Goal: Task Accomplishment & Management: Manage account settings

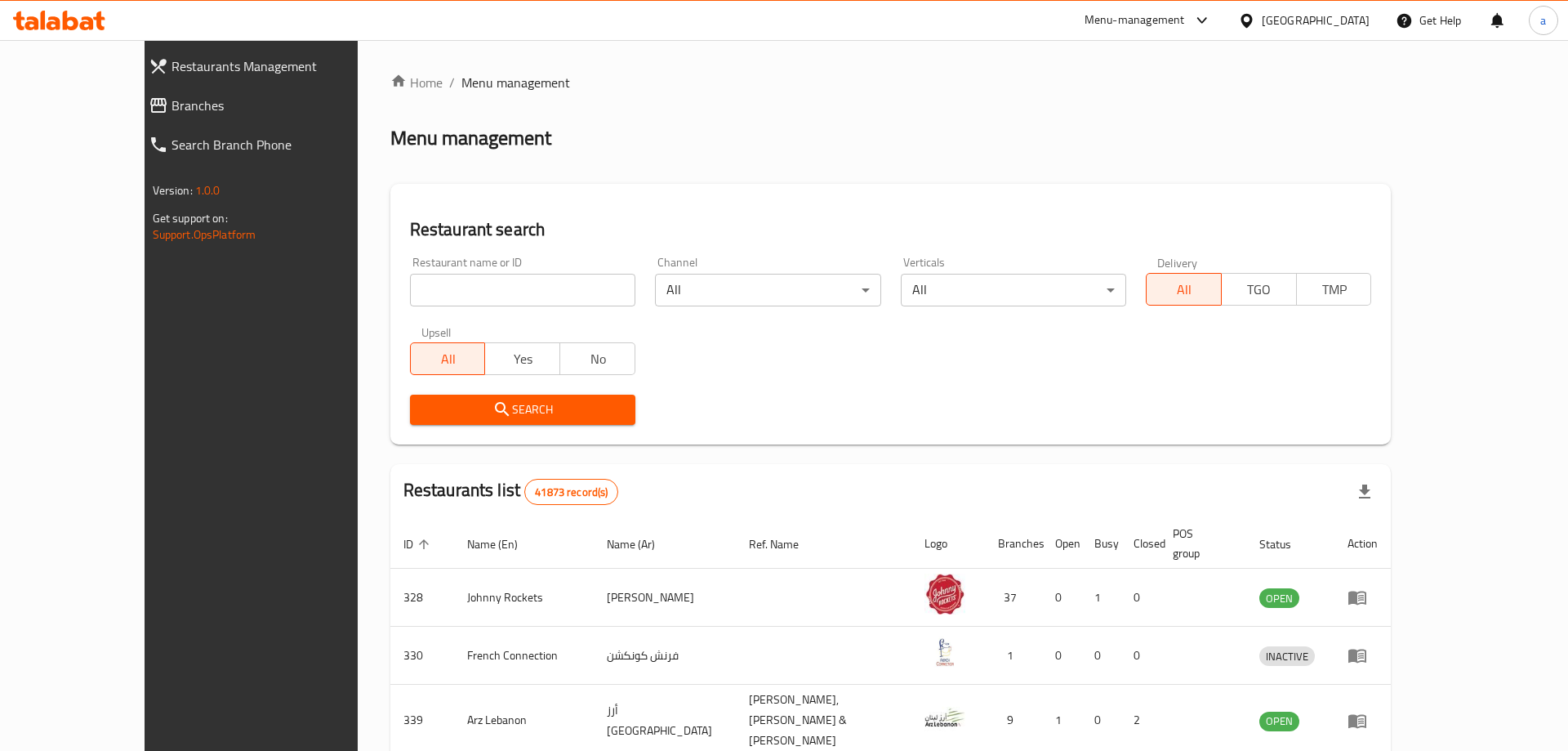
click at [400, 284] on div at bounding box center [784, 376] width 1568 height 751
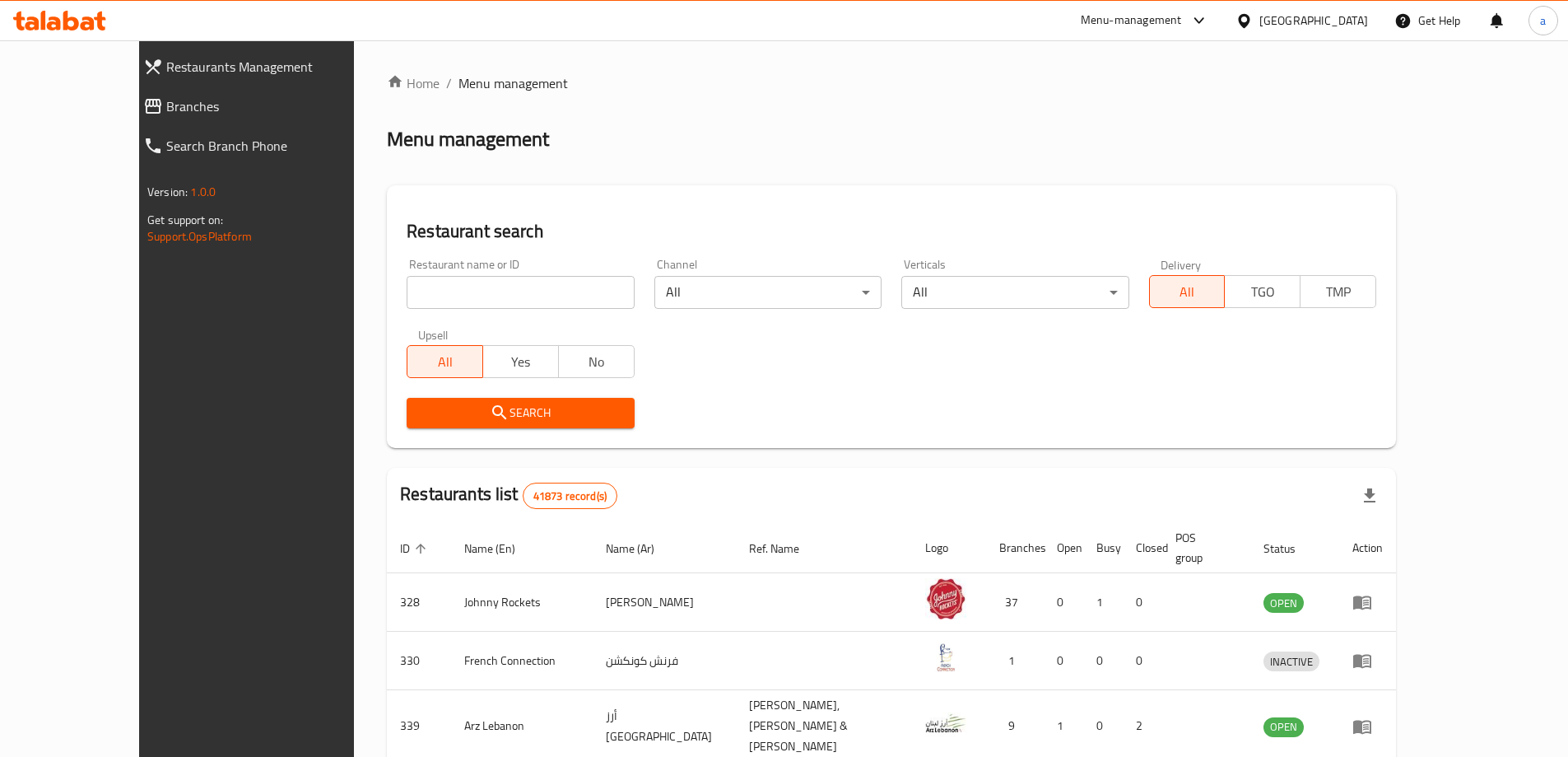
click at [427, 284] on input "search" at bounding box center [520, 292] width 228 height 33
paste input "779634"
type input "779634"
click at [167, 115] on span "Branches" at bounding box center [277, 106] width 222 height 20
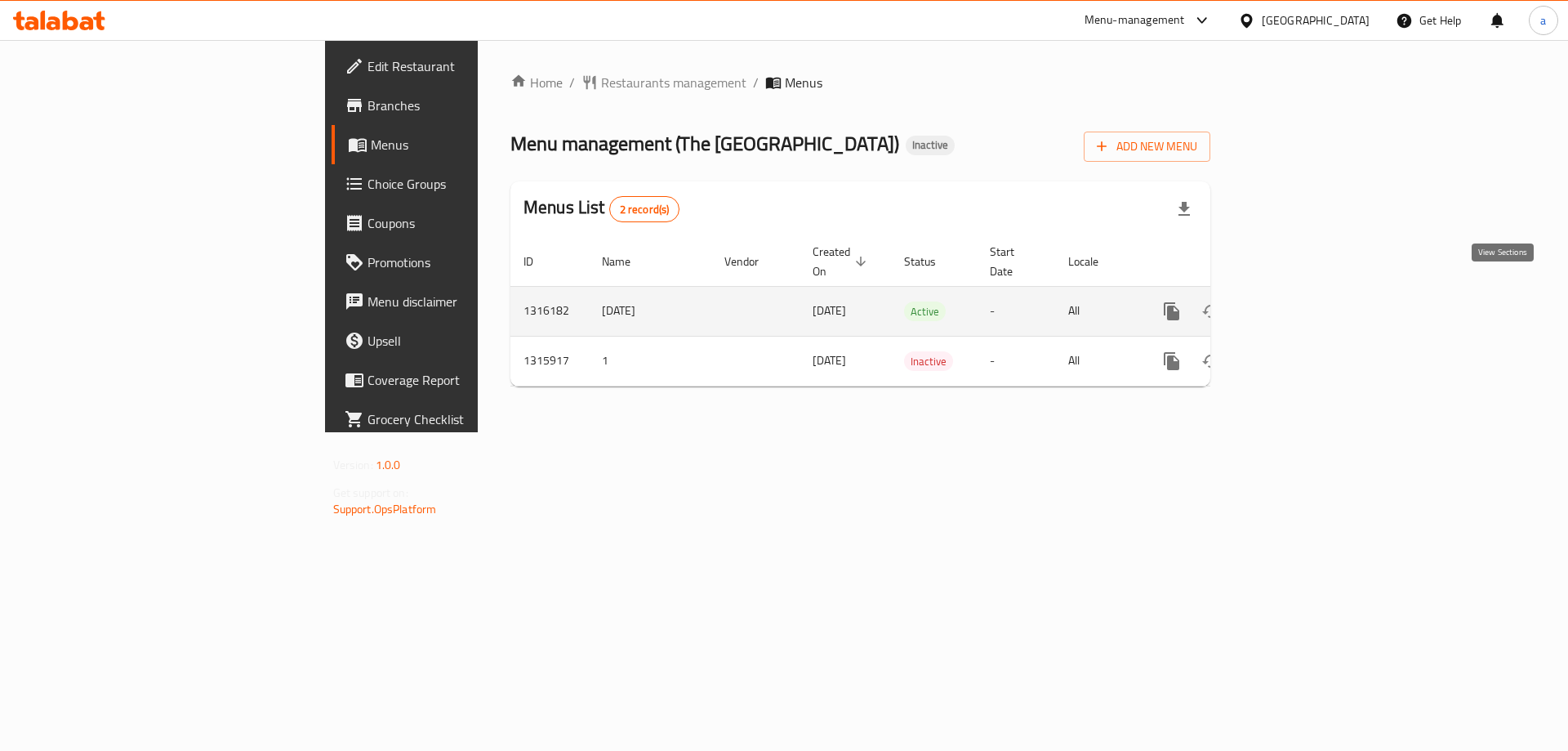
click at [1300, 301] on icon "enhanced table" at bounding box center [1290, 311] width 20 height 20
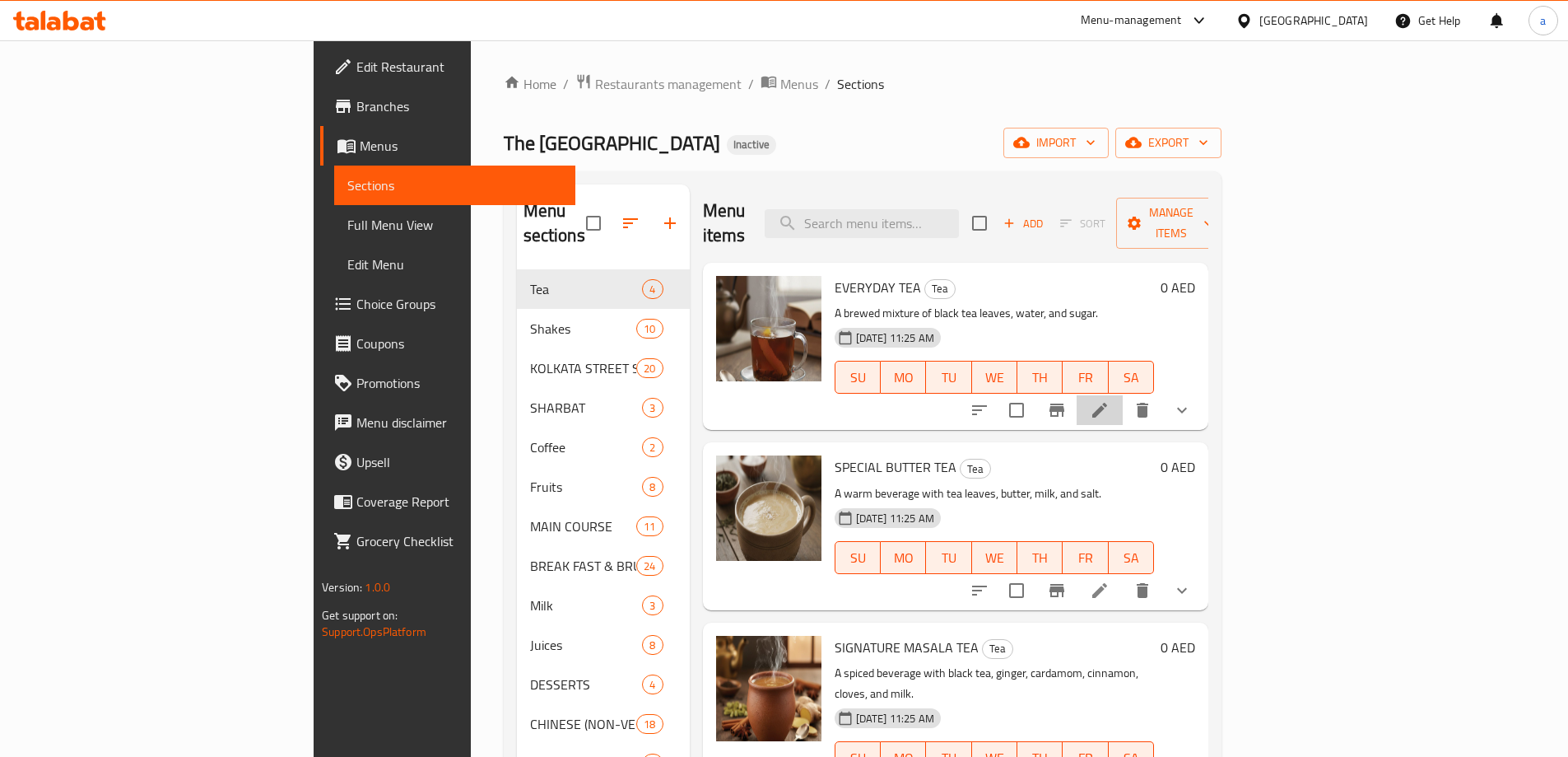
click at [1123, 395] on li at bounding box center [1100, 410] width 46 height 30
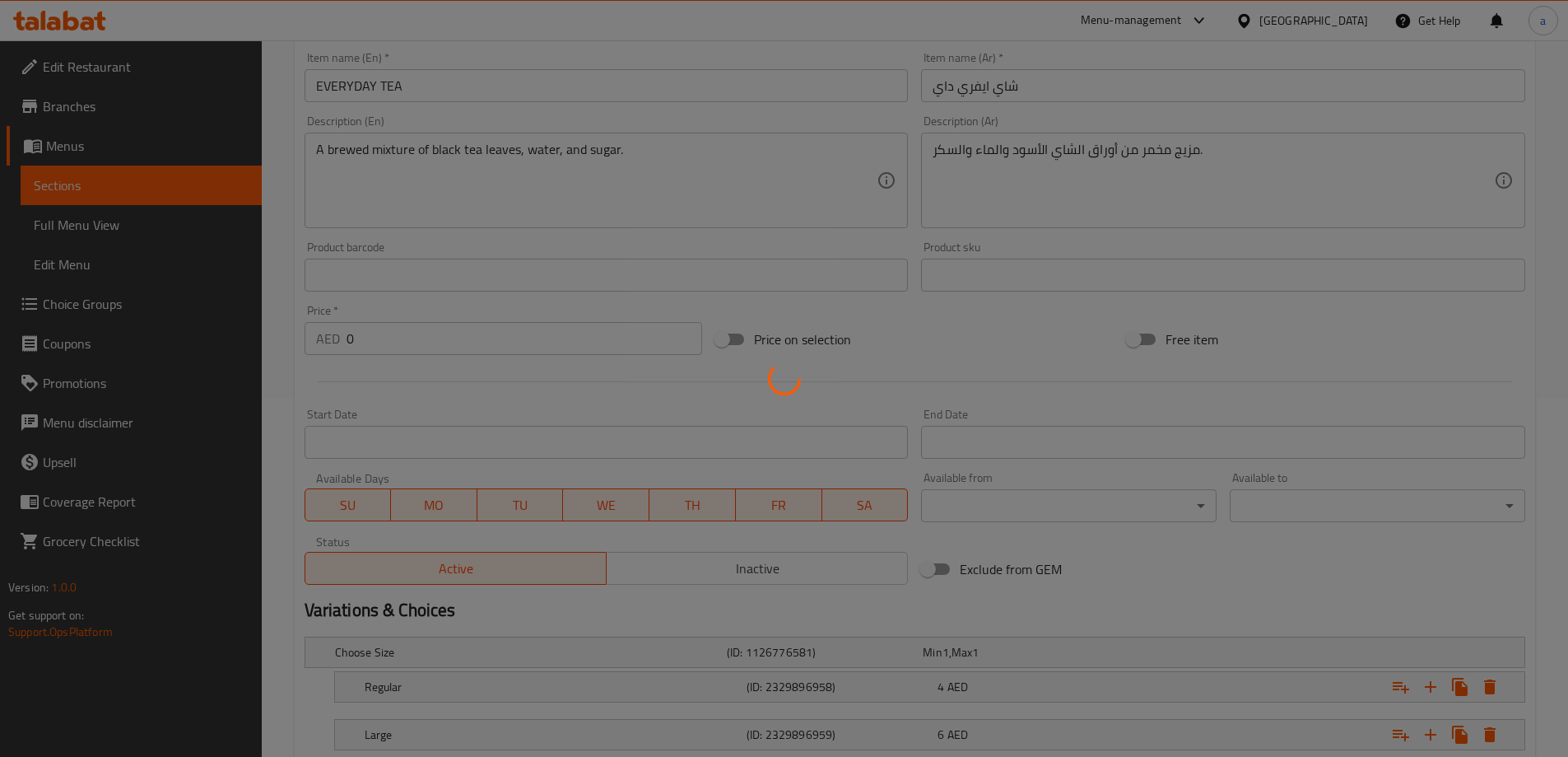
scroll to position [515, 0]
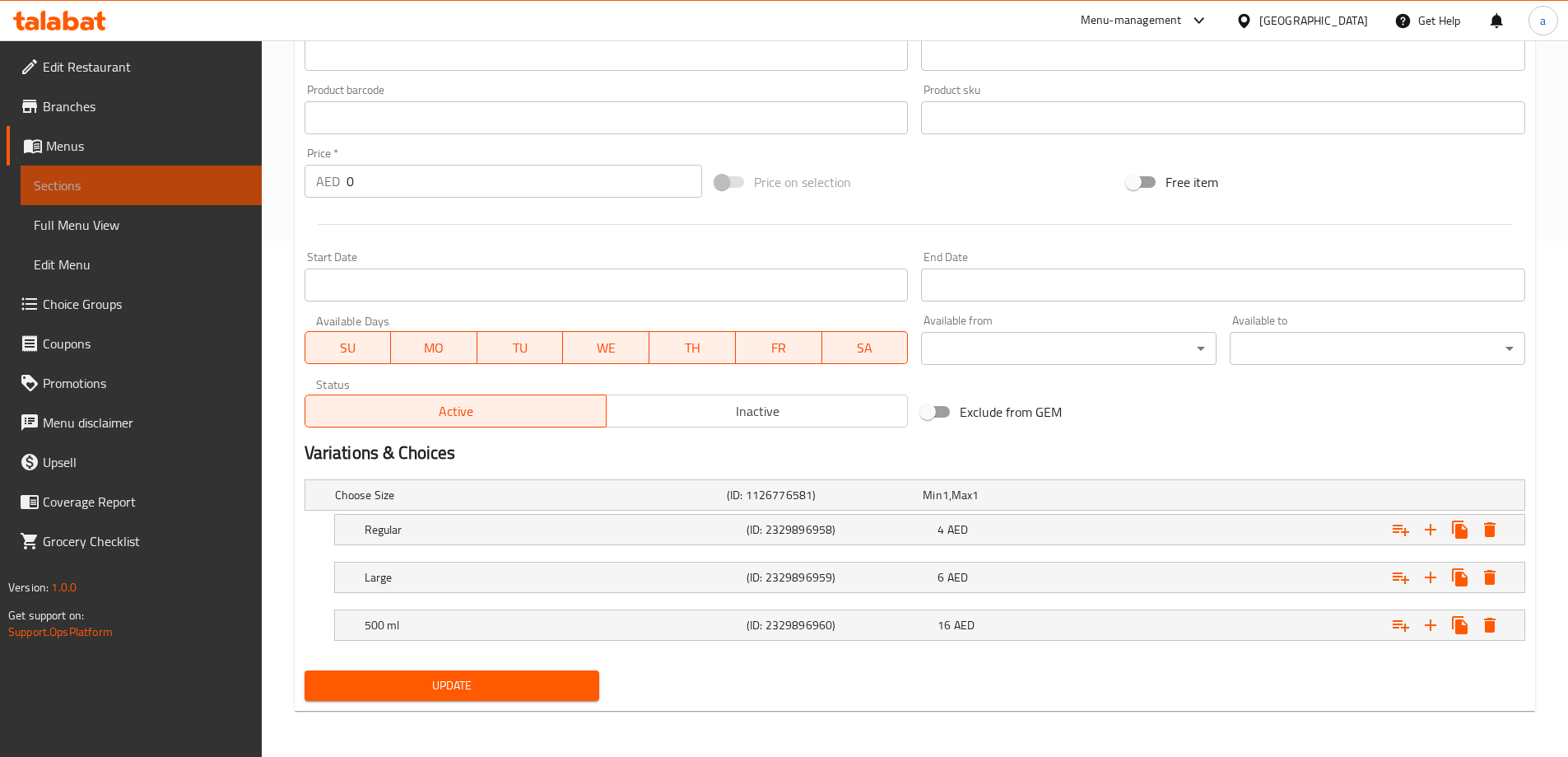
click at [164, 194] on span "Sections" at bounding box center [141, 186] width 215 height 20
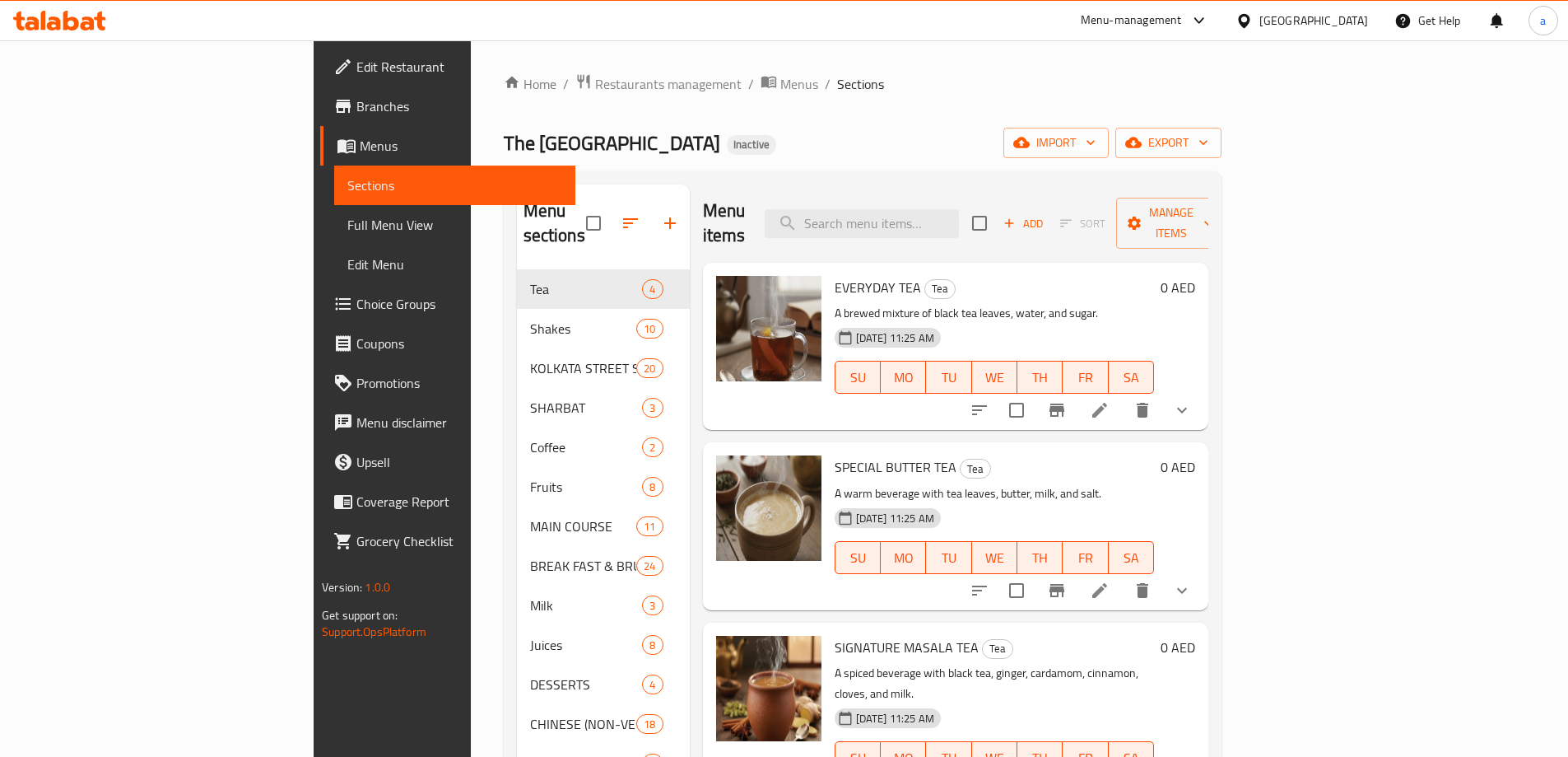
click at [347, 233] on span "Full Menu View" at bounding box center [454, 225] width 215 height 20
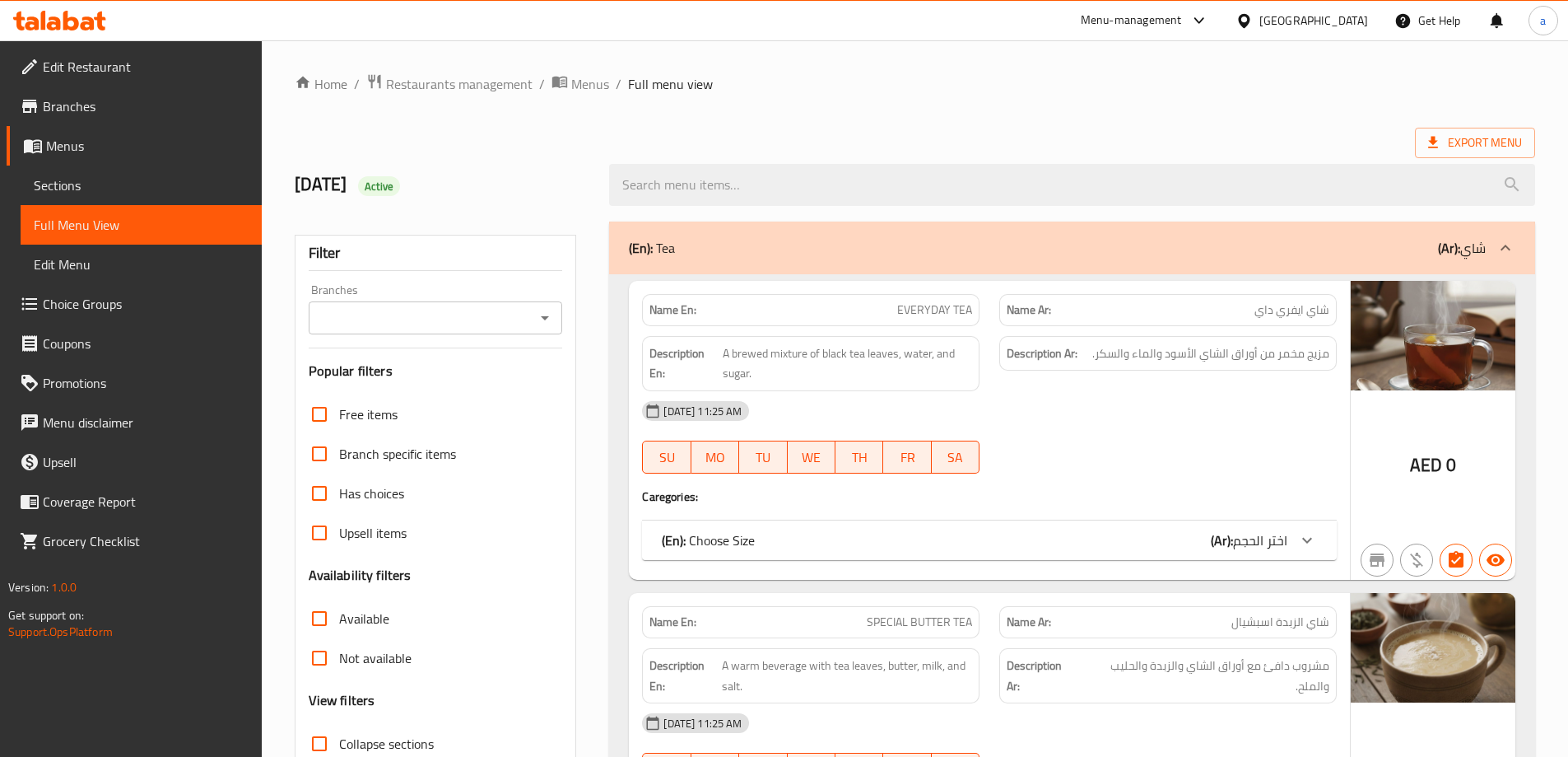
scroll to position [411, 0]
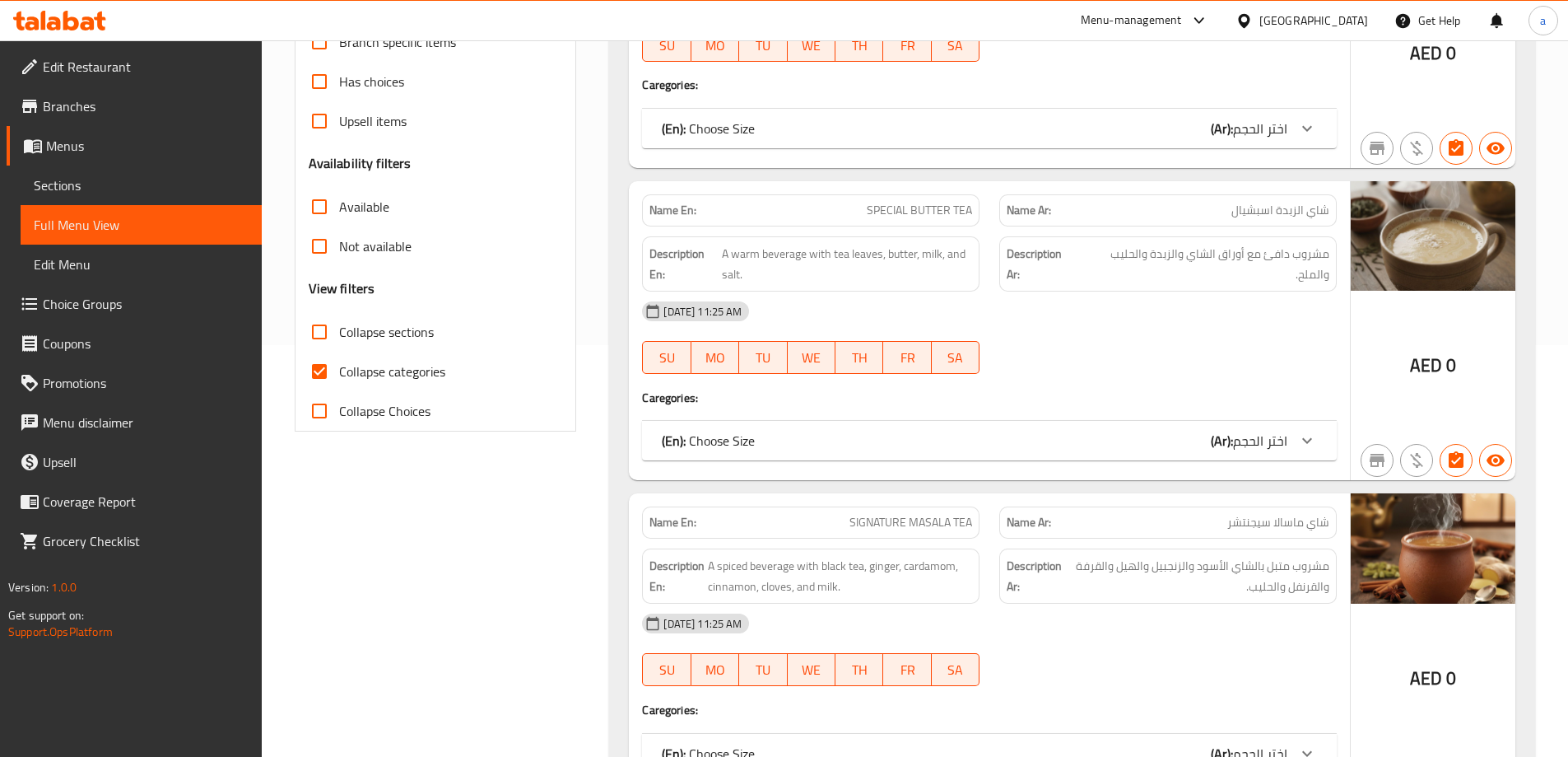
click at [321, 364] on input "Collapse categories" at bounding box center [319, 372] width 40 height 40
checkbox input "false"
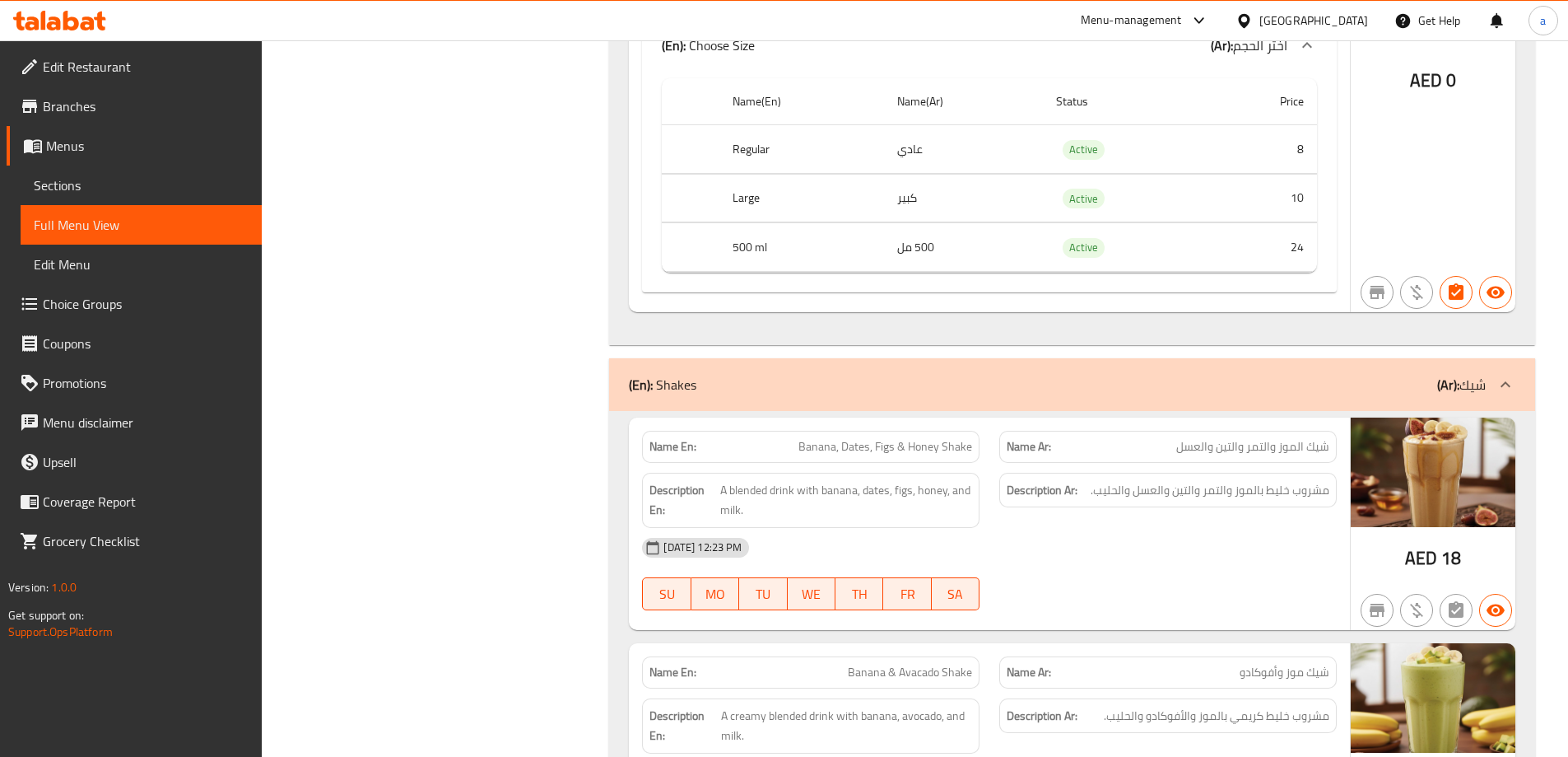
scroll to position [2141, 0]
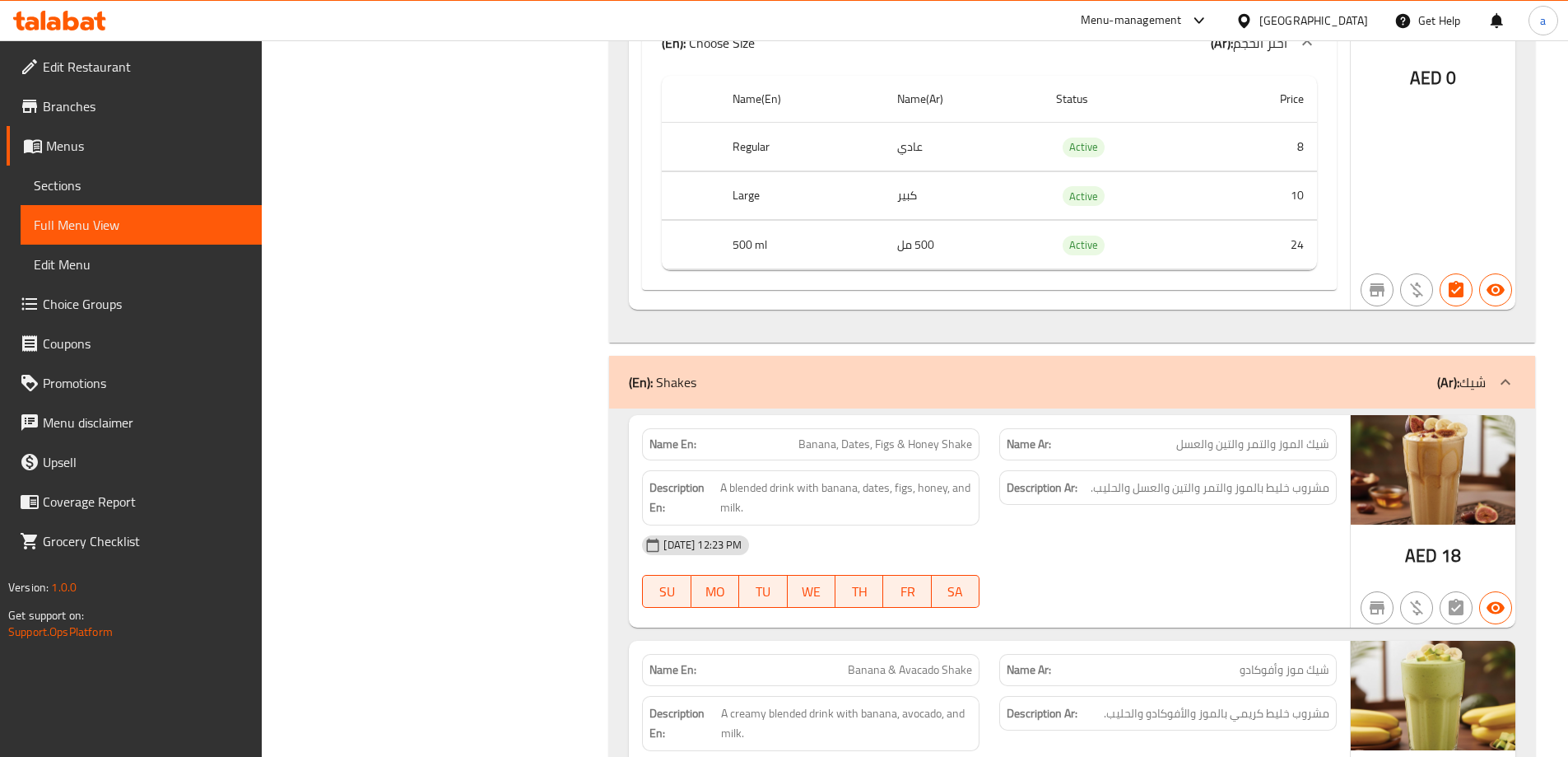
click at [115, 220] on span "Full Menu View" at bounding box center [141, 225] width 215 height 20
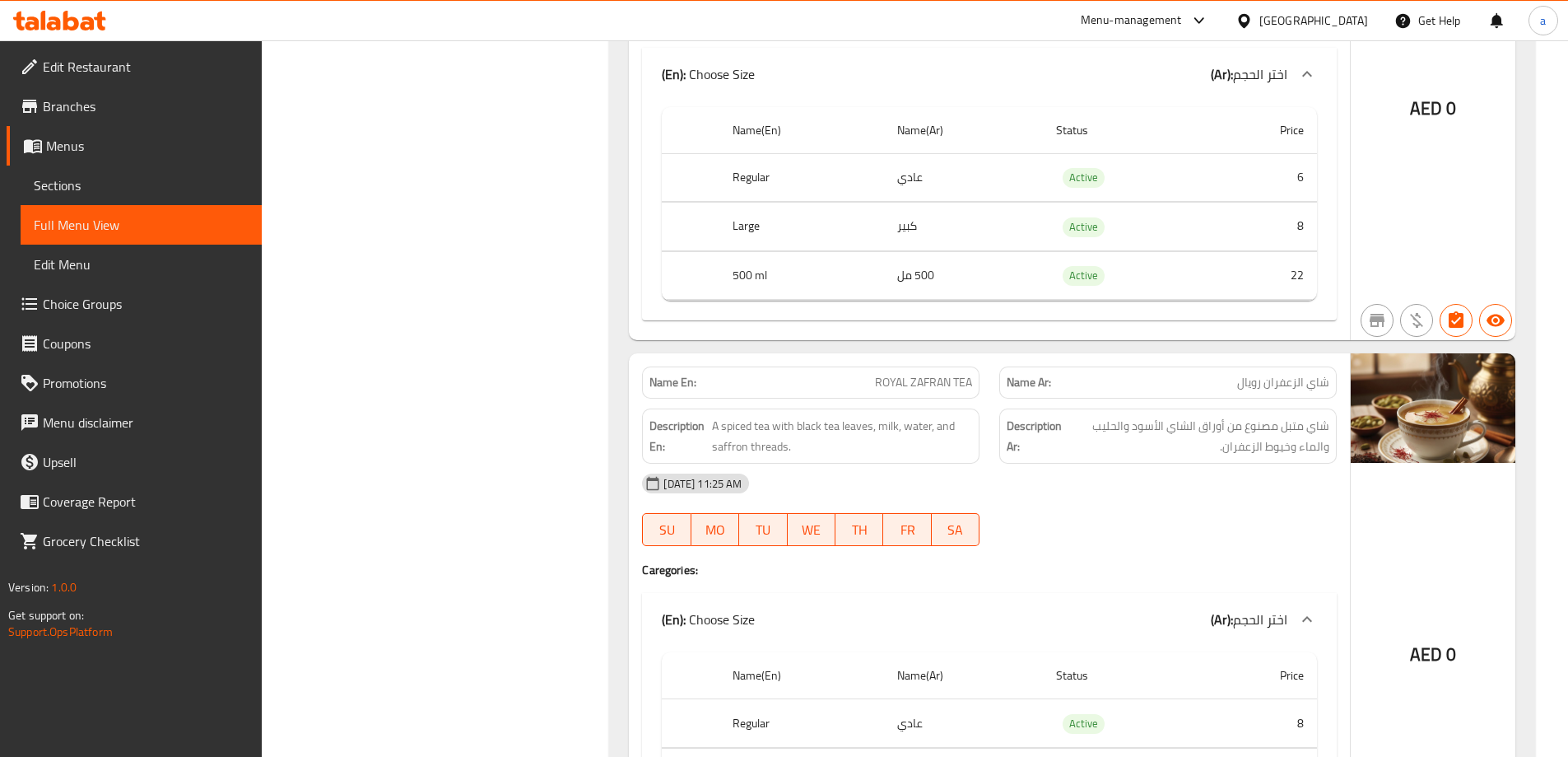
click at [115, 180] on span "Sections" at bounding box center [141, 186] width 215 height 20
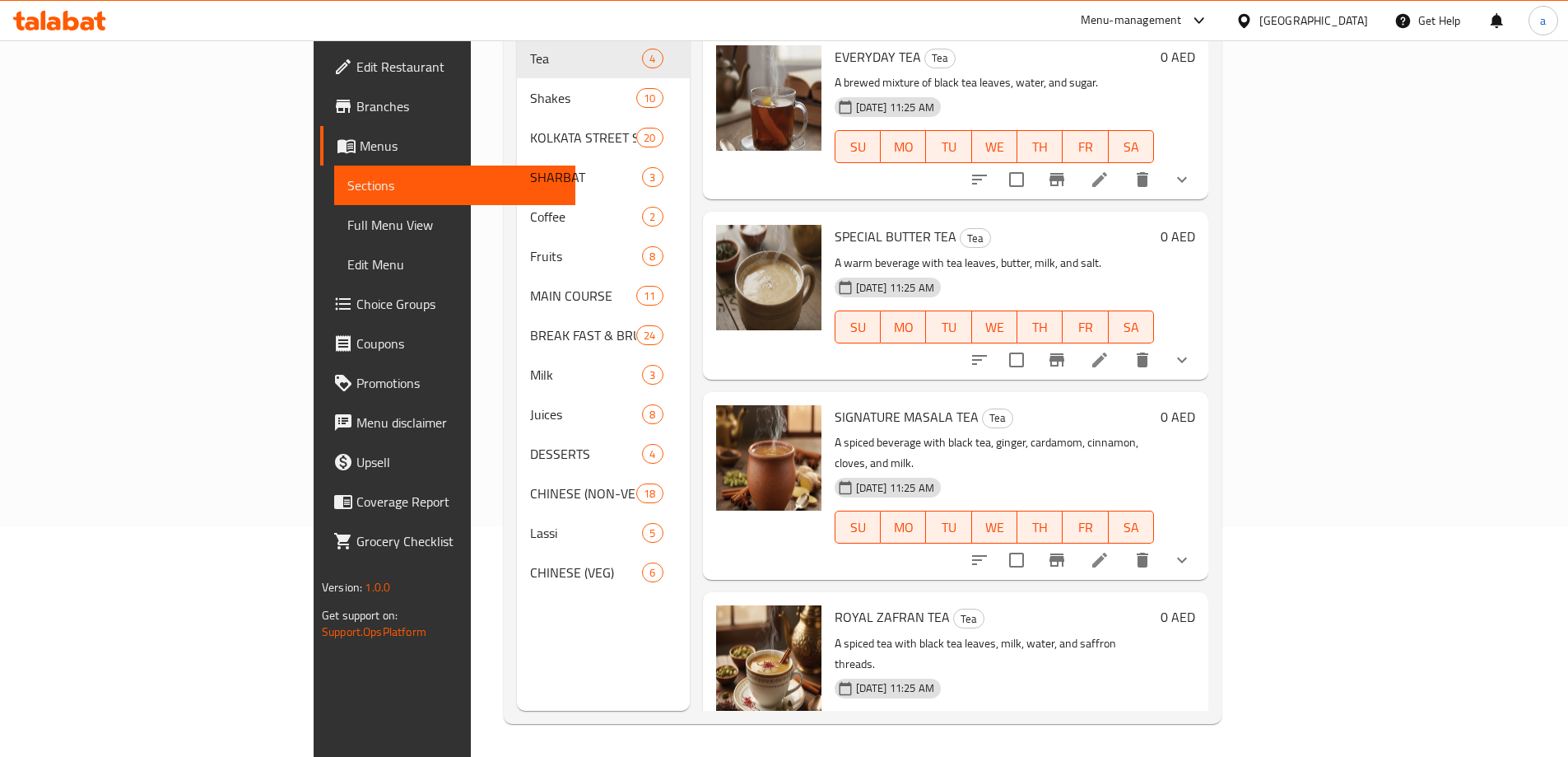
scroll to position [231, 0]
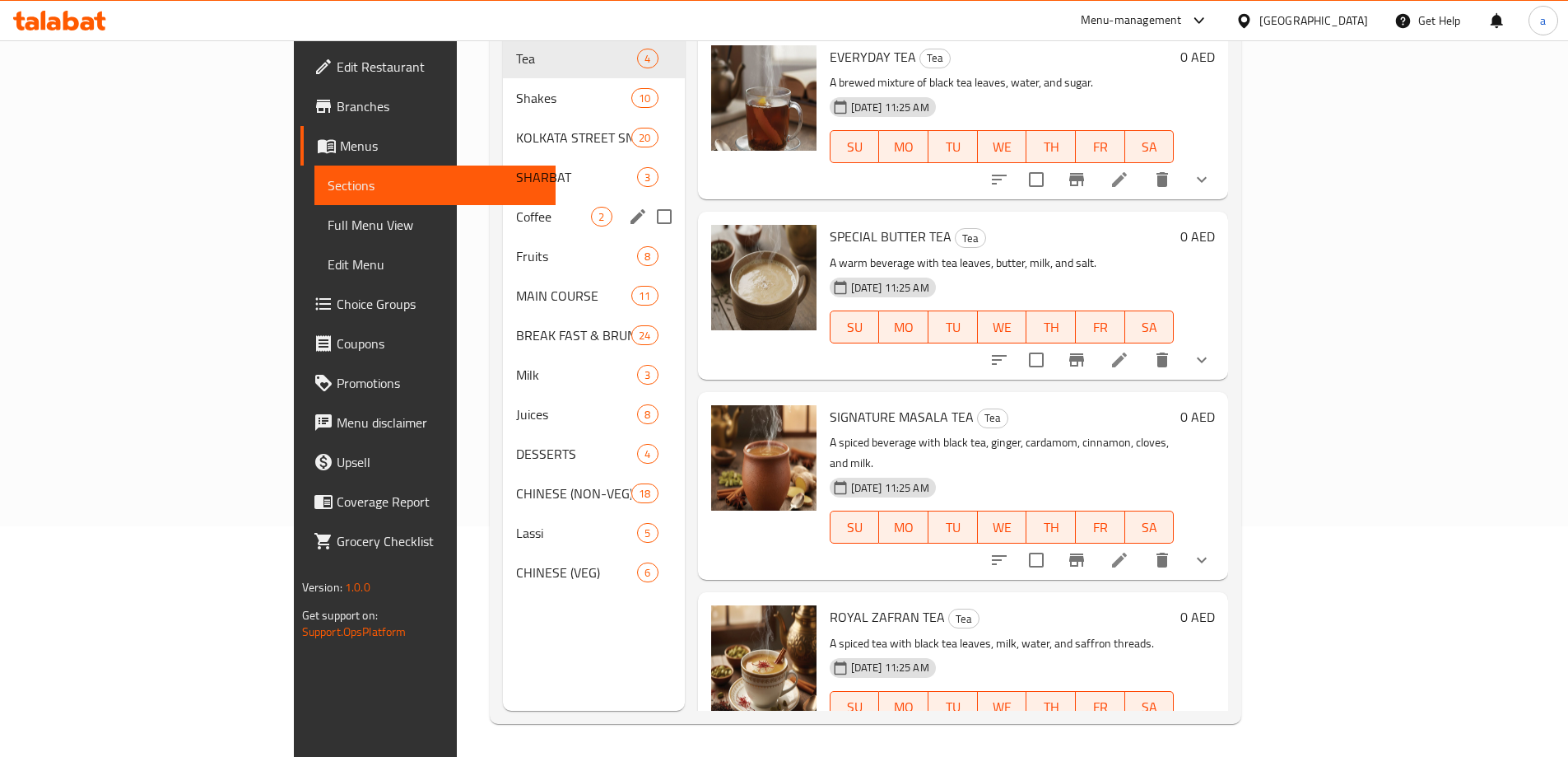
click at [516, 207] on span "Coffee" at bounding box center [553, 217] width 75 height 20
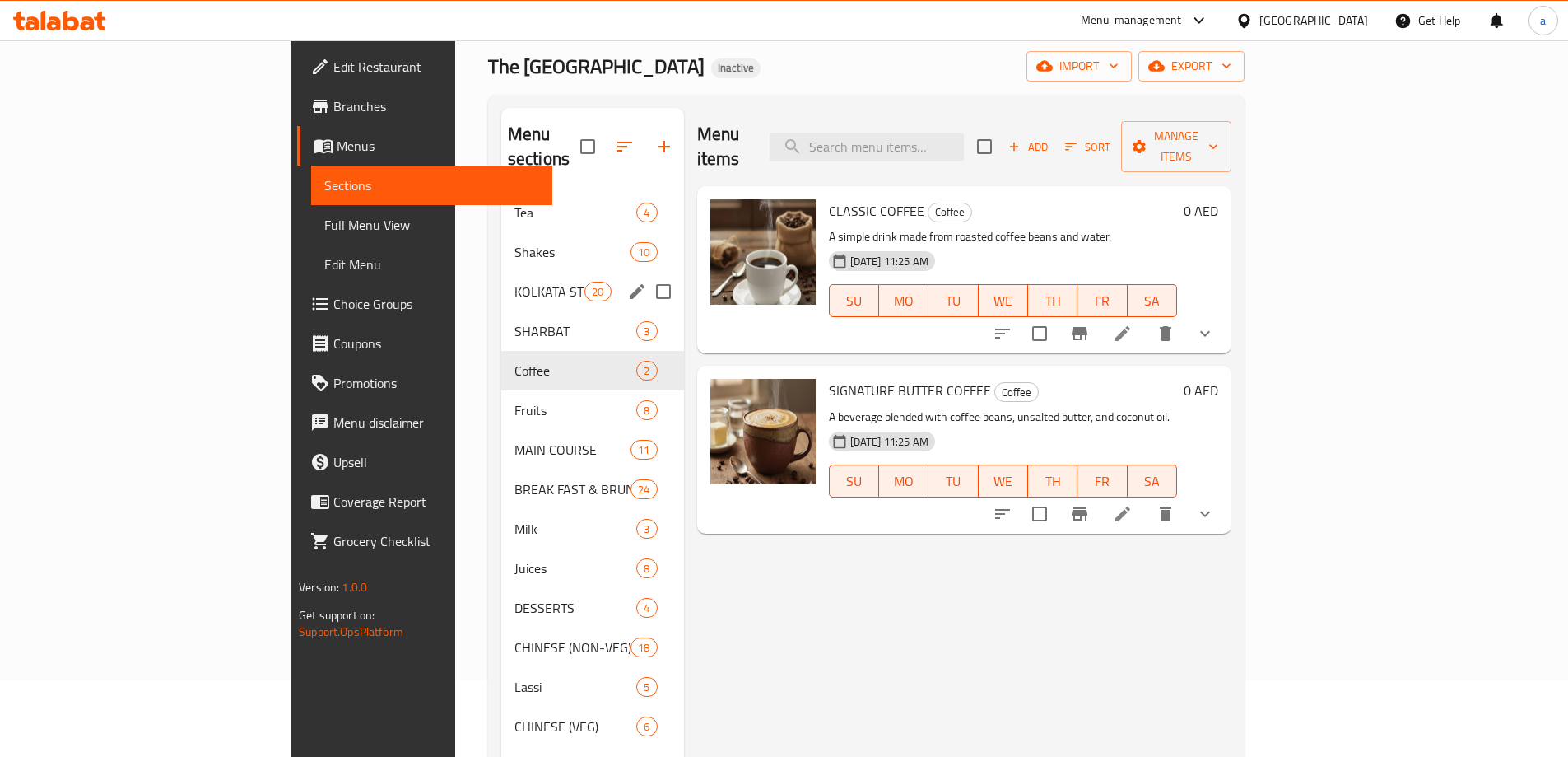
scroll to position [66, 0]
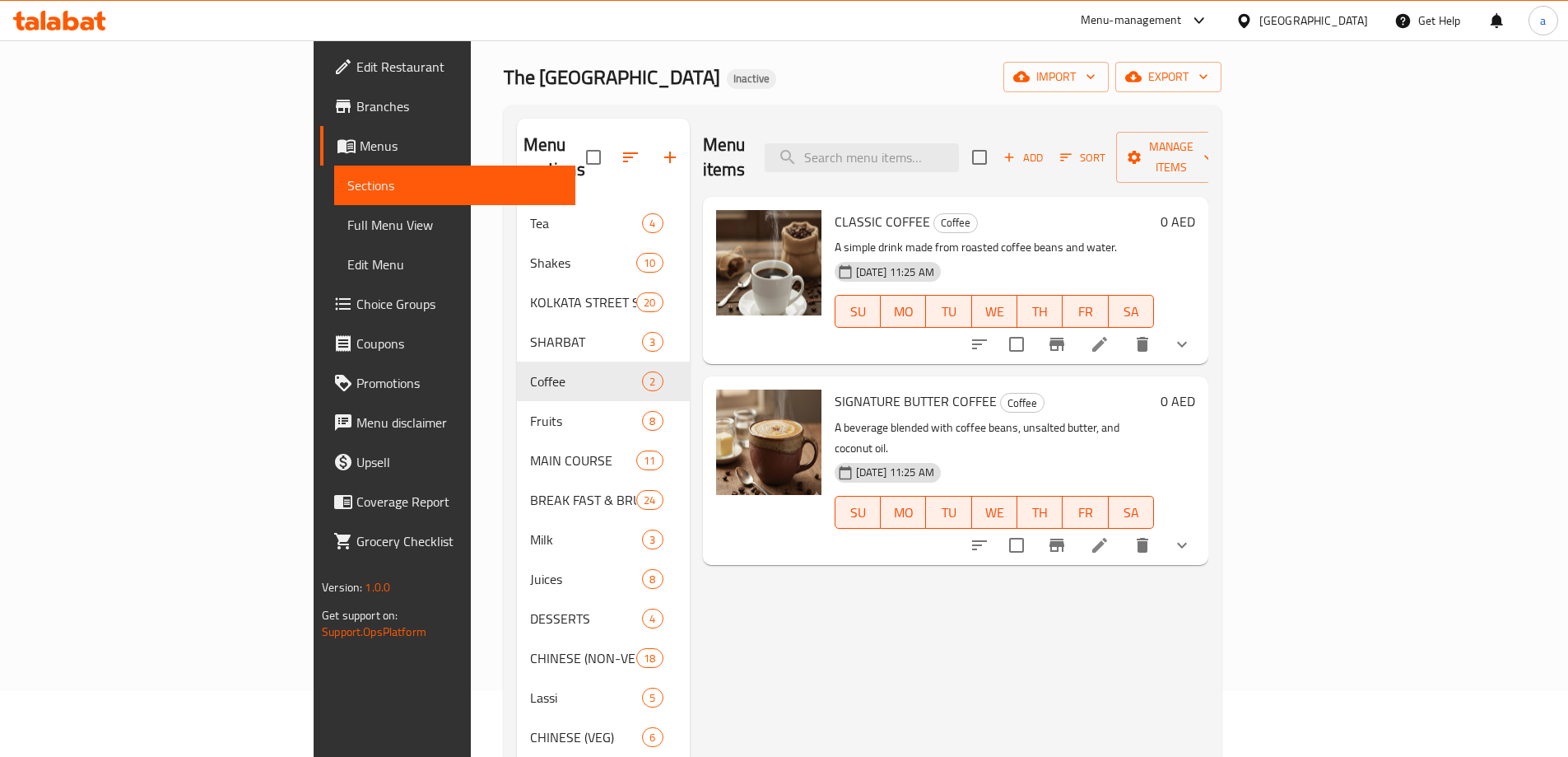
click at [1060, 237] on p "A simple drink made from roasted coffee beans and water." at bounding box center [994, 247] width 319 height 21
click at [1192, 335] on icon "show more" at bounding box center [1182, 345] width 20 height 20
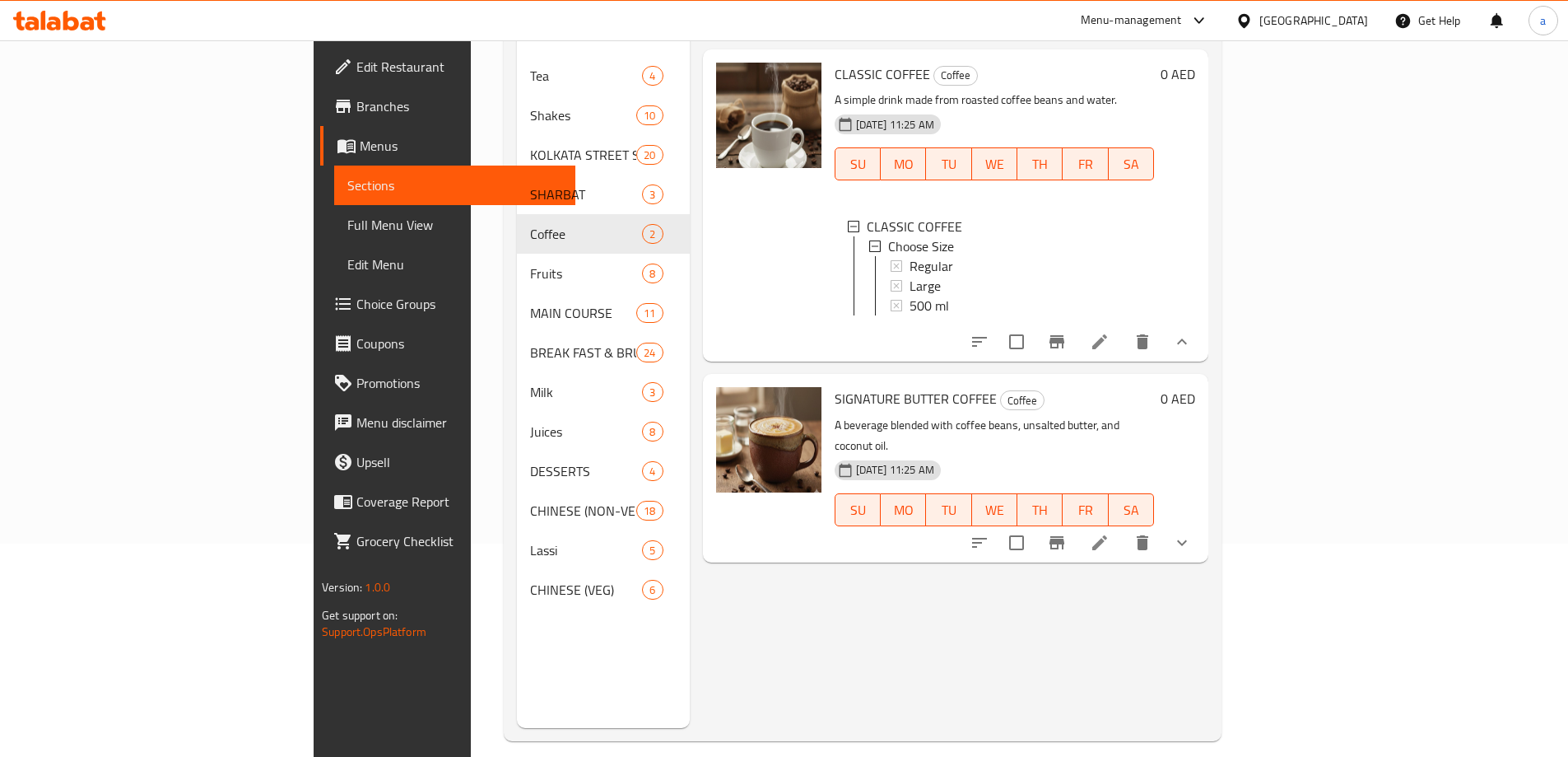
scroll to position [231, 0]
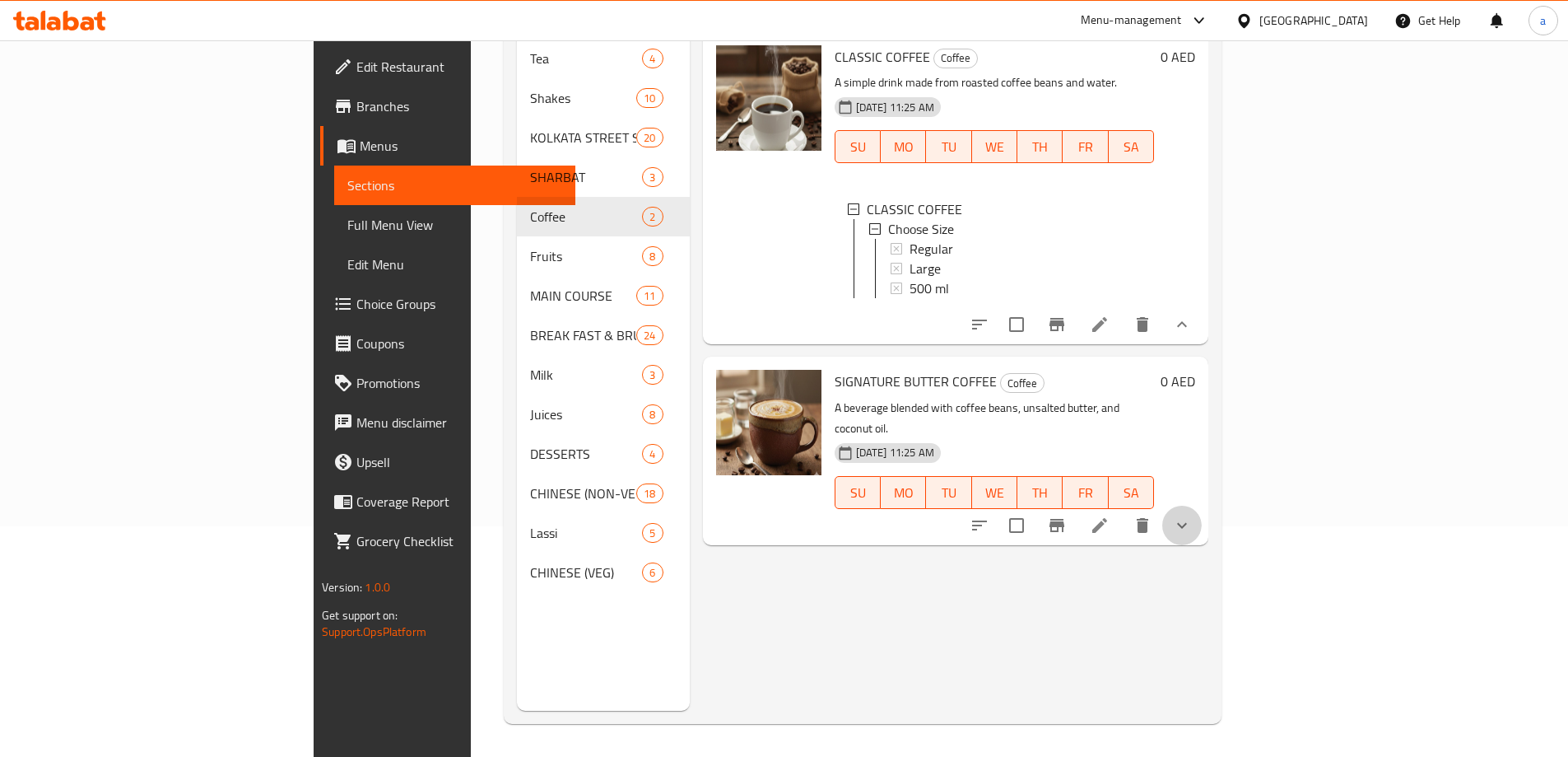
click at [1202, 505] on button "show more" at bounding box center [1182, 525] width 40 height 40
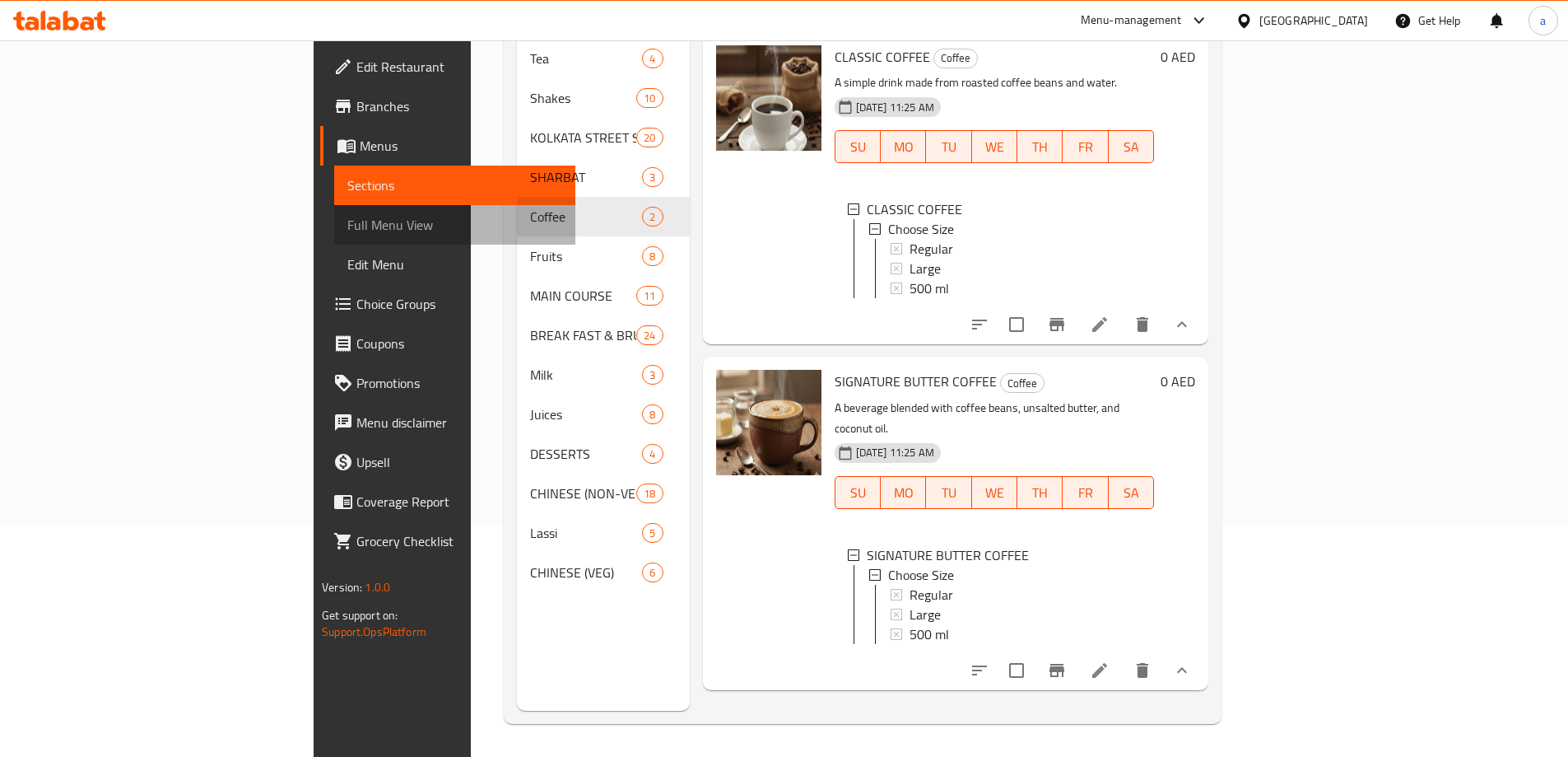
click at [347, 223] on span "Full Menu View" at bounding box center [454, 225] width 215 height 20
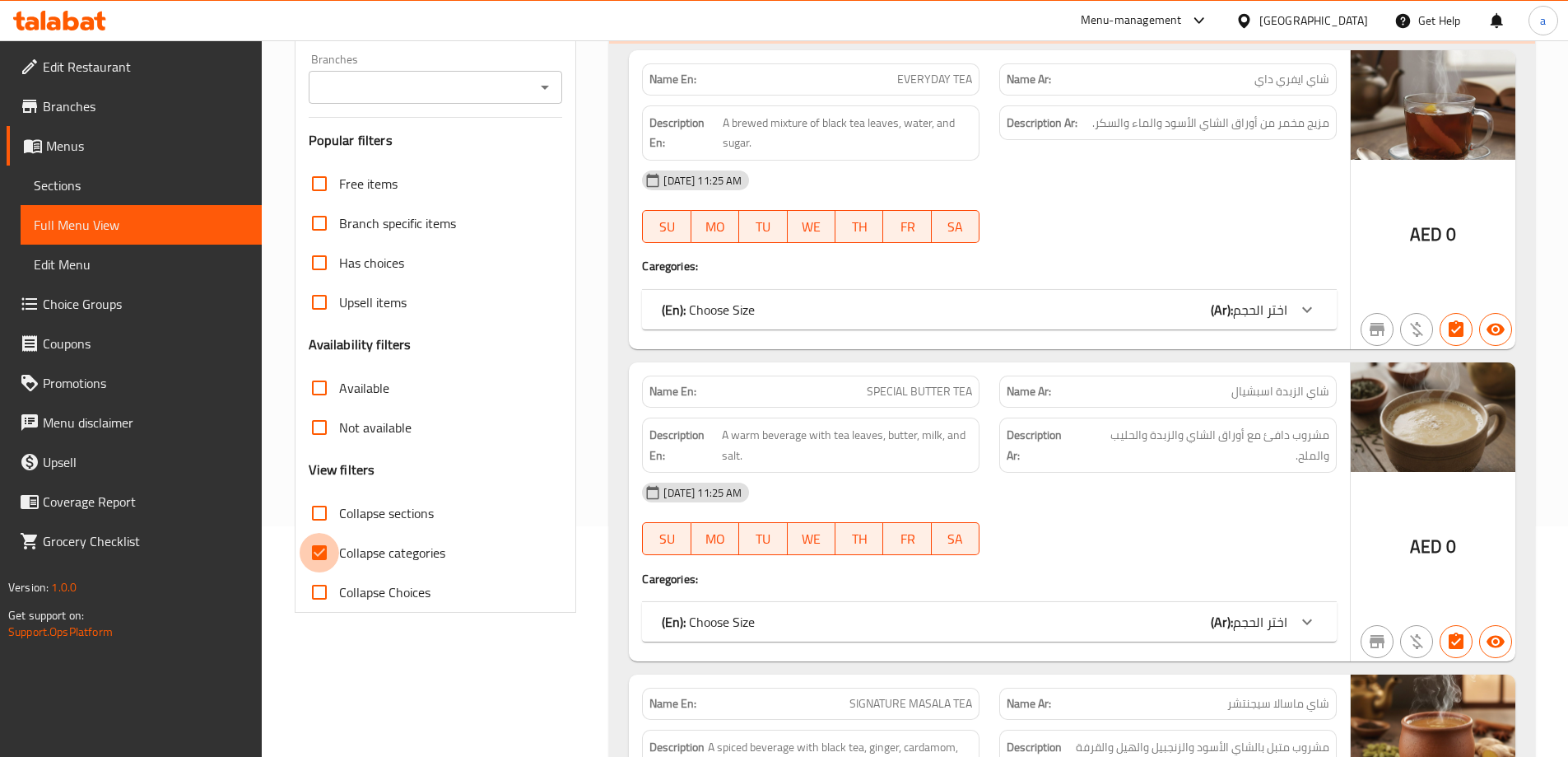
click at [319, 542] on input "Collapse categories" at bounding box center [319, 553] width 40 height 40
checkbox input "false"
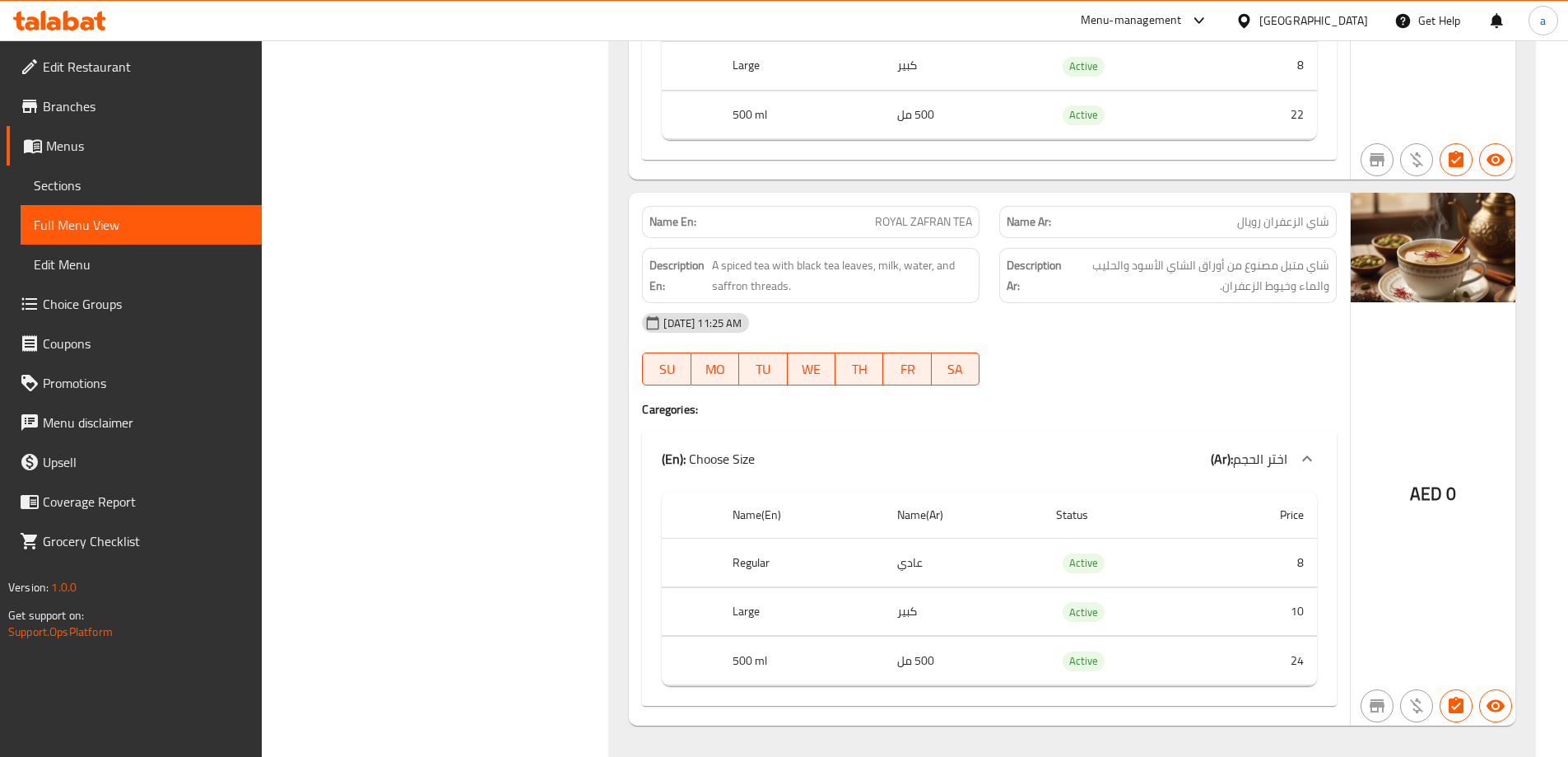
scroll to position [1730, 0]
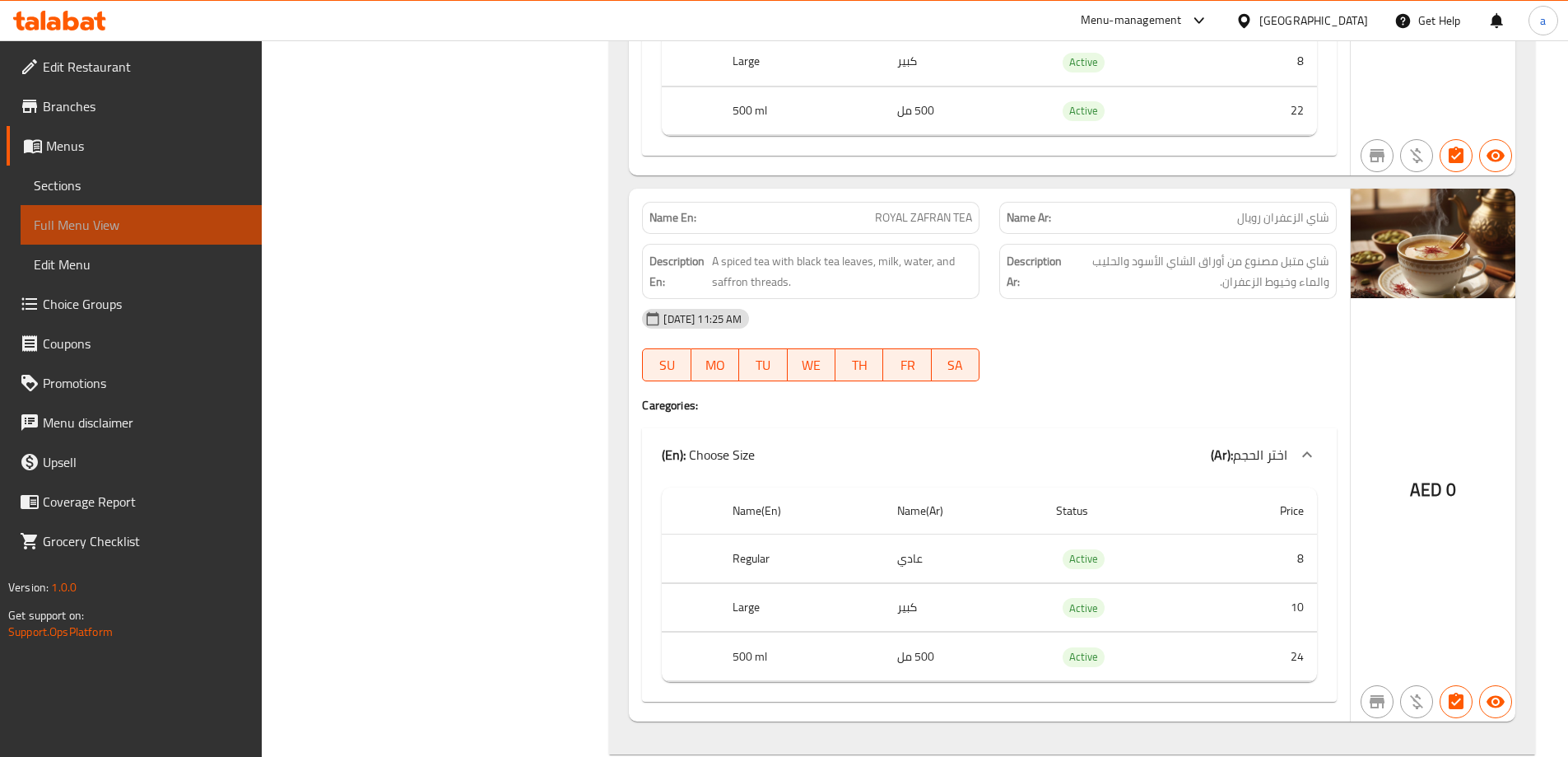
click at [145, 236] on link "Full Menu View" at bounding box center [142, 225] width 242 height 40
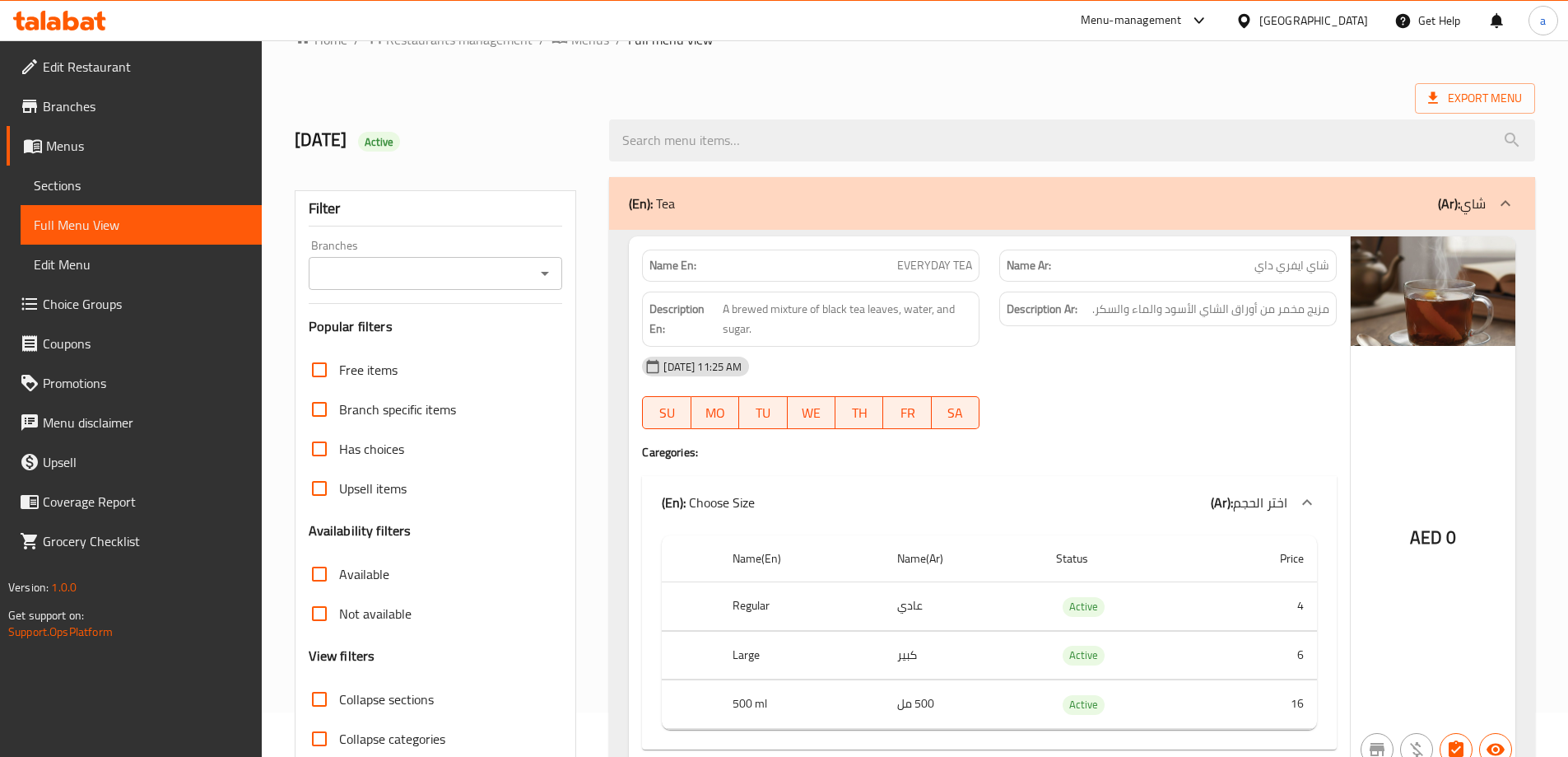
scroll to position [82, 0]
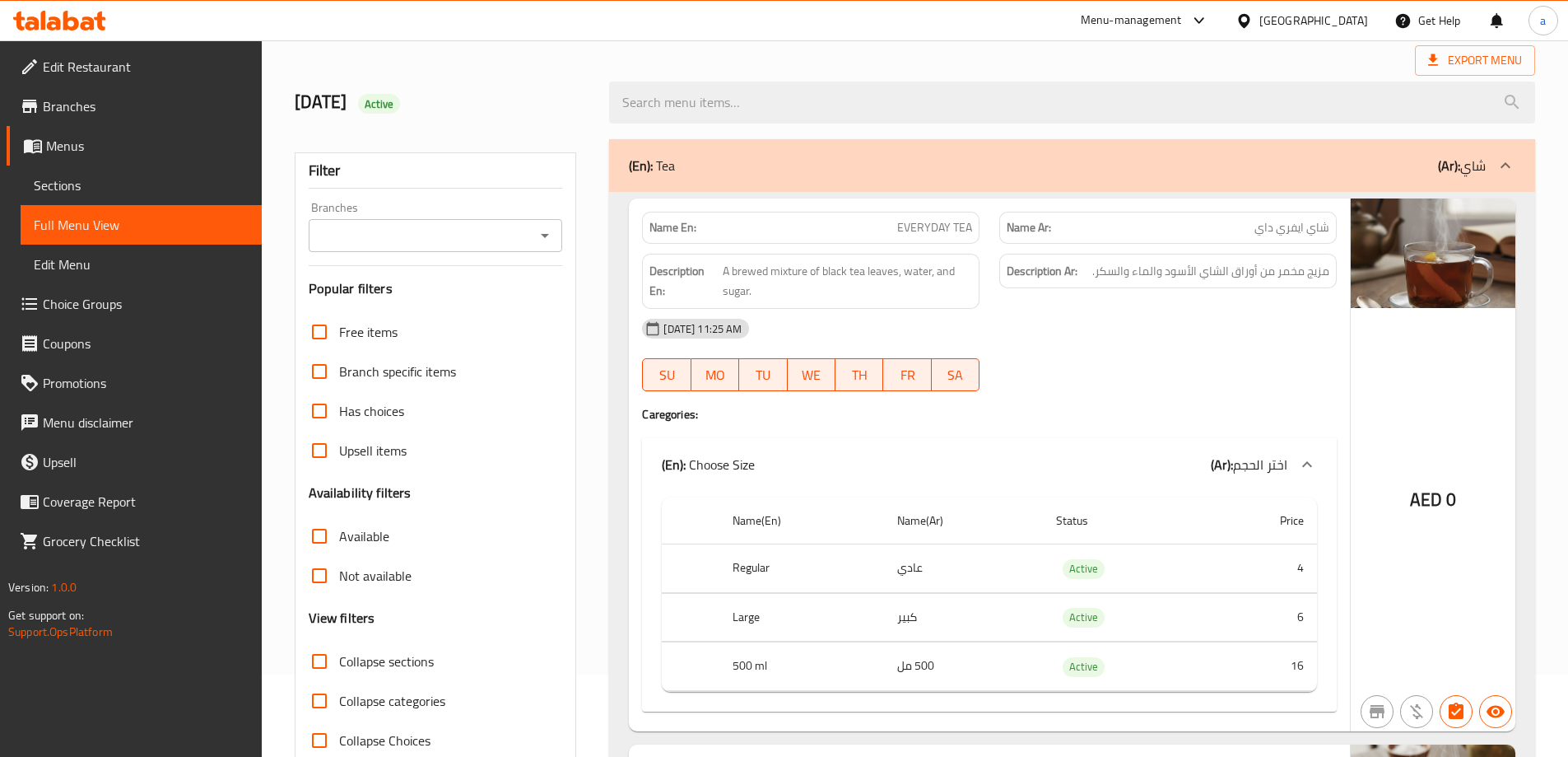
click at [93, 189] on span "Sections" at bounding box center [141, 186] width 215 height 20
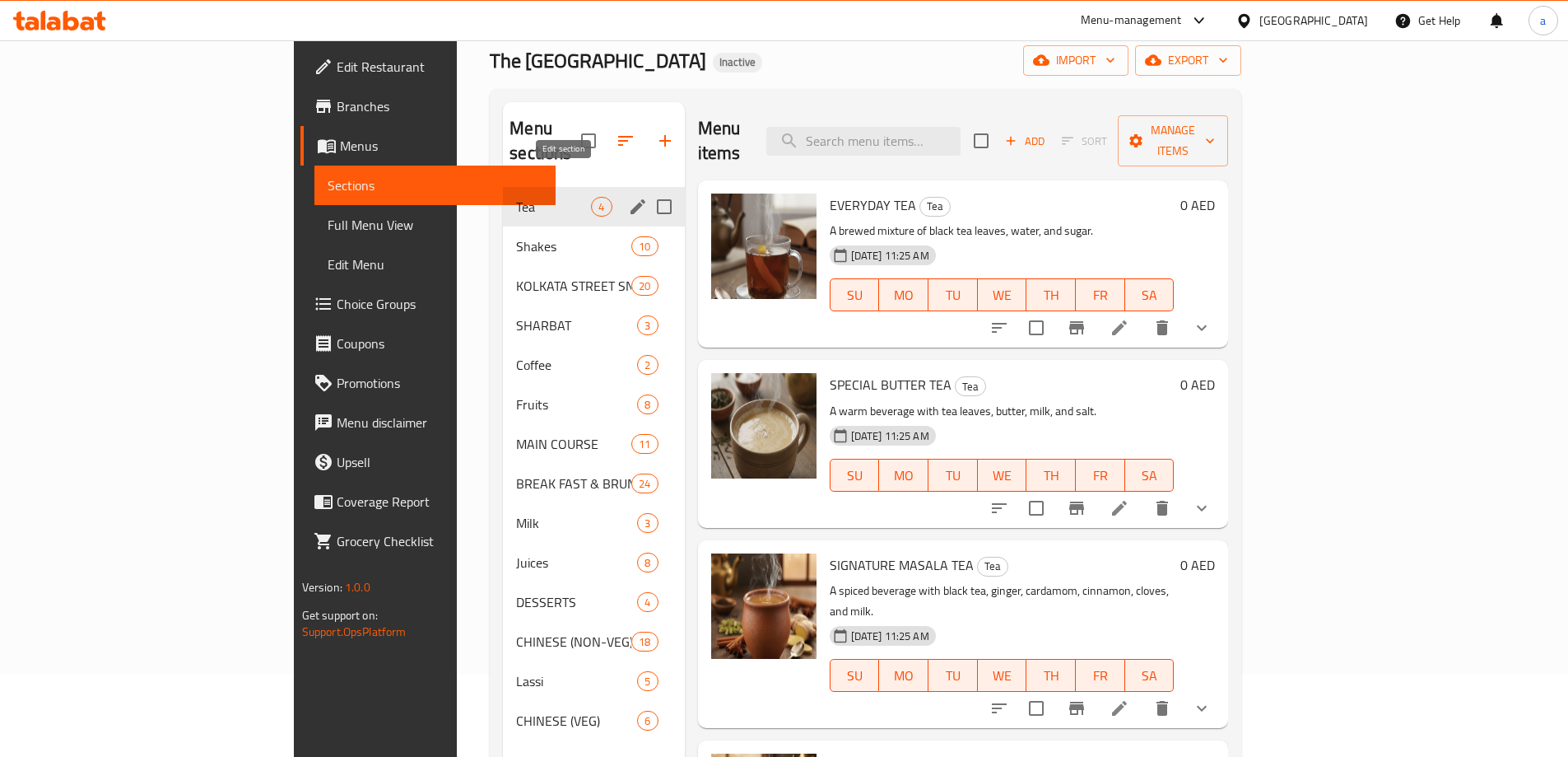
click at [631, 200] on icon "edit" at bounding box center [638, 207] width 15 height 15
click at [516, 197] on span "Tea" at bounding box center [553, 207] width 75 height 20
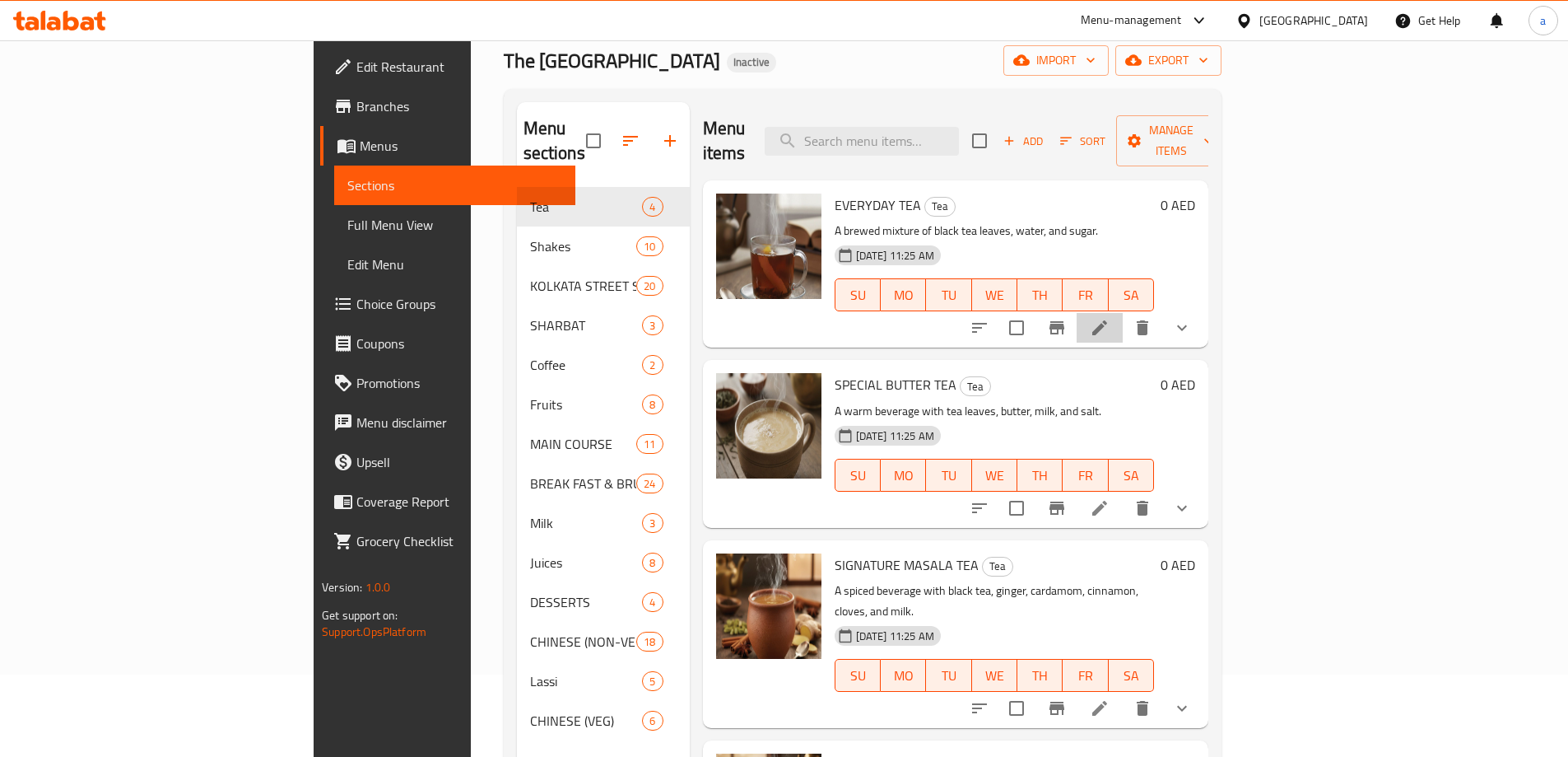
click at [1123, 313] on li at bounding box center [1100, 328] width 46 height 30
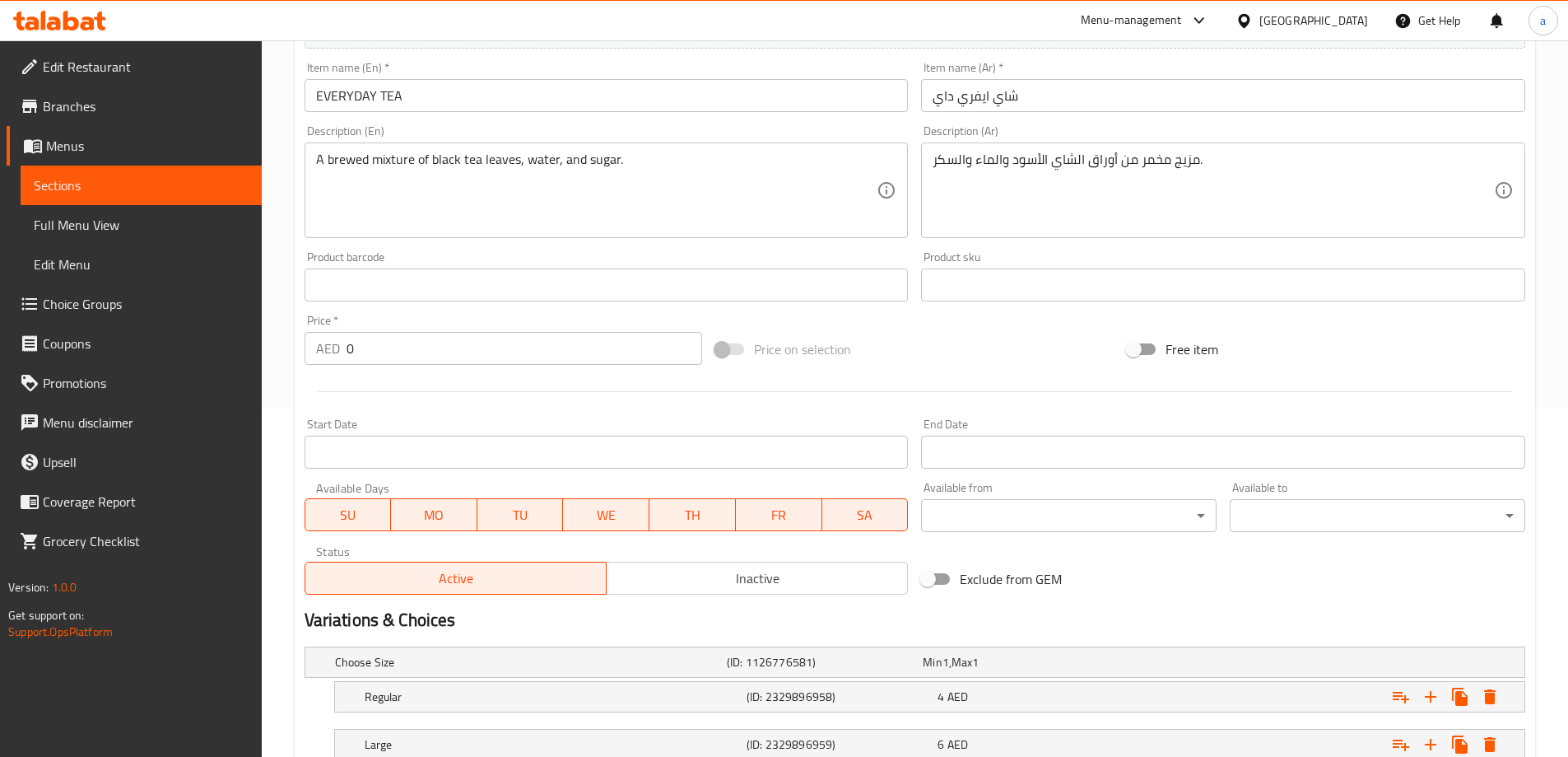
scroll to position [494, 0]
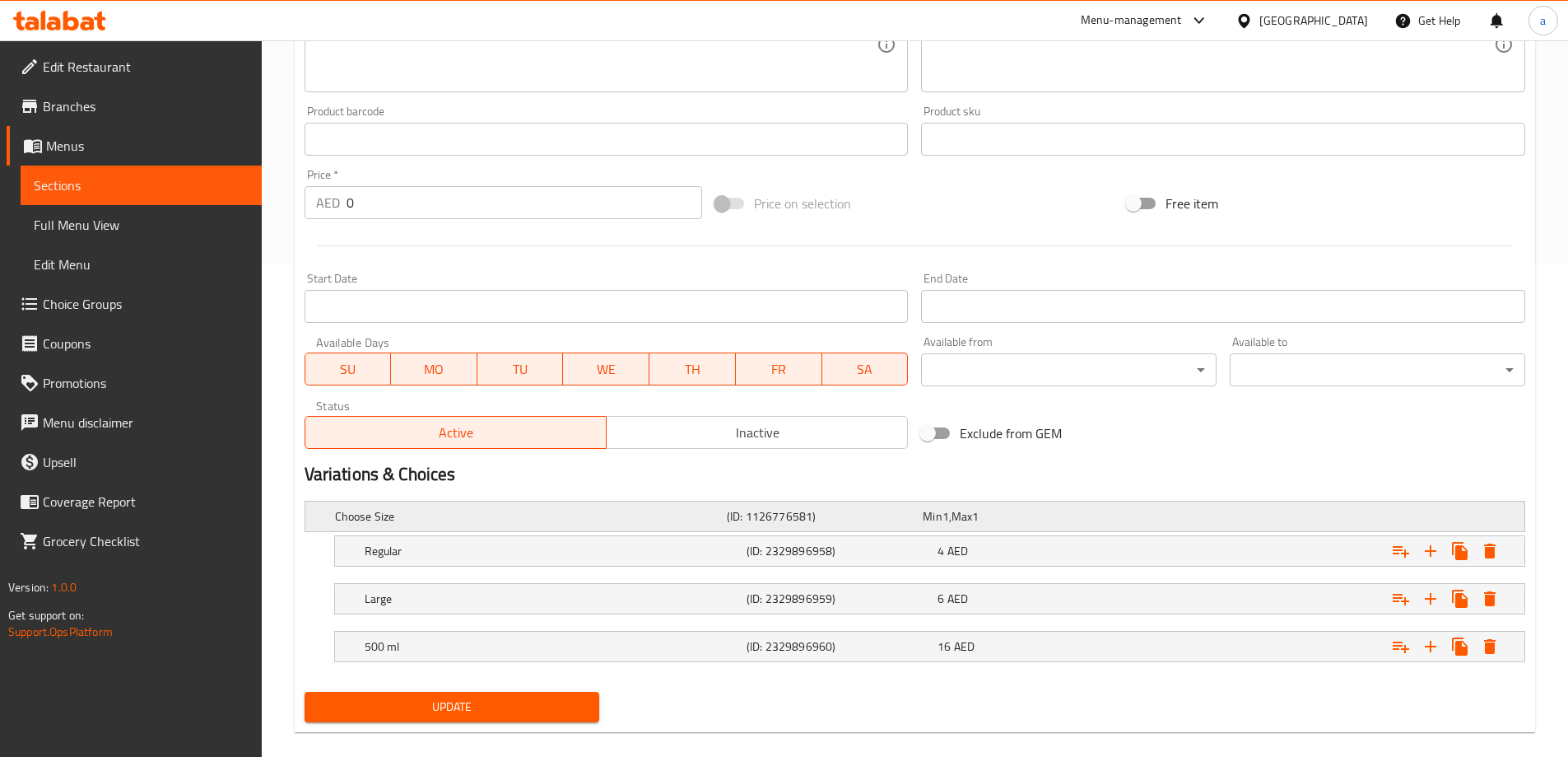
click at [1020, 523] on div "Min 1 , Max 1" at bounding box center [1017, 516] width 190 height 16
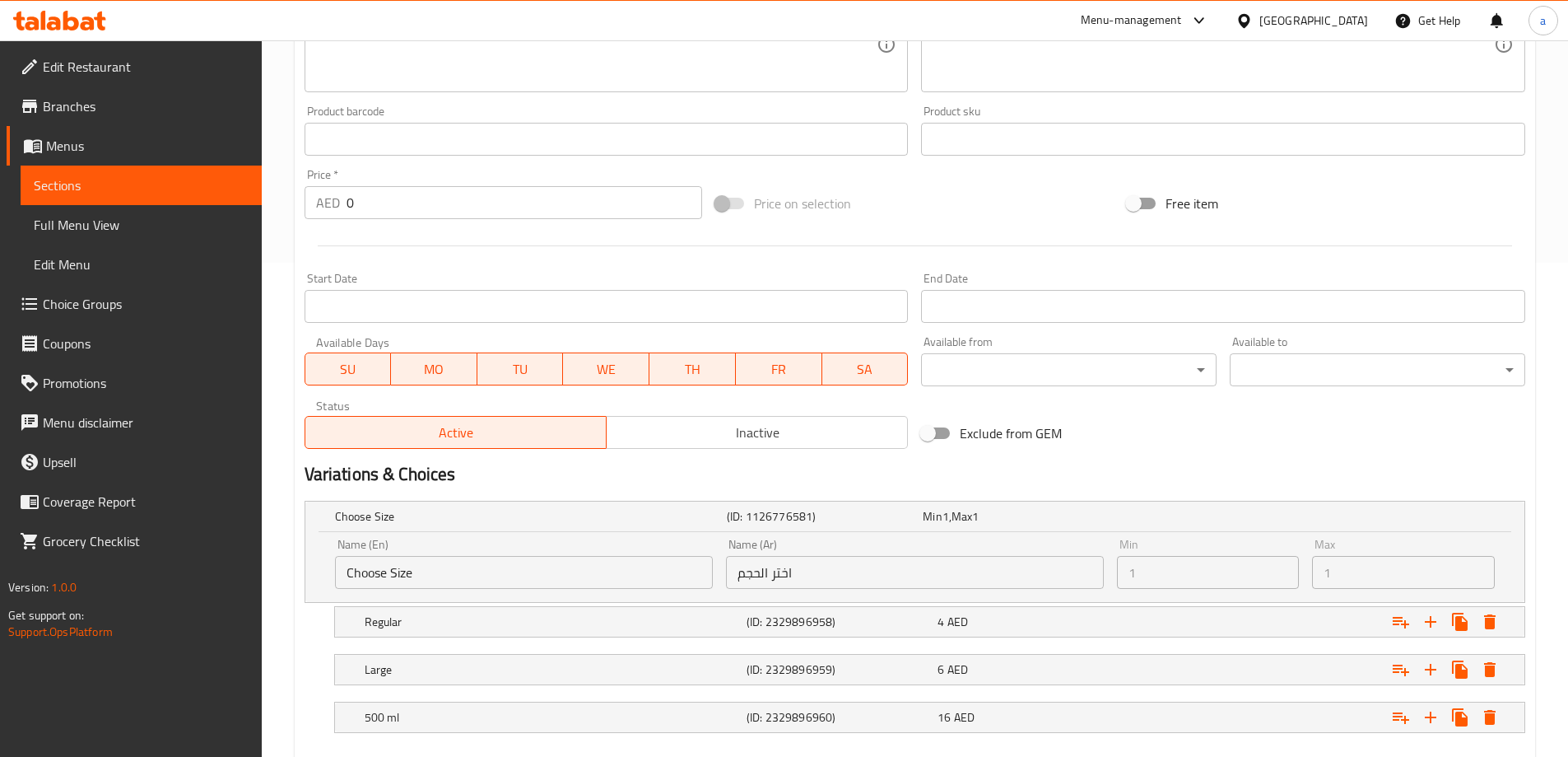
click at [459, 567] on input "Choose Size" at bounding box center [524, 572] width 378 height 33
click at [453, 578] on input "Choose Size" at bounding box center [524, 572] width 378 height 33
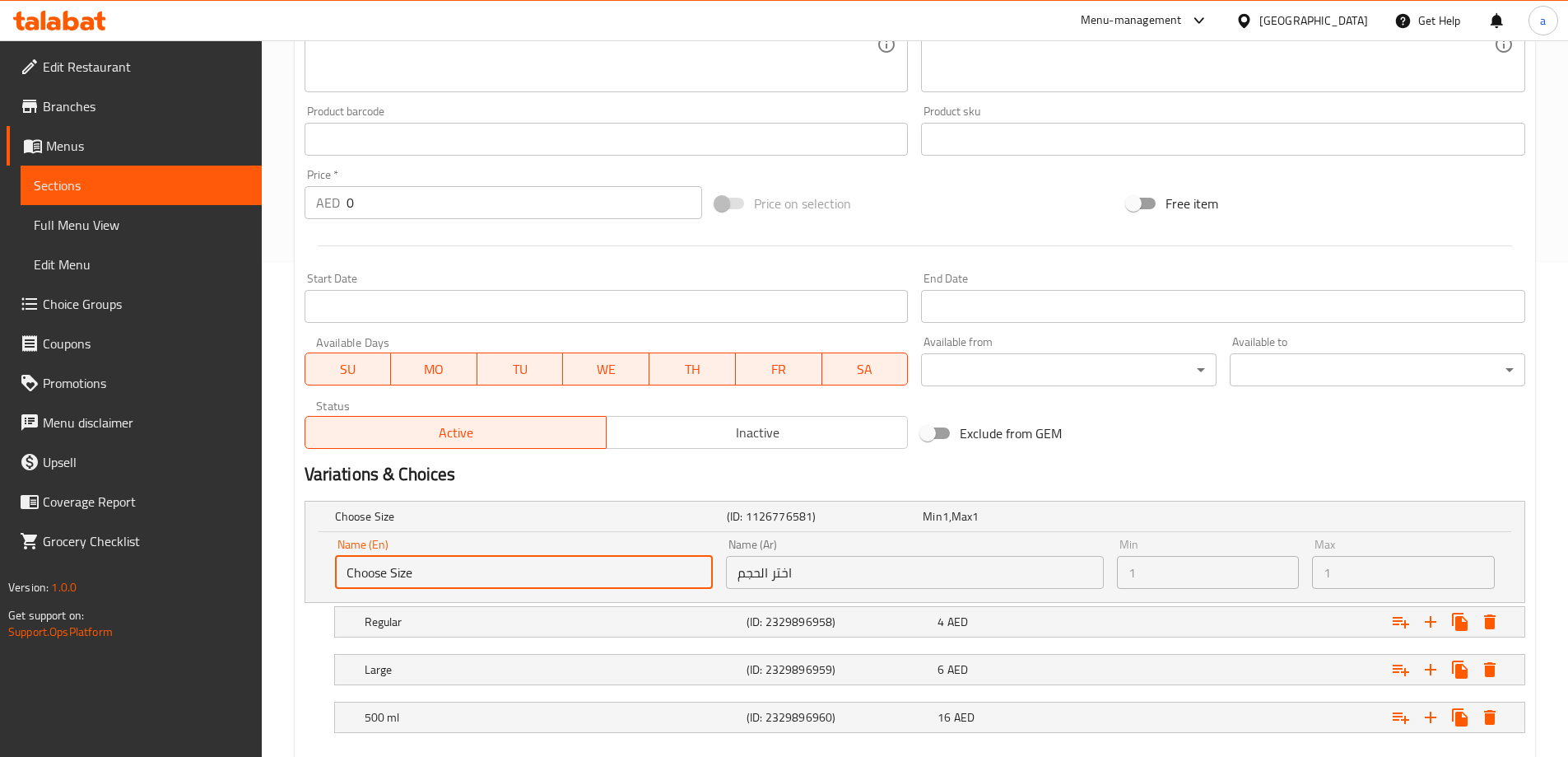
click at [473, 589] on div "Name (En) Choose Size Name (En)" at bounding box center [524, 563] width 391 height 63
click at [473, 584] on input "Choose Size" at bounding box center [524, 572] width 378 height 33
click at [120, 303] on span "Choice Groups" at bounding box center [146, 304] width 206 height 20
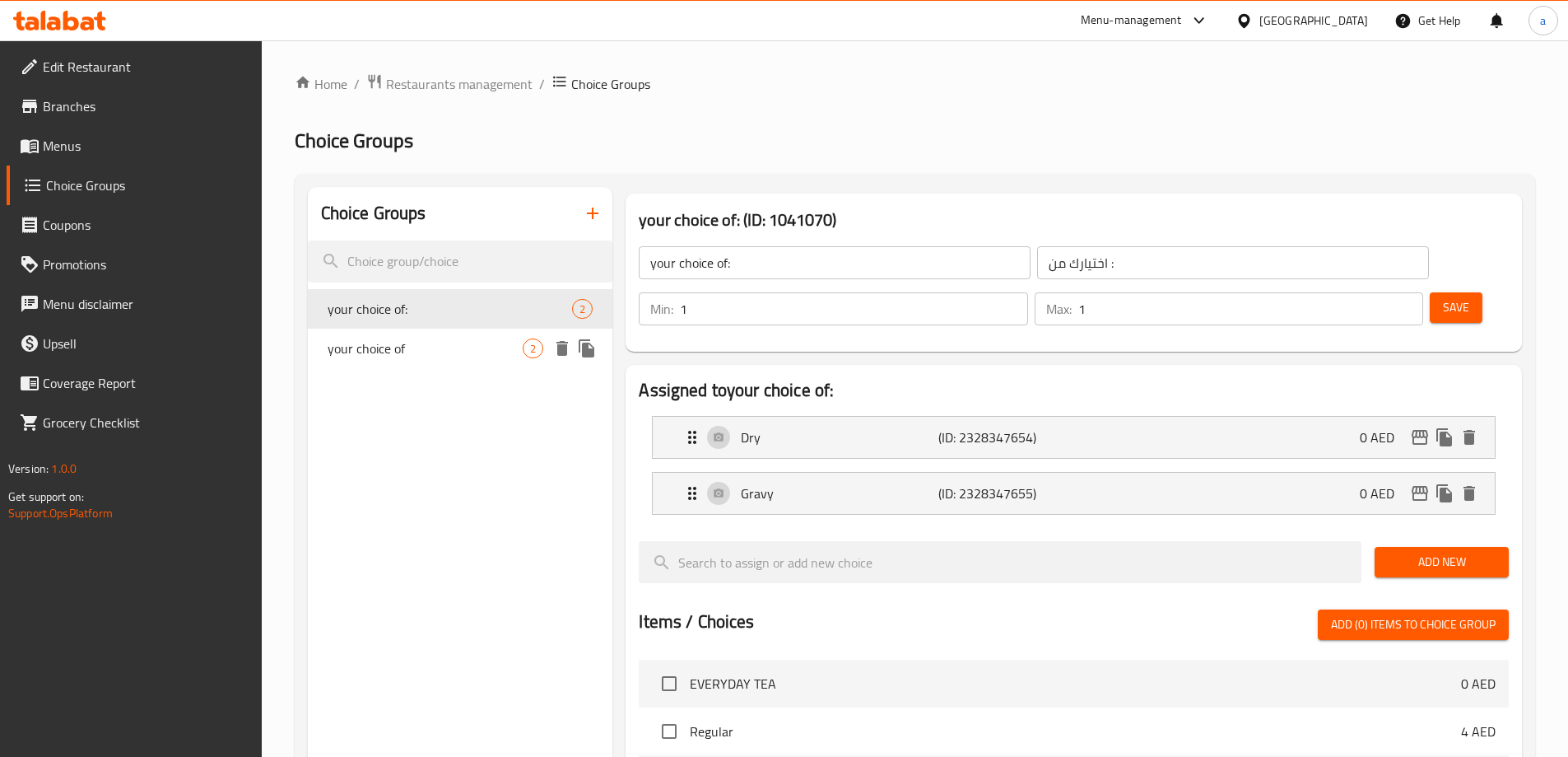
click at [460, 352] on span "your choice of" at bounding box center [425, 349] width 196 height 20
type input "your choice of"
type input "اختيارك من"
type input "0"
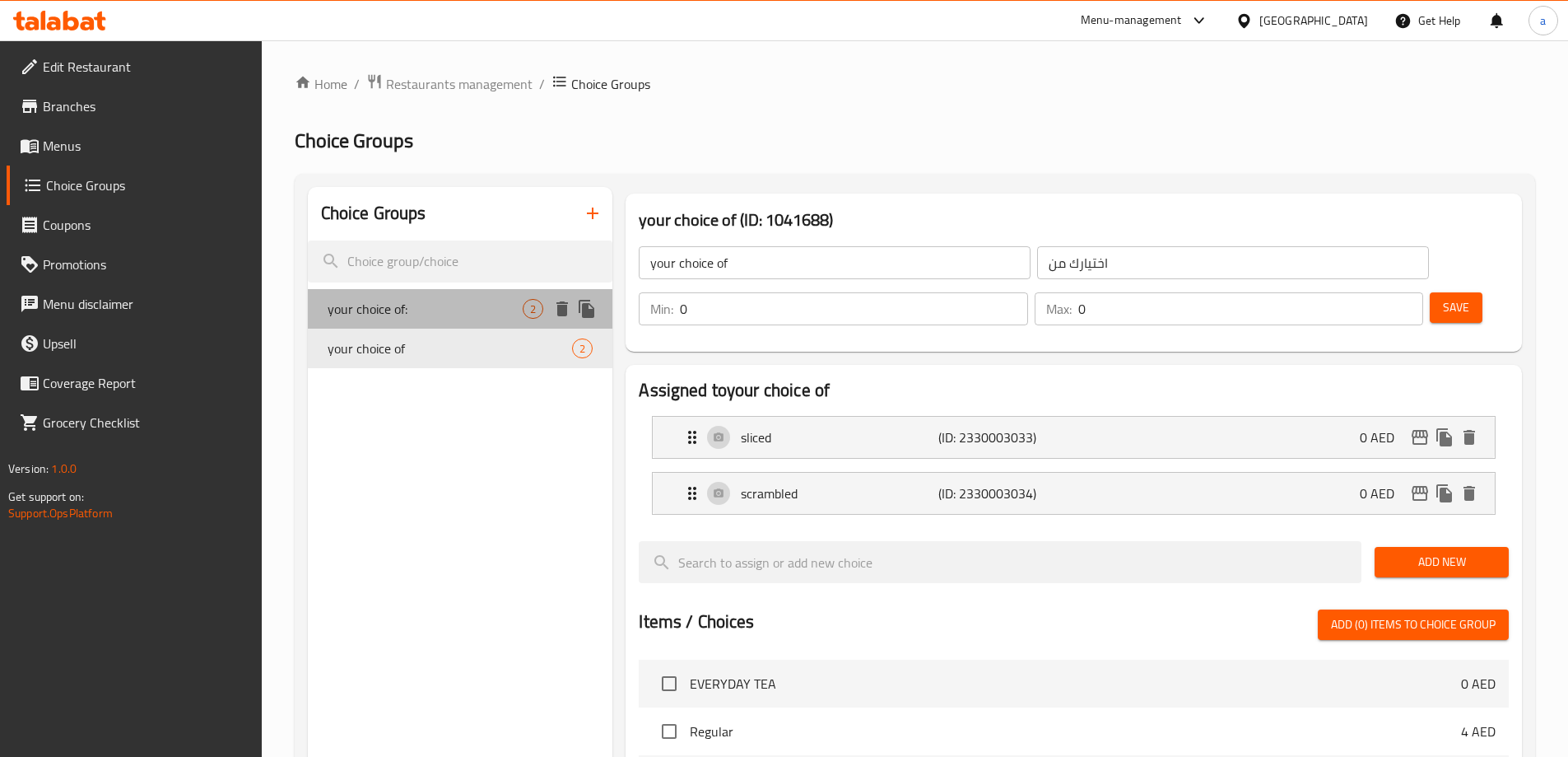
click at [442, 322] on div "your choice of: 2" at bounding box center [460, 309] width 305 height 40
type input "your choice of:"
type input "اختيارك من :"
type input "1"
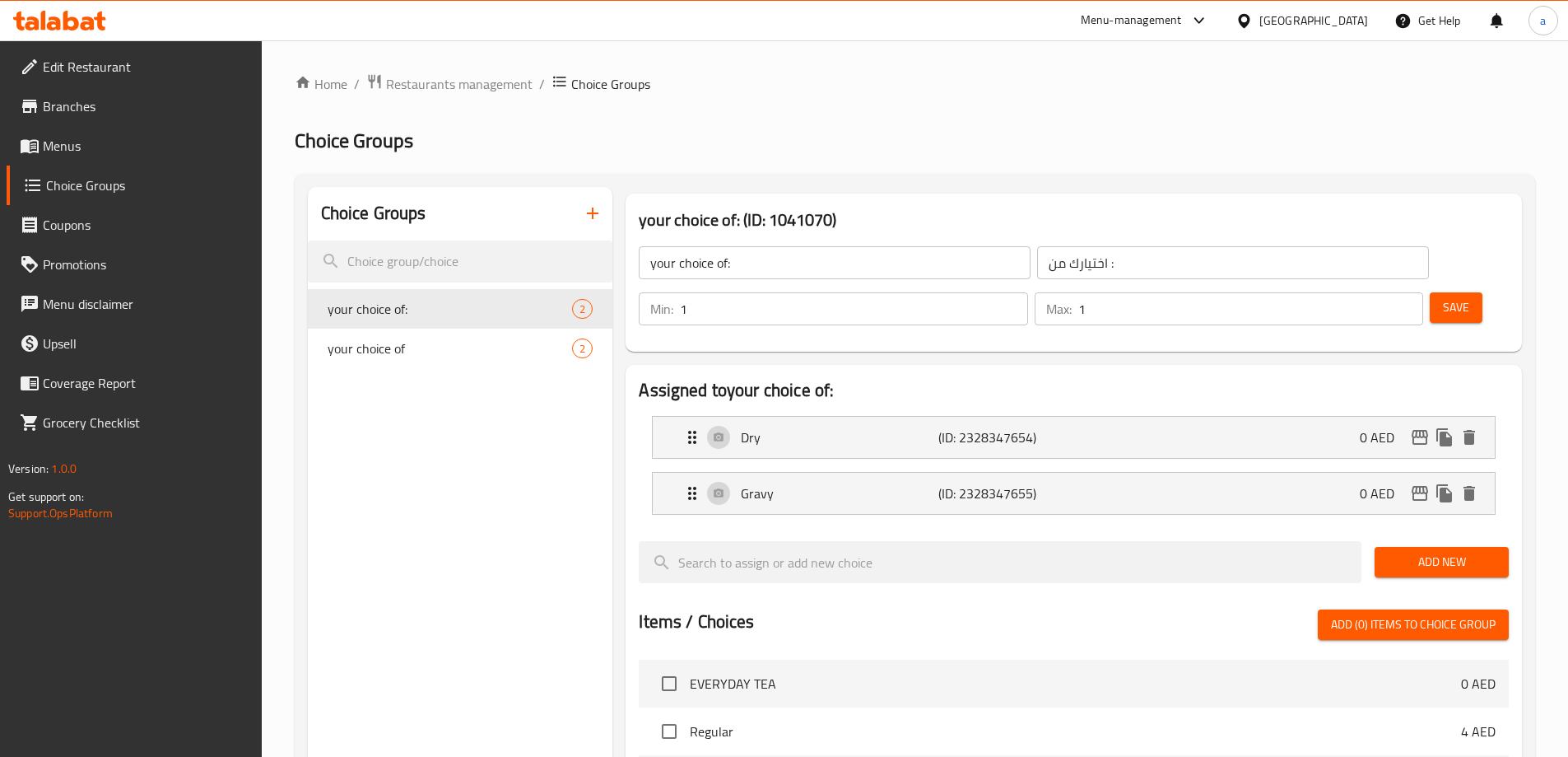
click at [127, 180] on span "Choice Groups" at bounding box center [147, 186] width 203 height 20
click at [134, 155] on span "Menus" at bounding box center [146, 146] width 206 height 20
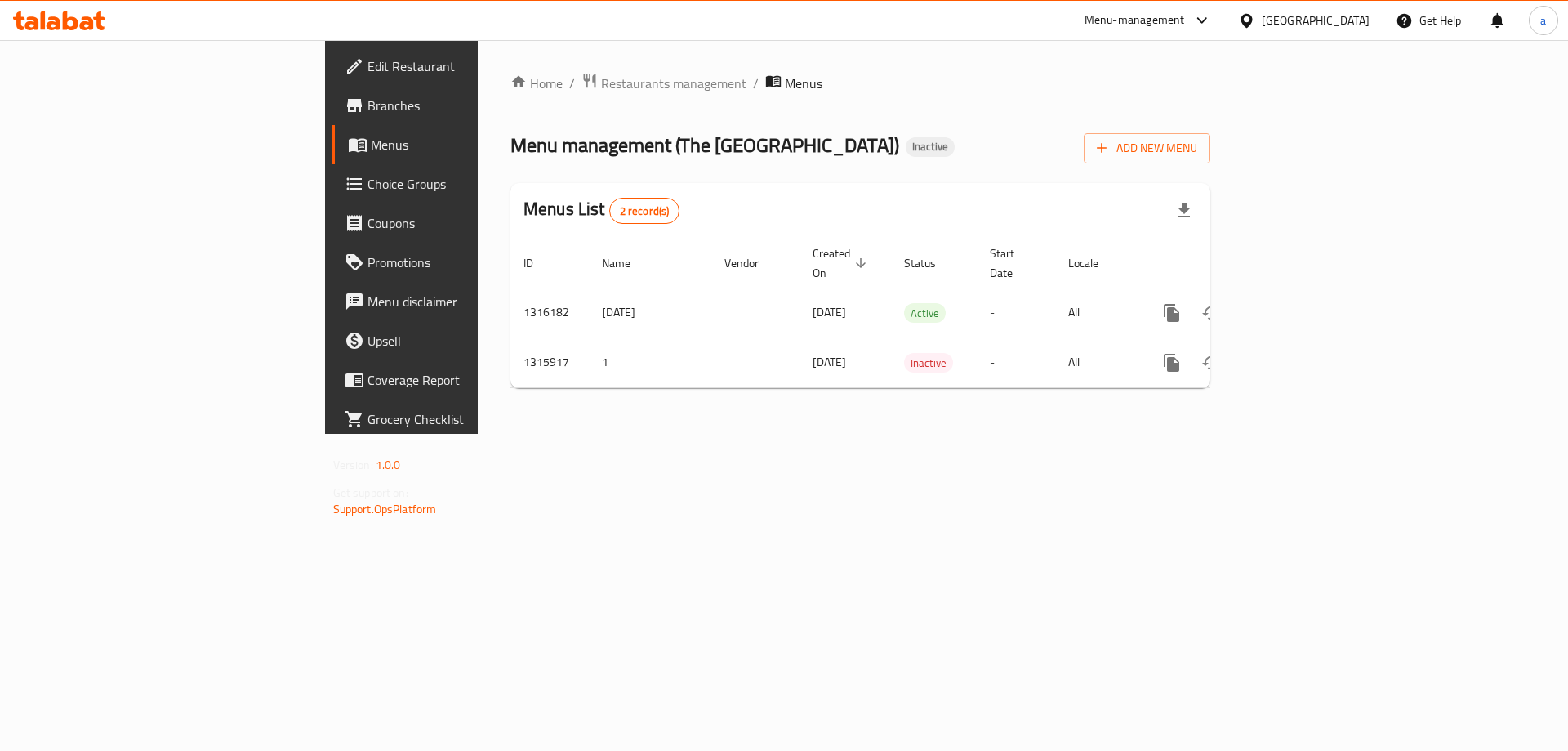
click at [367, 182] on span "Choice Groups" at bounding box center [470, 184] width 207 height 20
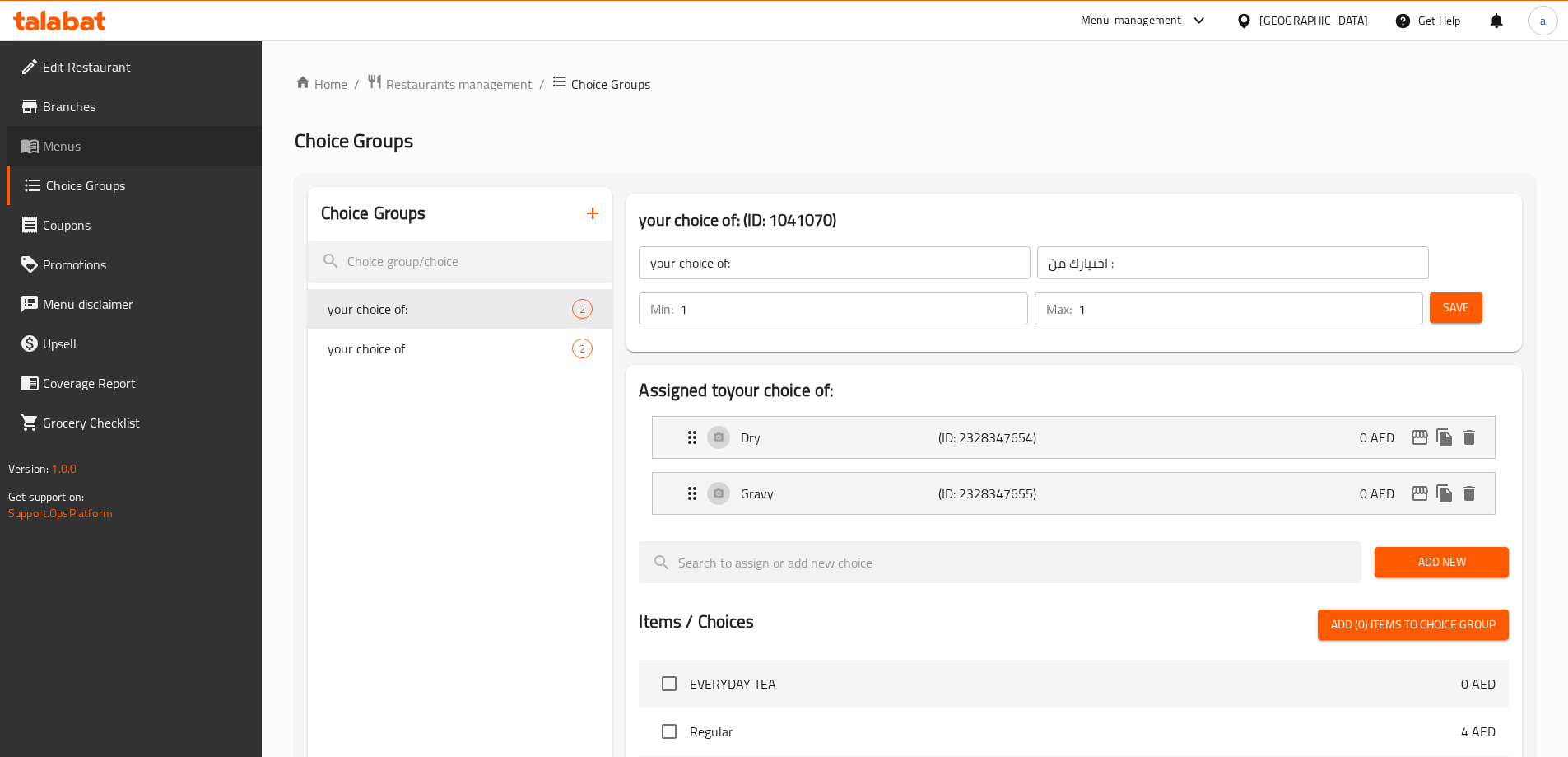
click at [133, 144] on span "Menus" at bounding box center [146, 146] width 206 height 20
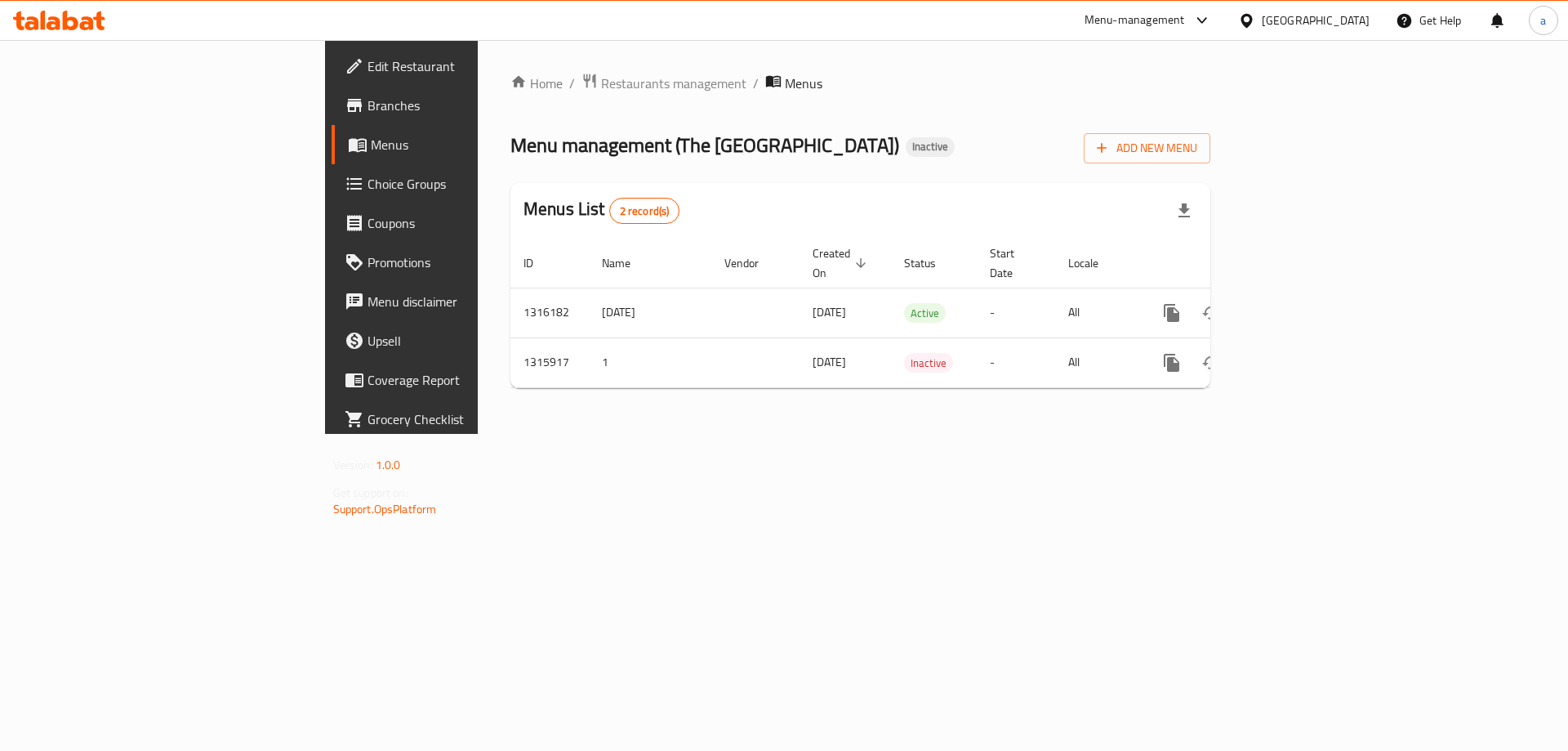
click at [1298, 305] on icon "enhanced table" at bounding box center [1290, 312] width 15 height 15
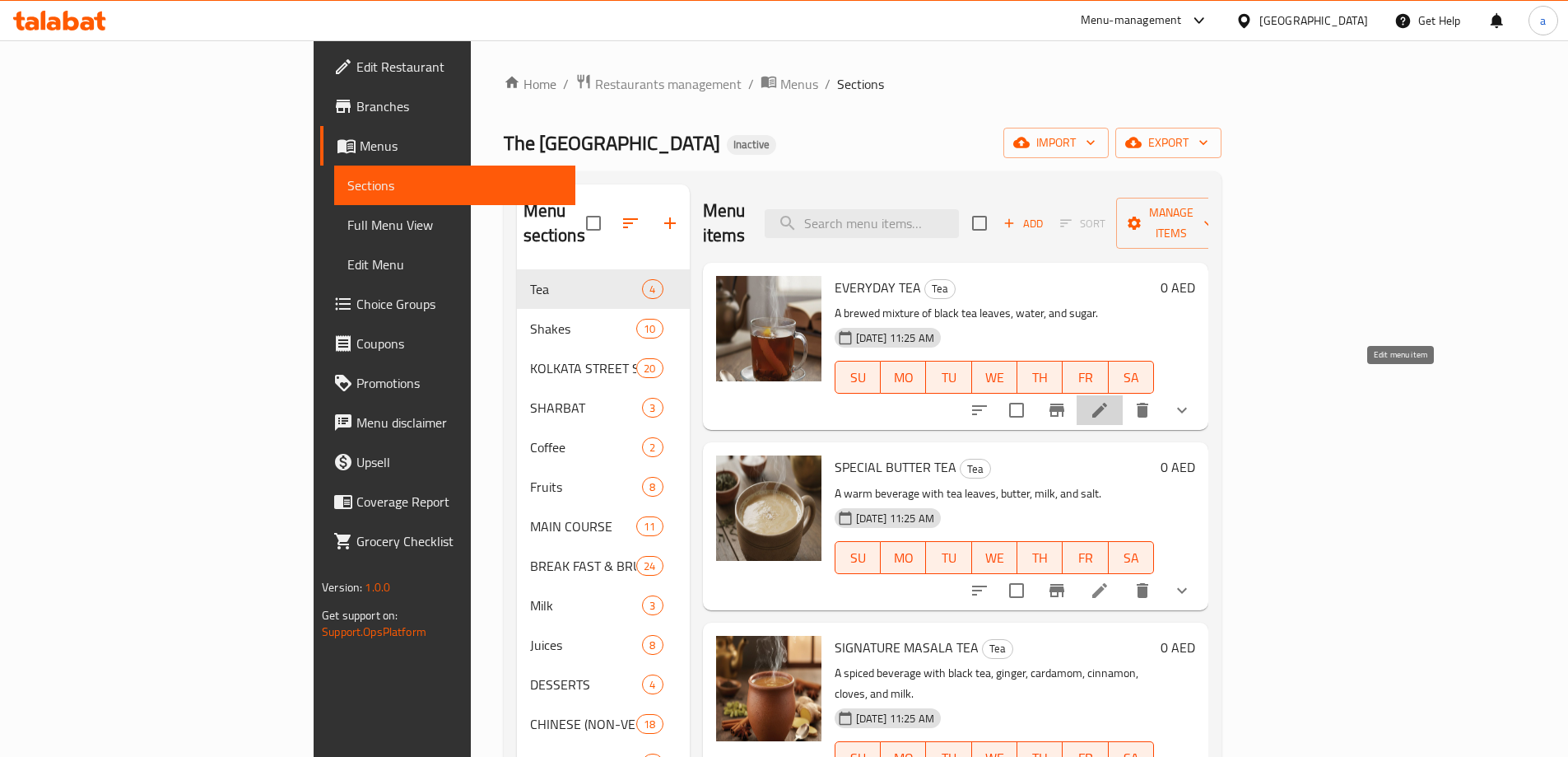
click at [1110, 400] on icon at bounding box center [1100, 410] width 20 height 20
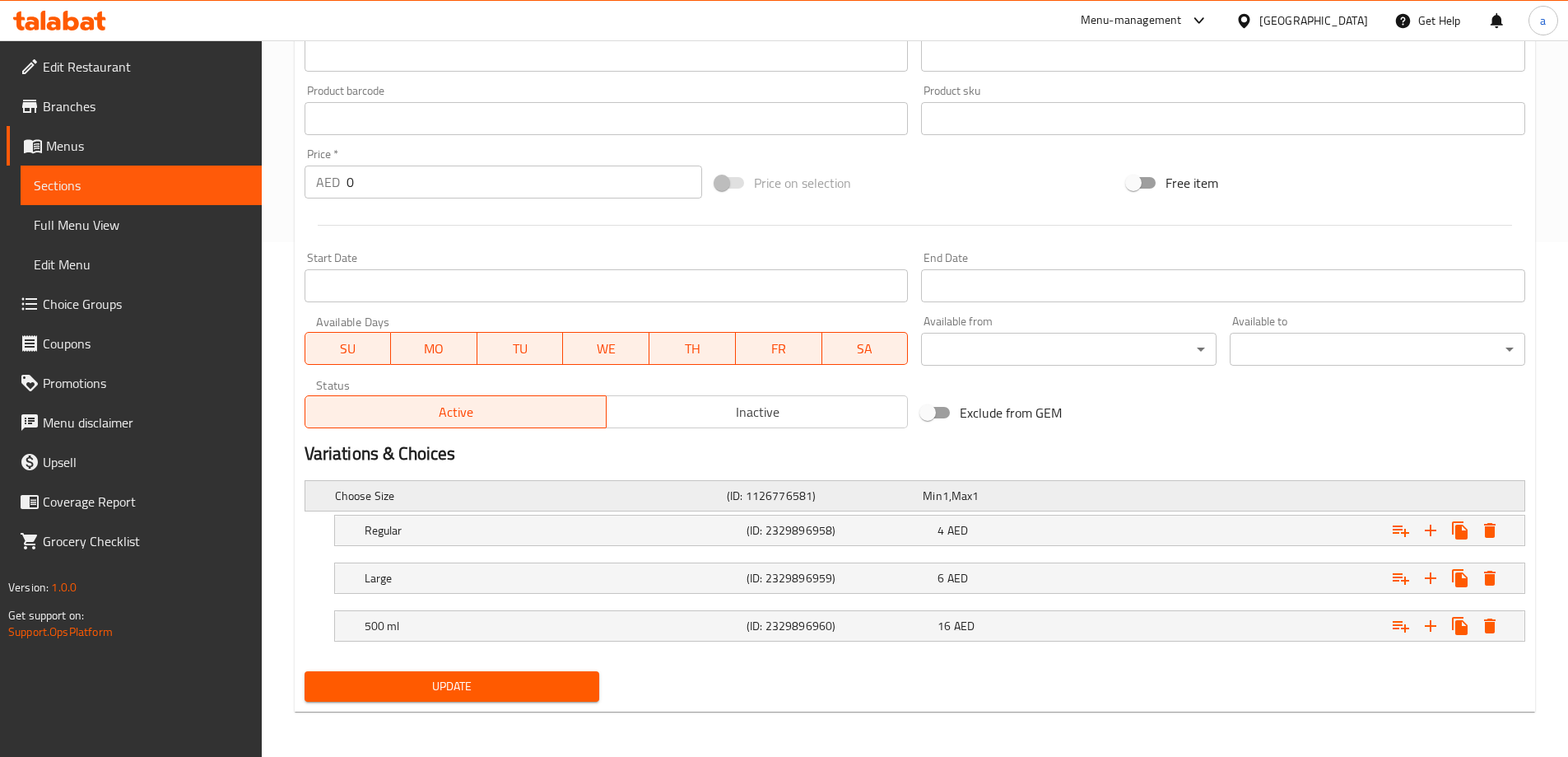
scroll to position [515, 0]
click at [1237, 488] on div "Choose Size (ID: 1126776581) Min 1 , Max 1" at bounding box center [919, 494] width 1176 height 36
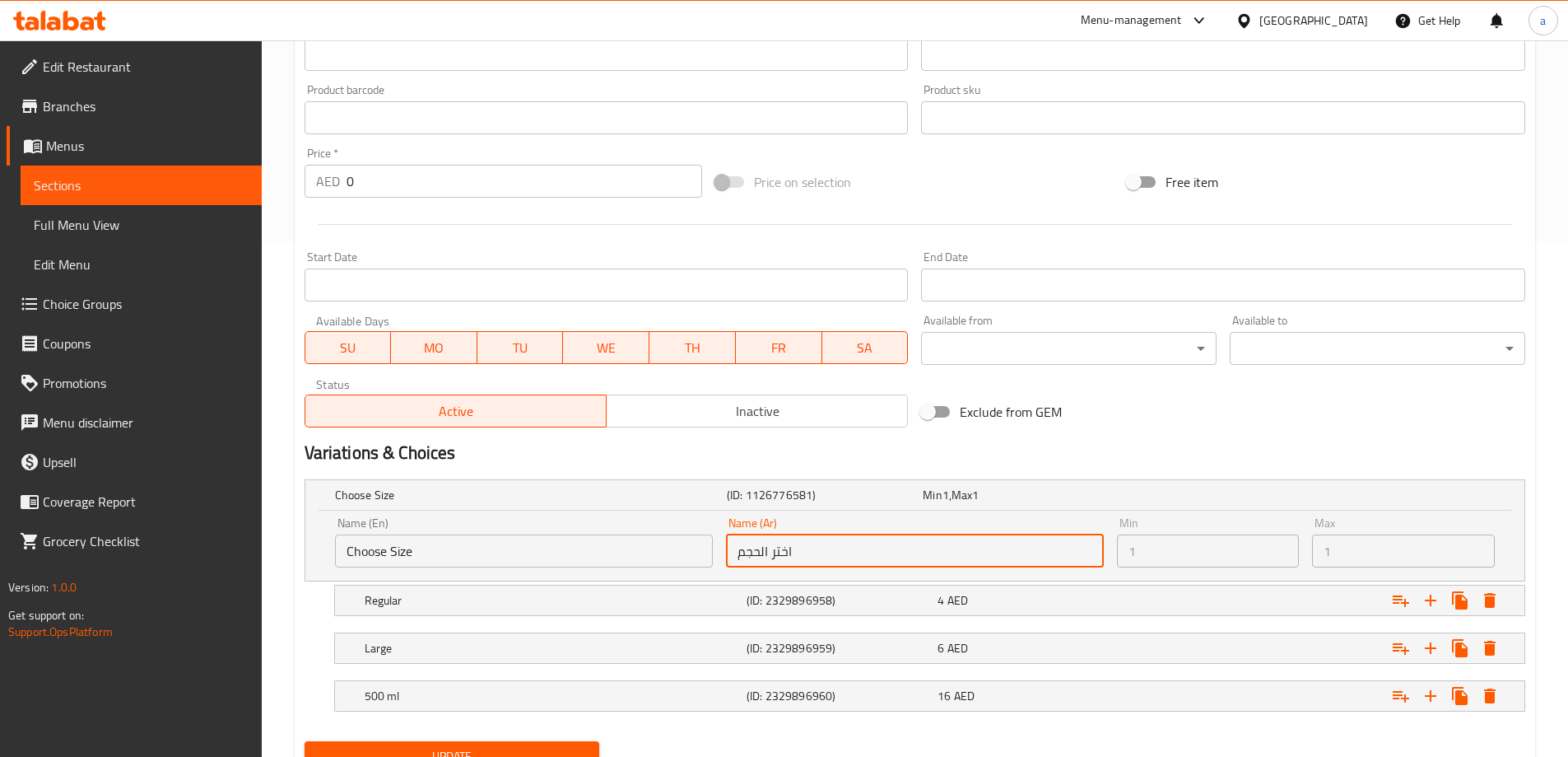
click at [972, 543] on input "اختر الحجم" at bounding box center [914, 550] width 378 height 33
click at [622, 553] on input "Choose Size" at bounding box center [524, 550] width 378 height 33
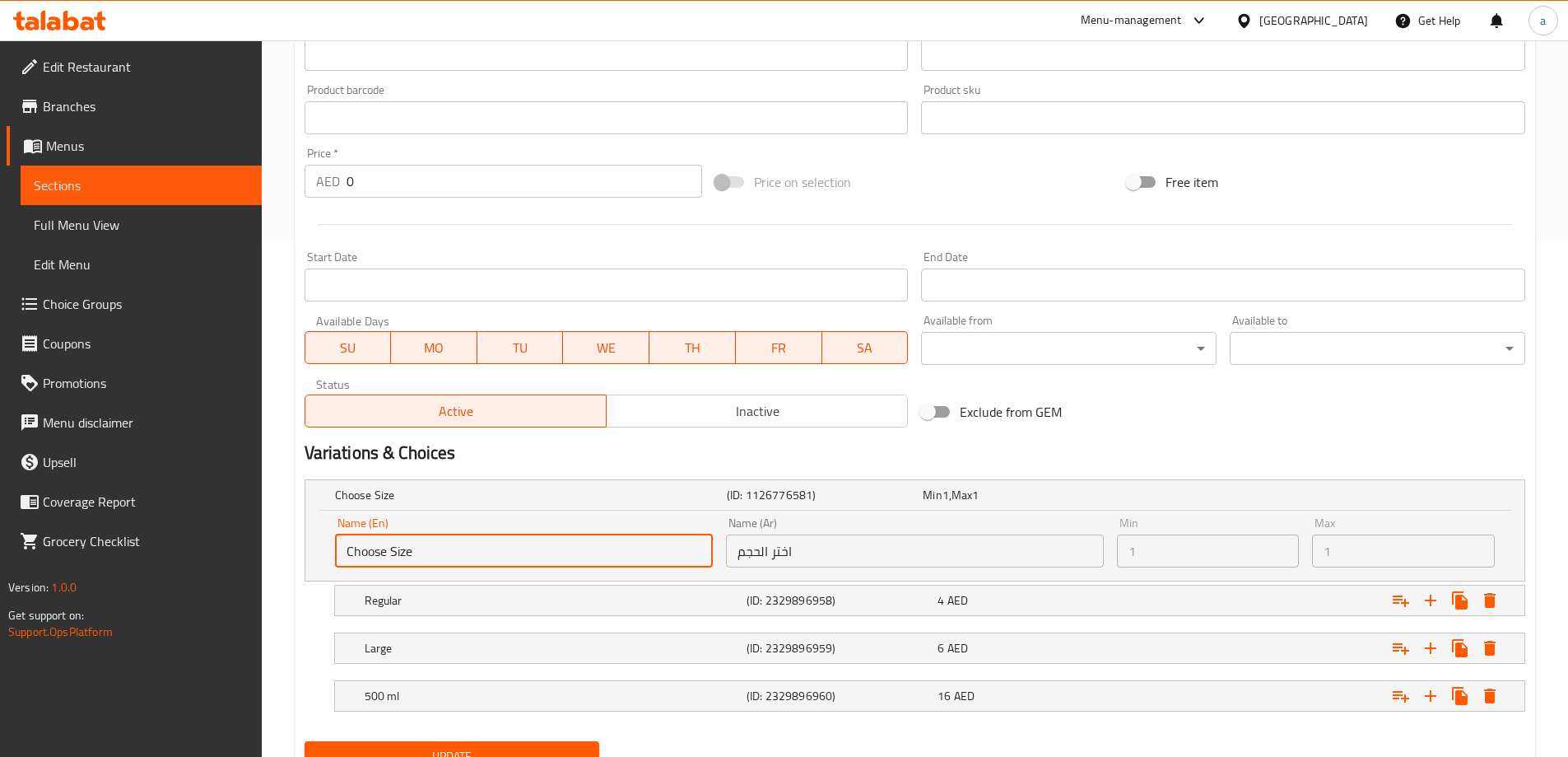
click at [622, 553] on input "Choose Size" at bounding box center [524, 550] width 378 height 33
click at [534, 547] on input "Choose Size" at bounding box center [524, 550] width 378 height 33
click at [432, 547] on input "Choose Size" at bounding box center [524, 550] width 378 height 33
drag, startPoint x: 432, startPoint y: 547, endPoint x: 344, endPoint y: 552, distance: 88.1
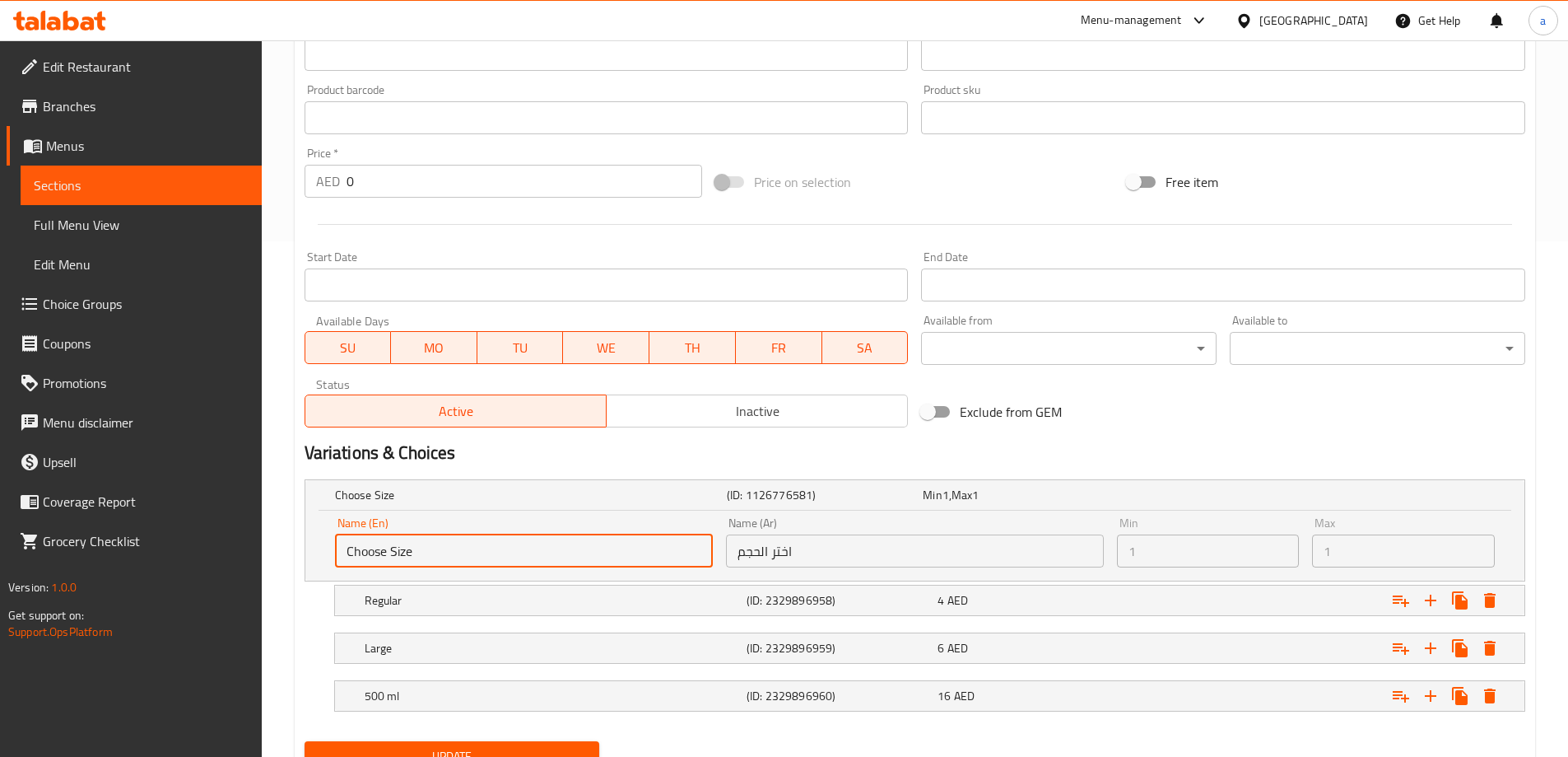
click at [344, 552] on input "Choose Size" at bounding box center [524, 550] width 378 height 33
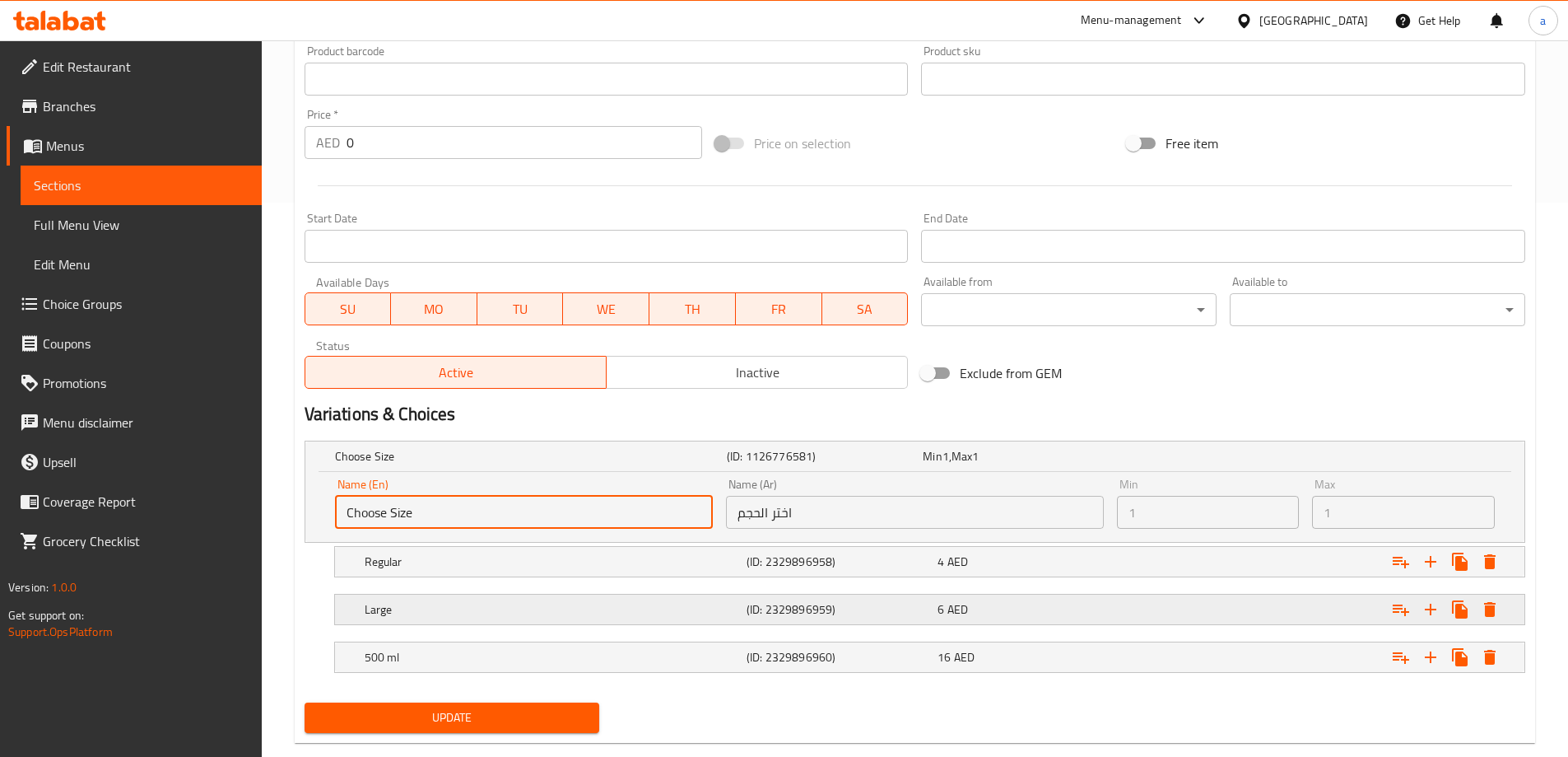
scroll to position [586, 0]
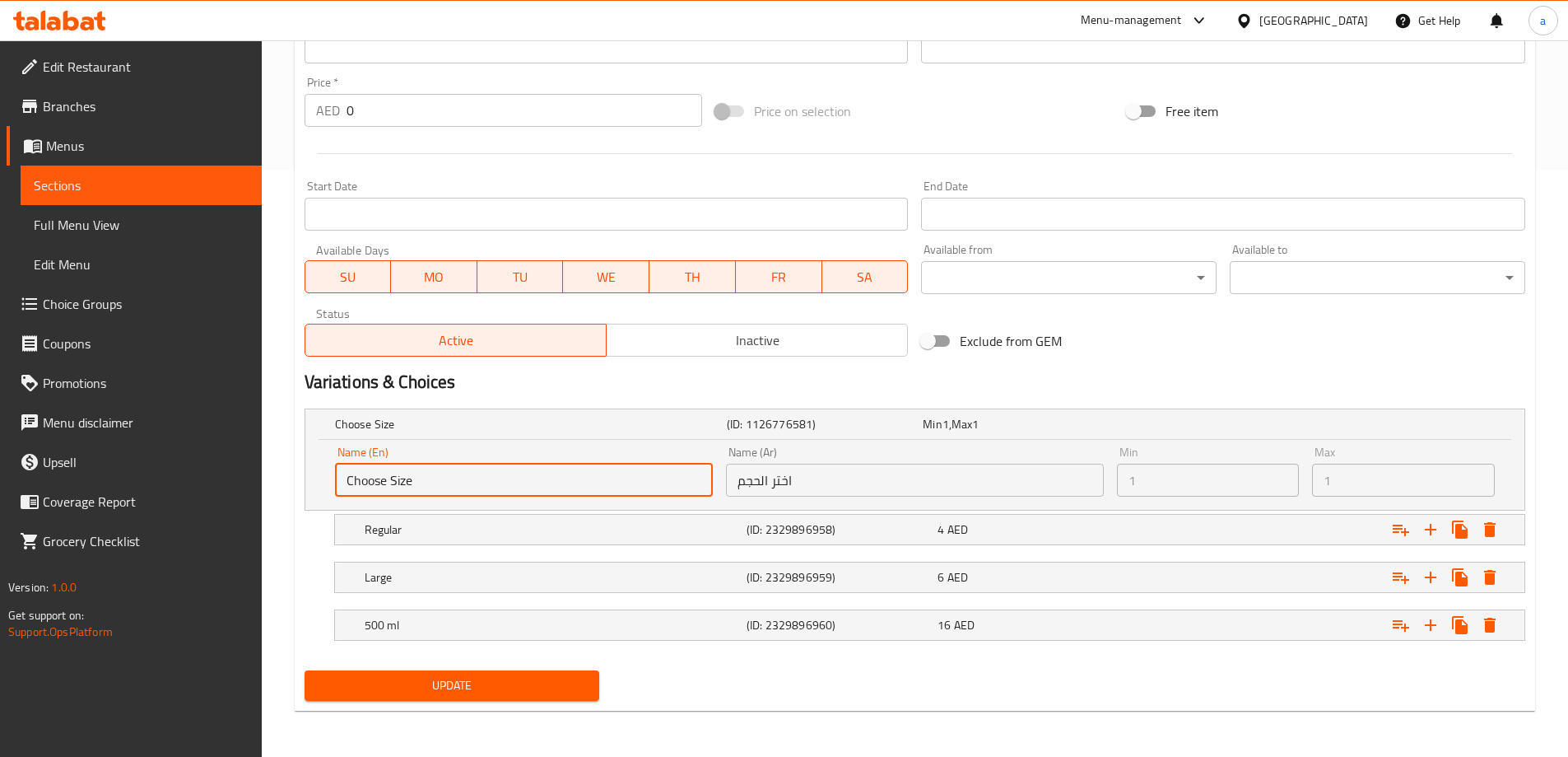
click at [779, 678] on div "Update" at bounding box center [915, 686] width 1234 height 44
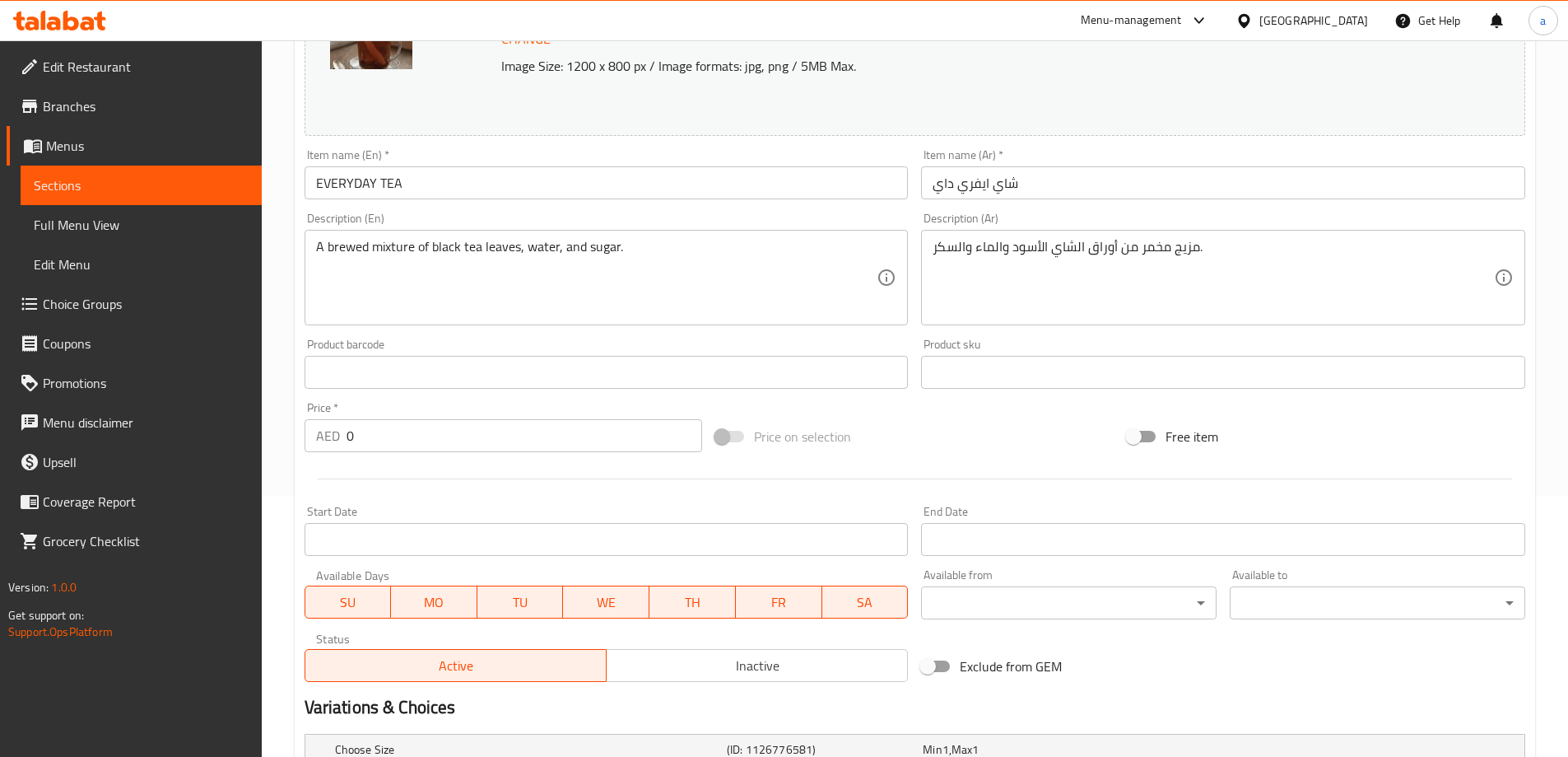
scroll to position [257, 0]
click at [134, 174] on link "Sections" at bounding box center [142, 186] width 242 height 40
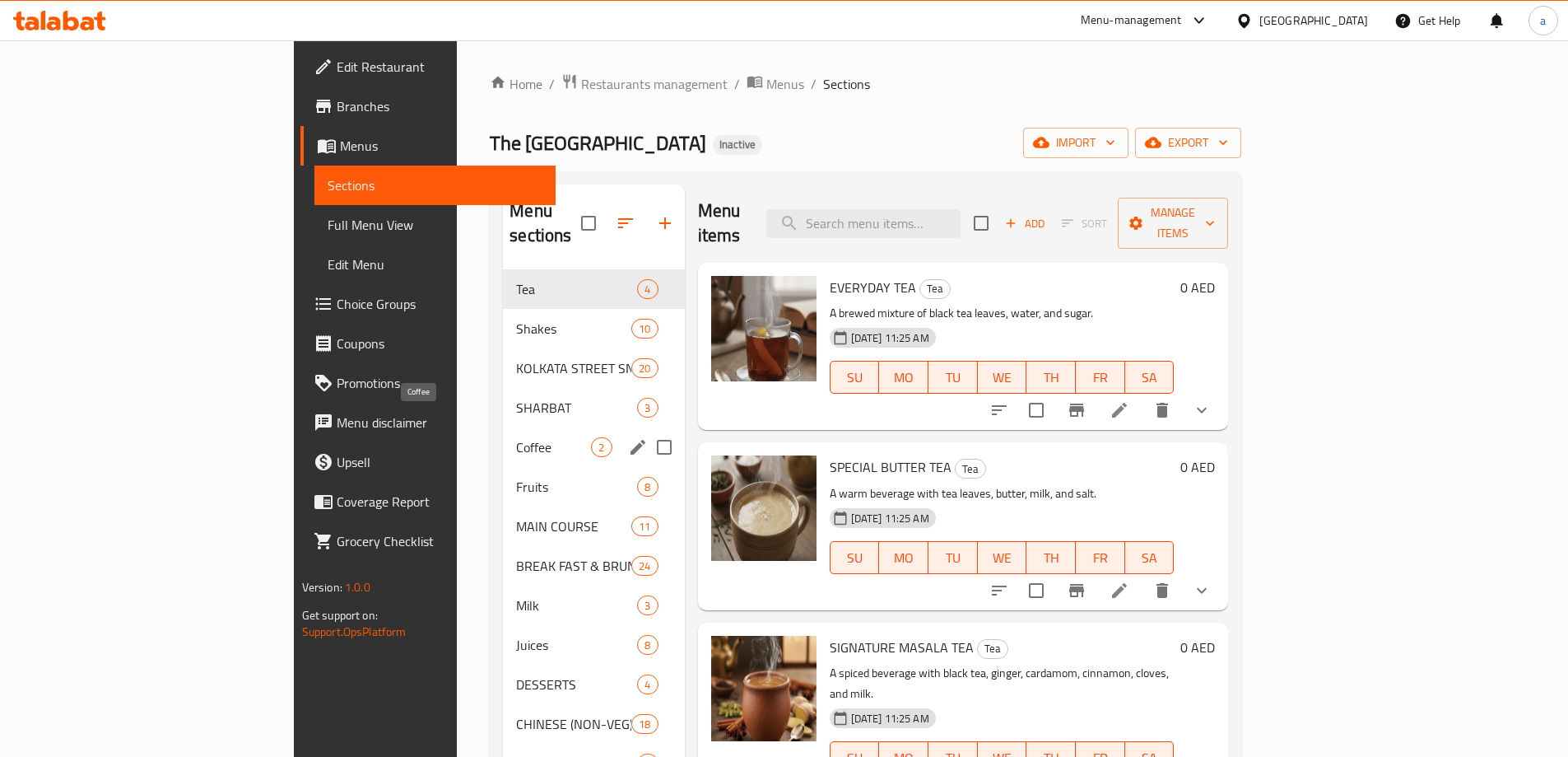
click at [516, 437] on span "Coffee" at bounding box center [553, 447] width 75 height 20
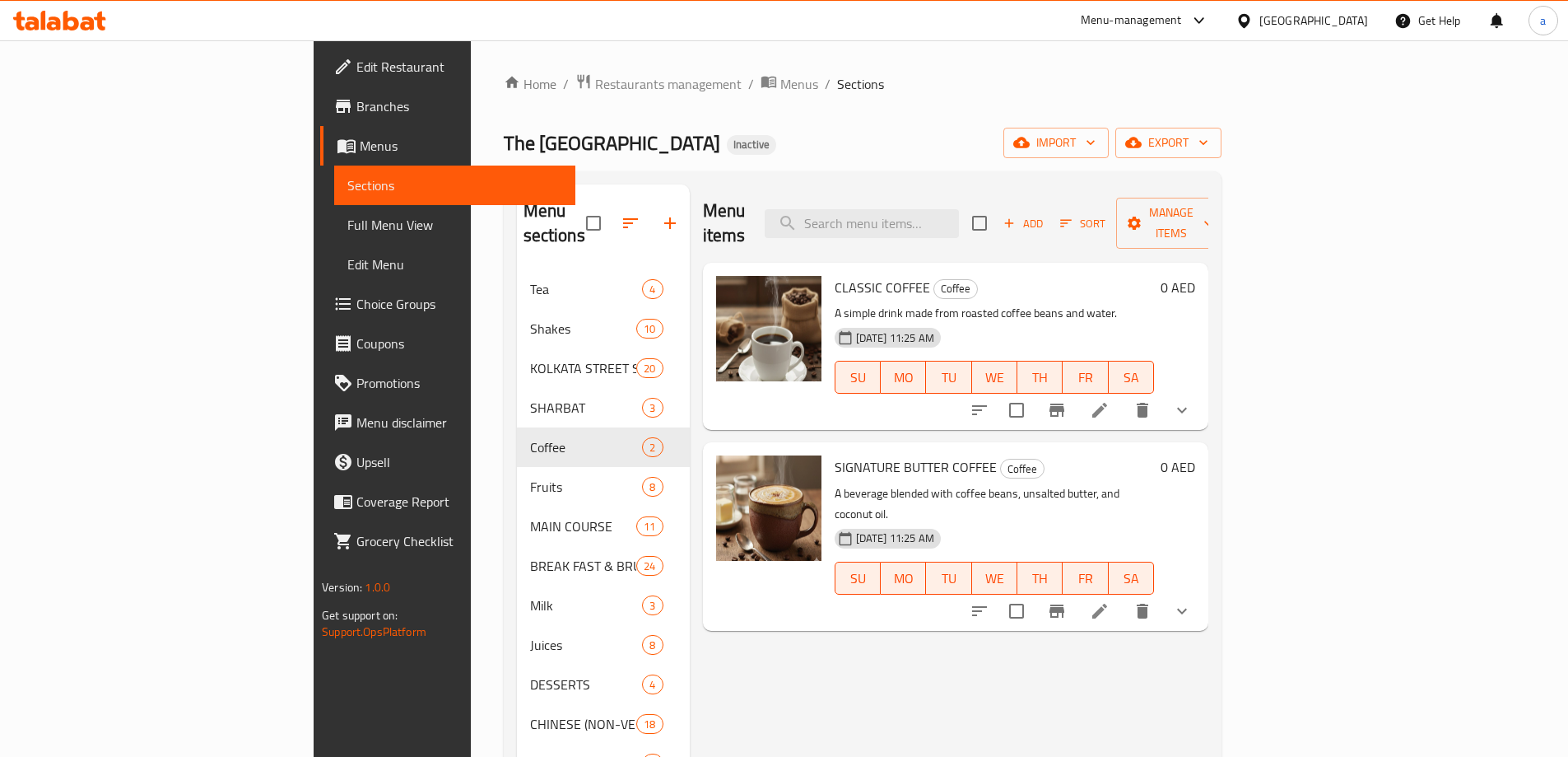
click at [1123, 395] on li at bounding box center [1100, 410] width 46 height 30
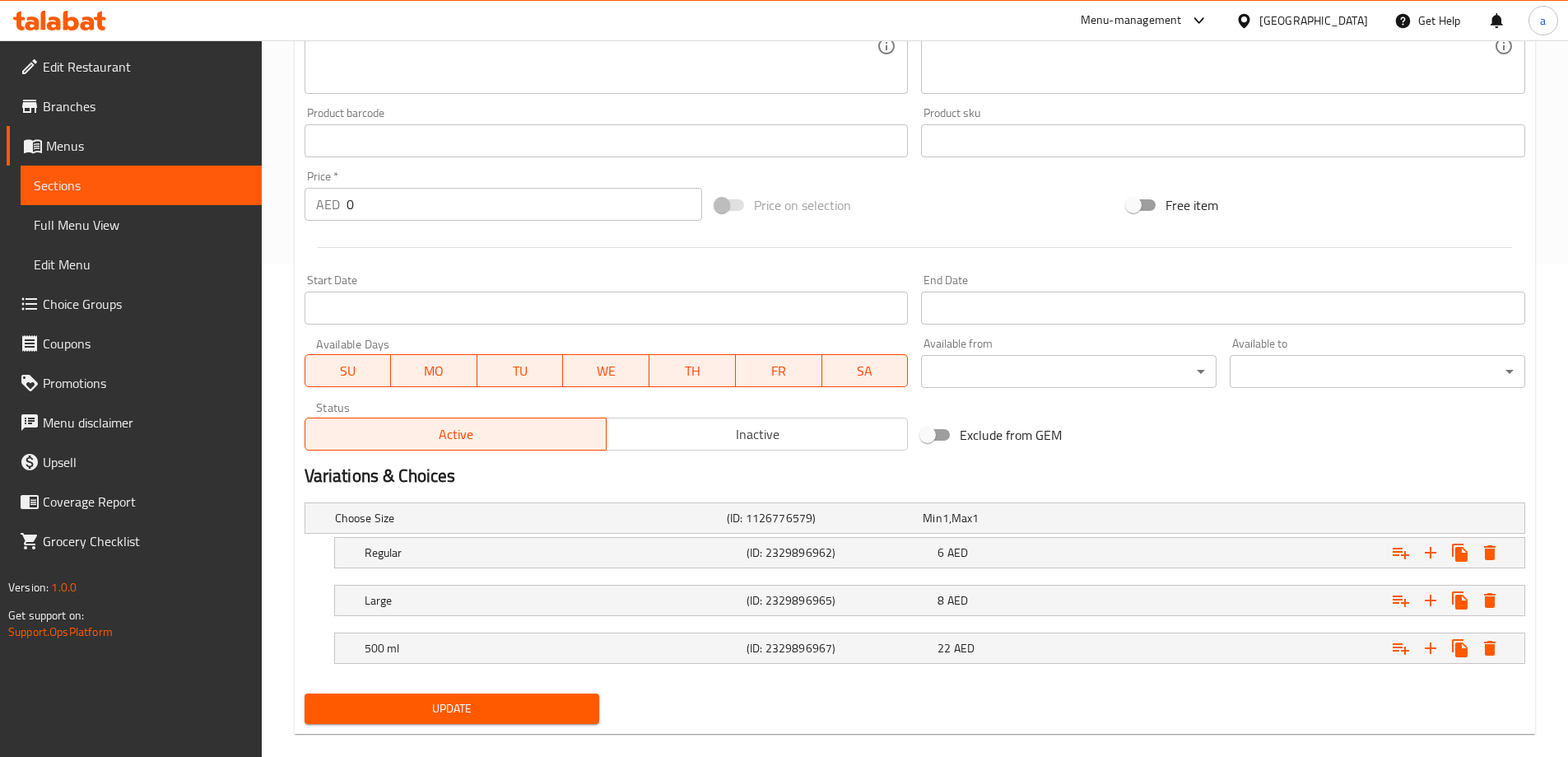
scroll to position [515, 0]
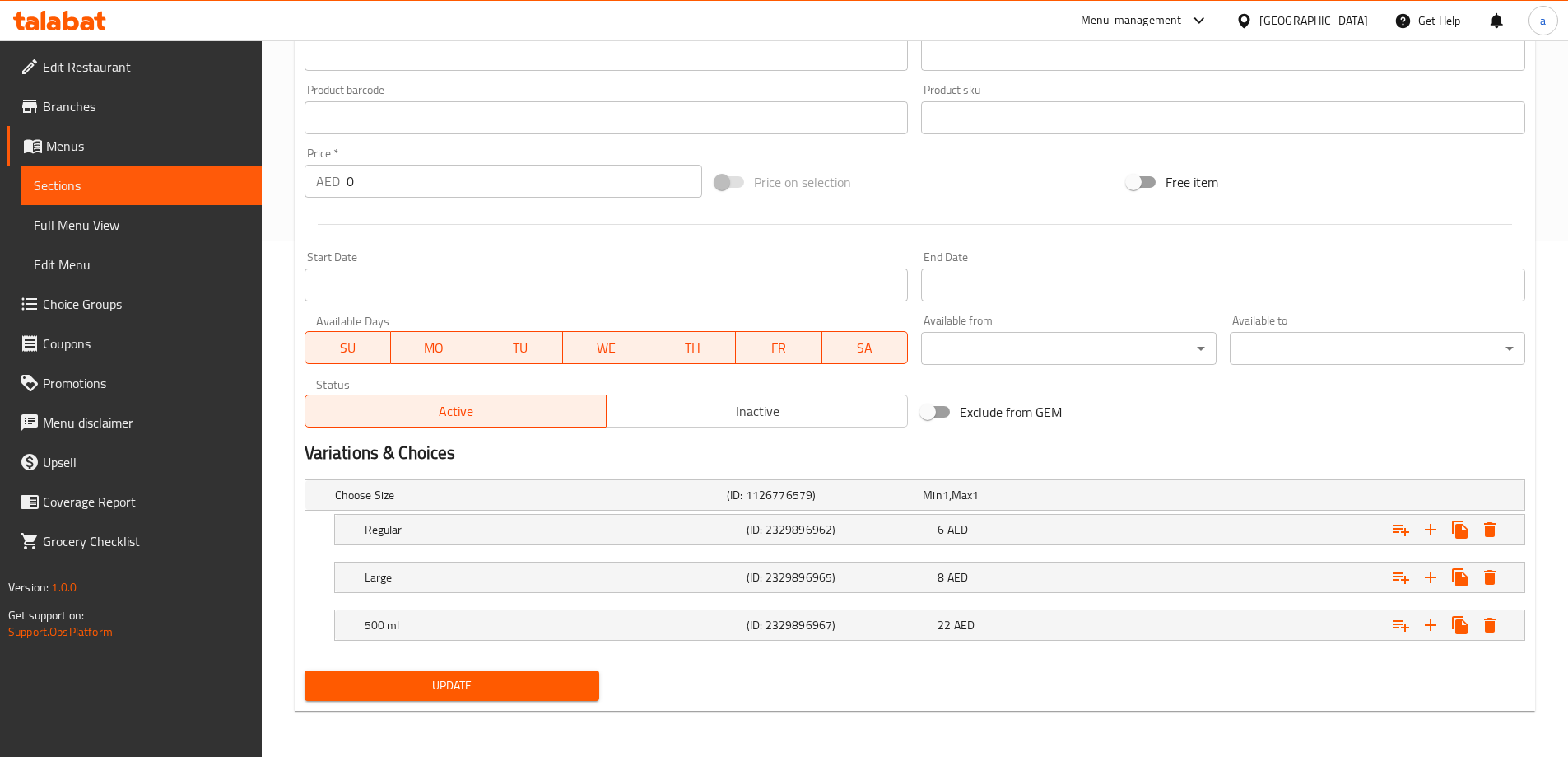
click at [125, 190] on span "Sections" at bounding box center [141, 186] width 215 height 20
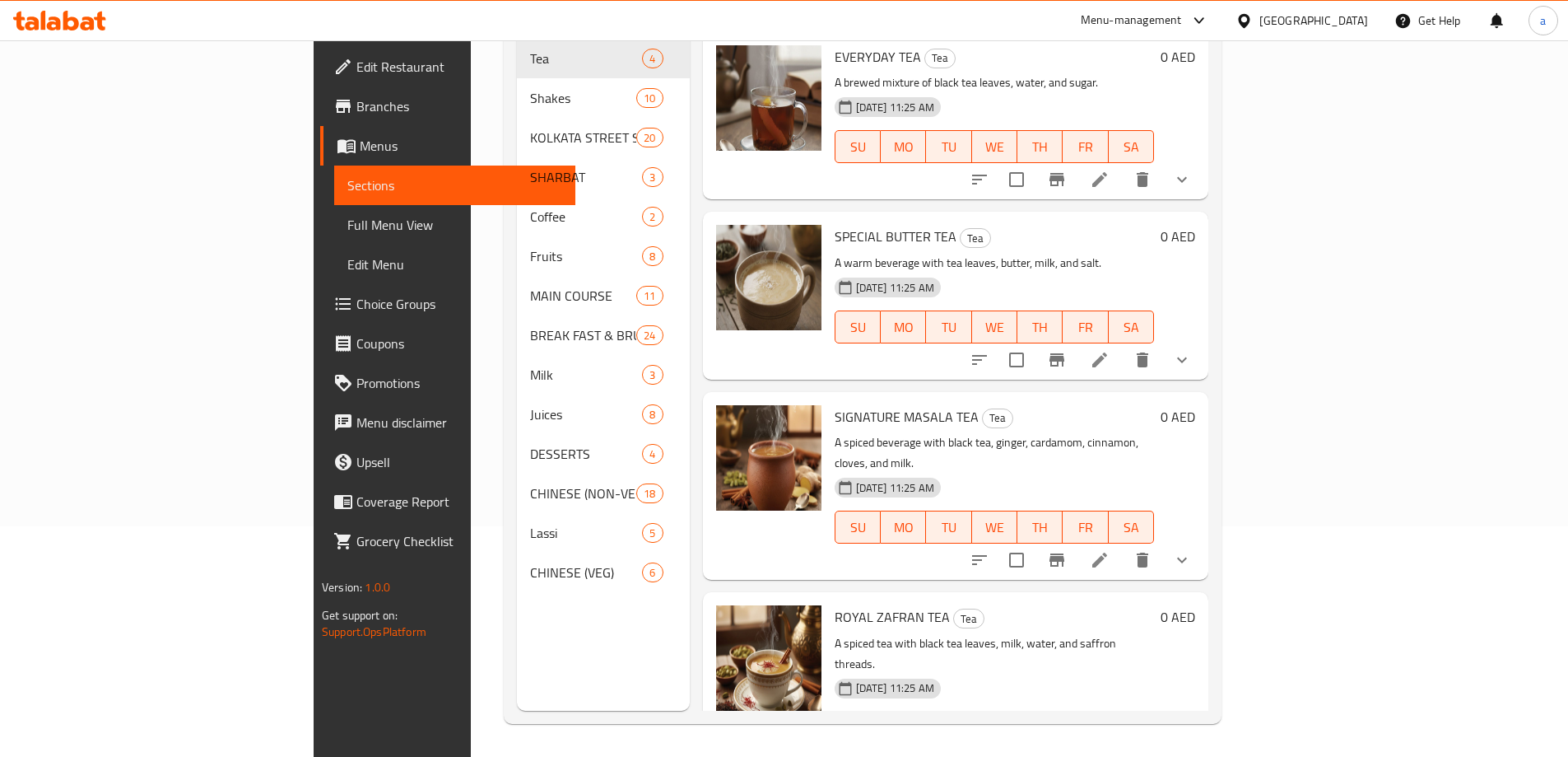
scroll to position [231, 0]
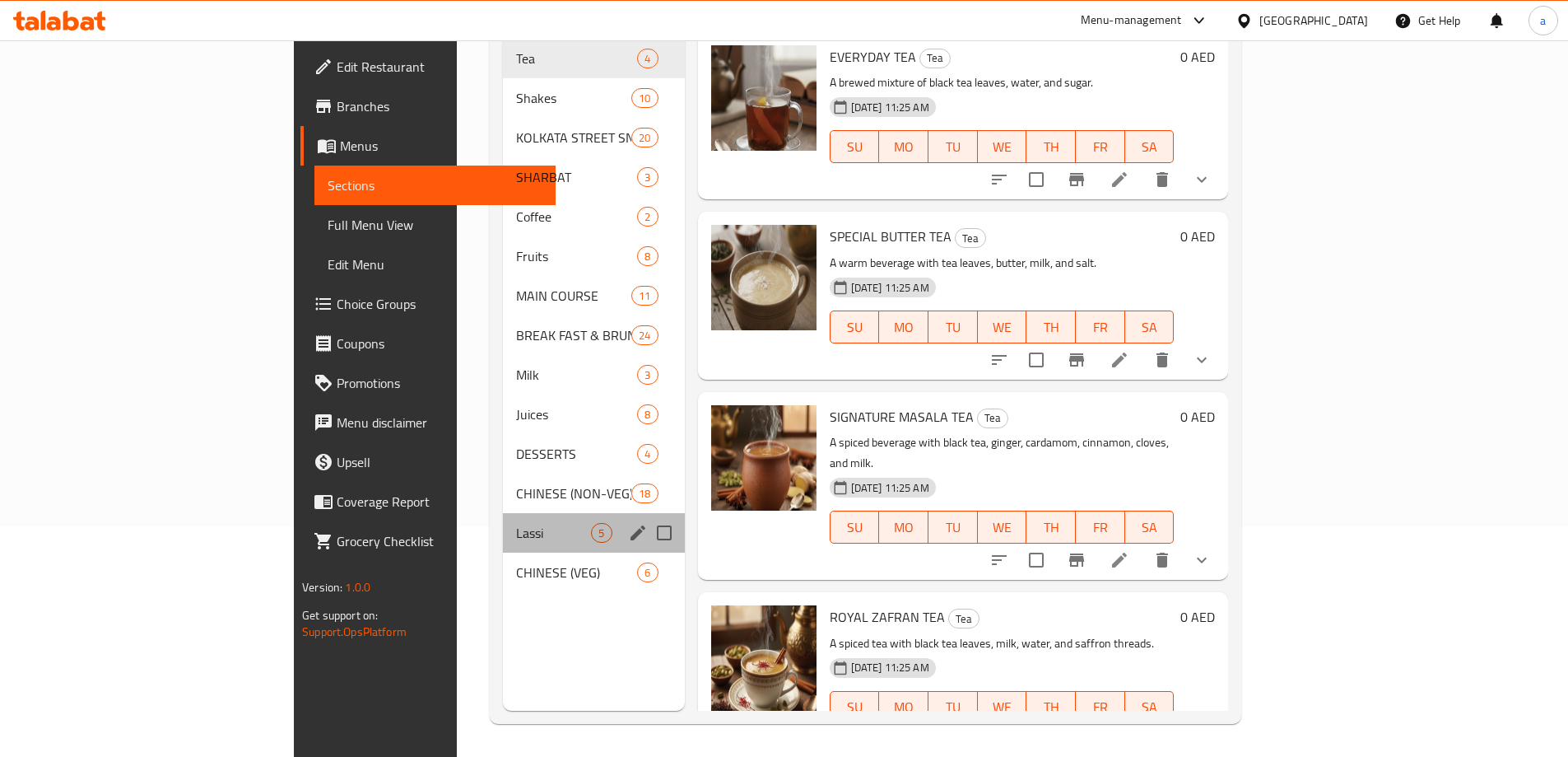
click at [503, 513] on div "Lassi 5" at bounding box center [593, 533] width 181 height 40
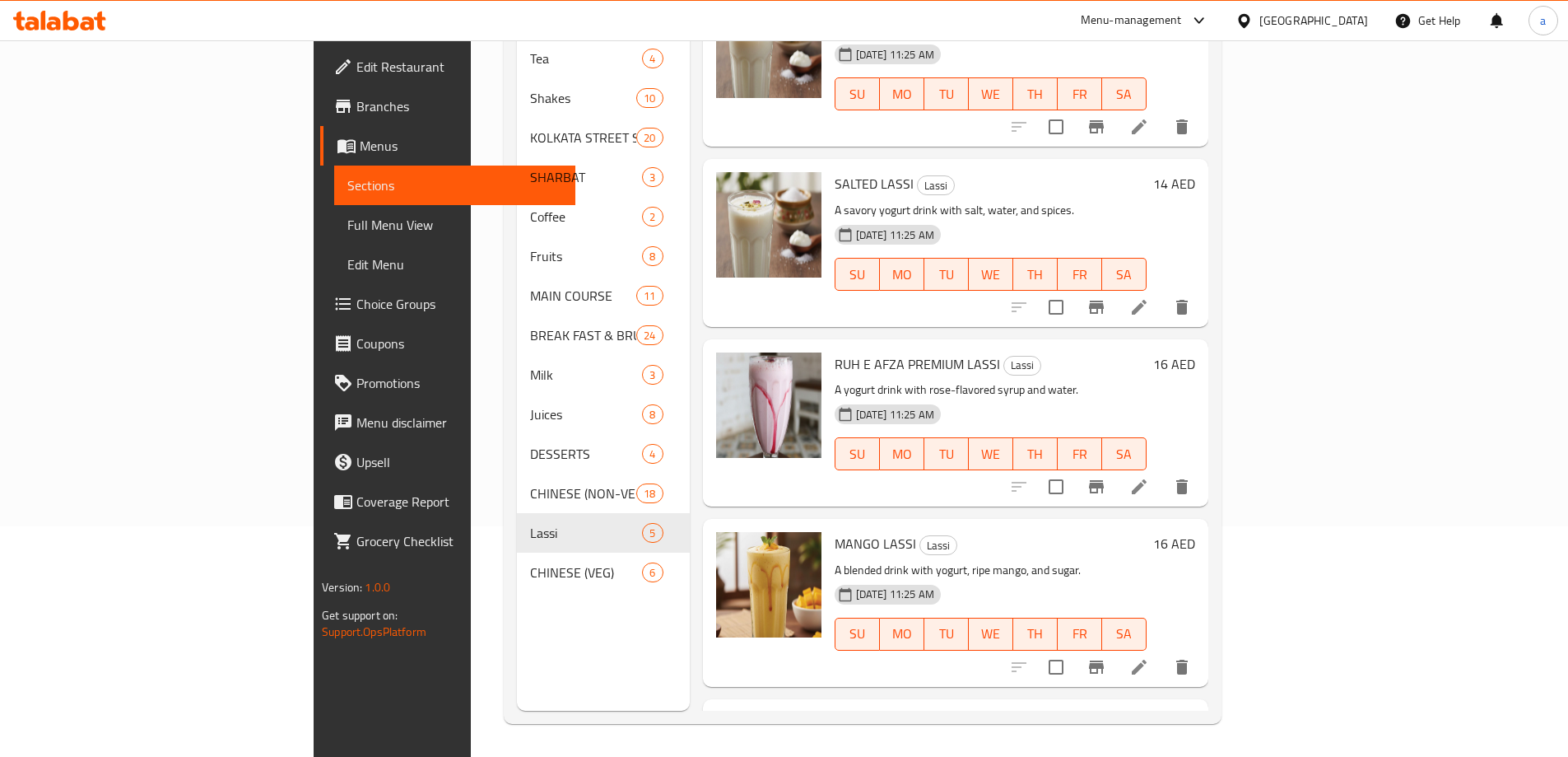
scroll to position [82, 0]
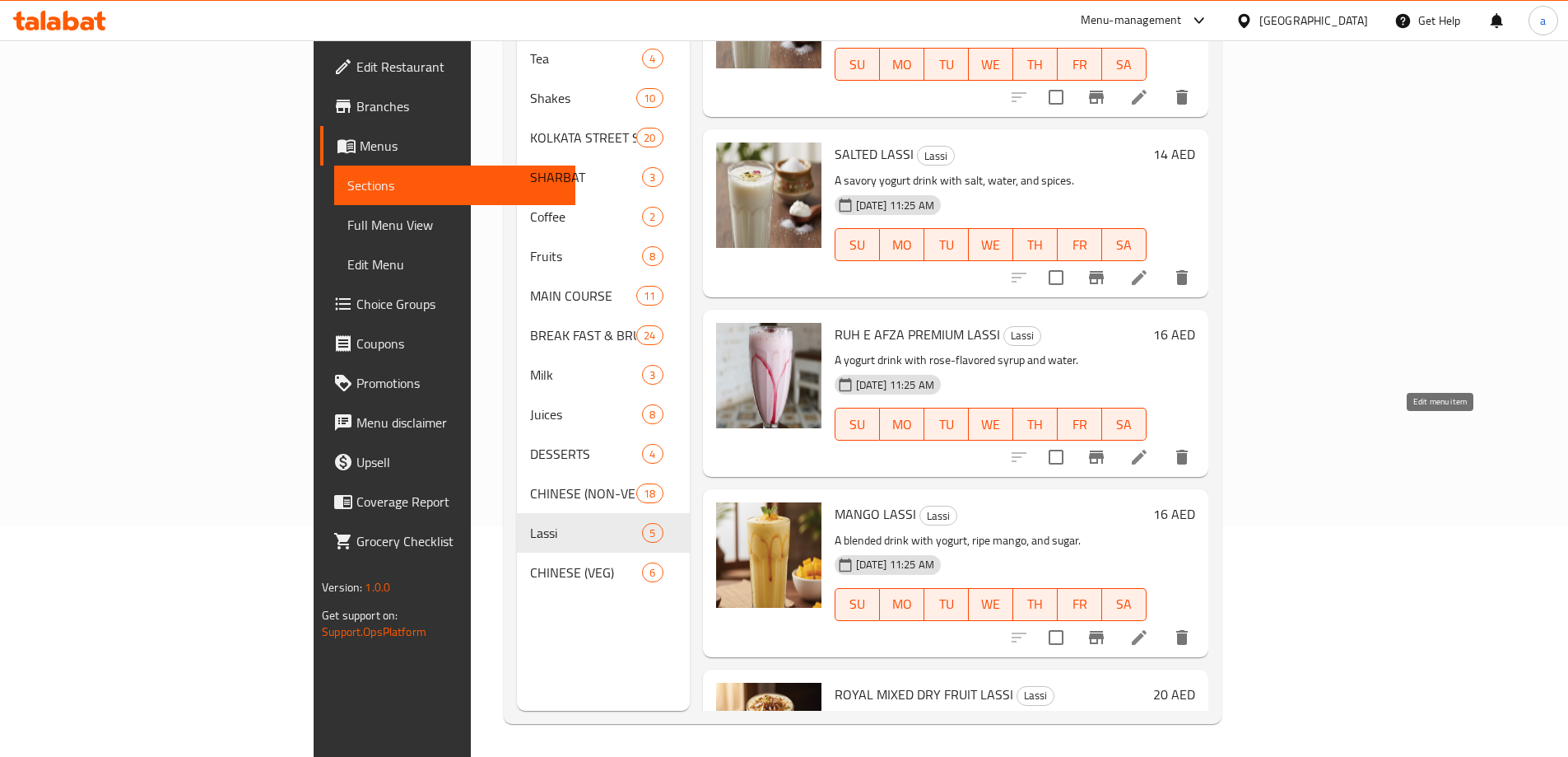
click at [1149, 447] on icon at bounding box center [1139, 457] width 20 height 20
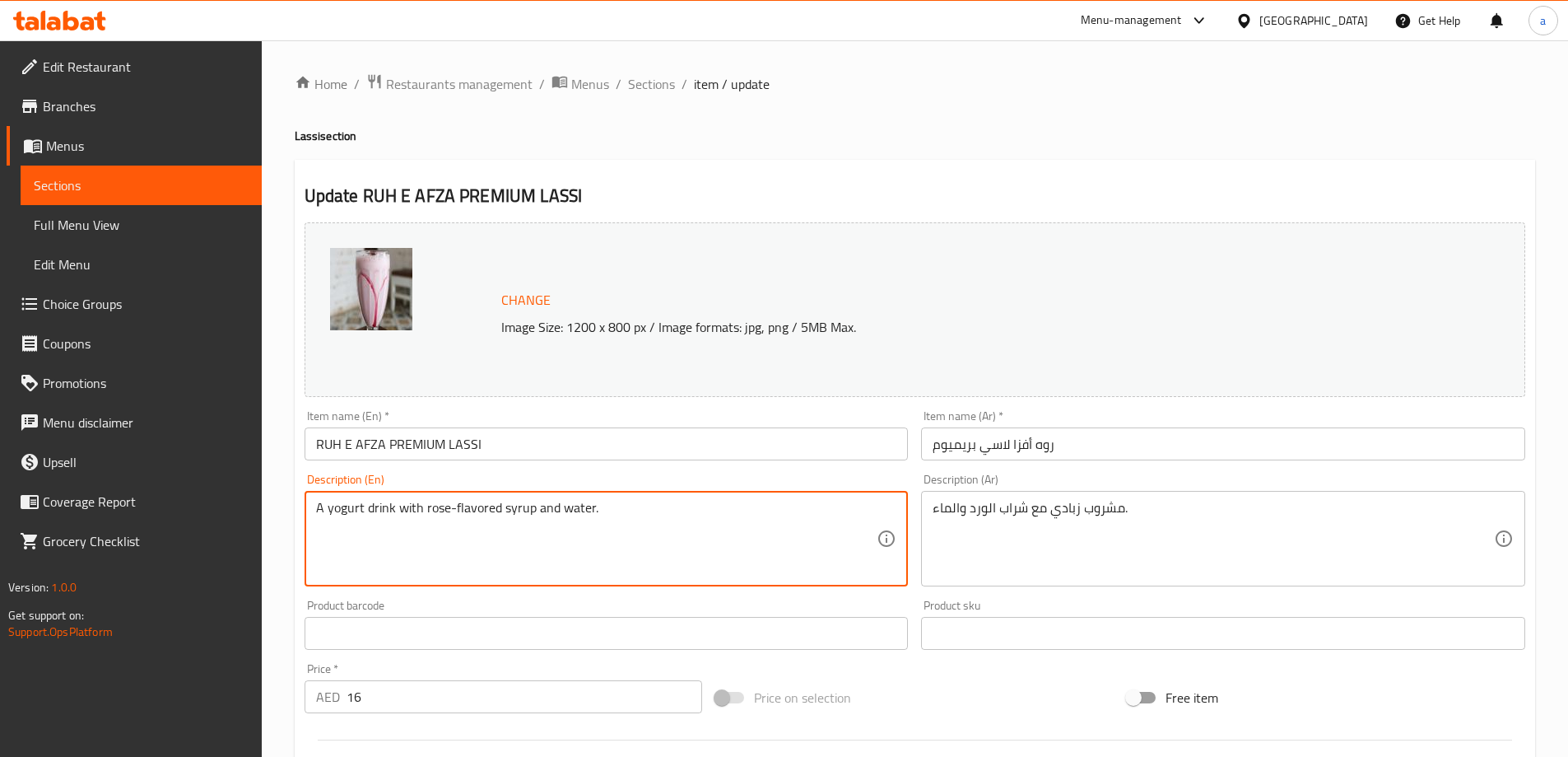
click at [394, 511] on textarea "A yogurt drink with rose-flavored syrup and water." at bounding box center [597, 539] width 561 height 78
click at [914, 512] on div "Description (Ar) مشروب زبادي مع شراب الورد والماء. Description (Ar)" at bounding box center [1223, 530] width 617 height 126
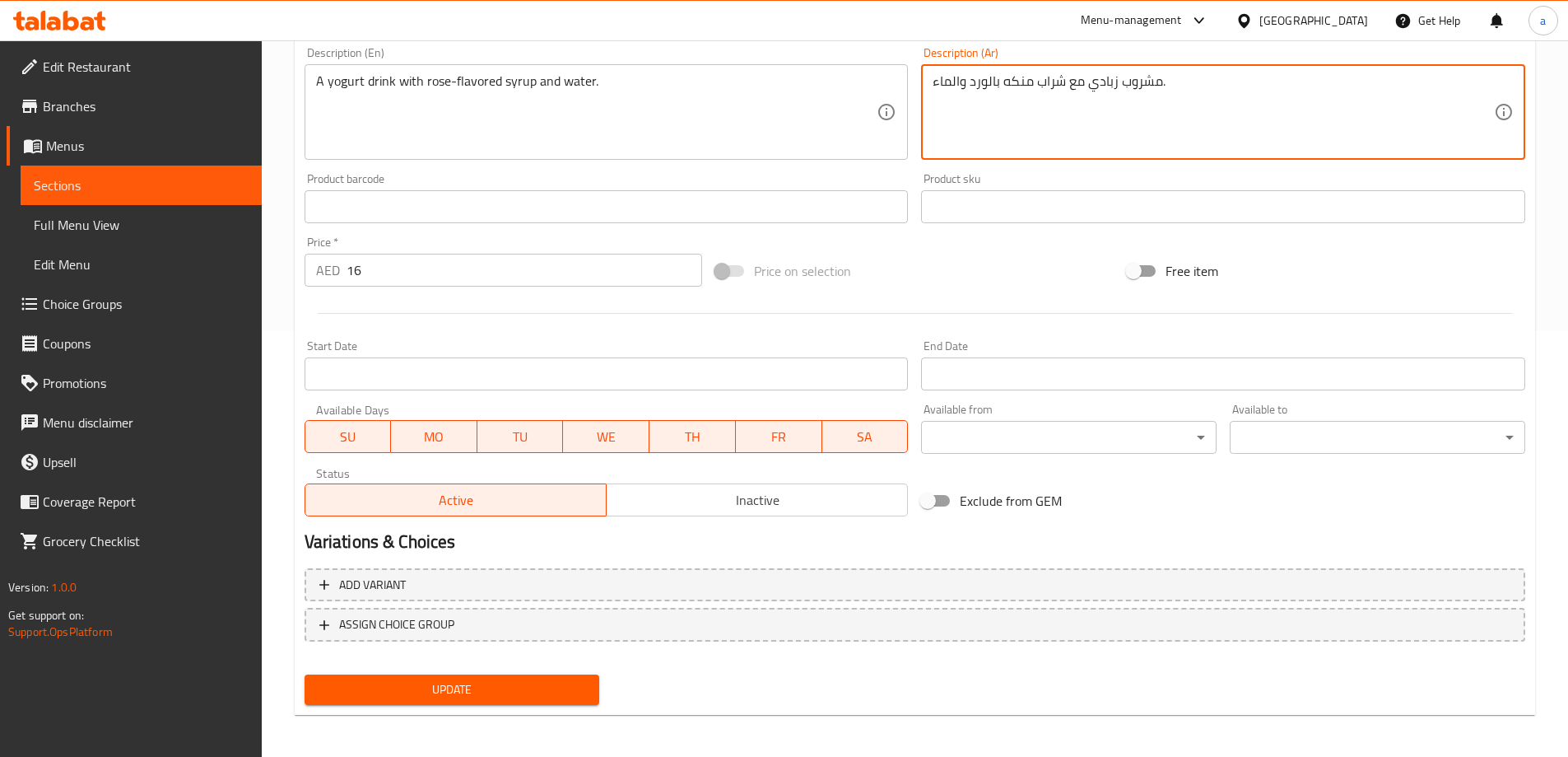
scroll to position [430, 0]
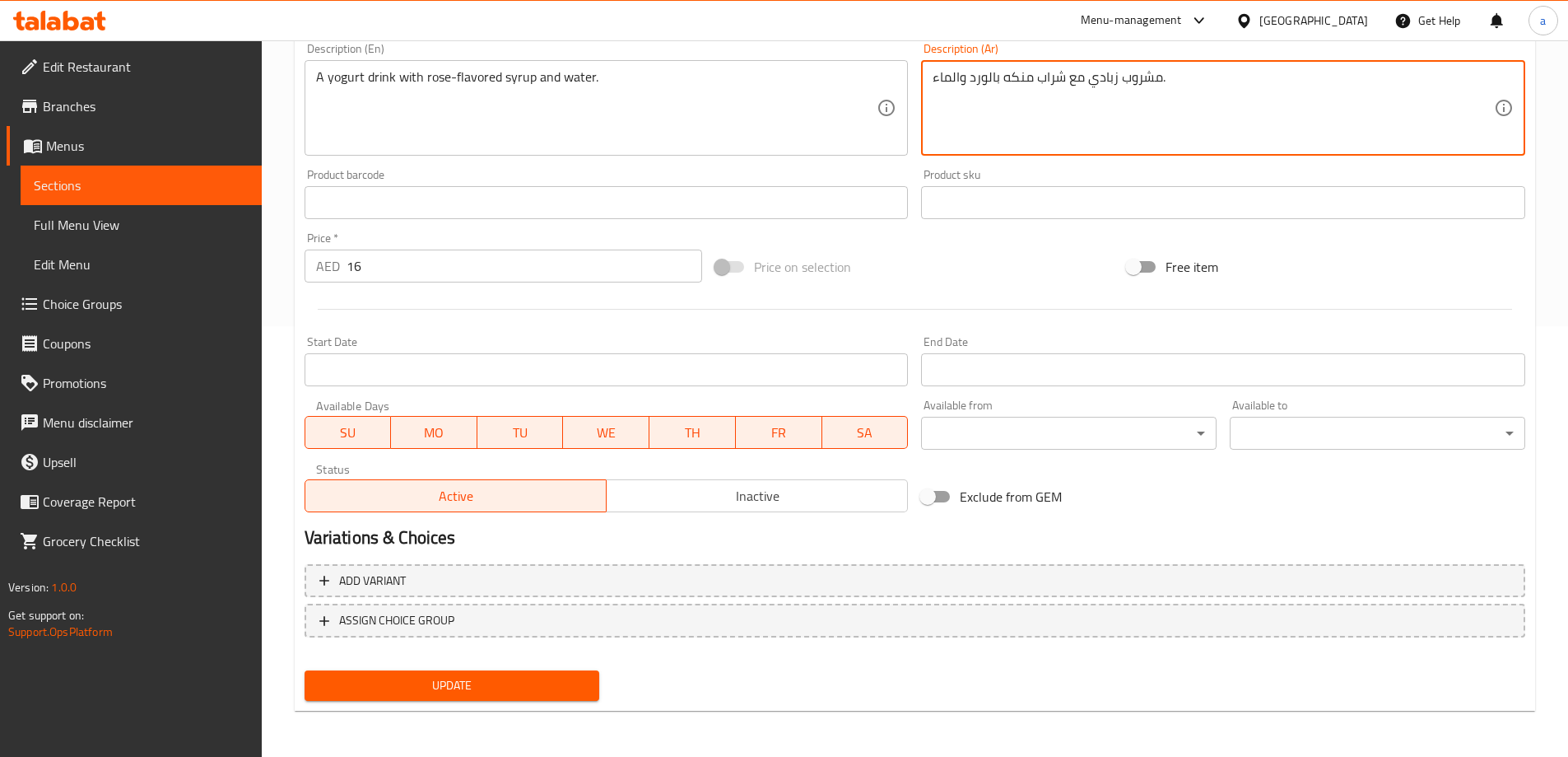
type textarea "مشروب زبادي مع شراب منكه بالورد والماء."
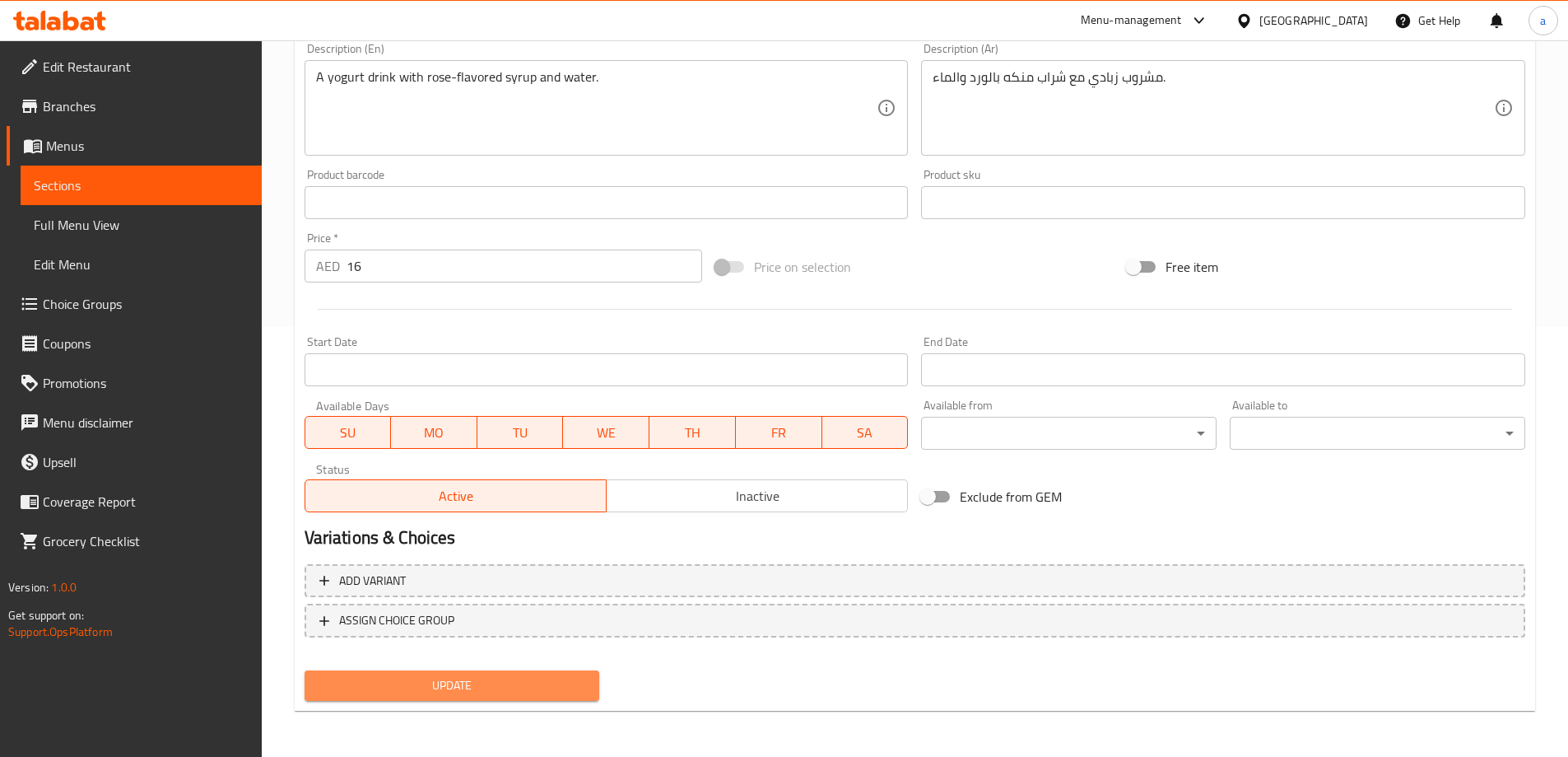
click at [422, 680] on span "Update" at bounding box center [452, 685] width 269 height 21
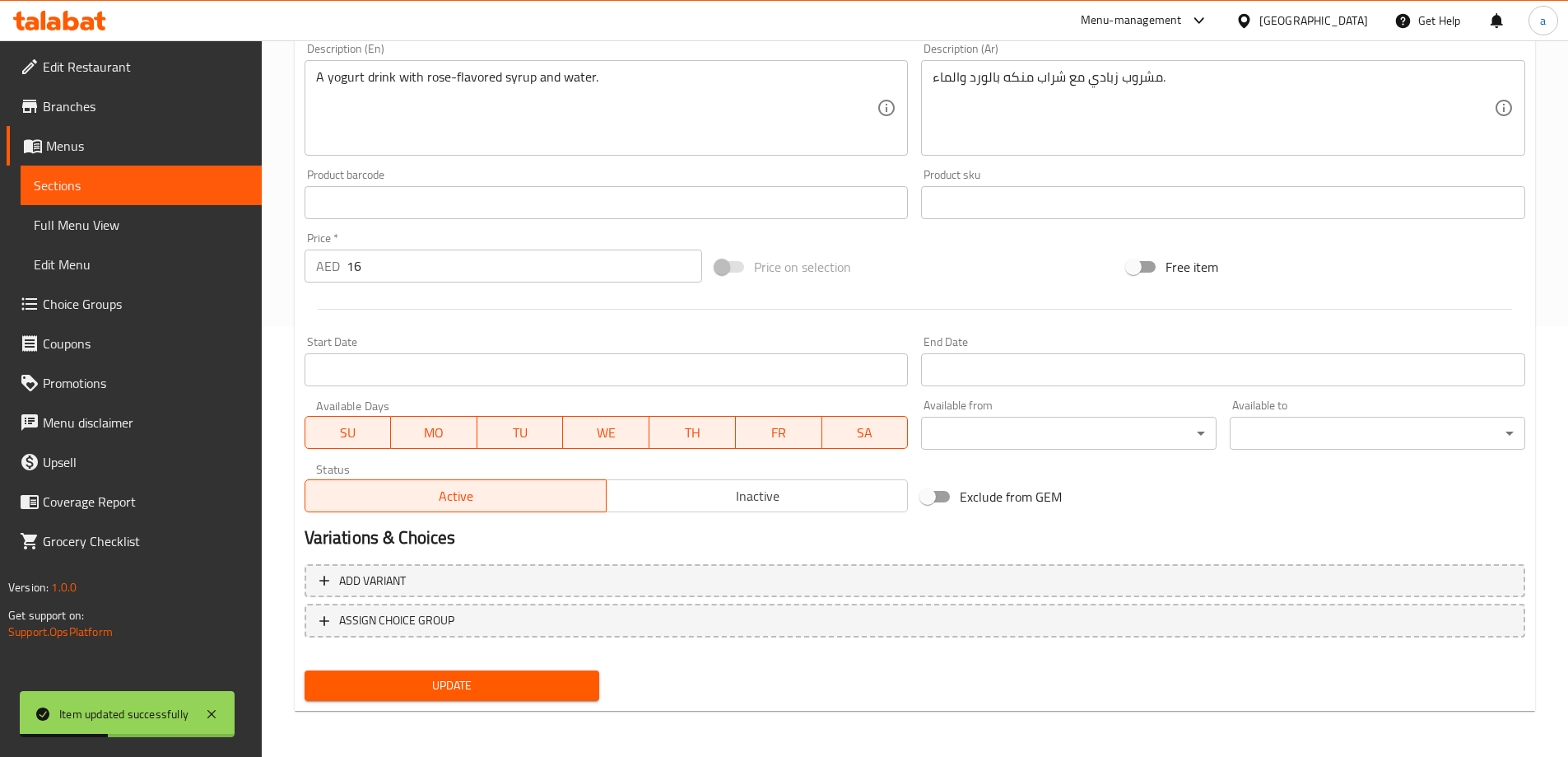
click at [183, 191] on span "Sections" at bounding box center [141, 186] width 215 height 20
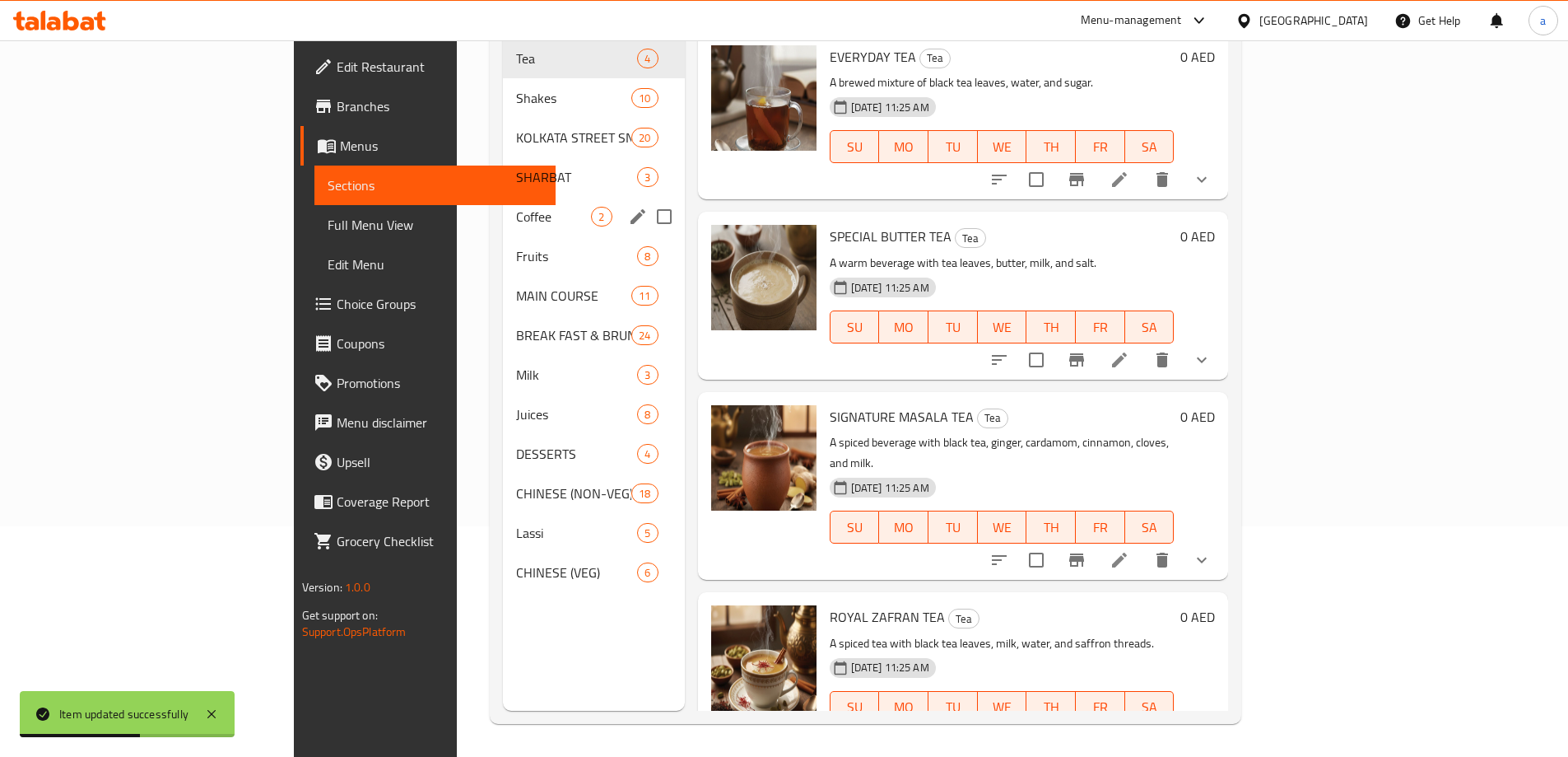
scroll to position [66, 0]
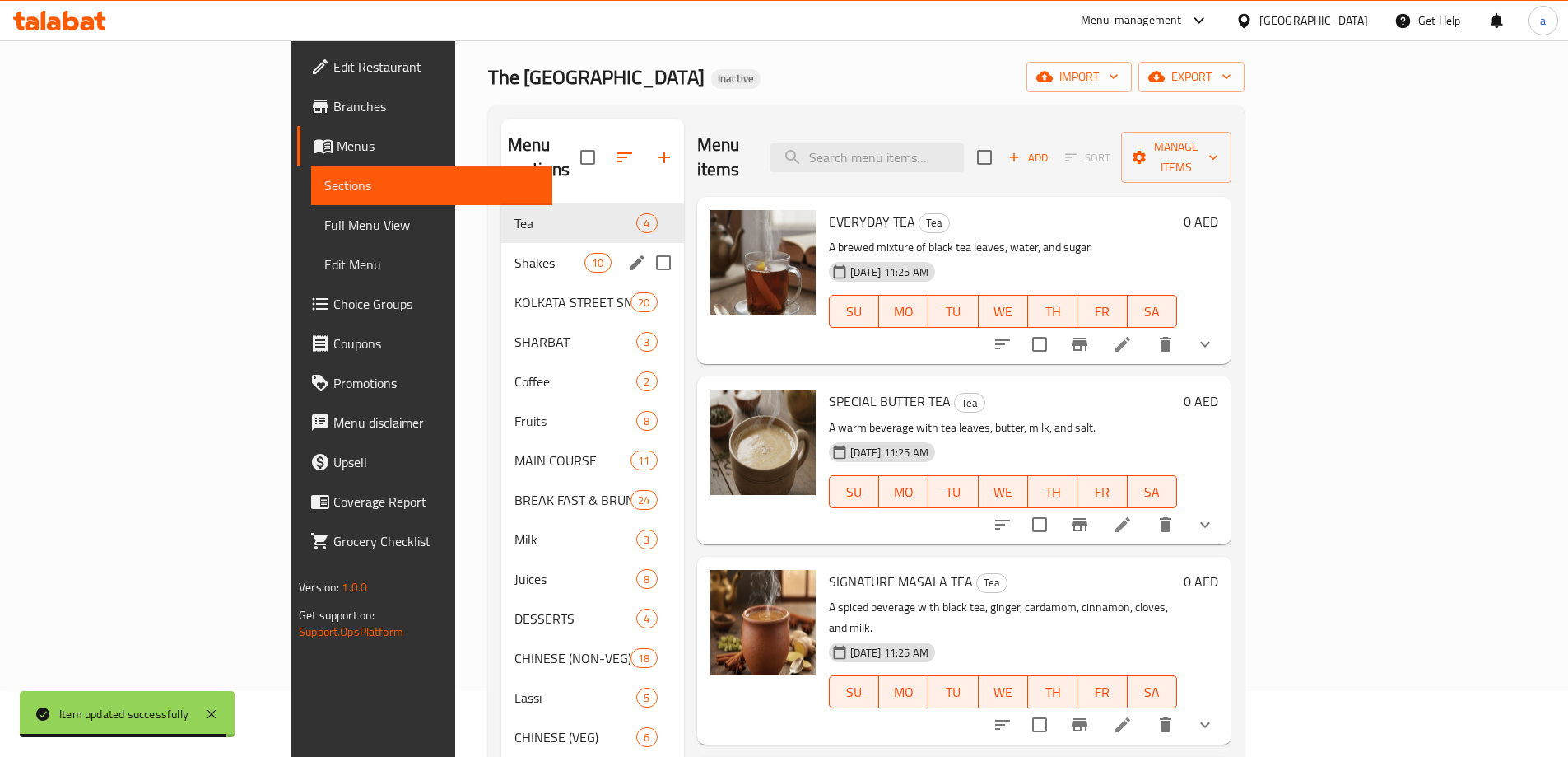
click at [501, 252] on div "Shakes 10" at bounding box center [592, 263] width 183 height 40
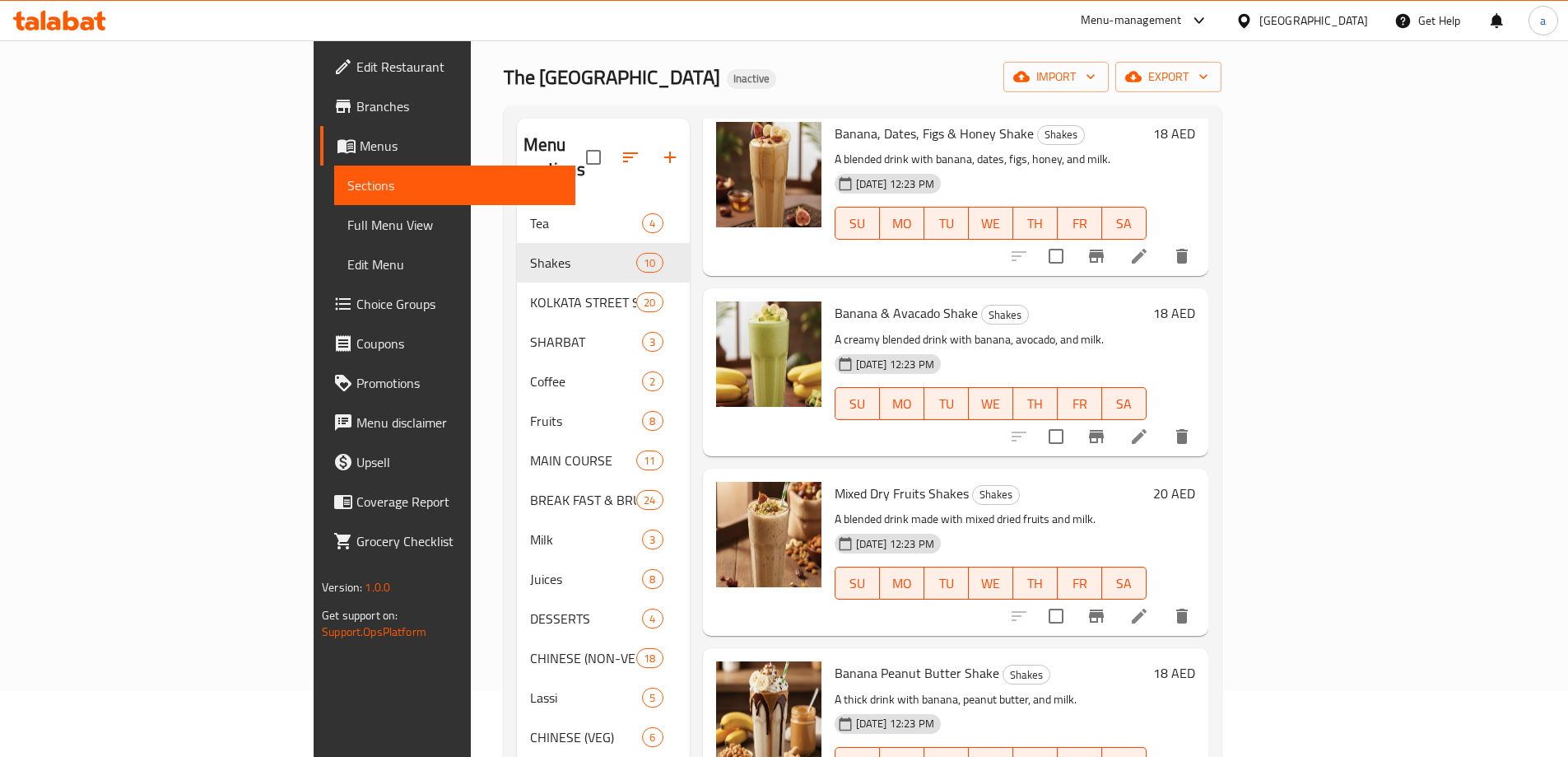
scroll to position [330, 0]
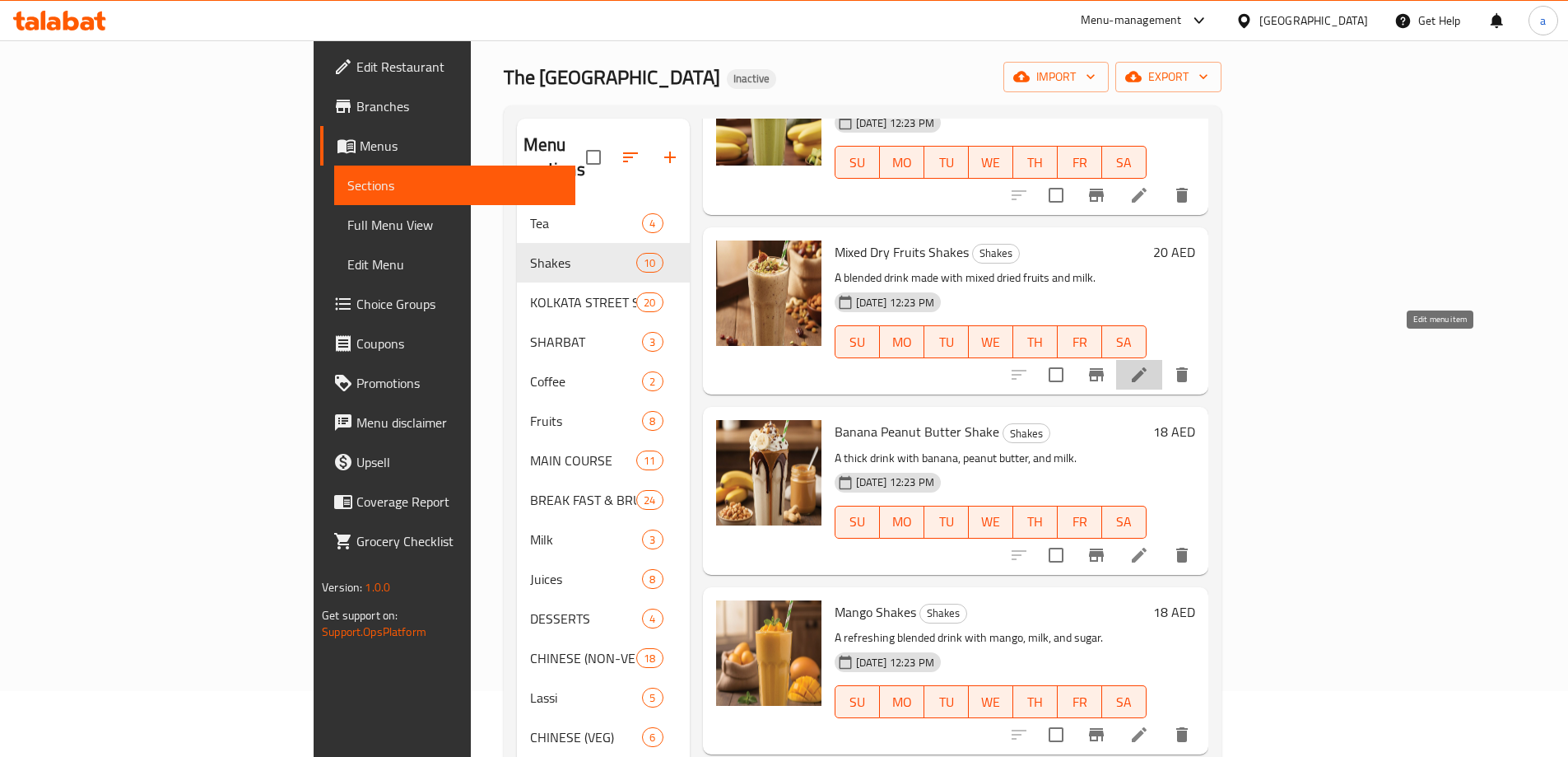
click at [1149, 365] on icon at bounding box center [1139, 375] width 20 height 20
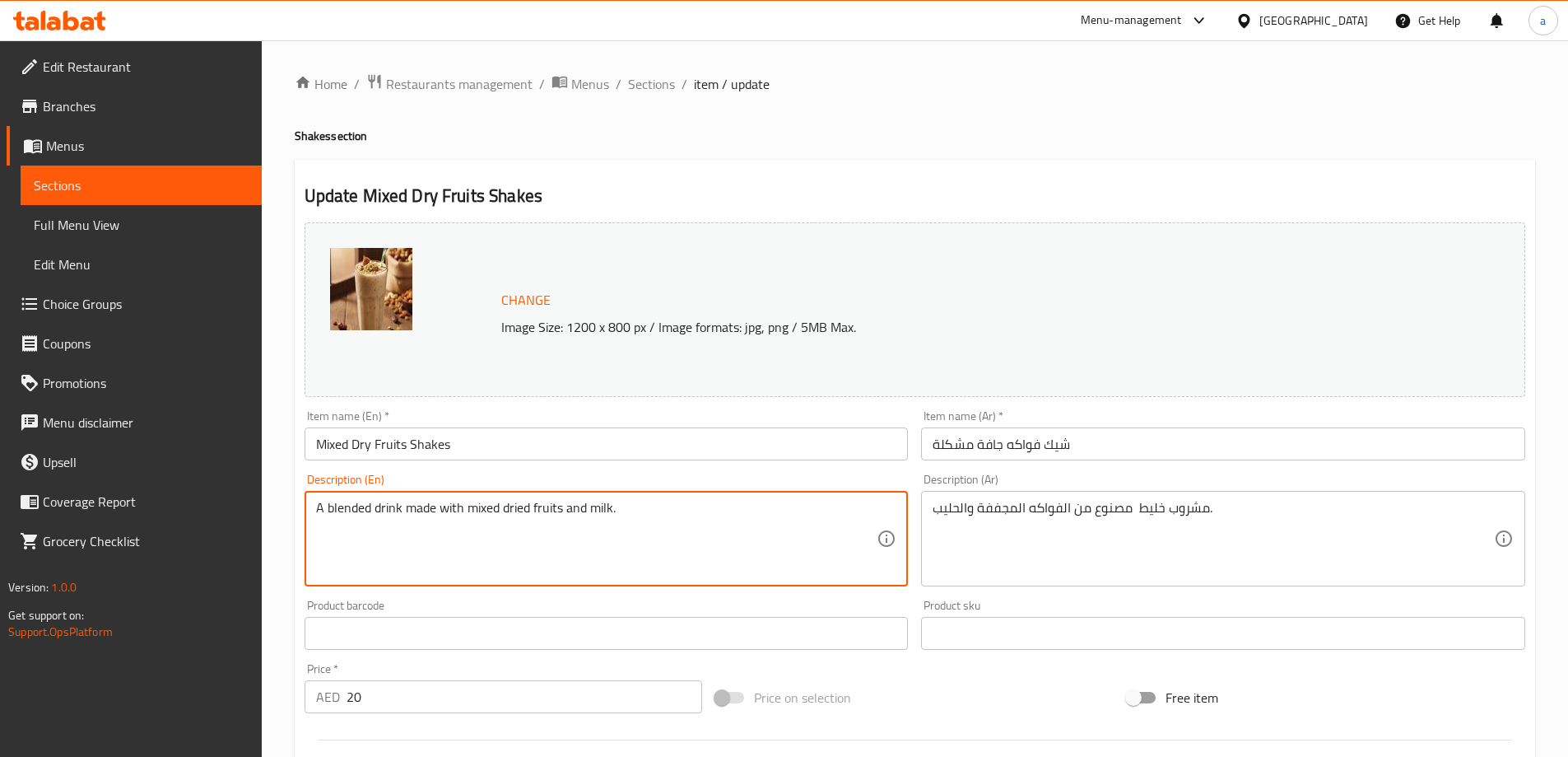
click at [489, 514] on textarea "A blended drink made with mixed dried fruits and milk." at bounding box center [597, 539] width 561 height 78
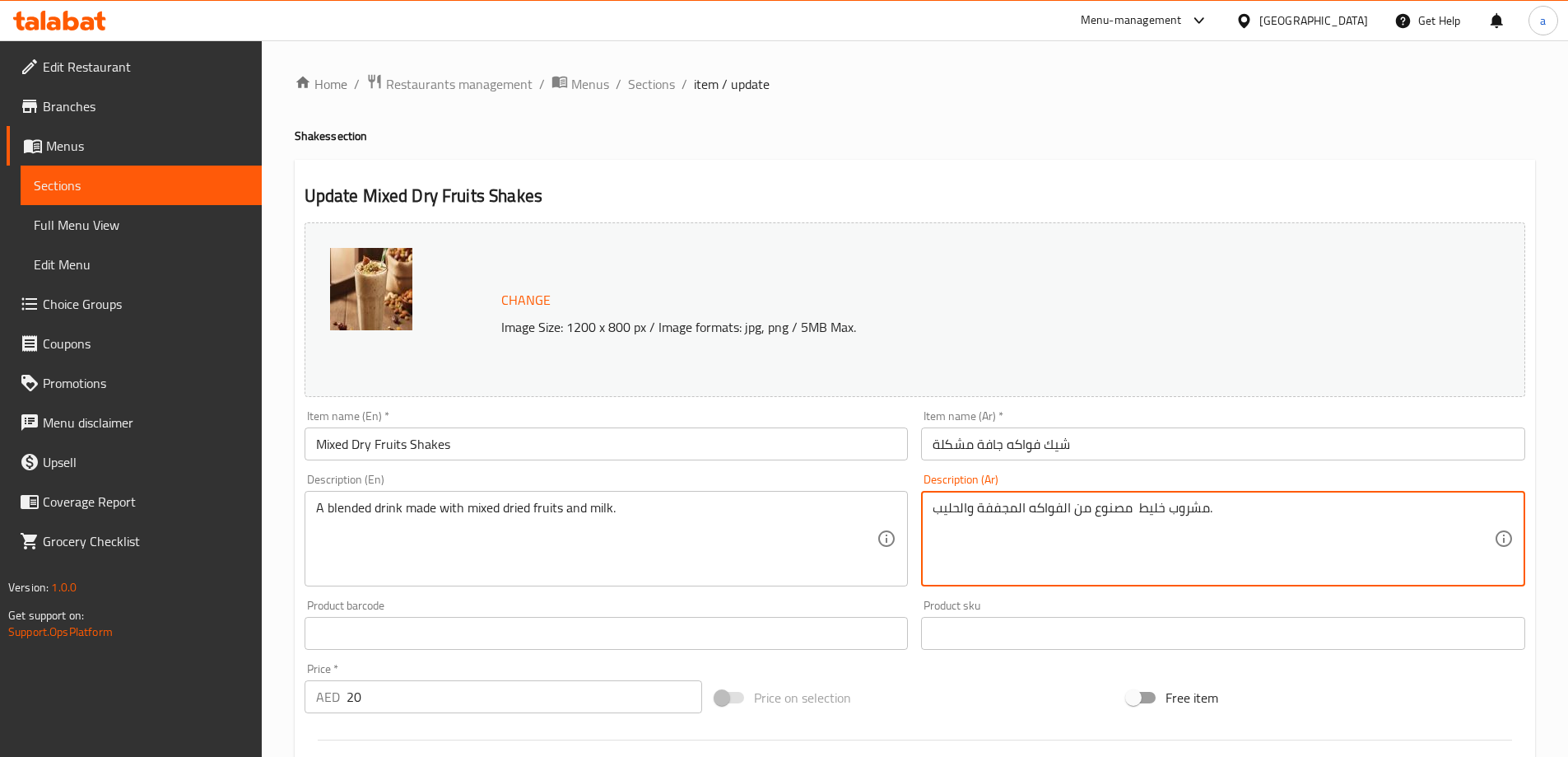
click at [1074, 504] on textarea "مشروب خليط مصنوع من الفواكه المجففة والحليب." at bounding box center [1213, 539] width 561 height 78
paste textarea "مخلوط مصنوع من الفواكه المجففة المختلط"
click at [1152, 539] on textarea "مشروب مخلوط مصنوع من الفواكه المجففة المختلطة والحليب." at bounding box center [1213, 539] width 561 height 78
click at [1110, 552] on textarea "مشروب مخلوط مصنوع من الفواكه المجففة المختلطة والحليب." at bounding box center [1213, 539] width 561 height 78
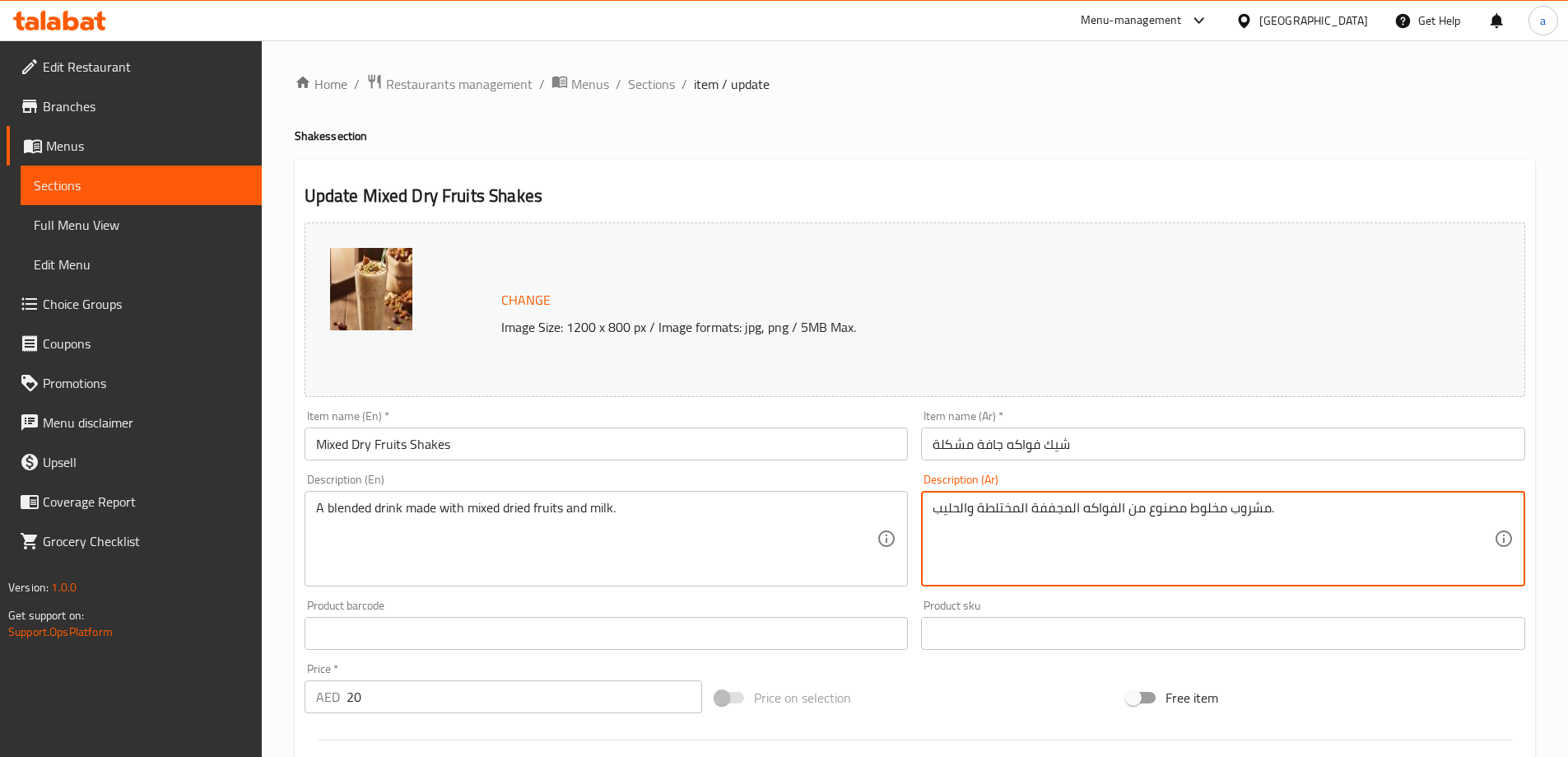
click at [1321, 543] on textarea "مشروب مخلوط مصنوع من الفواكه المجففة المختلطة والحليب." at bounding box center [1213, 539] width 561 height 78
click at [986, 513] on textarea "مشروب مخلوط مصنوع من الفواكه المجففة المختلطة والحليب." at bounding box center [1213, 539] width 561 height 78
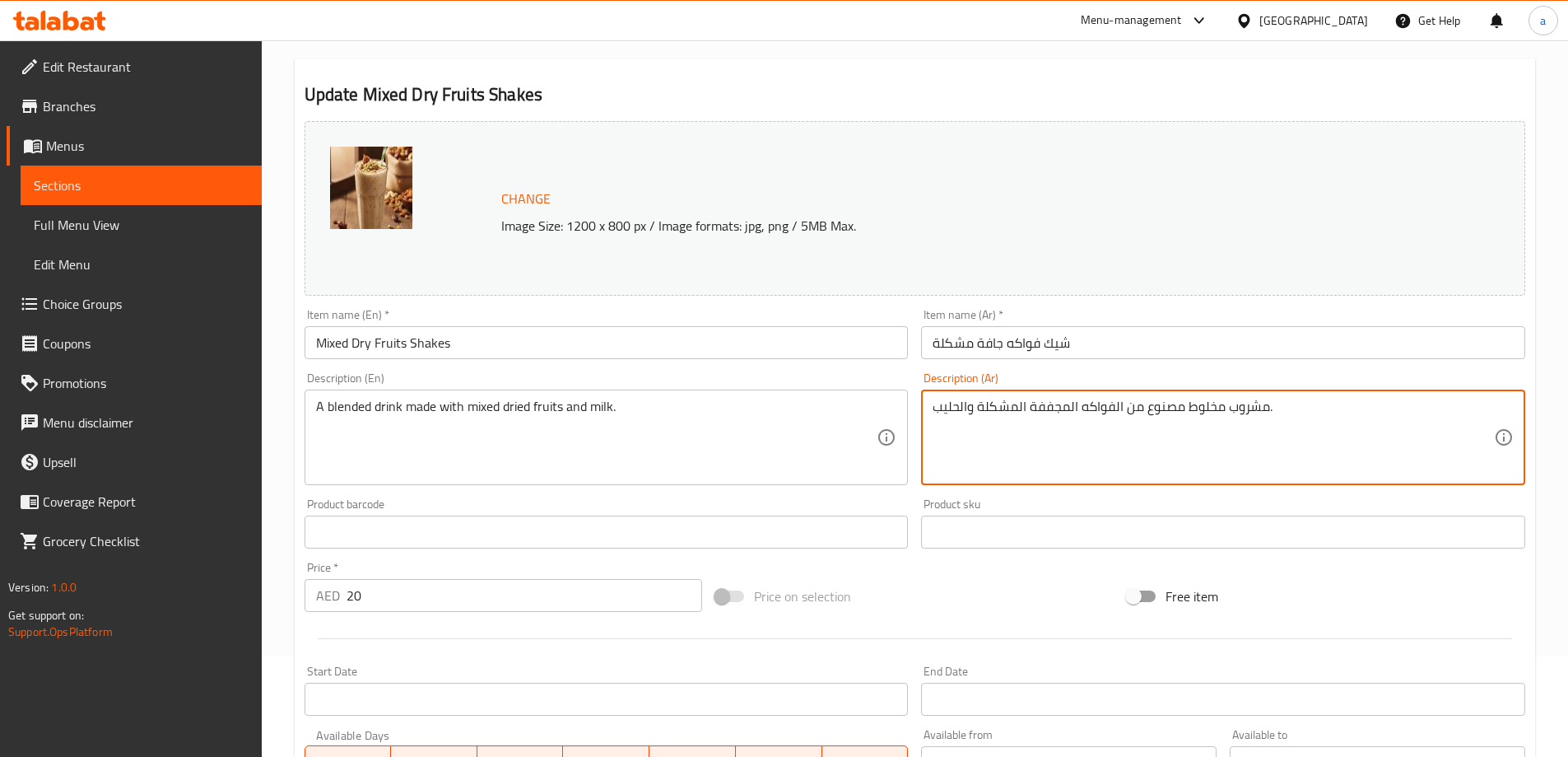
scroll to position [430, 0]
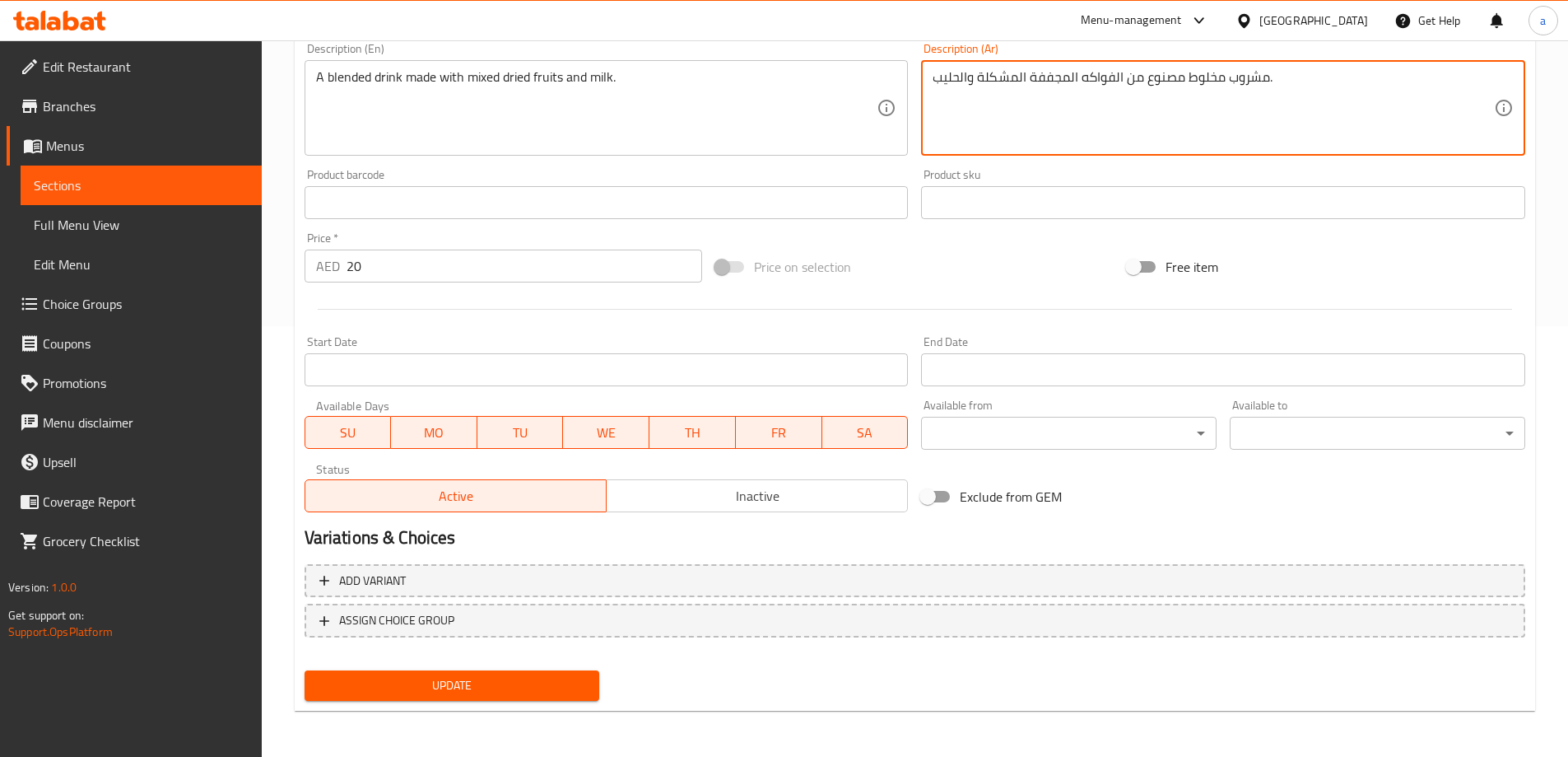
type textarea "مشروب مخلوط مصنوع من الفواكه المجففة المشكلة والحليب."
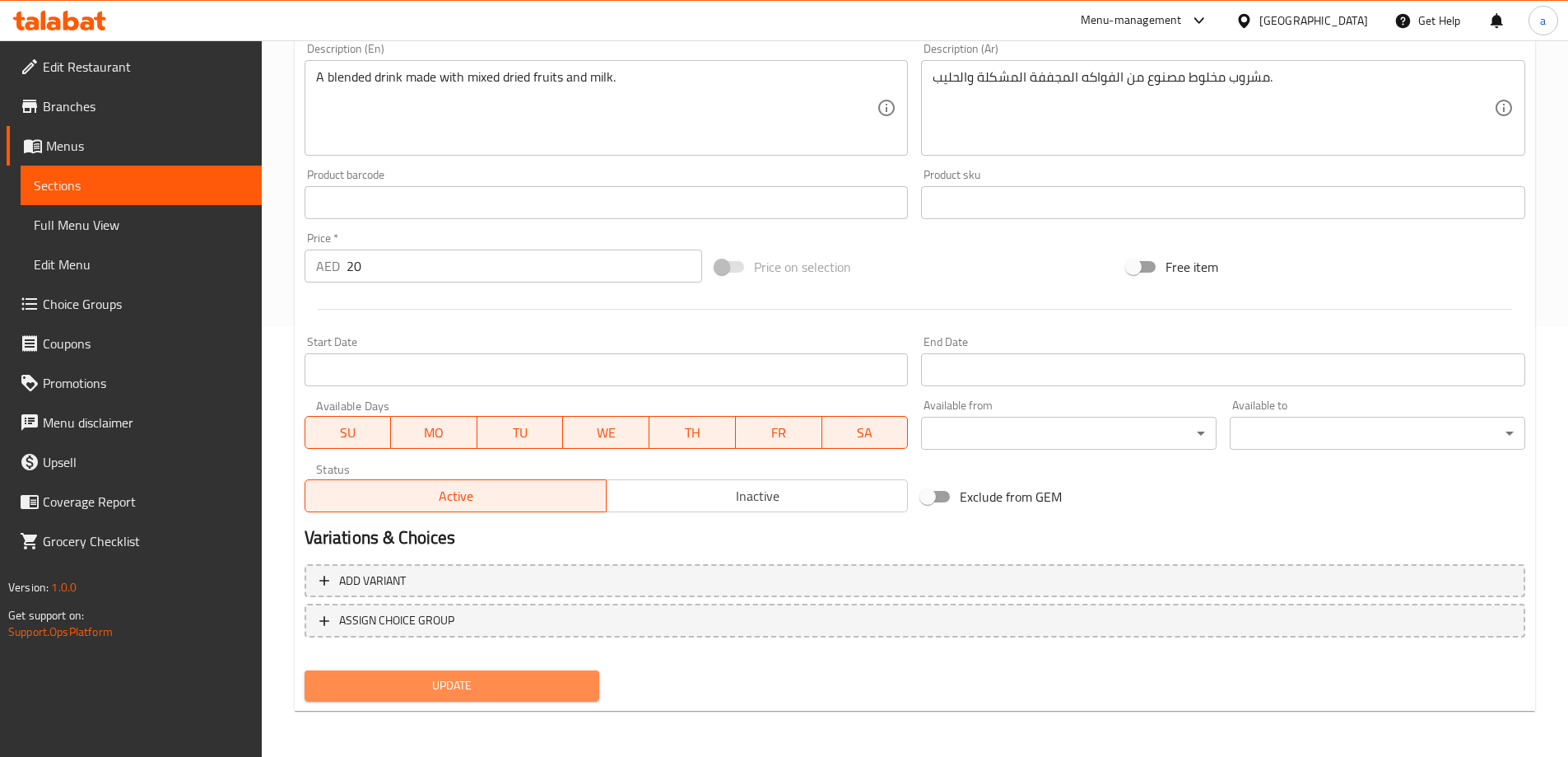
click at [459, 676] on span "Update" at bounding box center [452, 685] width 269 height 21
click at [138, 186] on span "Sections" at bounding box center [141, 186] width 215 height 20
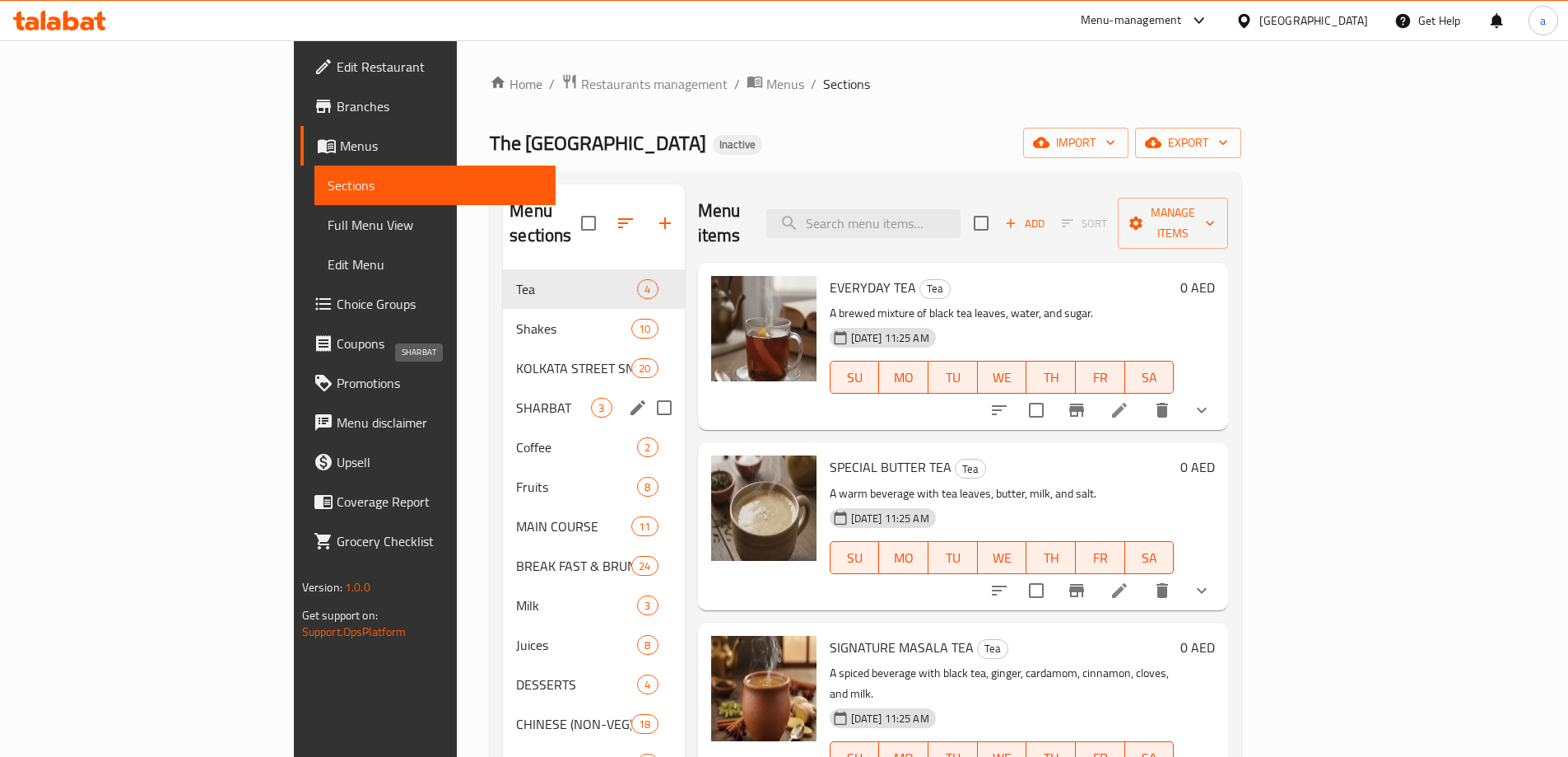
click at [516, 397] on span "SHARBAT" at bounding box center [553, 407] width 75 height 20
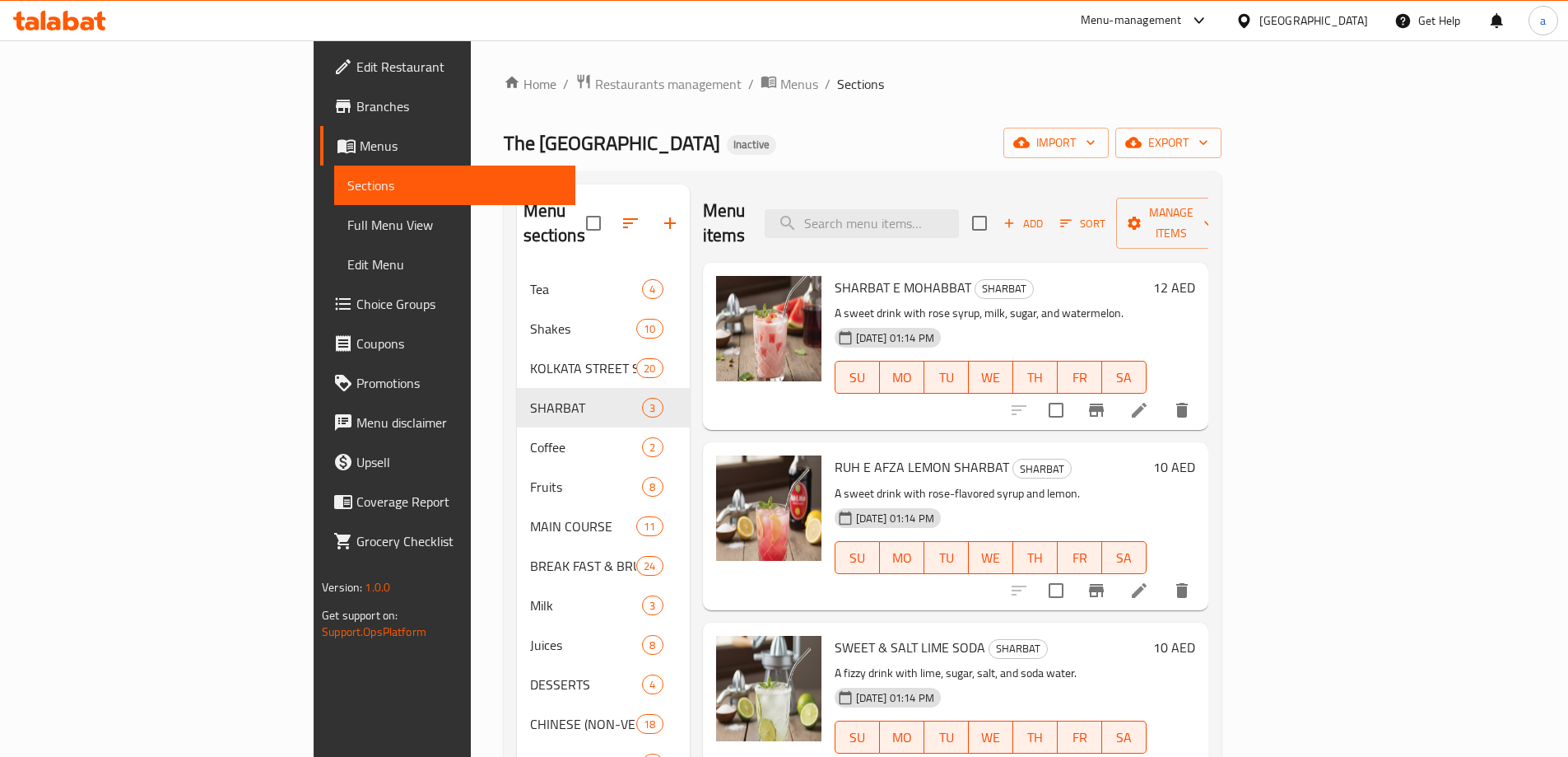
click at [1162, 395] on li at bounding box center [1139, 410] width 46 height 30
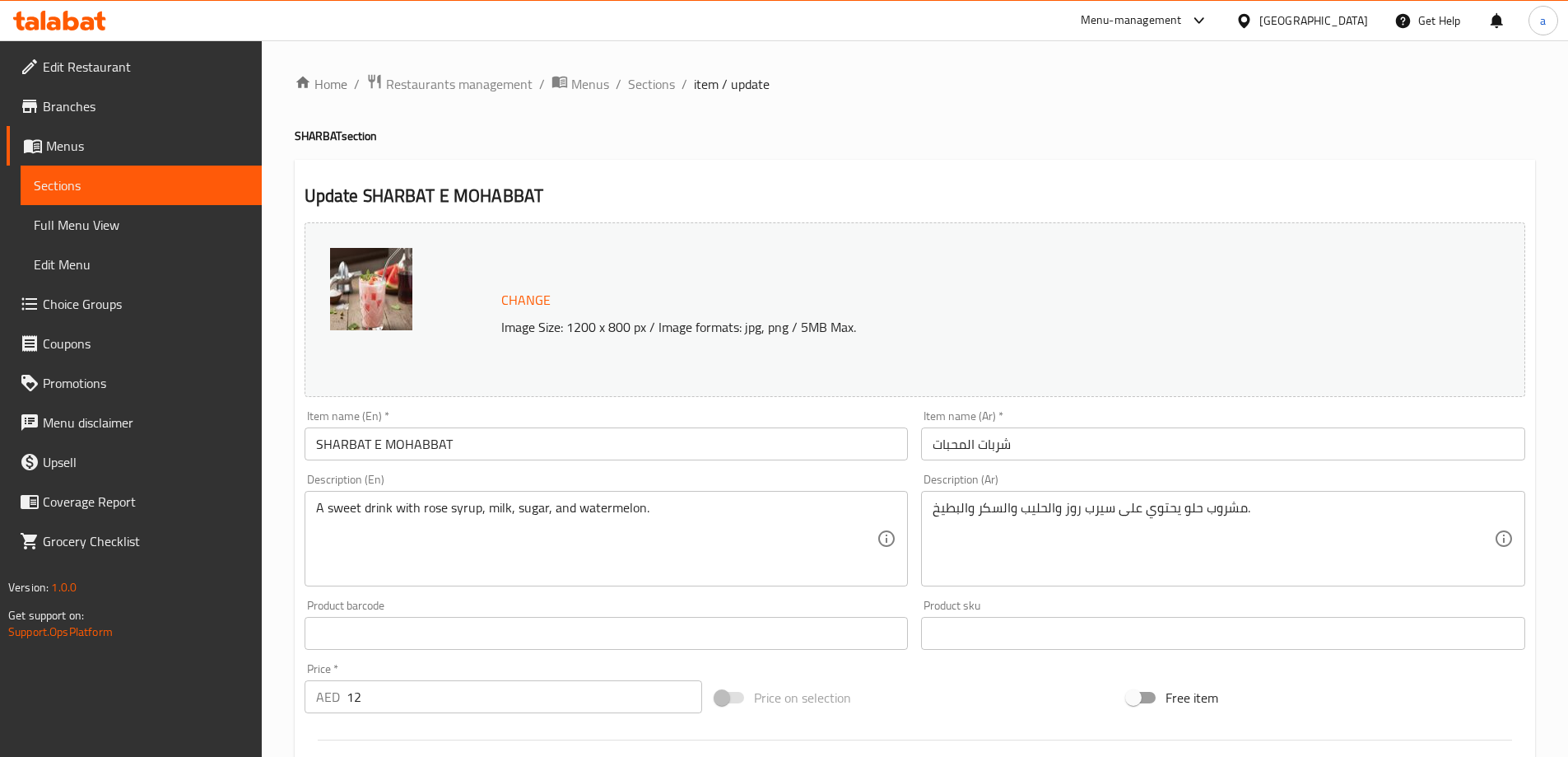
click at [139, 195] on span "Sections" at bounding box center [141, 186] width 215 height 20
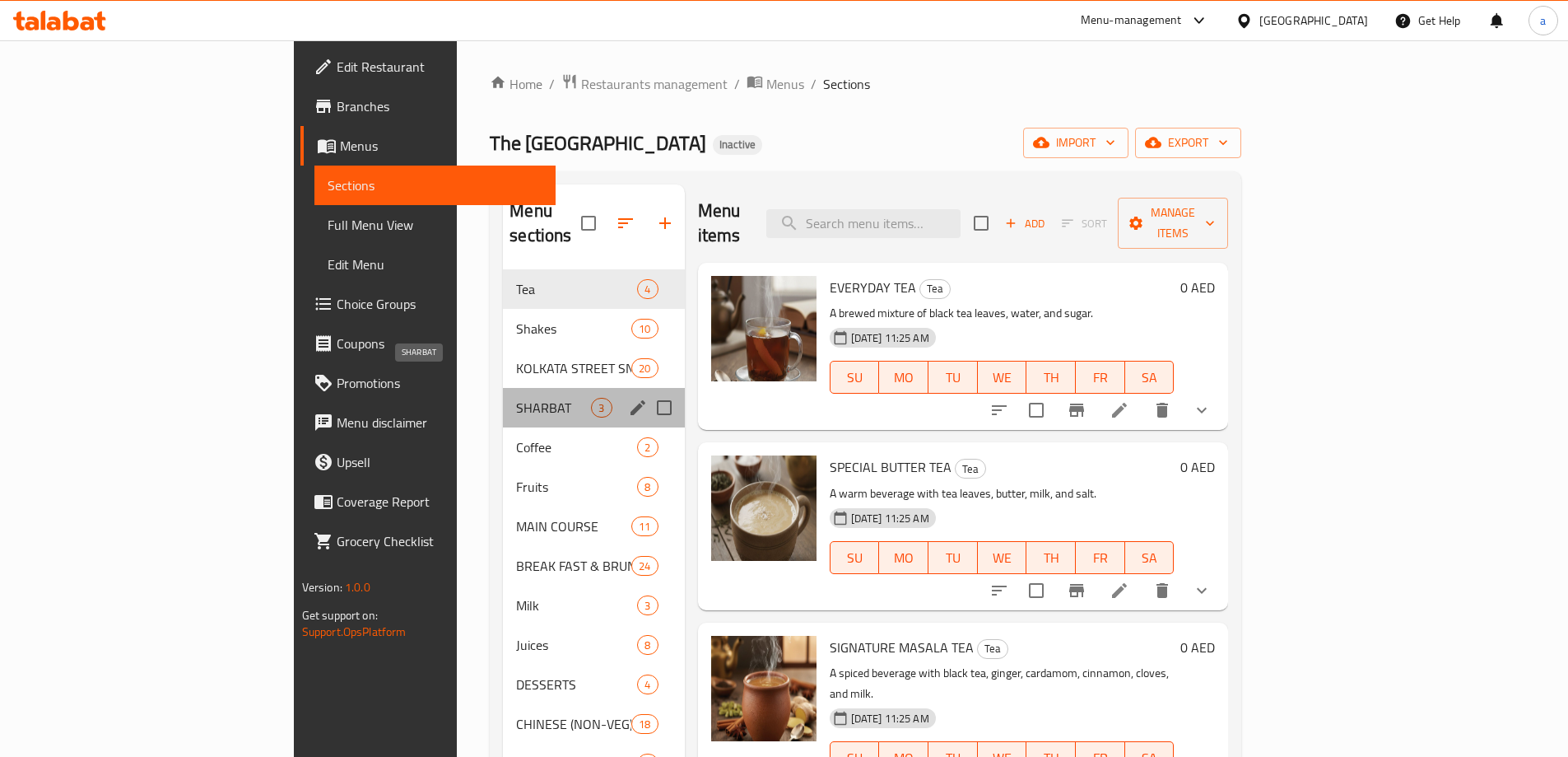
click at [516, 397] on span "SHARBAT" at bounding box center [553, 407] width 75 height 20
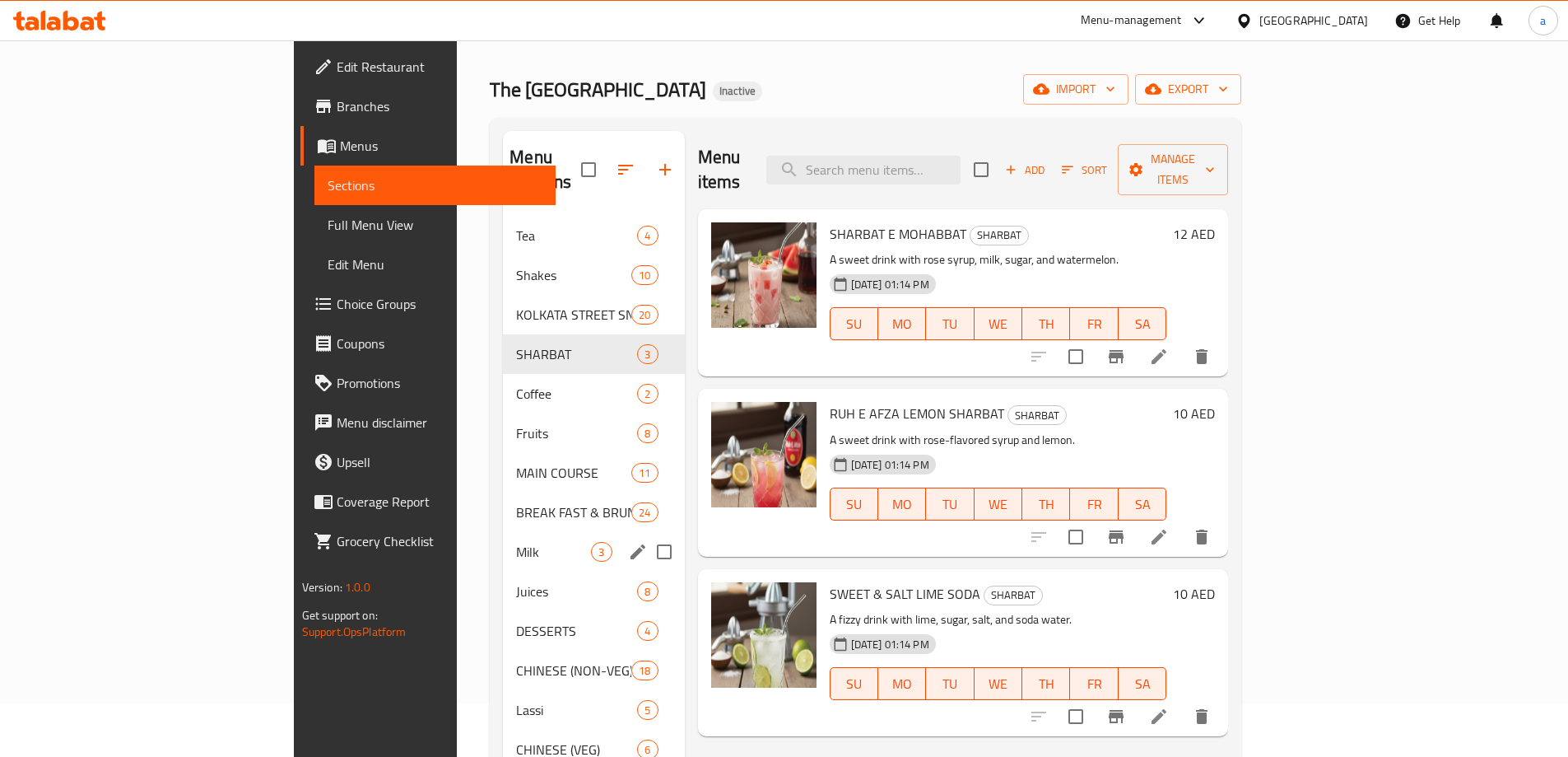
scroll to position [82, 0]
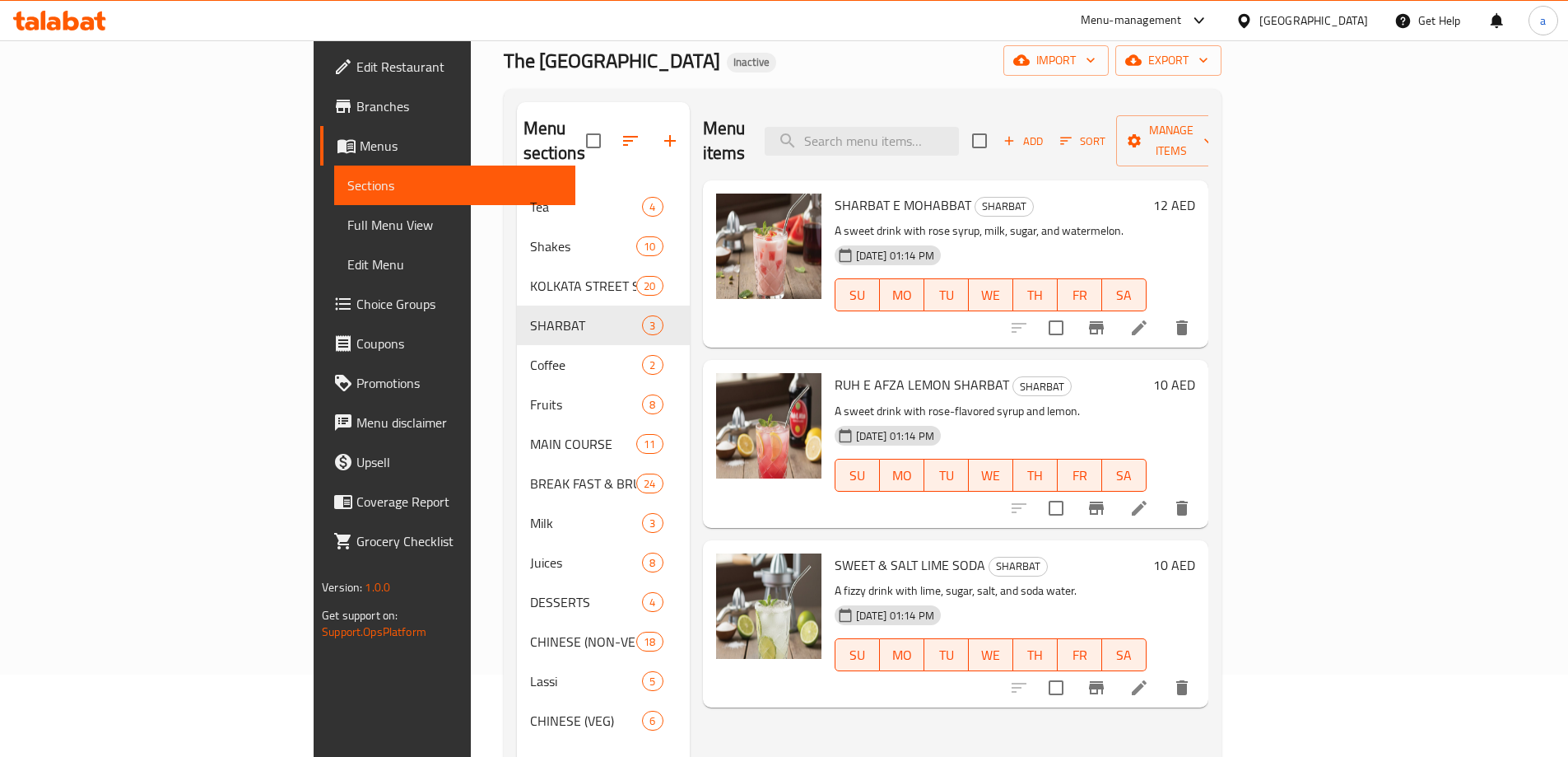
click at [1162, 493] on li at bounding box center [1139, 508] width 46 height 30
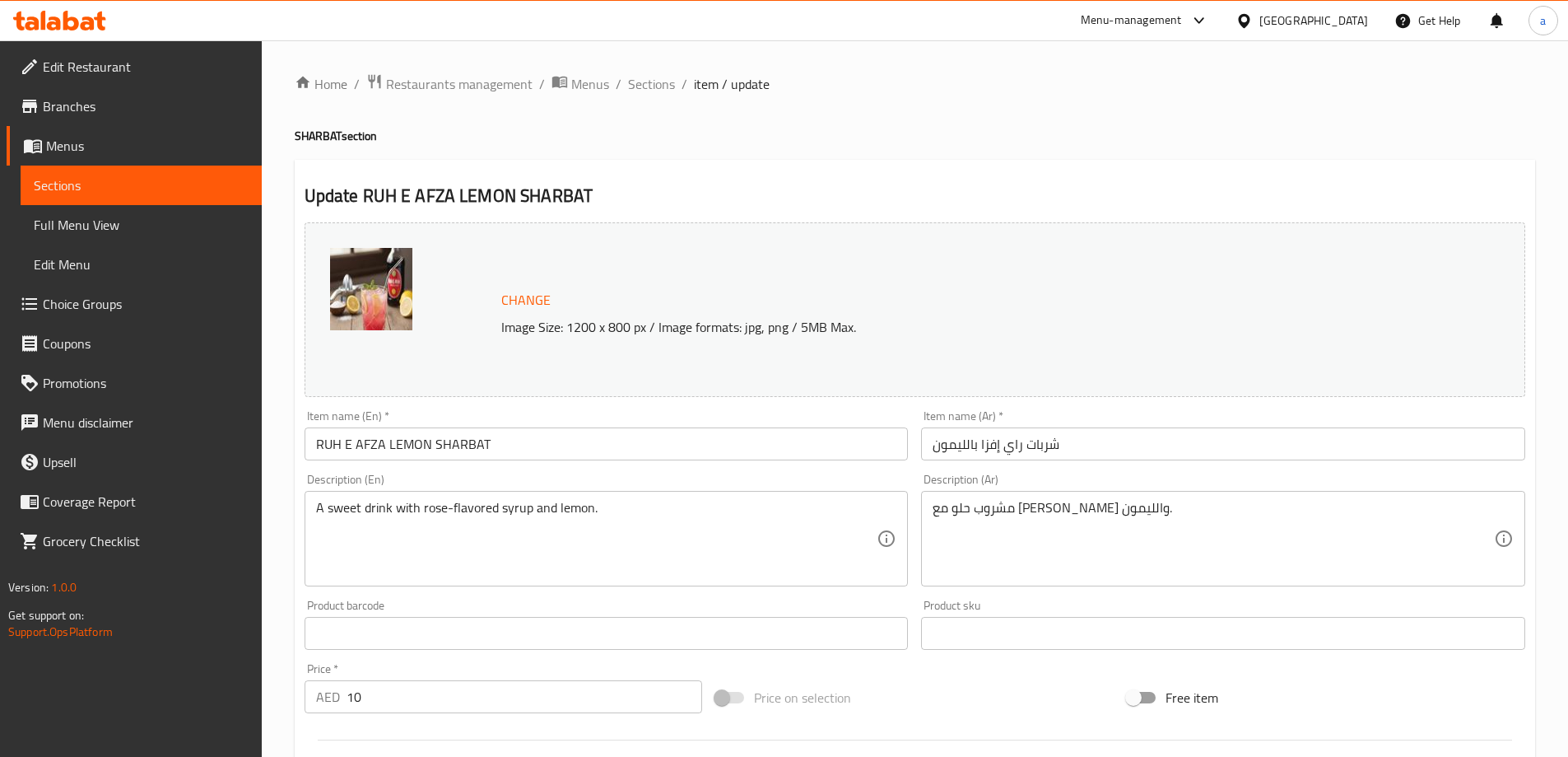
click at [974, 445] on input "شربات راي إفزا بالليمون" at bounding box center [1223, 443] width 604 height 33
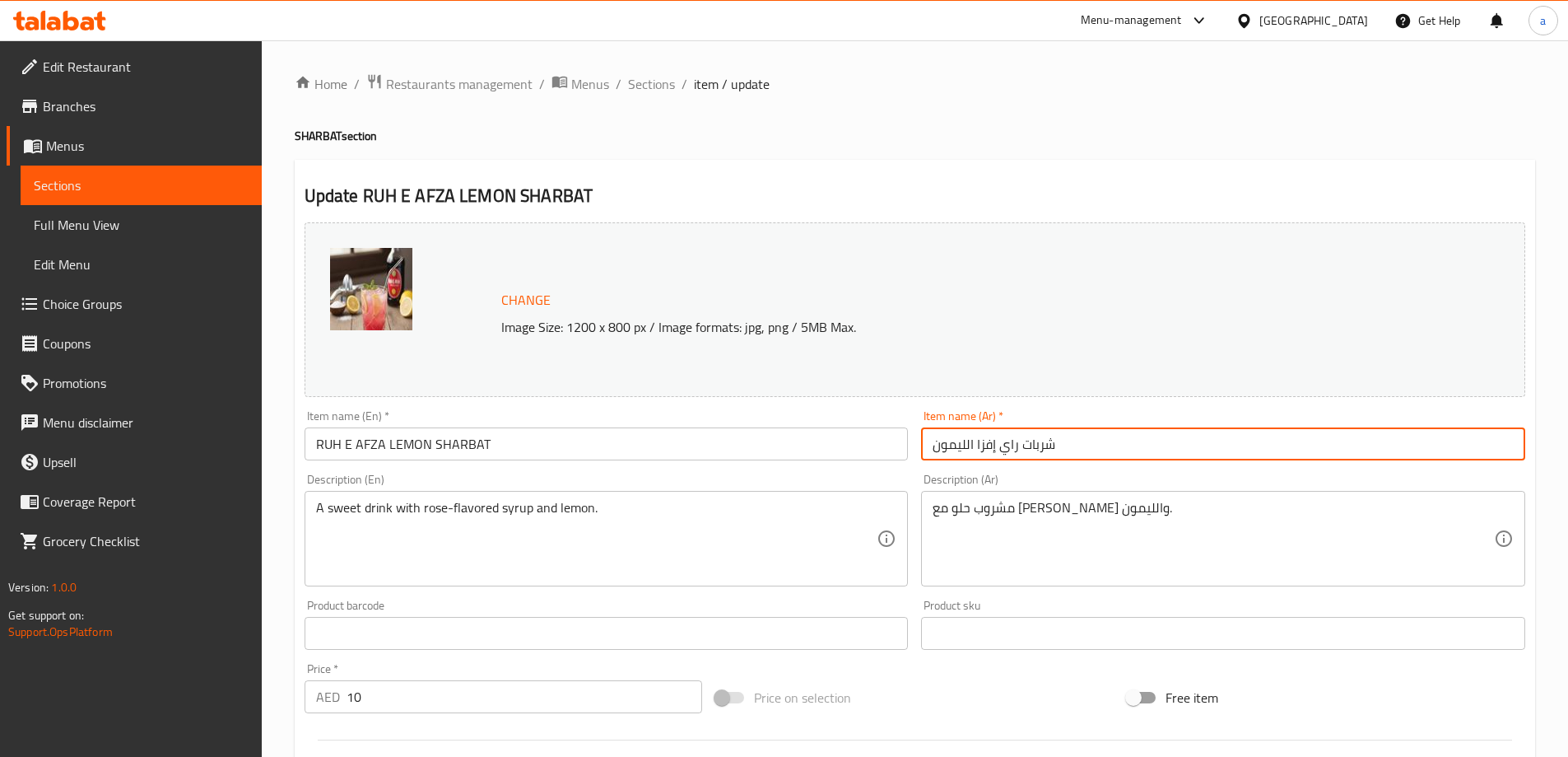
drag, startPoint x: 965, startPoint y: 445, endPoint x: 975, endPoint y: 448, distance: 10.4
click at [975, 448] on input "شربات راي إفزا الليمون" at bounding box center [1223, 443] width 604 height 33
type input "شربات راي إفزا ليمون"
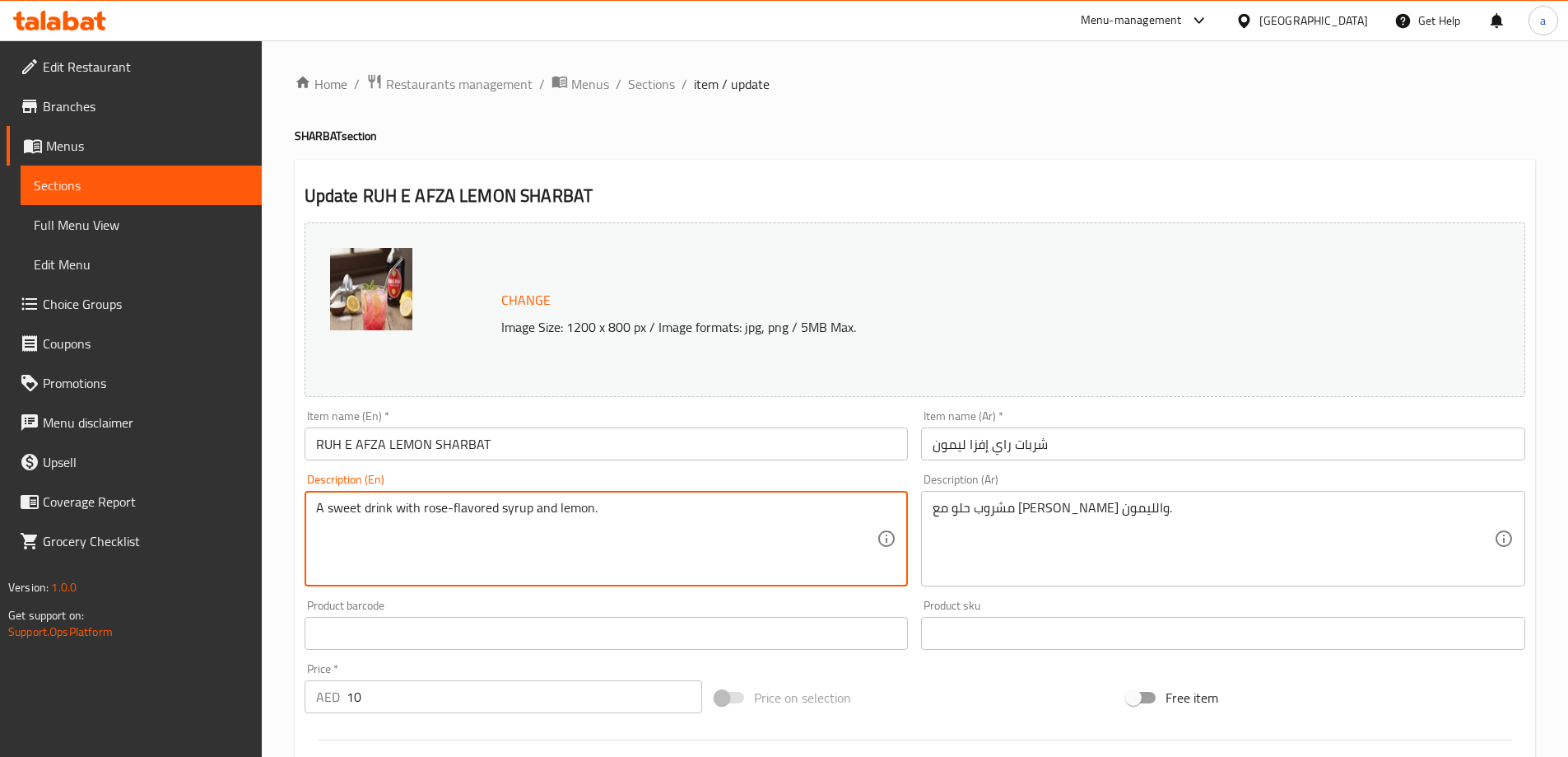
click at [434, 511] on textarea "A sweet drink with rose-flavored syrup and lemon." at bounding box center [597, 539] width 561 height 78
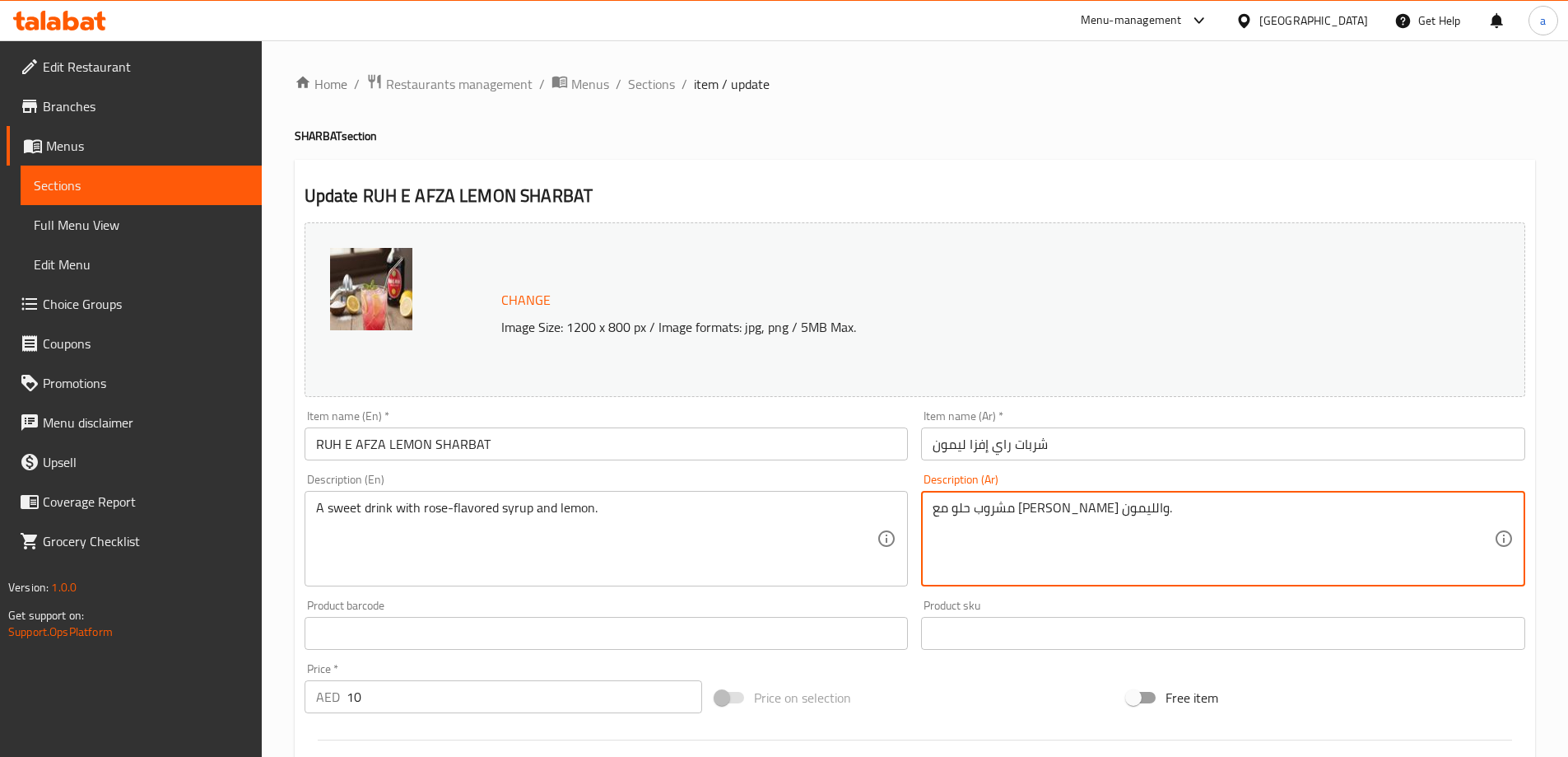
click at [1022, 518] on textarea "مشروب حلو مع سيرب روز والليمون." at bounding box center [1213, 539] width 561 height 78
paste textarea "راب بنكهة الورد"
click at [1039, 511] on textarea "مشروب حلو مع شراب بنكهة الورد والليمون." at bounding box center [1213, 539] width 561 height 78
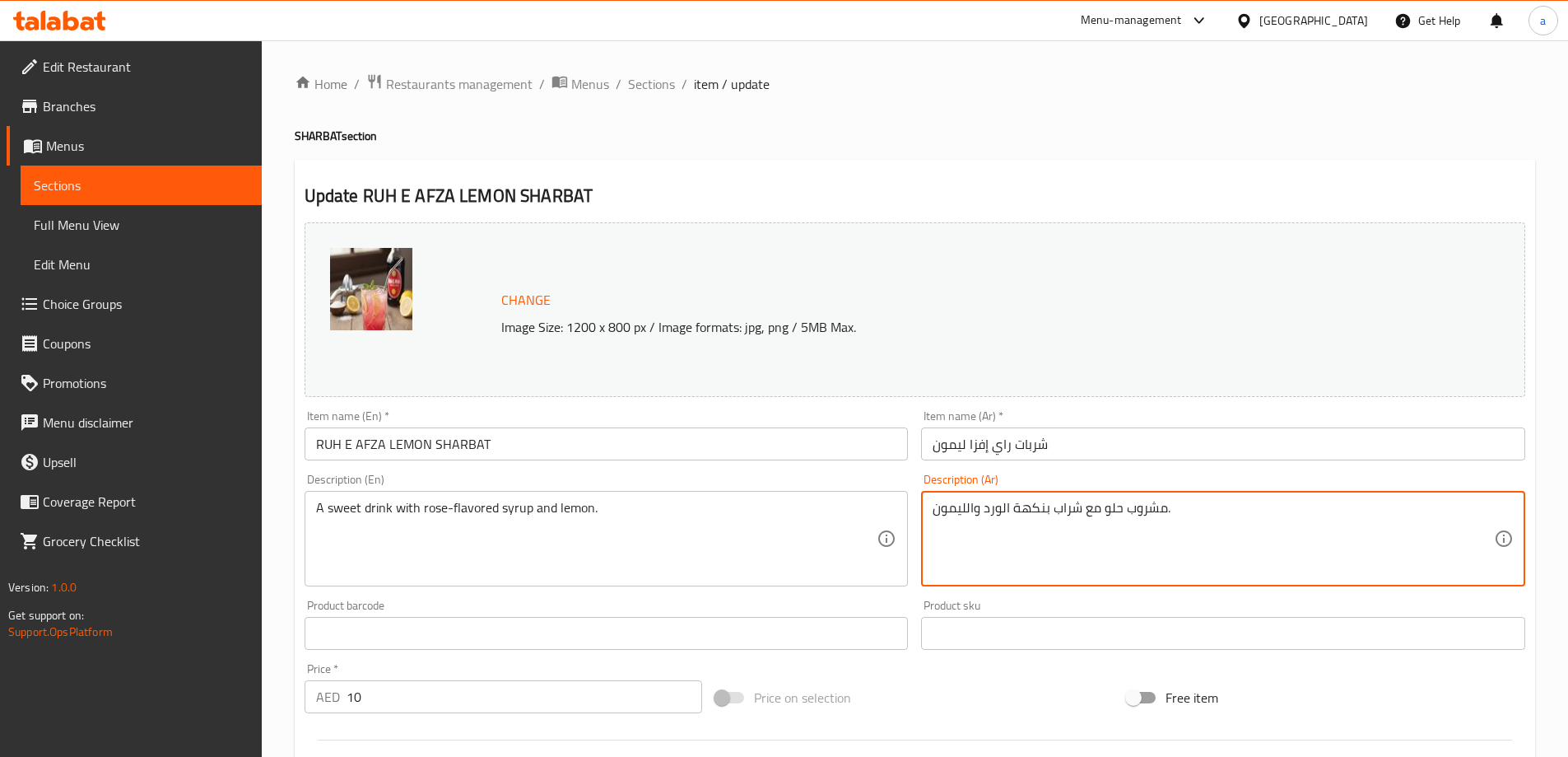
click at [1039, 511] on textarea "مشروب حلو مع شراب بنكهة الورد والليمون." at bounding box center [1213, 539] width 561 height 78
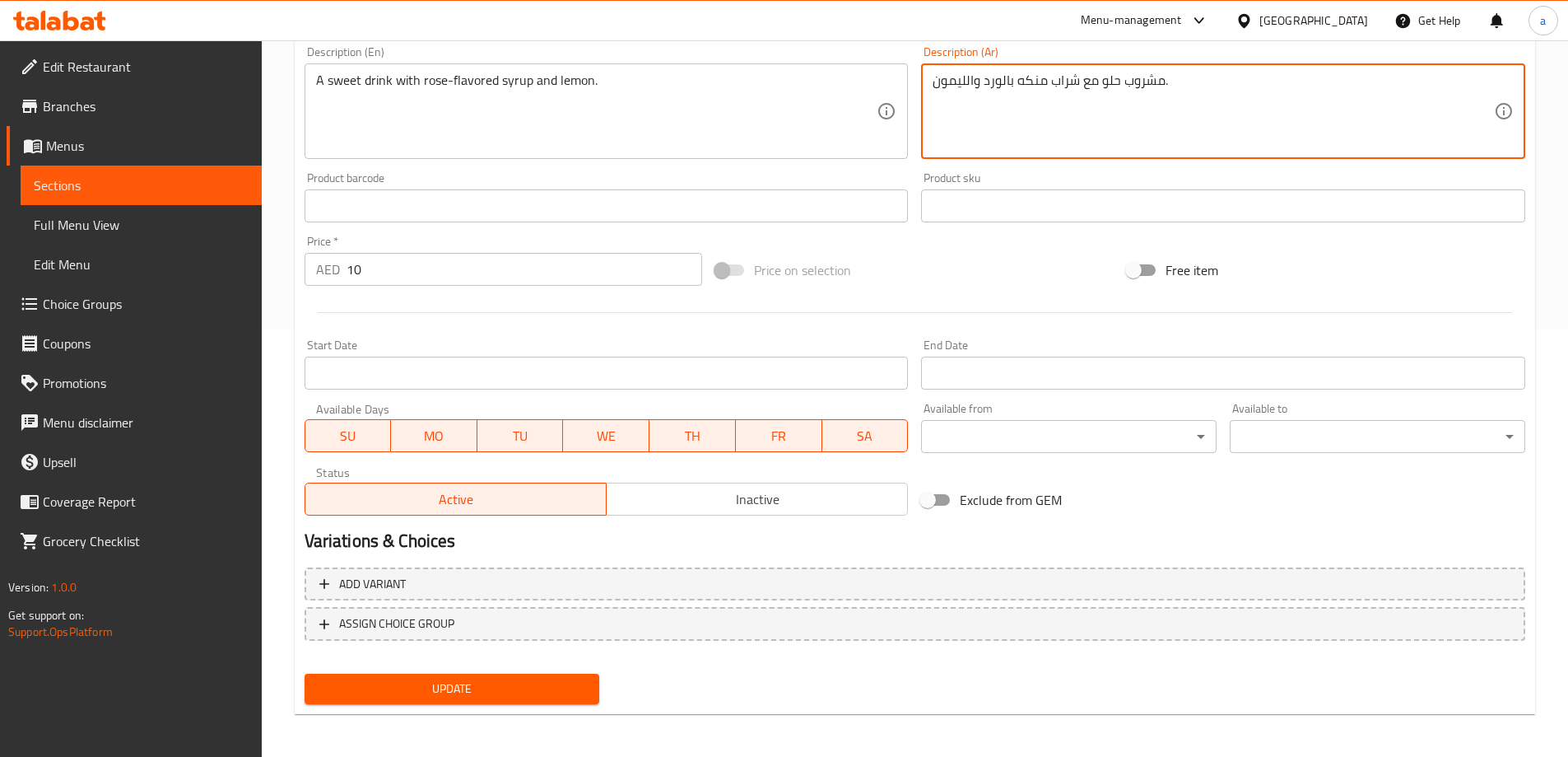
scroll to position [430, 0]
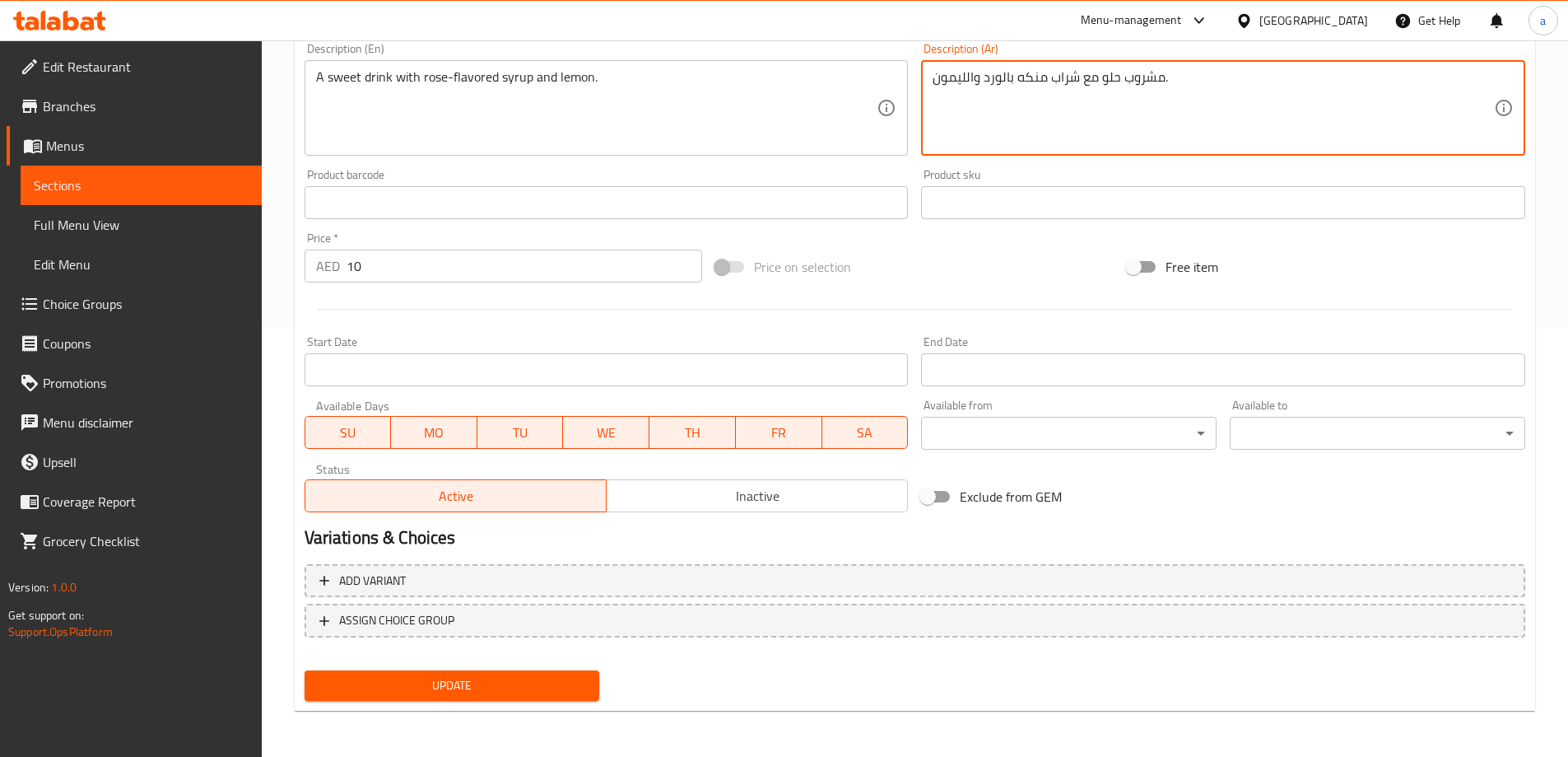
type textarea "مشروب حلو مع شراب منكه بالورد والليمون."
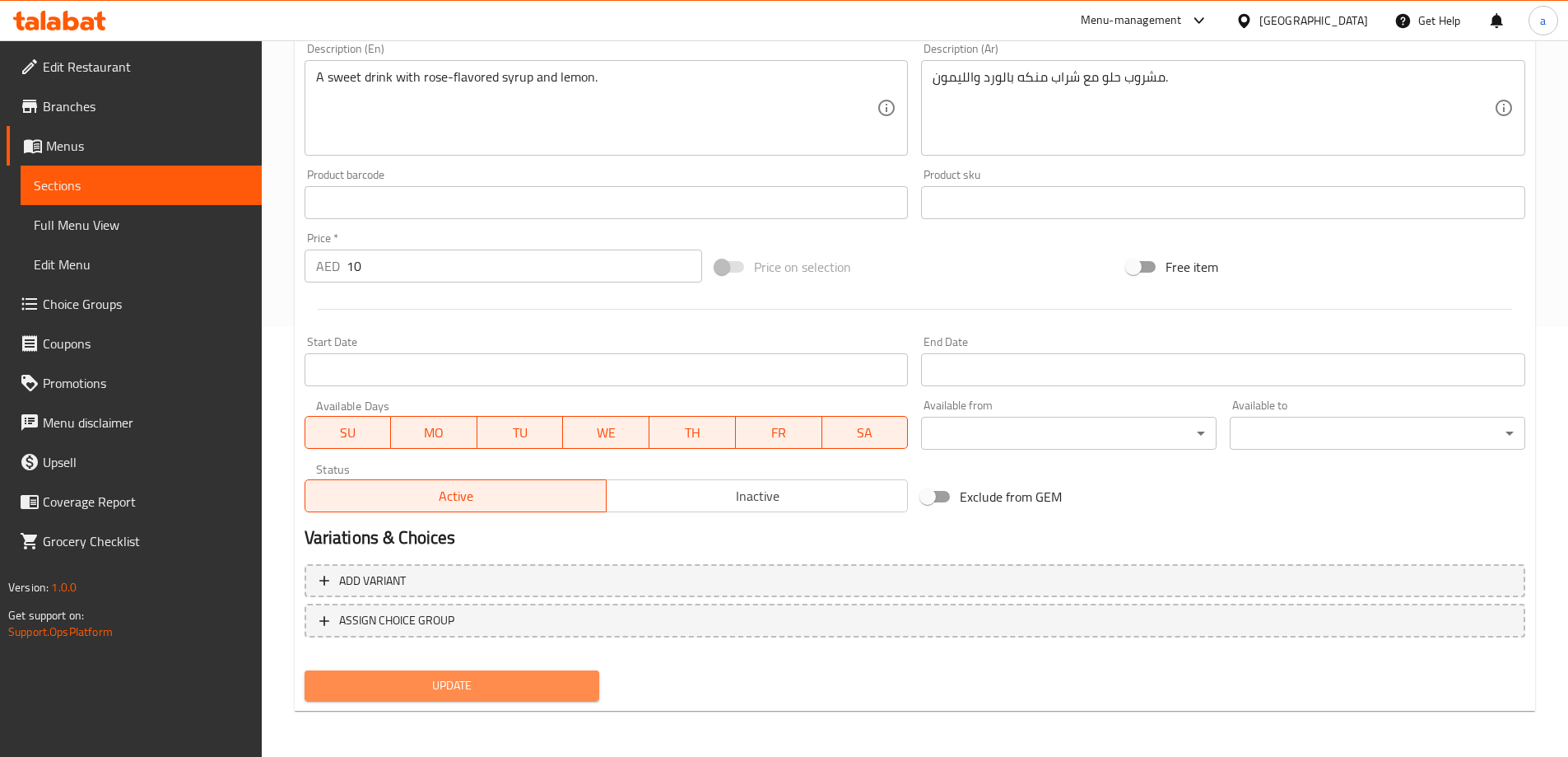
click at [507, 676] on span "Update" at bounding box center [452, 685] width 269 height 21
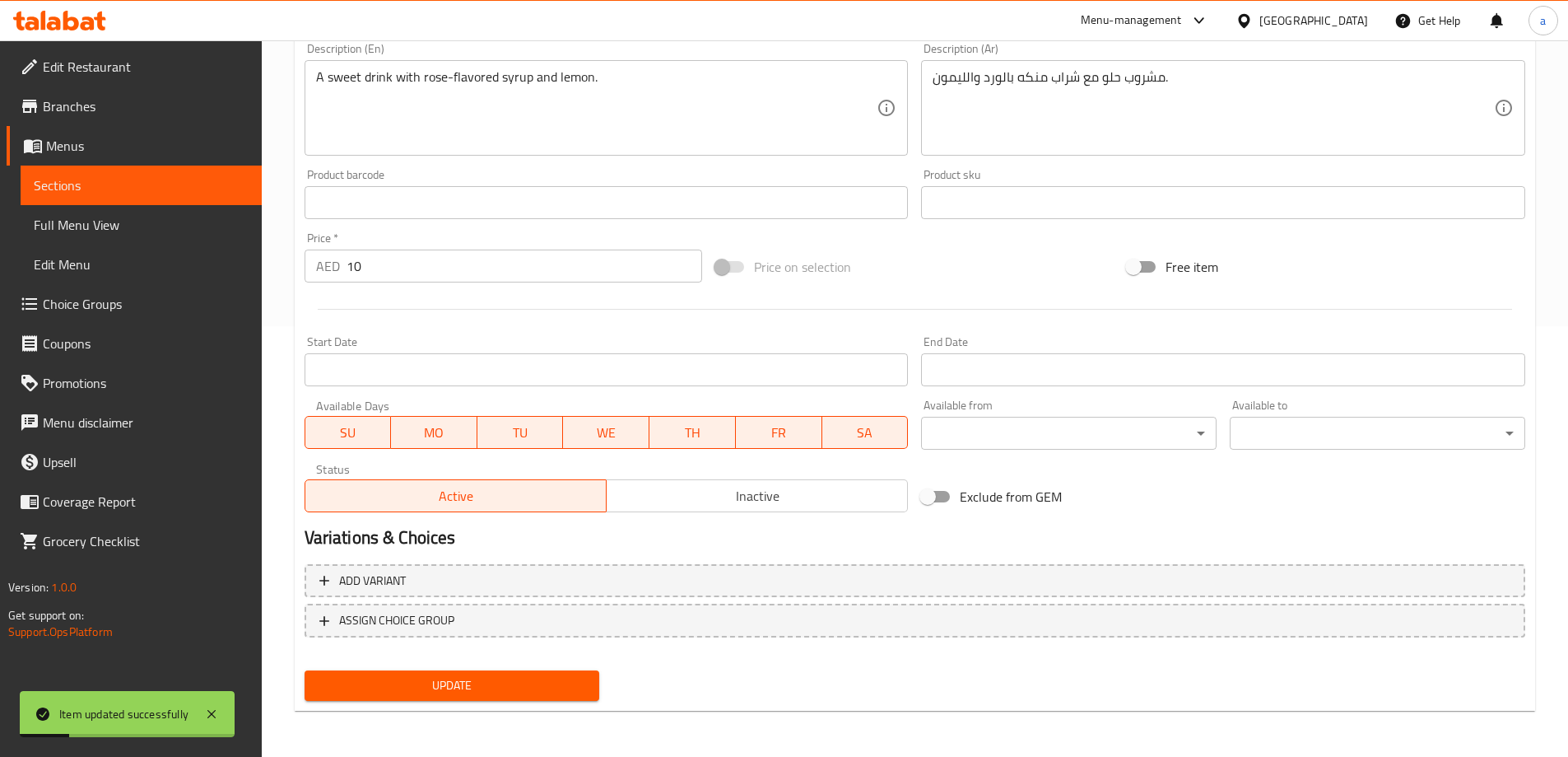
click at [115, 194] on span "Sections" at bounding box center [141, 186] width 215 height 20
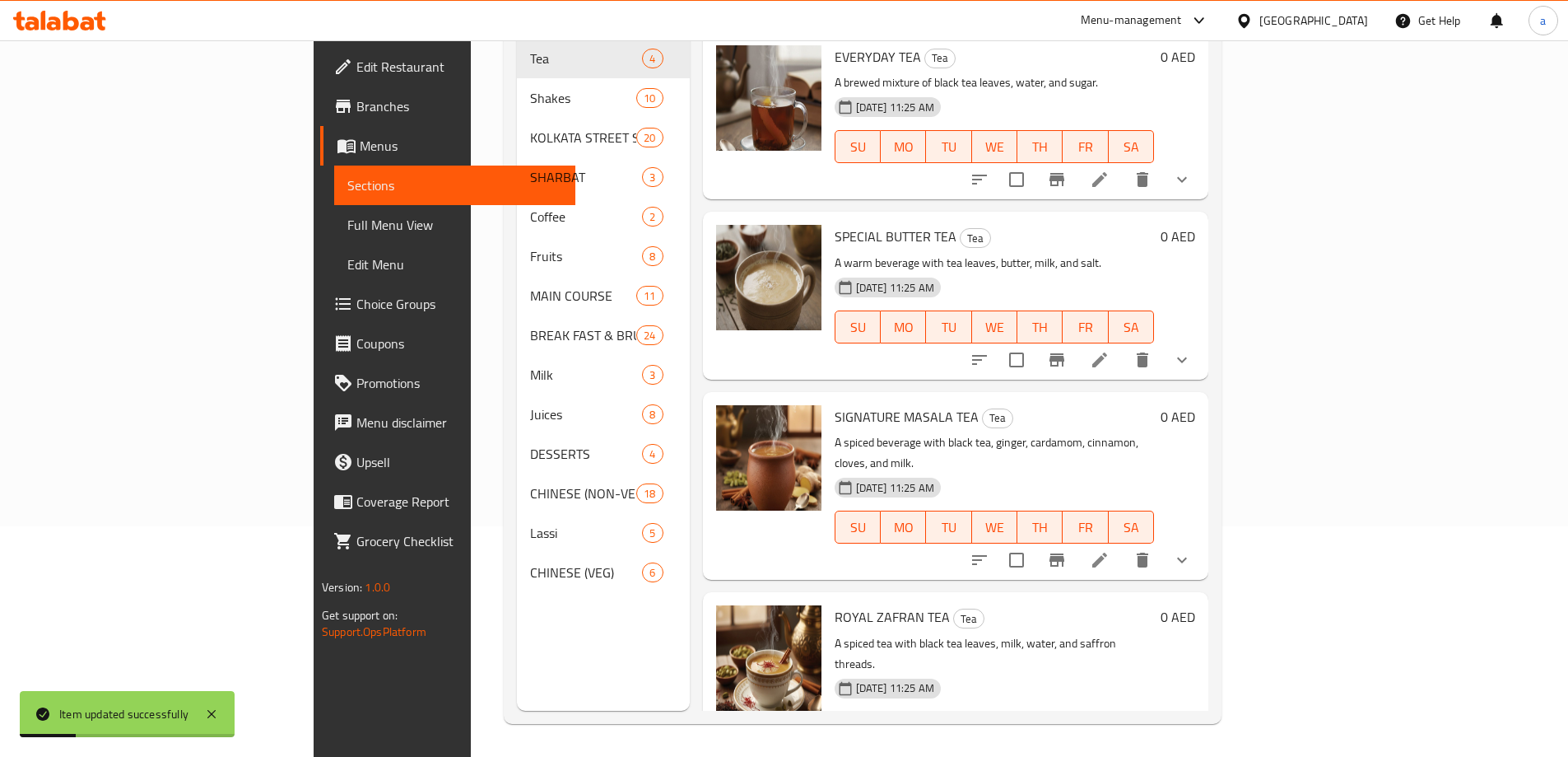
scroll to position [231, 0]
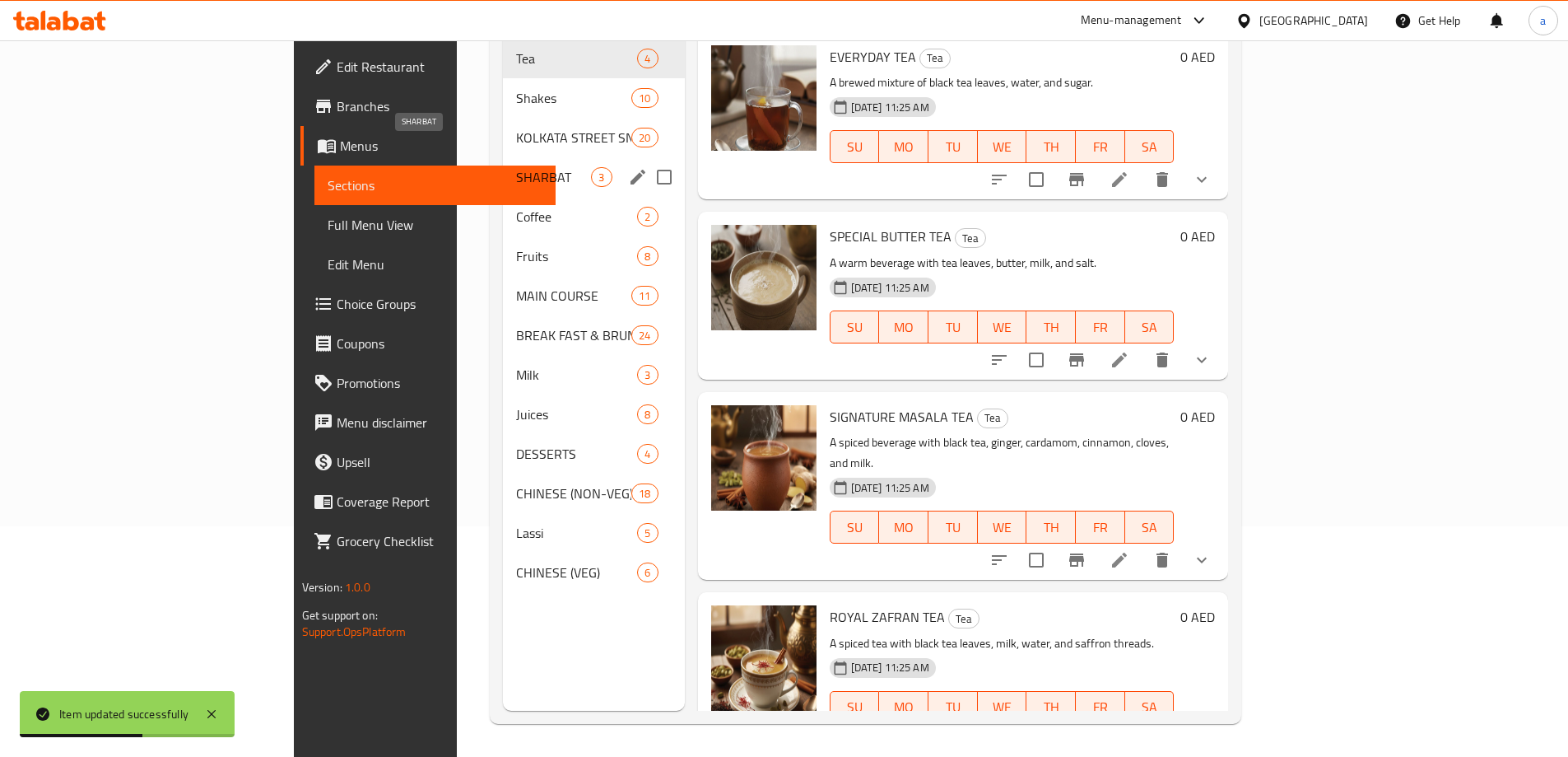
click at [516, 167] on span "SHARBAT" at bounding box center [553, 177] width 75 height 20
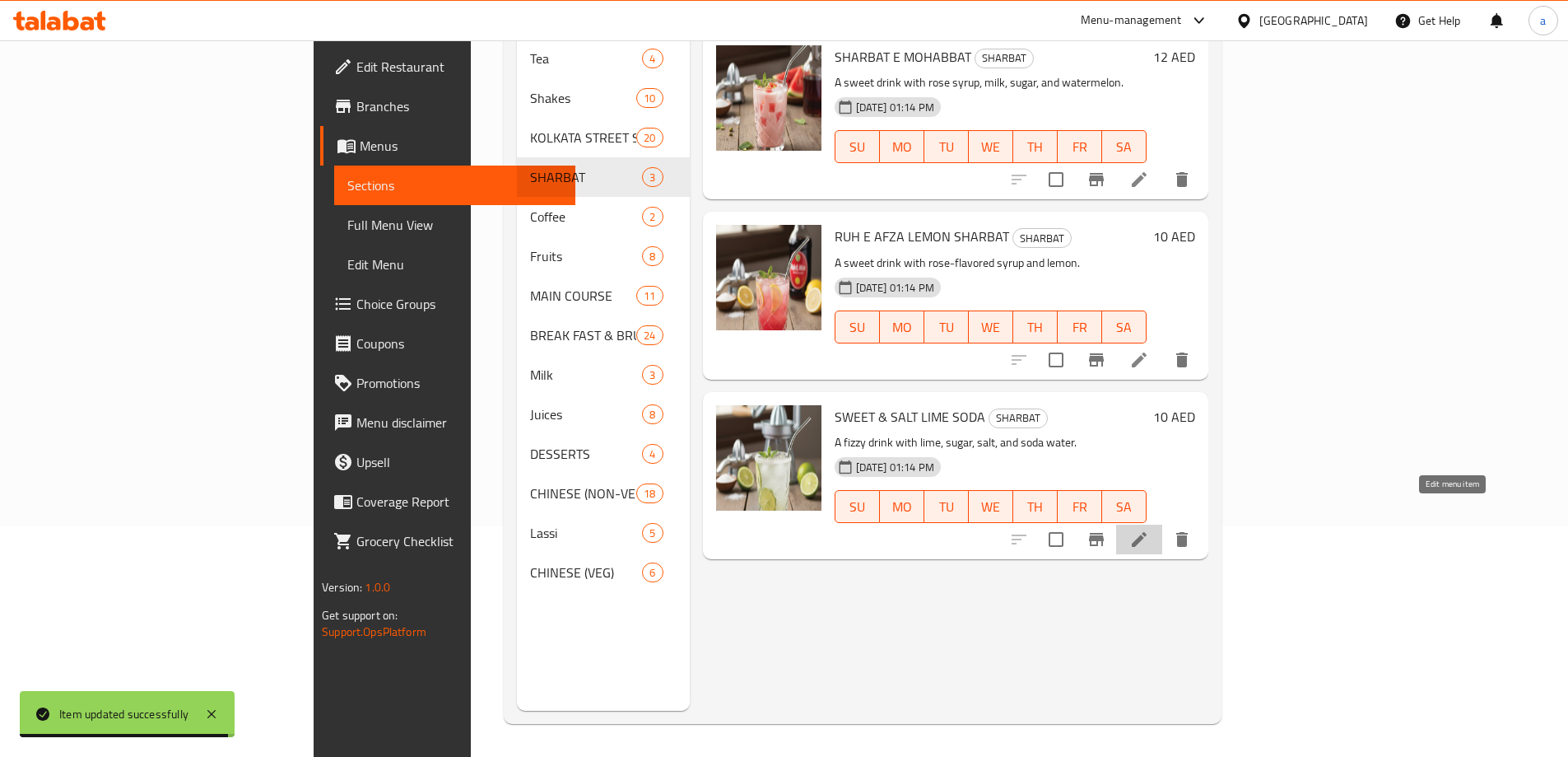
click at [1149, 529] on icon at bounding box center [1139, 539] width 20 height 20
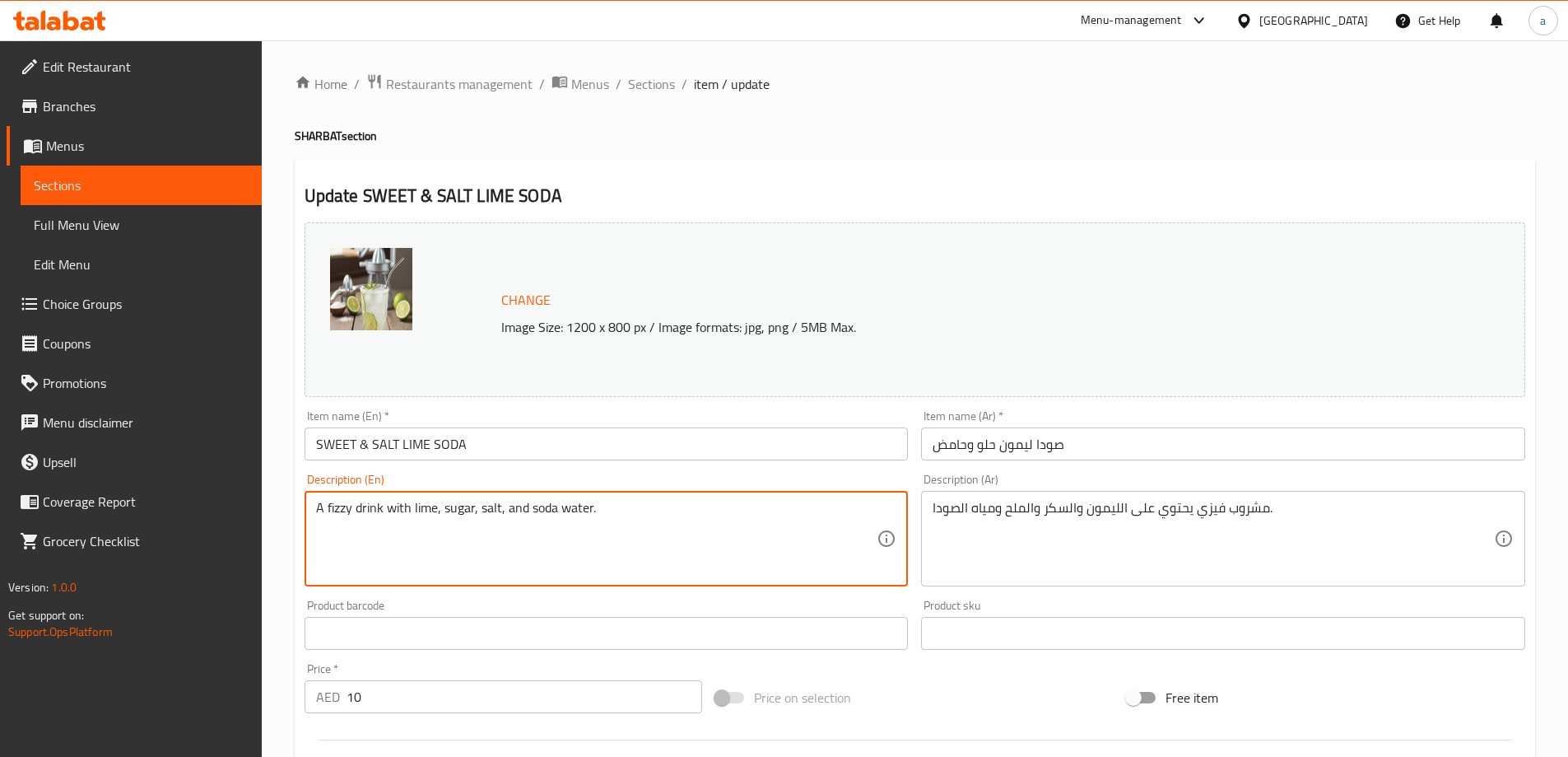
click at [709, 531] on textarea "A fizzy drink with lime, sugar, salt, and soda water." at bounding box center [597, 539] width 561 height 78
click at [705, 526] on textarea "A fizzy drink with lime, sugar, salt, and soda water." at bounding box center [597, 539] width 561 height 78
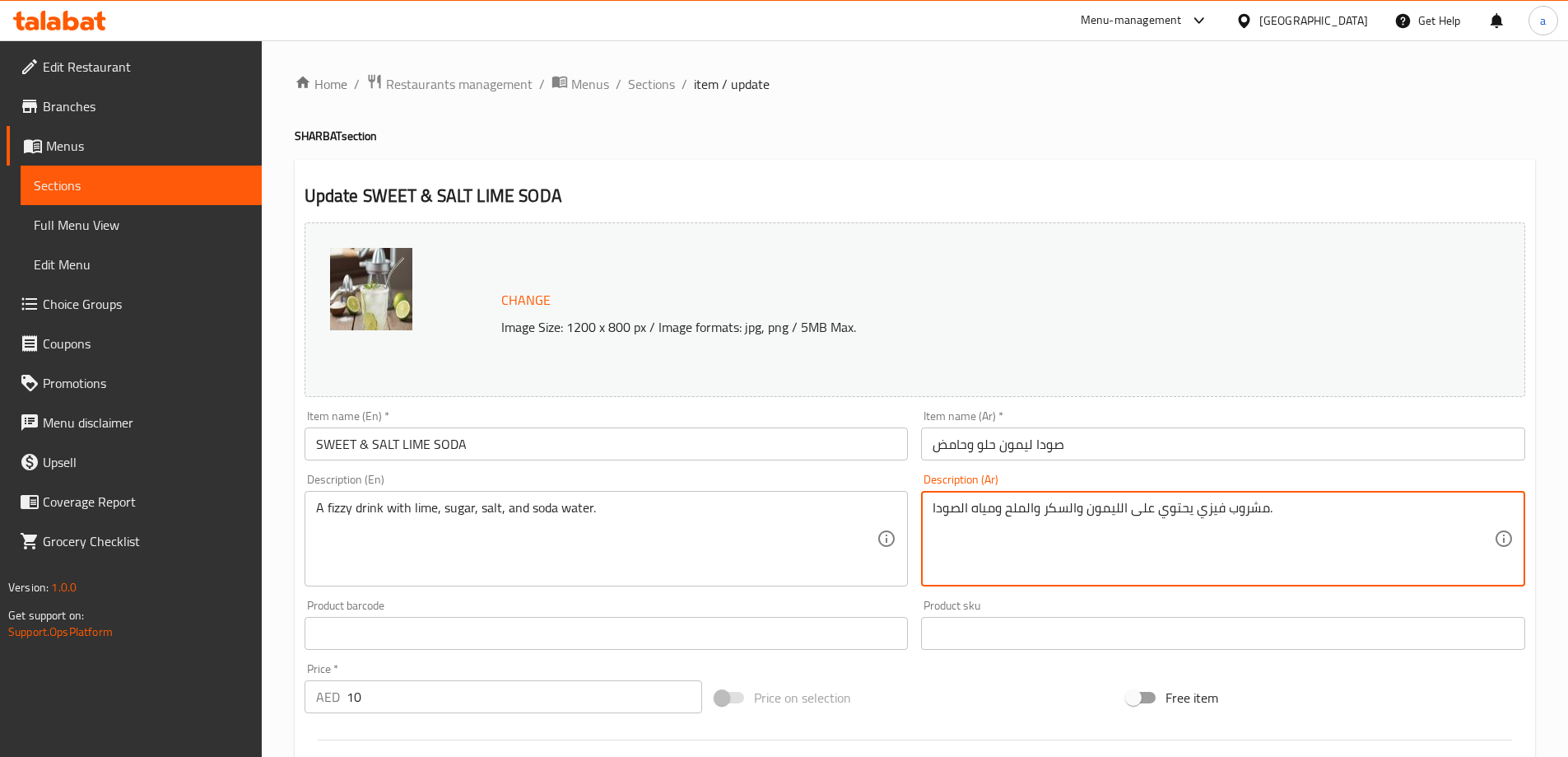
click at [1059, 522] on textarea "مشروب فيزي يحتوي على الليمون والسكر والملح ومياه الصودا." at bounding box center [1213, 539] width 561 height 78
paste textarea "غازي يحتوي على الليمون والسكر والملح وماء"
click at [1127, 548] on textarea "مشروب غازي يحتوي على الليمون والسكر والملح وماء الصودا." at bounding box center [1213, 539] width 561 height 78
click at [1175, 509] on textarea "مشروب غازي يحتوي على الليمون والسكر والملح وماء الصودا." at bounding box center [1213, 539] width 561 height 78
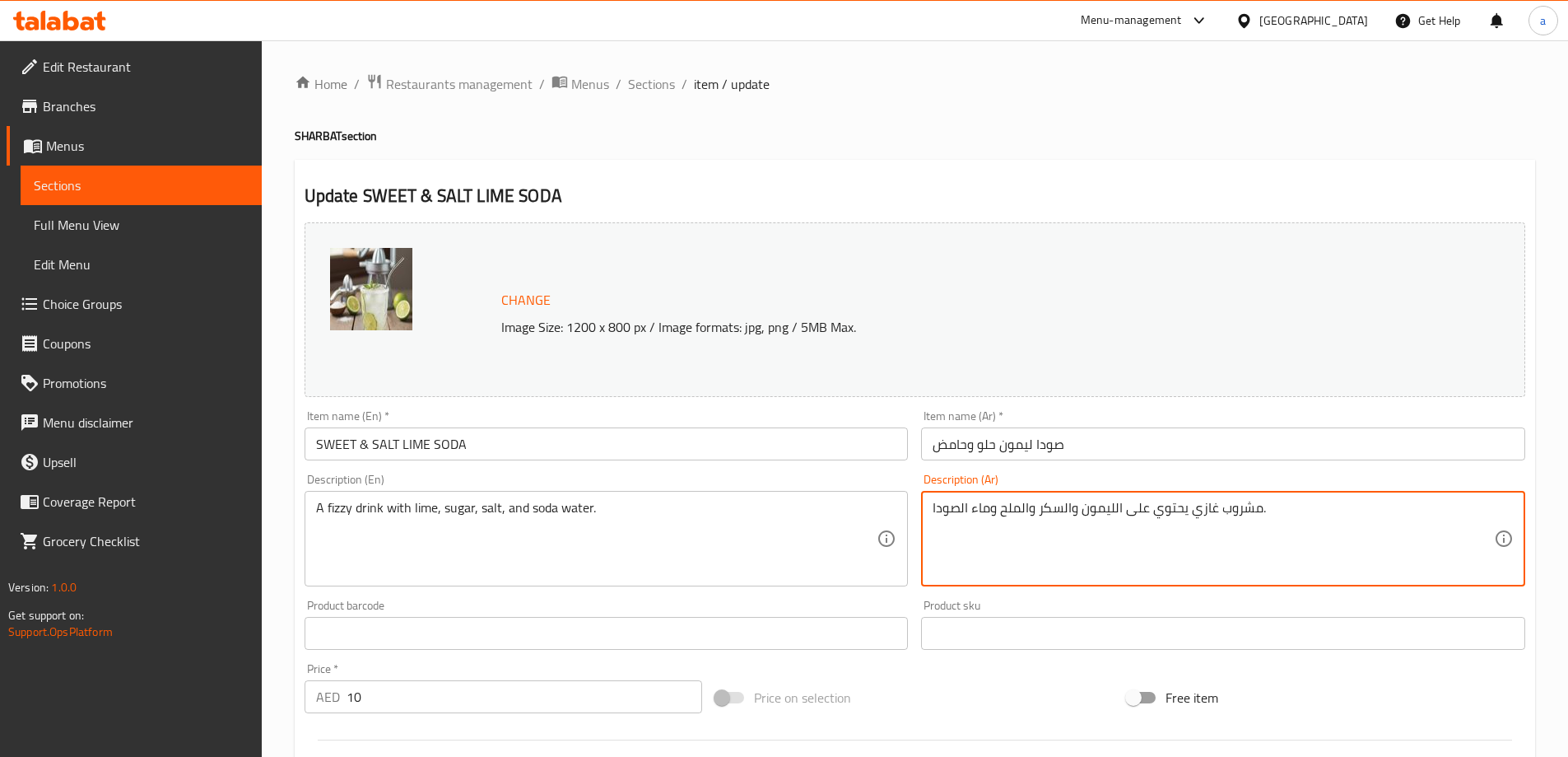
click at [1175, 509] on textarea "مشروب غازي يحتوي على الليمون والسكر والملح وماء الصودا." at bounding box center [1213, 539] width 561 height 78
click at [1144, 509] on textarea "مشروب غازي على الليمون والسكر والملح وماء الصودا." at bounding box center [1213, 539] width 561 height 78
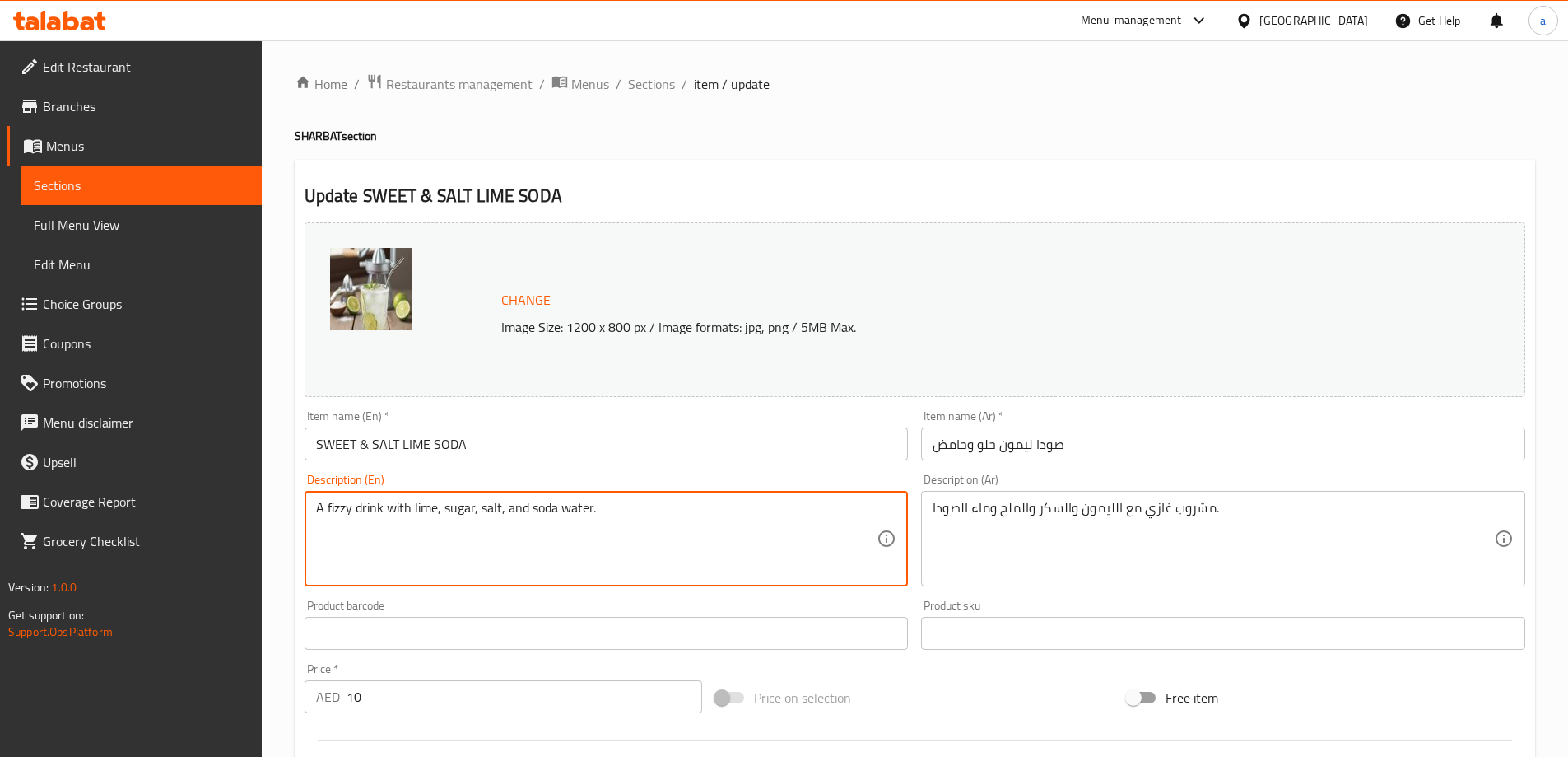
click at [425, 505] on textarea "A fizzy drink with lime, sugar, salt, and soda water." at bounding box center [597, 539] width 561 height 78
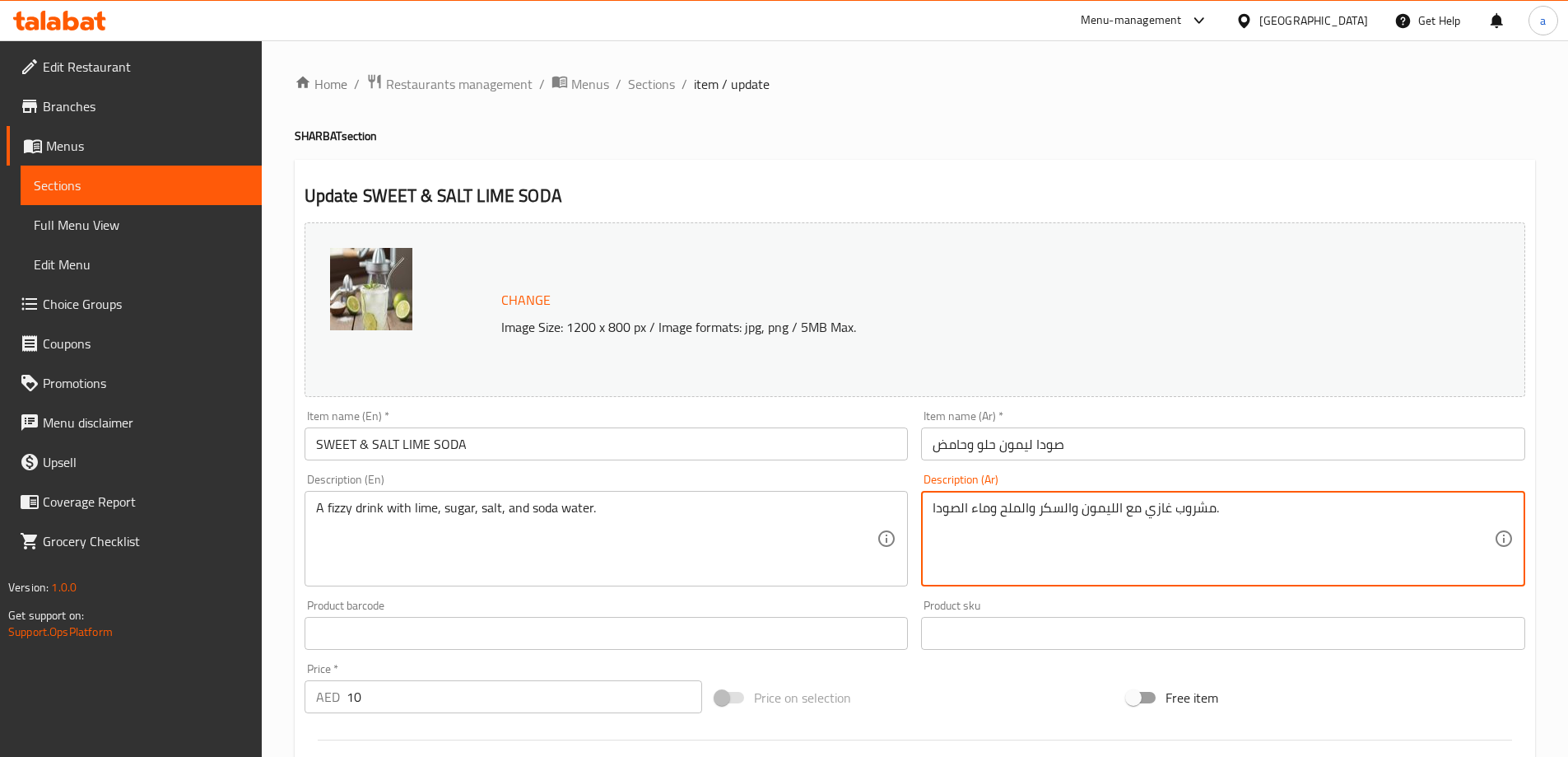
click at [1102, 511] on textarea "مشروب غازي مع الليمون والسكر والملح وماء الصودا." at bounding box center [1213, 539] width 561 height 78
paste textarea "امض"
type textarea "مشروب غازي مع حامض والسكر والملح وماء الصودا."
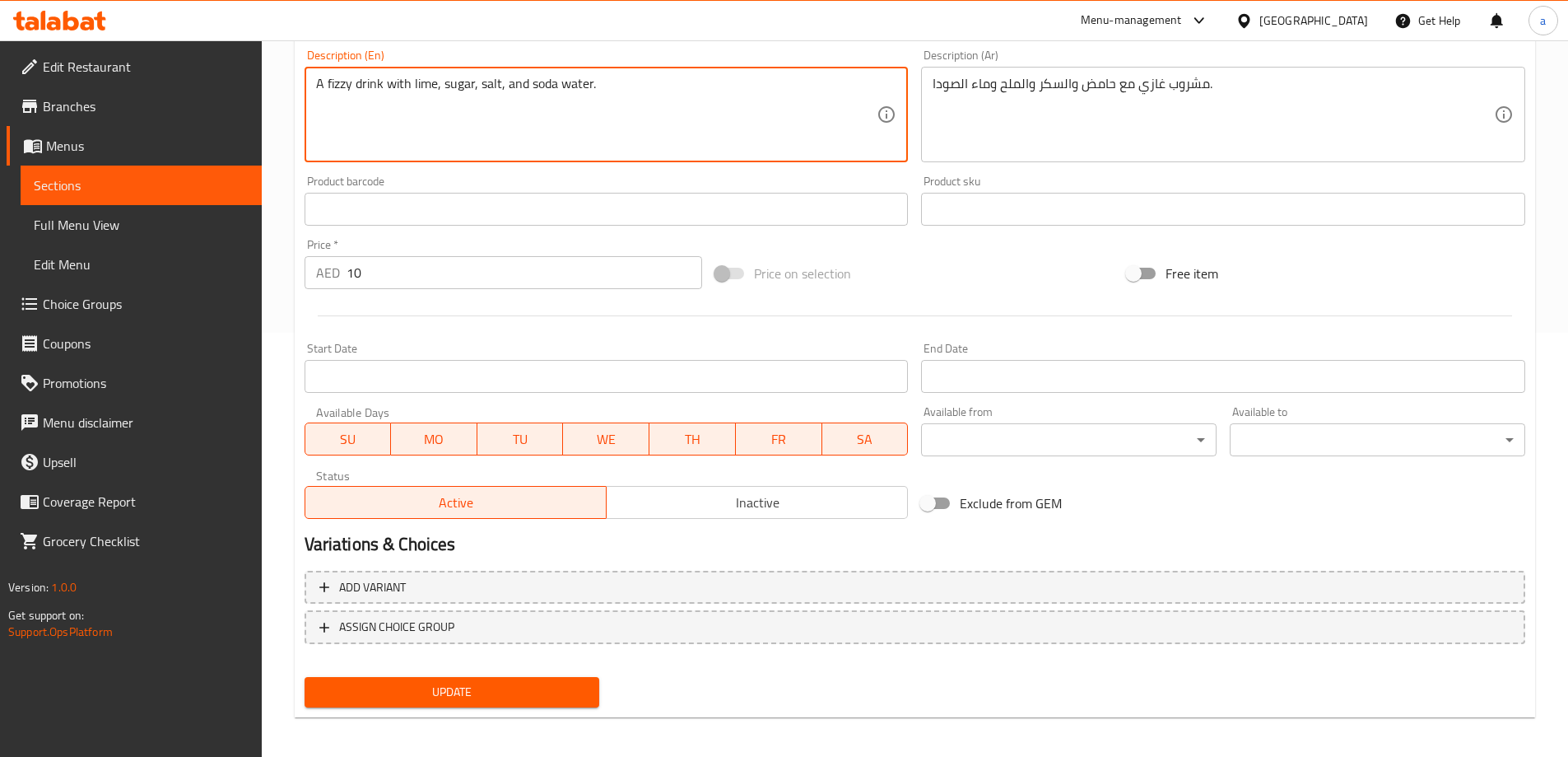
scroll to position [430, 0]
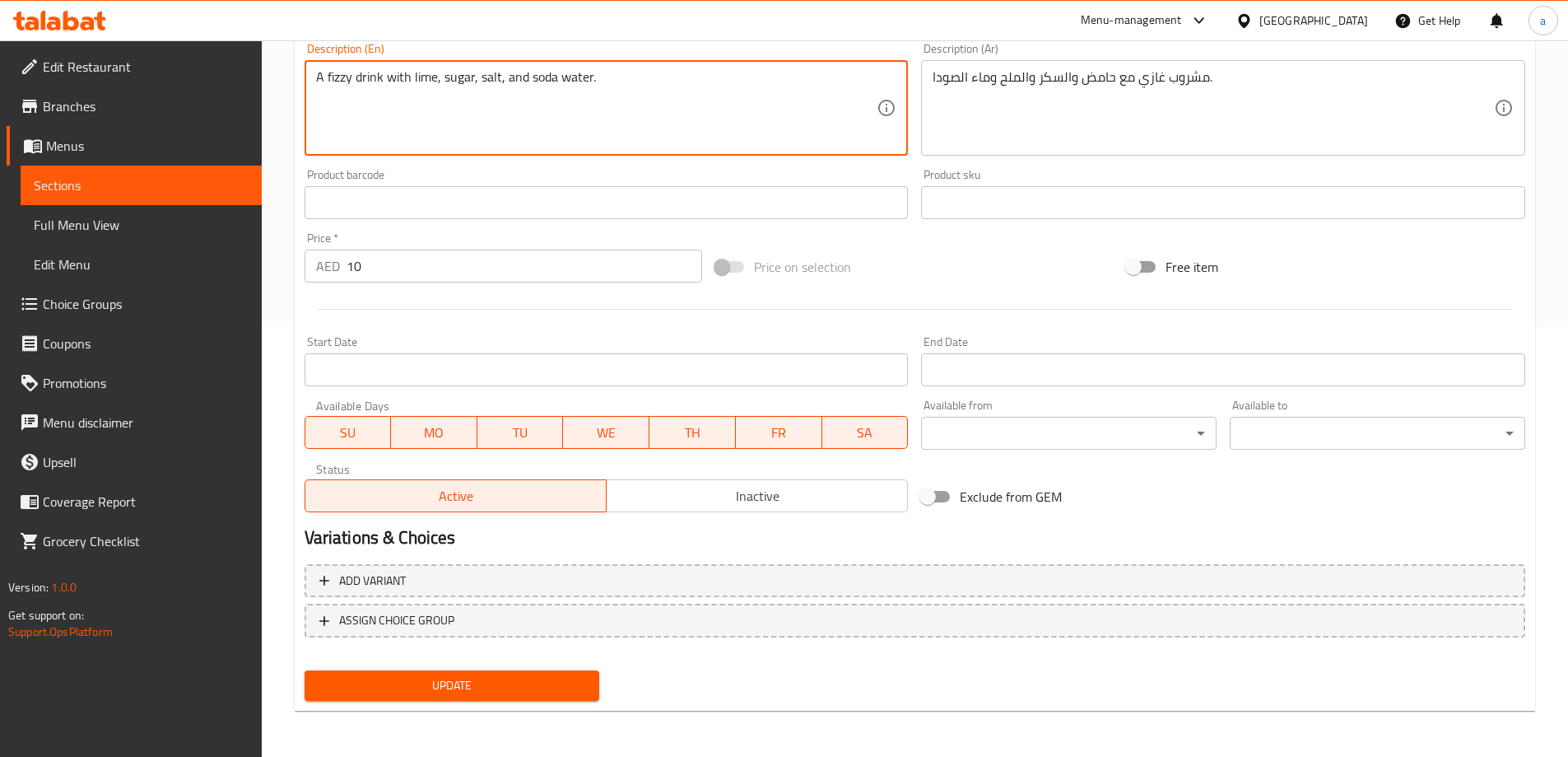
click at [434, 682] on span "Update" at bounding box center [452, 685] width 269 height 21
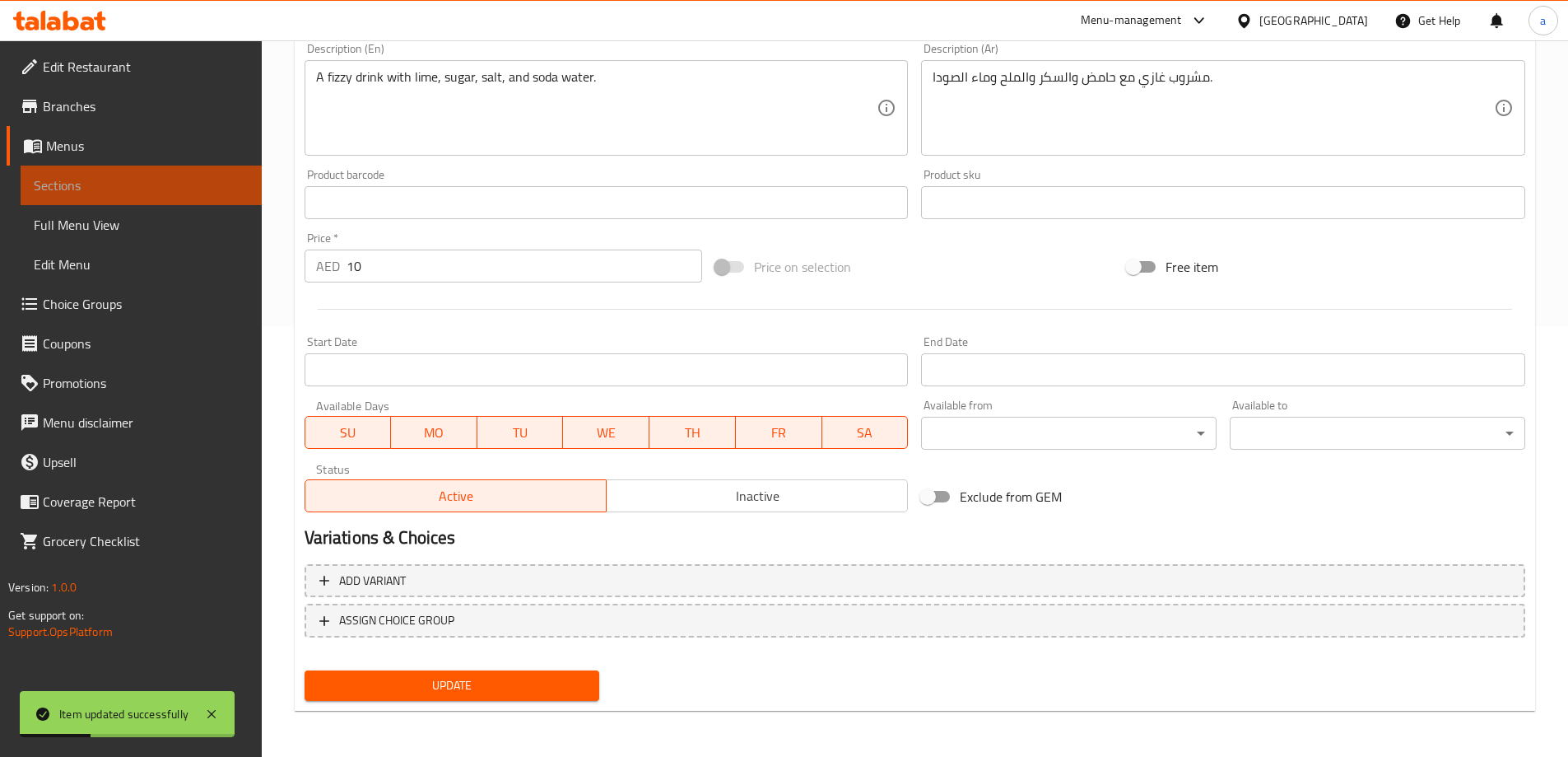
click at [162, 186] on span "Sections" at bounding box center [141, 186] width 215 height 20
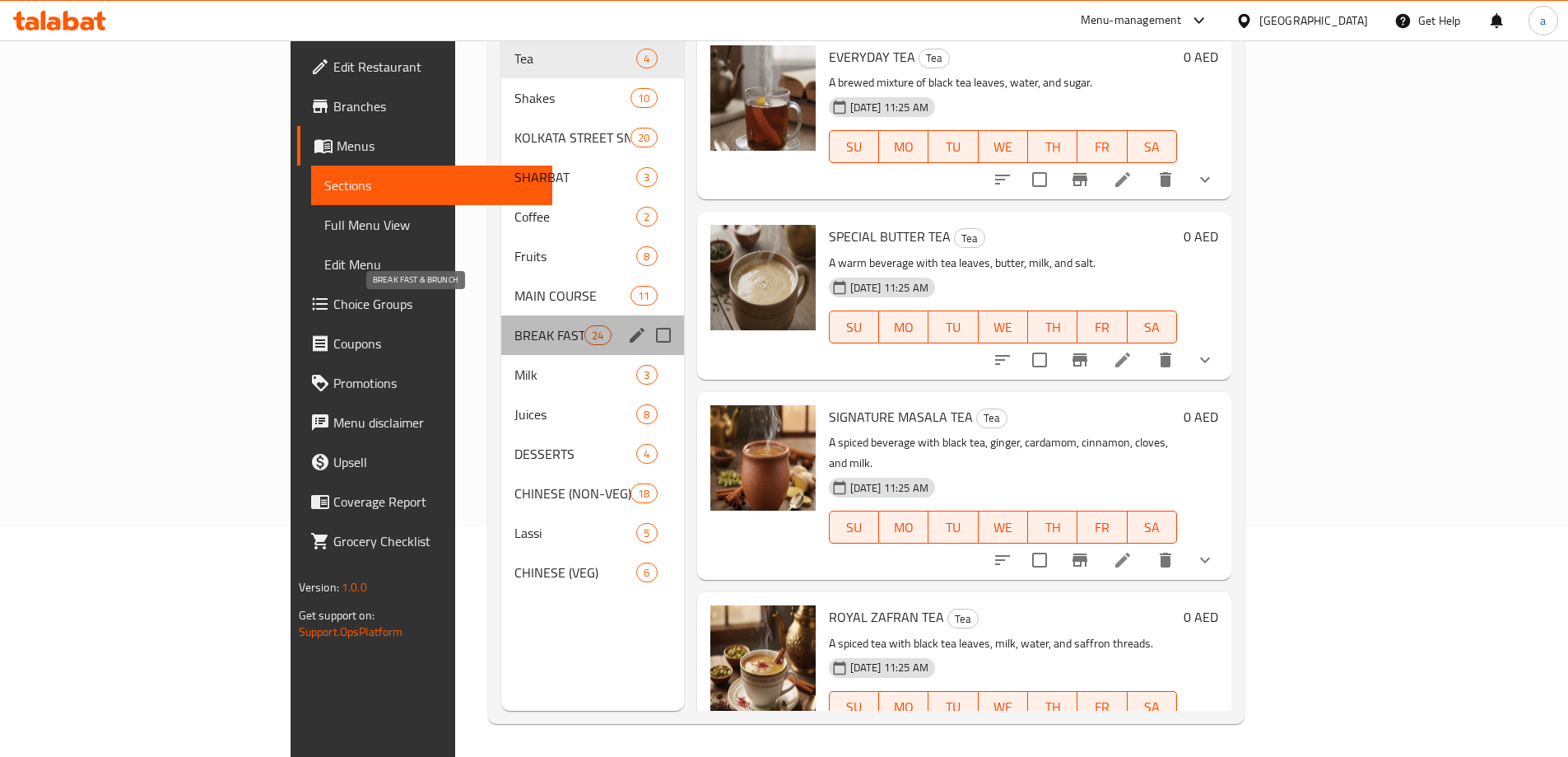
drag, startPoint x: 440, startPoint y: 301, endPoint x: 4, endPoint y: 355, distance: 439.3
click at [514, 326] on span "BREAK FAST & BRUNCH" at bounding box center [549, 336] width 70 height 20
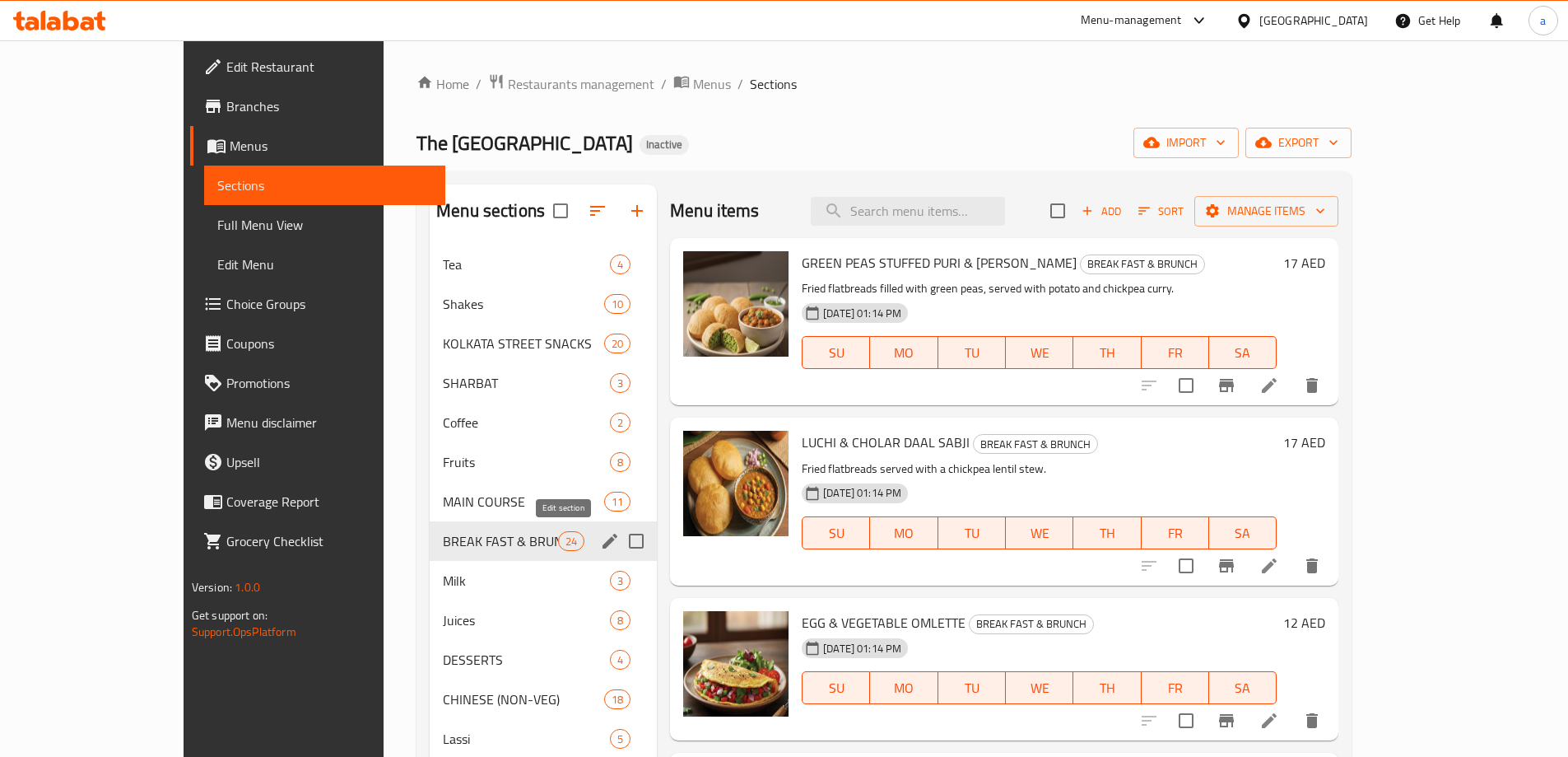
click at [600, 546] on icon "edit" at bounding box center [610, 541] width 20 height 20
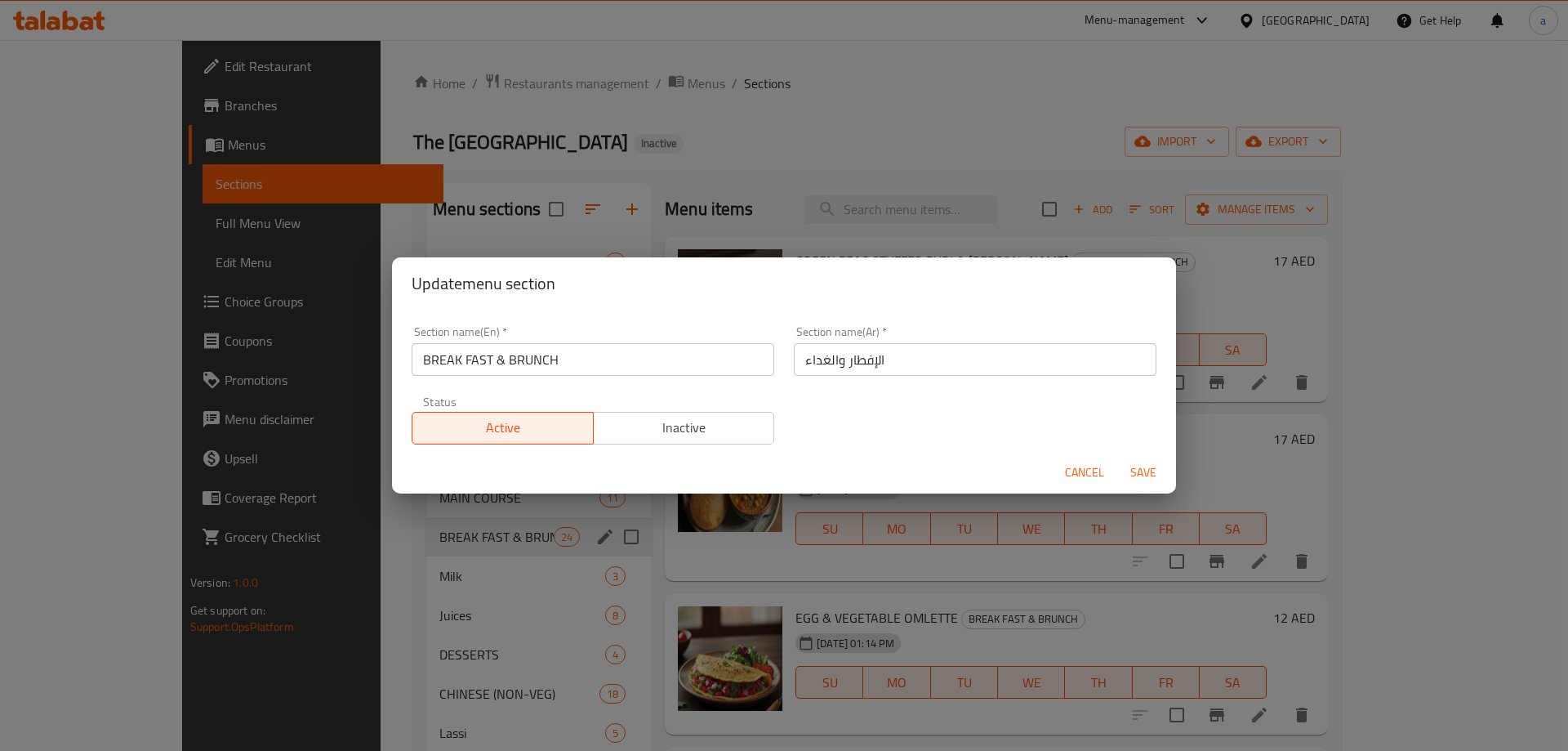
click at [804, 362] on input "الإفطار والغداء" at bounding box center [976, 359] width 363 height 33
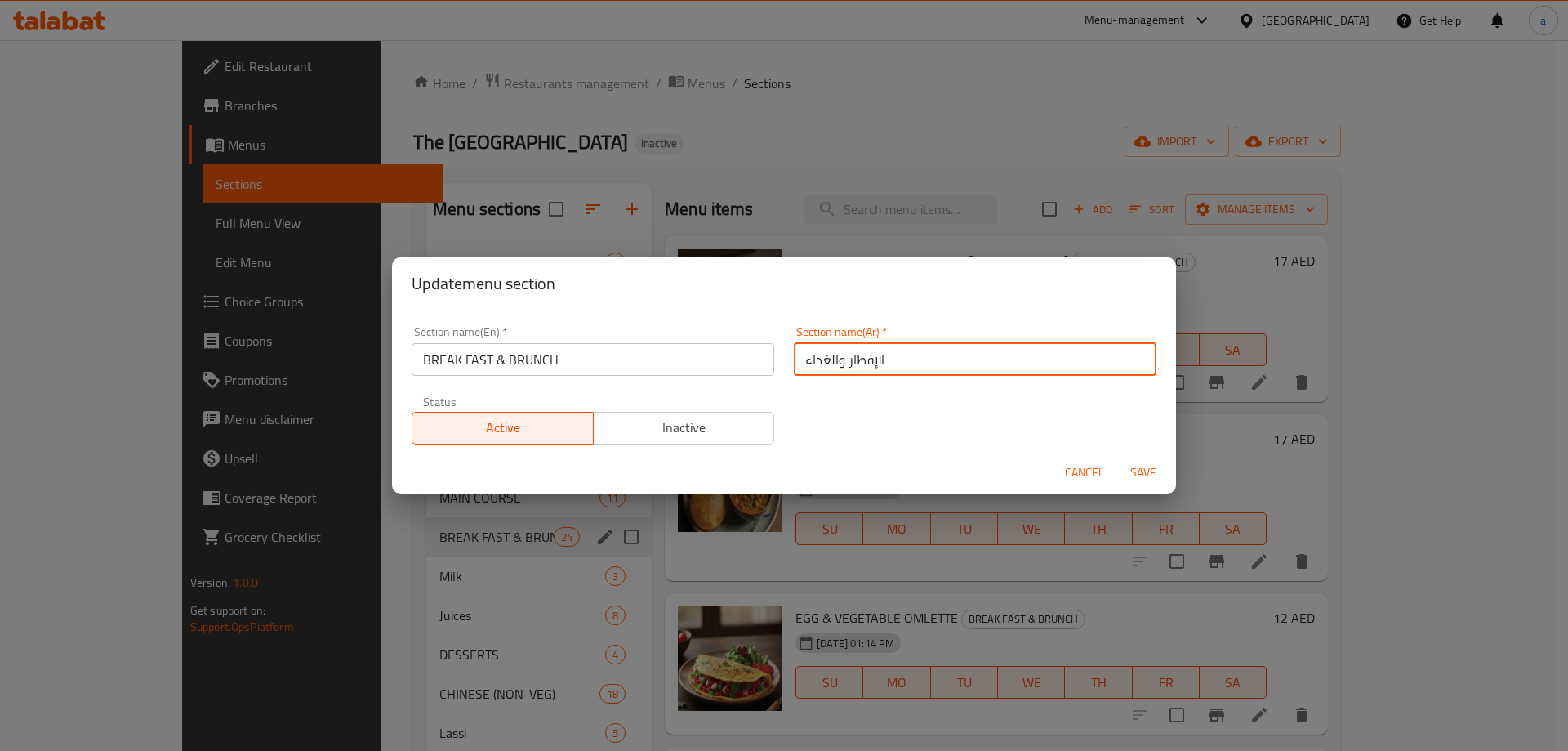
click at [813, 353] on input "الإفطار والغداء" at bounding box center [976, 359] width 363 height 33
type input "الإفطار و برانش"
click at [1117, 458] on button "Save" at bounding box center [1143, 473] width 52 height 31
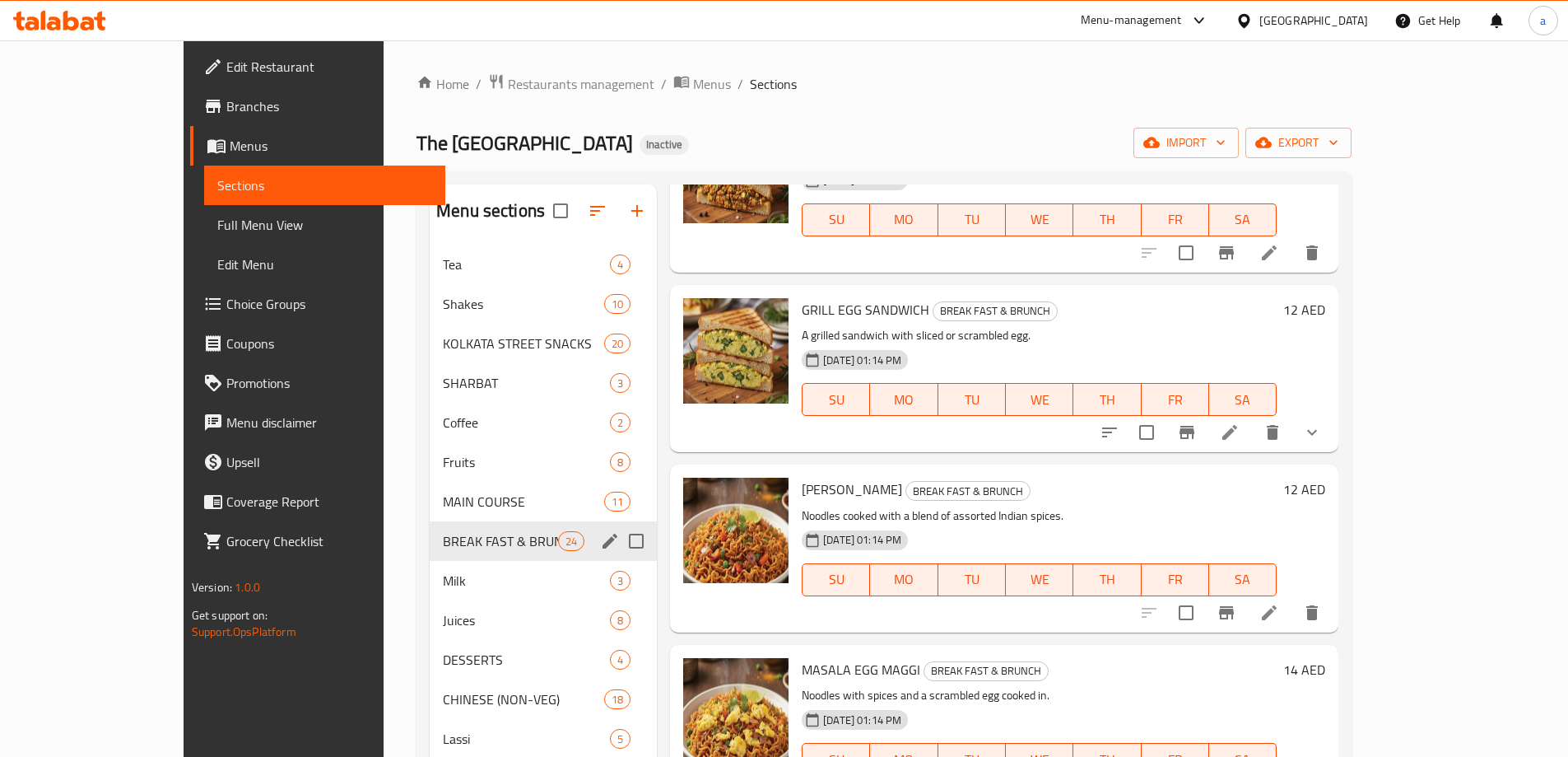
scroll to position [1730, 0]
click at [1240, 429] on icon at bounding box center [1230, 430] width 20 height 20
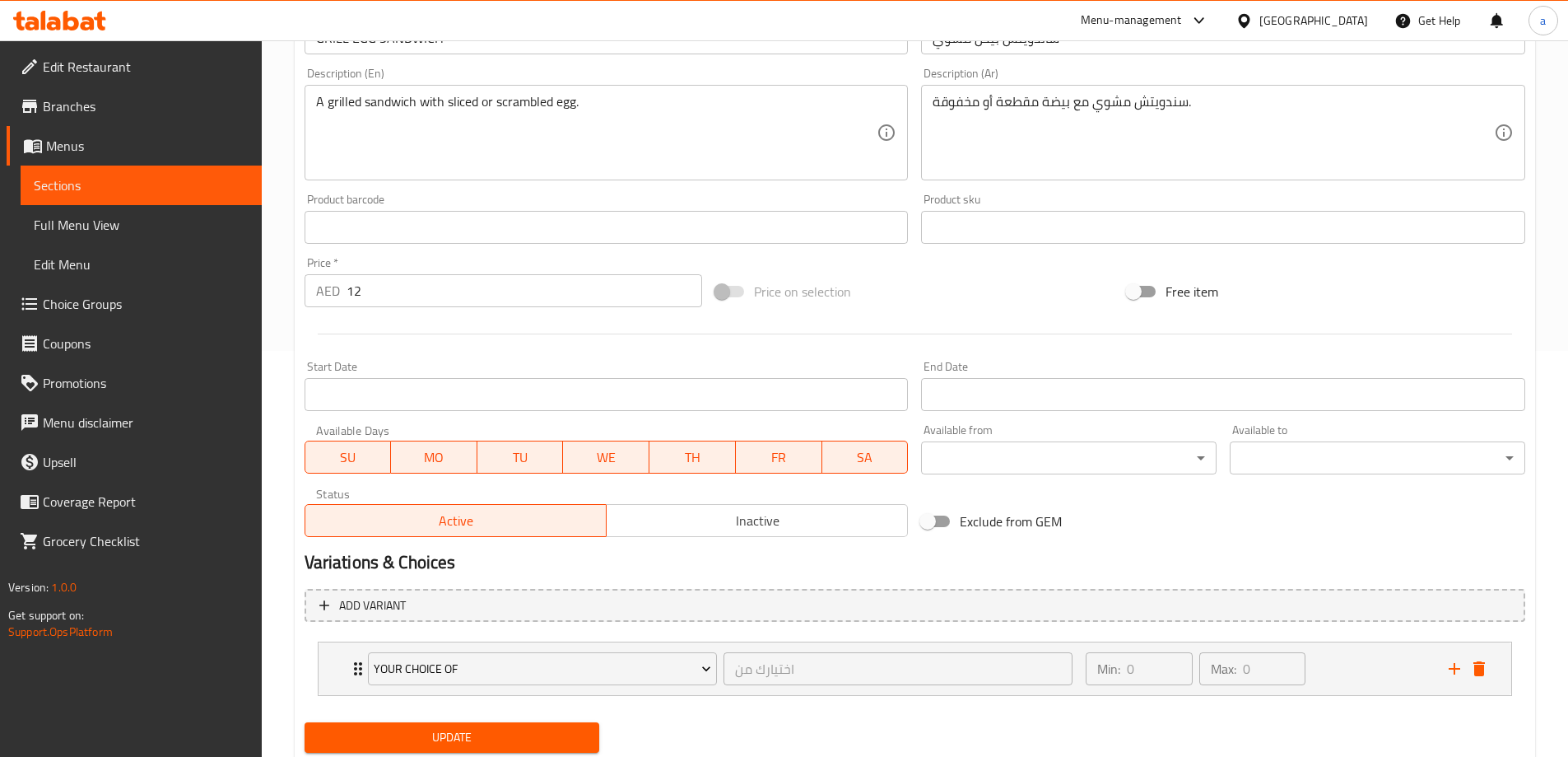
scroll to position [457, 0]
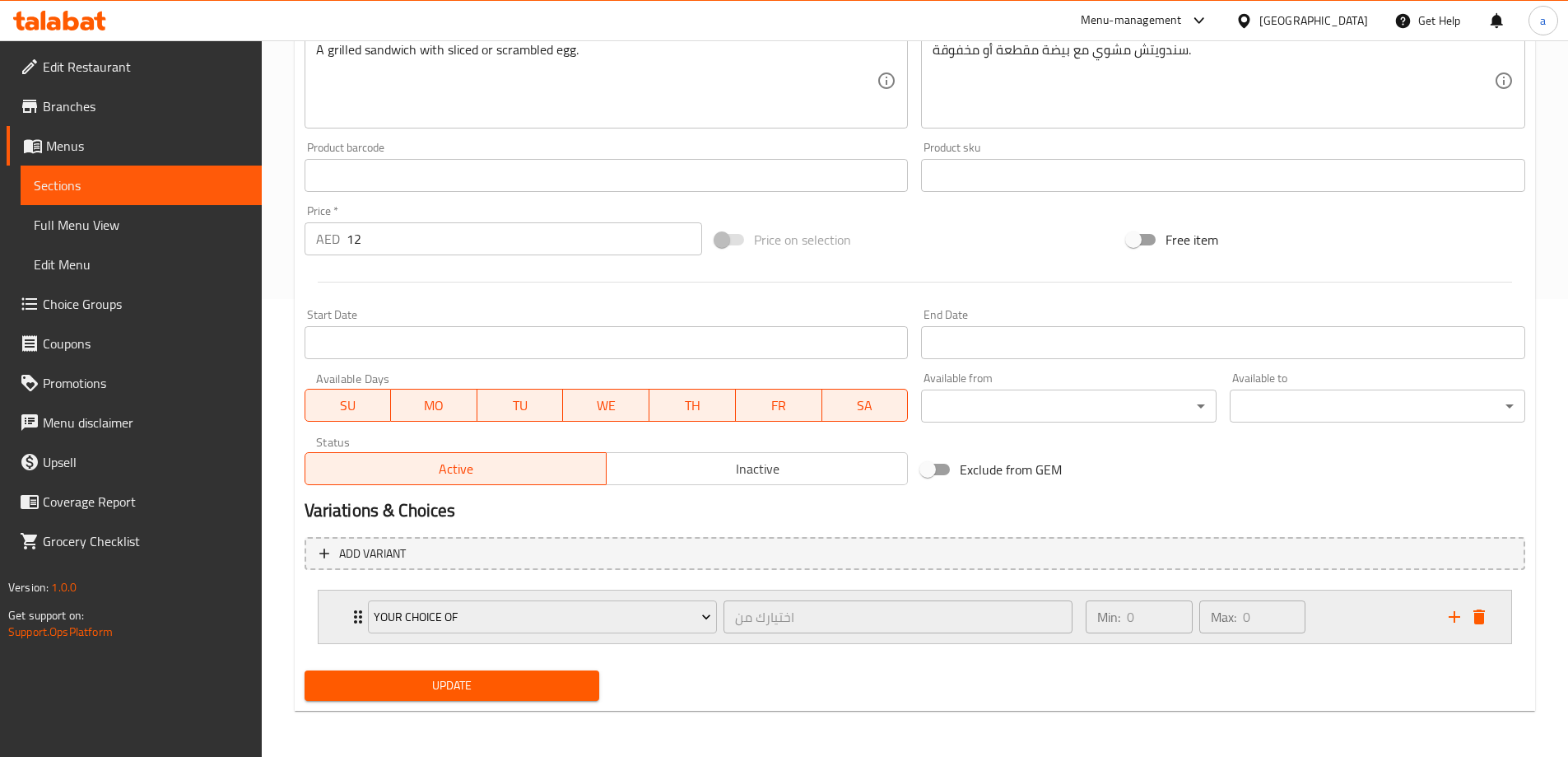
click at [1352, 613] on div "Min: 0 ​ Max: 0 ​" at bounding box center [1257, 616] width 362 height 53
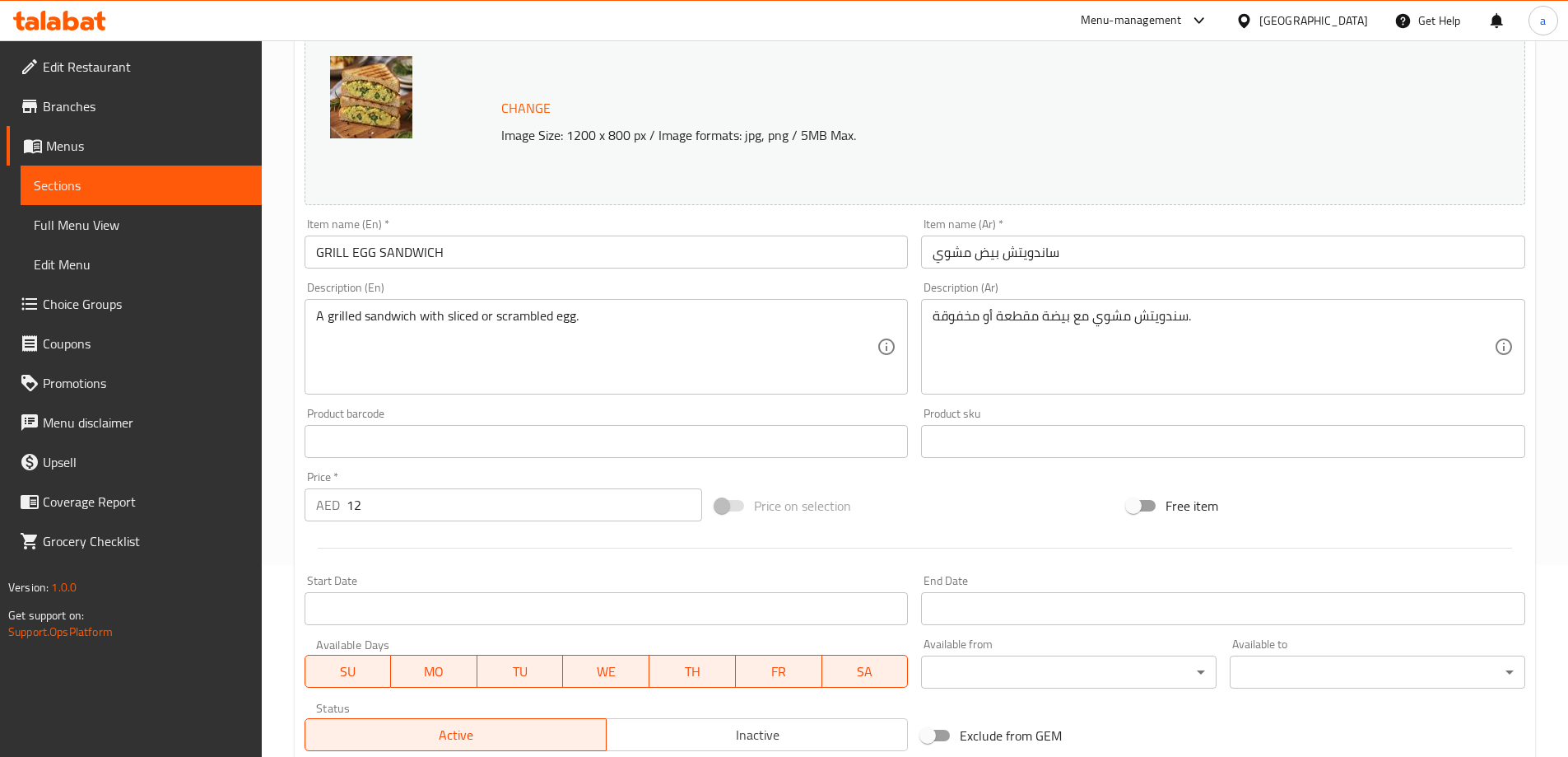
scroll to position [603, 0]
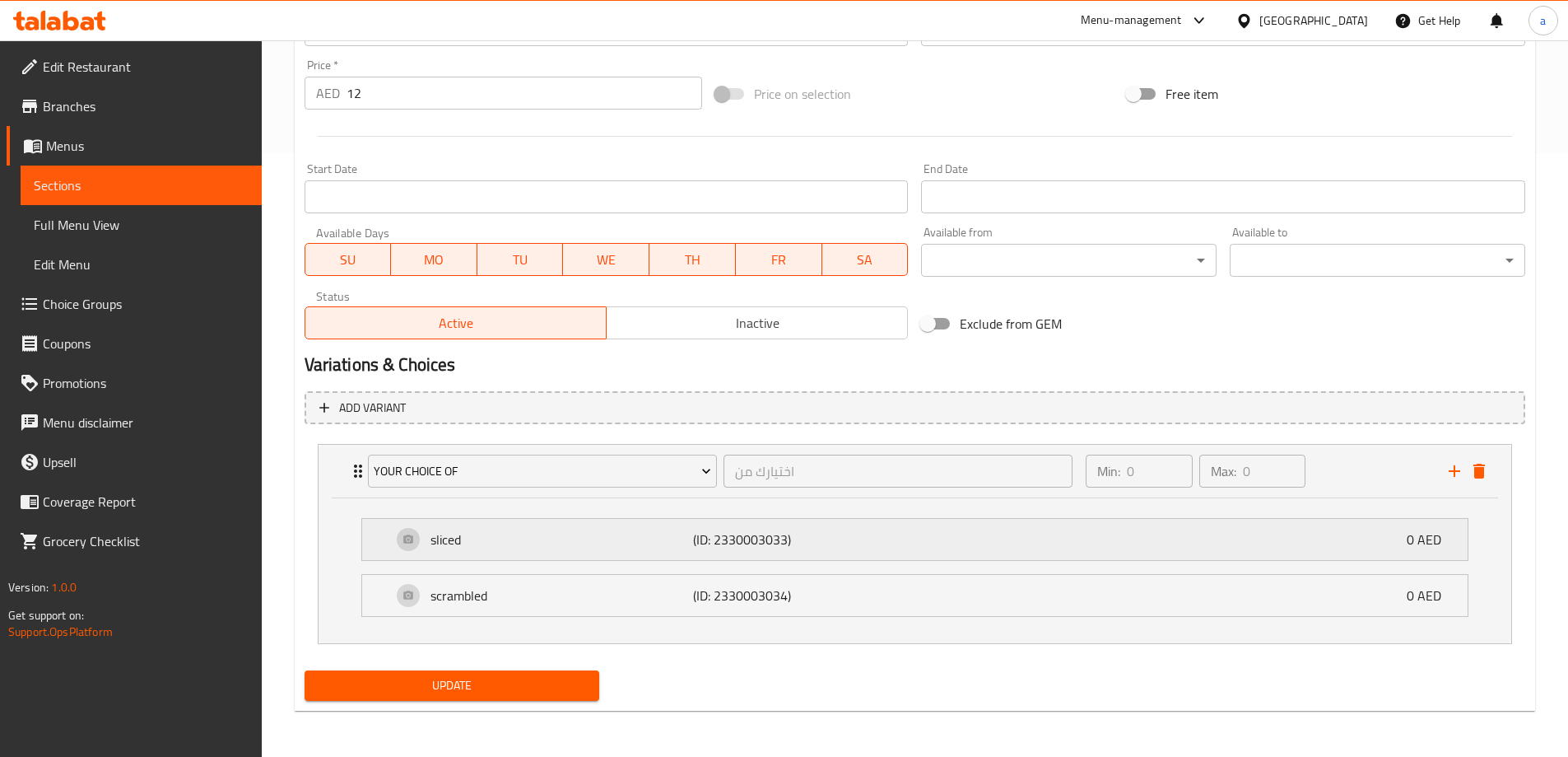
click at [1412, 545] on p "0 AED" at bounding box center [1430, 539] width 48 height 20
click at [1482, 485] on div "your choice of اختيارك من ​ Min: 0 ​ Max: 0 ​" at bounding box center [919, 470] width 1143 height 53
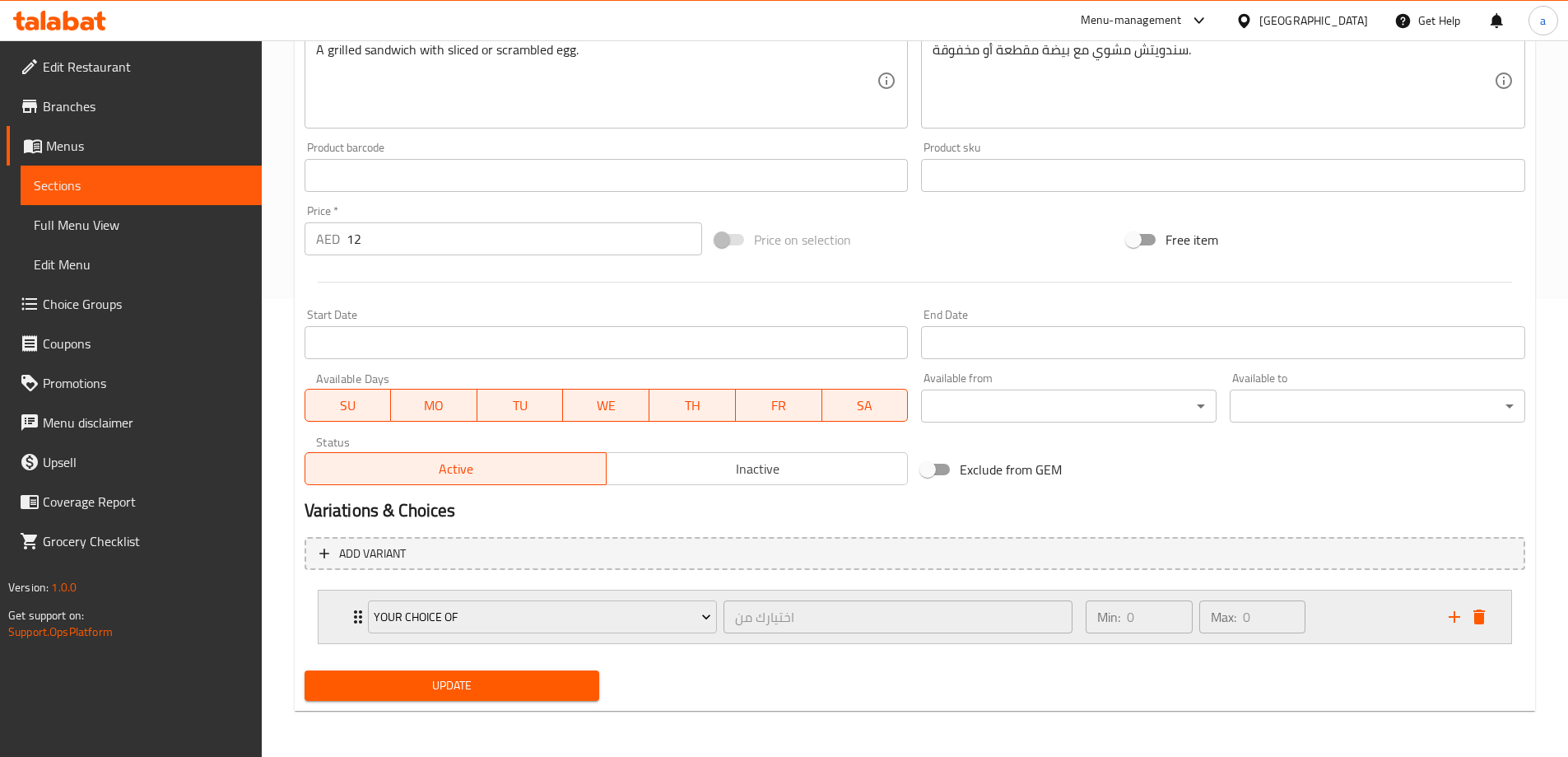
click at [1474, 613] on icon "delete" at bounding box center [1479, 617] width 20 height 20
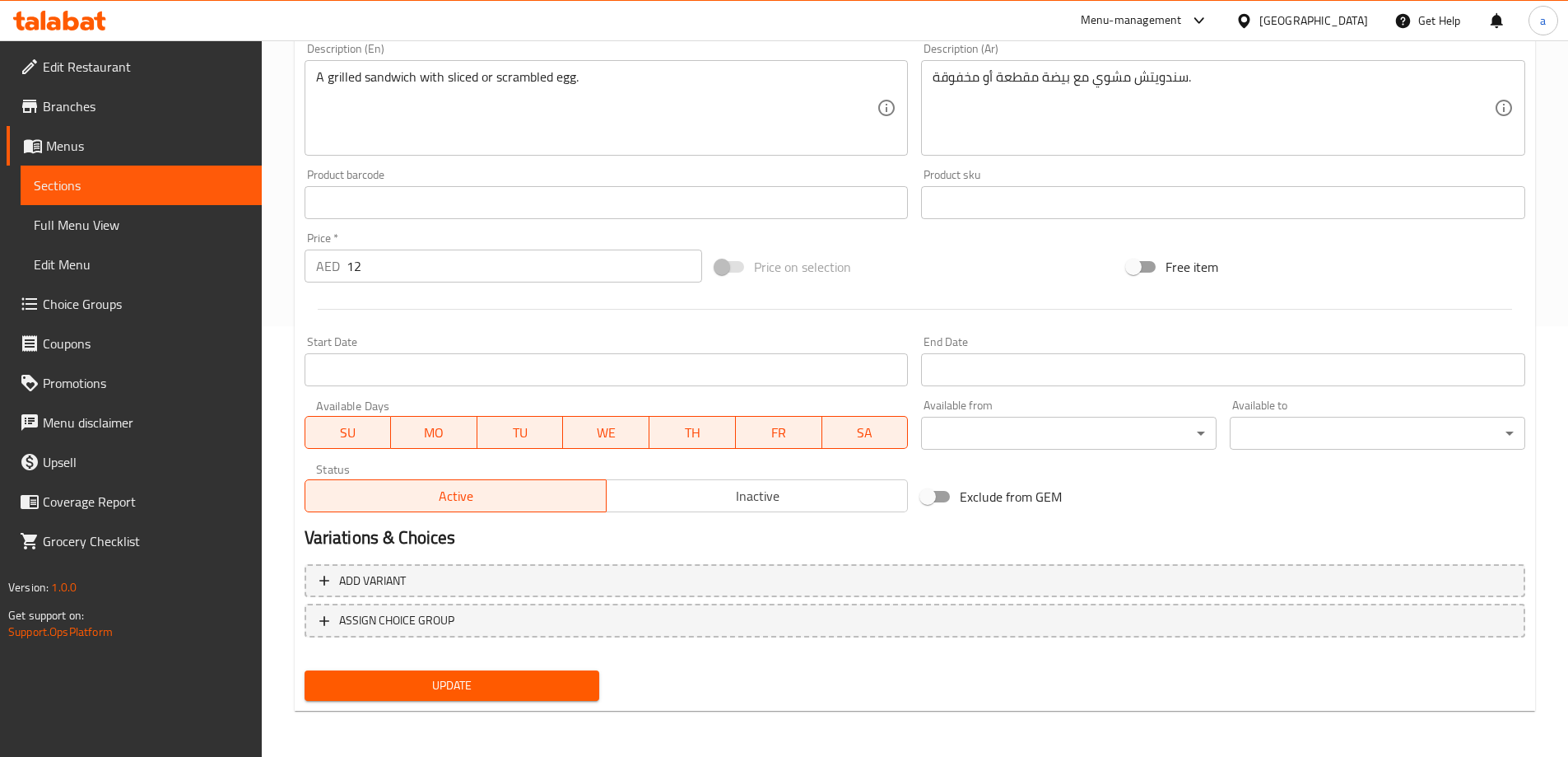
scroll to position [430, 0]
click at [111, 298] on span "Choice Groups" at bounding box center [146, 304] width 206 height 20
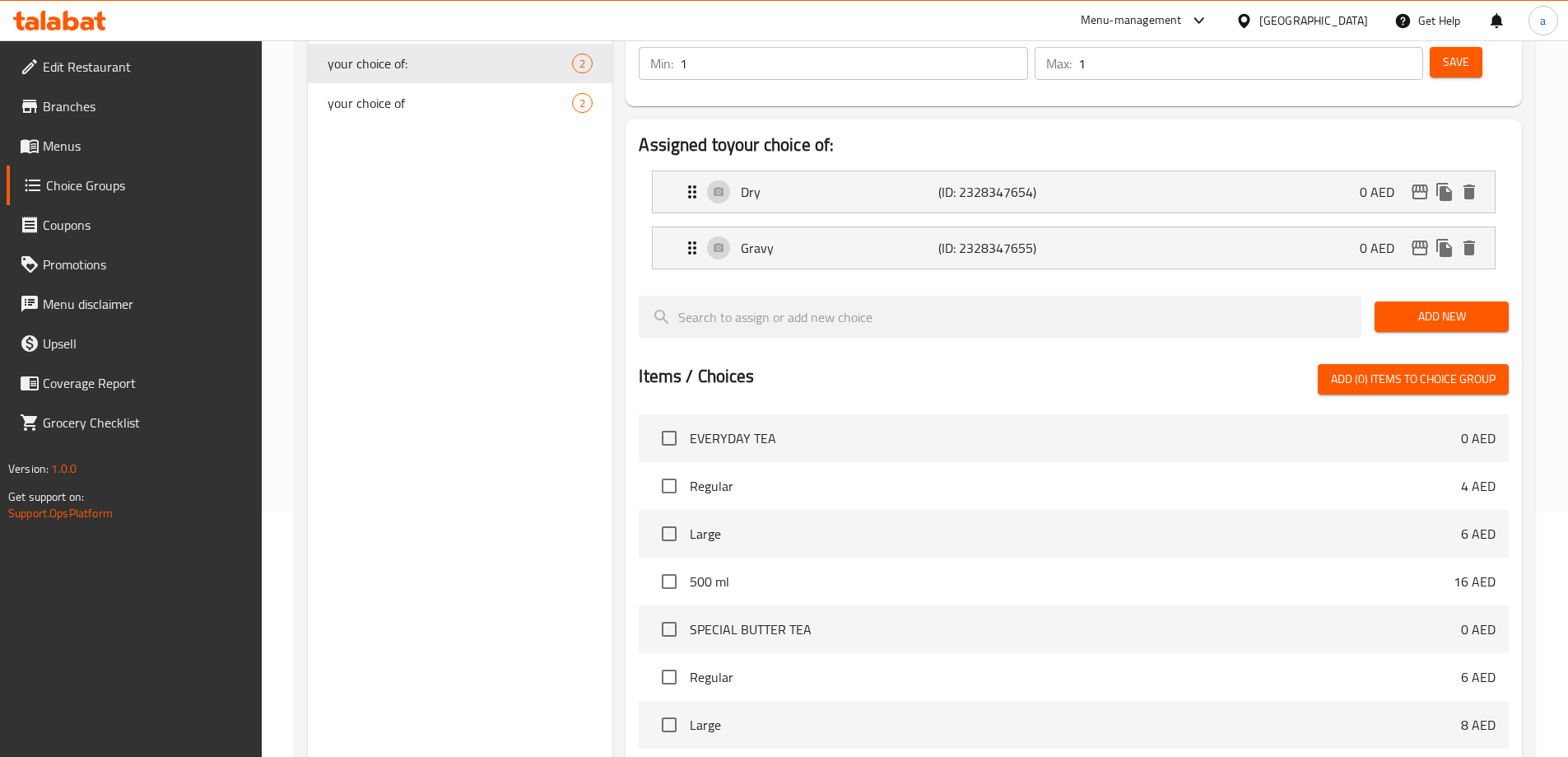
scroll to position [247, 0]
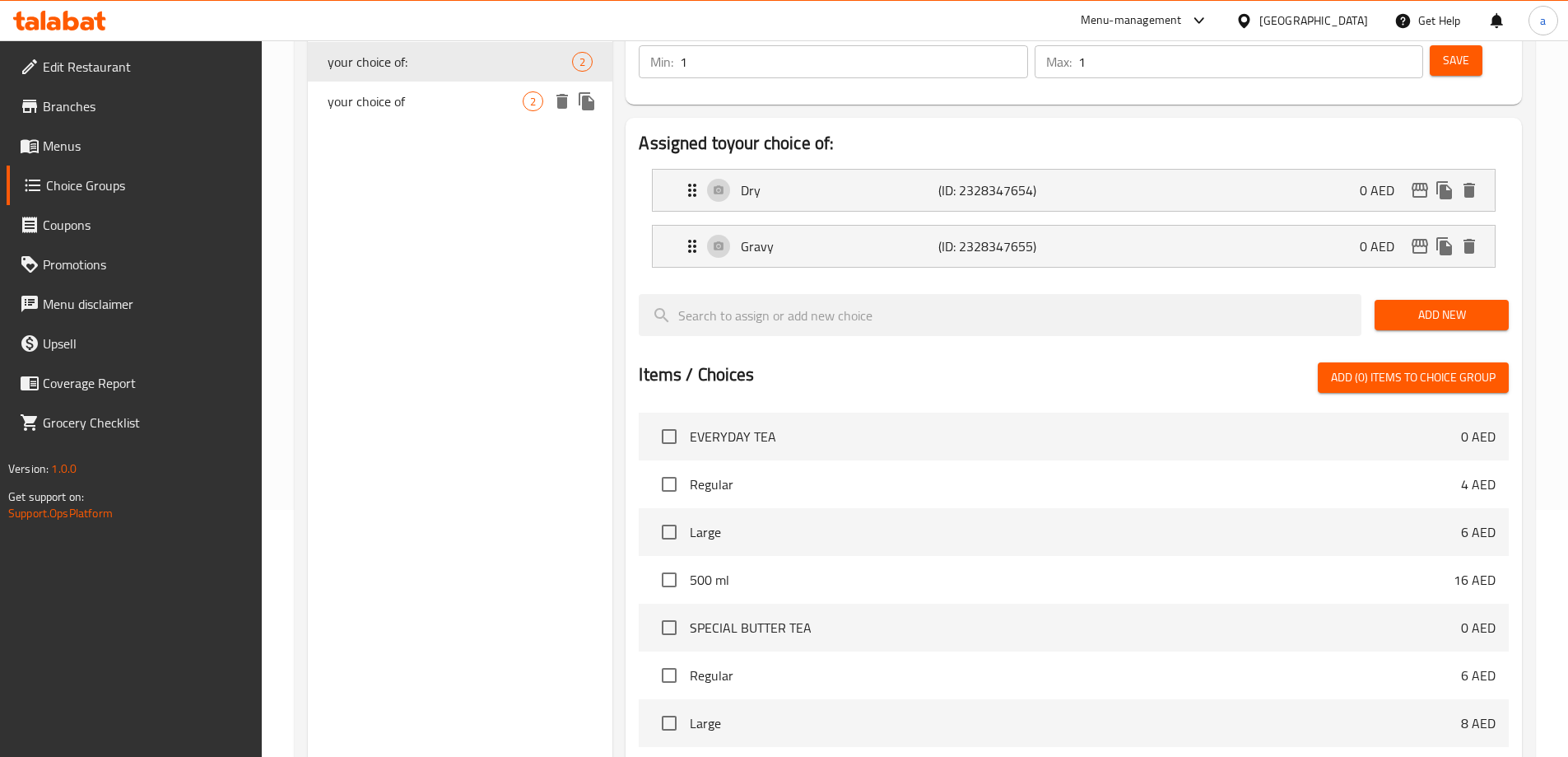
click at [428, 100] on span "your choice of" at bounding box center [425, 102] width 196 height 20
type input "your choice of"
type input "اختيارك من"
type input "0"
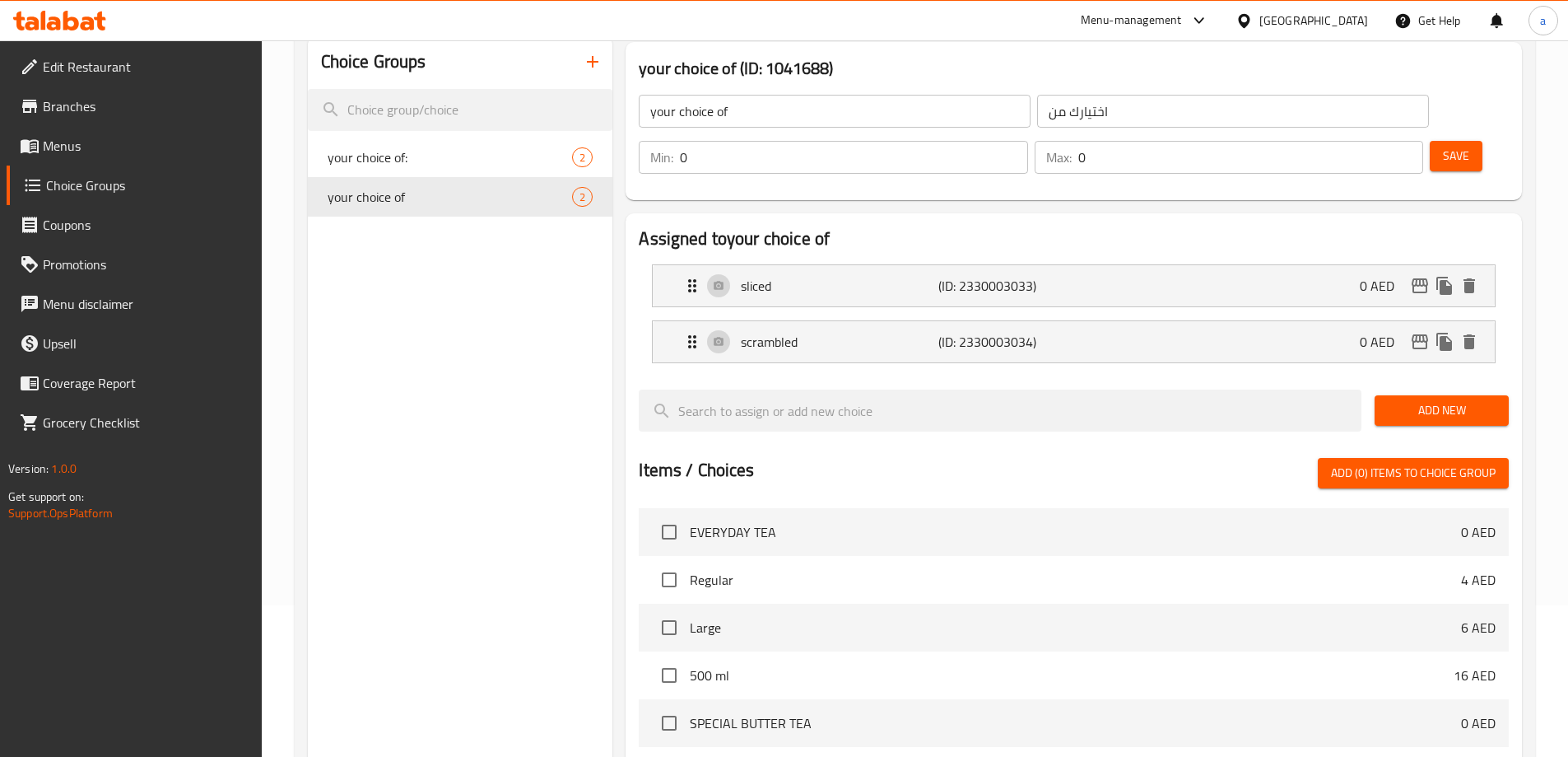
scroll to position [0, 0]
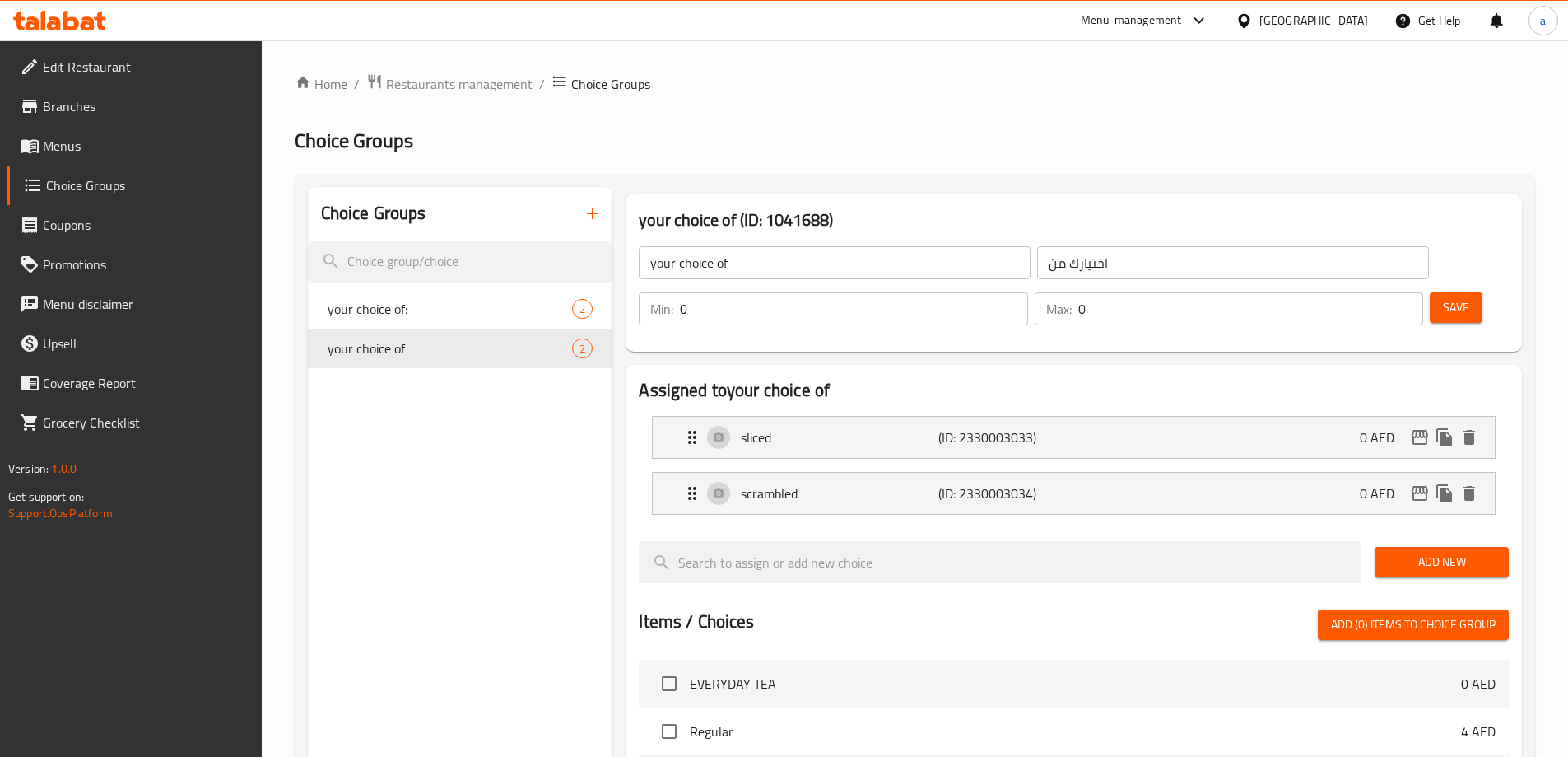
click at [801, 264] on input "your choice of" at bounding box center [834, 263] width 392 height 33
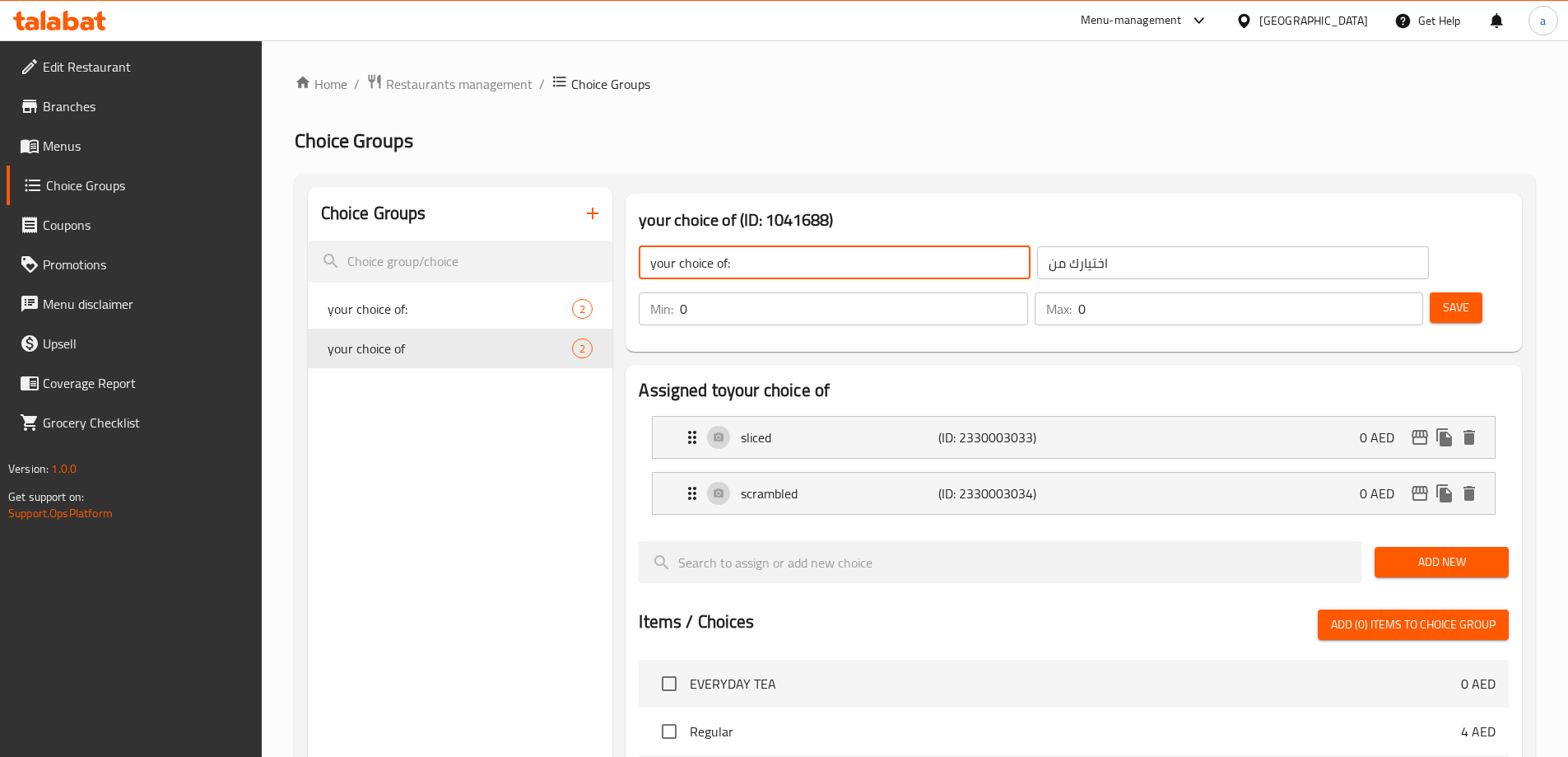
type input "your choice of:"
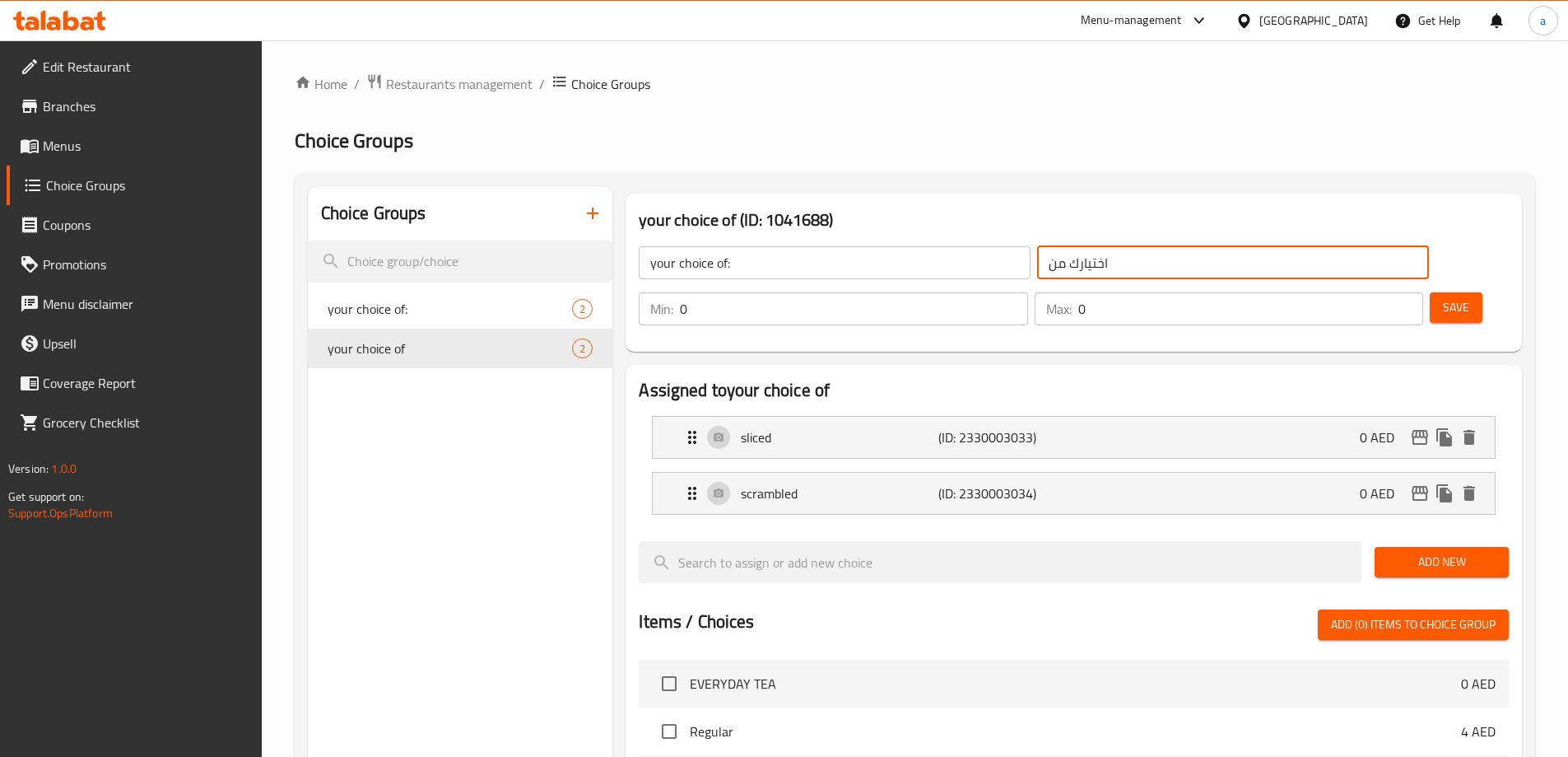
click at [1047, 262] on input "اختيارك من" at bounding box center [1233, 263] width 392 height 33
type input "اختيارك من:"
type input "1"
click at [1027, 293] on input "1" at bounding box center [853, 309] width 347 height 33
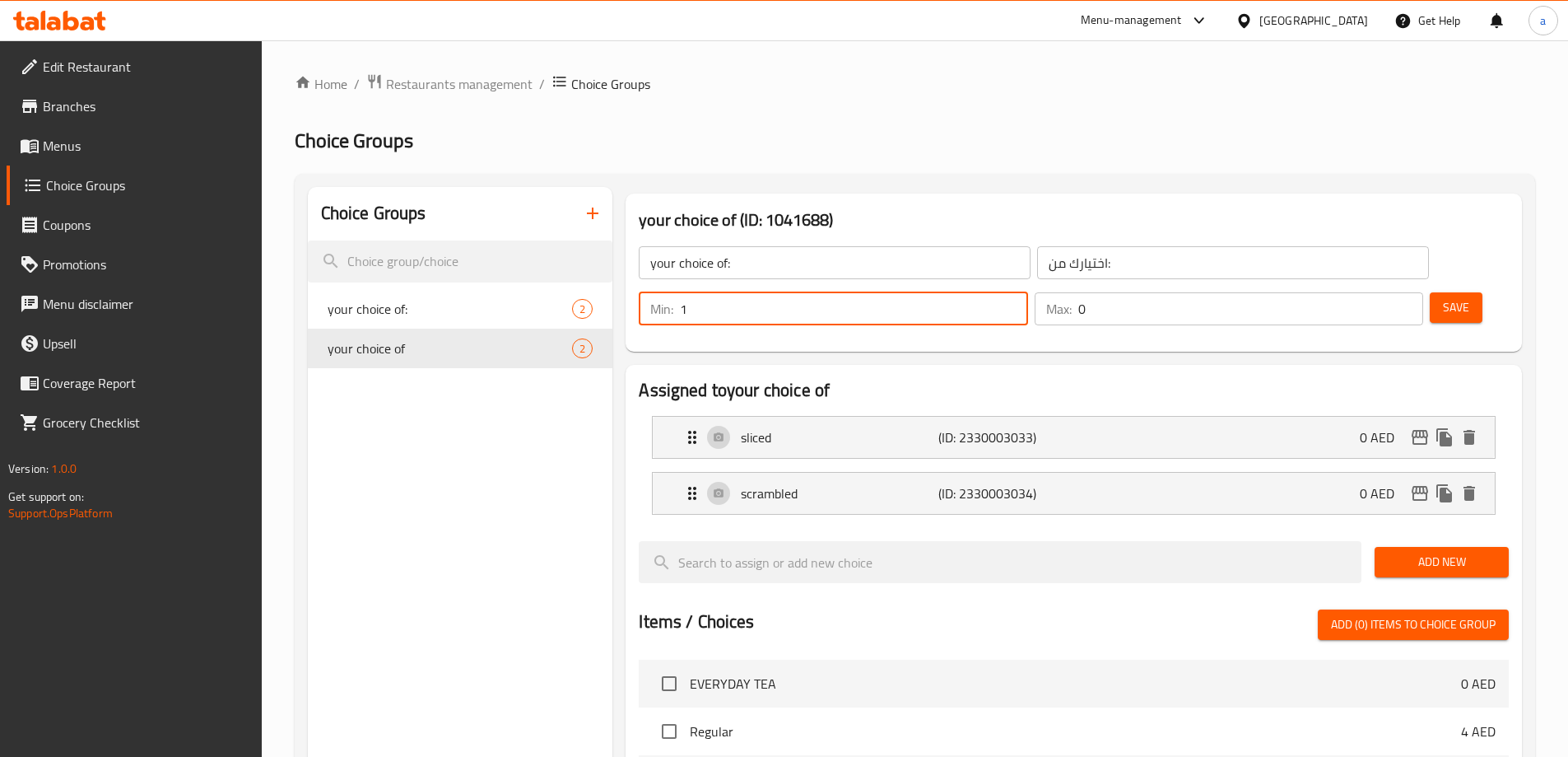
type input "1"
click at [1380, 293] on input "1" at bounding box center [1251, 309] width 345 height 33
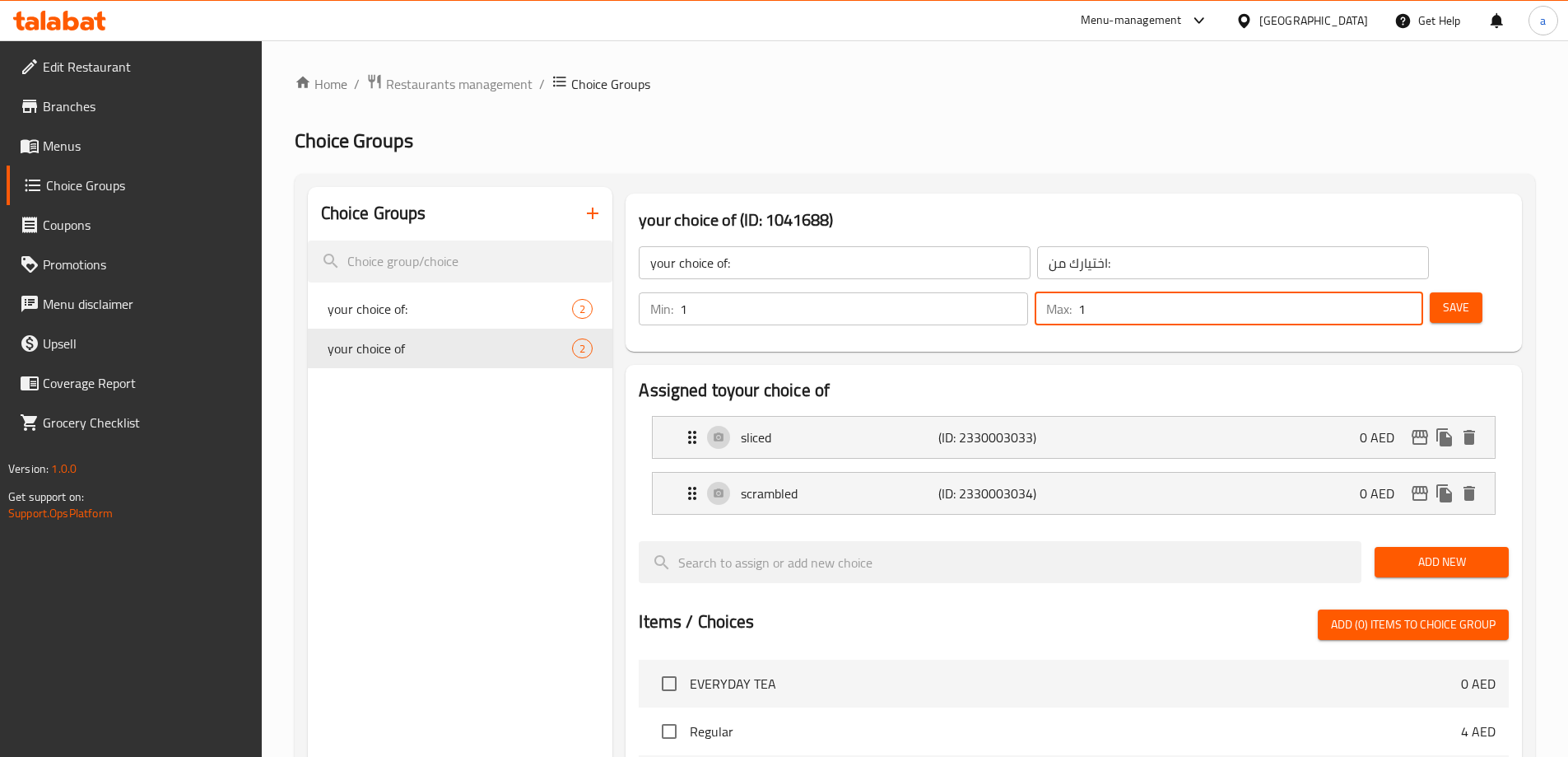
click at [1443, 298] on span "Save" at bounding box center [1456, 308] width 26 height 21
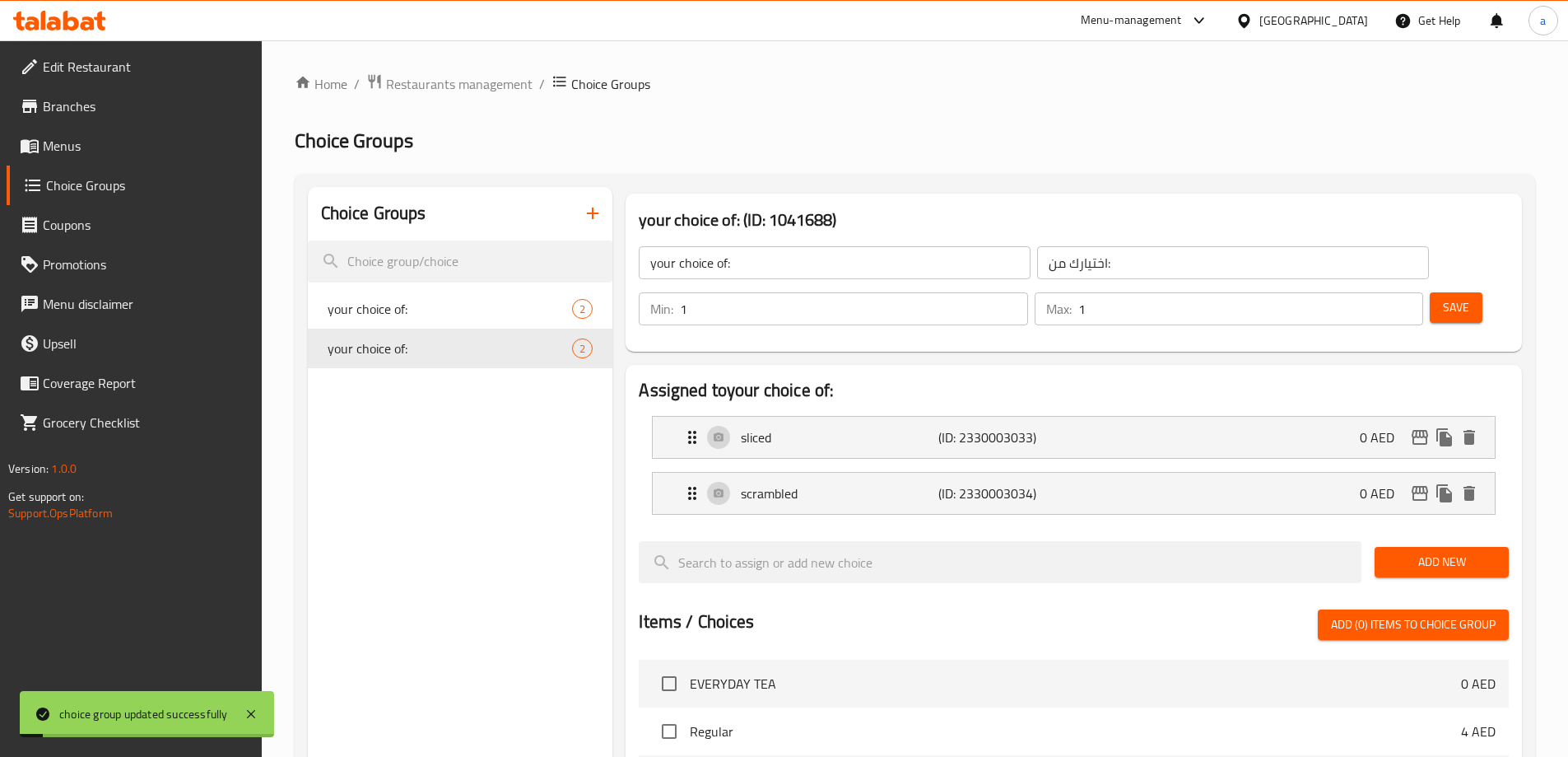
click at [1424, 552] on span "Add New" at bounding box center [1441, 562] width 108 height 21
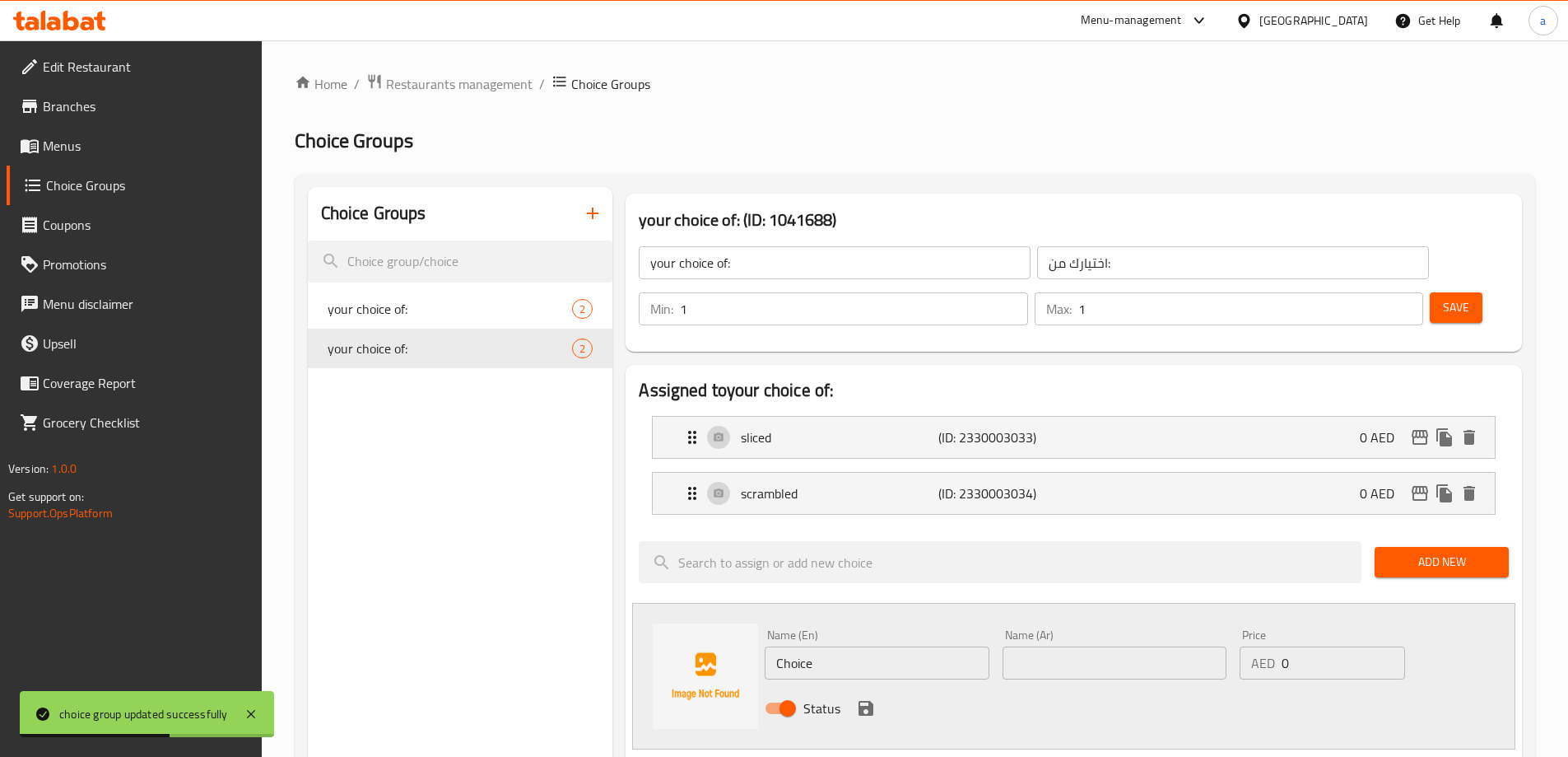
click at [1443, 298] on span "Save" at bounding box center [1456, 308] width 26 height 21
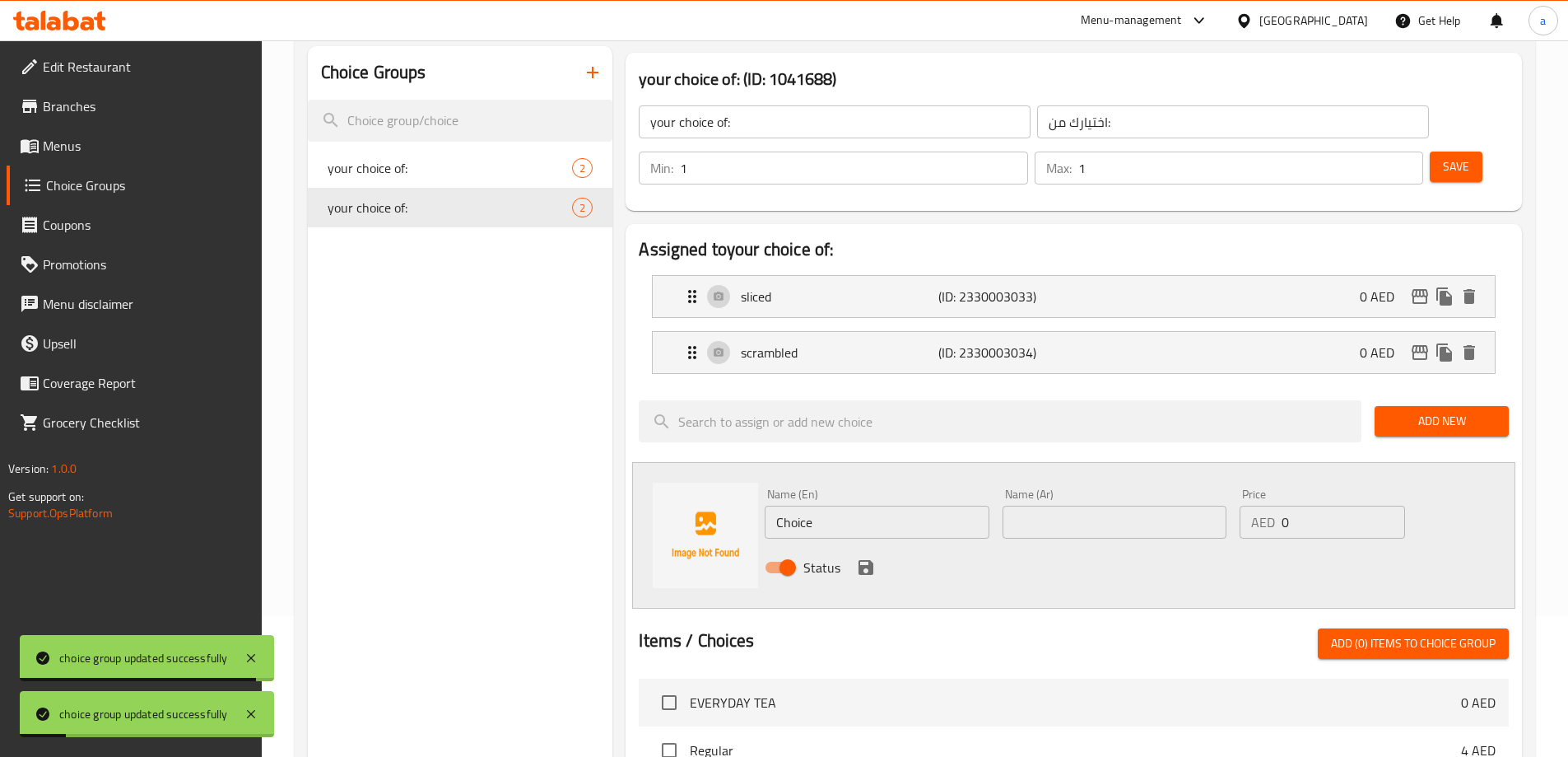
scroll to position [330, 0]
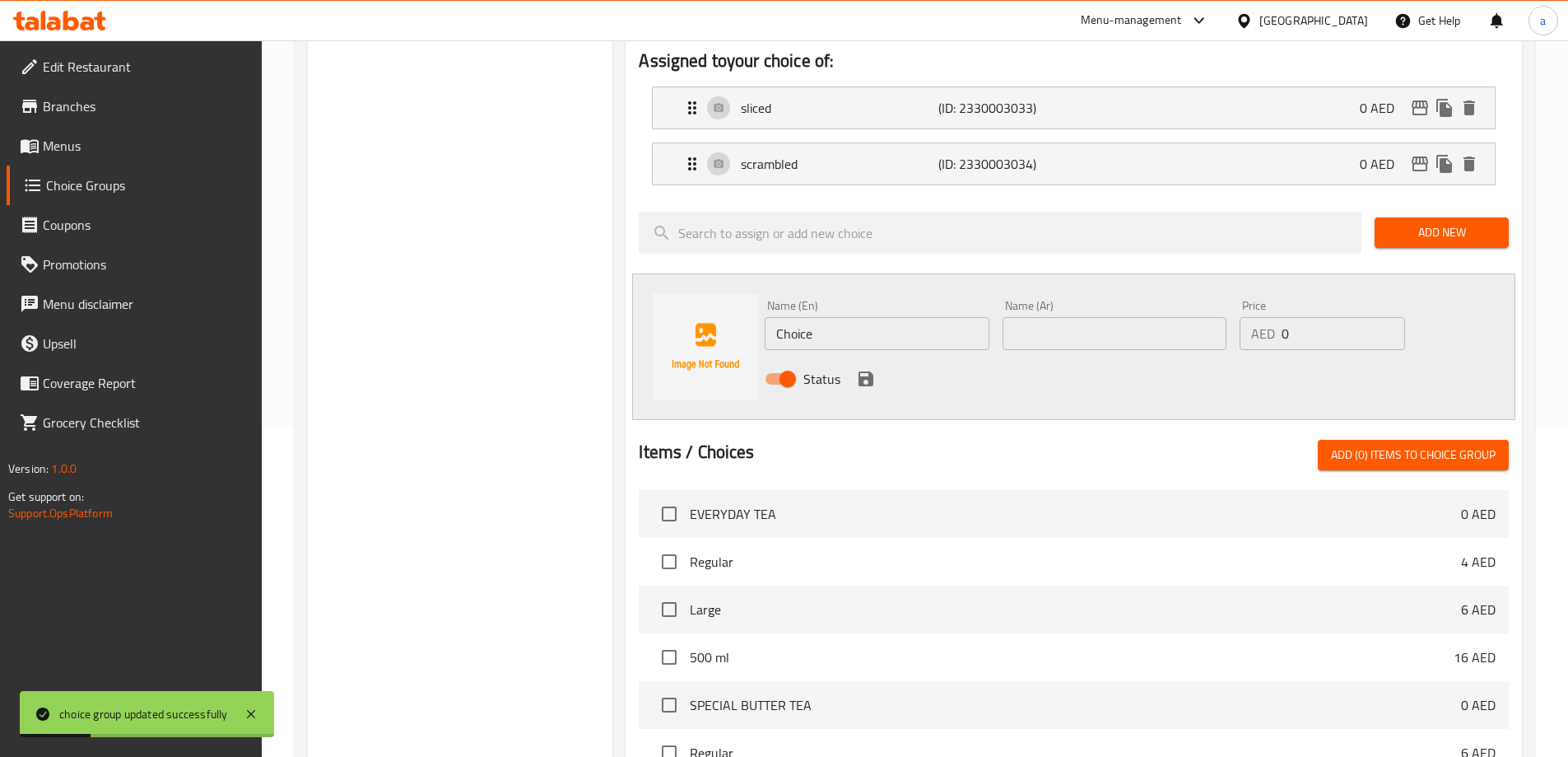
click at [1354, 317] on input "0" at bounding box center [1342, 333] width 123 height 33
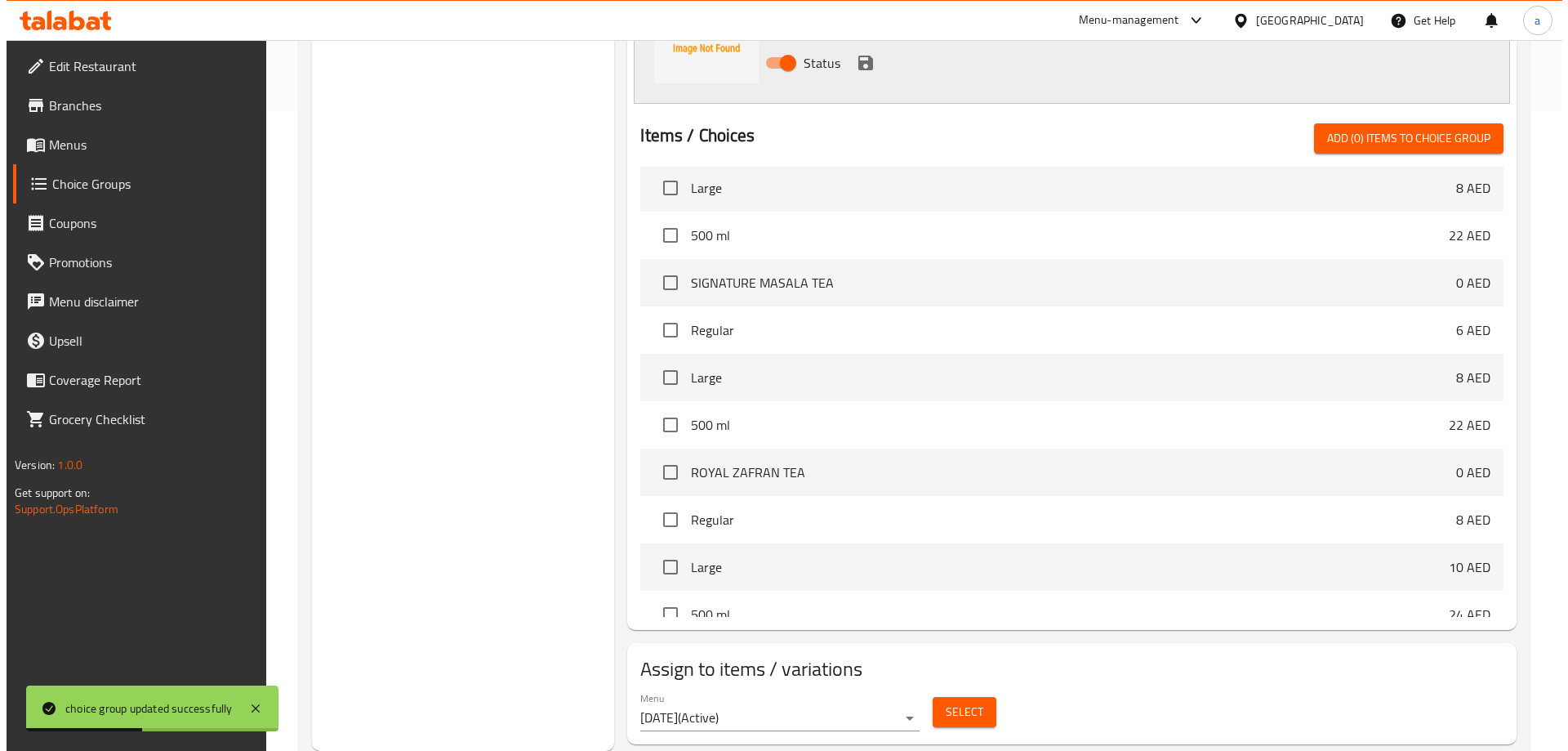
scroll to position [572, 0]
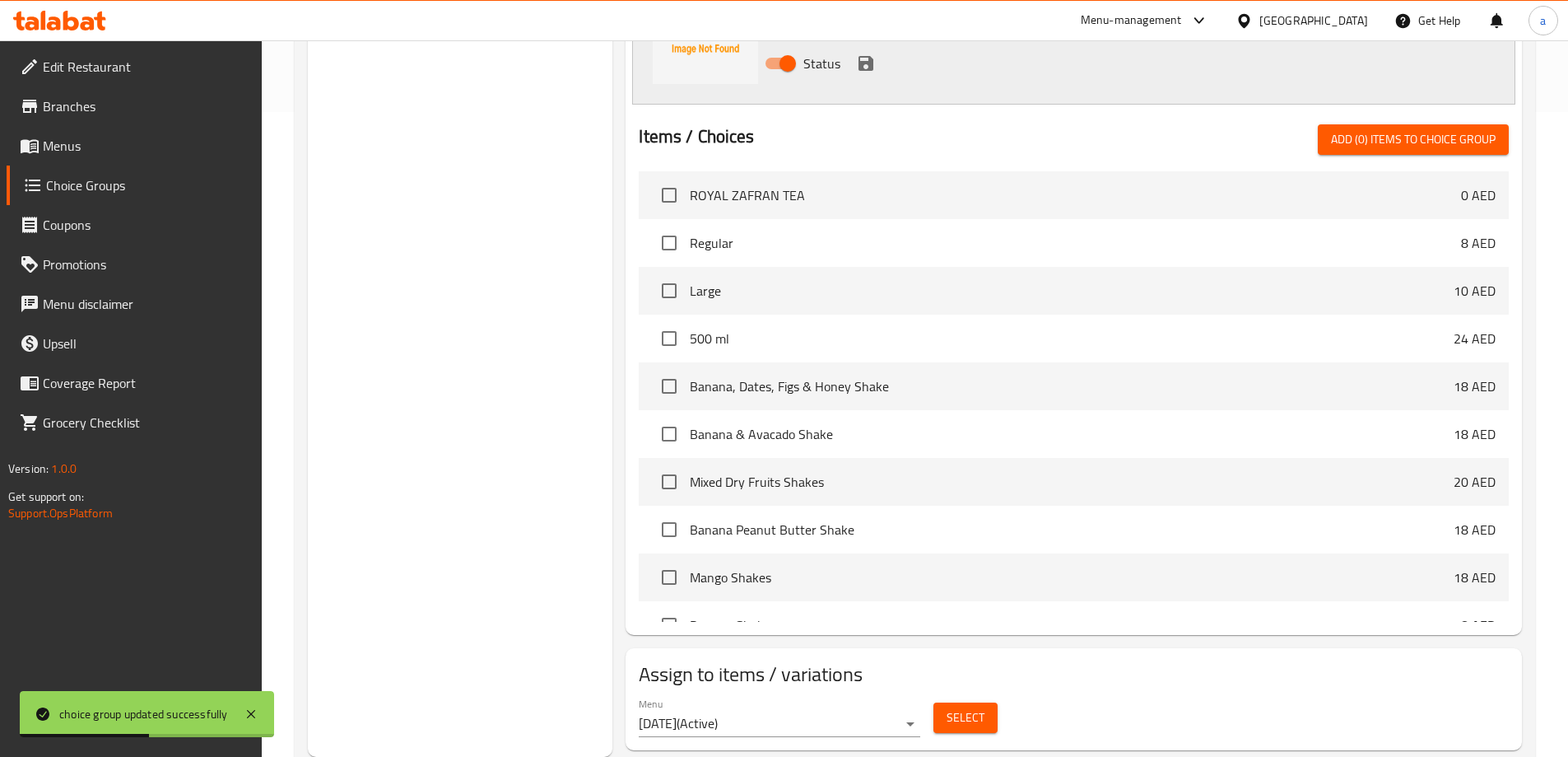
click at [963, 707] on span "Select" at bounding box center [965, 717] width 38 height 21
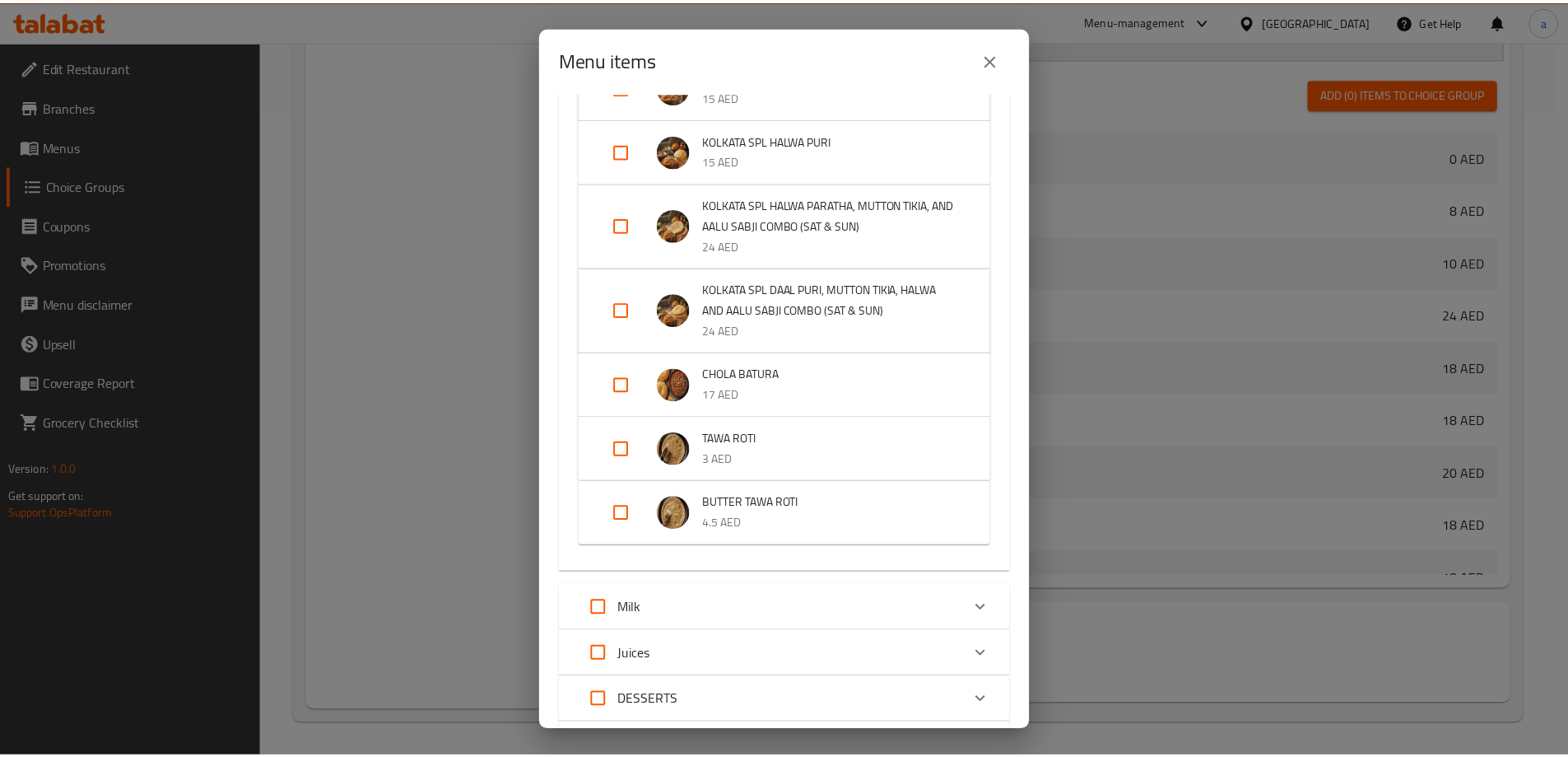
scroll to position [1877, 0]
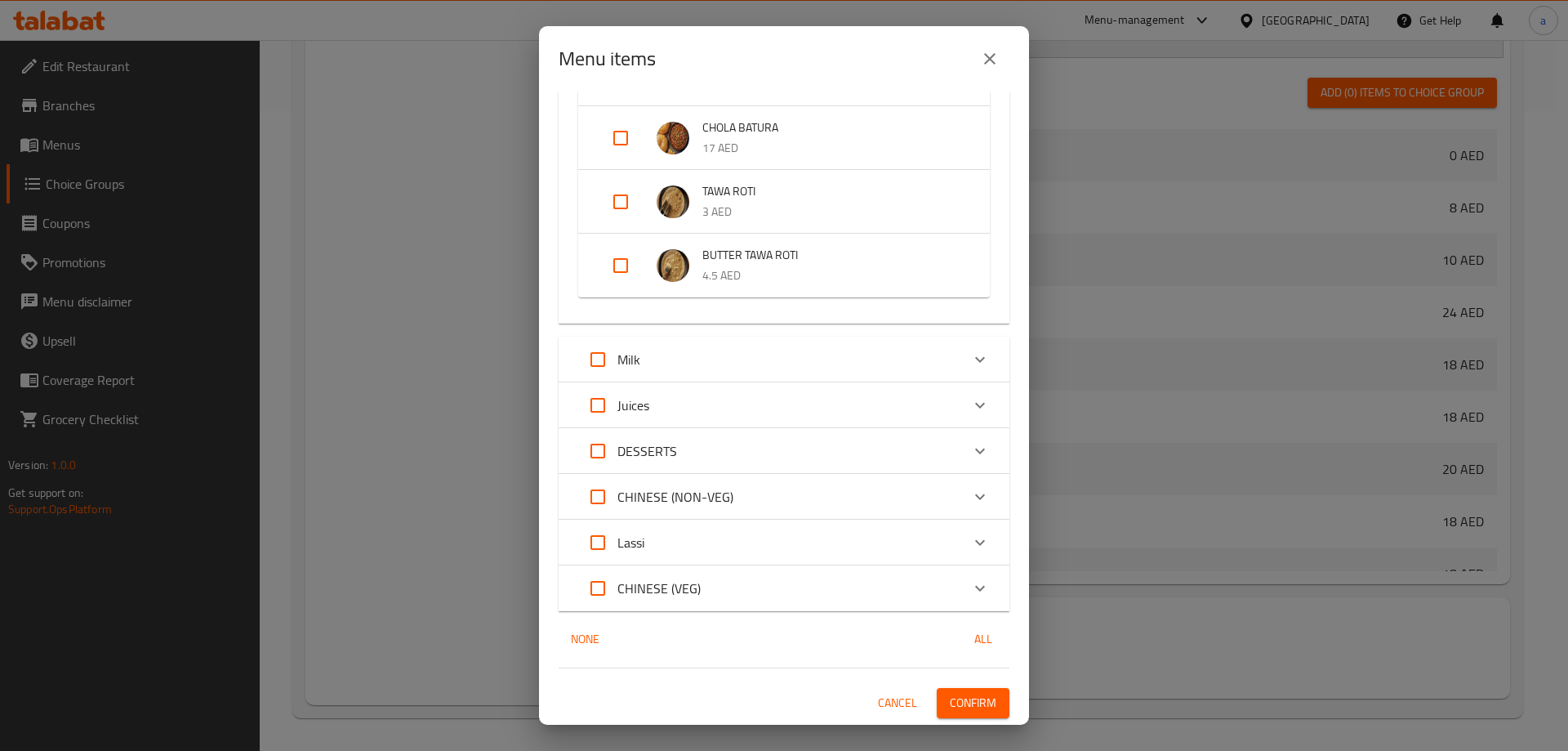
click at [968, 697] on span "Confirm" at bounding box center [973, 702] width 47 height 21
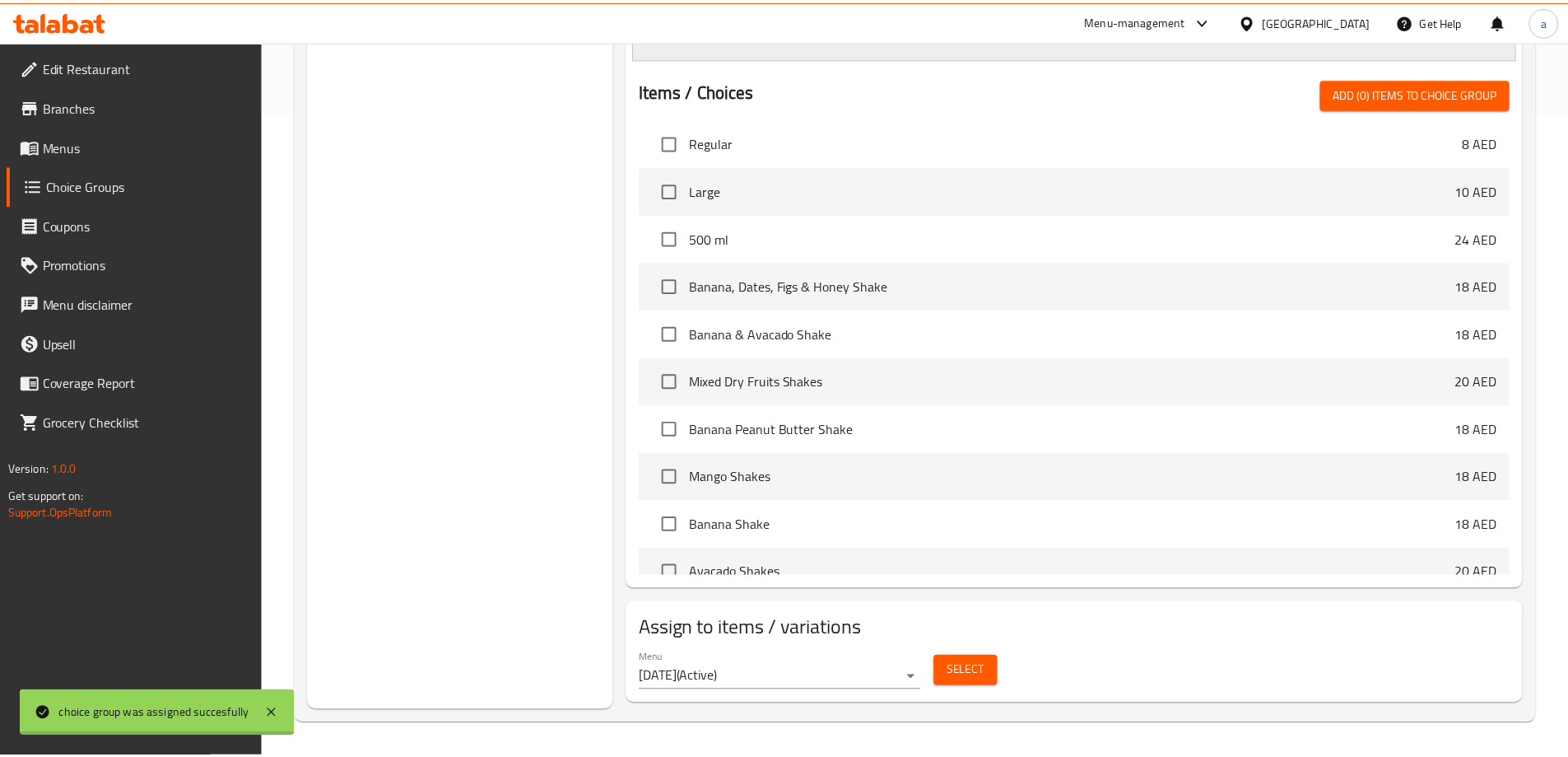
scroll to position [576, 0]
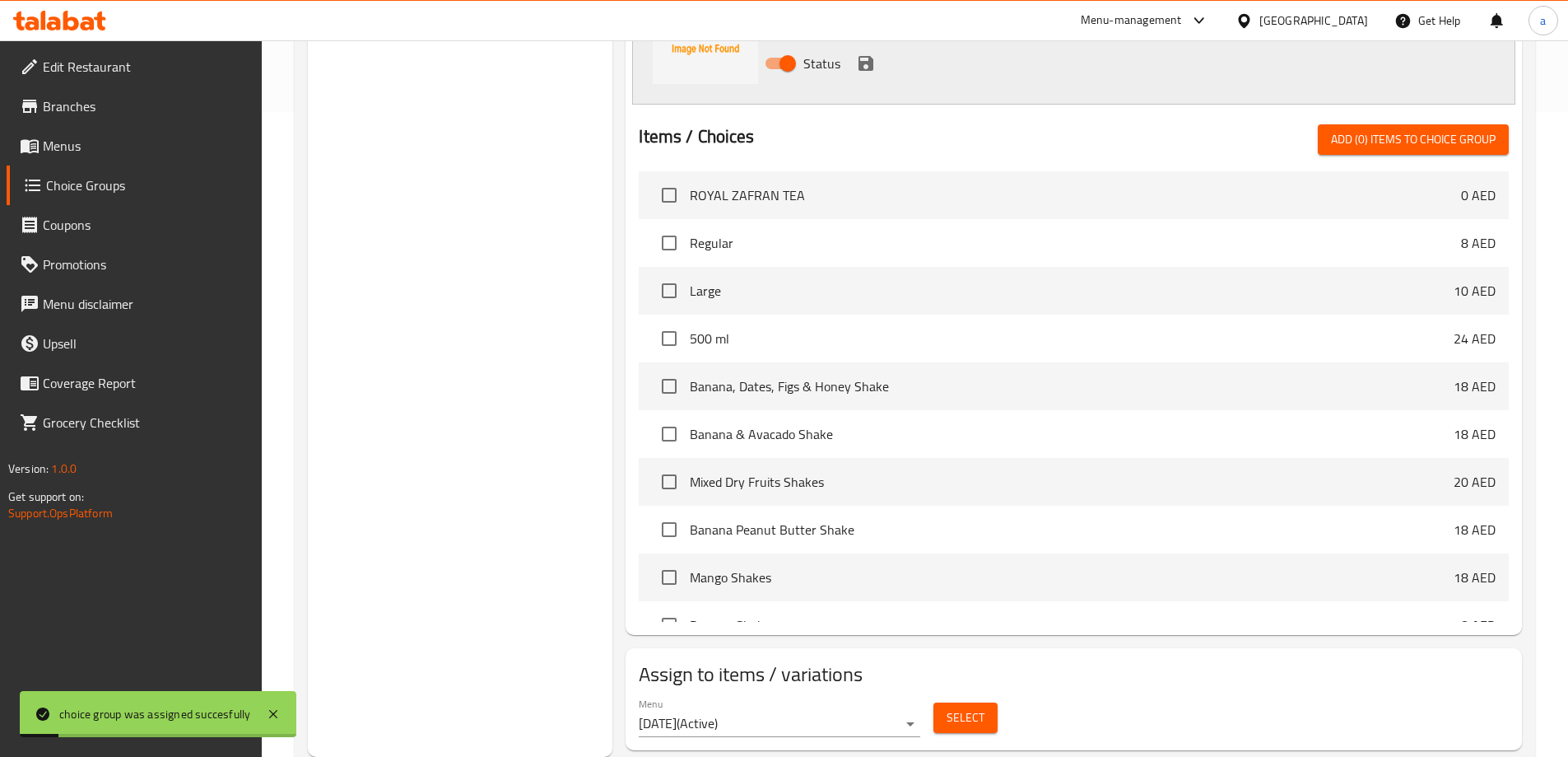
click at [92, 148] on span "Menus" at bounding box center [146, 146] width 206 height 20
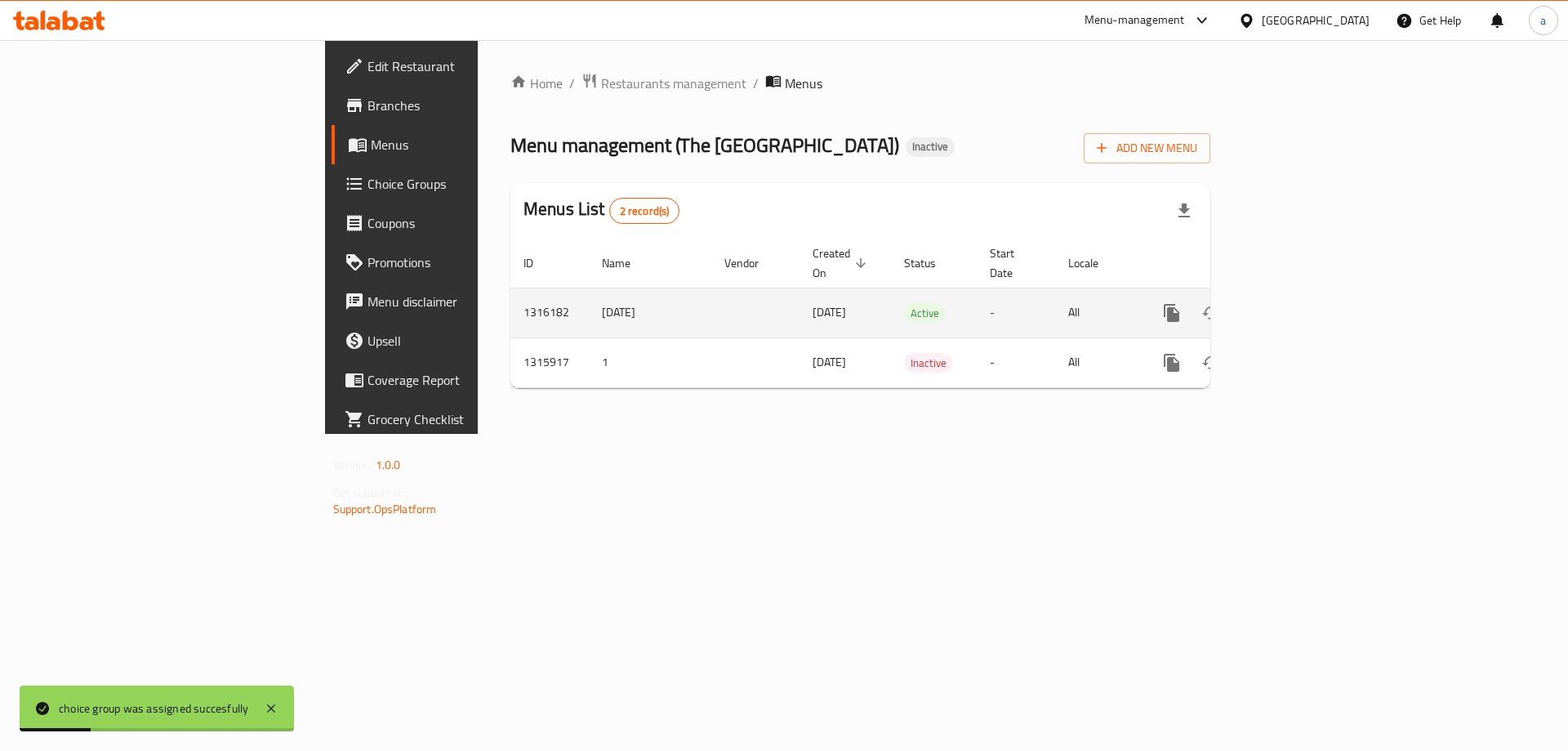
click at [1300, 303] on icon "enhanced table" at bounding box center [1290, 313] width 20 height 20
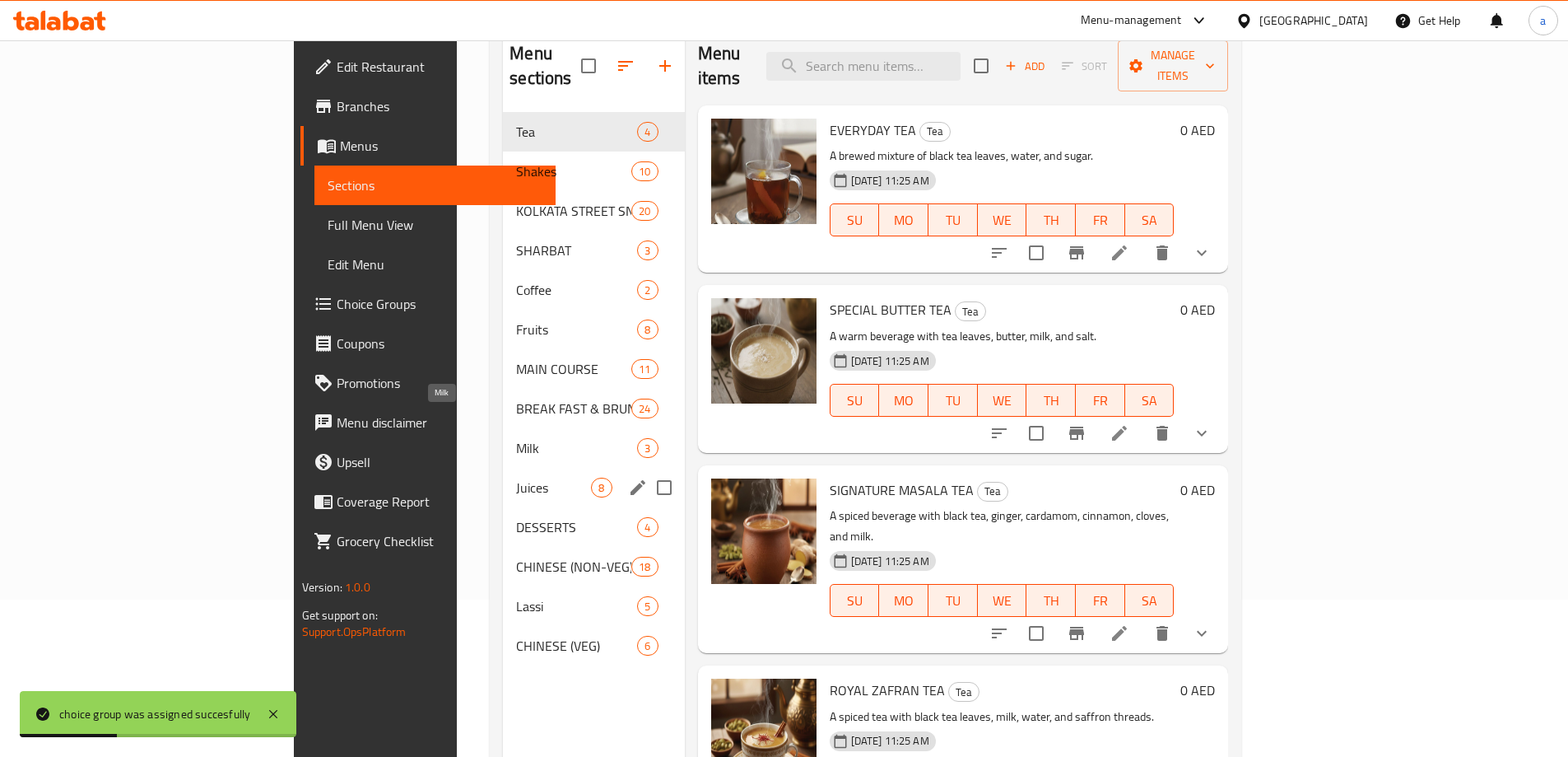
scroll to position [231, 0]
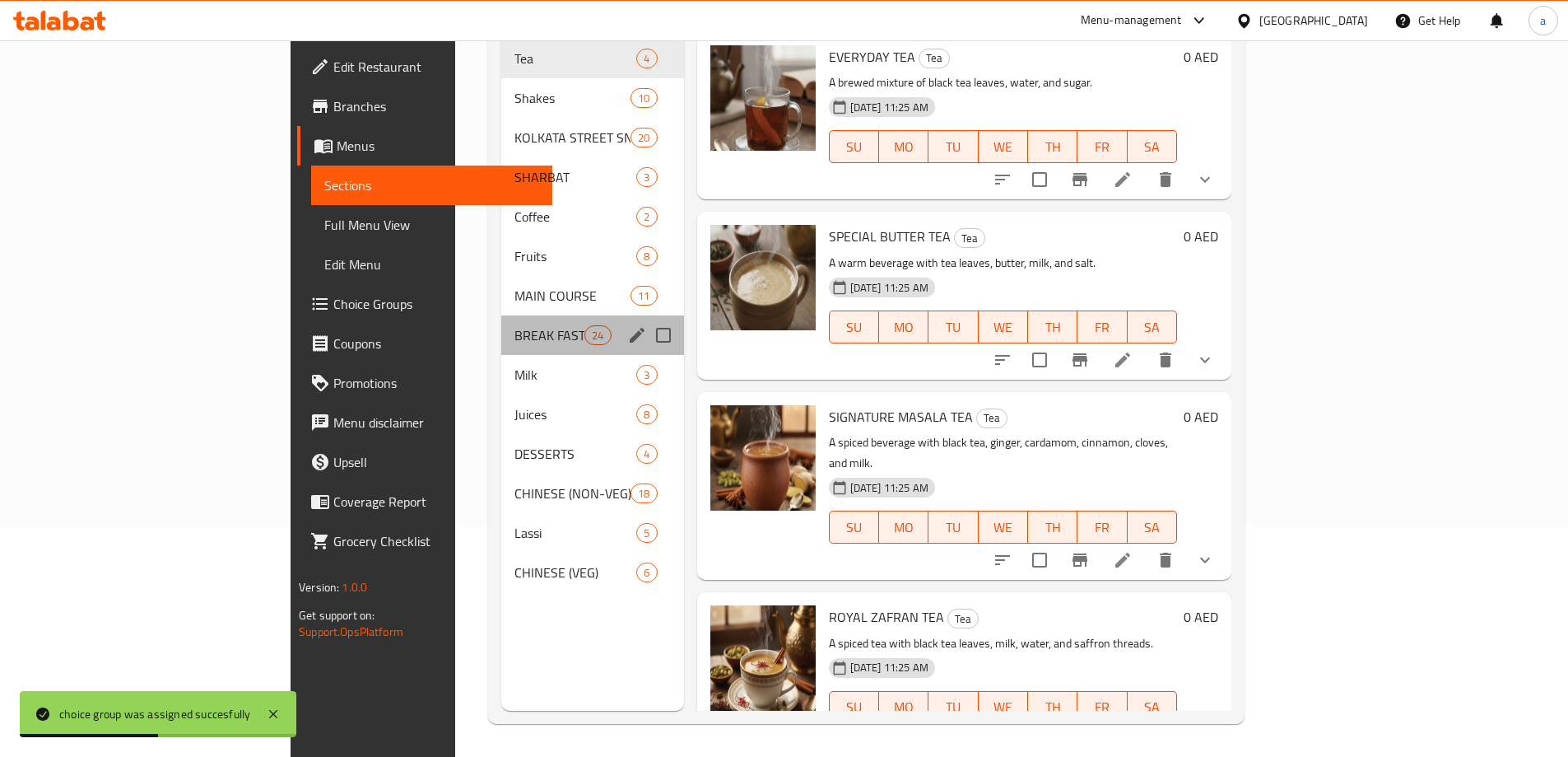
click at [501, 316] on div "BREAK FAST & BRUNCH 24" at bounding box center [592, 336] width 183 height 40
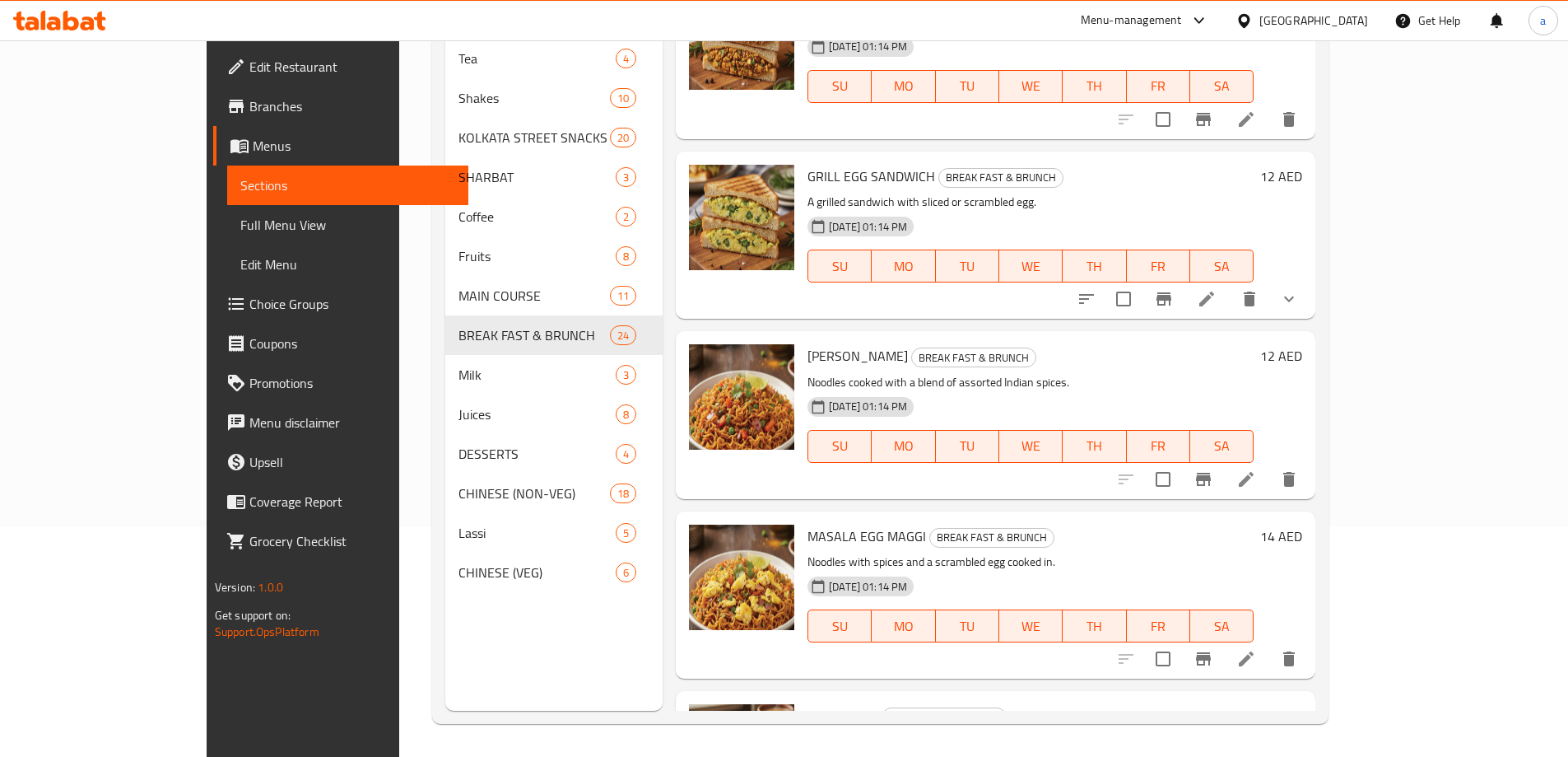
scroll to position [1647, 0]
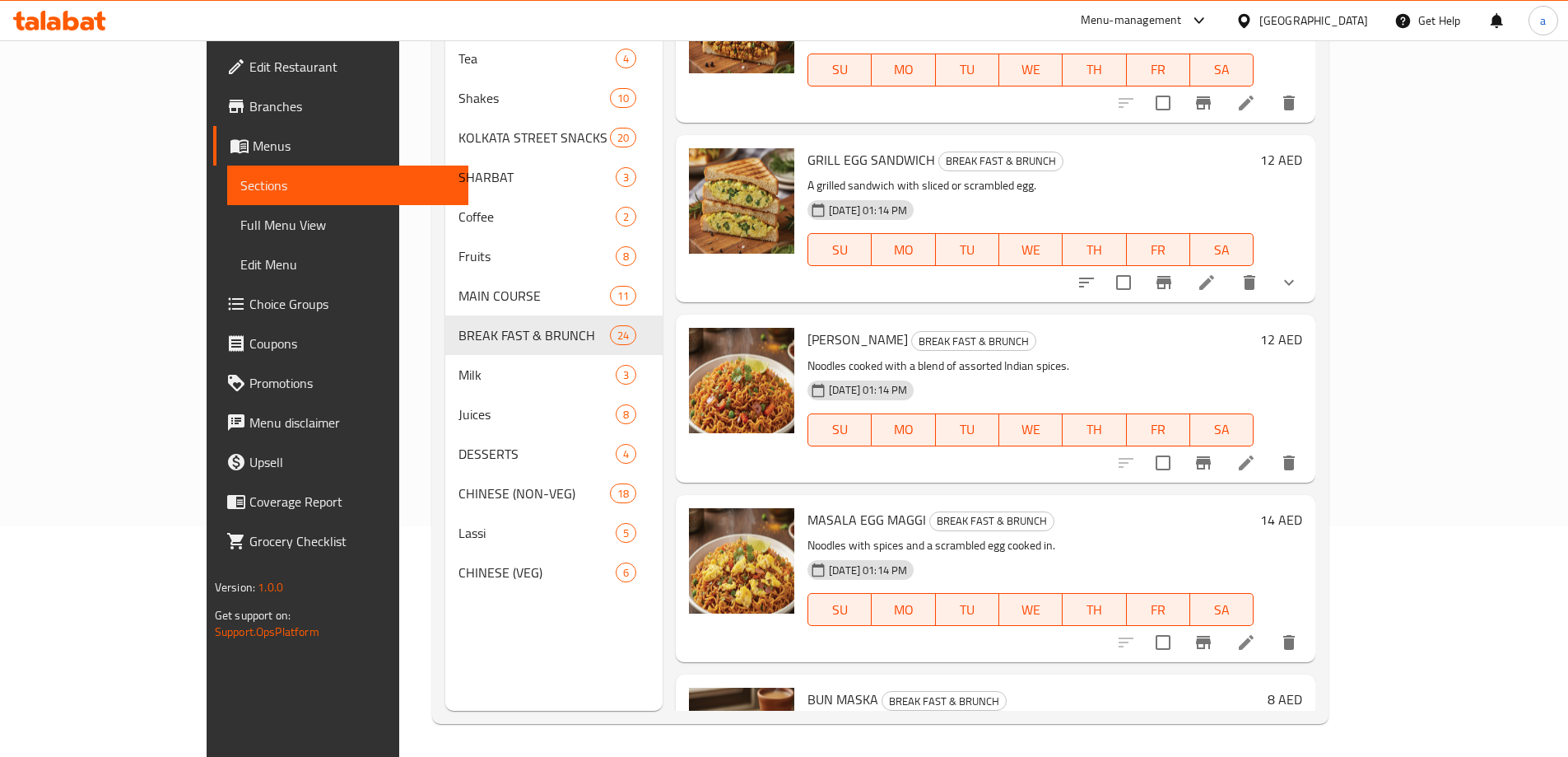
click at [1217, 282] on icon at bounding box center [1207, 283] width 20 height 20
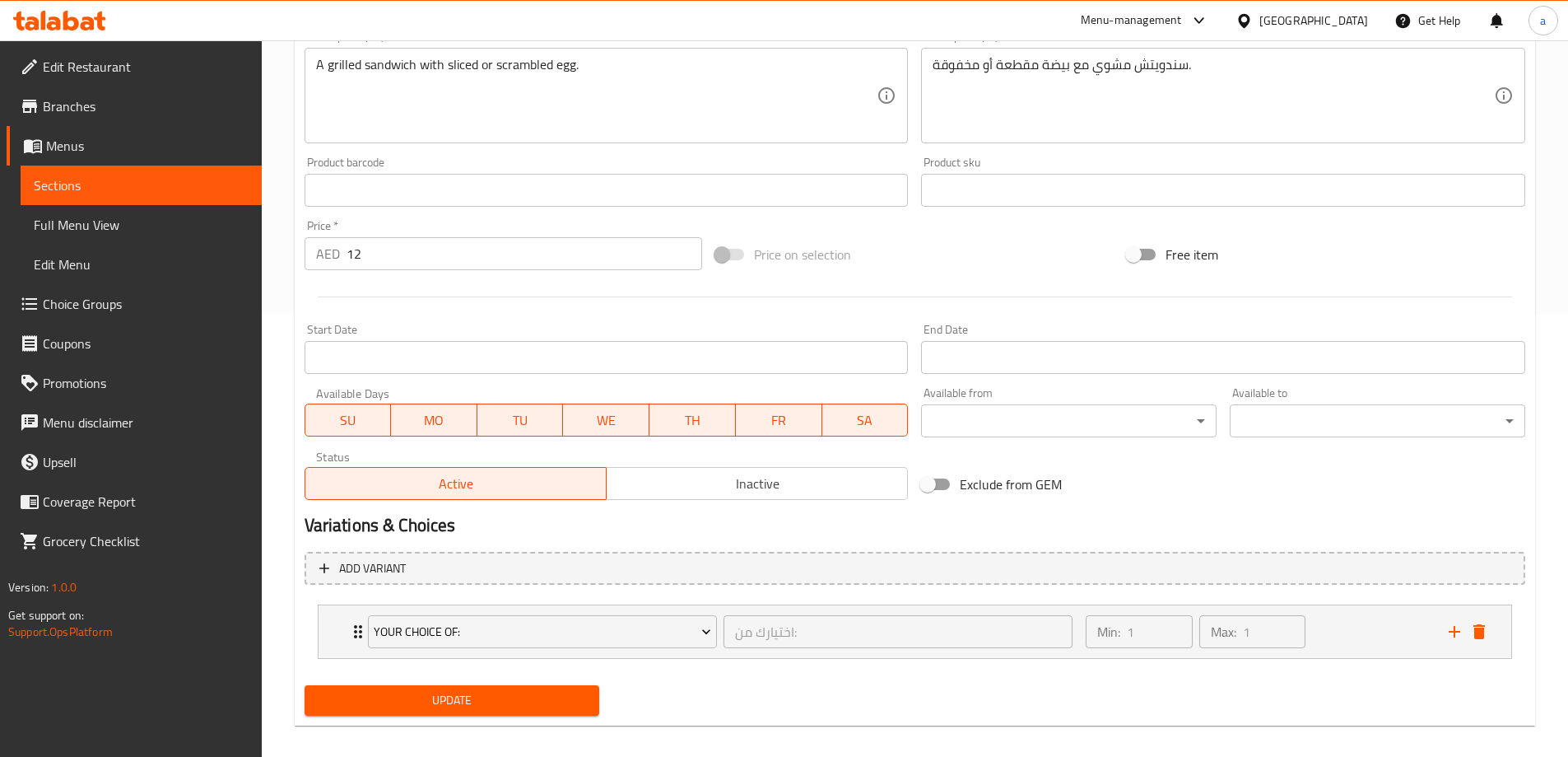
scroll to position [457, 0]
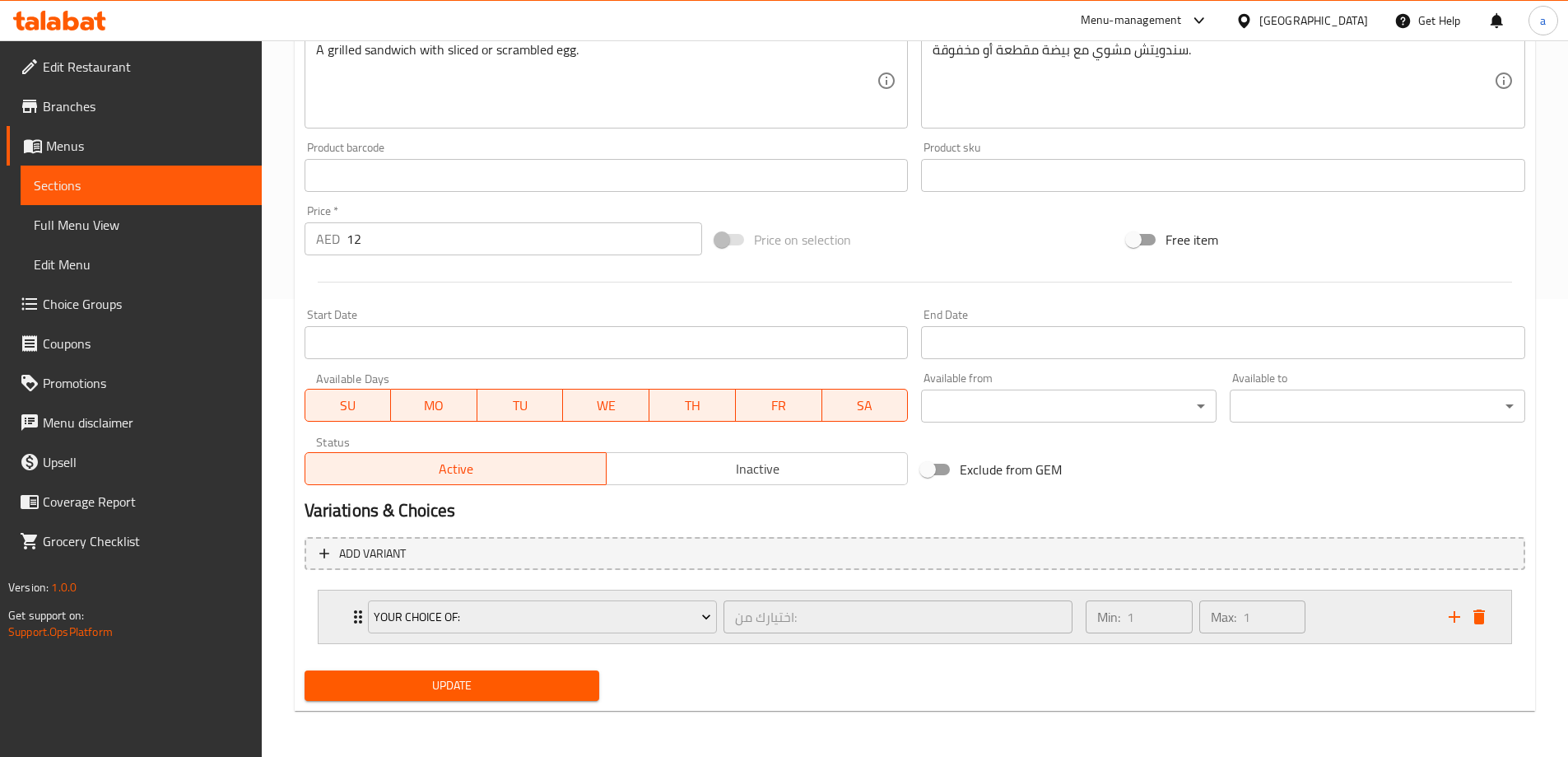
click at [1309, 635] on div "Min: 1 ​ Max: 1 ​" at bounding box center [1195, 617] width 233 height 46
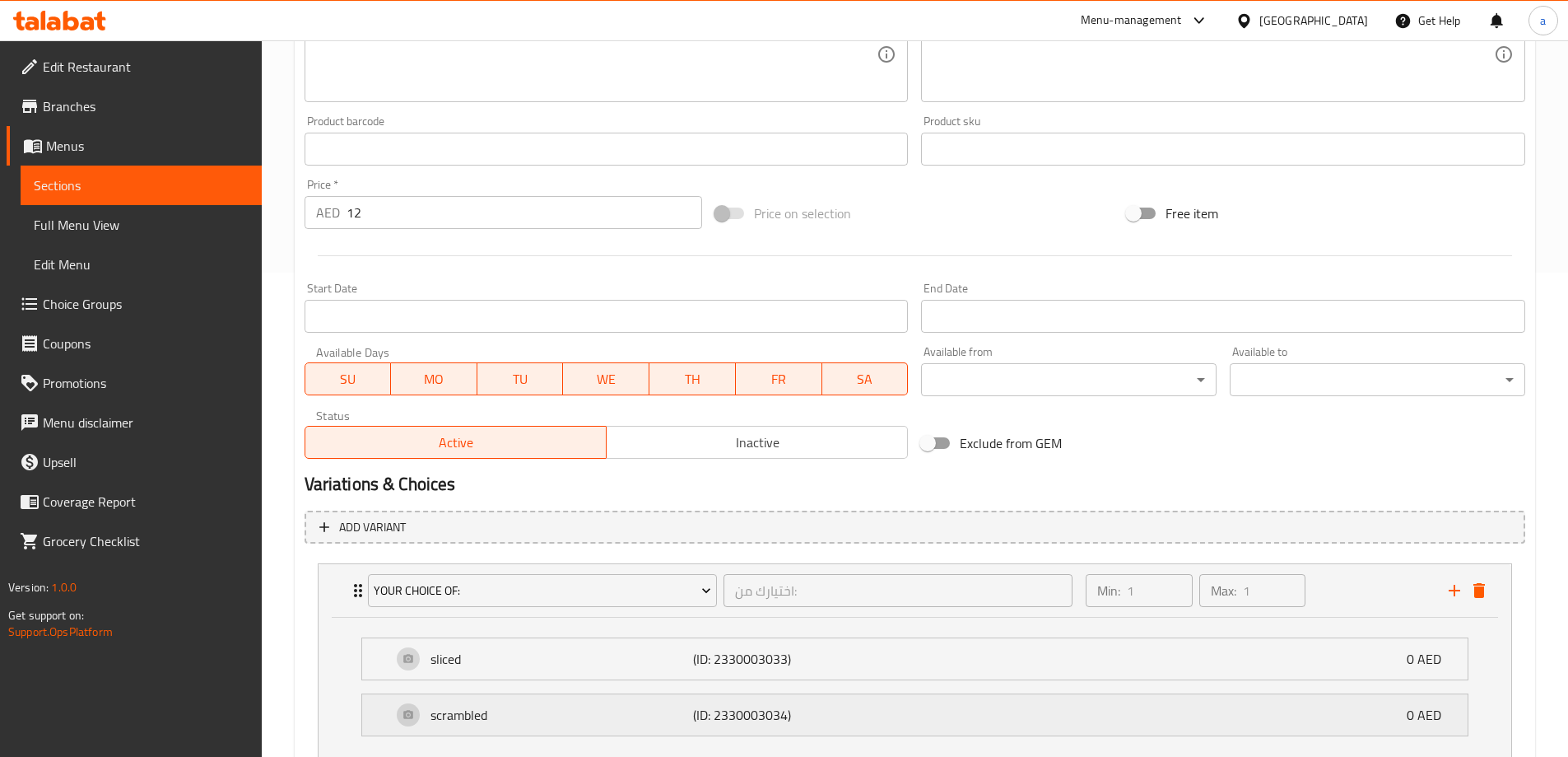
scroll to position [600, 0]
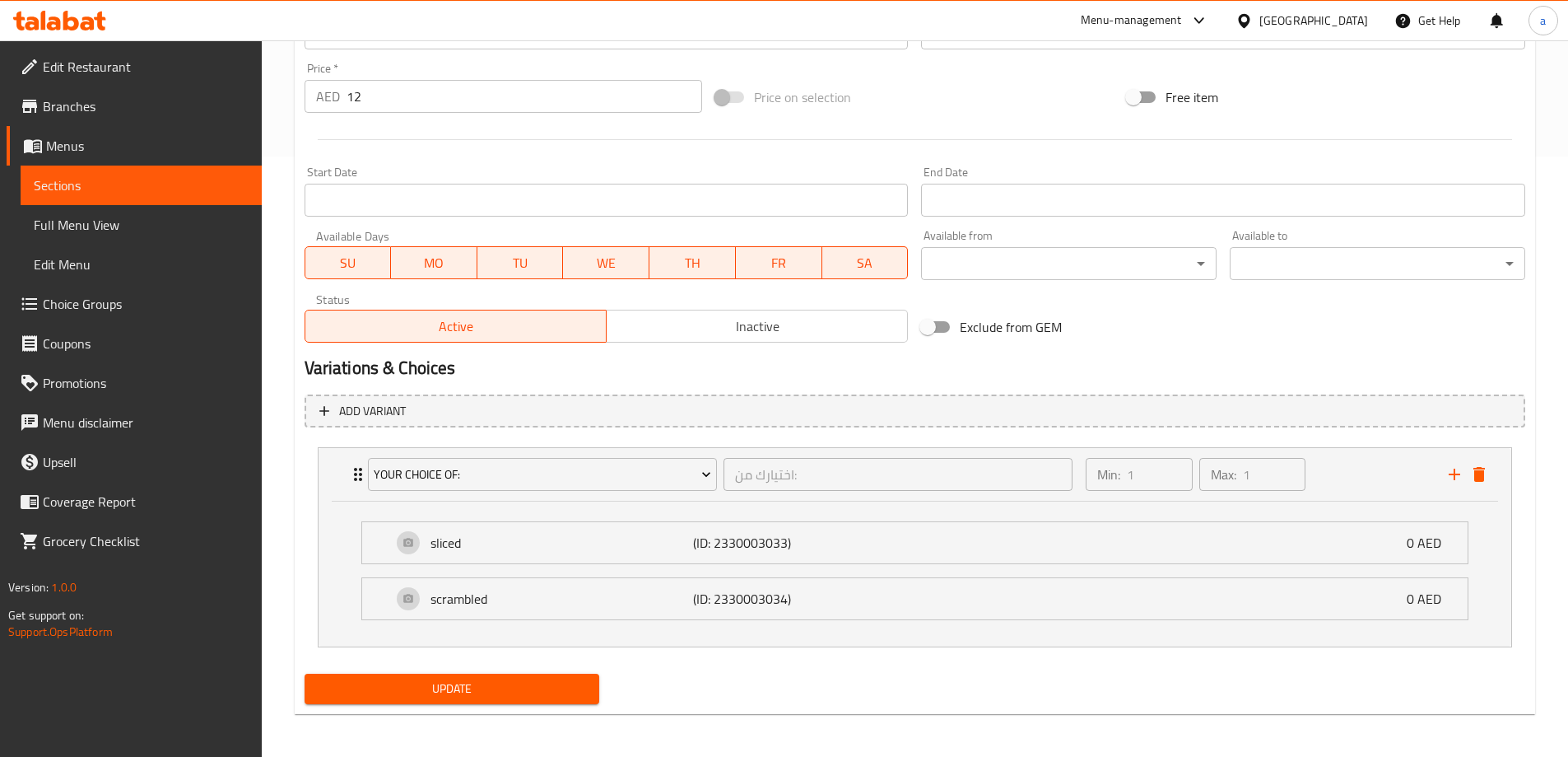
click at [394, 691] on span "Update" at bounding box center [452, 688] width 269 height 21
click at [144, 196] on link "Sections" at bounding box center [142, 186] width 242 height 40
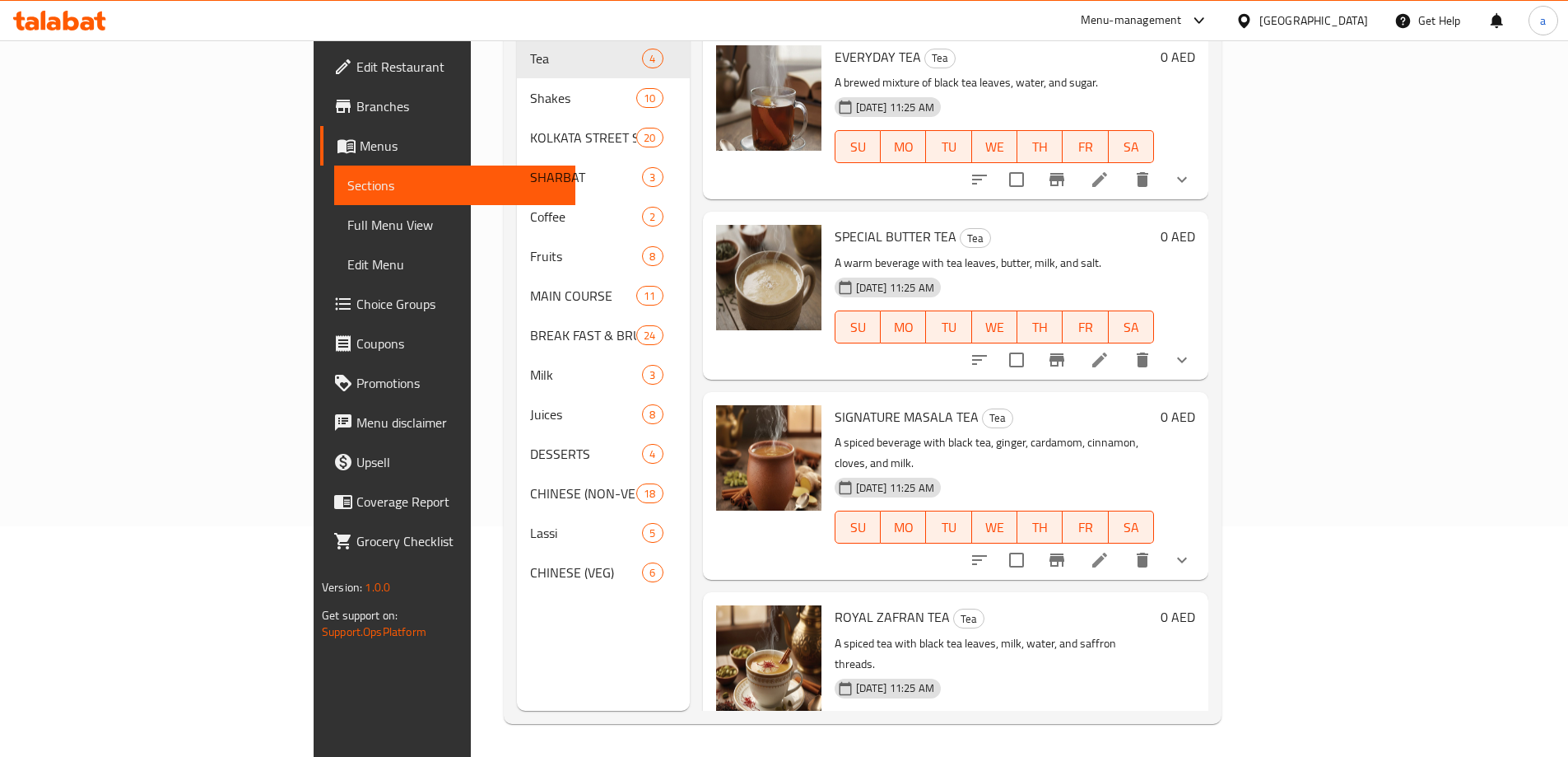
scroll to position [231, 0]
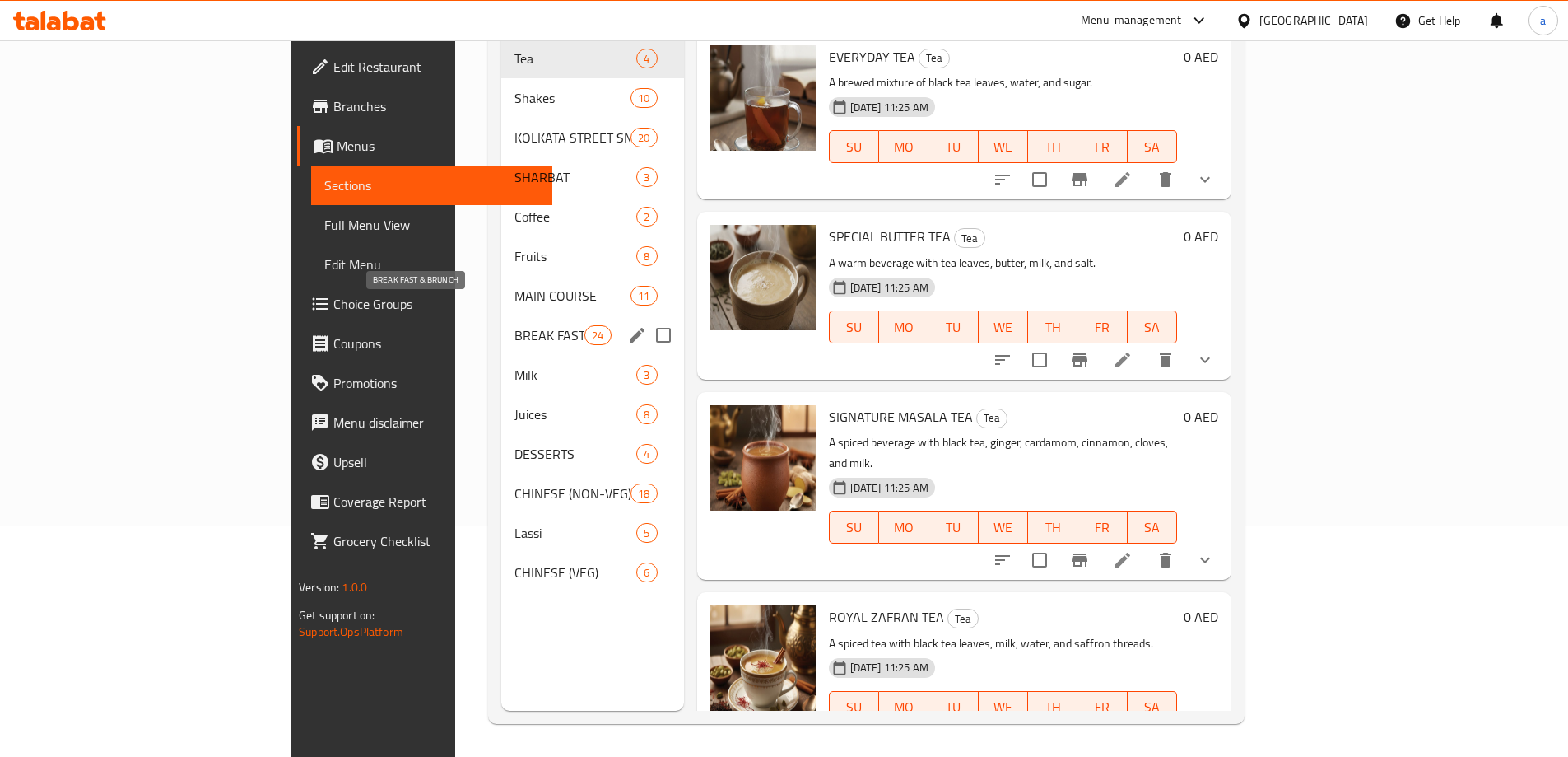
click at [514, 326] on span "BREAK FAST & BRUNCH" at bounding box center [549, 336] width 70 height 20
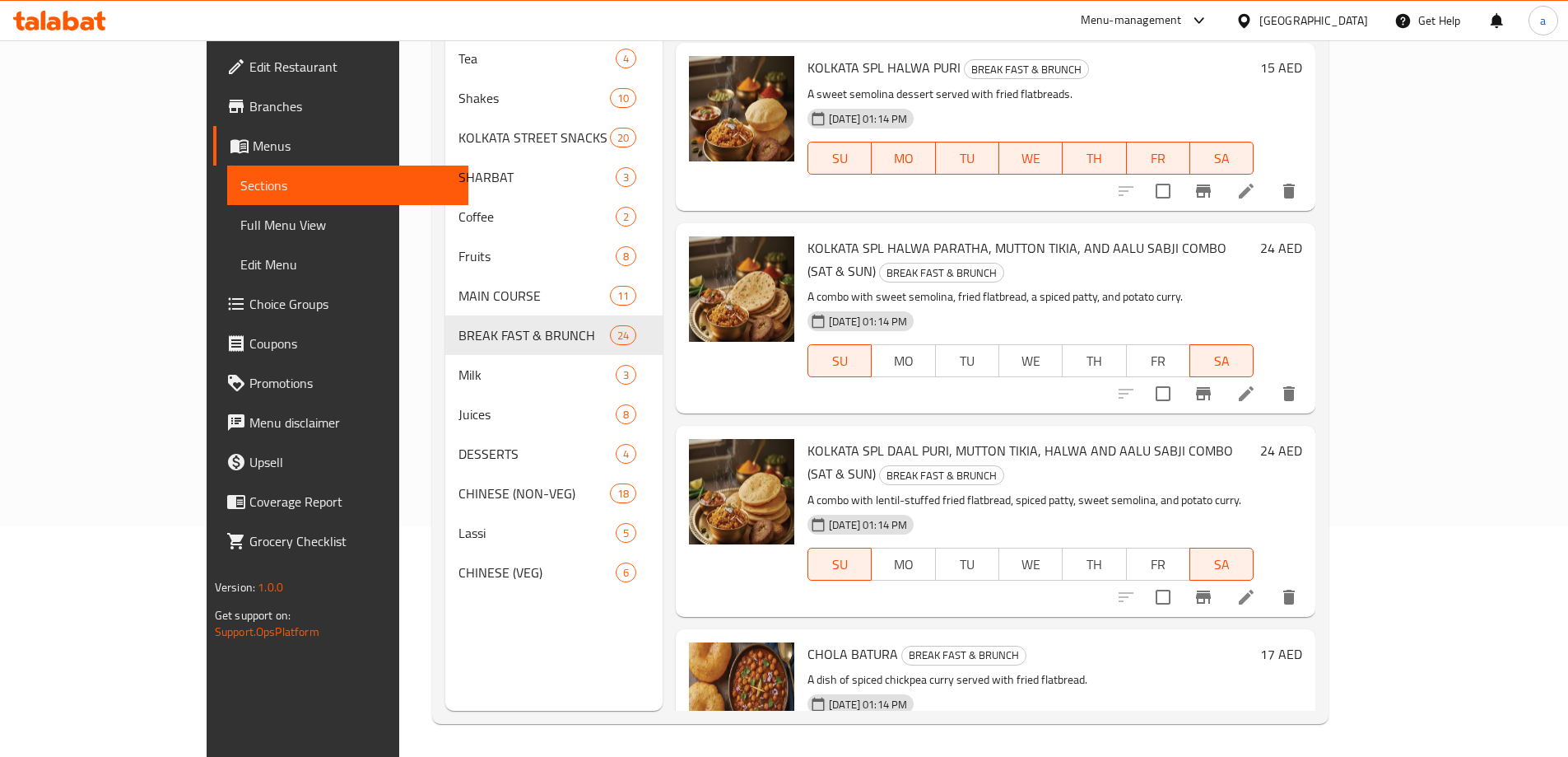
scroll to position [3166, 0]
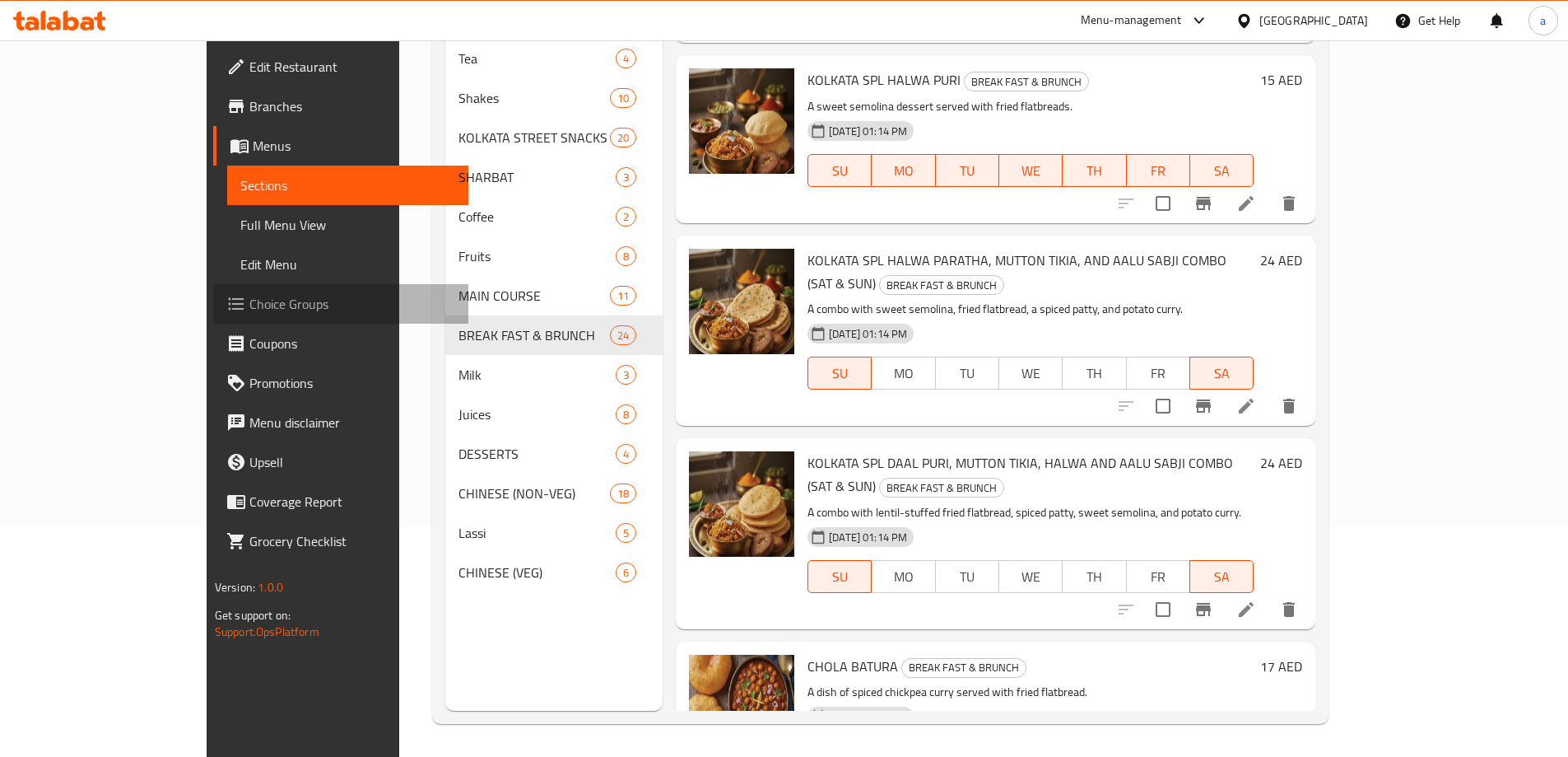
click at [214, 317] on link "Choice Groups" at bounding box center [341, 304] width 256 height 40
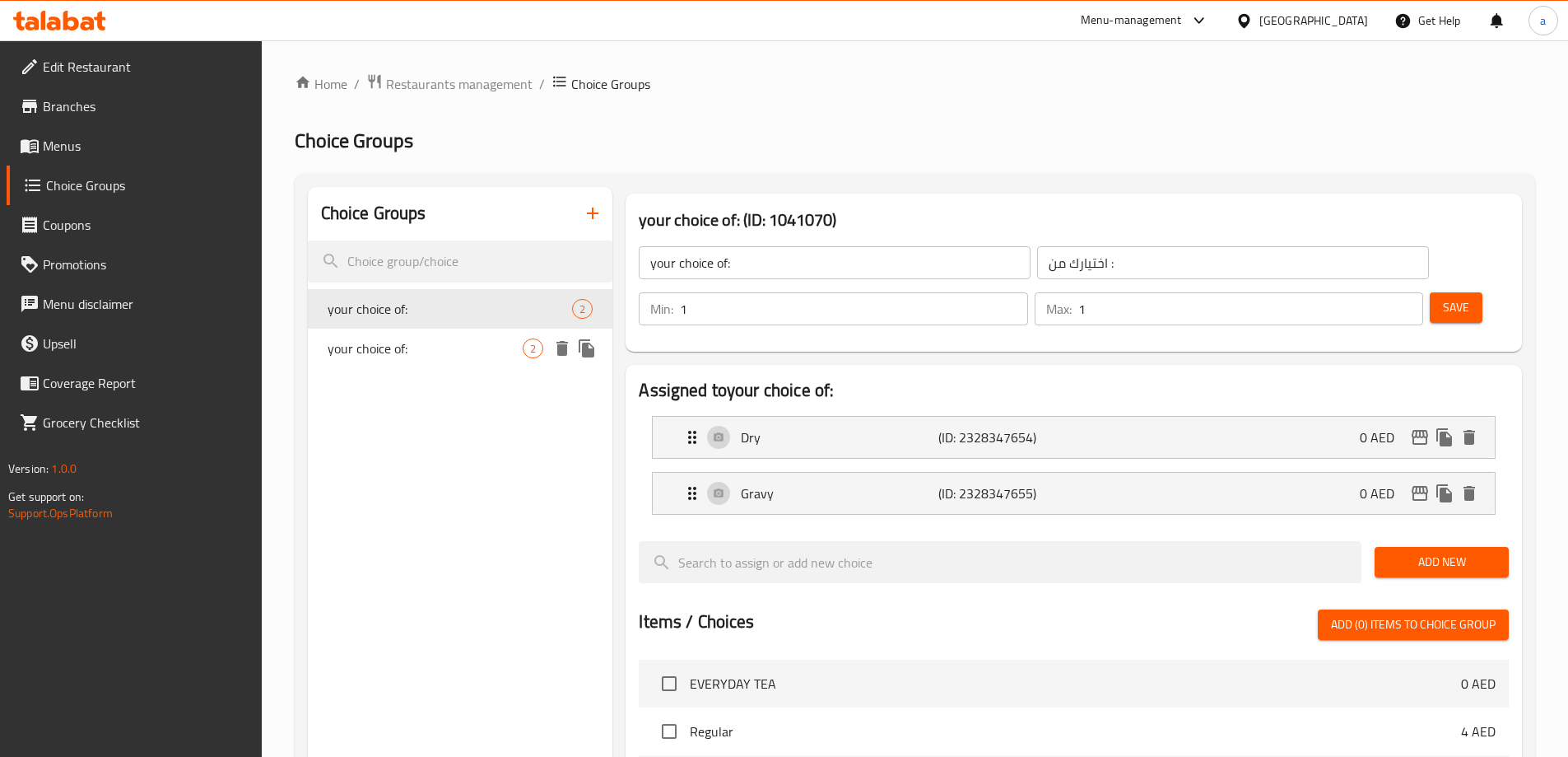
click at [483, 346] on span "your choice of:" at bounding box center [425, 349] width 196 height 20
type input "اختيارك من:"
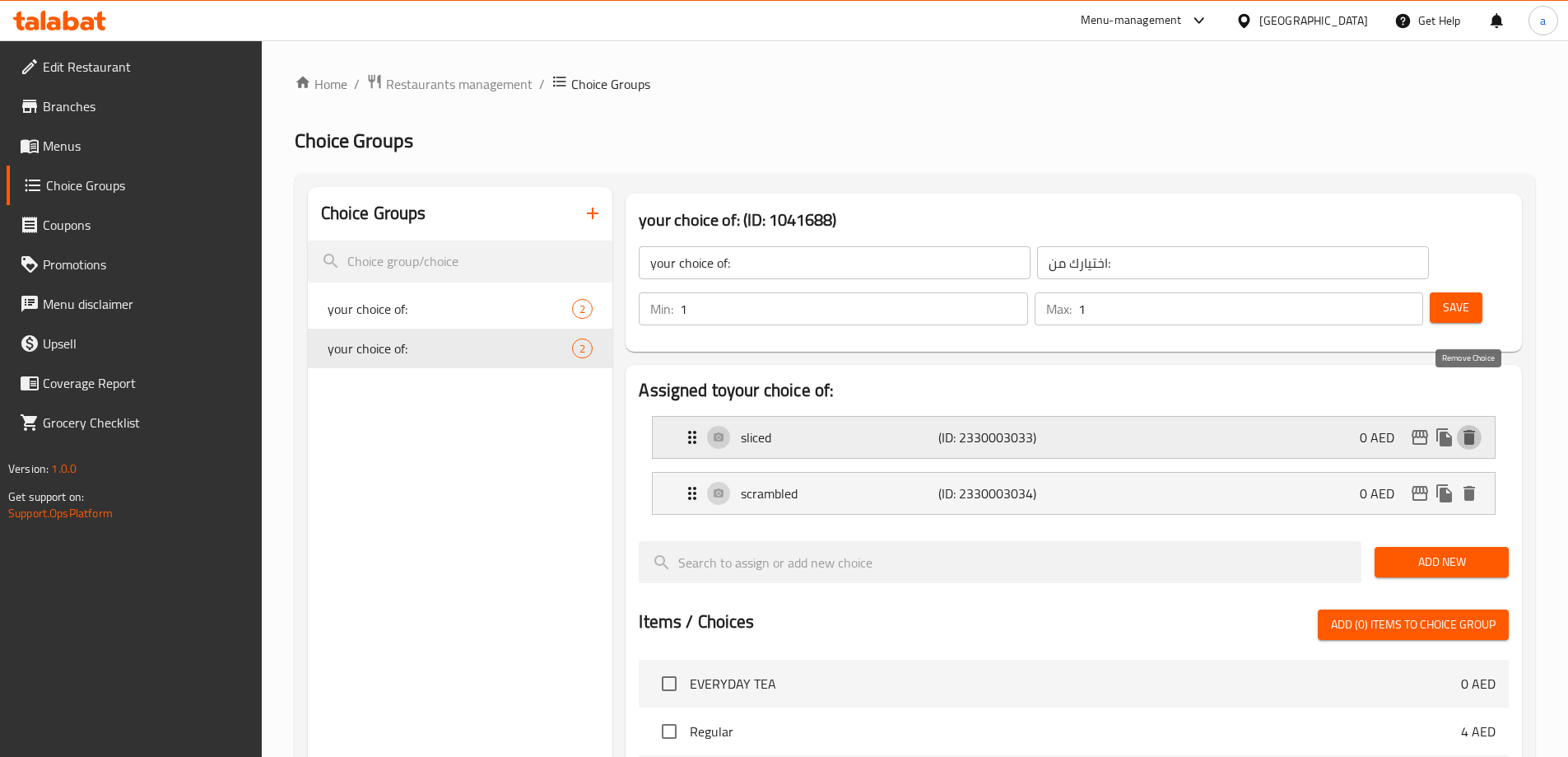
click at [1472, 429] on icon "delete" at bounding box center [1469, 436] width 12 height 15
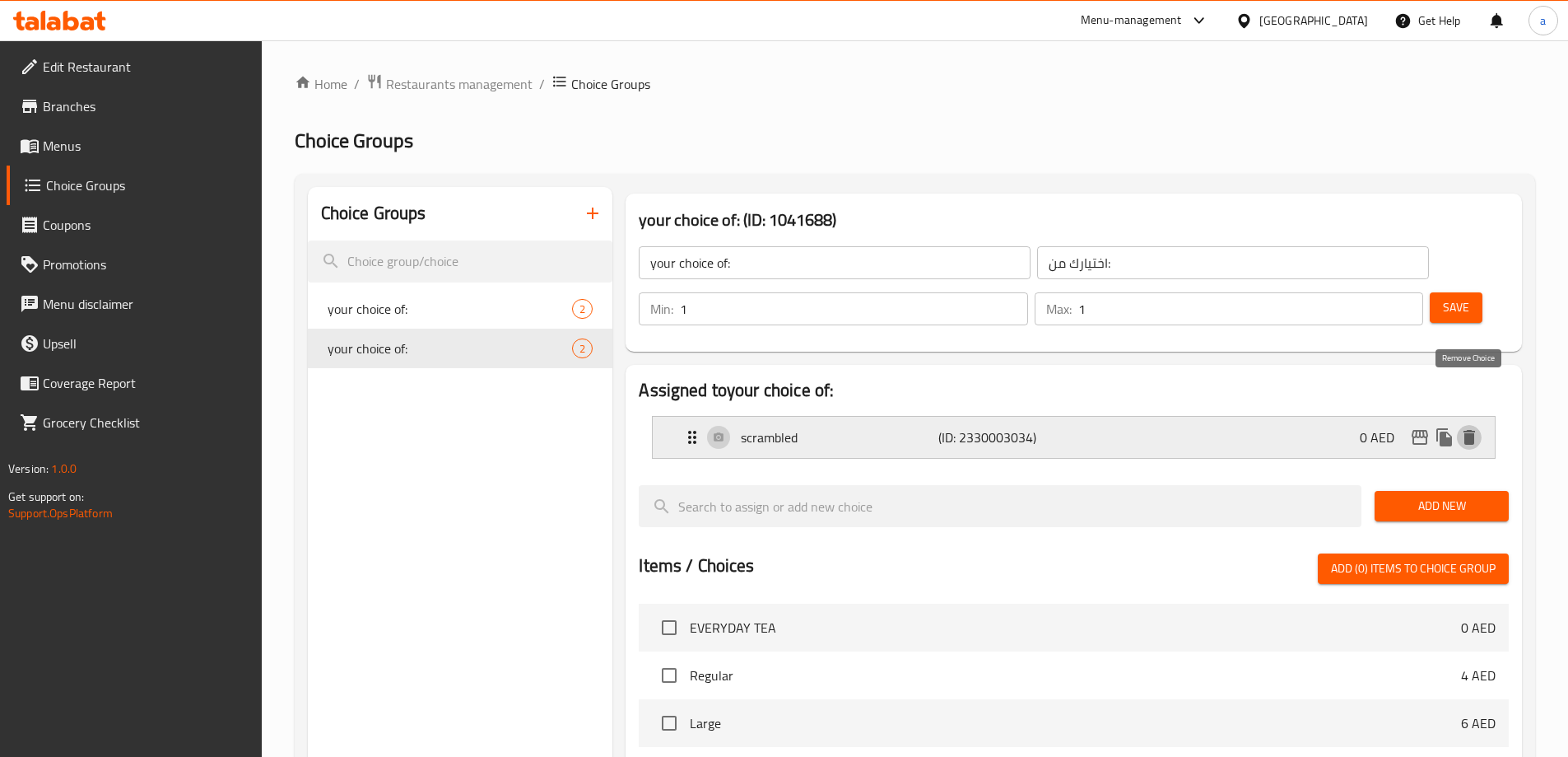
click at [1469, 429] on icon "delete" at bounding box center [1469, 436] width 12 height 15
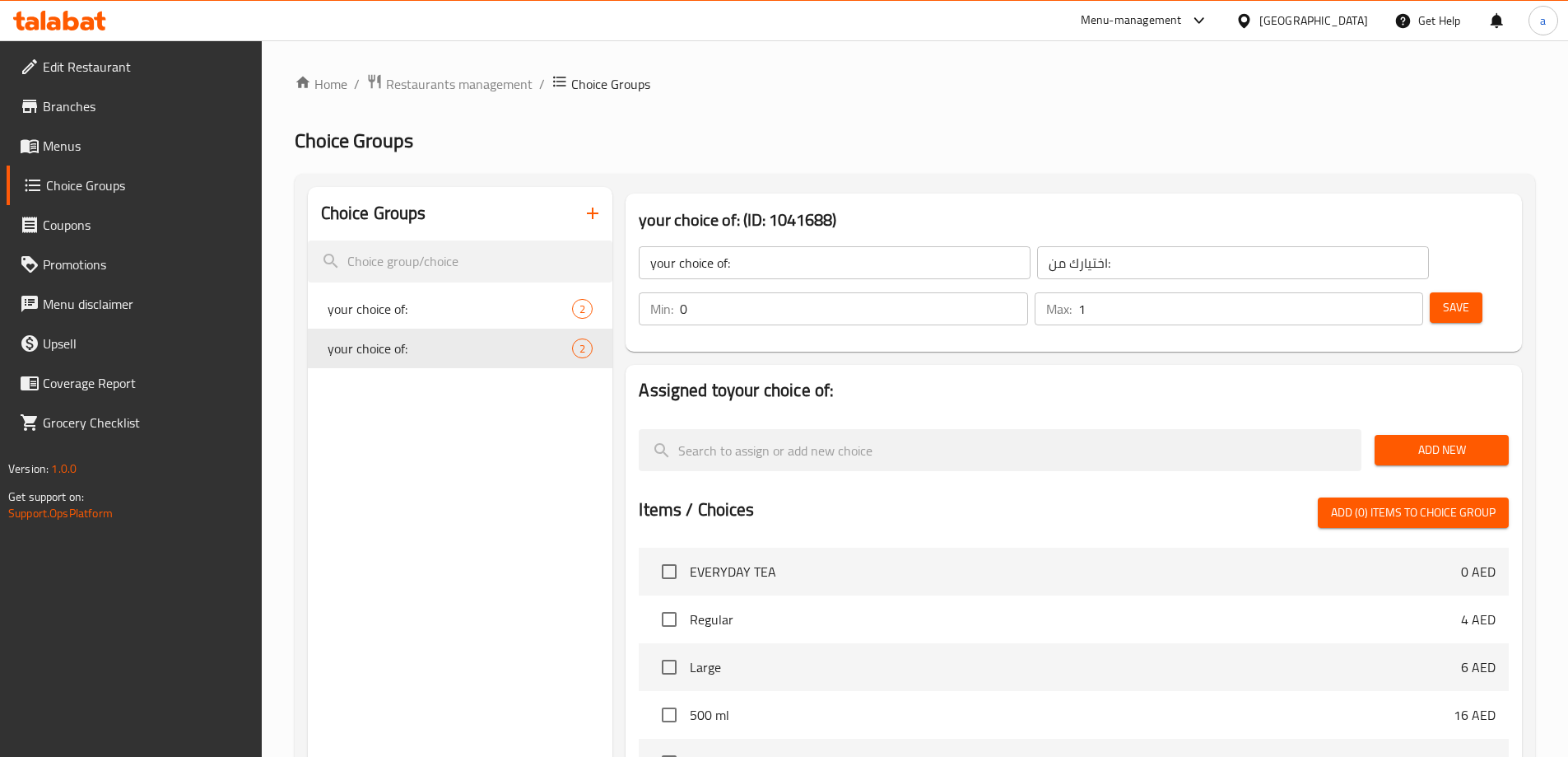
type input "0"
click at [1027, 293] on input "0" at bounding box center [853, 309] width 347 height 33
type input "0"
click at [1376, 293] on input "0" at bounding box center [1251, 309] width 345 height 33
click at [556, 348] on icon "delete" at bounding box center [562, 349] width 20 height 20
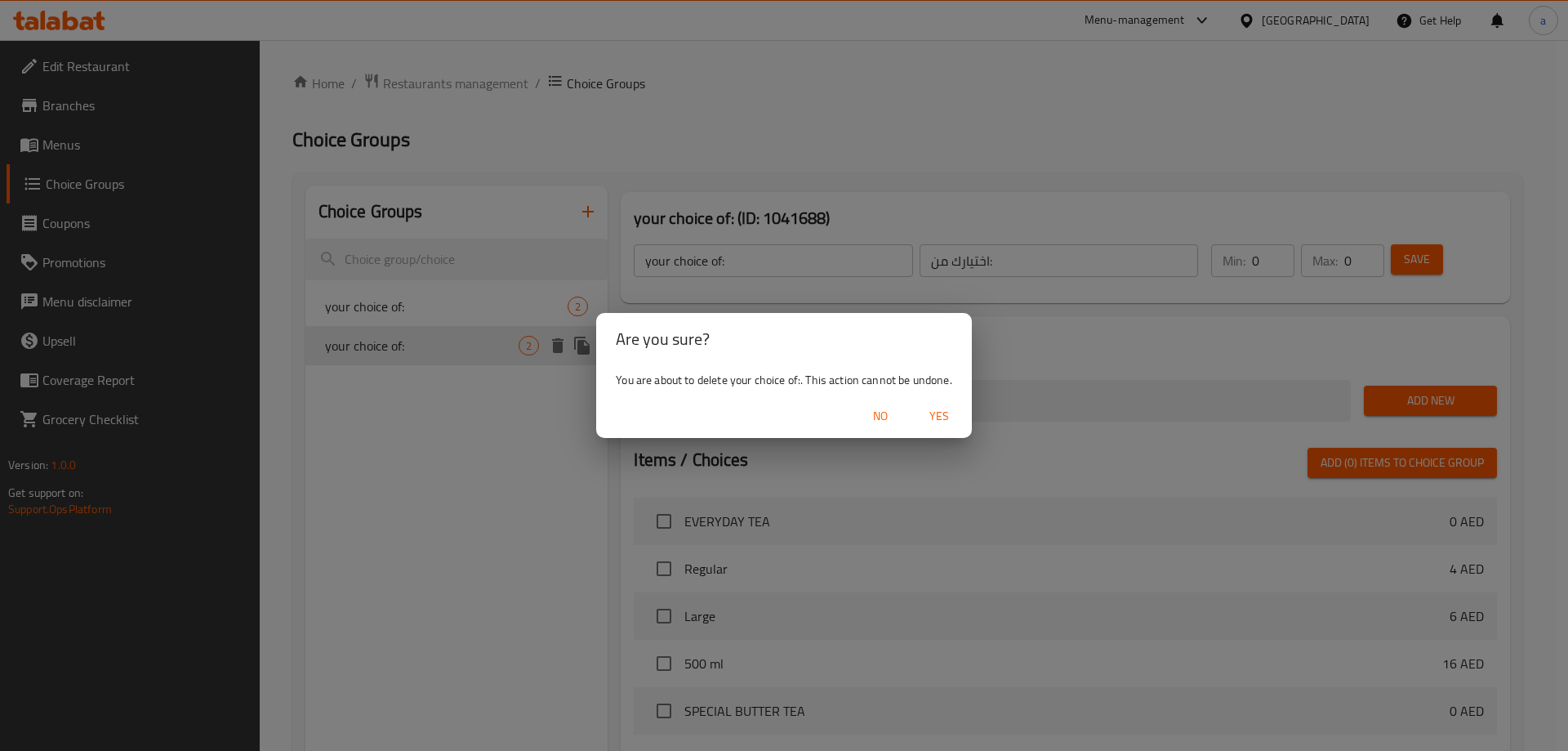
click at [928, 414] on span "Yes" at bounding box center [940, 416] width 40 height 21
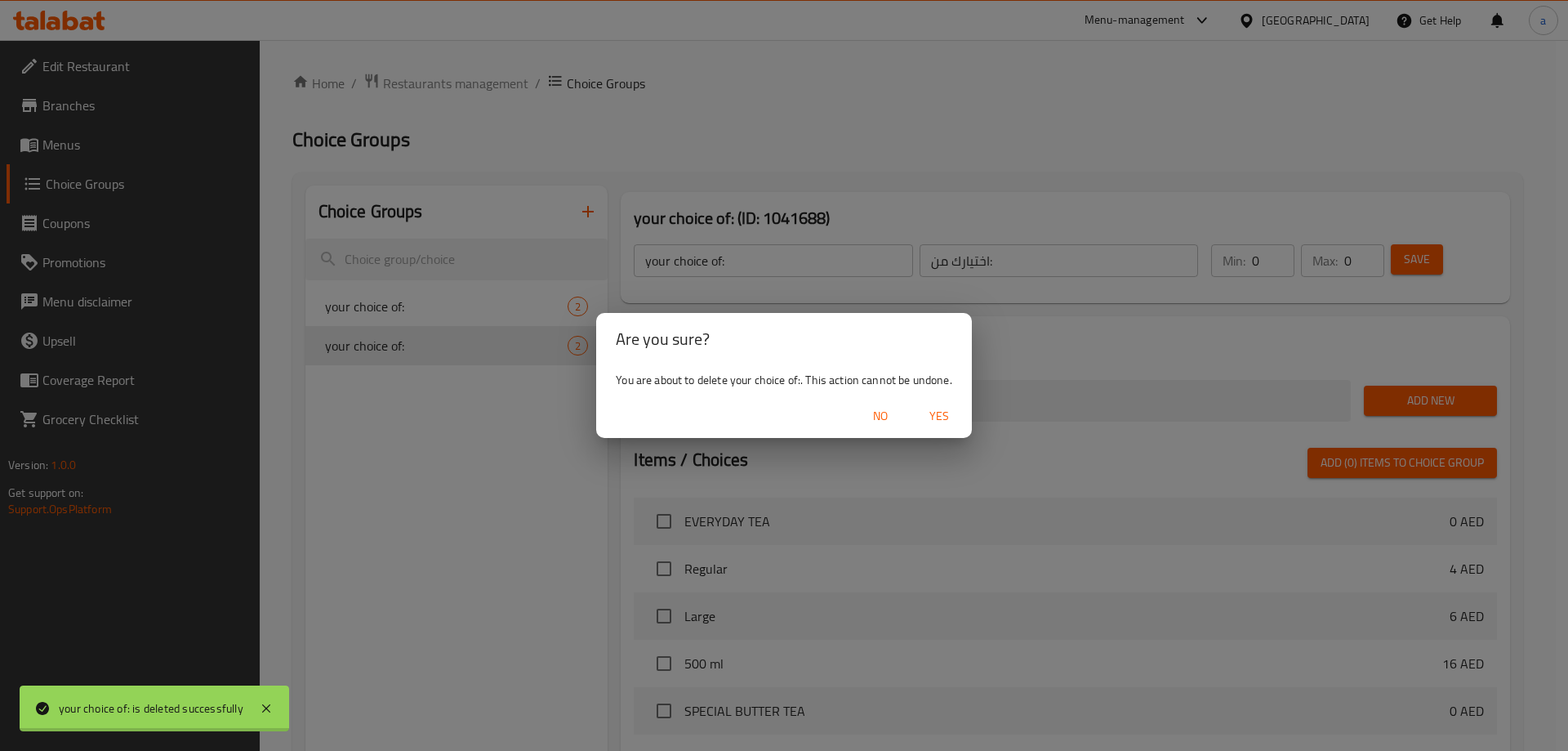
type input "اختيارك من :"
type input "1"
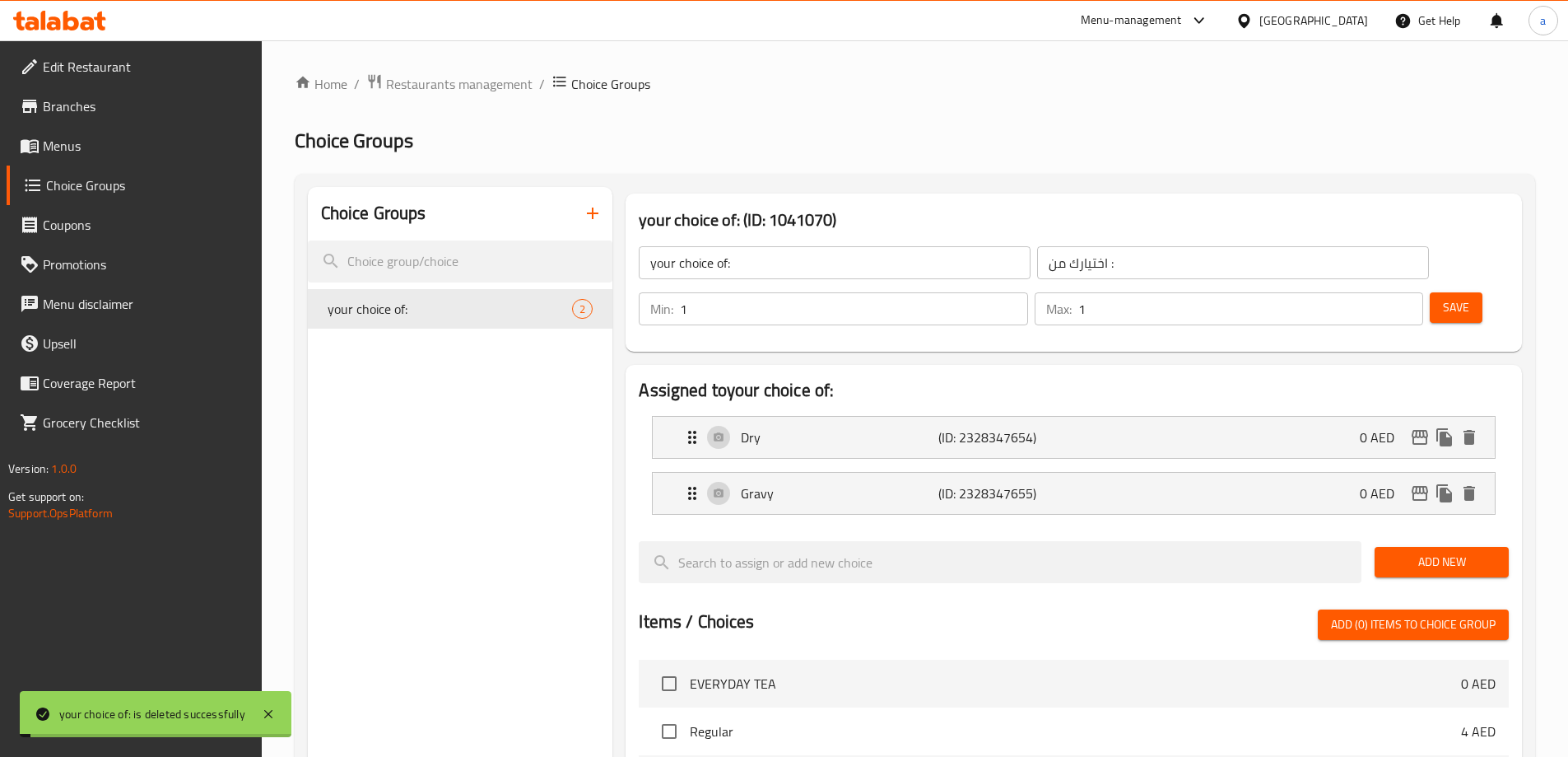
click at [493, 417] on div "Choice Groups your choice of: 2" at bounding box center [460, 714] width 305 height 1055
click at [89, 162] on link "Menus" at bounding box center [135, 146] width 256 height 40
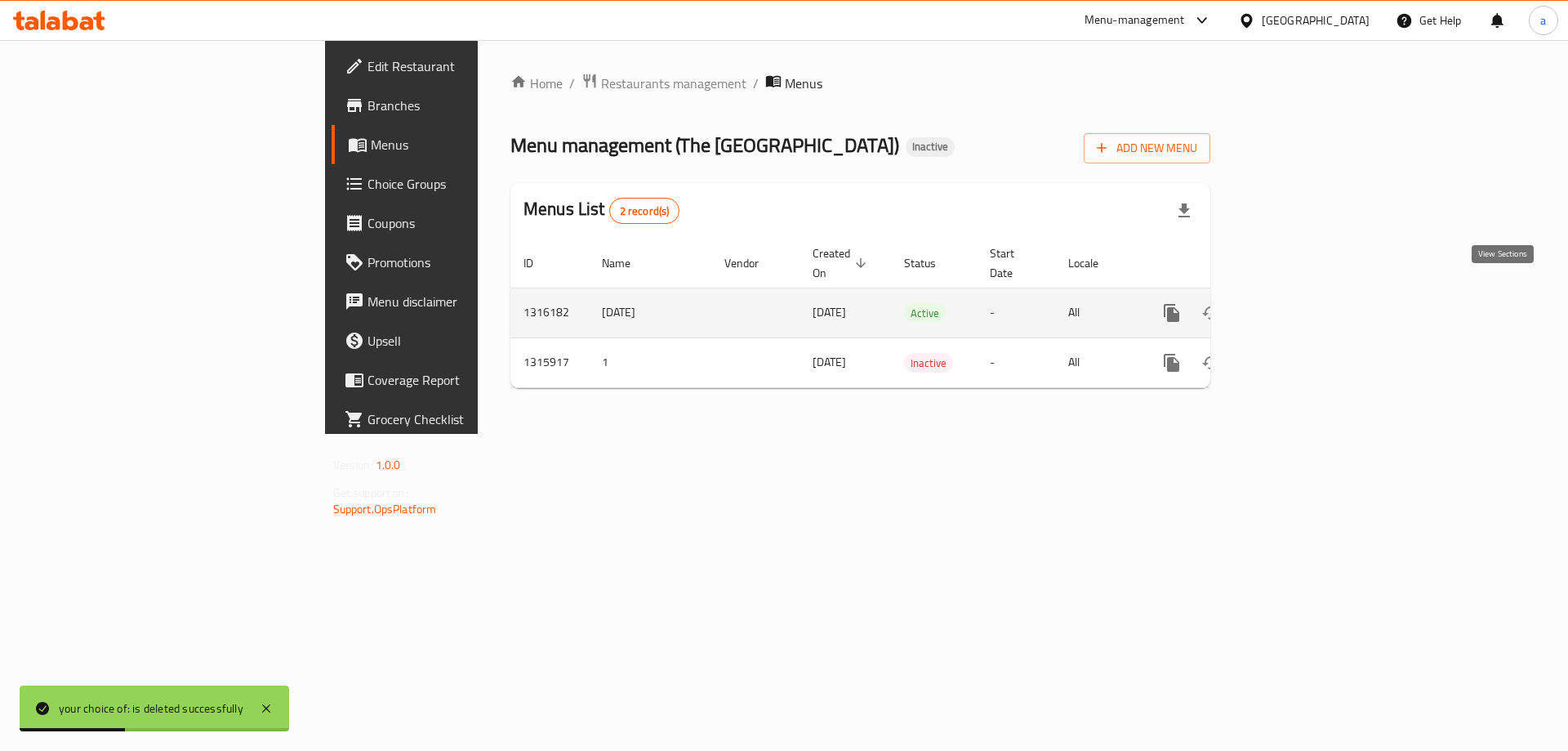
click at [1300, 303] on icon "enhanced table" at bounding box center [1290, 313] width 20 height 20
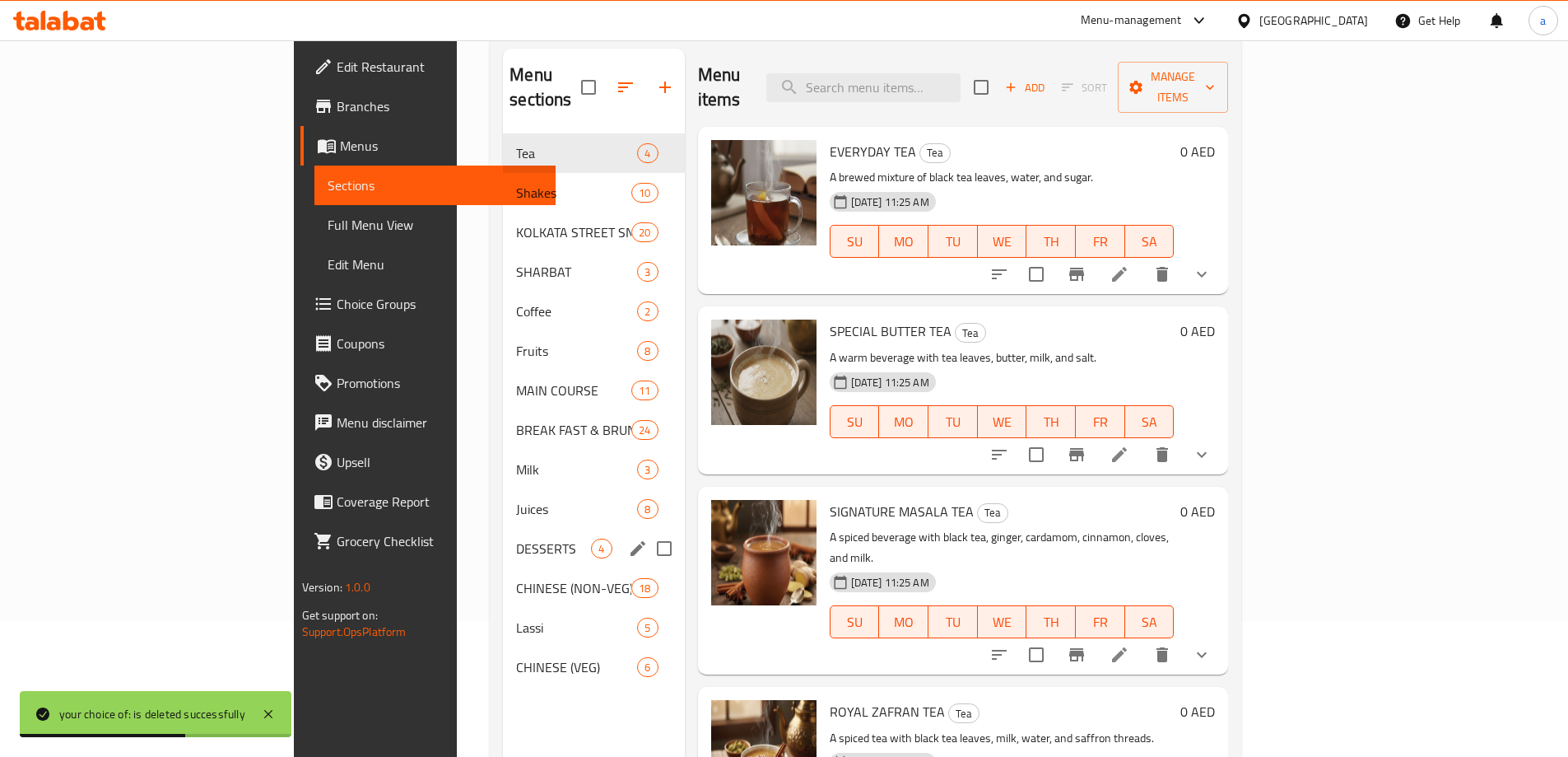
scroll to position [165, 0]
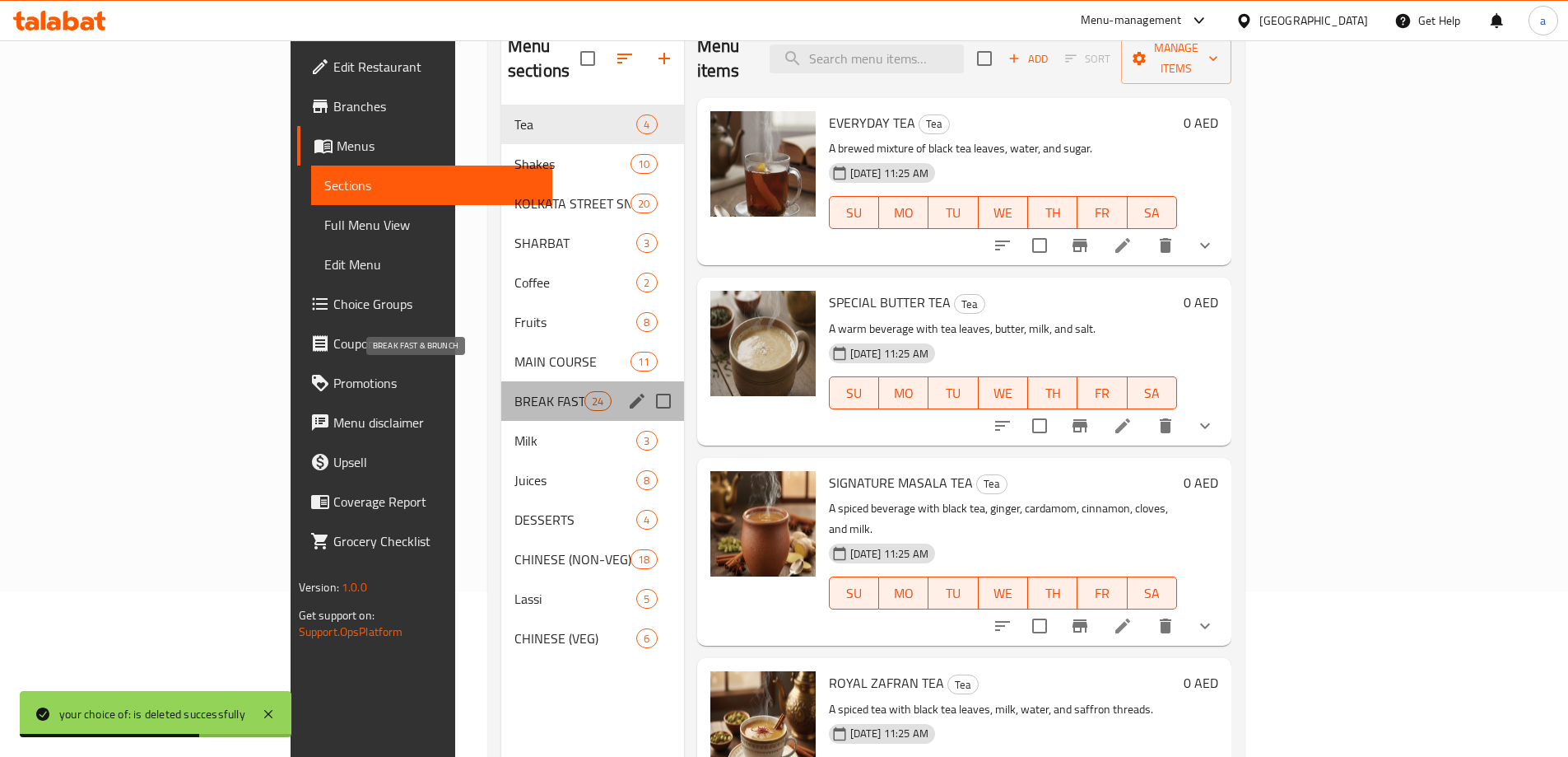
click at [514, 391] on span "BREAK FAST & BRUNCH" at bounding box center [549, 401] width 70 height 20
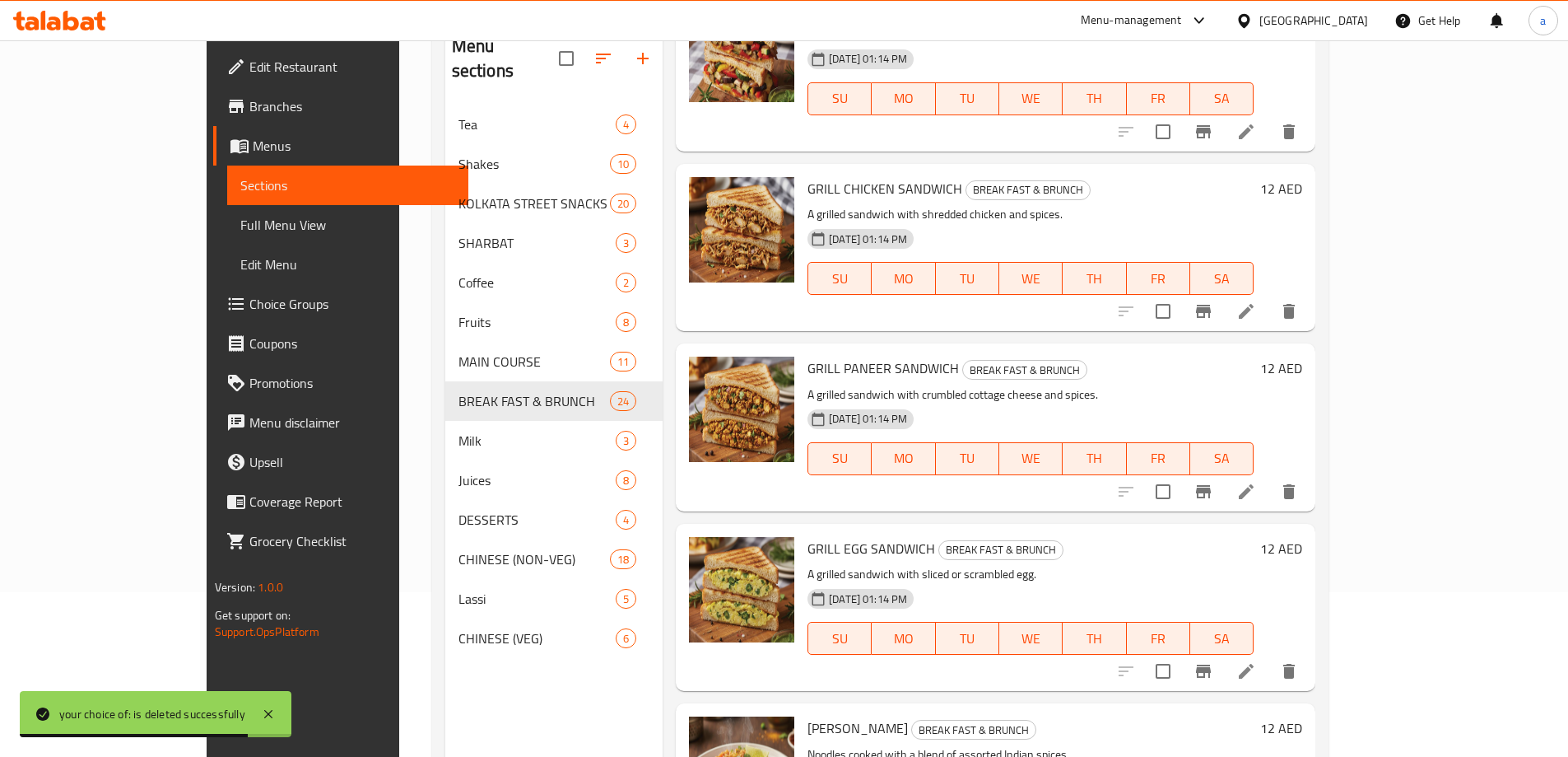
scroll to position [1317, 0]
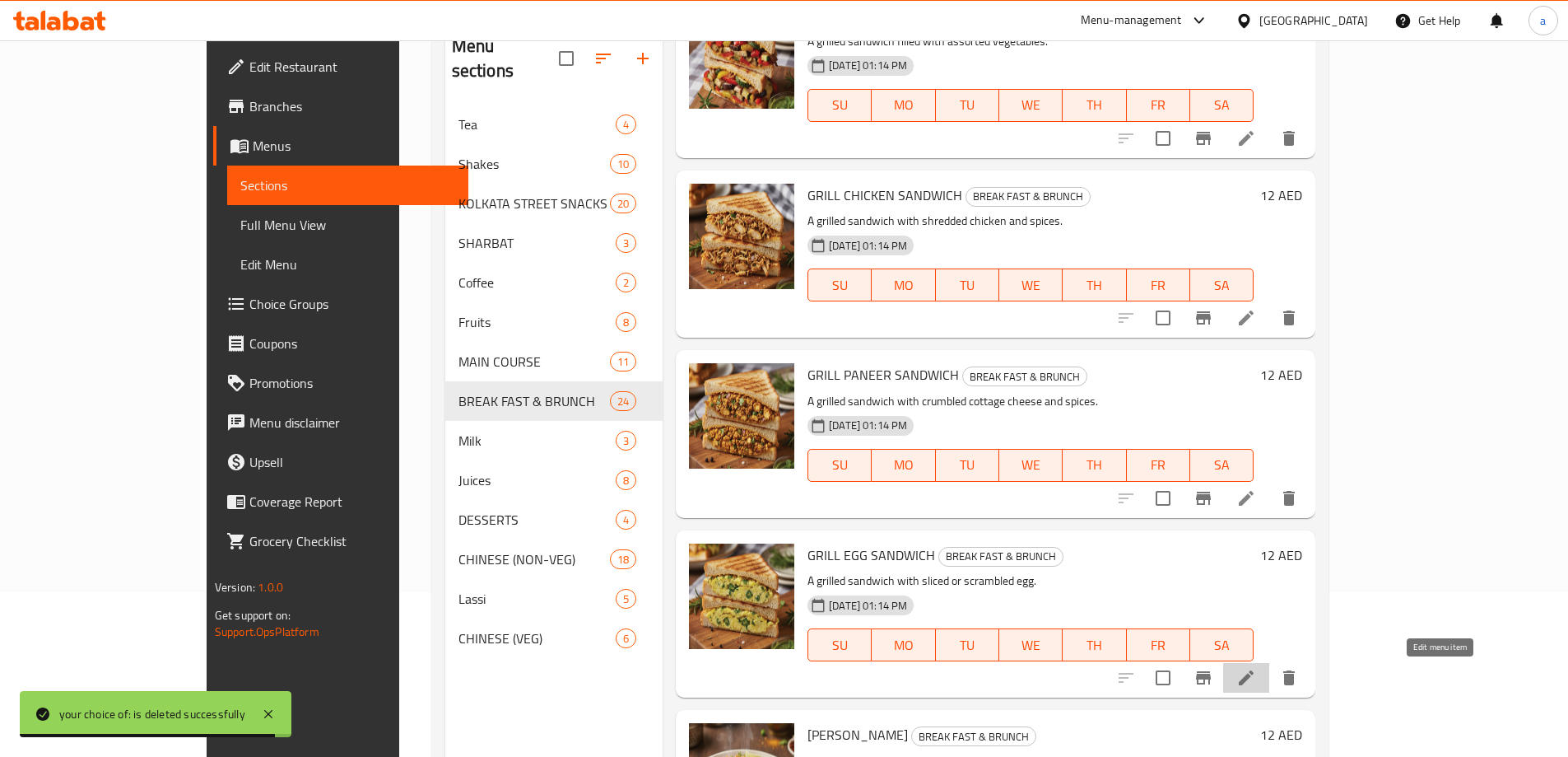
click at [1256, 676] on icon at bounding box center [1247, 678] width 20 height 20
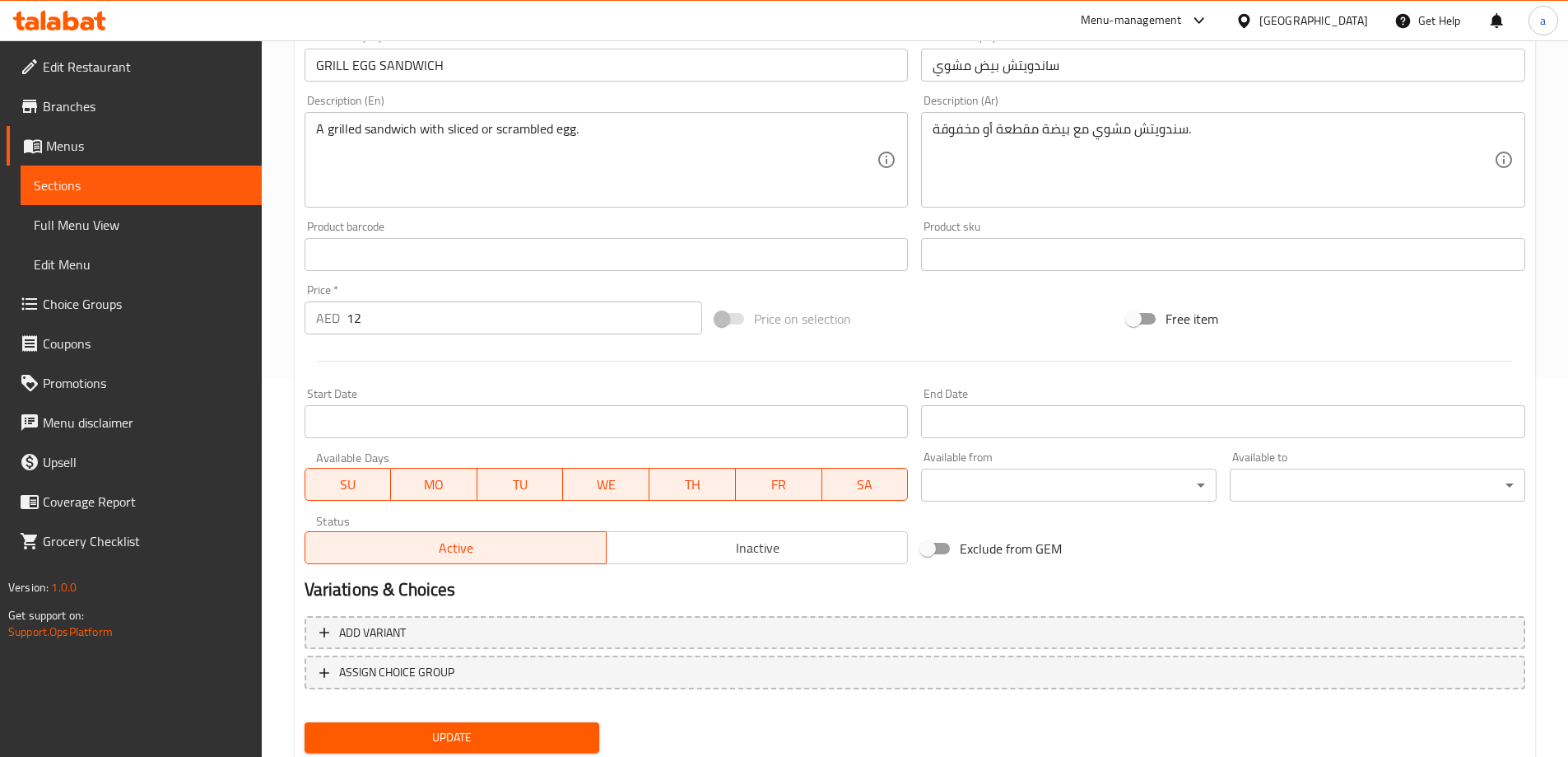
scroll to position [430, 0]
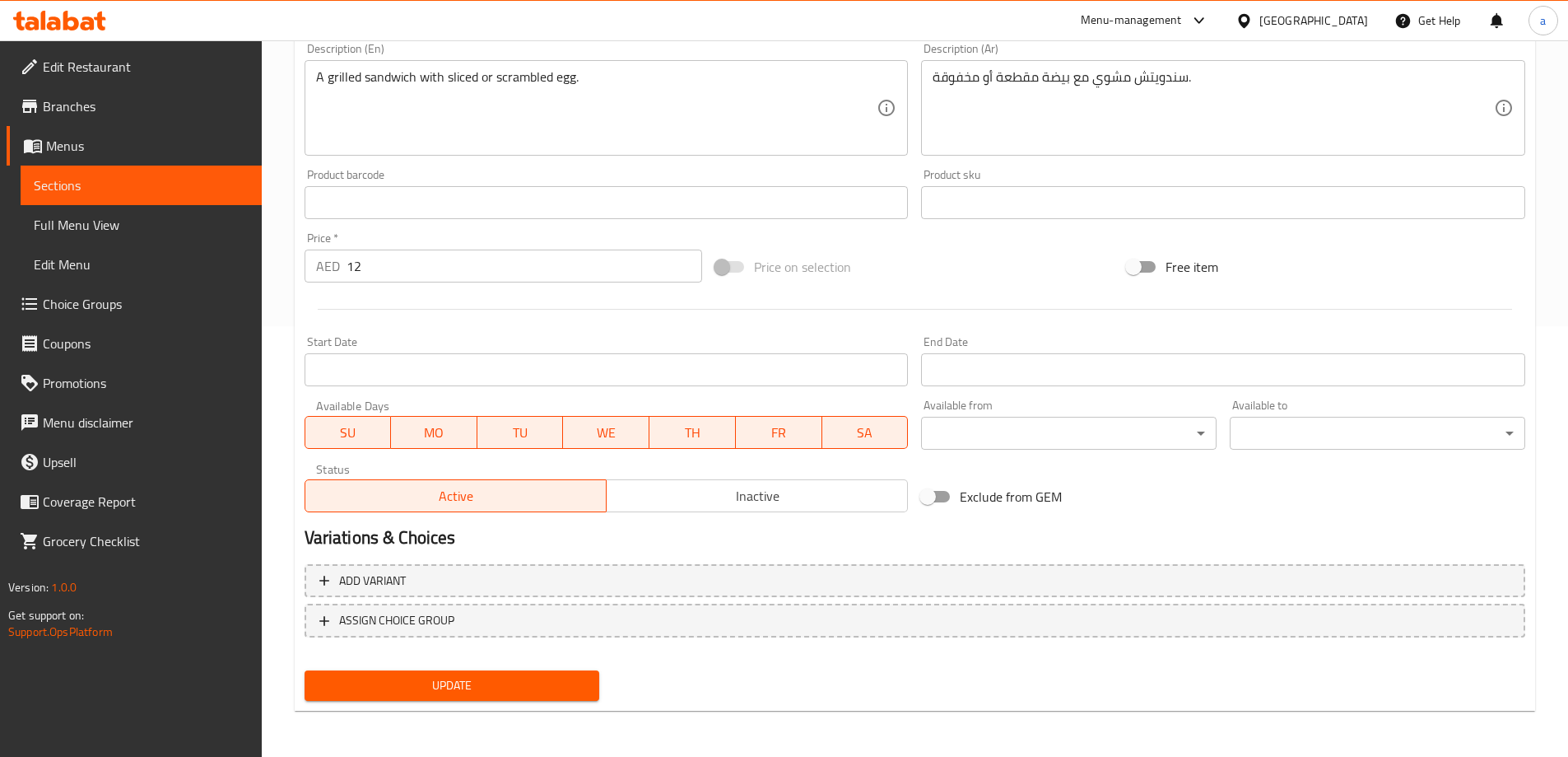
click at [155, 179] on span "Sections" at bounding box center [141, 186] width 215 height 20
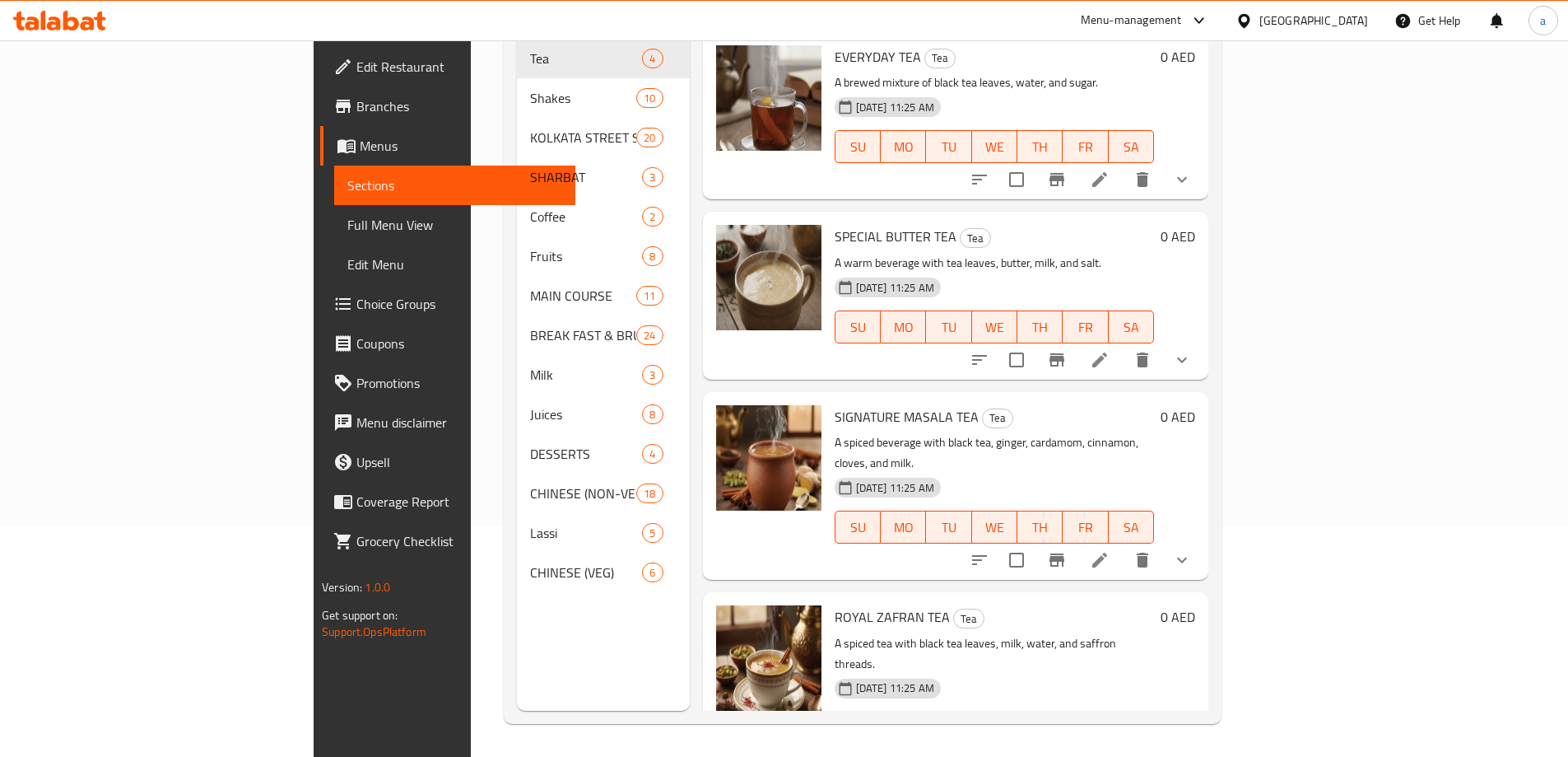
scroll to position [4, 0]
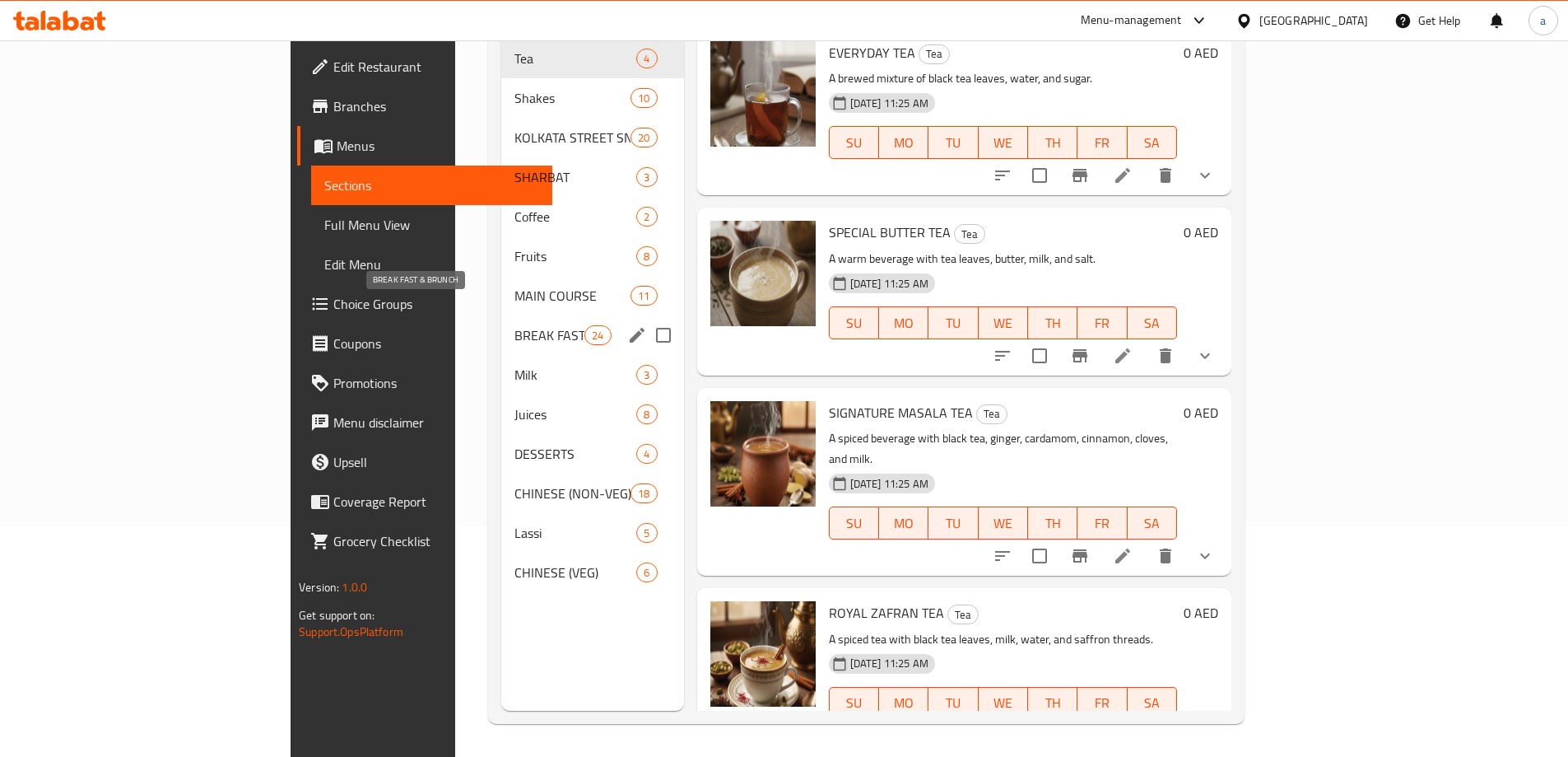
click at [514, 326] on span "BREAK FAST & BRUNCH" at bounding box center [549, 336] width 70 height 20
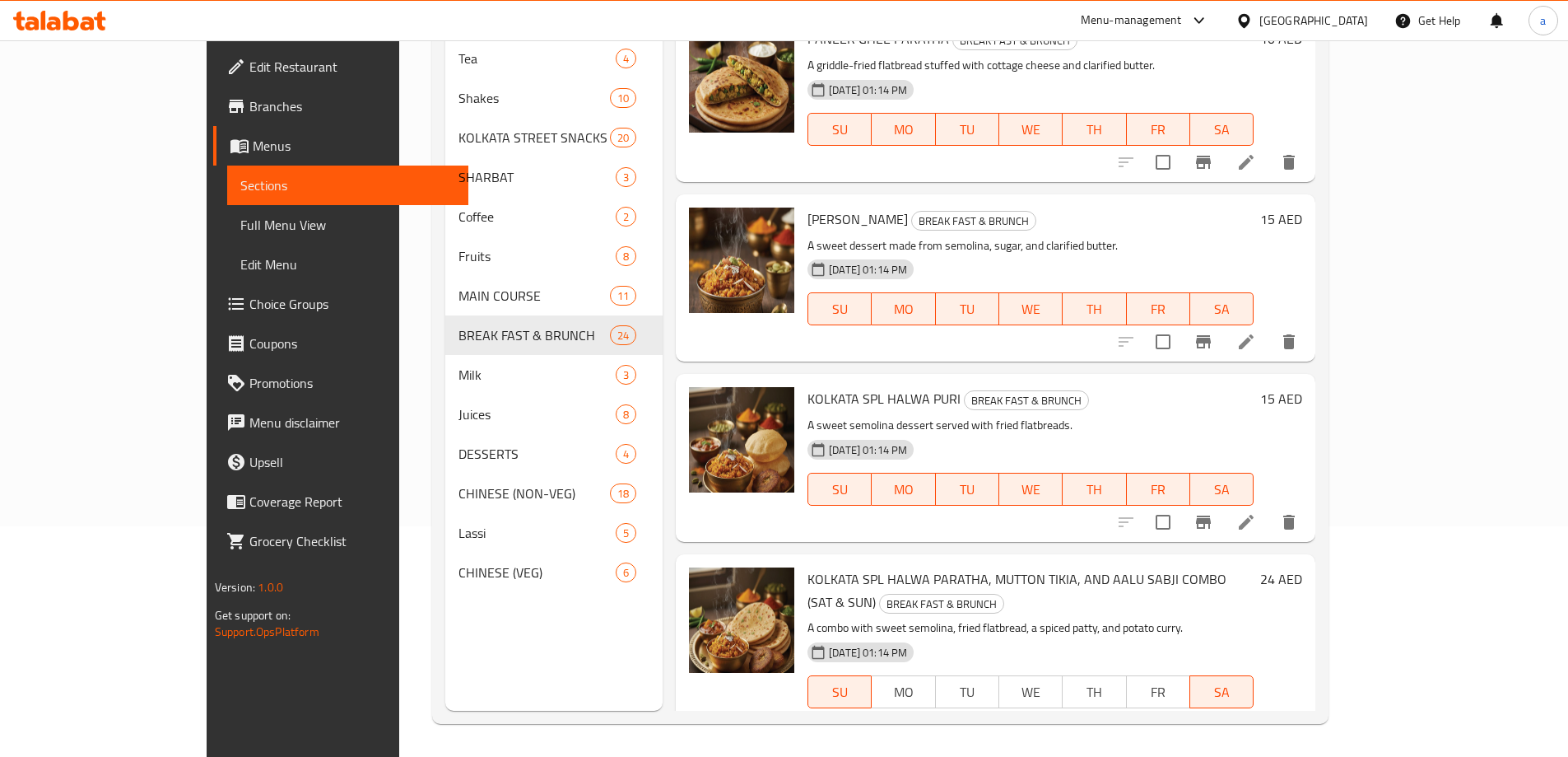
scroll to position [2886, 0]
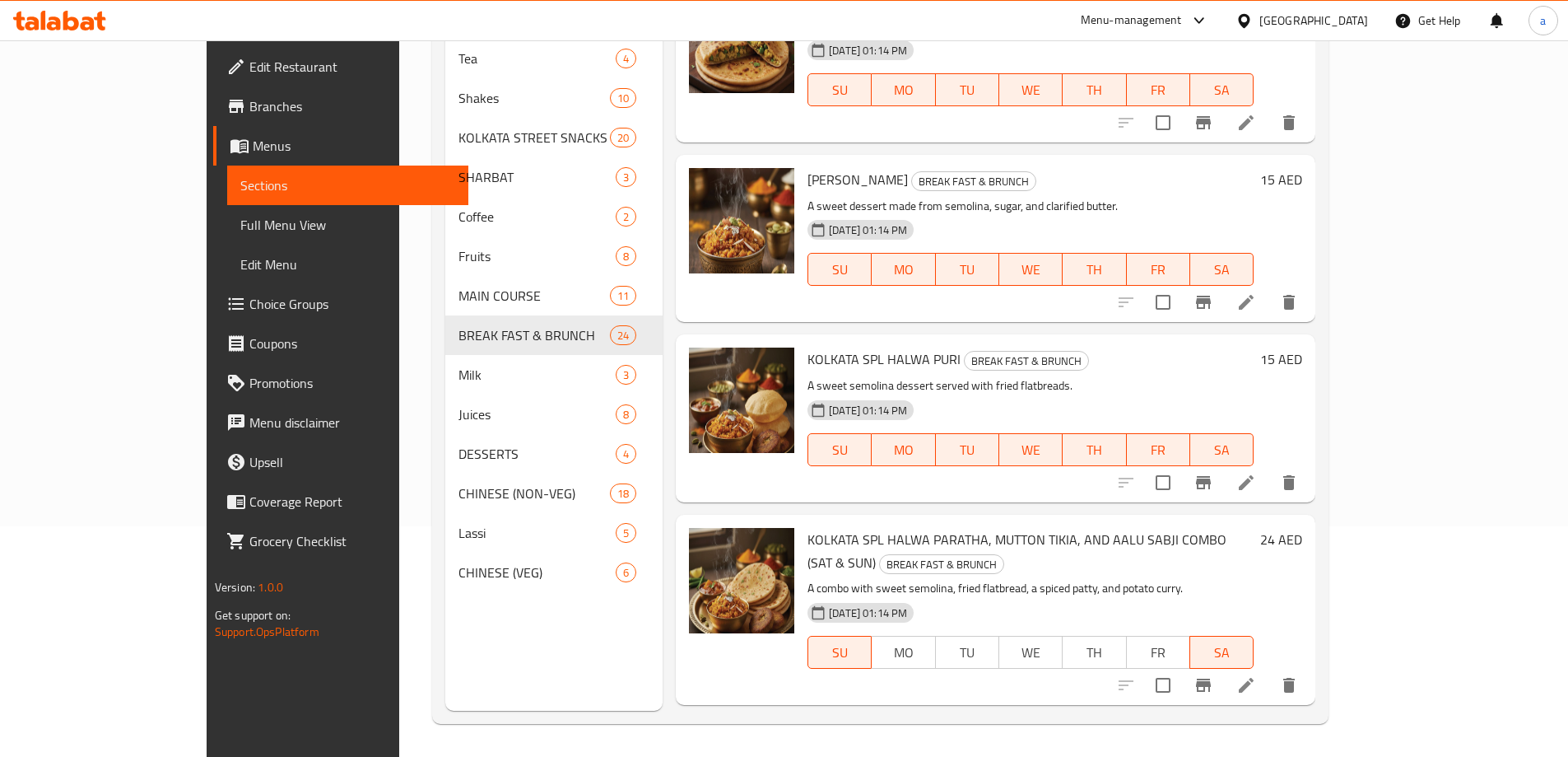
click at [1256, 299] on icon at bounding box center [1247, 303] width 20 height 20
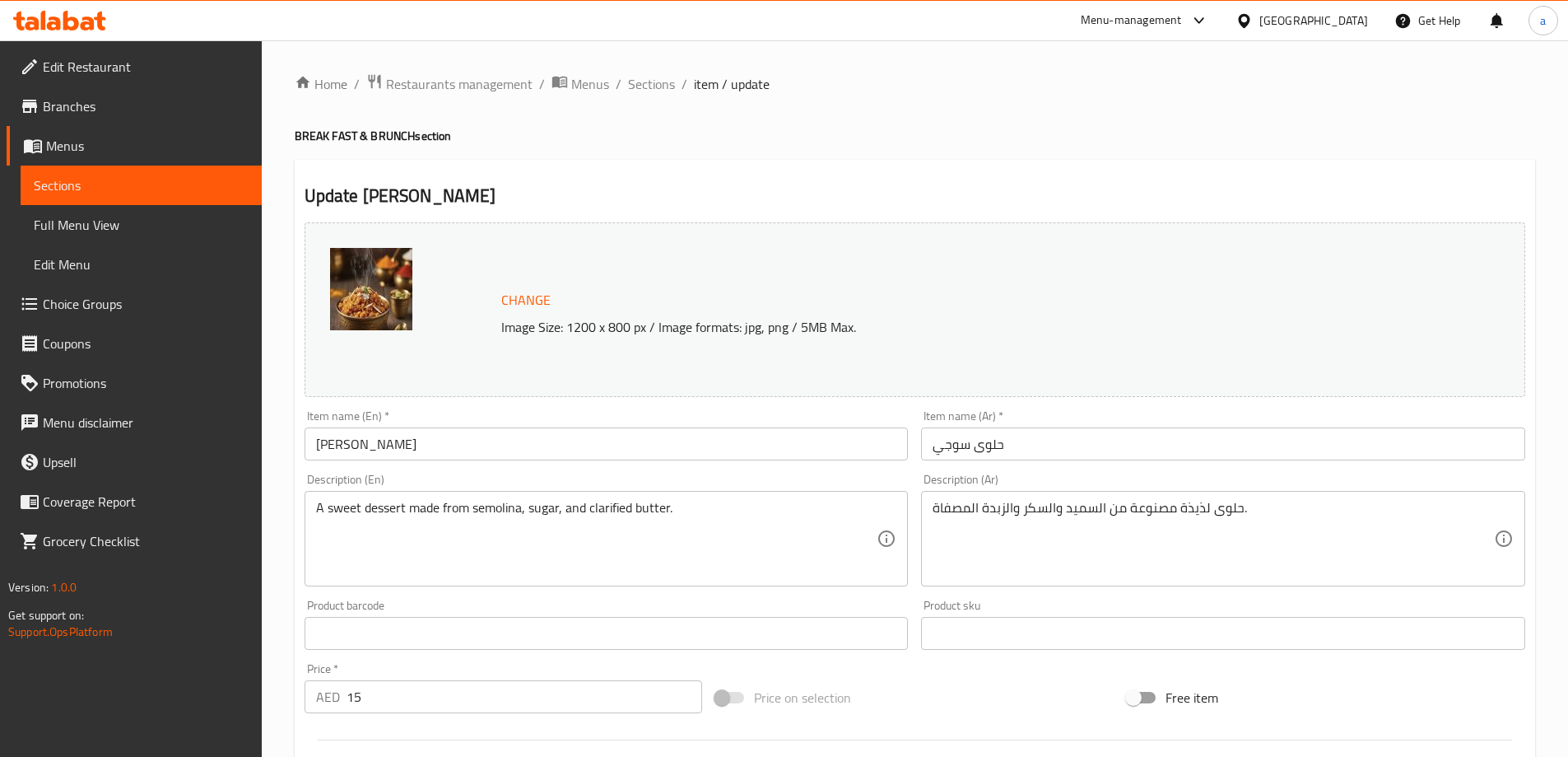
click at [471, 494] on div "A sweet dessert made from semolina, sugar, and clarified butter. Description (E…" at bounding box center [606, 538] width 604 height 96
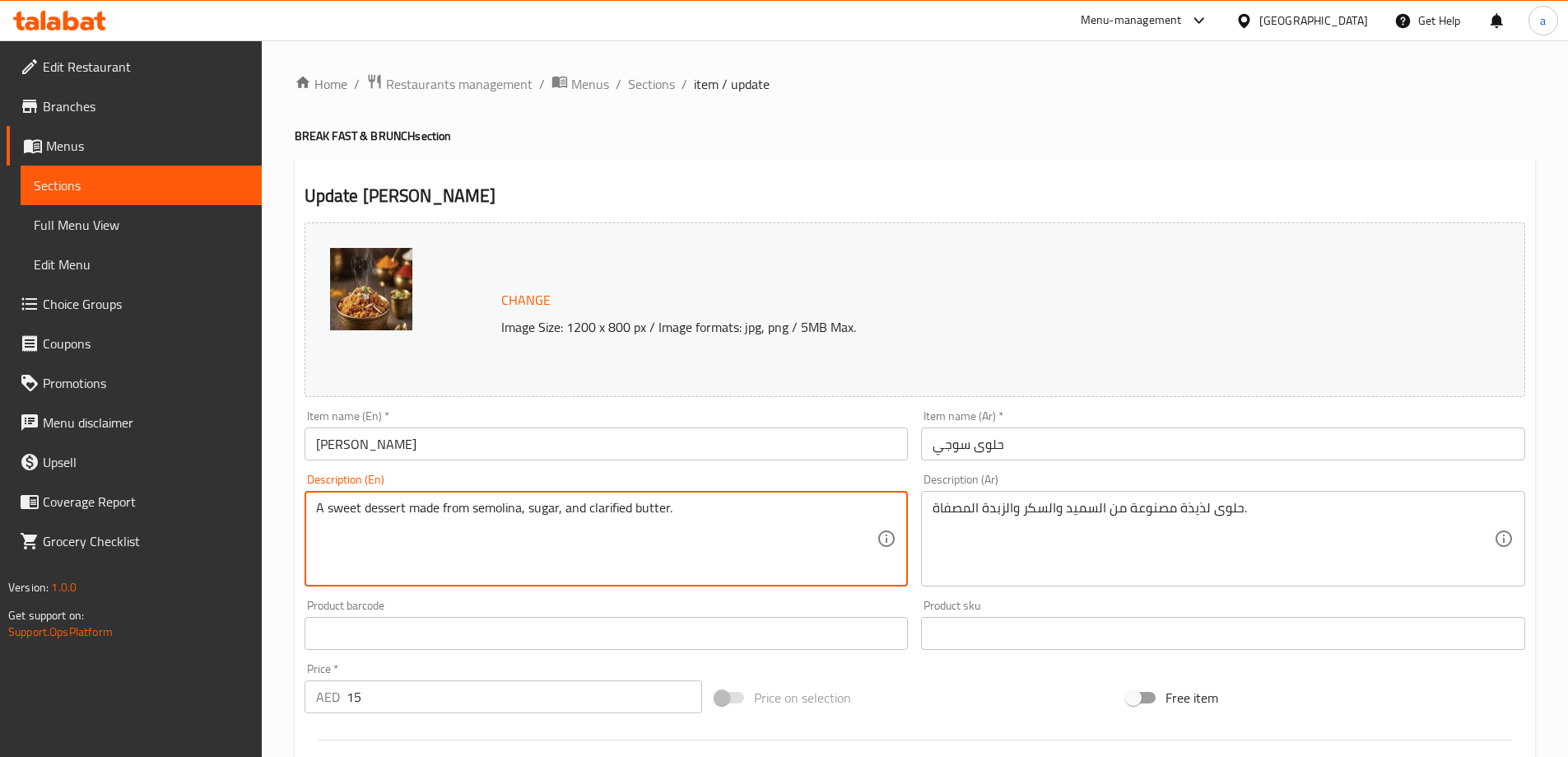
click at [461, 511] on textarea "A sweet dessert made from semolina, sugar, and clarified butter." at bounding box center [597, 539] width 561 height 78
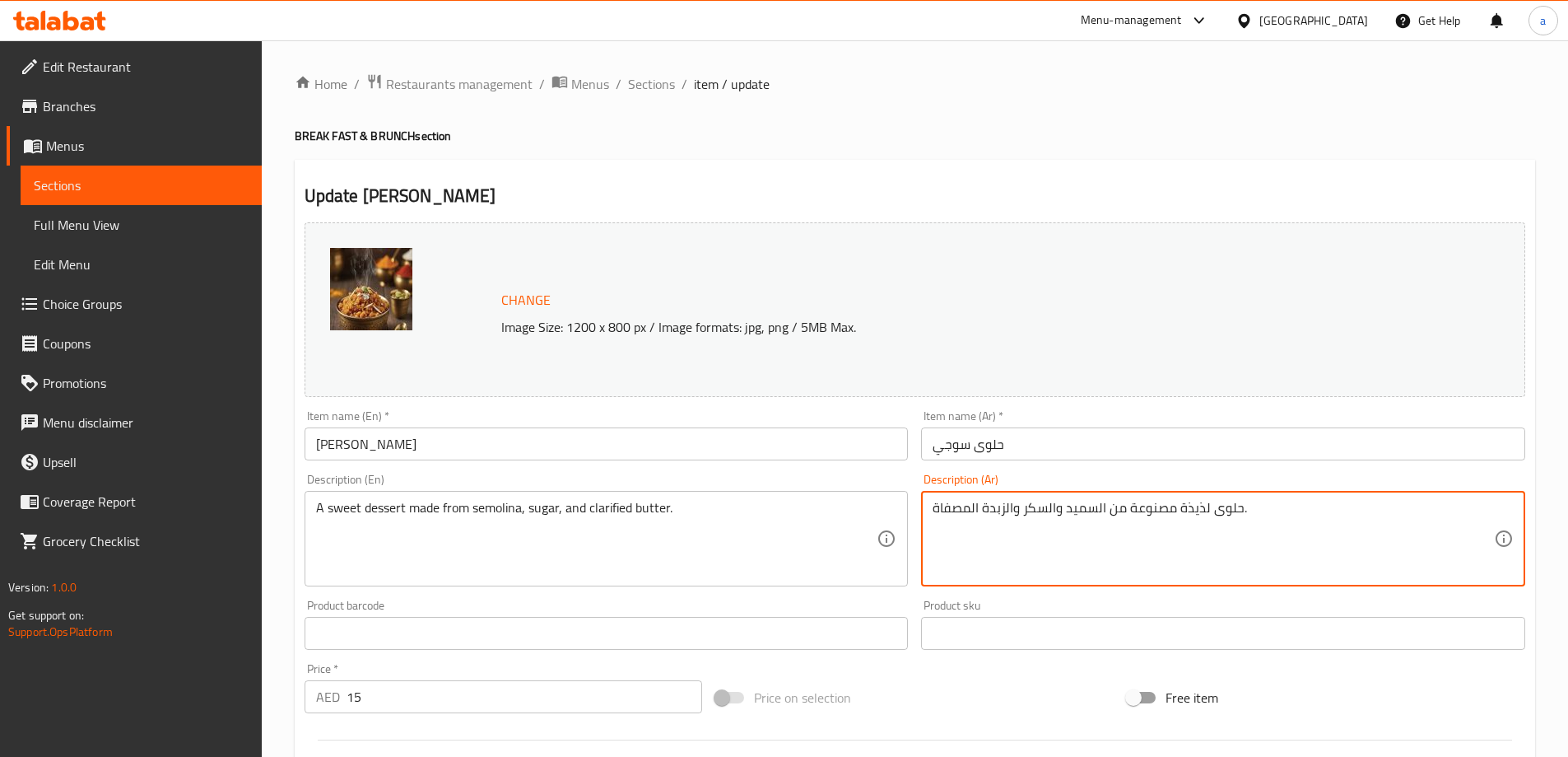
click at [1016, 500] on textarea "حلوى لذيذة مصنوعة من السميد والسكر والزبدة المصفاة." at bounding box center [1213, 539] width 561 height 78
paste textarea "حلو"
click at [1157, 509] on textarea "حلوى حلوة مصنوعة من السميد والسكر والزبدة المصفاة." at bounding box center [1213, 539] width 561 height 78
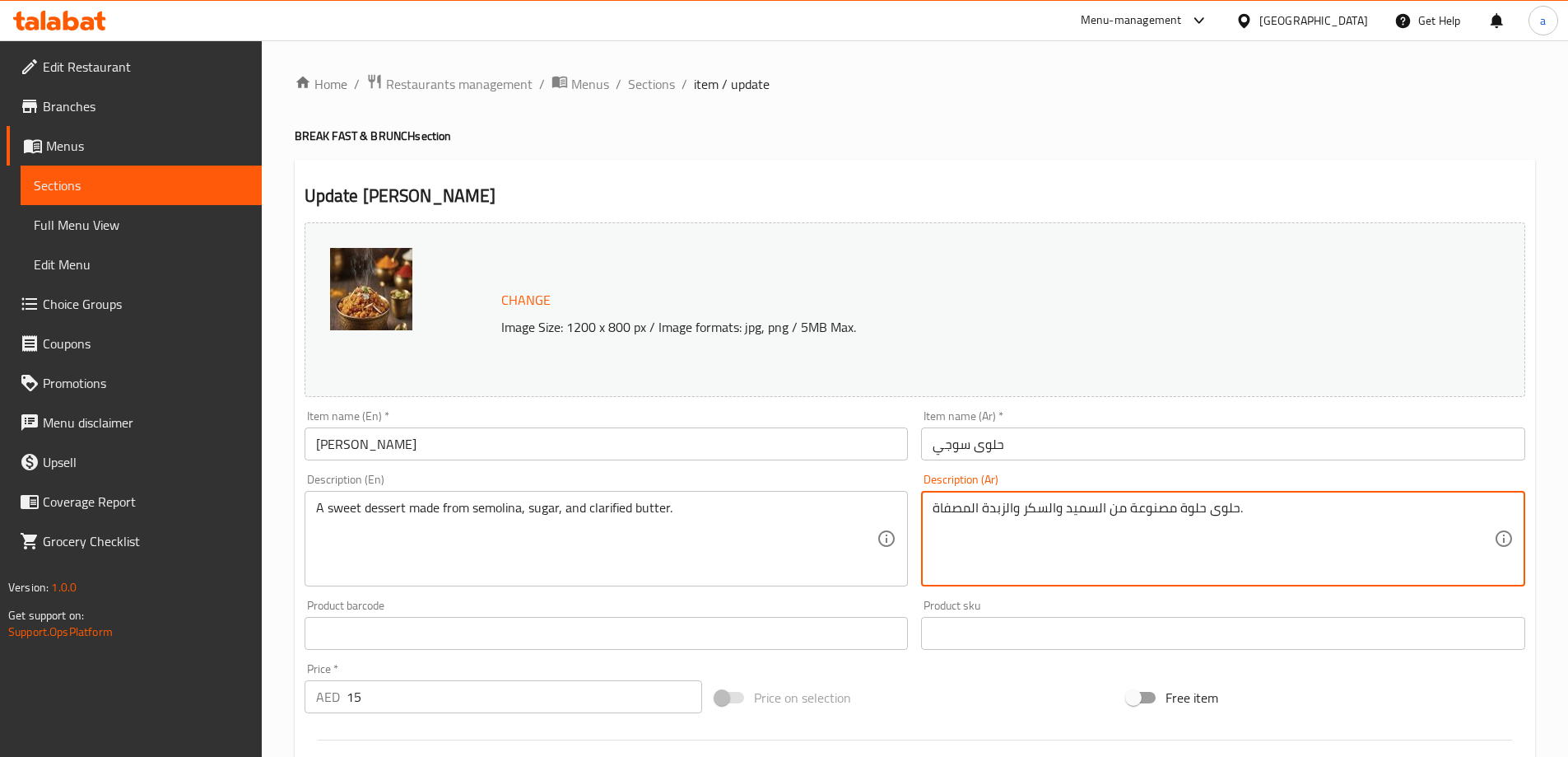
click at [1079, 509] on textarea "حلوى حلوة مصنوعة من السميد والسكر والزبدة المصفاة." at bounding box center [1213, 539] width 561 height 78
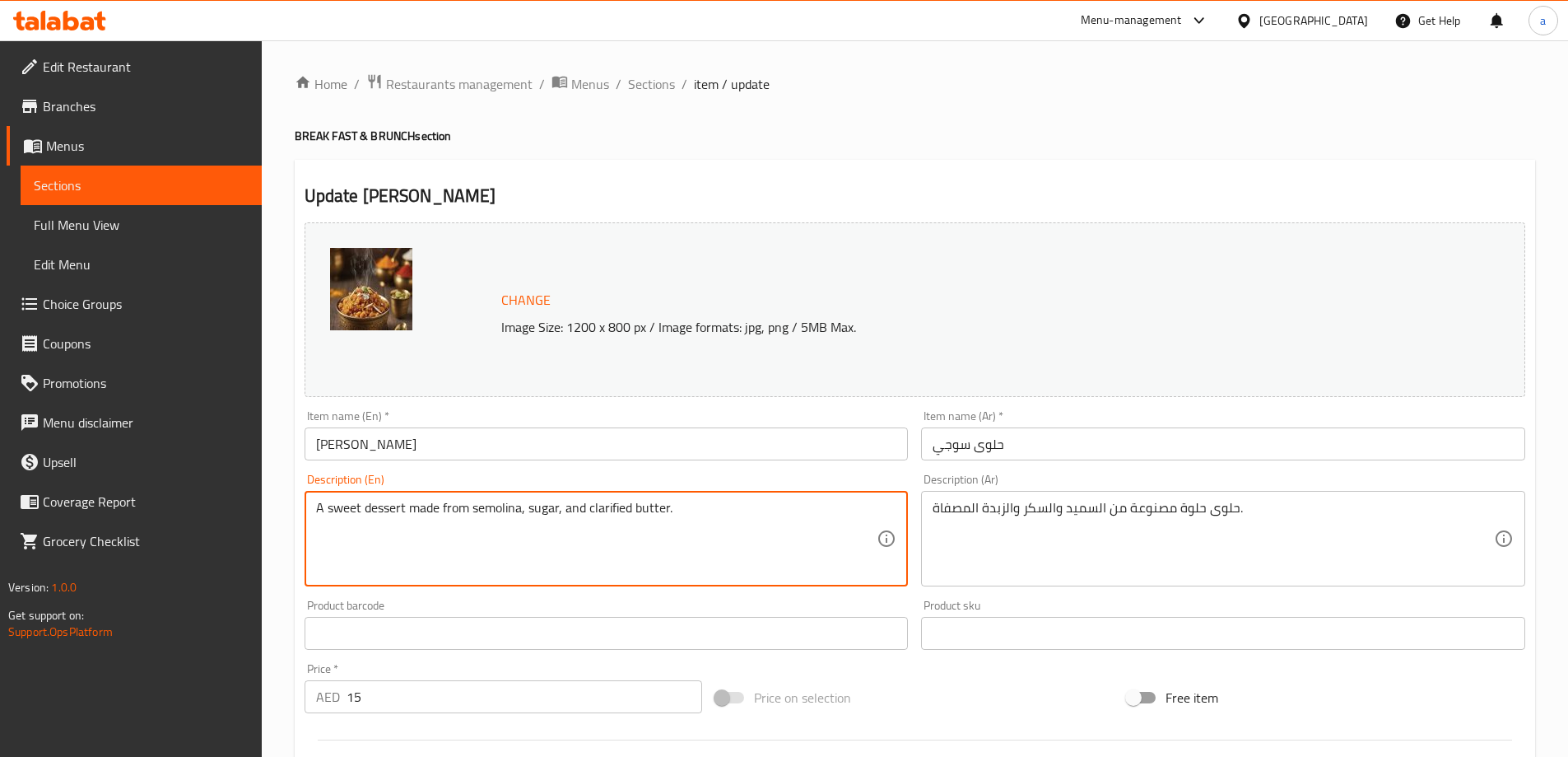
click at [502, 512] on textarea "A sweet dessert made from semolina, sugar, and clarified butter." at bounding box center [597, 539] width 561 height 78
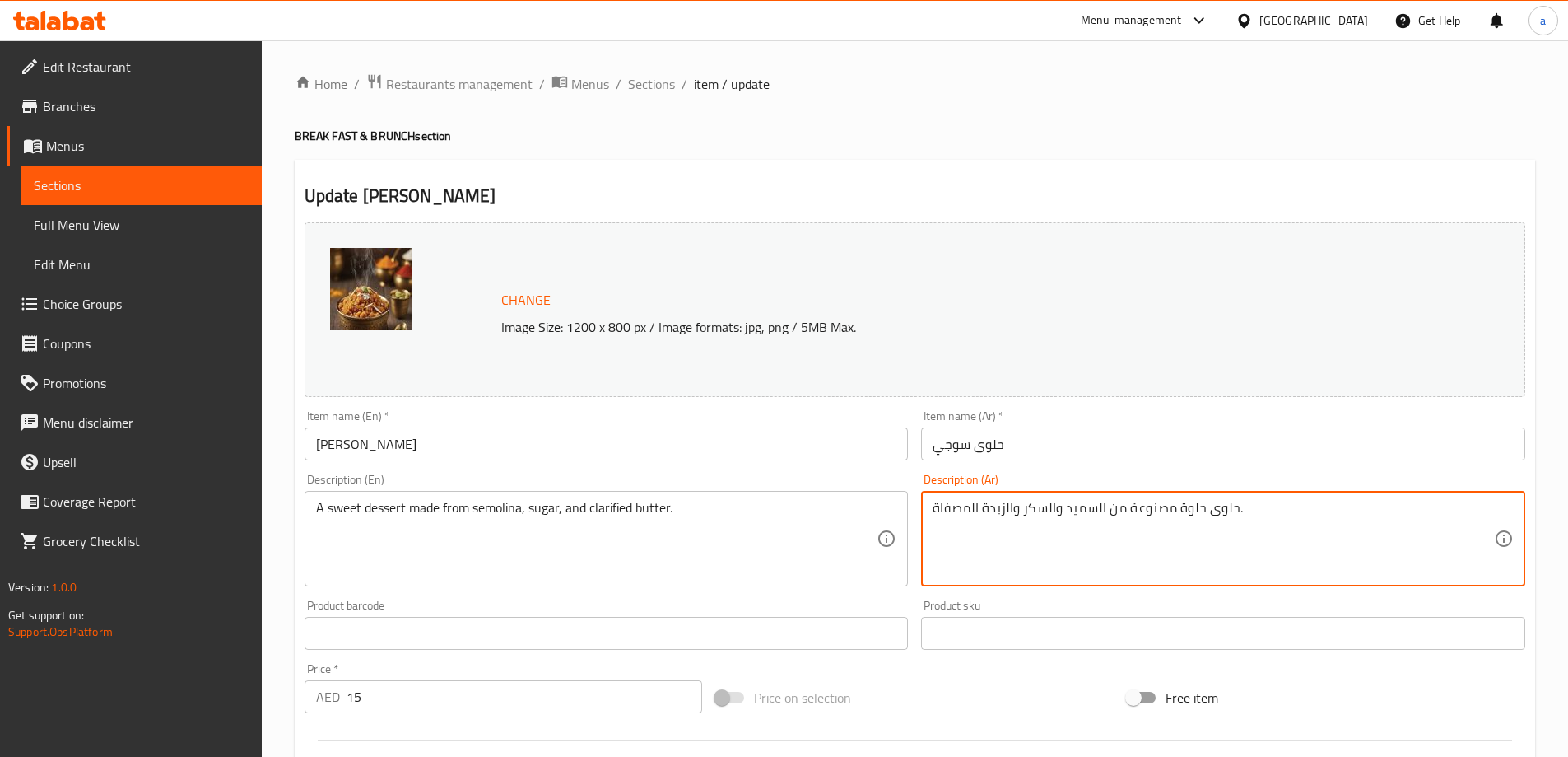
click at [1075, 510] on textarea "حلوى حلوة مصنوعة من السميد والسكر والزبدة المصفاة." at bounding box center [1213, 539] width 561 height 78
paste textarea "يمولينا"
type textarea "حلوى حلوة مصنوعة من سيمولينا والسكر والزبدة المصفاة."
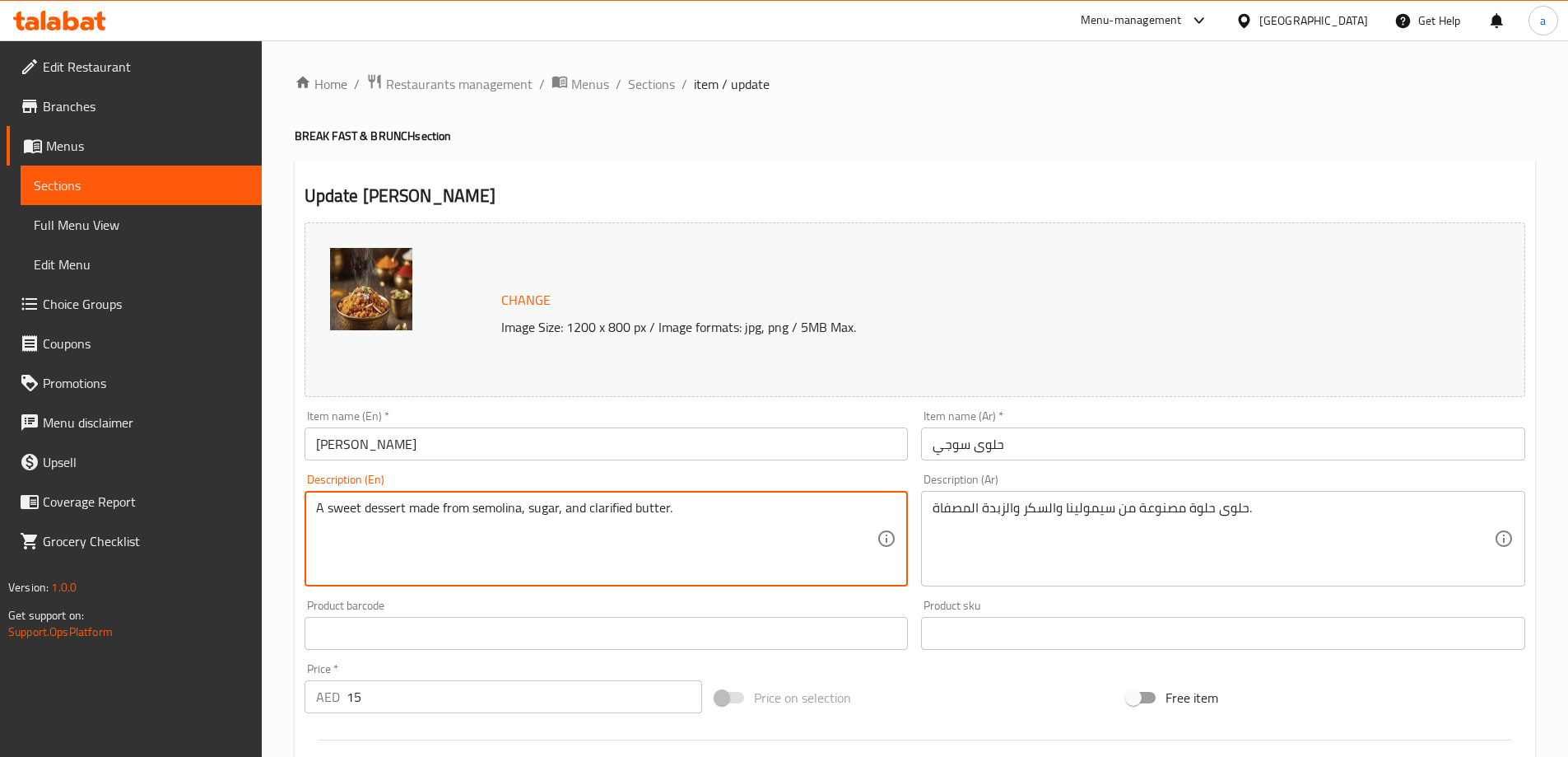
drag, startPoint x: 693, startPoint y: 512, endPoint x: 589, endPoint y: 516, distance: 104.1
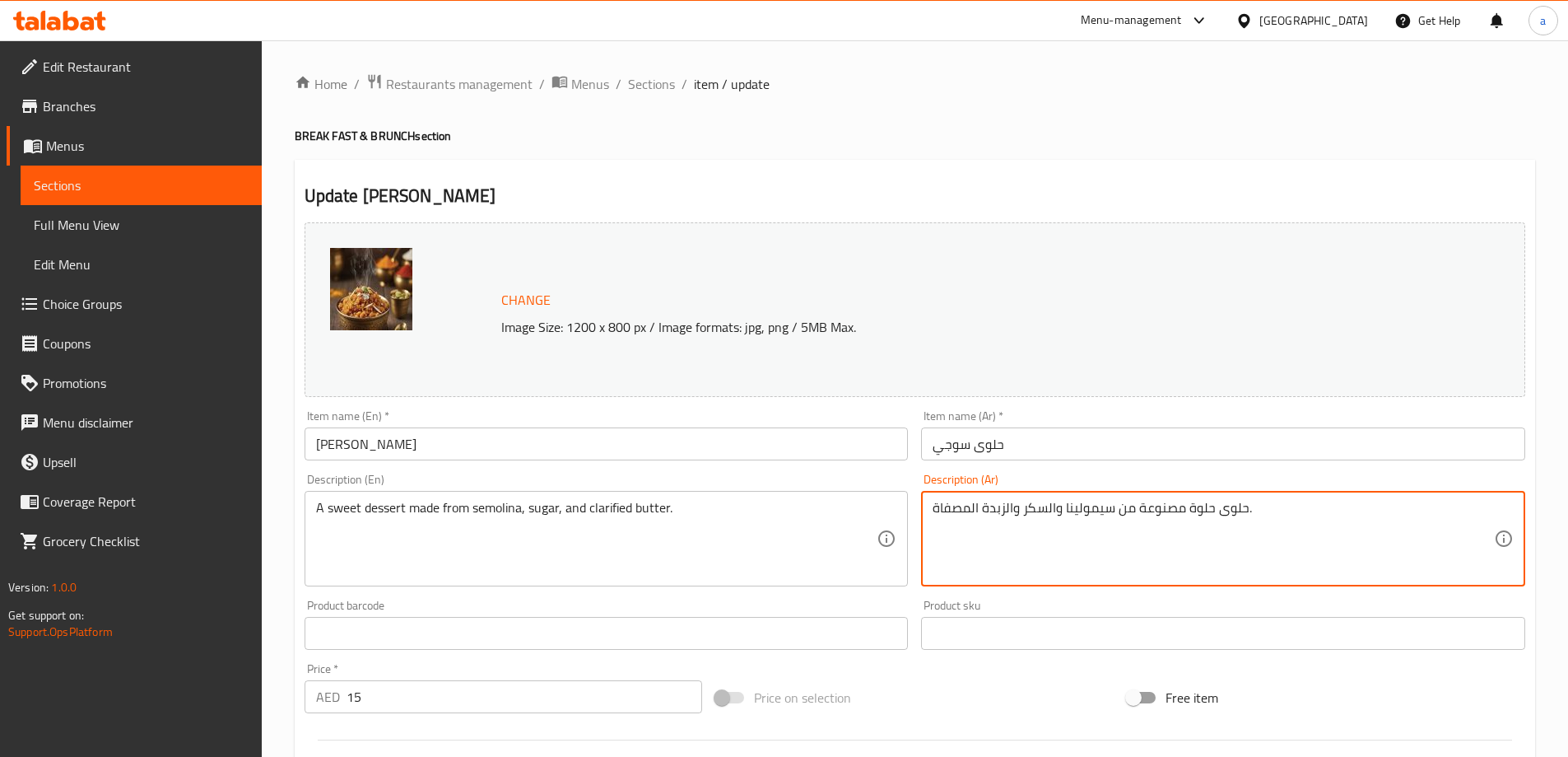
click at [938, 448] on input "حلوى سوجي" at bounding box center [1223, 443] width 604 height 33
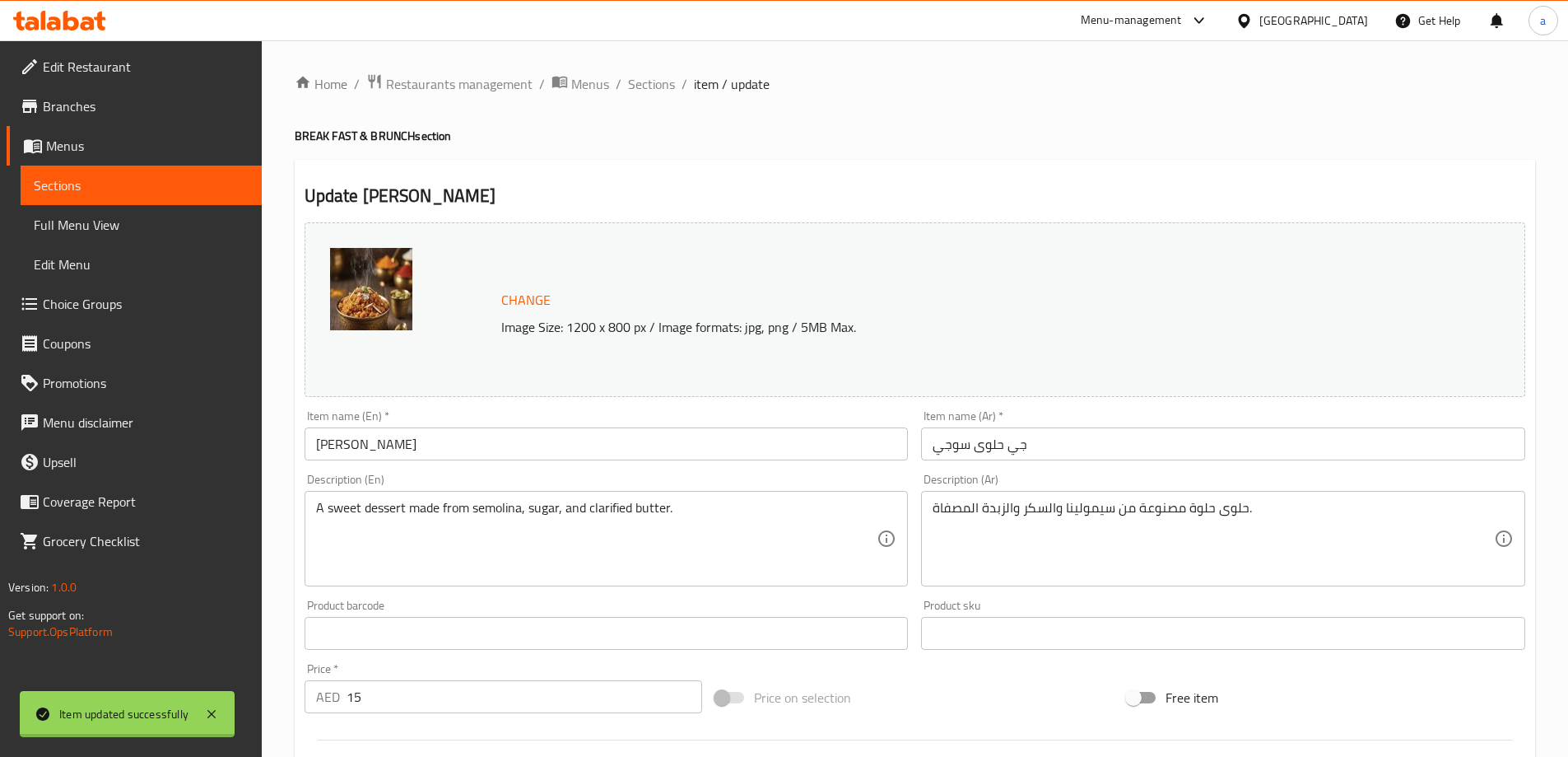
click at [1017, 453] on div at bounding box center [784, 378] width 1568 height 757
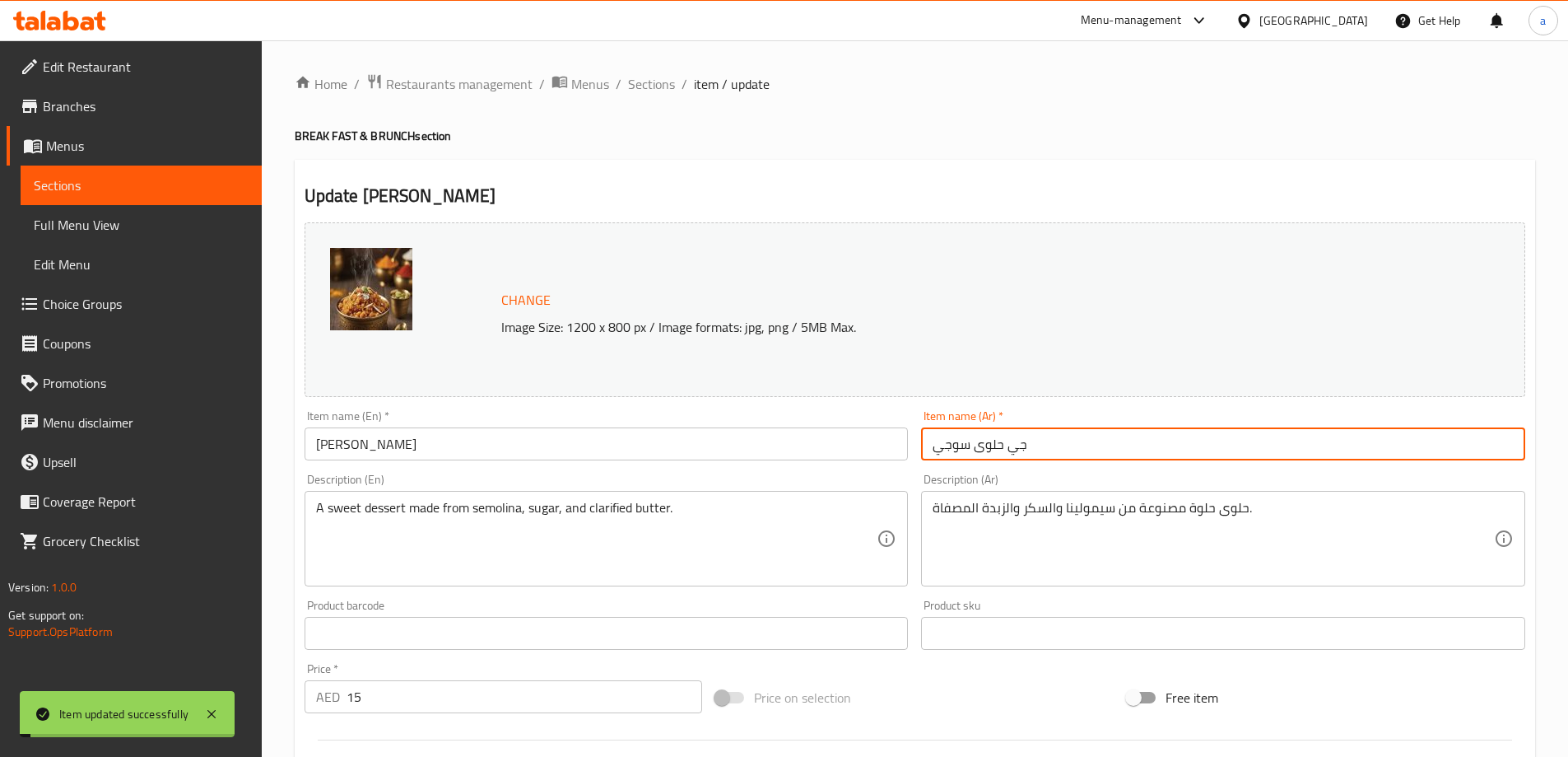
click at [1030, 447] on input "جي حلوى سوجي" at bounding box center [1223, 443] width 604 height 33
click at [1022, 446] on input "جي حلوى سوجي" at bounding box center [1223, 443] width 604 height 33
click at [1031, 447] on input "حلوى سوجي" at bounding box center [1223, 443] width 604 height 33
type input "حلوى سوجي جي"
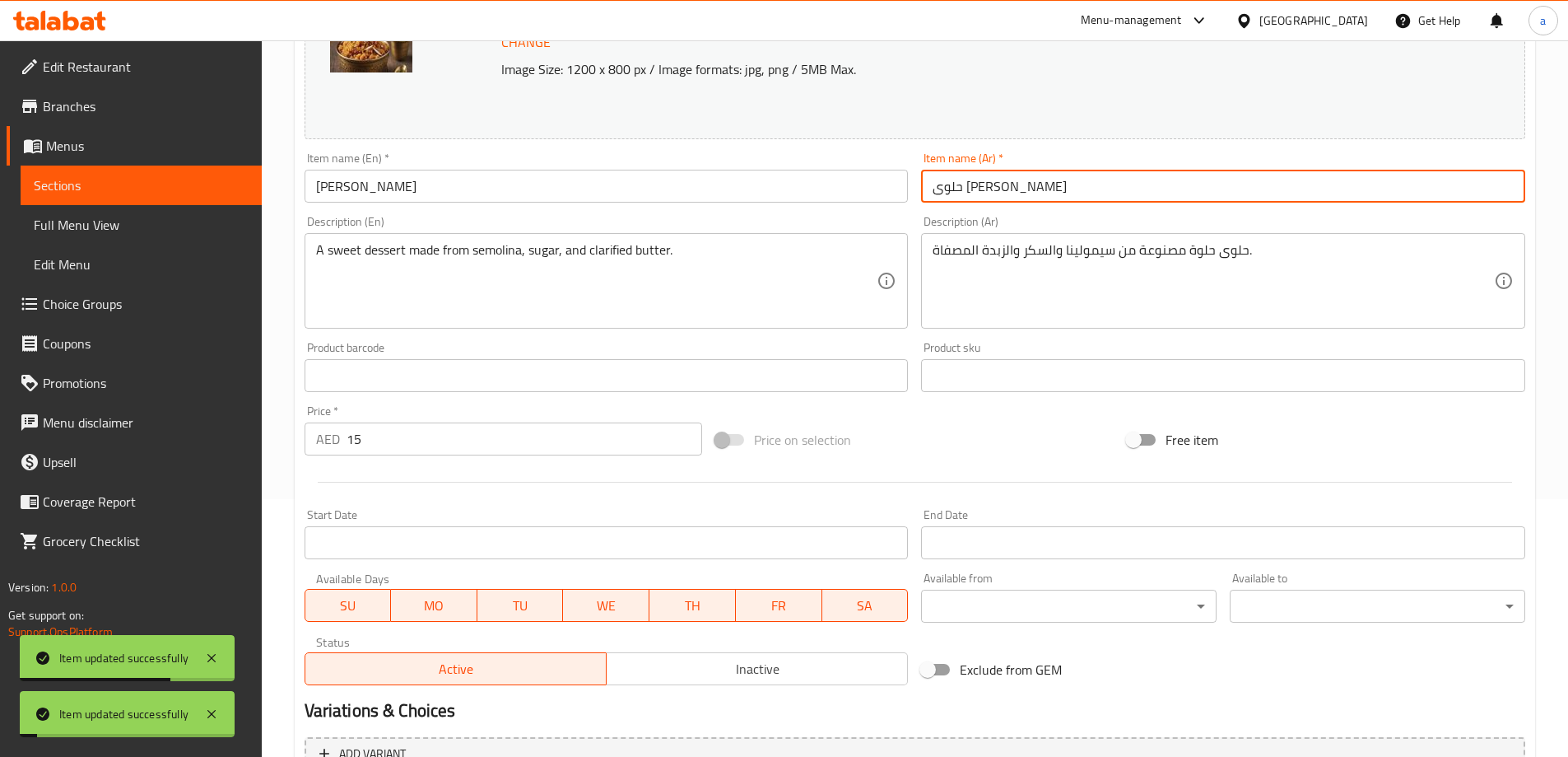
scroll to position [430, 0]
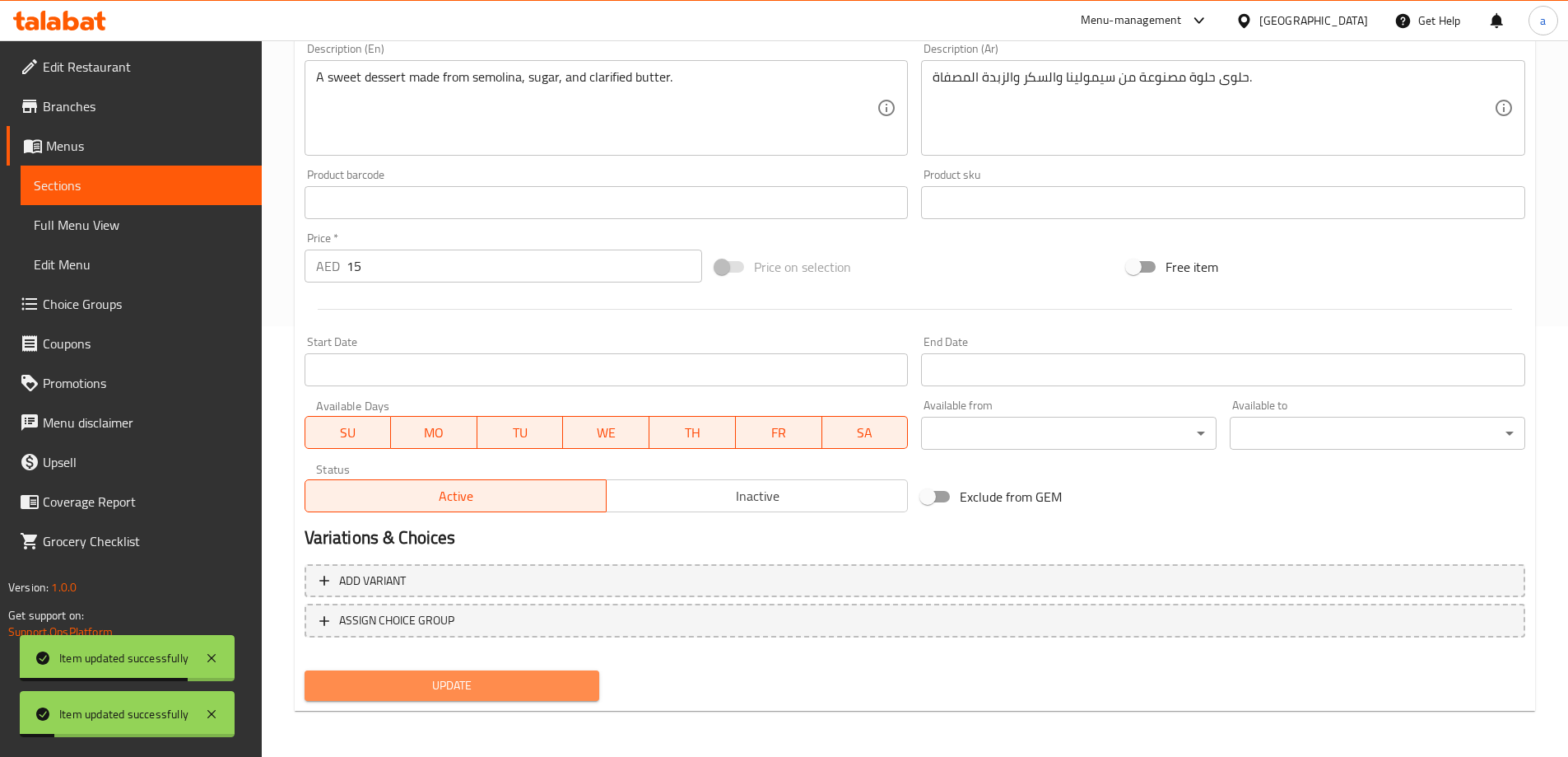
click at [533, 683] on span "Update" at bounding box center [452, 685] width 269 height 21
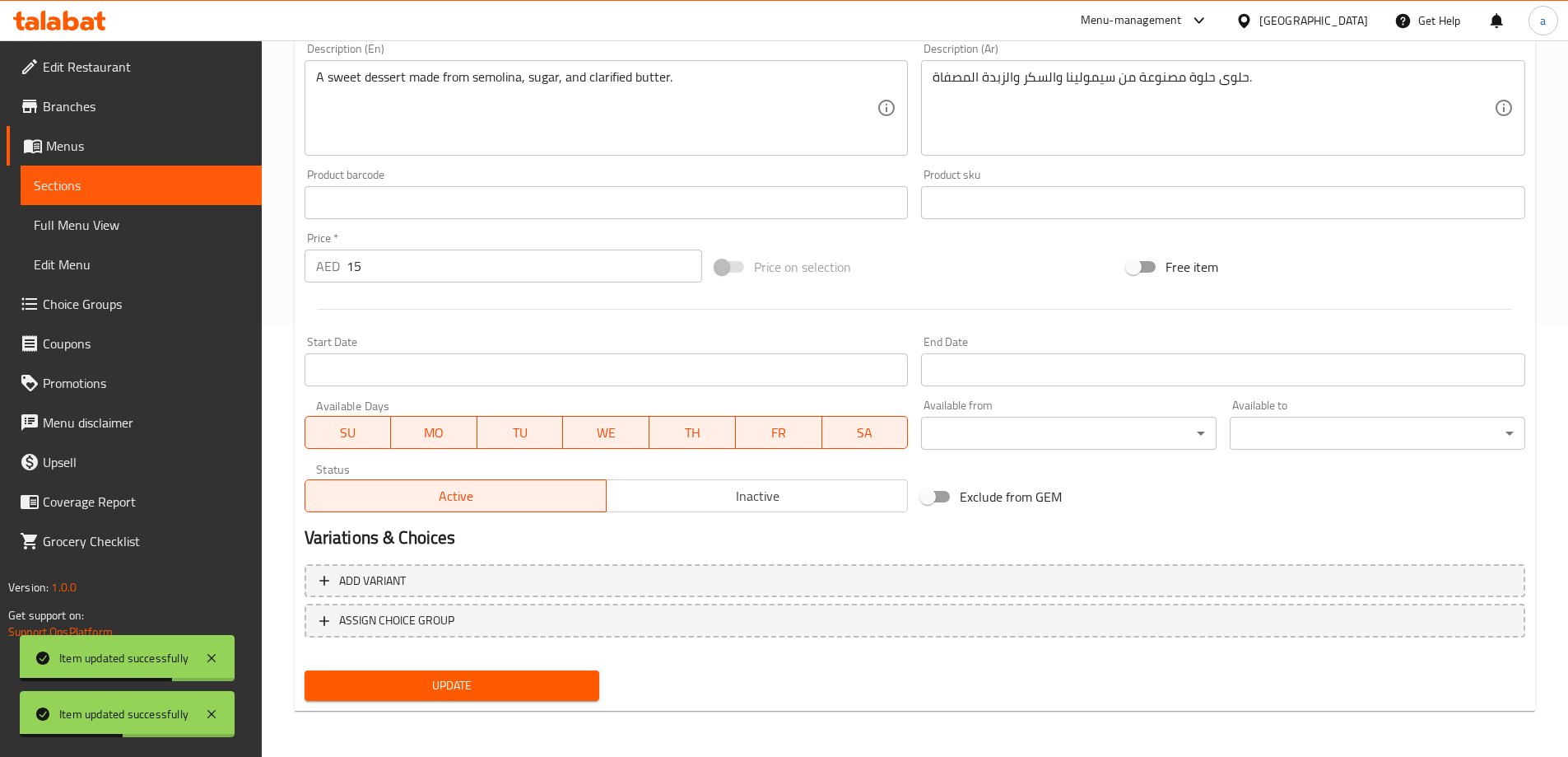
click at [135, 191] on span "Sections" at bounding box center [141, 186] width 215 height 20
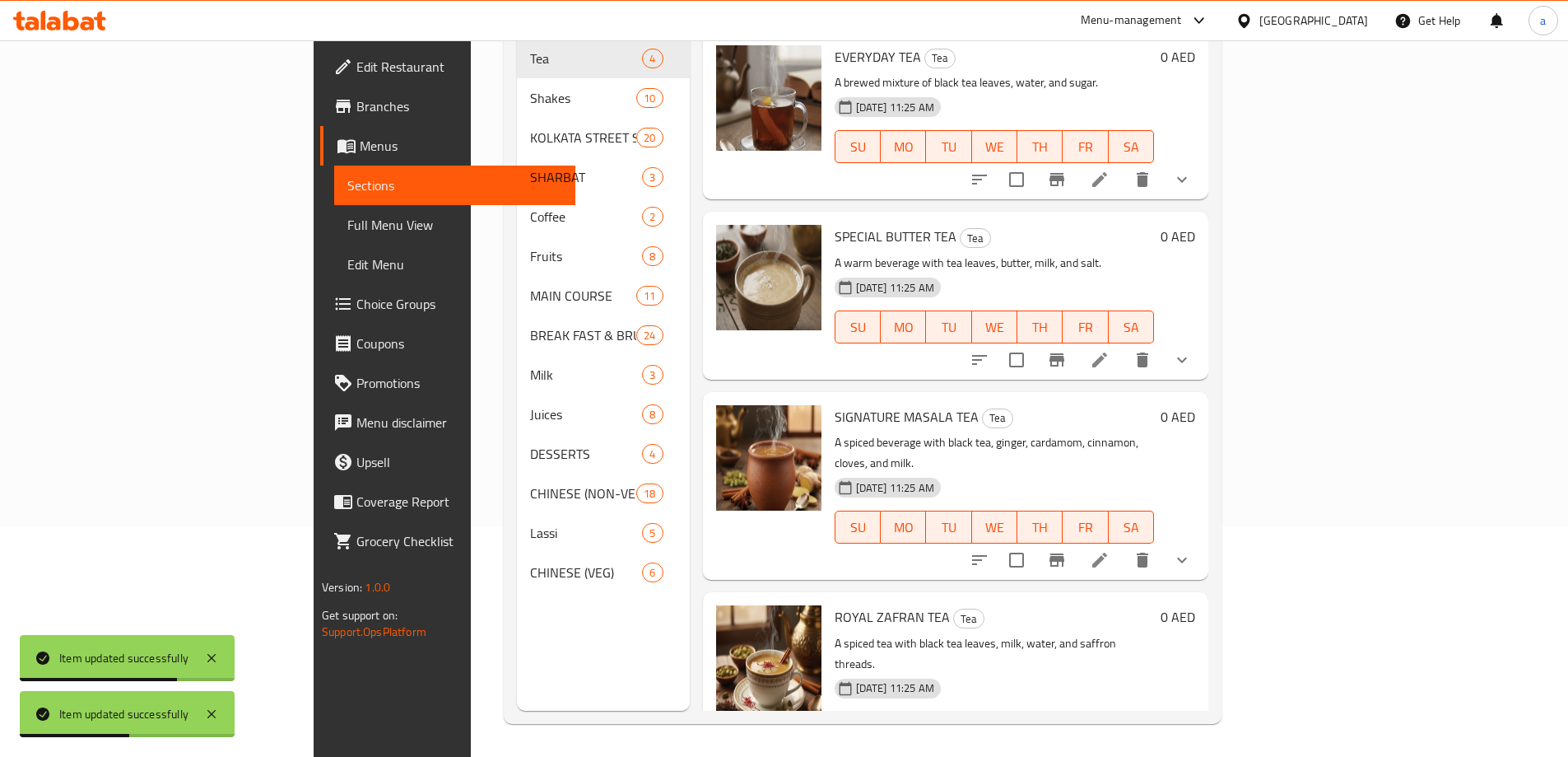
scroll to position [231, 0]
click at [347, 225] on span "Full Menu View" at bounding box center [454, 225] width 215 height 20
click at [347, 185] on span "Sections" at bounding box center [454, 186] width 215 height 20
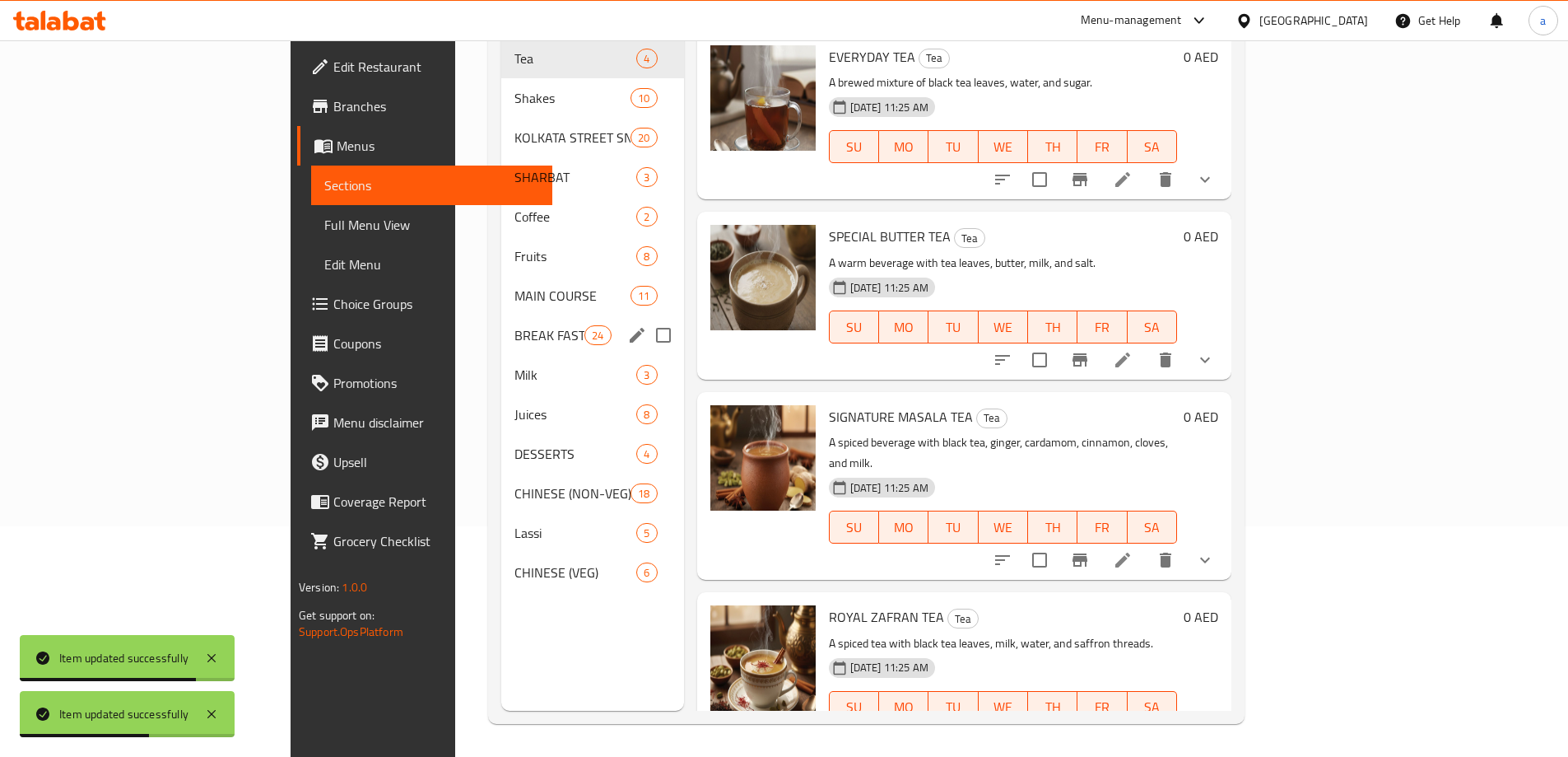
click at [514, 326] on span "BREAK FAST & BRUNCH" at bounding box center [549, 336] width 70 height 20
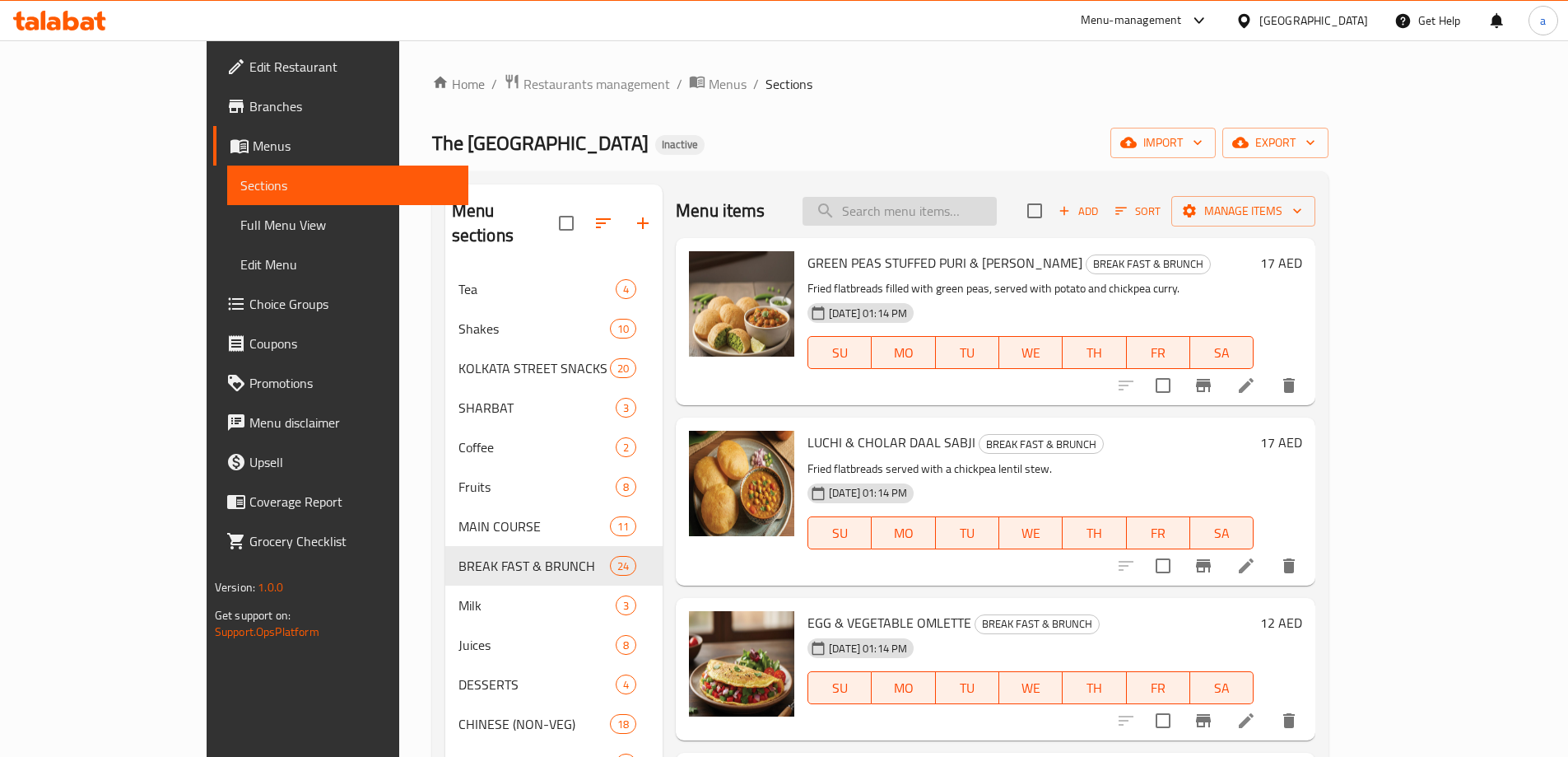
click at [983, 219] on input "search" at bounding box center [899, 211] width 195 height 29
paste input "SPL HALWA"
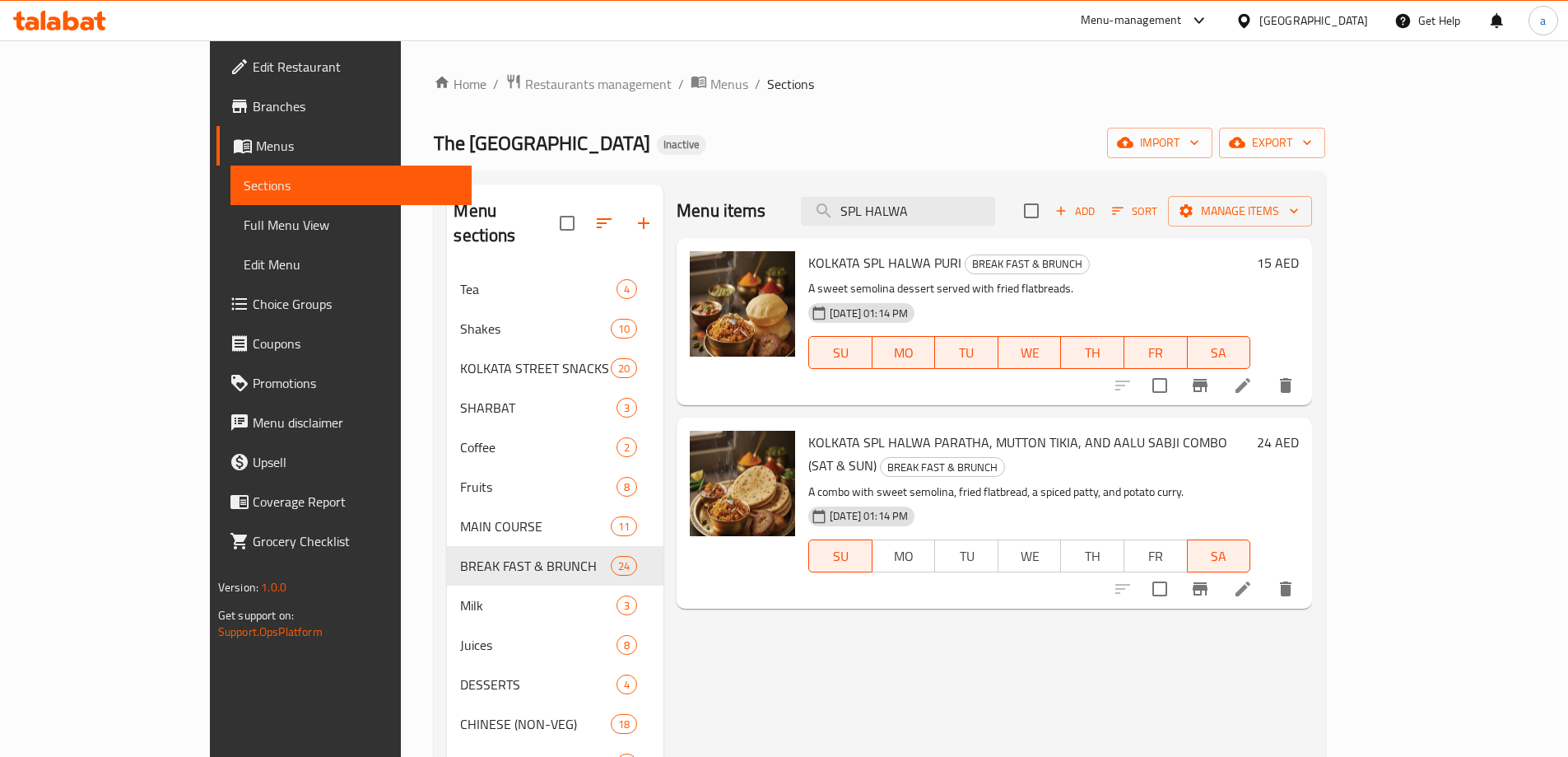
type input "SPL HALWA"
click at [1266, 378] on li at bounding box center [1243, 385] width 46 height 30
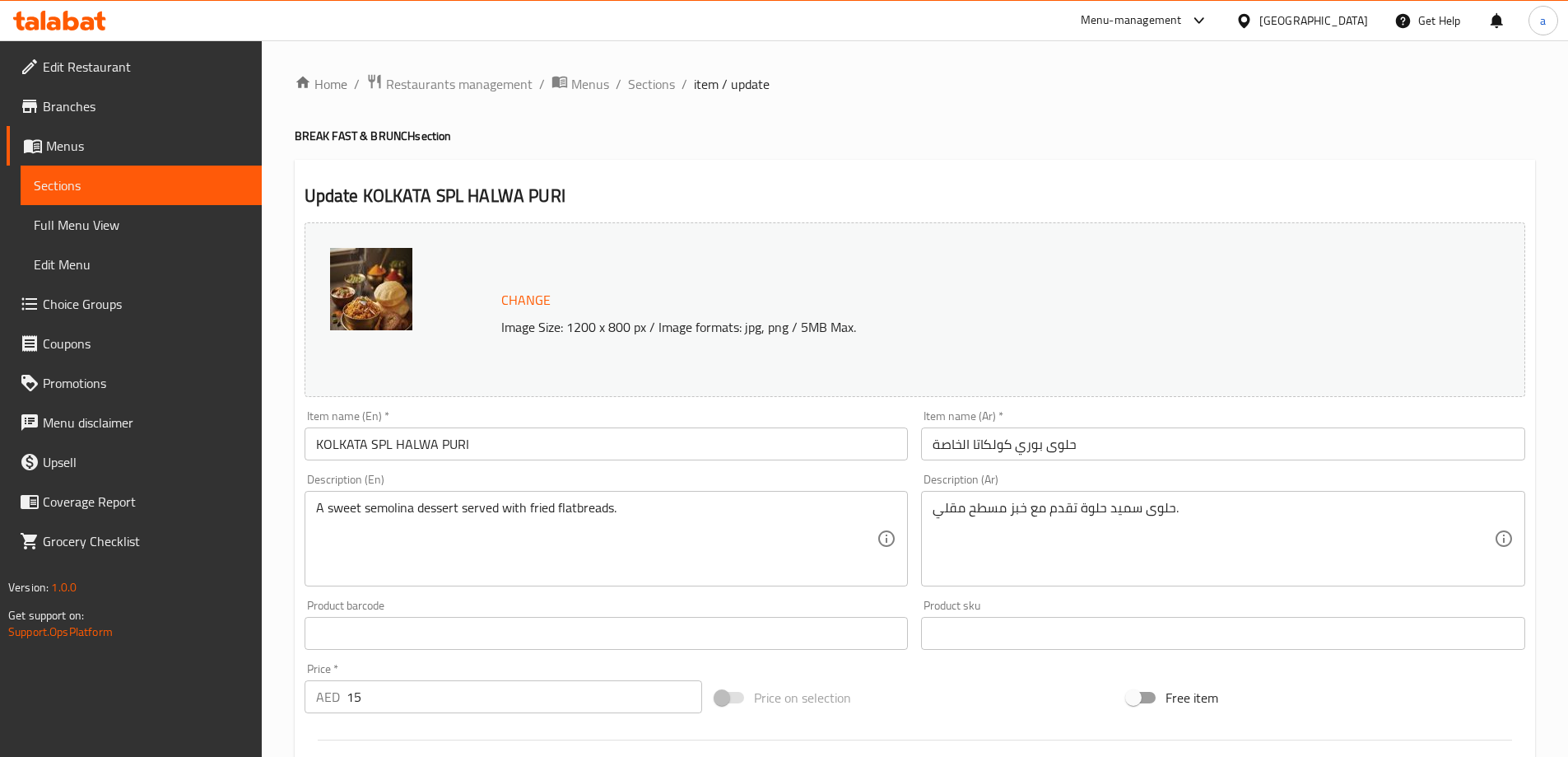
click at [939, 437] on input "حلوى بوري كولكاتا الخاصة" at bounding box center [1223, 443] width 604 height 33
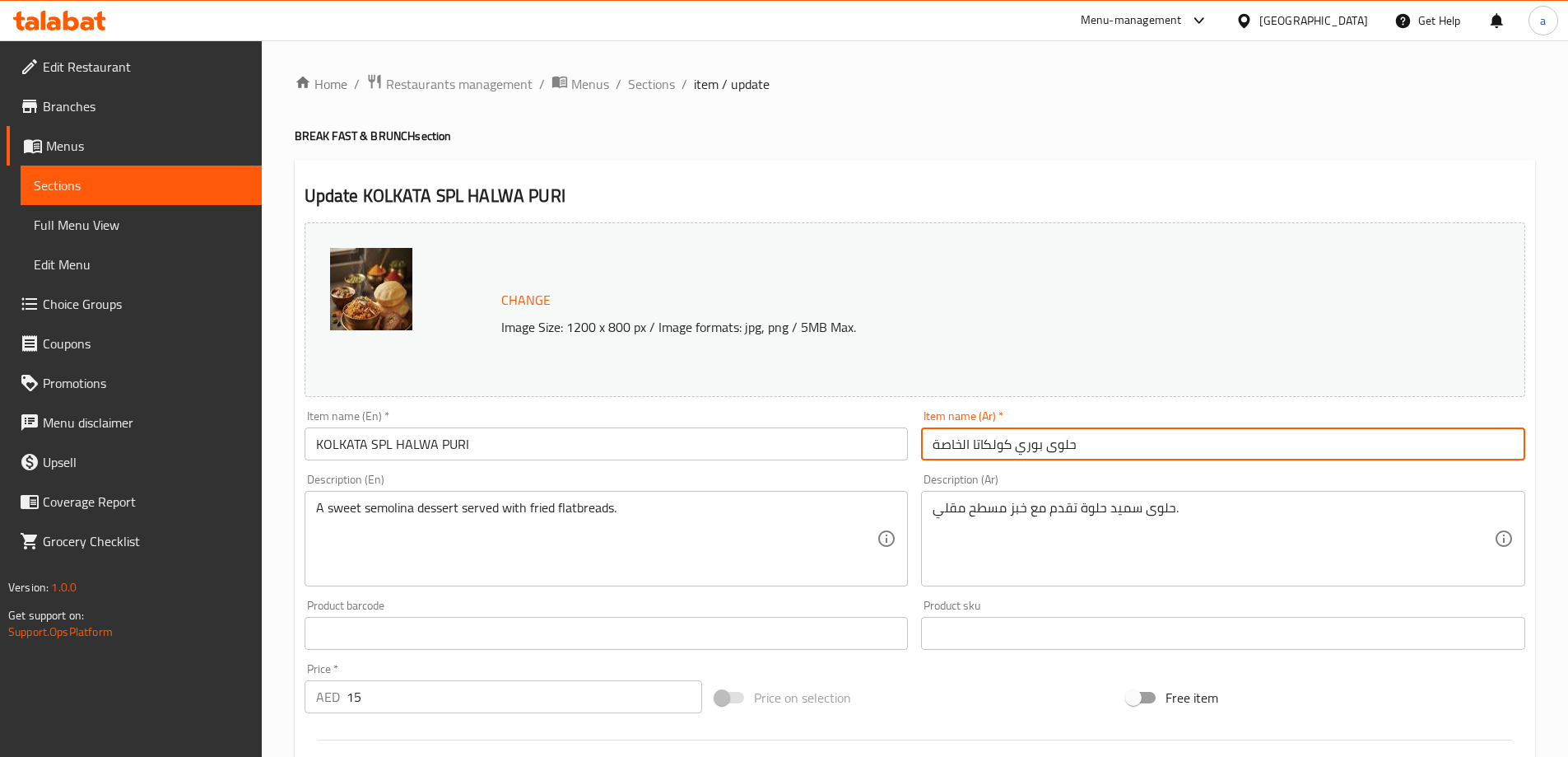
click at [939, 437] on input "حلوى بوري كولكاتا الخاصة" at bounding box center [1223, 443] width 604 height 33
type input "حلوى بوري كولكاتا سبيشيال"
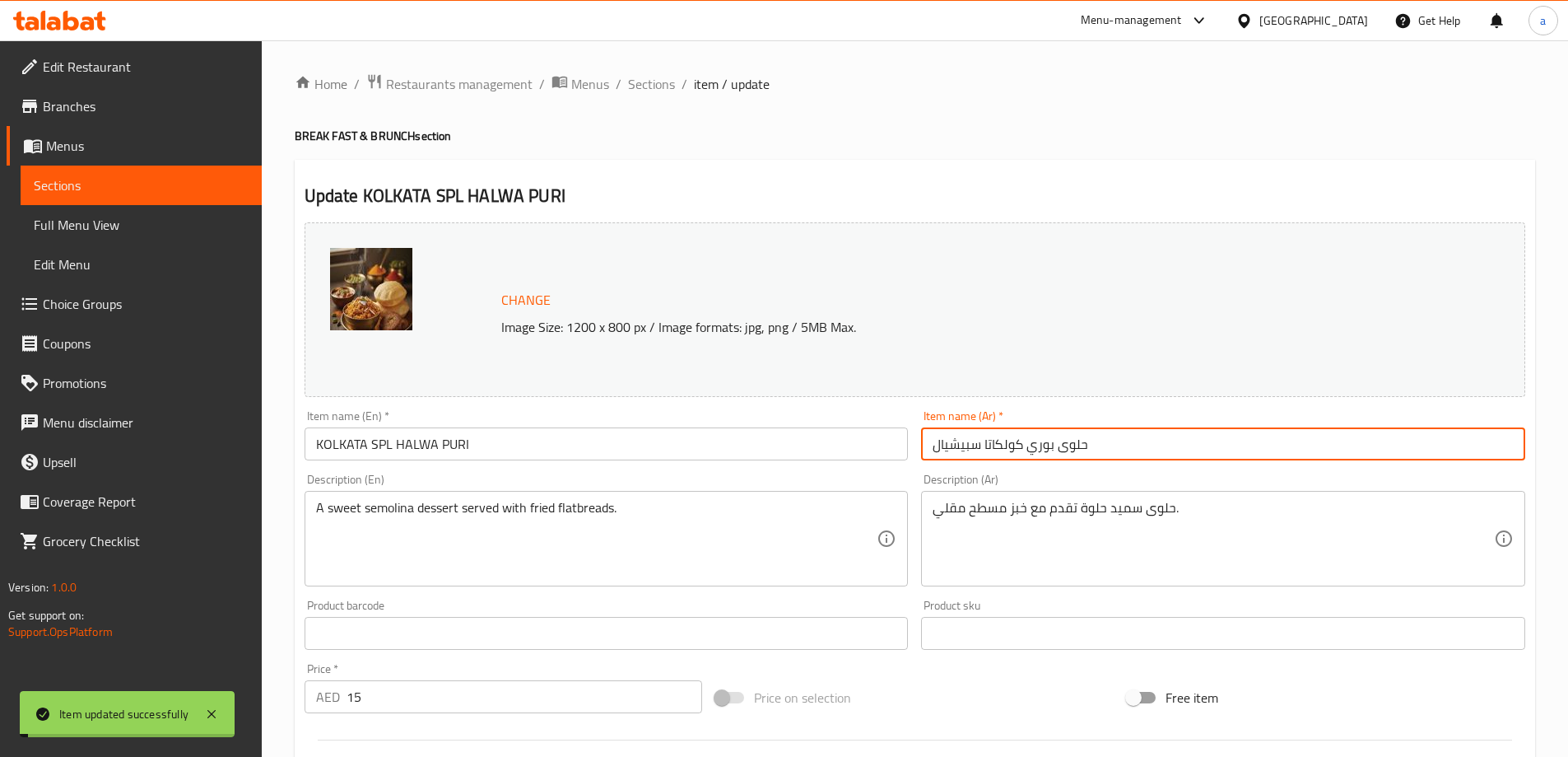
click at [155, 186] on span "Sections" at bounding box center [141, 186] width 215 height 20
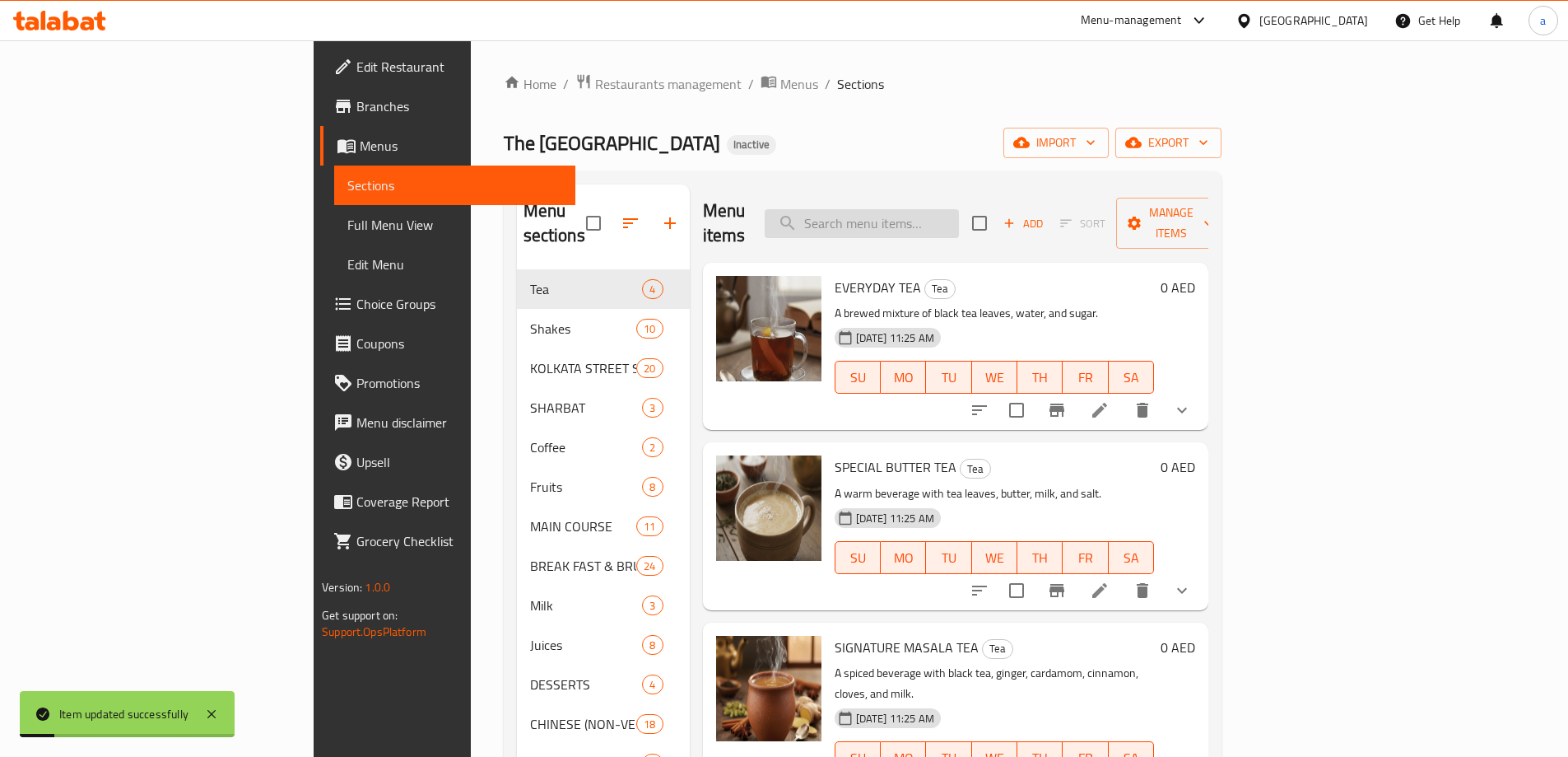
click at [959, 209] on input "search" at bounding box center [861, 223] width 195 height 29
paste input "SPL HALWA"
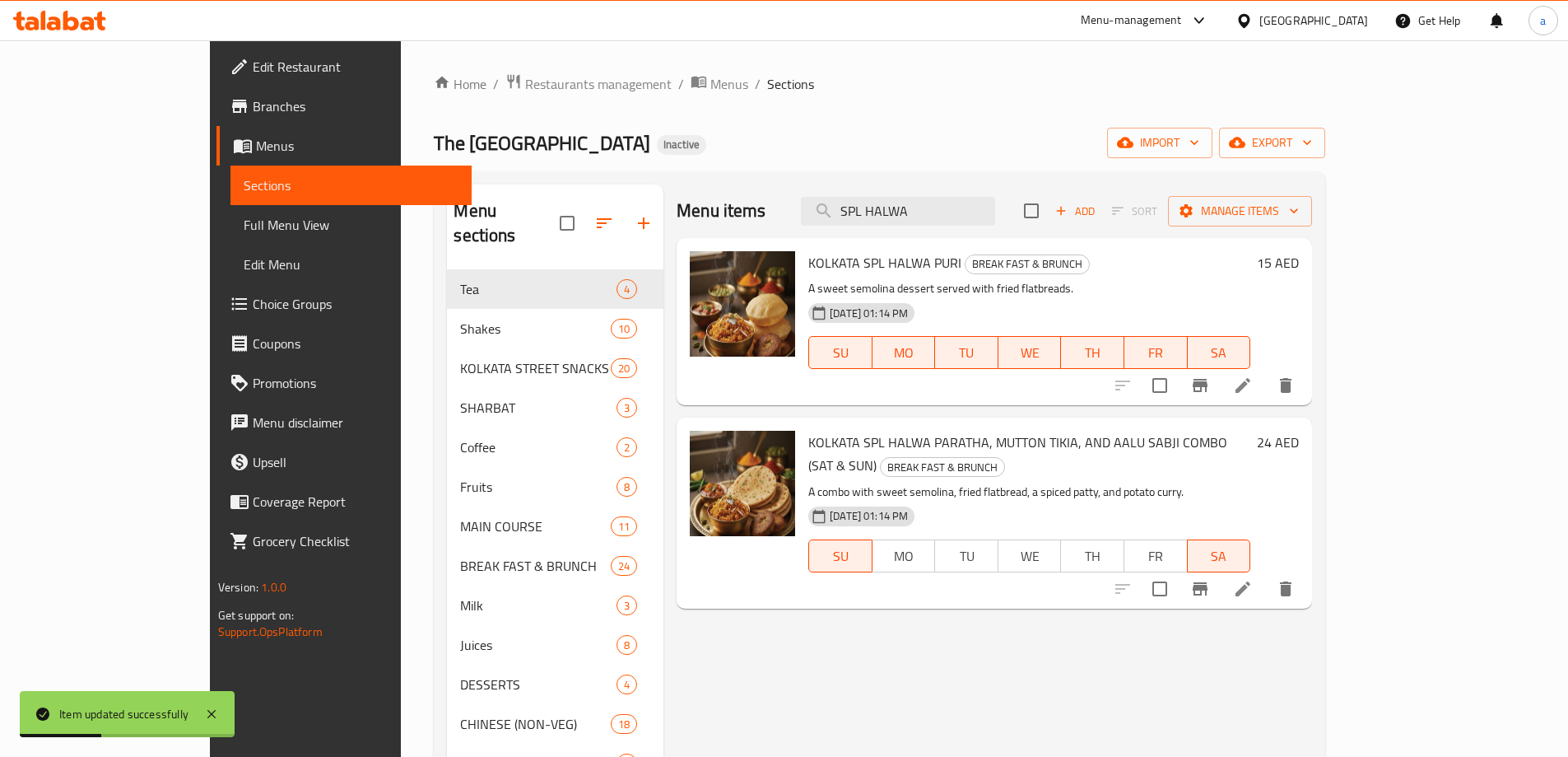
type input "SPL HALWA"
click at [1253, 579] on icon at bounding box center [1243, 589] width 20 height 20
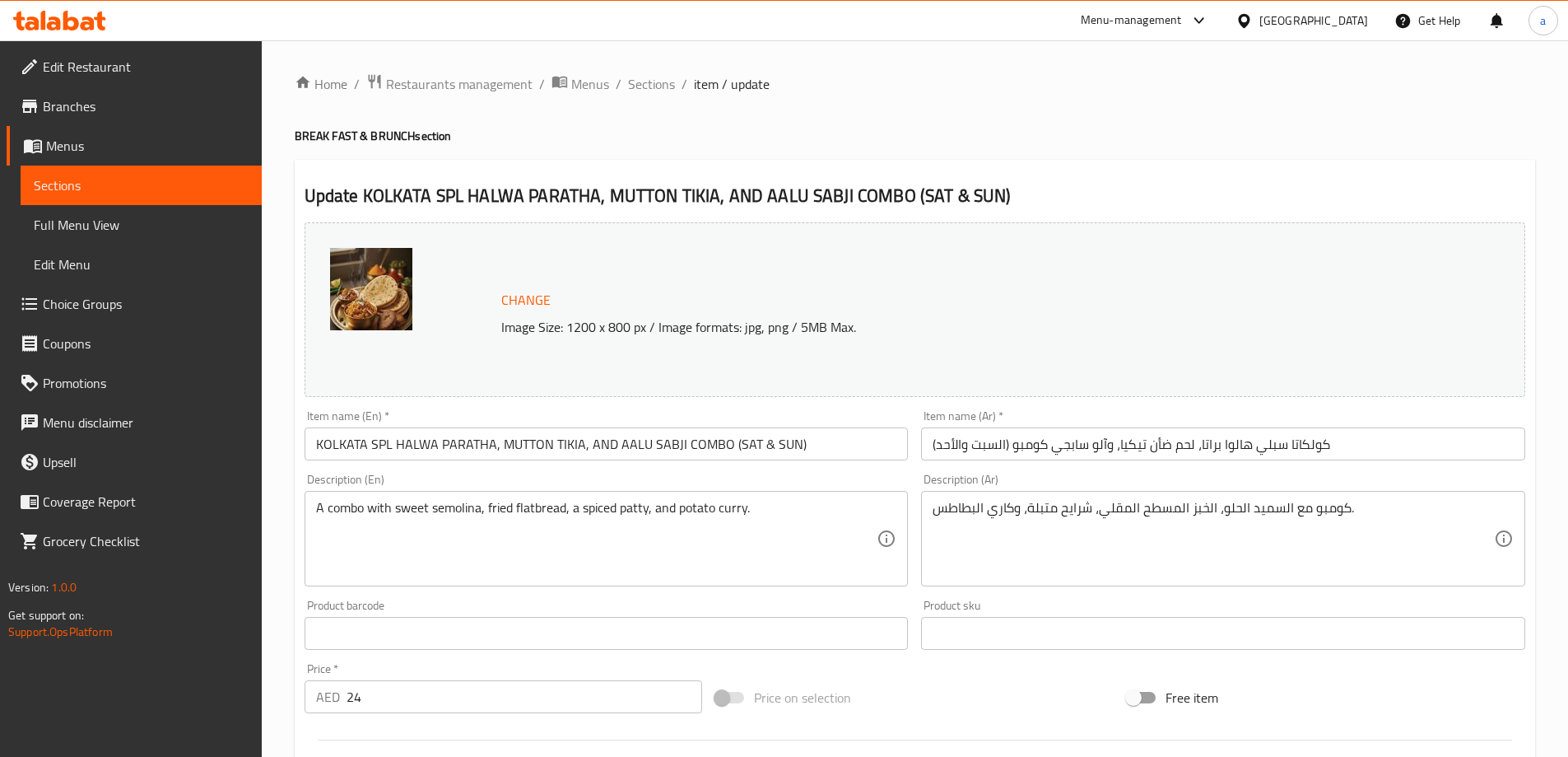
click at [179, 194] on span "Sections" at bounding box center [141, 186] width 215 height 20
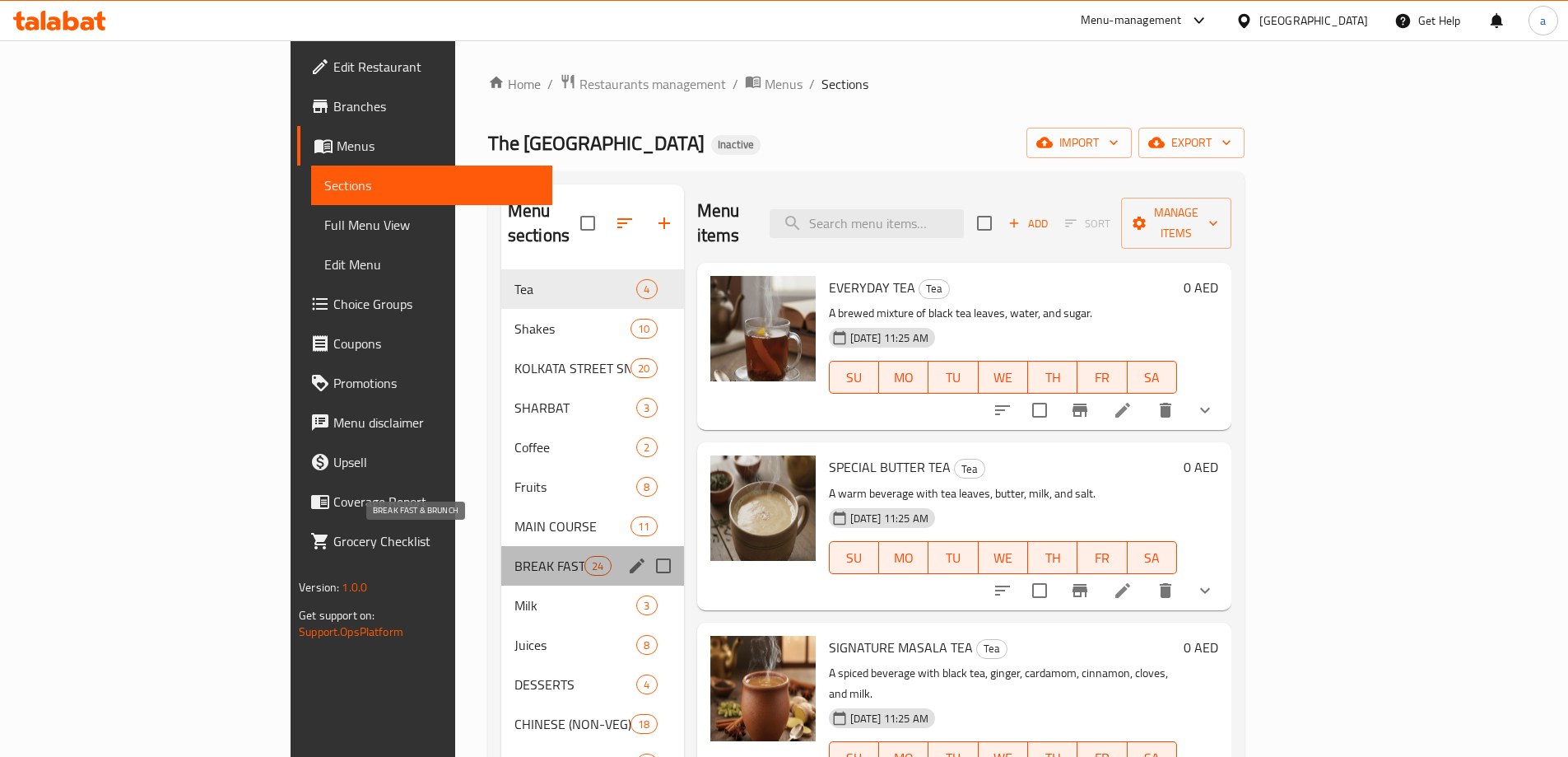
click at [514, 556] on span "BREAK FAST & BRUNCH" at bounding box center [549, 566] width 70 height 20
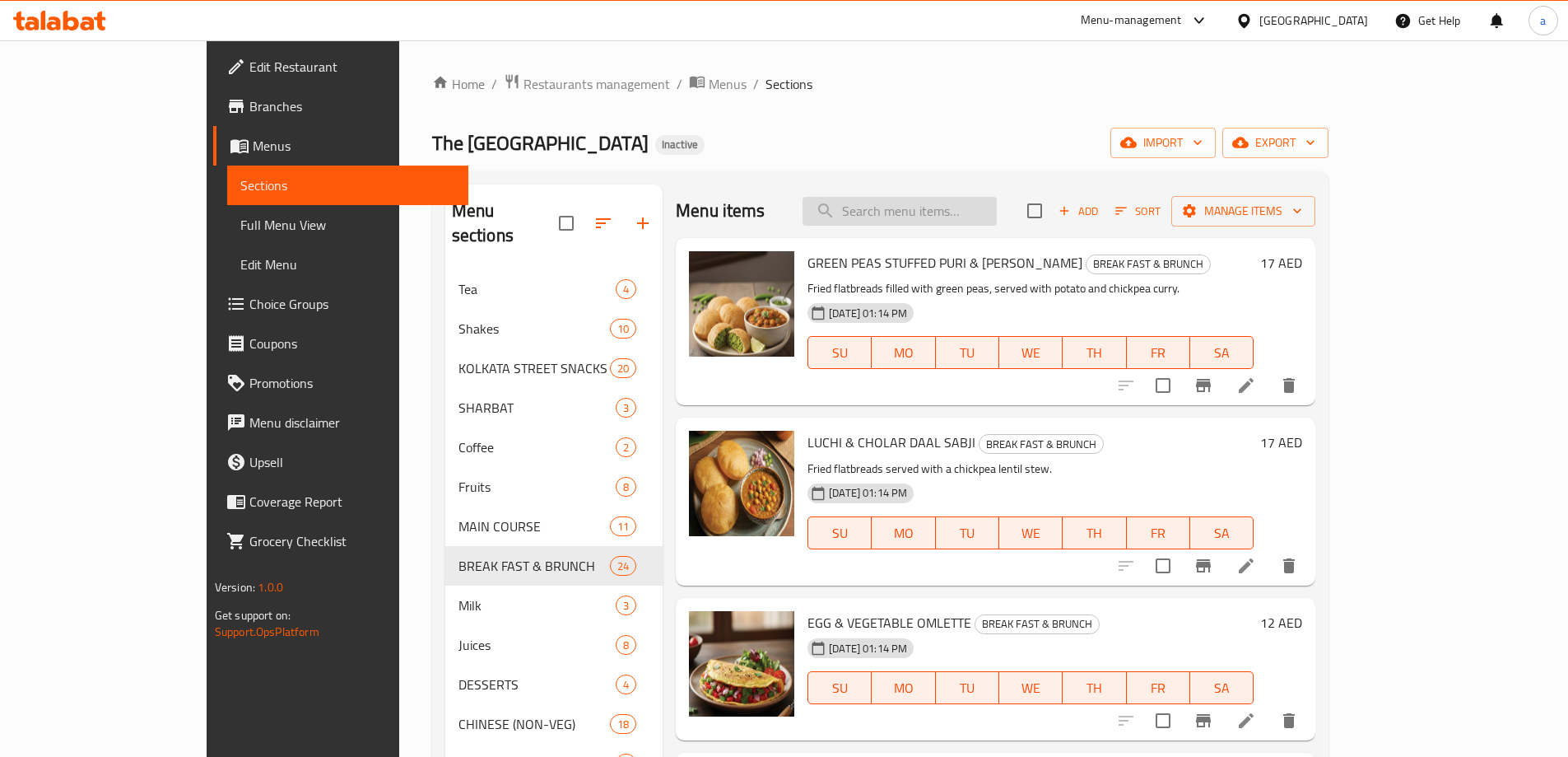
click at [933, 211] on input "search" at bounding box center [899, 211] width 195 height 29
paste input "SPL HALWA"
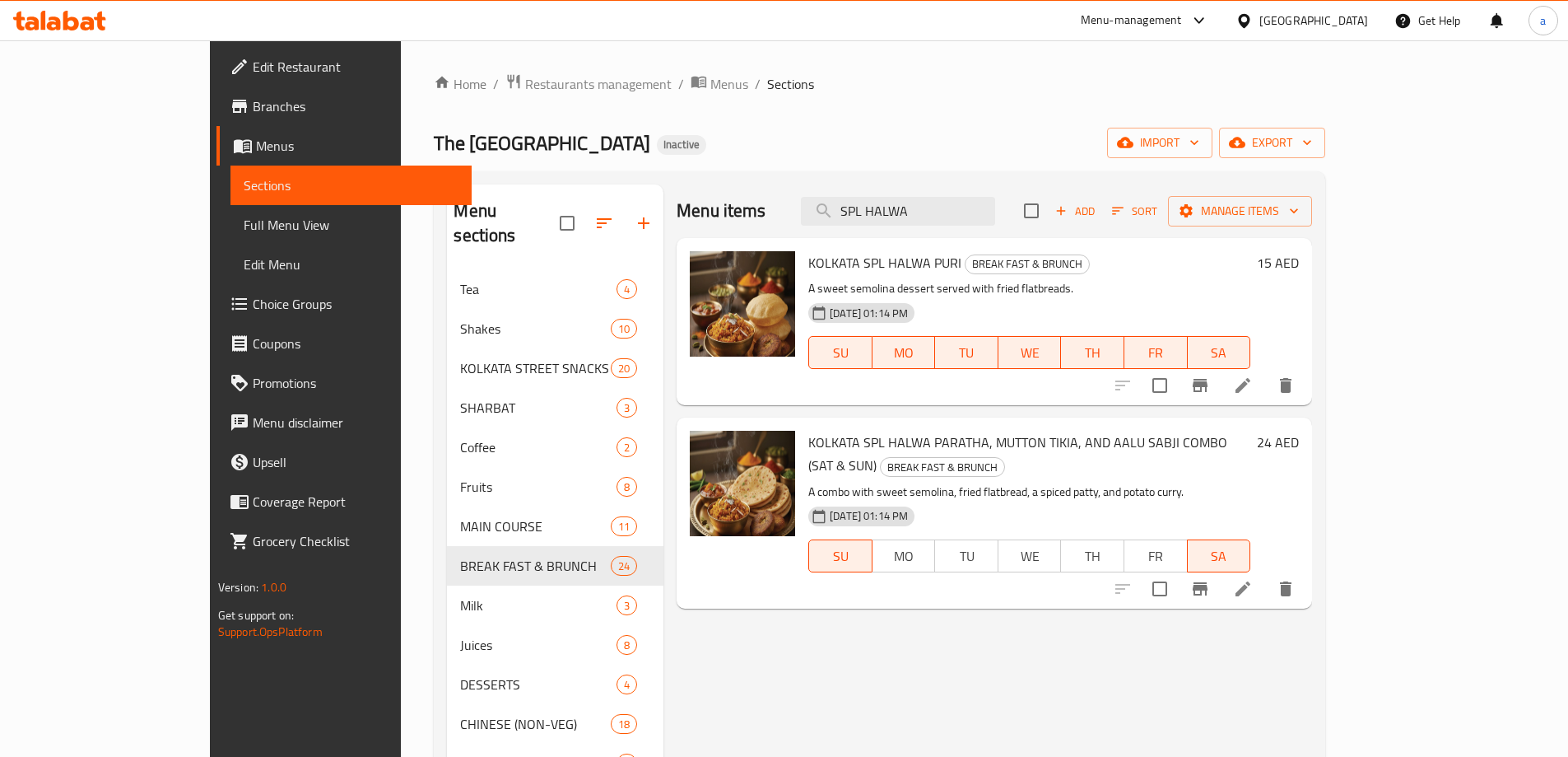
type input "SPL HALWA"
click at [1253, 381] on icon at bounding box center [1243, 385] width 20 height 20
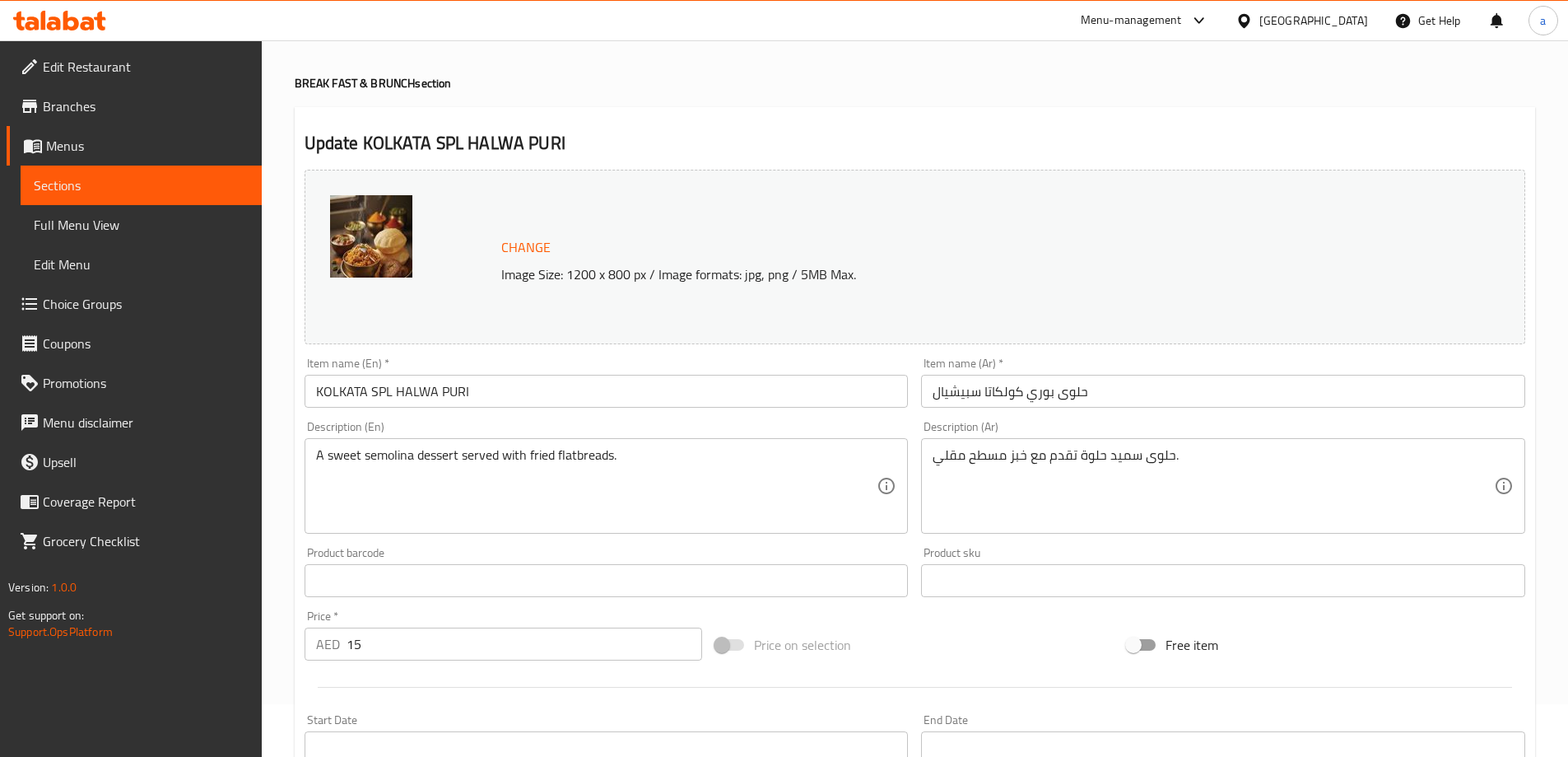
scroll to position [82, 0]
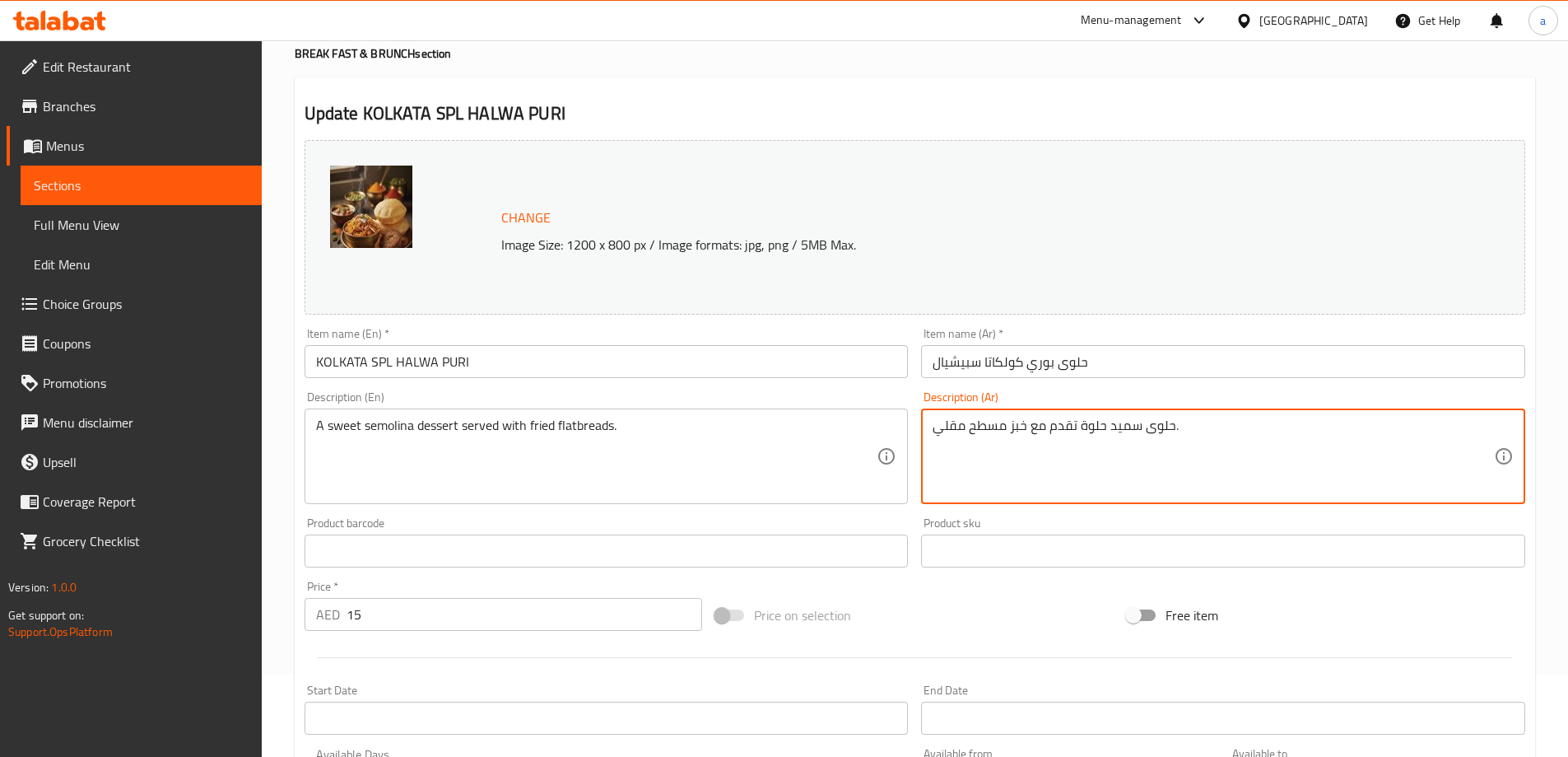
click at [1115, 427] on textarea "حلوى سميد حلوة تقدم مع خبز مسطح مقلي." at bounding box center [1213, 456] width 561 height 78
click at [1133, 428] on textarea "حلوى سميد حلوة تقدم مع خبز مسطح مقلي." at bounding box center [1213, 456] width 561 height 78
paste textarea "مولينا"
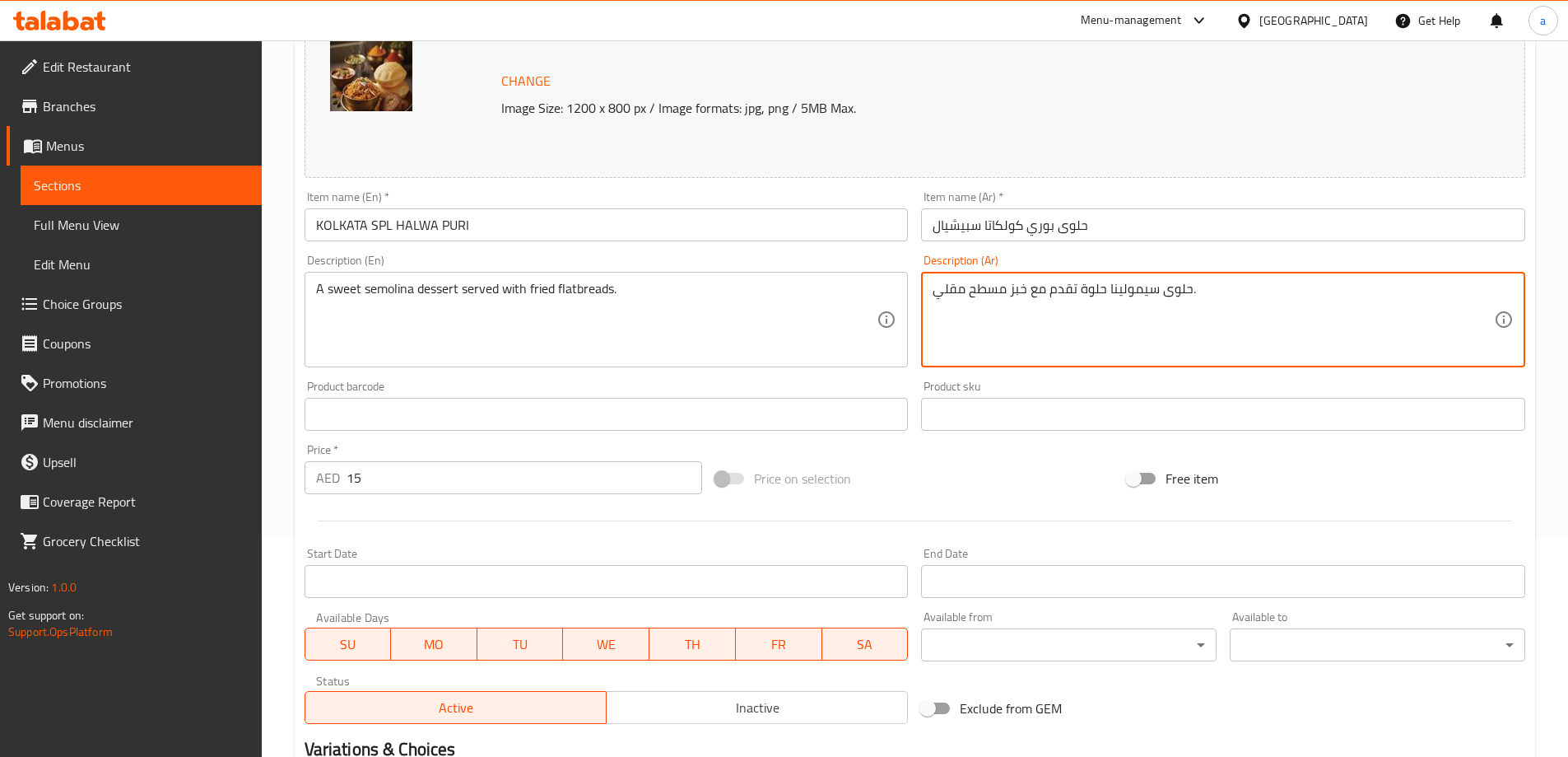
scroll to position [430, 0]
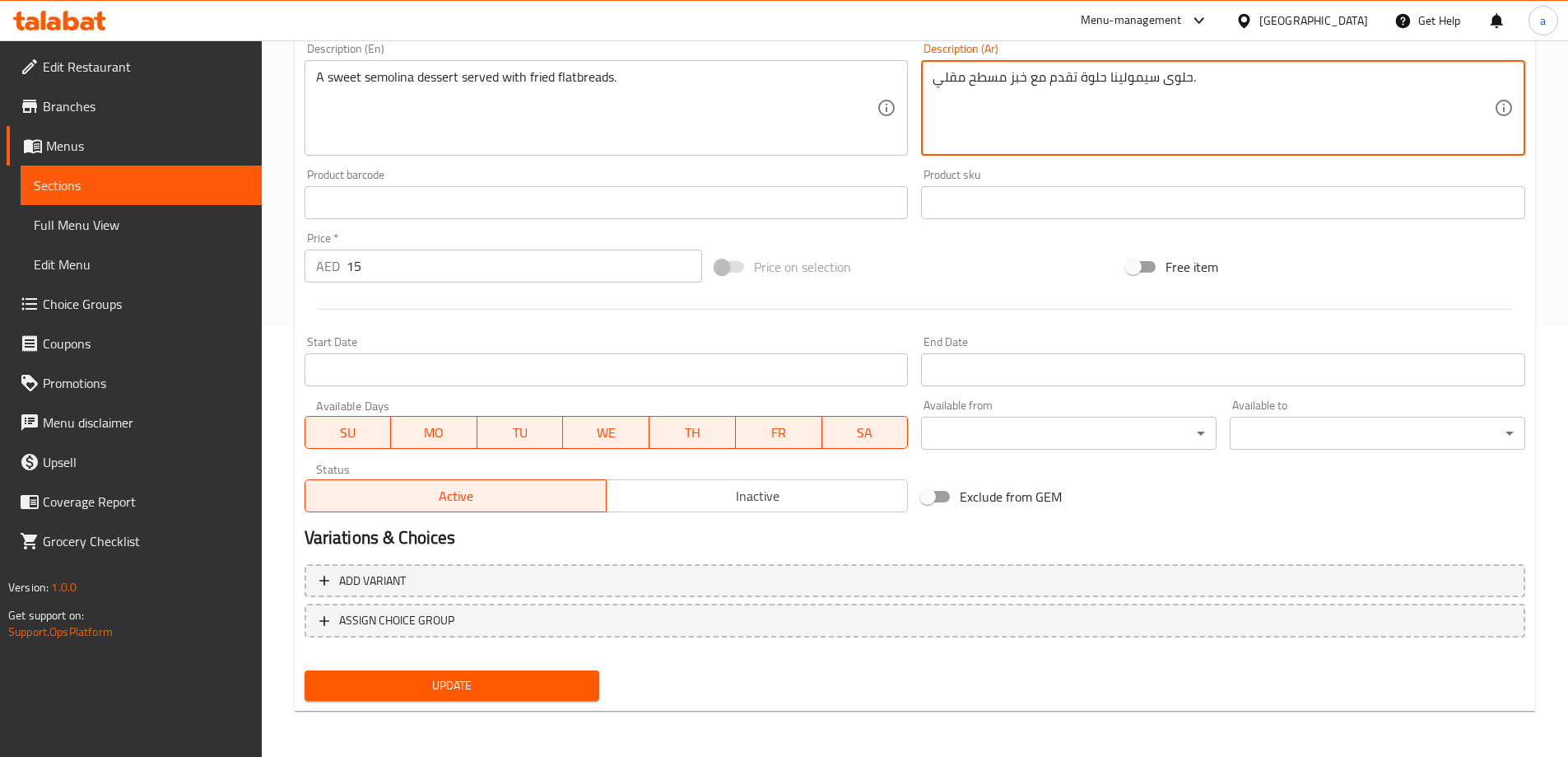
type textarea "حلوى سيمولينا حلوة تقدم مع خبز مسطح مقلي."
click at [514, 669] on div "Update" at bounding box center [452, 686] width 308 height 44
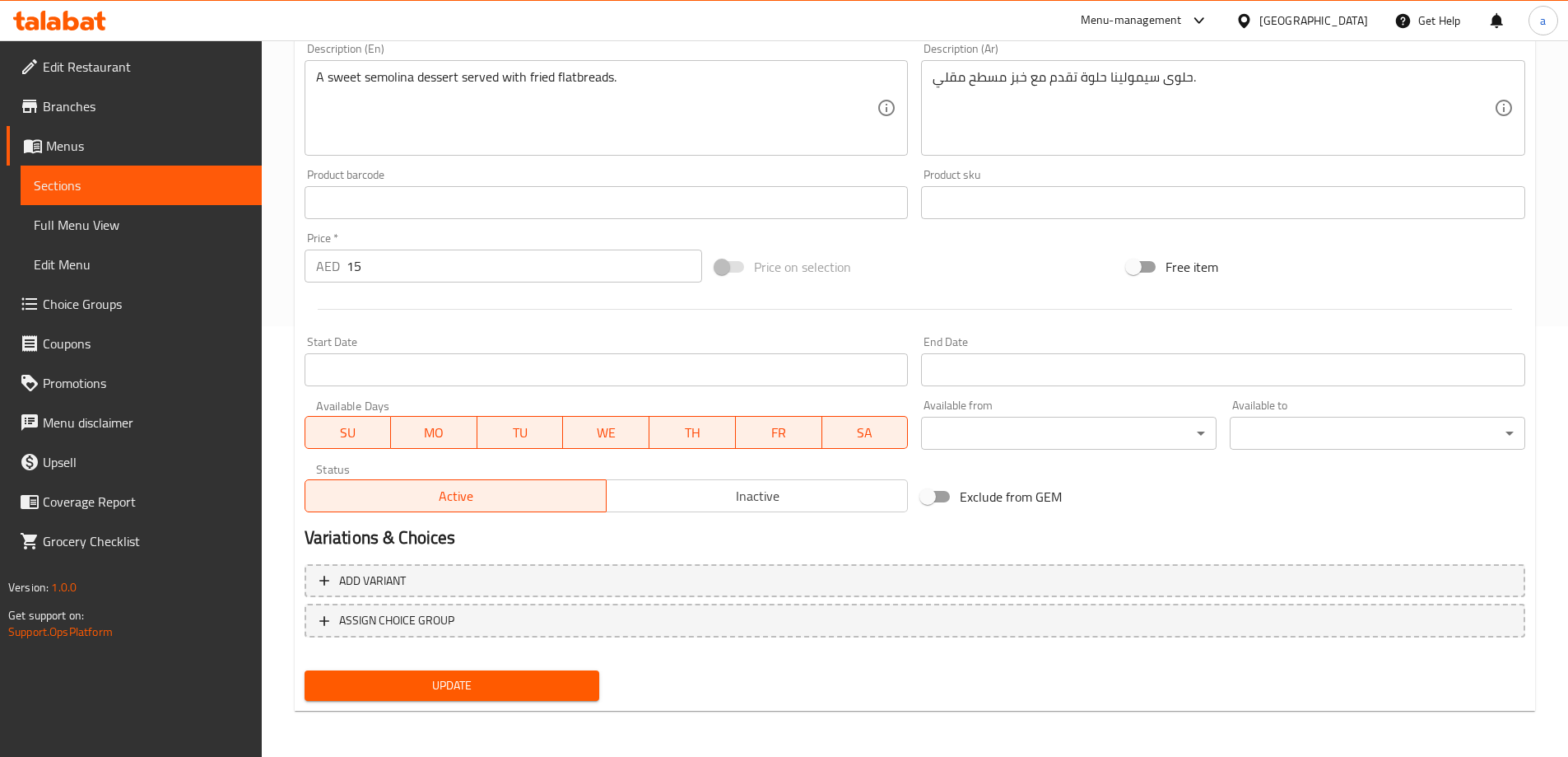
click at [506, 682] on span "Update" at bounding box center [452, 685] width 269 height 21
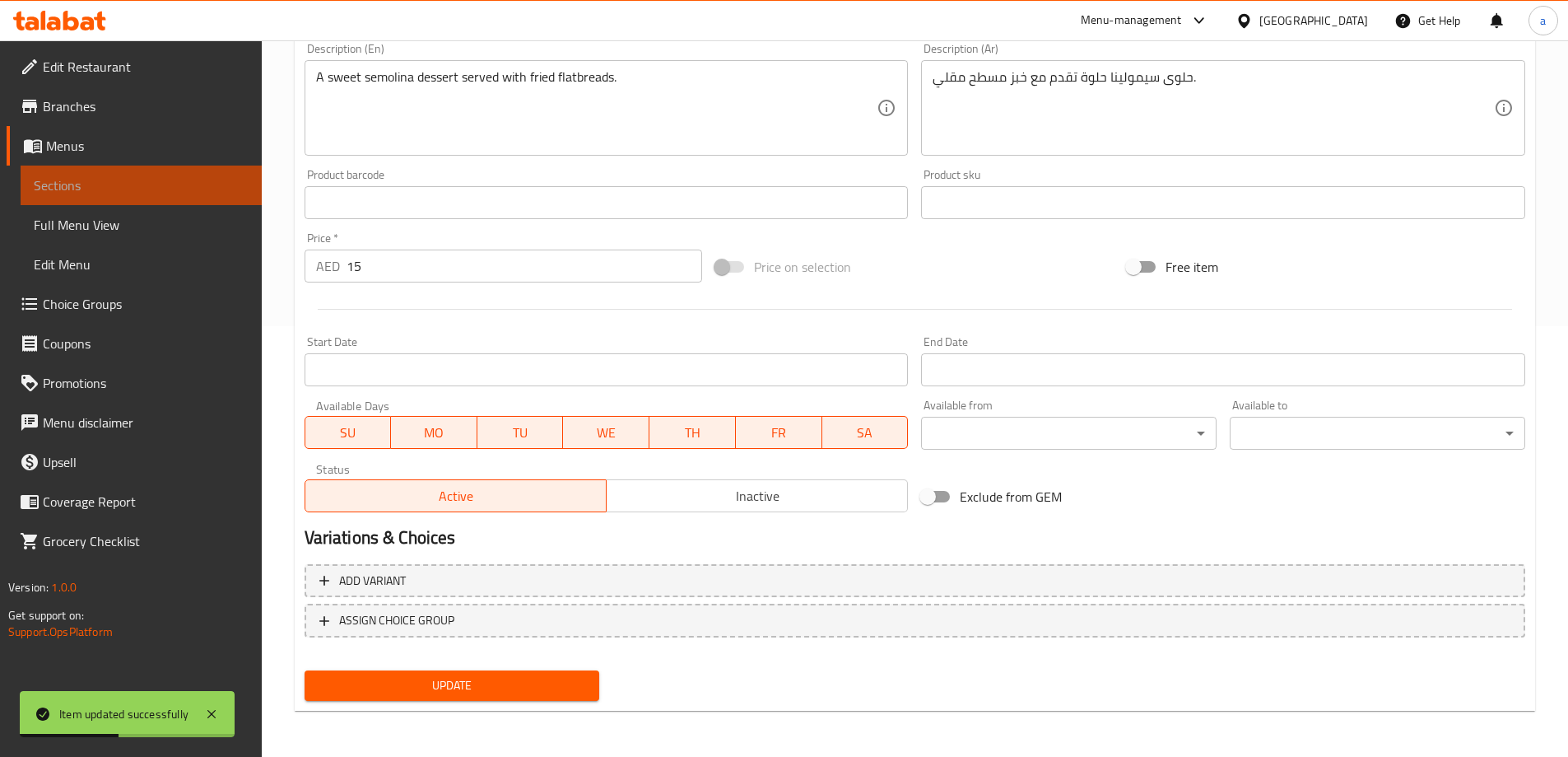
click at [145, 183] on span "Sections" at bounding box center [141, 186] width 215 height 20
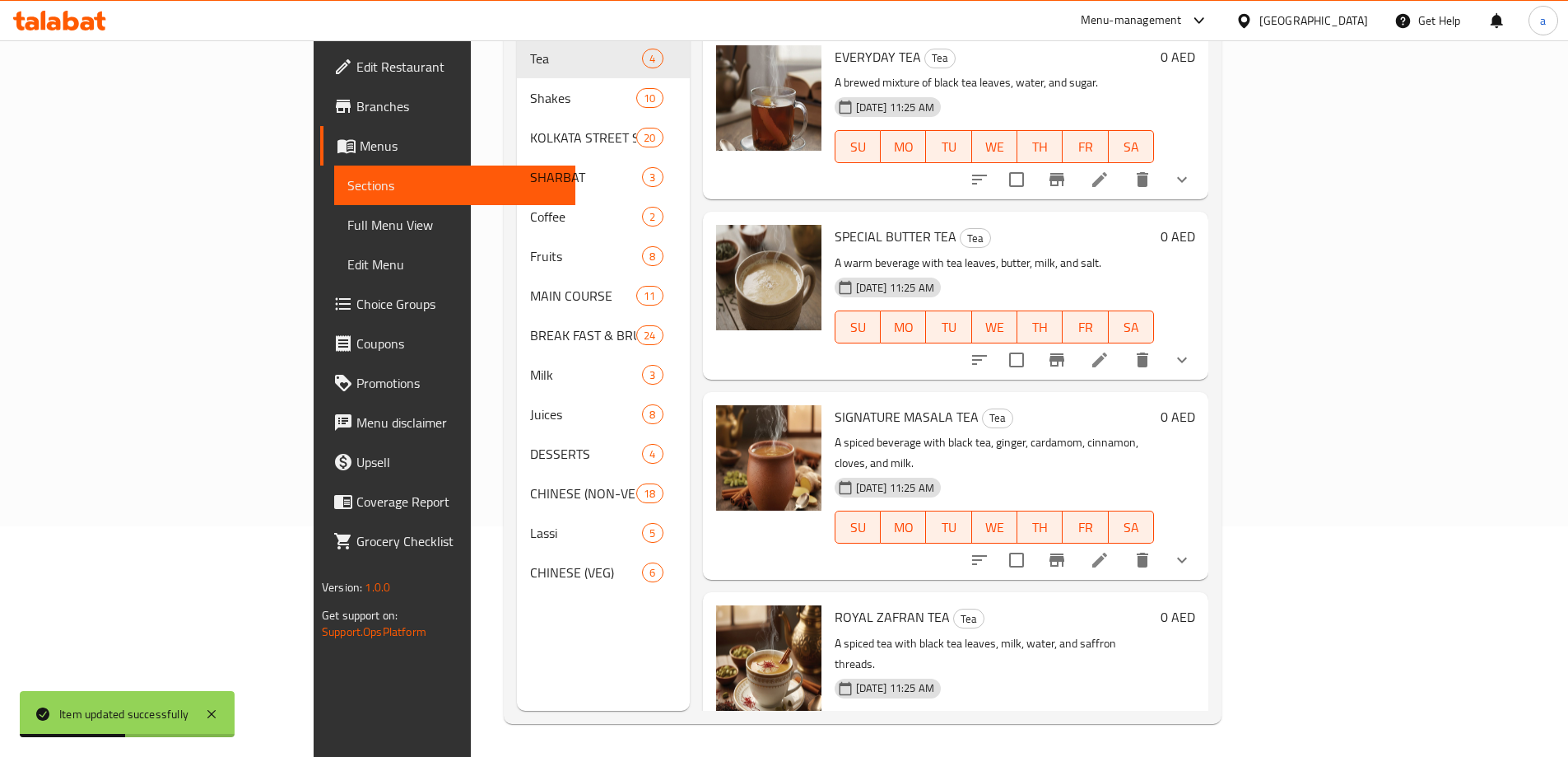
scroll to position [231, 0]
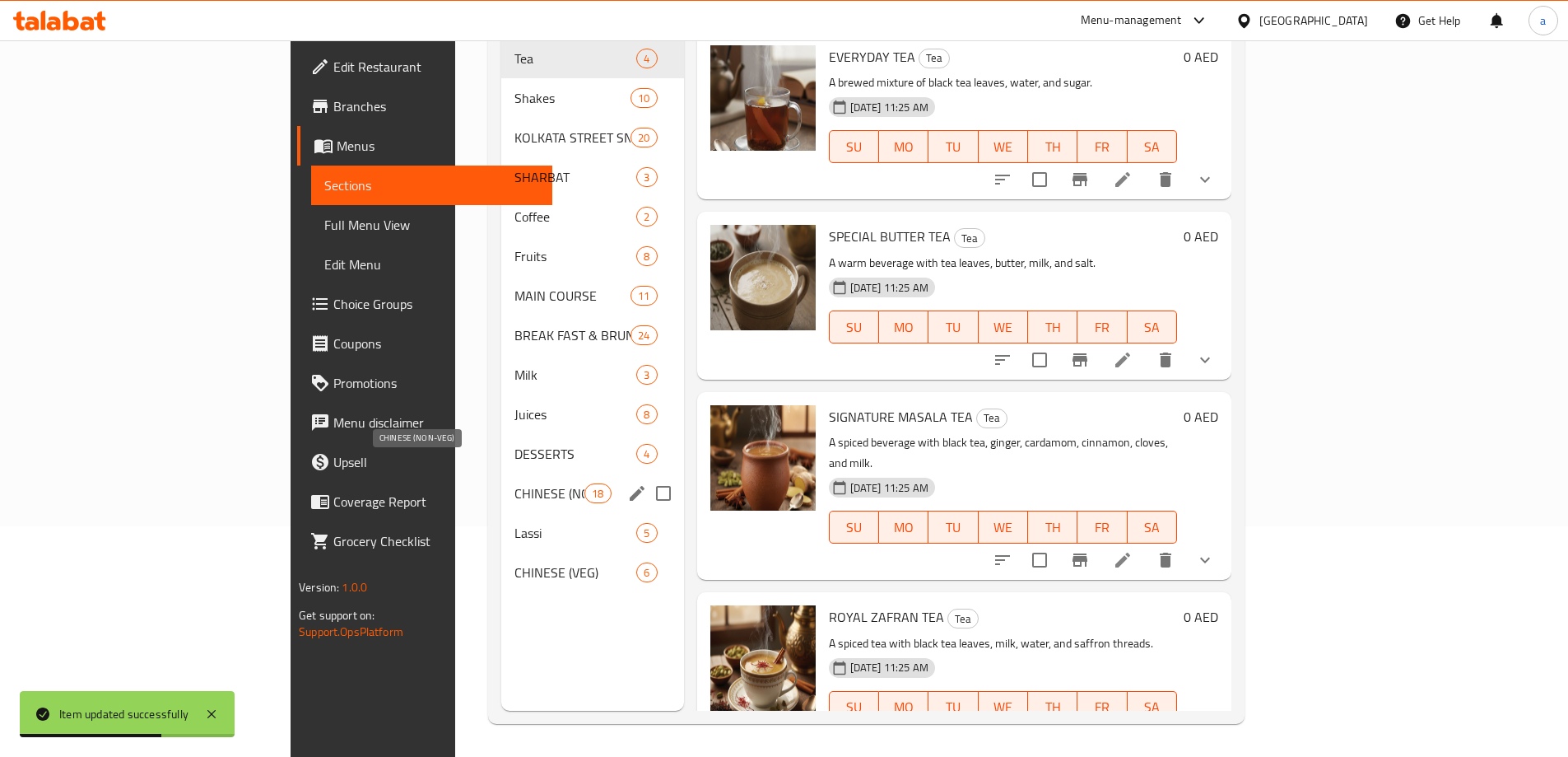
click at [514, 483] on span "CHINESE (NON-VEG)" at bounding box center [549, 493] width 70 height 20
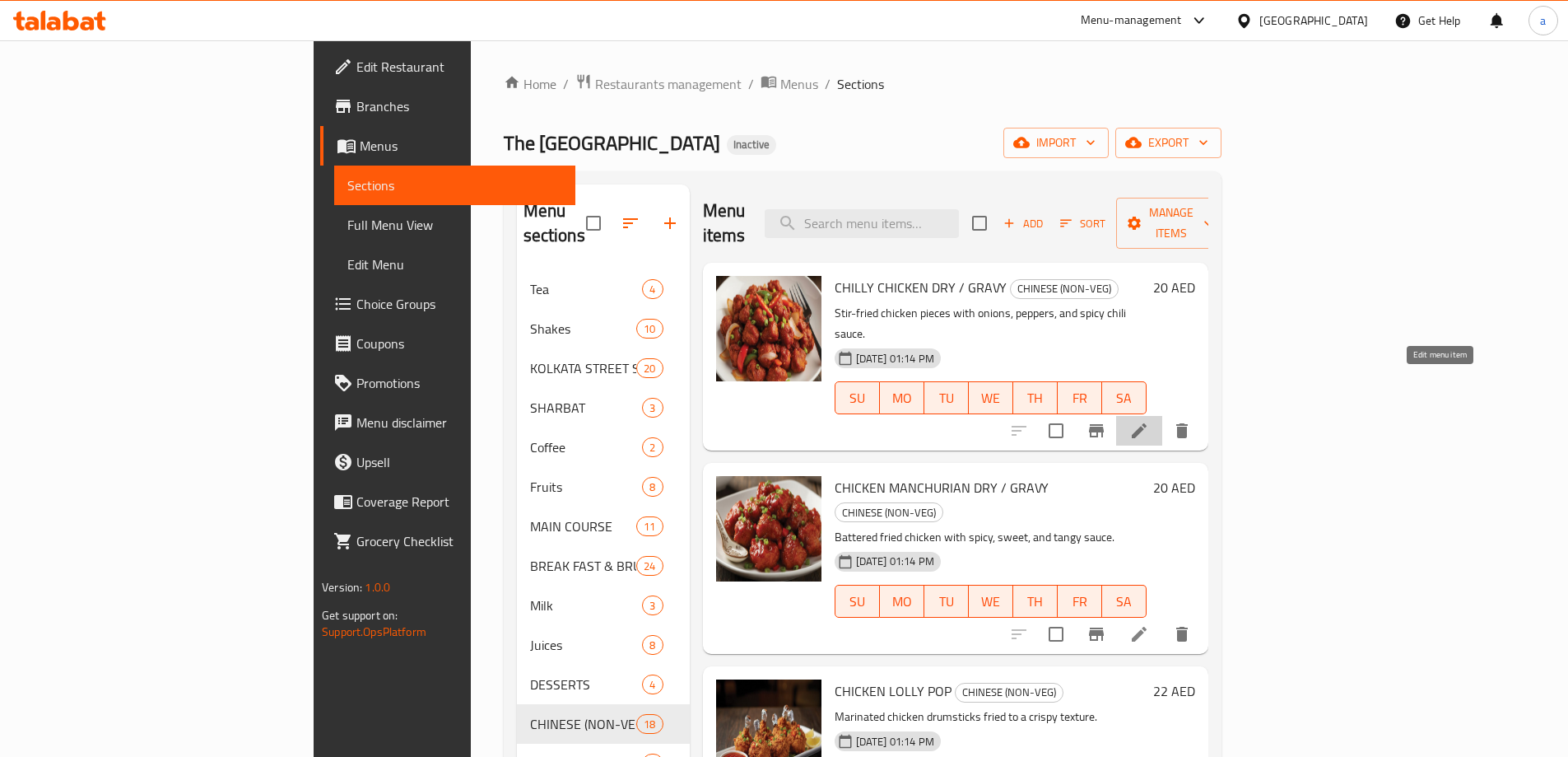
click at [1149, 420] on icon at bounding box center [1139, 430] width 20 height 20
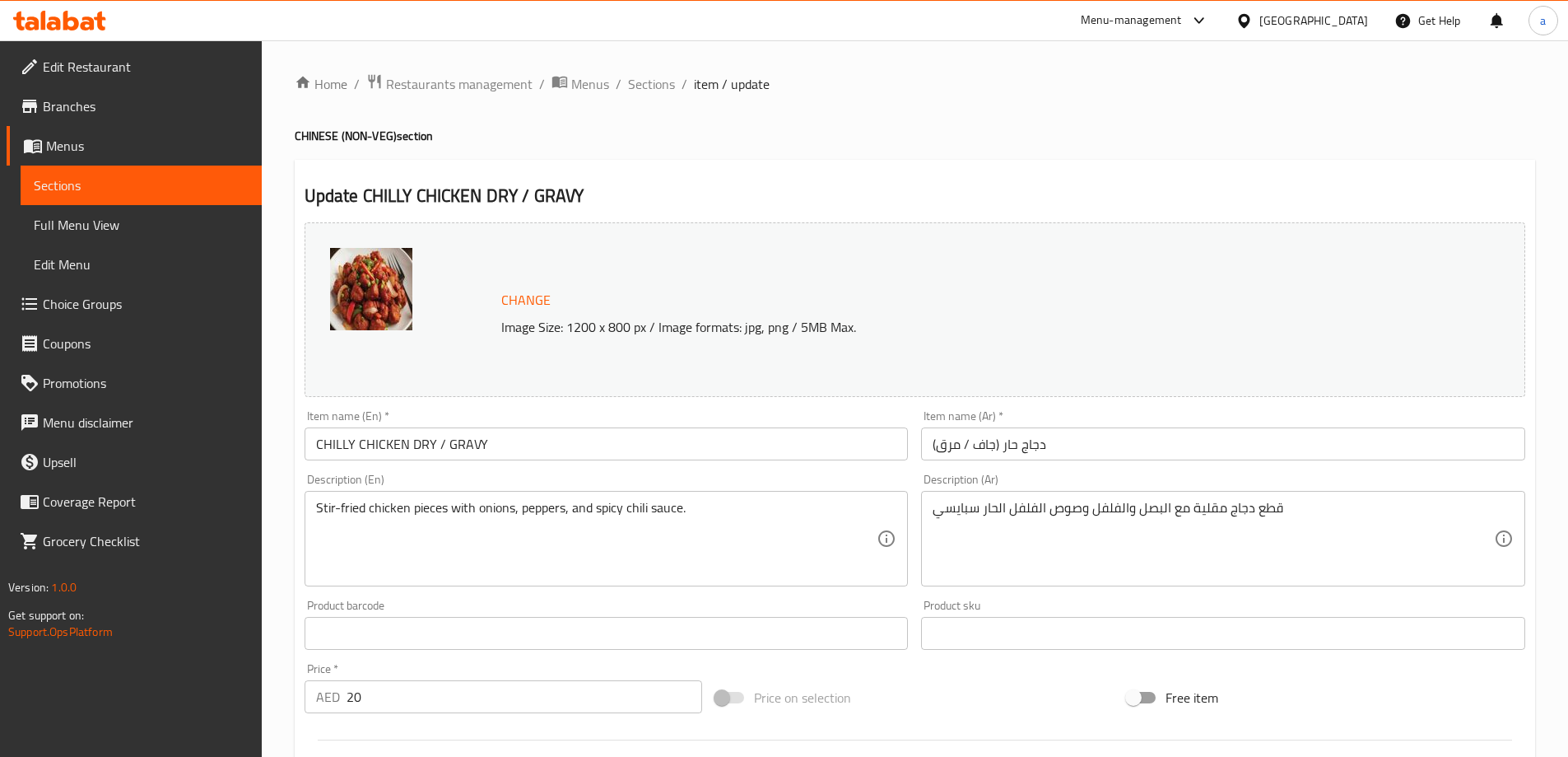
click at [167, 176] on span "Sections" at bounding box center [141, 186] width 215 height 20
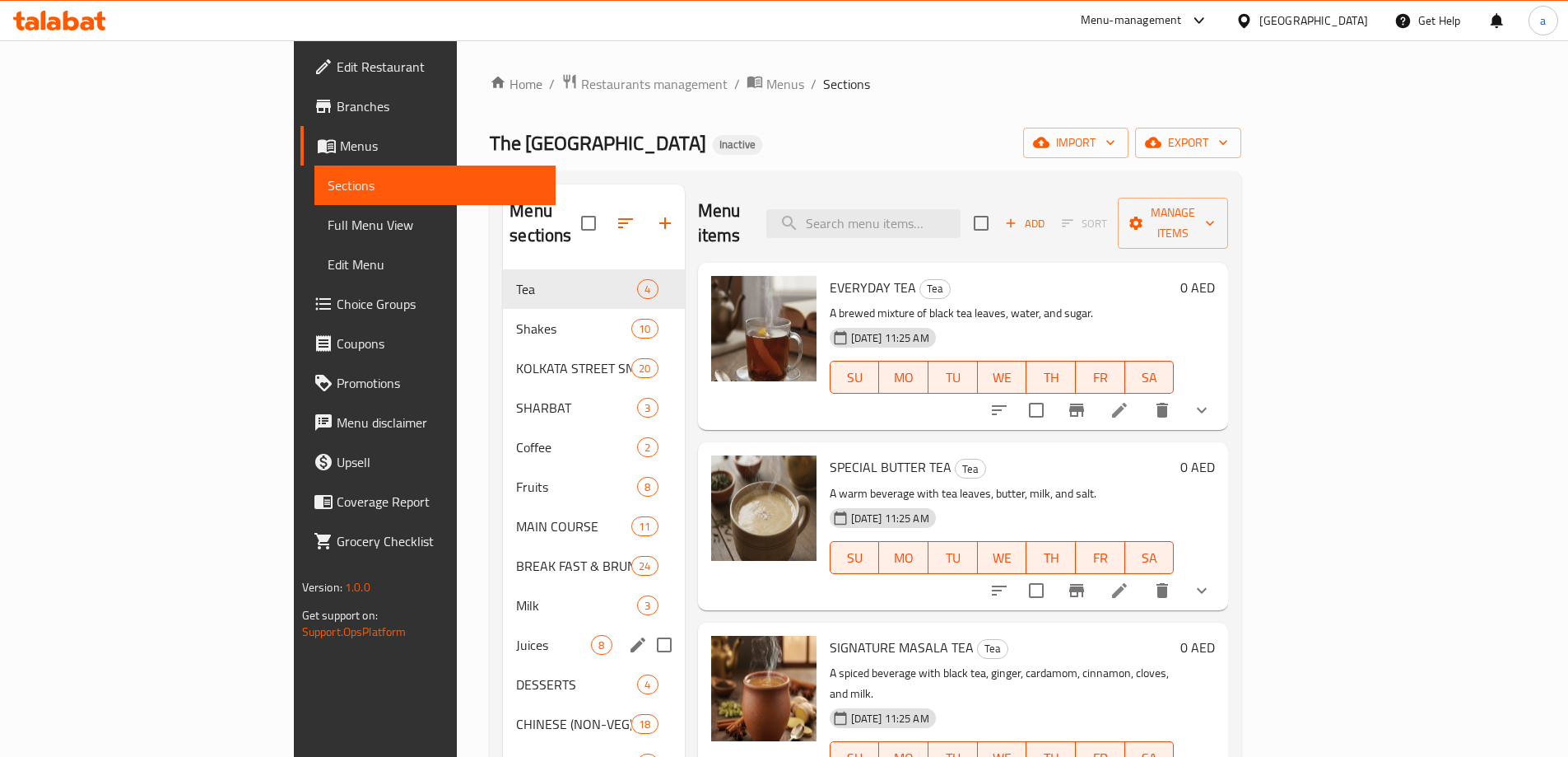
scroll to position [82, 0]
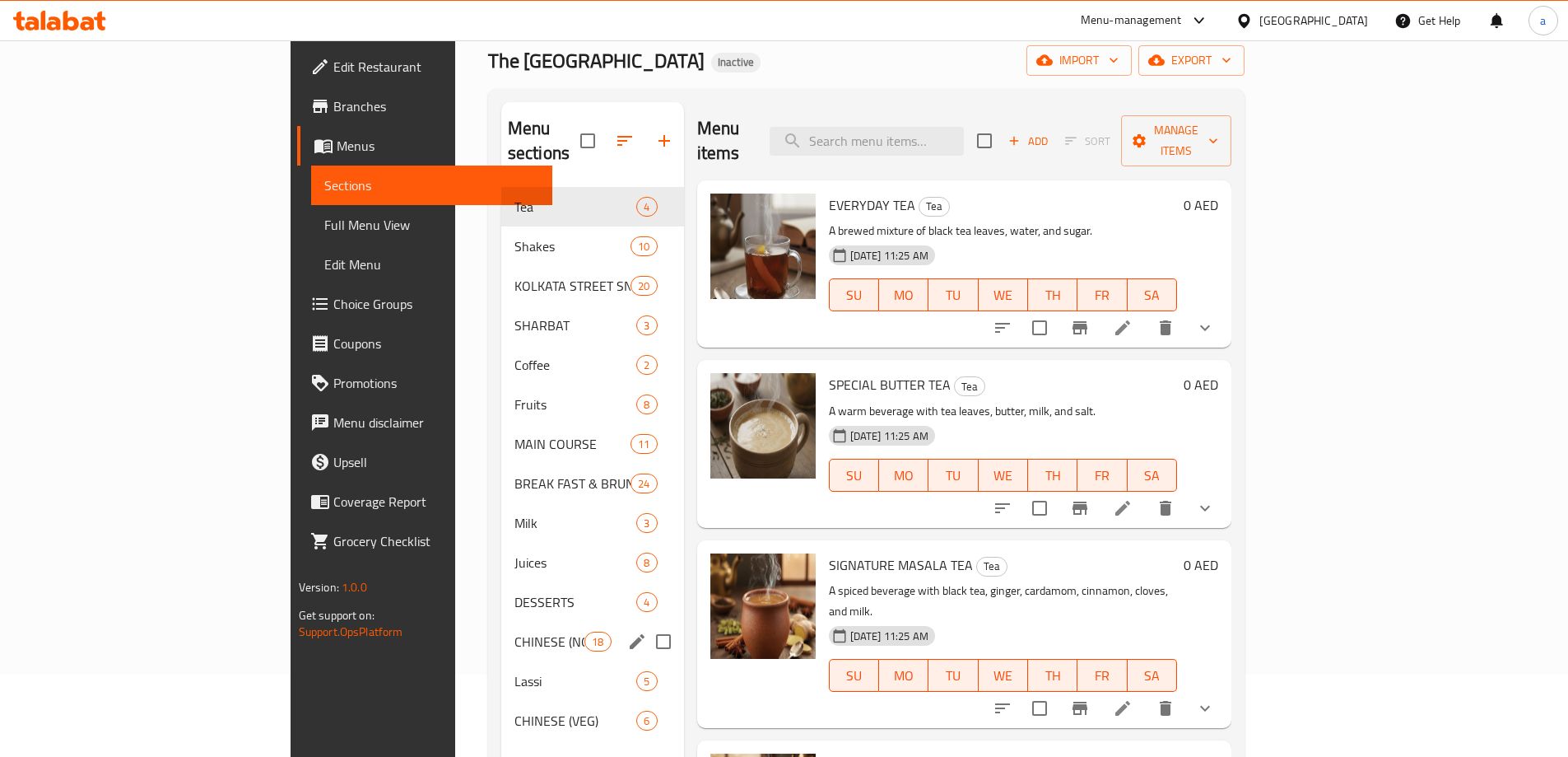
click at [501, 622] on div "CHINESE (NON-VEG) 18" at bounding box center [592, 642] width 183 height 40
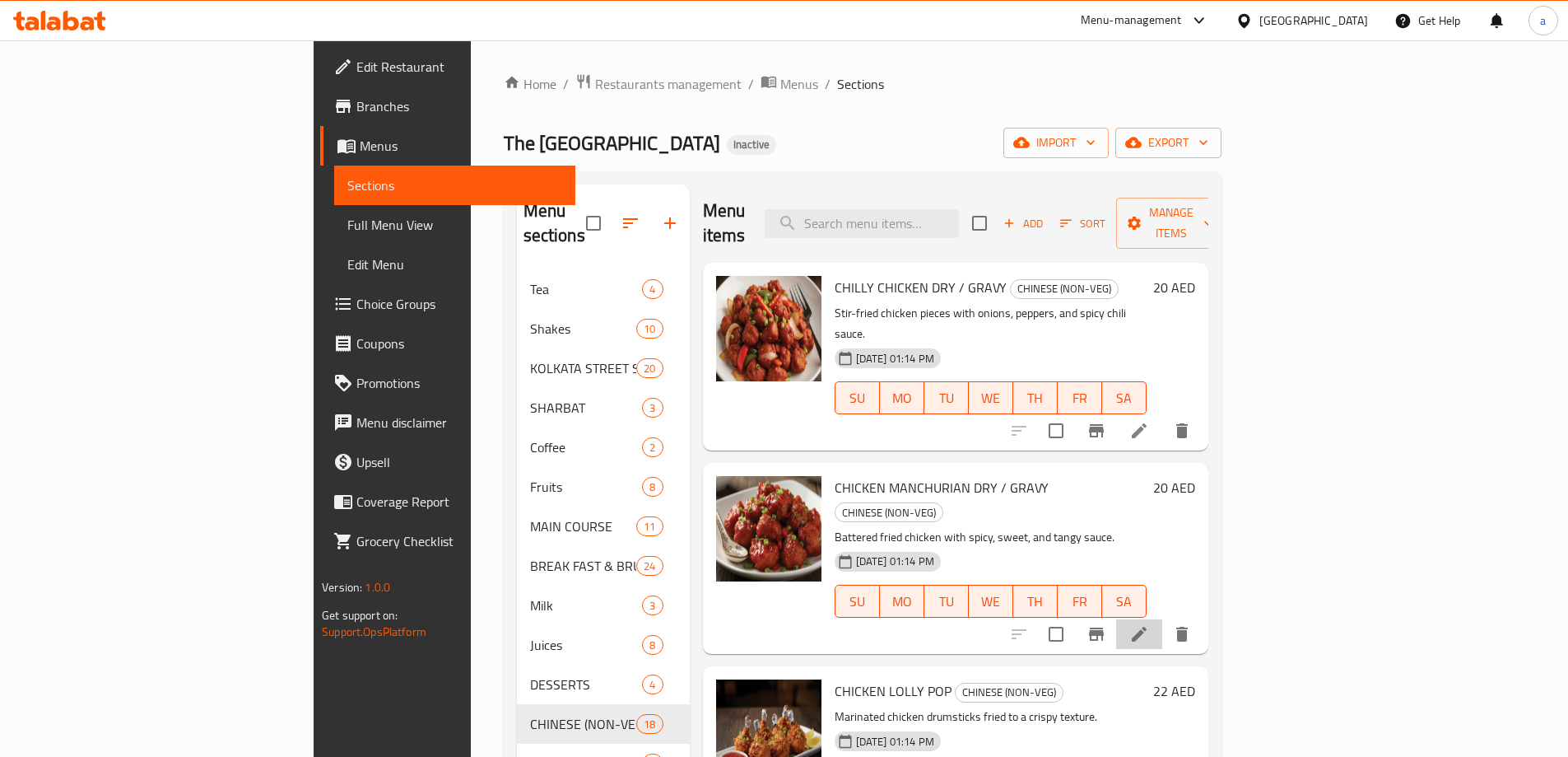
click at [1162, 619] on li at bounding box center [1139, 634] width 46 height 30
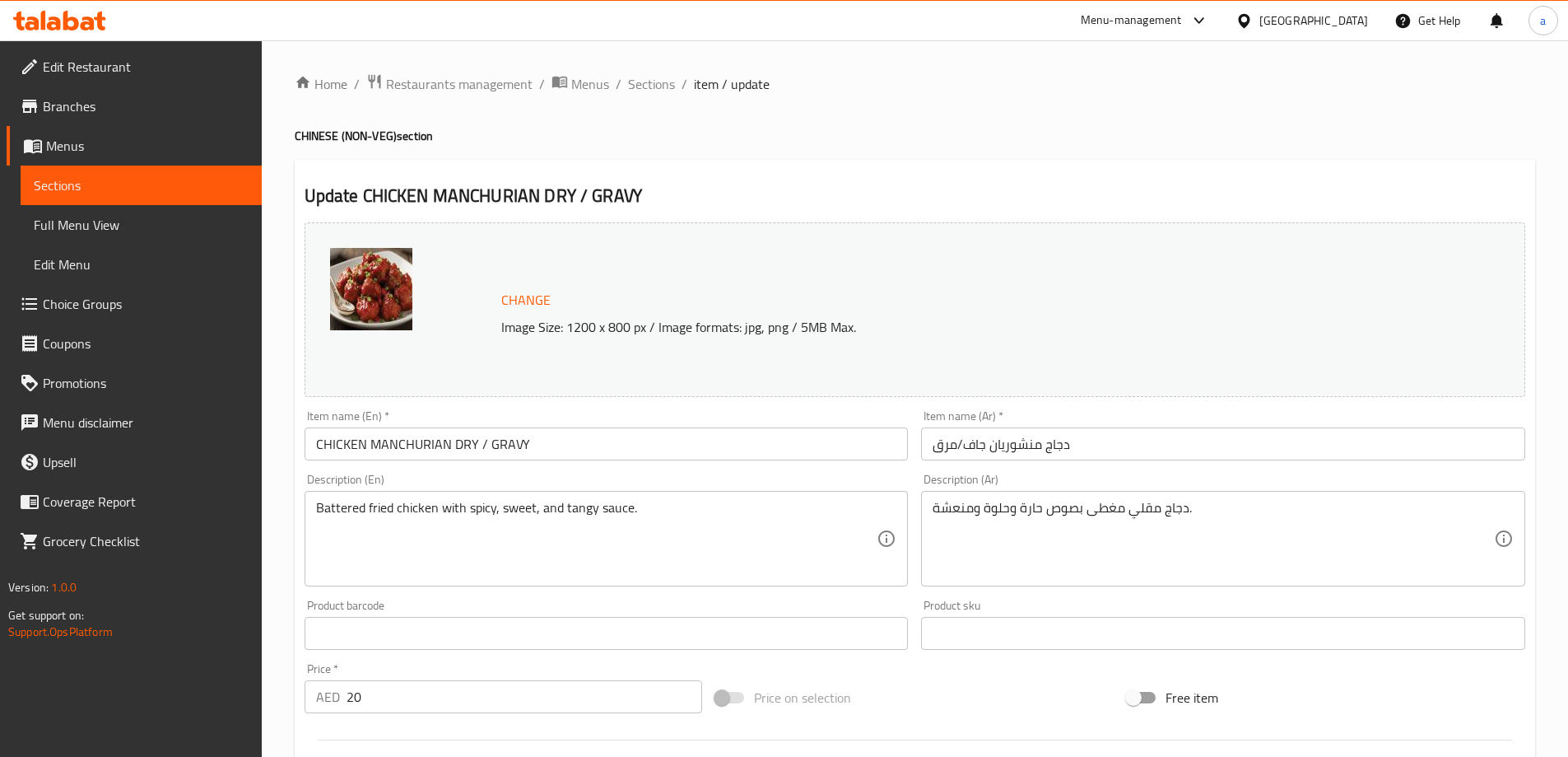
click at [155, 187] on span "Sections" at bounding box center [141, 186] width 215 height 20
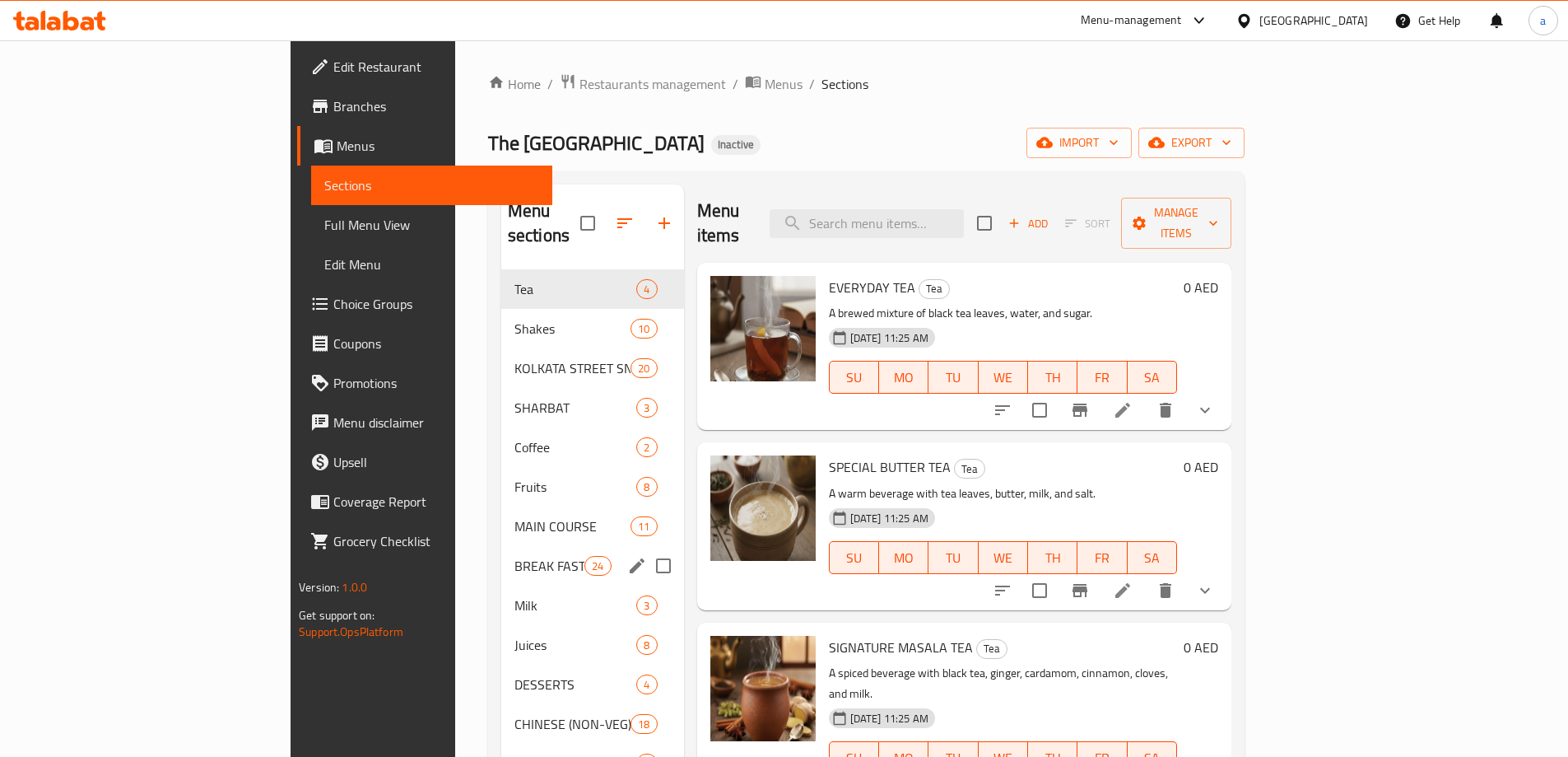
drag, startPoint x: 433, startPoint y: 539, endPoint x: 456, endPoint y: 569, distance: 37.8
click at [514, 556] on span "BREAK FAST & BRUNCH" at bounding box center [549, 566] width 70 height 20
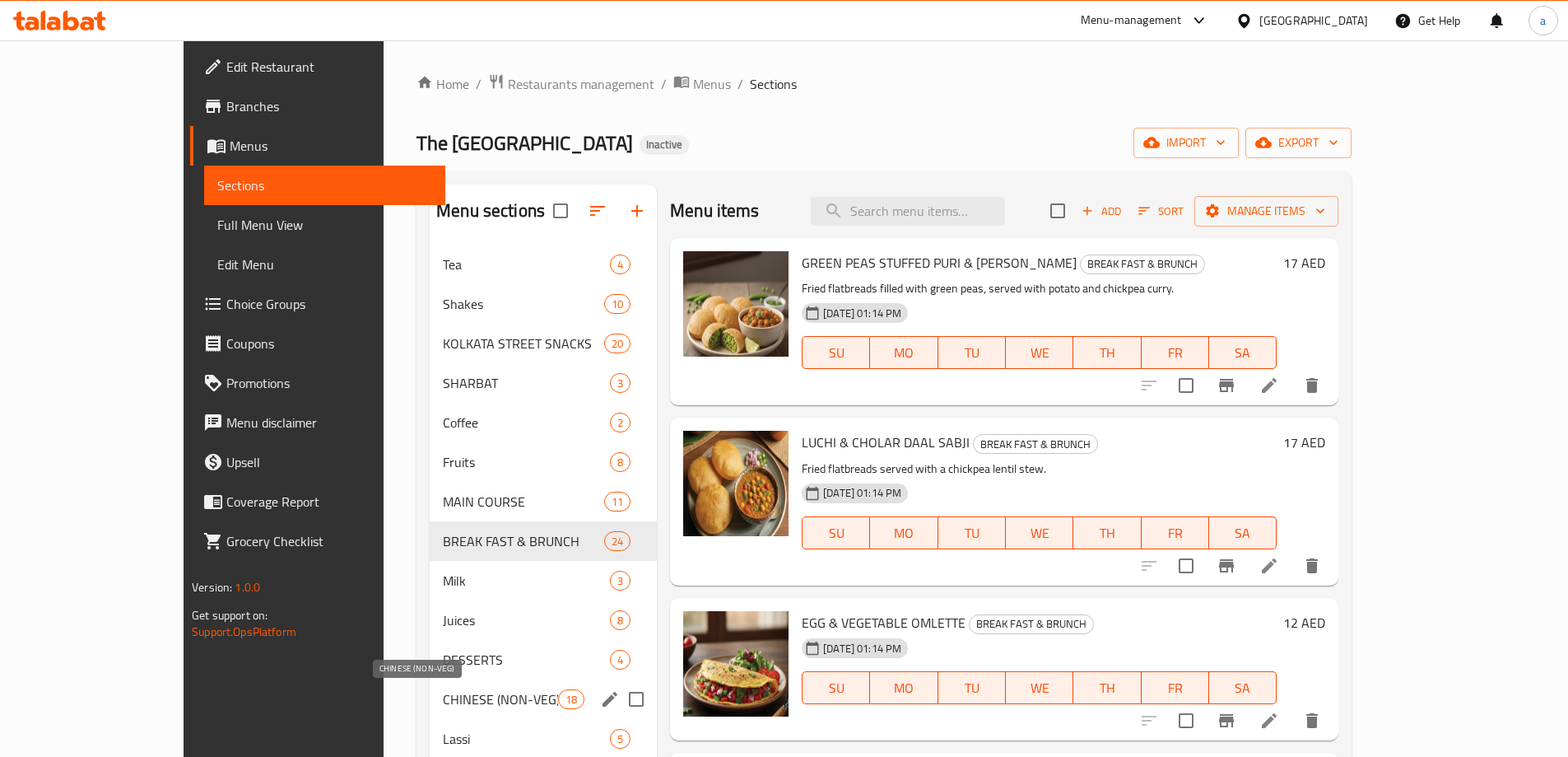
click at [453, 700] on span "CHINESE (NON-VEG)" at bounding box center [500, 699] width 115 height 20
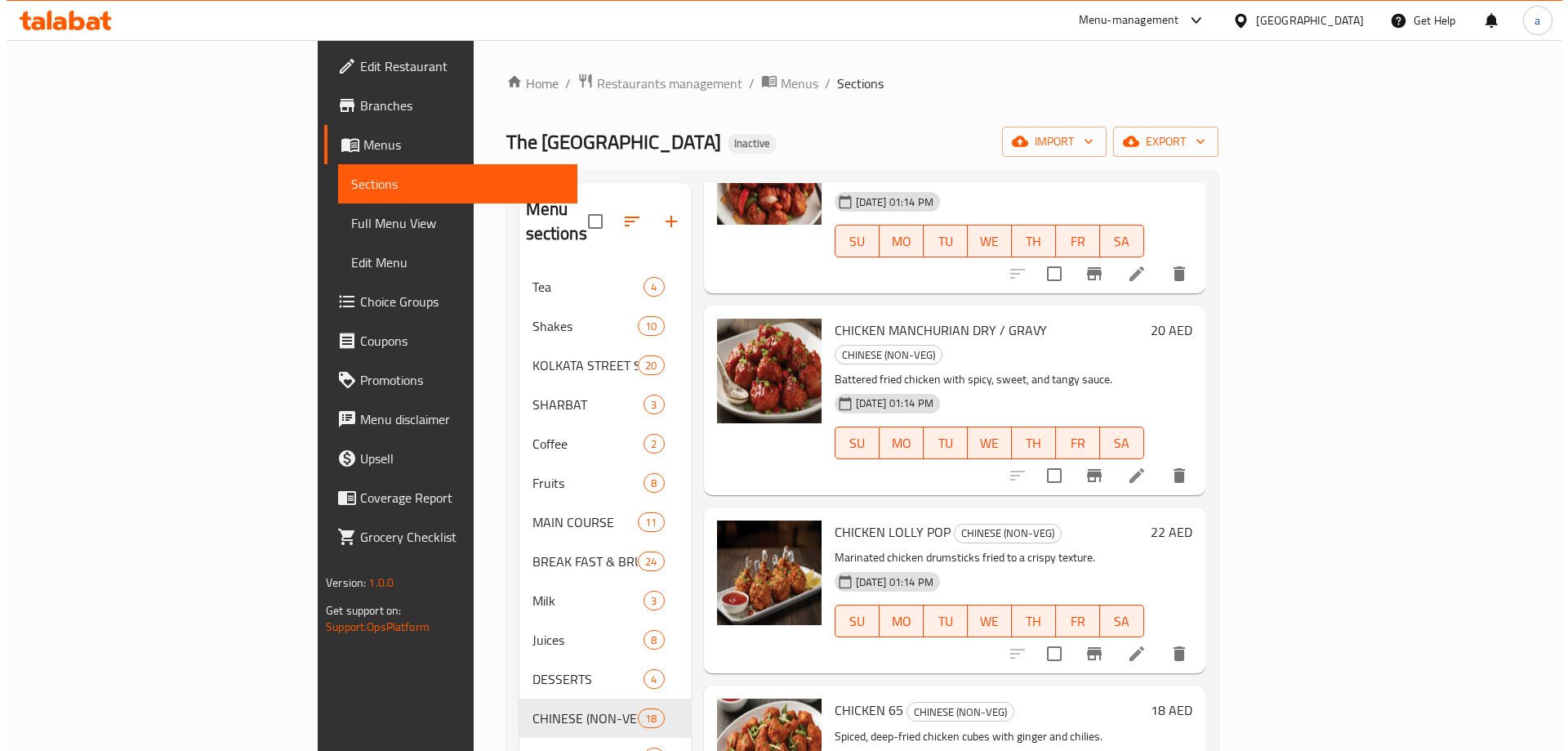
scroll to position [163, 0]
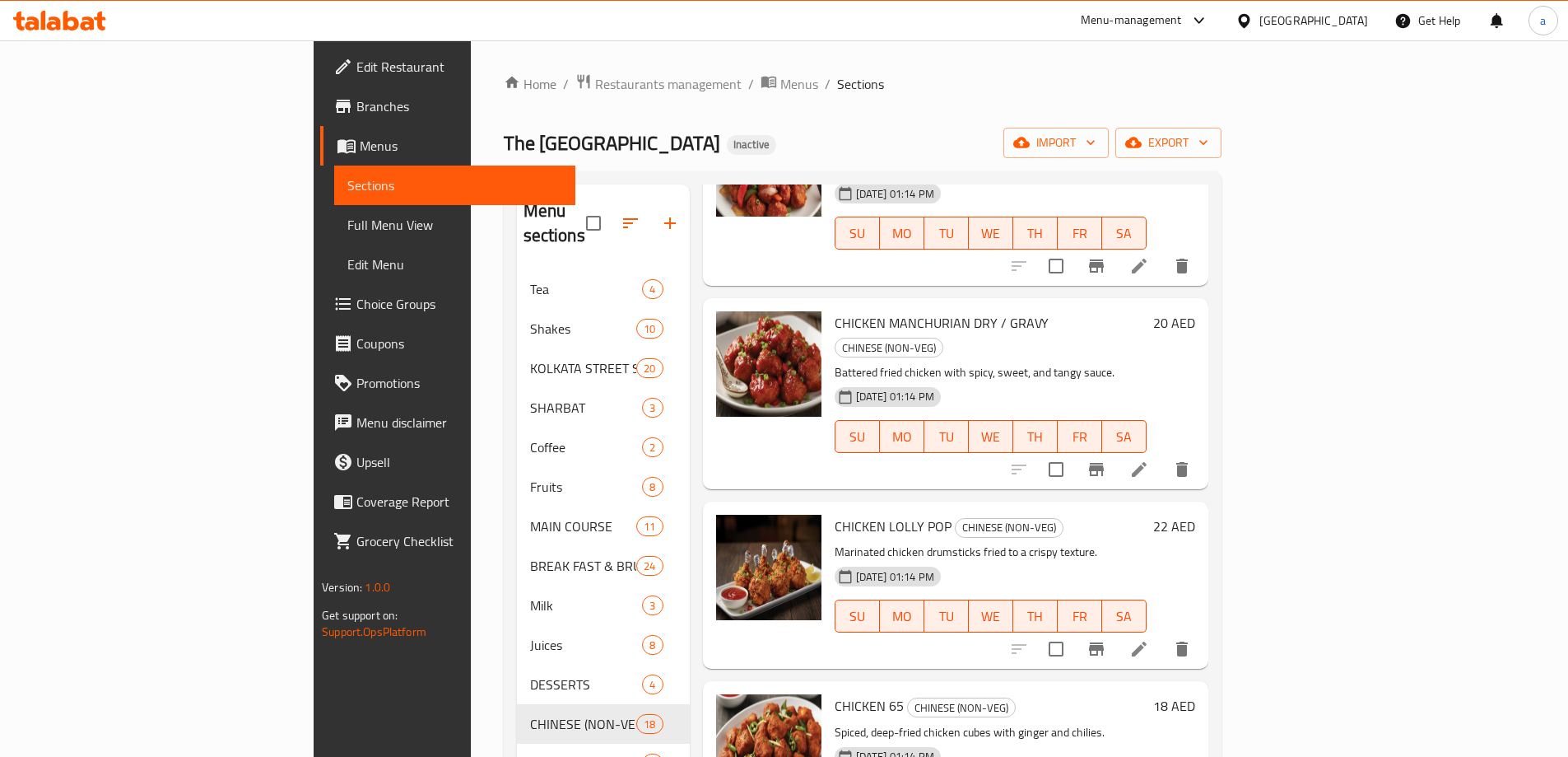
click at [1149, 639] on icon at bounding box center [1139, 649] width 20 height 20
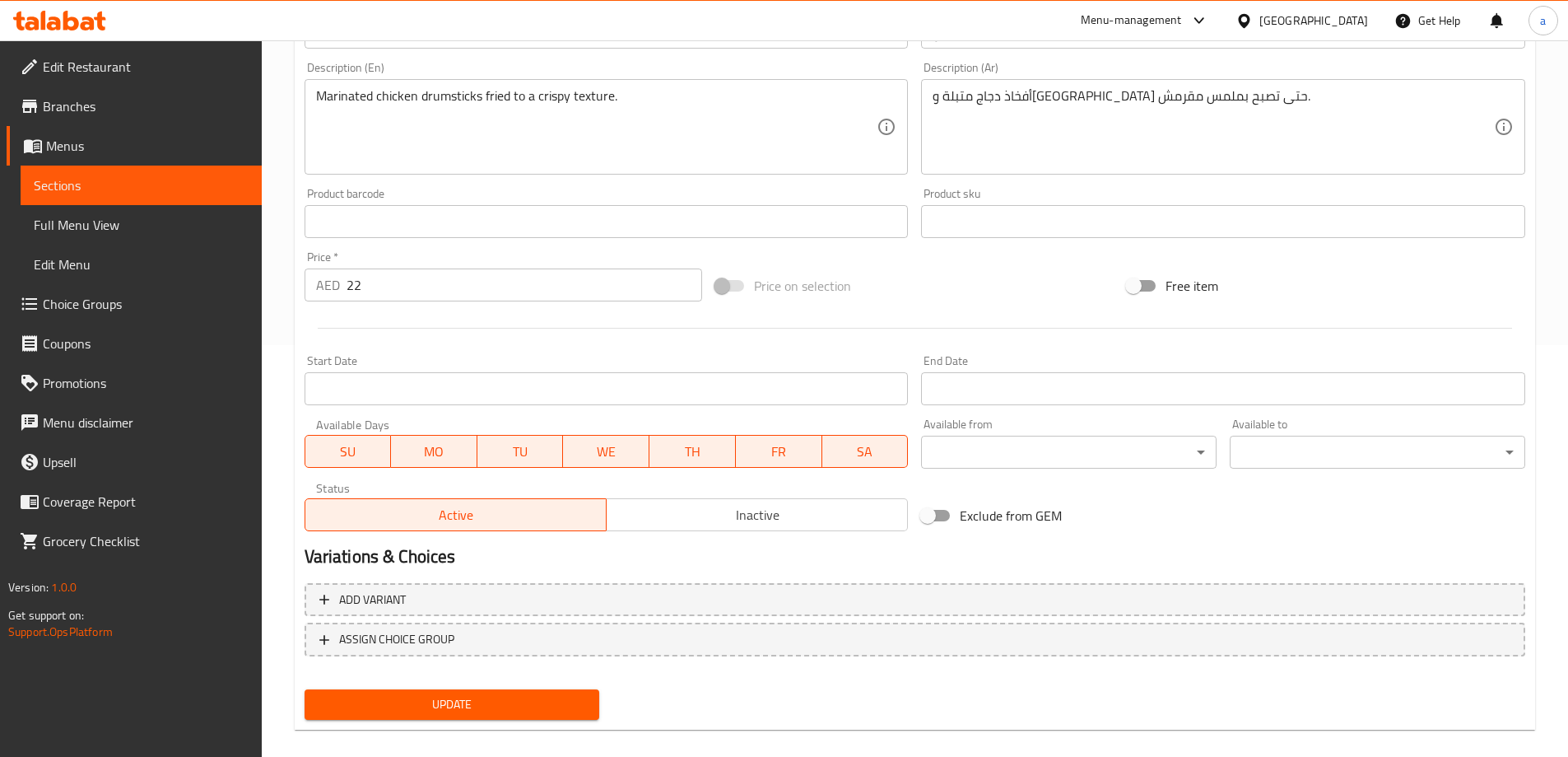
scroll to position [330, 0]
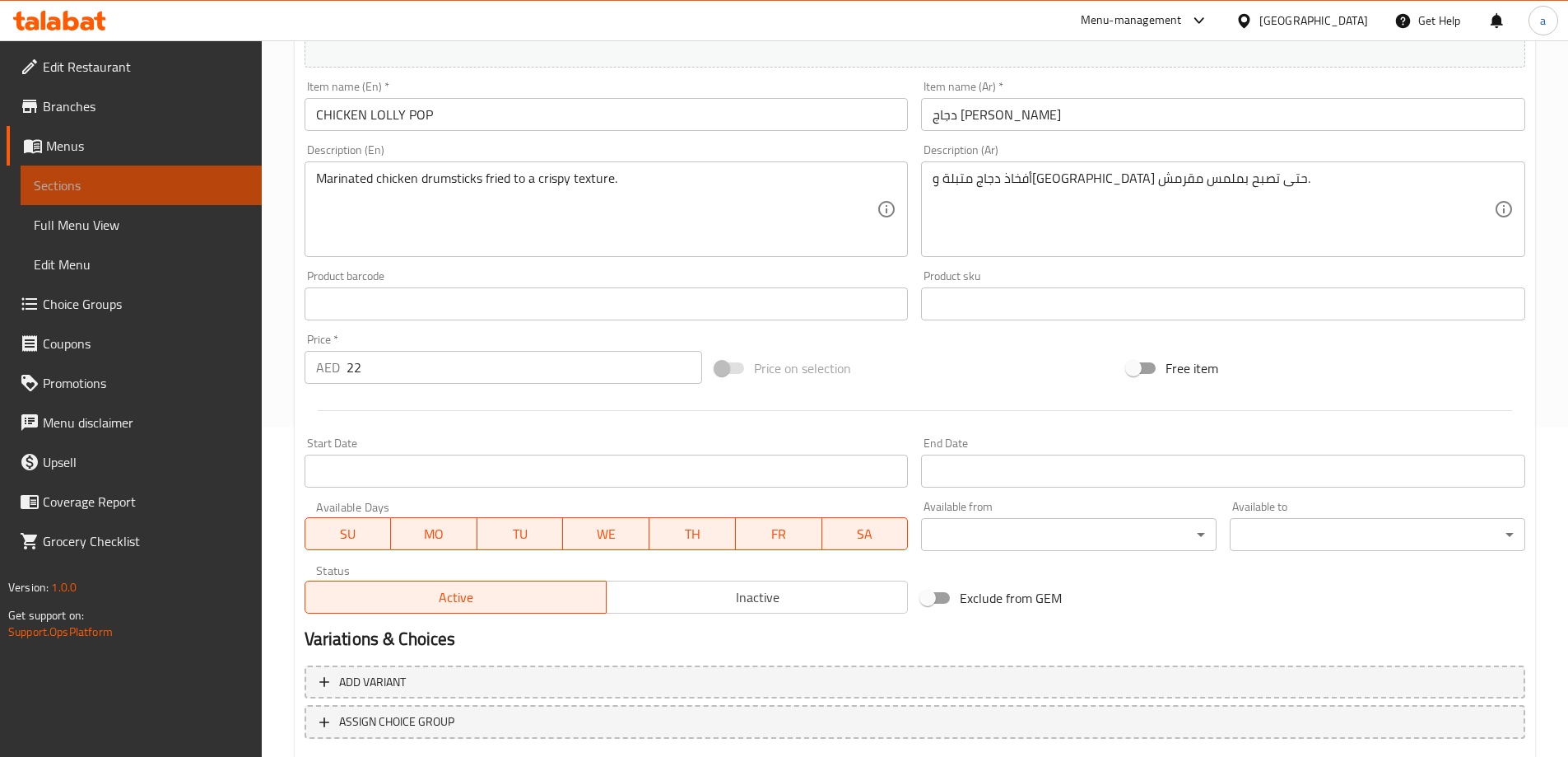
click at [121, 176] on span "Sections" at bounding box center [141, 186] width 215 height 20
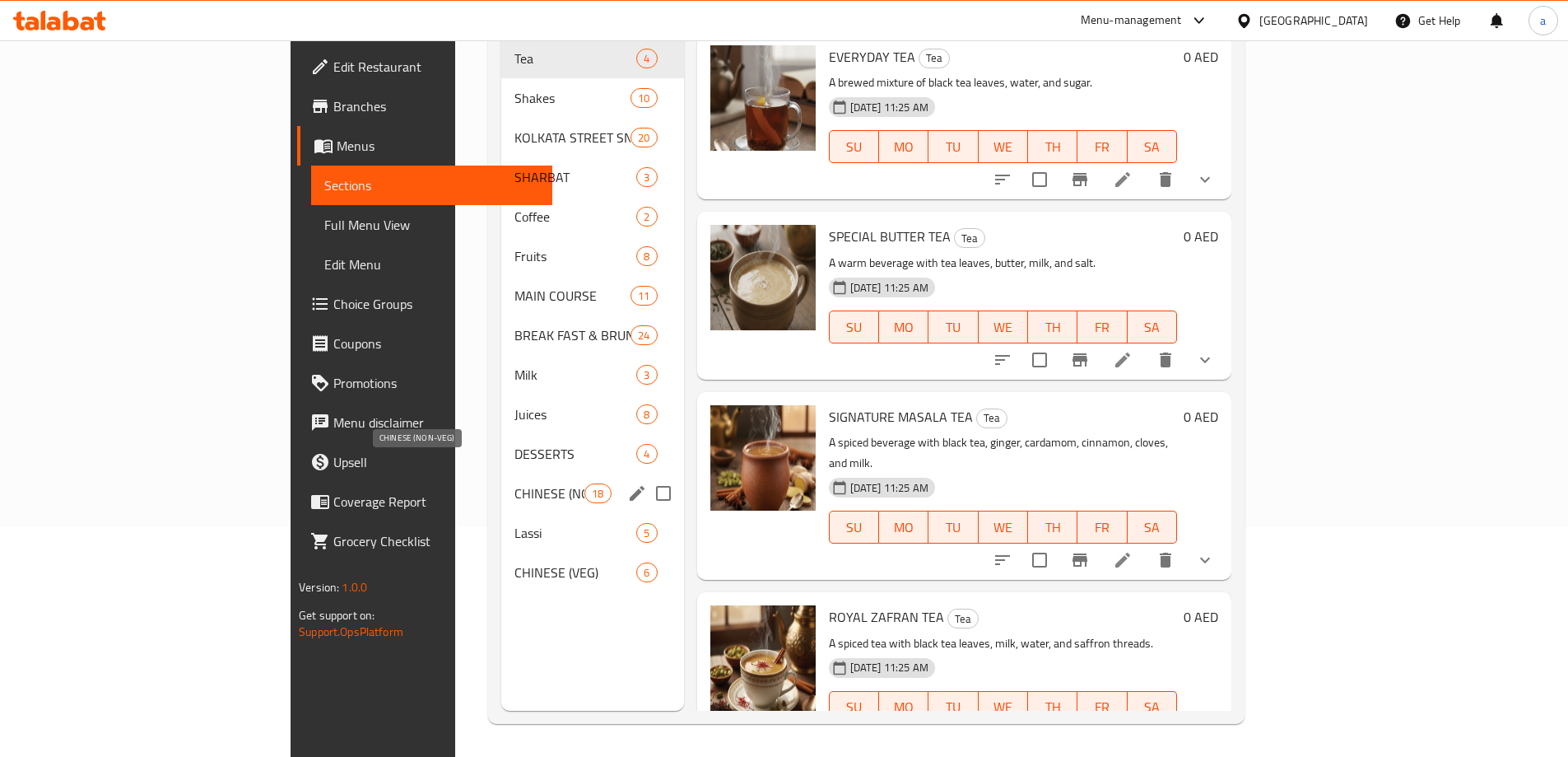
click at [514, 483] on span "CHINESE (NON-VEG)" at bounding box center [549, 493] width 70 height 20
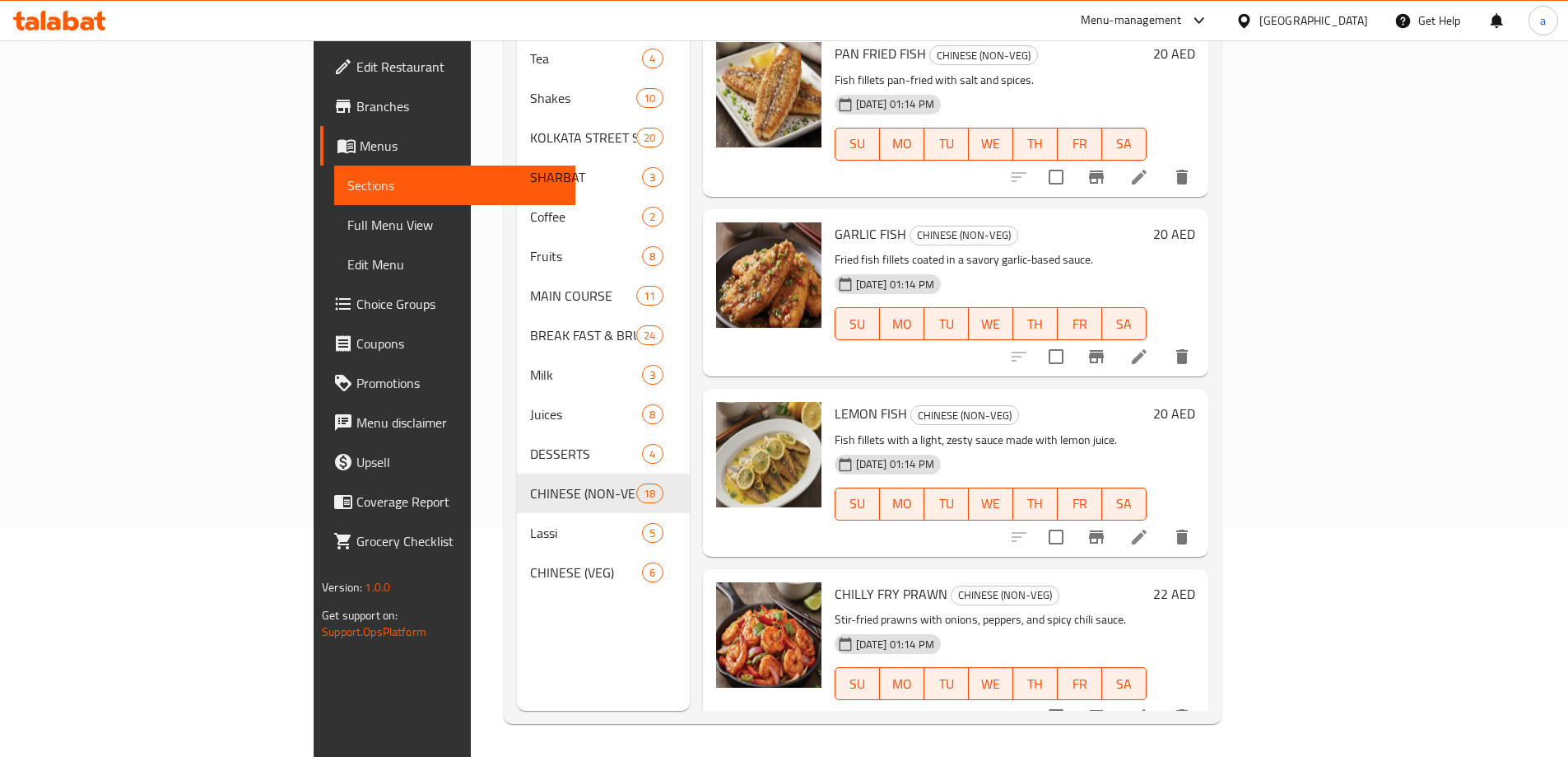
scroll to position [1565, 0]
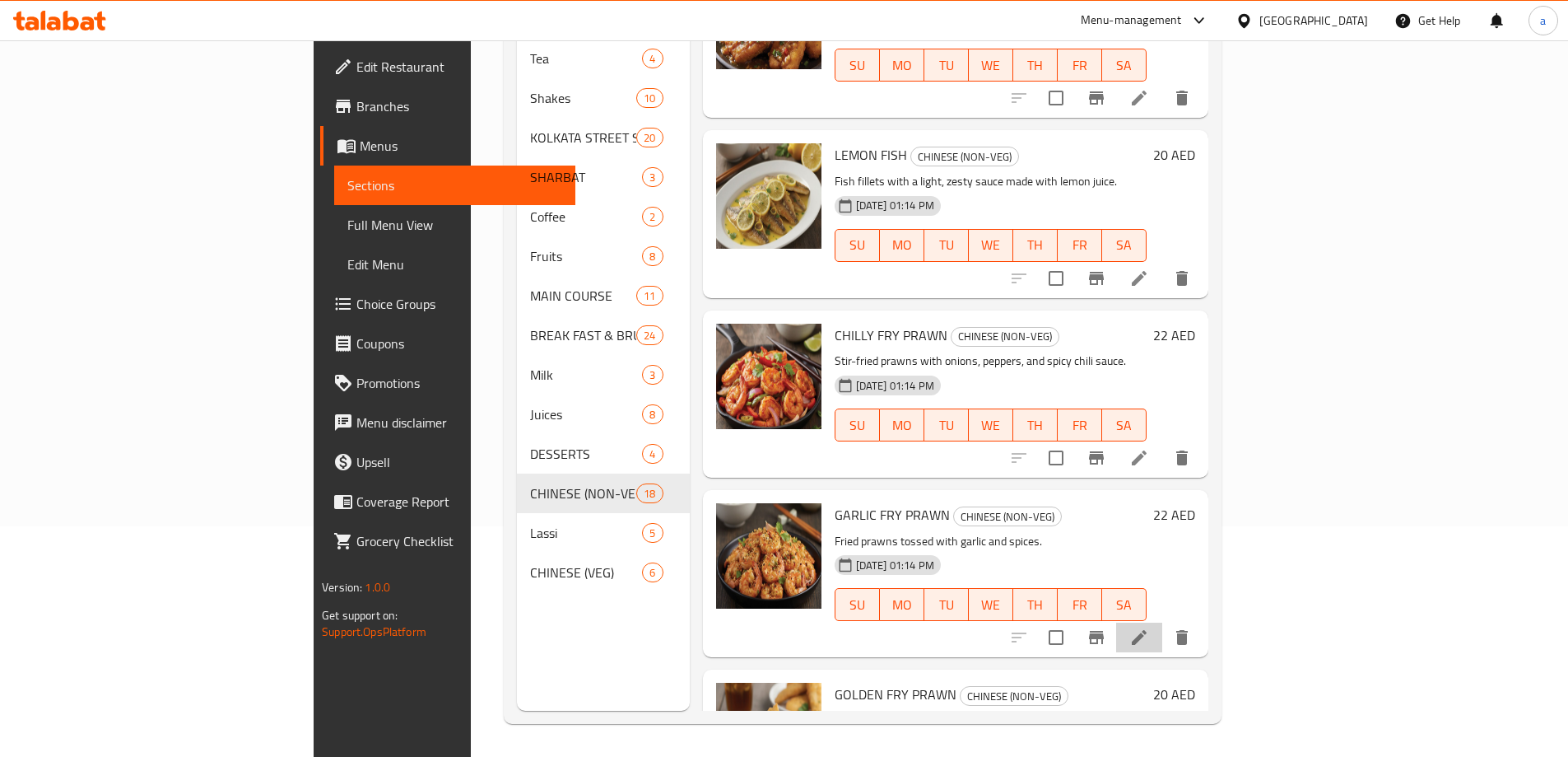
click at [1149, 627] on icon at bounding box center [1139, 637] width 20 height 20
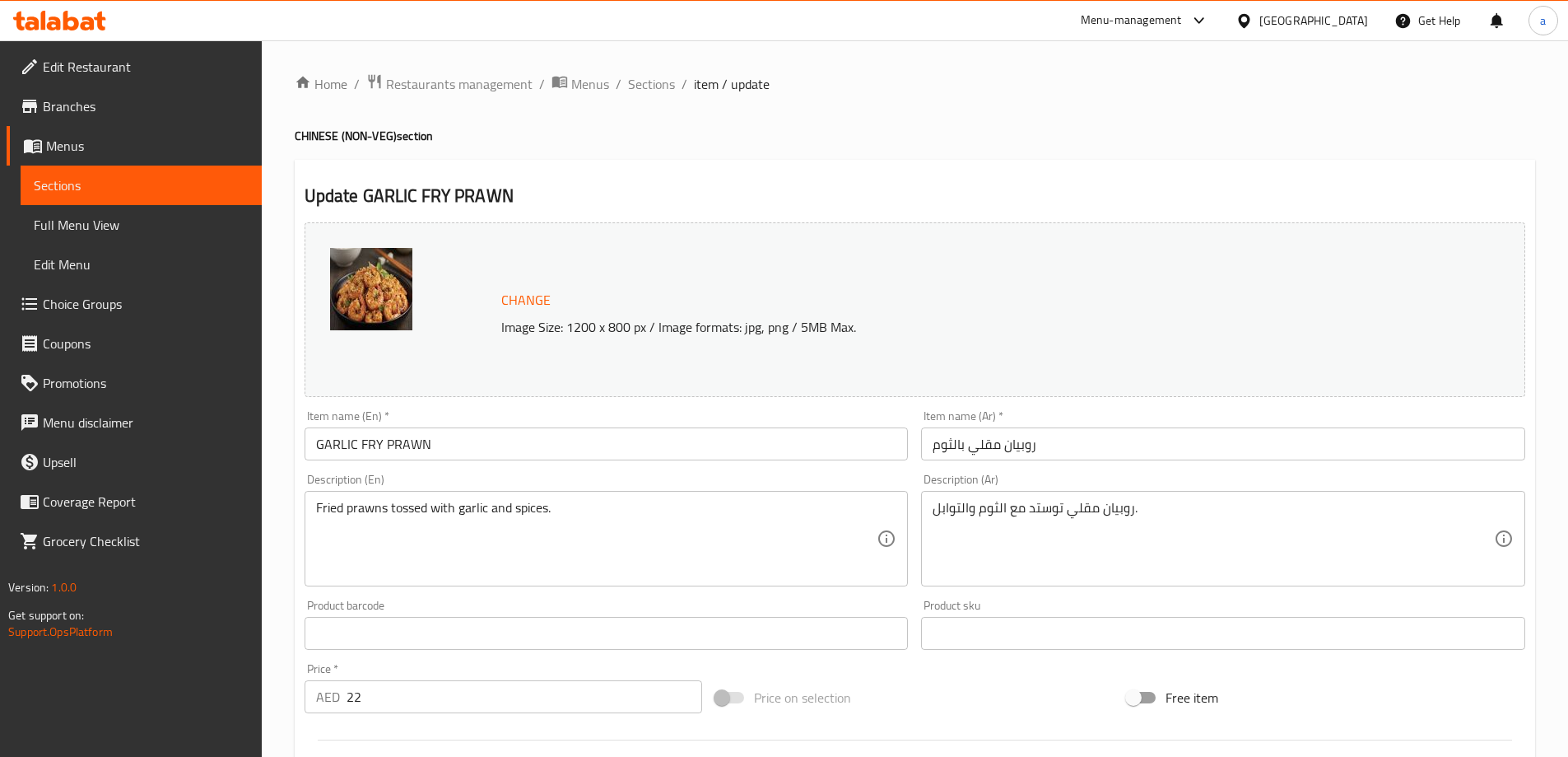
scroll to position [430, 0]
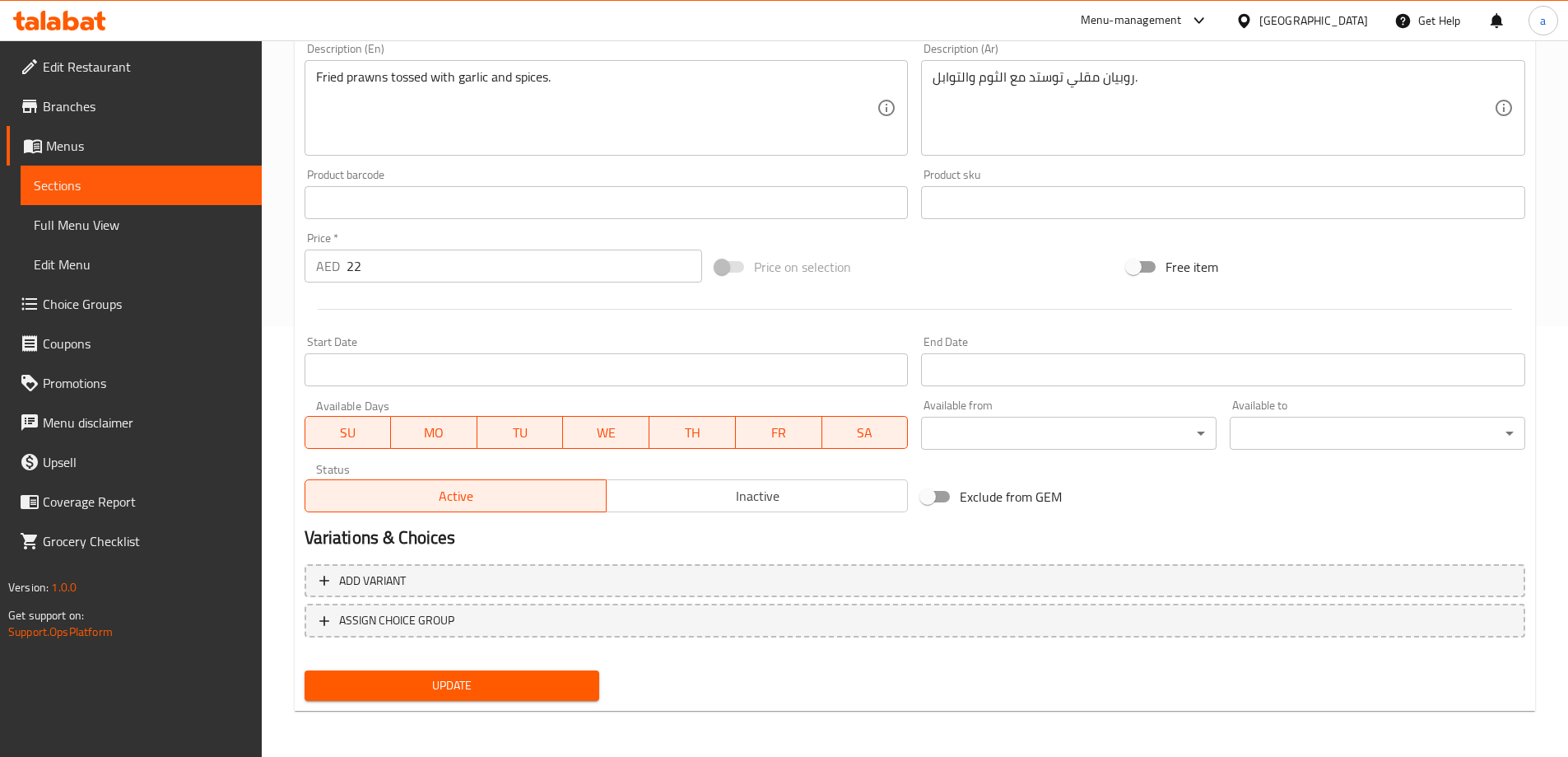
drag, startPoint x: 166, startPoint y: 190, endPoint x: 9, endPoint y: 172, distance: 158.0
click at [163, 190] on span "Sections" at bounding box center [141, 186] width 215 height 20
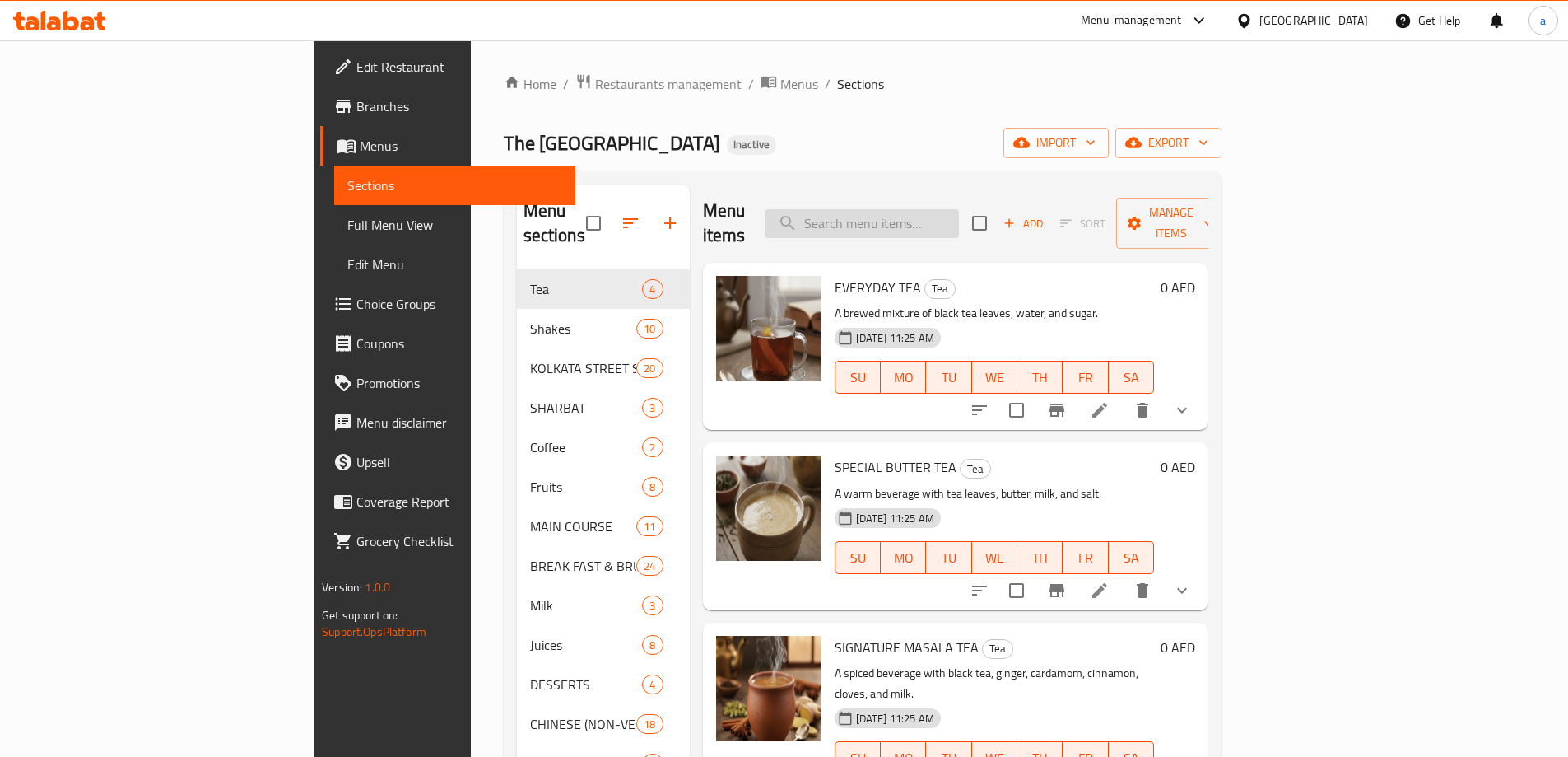
click at [943, 220] on input "search" at bounding box center [861, 223] width 195 height 29
paste input "Battered"
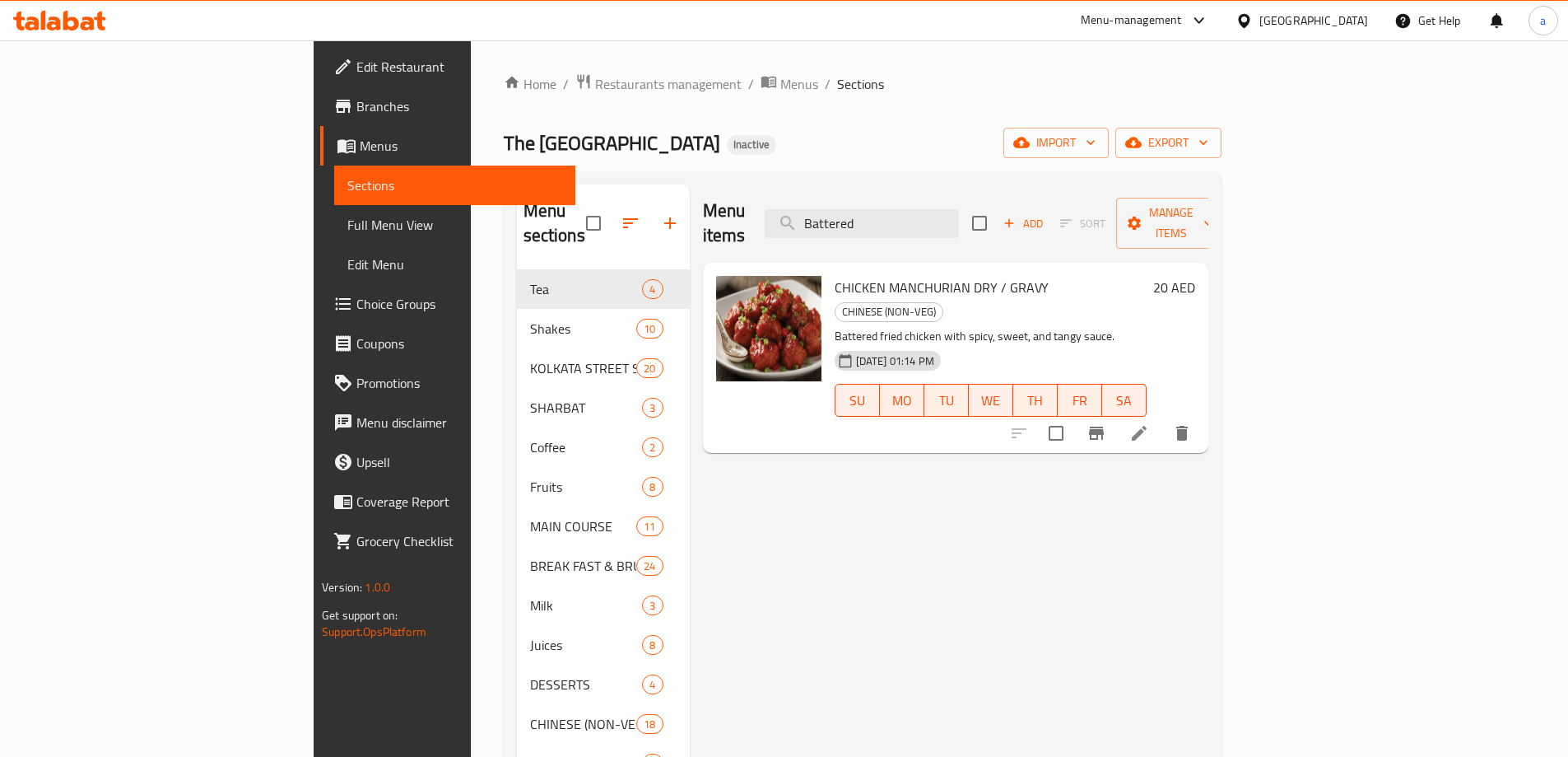
type input "Battered"
click at [1149, 423] on icon at bounding box center [1139, 433] width 20 height 20
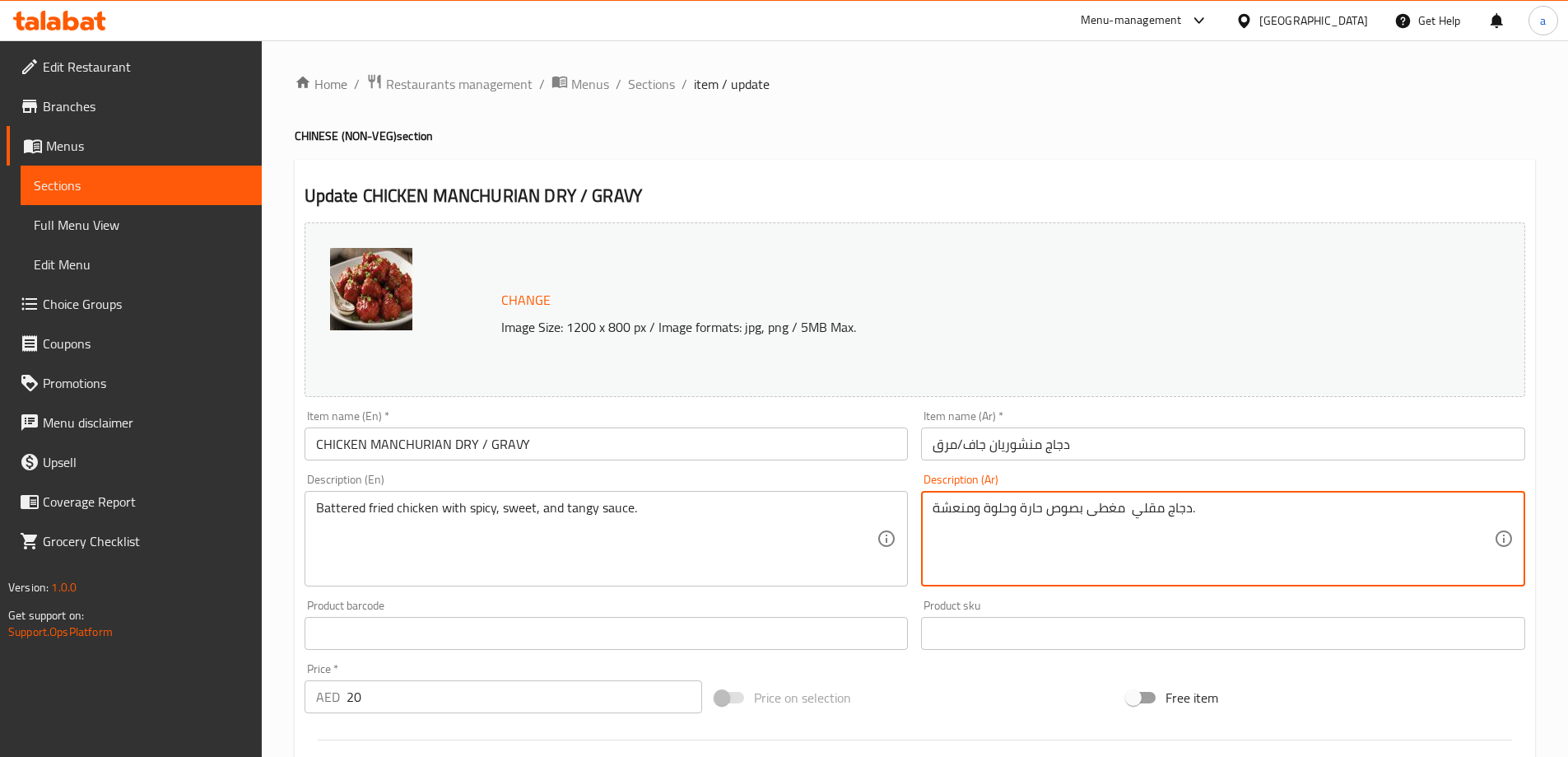
paste textarea "بالخلطة"
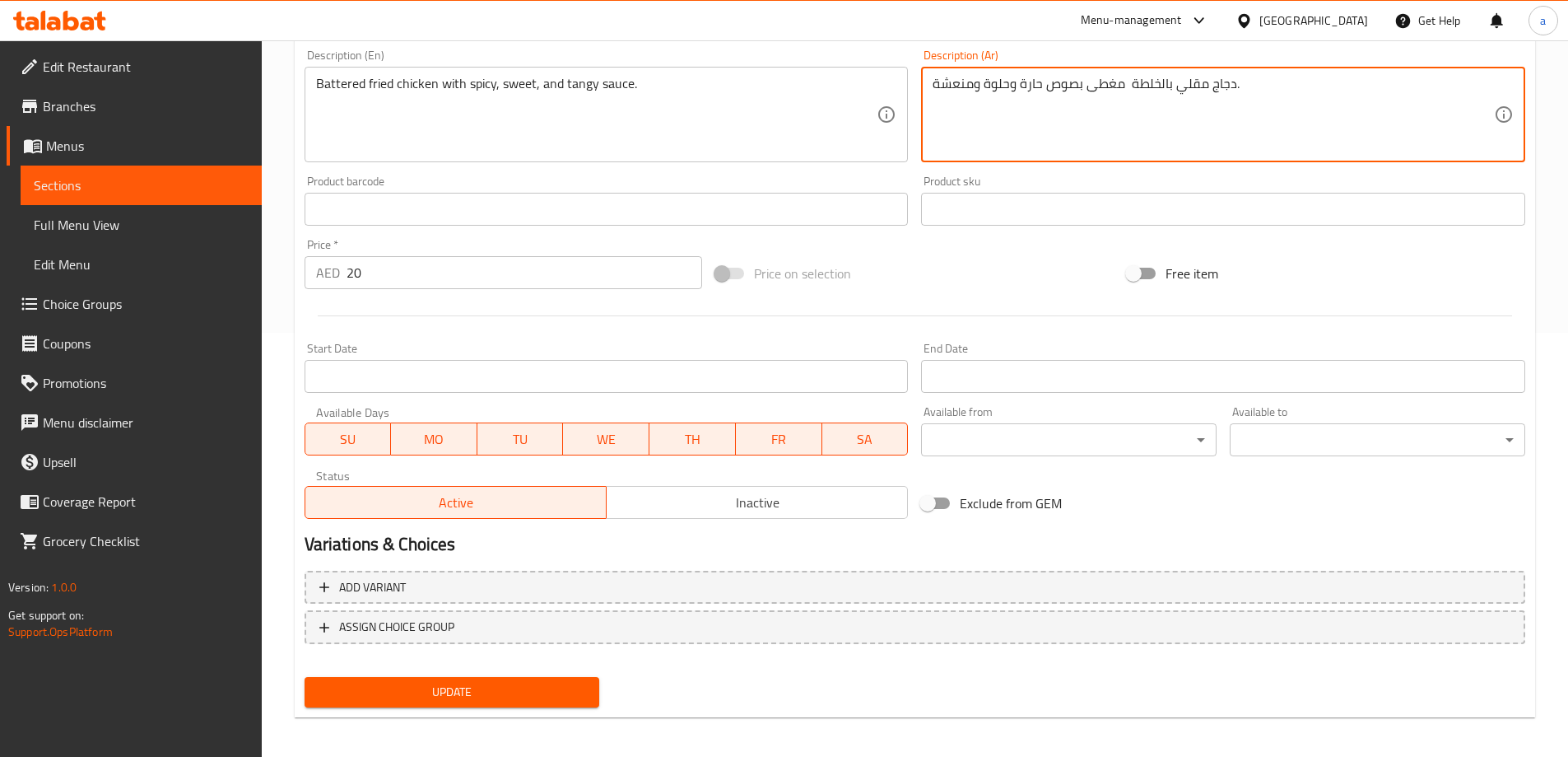
scroll to position [430, 0]
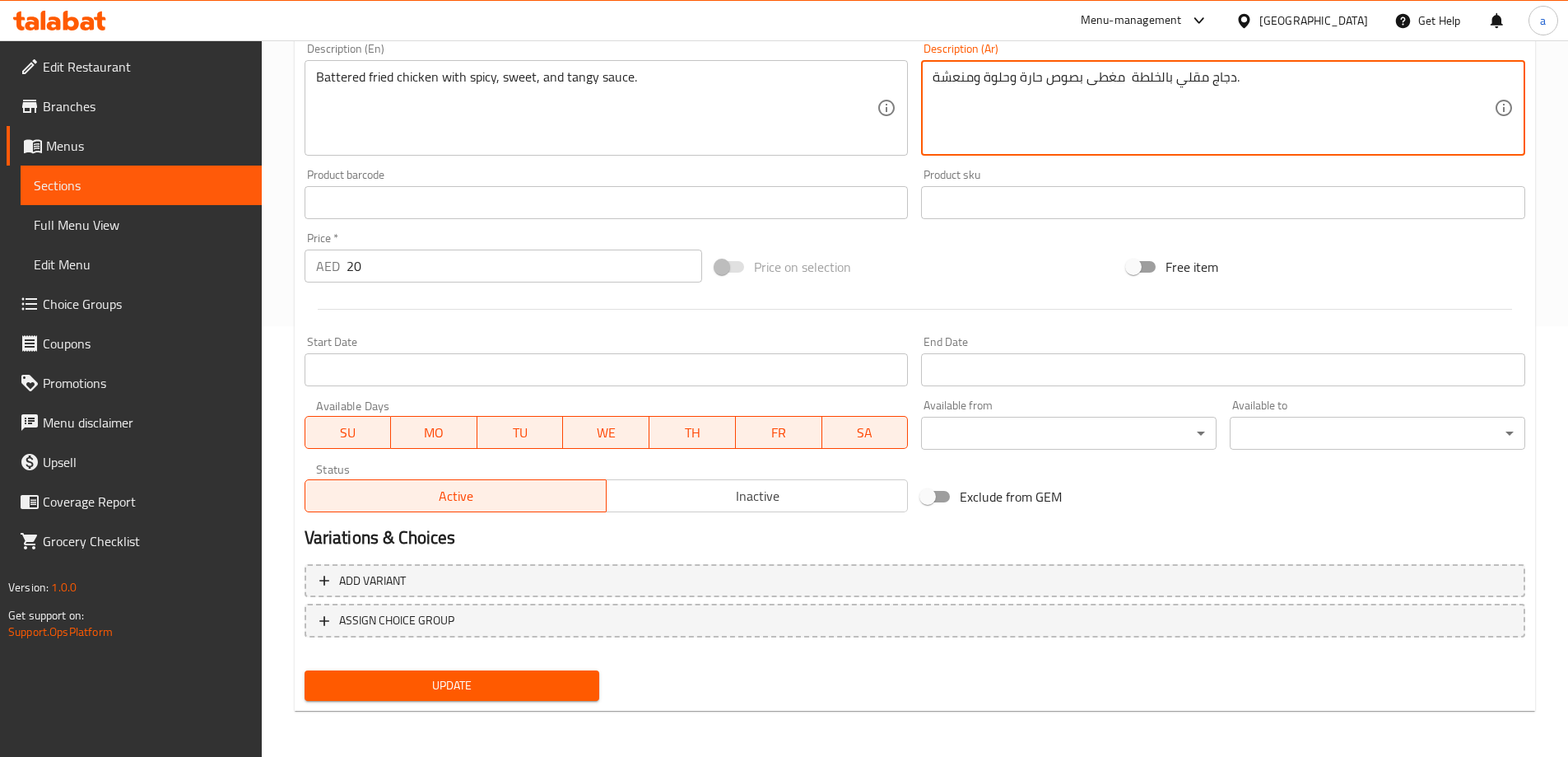
type textarea "دجاج مقلي بالخلطة مغطى بصوص حارة وحلوة ومنعشة."
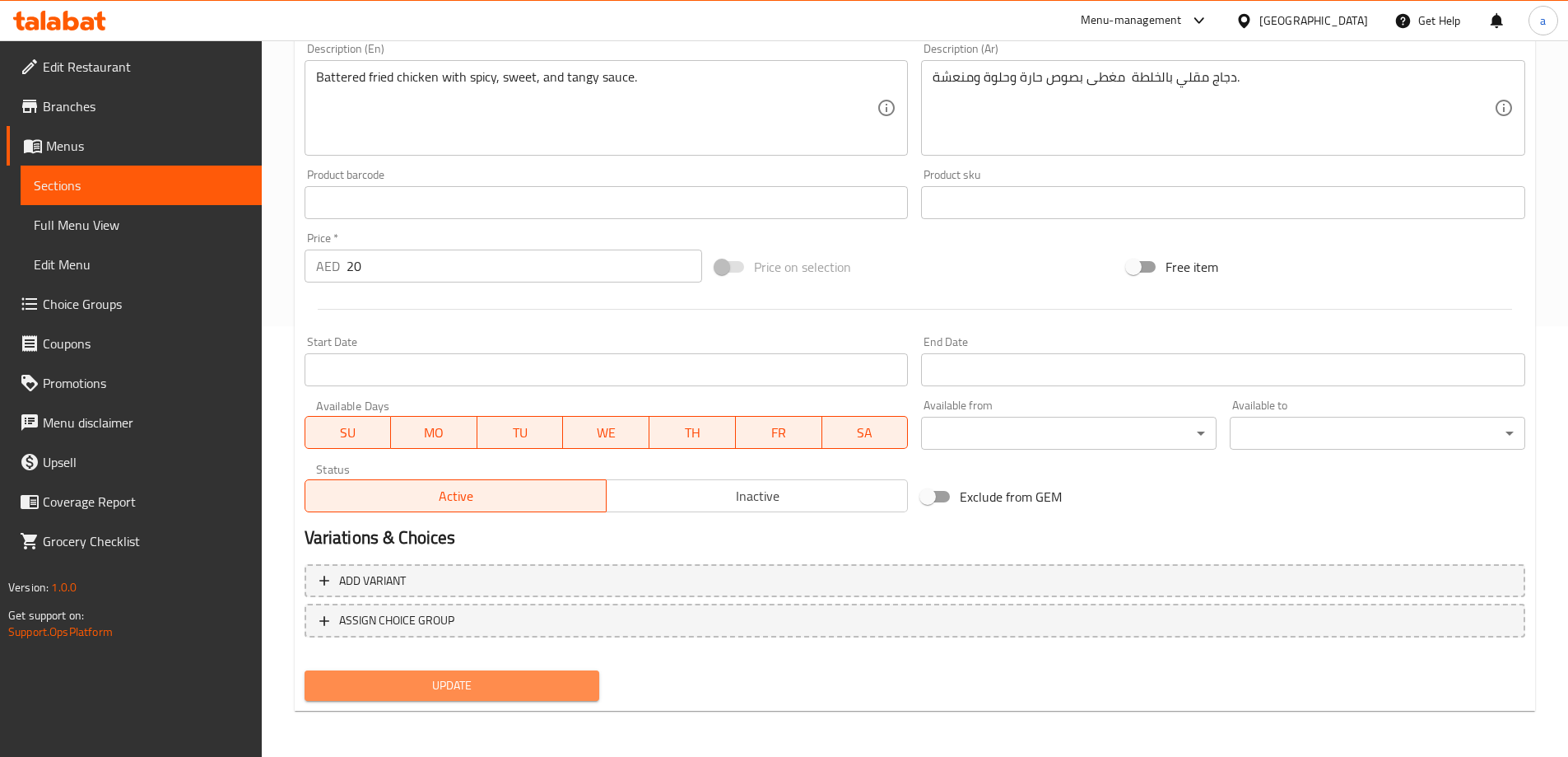
click at [406, 681] on span "Update" at bounding box center [452, 685] width 269 height 21
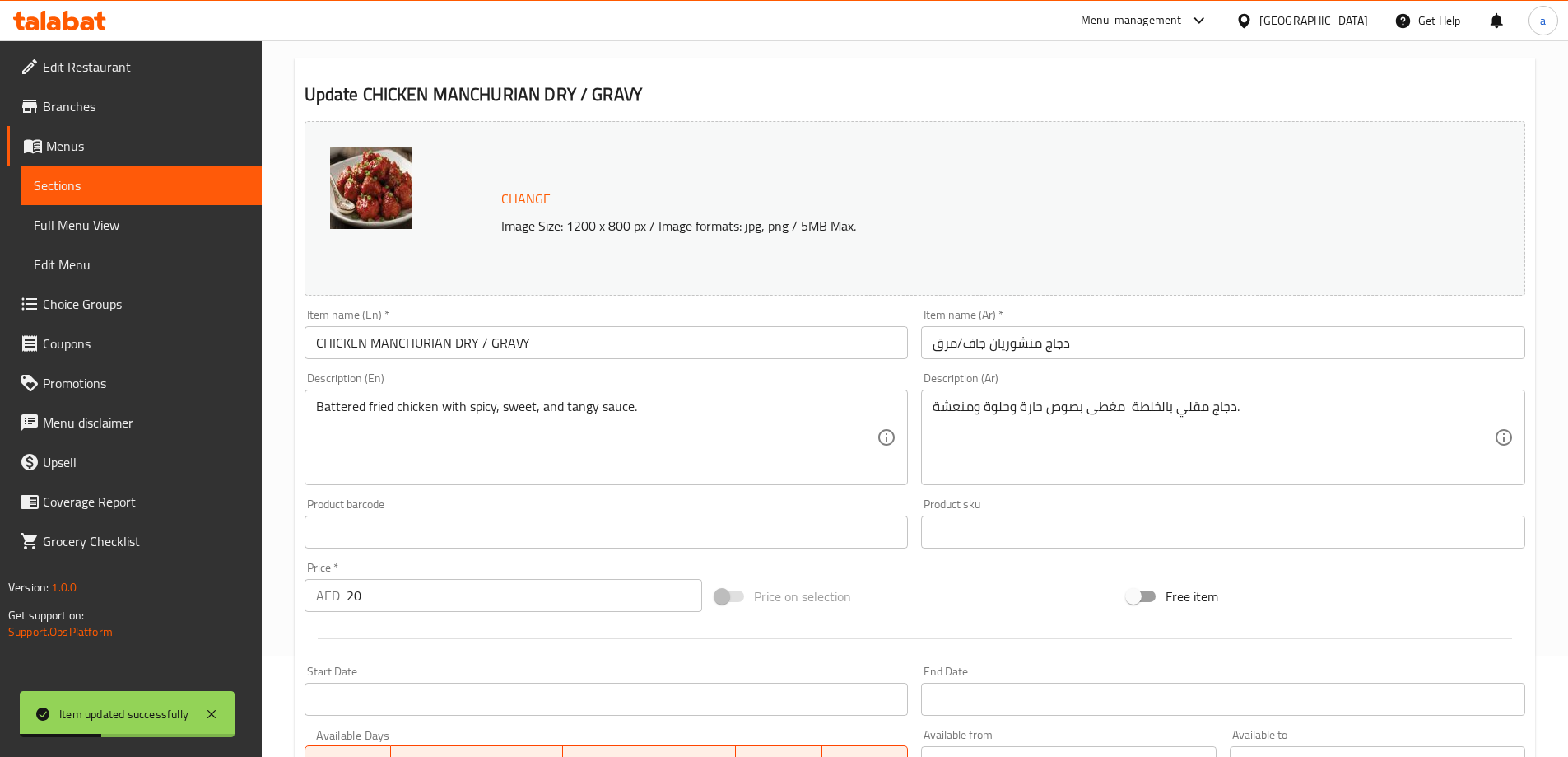
scroll to position [0, 0]
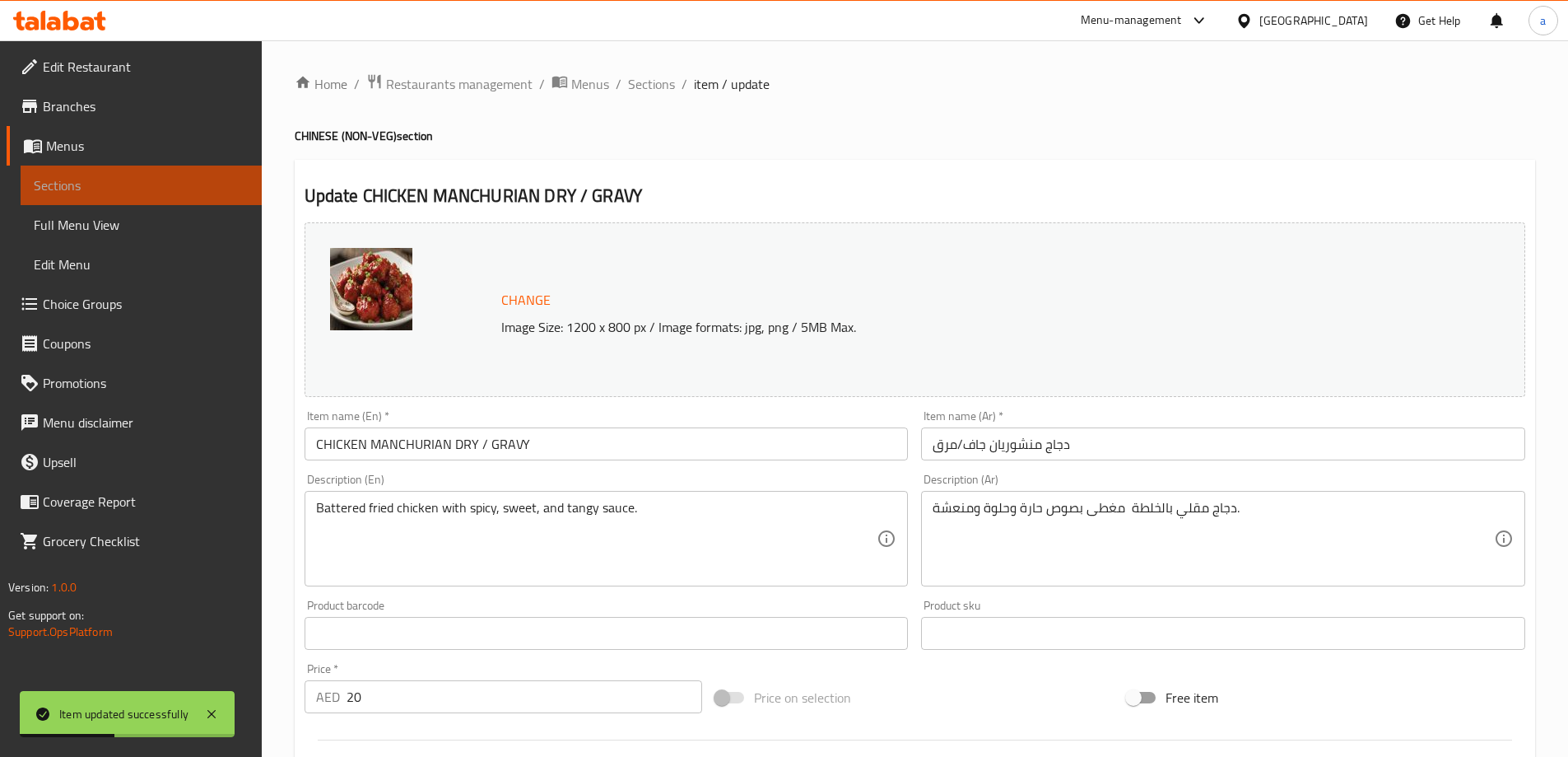
click at [139, 174] on link "Sections" at bounding box center [142, 186] width 242 height 40
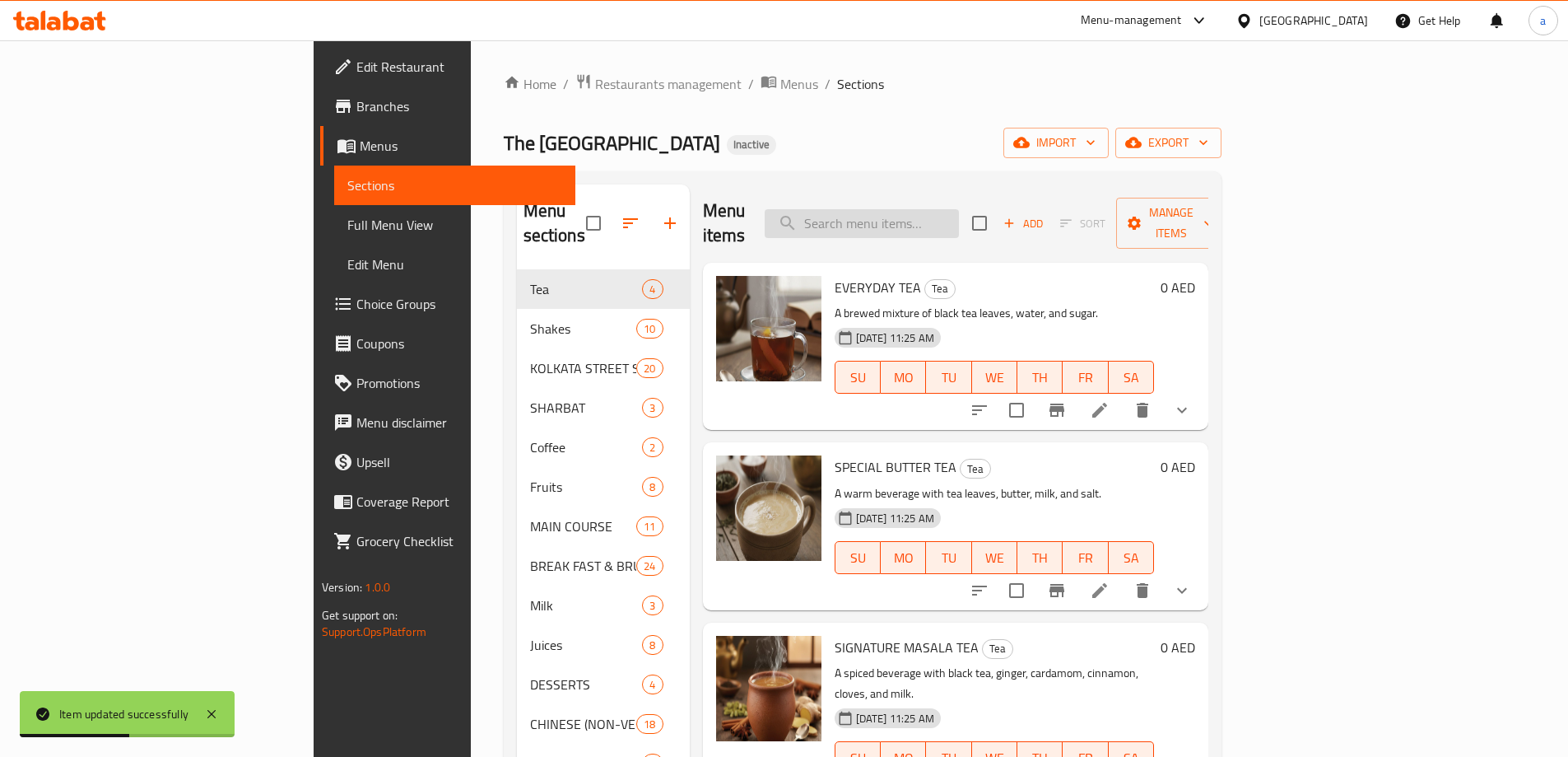
click at [983, 228] on div "Menu items Add Sort Manage items" at bounding box center [955, 224] width 505 height 78
click at [959, 221] on input "search" at bounding box center [861, 223] width 195 height 29
paste input "CHICKEN MANCHURIAN DRY / GRAVY"
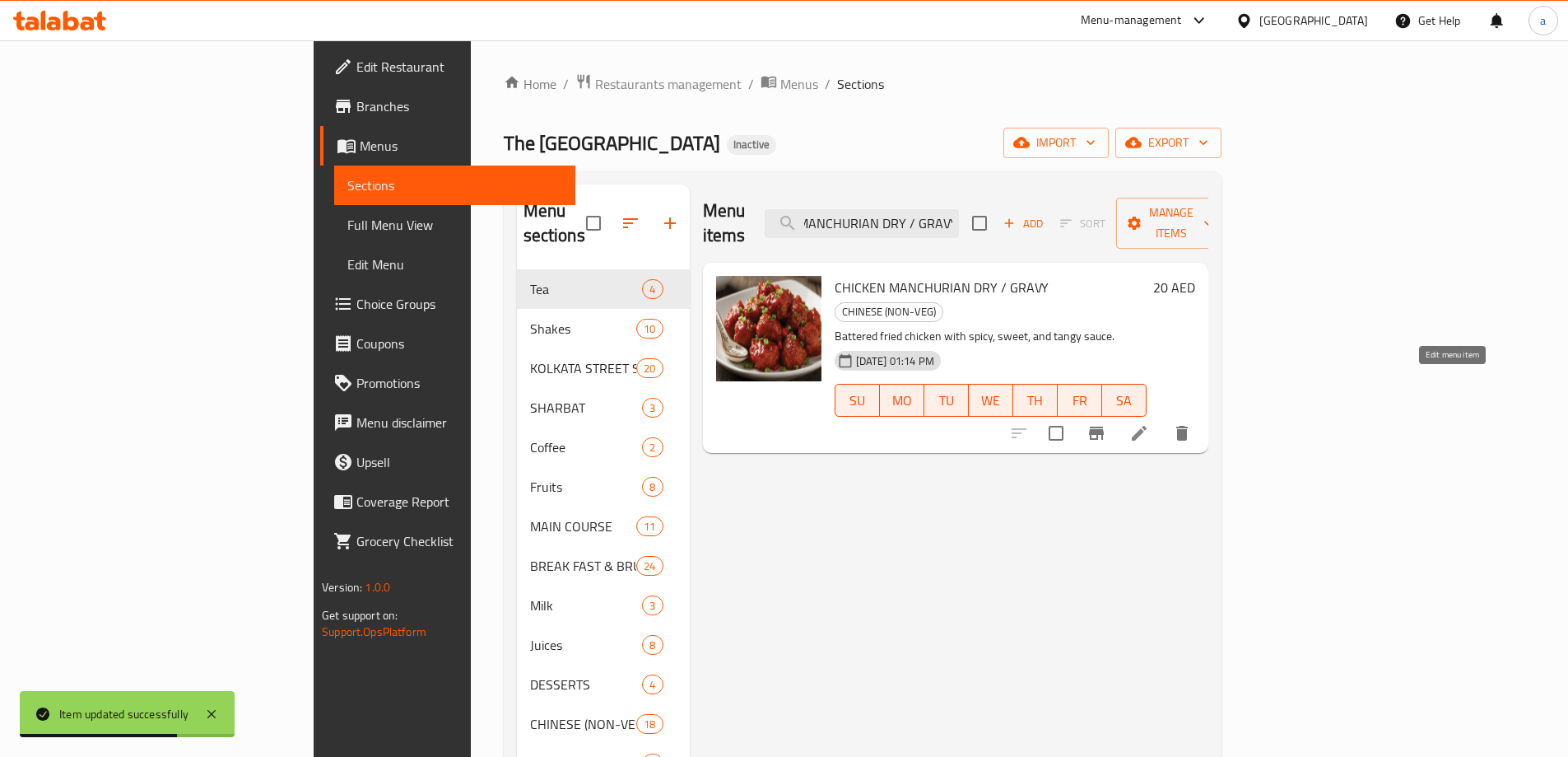
type input "CHICKEN MANCHURIAN DRY / GRAVY"
click at [1149, 423] on icon at bounding box center [1139, 433] width 20 height 20
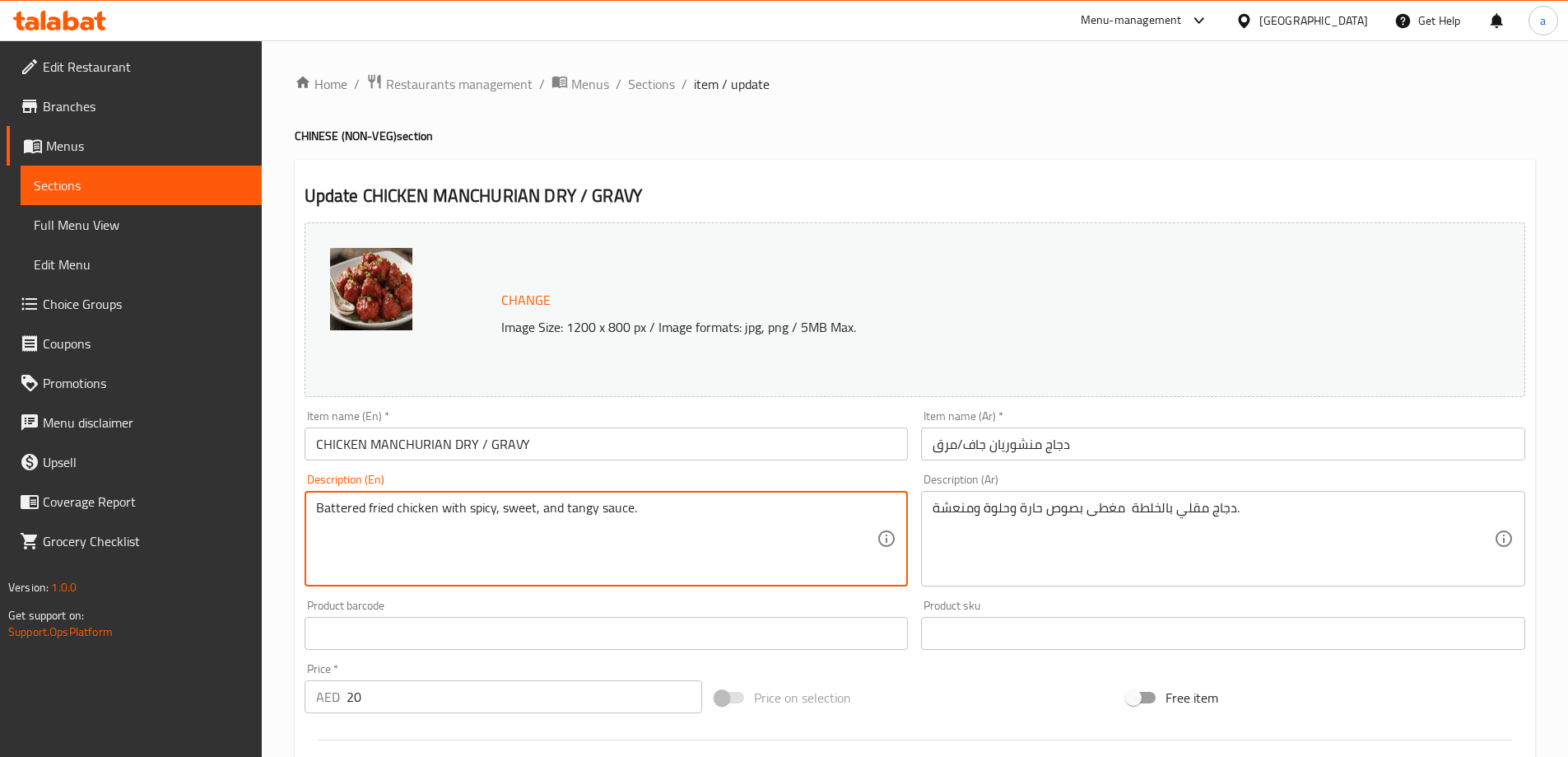
click at [499, 516] on textarea "Battered fried chicken with spicy, sweet, and tangy sauce." at bounding box center [597, 539] width 561 height 78
click at [526, 536] on textarea "Battered fried chicken with spicy, sweet, and tangy sauce." at bounding box center [597, 539] width 561 height 78
click at [496, 509] on textarea "Battered fried chicken with spicy, sweet, and tangy sauce." at bounding box center [597, 539] width 561 height 78
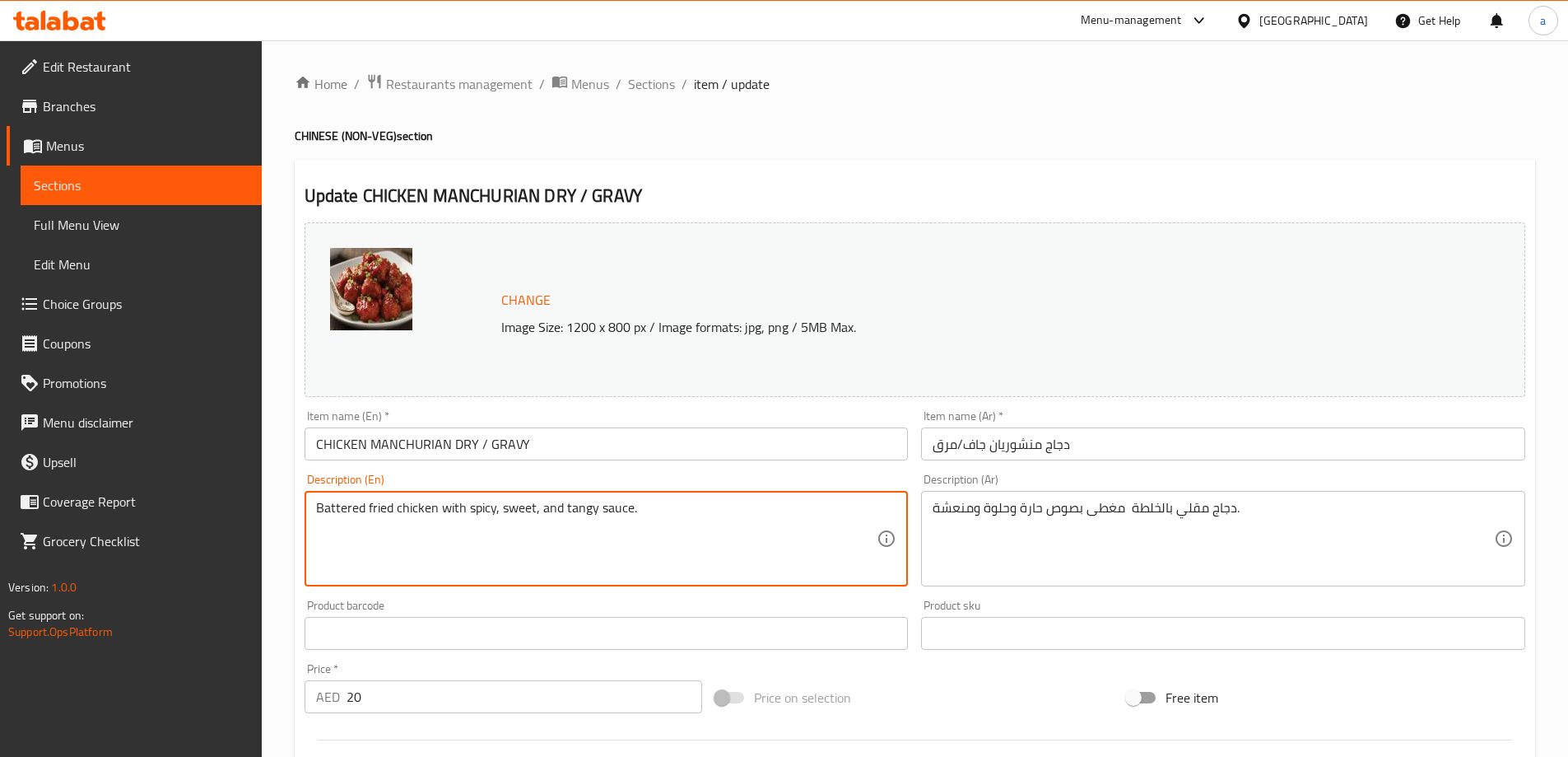
click at [496, 509] on textarea "Battered fried chicken with spicy, sweet, and tangy sauce." at bounding box center [597, 539] width 561 height 78
click at [568, 507] on textarea "Battered fried chicken with spicy, sweet, and tangy sauce." at bounding box center [597, 539] width 561 height 78
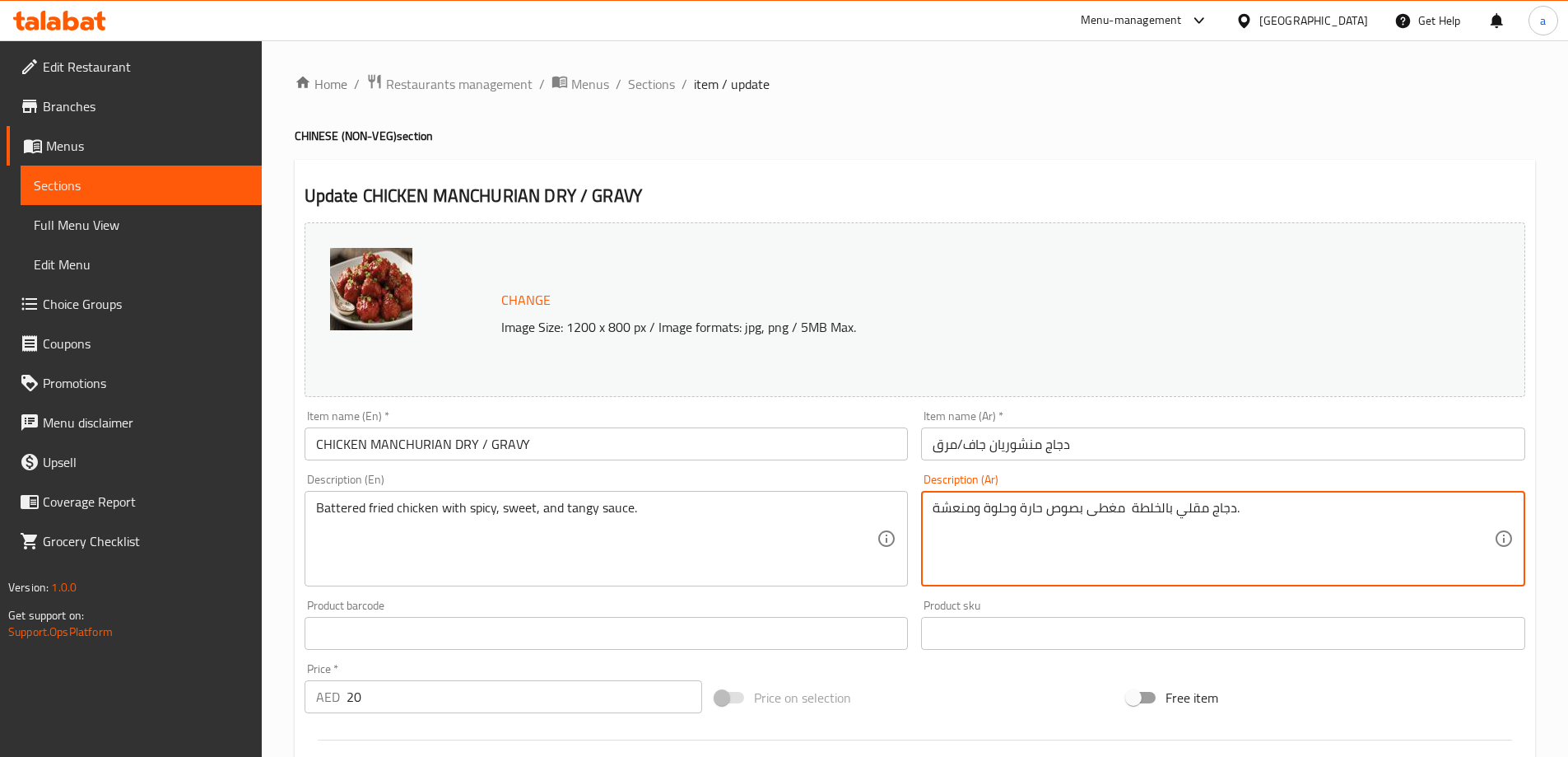
click at [1109, 505] on textarea "دجاج مقلي بالخلطة مغطى بصوص حارة وحلوة ومنعشة." at bounding box center [1213, 539] width 561 height 78
click at [1075, 518] on textarea "دجاج مقلي بالخلطة بصوص حارة وحلوة ومنعشة." at bounding box center [1213, 539] width 561 height 78
click at [1021, 515] on textarea "دجاج مقلي بالخلطة بصوص حارة وحلوة ومنعشة." at bounding box center [1213, 539] width 561 height 78
click at [985, 512] on textarea "دجاج مقلي بالخلطة بصوص حار وحلوة ومنعشة." at bounding box center [1213, 539] width 561 height 78
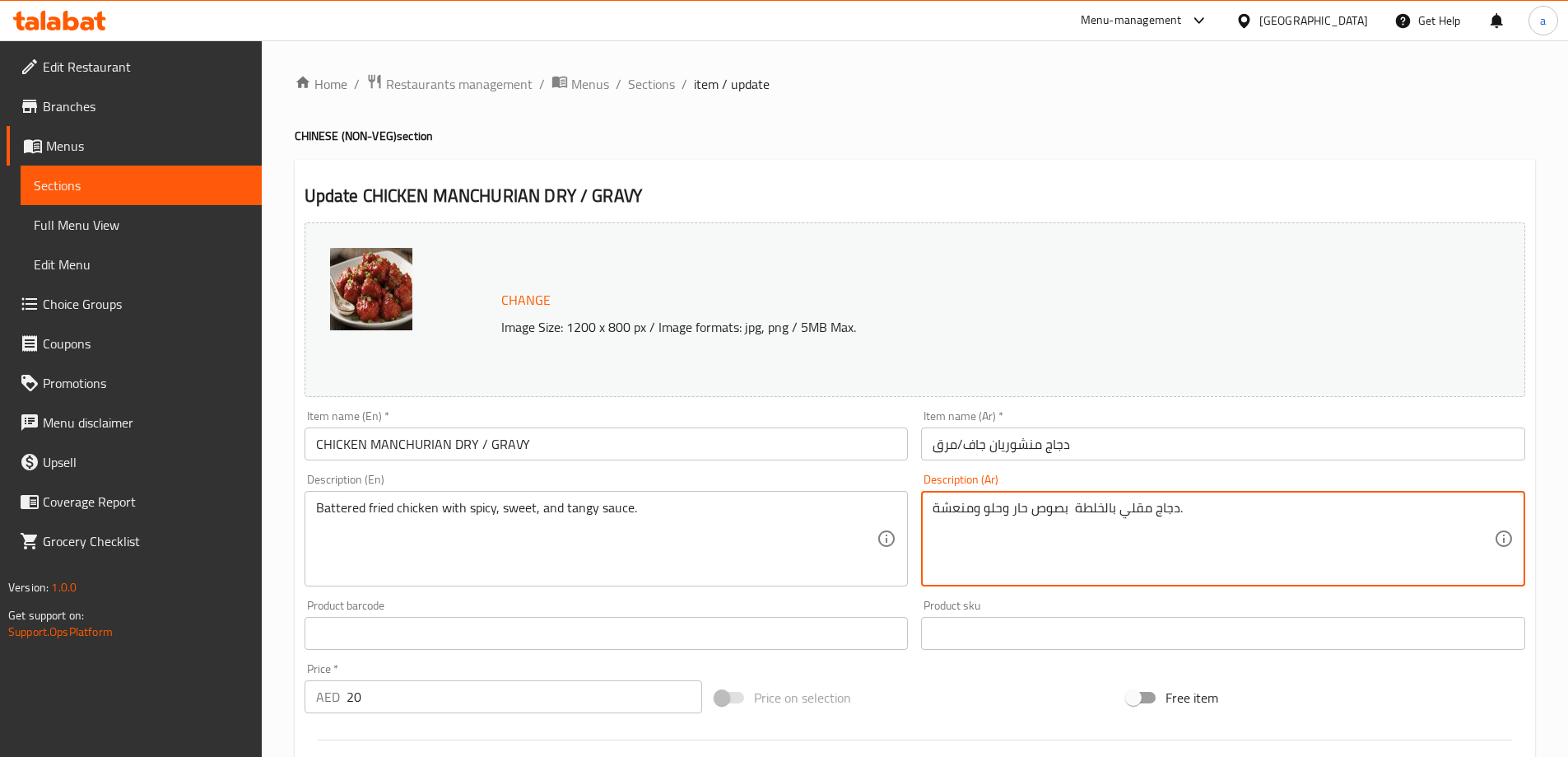
click at [939, 508] on textarea "دجاج مقلي بالخلطة بصوص حار وحلو ومنعشة." at bounding box center [1213, 539] width 561 height 78
click at [934, 509] on textarea "دجاج مقلي بالخلطة بصوص حار وحلو ومنعشة." at bounding box center [1213, 539] width 561 height 78
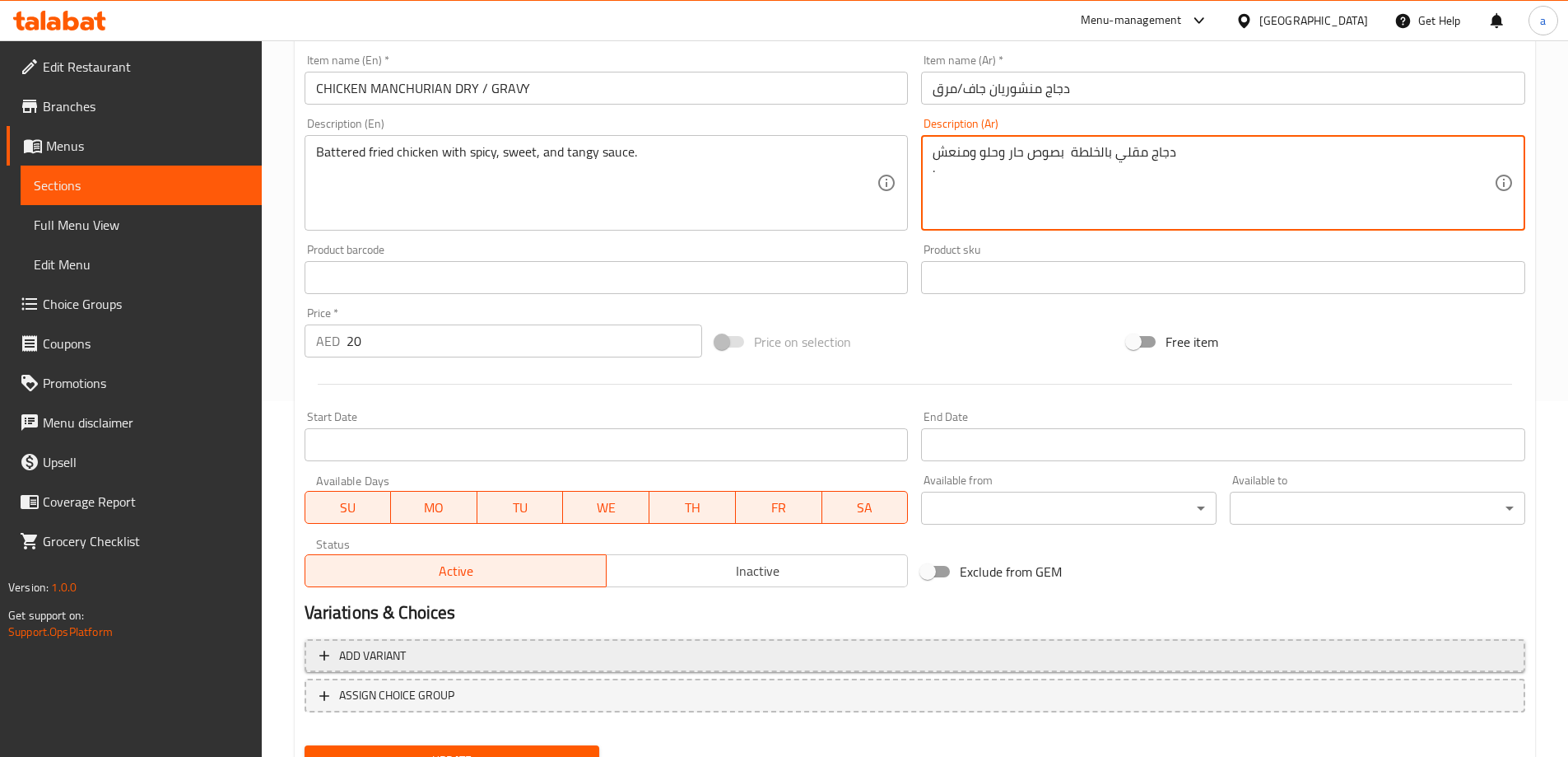
scroll to position [430, 0]
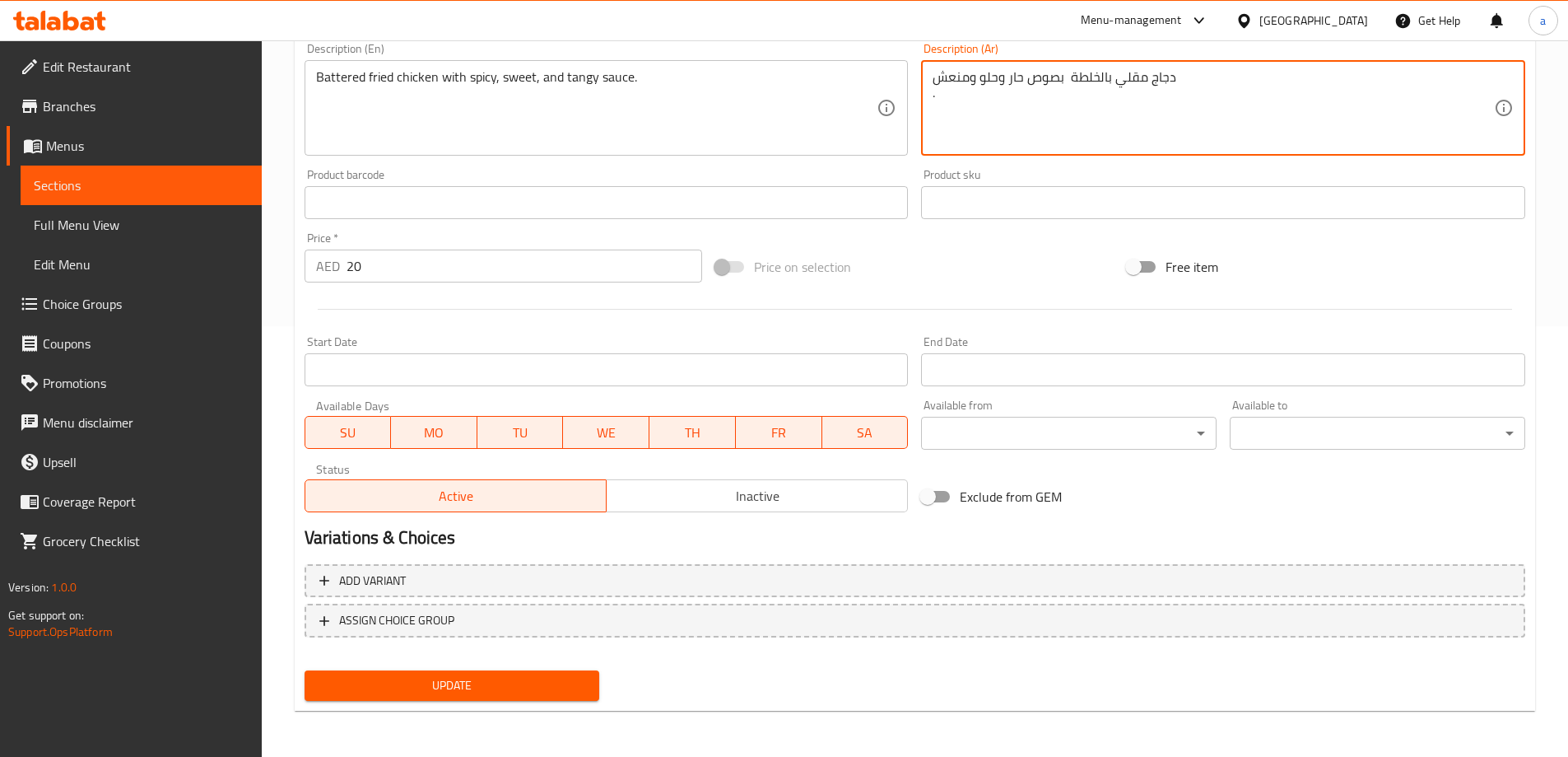
type textarea "دجاج مقلي بالخلطة بصوص حار وحلو ومنعش ."
click at [489, 681] on span "Update" at bounding box center [452, 685] width 269 height 21
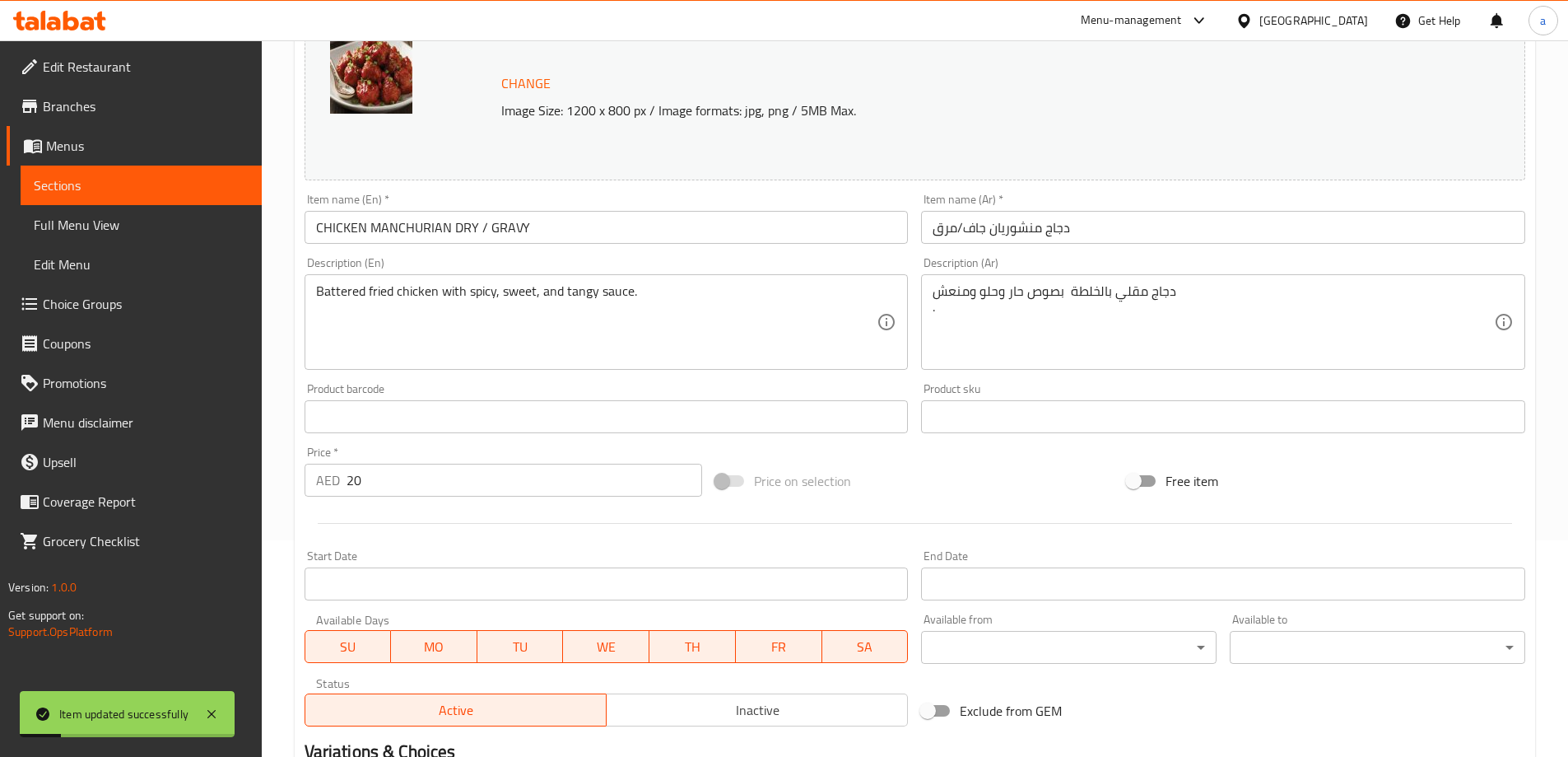
scroll to position [0, 0]
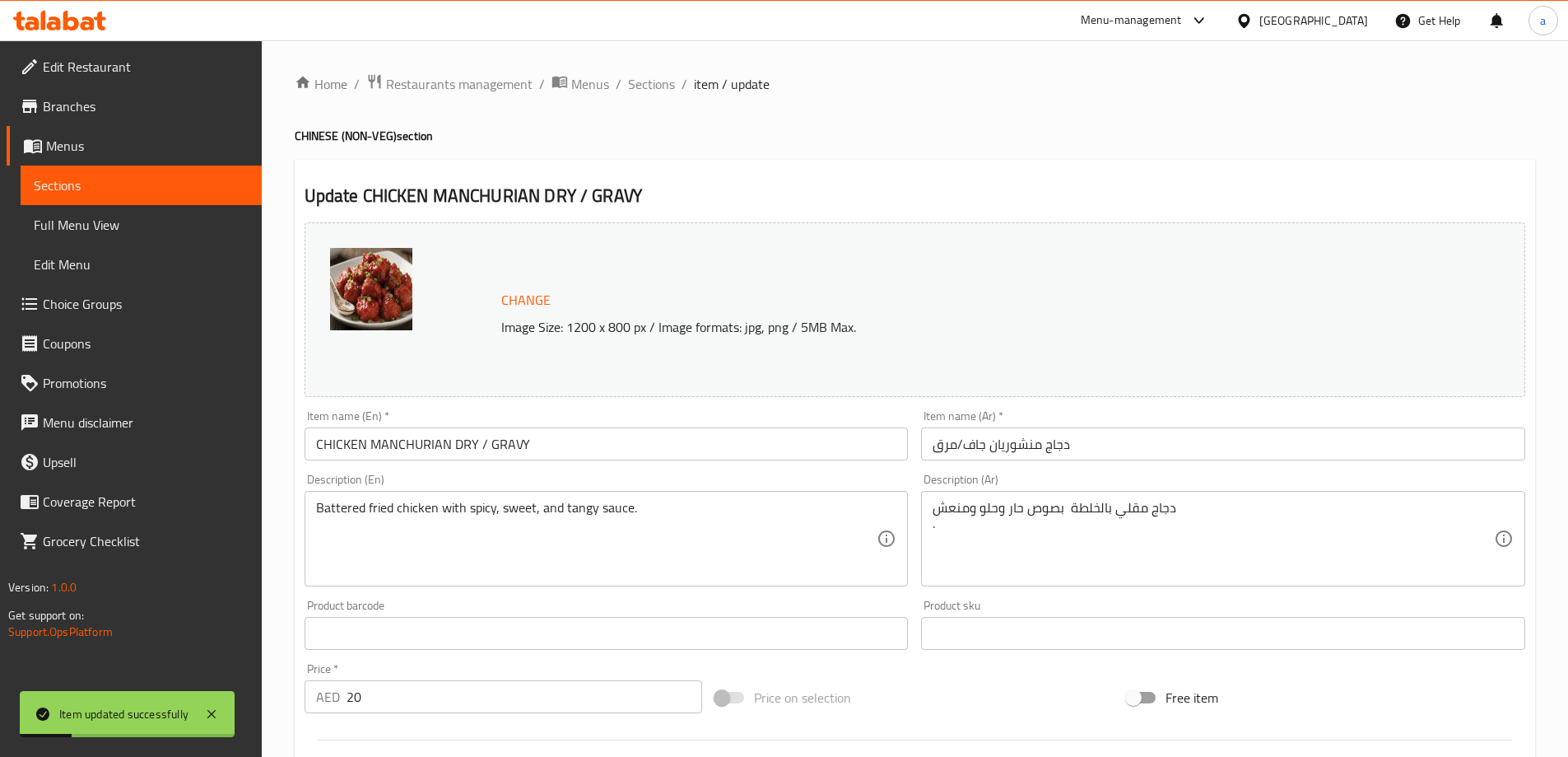
click at [157, 189] on span "Sections" at bounding box center [141, 186] width 215 height 20
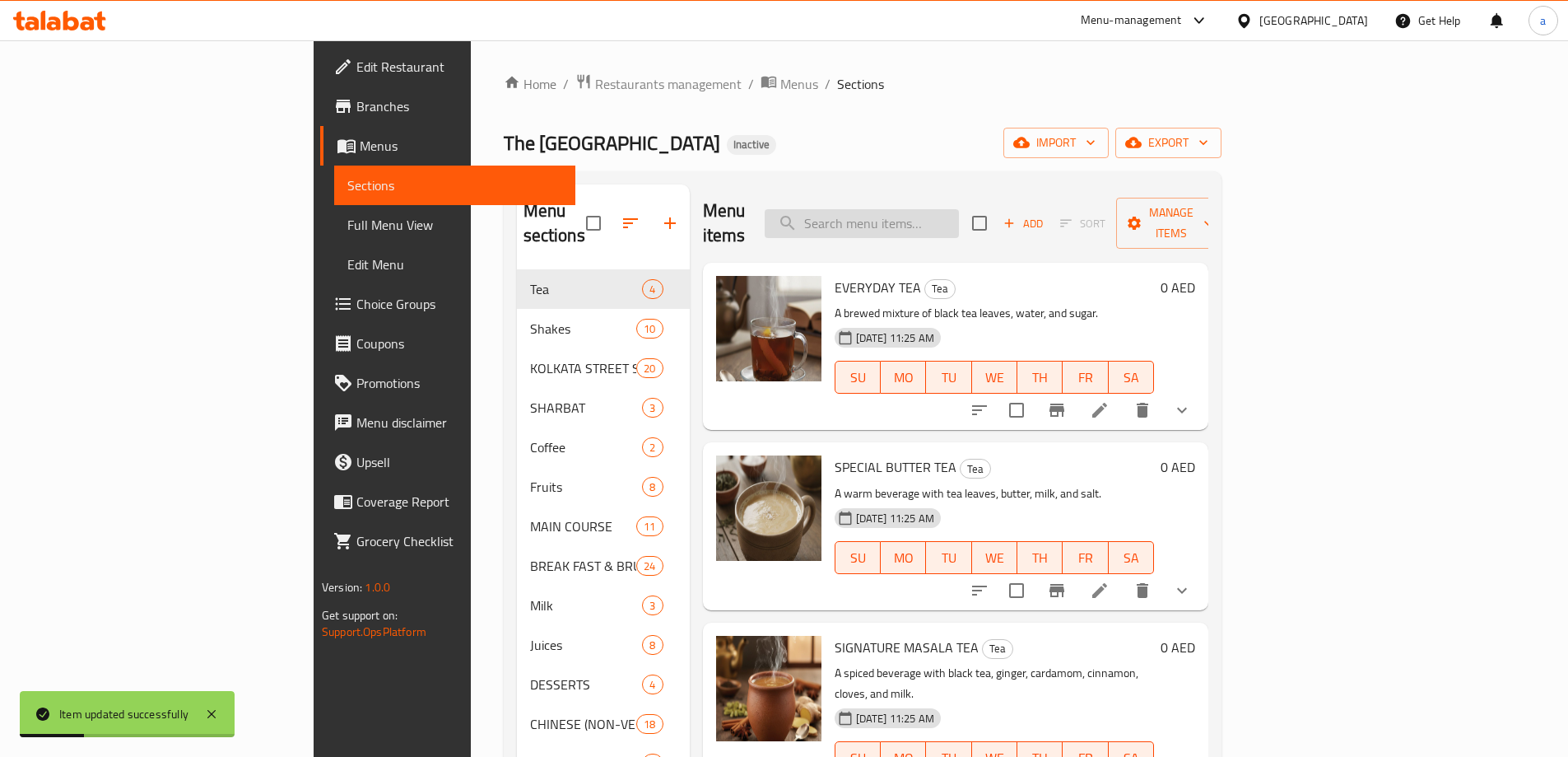
click at [959, 210] on input "search" at bounding box center [861, 223] width 195 height 29
paste input "drumsticks"
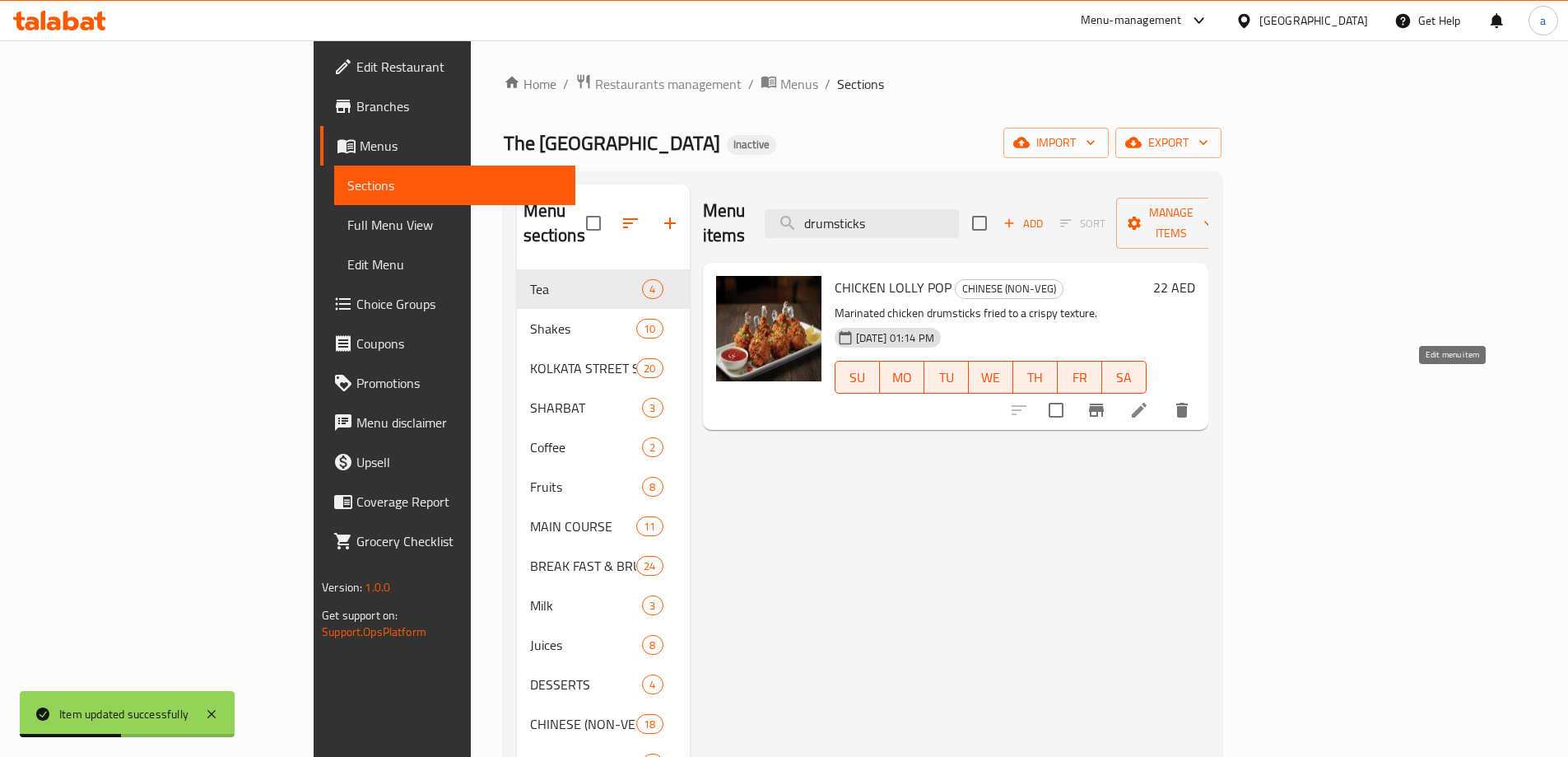
type input "drumsticks"
click at [1147, 402] on icon at bounding box center [1139, 409] width 15 height 15
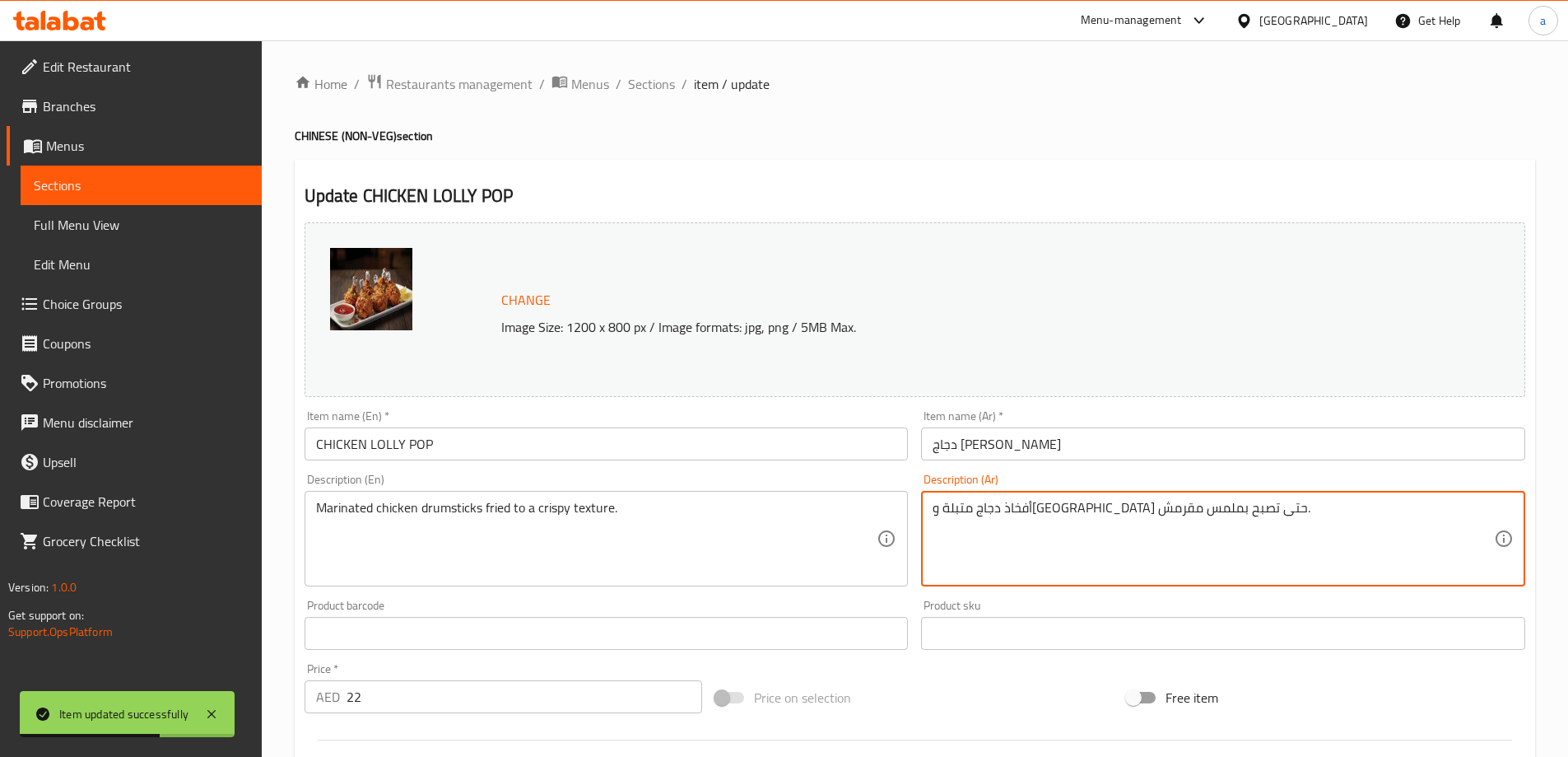
click at [1202, 511] on textarea "أفخاذ دجاج متبلة ومقلية حتى تصبح بملمس مقرمش." at bounding box center [1213, 539] width 561 height 78
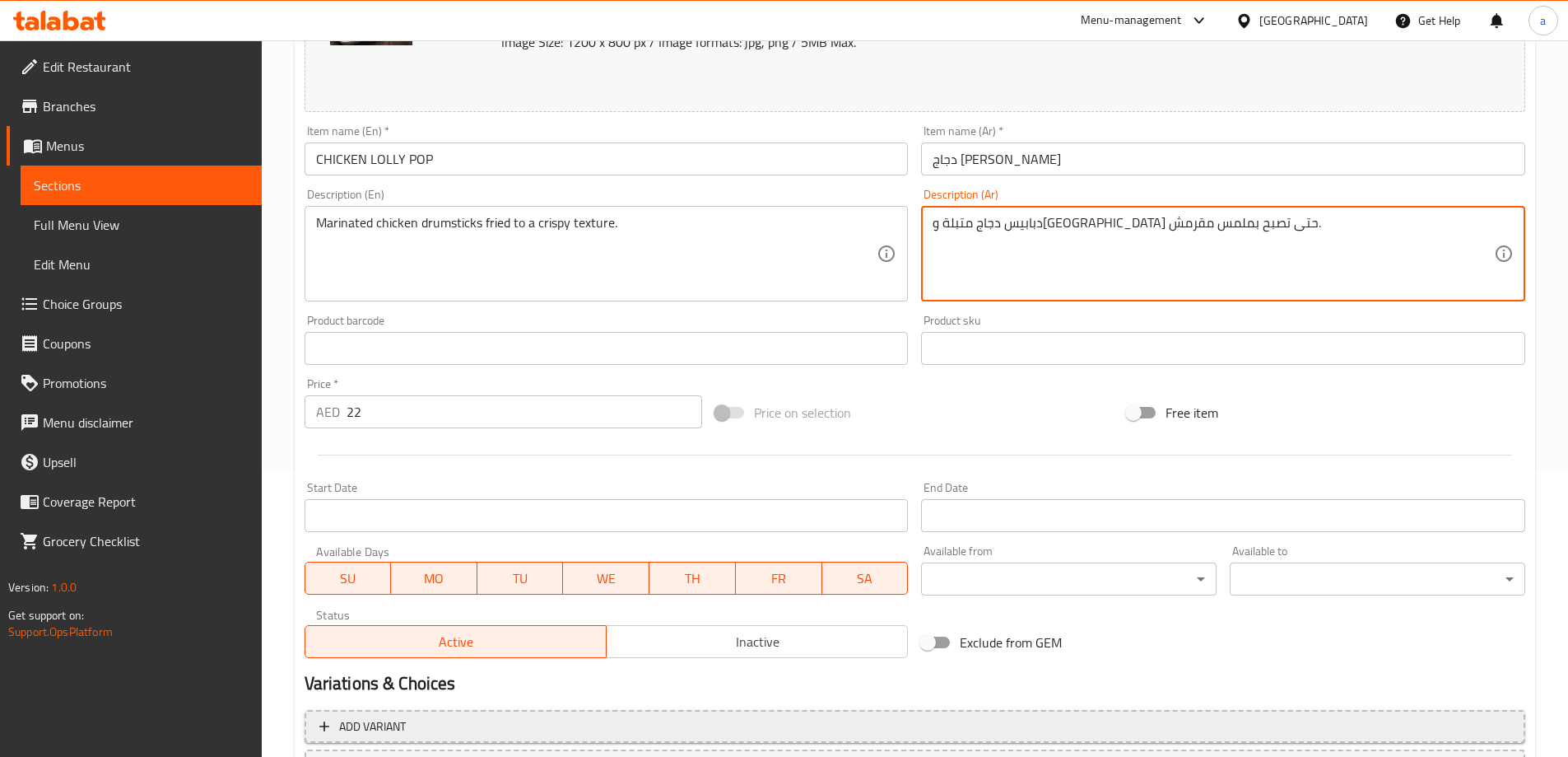
scroll to position [430, 0]
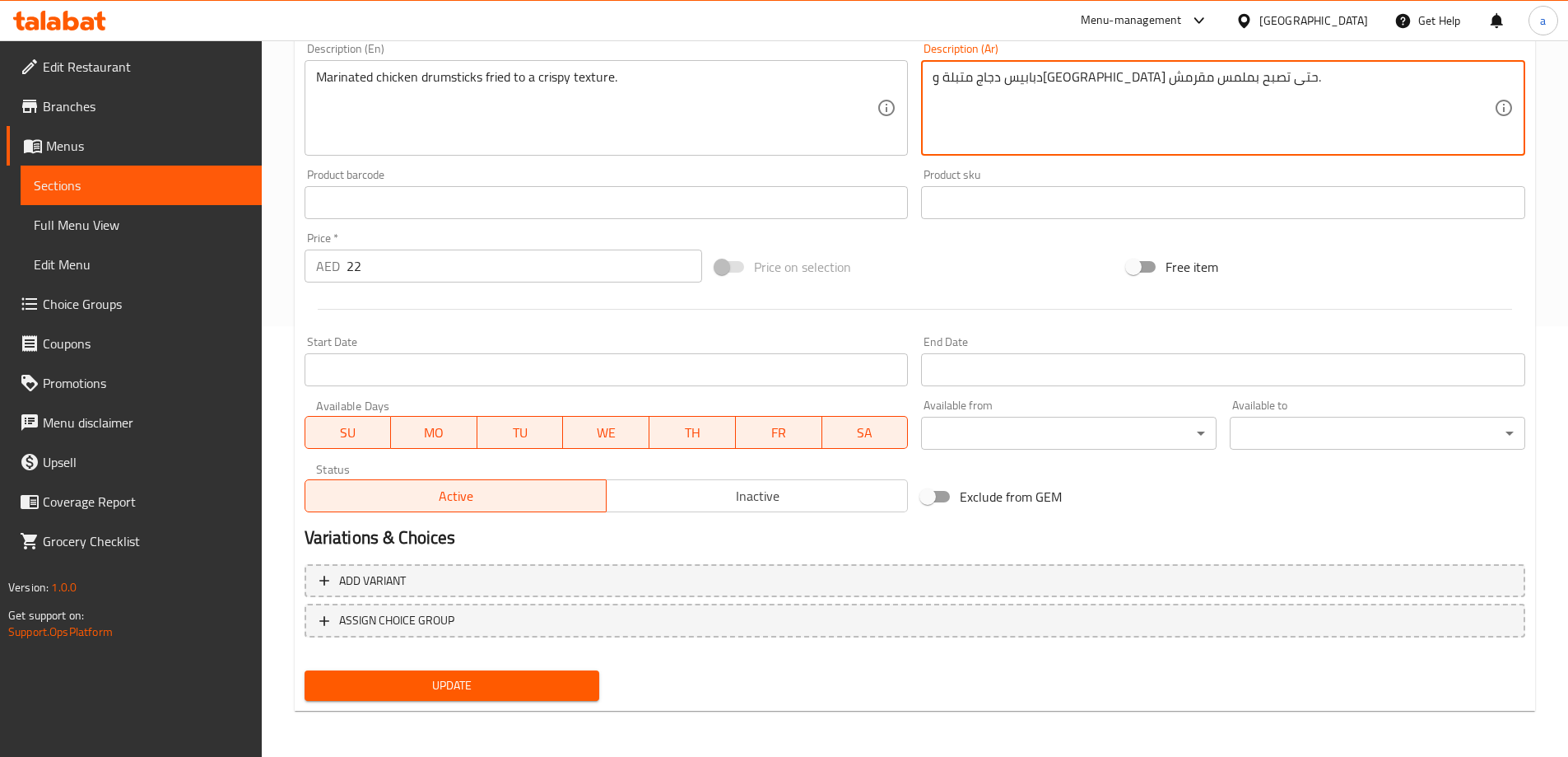
type textarea "دبابيس دجاج متبلة ومقلية حتى تصبح بملمس مقرمش."
click at [512, 669] on div "Update" at bounding box center [452, 686] width 308 height 44
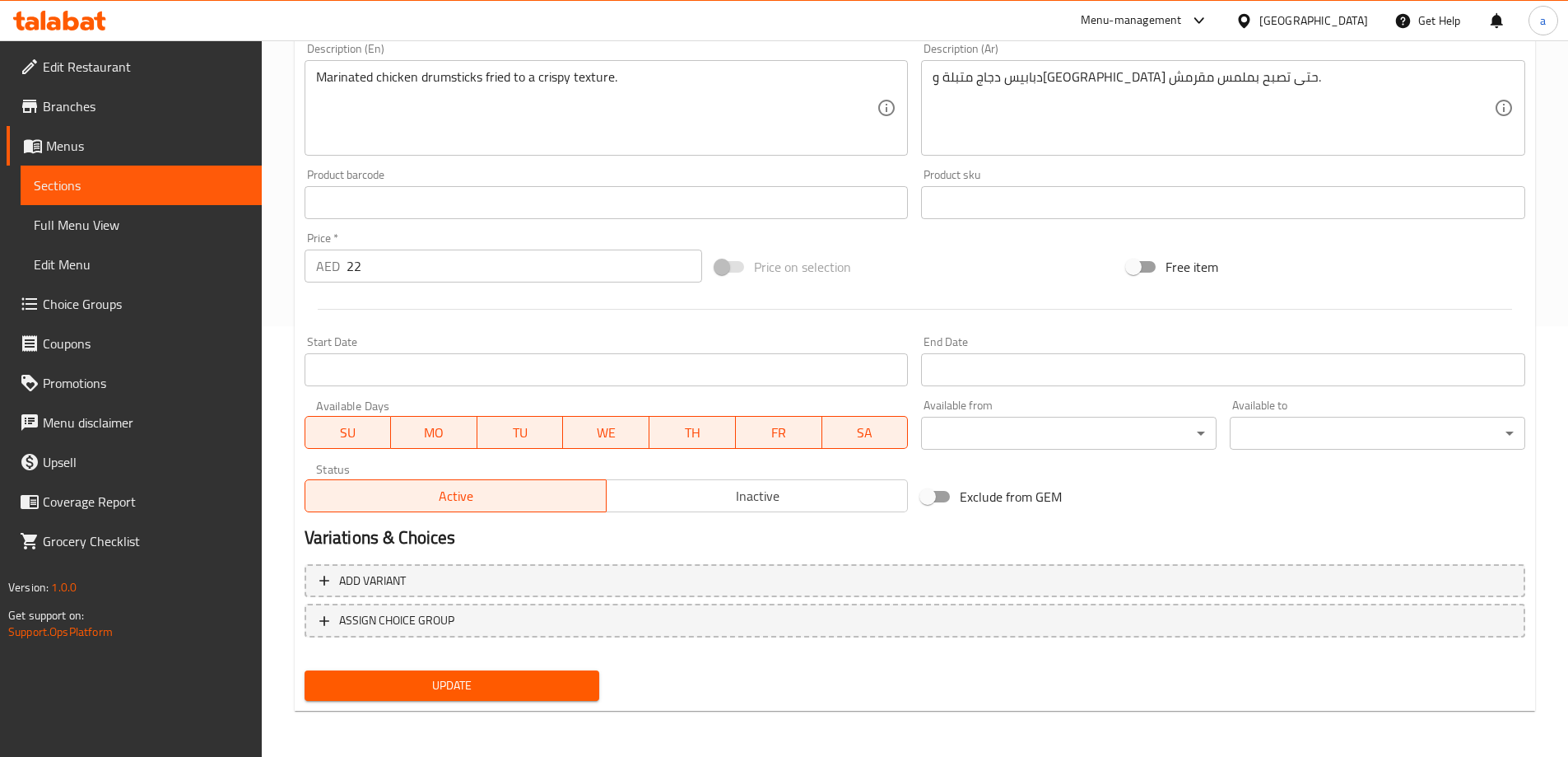
click at [505, 671] on button "Update" at bounding box center [452, 685] width 295 height 31
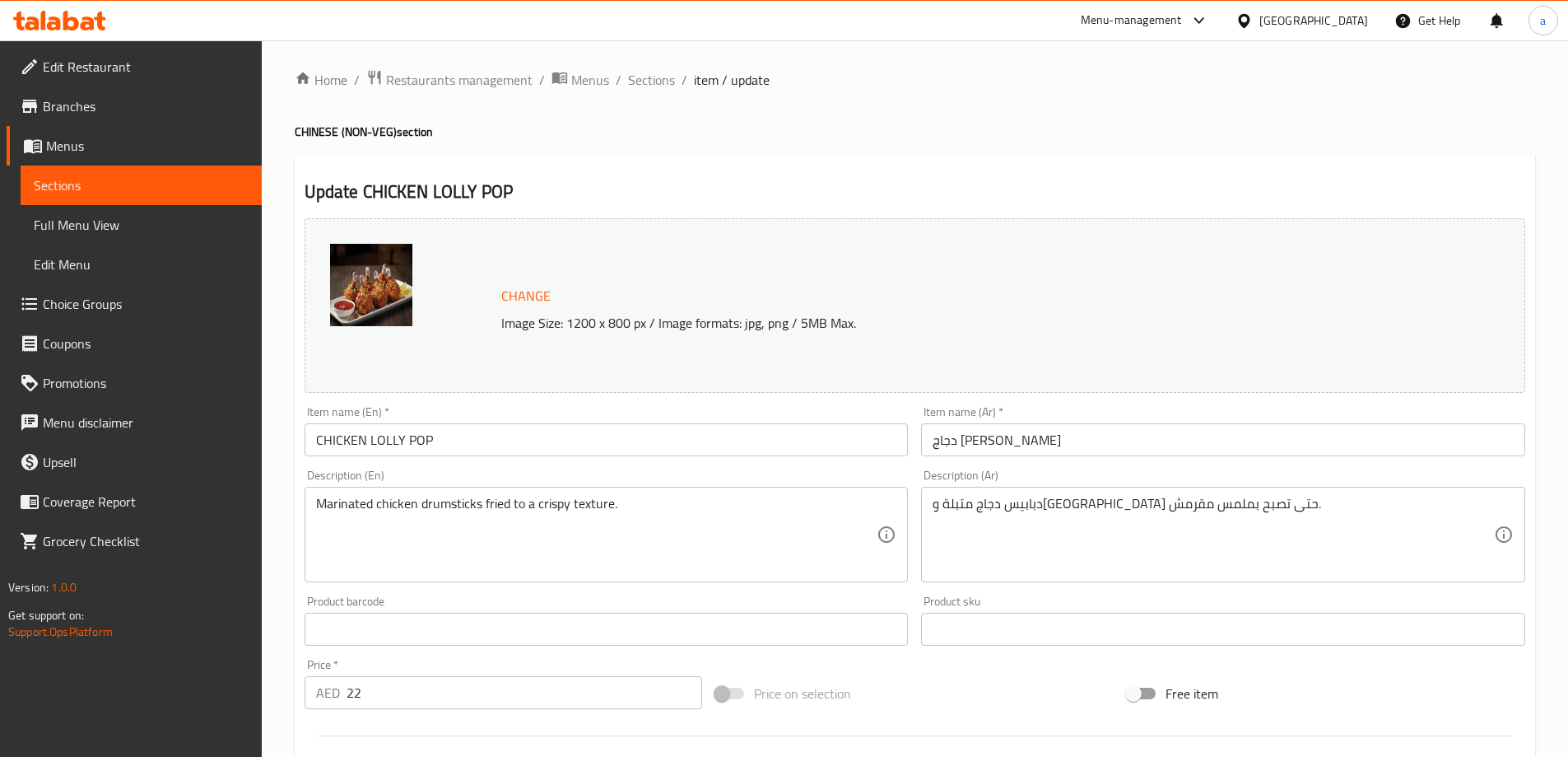
scroll to position [0, 0]
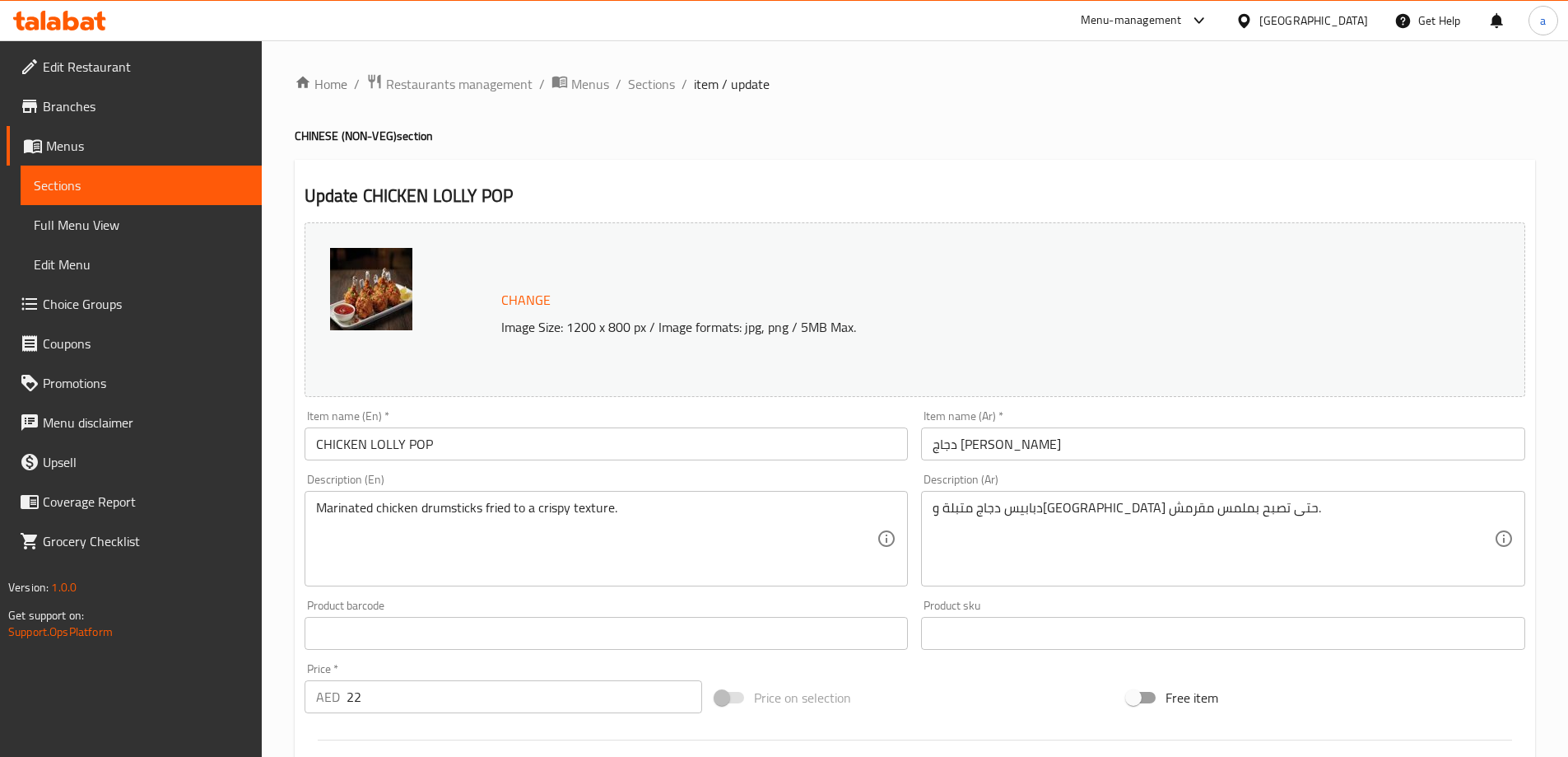
click at [179, 189] on span "Sections" at bounding box center [141, 186] width 215 height 20
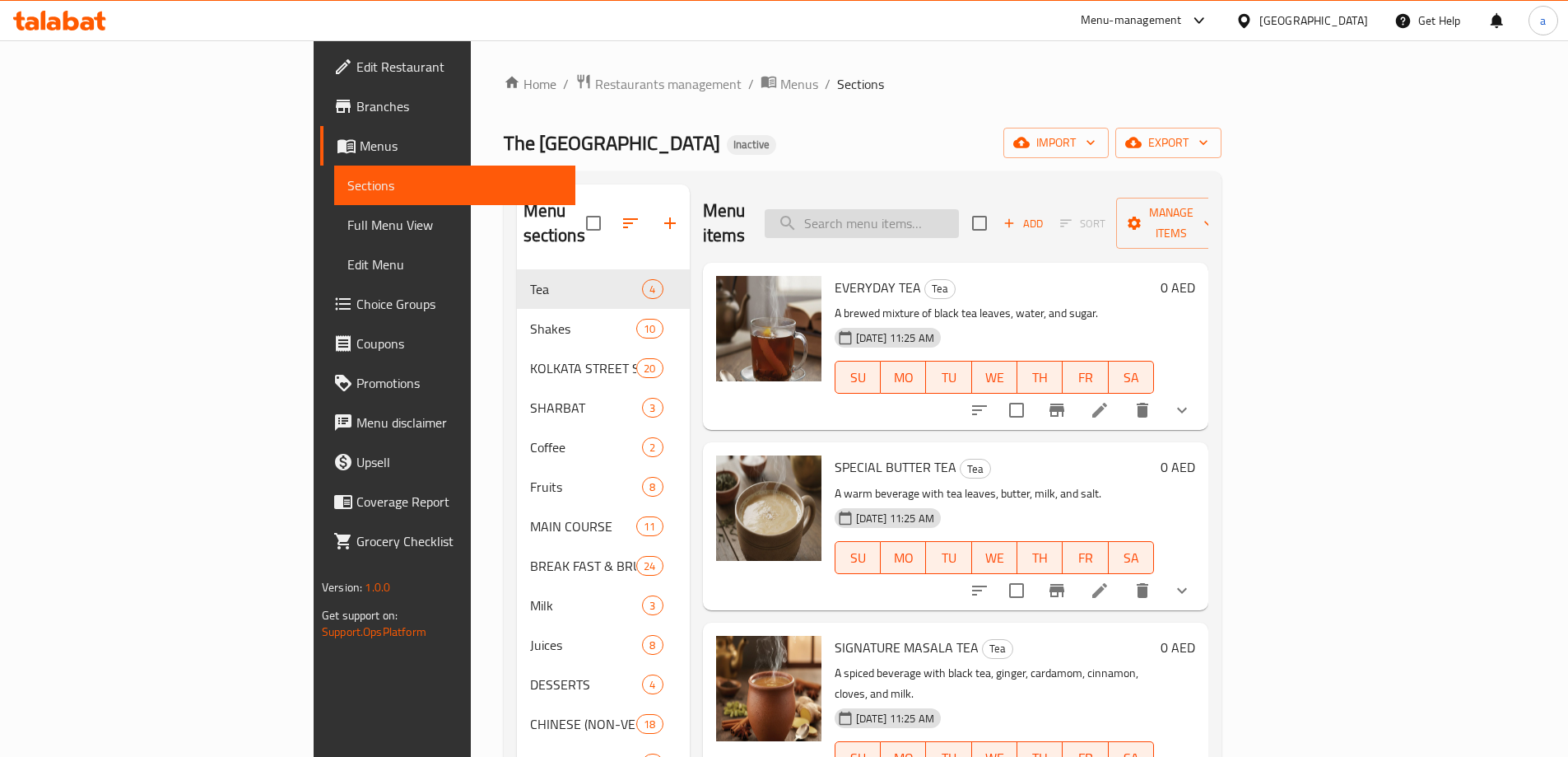
click at [959, 214] on input "search" at bounding box center [861, 223] width 195 height 29
paste input "LEMON CHICKEN"
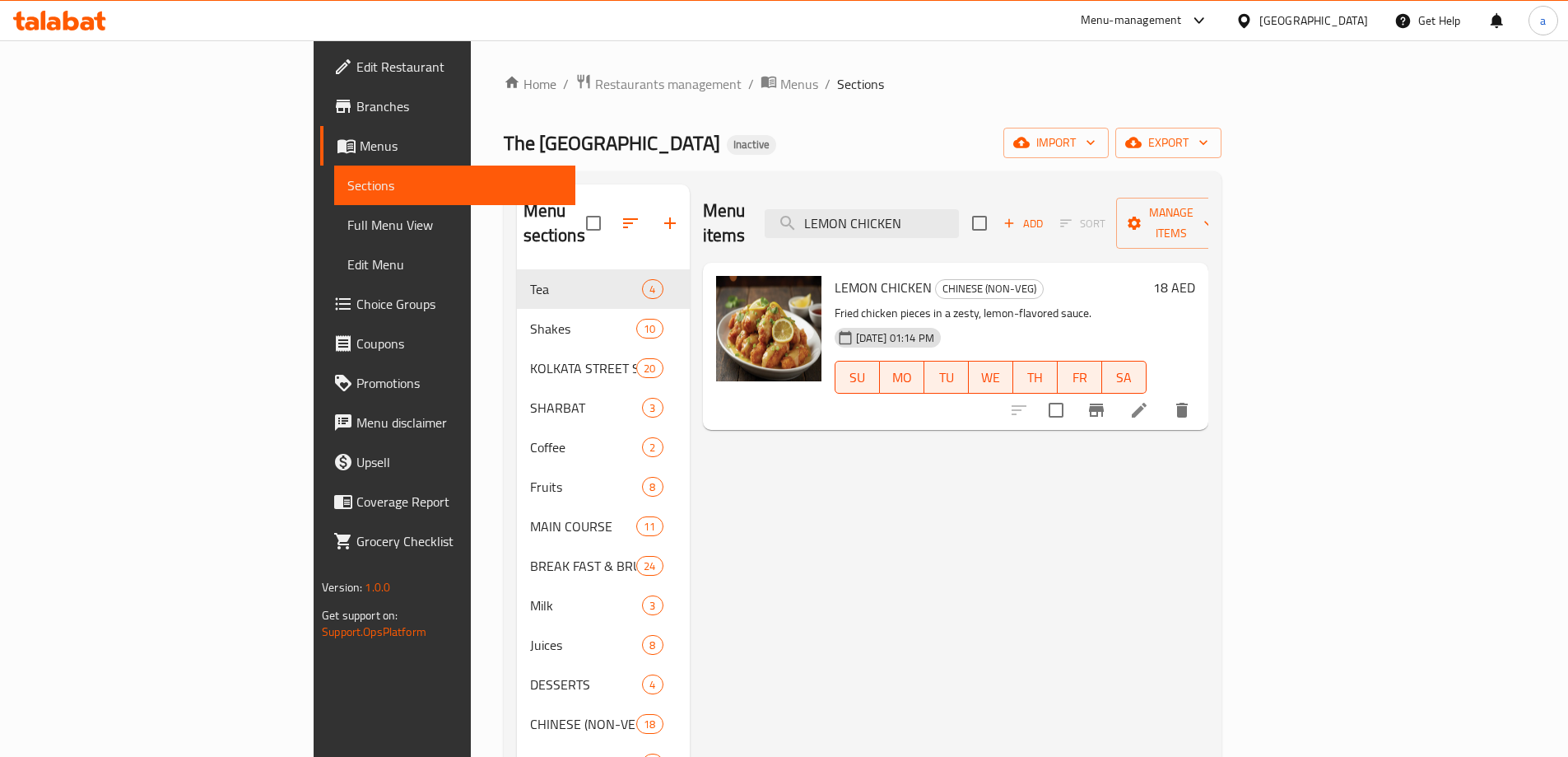
type input "LEMON CHICKEN"
click at [1147, 402] on icon at bounding box center [1139, 409] width 15 height 15
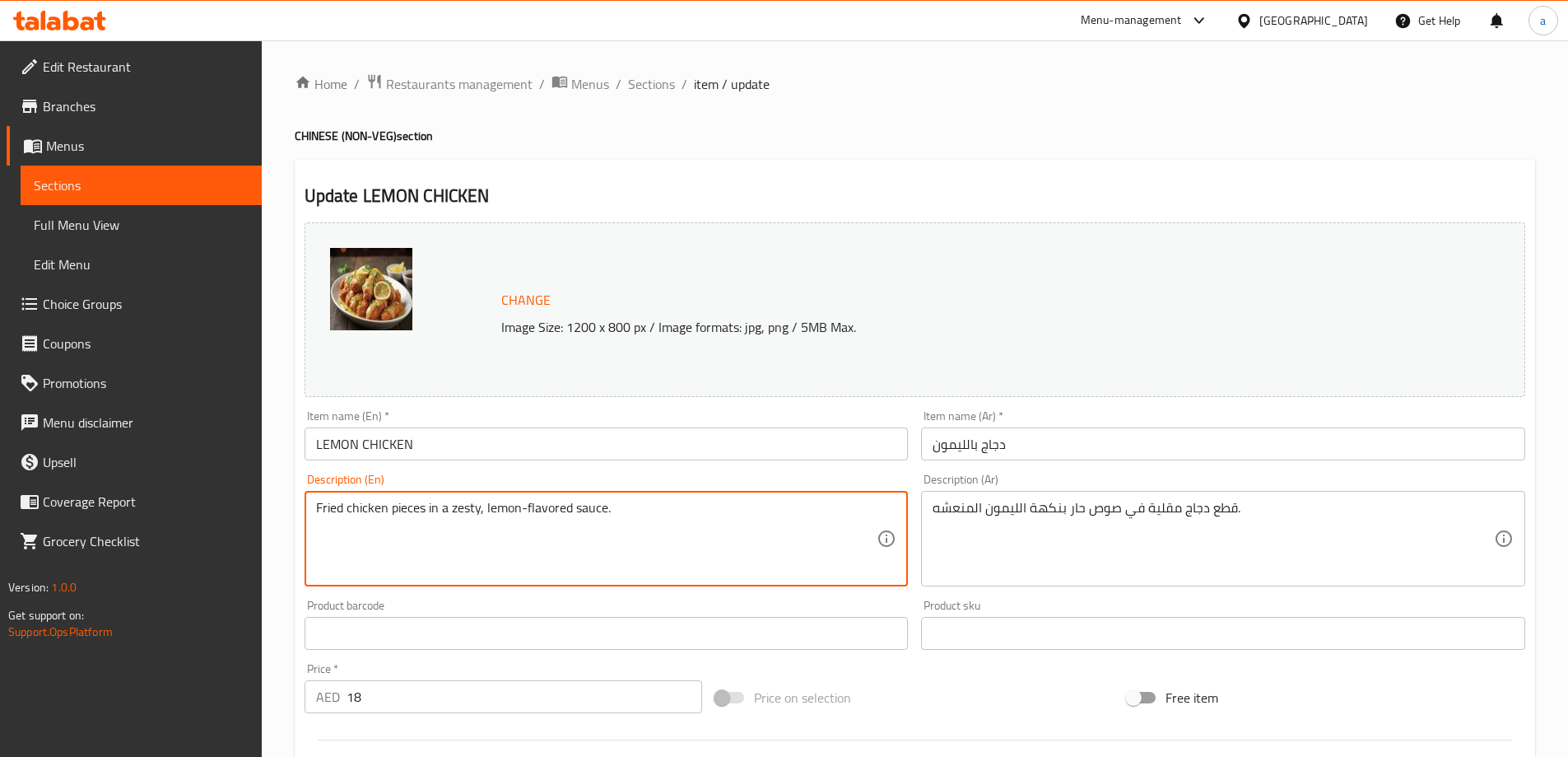
click at [669, 518] on textarea "Fried chicken pieces in a zesty, lemon-flavored sauce." at bounding box center [597, 539] width 561 height 78
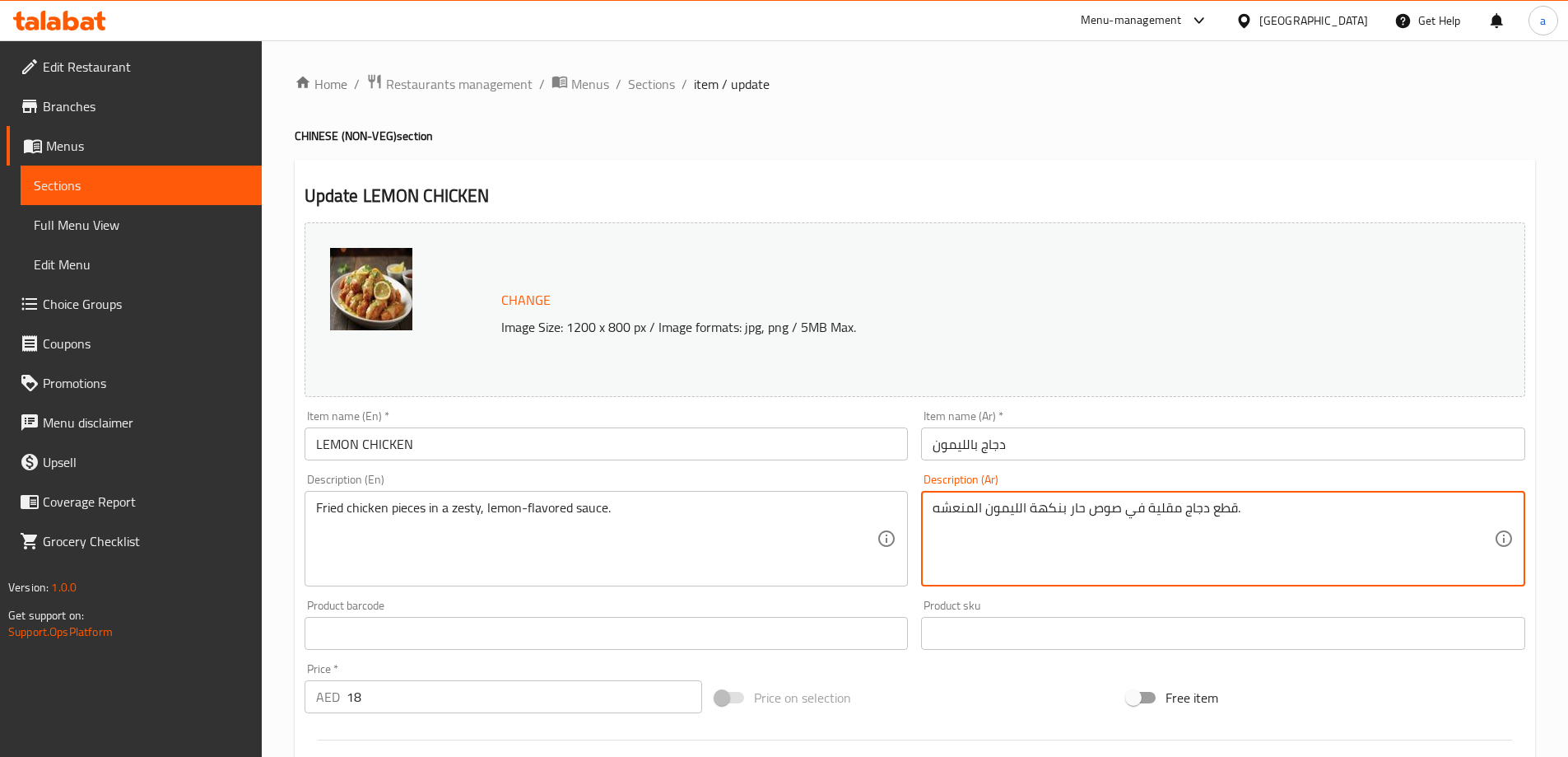
click at [1098, 515] on textarea "قطع دجاج مقلية في صوص حار بنكهة الليمون المنعشه." at bounding box center [1213, 539] width 561 height 78
paste textarea "صة حارة بنكهة الليمون"
click at [1054, 512] on textarea "قطع دجاج مقلية في صلصة حارة بنكهة الليمون." at bounding box center [1213, 539] width 561 height 78
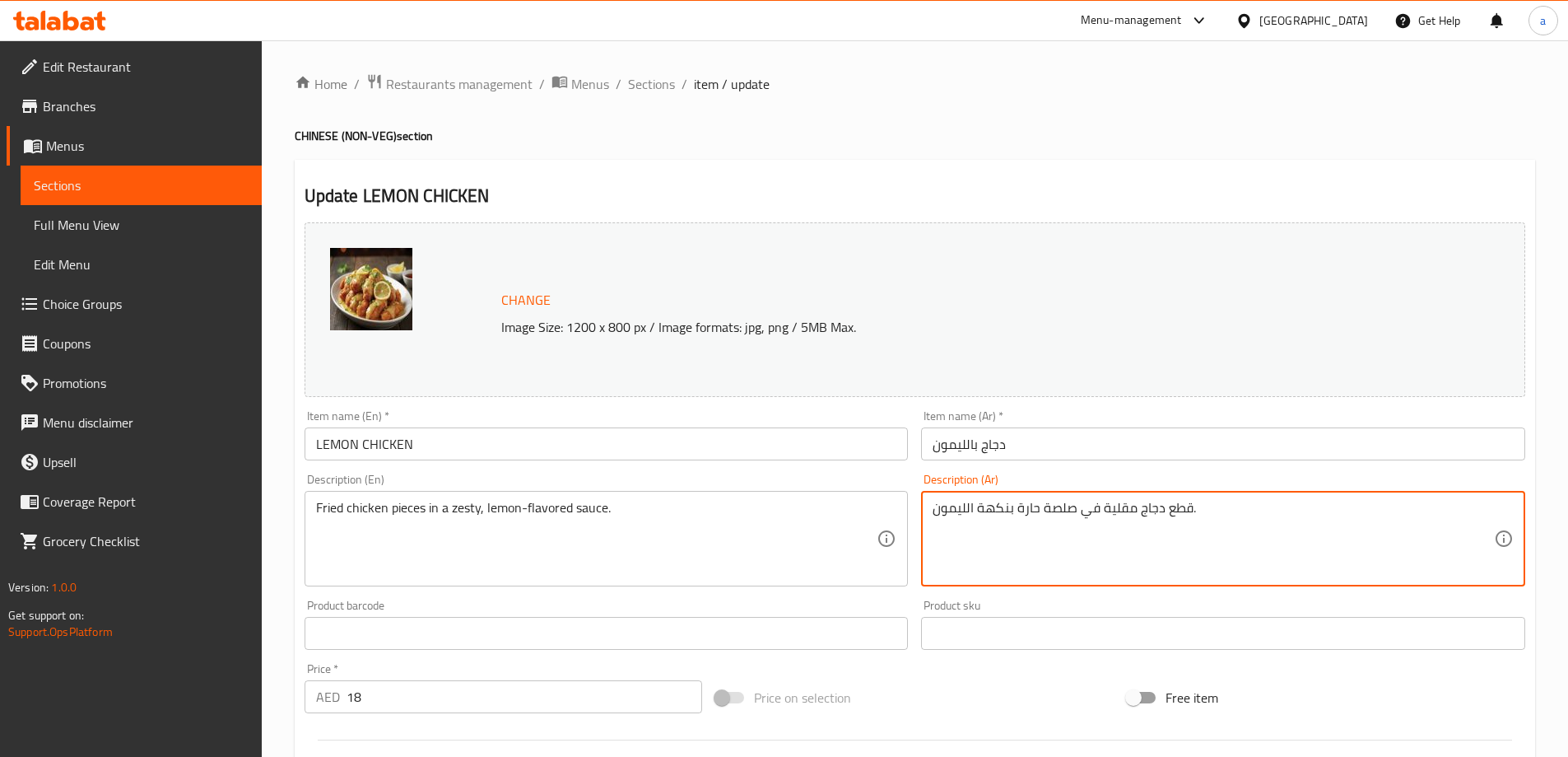
click at [1064, 514] on textarea "قطع دجاج مقلية في صلصة حارة بنكهة الليمون." at bounding box center [1213, 539] width 561 height 78
click at [1019, 509] on textarea "قطع دجاج مقلية في صوص حارة بنكهة الليمون." at bounding box center [1213, 539] width 561 height 78
click at [1025, 519] on textarea "قطع دجاج مقلية في صوص حارة بنكهة الليمون." at bounding box center [1213, 539] width 561 height 78
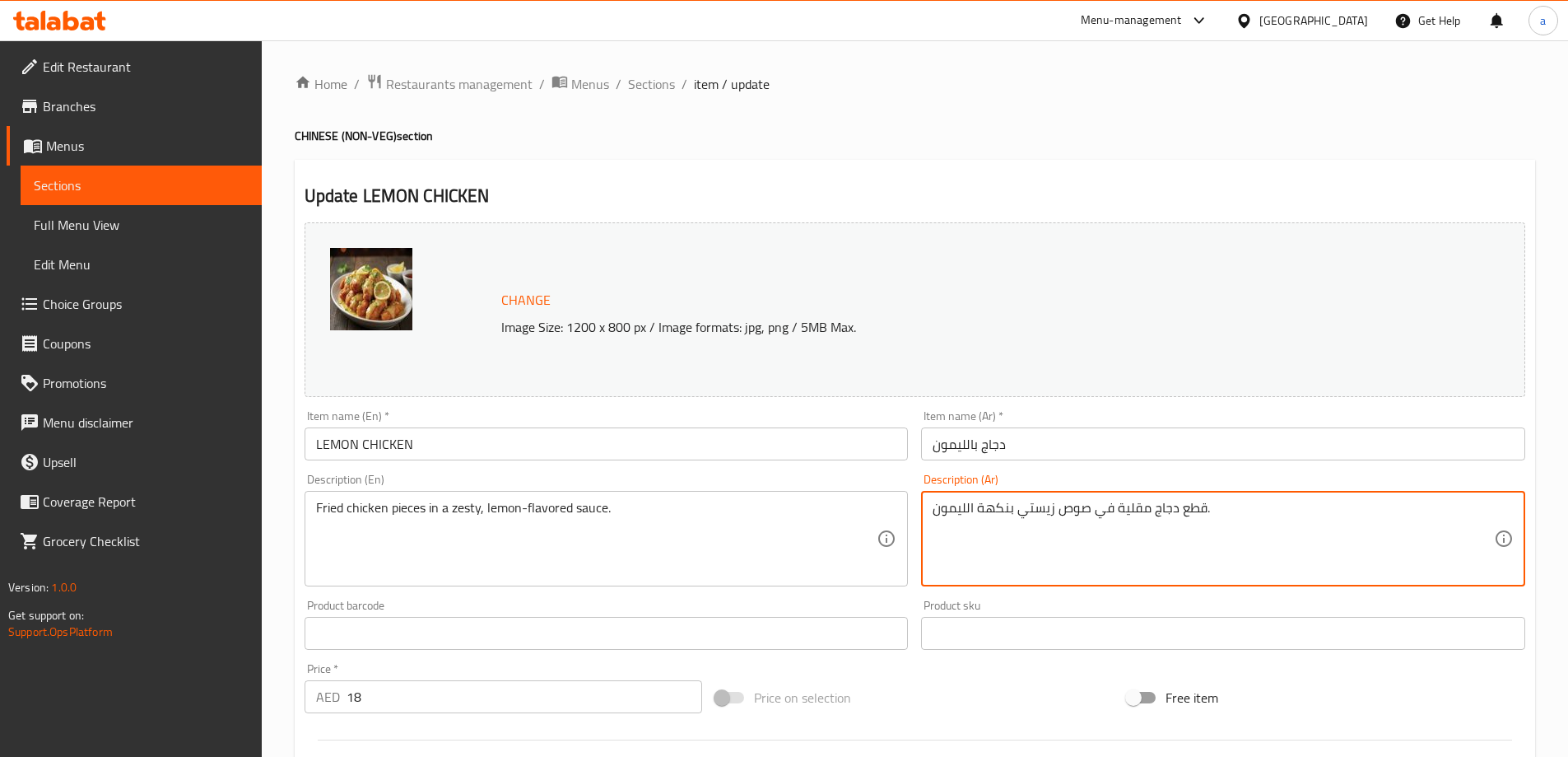
click at [993, 507] on textarea "قطع دجاج مقلية في صوص زيستي بنكهة الليمون." at bounding box center [1213, 539] width 561 height 78
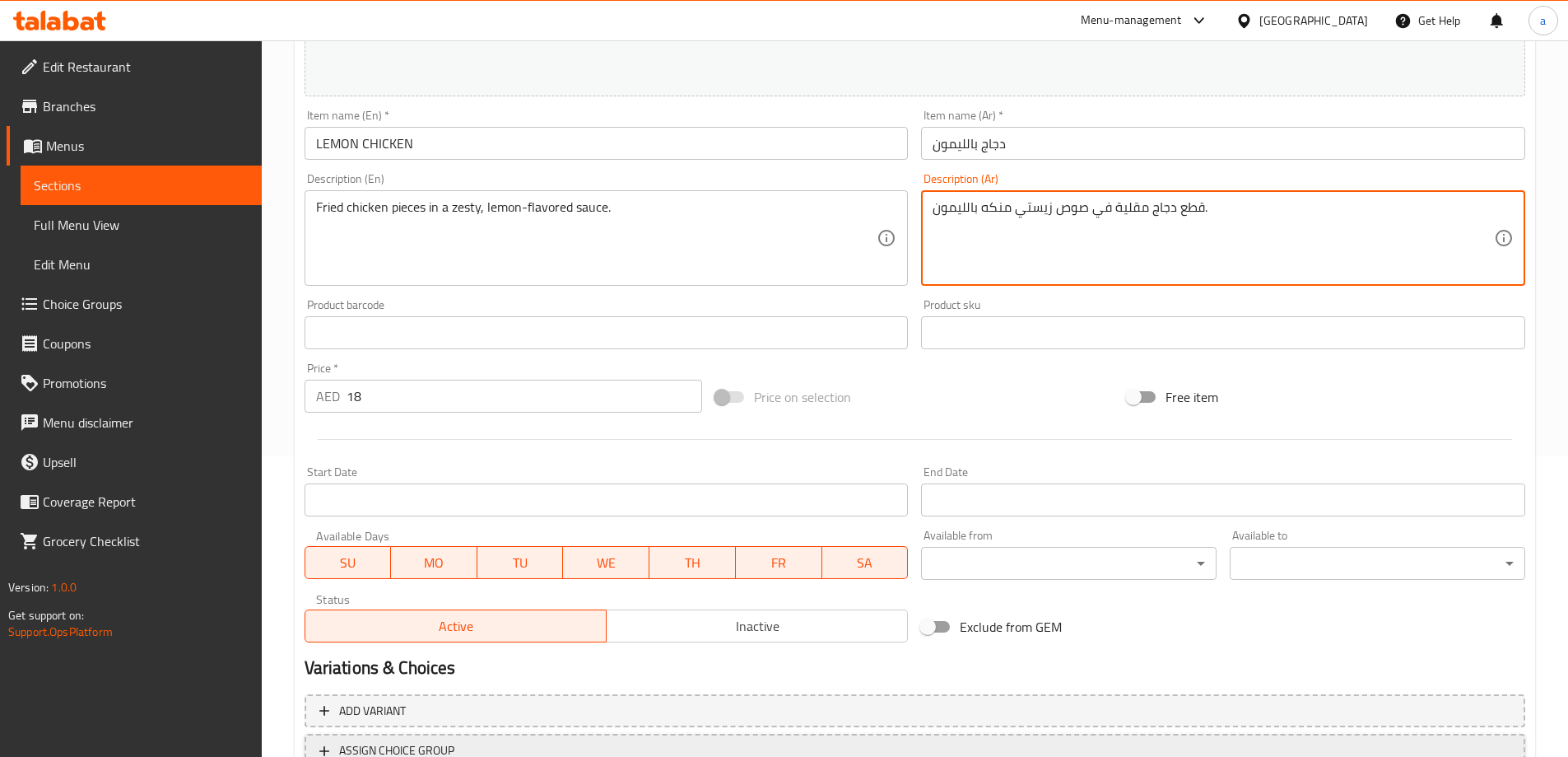
scroll to position [430, 0]
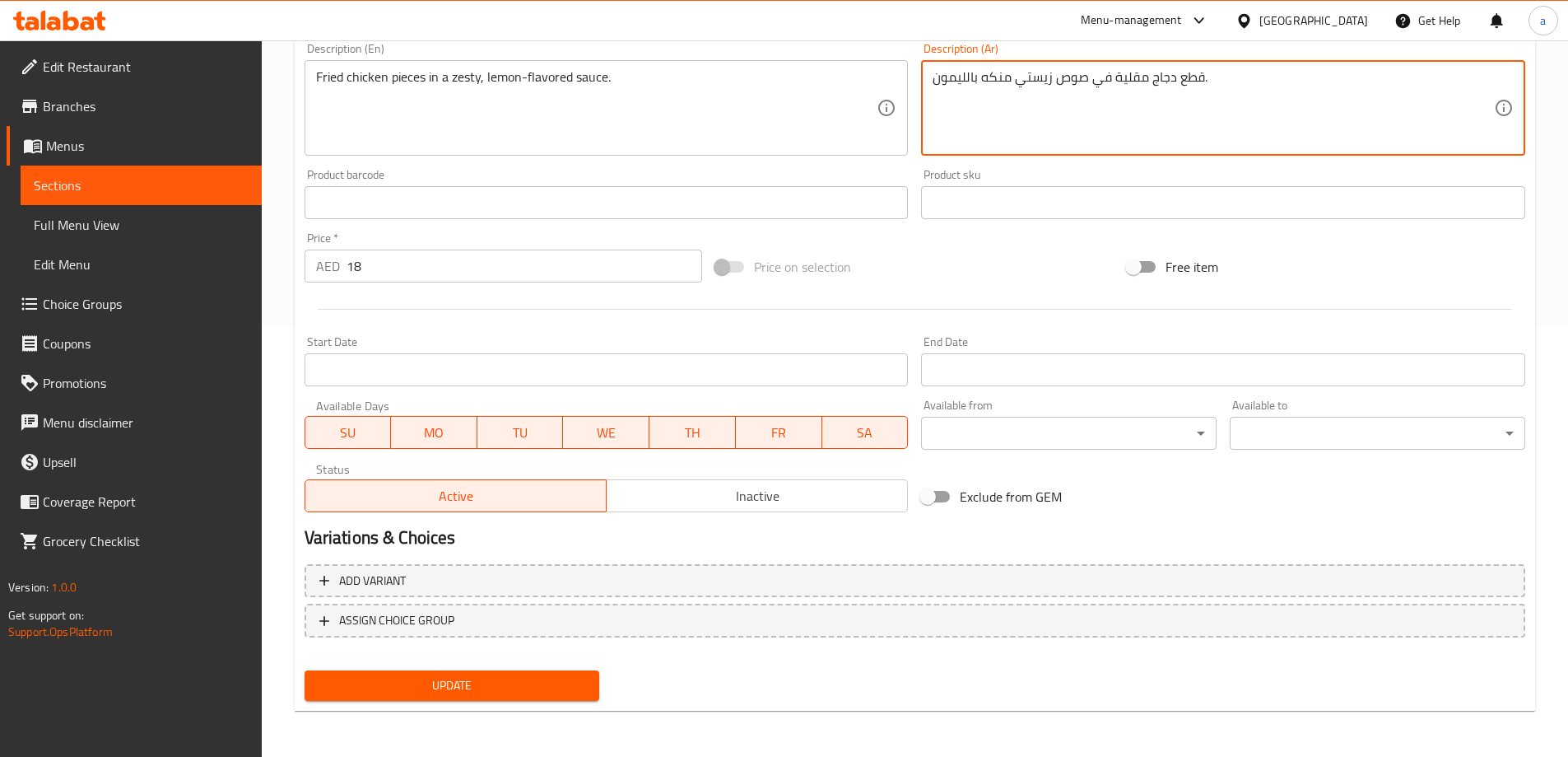
type textarea "قطع دجاج مقلية في صوص زيستي منكه بالليمون."
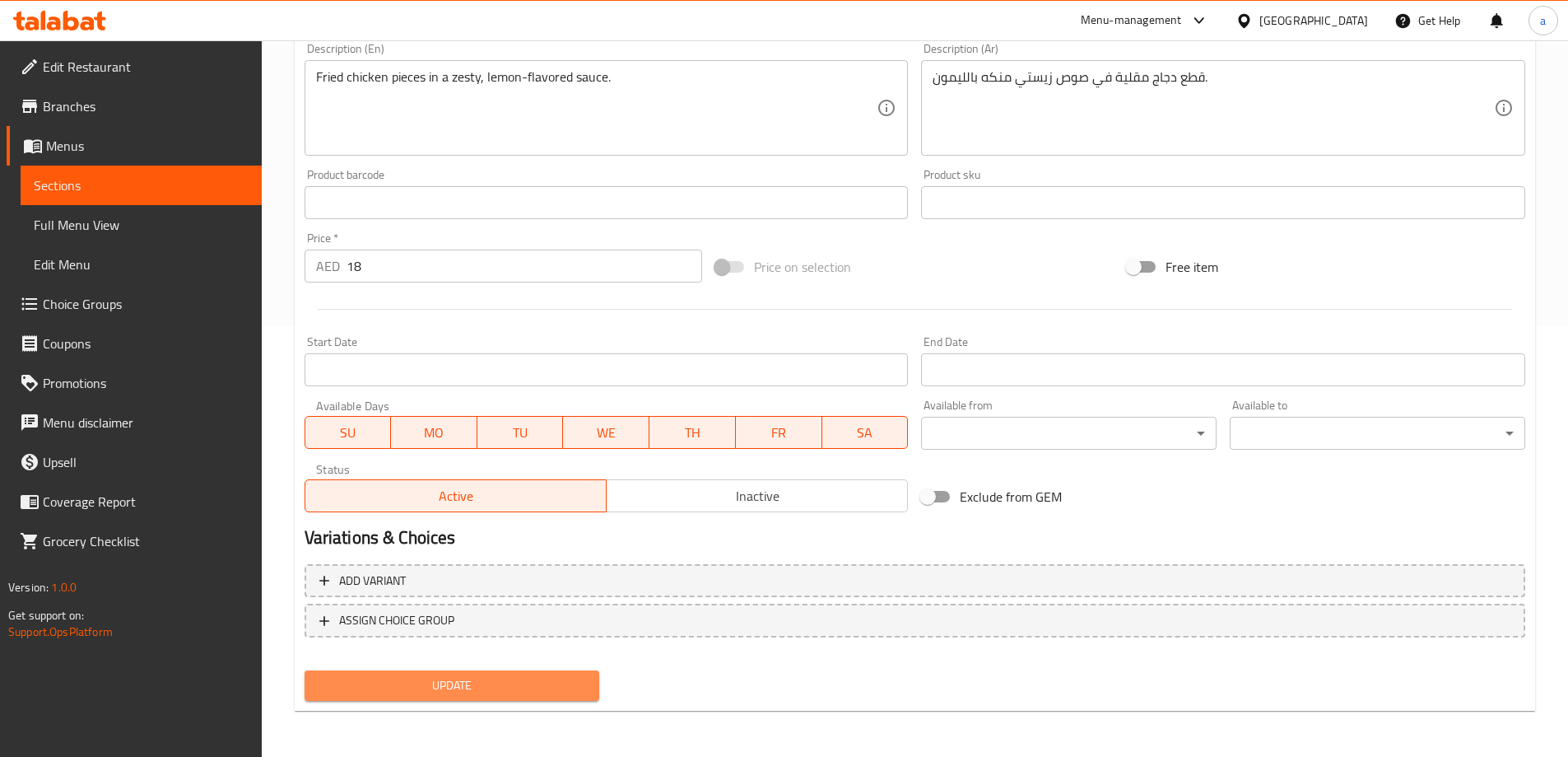
click at [506, 687] on span "Update" at bounding box center [452, 685] width 269 height 21
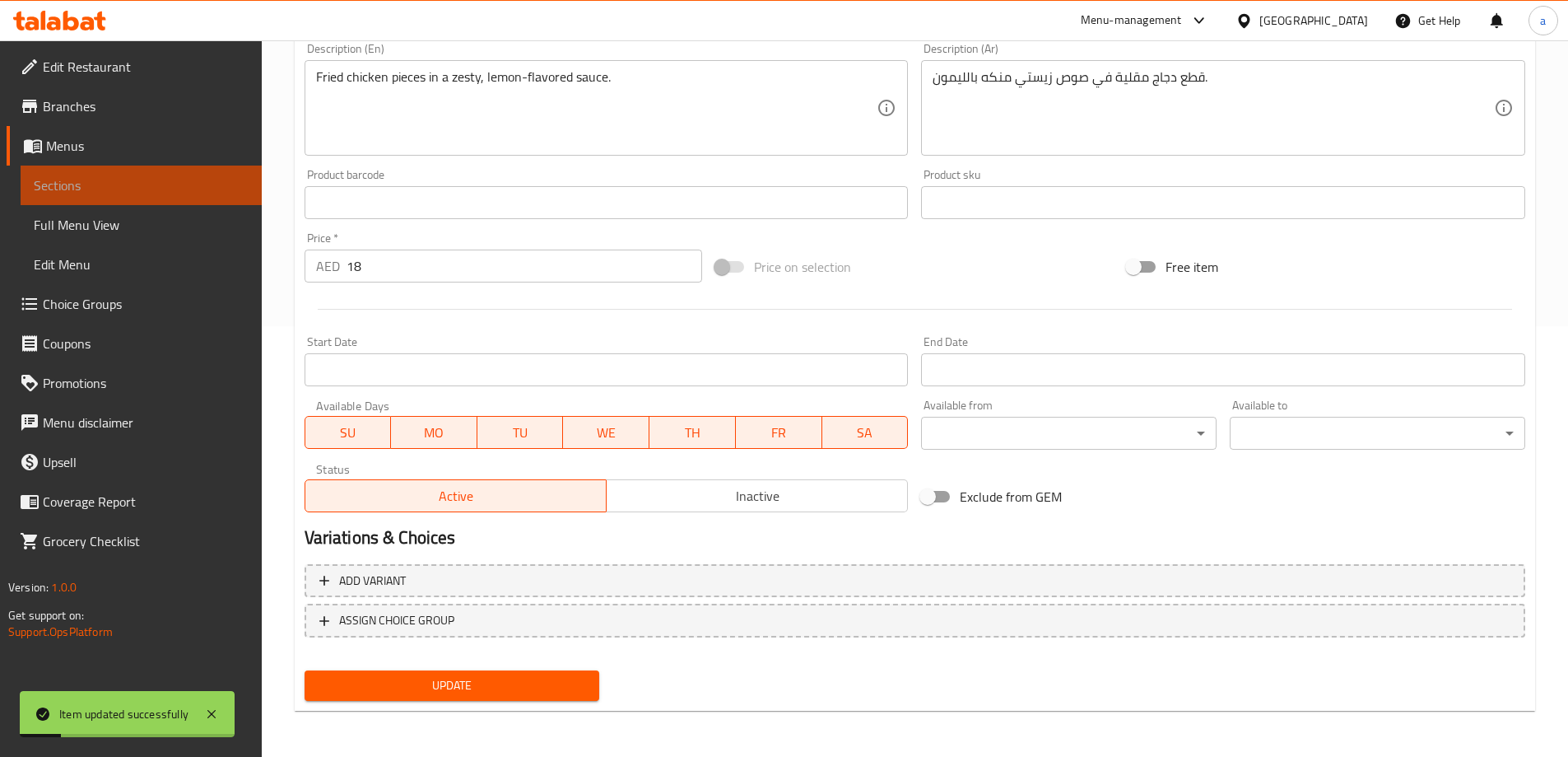
click at [136, 190] on span "Sections" at bounding box center [141, 186] width 215 height 20
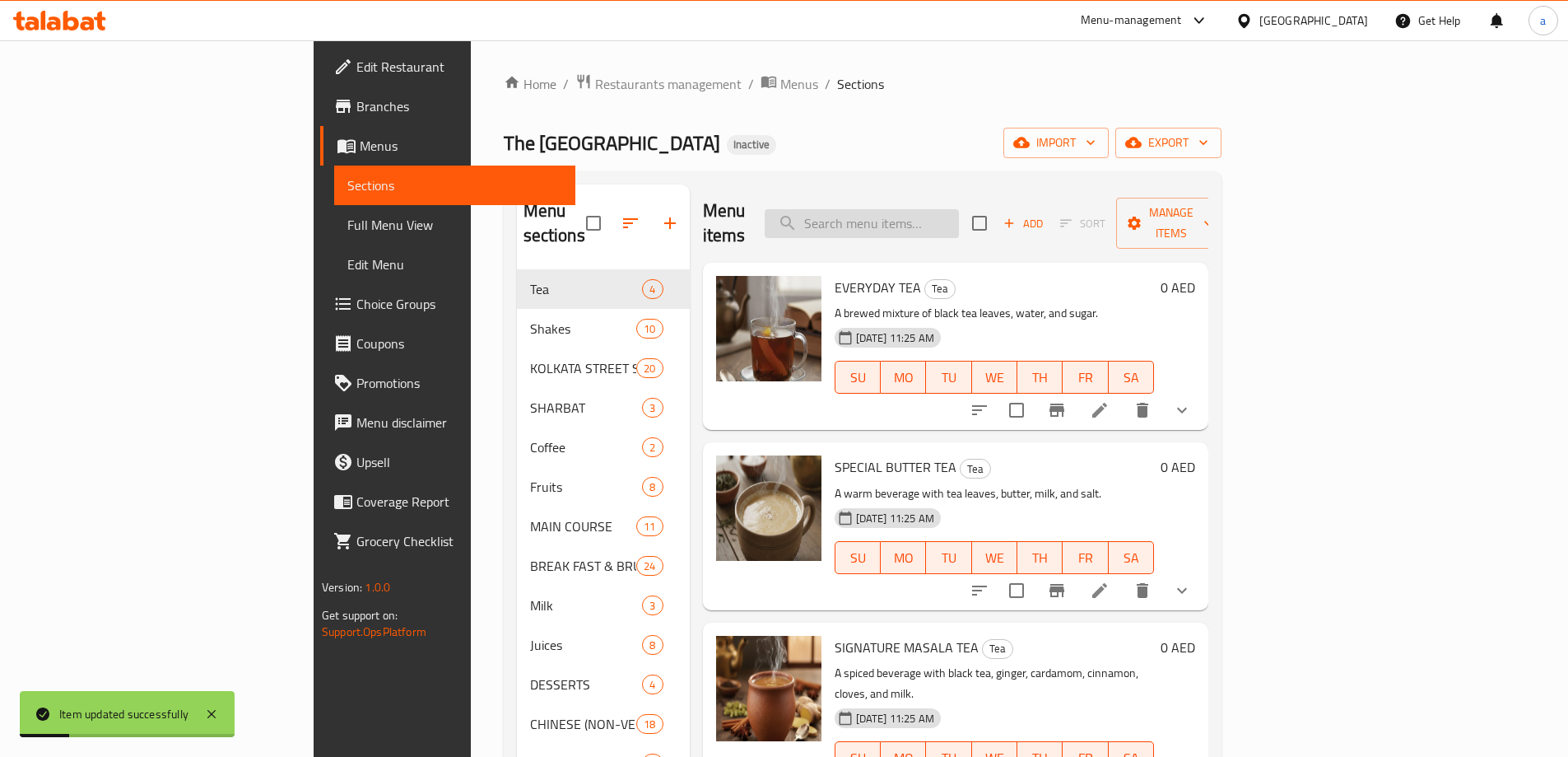
click at [953, 222] on input "search" at bounding box center [861, 223] width 195 height 29
paste input "DRAGON"
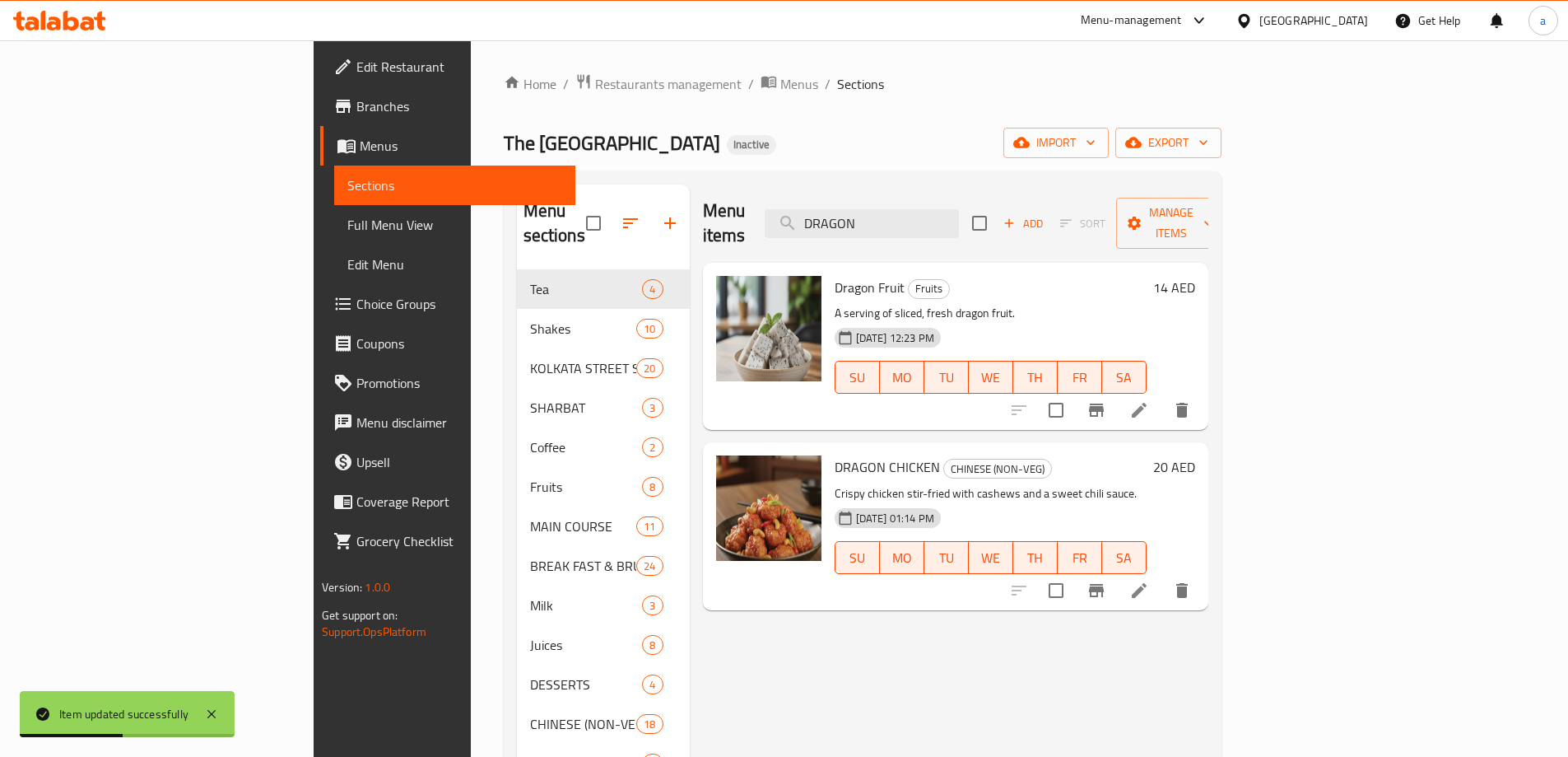
type input "DRAGON"
click at [1147, 402] on icon at bounding box center [1139, 409] width 15 height 15
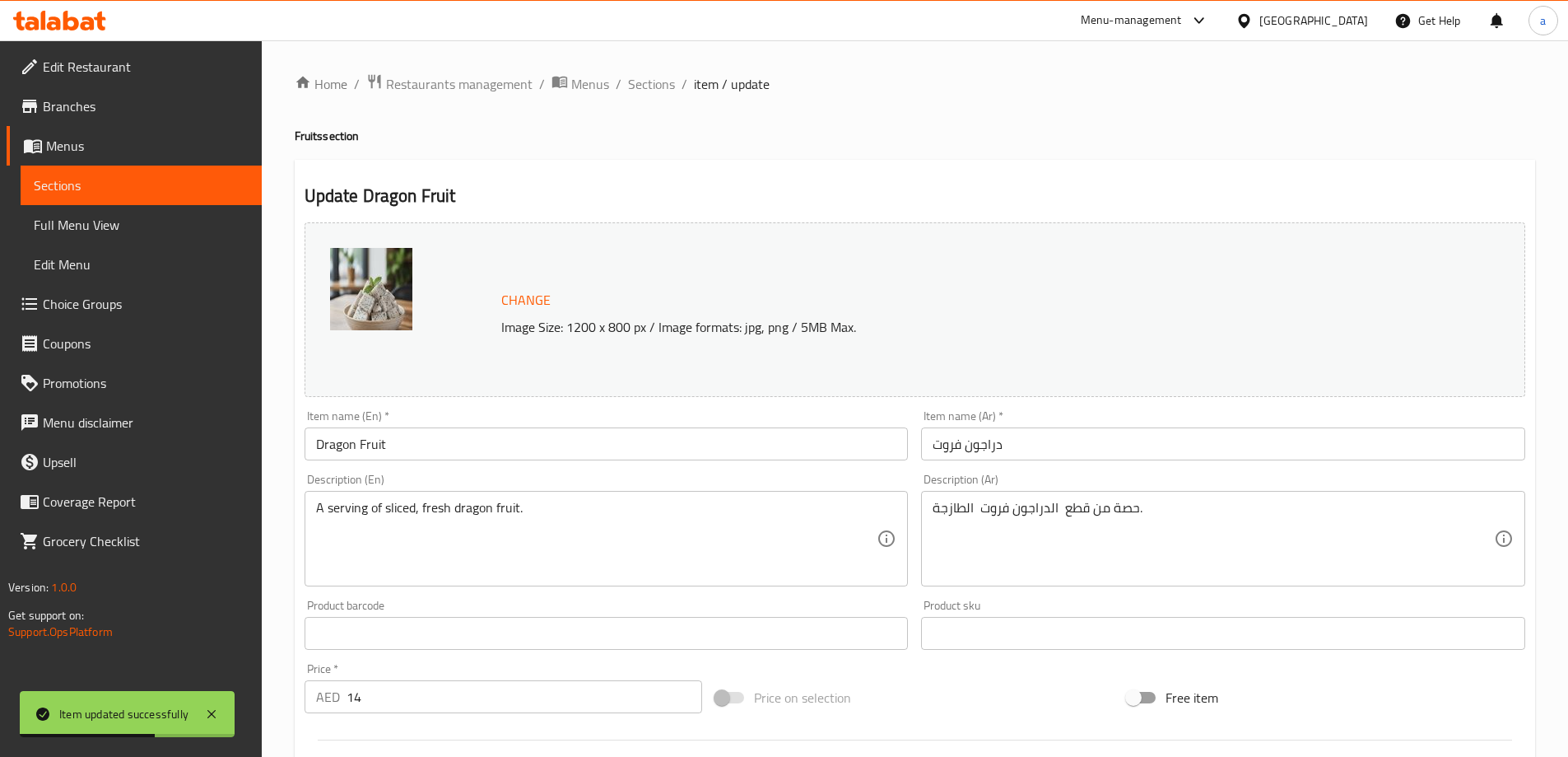
click at [951, 451] on input "دراجون فروت" at bounding box center [1223, 443] width 604 height 33
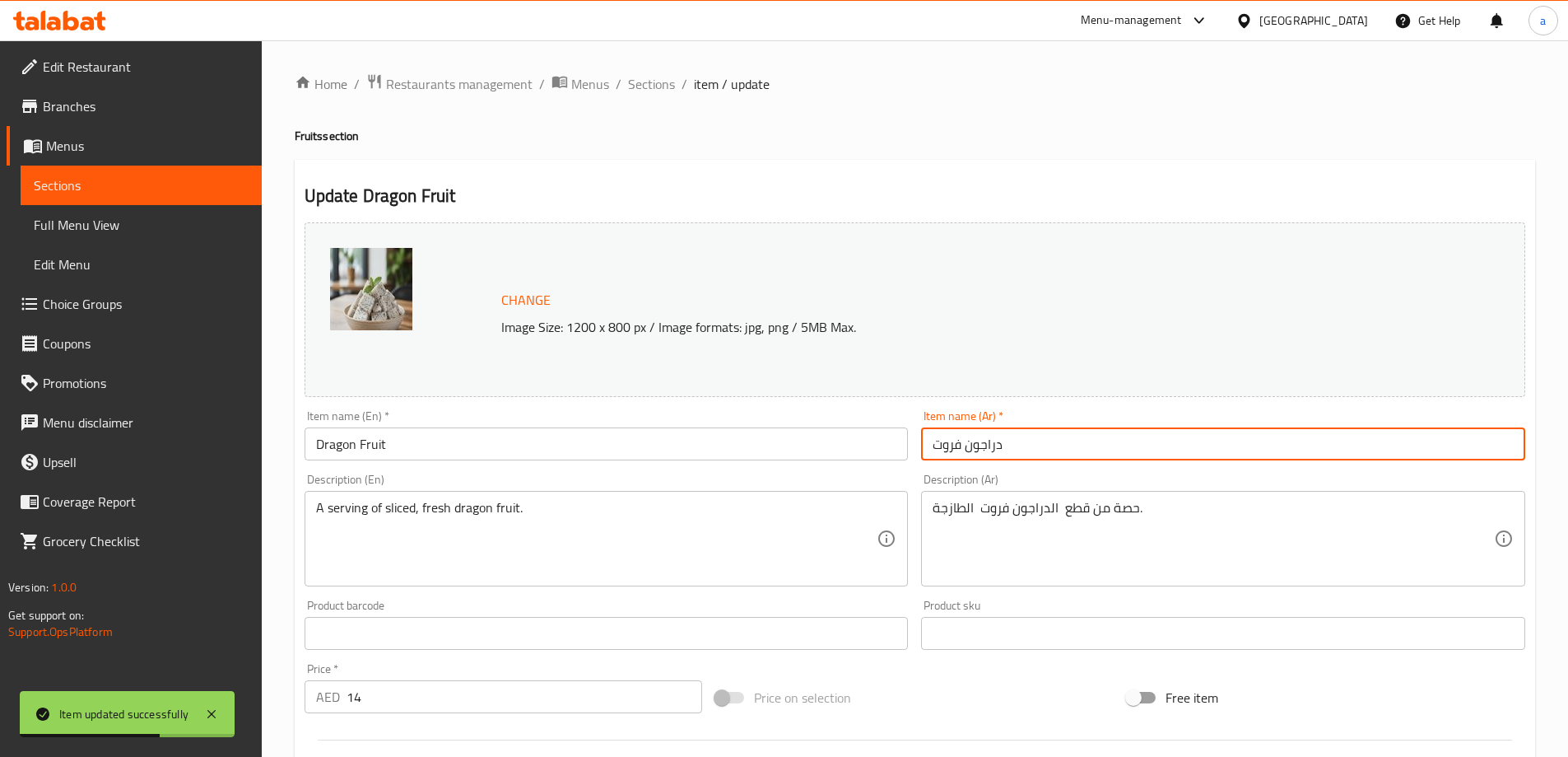
click at [951, 451] on input "دراجون فروت" at bounding box center [1223, 443] width 604 height 33
click at [193, 204] on link "Sections" at bounding box center [142, 186] width 242 height 40
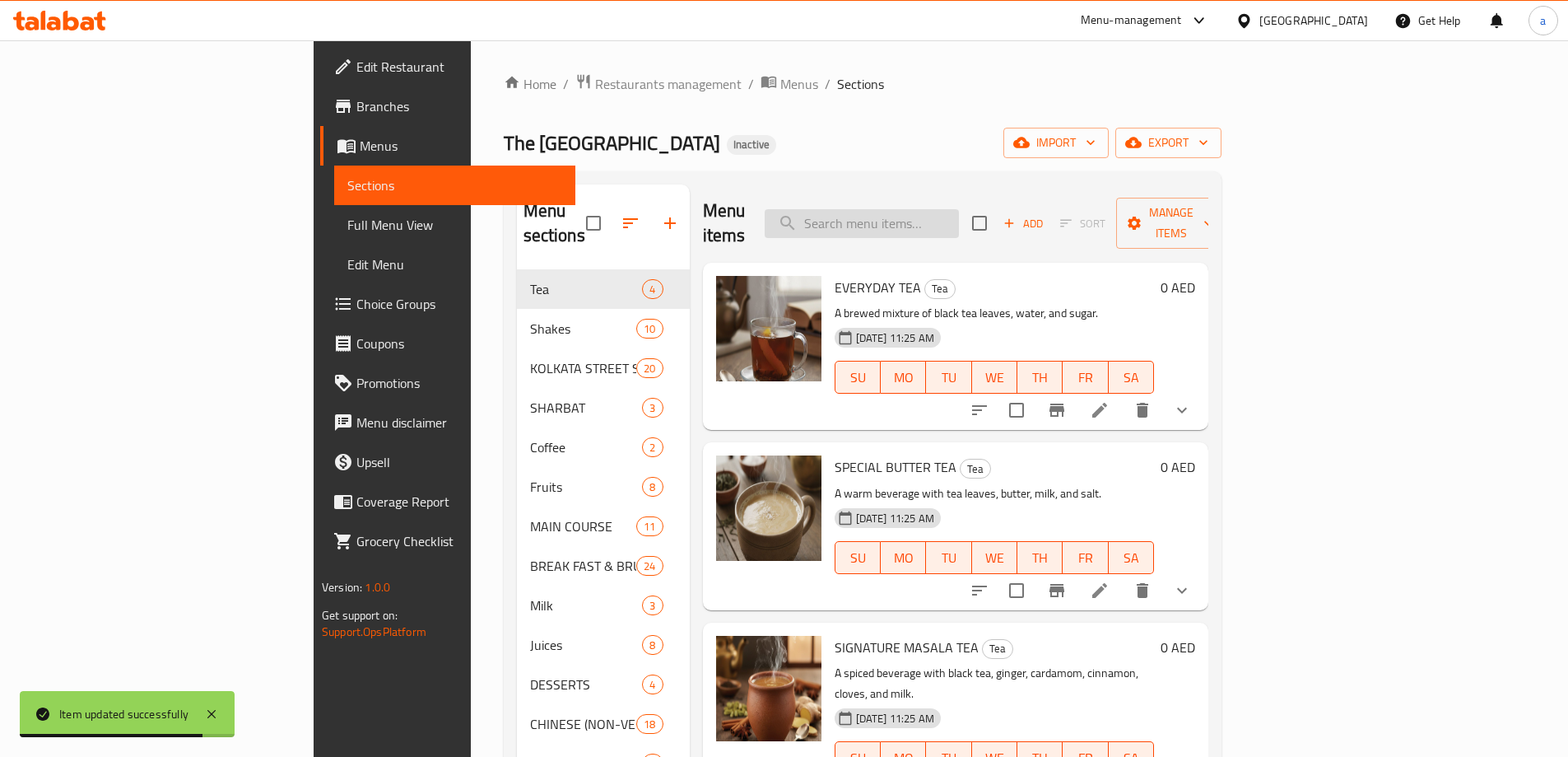
click at [959, 215] on input "search" at bounding box center [861, 223] width 195 height 29
paste input "DRAGON"
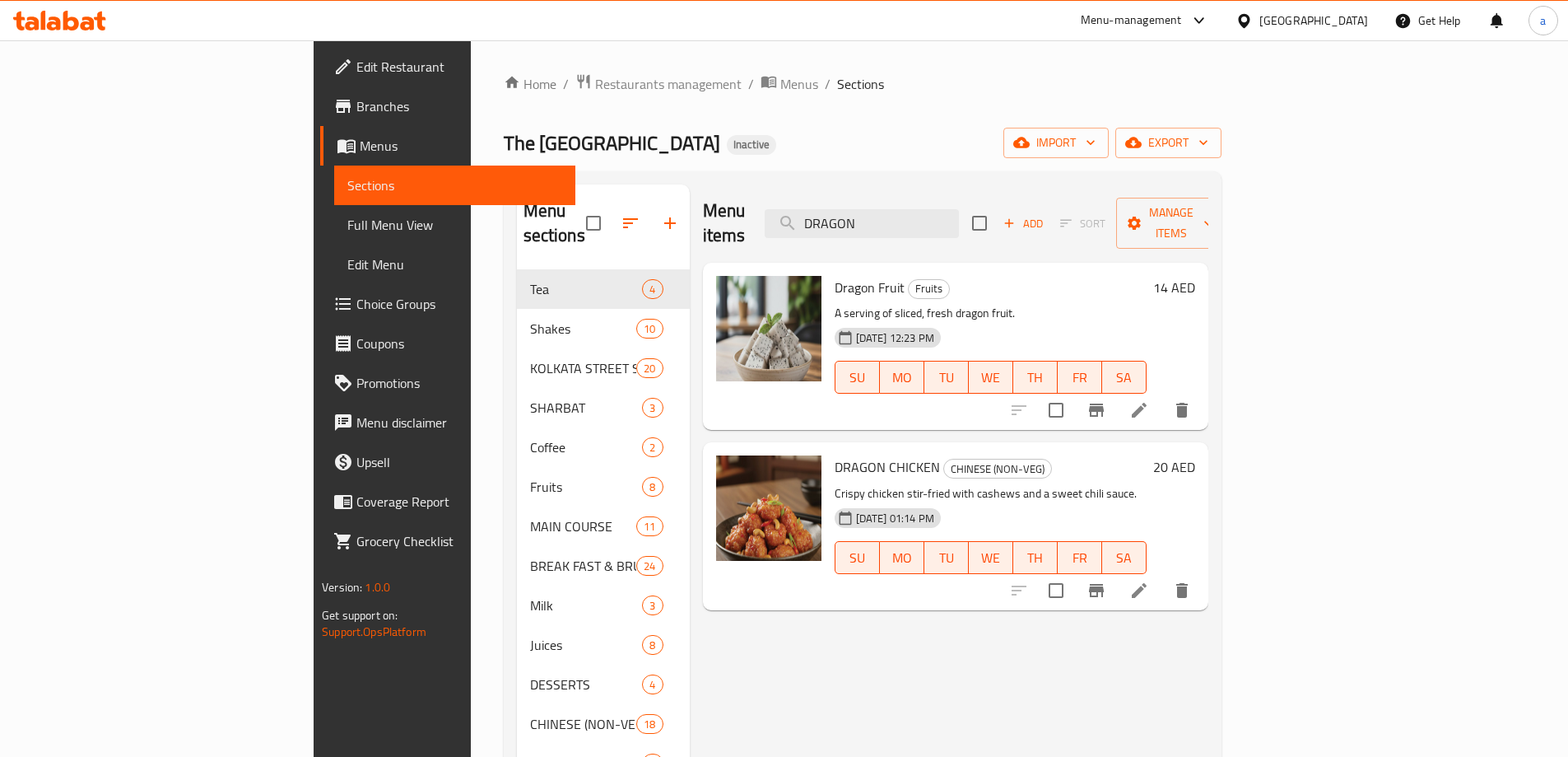
type input "DRAGON"
click at [1147, 583] on icon at bounding box center [1139, 590] width 15 height 15
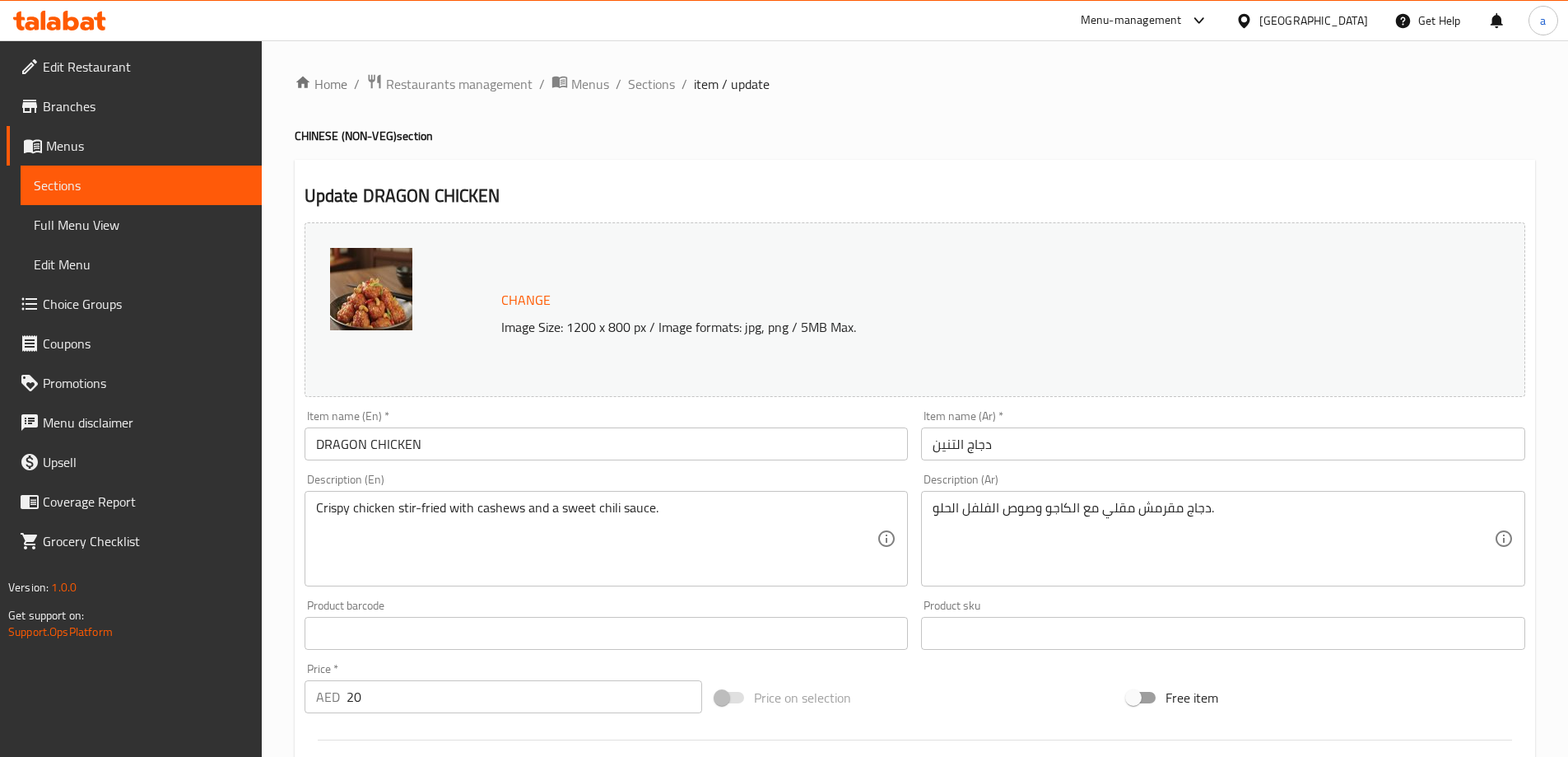
click at [948, 443] on input "دجاج التنين" at bounding box center [1223, 443] width 604 height 33
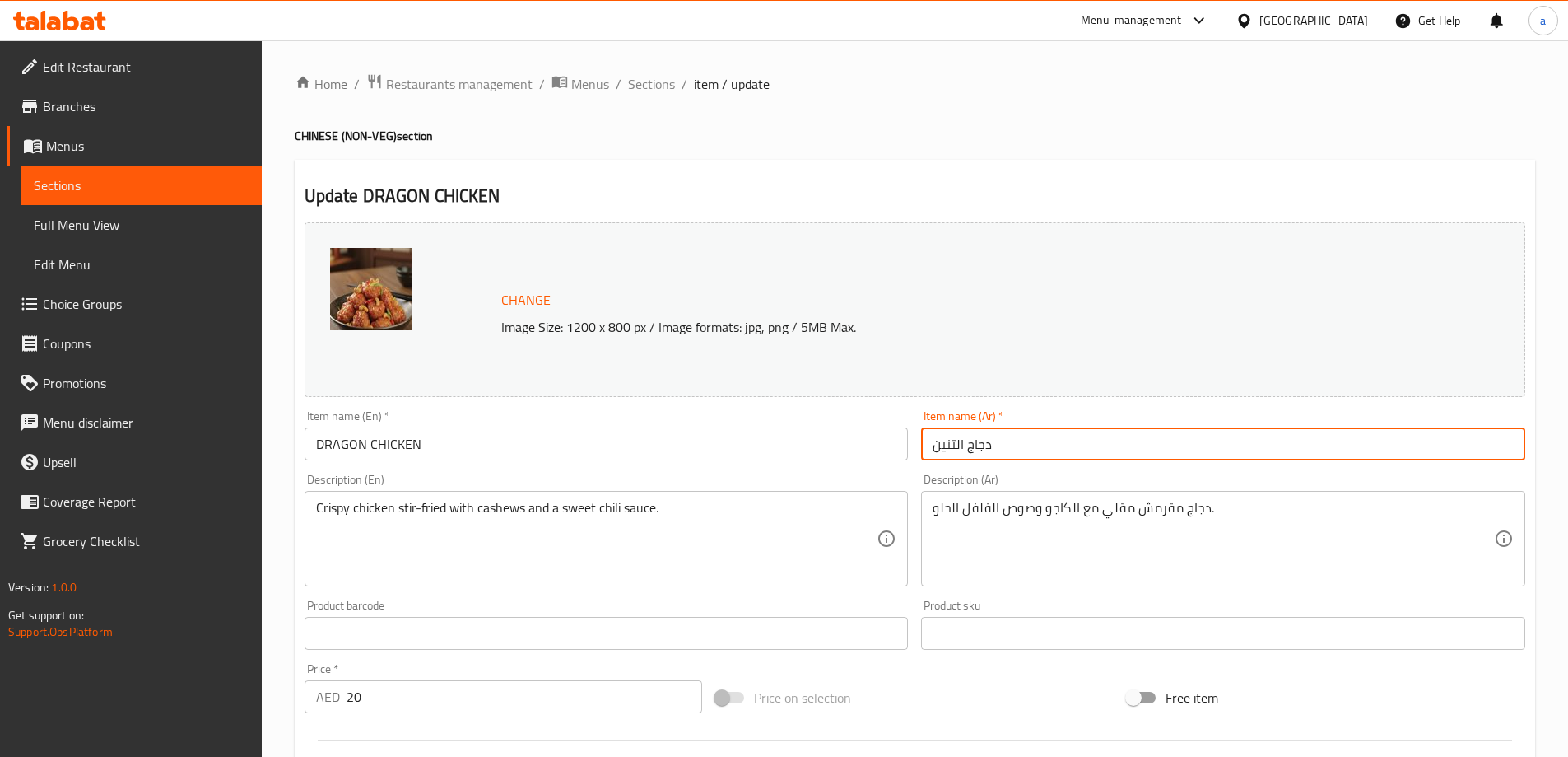
click at [948, 443] on input "دجاج التنين" at bounding box center [1223, 443] width 604 height 33
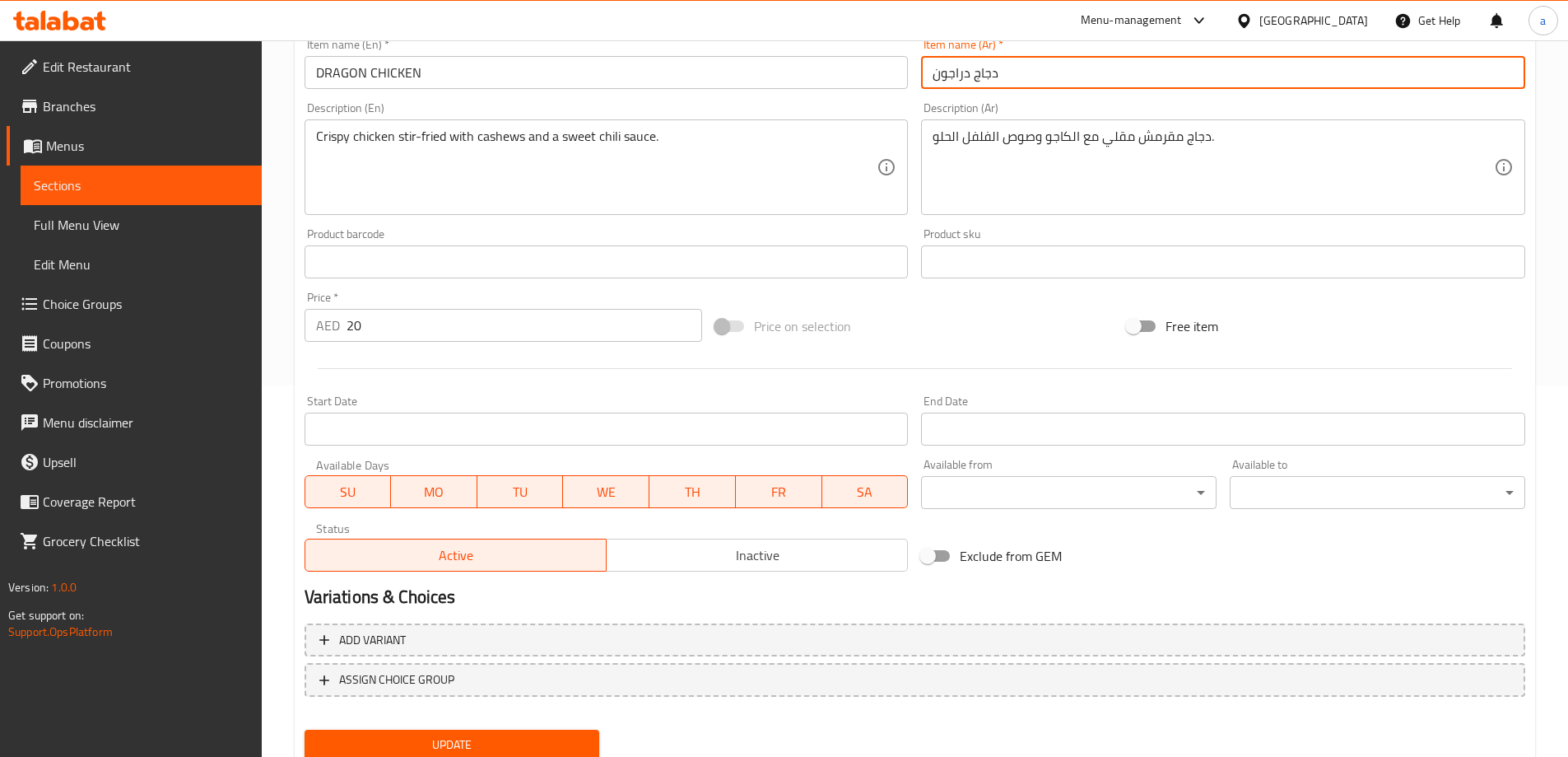
scroll to position [430, 0]
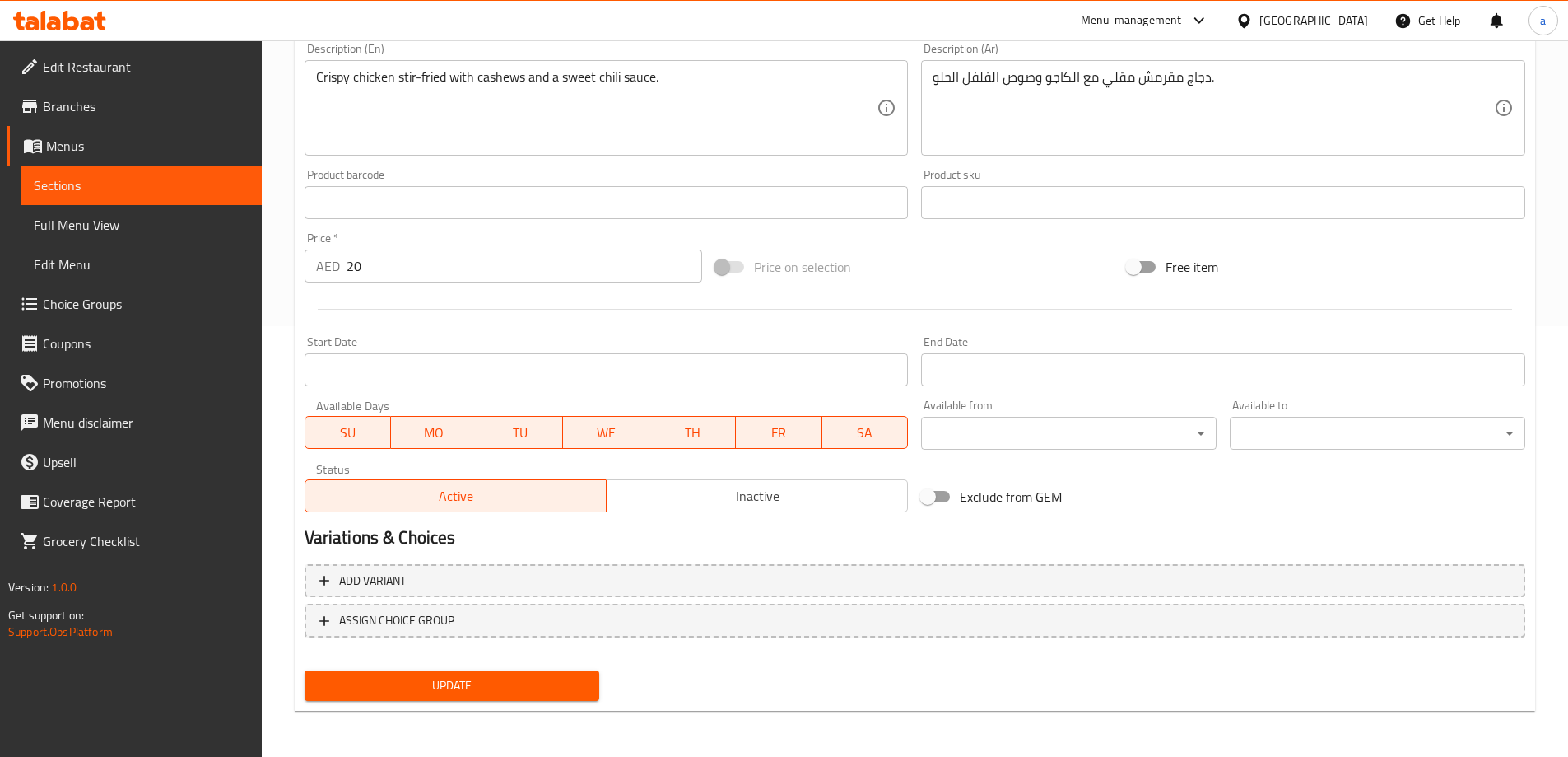
type input "دجاج دراجون"
click at [457, 683] on span "Update" at bounding box center [452, 685] width 269 height 21
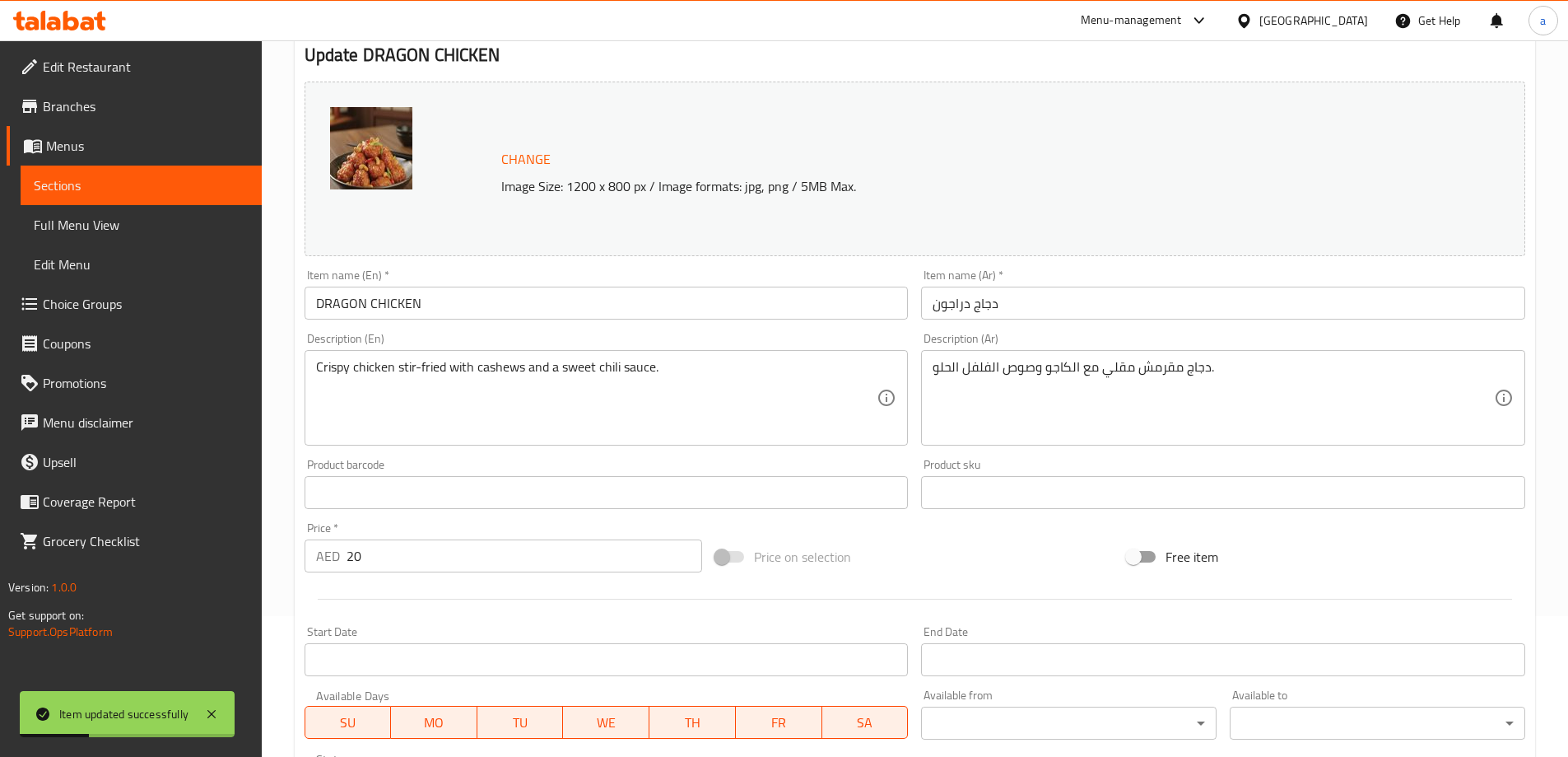
scroll to position [0, 0]
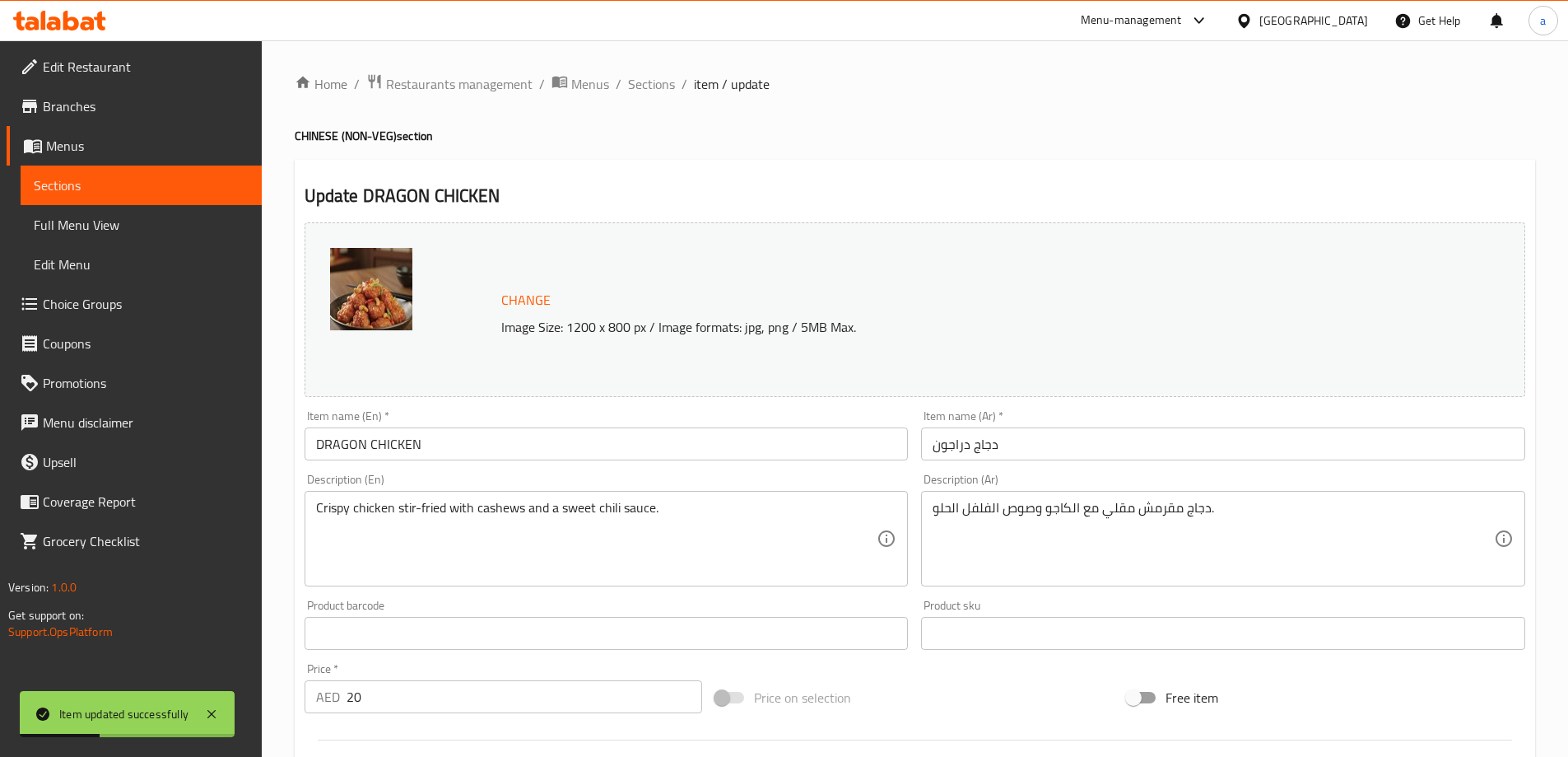
drag, startPoint x: 147, startPoint y: 176, endPoint x: 273, endPoint y: 213, distance: 131.3
click at [147, 176] on span "Sections" at bounding box center [141, 186] width 215 height 20
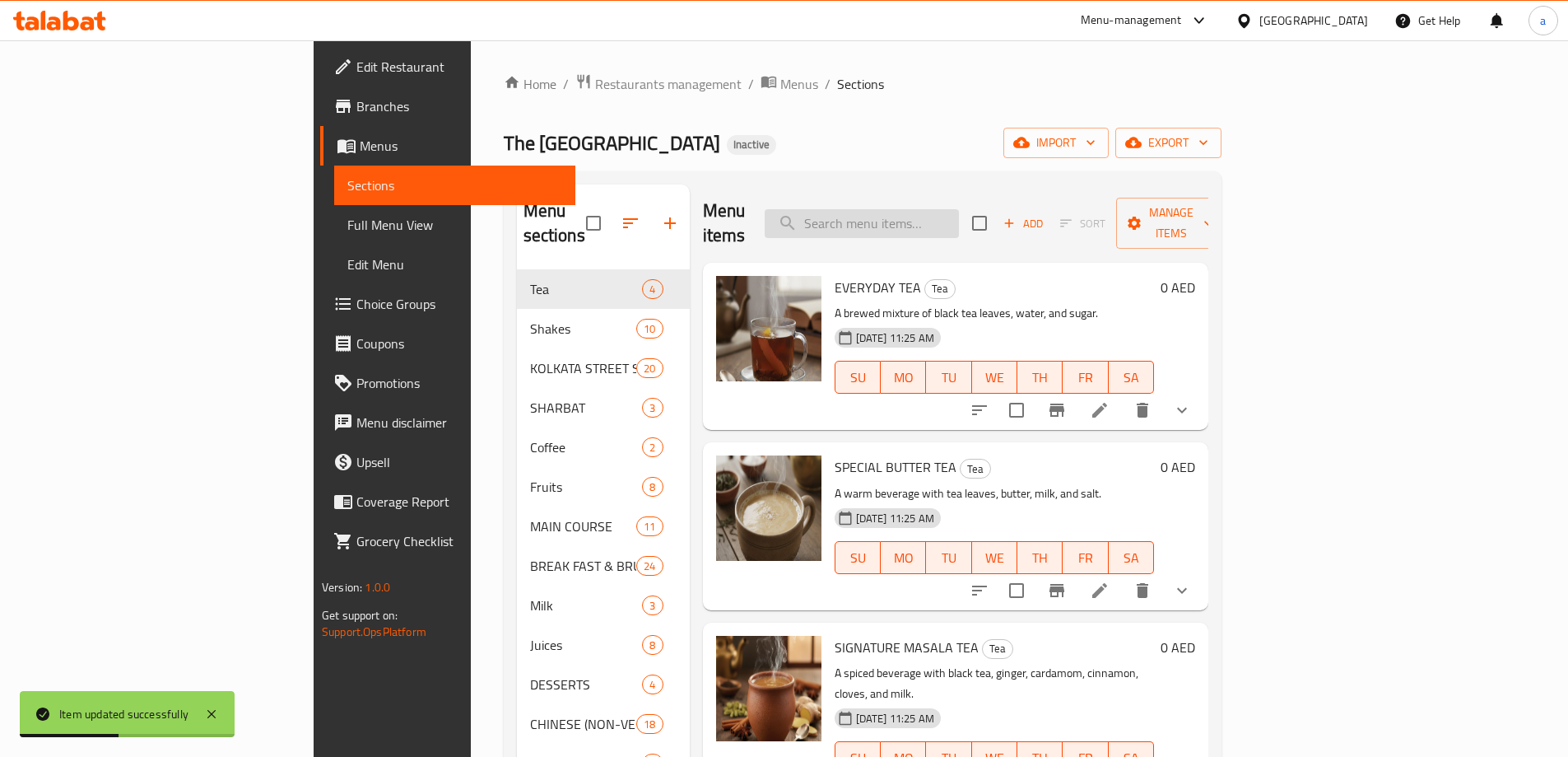
click at [959, 218] on input "search" at bounding box center [861, 223] width 195 height 29
paste input "sweet chili sauce"
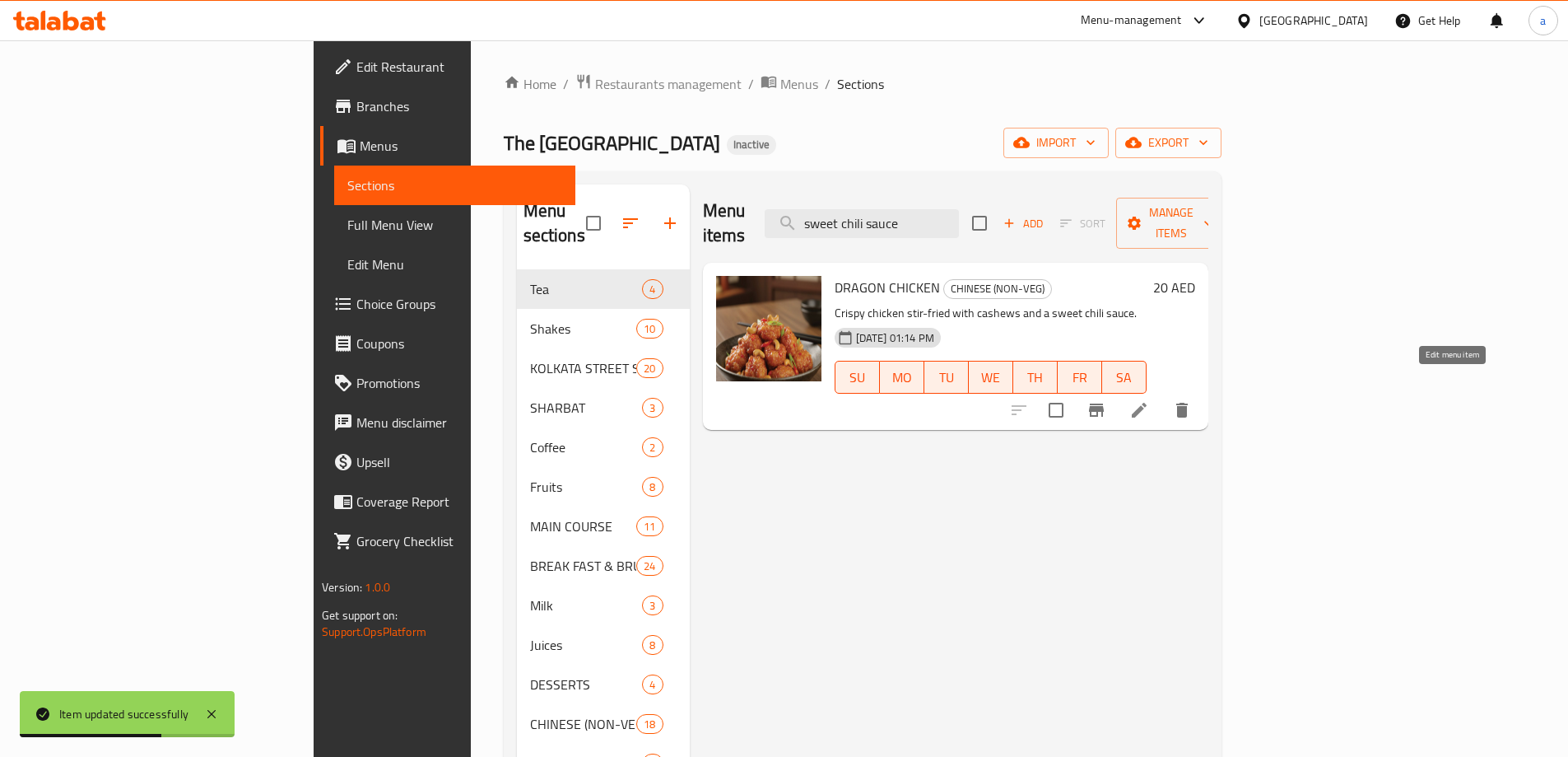
type input "sweet chili sauce"
click at [1149, 400] on icon at bounding box center [1139, 410] width 20 height 20
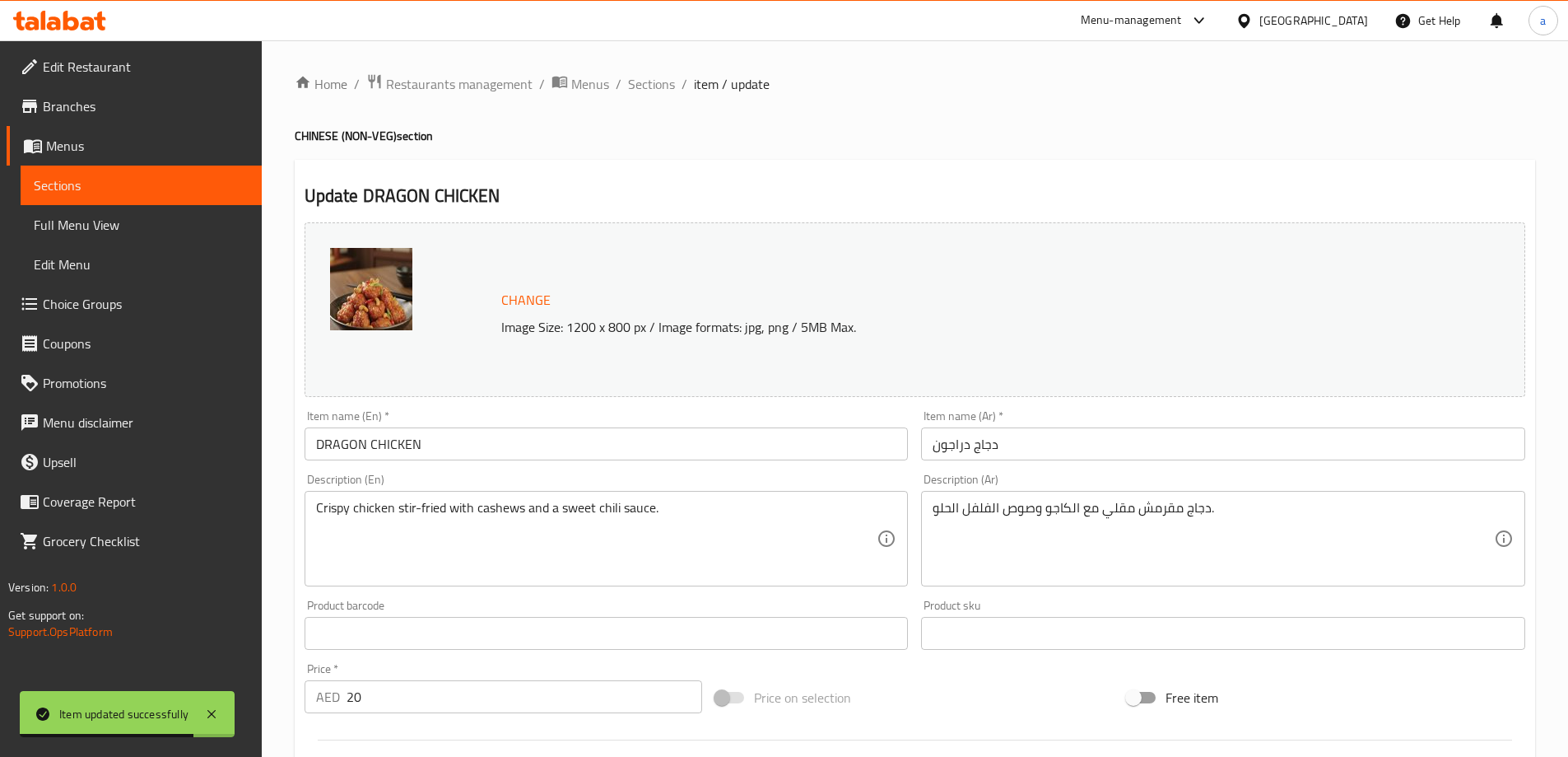
scroll to position [82, 0]
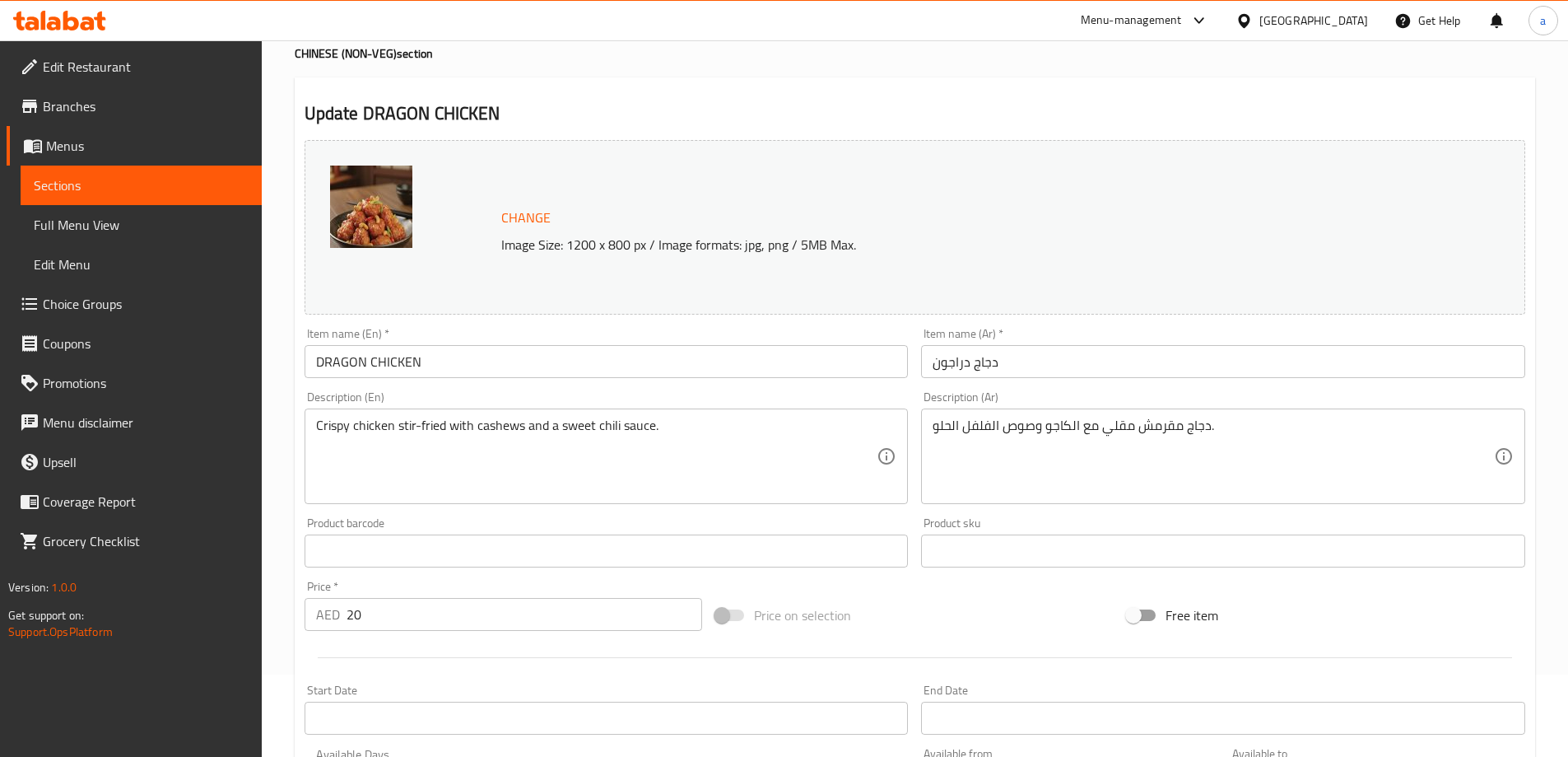
click at [929, 429] on div "دجاج مقرمش مقلي مع الكاجو وصوص الفلفل الحلو. Description (Ar)" at bounding box center [1223, 456] width 604 height 96
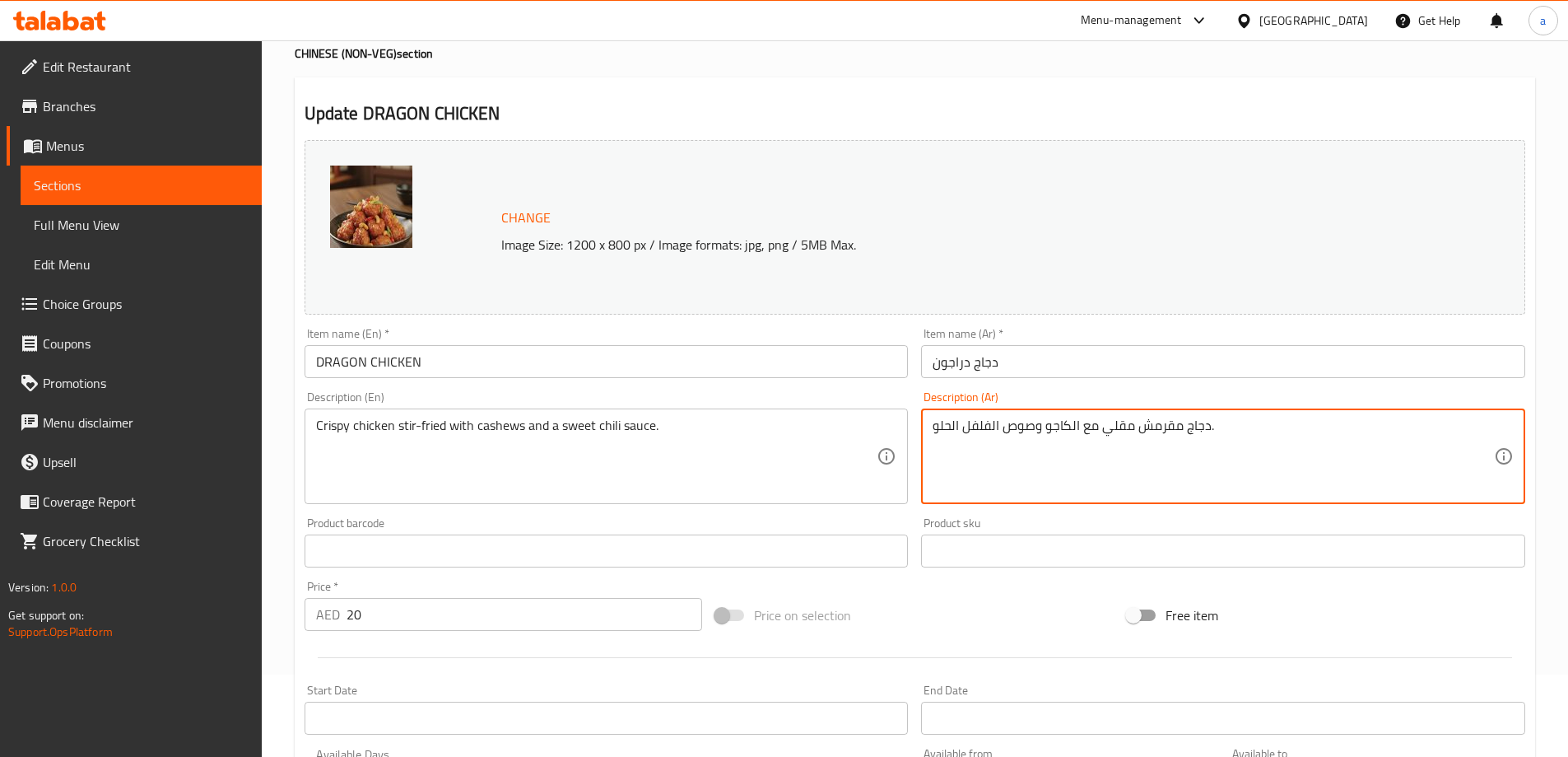
click at [1274, 439] on textarea "دجاج مقرمش مقلي مع الكاجو وصوص الفلفل الحلو." at bounding box center [1213, 456] width 561 height 78
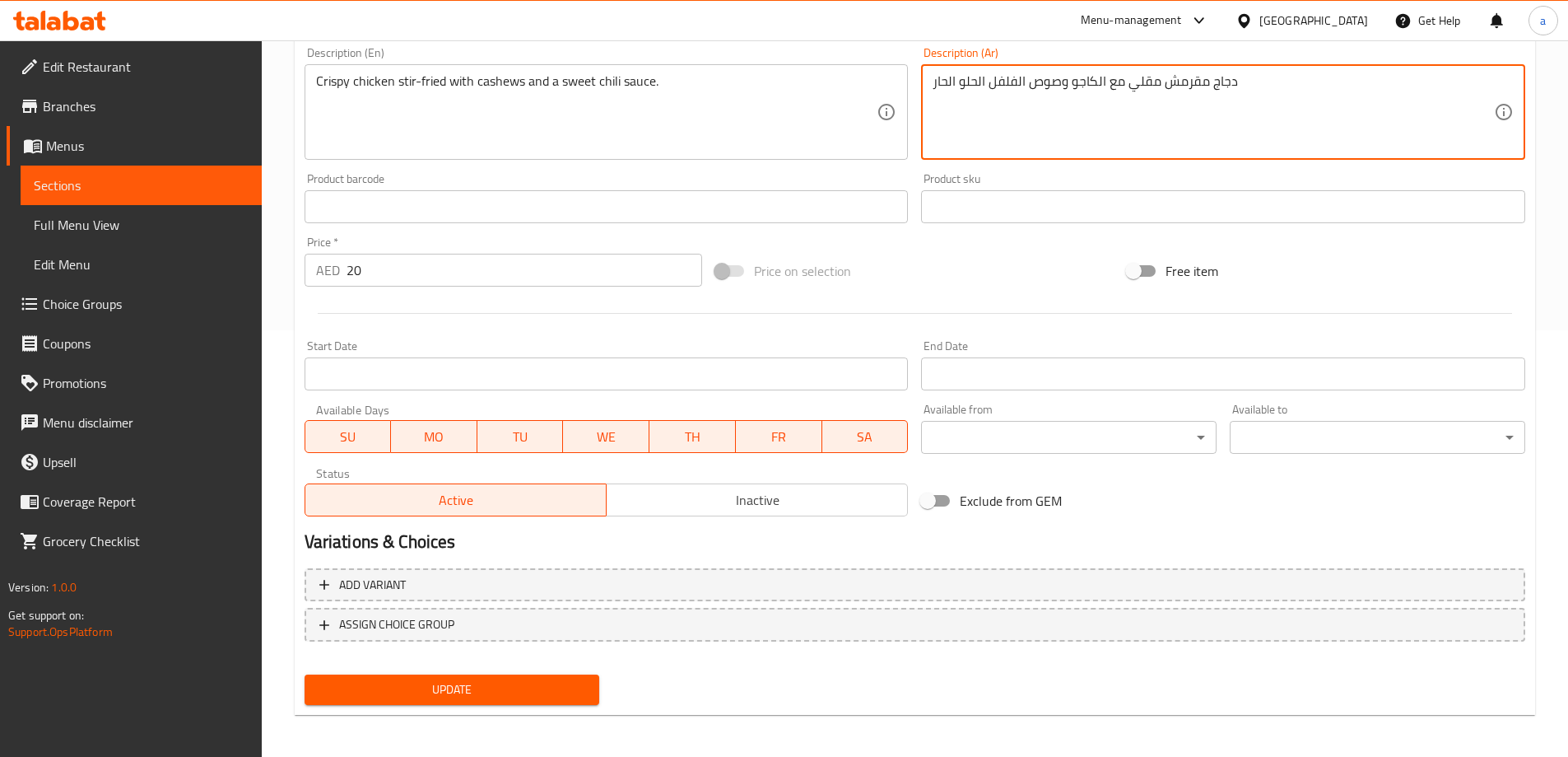
scroll to position [430, 0]
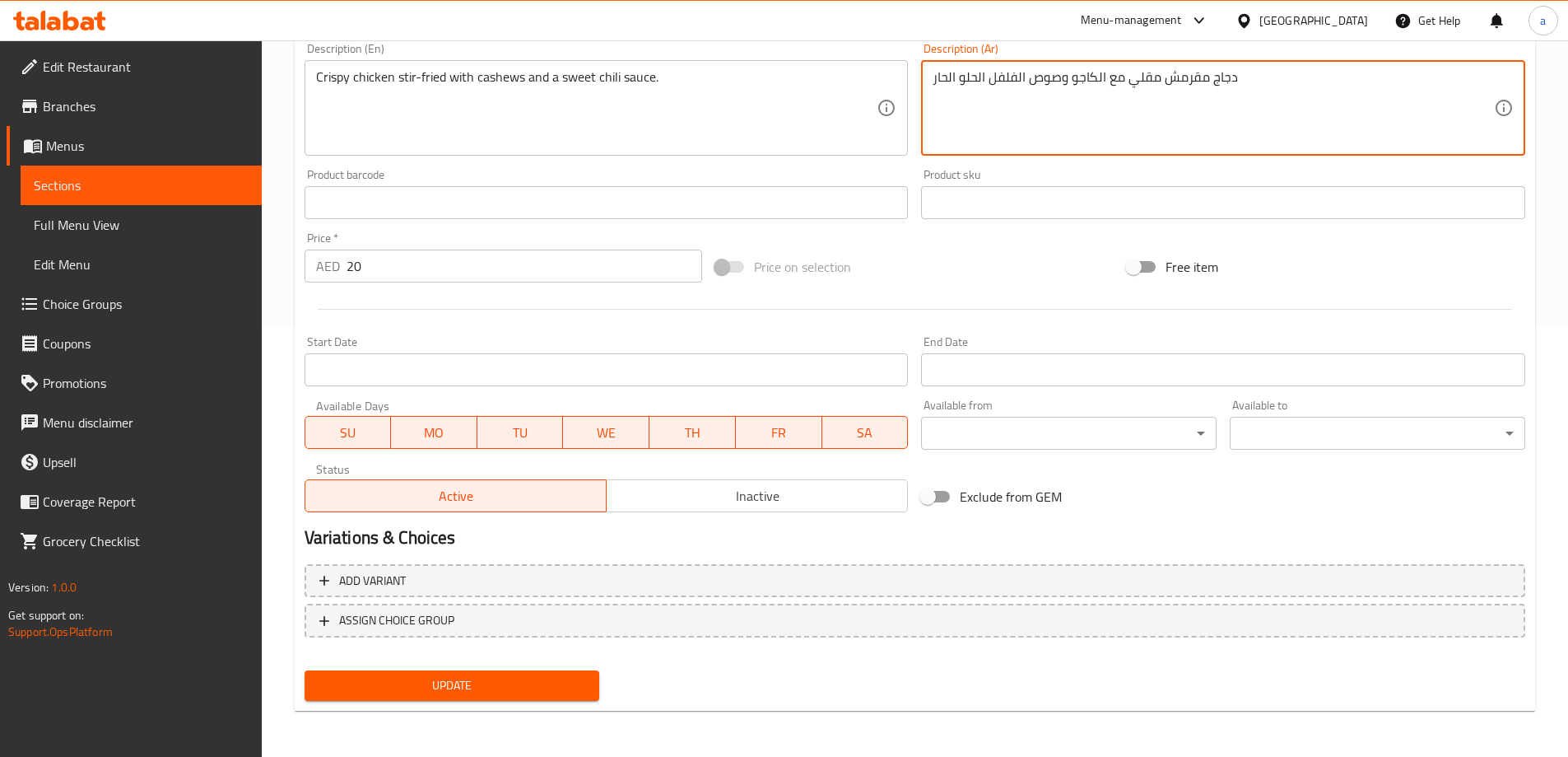
type textarea "دجاج مقرمش مقلي مع الكاجو وصوص الفلفل الحلو الحار"
click at [509, 678] on span "Update" at bounding box center [452, 685] width 269 height 21
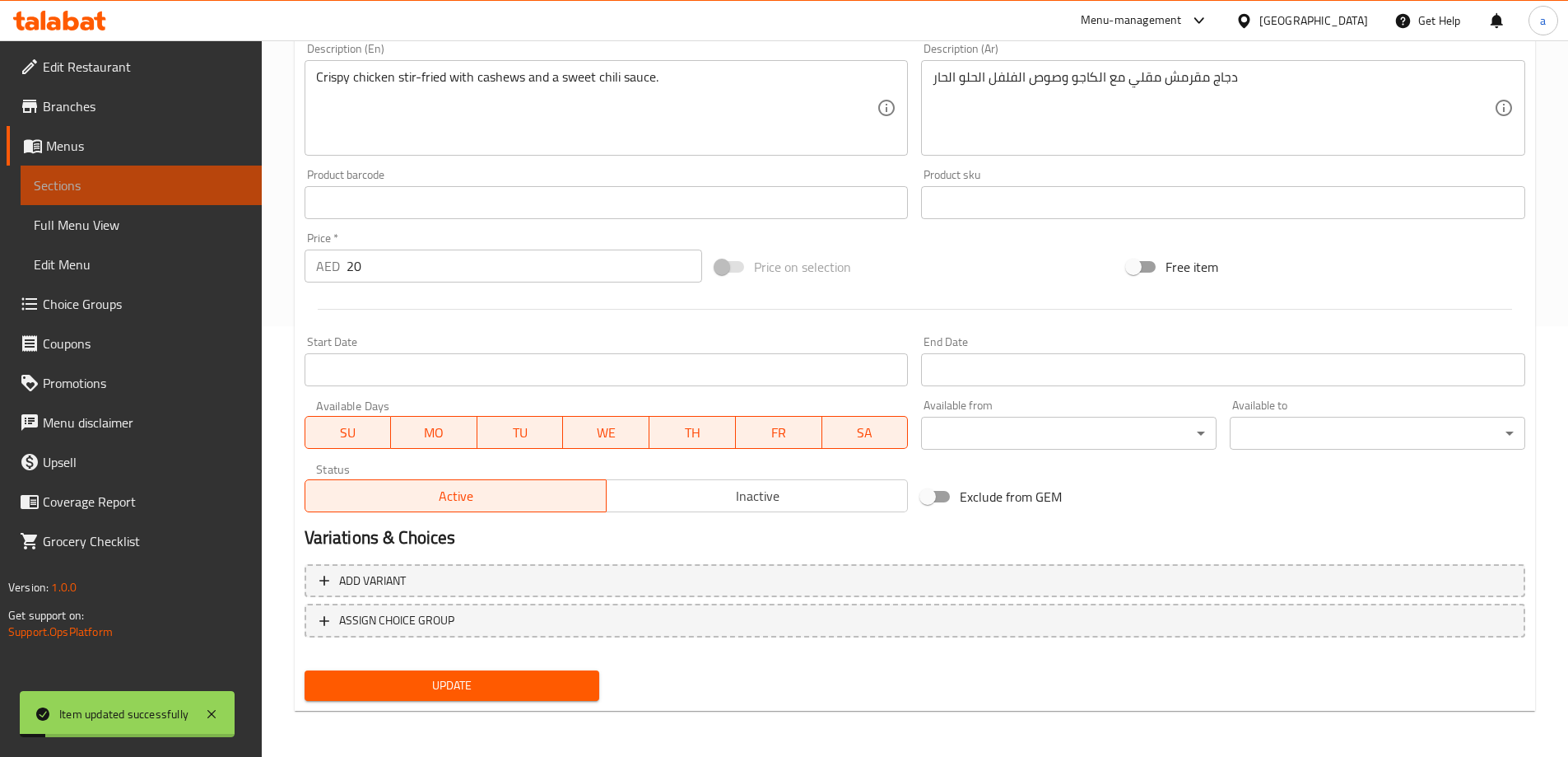
click at [191, 186] on span "Sections" at bounding box center [141, 186] width 215 height 20
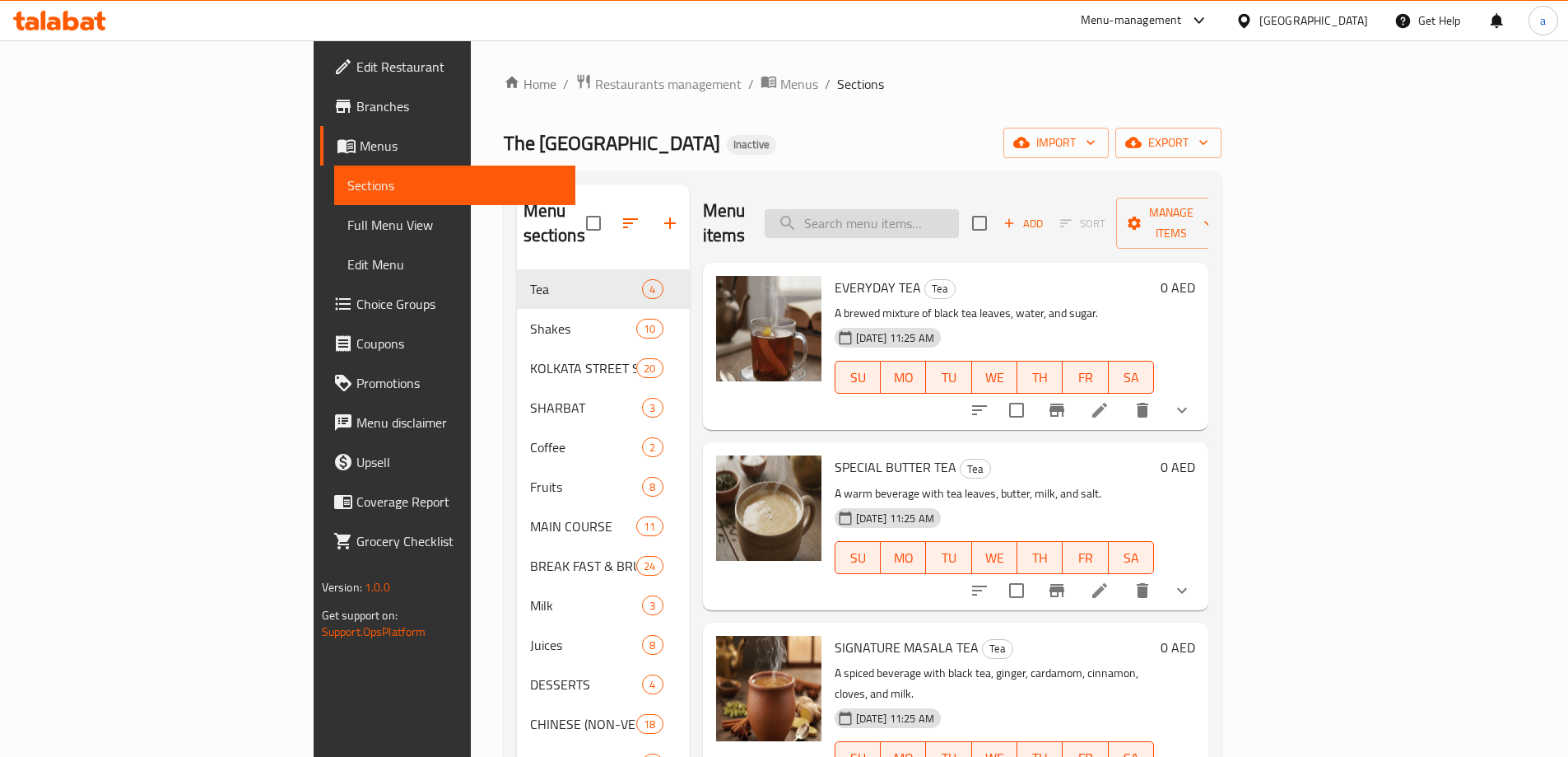
click at [940, 209] on input "search" at bounding box center [861, 223] width 195 height 29
paste input "PAN FRIED FISH"
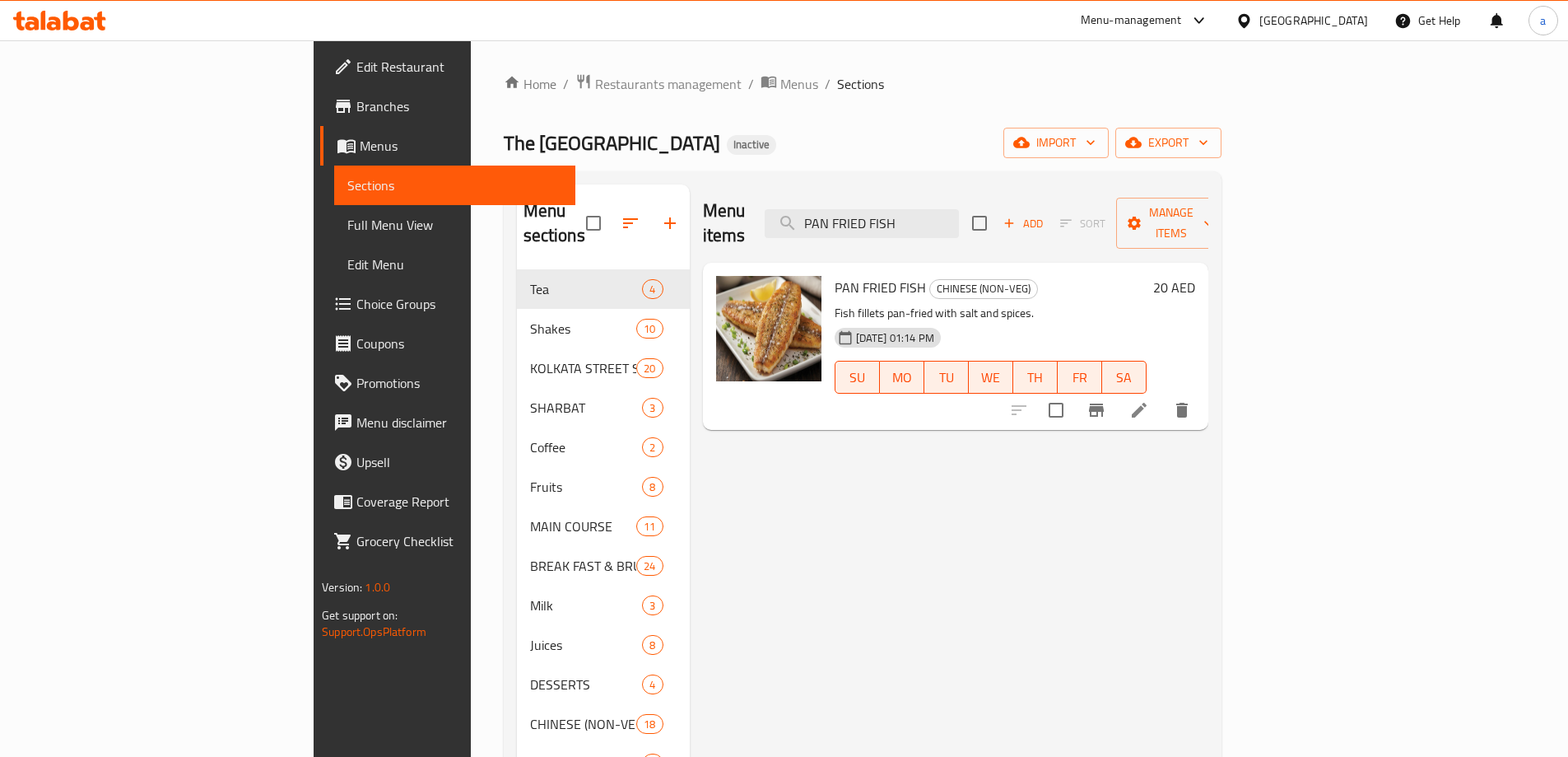
type input "PAN FRIED FISH"
click at [1149, 400] on icon at bounding box center [1139, 410] width 20 height 20
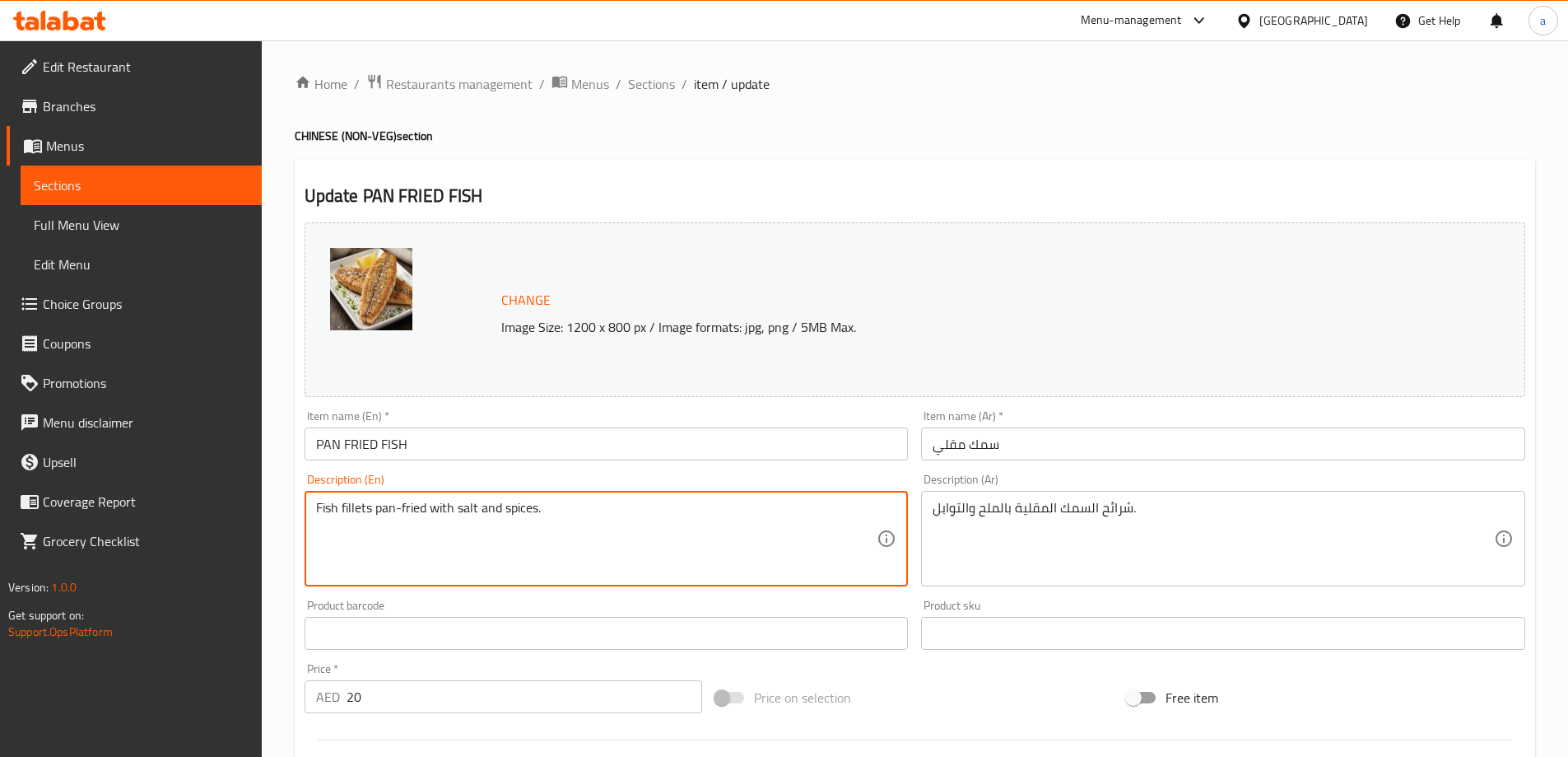
click at [660, 542] on textarea "Fish fillets pan-fried with salt and spices." at bounding box center [597, 539] width 561 height 78
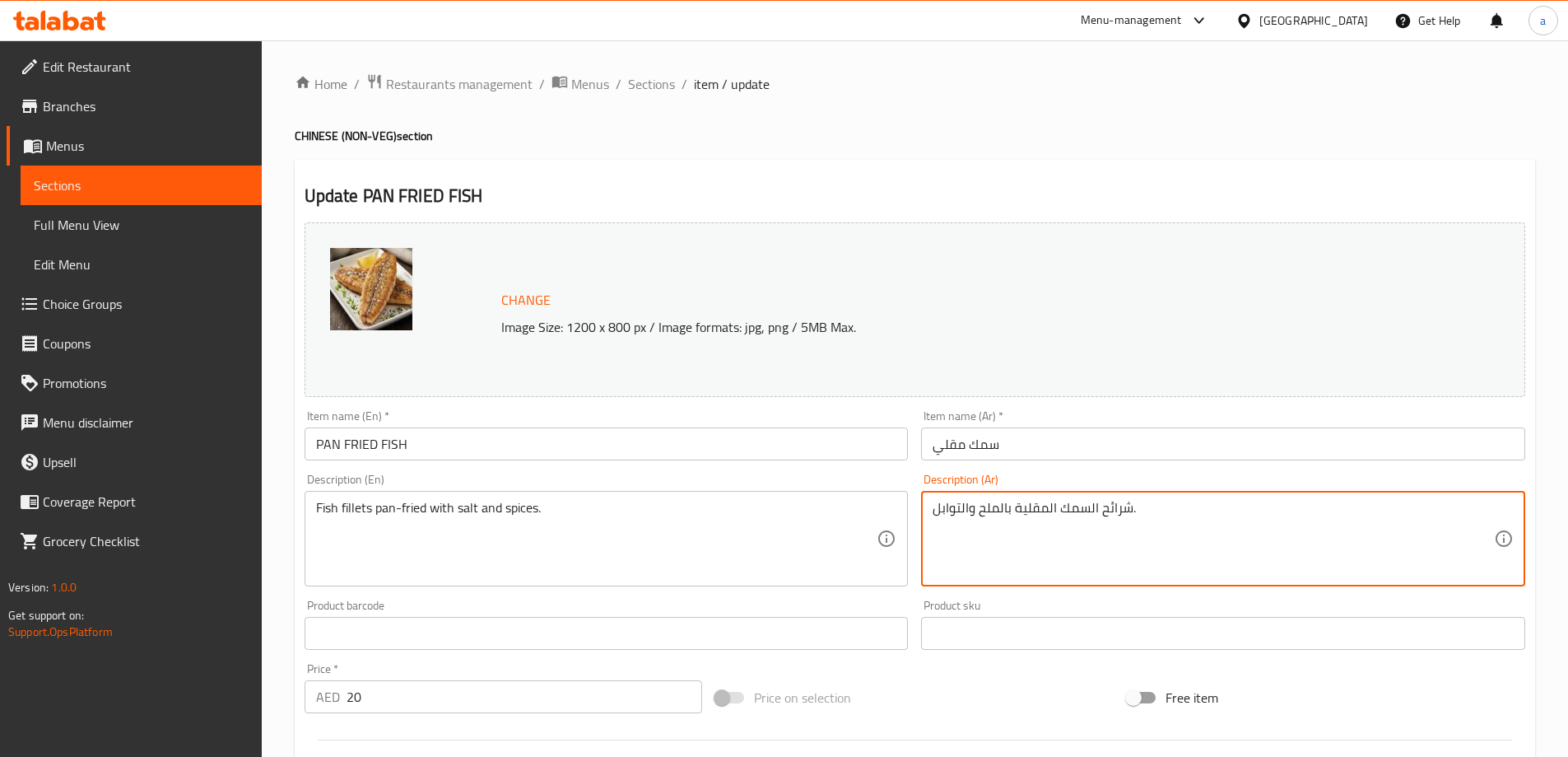
click at [1118, 511] on textarea "شرائح السمك المقلية بالملح والتوابل." at bounding box center [1213, 539] width 561 height 78
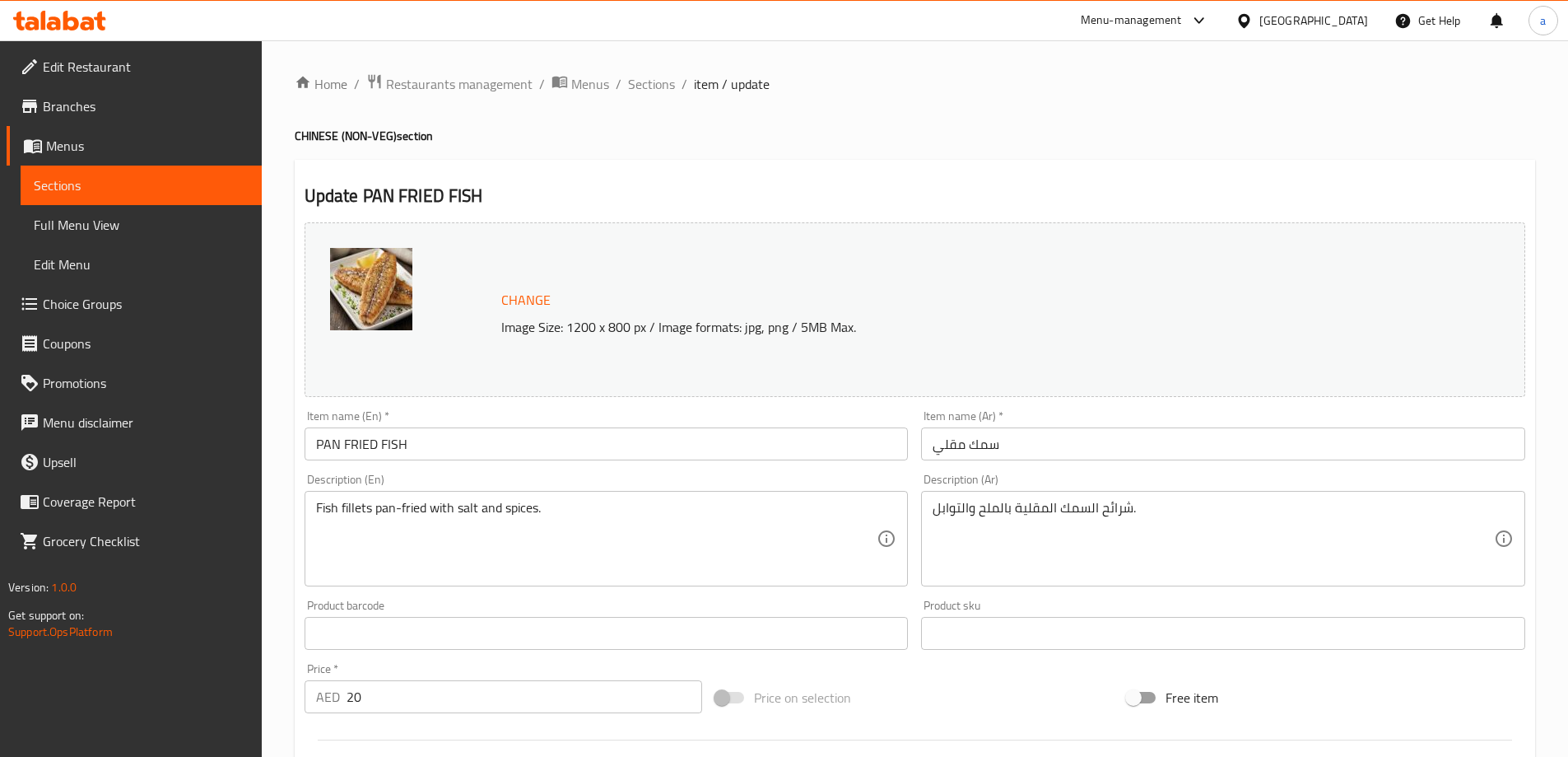
click at [1123, 498] on div "شرائح السمك المقلية بالملح والتوابل. Description (Ar)" at bounding box center [1223, 538] width 604 height 96
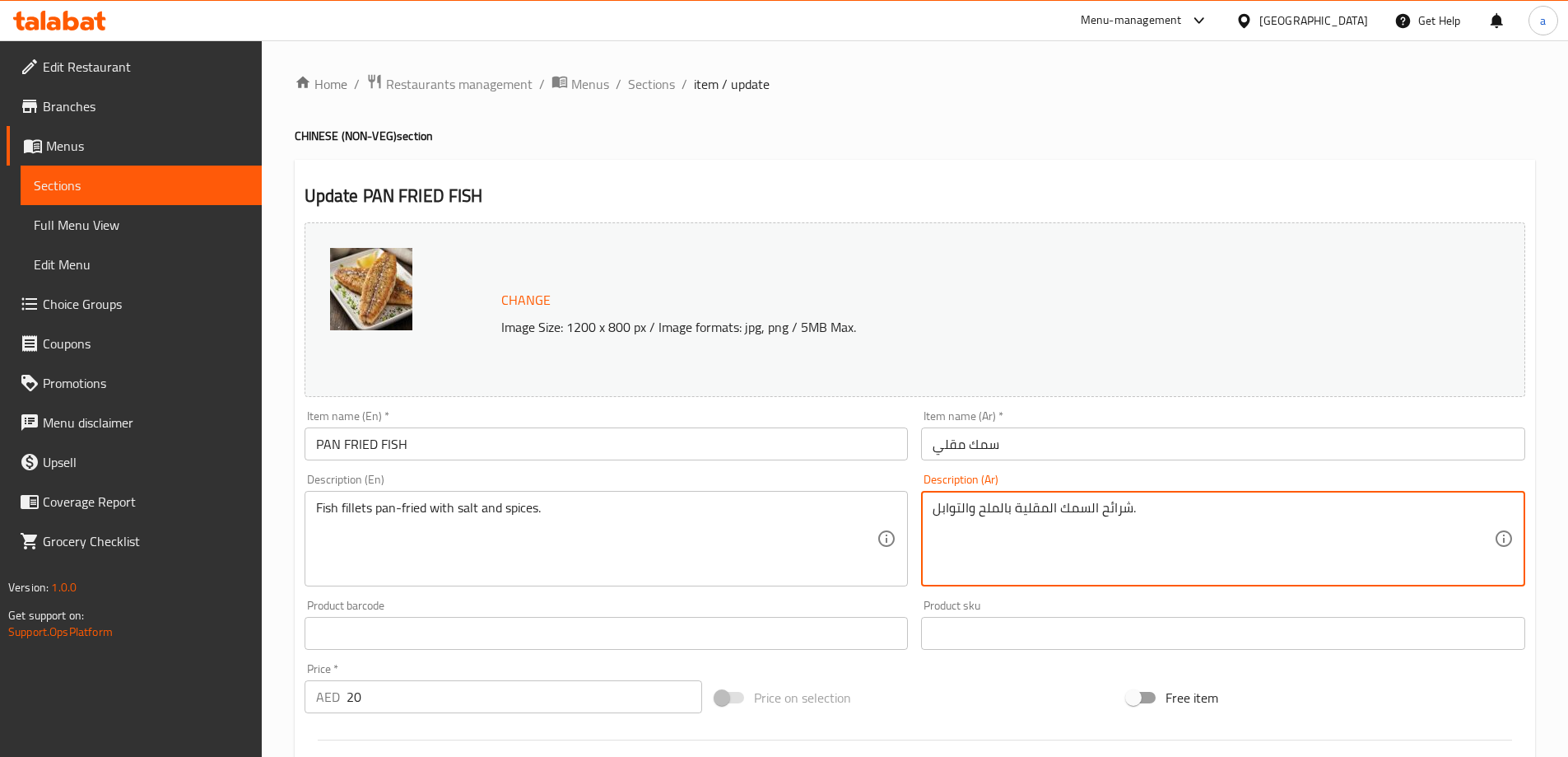
click at [1101, 516] on textarea "شرائح السمك المقلية بالملح والتوابل." at bounding box center [1213, 539] width 561 height 78
click at [1091, 510] on textarea "شرائح السمك المقلية بالملح والتوابل." at bounding box center [1213, 539] width 561 height 78
drag, startPoint x: 1091, startPoint y: 508, endPoint x: 1122, endPoint y: 512, distance: 31.3
click at [1122, 512] on textarea "شرائح السمك المقلية بالملح والتوابل." at bounding box center [1213, 539] width 561 height 78
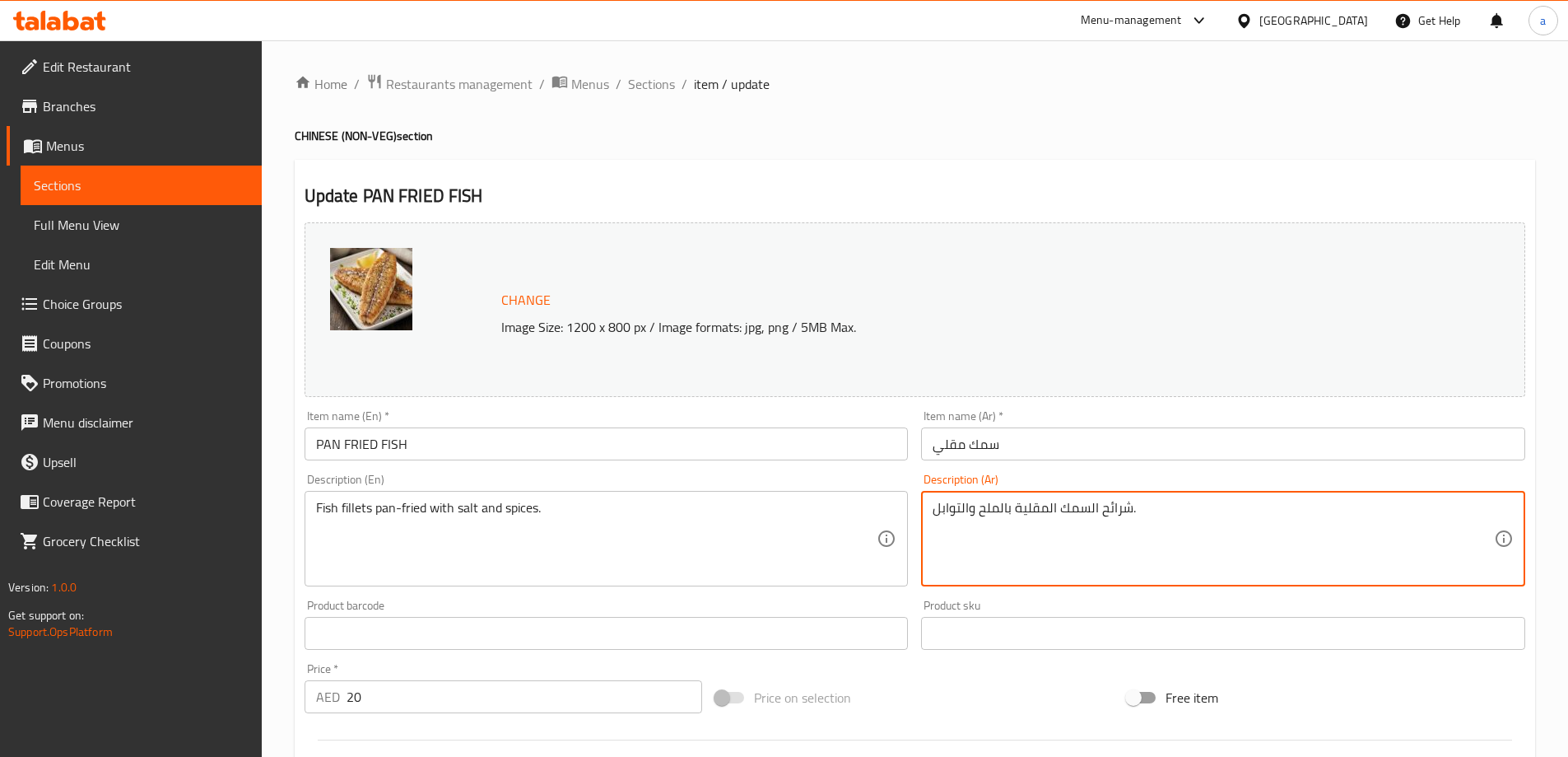
click at [1123, 512] on textarea "شرائح السمك المقلية بالملح والتوابل." at bounding box center [1213, 539] width 561 height 78
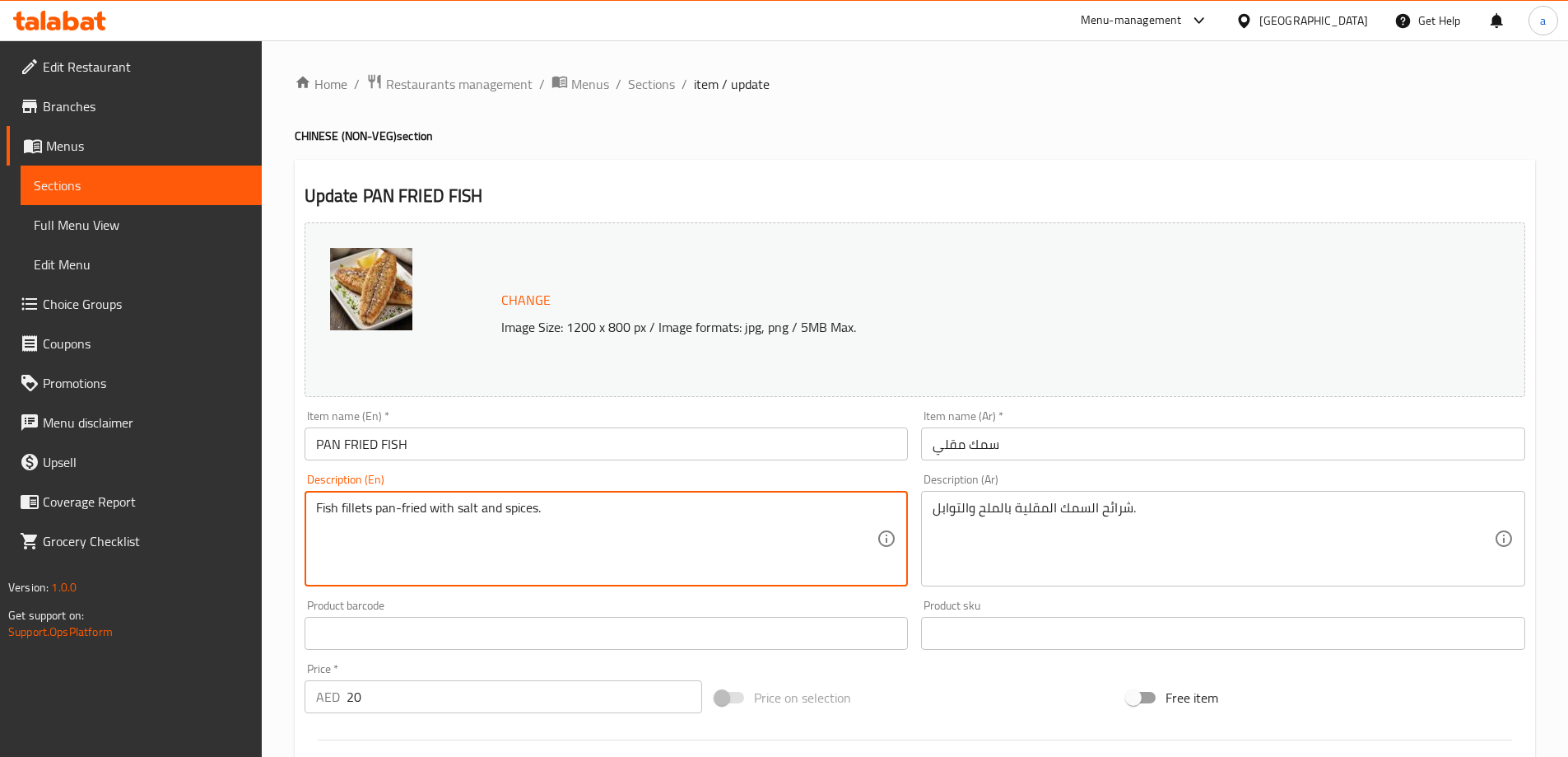
click at [366, 504] on textarea "Fish fillets pan-fried with salt and spices." at bounding box center [597, 539] width 561 height 78
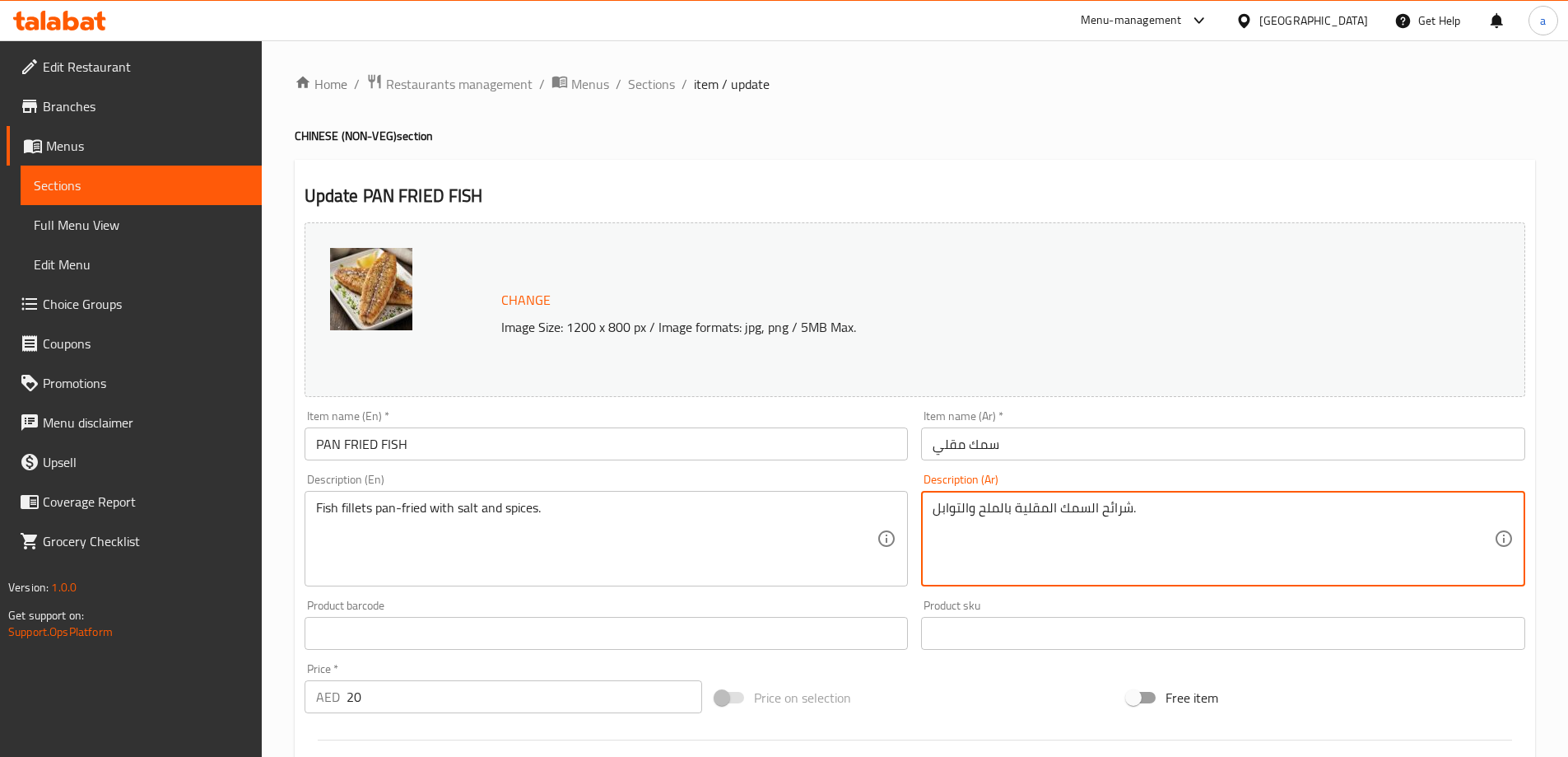
click at [1112, 500] on textarea "شرائح السمك المقلية بالملح والتوابل." at bounding box center [1213, 539] width 561 height 78
paste textarea "فيليه"
click at [1026, 506] on textarea "فيليه السمك المقلية بالملح والتوابل." at bounding box center [1213, 539] width 561 height 78
click at [1014, 513] on textarea "فيليه السمك المقلية بالملح والتوابل." at bounding box center [1213, 539] width 561 height 78
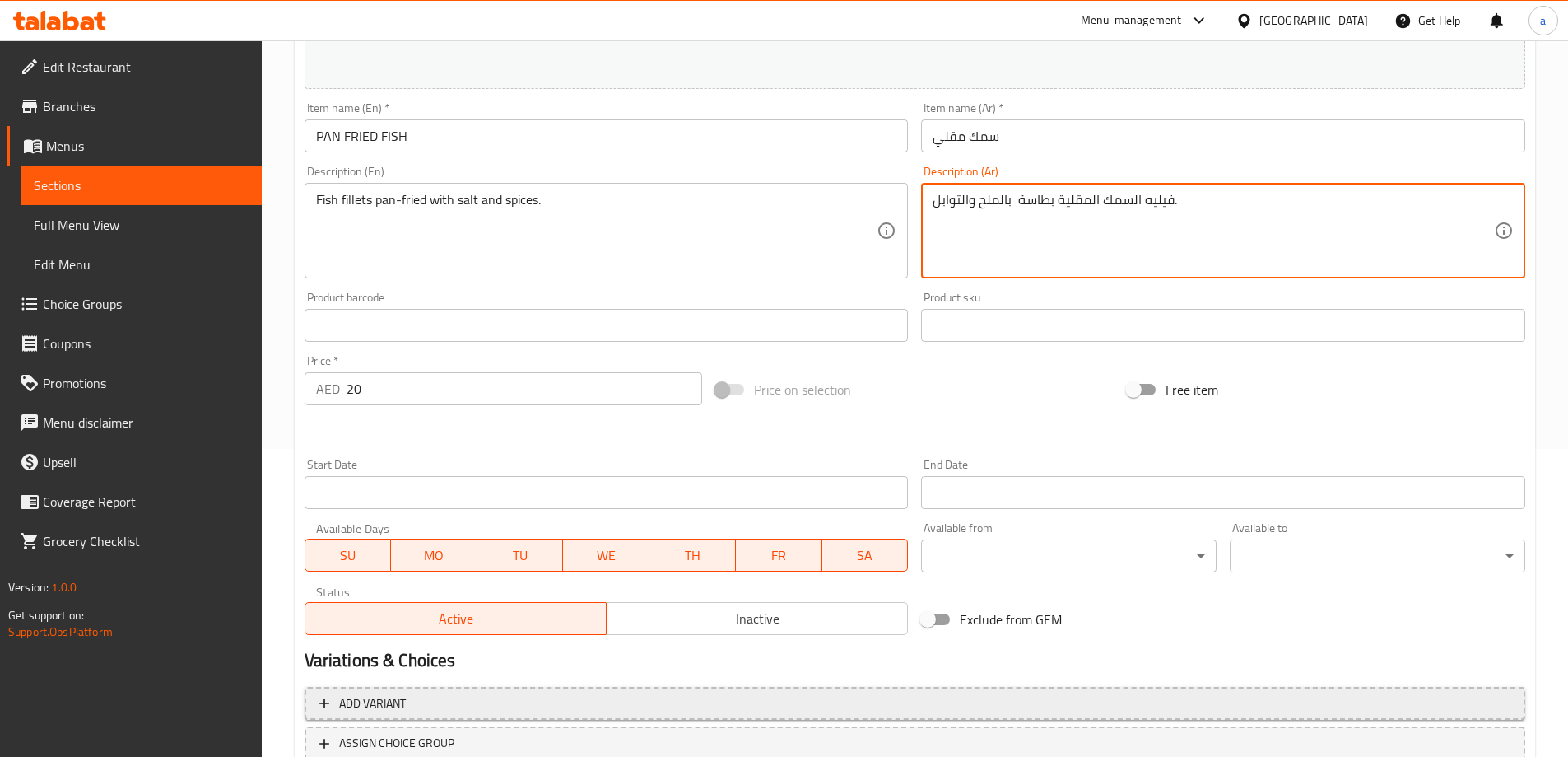
scroll to position [411, 0]
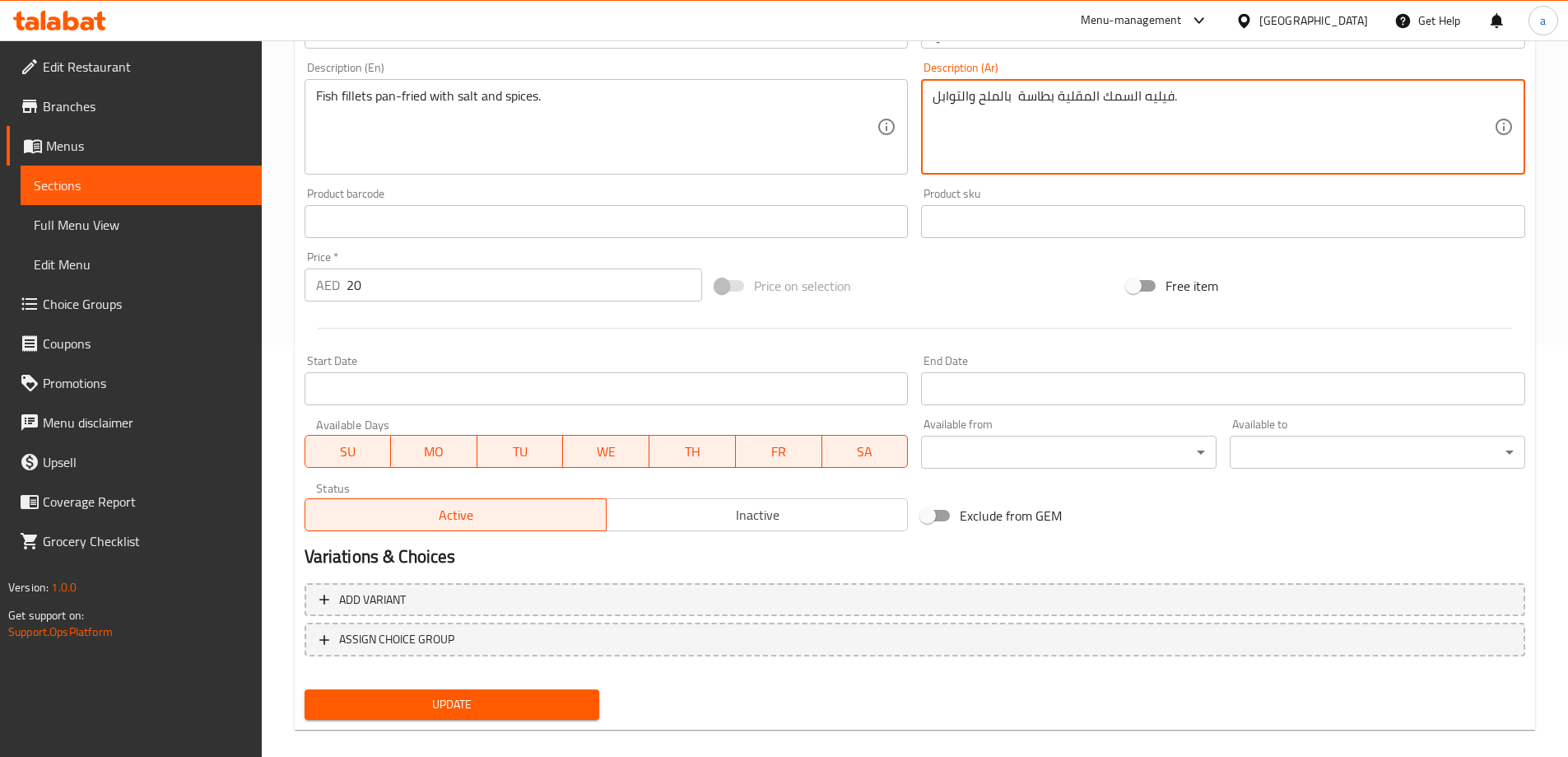
type textarea "فيليه السمك المقلية بطاسة بالملح والتوابل."
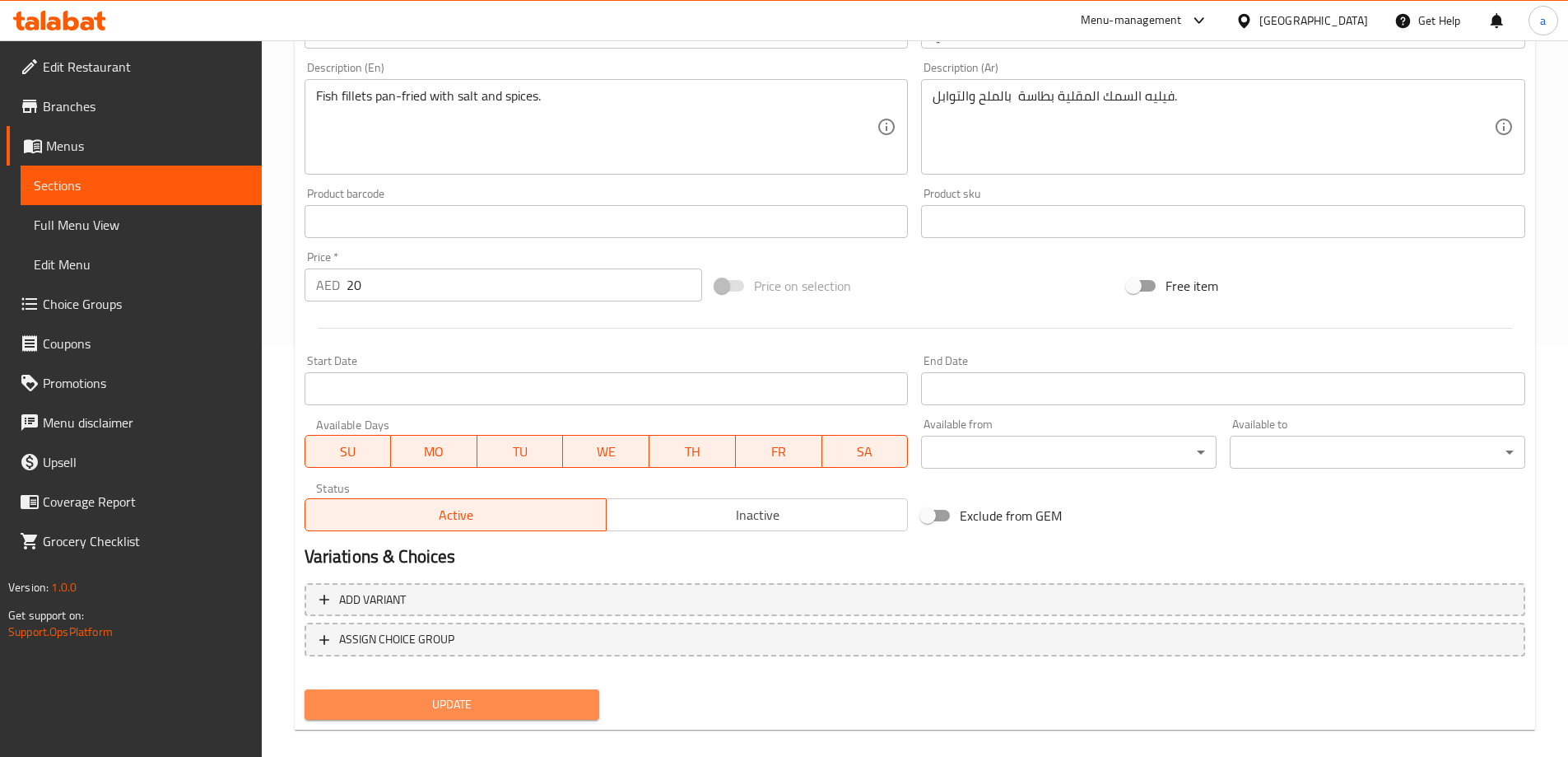
click at [512, 711] on span "Update" at bounding box center [452, 704] width 269 height 21
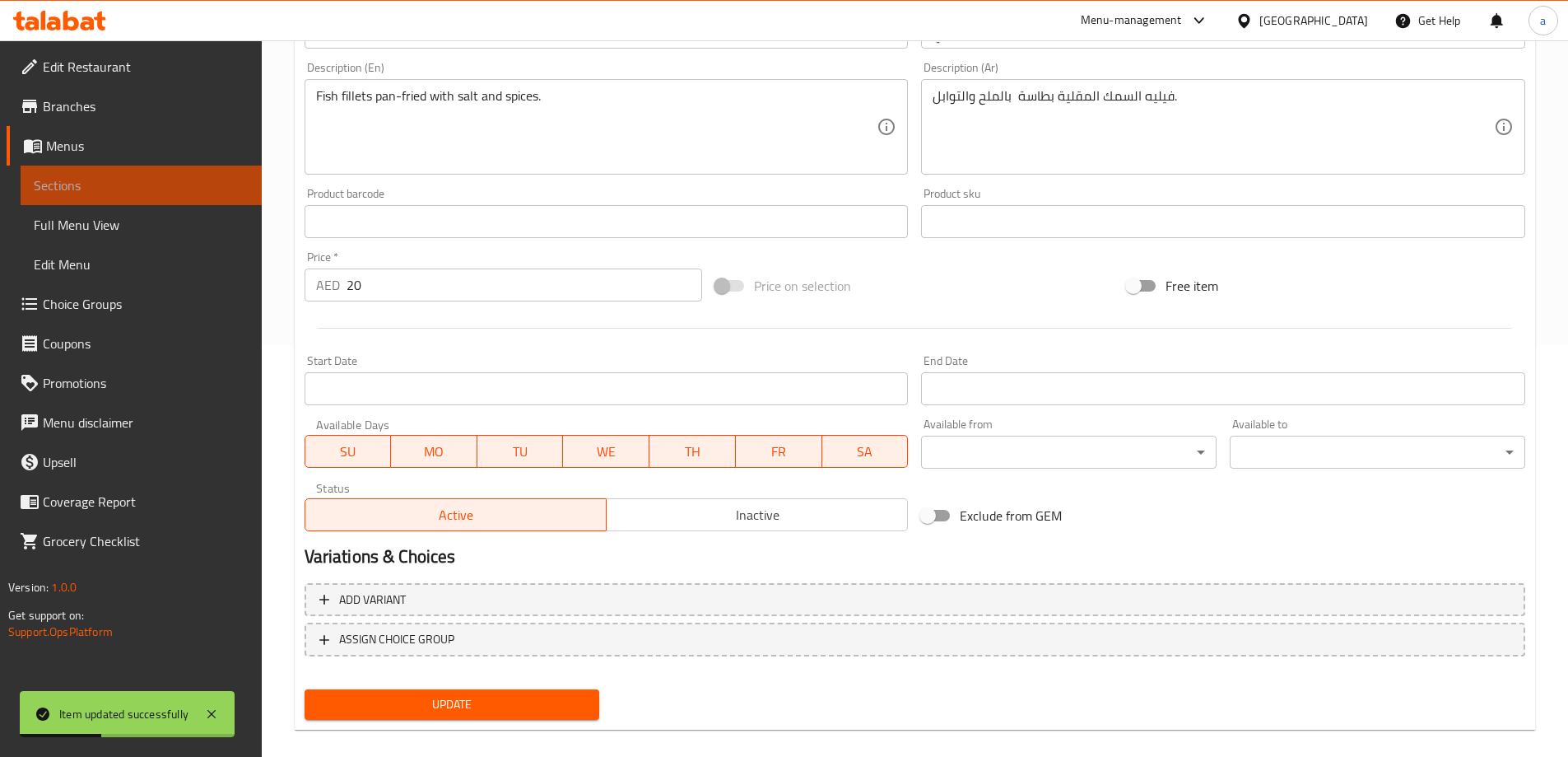
click at [111, 195] on link "Sections" at bounding box center [142, 186] width 242 height 40
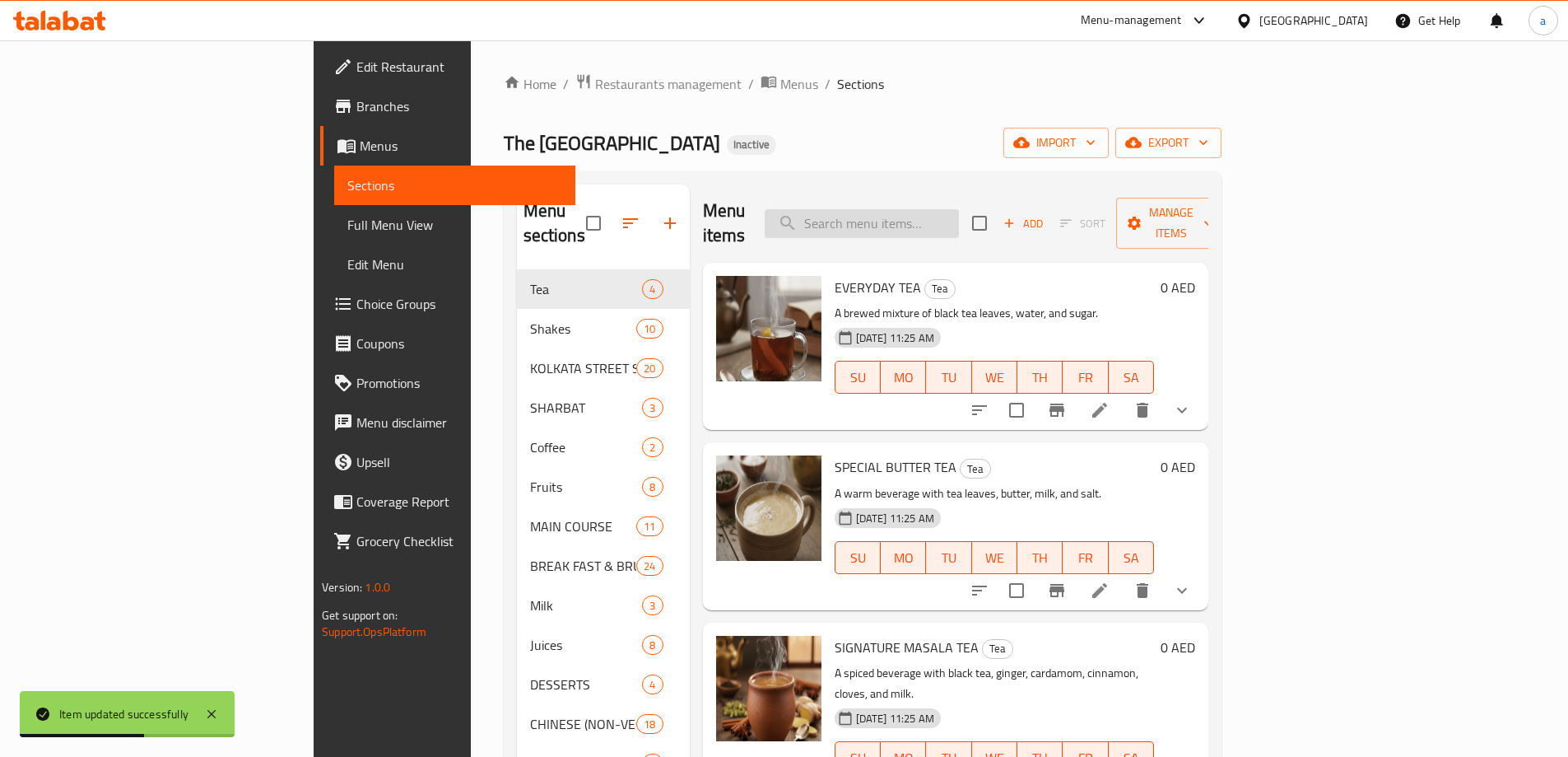
click at [920, 209] on input "search" at bounding box center [861, 223] width 195 height 29
paste input "GARLIC FISH"
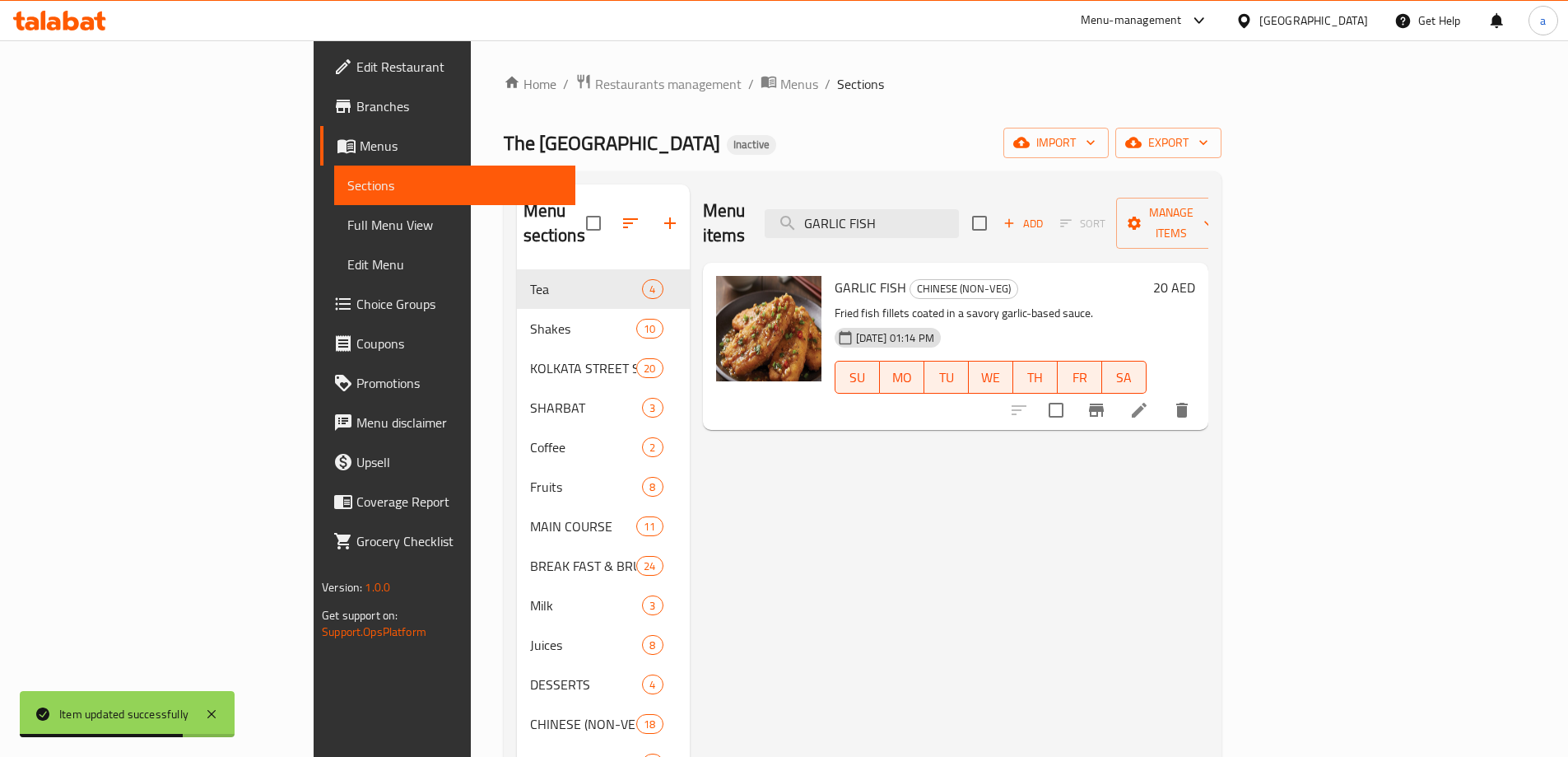
type input "GARLIC FISH"
click at [1162, 395] on li at bounding box center [1139, 410] width 46 height 30
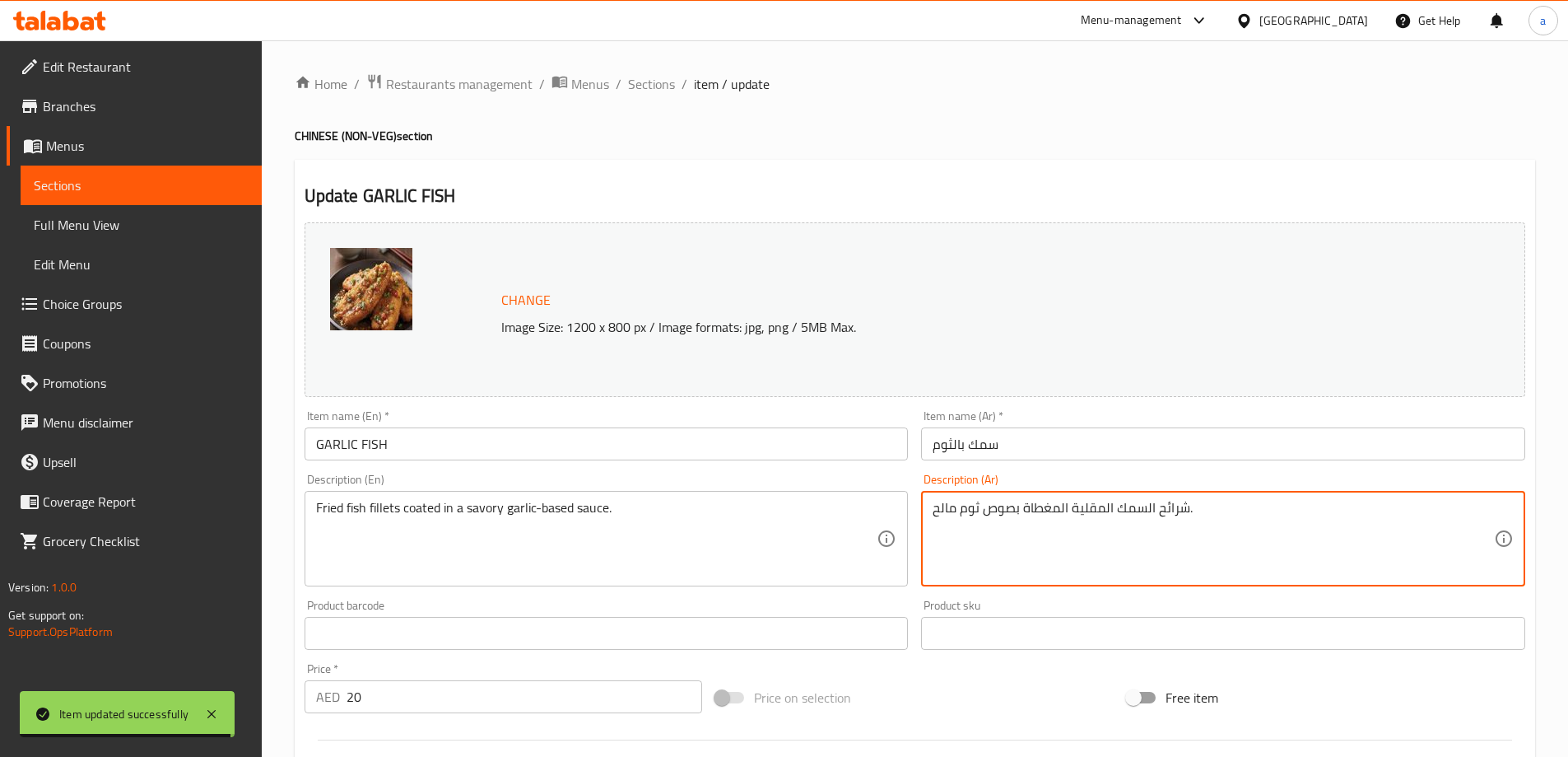
click at [1172, 509] on textarea "شرائح السمك المقلية المغطاة بصوص ثوم مالح." at bounding box center [1213, 539] width 561 height 78
click at [984, 515] on textarea "فيليه السمك المقلية المغطاة بصوص ثوم مالح." at bounding box center [1213, 539] width 561 height 78
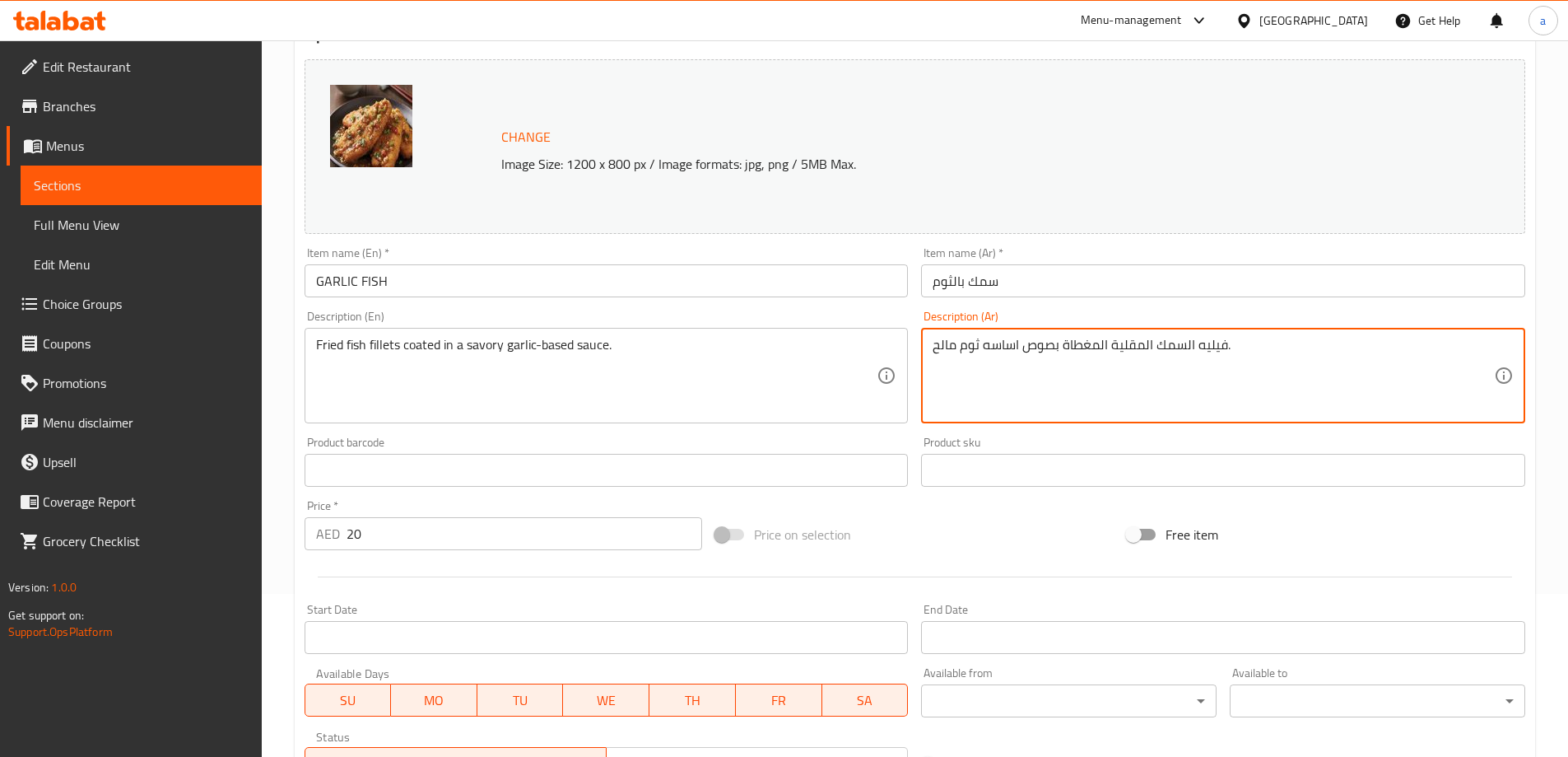
scroll to position [430, 0]
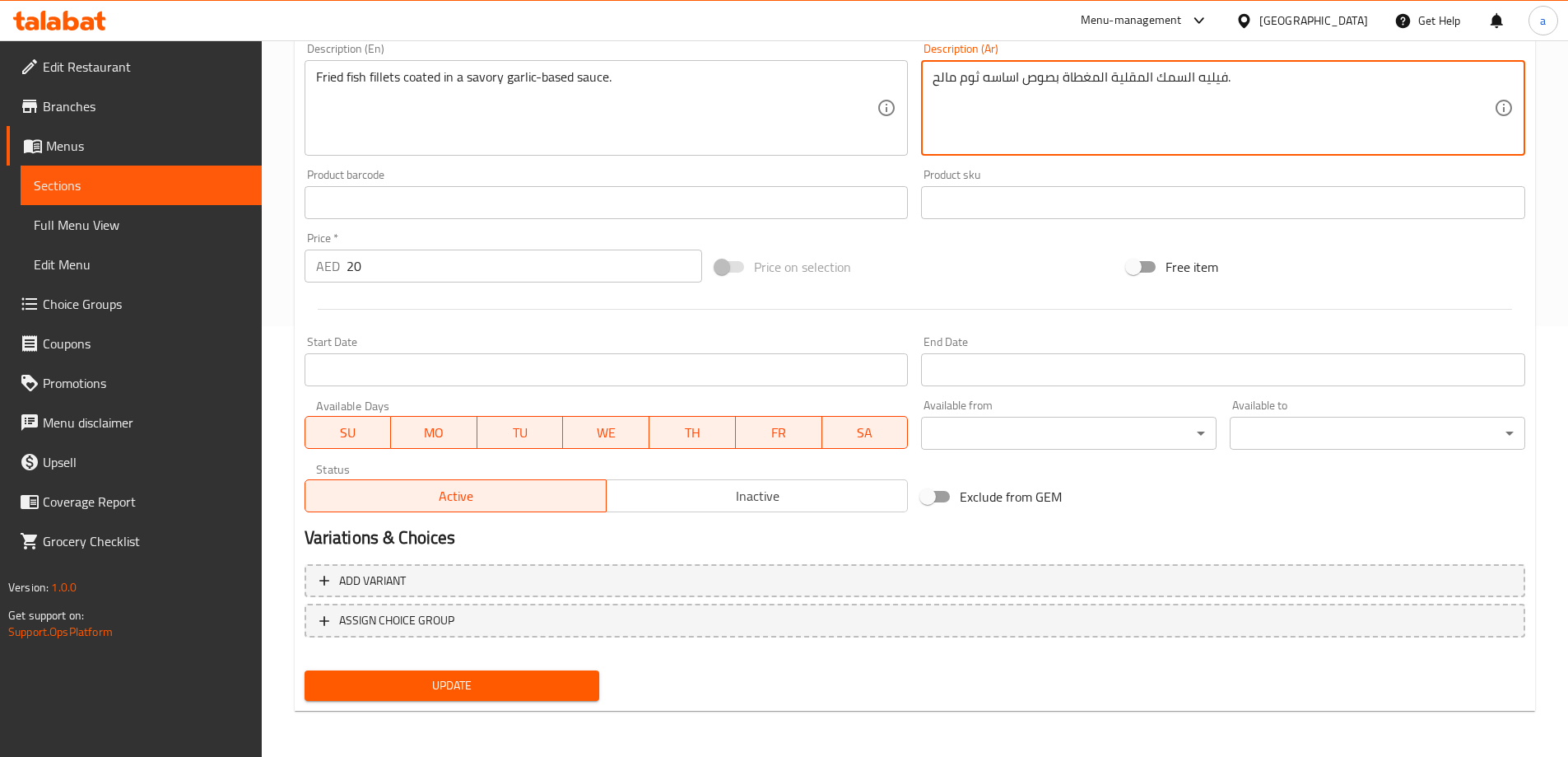
type textarea "فيليه السمك المقلية المغطاة بصوص اساسه ثوم مالح."
click at [507, 682] on span "Update" at bounding box center [452, 685] width 269 height 21
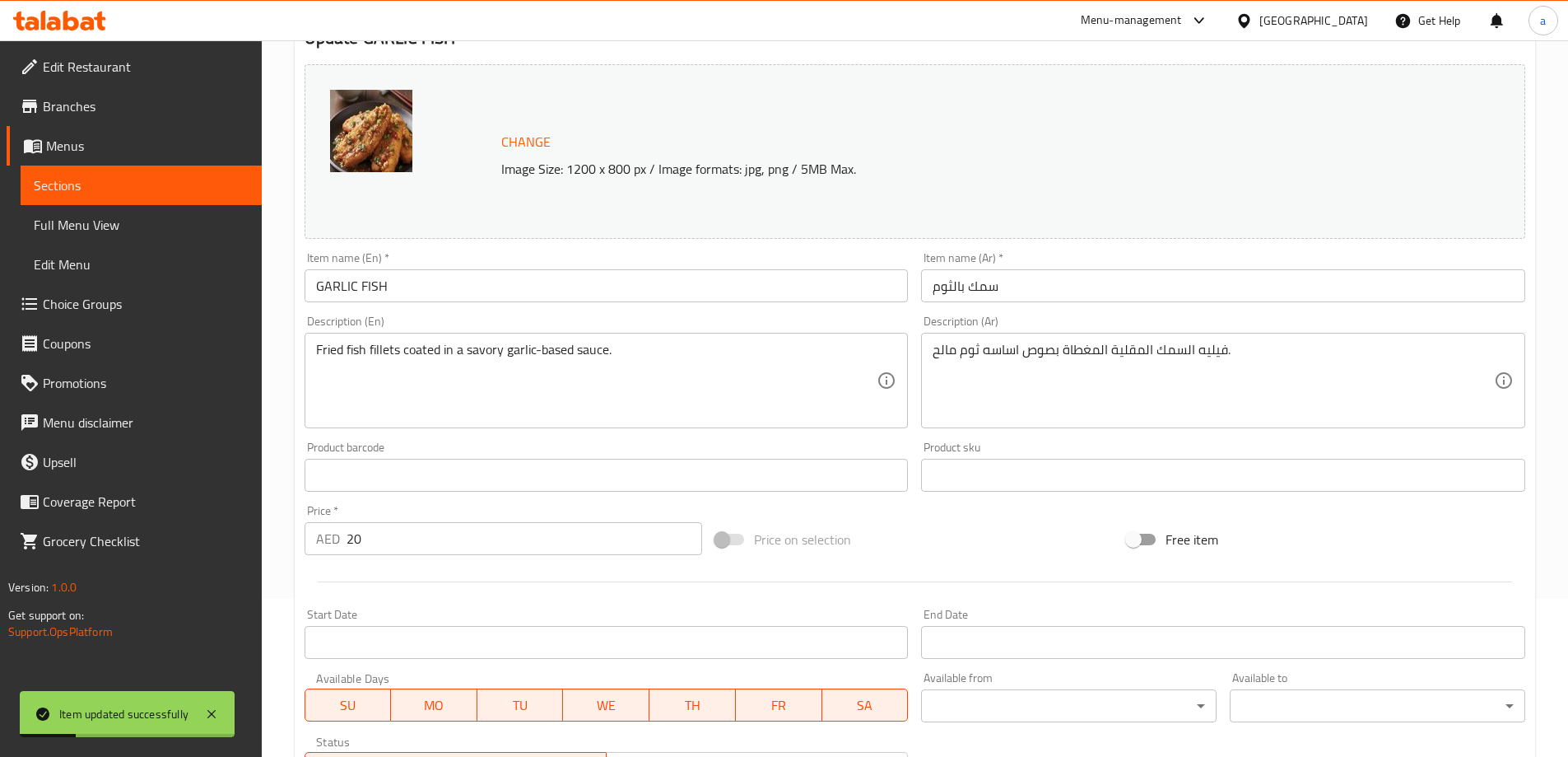
scroll to position [0, 0]
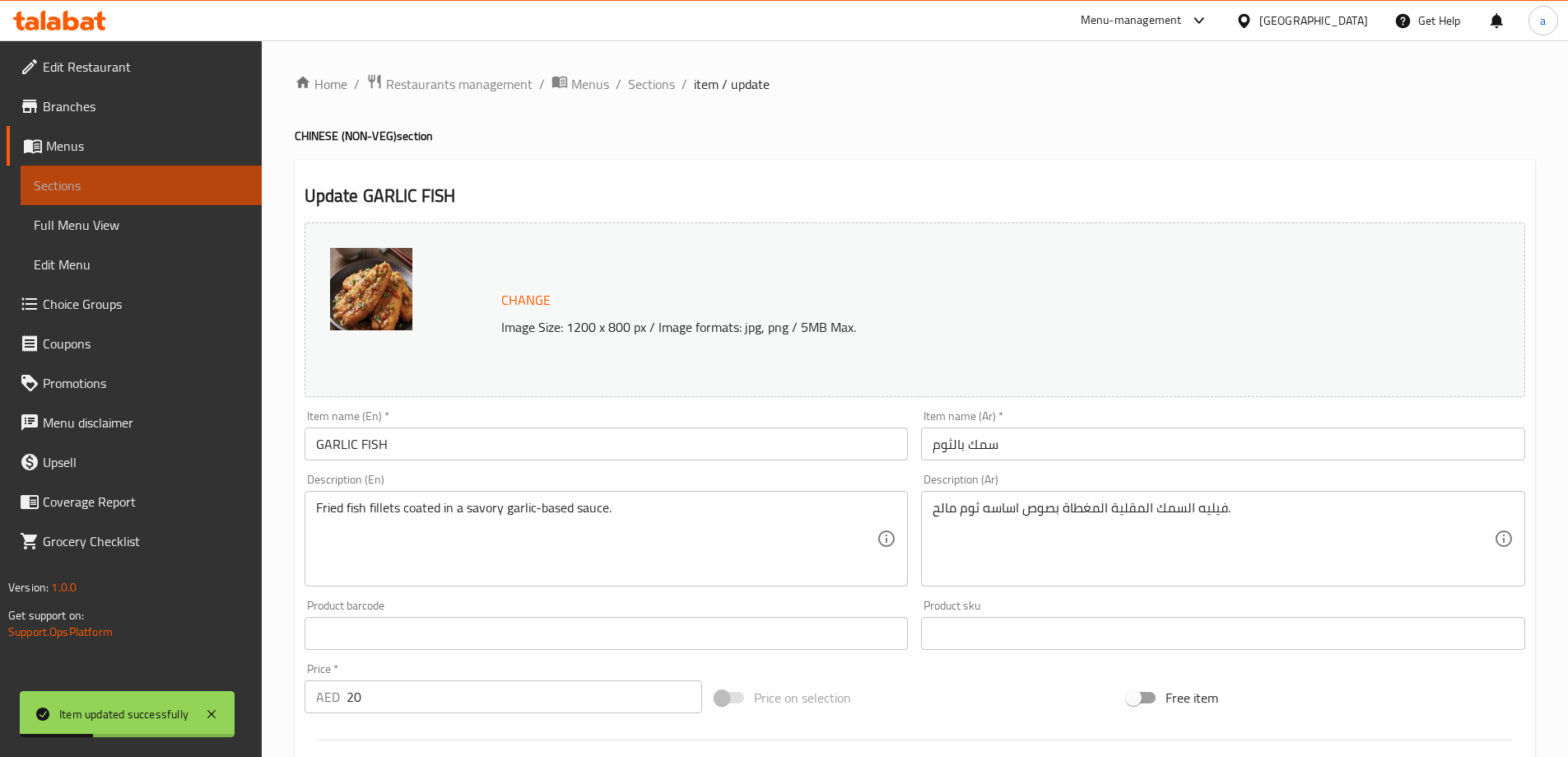
click at [199, 195] on span "Sections" at bounding box center [141, 186] width 215 height 20
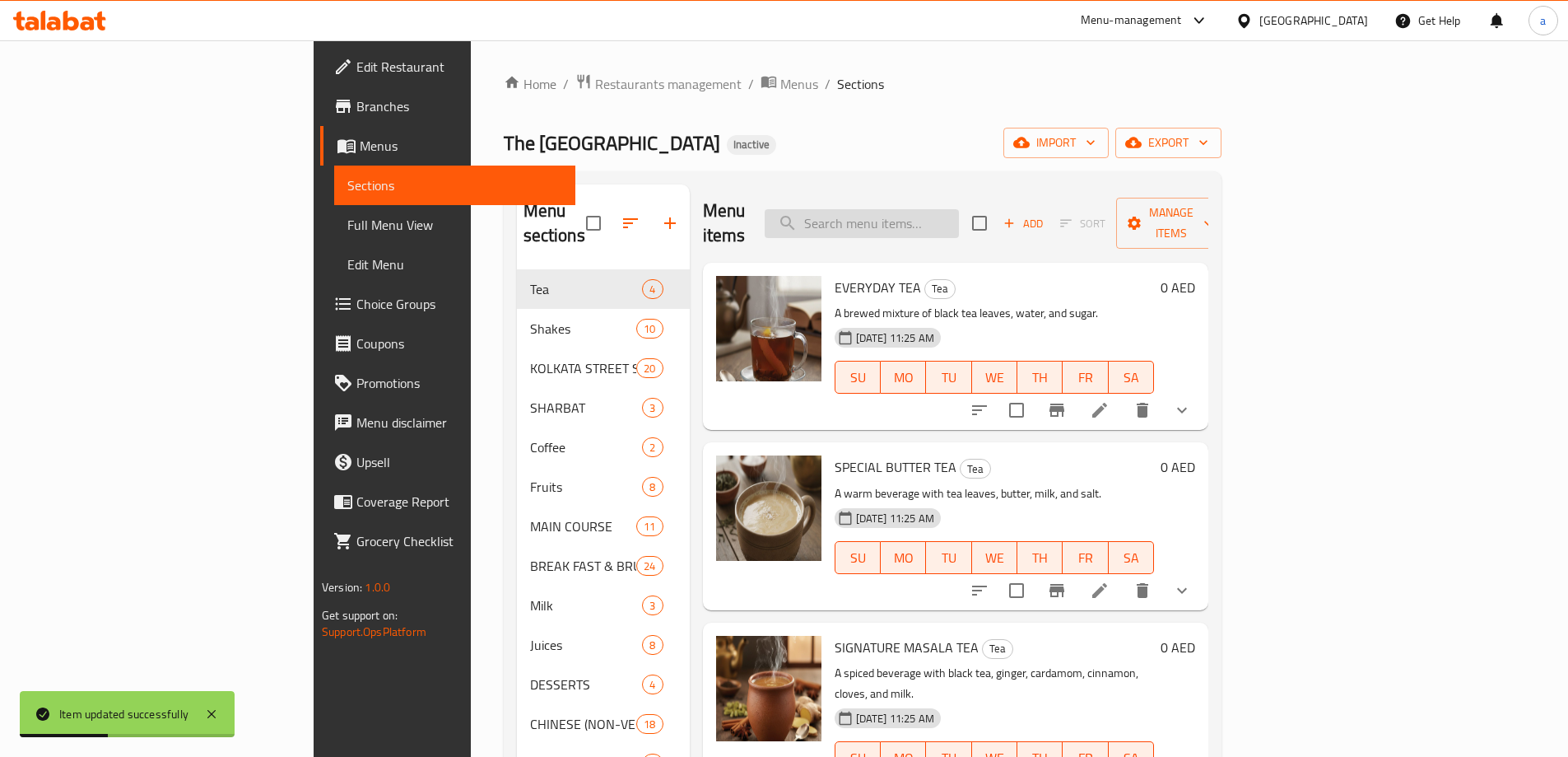
click at [959, 222] on input "search" at bounding box center [861, 223] width 195 height 29
paste input "LEMON FISH"
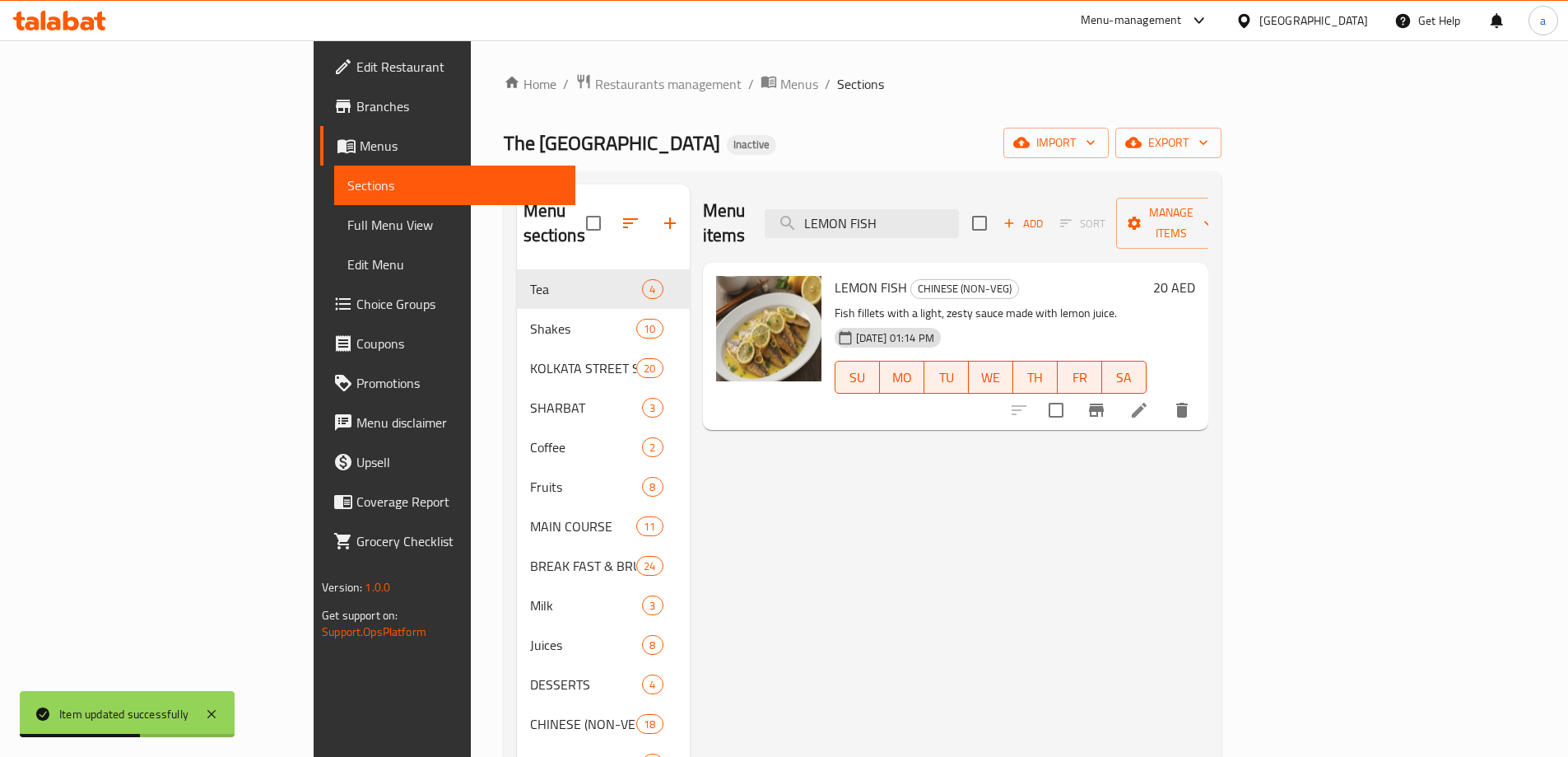
type input "LEMON FISH"
click at [1149, 400] on icon at bounding box center [1139, 410] width 20 height 20
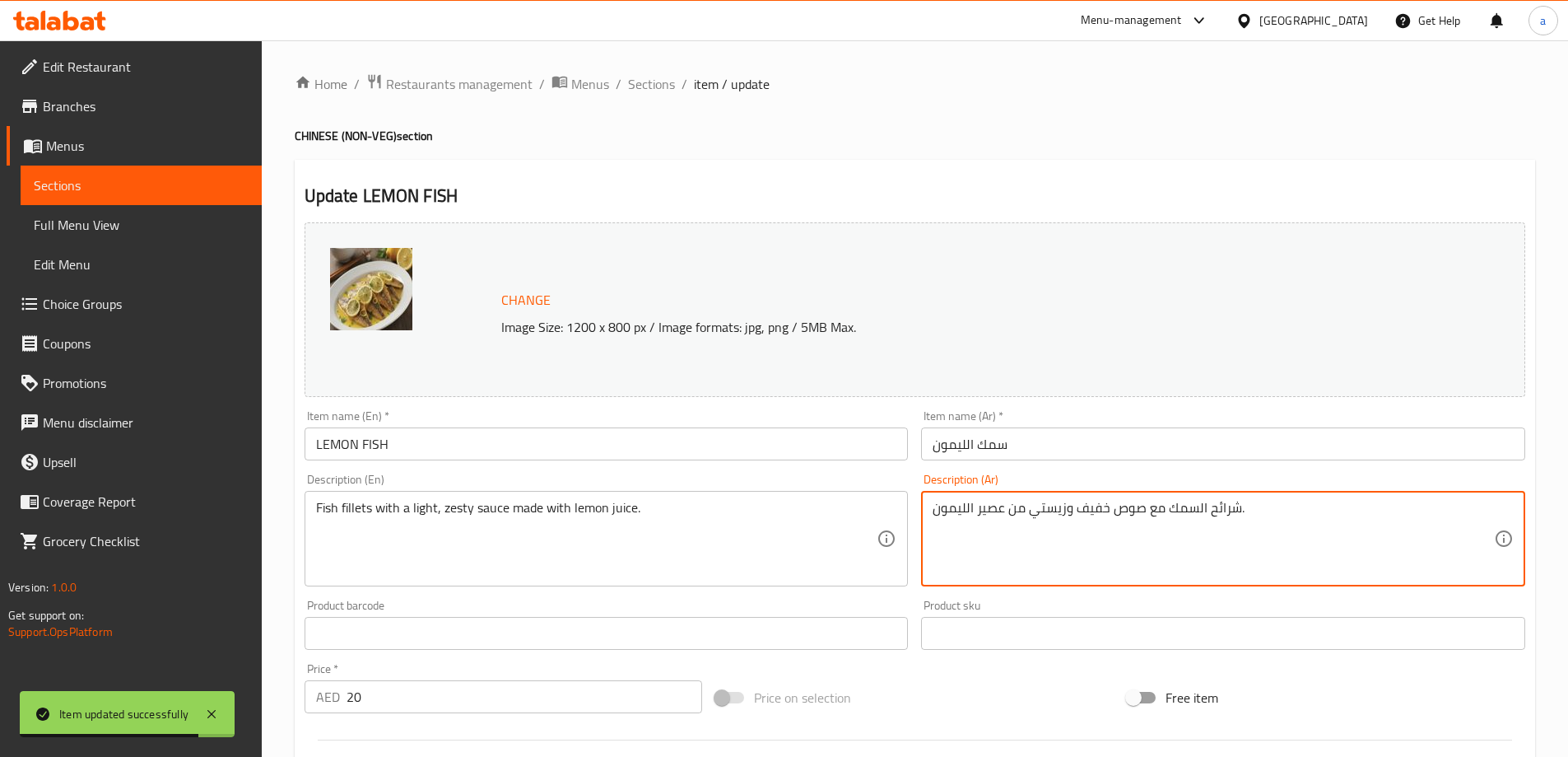
click at [1224, 509] on textarea "شرائح السمك مع صوص خفيف وزيستي من عصير الليمون." at bounding box center [1213, 539] width 561 height 78
click at [1016, 509] on textarea "فيليه السمك مع صوص خفيف وزيستي من عصير الليمون." at bounding box center [1213, 539] width 561 height 78
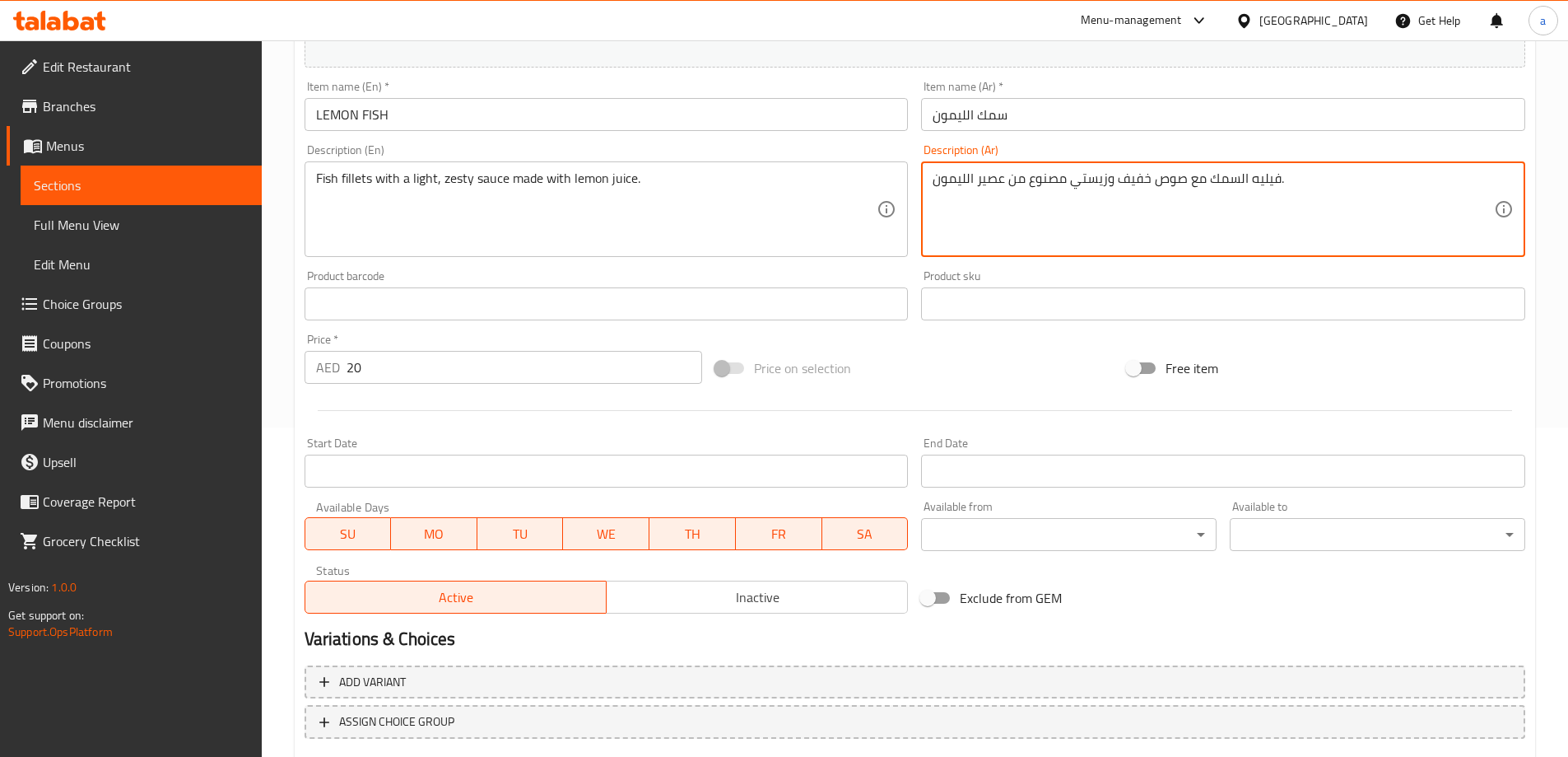
scroll to position [430, 0]
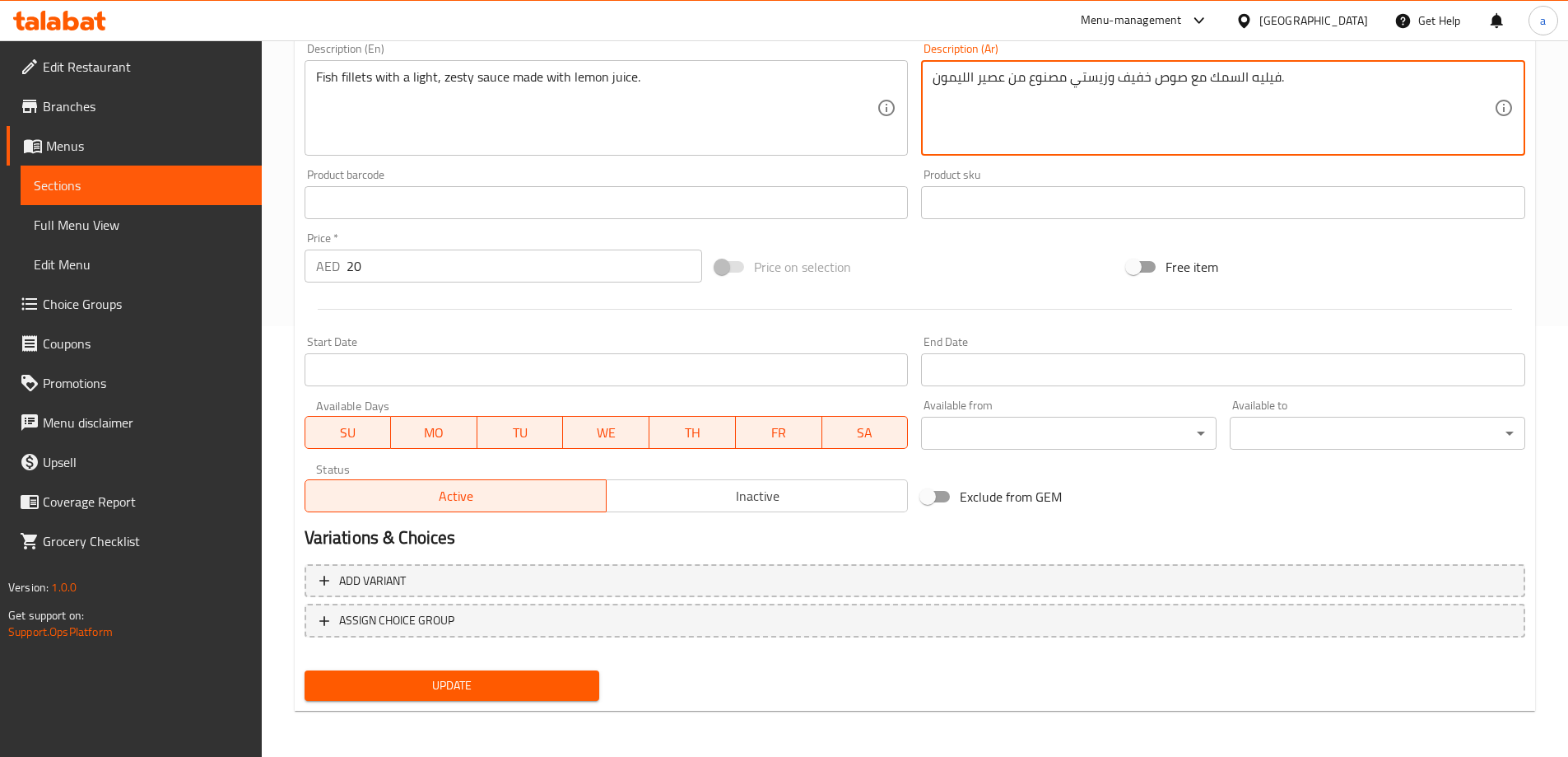
type textarea "فيليه السمك مع صوص خفيف وزيستي مصنوع من عصير الليمون."
drag, startPoint x: 512, startPoint y: 688, endPoint x: 495, endPoint y: 689, distance: 17.0
click at [512, 688] on span "Update" at bounding box center [452, 685] width 269 height 21
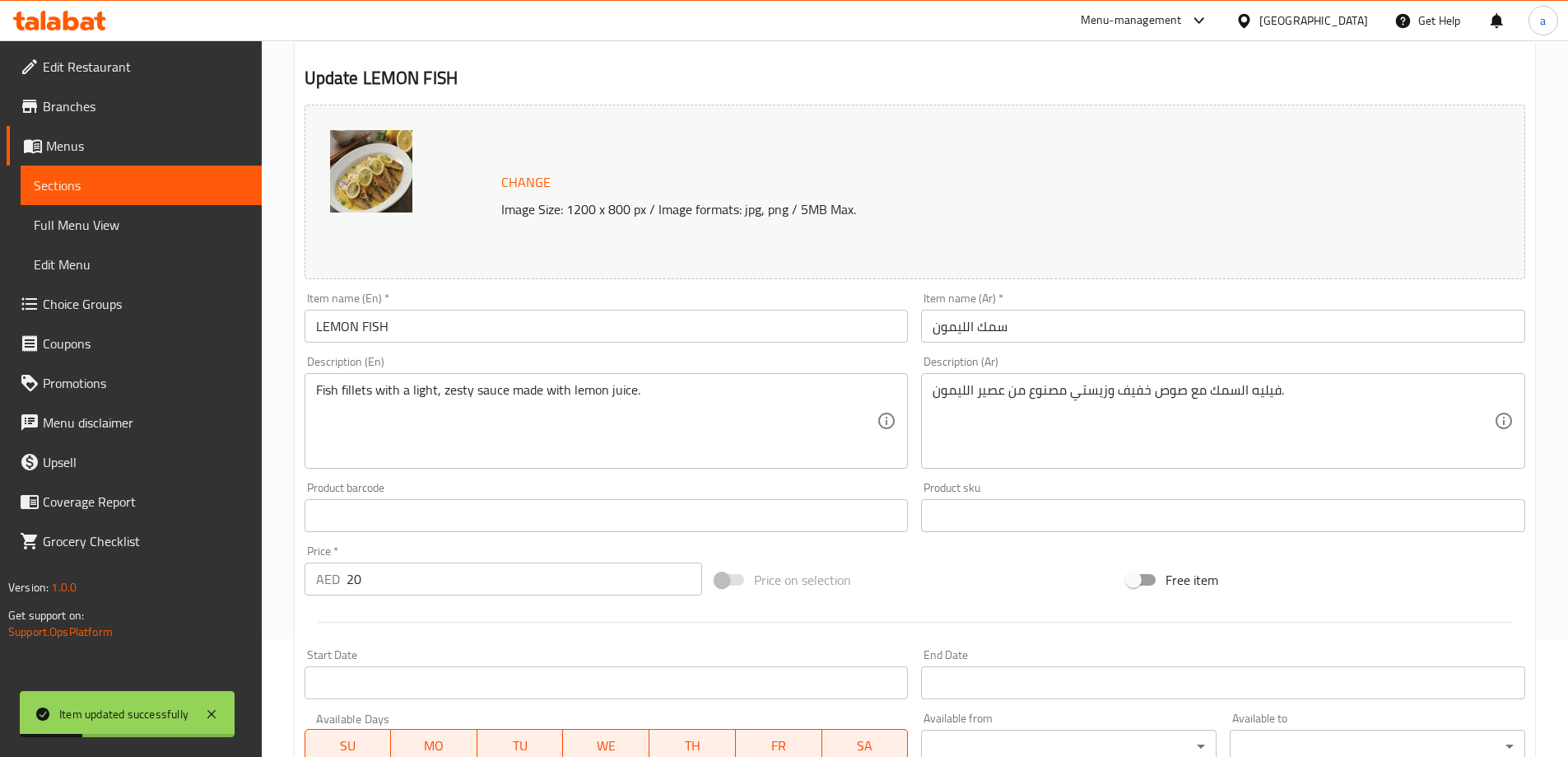
scroll to position [0, 0]
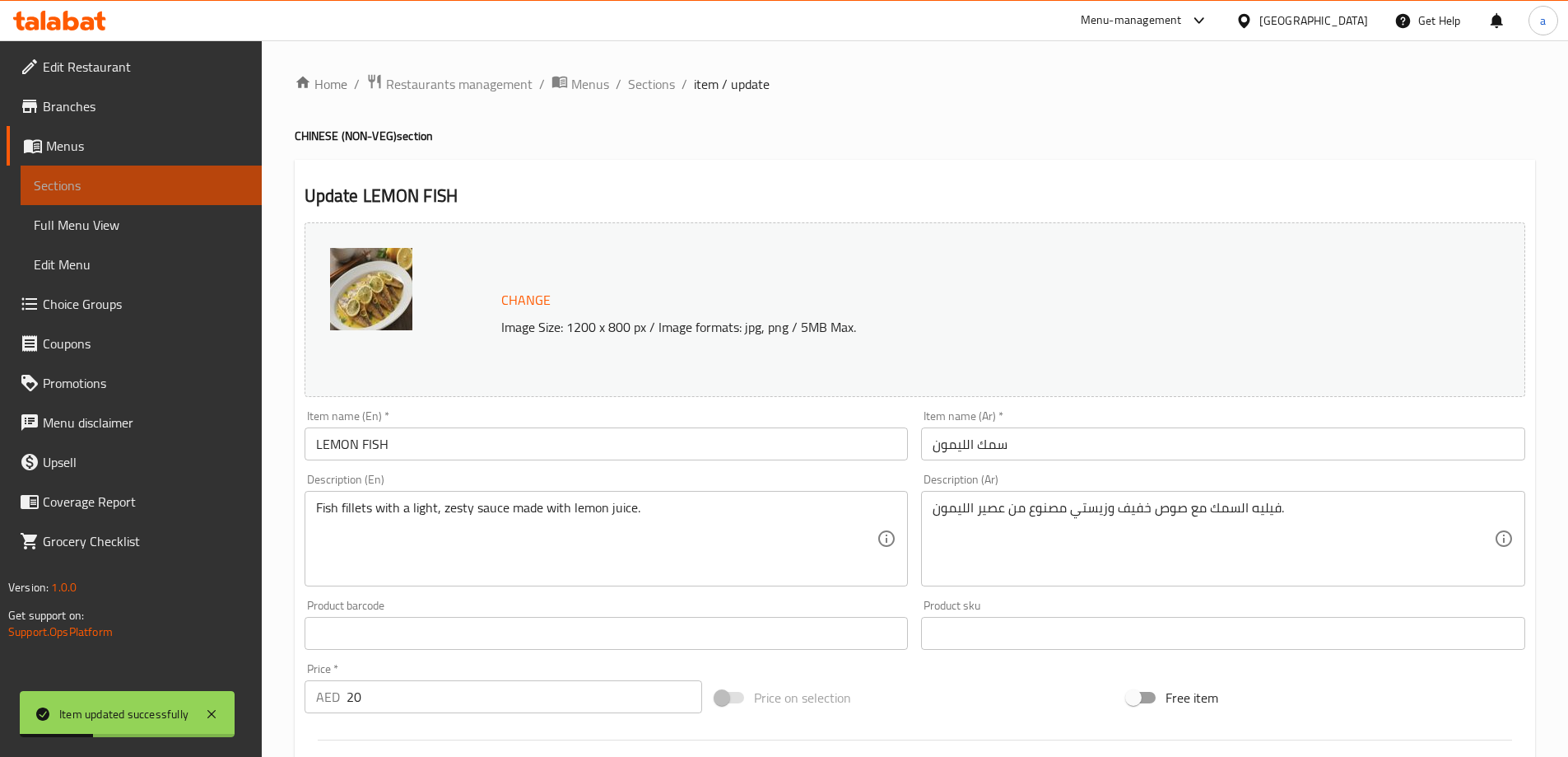
click at [171, 188] on span "Sections" at bounding box center [141, 186] width 215 height 20
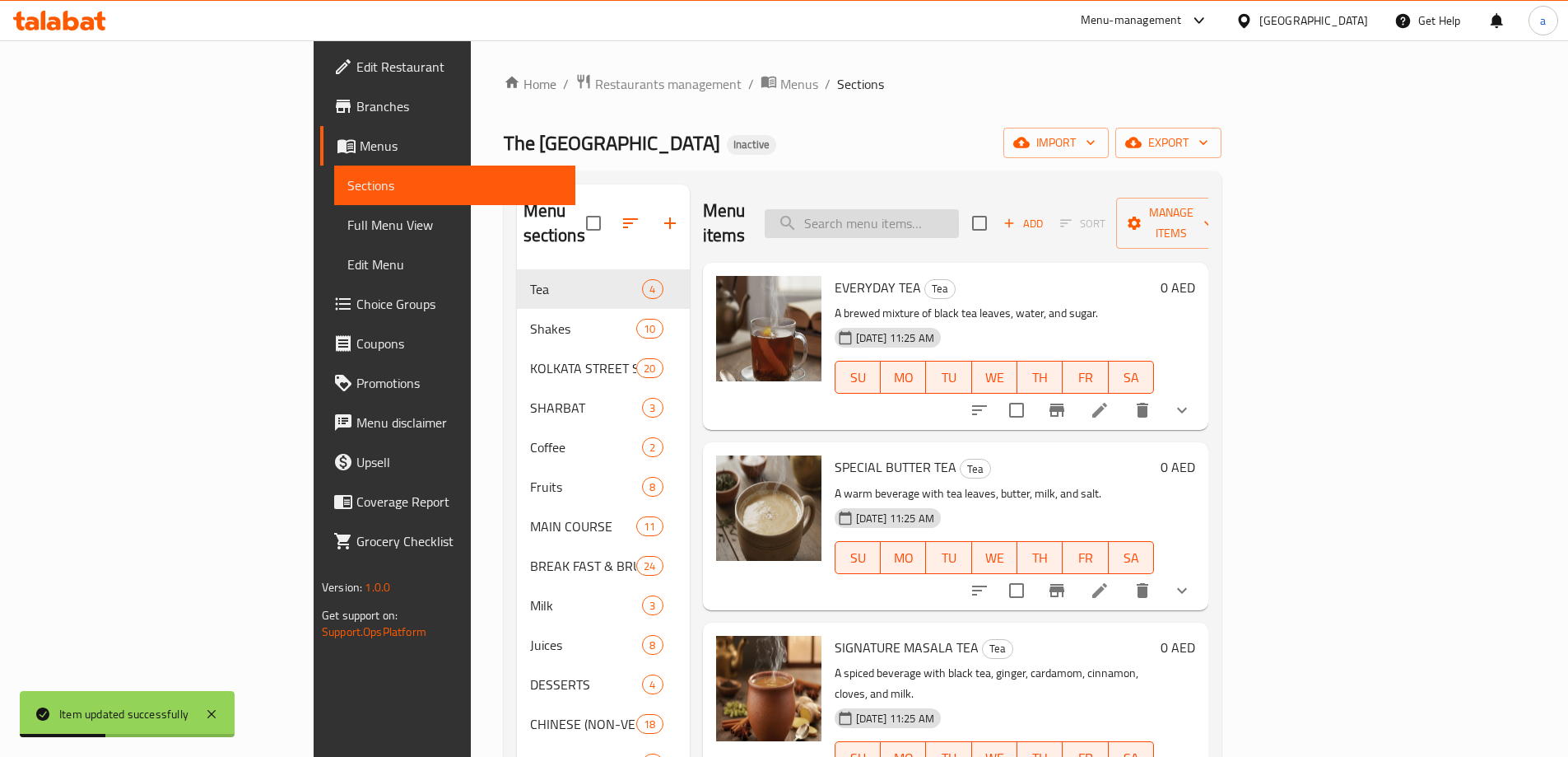
click at [959, 221] on input "search" at bounding box center [861, 223] width 195 height 29
paste input "CHOP"
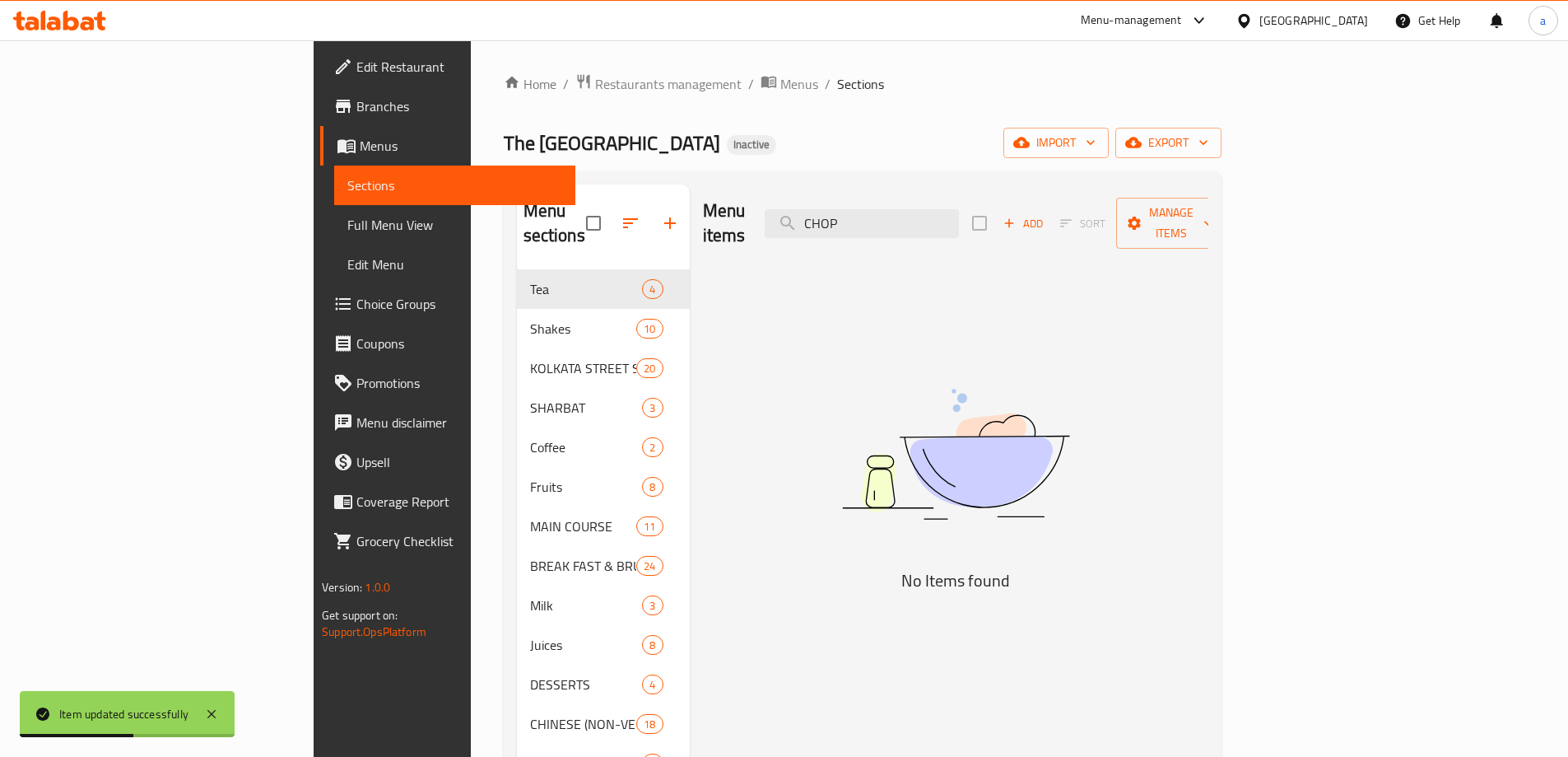
type input "CHOP"
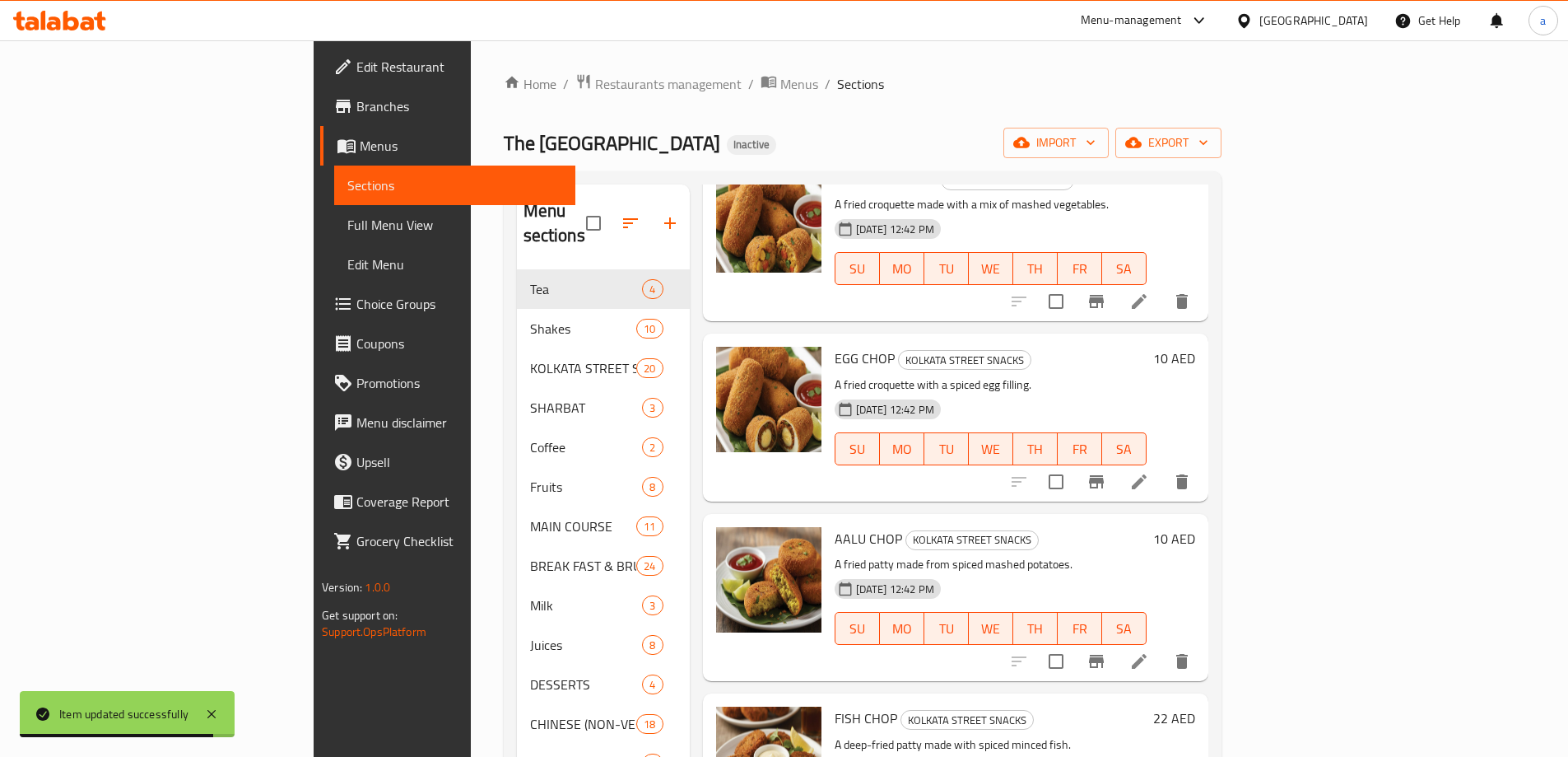
scroll to position [19, 0]
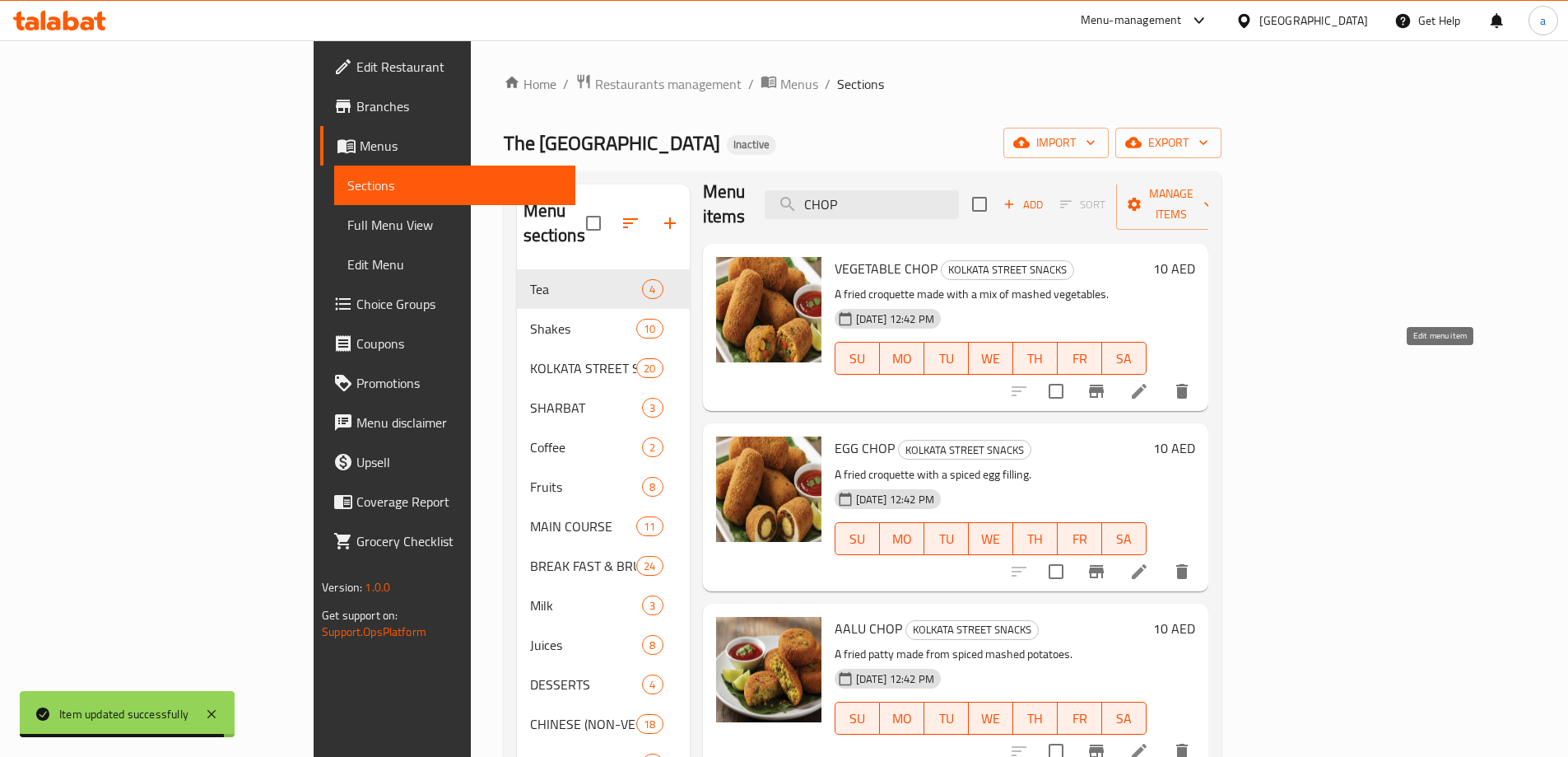
click at [1149, 381] on icon at bounding box center [1139, 391] width 20 height 20
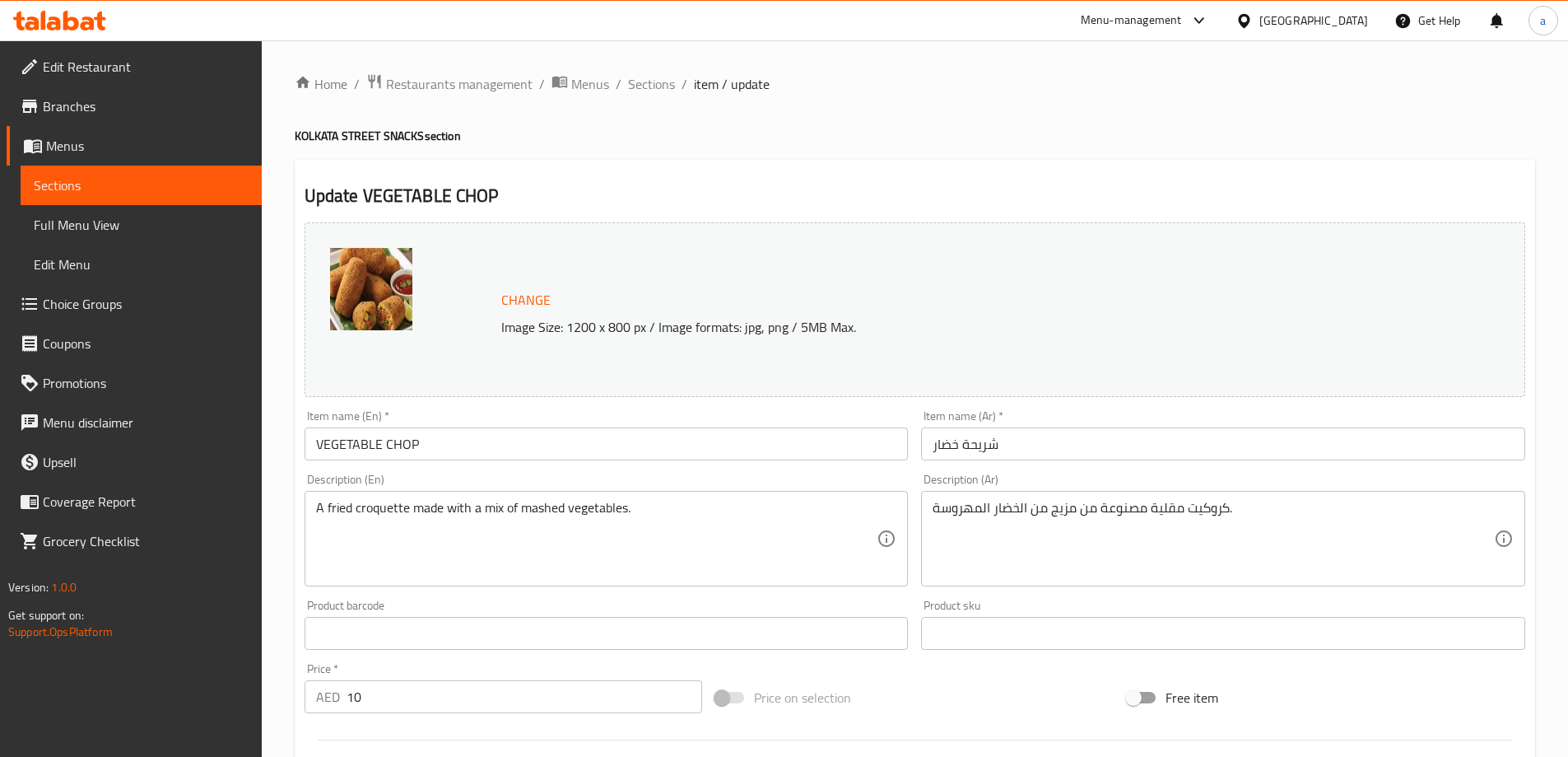
click at [993, 443] on input "شريحة خضار" at bounding box center [1223, 443] width 604 height 33
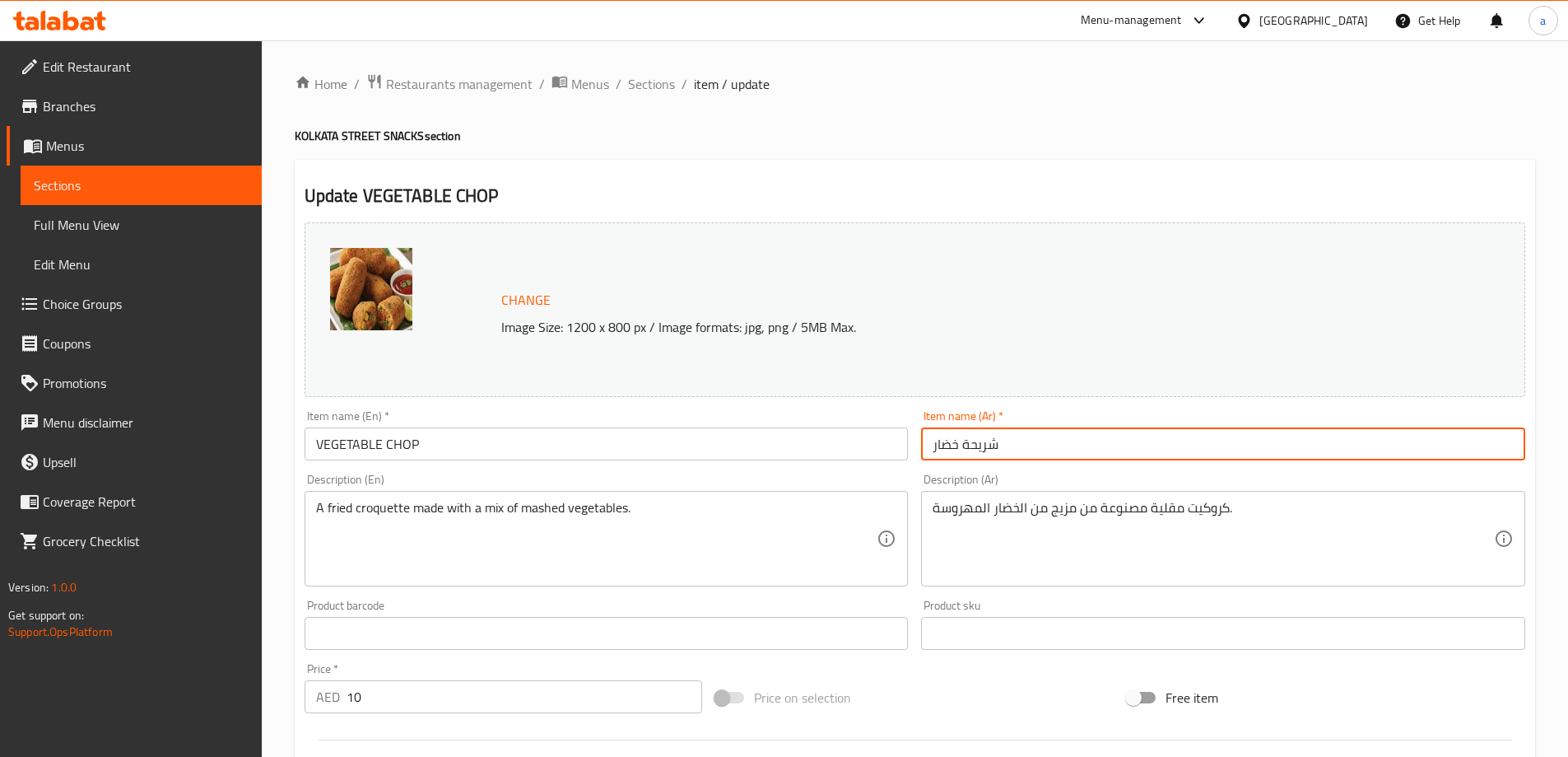
click at [993, 443] on input "شريحة خضار" at bounding box center [1223, 443] width 604 height 33
paste input "شوب"
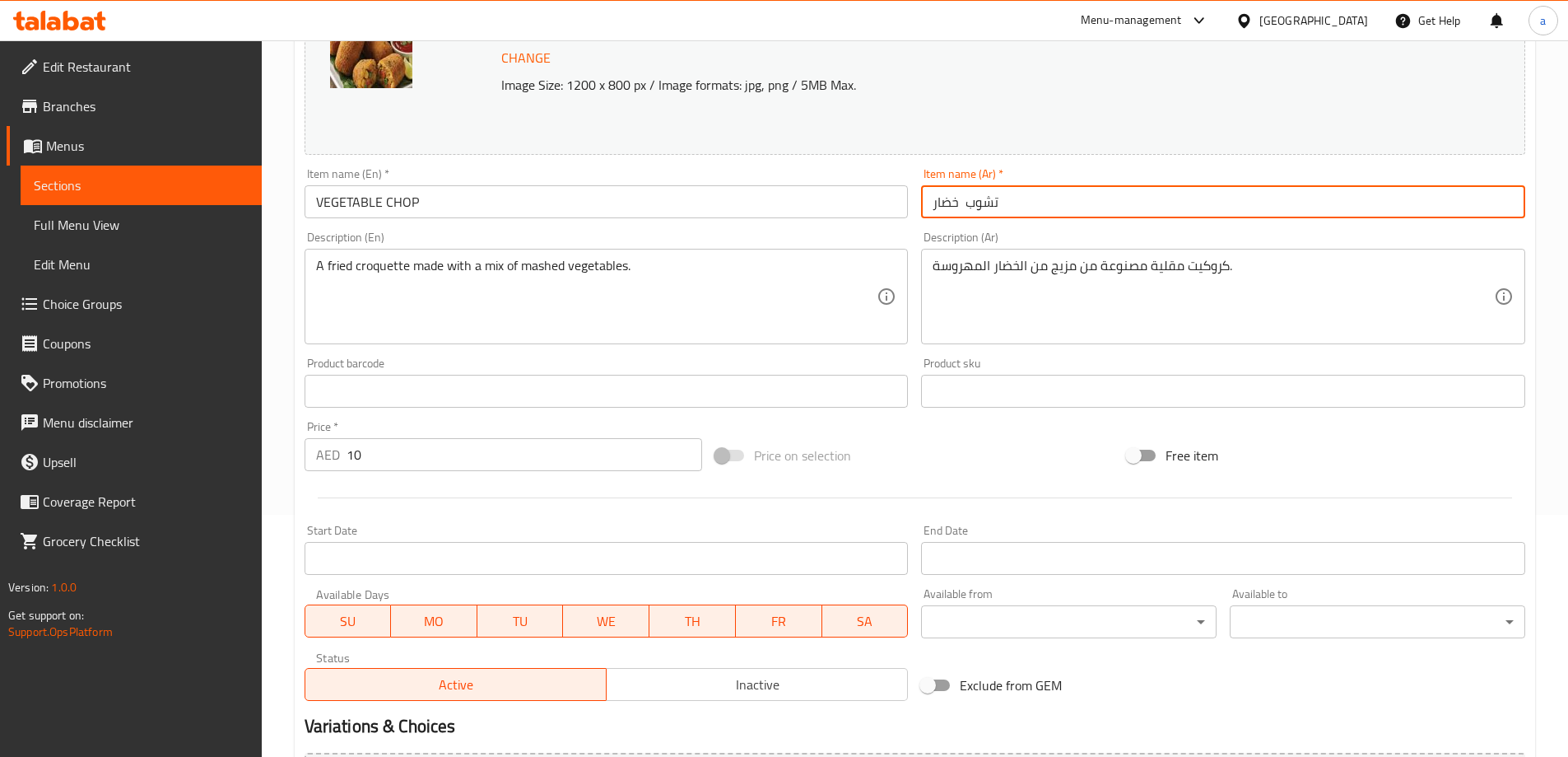
scroll to position [411, 0]
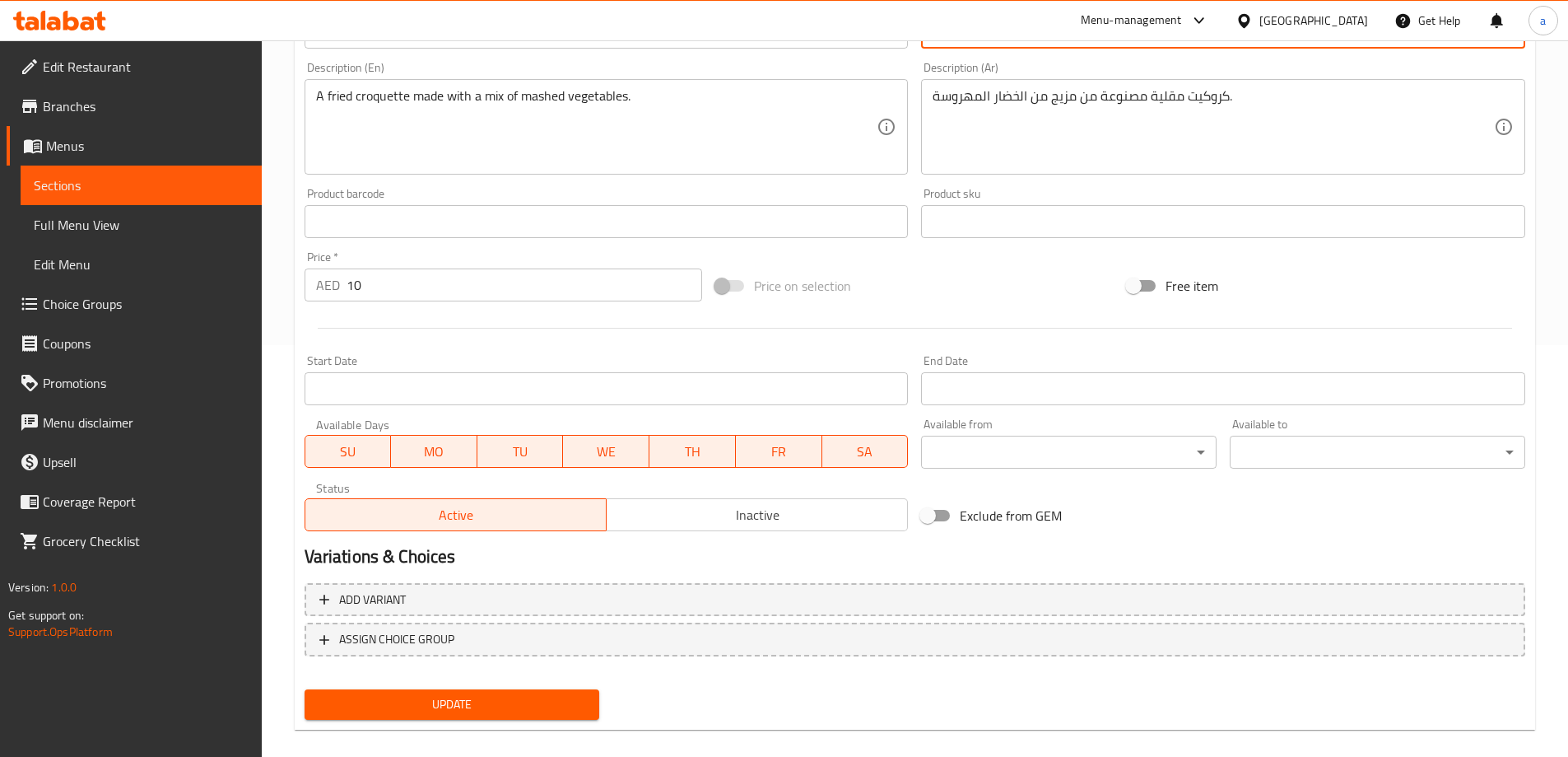
type input "تشوب خضار"
click at [397, 686] on div "Update" at bounding box center [452, 705] width 308 height 44
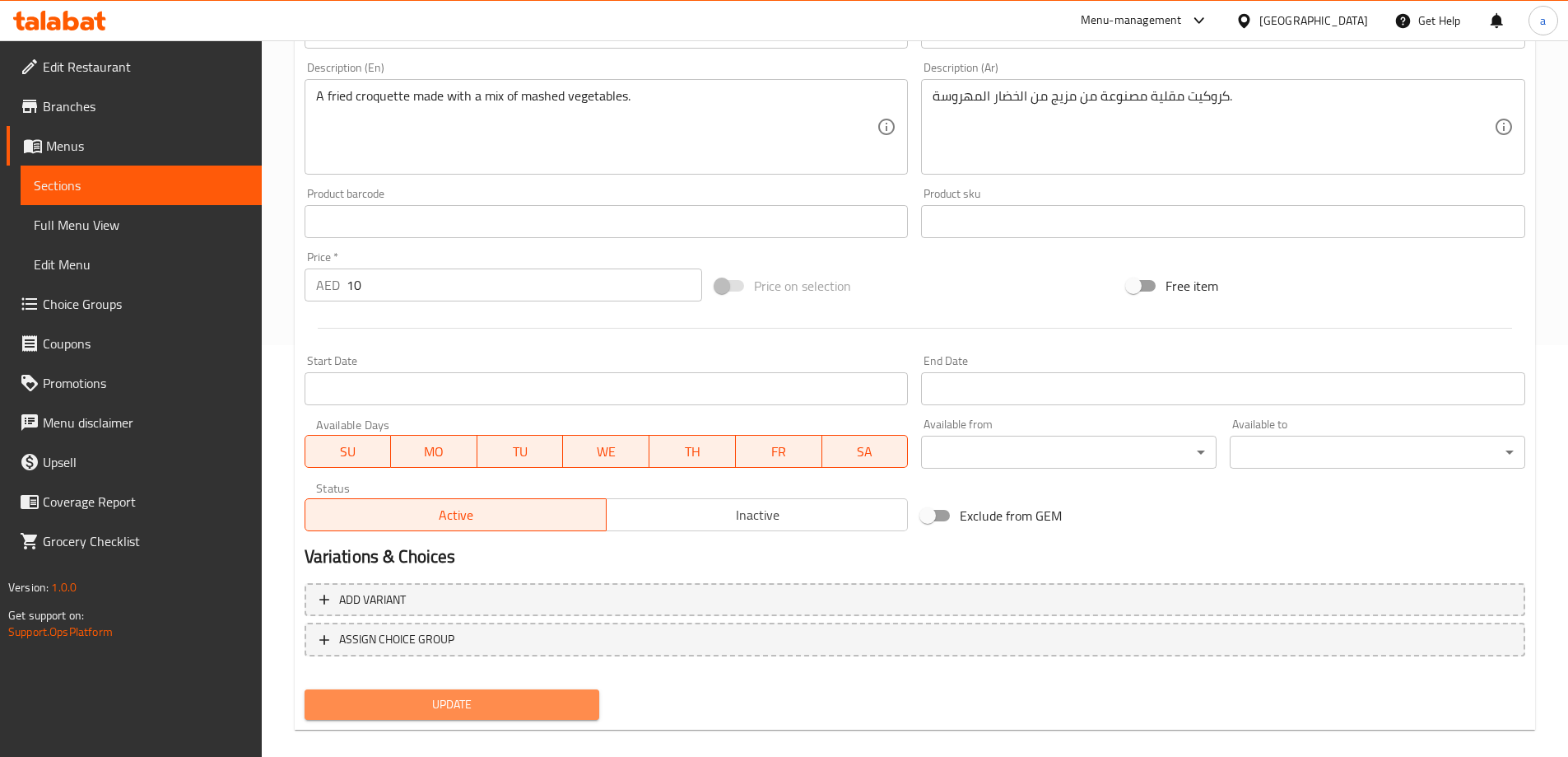
click at [401, 700] on span "Update" at bounding box center [452, 704] width 269 height 21
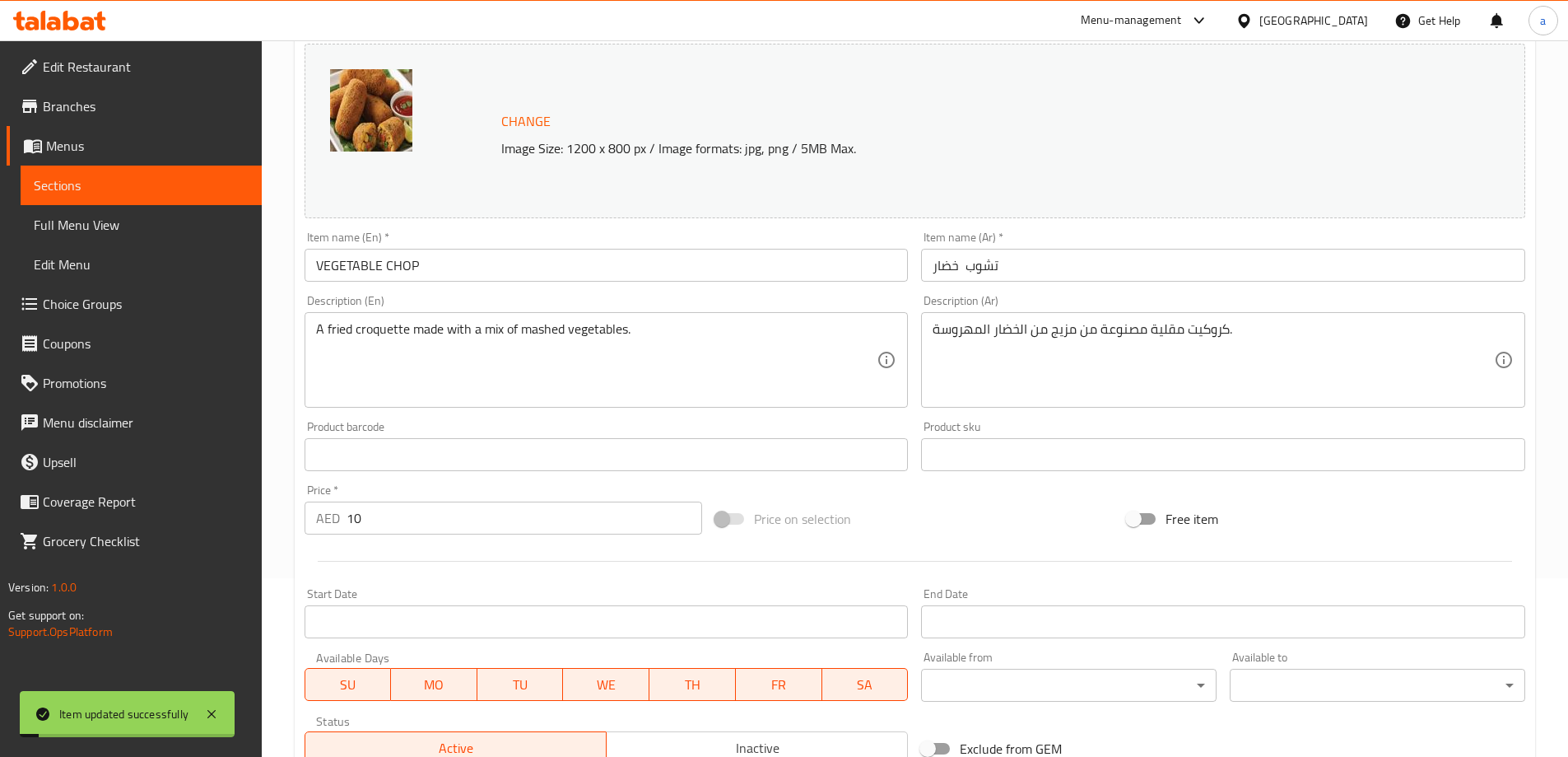
scroll to position [0, 0]
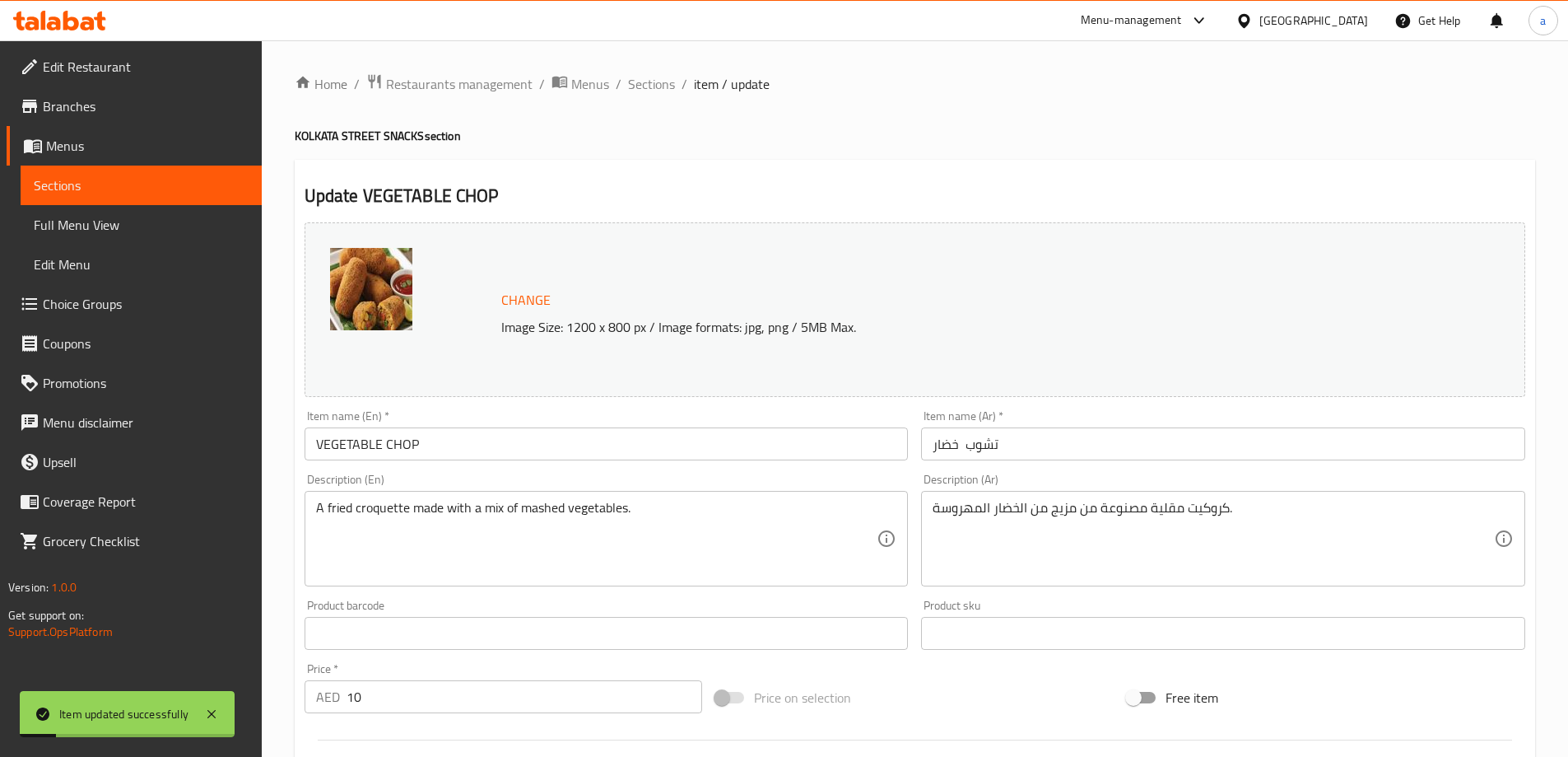
click at [194, 183] on span "Sections" at bounding box center [141, 186] width 215 height 20
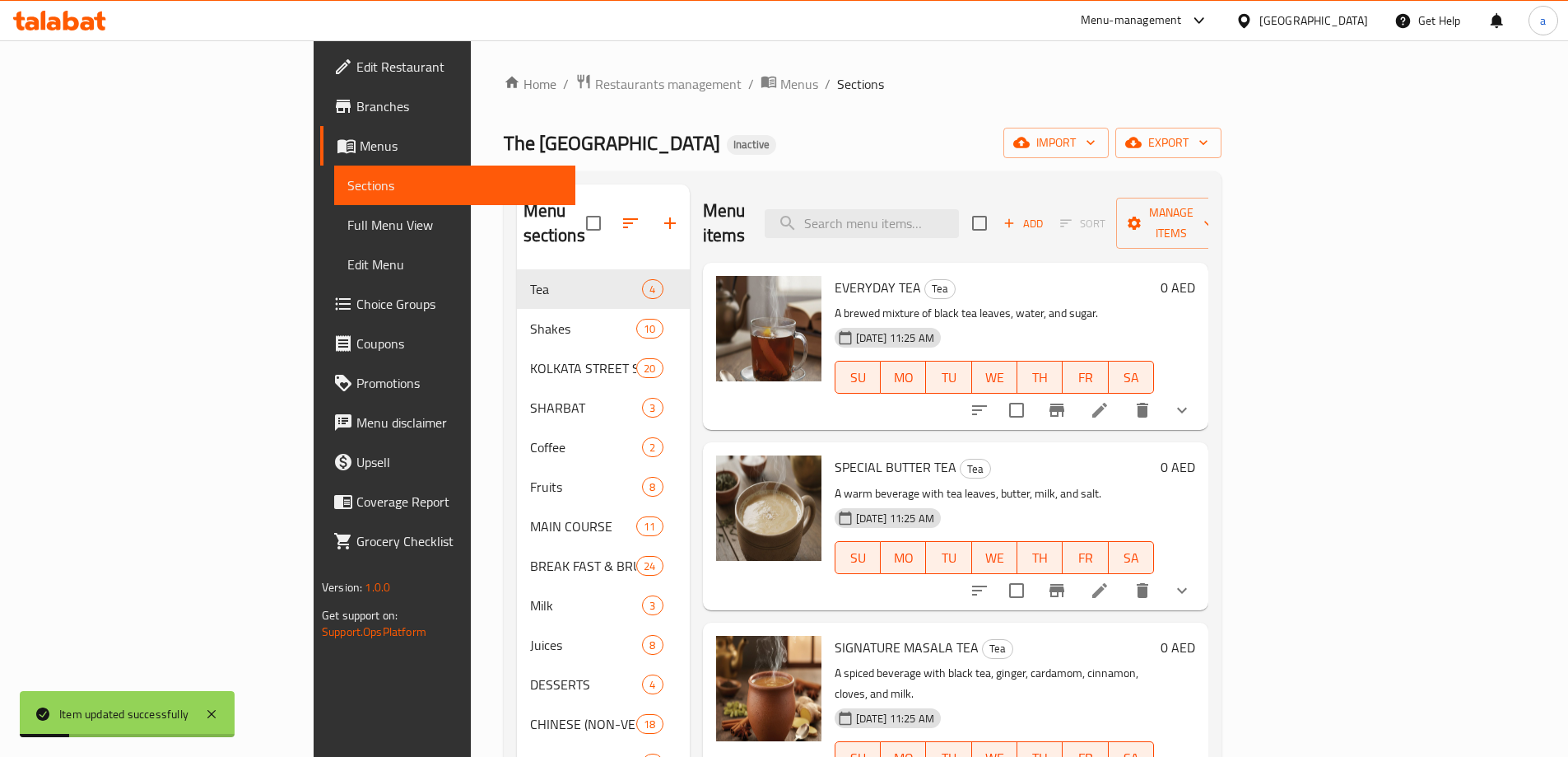
click at [972, 232] on div "Menu items Add Sort Manage items" at bounding box center [955, 224] width 505 height 78
click at [959, 214] on input "search" at bounding box center [861, 223] width 195 height 29
paste input "CHOP"
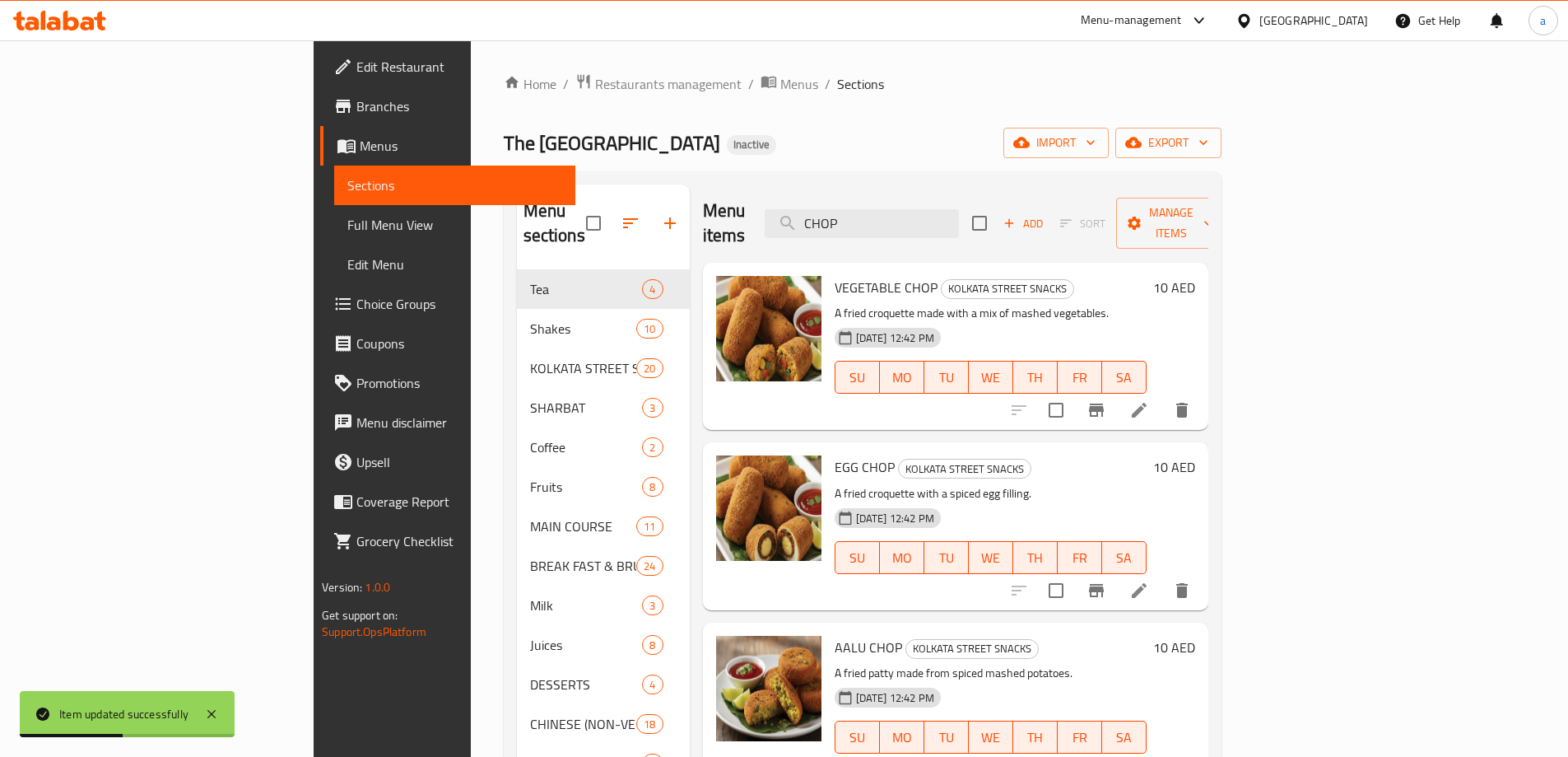
scroll to position [165, 0]
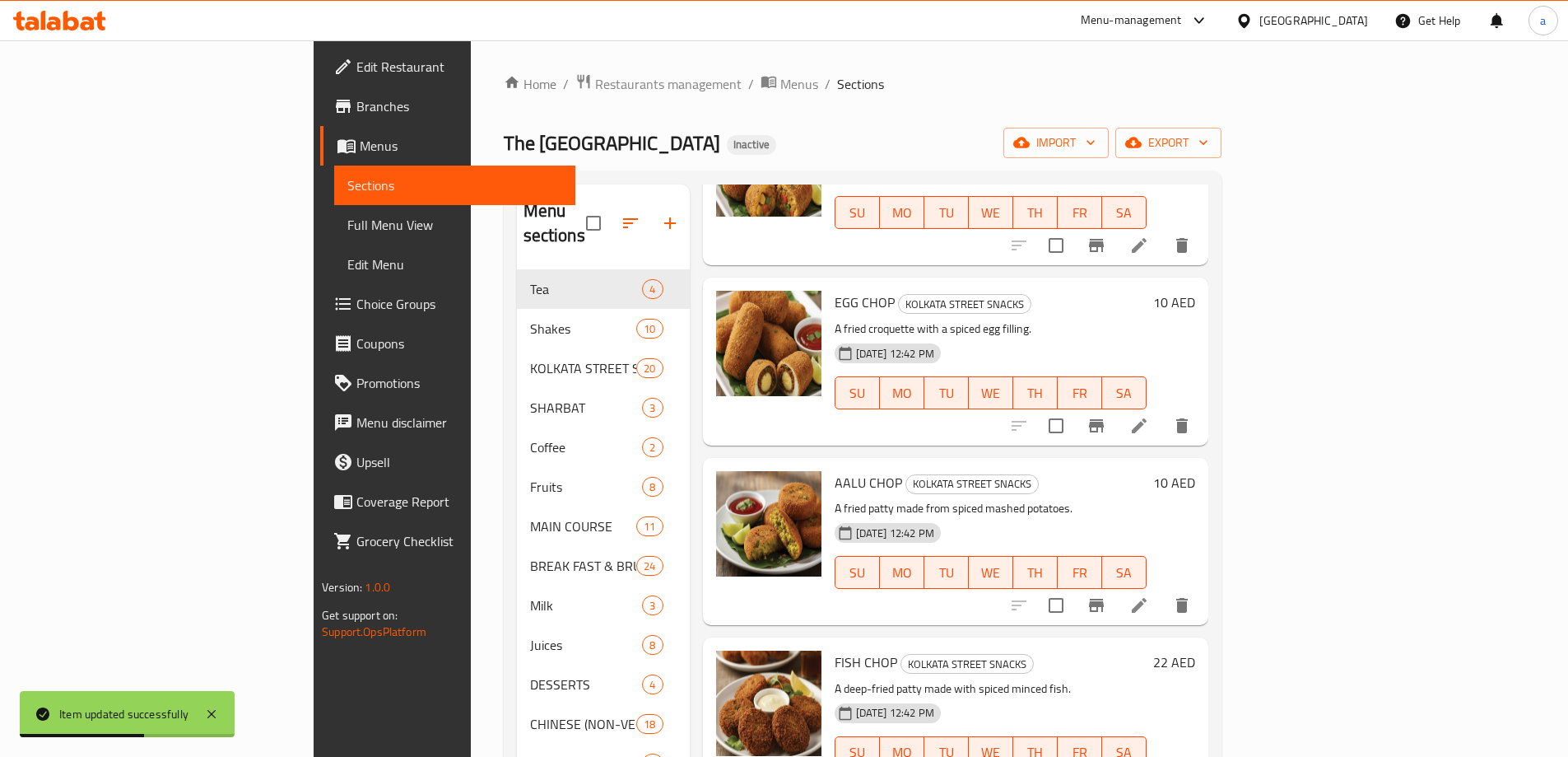
type input "CHOP"
click at [1162, 410] on li at bounding box center [1139, 425] width 46 height 30
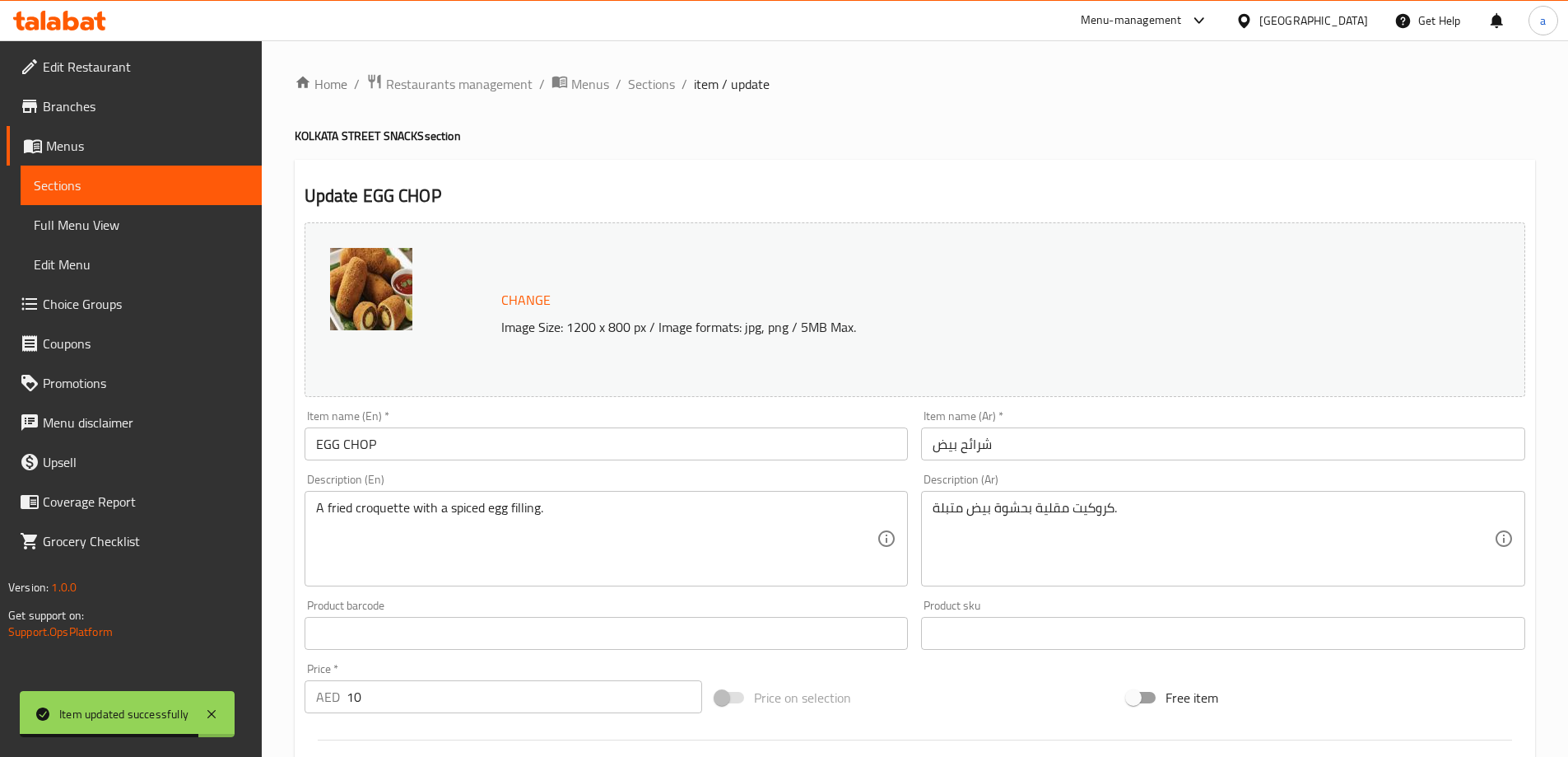
click at [969, 455] on input "شرائح بيض" at bounding box center [1223, 443] width 604 height 33
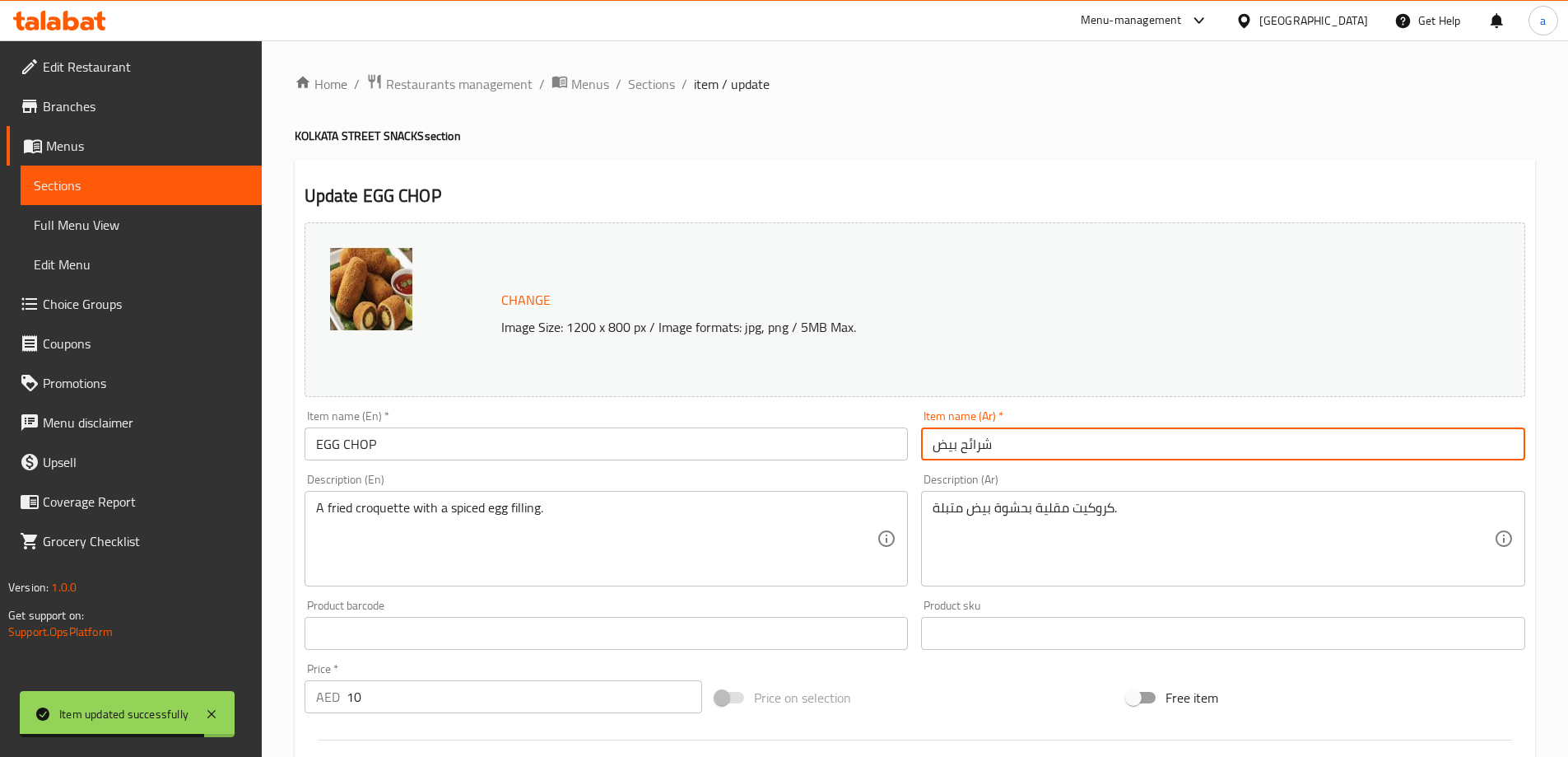
click at [969, 455] on input "شرائح بيض" at bounding box center [1223, 443] width 604 height 33
paste input "شوب"
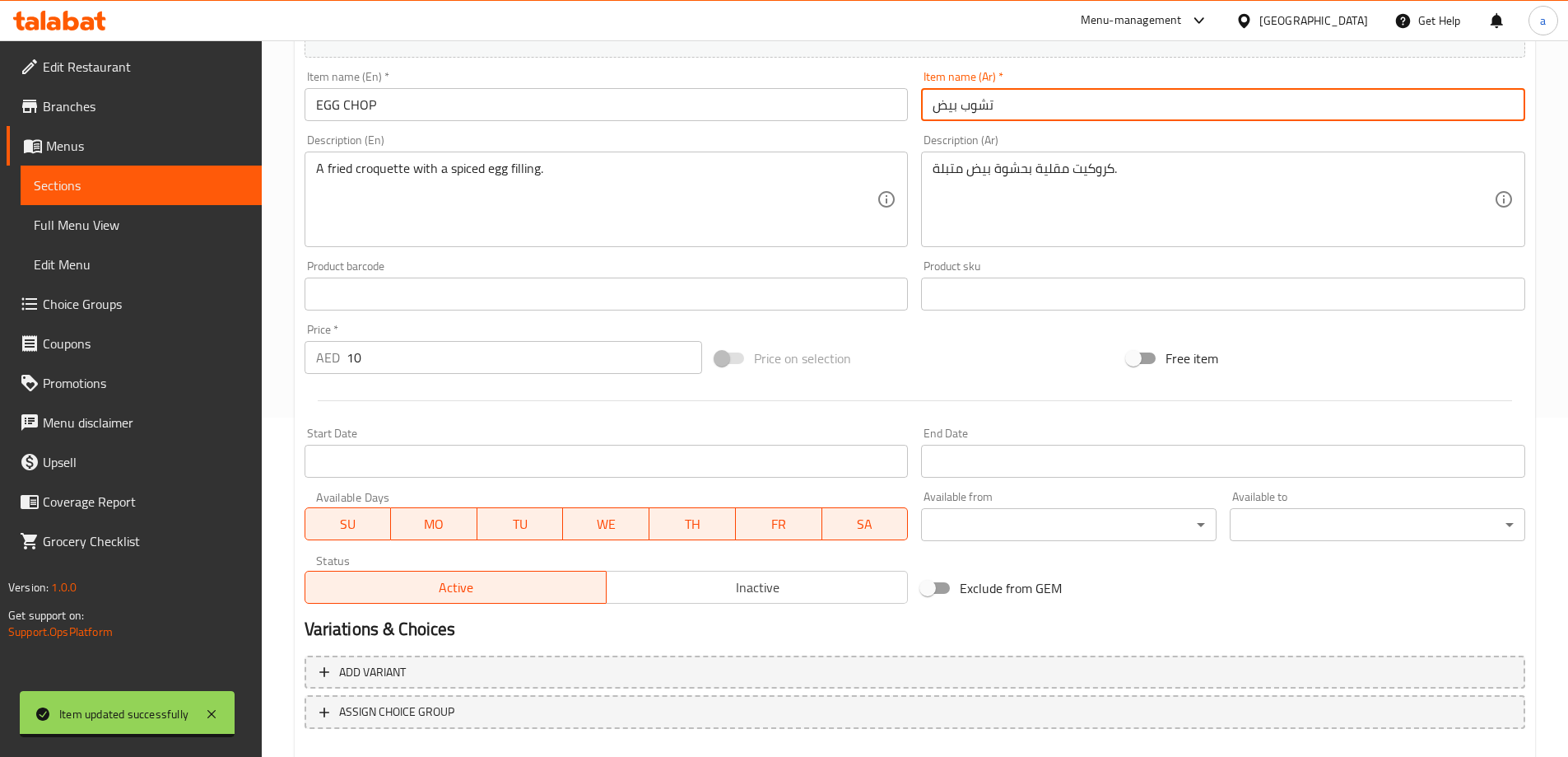
scroll to position [411, 0]
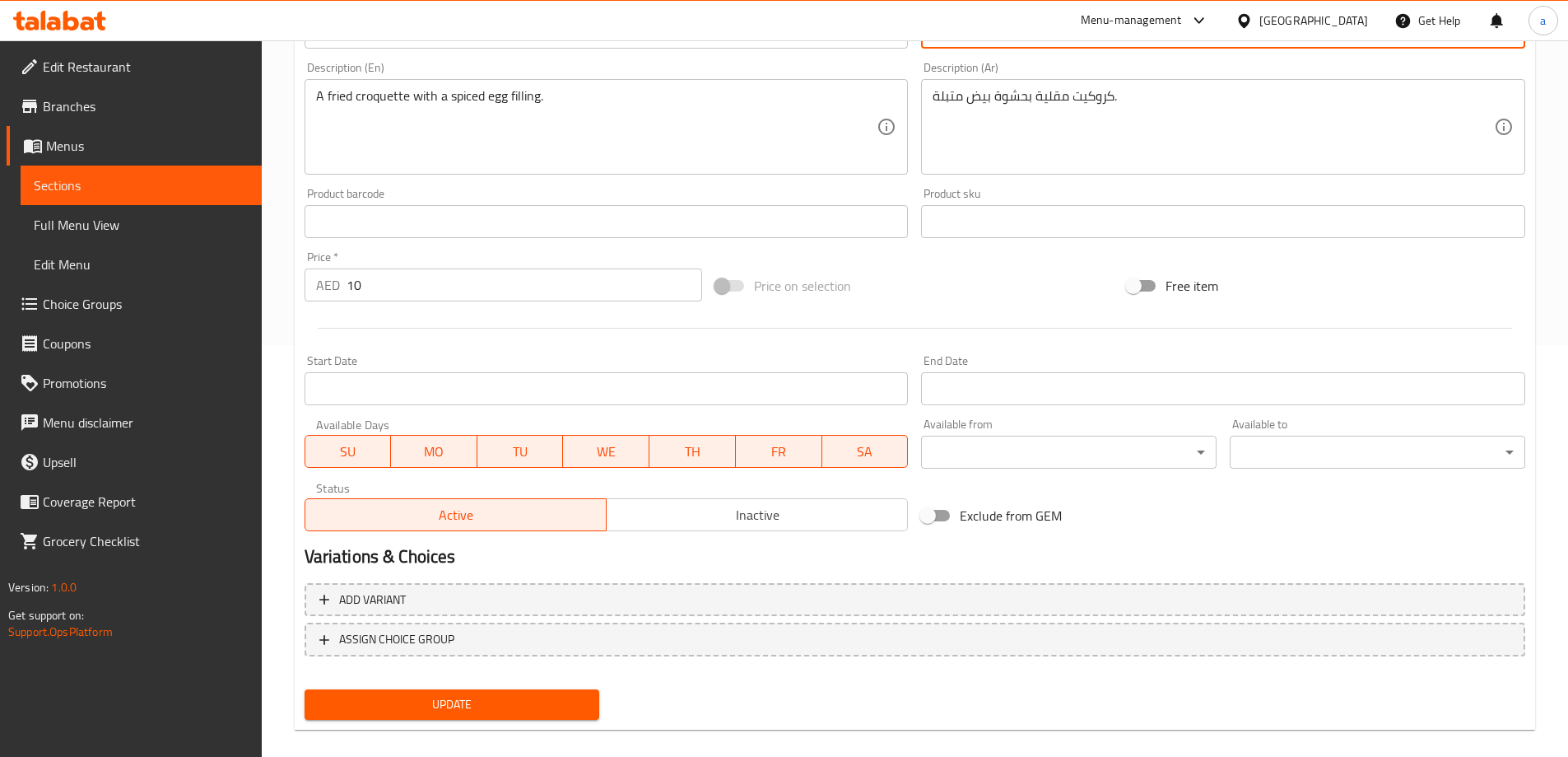
type input "تشوب بيض"
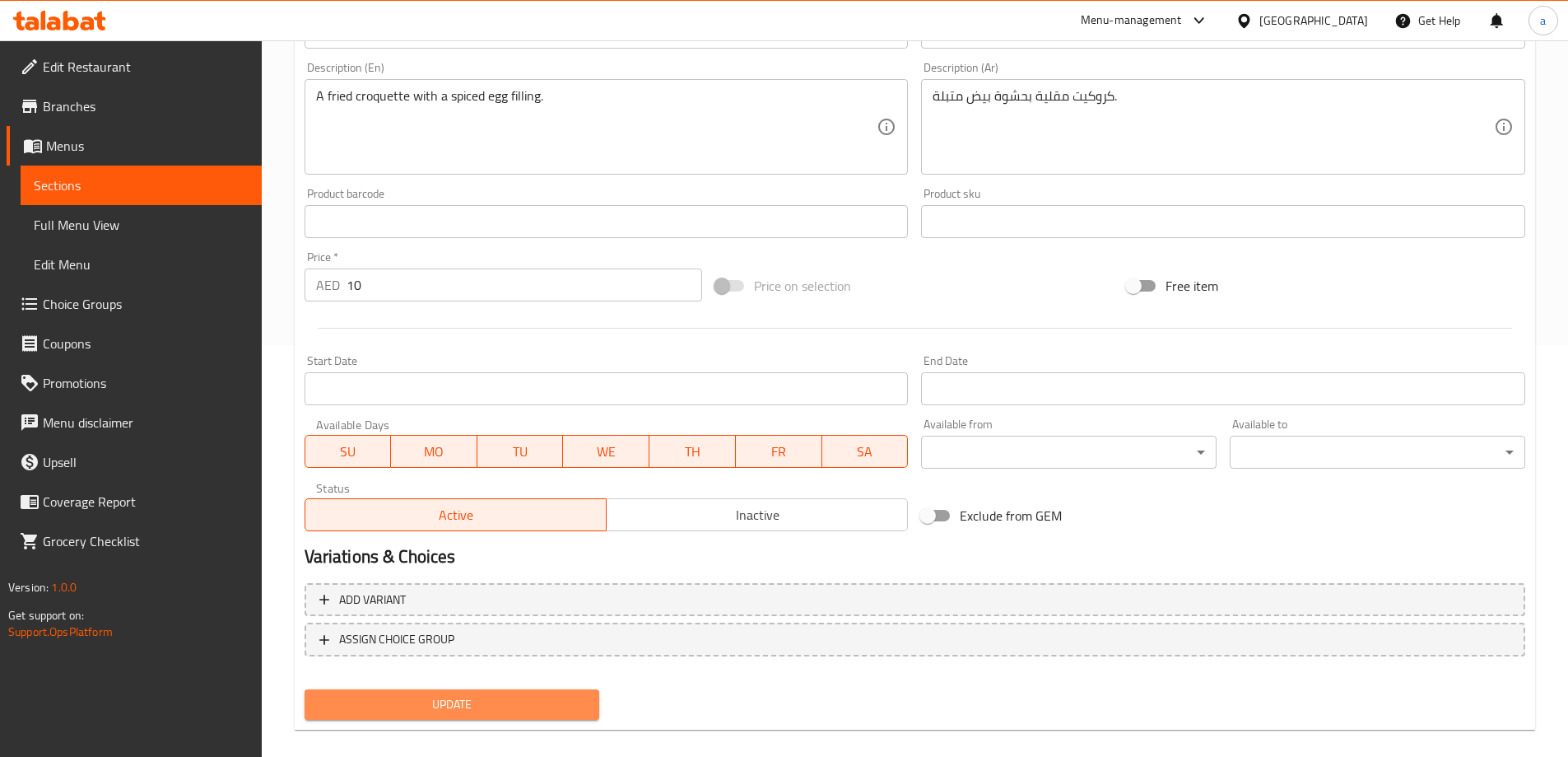
click at [435, 702] on span "Update" at bounding box center [452, 704] width 269 height 21
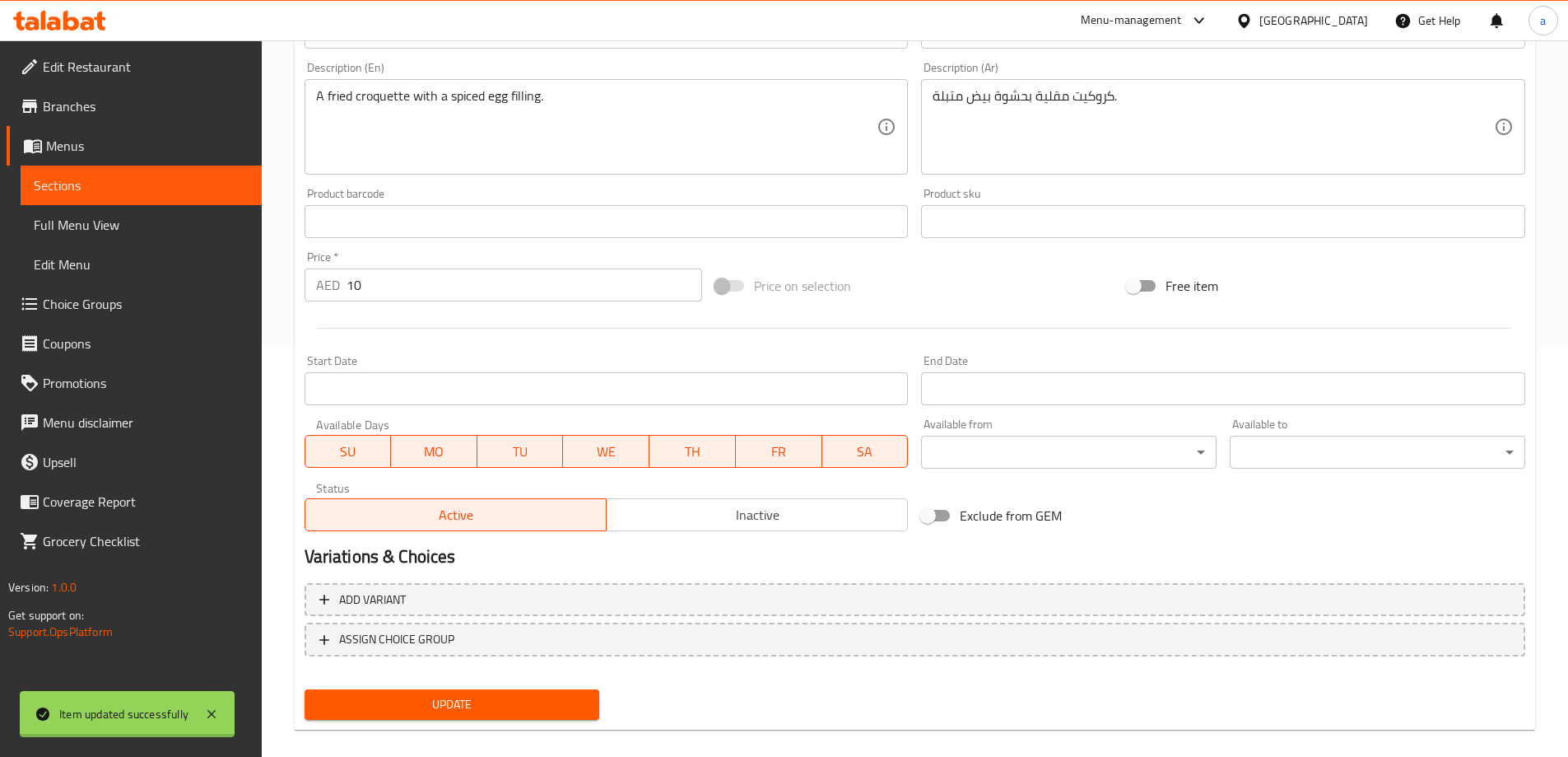
click at [469, 697] on div at bounding box center [784, 378] width 1568 height 757
click at [455, 700] on span "Update" at bounding box center [452, 704] width 269 height 21
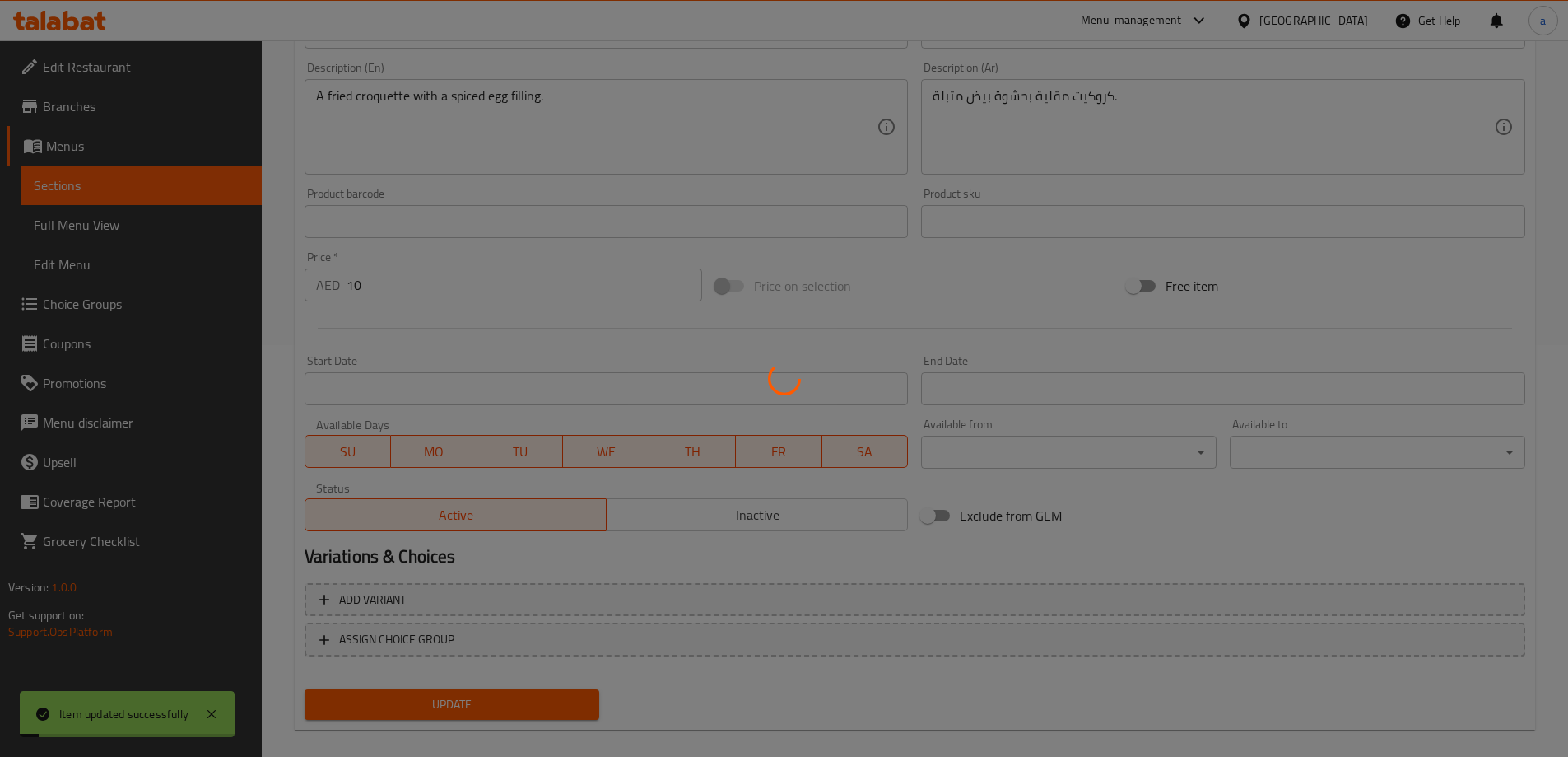
click at [195, 173] on div at bounding box center [784, 378] width 1568 height 757
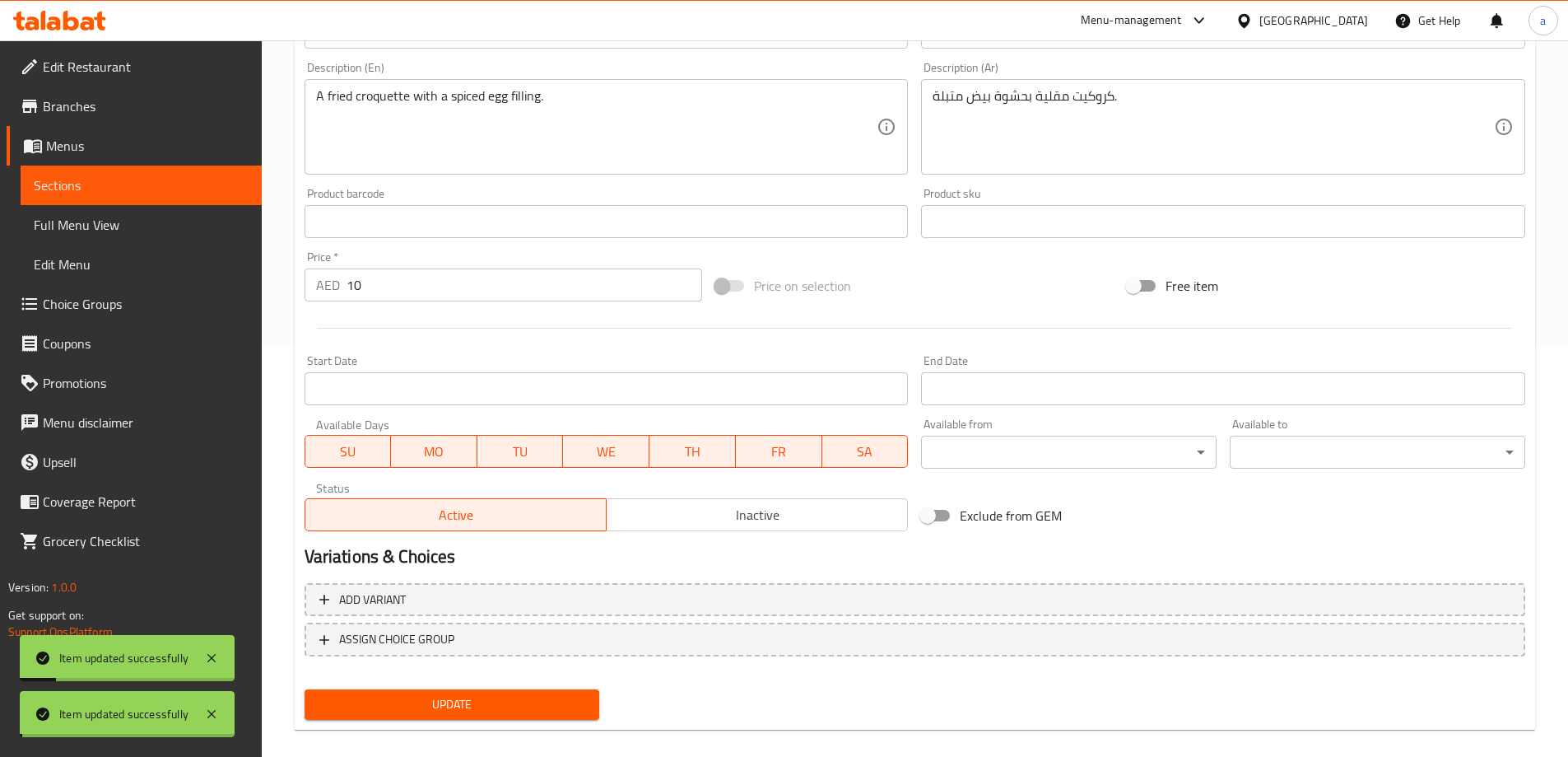
click at [232, 189] on span "Sections" at bounding box center [141, 186] width 215 height 20
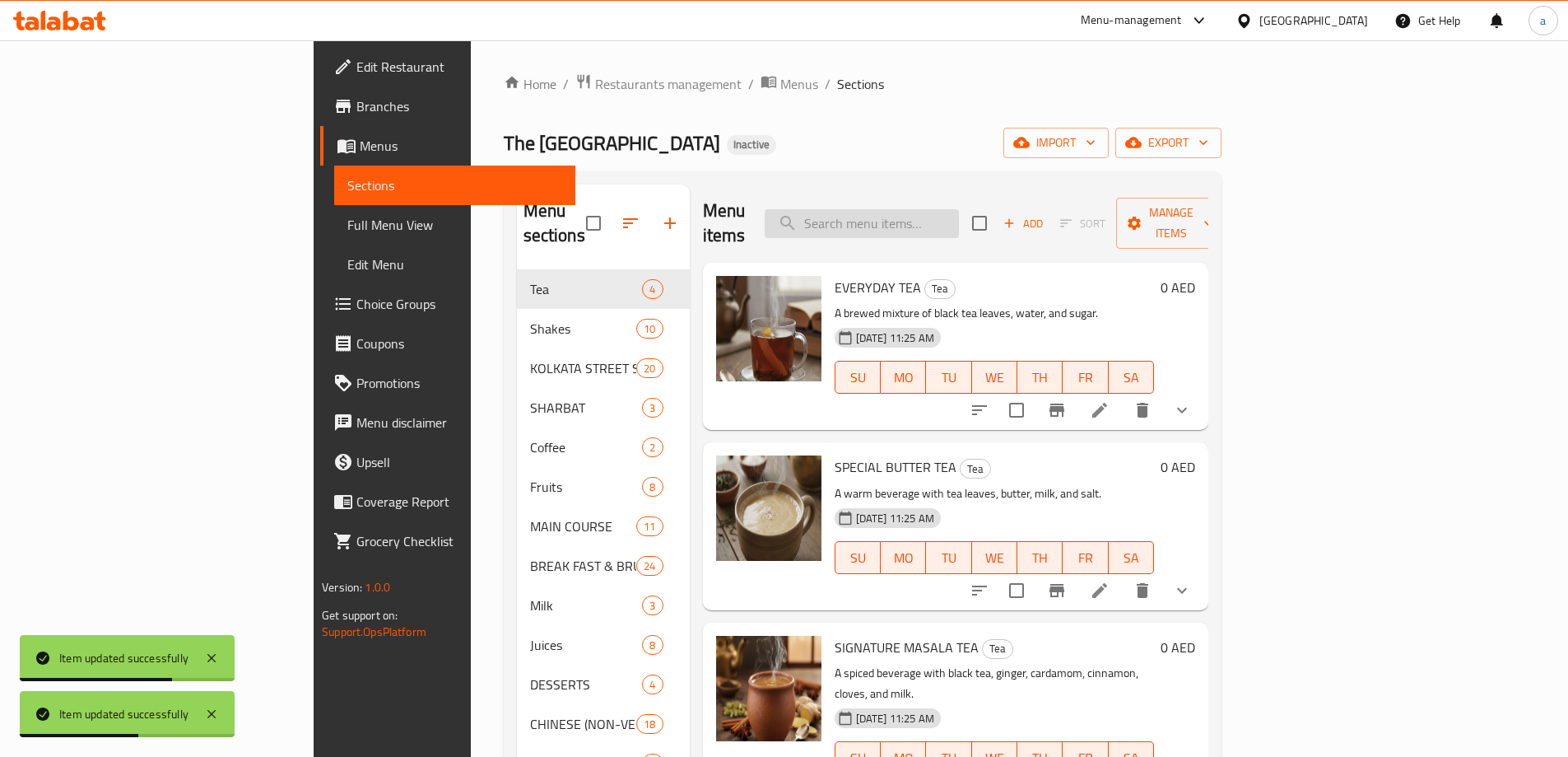
click at [959, 216] on input "search" at bounding box center [861, 223] width 195 height 29
paste input "CHOP"
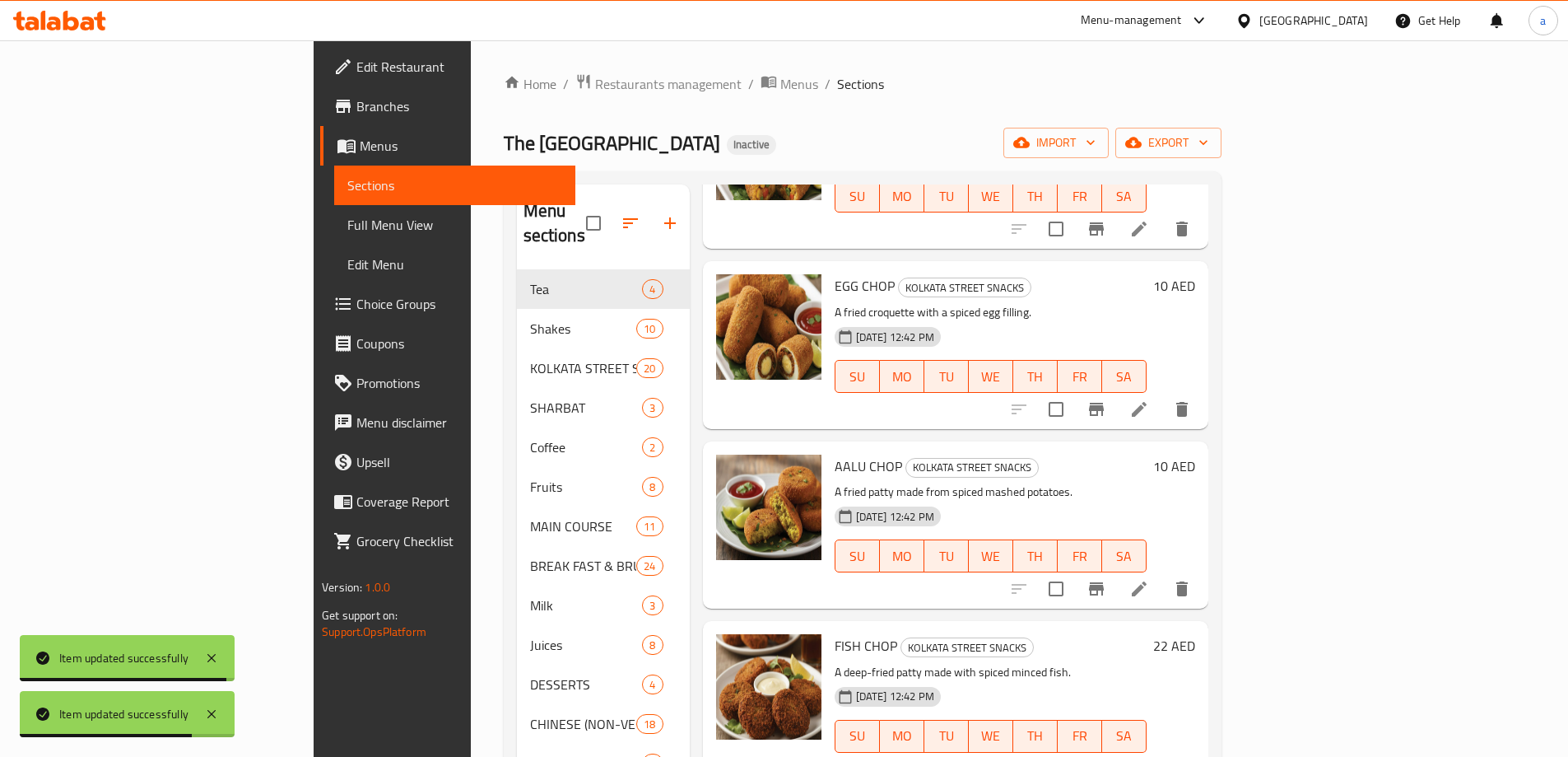
scroll to position [184, 0]
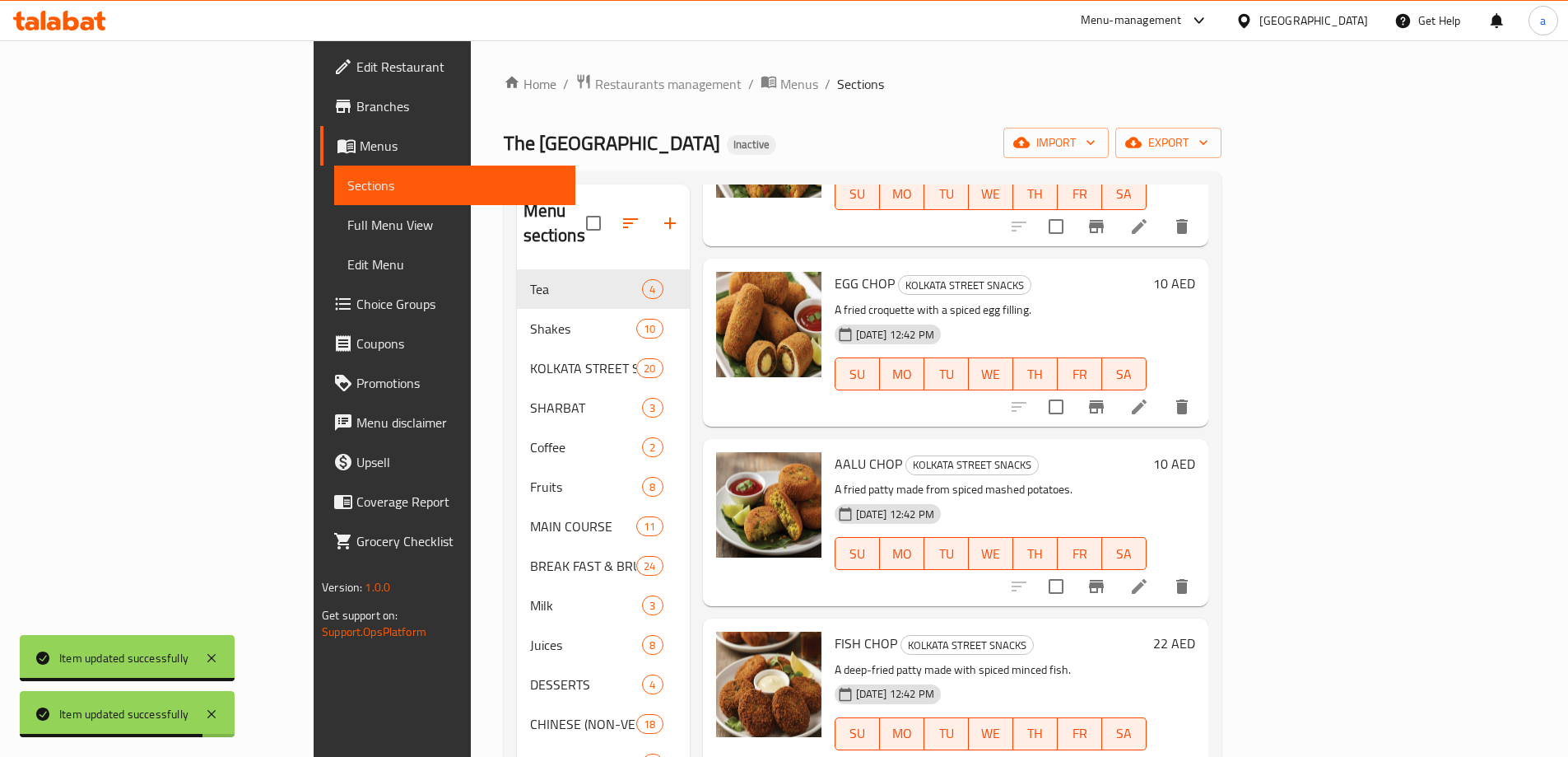
type input "CHOP"
click at [1149, 576] on icon at bounding box center [1139, 586] width 20 height 20
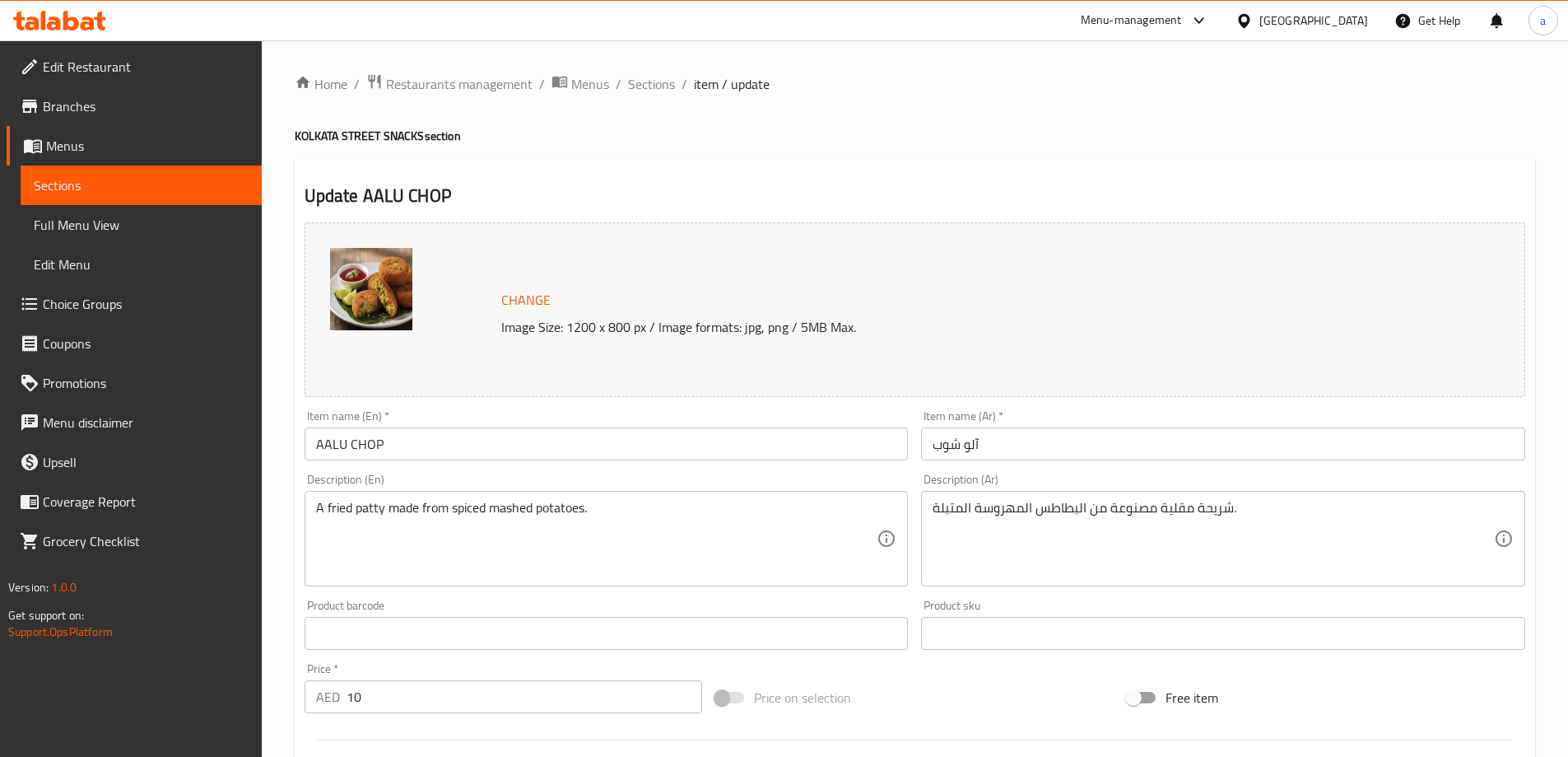
click at [952, 444] on input "آلو شوب" at bounding box center [1223, 443] width 604 height 33
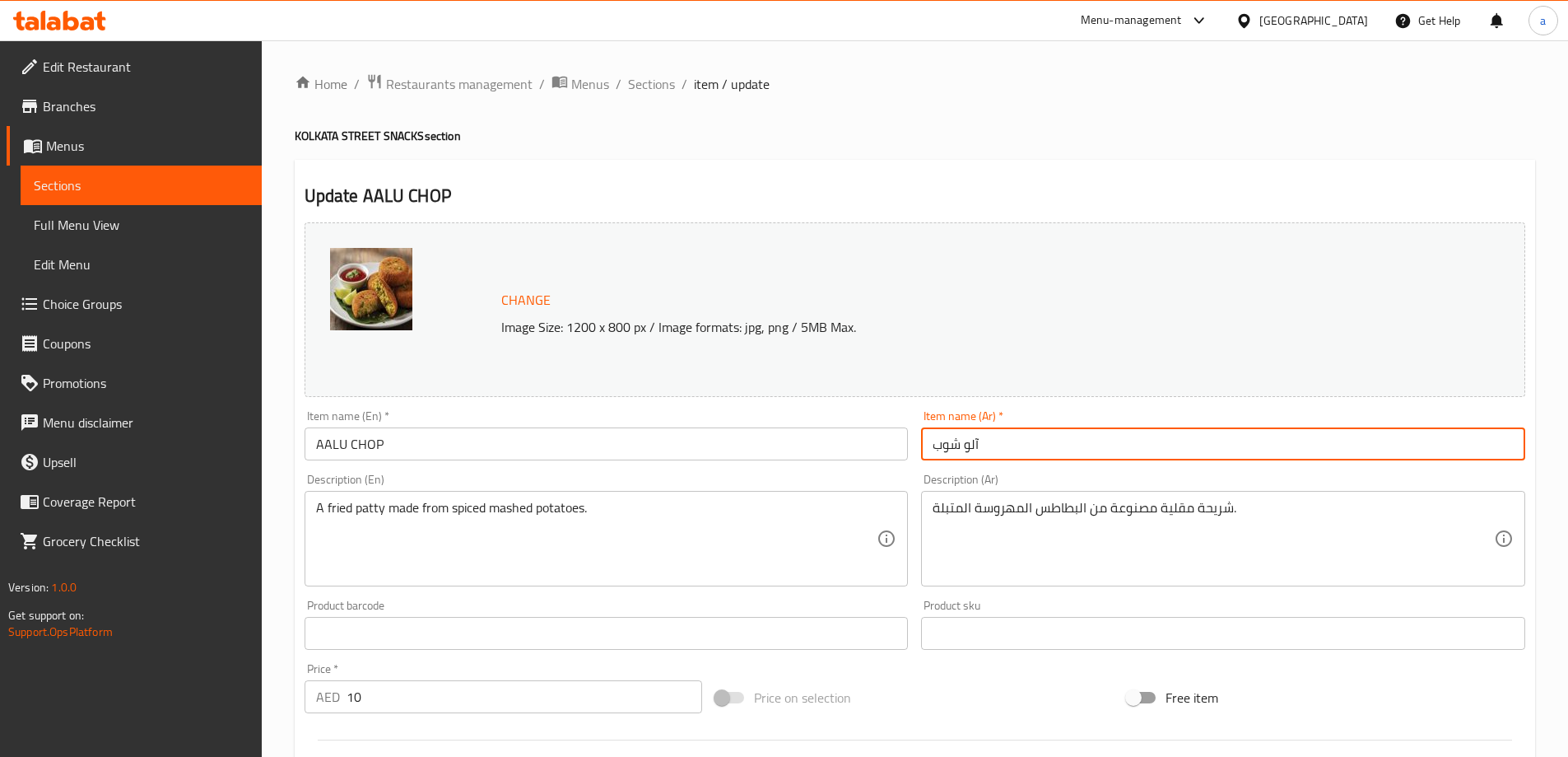
click at [952, 444] on input "آلو شوب" at bounding box center [1223, 443] width 604 height 33
paste input "شوب"
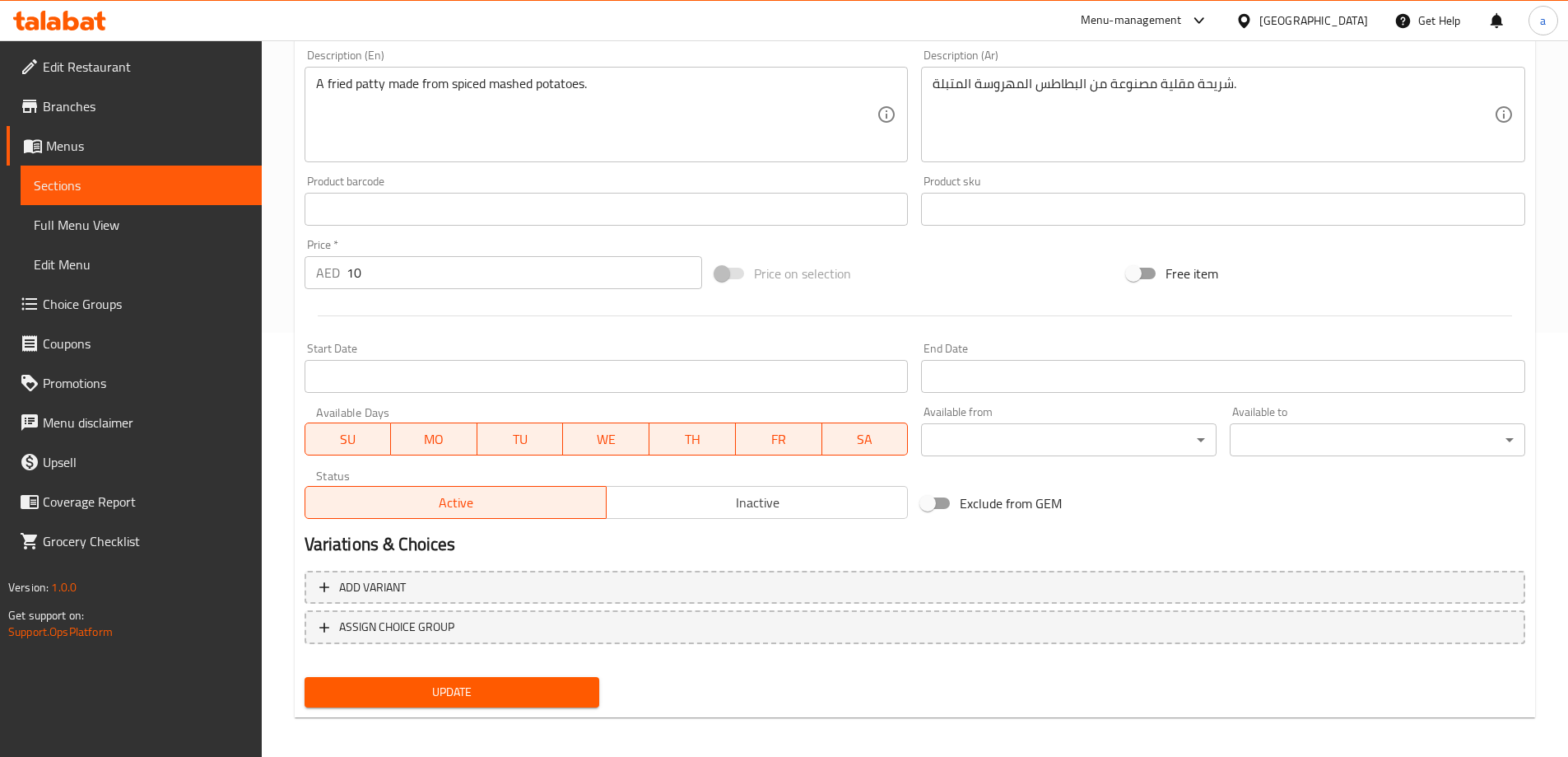
scroll to position [430, 0]
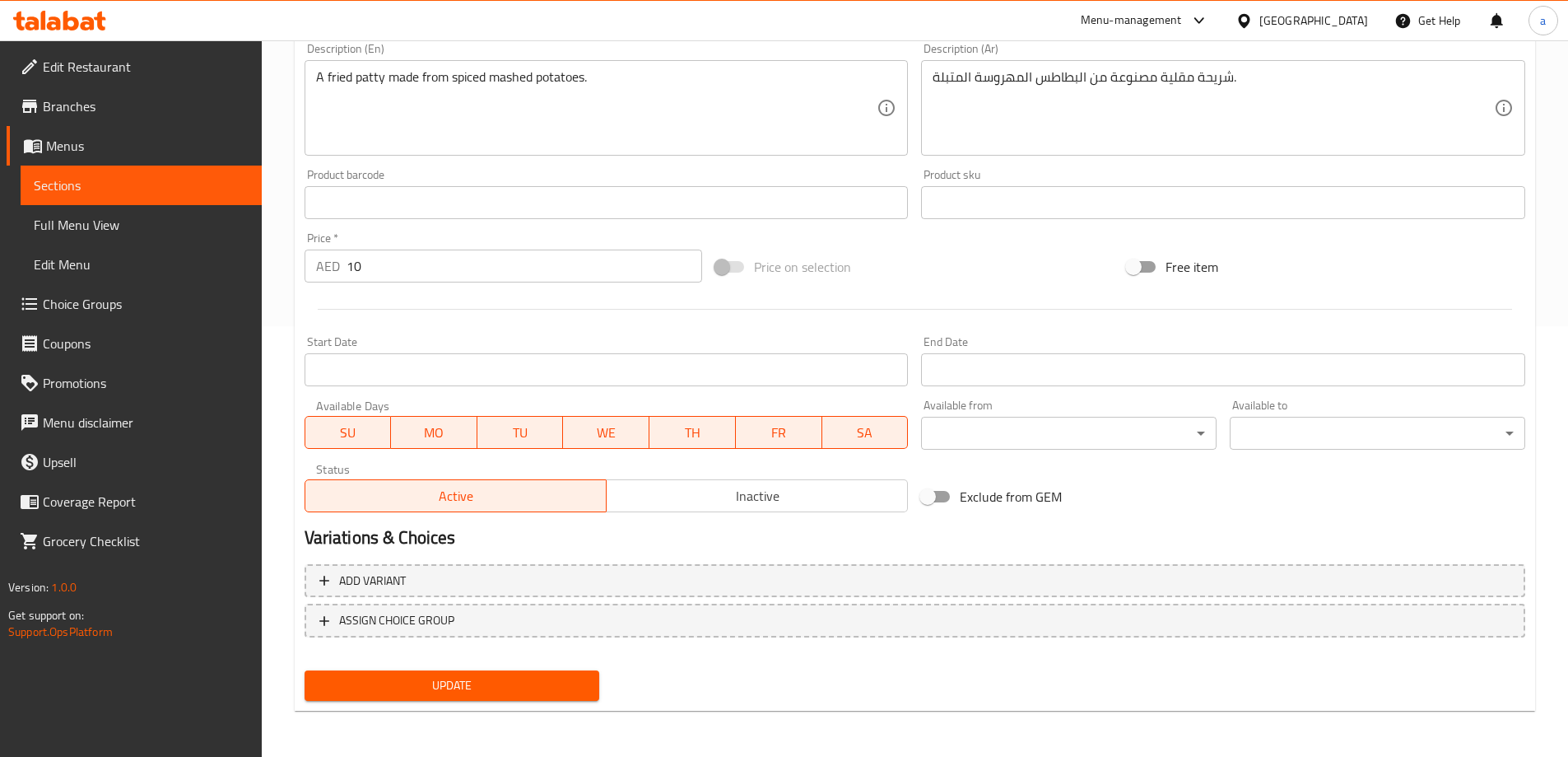
type input "آلو تشوب"
click at [472, 674] on button "Update" at bounding box center [452, 685] width 295 height 31
drag, startPoint x: 453, startPoint y: 686, endPoint x: 400, endPoint y: 637, distance: 72.2
click at [453, 686] on span "Update" at bounding box center [452, 685] width 269 height 21
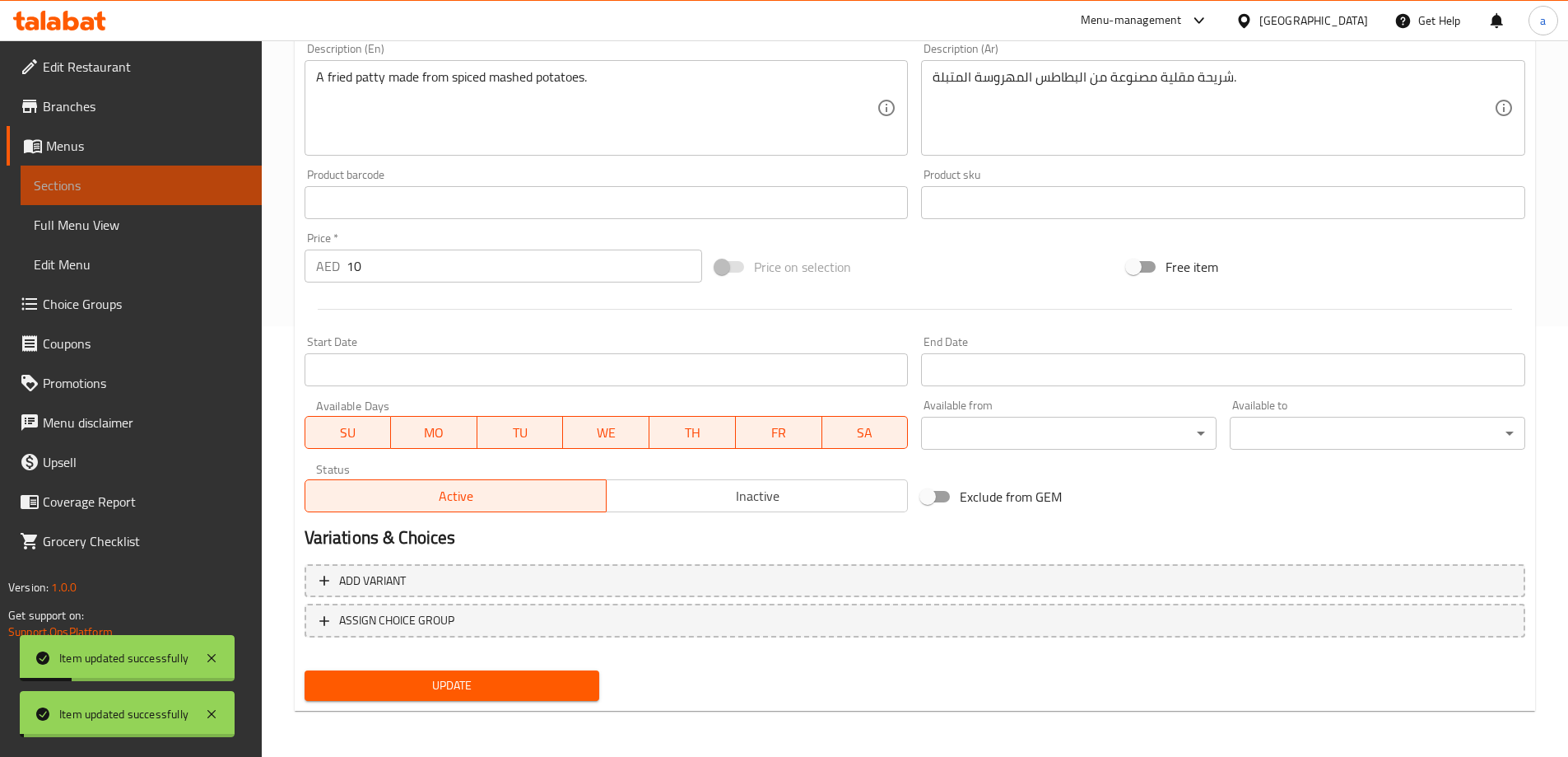
click at [143, 190] on span "Sections" at bounding box center [141, 186] width 215 height 20
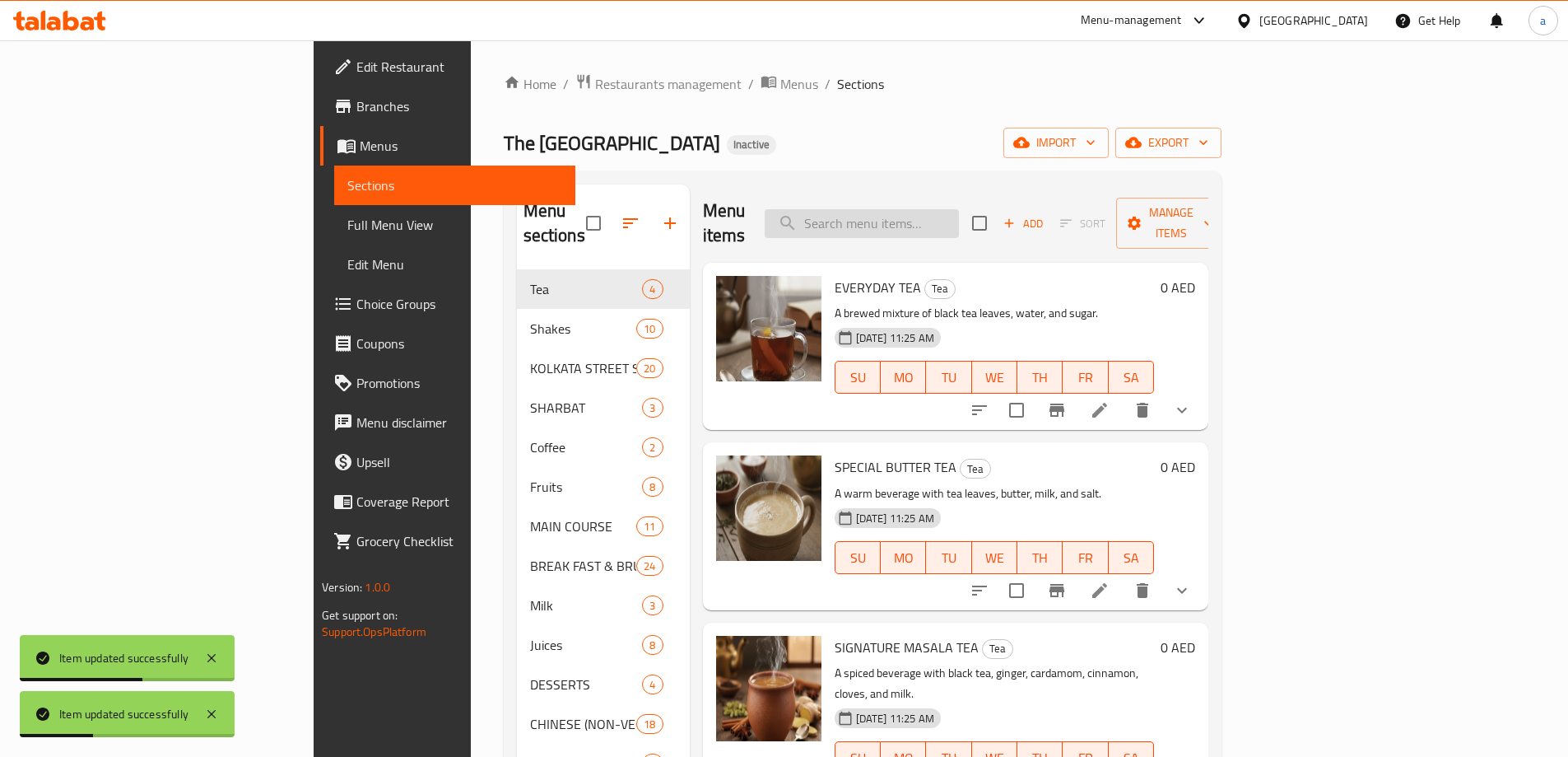
click at [952, 223] on input "search" at bounding box center [861, 223] width 195 height 29
paste input "CHOP"
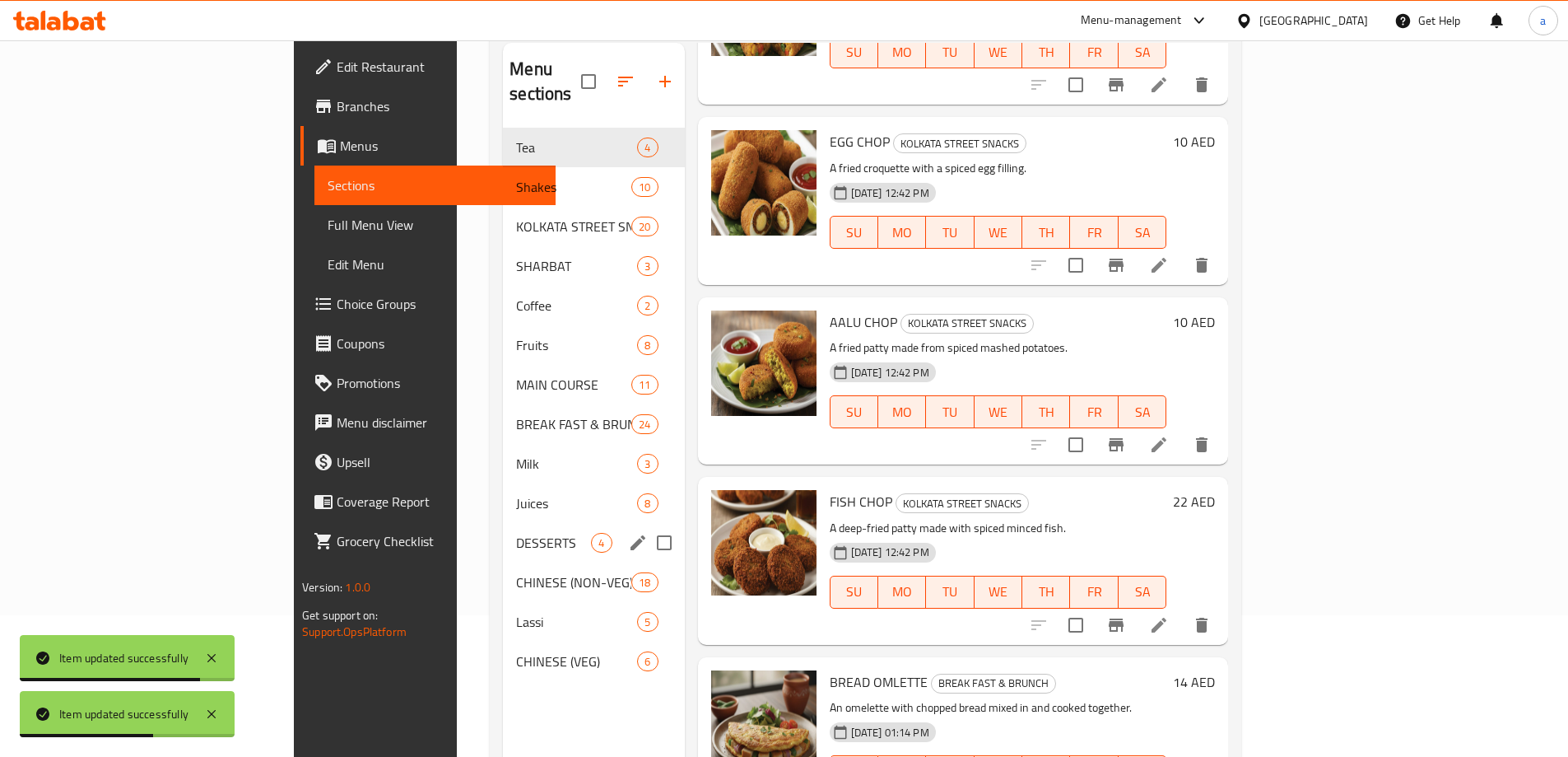
scroll to position [231, 0]
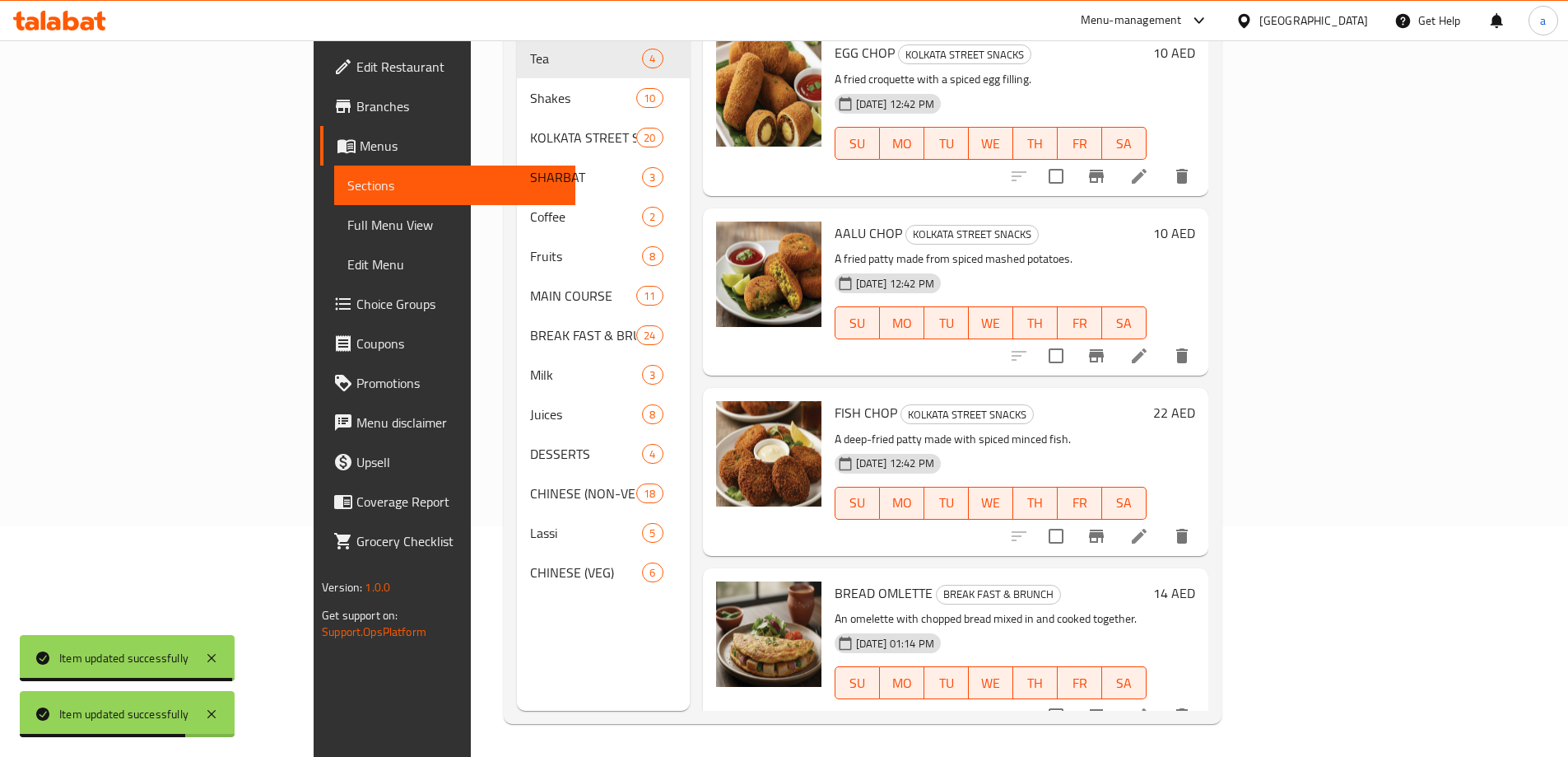
type input "CHOP"
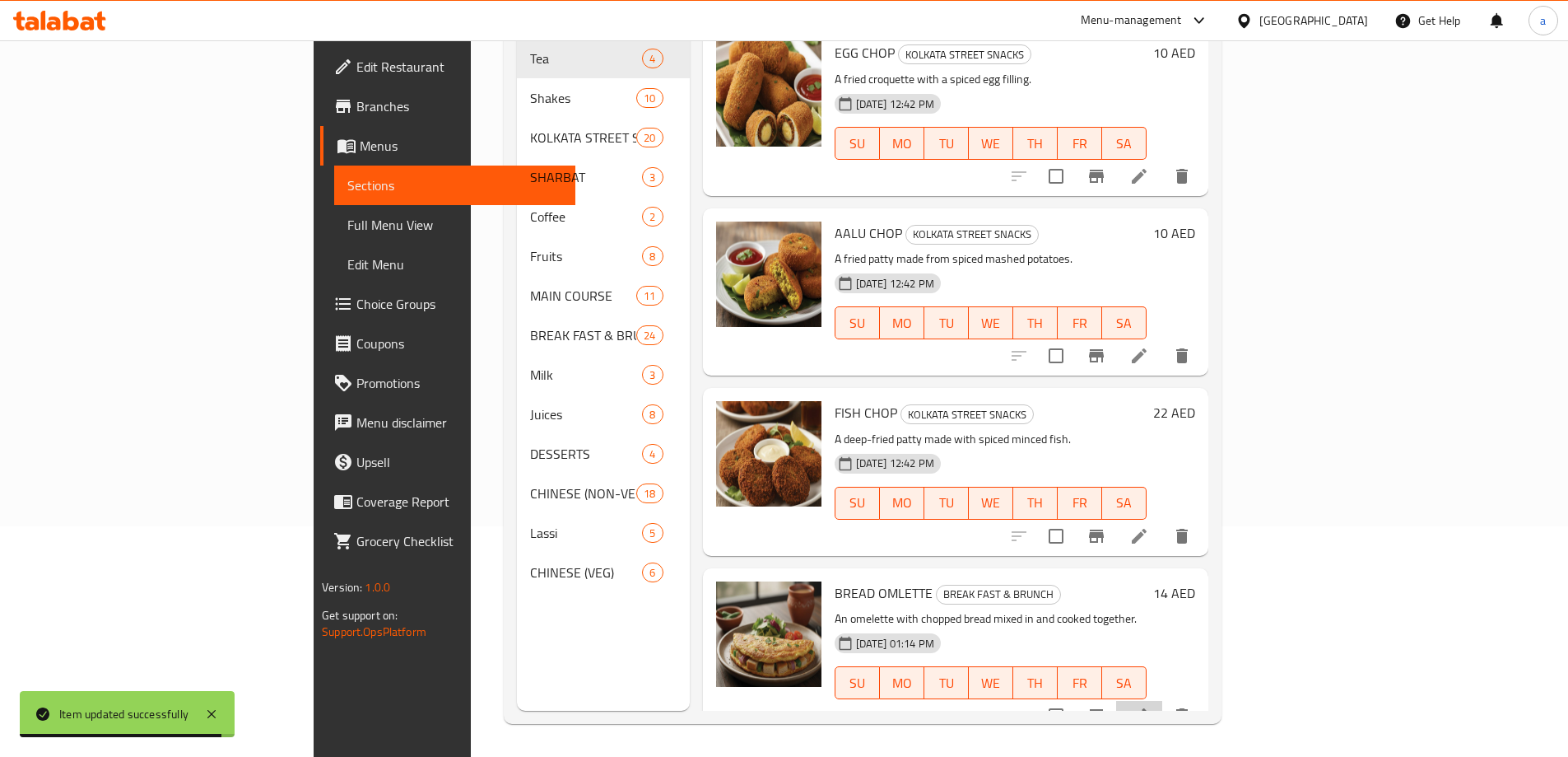
click at [1149, 706] on icon at bounding box center [1139, 716] width 20 height 20
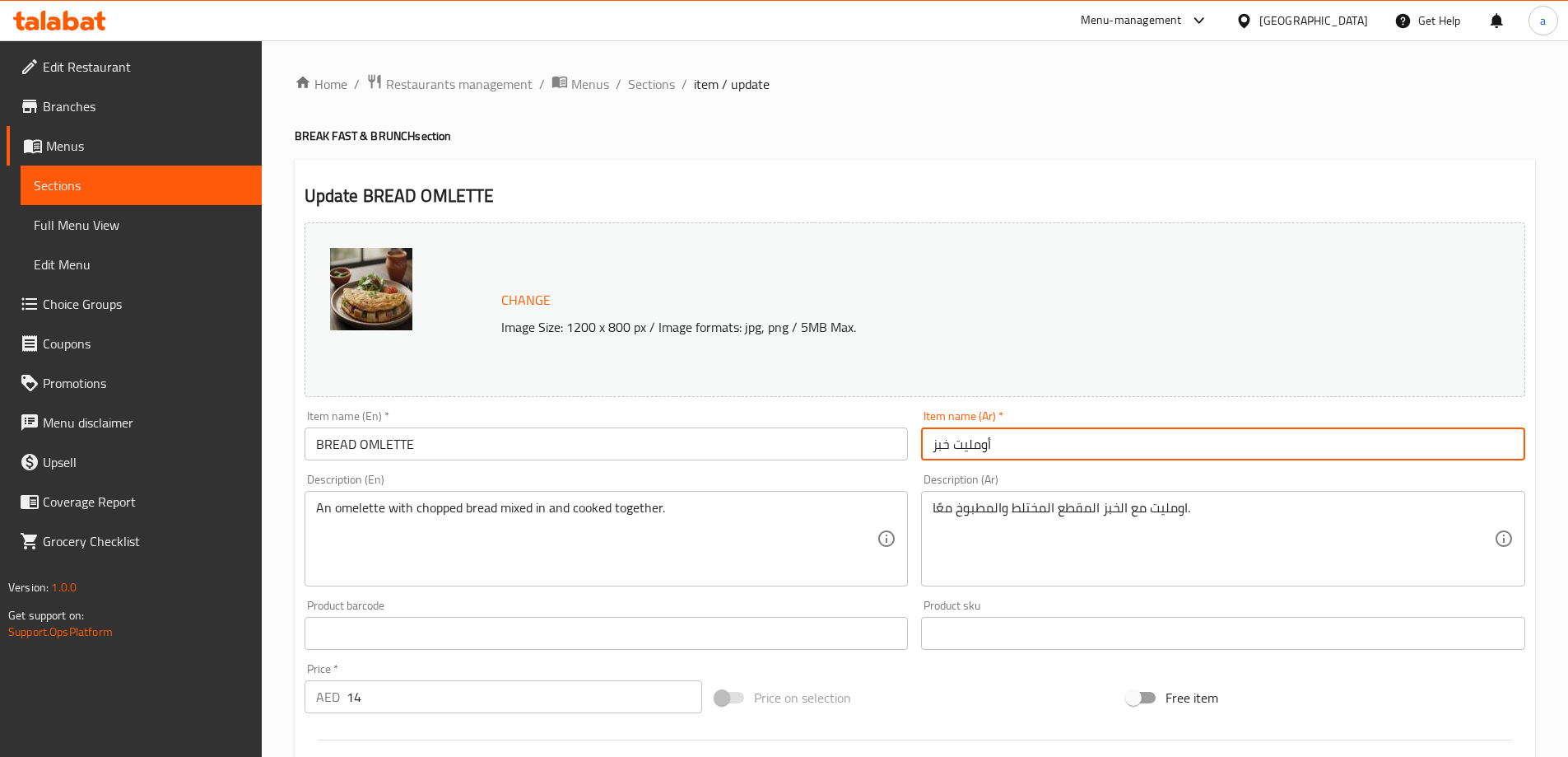
click at [975, 439] on input "أومليت خبز" at bounding box center [1223, 443] width 604 height 33
click at [949, 445] on input "أومليت خبز" at bounding box center [1223, 443] width 604 height 33
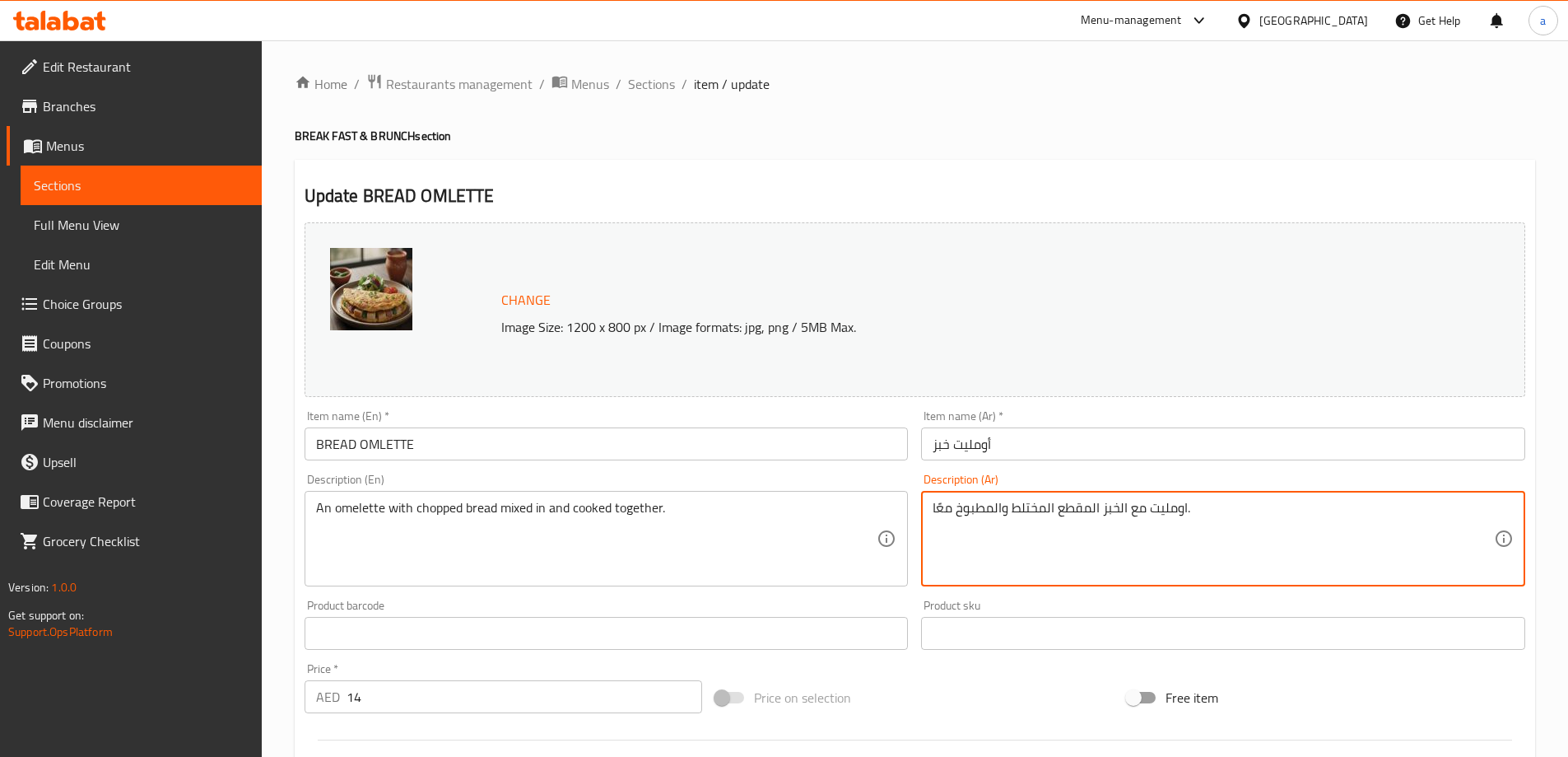
click at [1027, 514] on textarea "اومليت مع الخبز المقطع المختلط والمطبوخ معًا." at bounding box center [1213, 539] width 561 height 78
paste textarea "شوب"
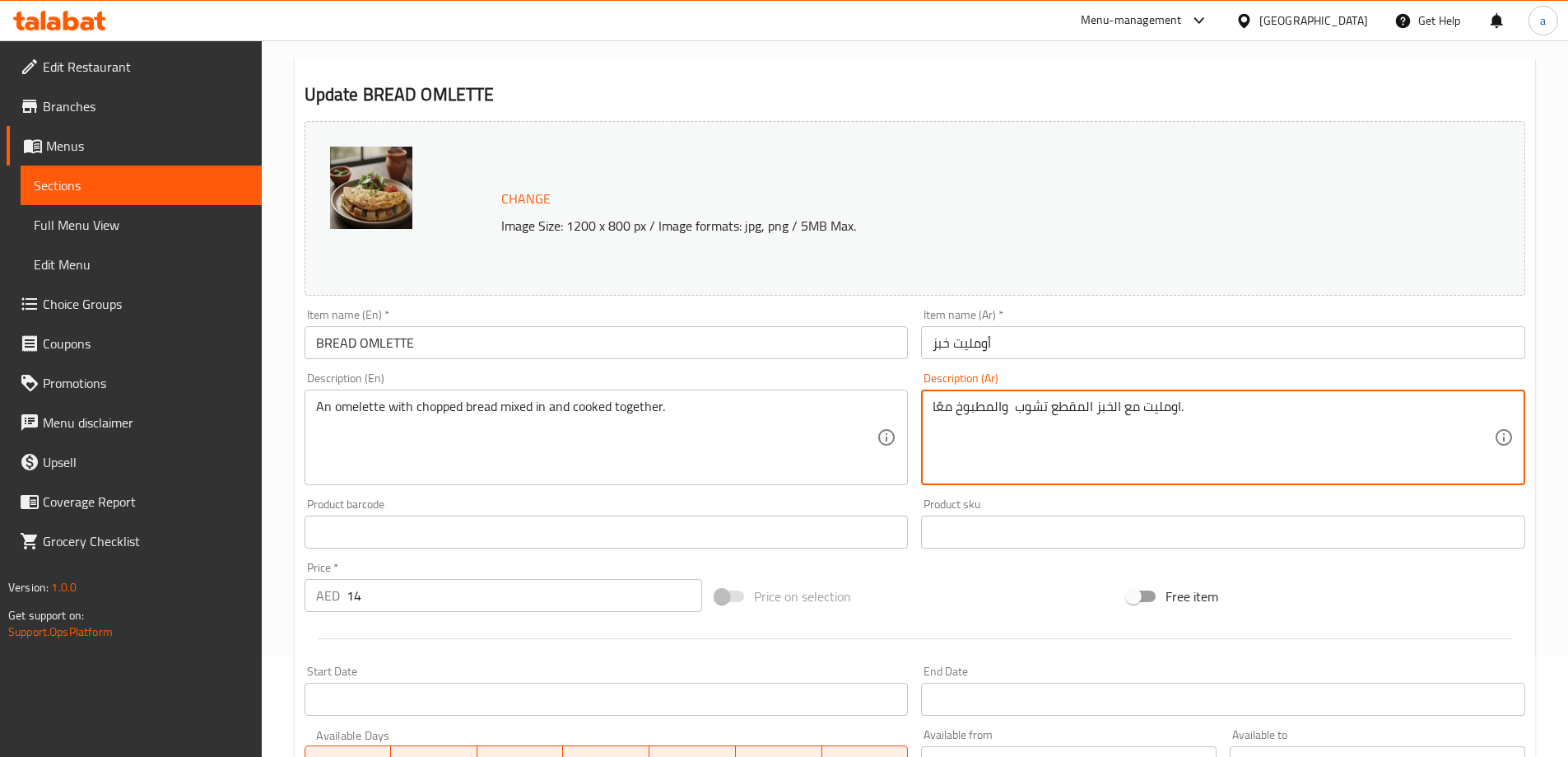
scroll to position [430, 0]
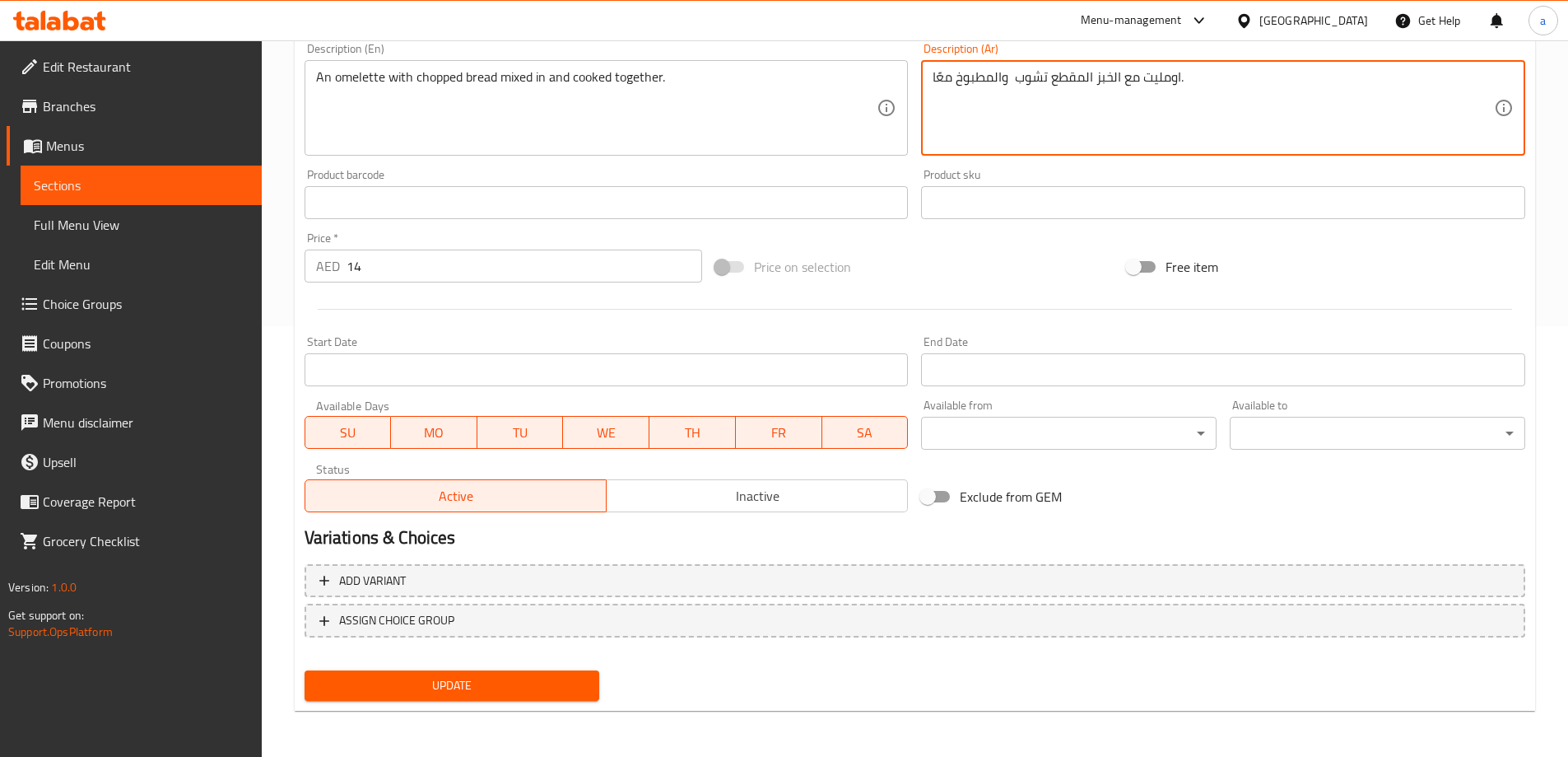
type textarea "اومليت مع الخبز المقطع تشوب والمطبوخ معًا."
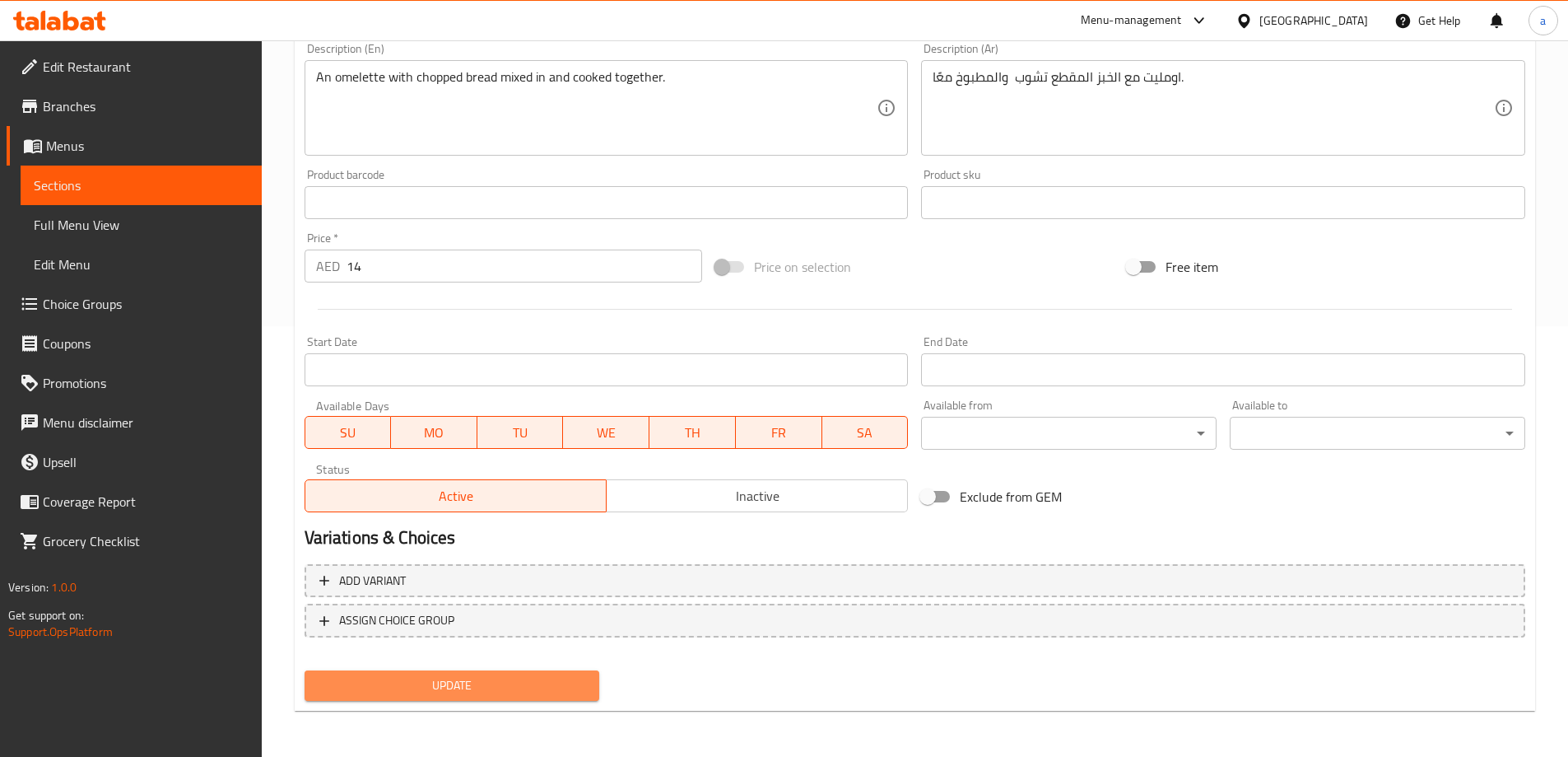
click at [407, 693] on span "Update" at bounding box center [452, 685] width 269 height 21
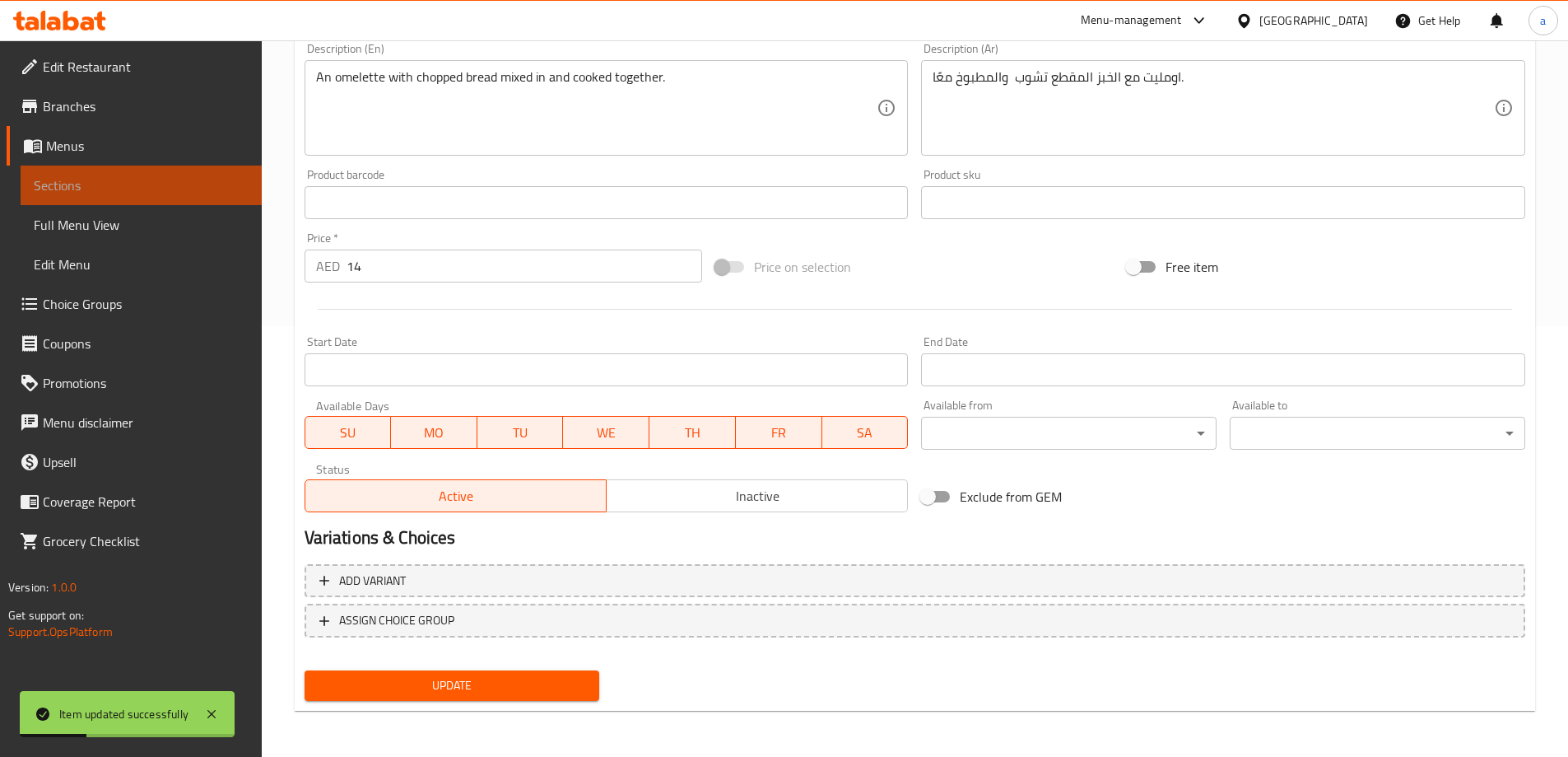
click at [172, 189] on span "Sections" at bounding box center [141, 186] width 215 height 20
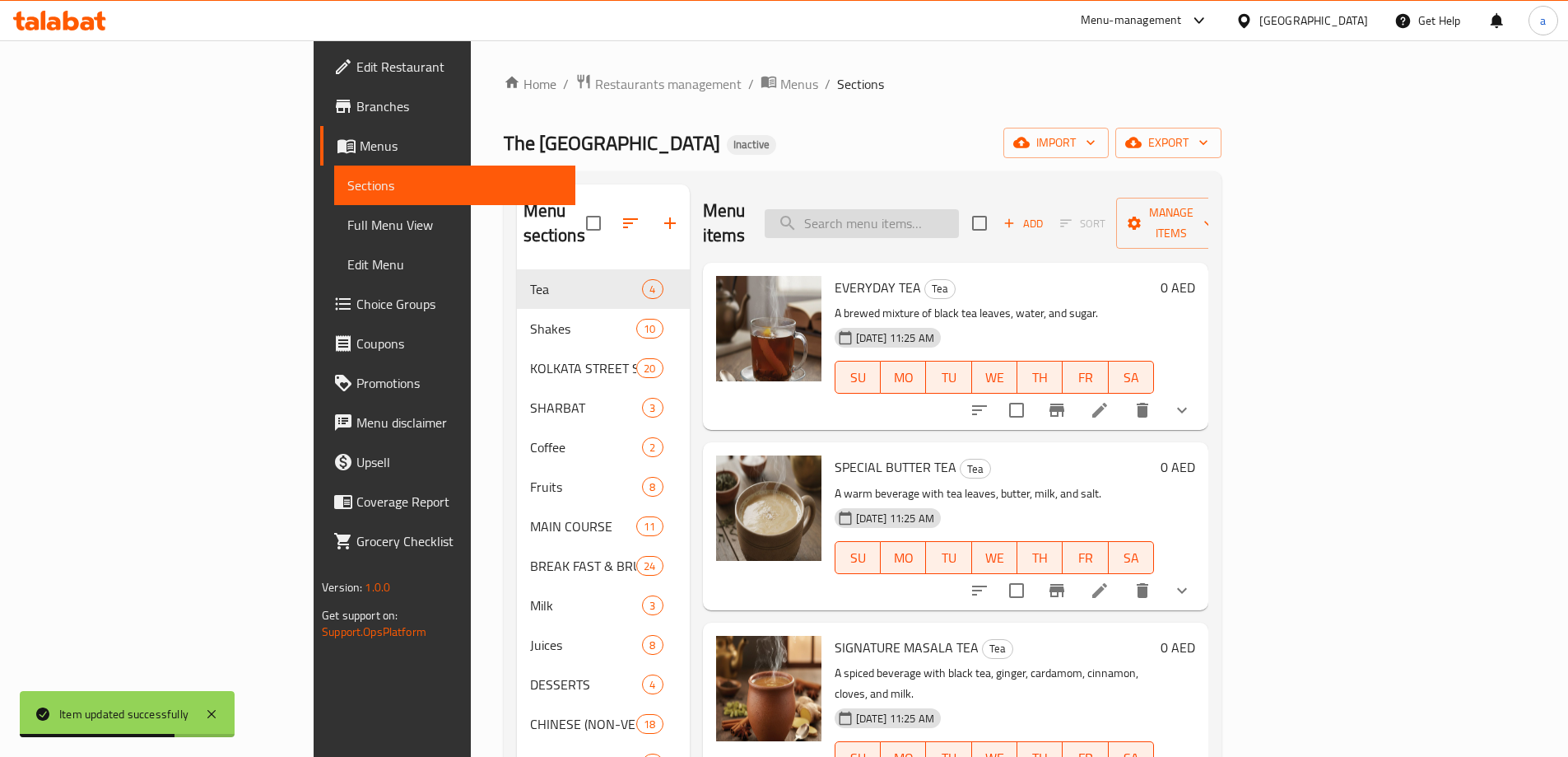
click at [959, 216] on input "search" at bounding box center [861, 223] width 195 height 29
paste input "CHOP"
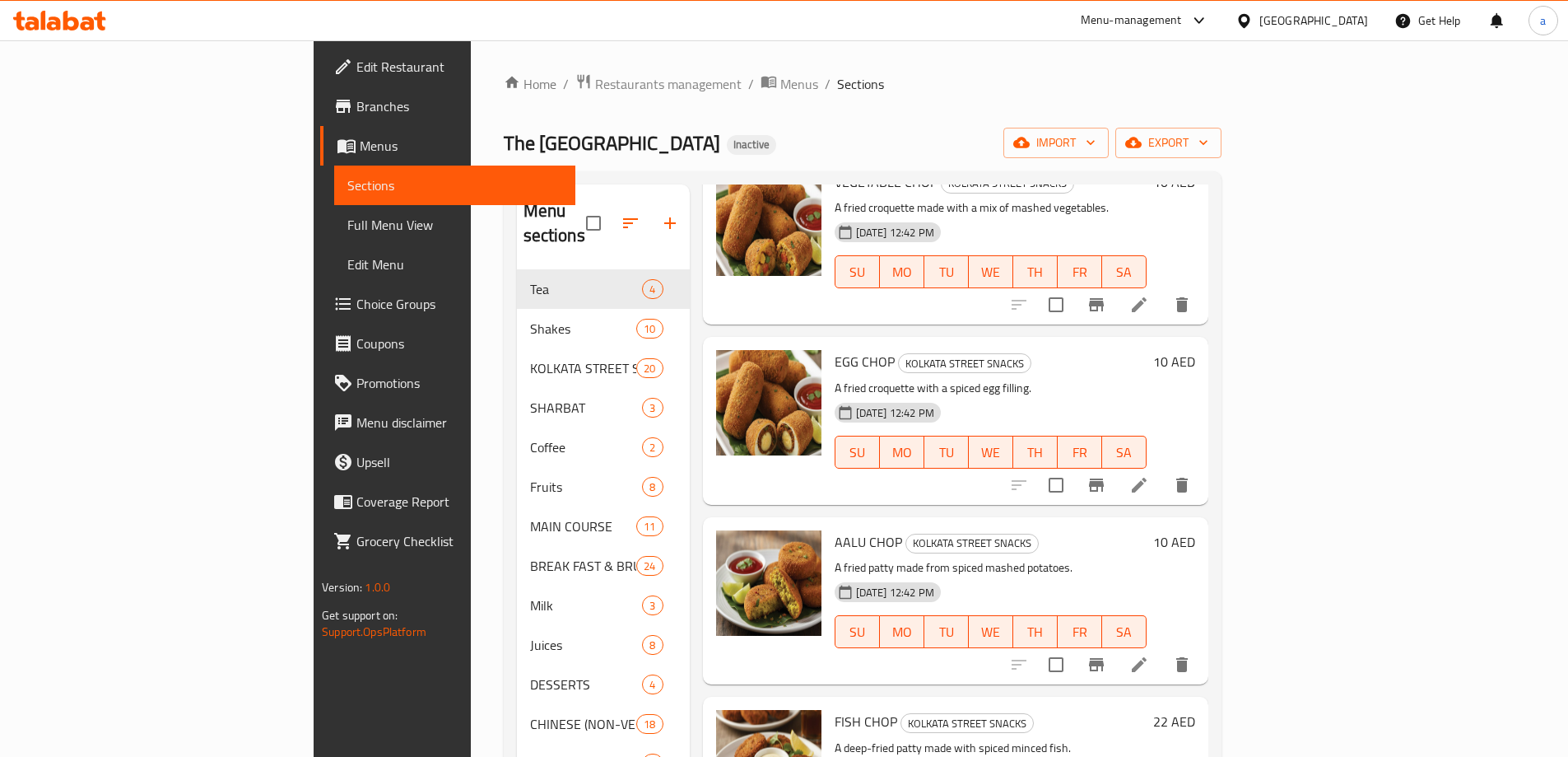
scroll to position [101, 0]
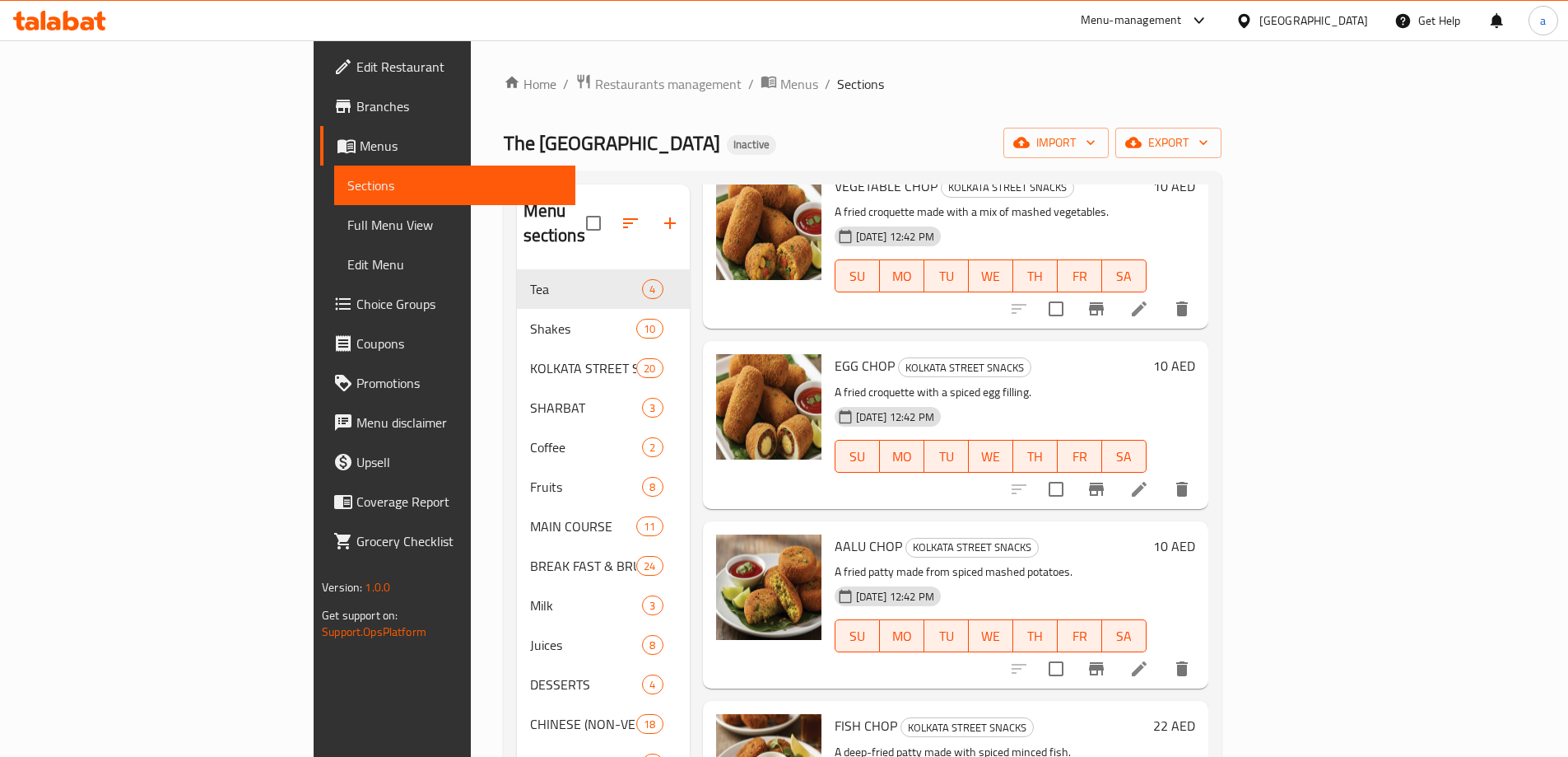
type input "CHOP"
click at [1149, 299] on icon at bounding box center [1139, 309] width 20 height 20
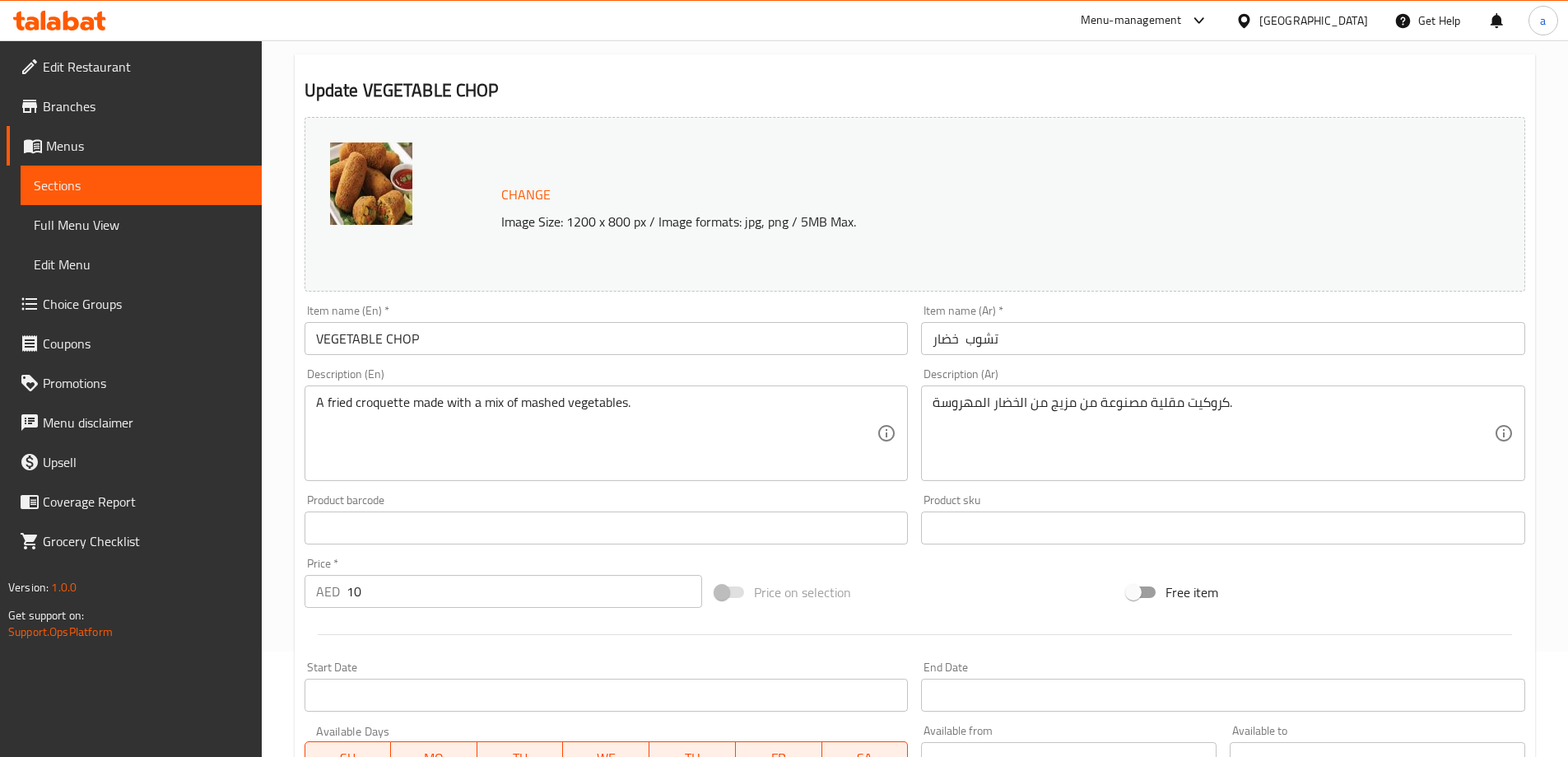
scroll to position [82, 0]
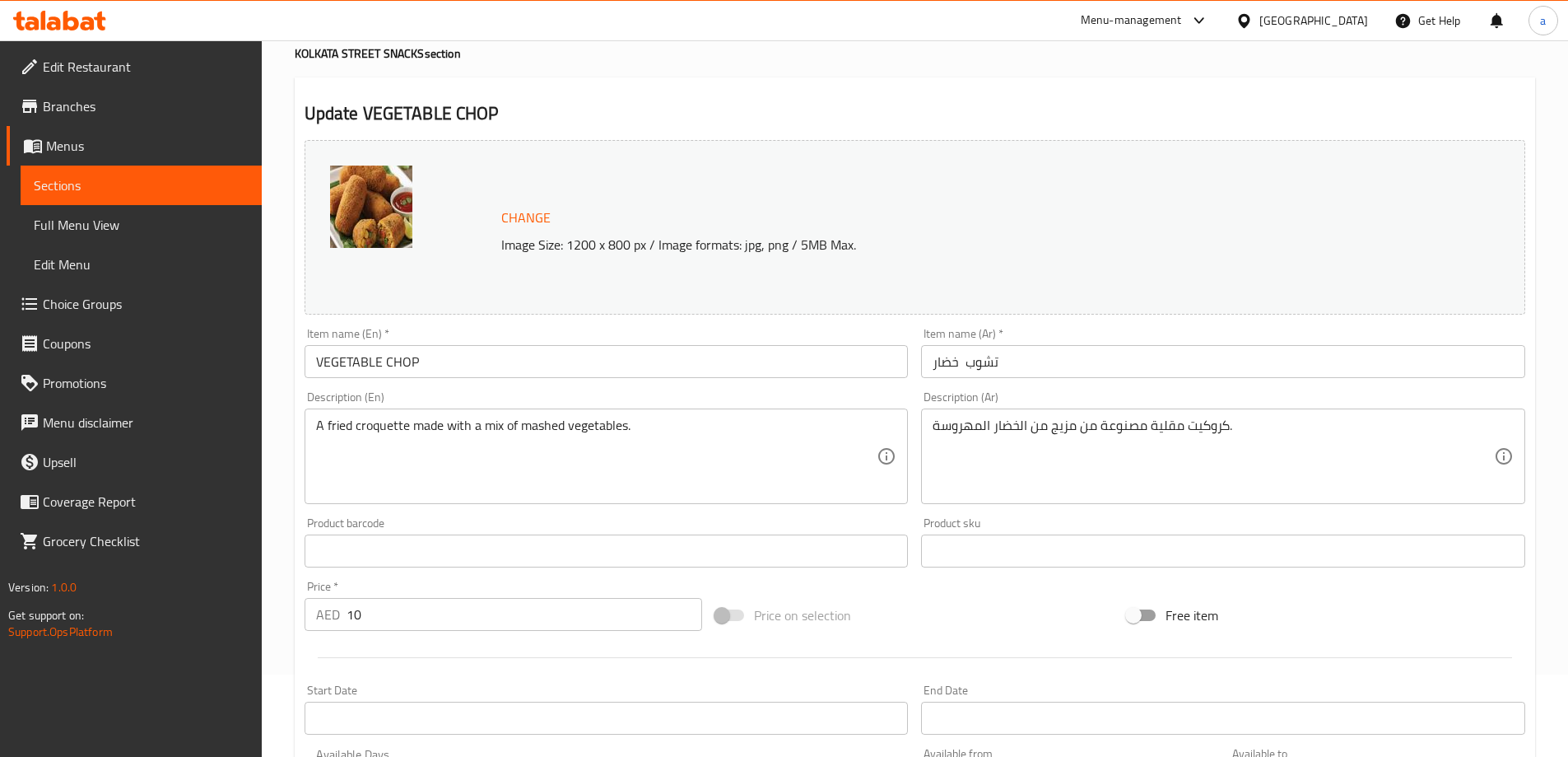
click at [125, 187] on span "Sections" at bounding box center [141, 186] width 215 height 20
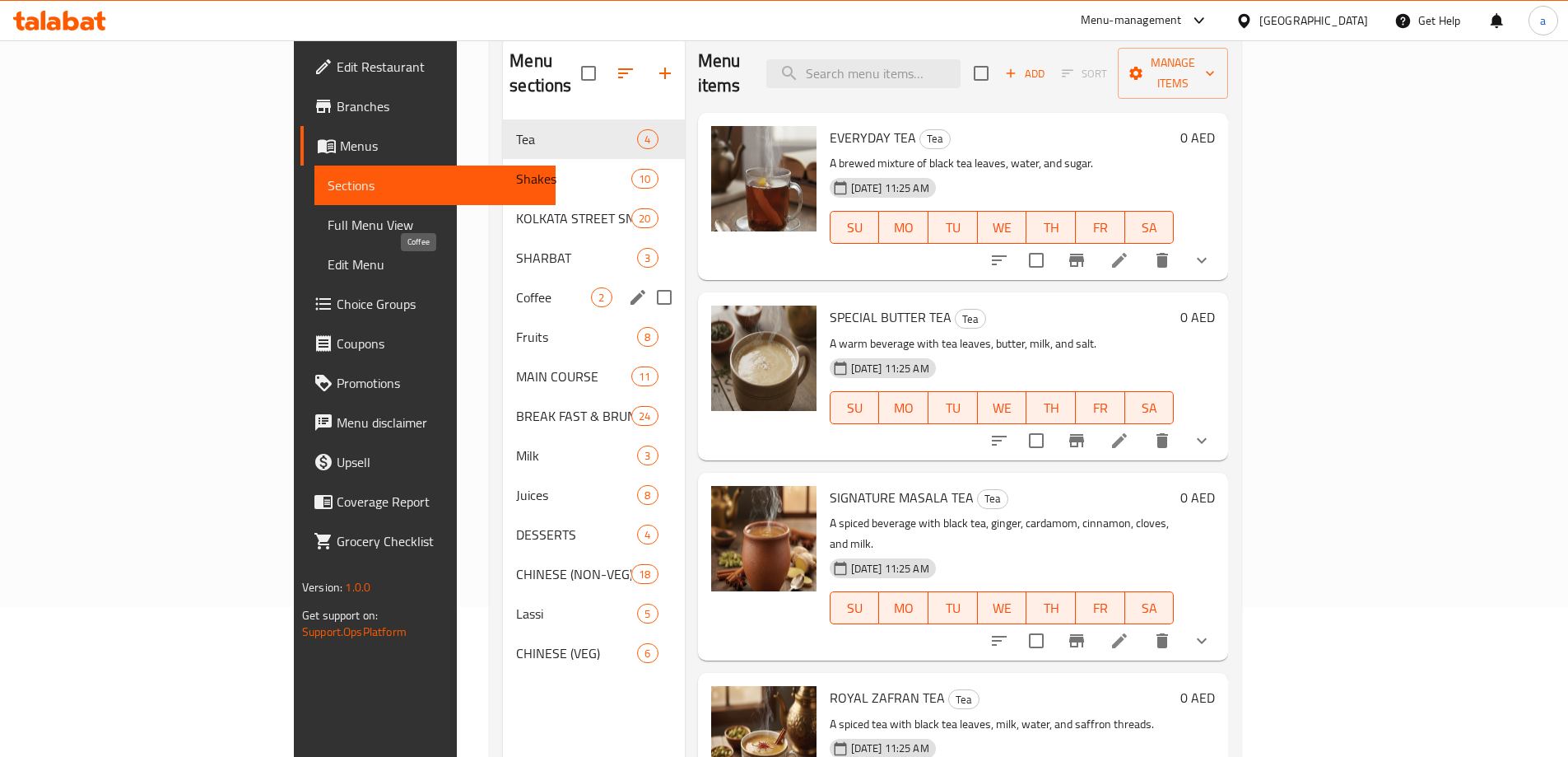
scroll to position [231, 0]
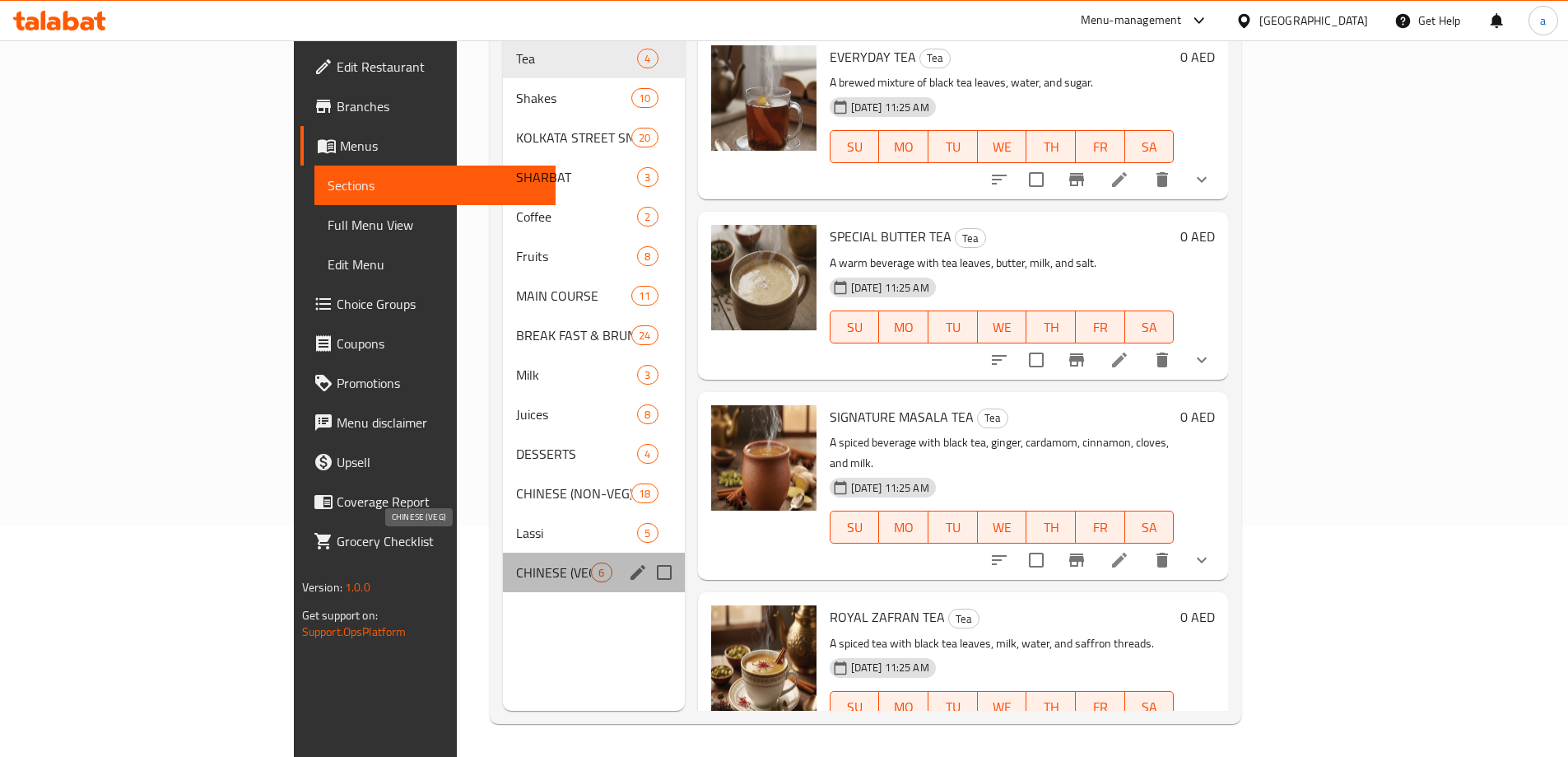
click at [516, 562] on span "CHINESE (VEG)" at bounding box center [553, 572] width 75 height 20
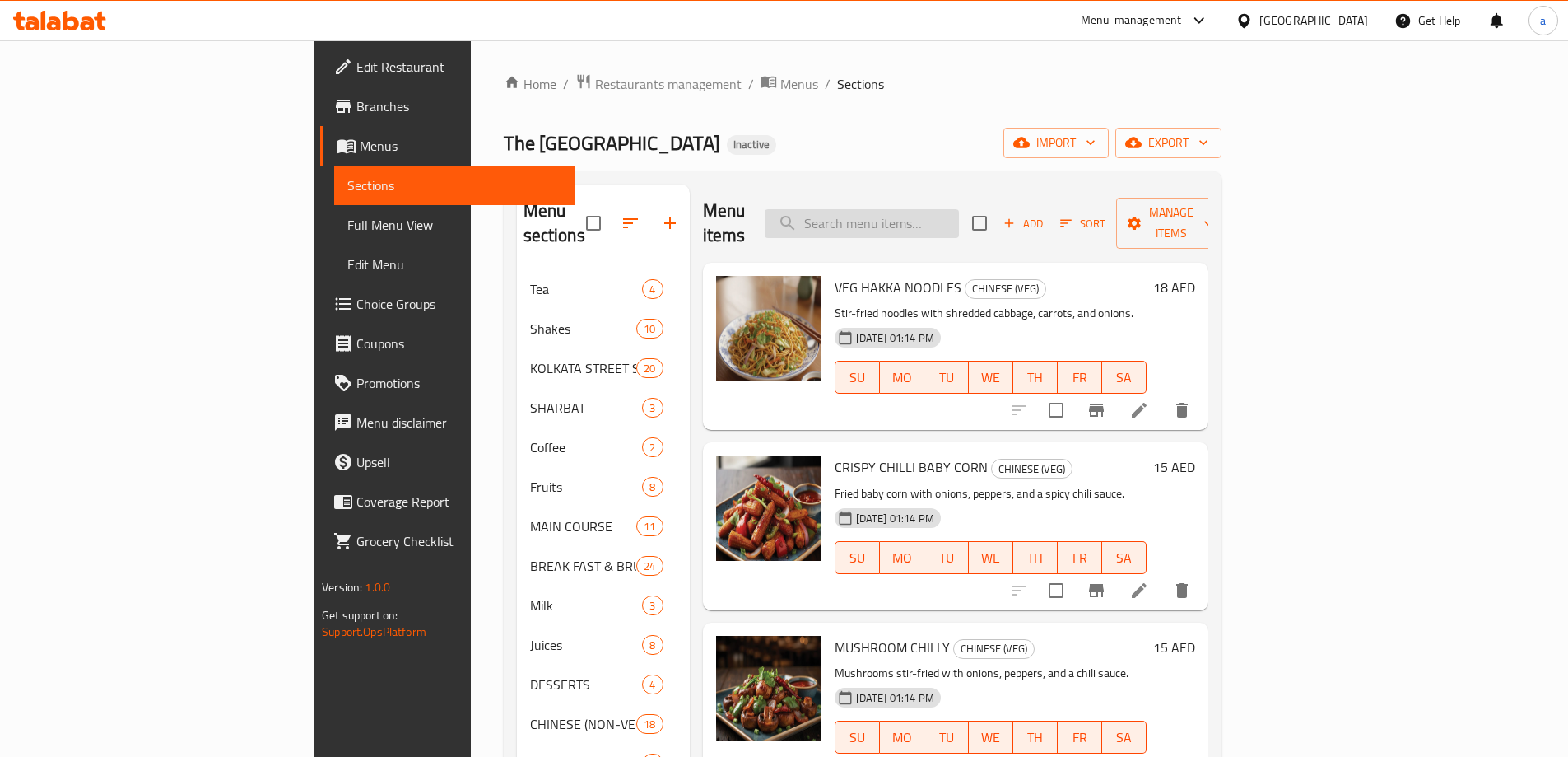
click at [959, 223] on input "search" at bounding box center [861, 223] width 195 height 29
paste input "SPL"
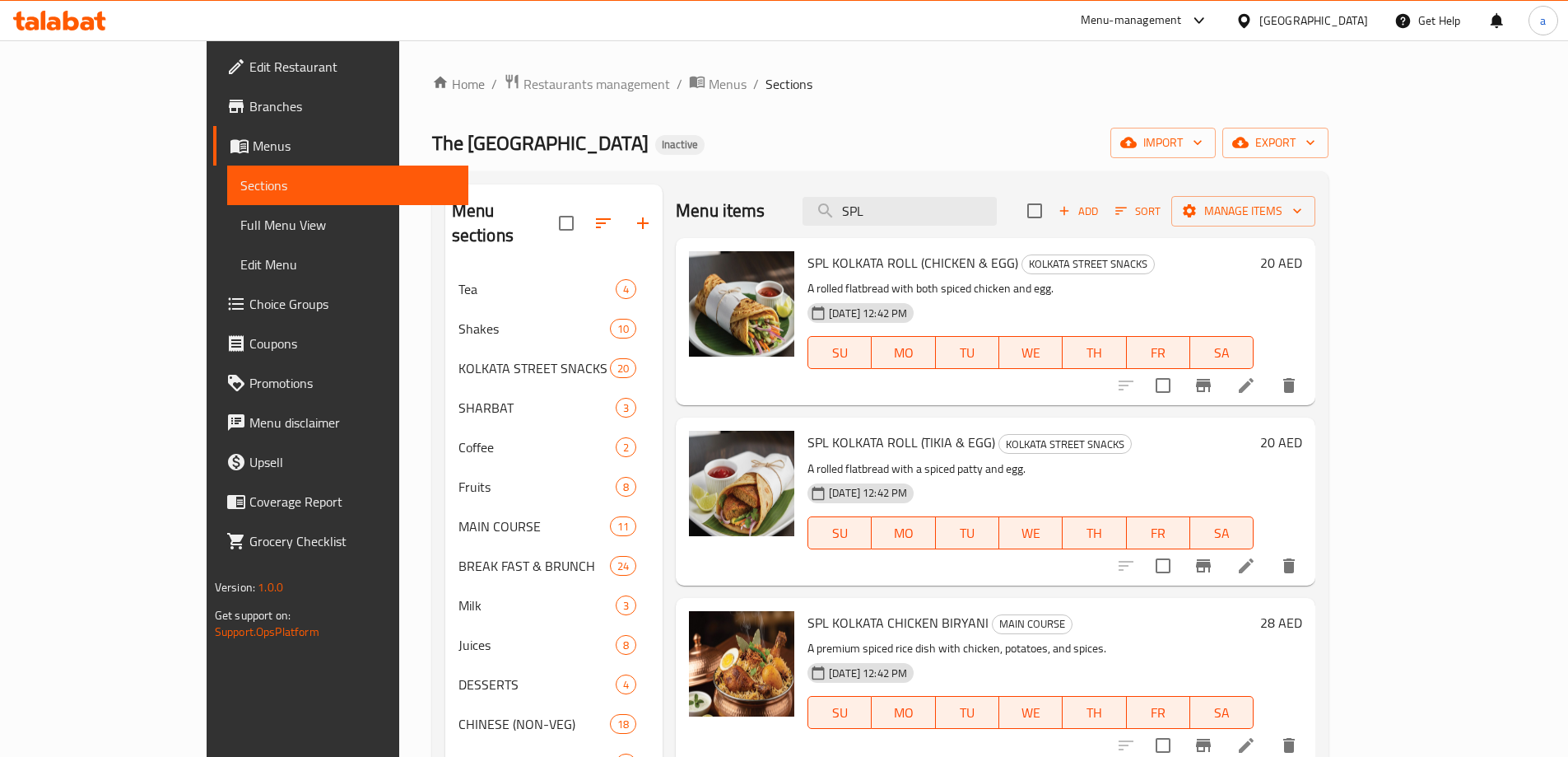
type input "SPL"
click at [1256, 380] on icon at bounding box center [1247, 385] width 20 height 20
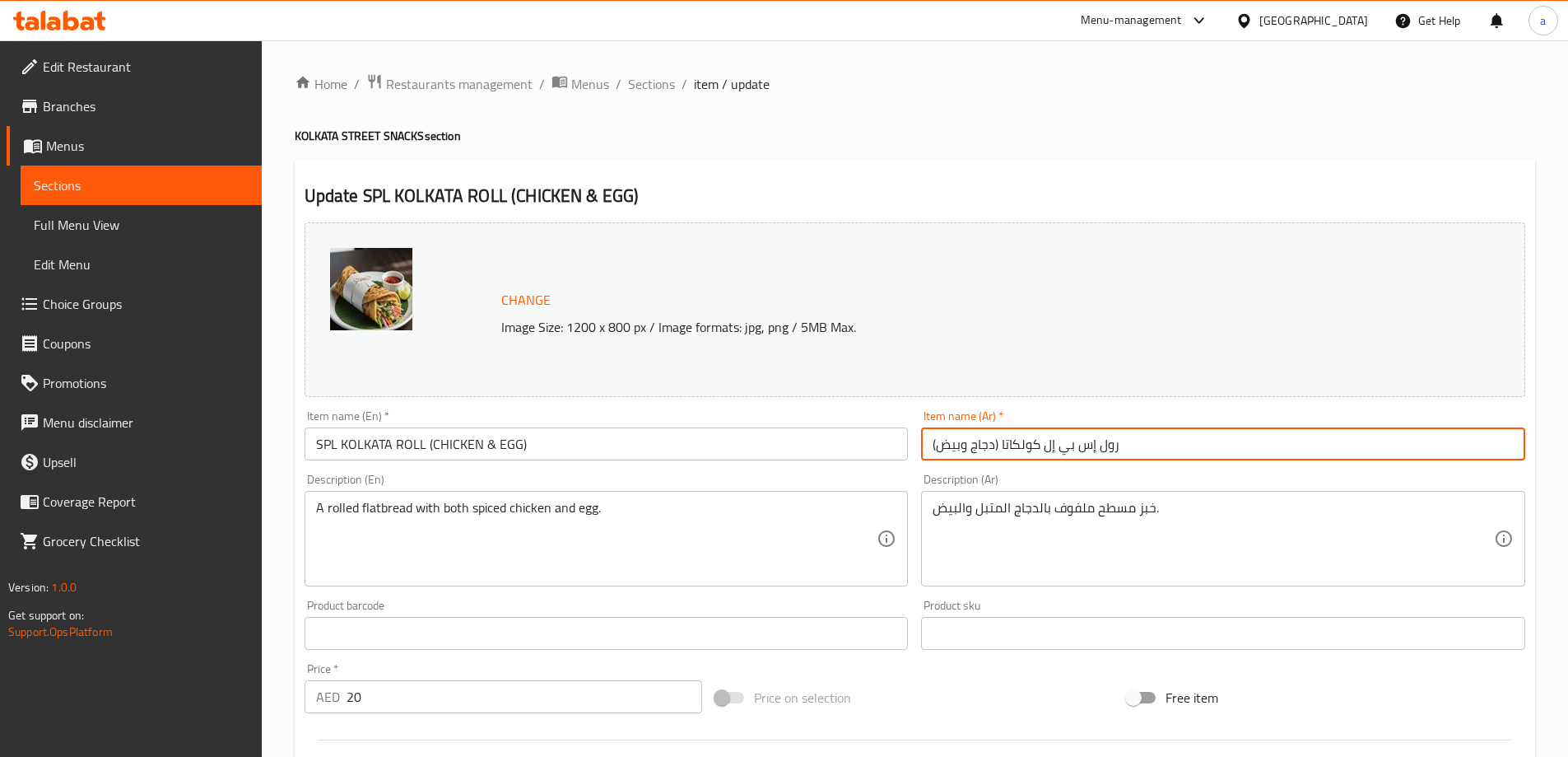
drag, startPoint x: 1101, startPoint y: 445, endPoint x: 1046, endPoint y: 448, distance: 55.1
click at [1046, 448] on input "رول إس بي إل كولكاتا (دجاج وبيض)" at bounding box center [1223, 443] width 604 height 33
paste input "سبشيال"
click at [1088, 448] on input "رولسبشيال كولكاتا (دجاج وبيض)" at bounding box center [1223, 443] width 604 height 33
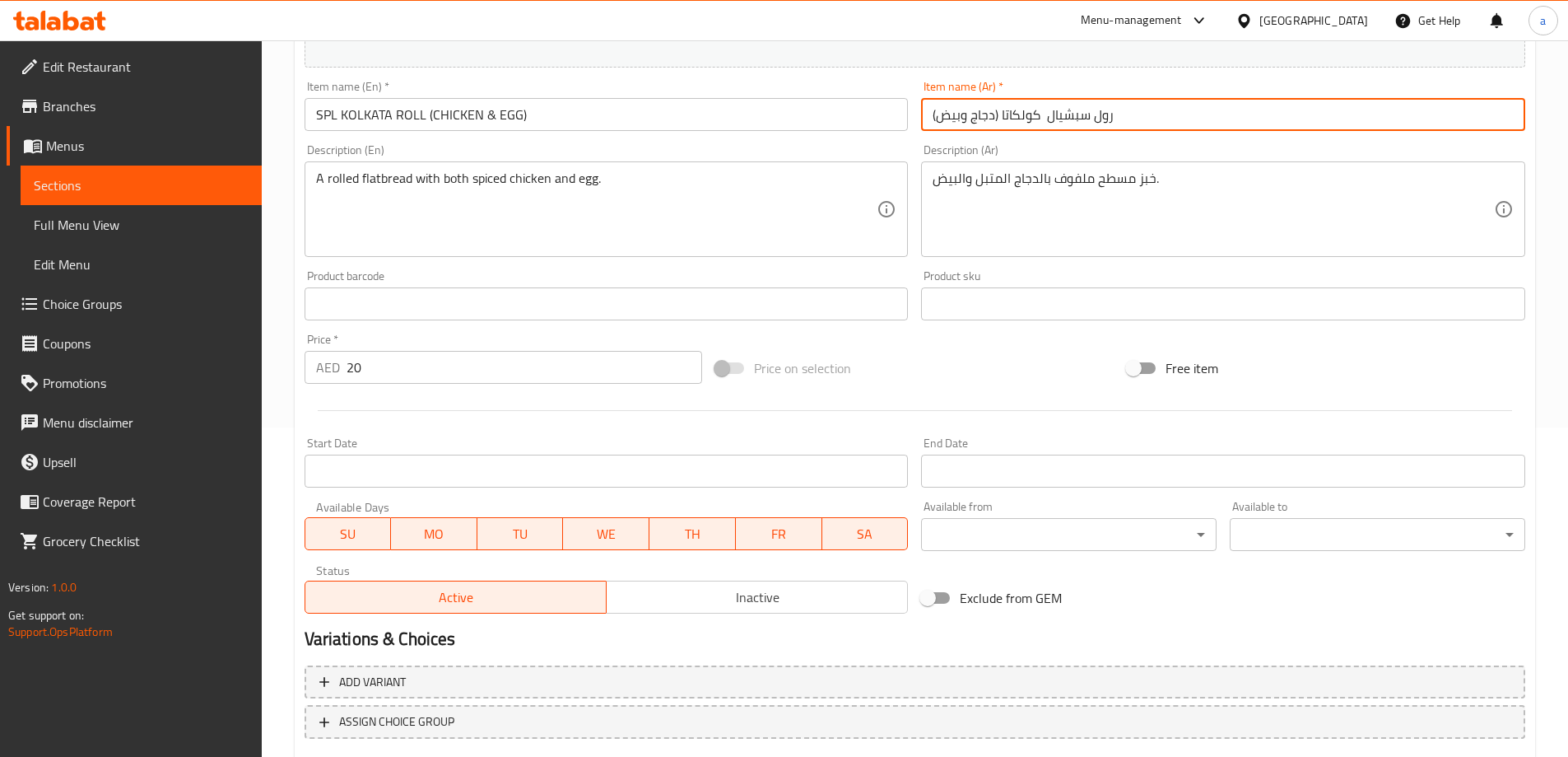
scroll to position [411, 0]
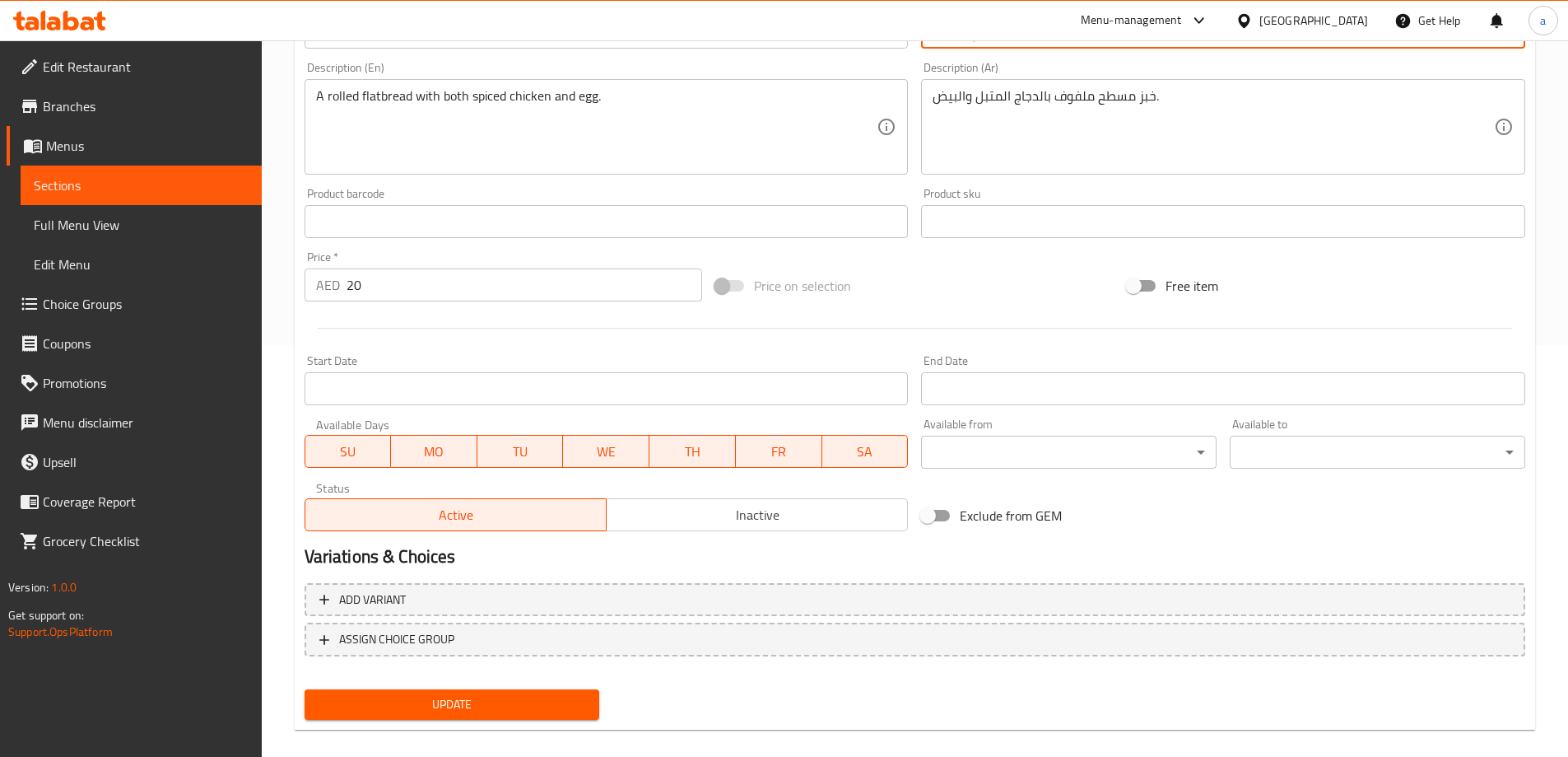
type input "رول سبشيال كولكاتا (دجاج وبيض)"
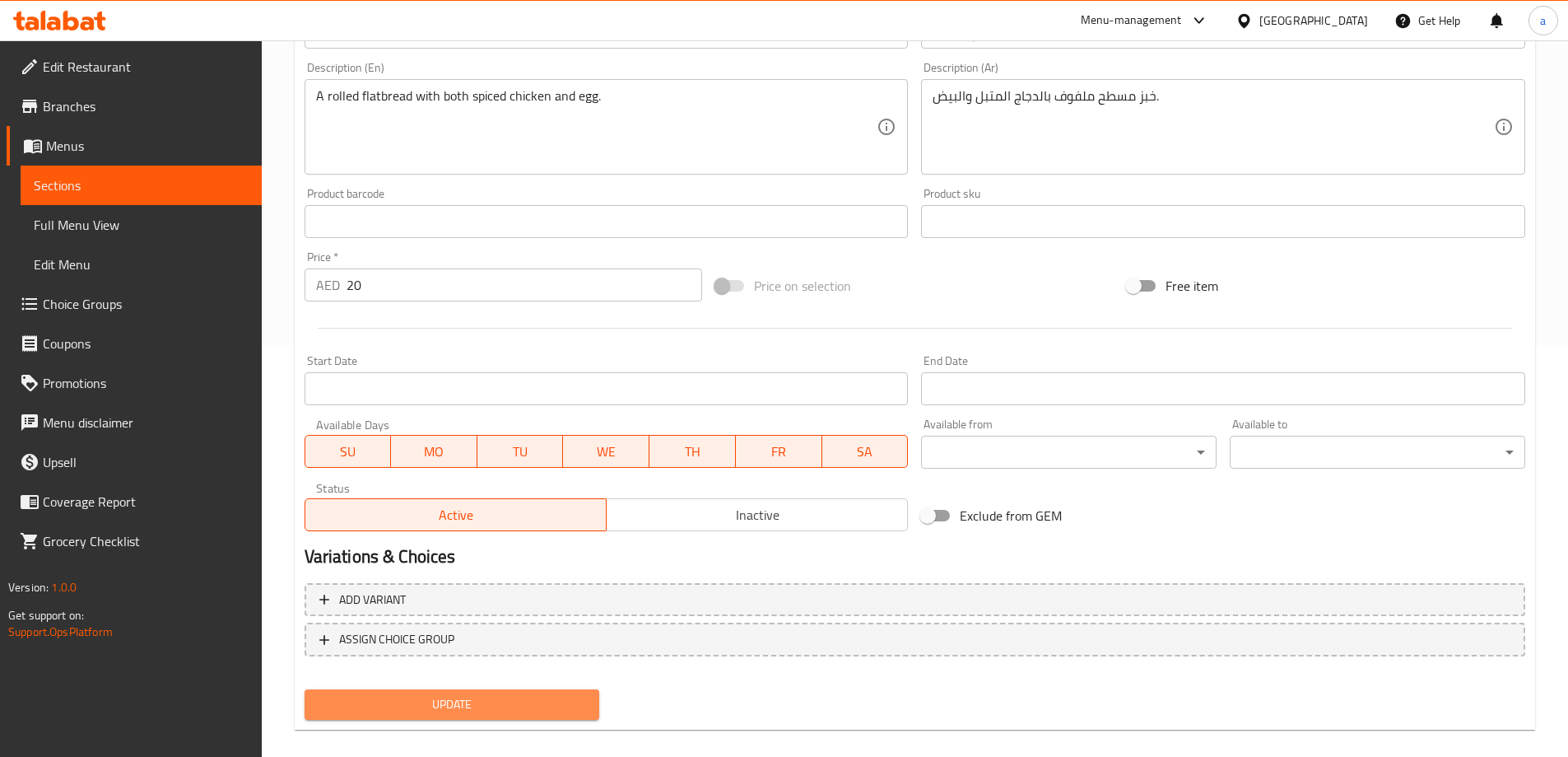
click at [425, 696] on span "Update" at bounding box center [452, 704] width 269 height 21
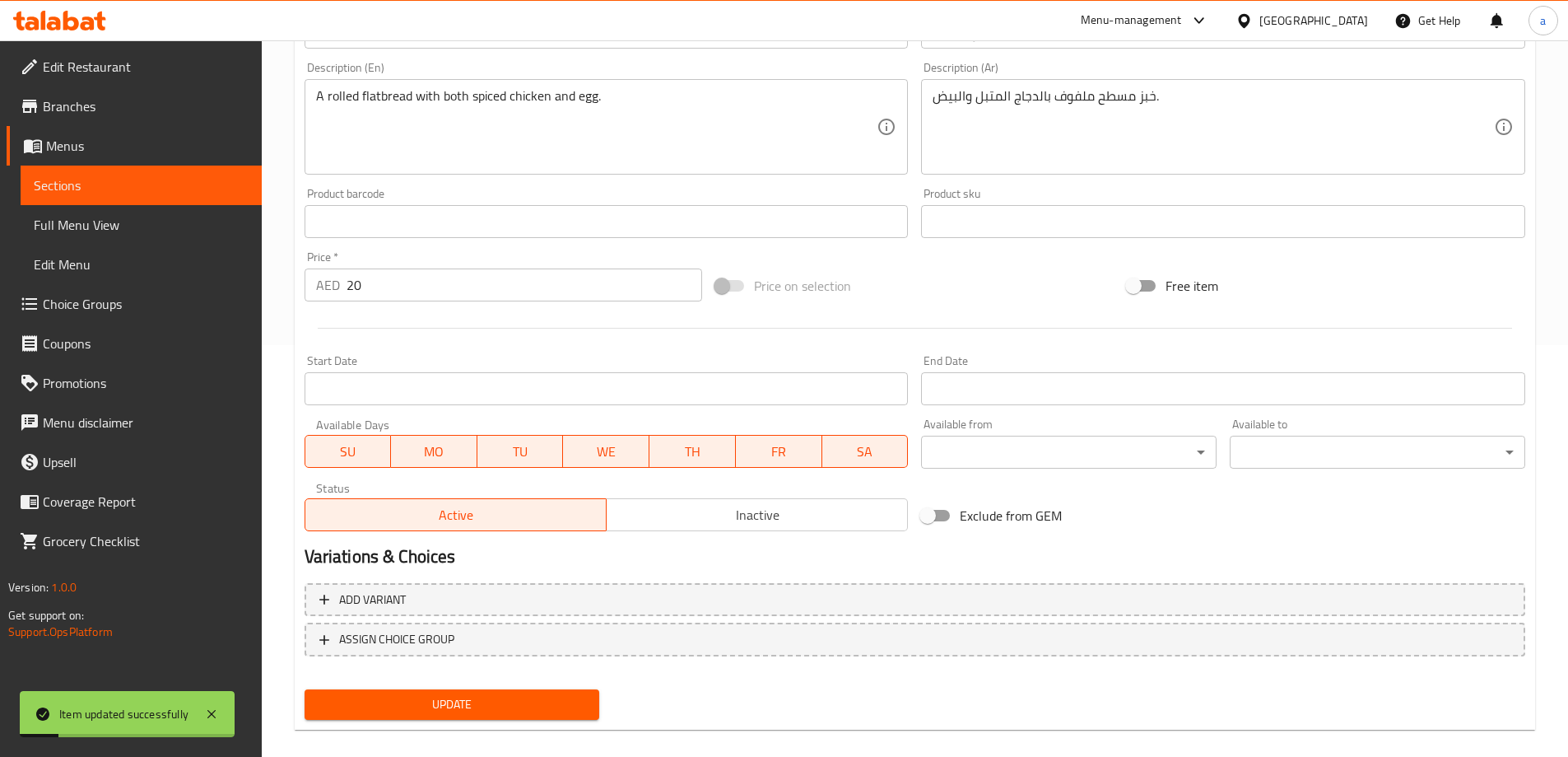
drag, startPoint x: 190, startPoint y: 187, endPoint x: 267, endPoint y: 198, distance: 77.8
click at [190, 187] on span "Sections" at bounding box center [141, 186] width 215 height 20
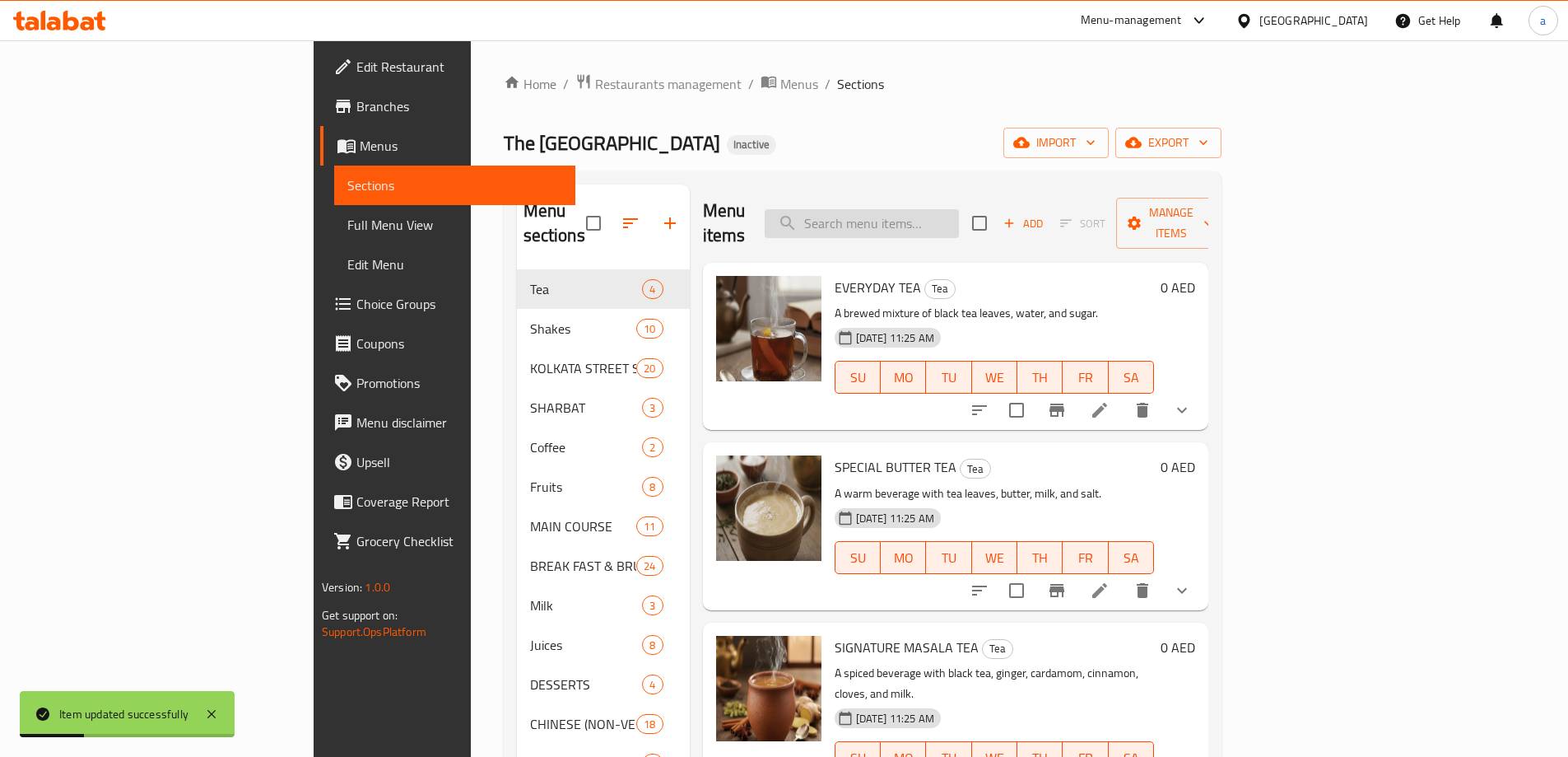
click at [927, 217] on input "search" at bounding box center [861, 223] width 195 height 29
paste input "SPL"
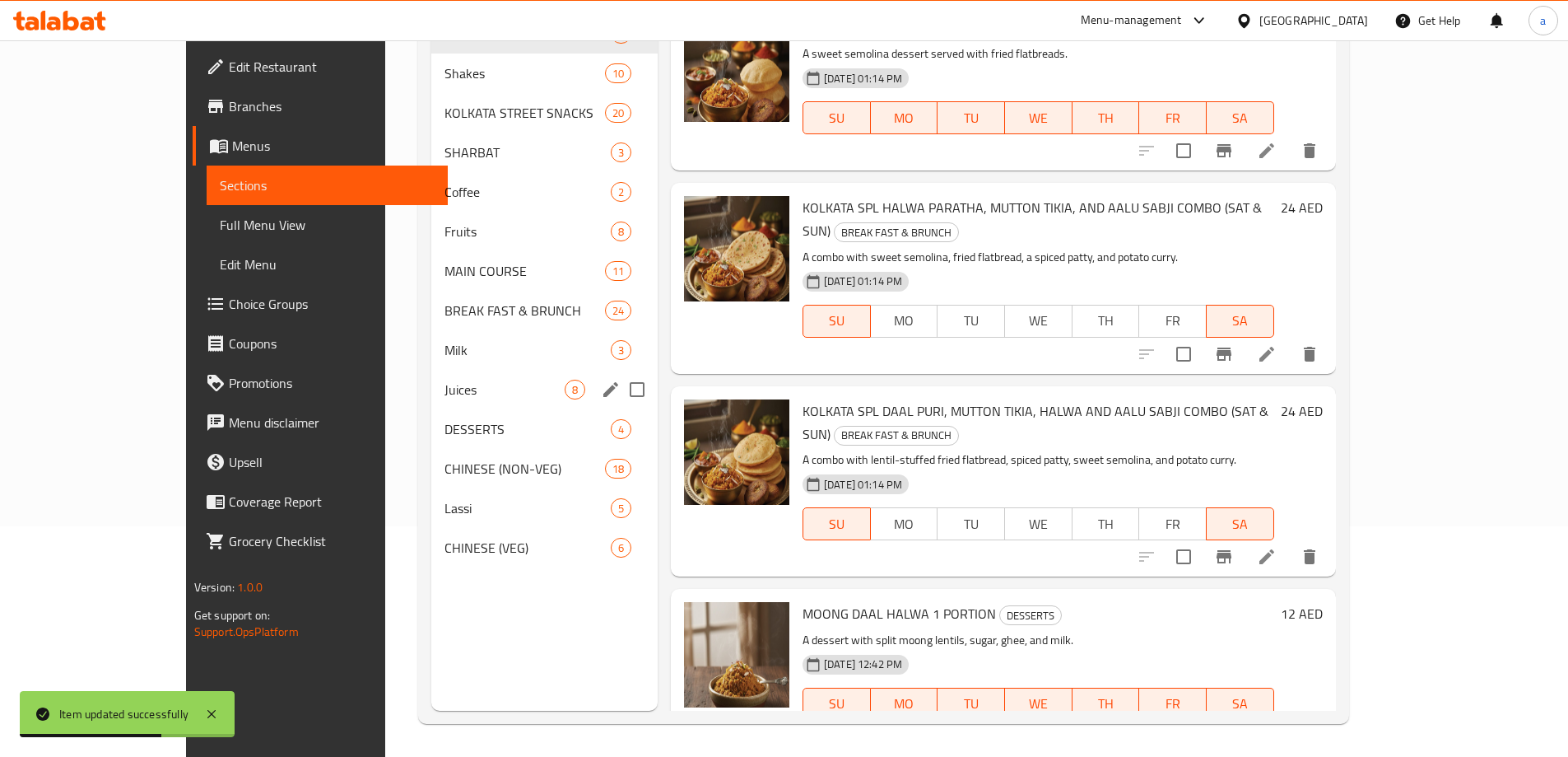
scroll to position [230, 0]
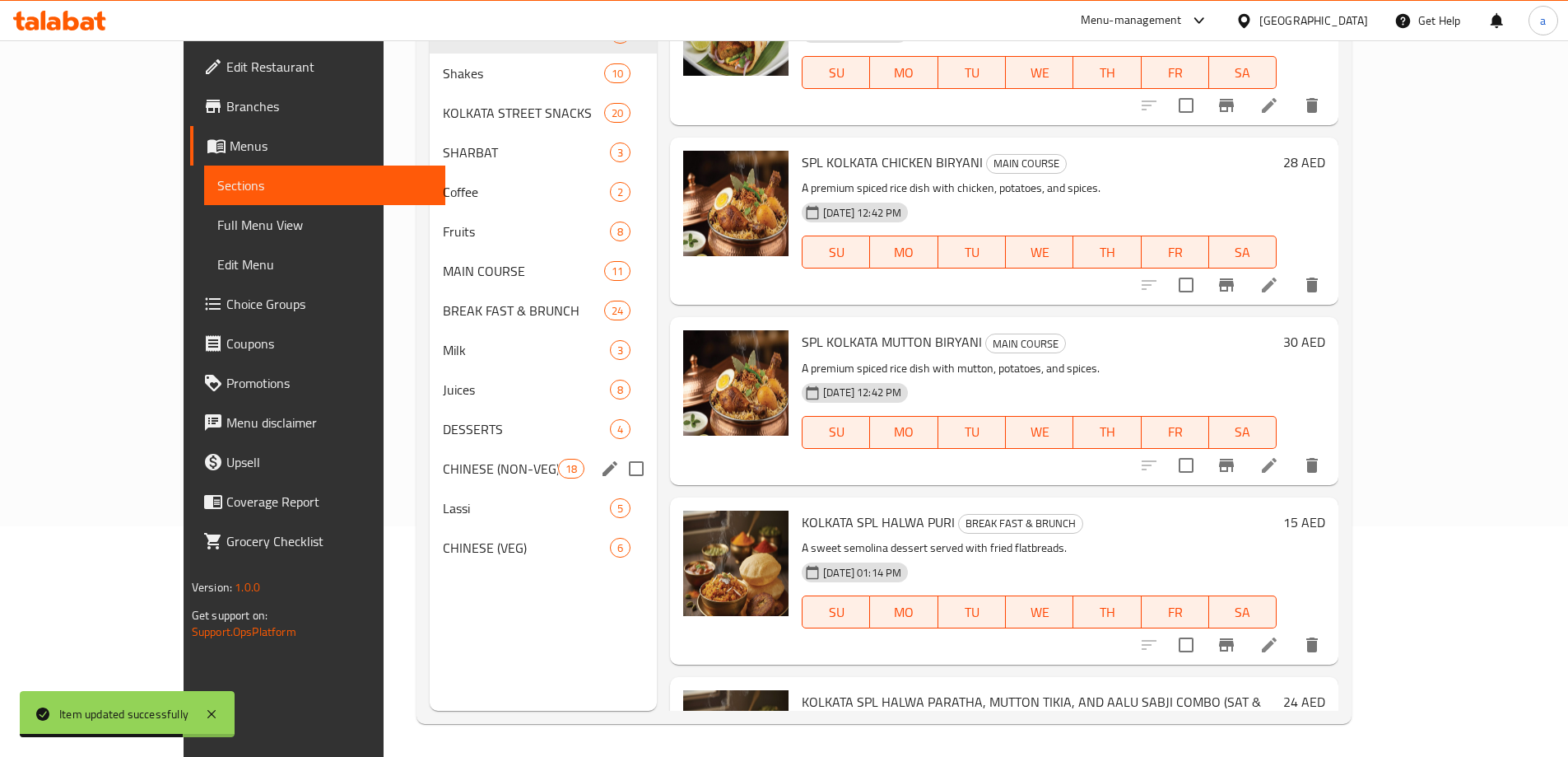
type input "SPL"
click at [429, 483] on div "CHINESE (NON-VEG) 18" at bounding box center [543, 468] width 228 height 40
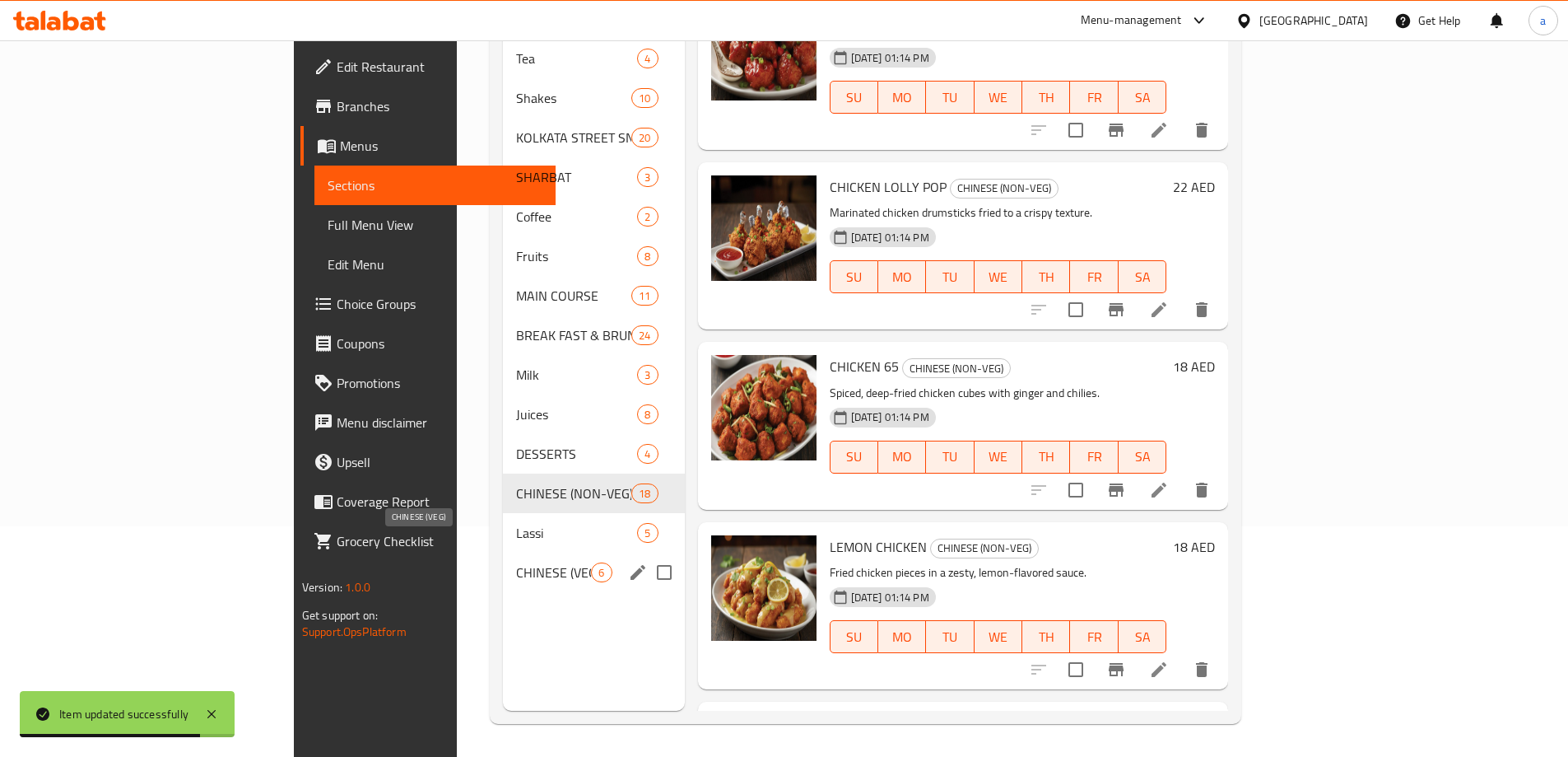
click at [516, 562] on span "CHINESE (VEG)" at bounding box center [553, 572] width 75 height 20
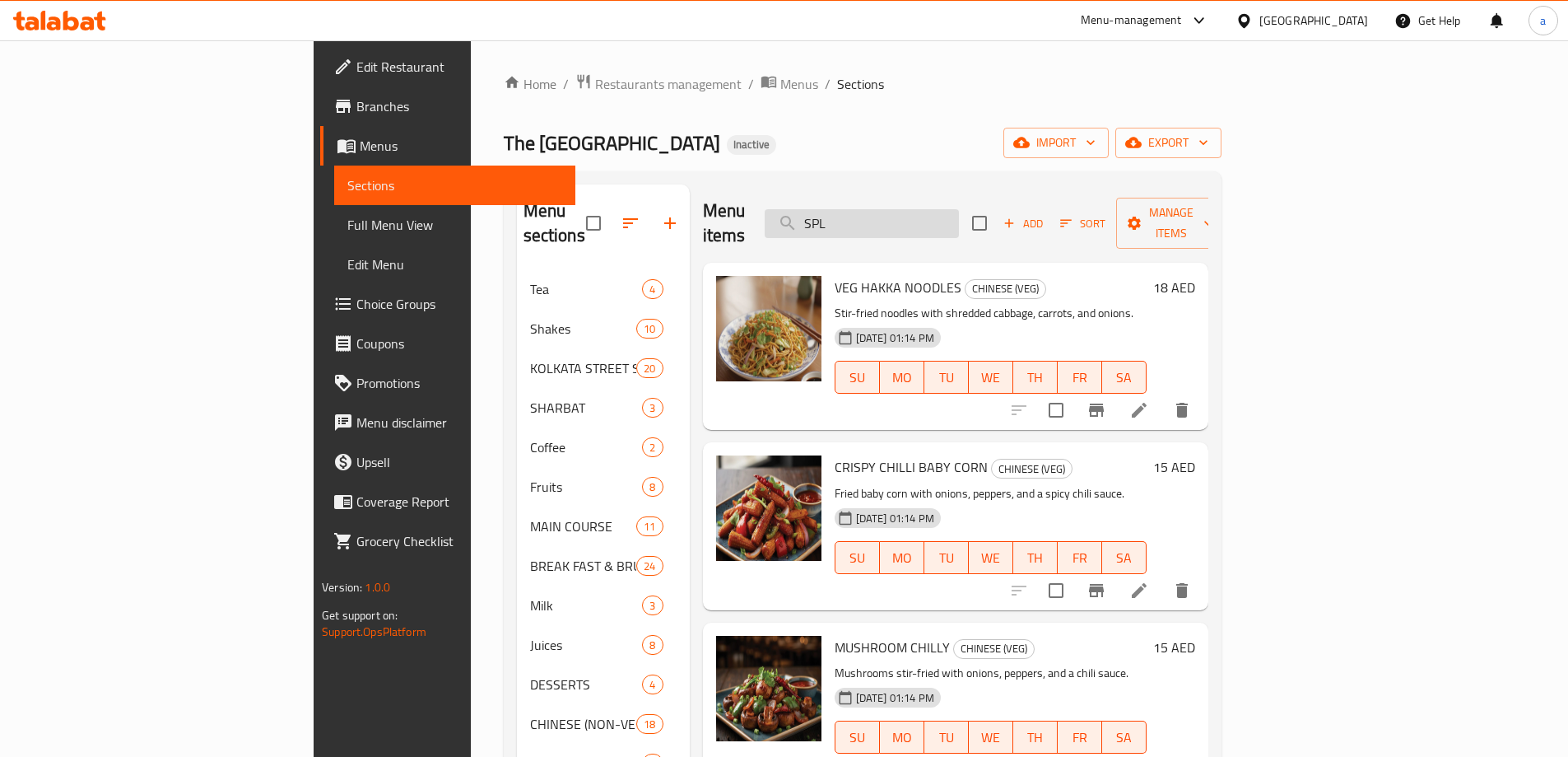
click at [959, 220] on input "SPL" at bounding box center [861, 223] width 195 height 29
click at [1149, 580] on icon at bounding box center [1139, 590] width 20 height 20
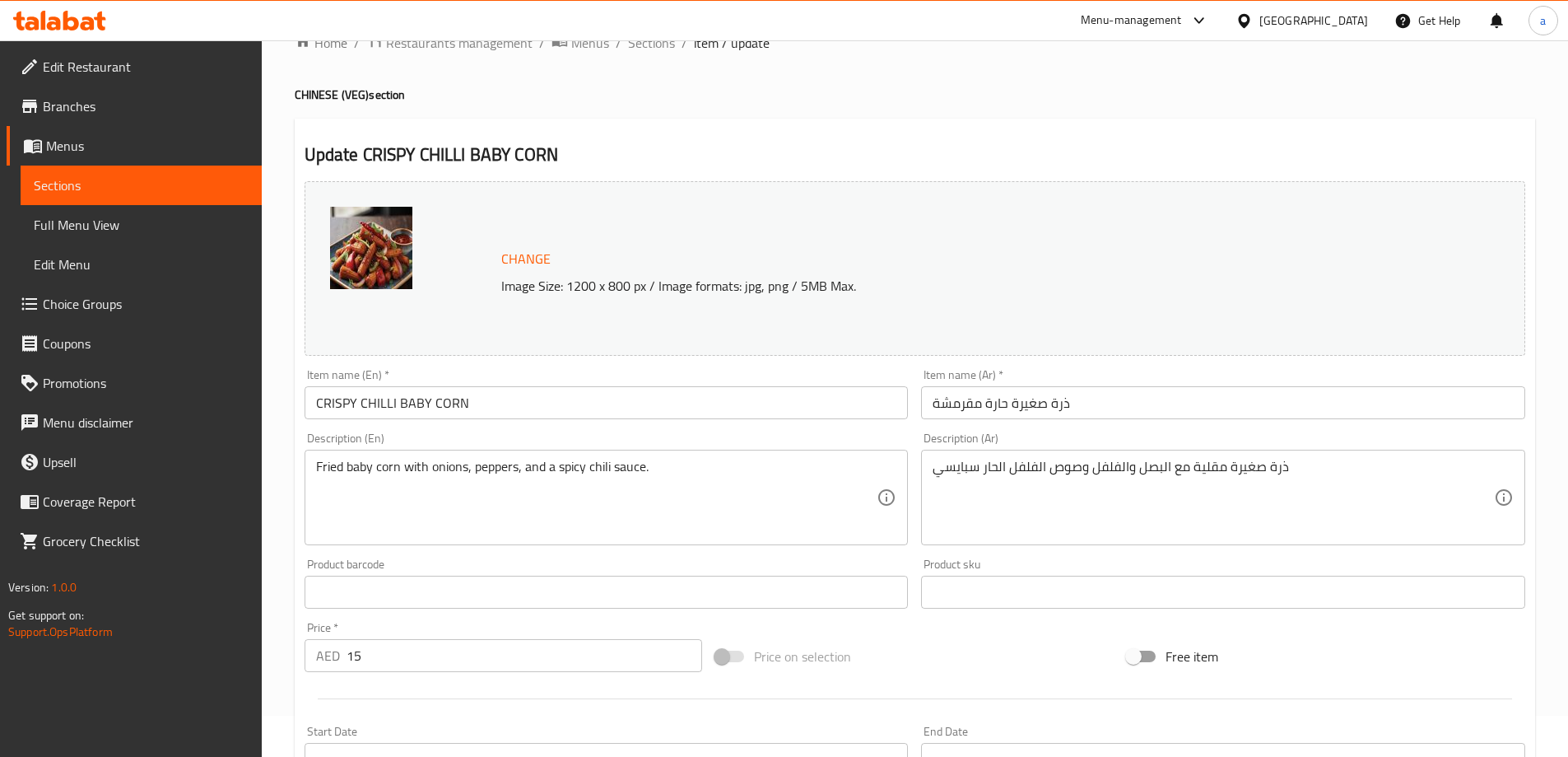
scroll to position [82, 0]
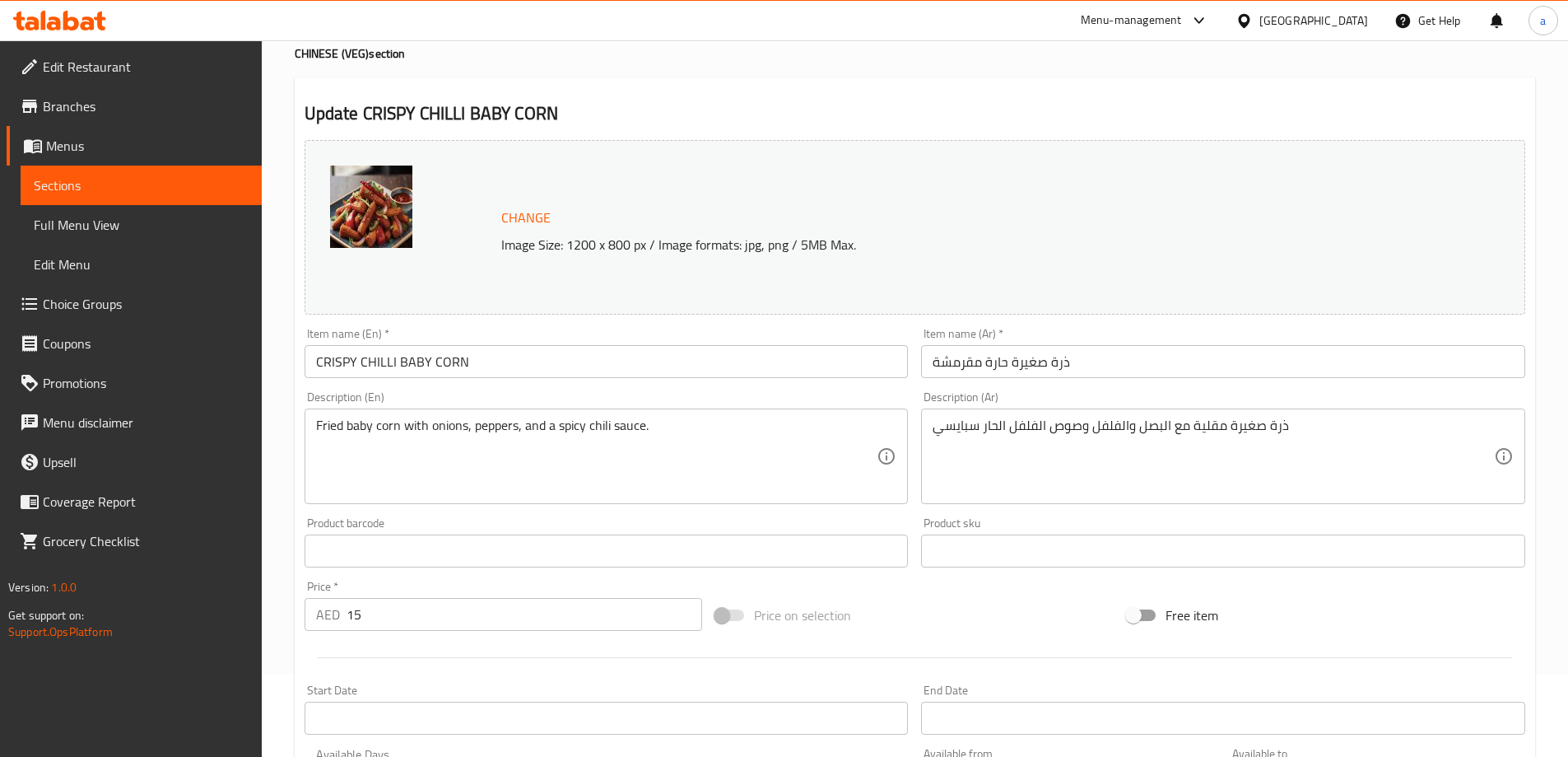
click at [131, 180] on span "Sections" at bounding box center [141, 186] width 215 height 20
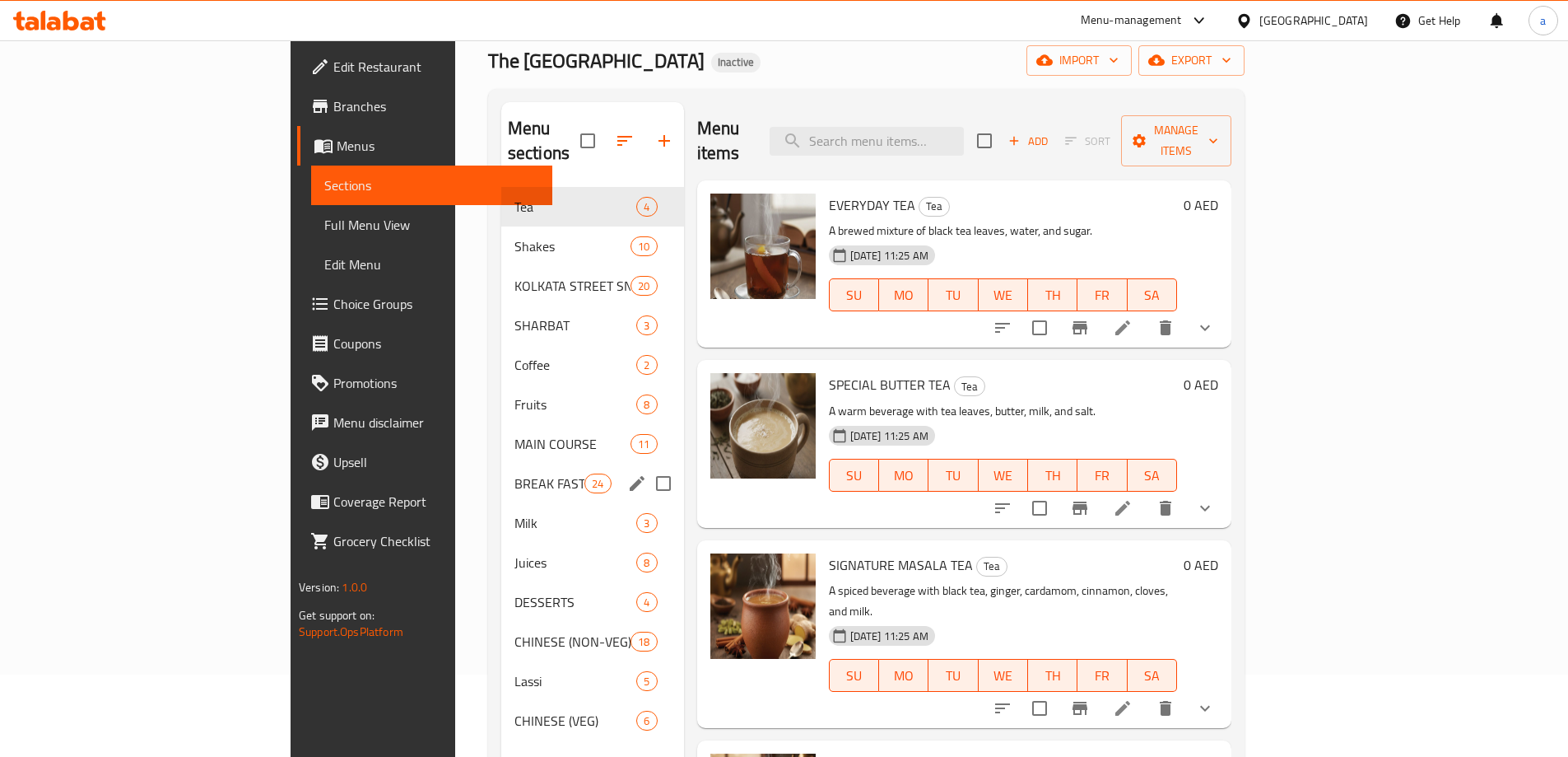
scroll to position [231, 0]
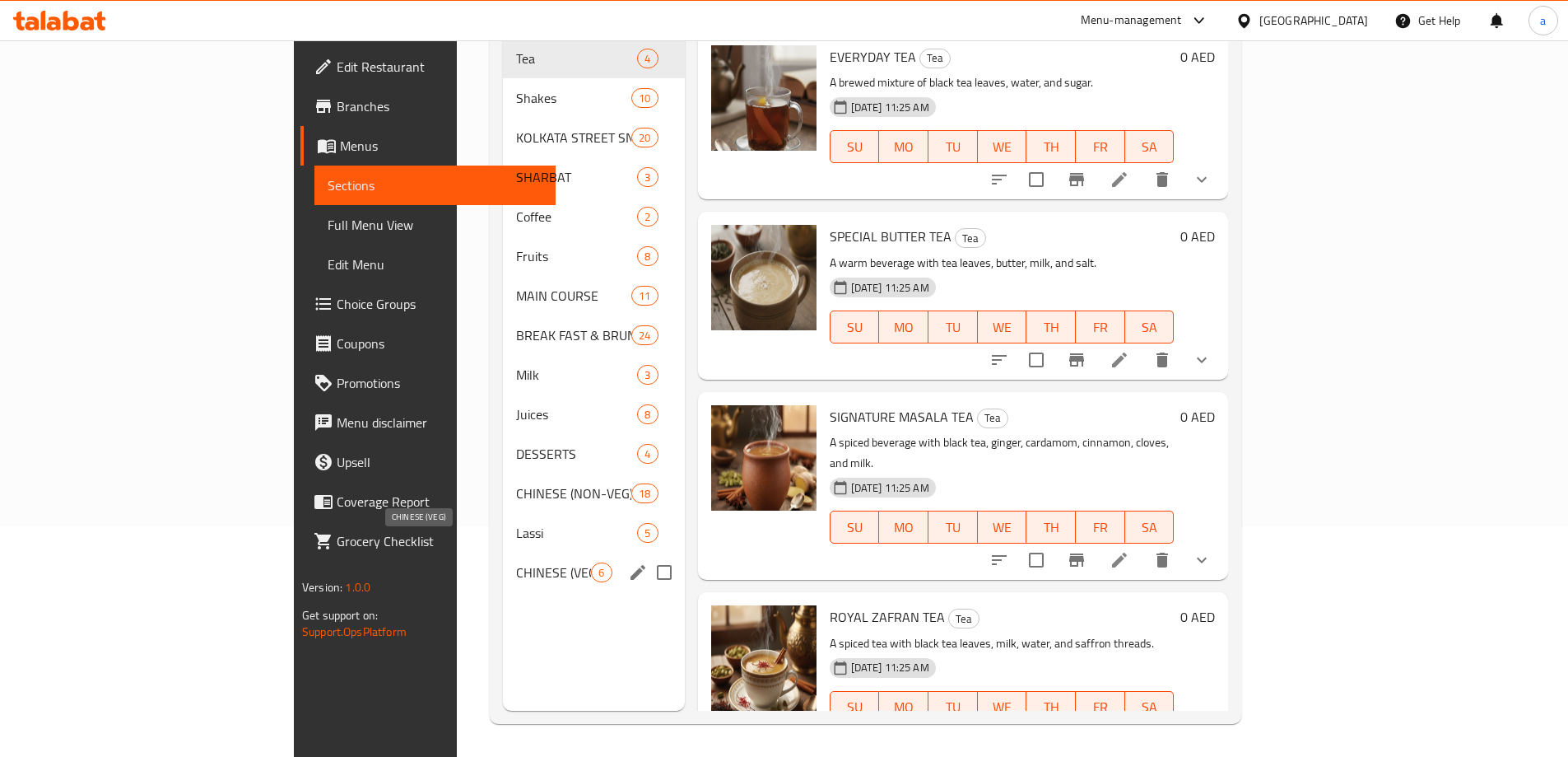
click at [516, 562] on span "CHINESE (VEG)" at bounding box center [553, 572] width 75 height 20
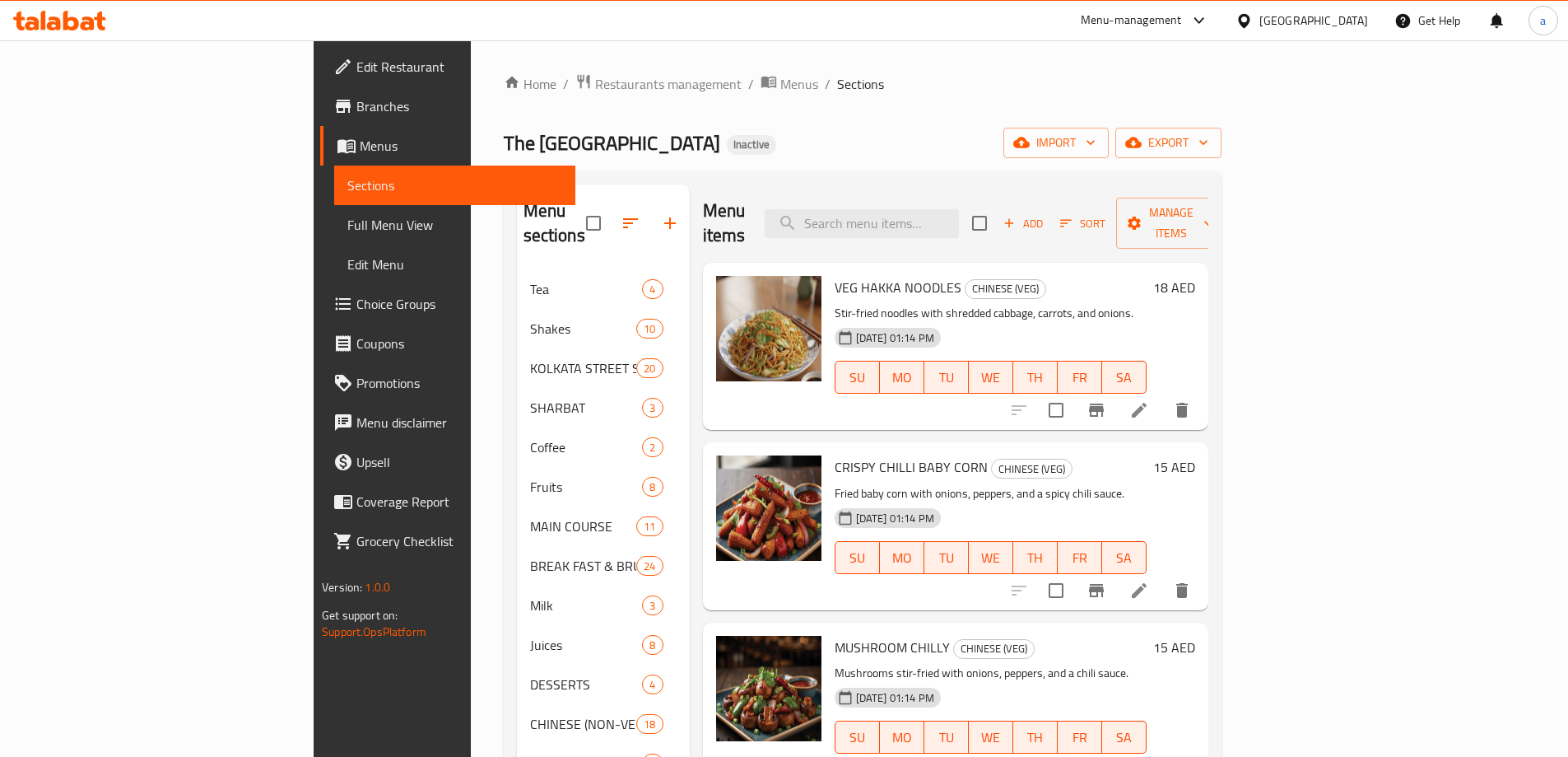
drag, startPoint x: 998, startPoint y: 232, endPoint x: 988, endPoint y: 214, distance: 20.6
click at [997, 230] on div "Menu items Add Sort Manage items" at bounding box center [955, 224] width 505 height 78
paste input "SPL"
click at [959, 214] on input "search" at bounding box center [861, 223] width 195 height 29
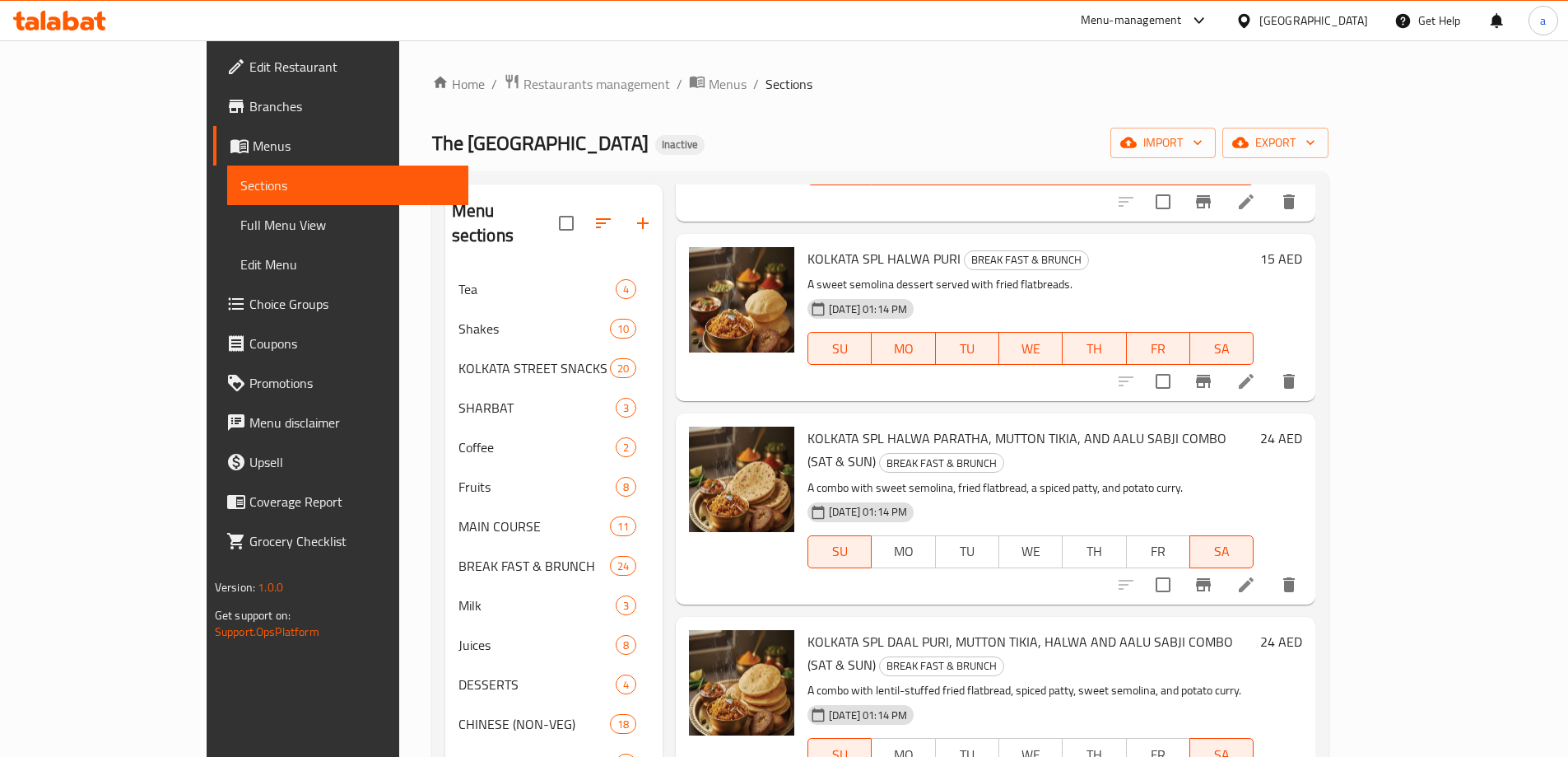
scroll to position [231, 0]
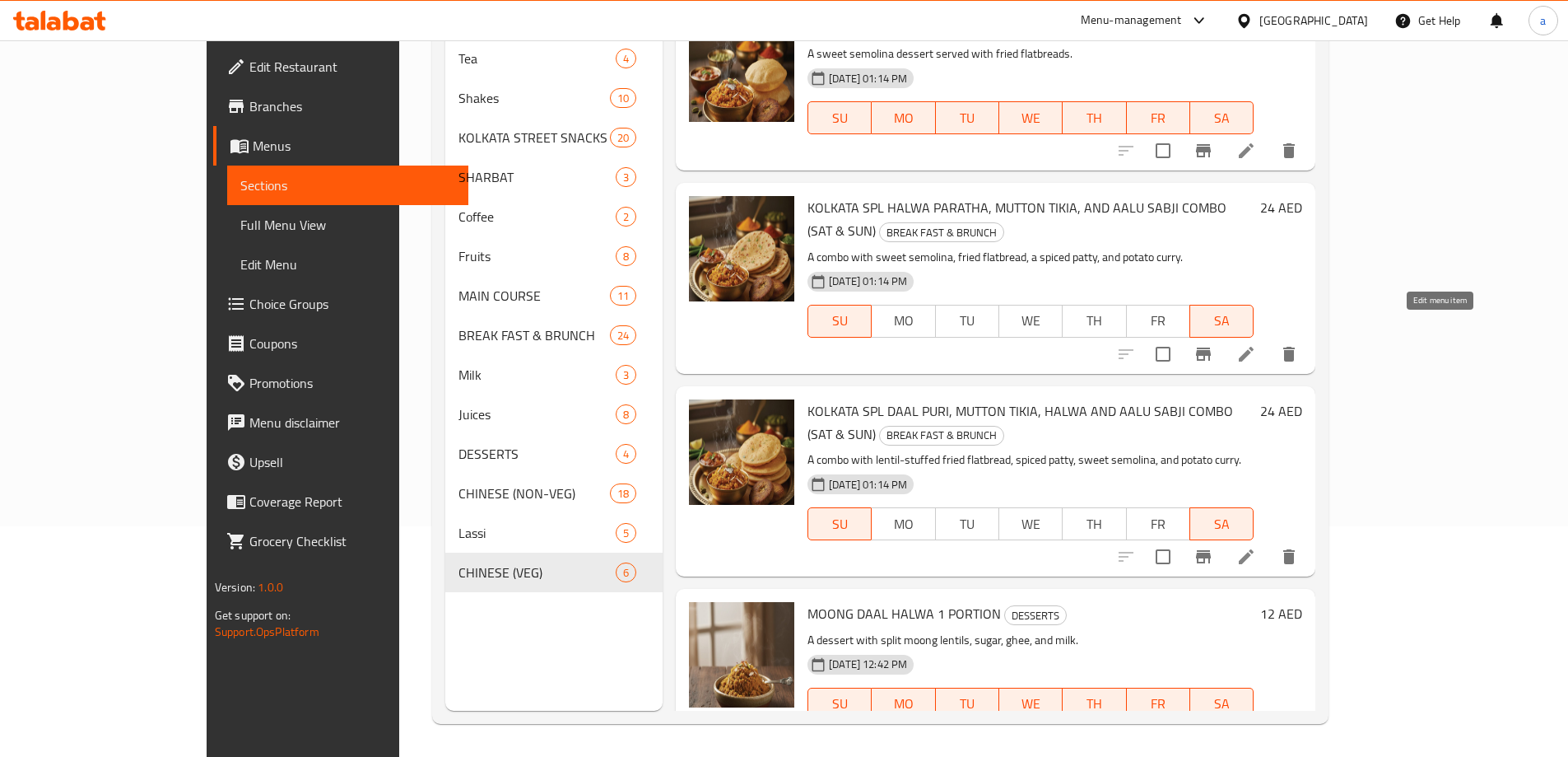
type input "SPL"
click at [1256, 345] on icon at bounding box center [1247, 355] width 20 height 20
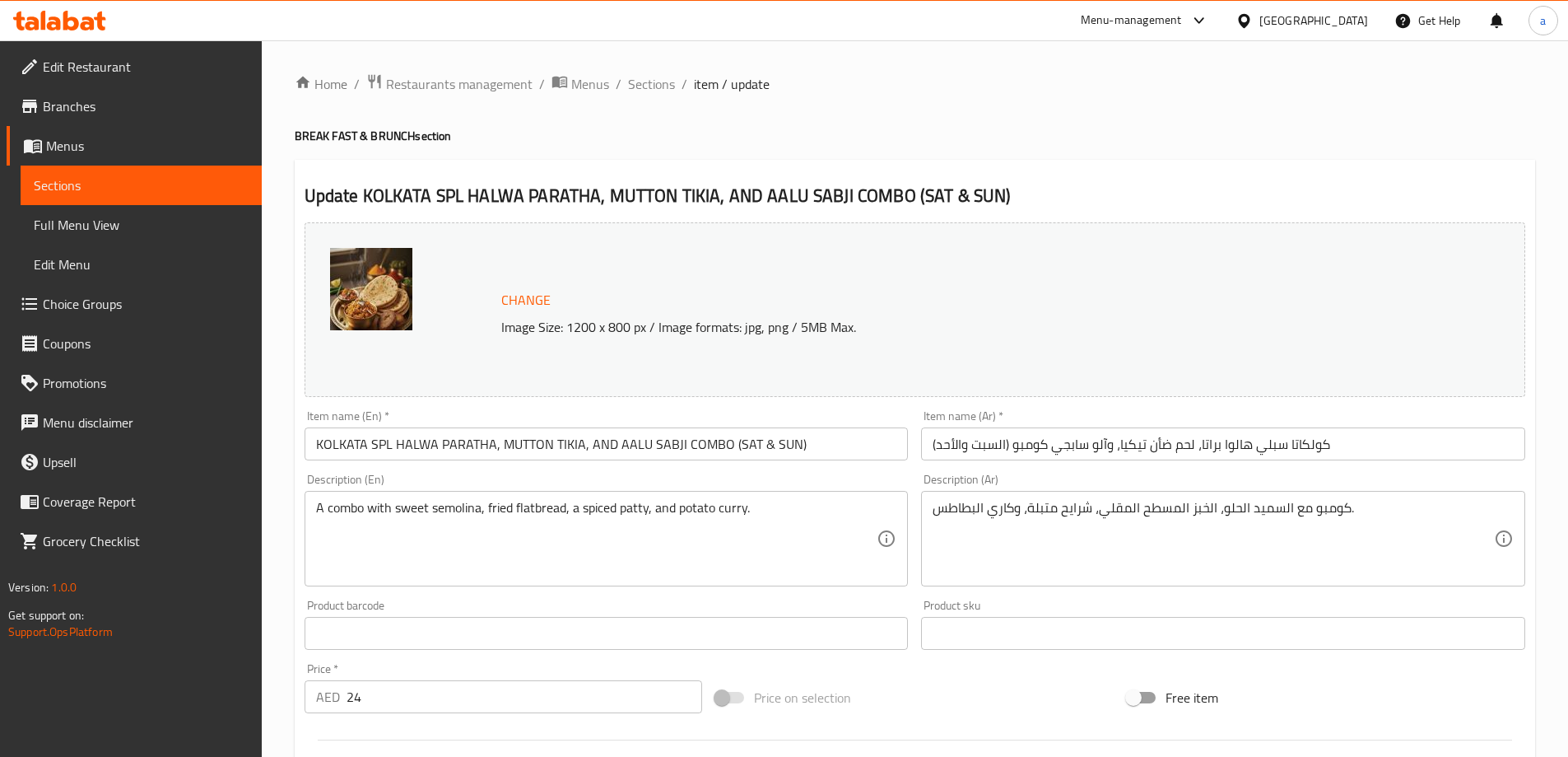
click at [1258, 453] on input "كولكاتا سبلي هالوا براتا، لحم ضأن تيكيا، وآلو سابجي كومبو (السبت والأحد)" at bounding box center [1223, 443] width 604 height 33
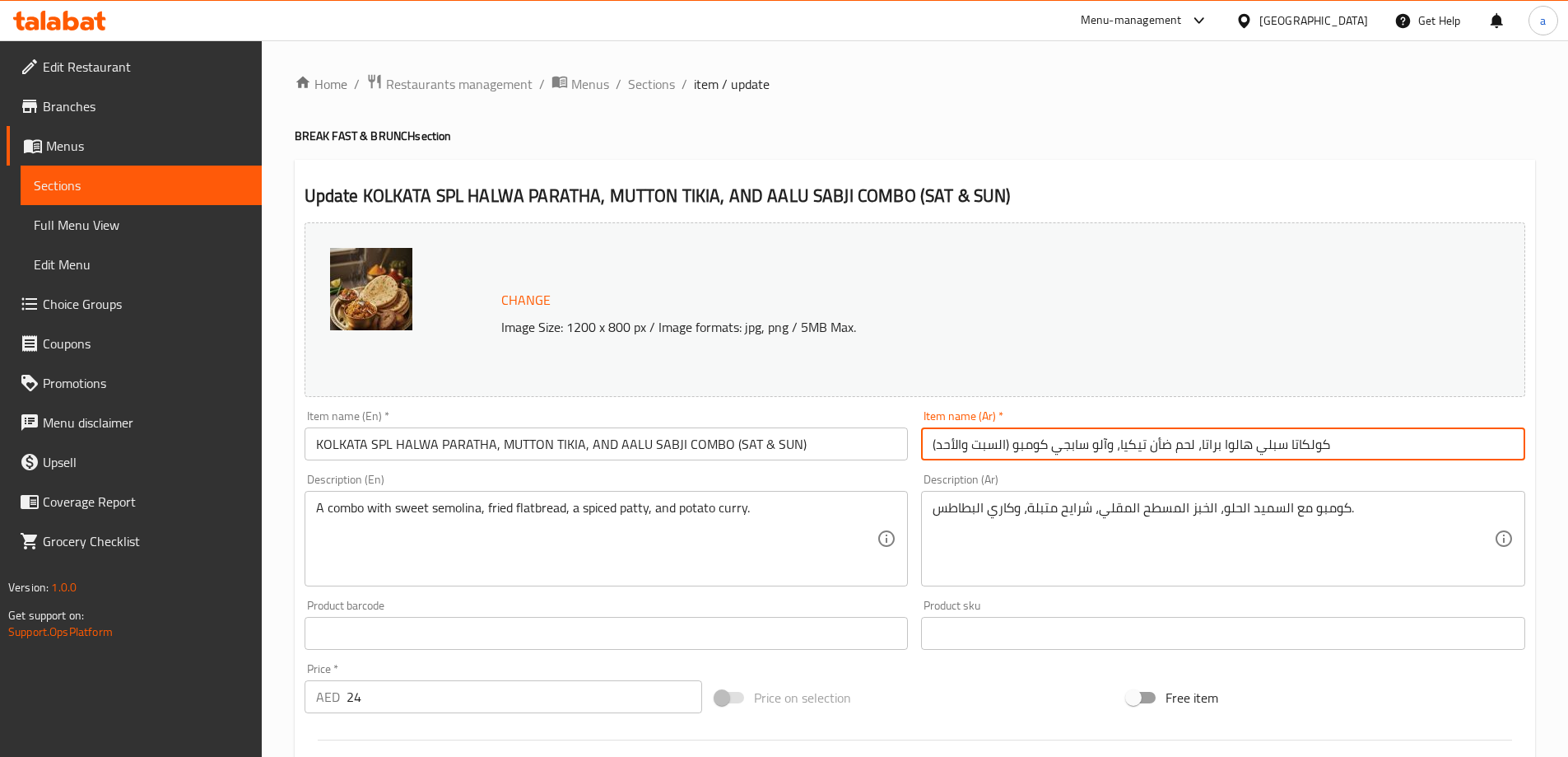
click at [1258, 453] on input "كولكاتا سبلي هالوا براتا، لحم ضأن تيكيا، وآلو سابجي كومبو (السبت والأحد)" at bounding box center [1223, 443] width 604 height 33
click at [1273, 446] on input "كولكاتا سبلي هالوا براتا، لحم ضأن تيكيا، وآلو سابجي كومبو (السبت والأحد)" at bounding box center [1223, 443] width 604 height 33
drag, startPoint x: 1273, startPoint y: 446, endPoint x: 1251, endPoint y: 504, distance: 62.0
click at [1274, 447] on input "كولكاتا سبلي هالوا براتا، لحم ضأن تيكيا، وآلو سابجي كومبو (السبت والأحد)" at bounding box center [1223, 443] width 604 height 33
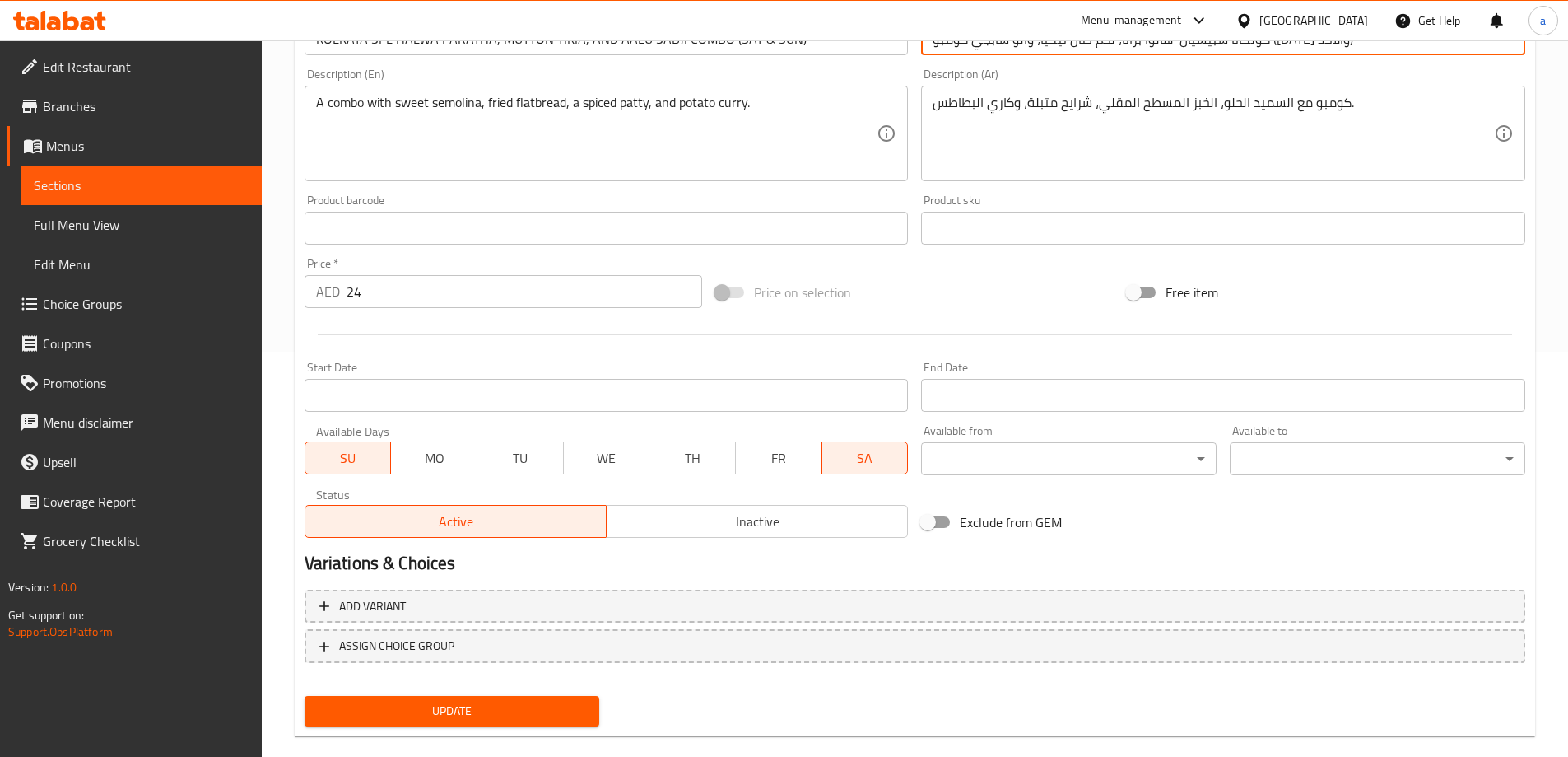
scroll to position [430, 0]
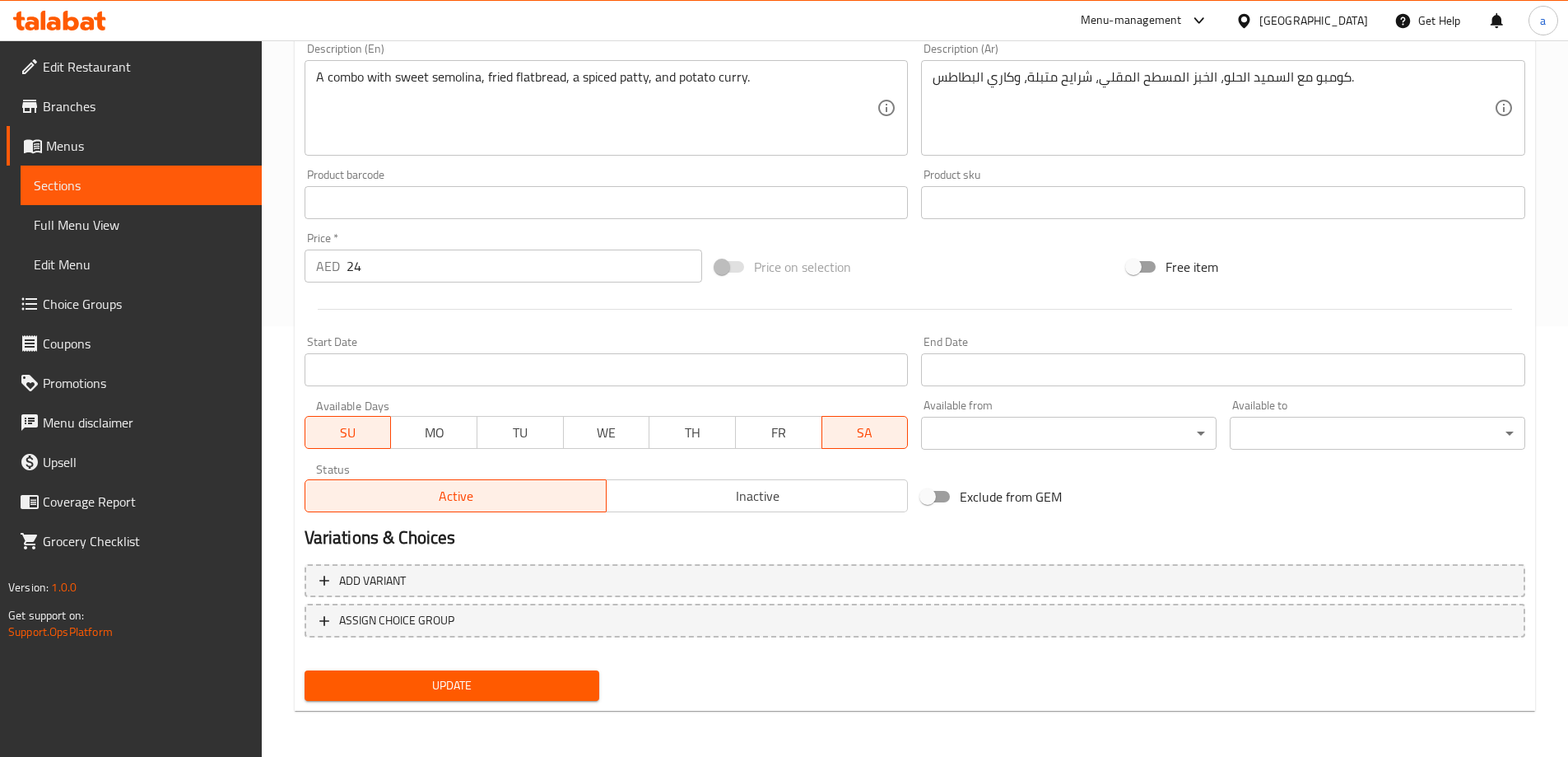
type input "كولكاتا سبيشيال هالوا براتا، لحم ضأن تيكيا، وآلو سابجي كومبو (السبت والأحد)"
click at [521, 677] on span "Update" at bounding box center [452, 685] width 269 height 21
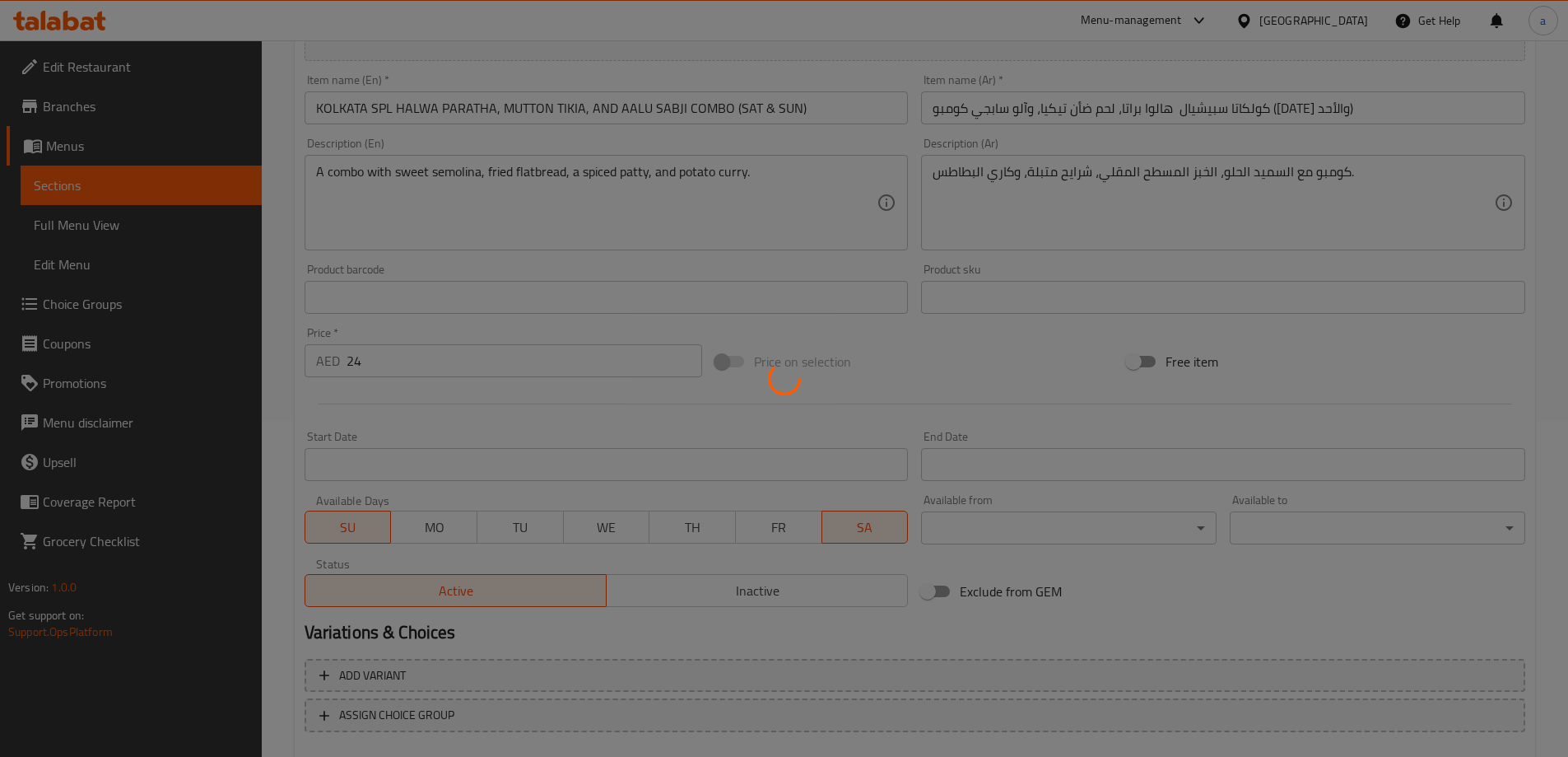
scroll to position [184, 0]
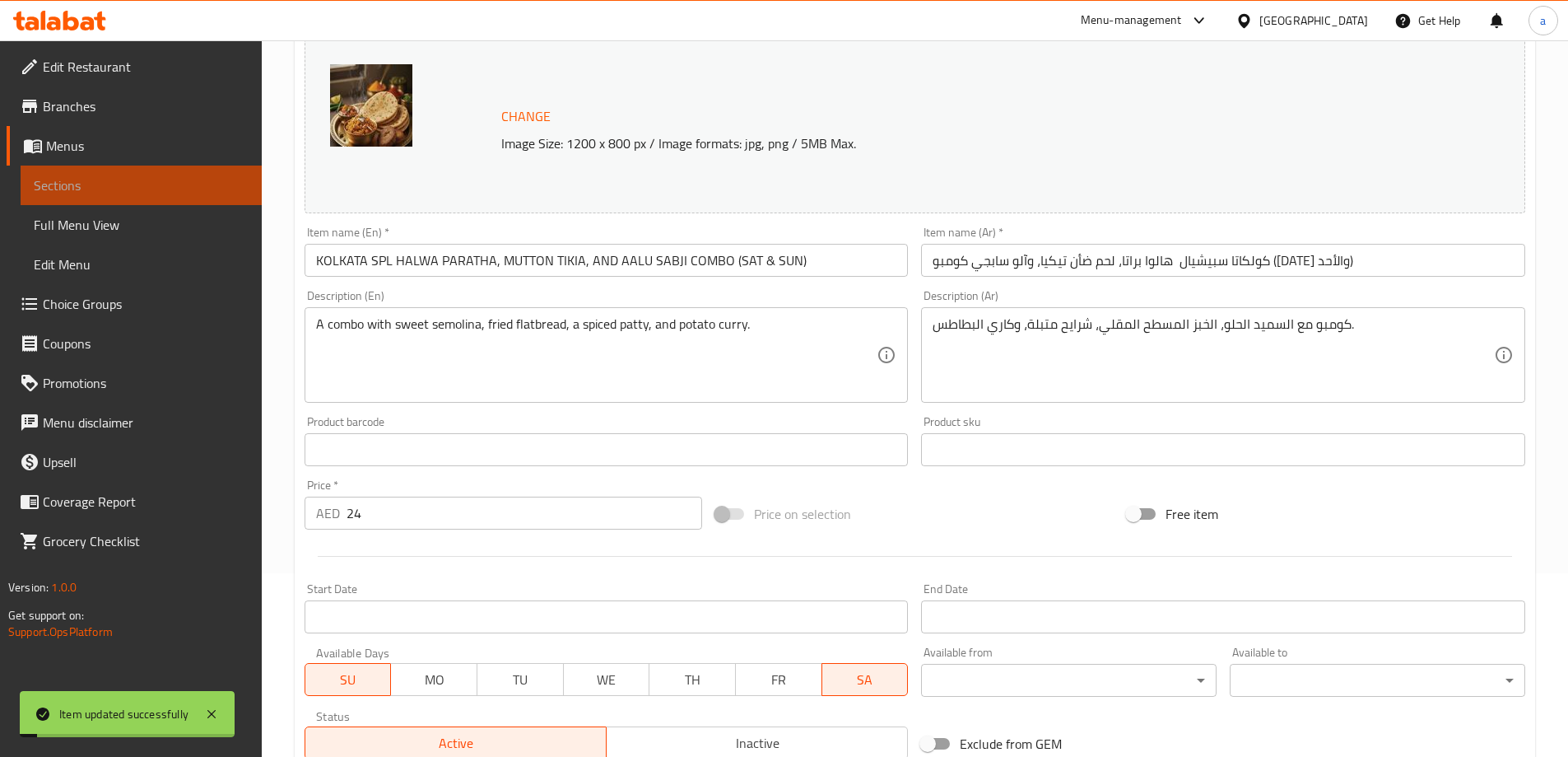
click at [229, 178] on span "Sections" at bounding box center [141, 186] width 215 height 20
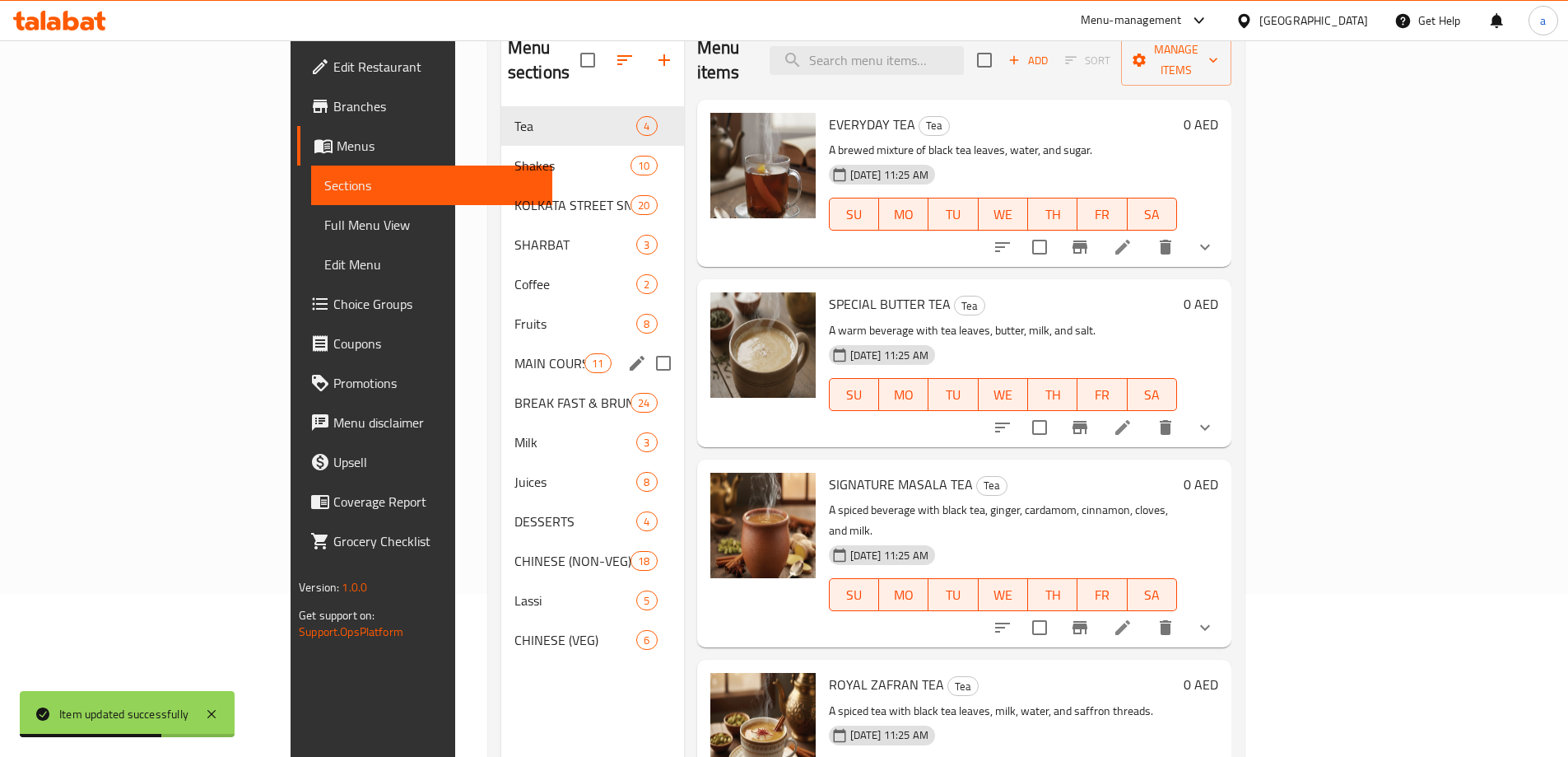
scroll to position [165, 0]
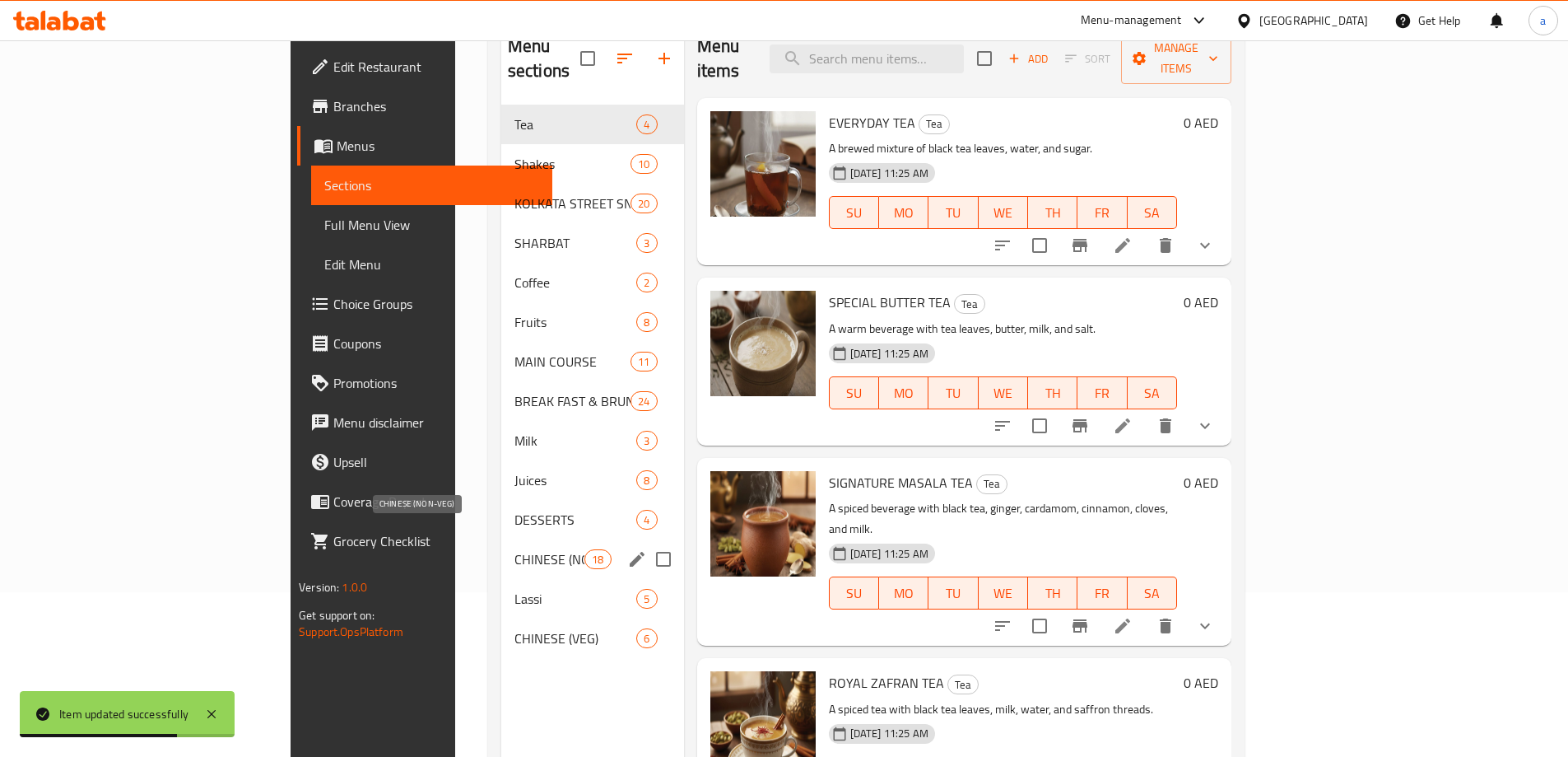
click at [514, 549] on span "CHINESE (NON-VEG)" at bounding box center [549, 559] width 70 height 20
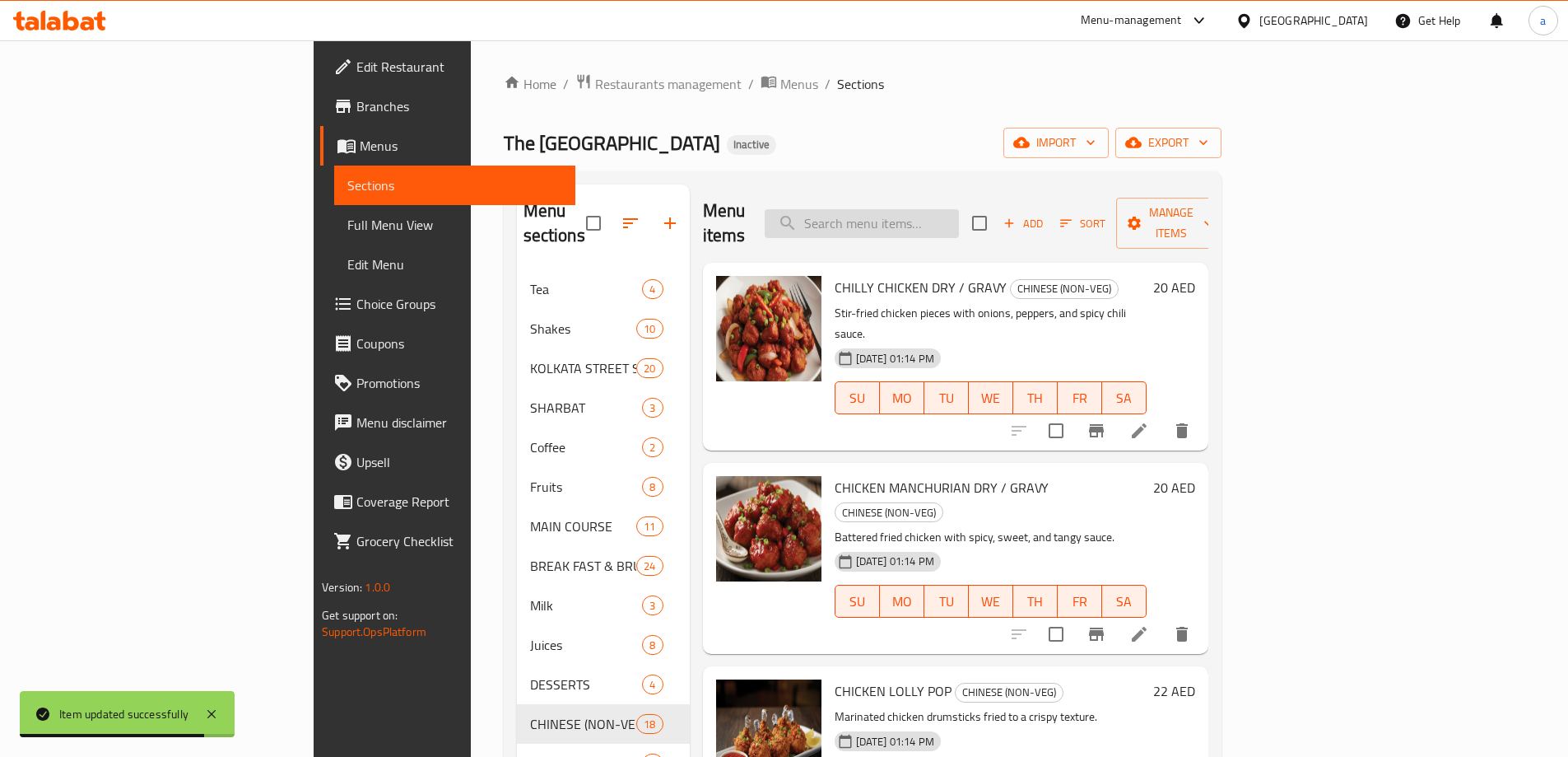
click at [959, 211] on input "search" at bounding box center [861, 223] width 195 height 29
paste input "SPL"
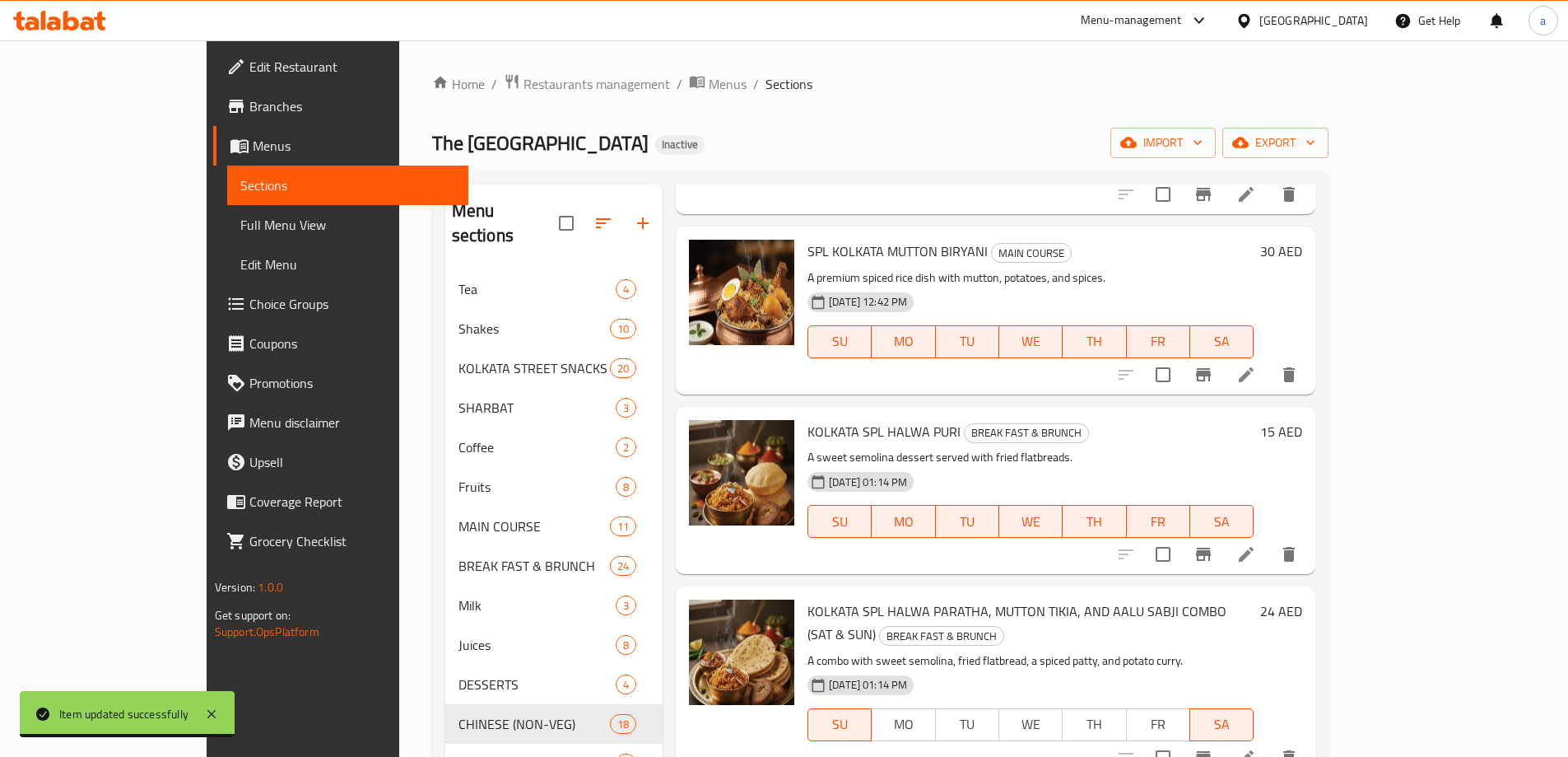
scroll to position [724, 0]
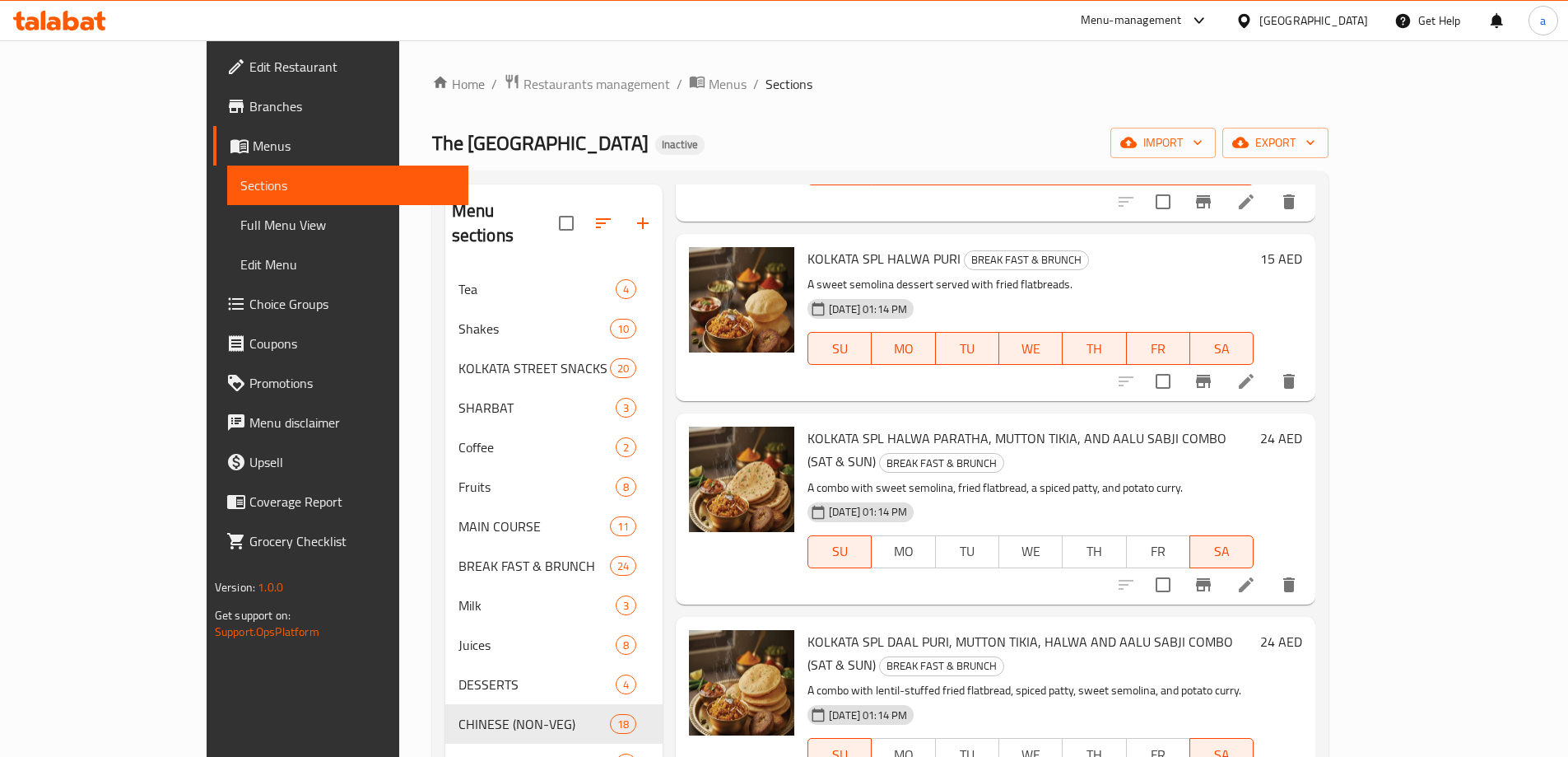
type input "SPL"
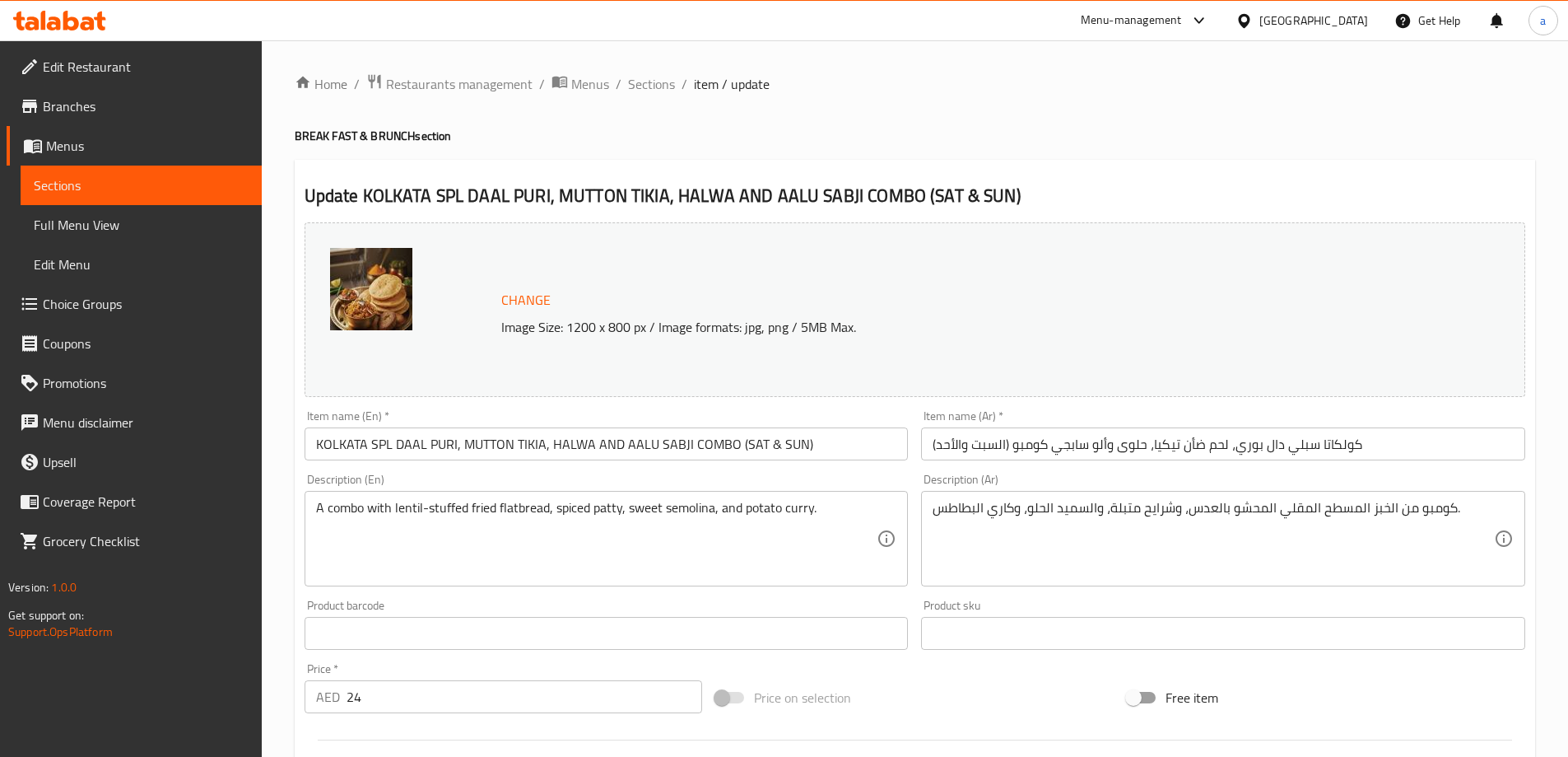
click at [1295, 444] on input "كولكاتا سبلي دال بوري، لحم ضأن تيكيا، حلوى وألو سابجي كومبو (السبت والأحد)" at bounding box center [1223, 443] width 604 height 33
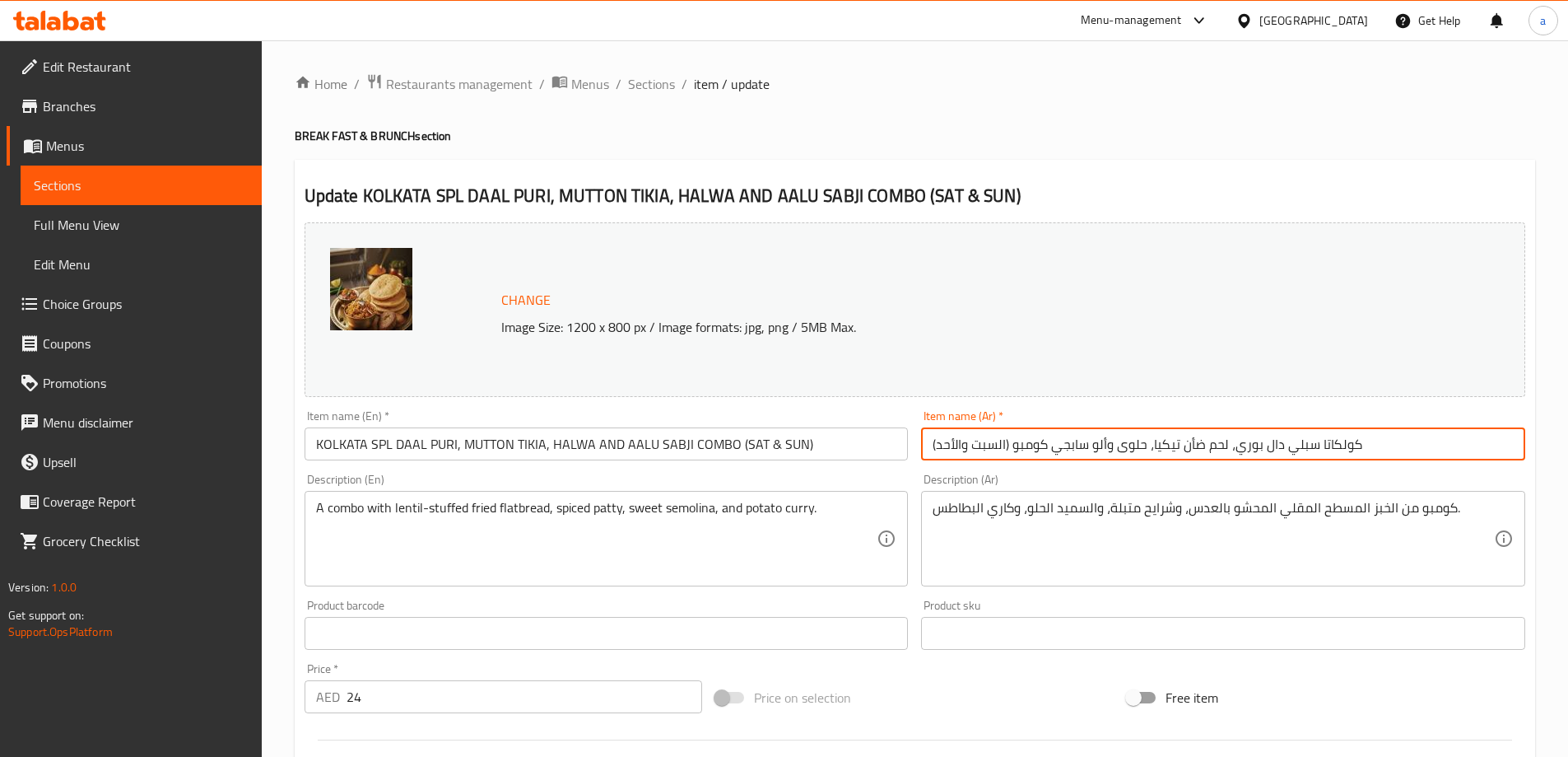
click at [1295, 444] on input "كولكاتا سبلي دال بوري، لحم ضأن تيكيا، حلوى وألو سابجي كومبو (السبت والأحد)" at bounding box center [1223, 443] width 604 height 33
paste input "شيال"
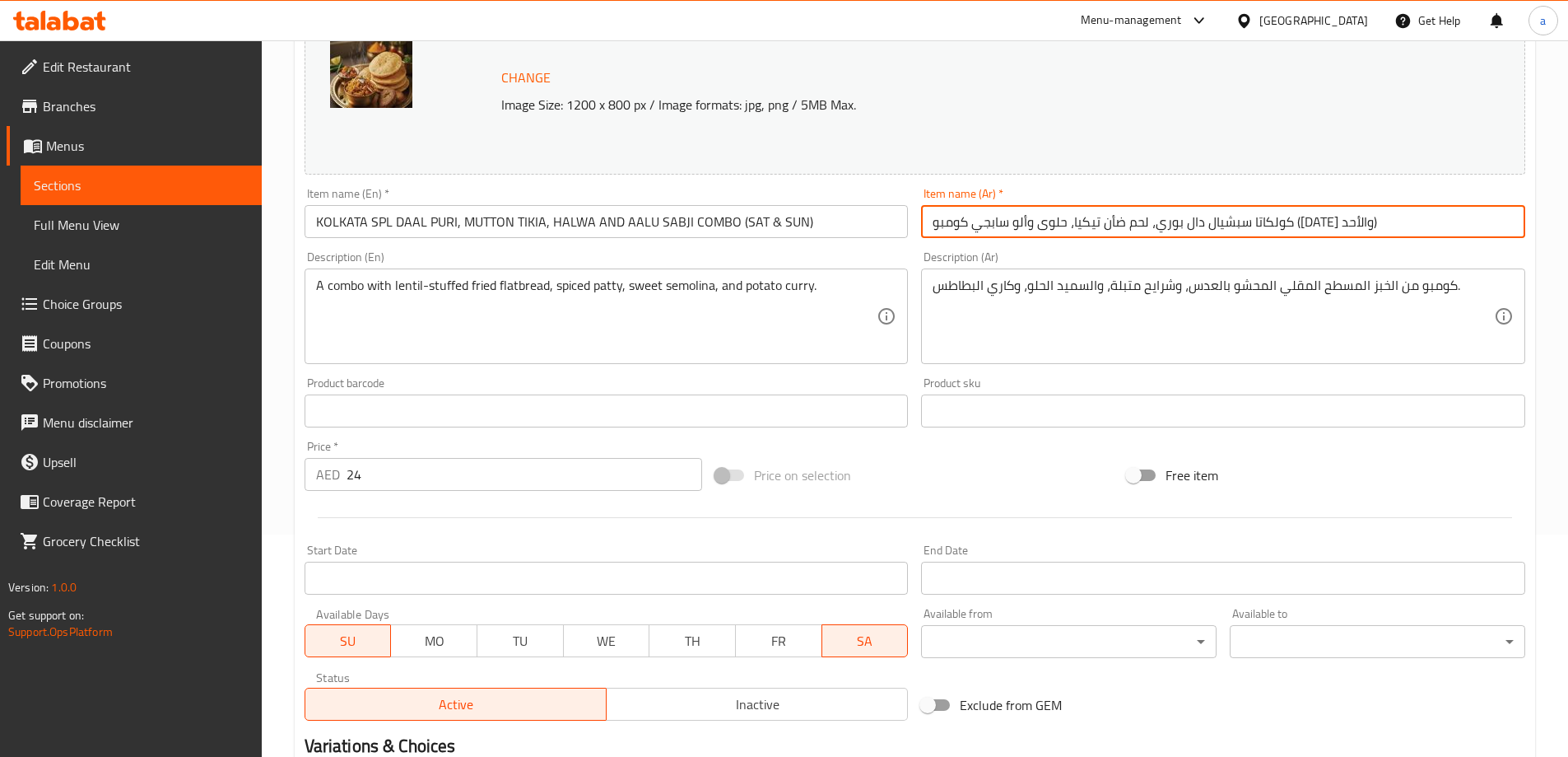
scroll to position [430, 0]
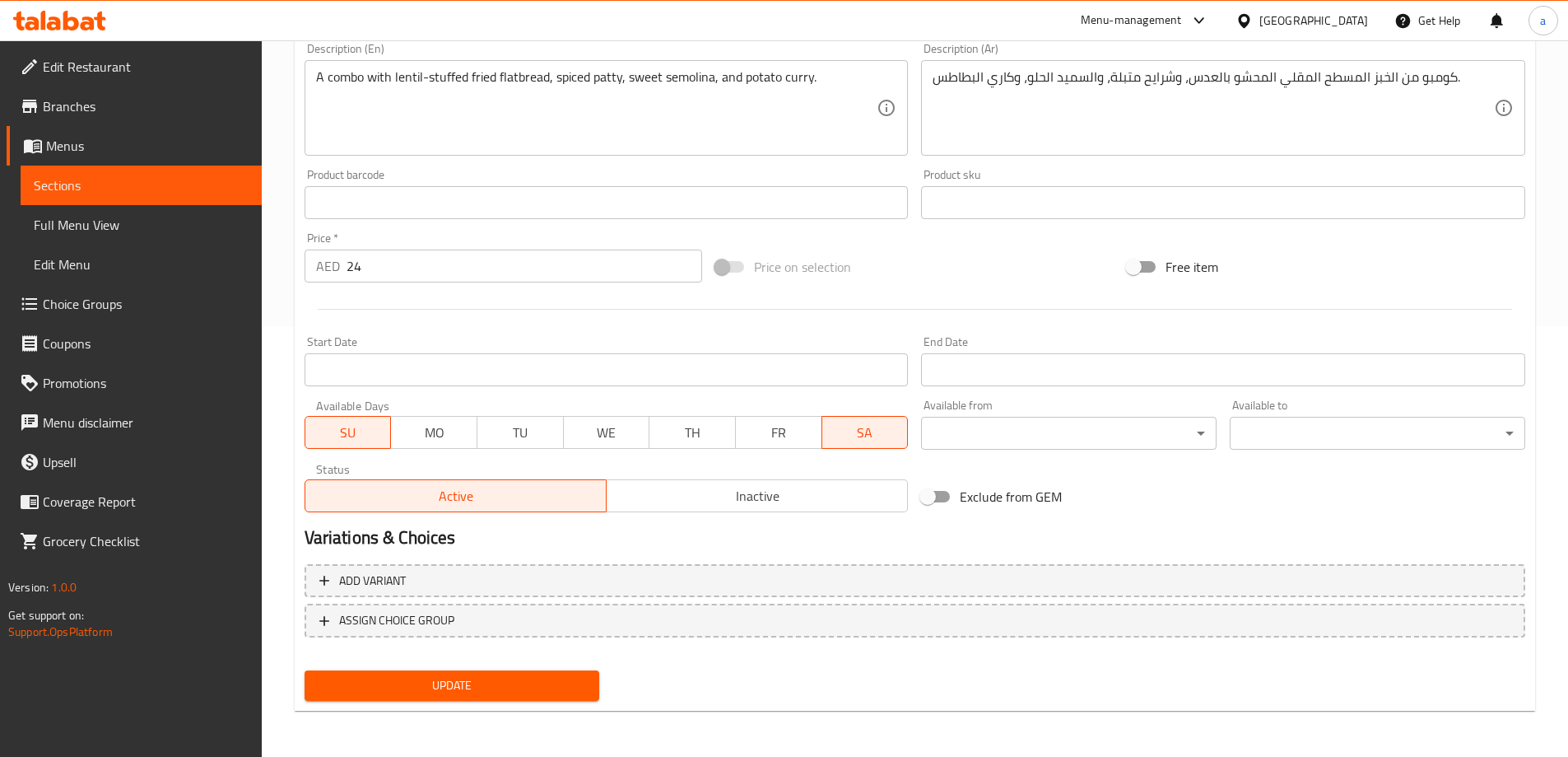
type input "كولكاتا سبشيال دال بوري، لحم ضأن تيكيا، حلوى وألو سابجي كومبو (السبت والأحد)"
click at [538, 672] on button "Update" at bounding box center [452, 685] width 295 height 31
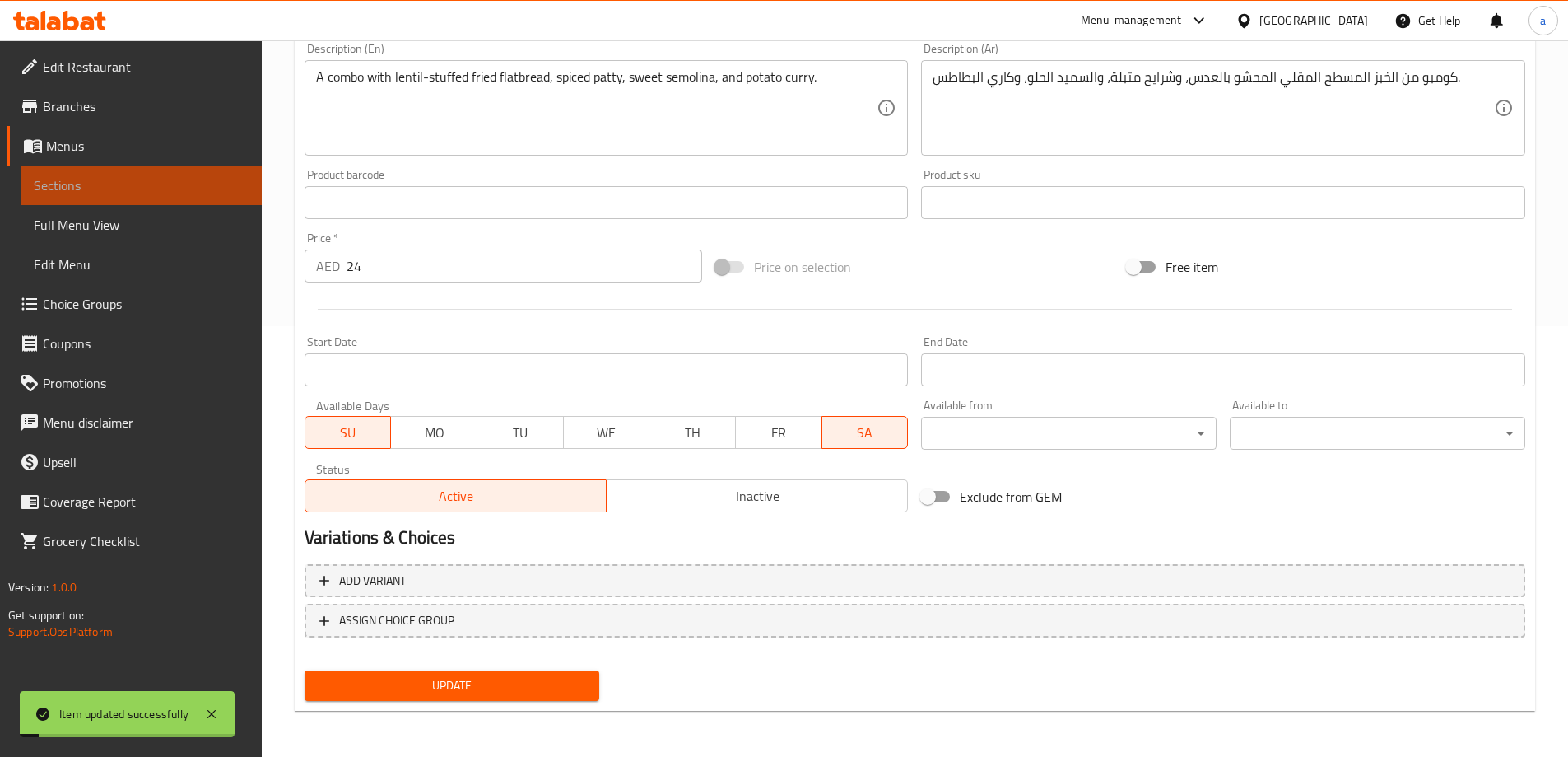
click at [147, 185] on span "Sections" at bounding box center [141, 186] width 215 height 20
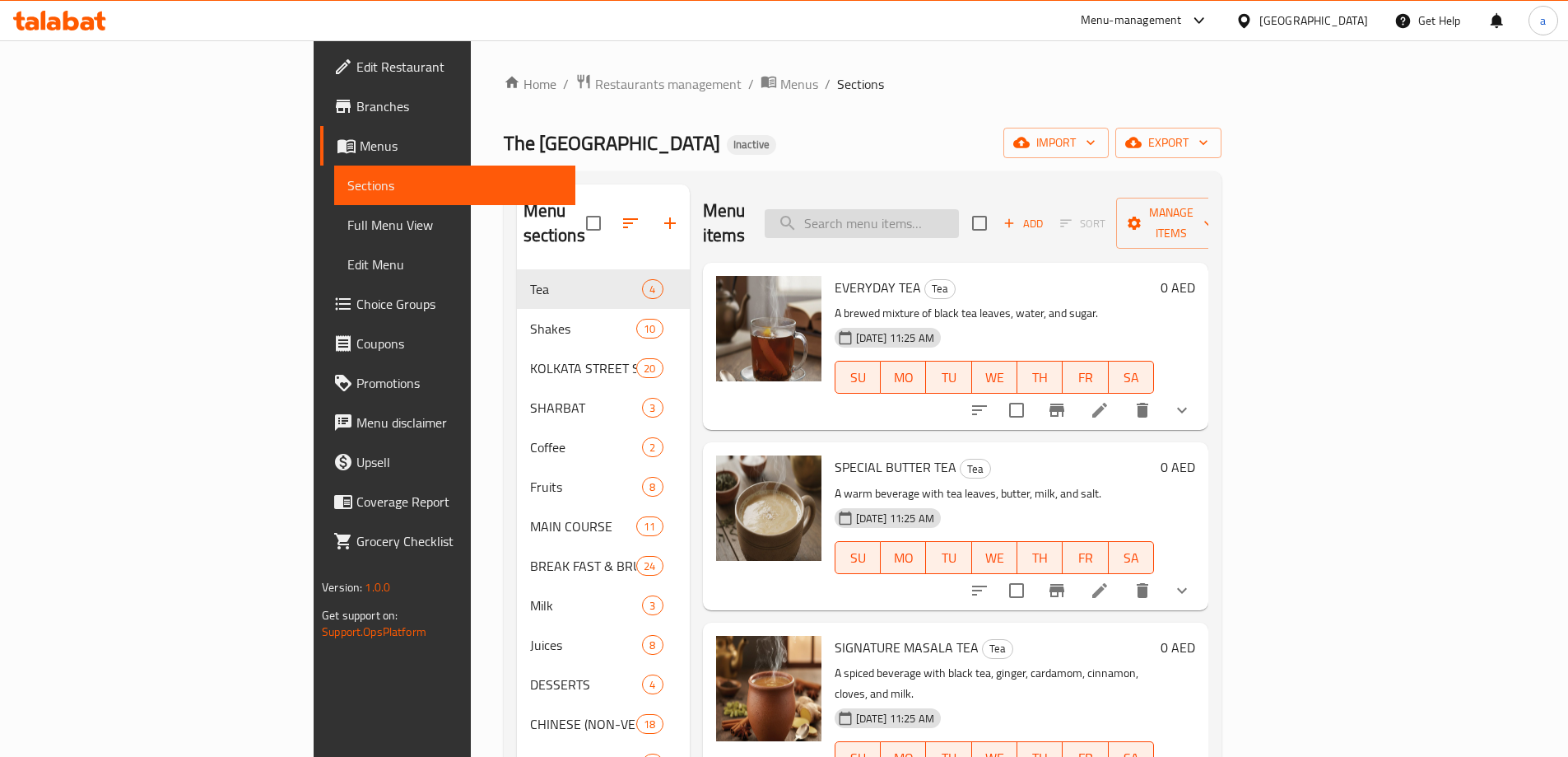
click at [923, 219] on input "search" at bounding box center [861, 223] width 195 height 29
paste input "SPL"
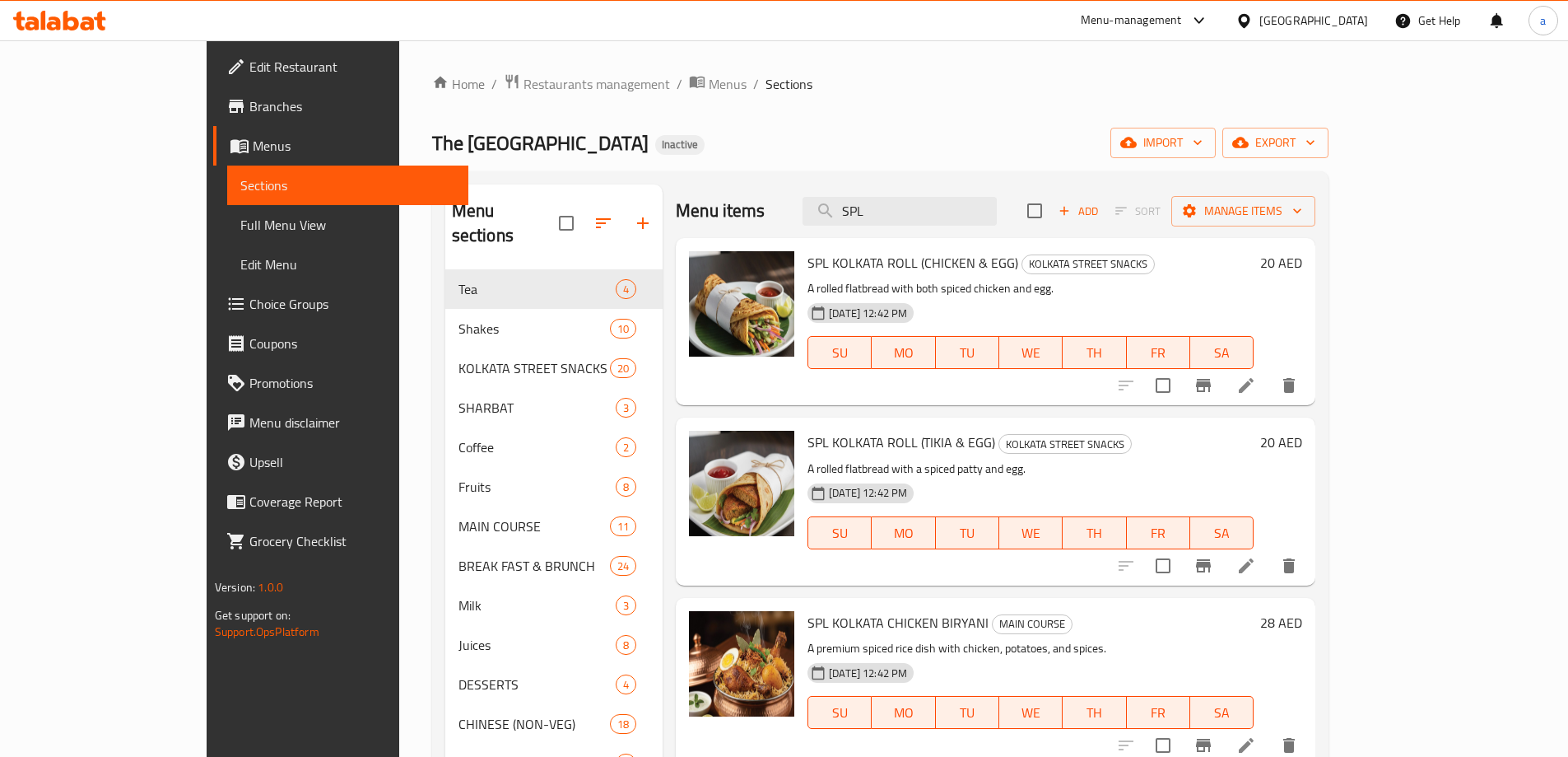
type input "SPL"
click at [1254, 392] on icon at bounding box center [1246, 385] width 15 height 15
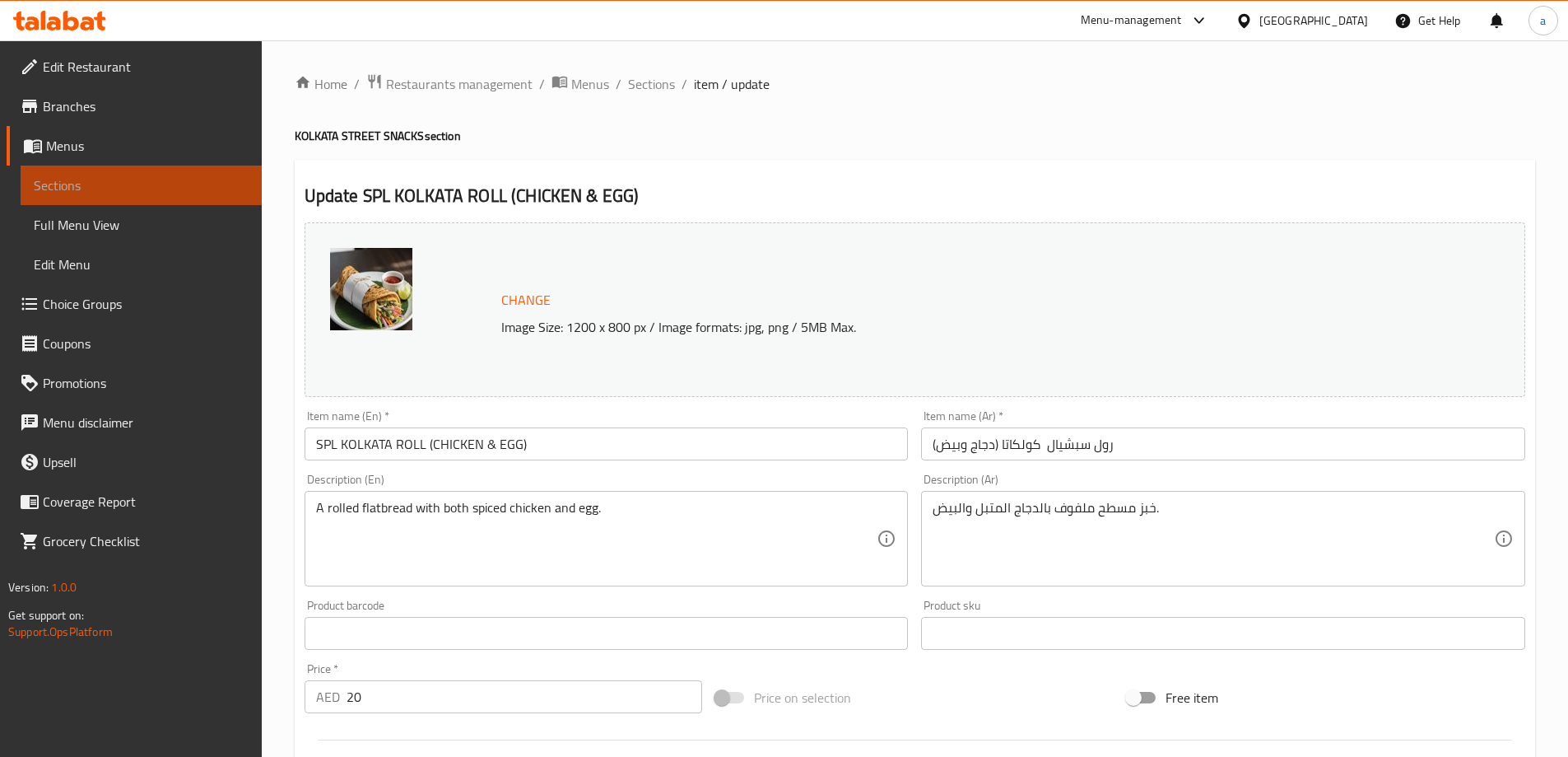
click at [175, 185] on span "Sections" at bounding box center [141, 186] width 215 height 20
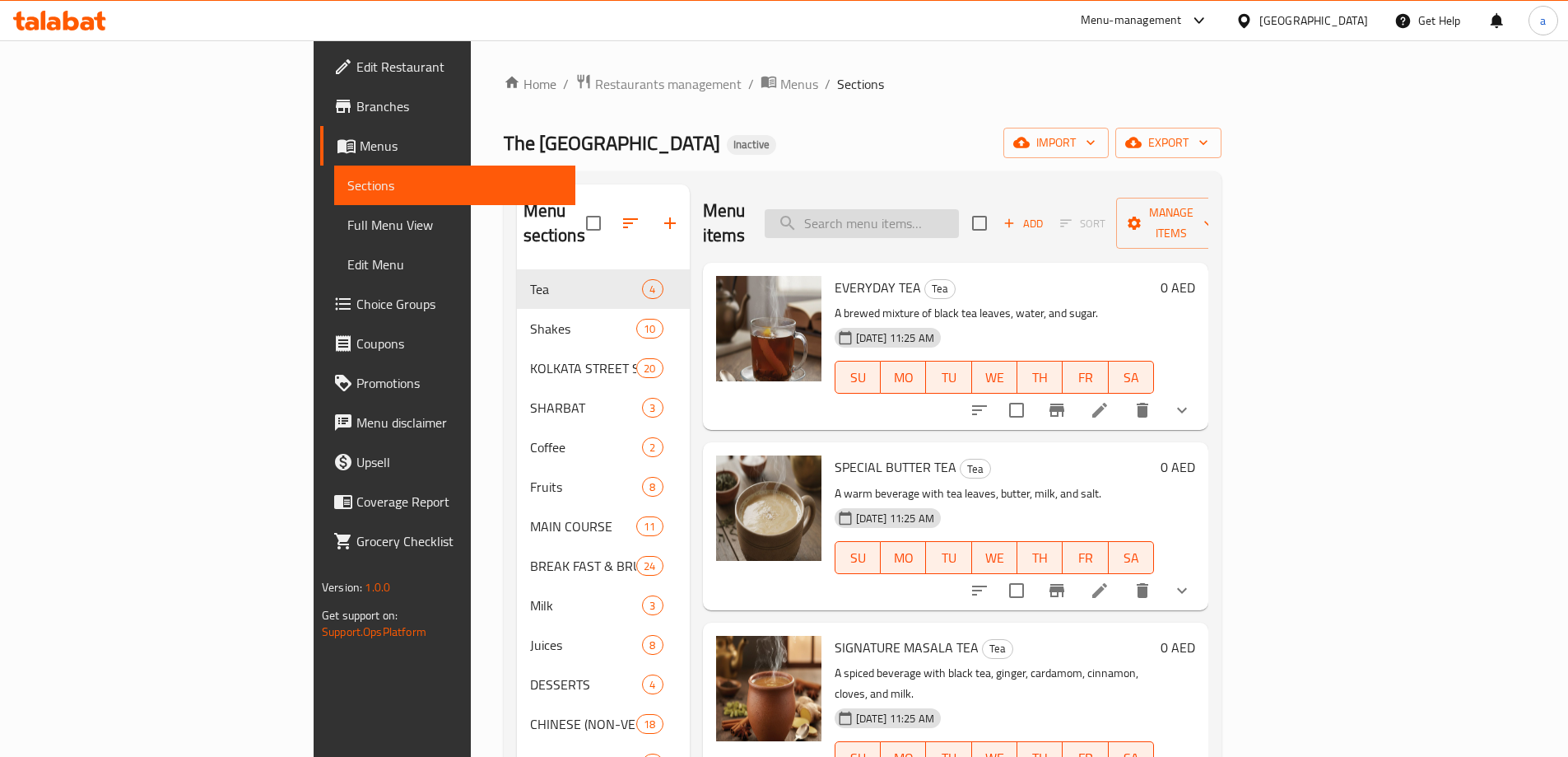
click at [959, 209] on input "search" at bounding box center [861, 223] width 195 height 29
paste input "SPL"
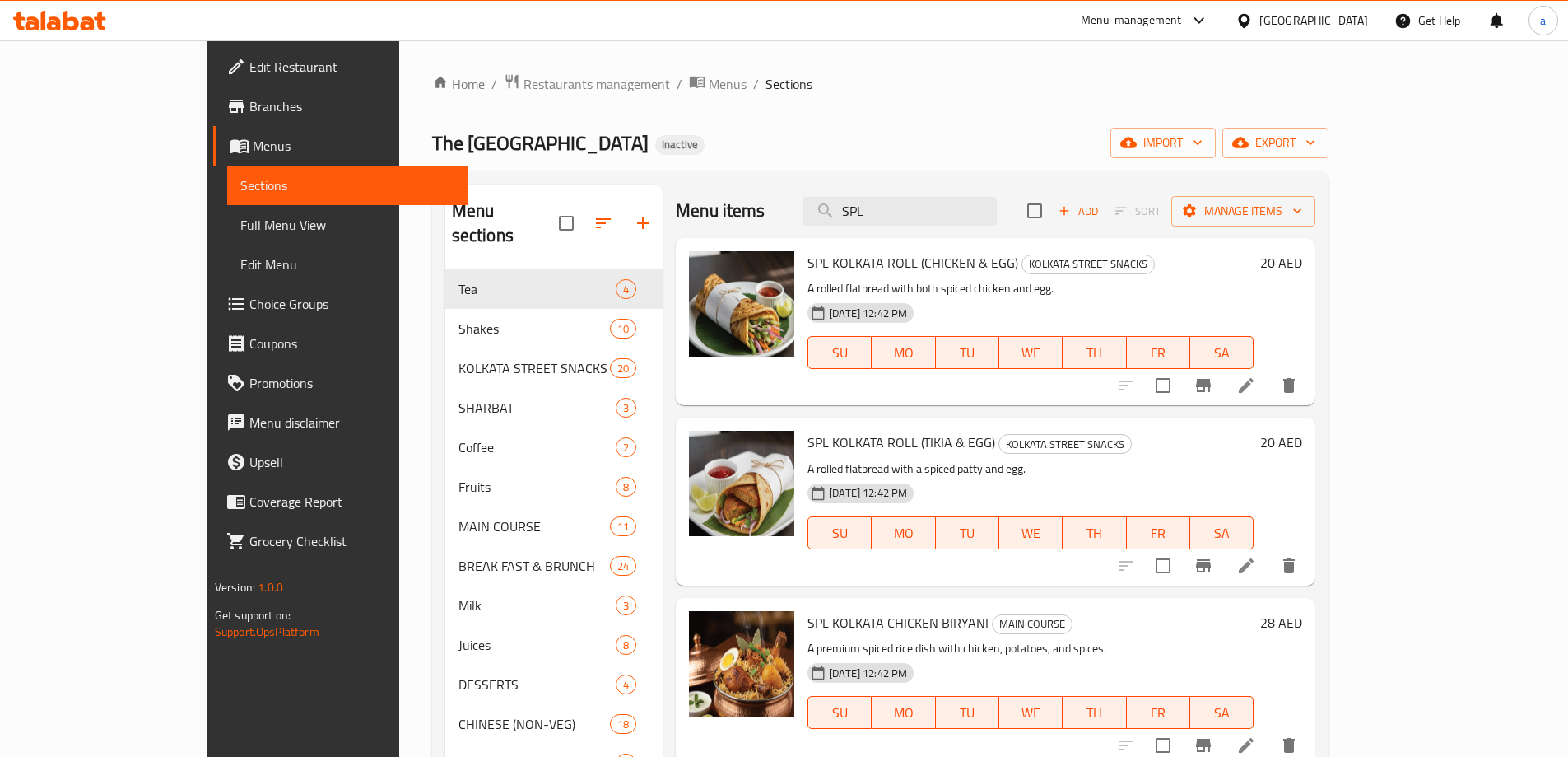
type input "SPL"
click at [1270, 562] on li at bounding box center [1246, 566] width 46 height 30
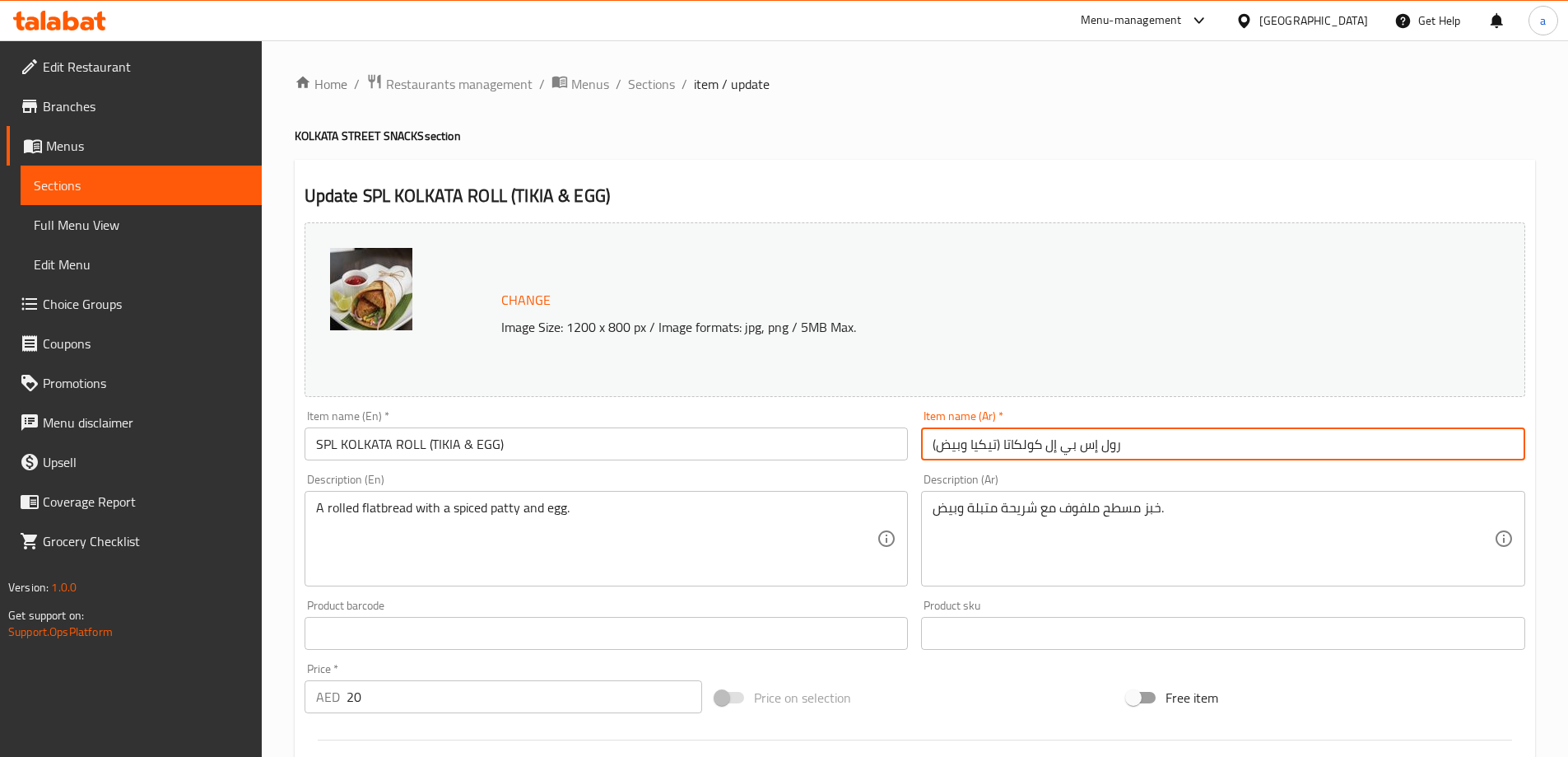
drag, startPoint x: 1100, startPoint y: 444, endPoint x: 1047, endPoint y: 445, distance: 53.0
click at [1047, 445] on input "رول إس بي إل كولكاتا (تيكيا وبيض)" at bounding box center [1223, 443] width 604 height 33
click at [1096, 447] on input "رولسبيشيال كولكاتا (تيكيا وبيض)" at bounding box center [1223, 443] width 604 height 33
click at [1092, 449] on input "رولسبيشيال كولكاتا (تيكيا وبيض)" at bounding box center [1223, 443] width 604 height 33
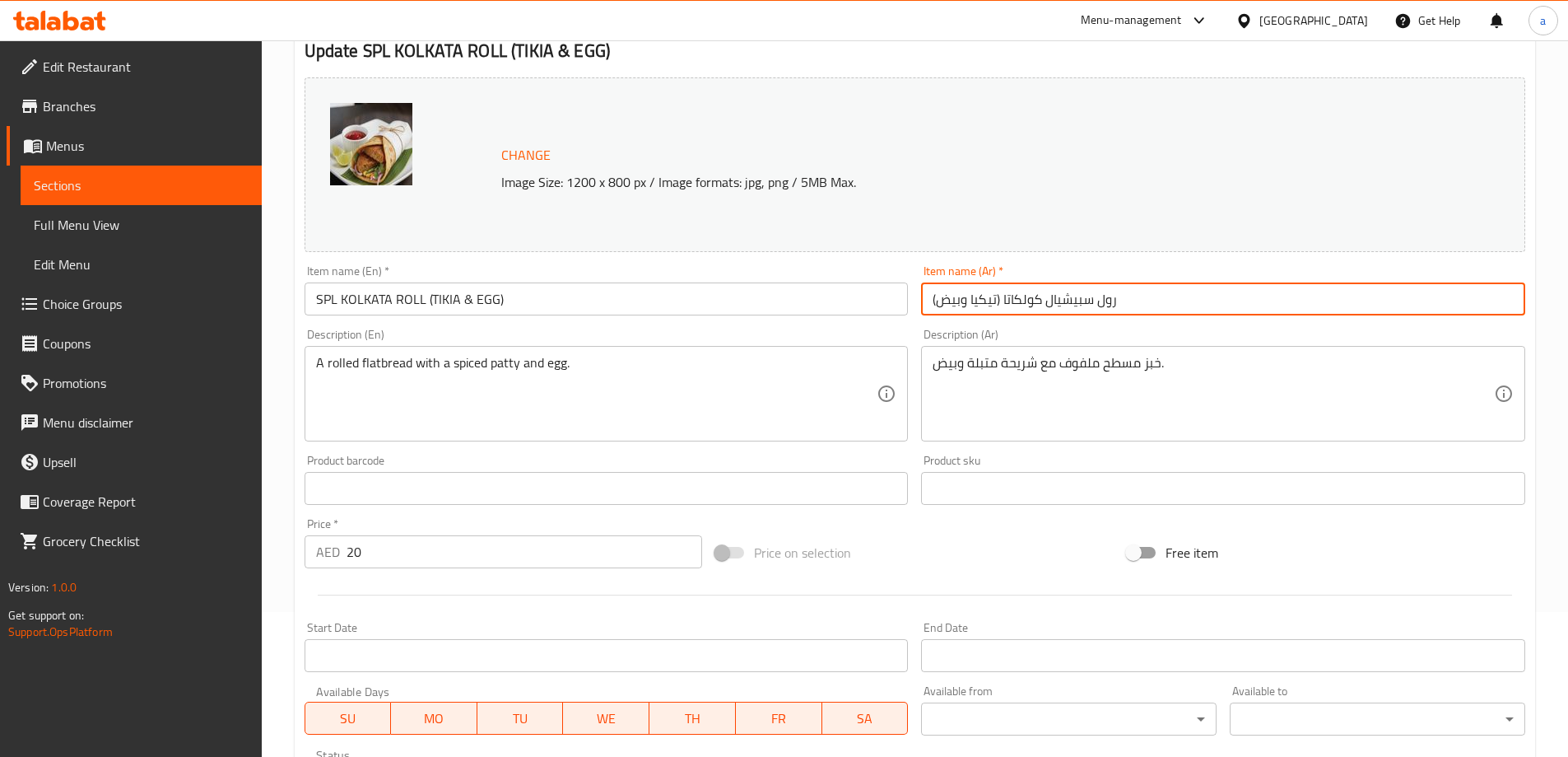
scroll to position [430, 0]
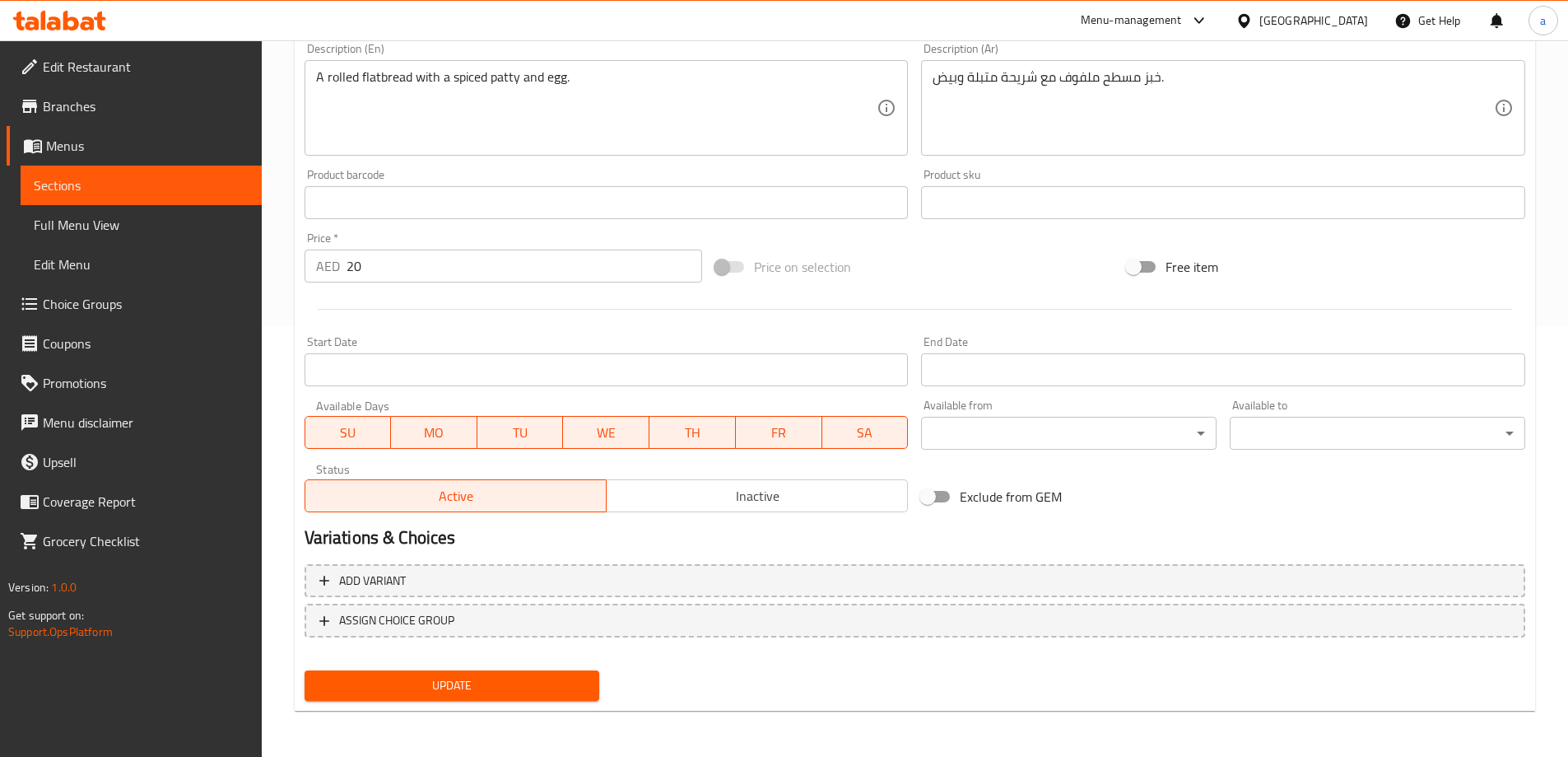
type input "رول سبيشيال كولكاتا (تيكيا وبيض)"
click at [464, 675] on span "Update" at bounding box center [452, 685] width 269 height 21
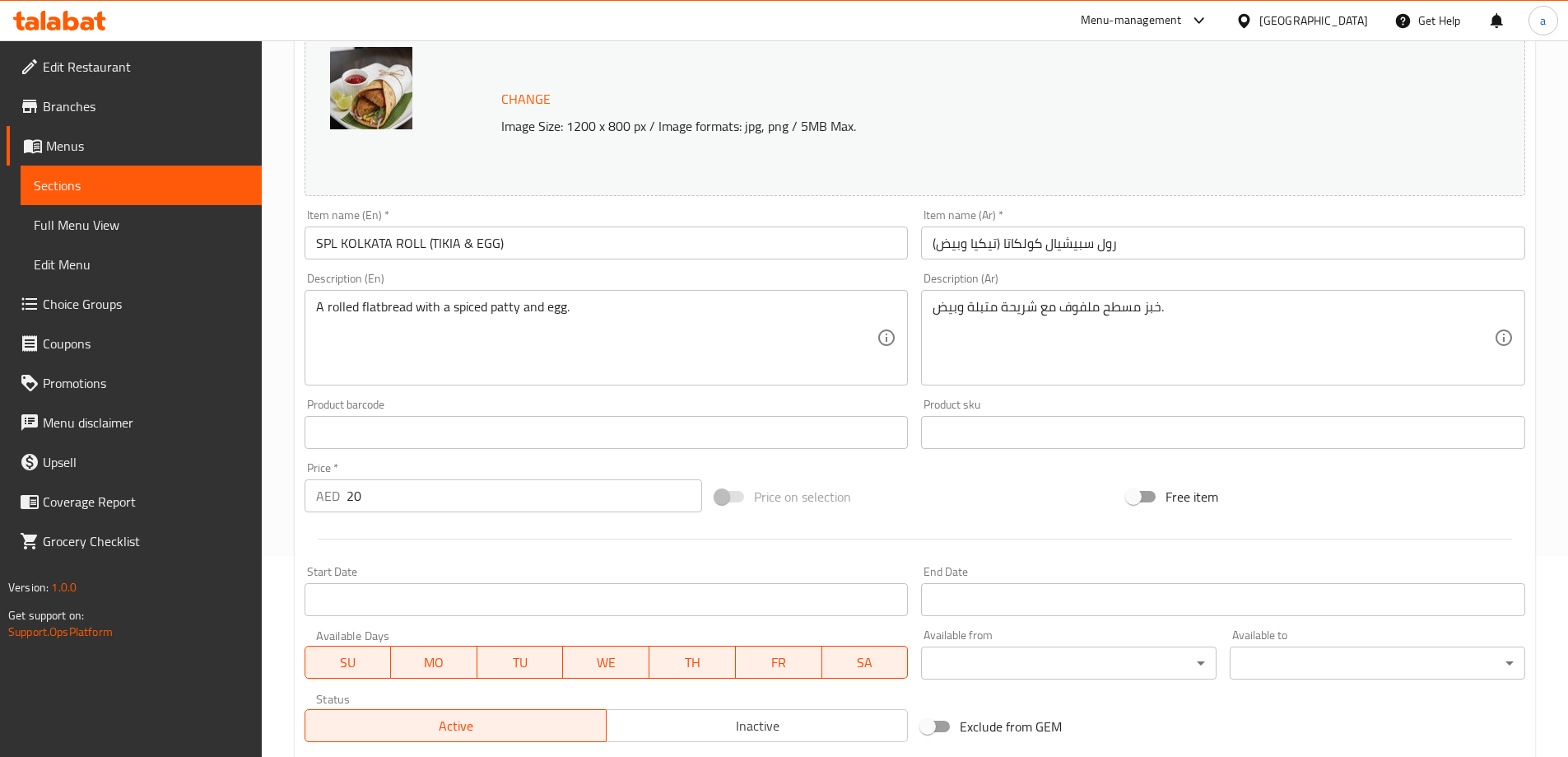
scroll to position [0, 0]
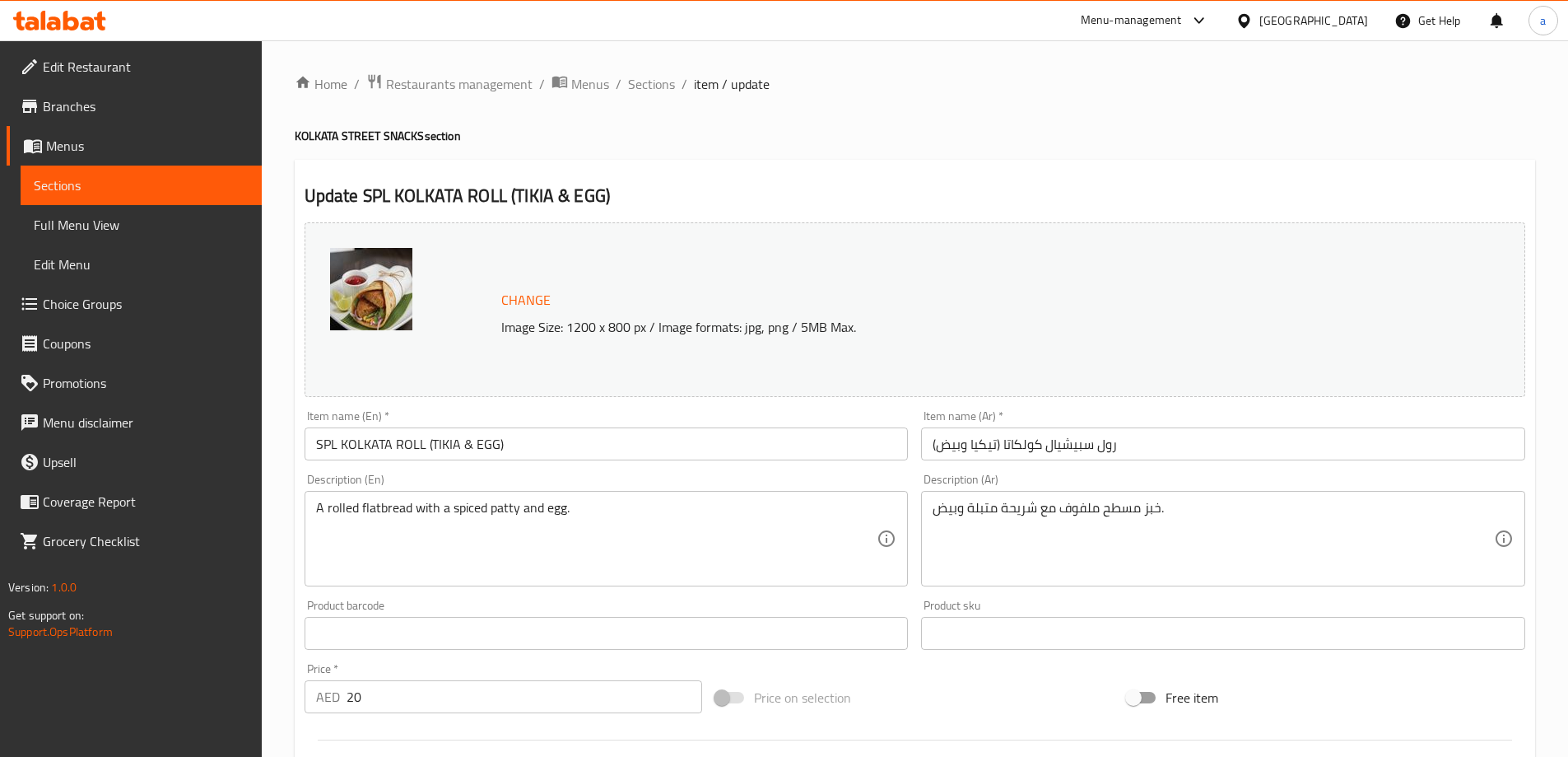
click at [168, 189] on span "Sections" at bounding box center [141, 186] width 215 height 20
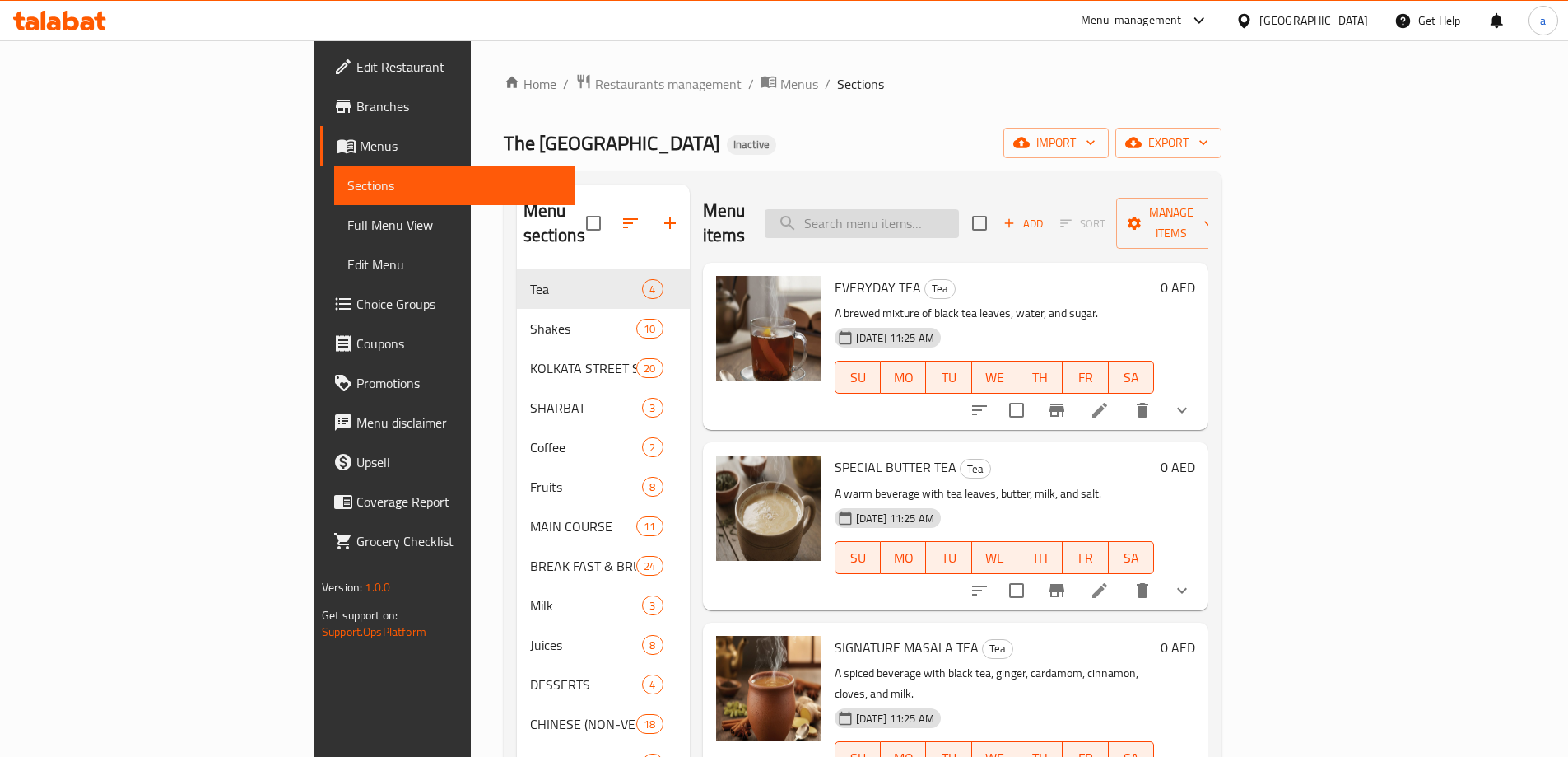
click at [929, 224] on input "search" at bounding box center [861, 223] width 195 height 29
paste input "SPL"
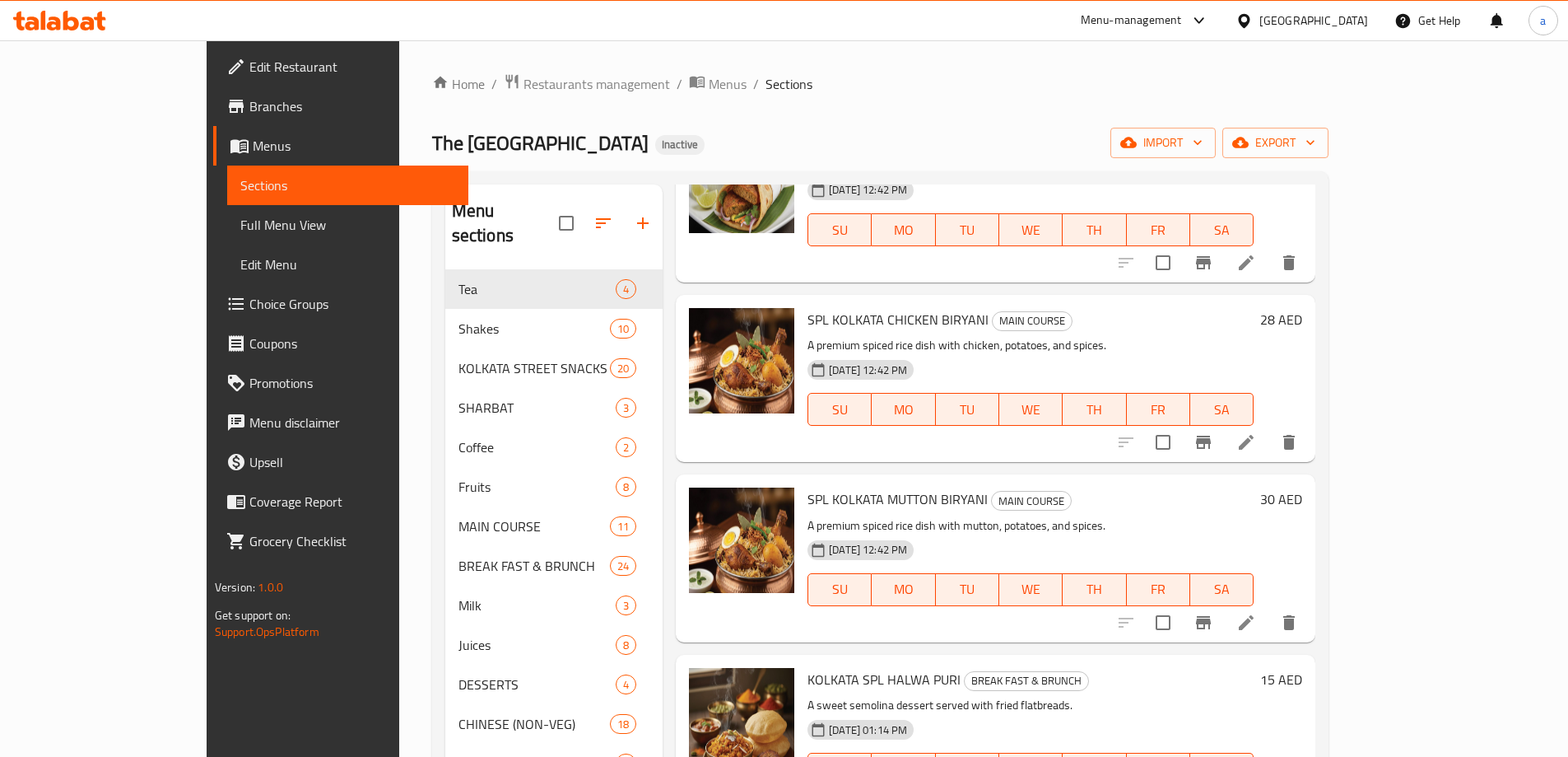
scroll to position [330, 0]
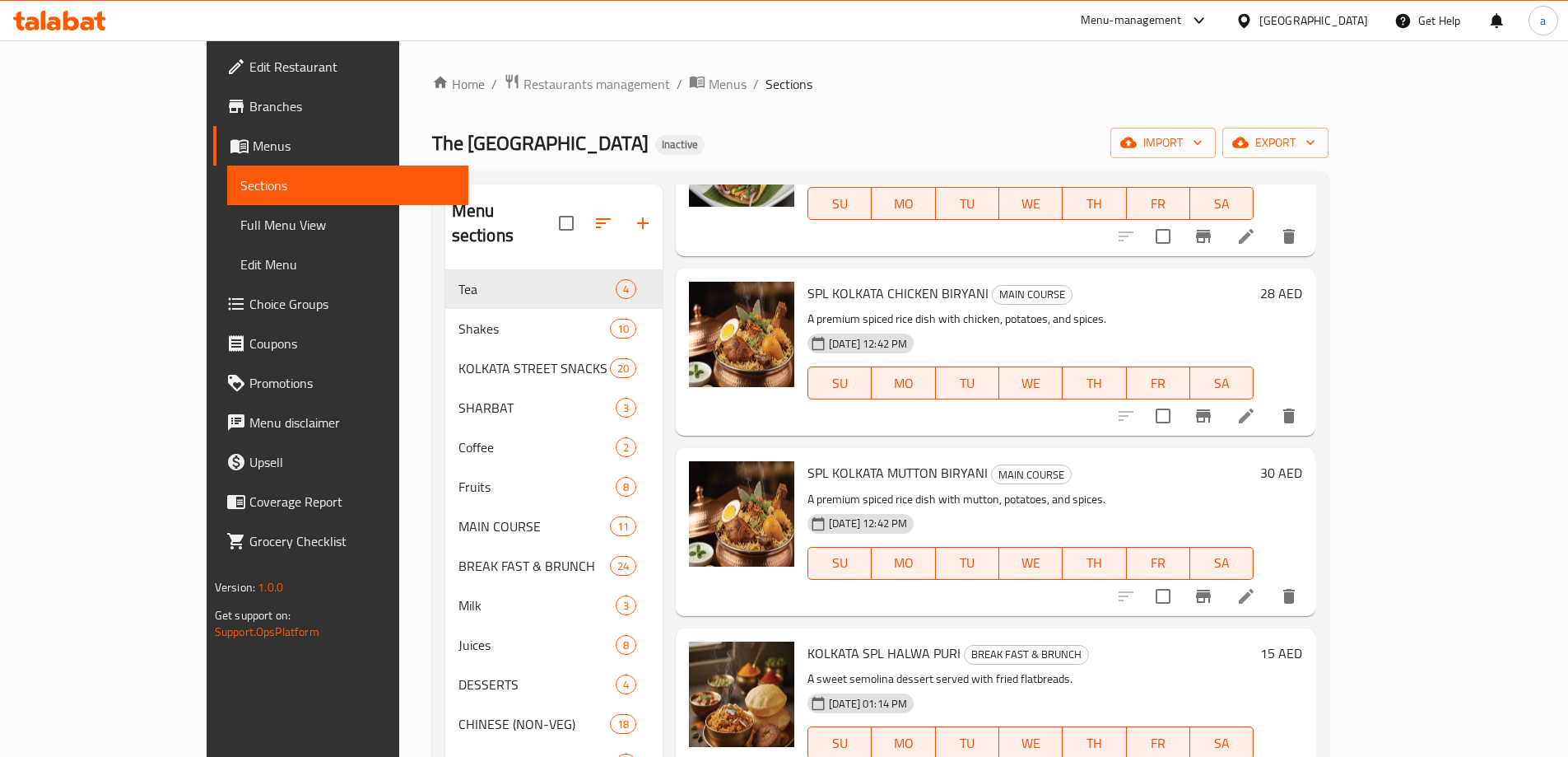
type input "SPL"
click at [1254, 417] on icon at bounding box center [1246, 415] width 15 height 15
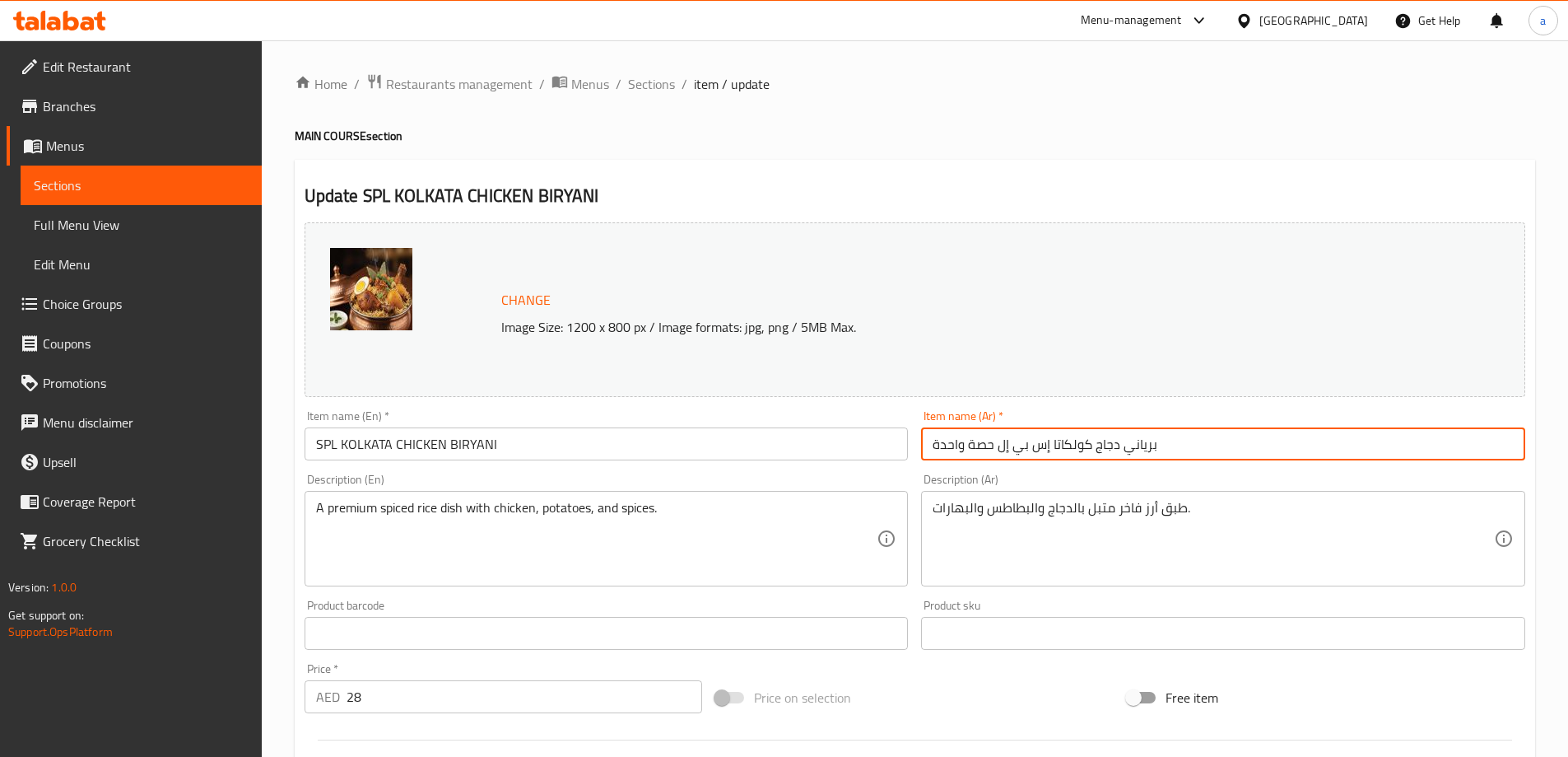
drag, startPoint x: 1052, startPoint y: 441, endPoint x: 997, endPoint y: 448, distance: 55.4
click at [997, 448] on input "برياني دجاج كولكاتا إس بي إل حصة واحدة" at bounding box center [1223, 443] width 604 height 33
click at [1046, 450] on input "برياني دجاج كولكاتاسبيشيال حصة واحدة" at bounding box center [1223, 443] width 604 height 33
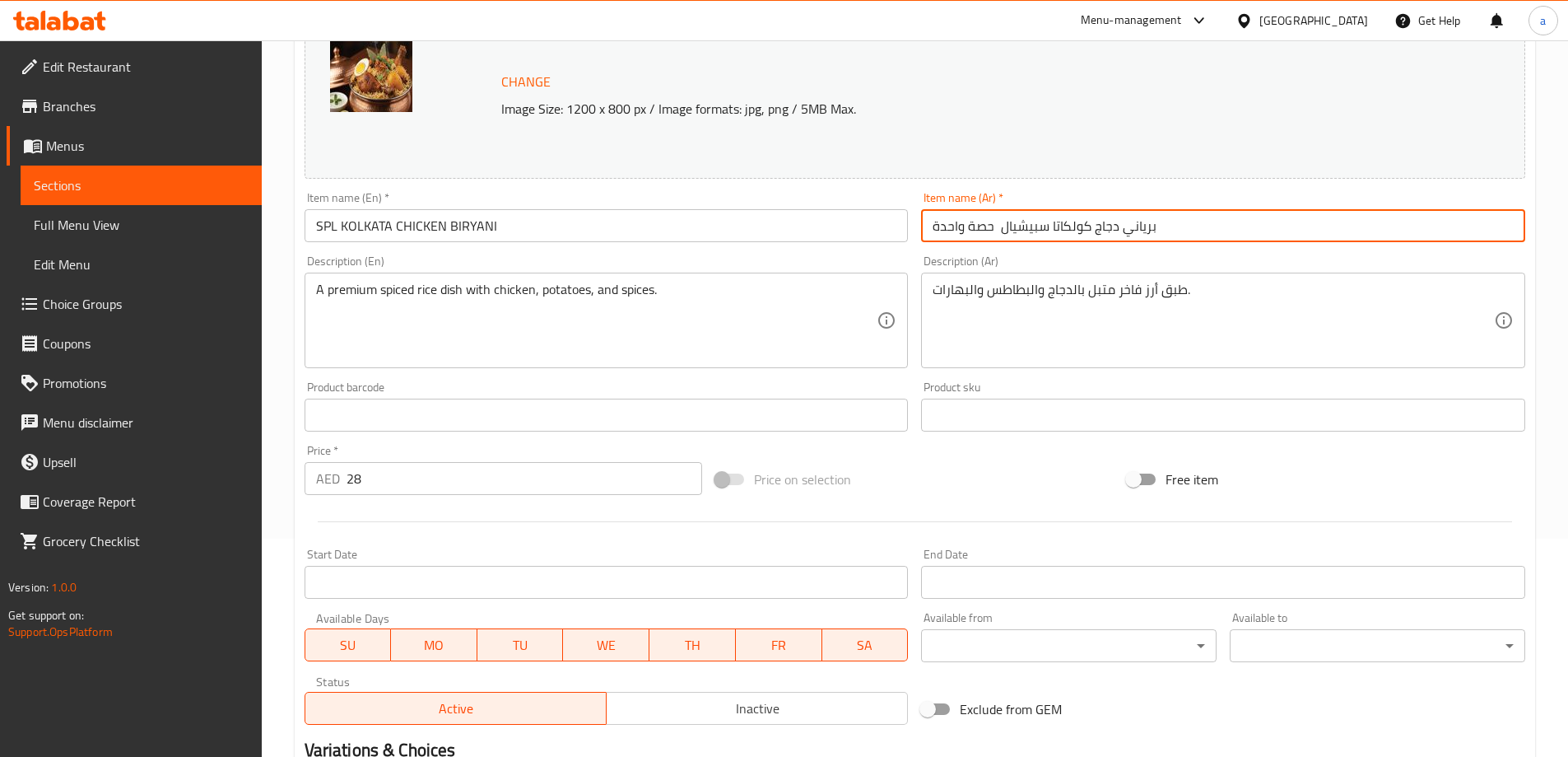
scroll to position [430, 0]
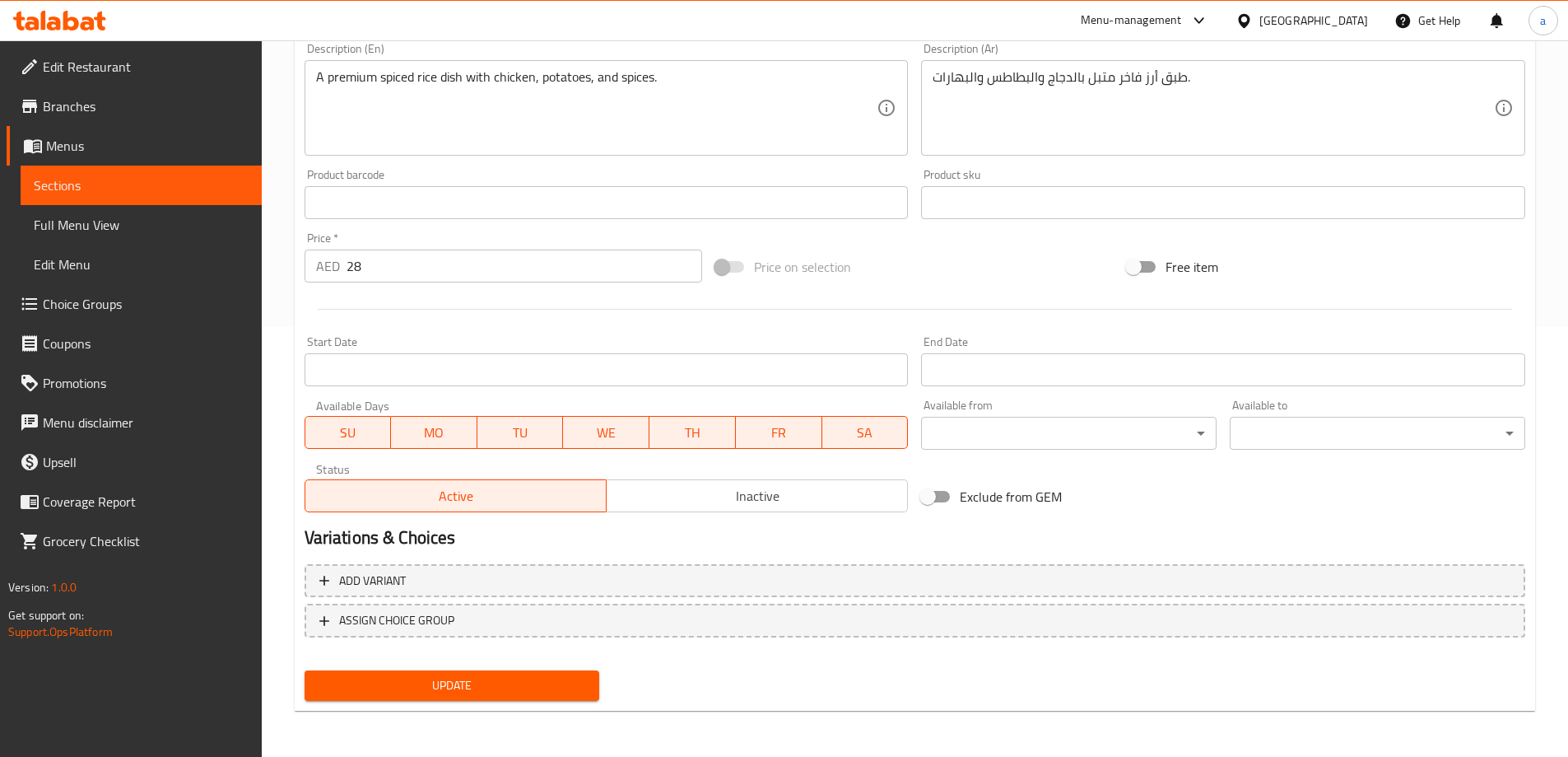
type input "برياني دجاج كولكاتا سبيشيال حصة واحدة"
click at [438, 678] on span "Update" at bounding box center [452, 685] width 269 height 21
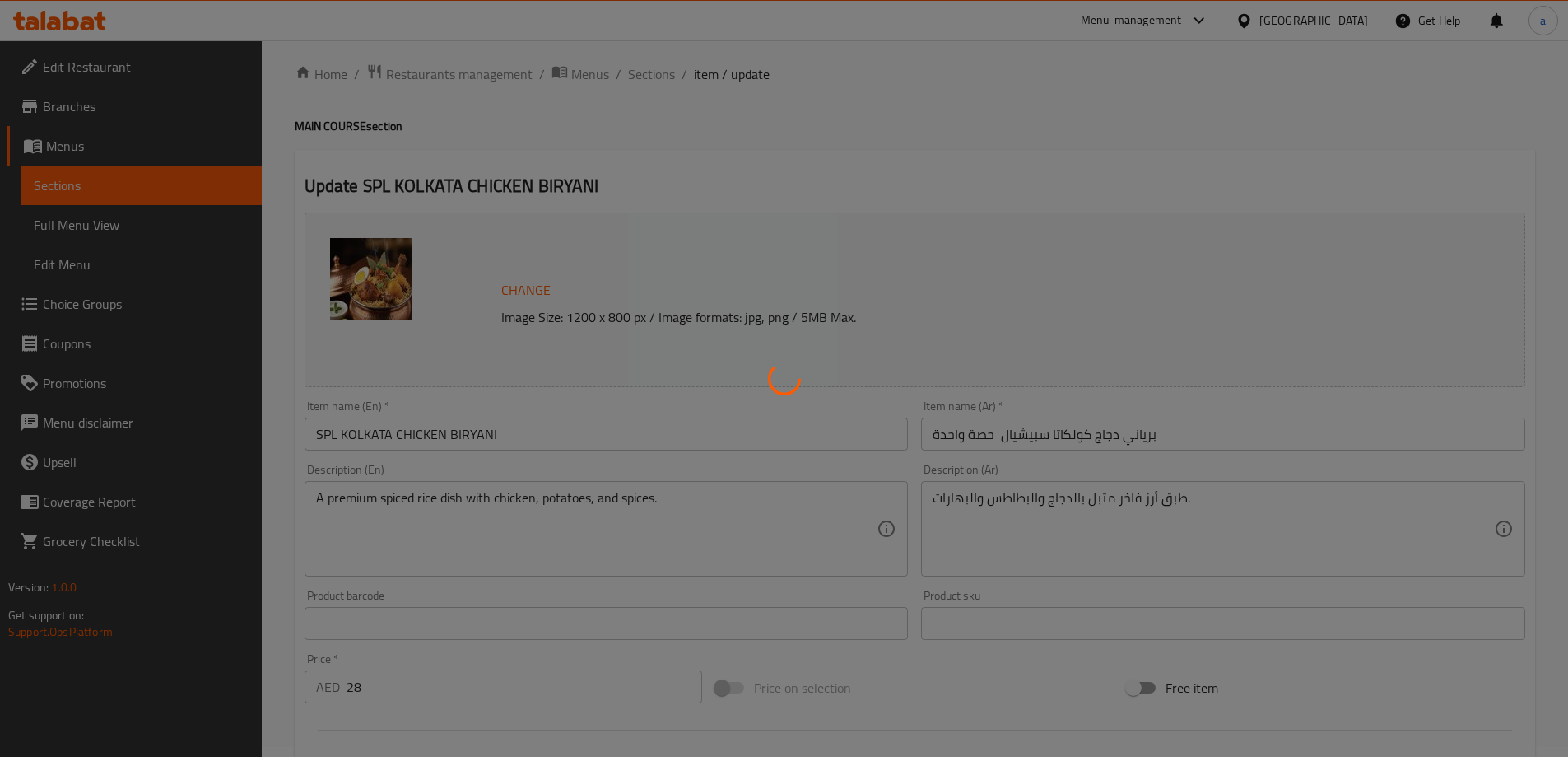
scroll to position [0, 0]
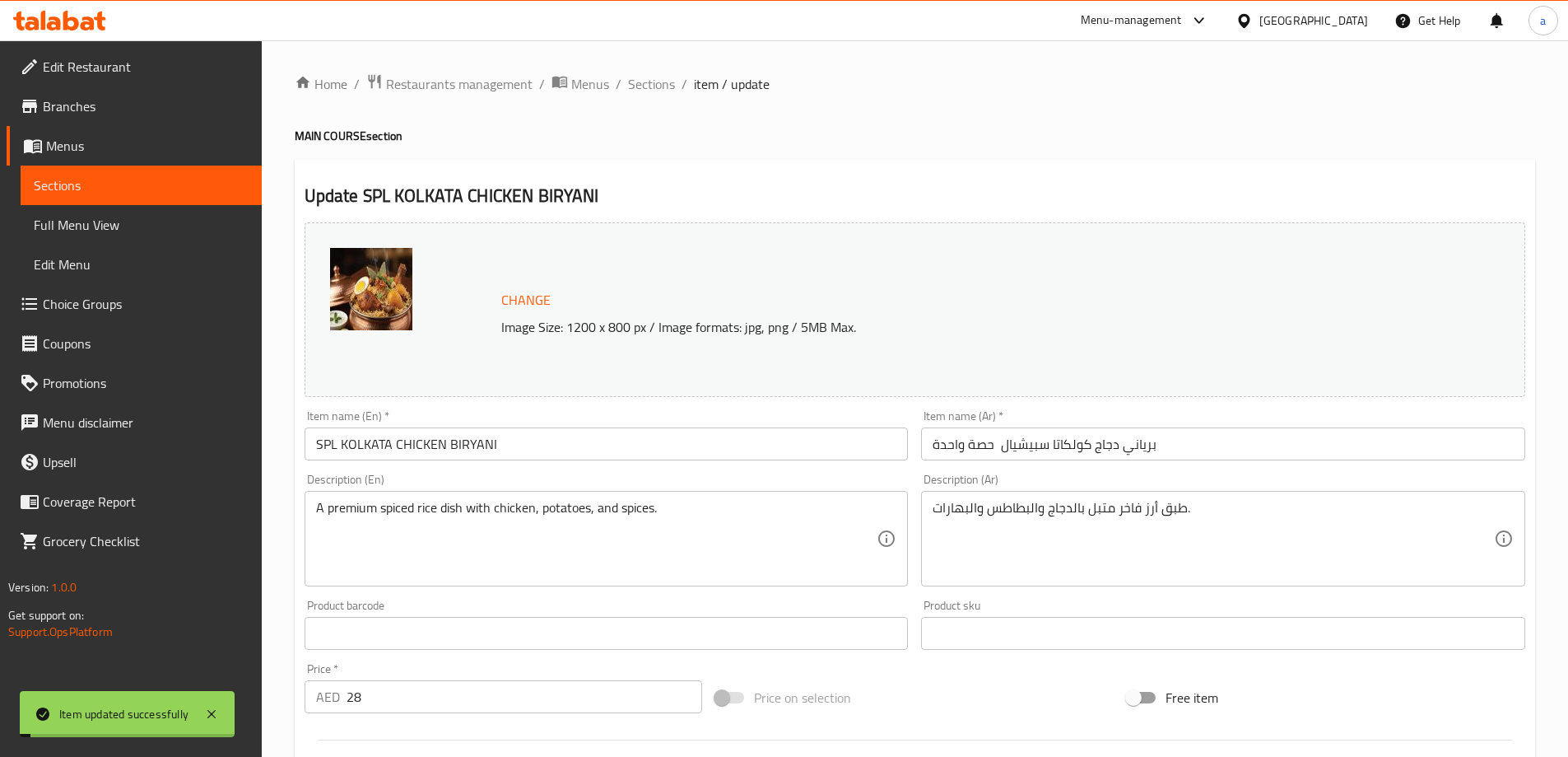
click at [186, 180] on span "Sections" at bounding box center [141, 186] width 215 height 20
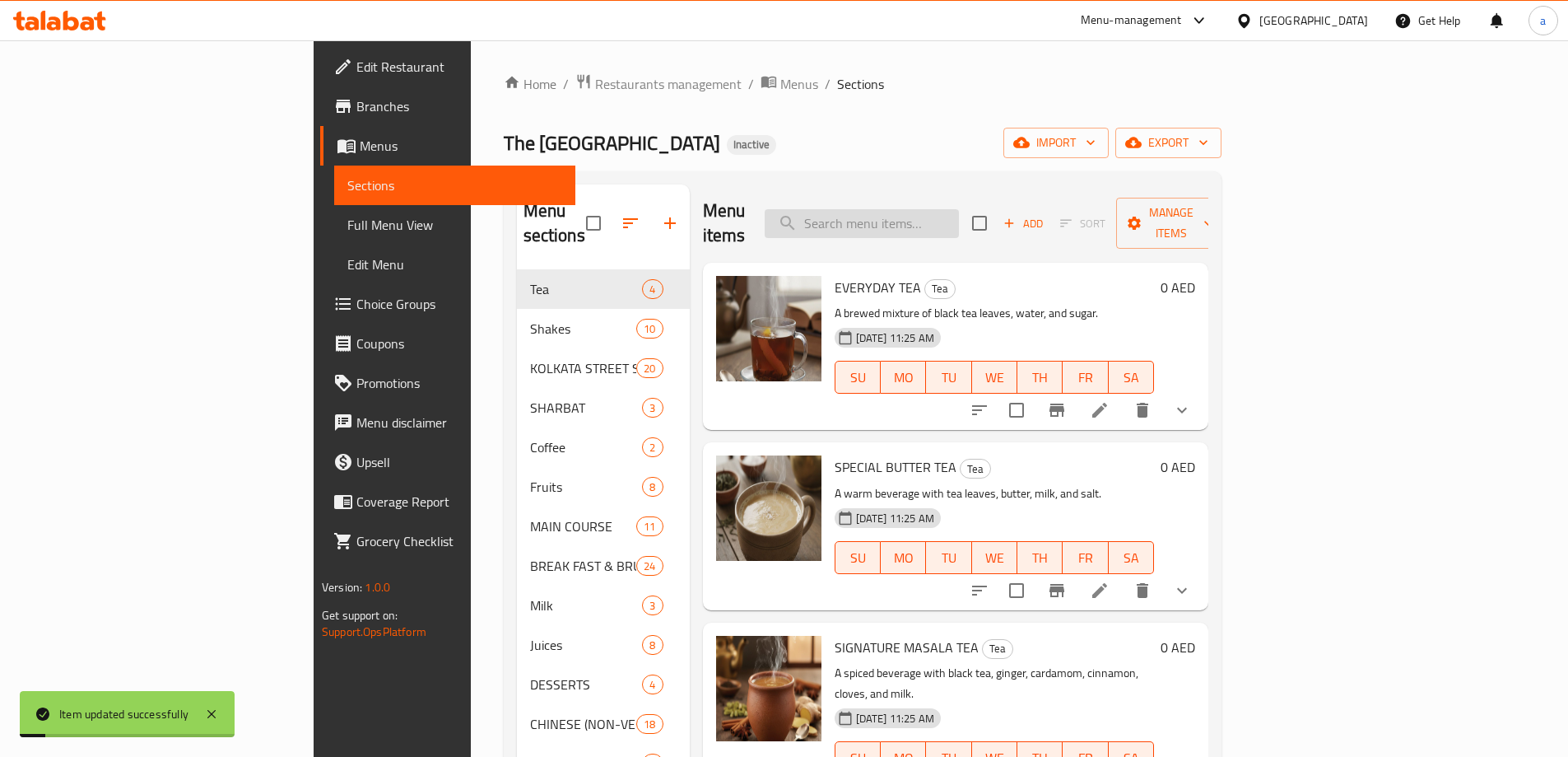
click at [957, 209] on input "search" at bounding box center [861, 223] width 195 height 29
paste input "SPL"
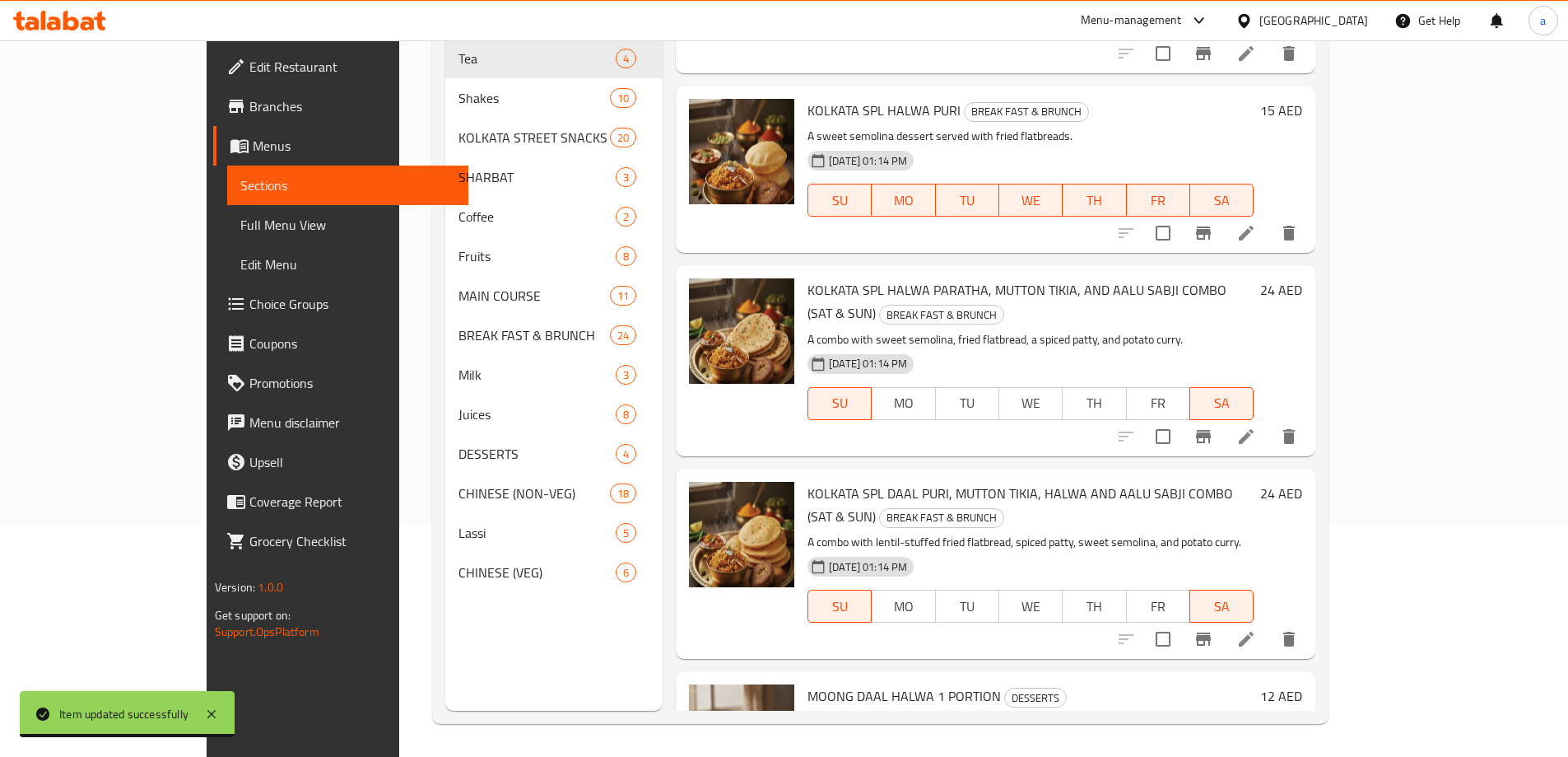
scroll to position [559, 0]
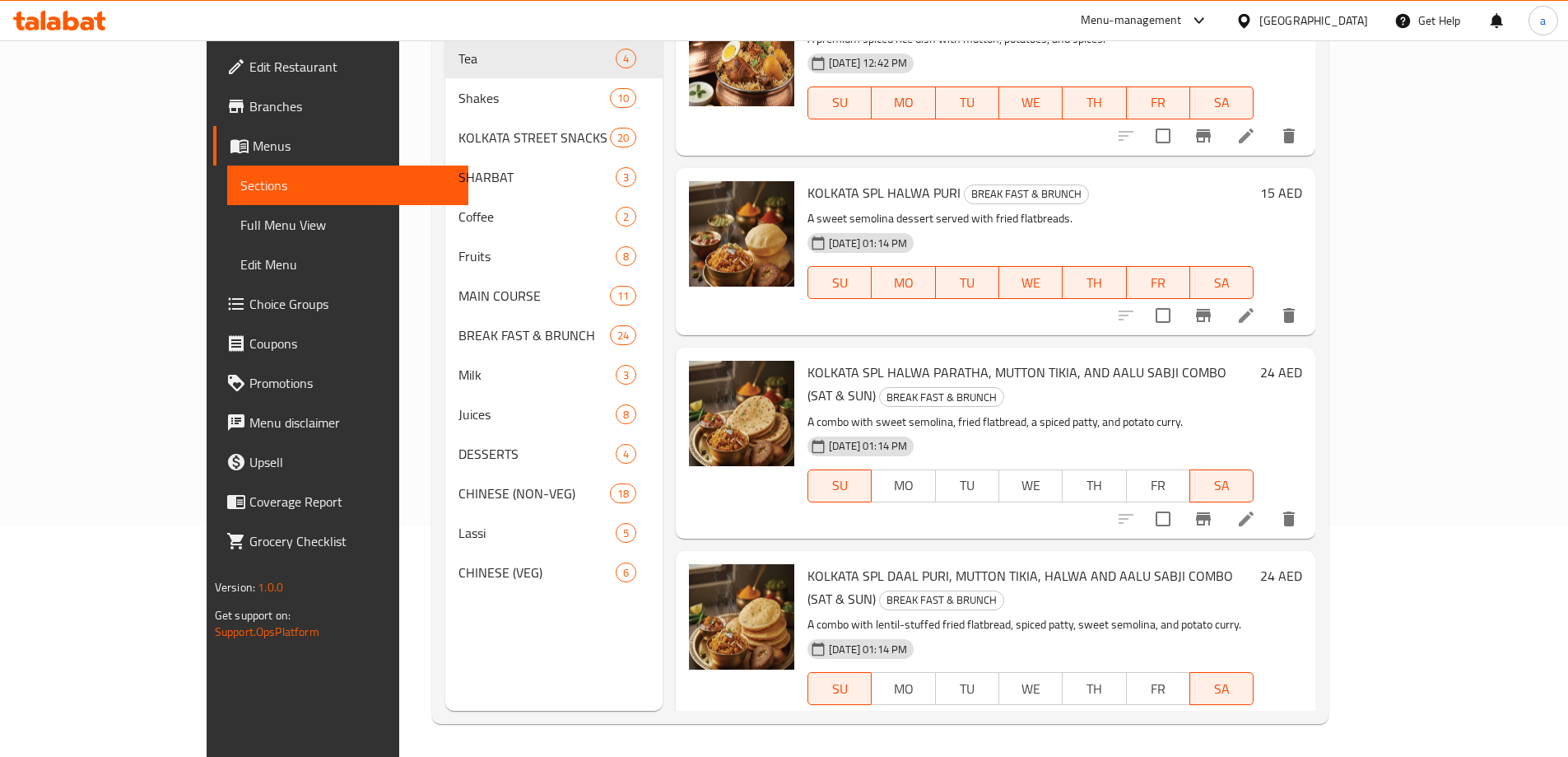
type input "SPL"
click at [1270, 303] on li at bounding box center [1246, 316] width 46 height 30
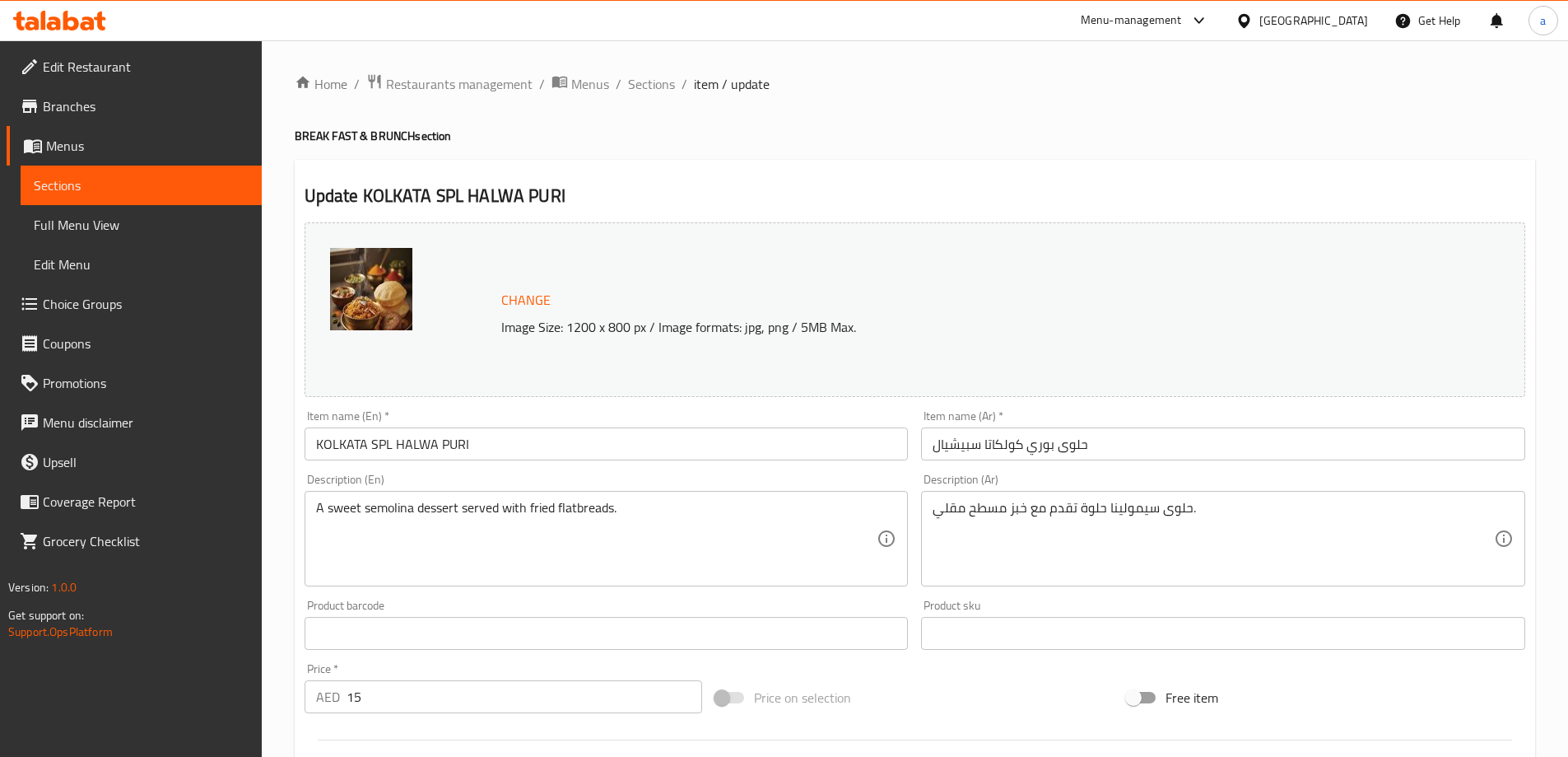
click at [170, 199] on link "Sections" at bounding box center [142, 186] width 242 height 40
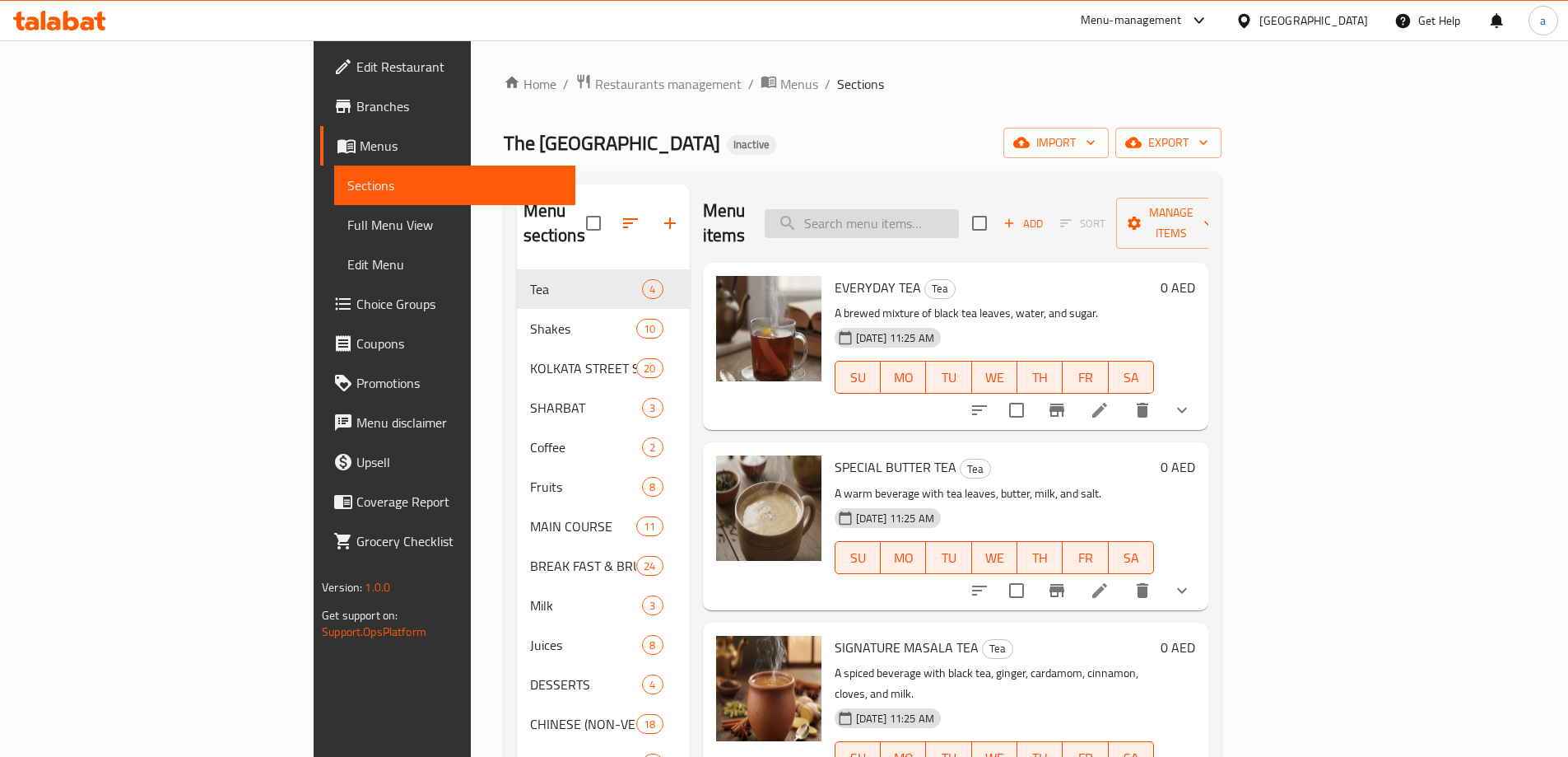
click at [959, 209] on input "search" at bounding box center [861, 223] width 195 height 29
paste input "SPL"
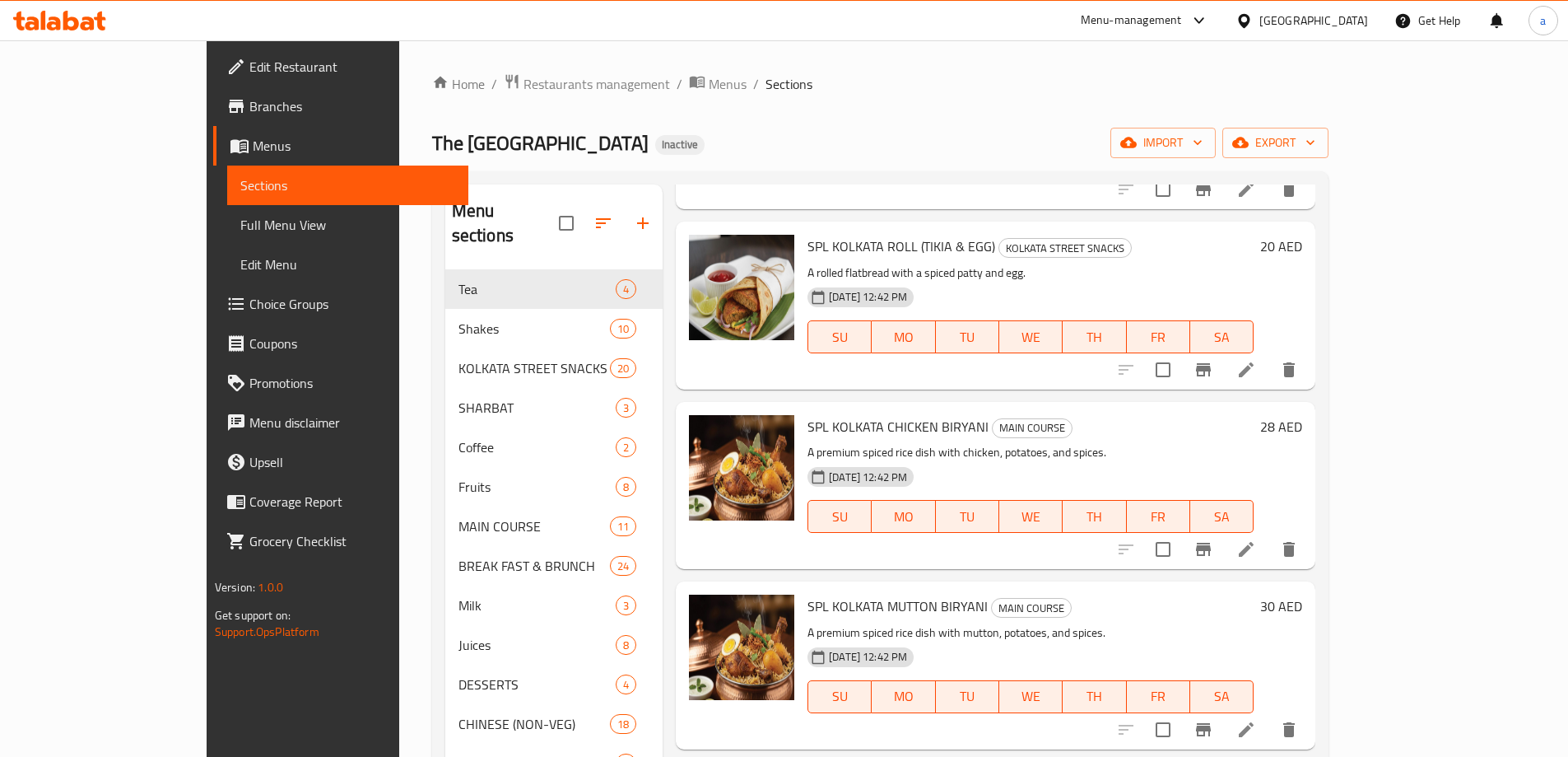
scroll to position [247, 0]
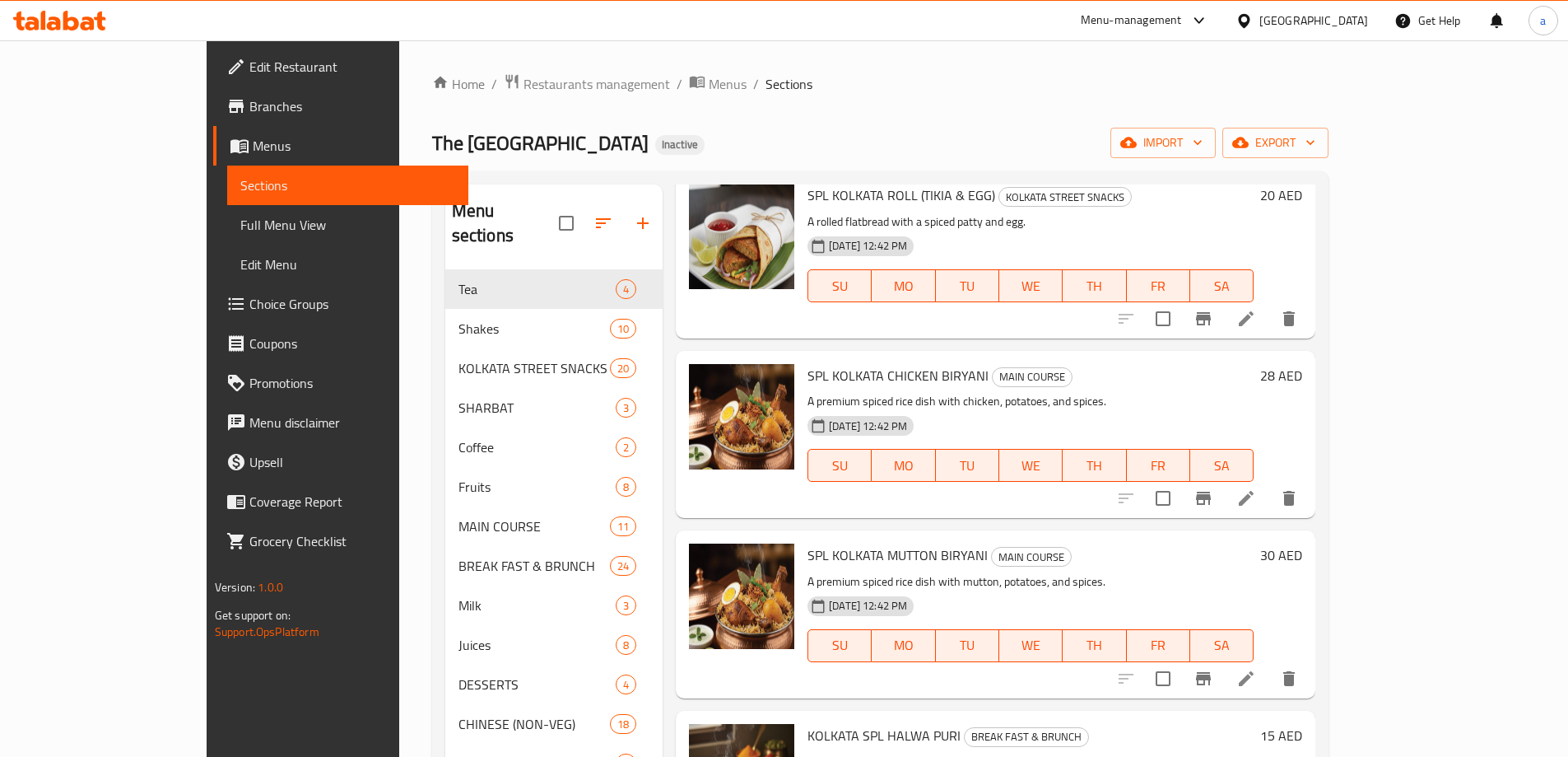
type input "SPL"
click at [1256, 492] on icon at bounding box center [1247, 498] width 20 height 20
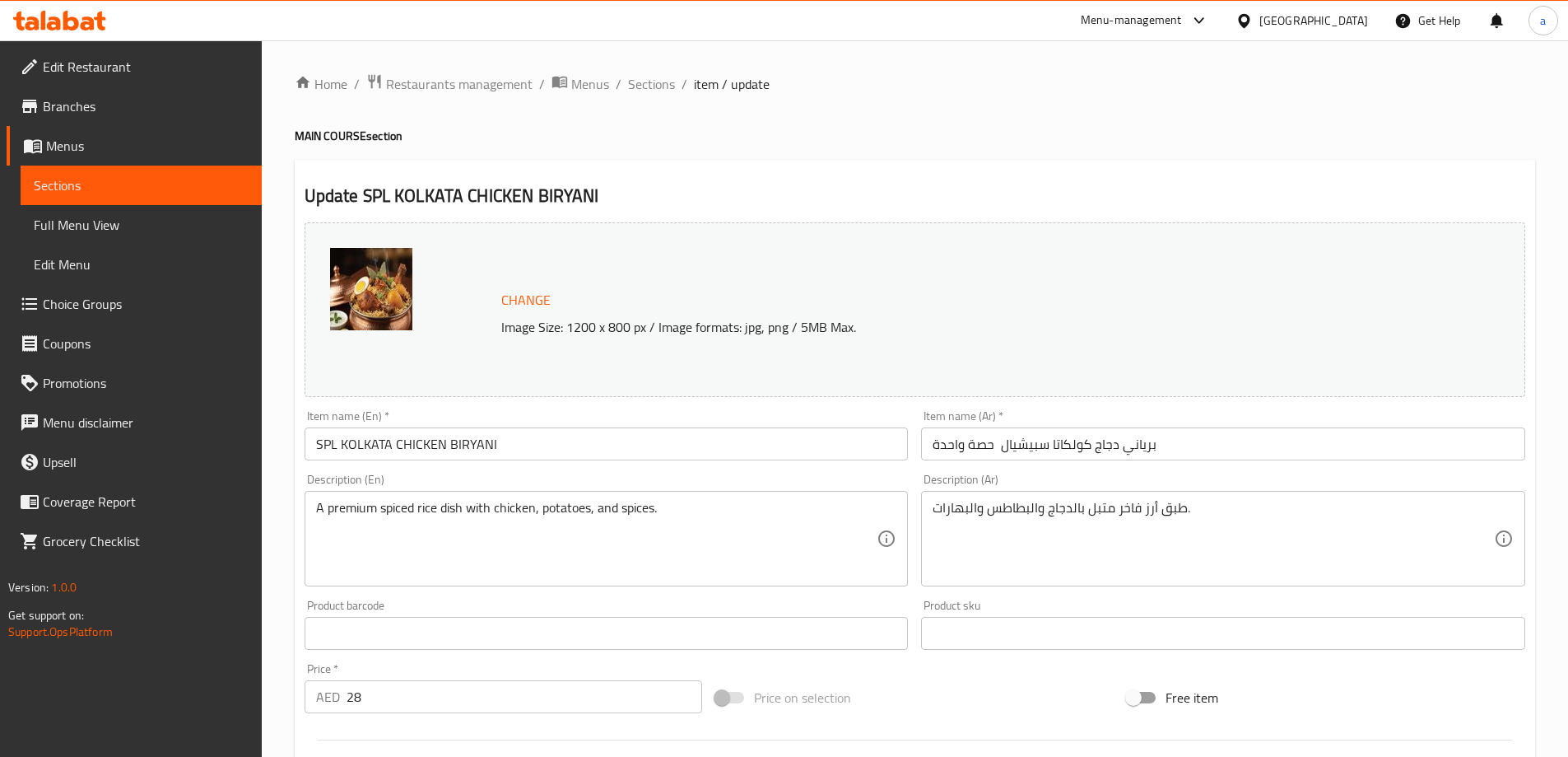
click at [221, 177] on span "Sections" at bounding box center [141, 186] width 215 height 20
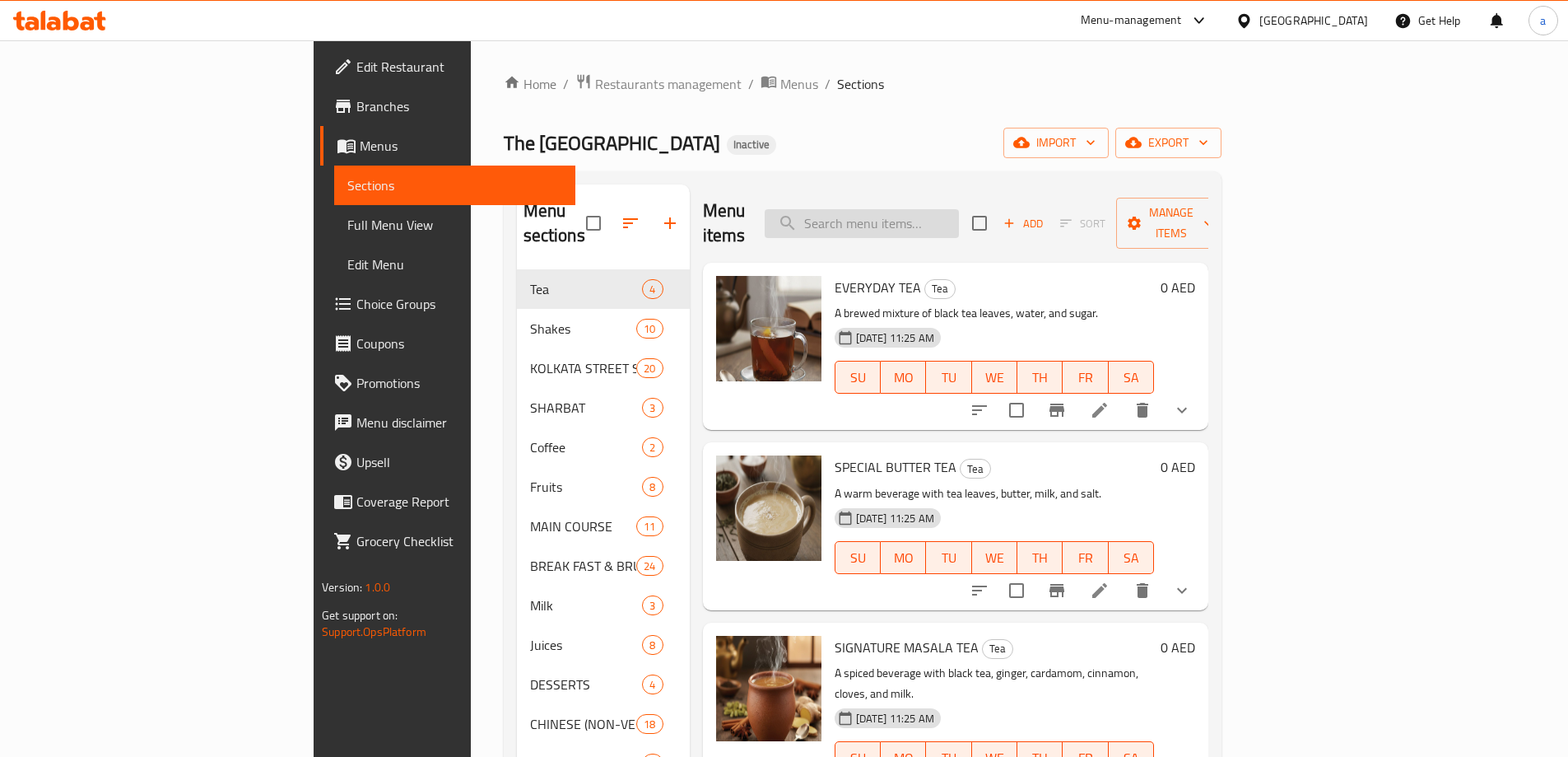
click at [953, 209] on input "search" at bounding box center [861, 223] width 195 height 29
paste input "SPL"
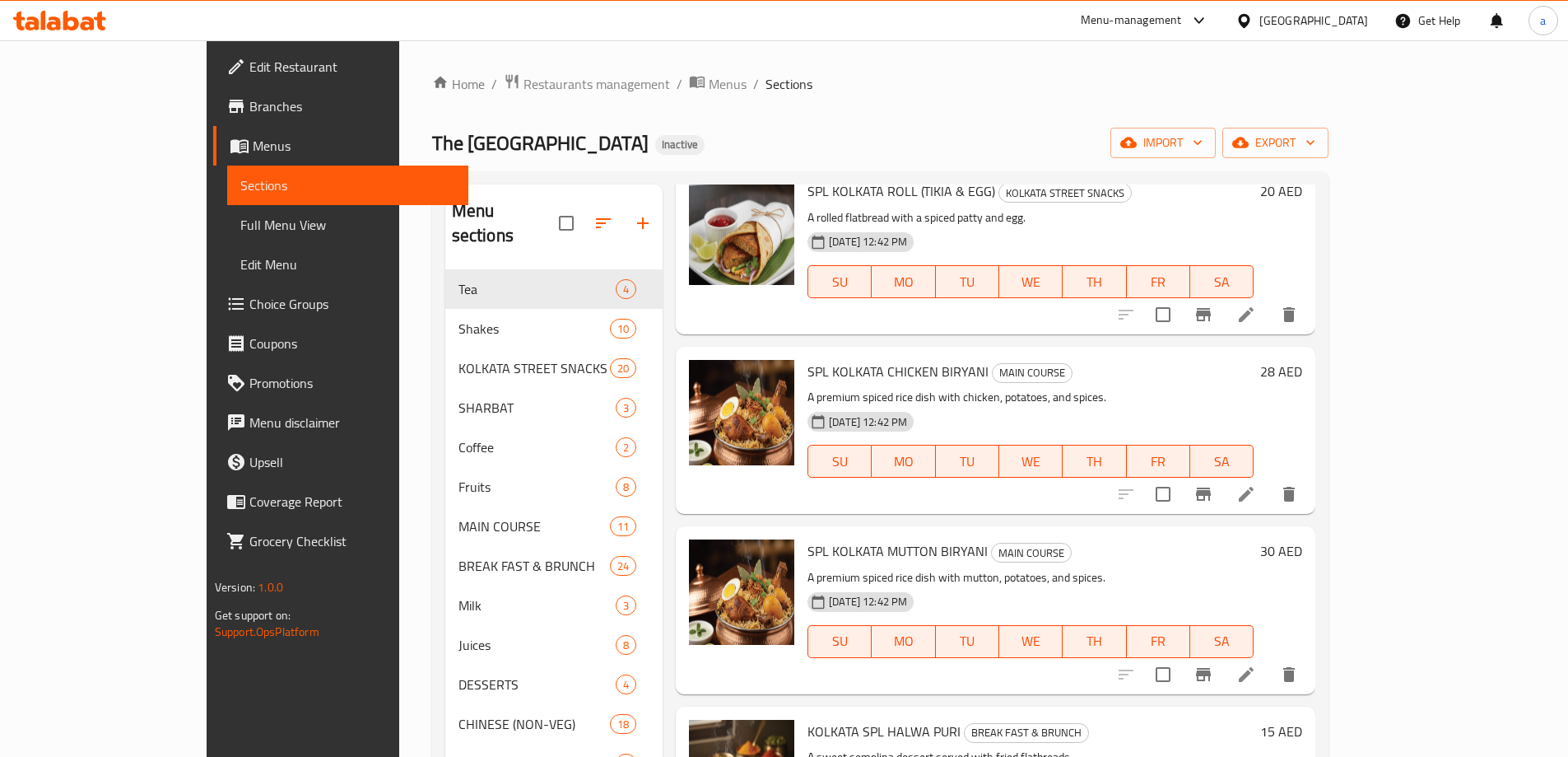
scroll to position [498, 0]
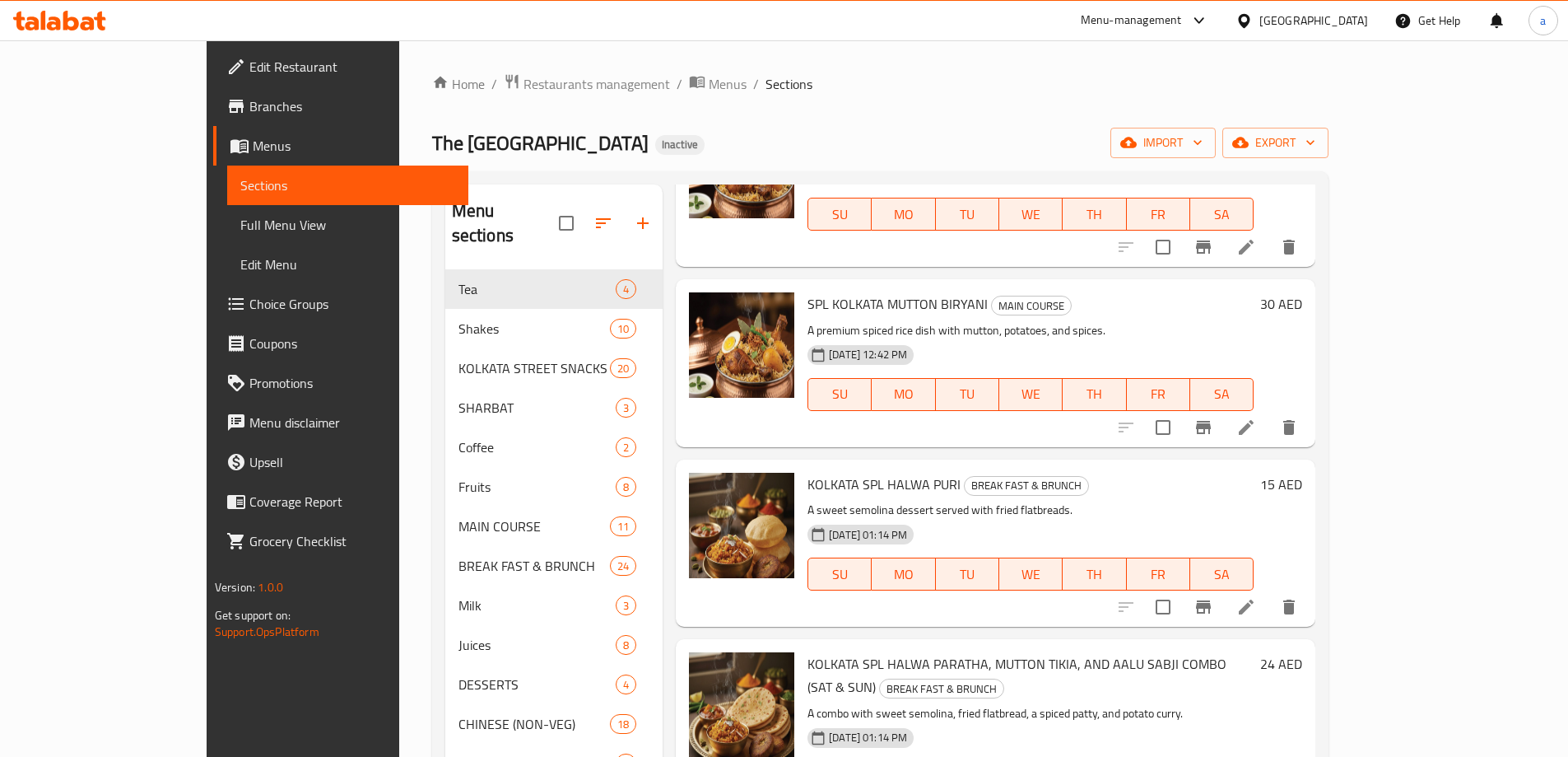
type input "SPL"
click at [1256, 602] on icon at bounding box center [1247, 607] width 20 height 20
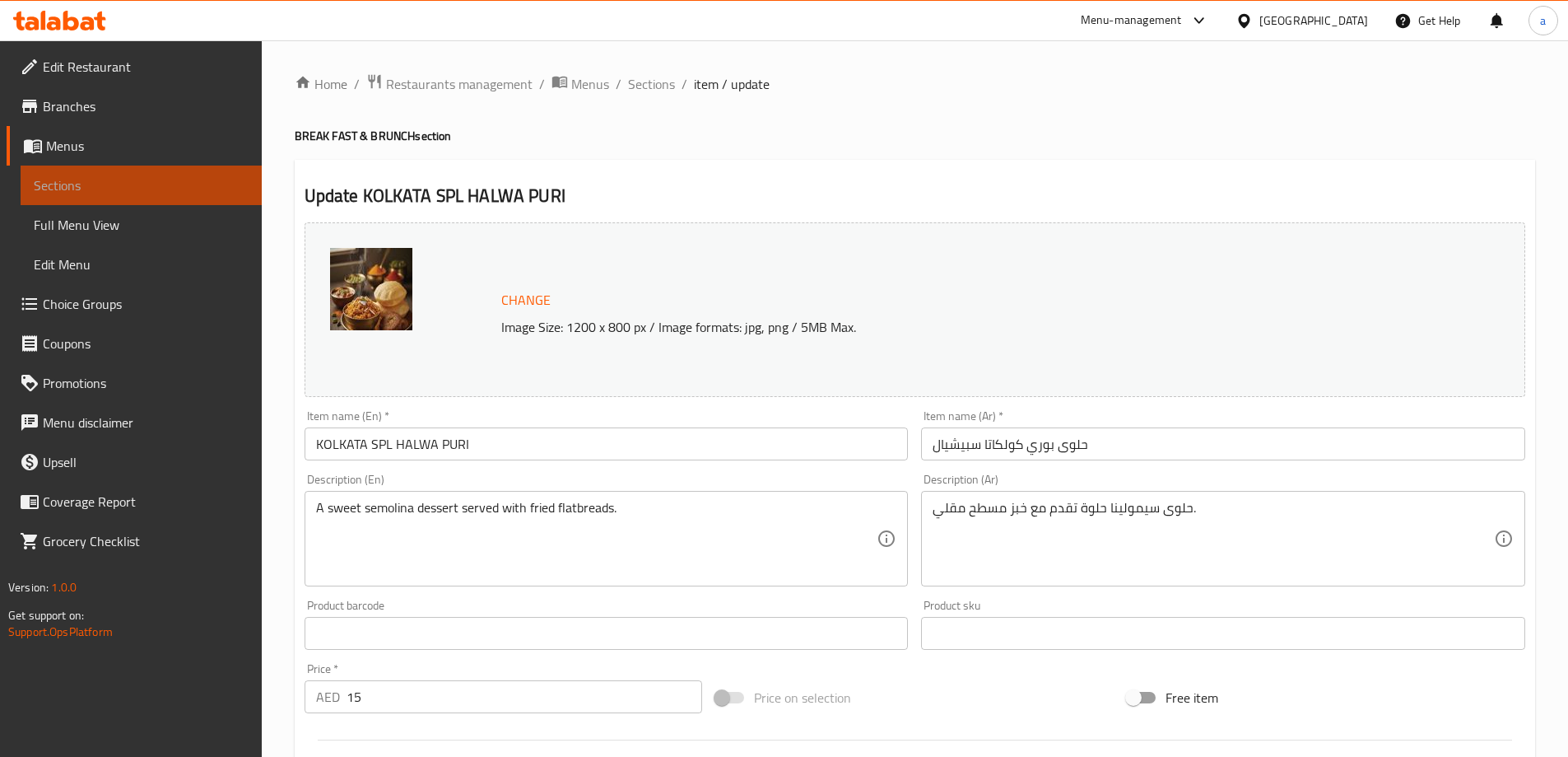
click at [103, 179] on span "Sections" at bounding box center [141, 186] width 215 height 20
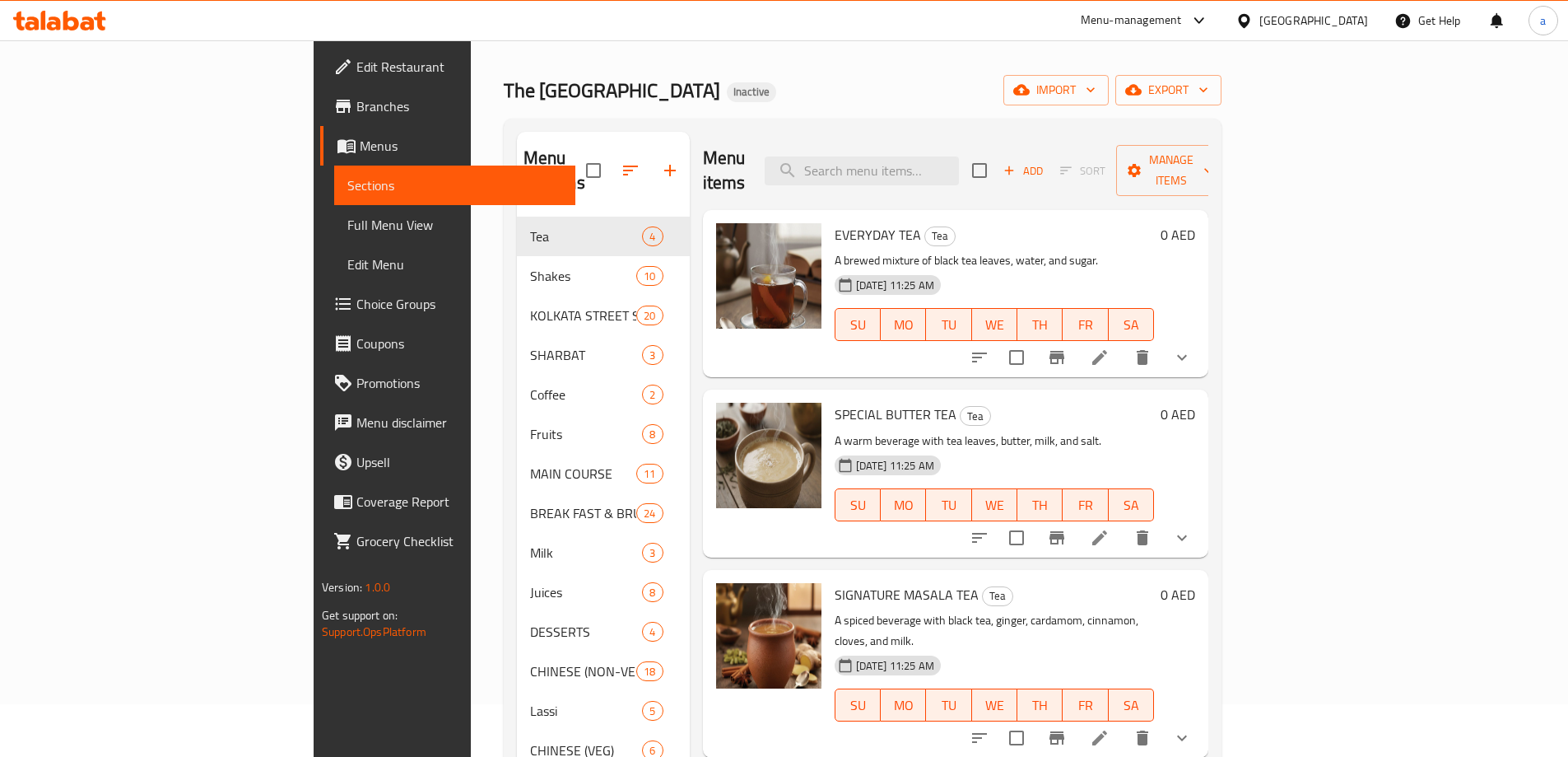
scroll to position [82, 0]
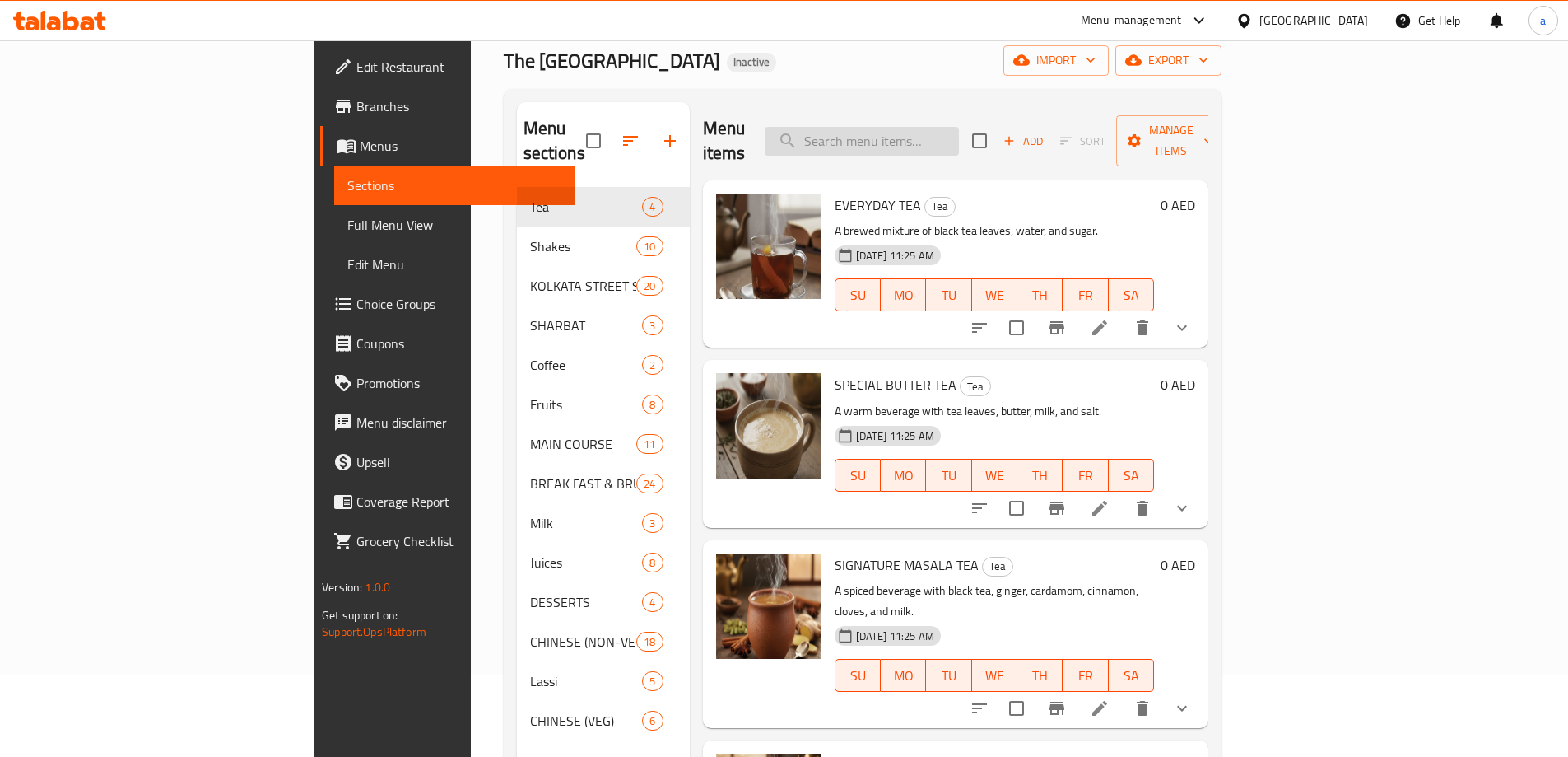
click at [955, 140] on input "search" at bounding box center [861, 141] width 195 height 29
paste input "SPL"
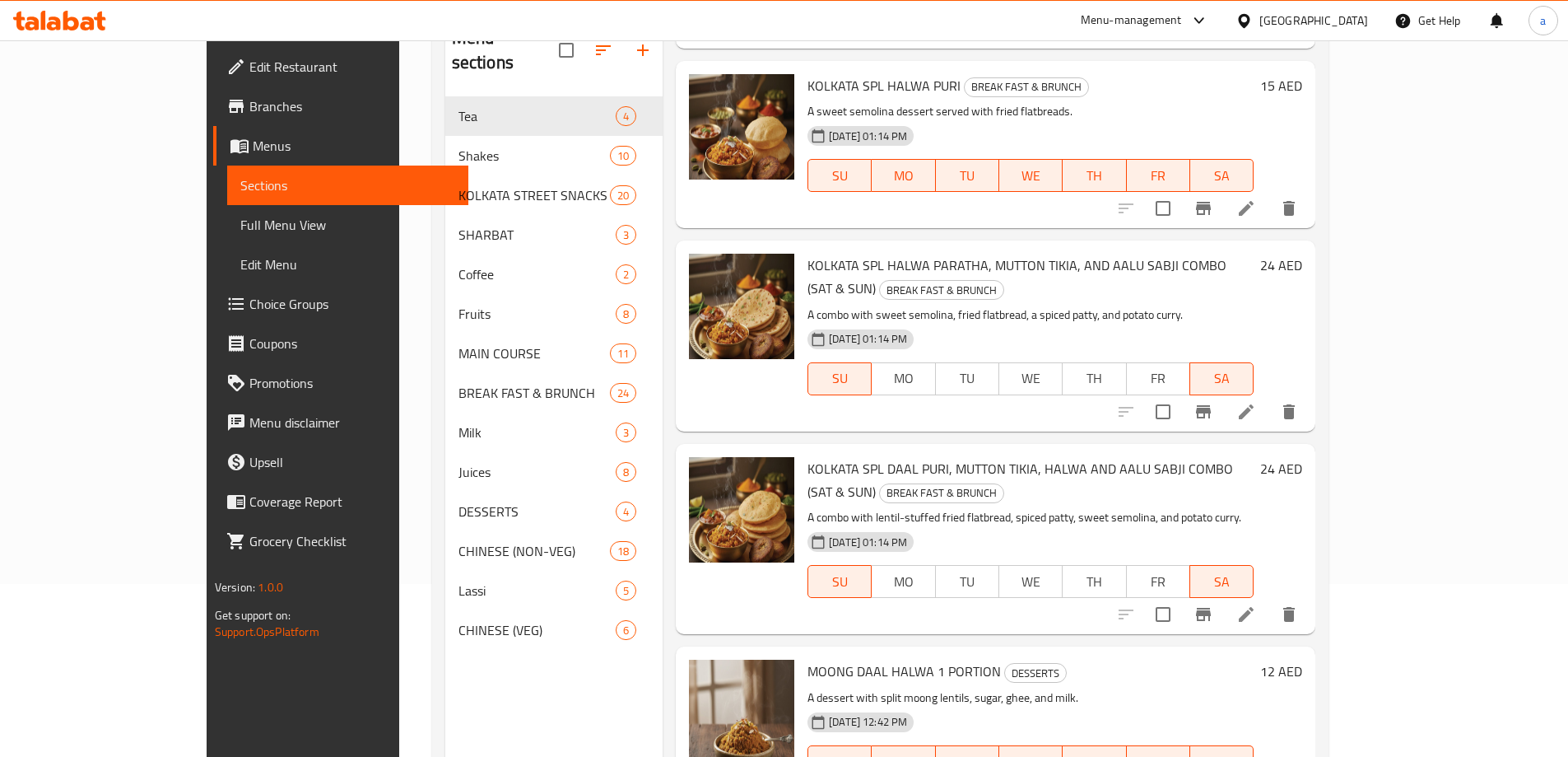
scroll to position [231, 0]
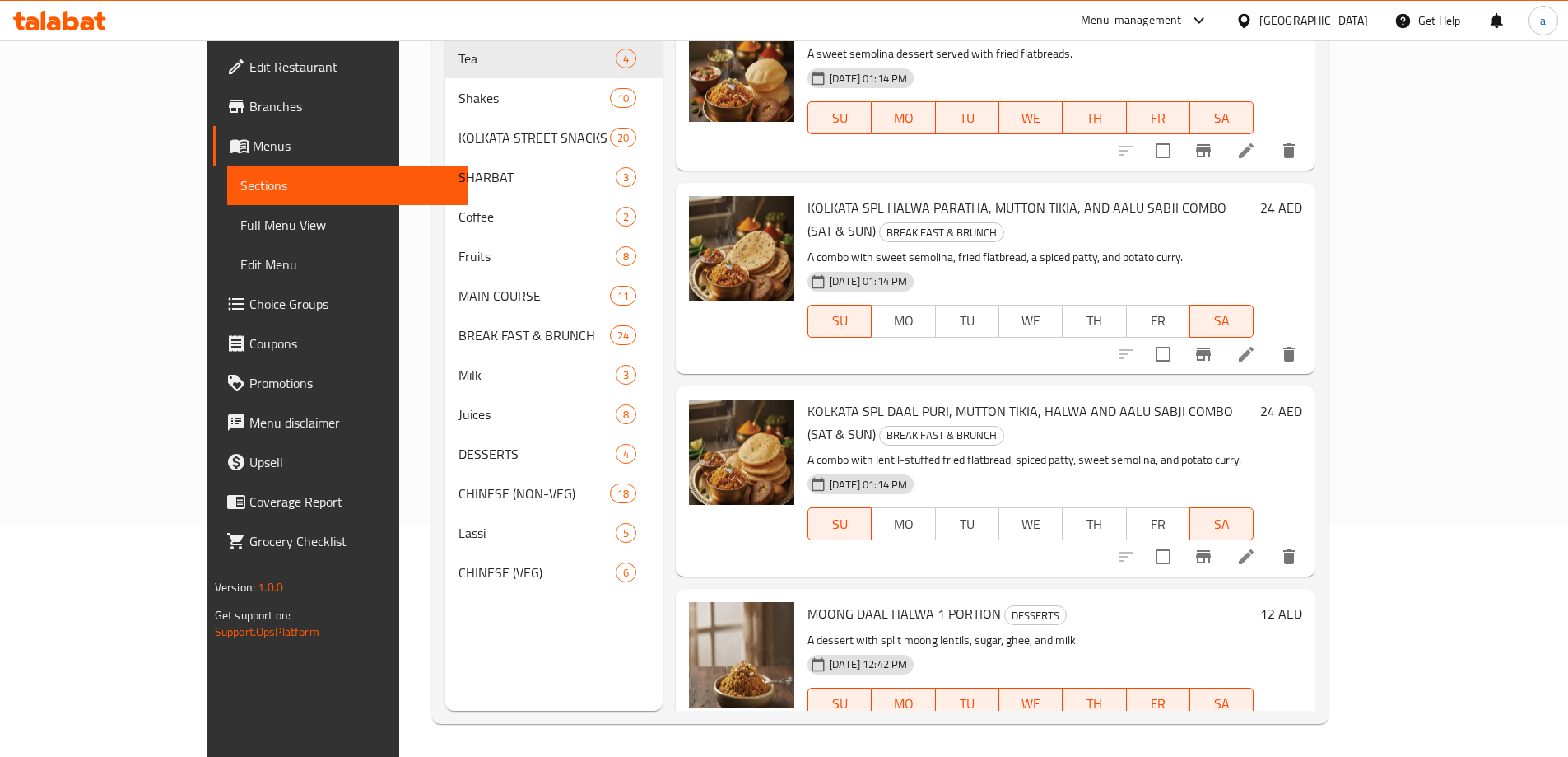
type input "SPL"
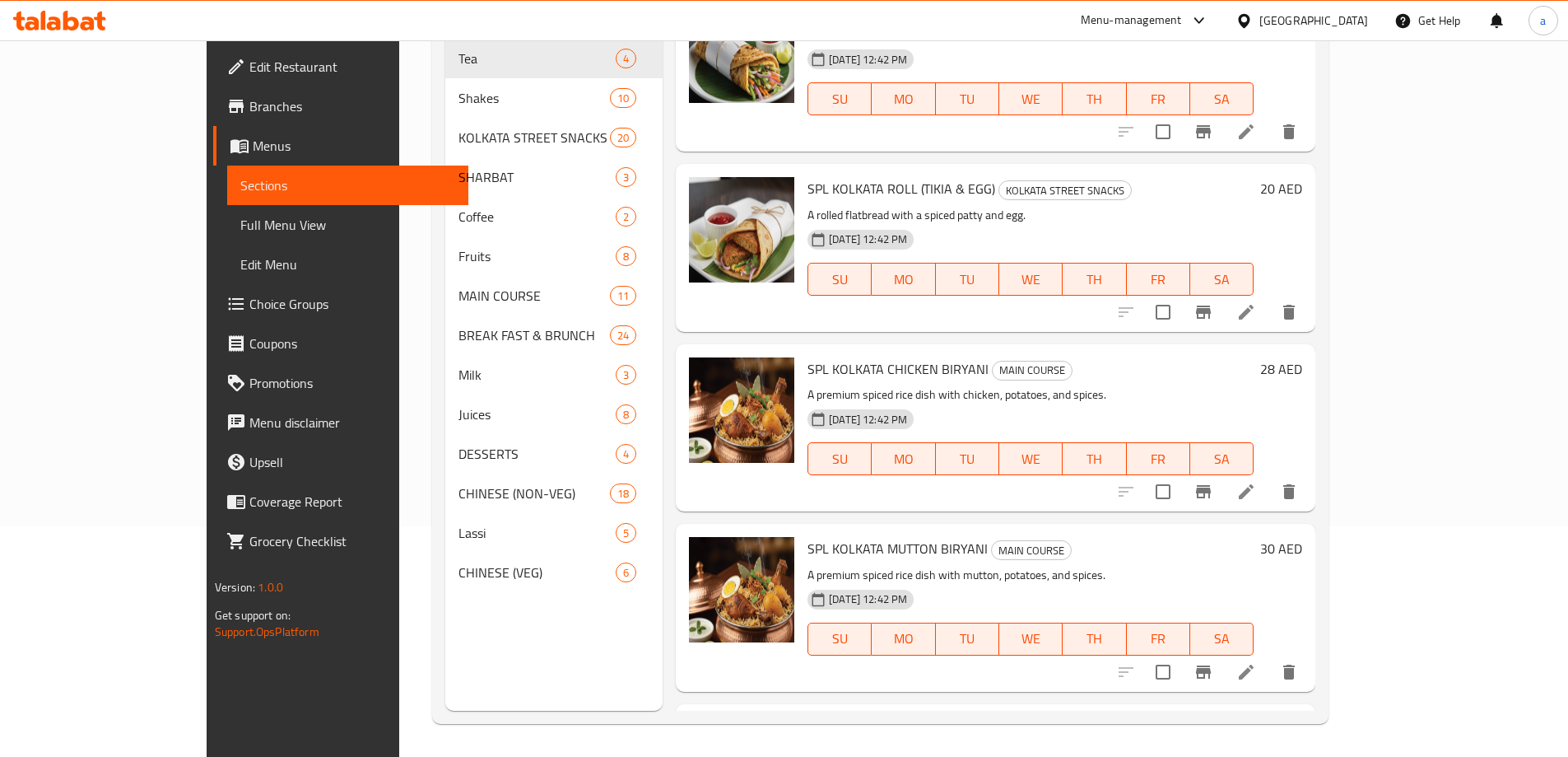
scroll to position [0, 0]
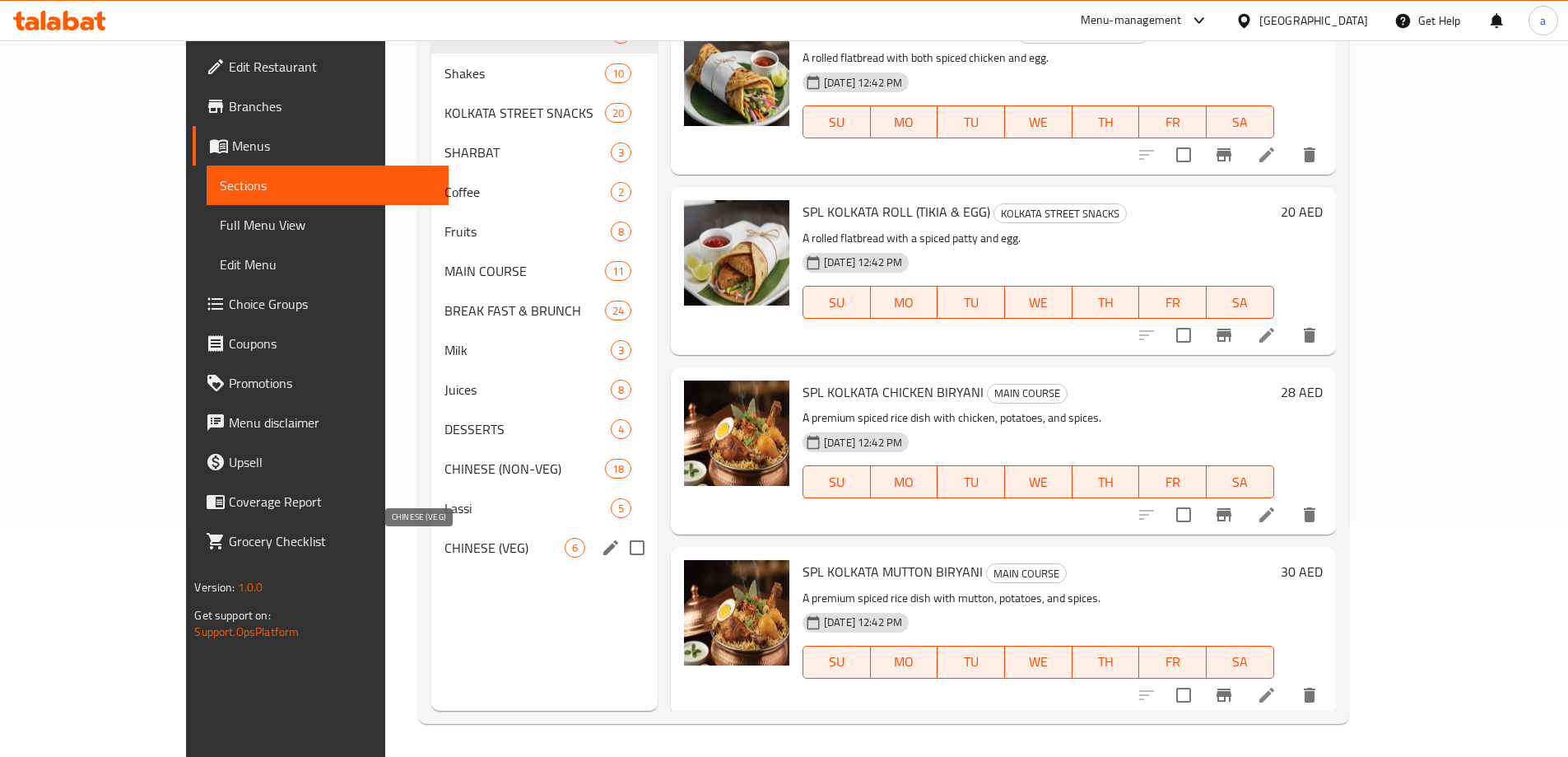
click at [444, 548] on span "CHINESE (VEG)" at bounding box center [504, 547] width 120 height 20
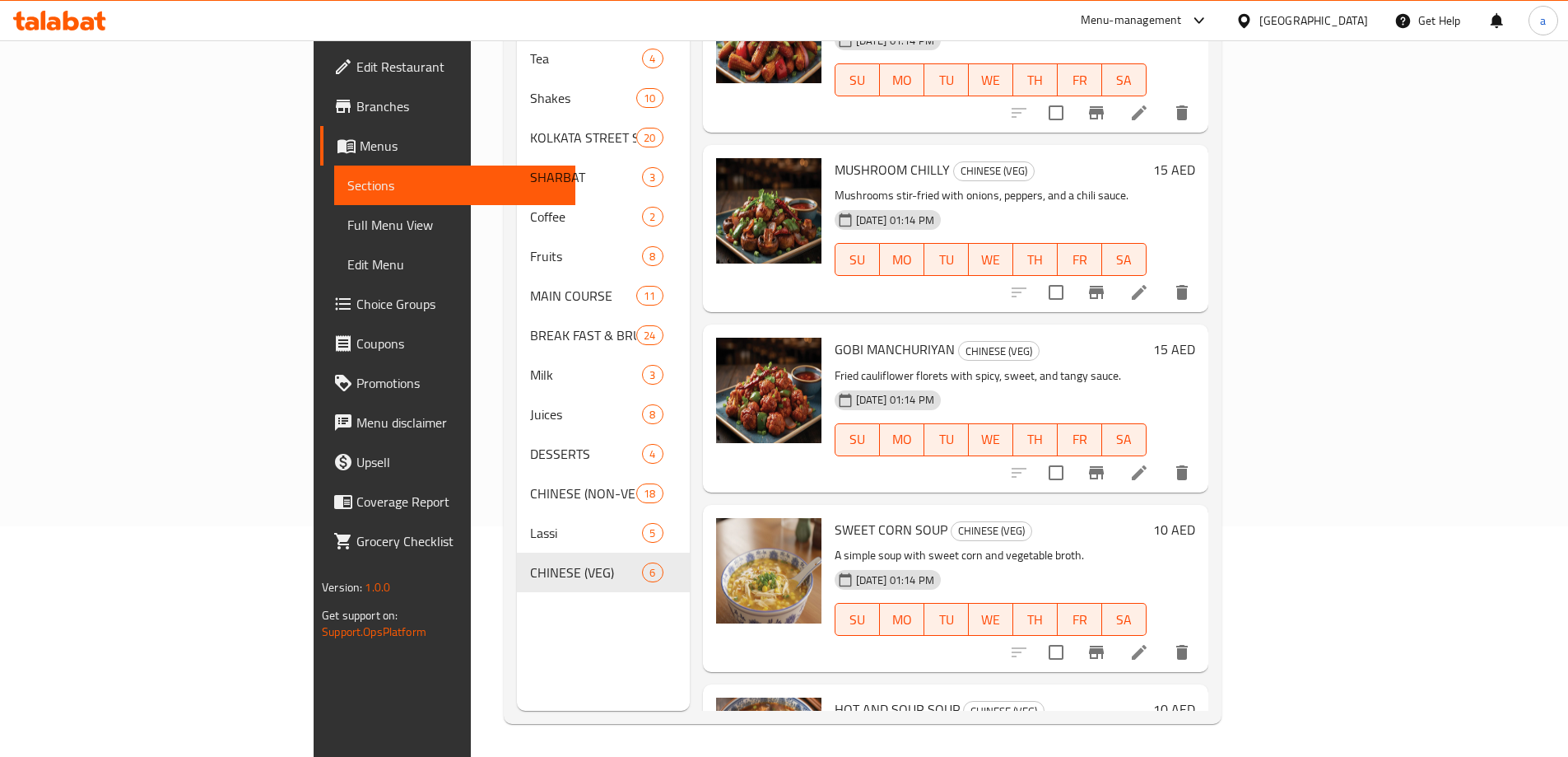
scroll to position [105, 0]
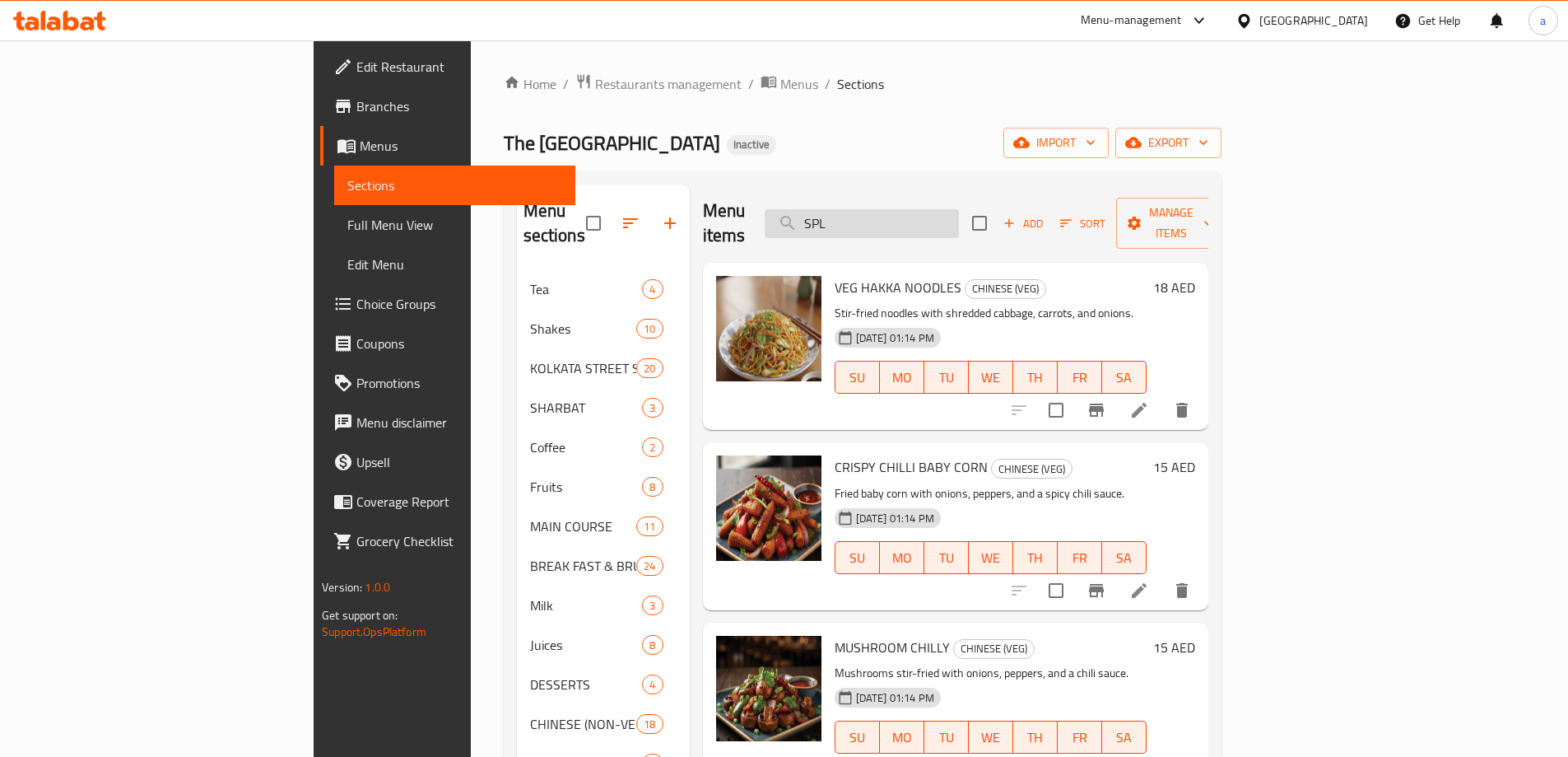
click at [959, 209] on input "SPL" at bounding box center [861, 223] width 195 height 29
paste input "patty"
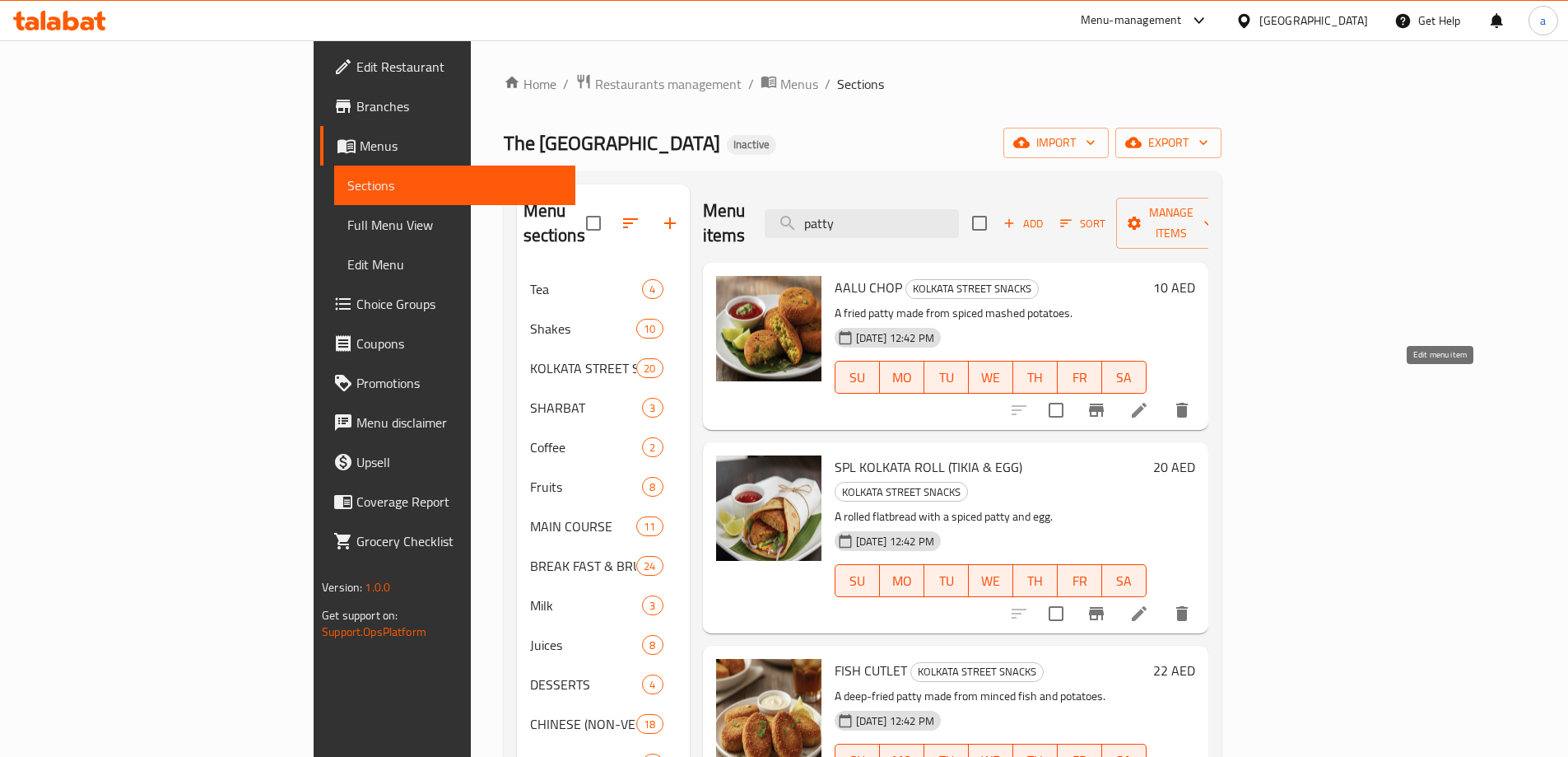
type input "patty"
click at [1149, 400] on icon at bounding box center [1139, 410] width 20 height 20
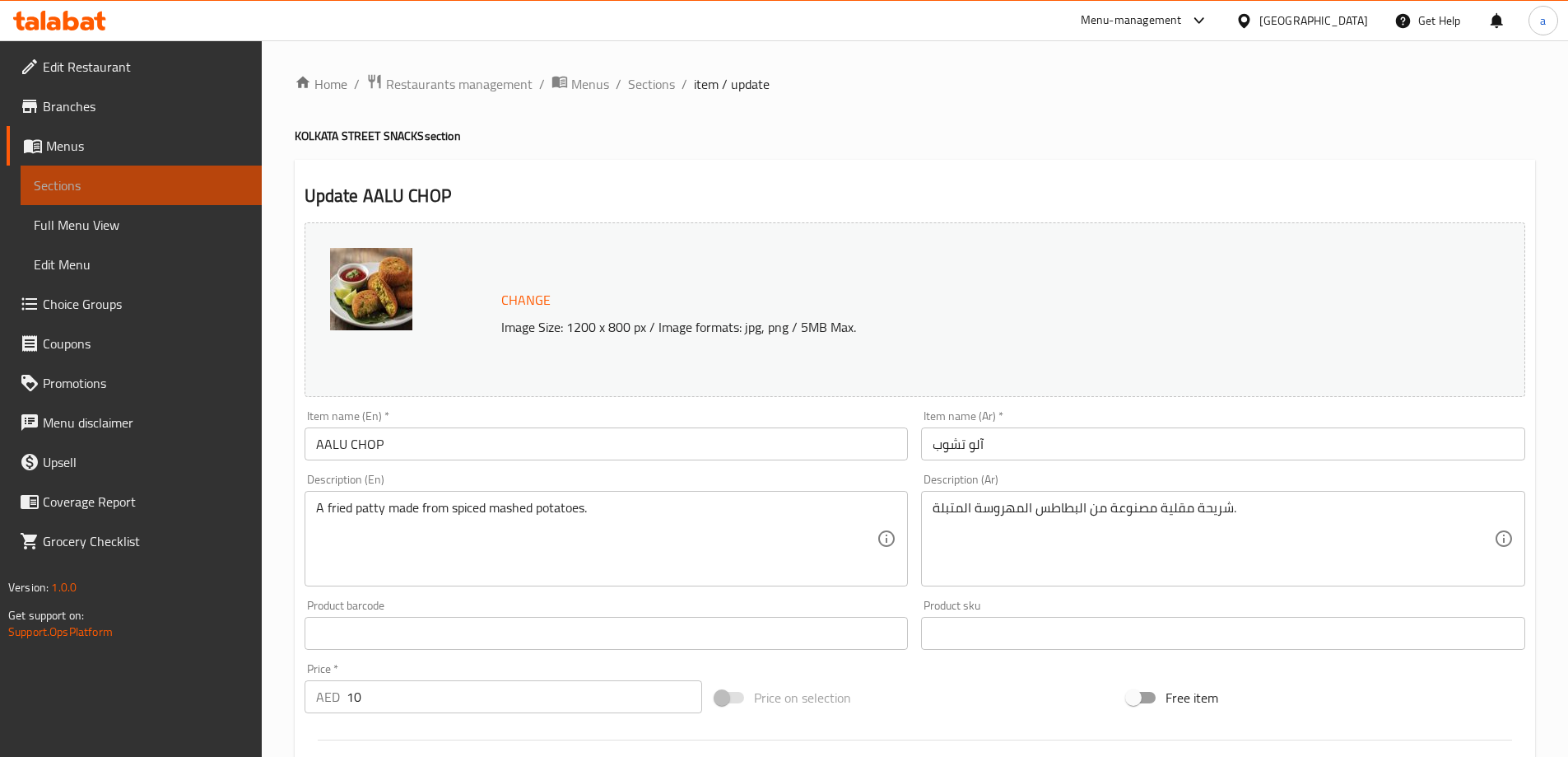
click at [118, 191] on span "Sections" at bounding box center [141, 186] width 215 height 20
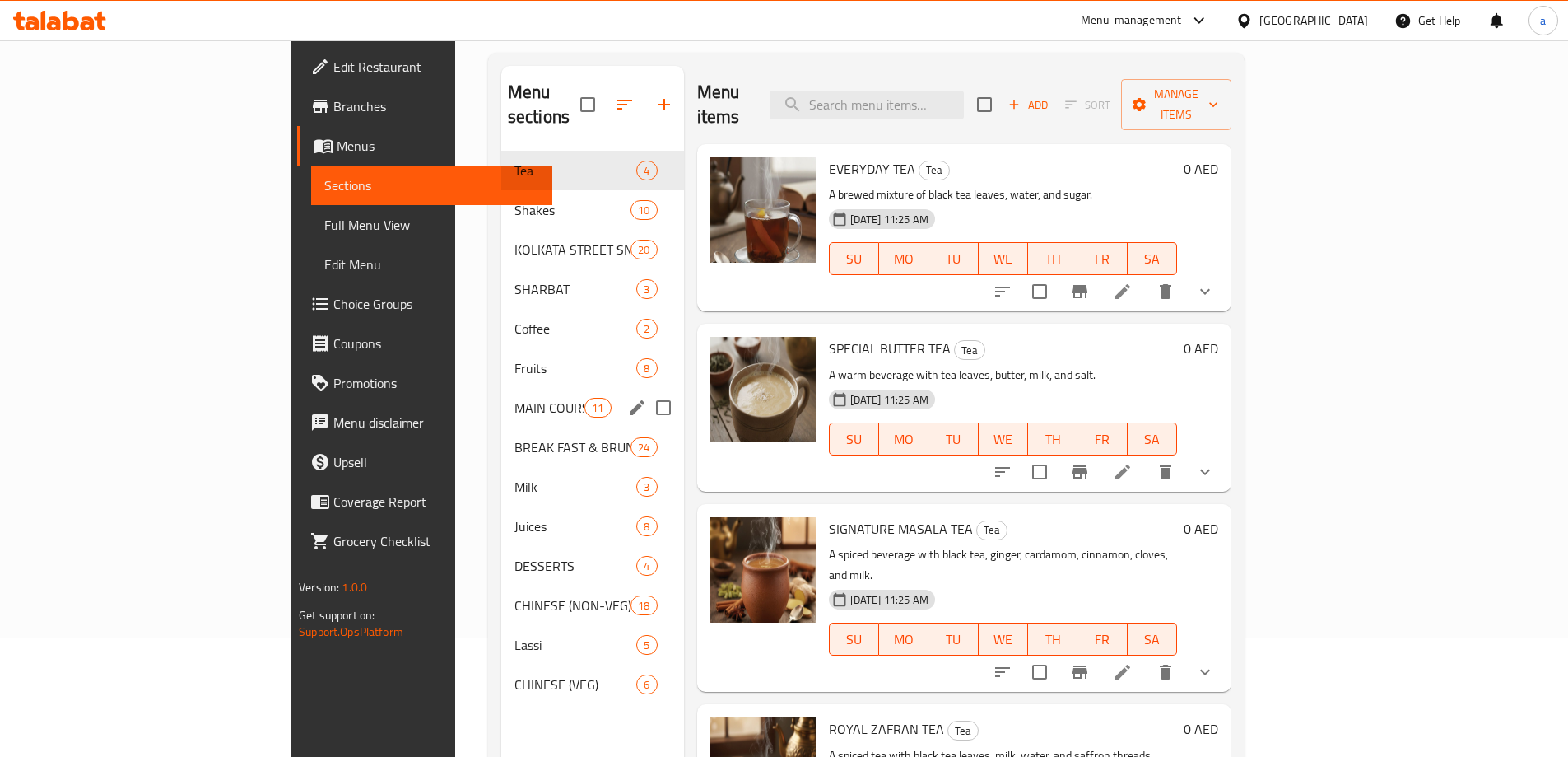
scroll to position [231, 0]
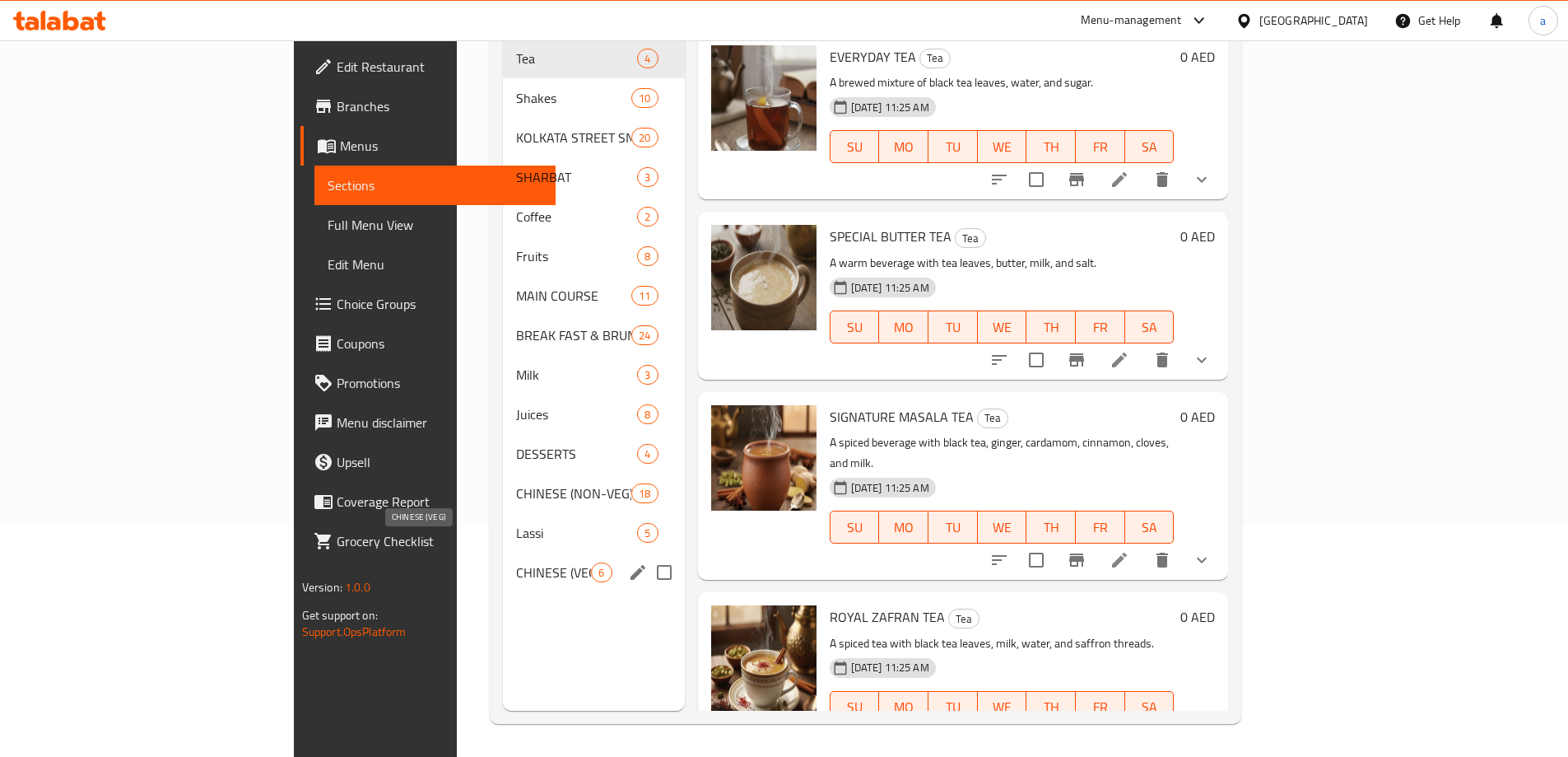
click at [516, 562] on span "CHINESE (VEG)" at bounding box center [553, 572] width 75 height 20
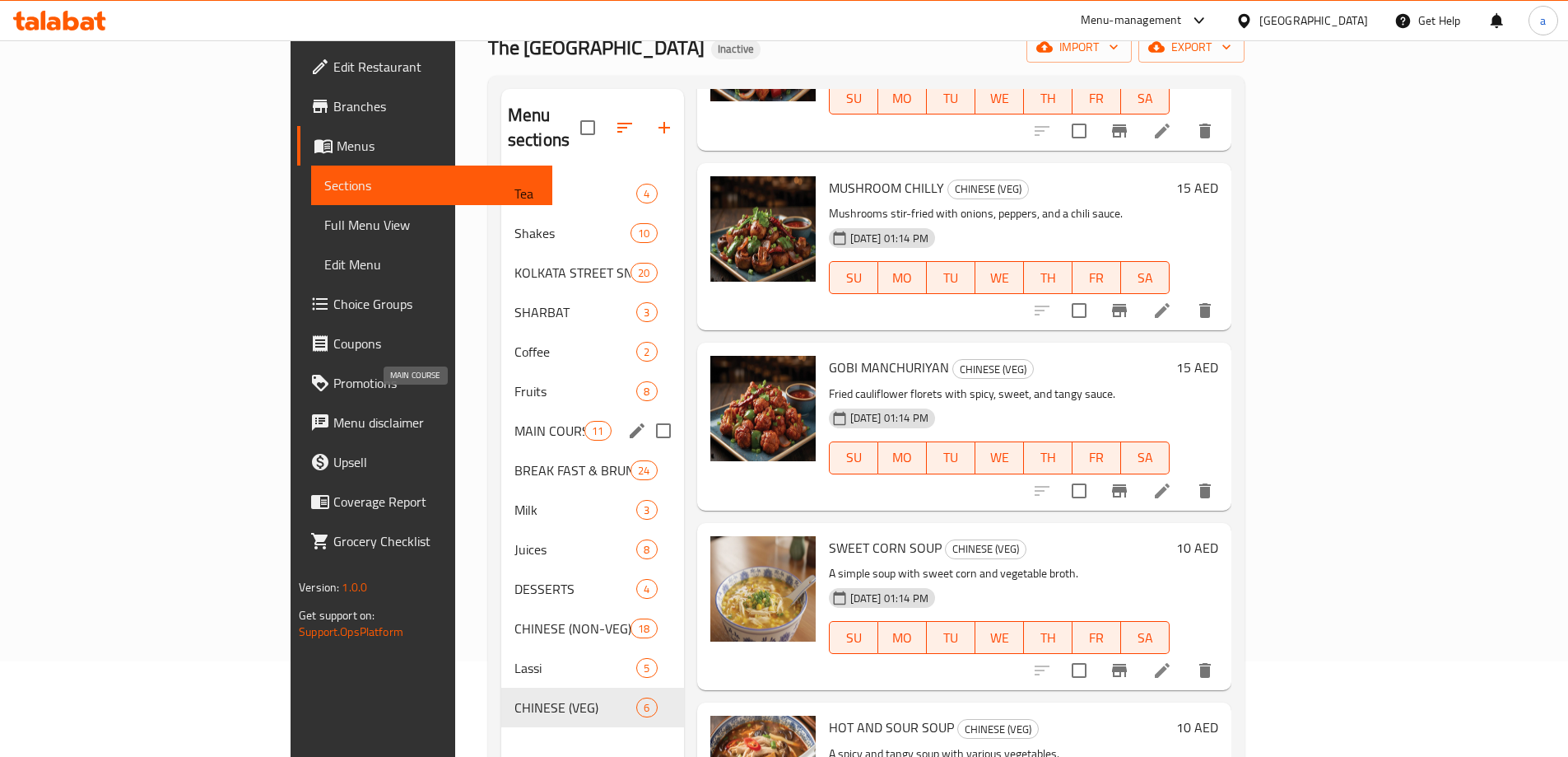
scroll to position [66, 0]
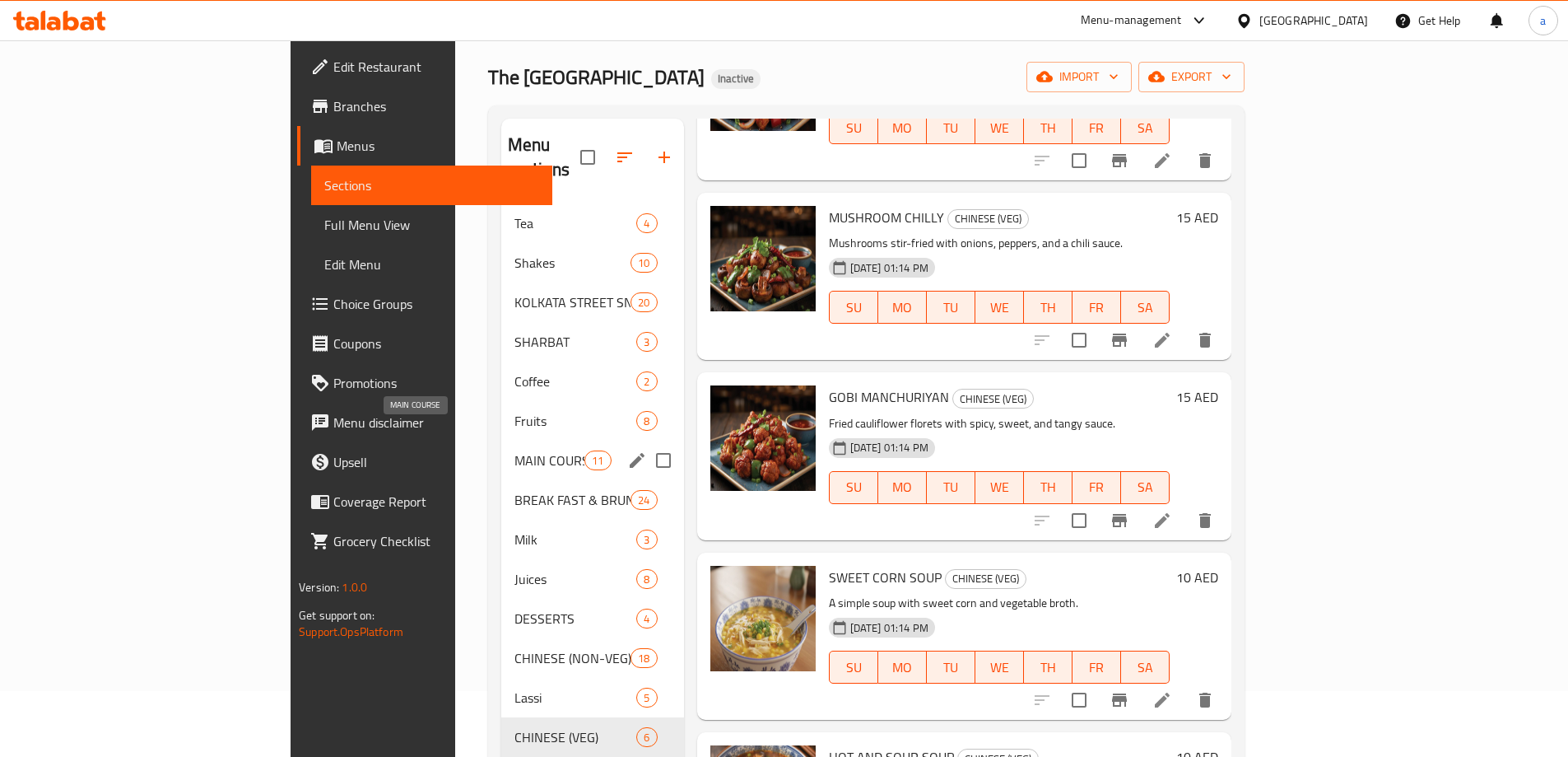
click at [514, 450] on span "MAIN COURSE" at bounding box center [549, 460] width 70 height 20
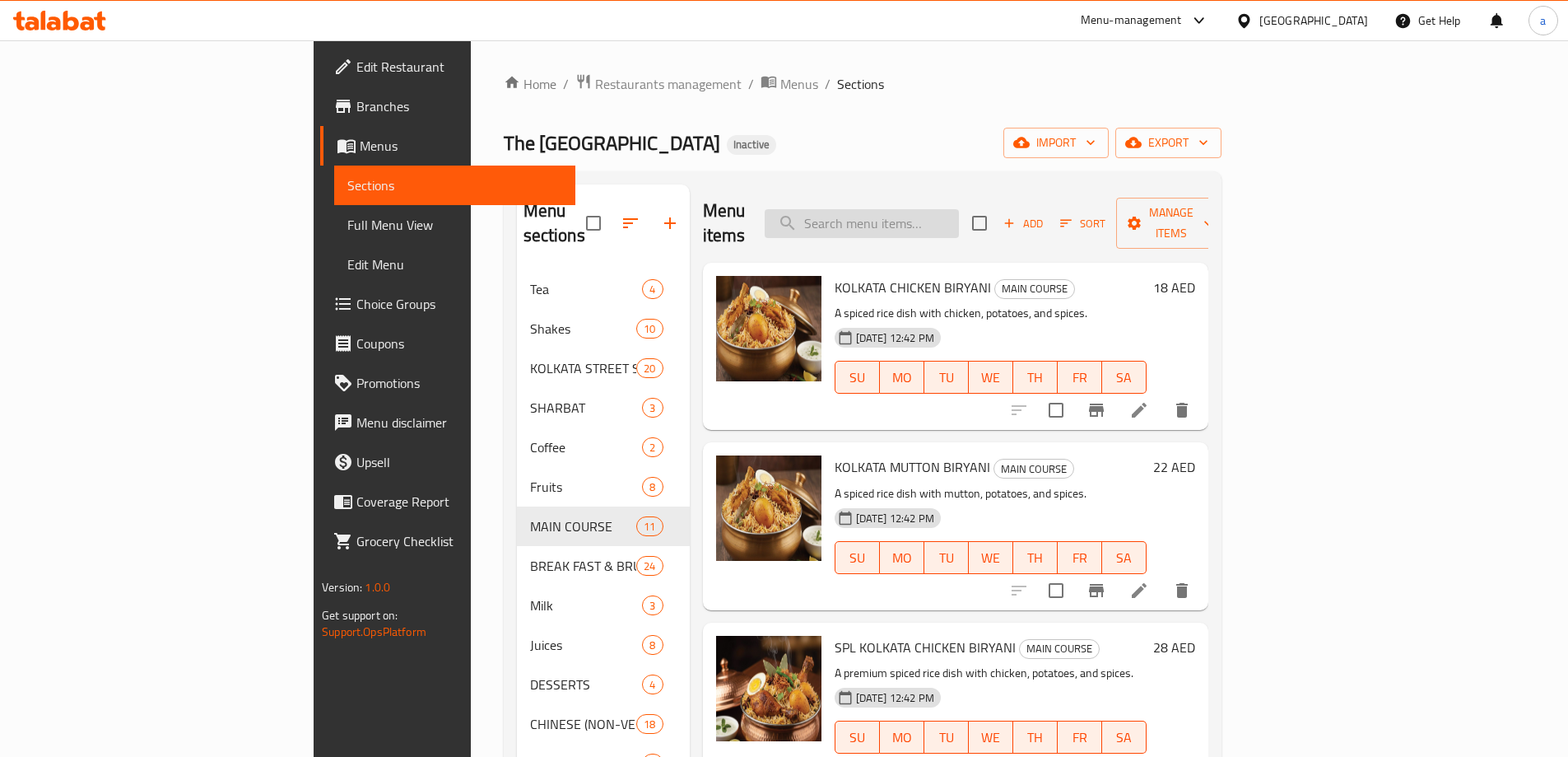
click at [948, 209] on input "search" at bounding box center [861, 223] width 195 height 29
paste input "SPL"
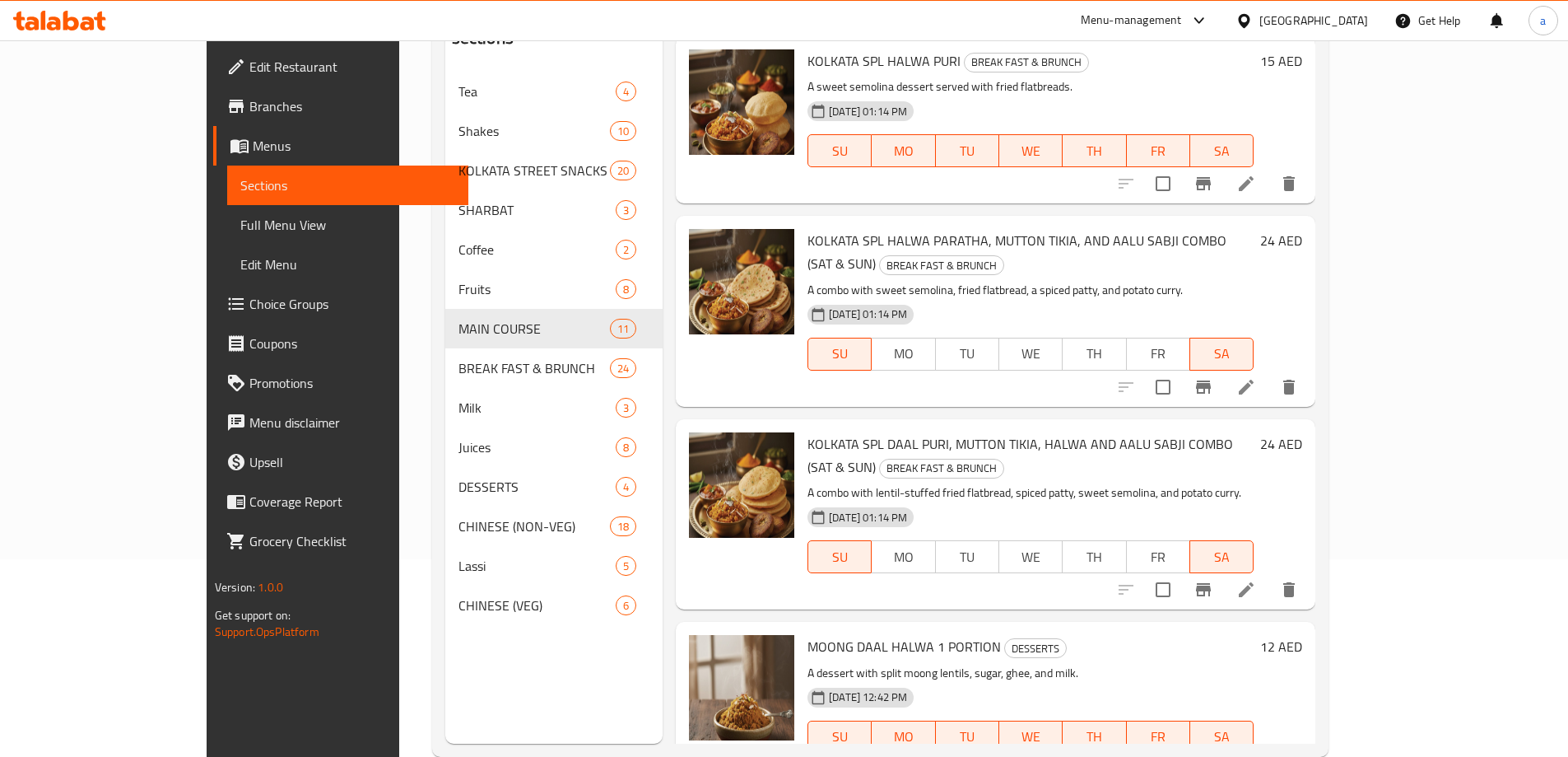
scroll to position [231, 0]
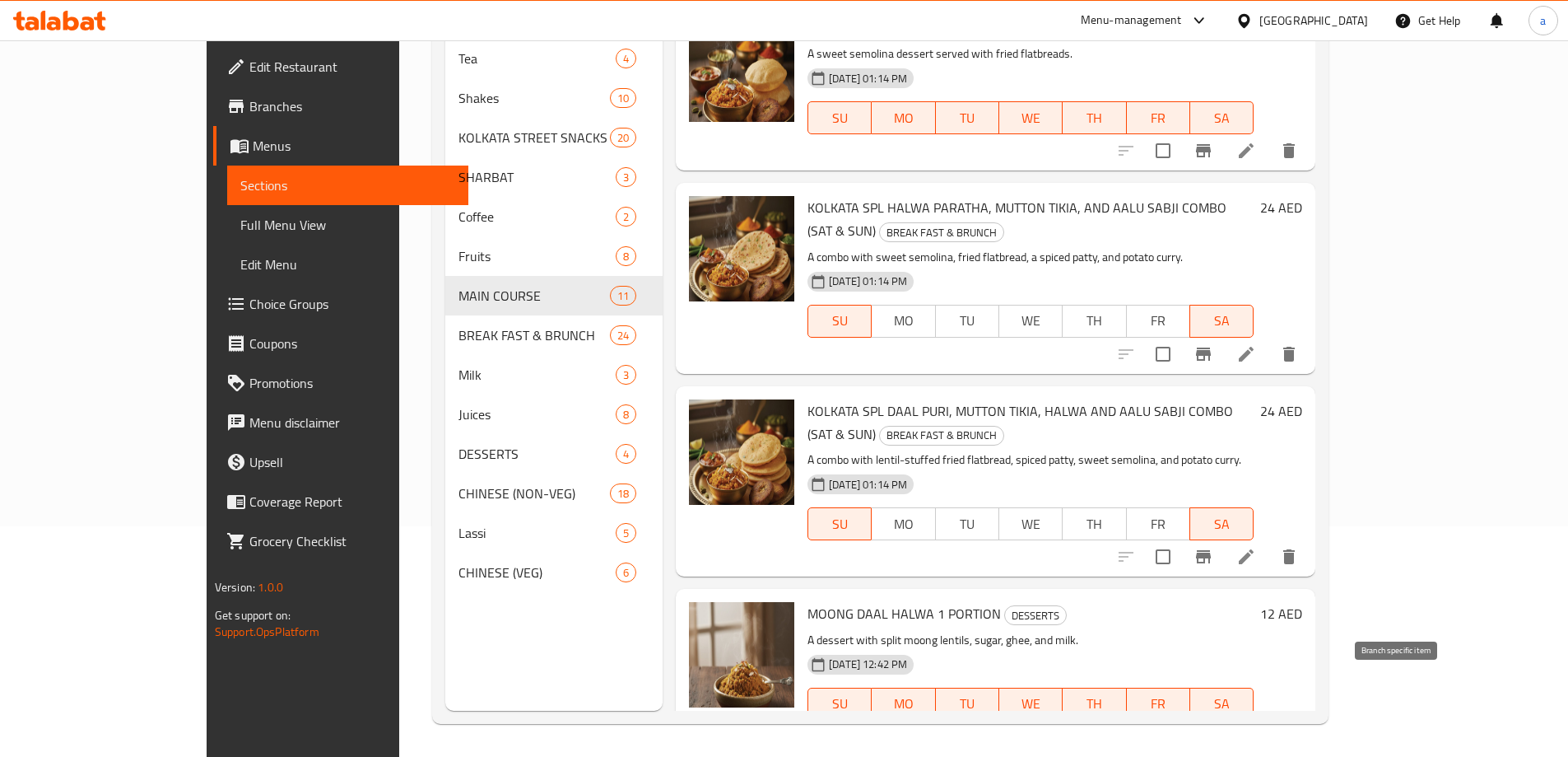
type input "SPL"
click at [1256, 727] on icon at bounding box center [1247, 737] width 20 height 20
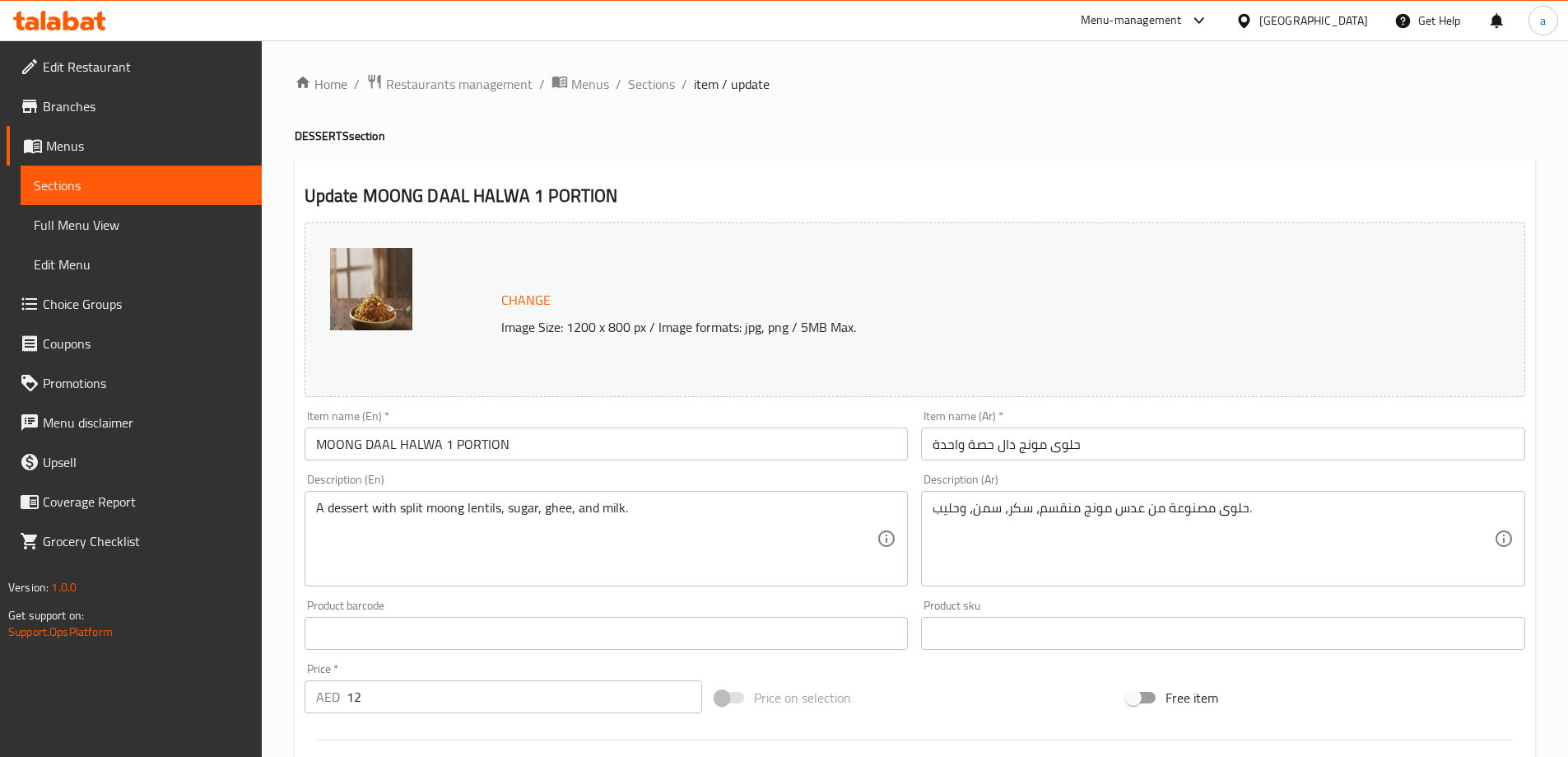
click at [159, 184] on span "Sections" at bounding box center [141, 186] width 215 height 20
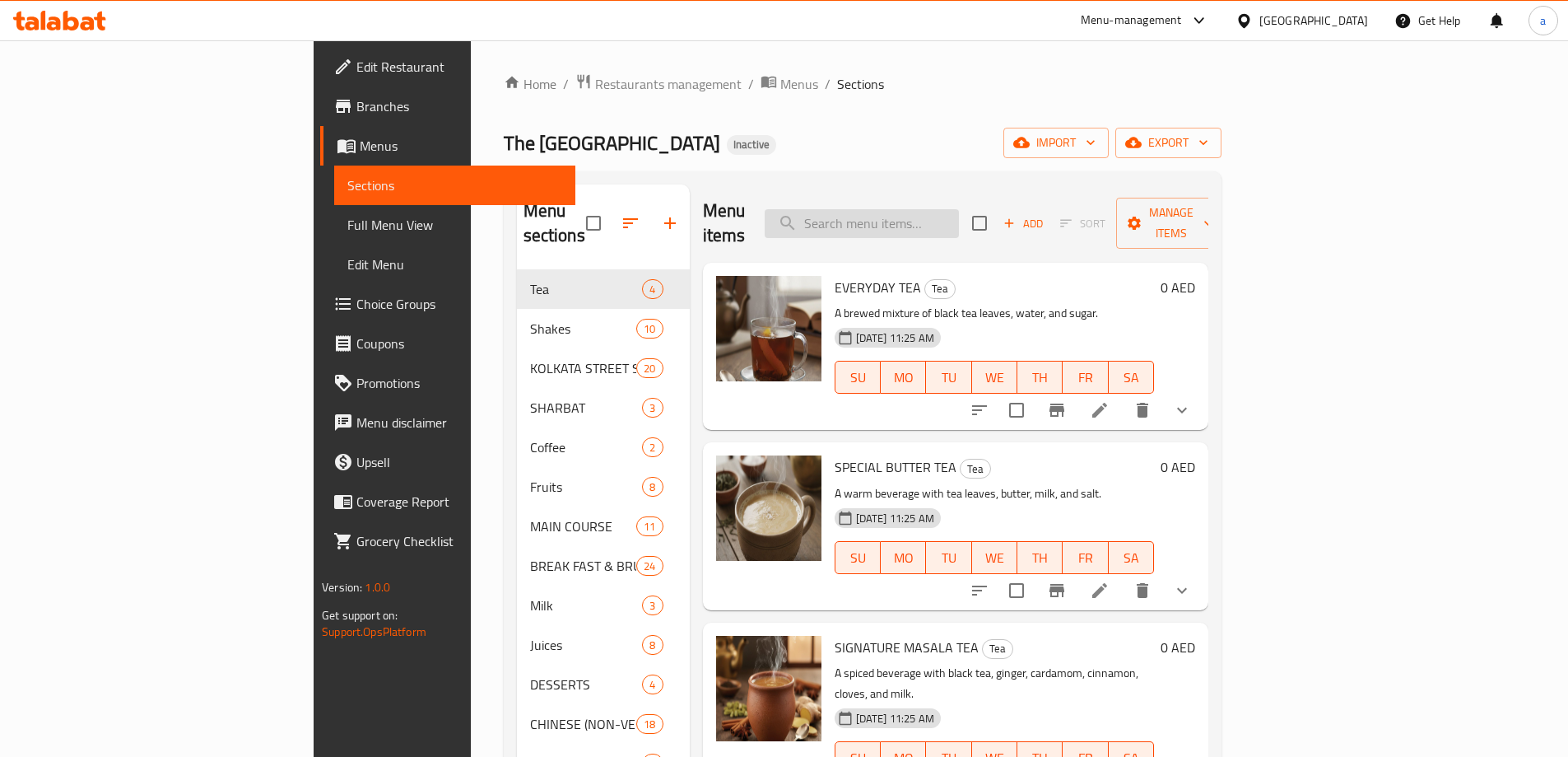
paste input "SPL"
click at [959, 216] on input "search" at bounding box center [861, 223] width 195 height 29
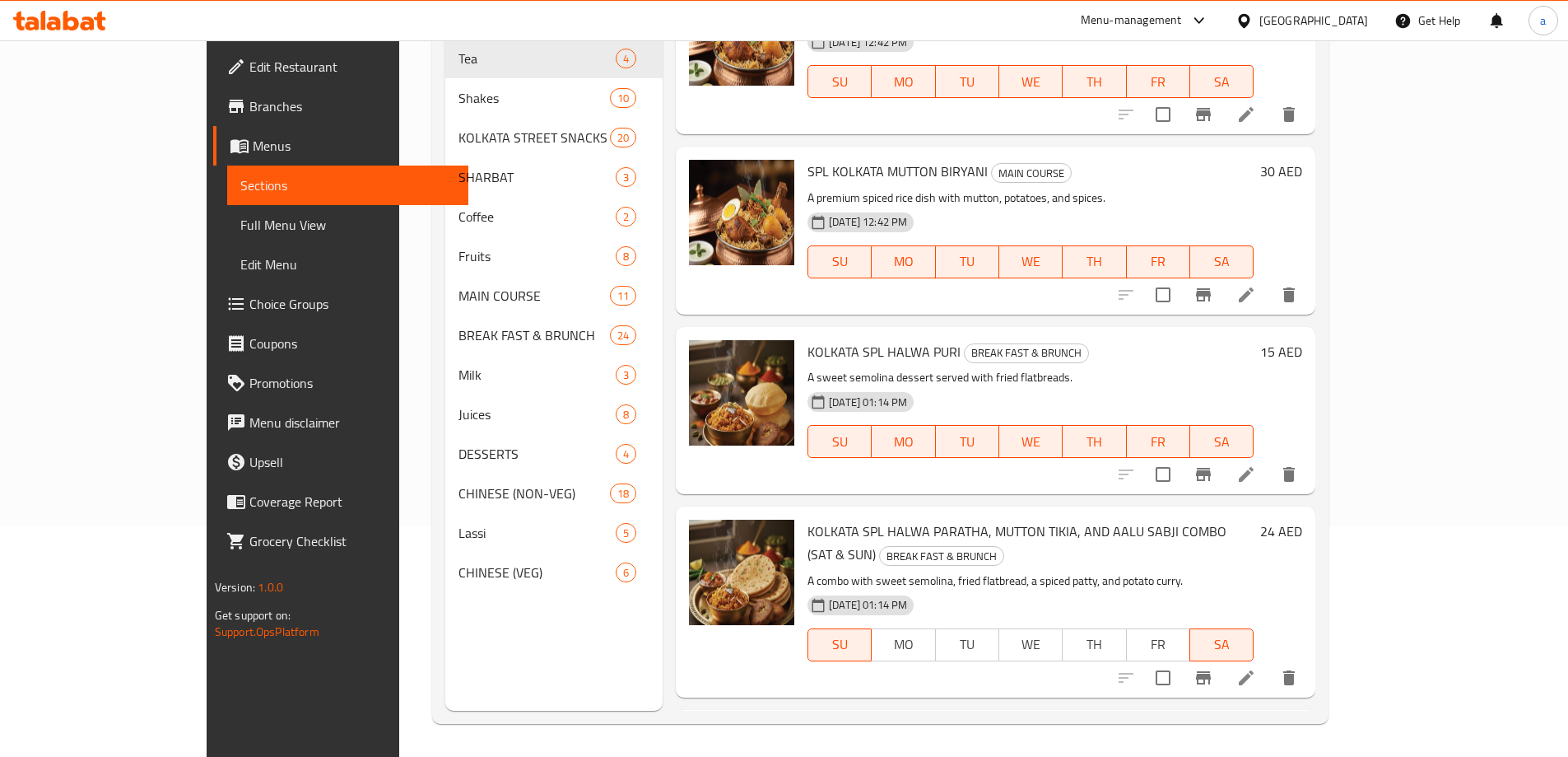
scroll to position [394, 0]
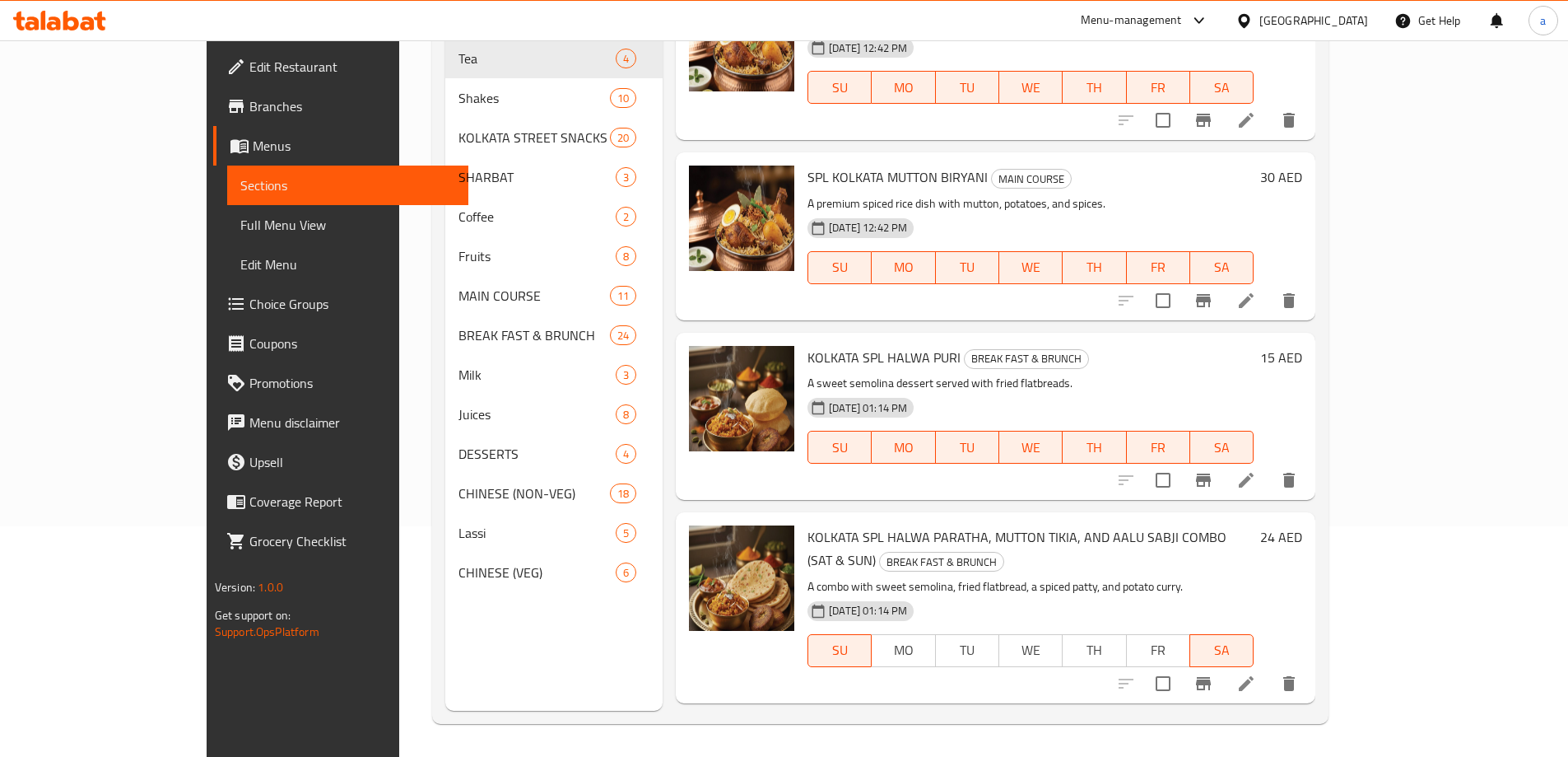
type input "SPL"
click at [1256, 480] on icon at bounding box center [1247, 480] width 20 height 20
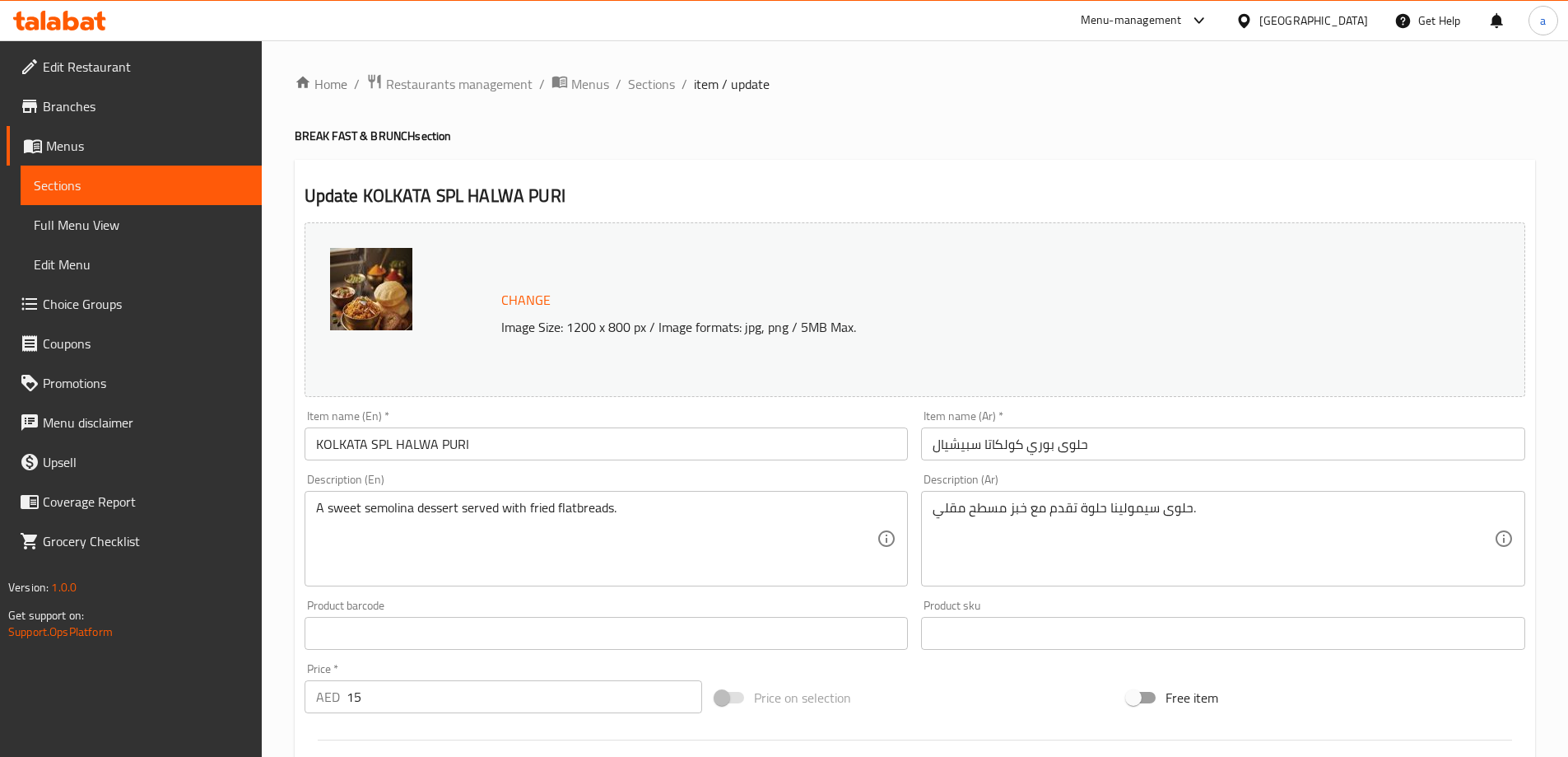
click at [45, 171] on link "Sections" at bounding box center [142, 186] width 242 height 40
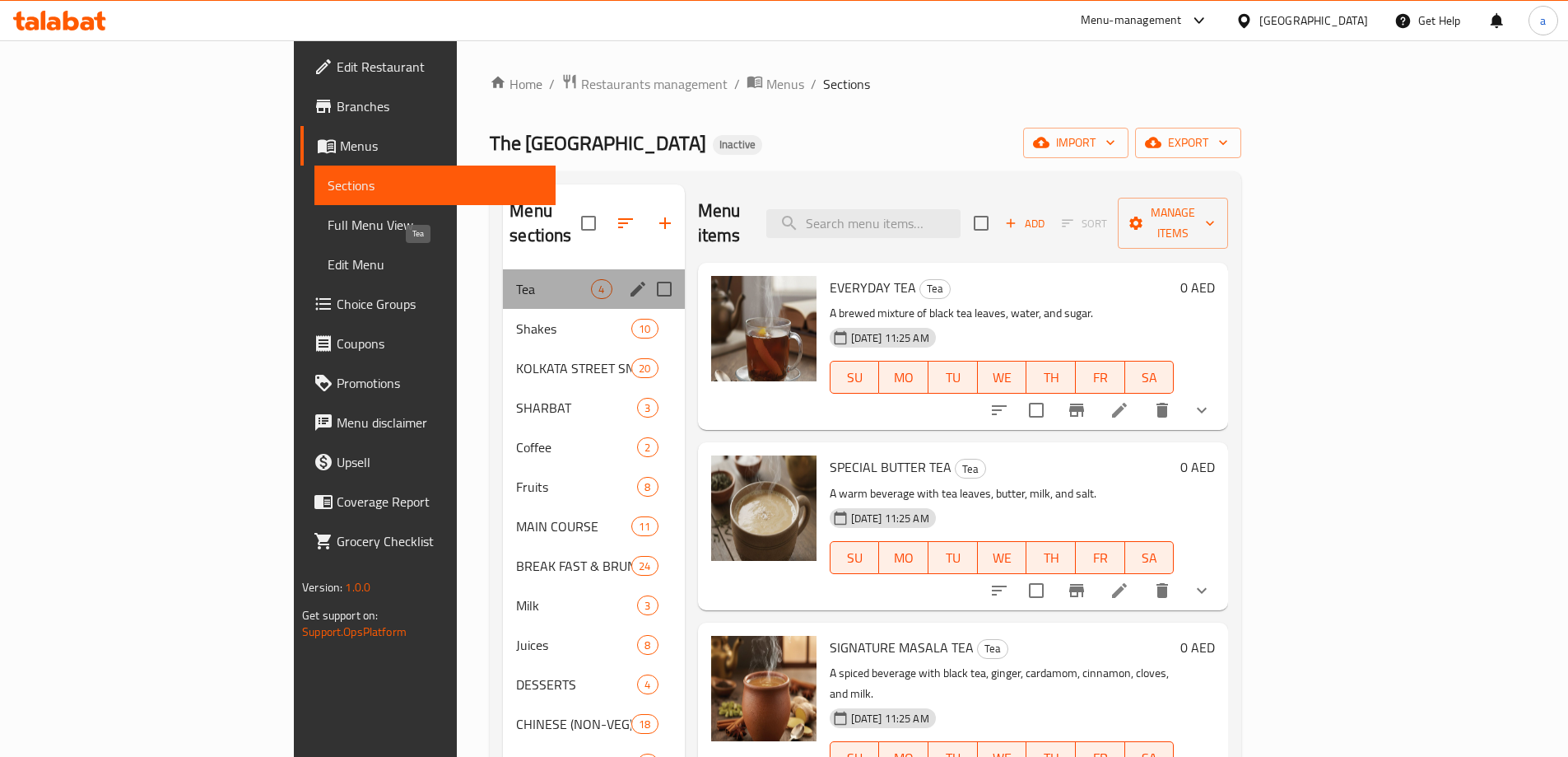
click at [516, 280] on span "Tea" at bounding box center [553, 290] width 75 height 20
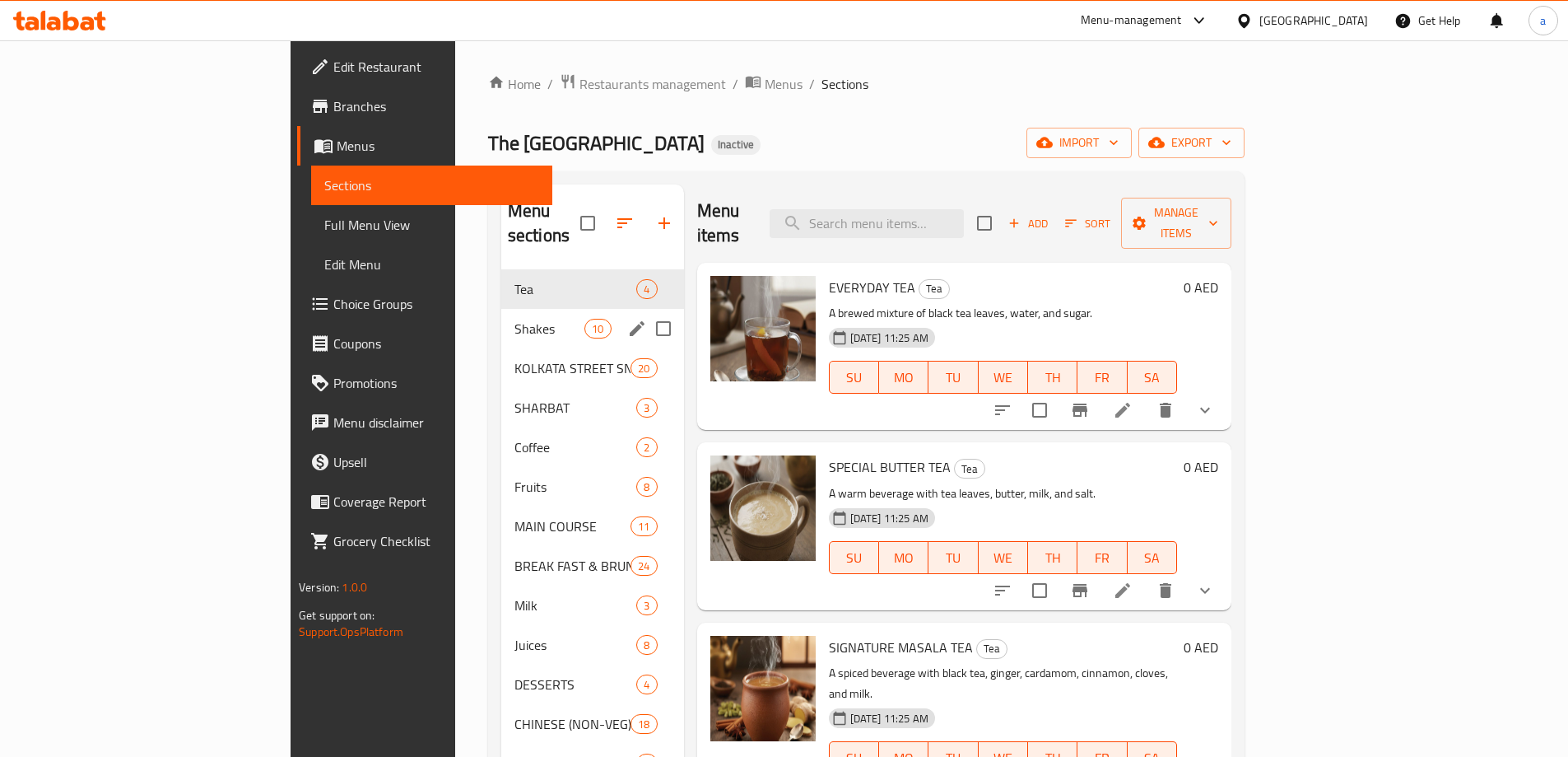
click at [514, 319] on span "Shakes" at bounding box center [549, 329] width 70 height 20
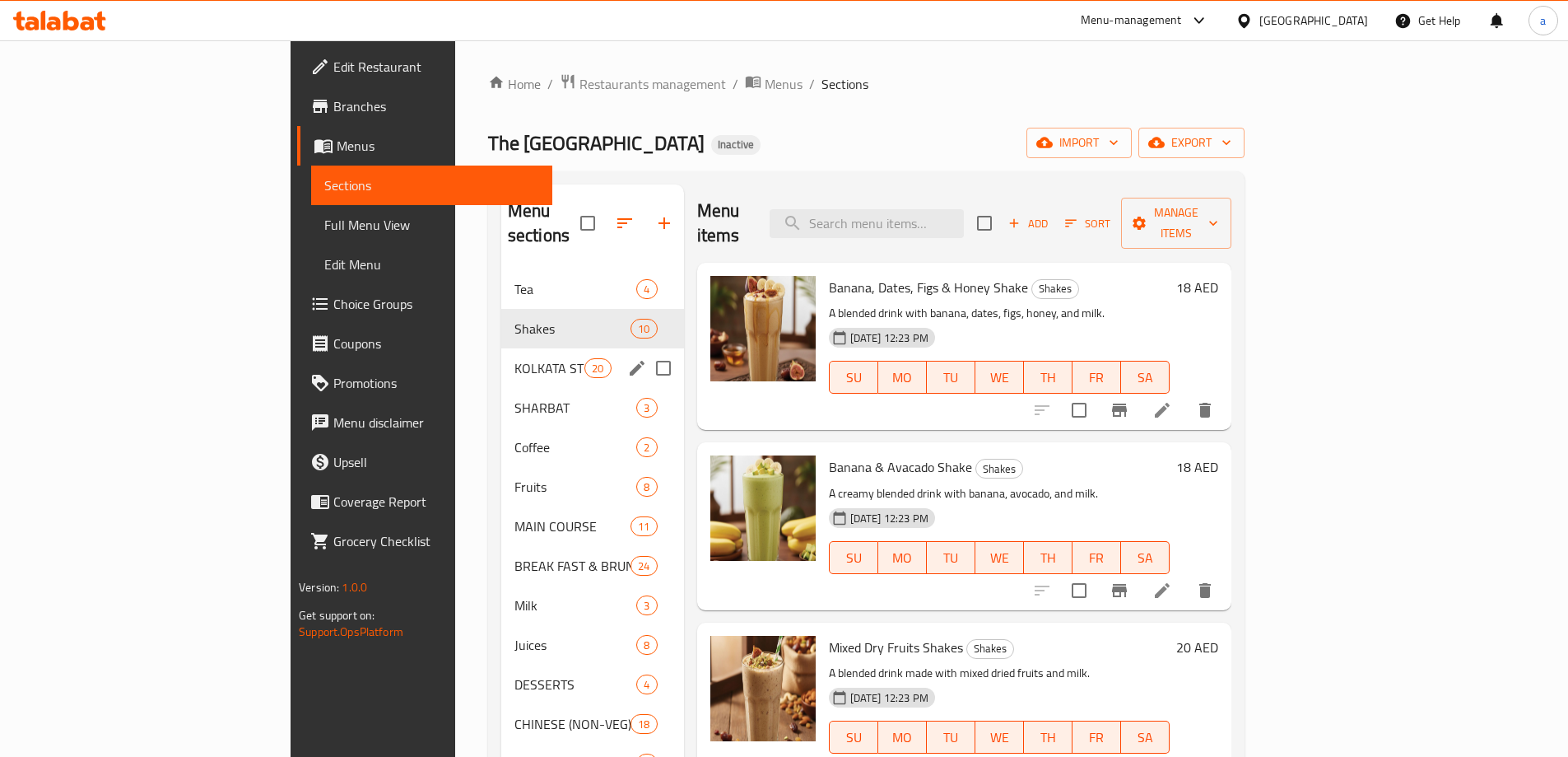
click at [501, 349] on div "KOLKATA STREET SNACKS 20" at bounding box center [592, 369] width 183 height 40
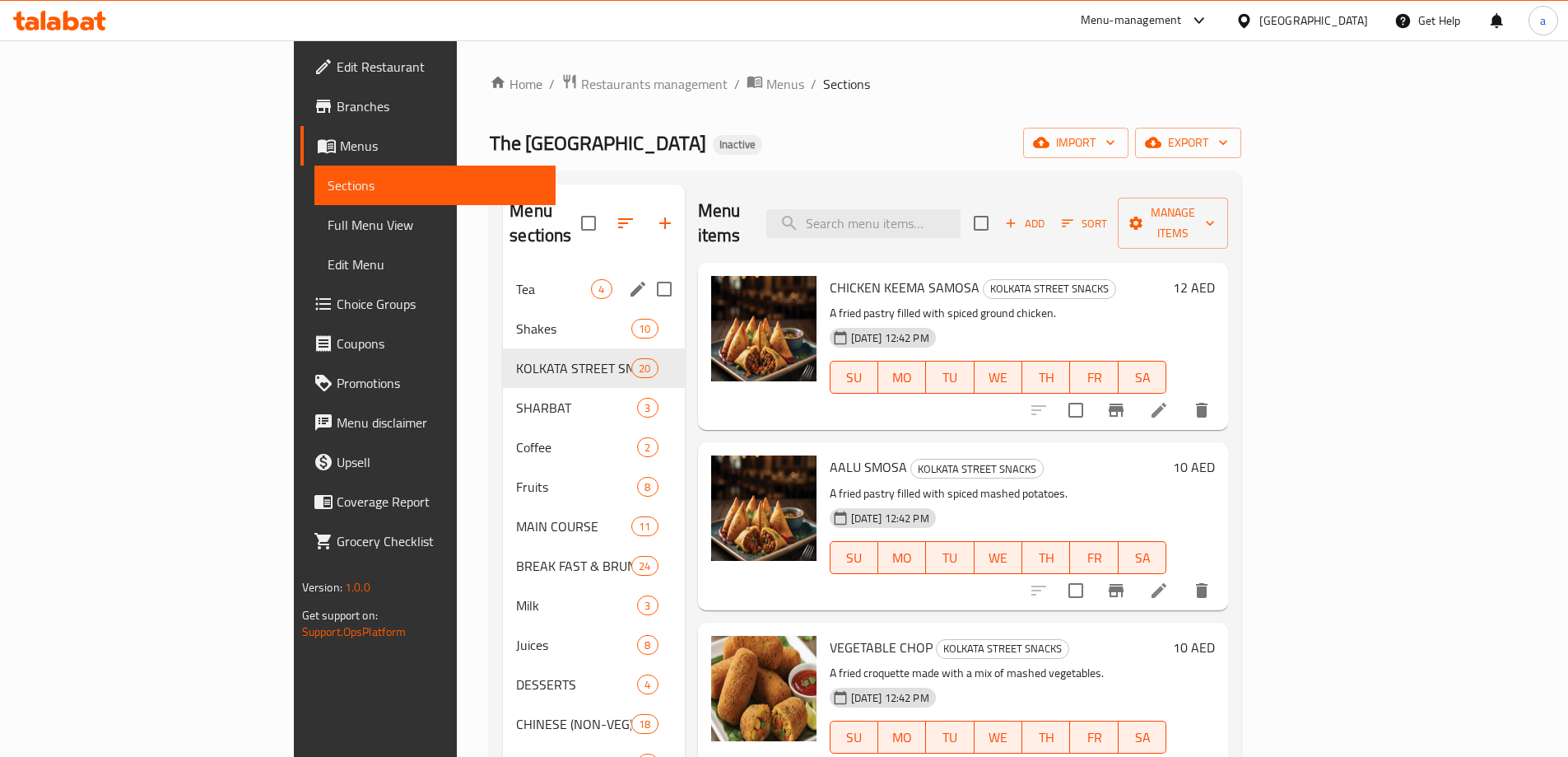
click at [503, 277] on div "Tea 4" at bounding box center [593, 290] width 181 height 40
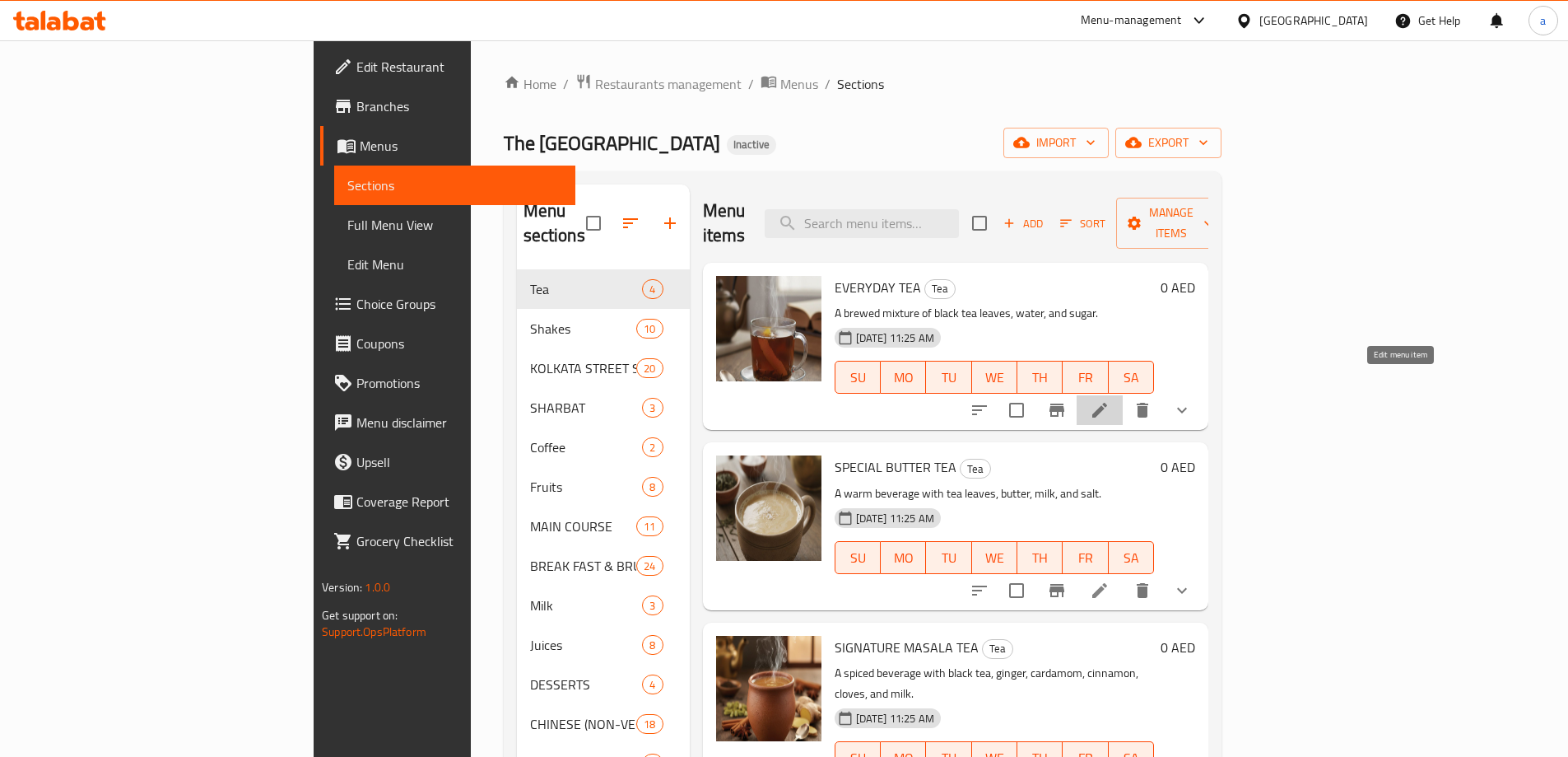
click at [1110, 400] on icon at bounding box center [1100, 410] width 20 height 20
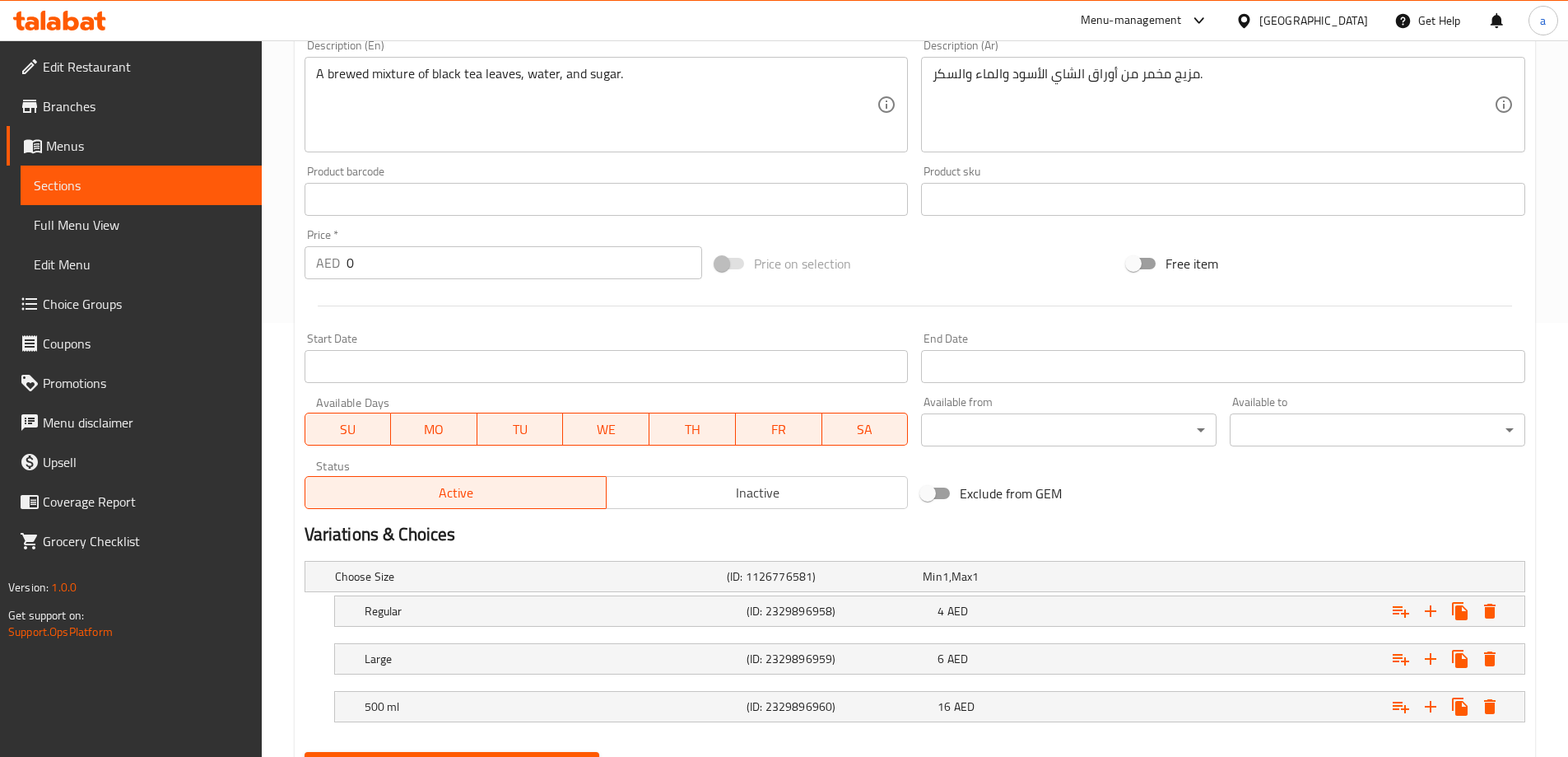
scroll to position [515, 0]
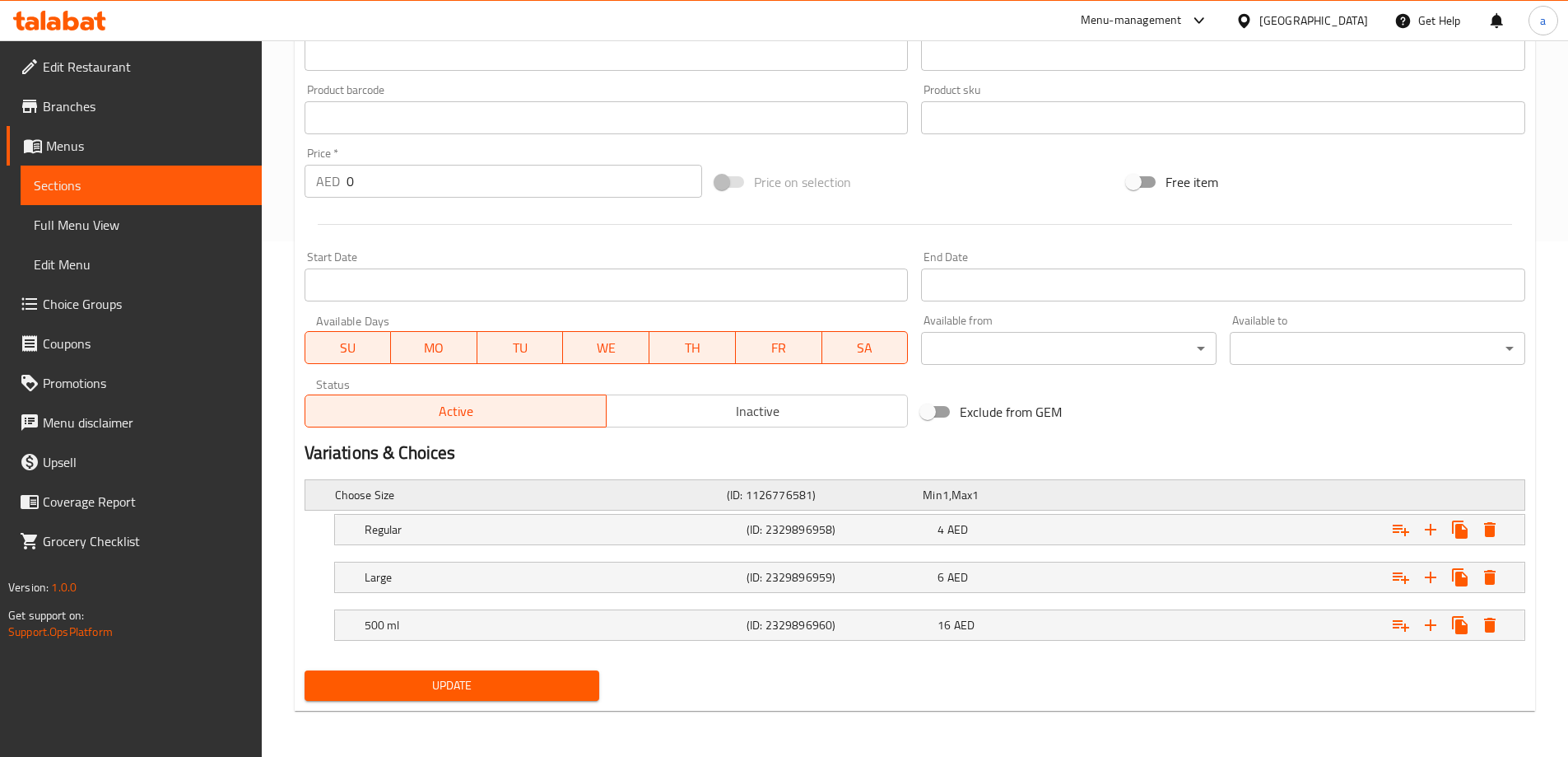
click at [1002, 504] on div "Min 1 , Max 1" at bounding box center [1017, 494] width 196 height 23
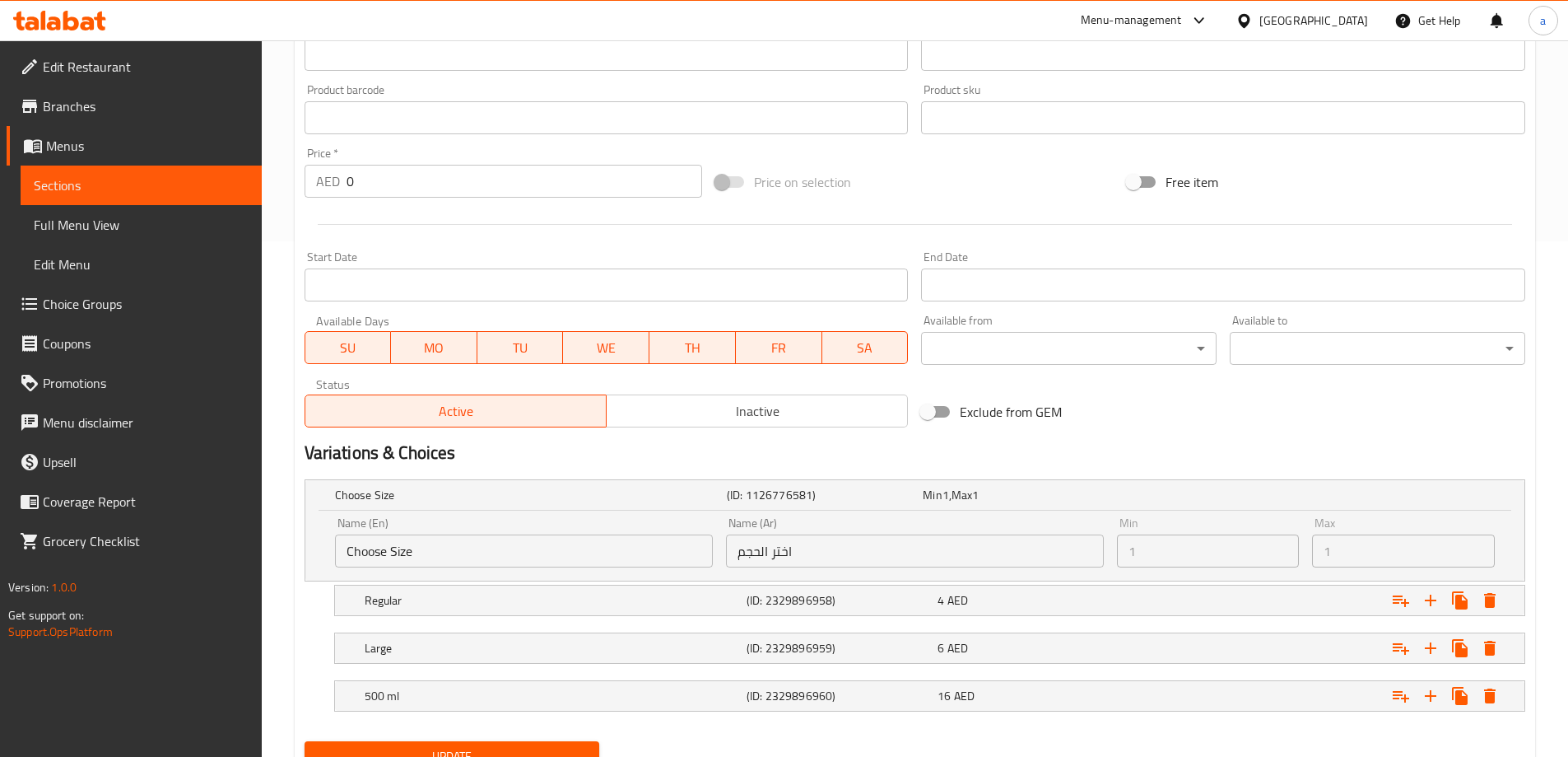
drag, startPoint x: 520, startPoint y: 531, endPoint x: 505, endPoint y: 546, distance: 21.2
click at [518, 535] on div "Name (En) Choose Size Name (En)" at bounding box center [524, 542] width 378 height 50
click at [505, 546] on input "Choose Size" at bounding box center [524, 550] width 378 height 33
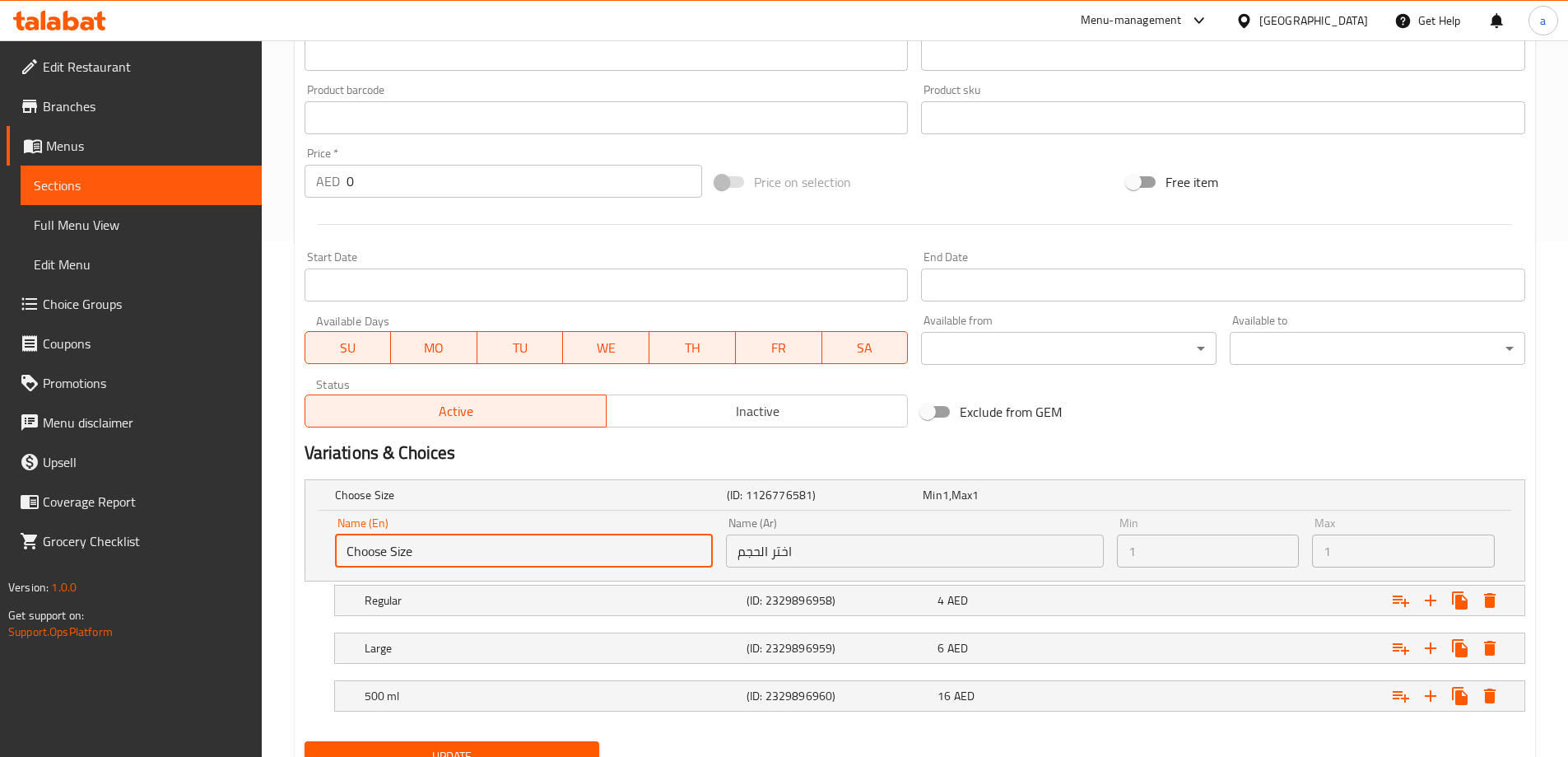
click at [505, 546] on input "Choose Size" at bounding box center [524, 550] width 378 height 33
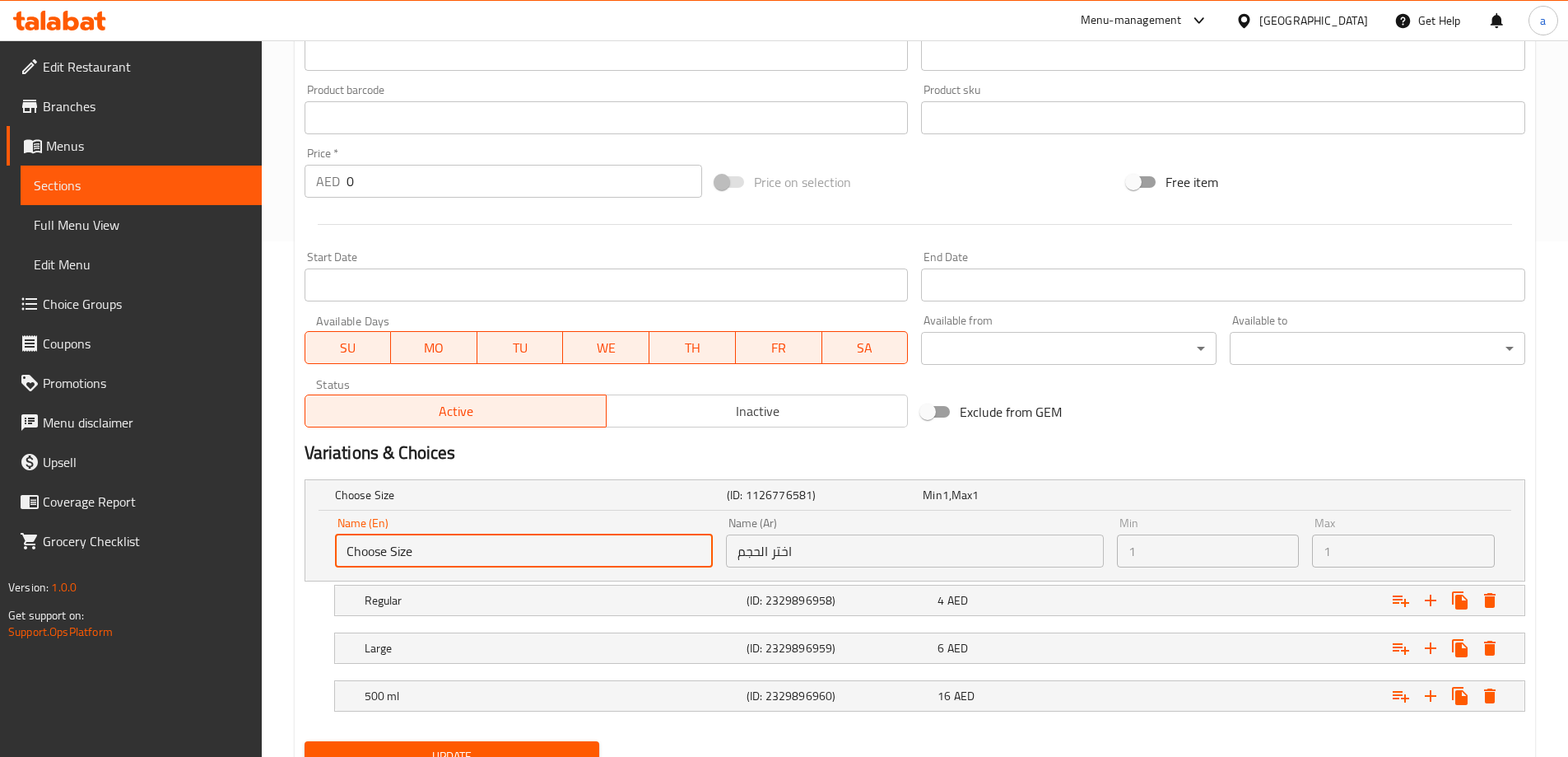
click at [505, 546] on input "Choose Size" at bounding box center [524, 550] width 378 height 33
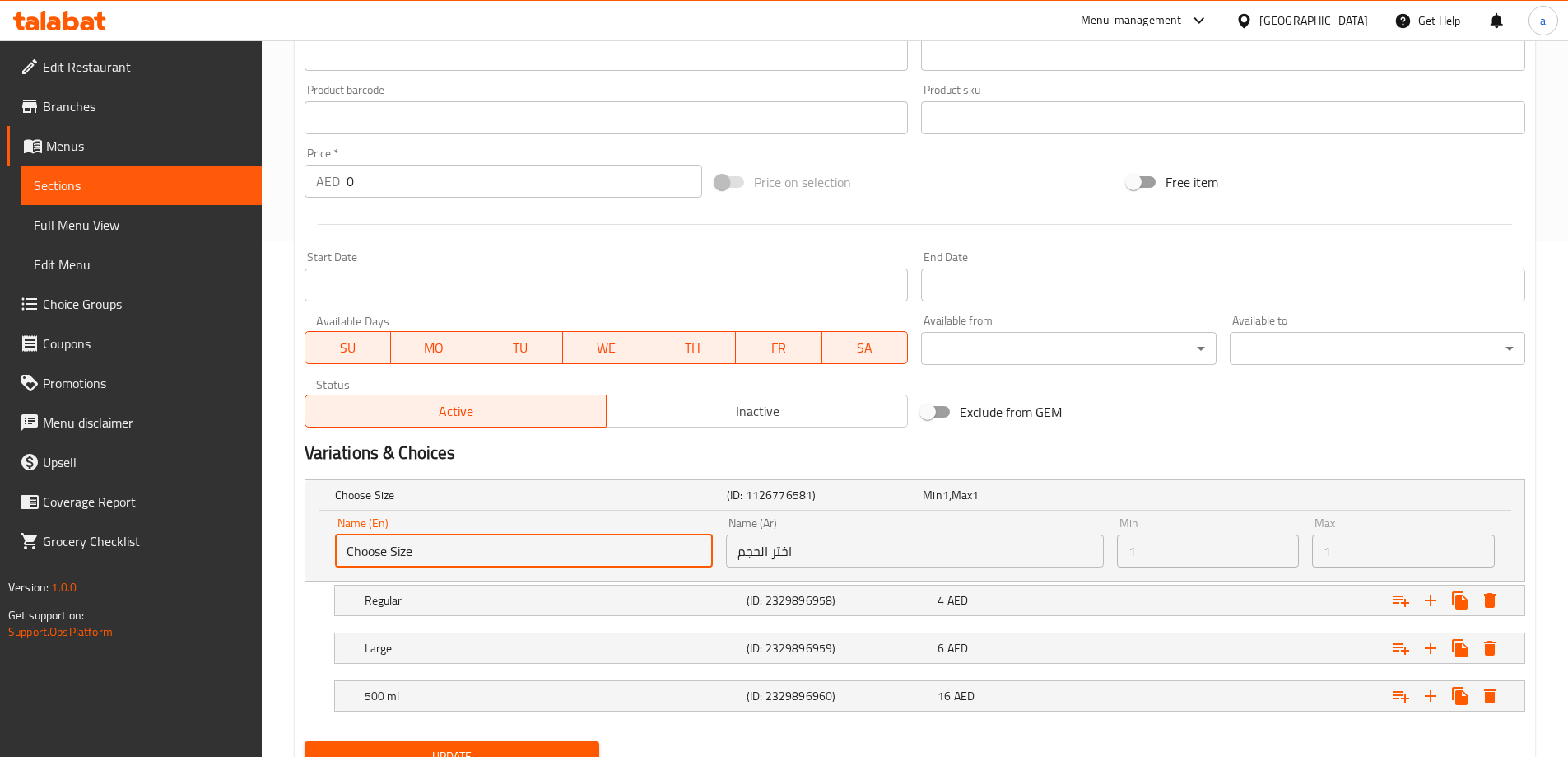
click at [505, 546] on input "Choose Size" at bounding box center [524, 550] width 378 height 33
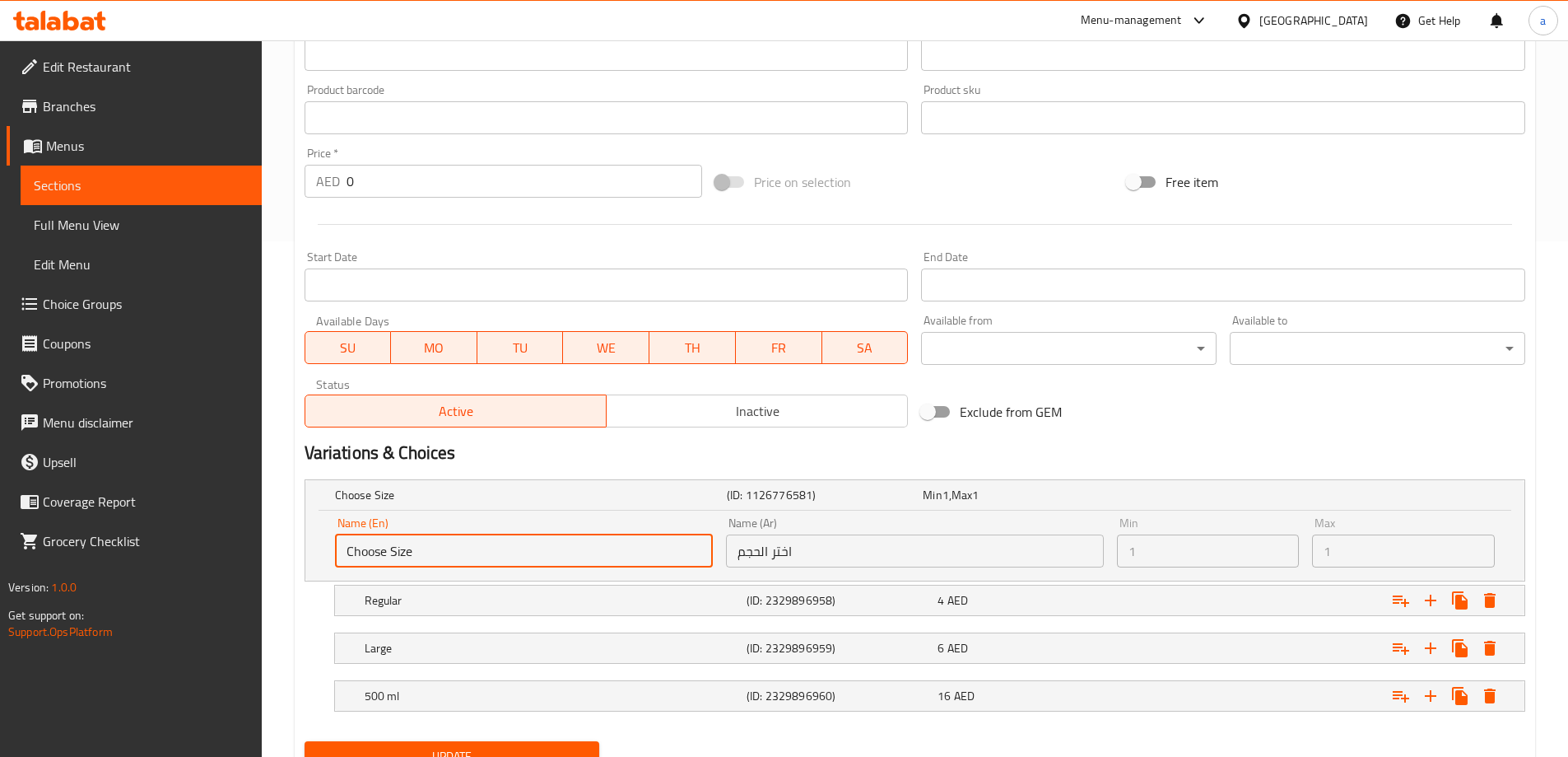
click at [505, 546] on input "Choose Size" at bounding box center [524, 550] width 378 height 33
click at [511, 537] on input "Choose Size" at bounding box center [524, 550] width 378 height 33
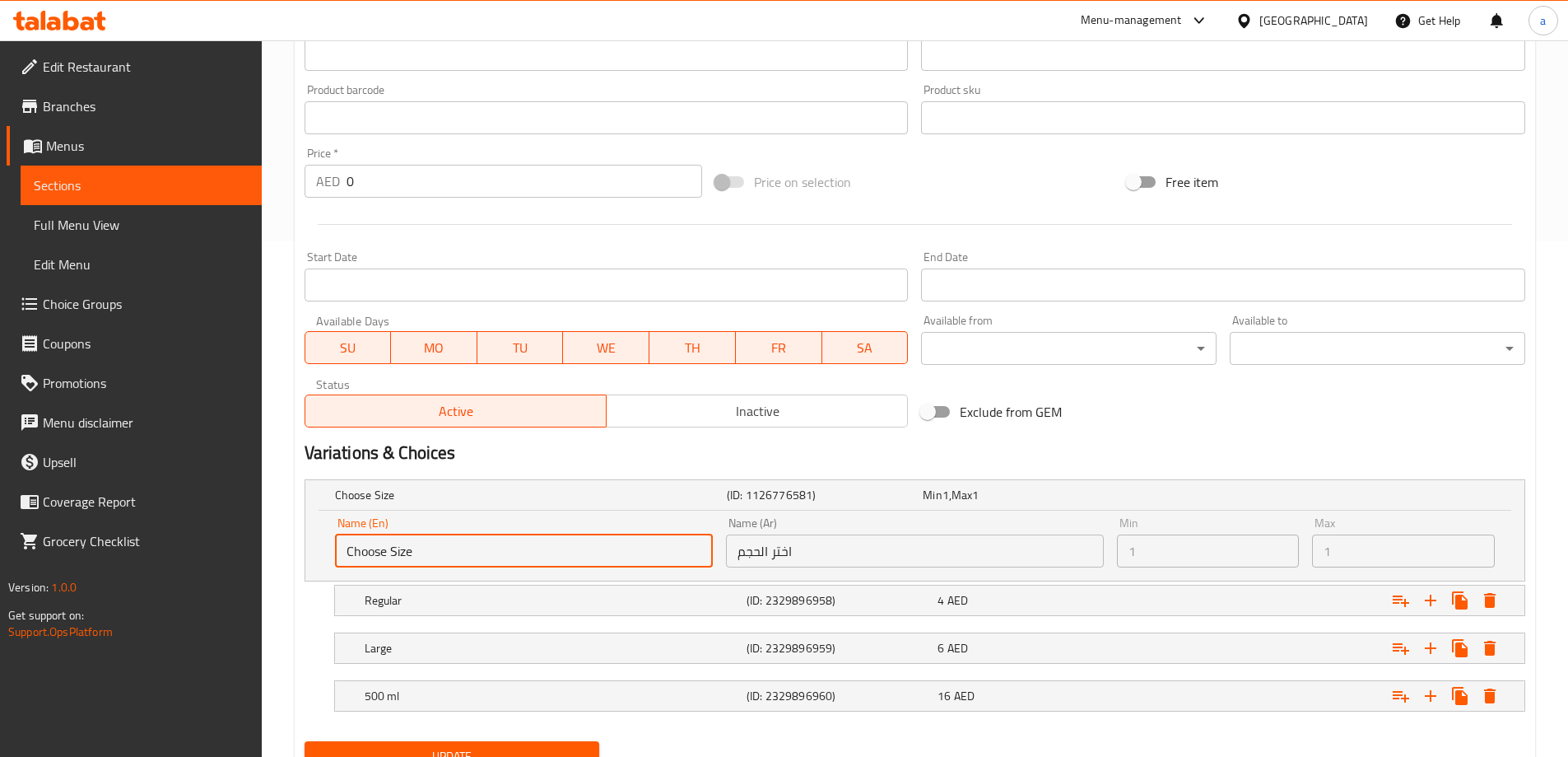
click at [481, 518] on div "Name (En) Choose Size Name (En)" at bounding box center [524, 542] width 378 height 50
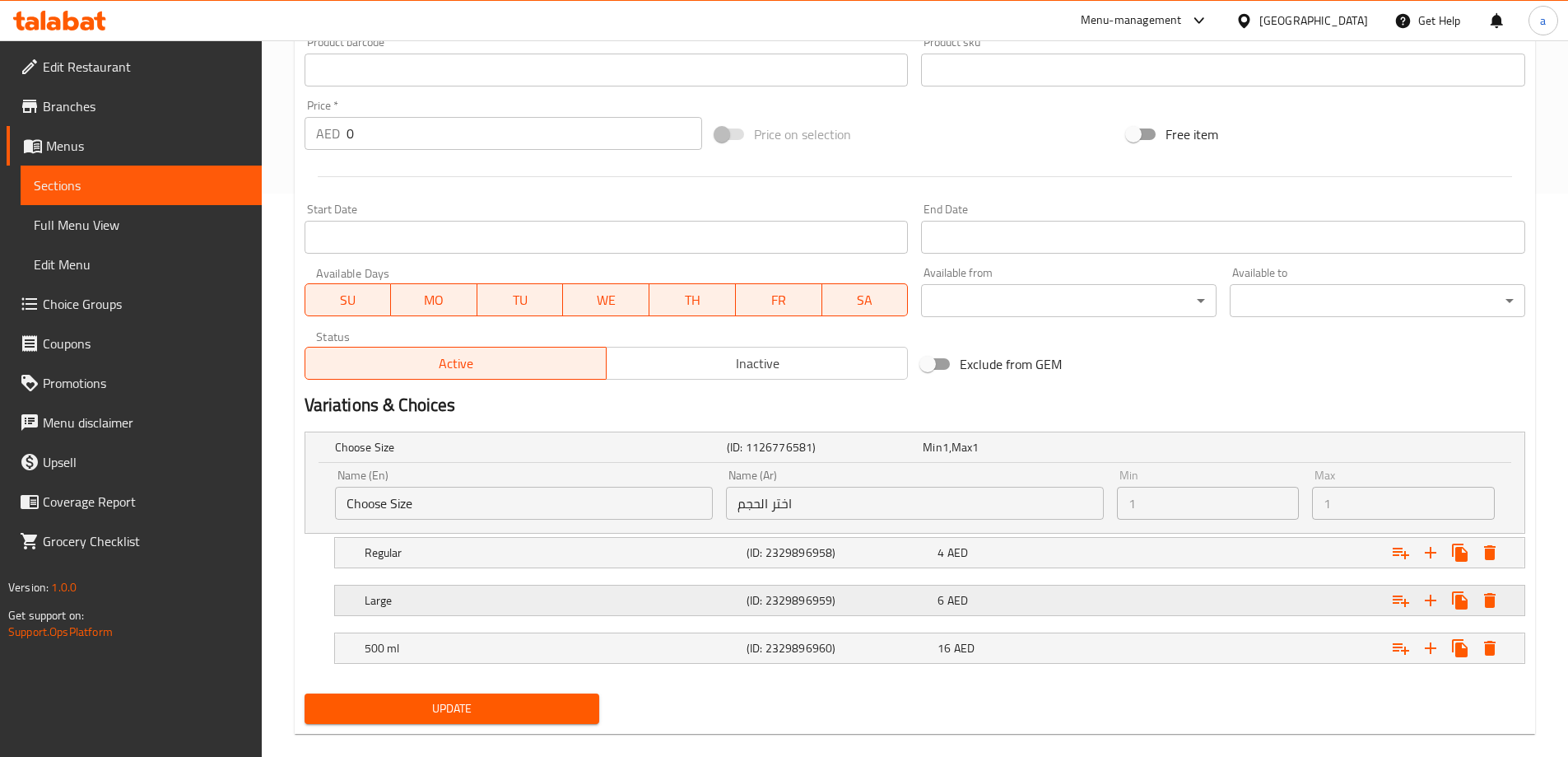
scroll to position [586, 0]
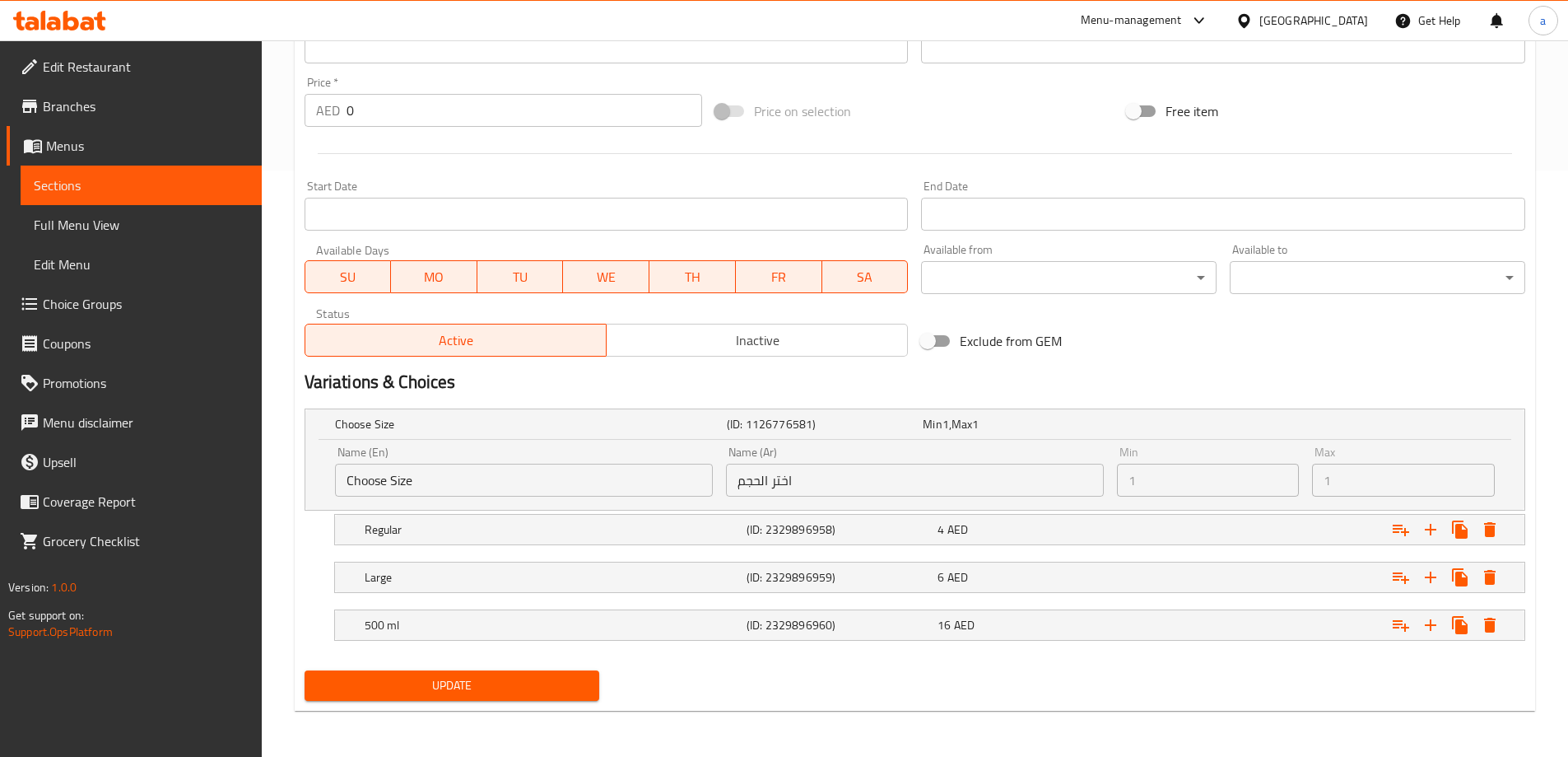
click at [462, 688] on span "Update" at bounding box center [452, 685] width 269 height 21
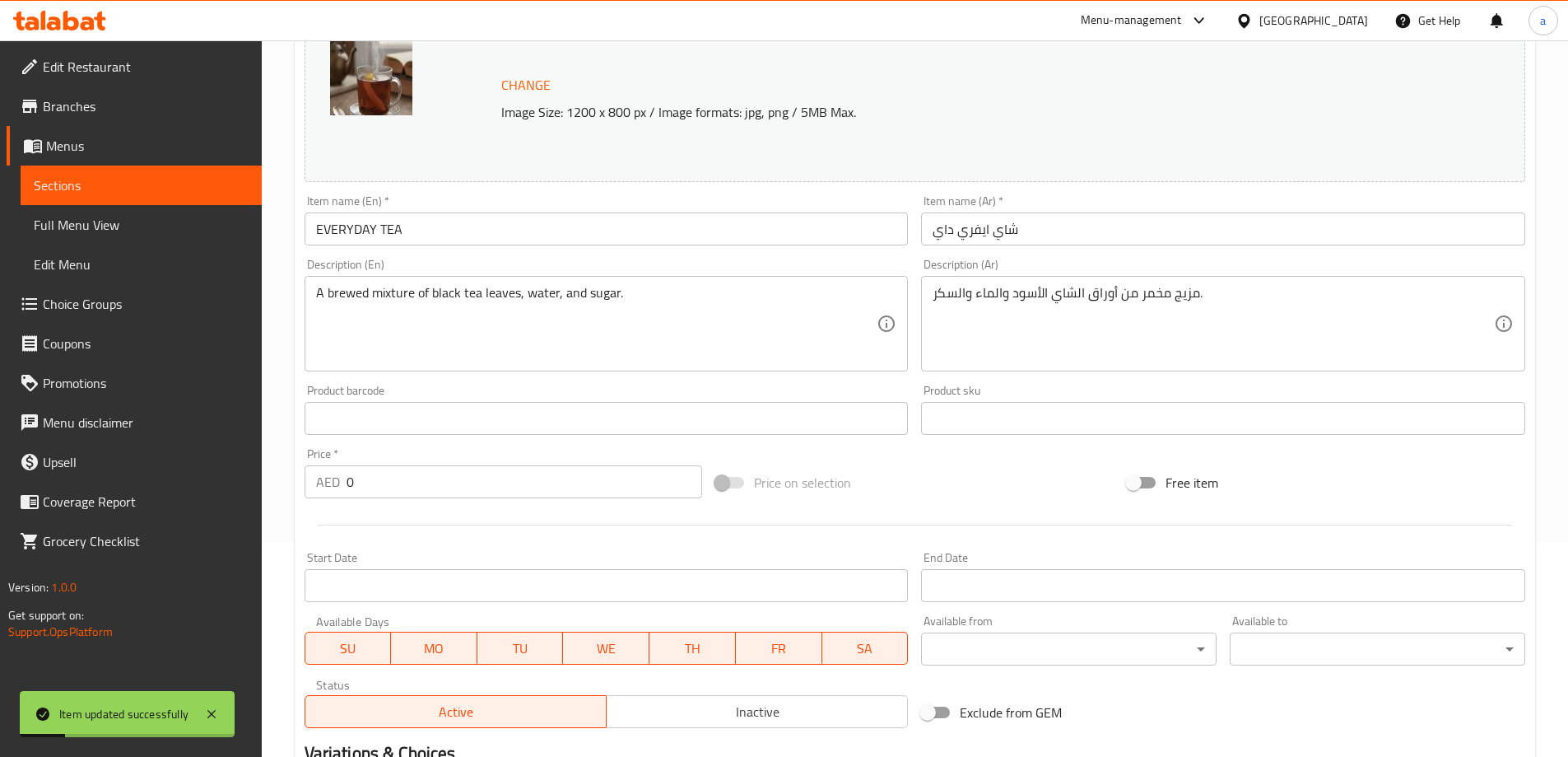
scroll to position [175, 0]
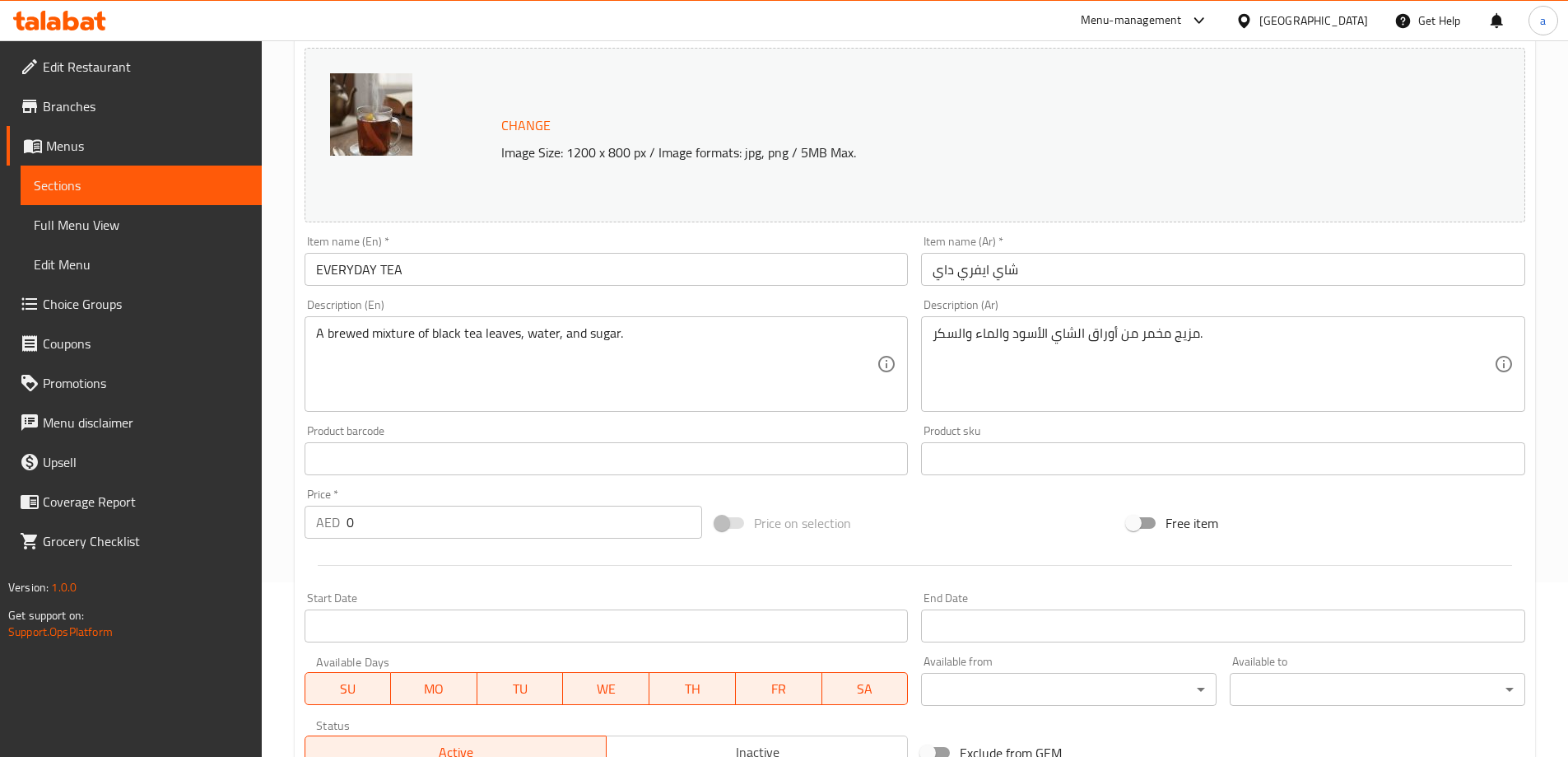
click at [83, 182] on span "Sections" at bounding box center [141, 186] width 215 height 20
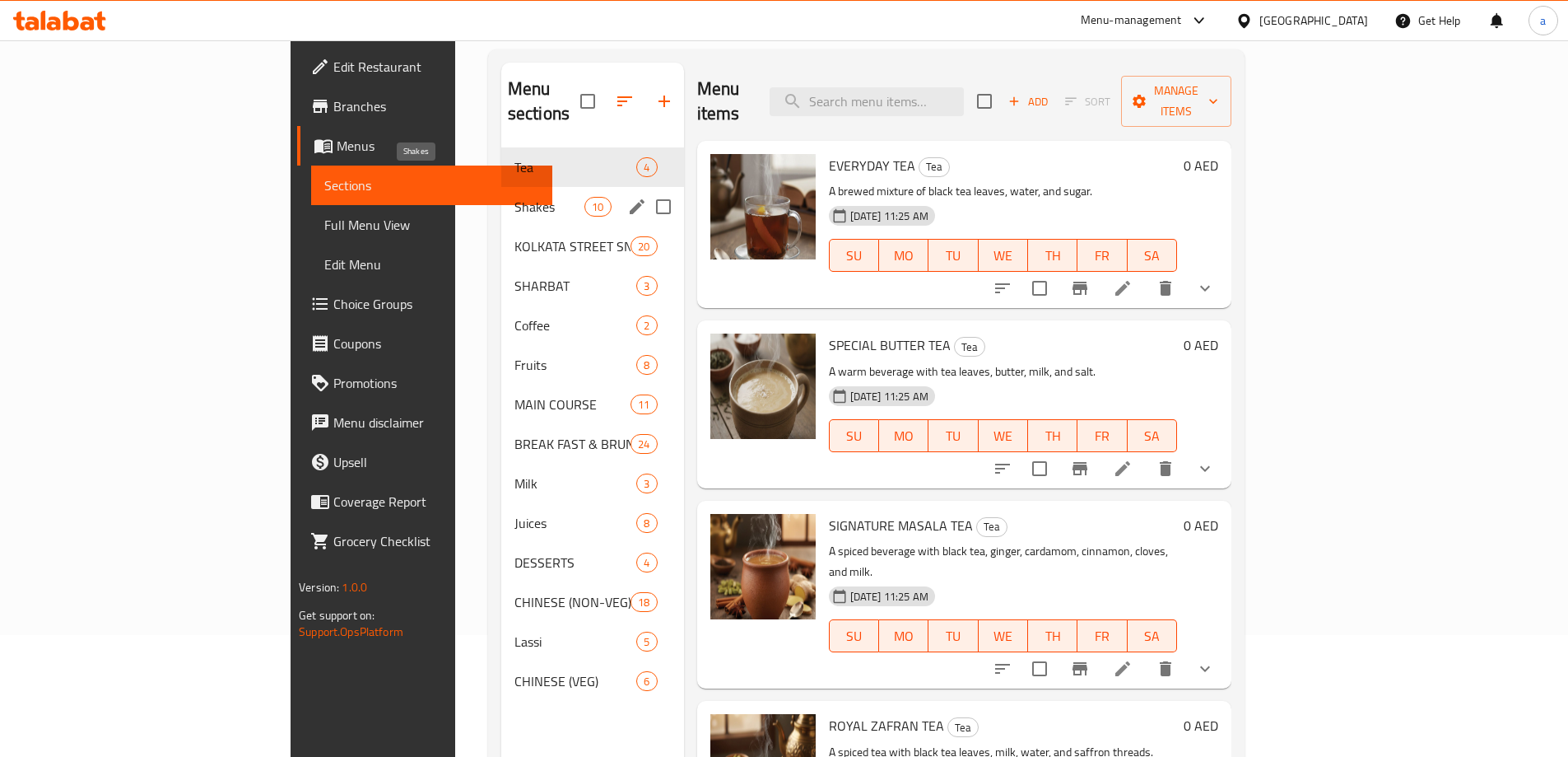
scroll to position [92, 0]
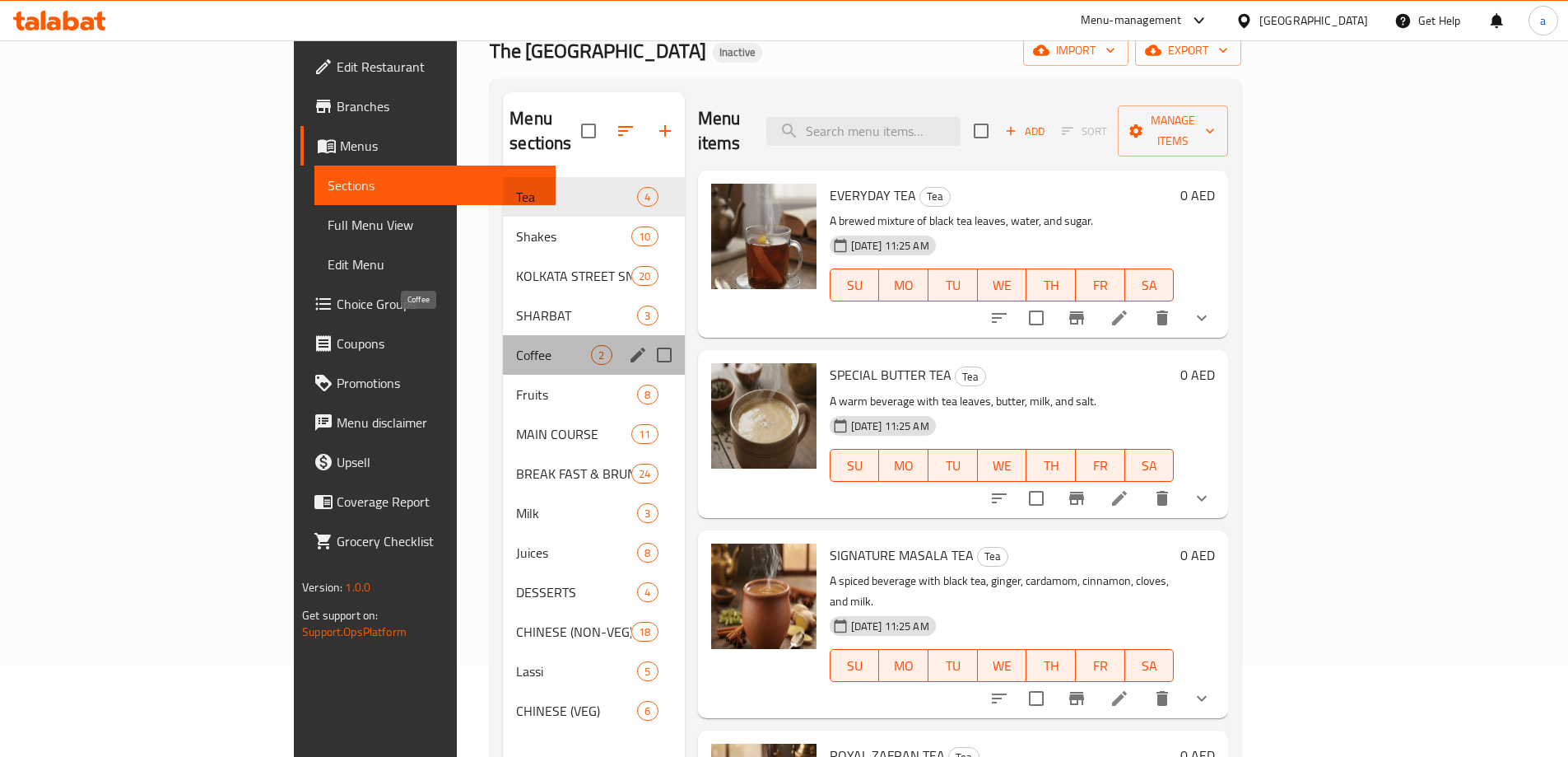
click at [516, 346] on span "Coffee" at bounding box center [553, 356] width 75 height 20
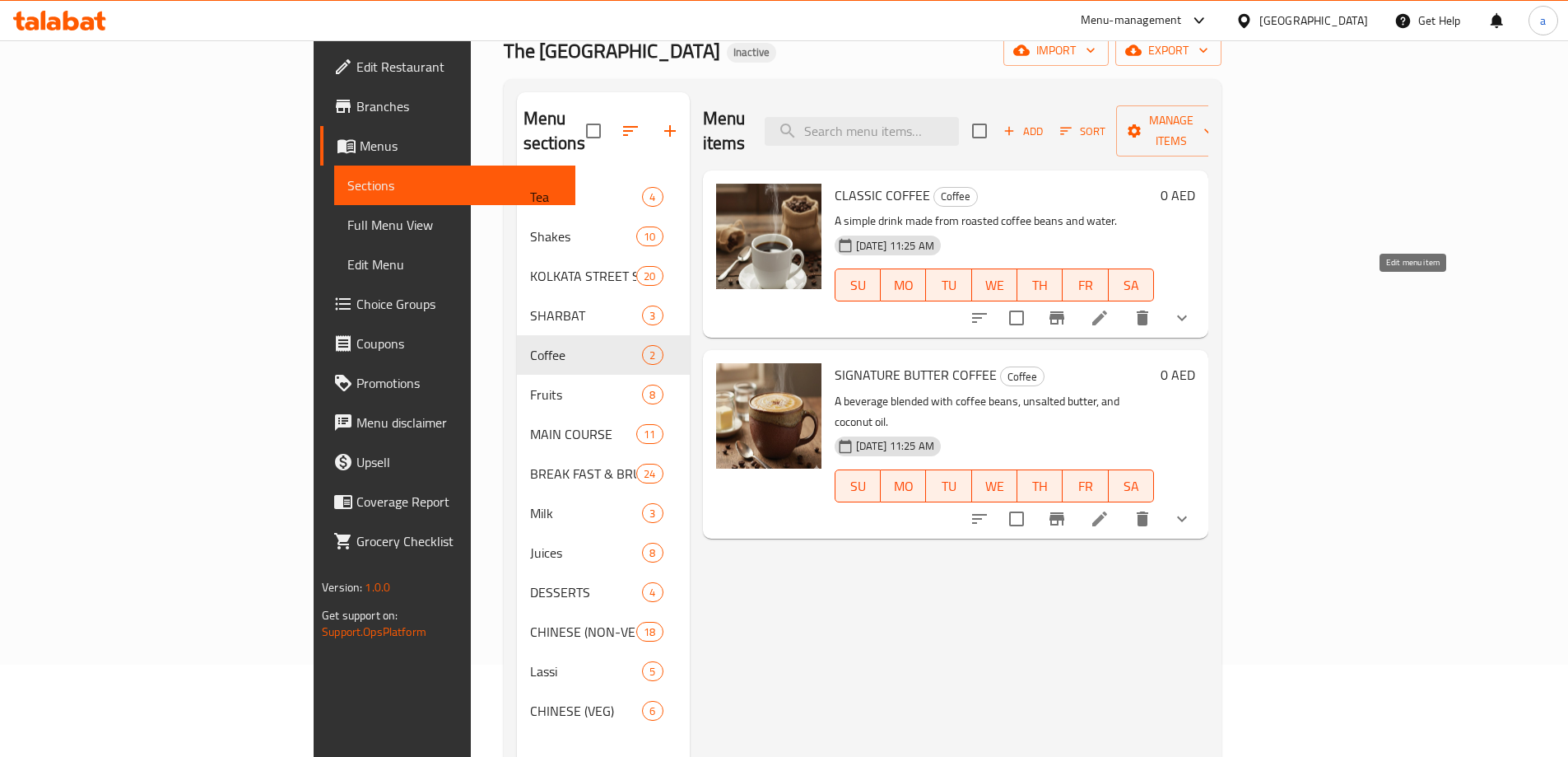
click at [1110, 308] on icon at bounding box center [1100, 318] width 20 height 20
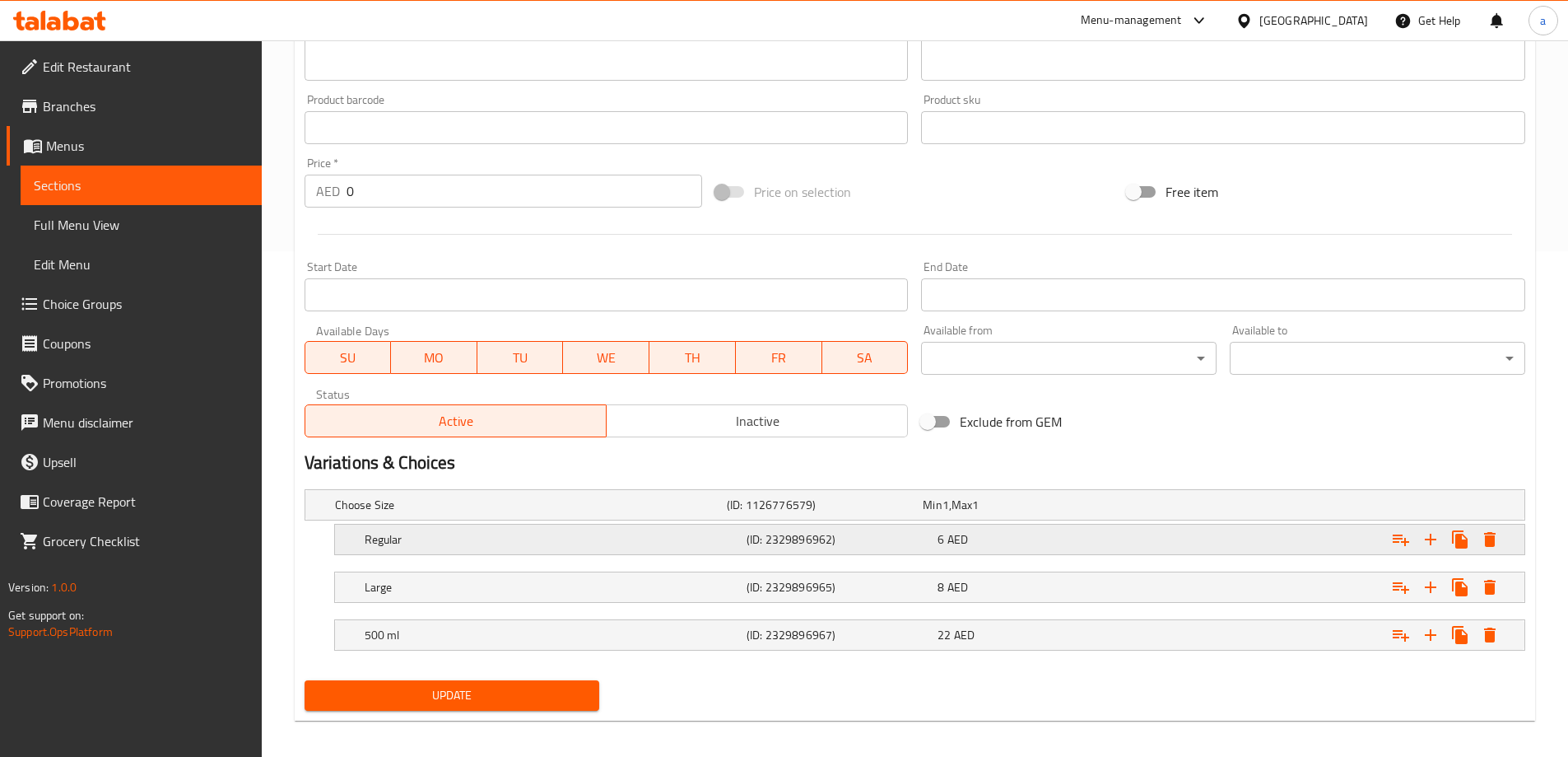
scroll to position [515, 0]
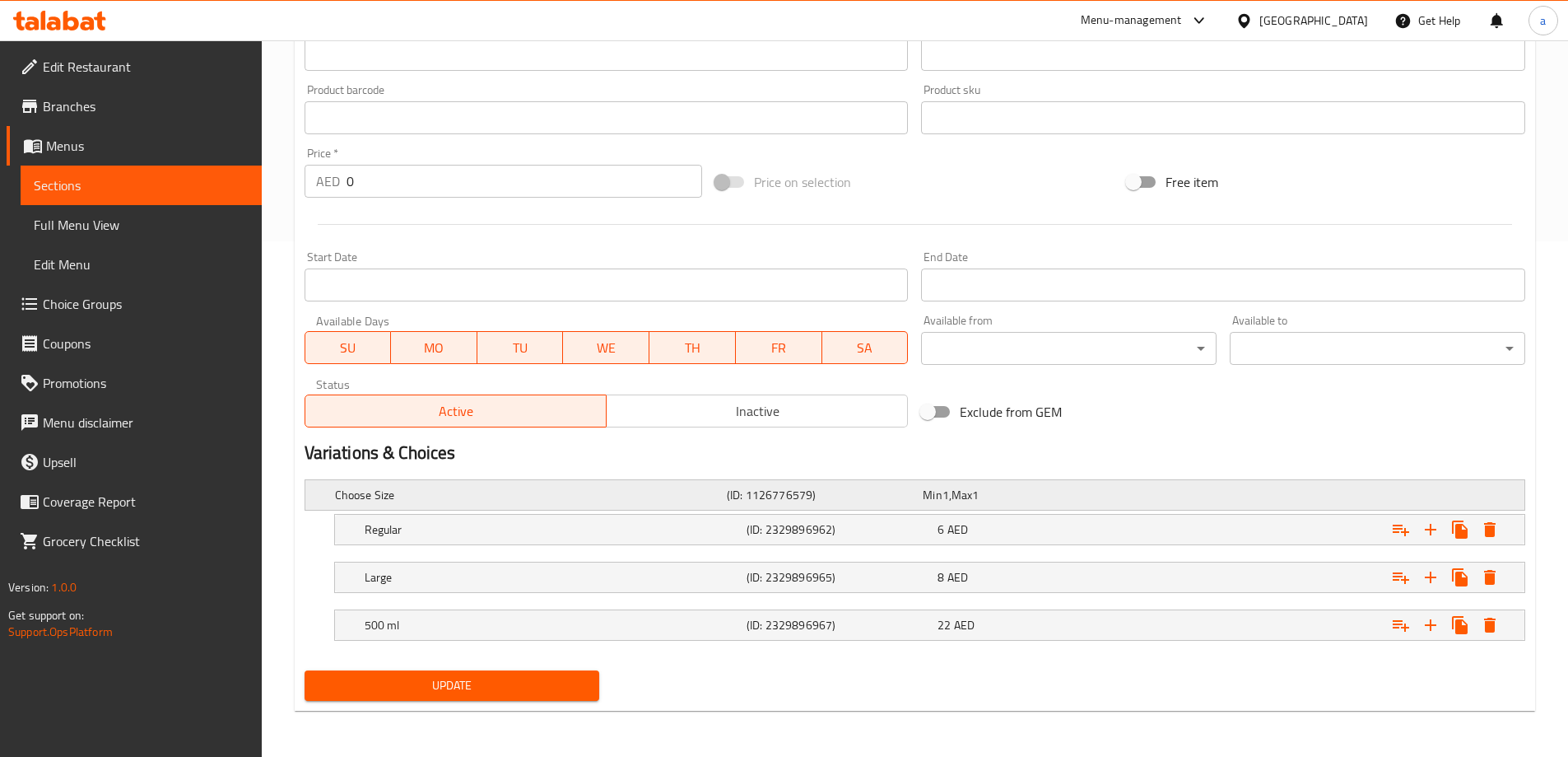
click at [718, 501] on h5 "Choose Size" at bounding box center [528, 494] width 385 height 16
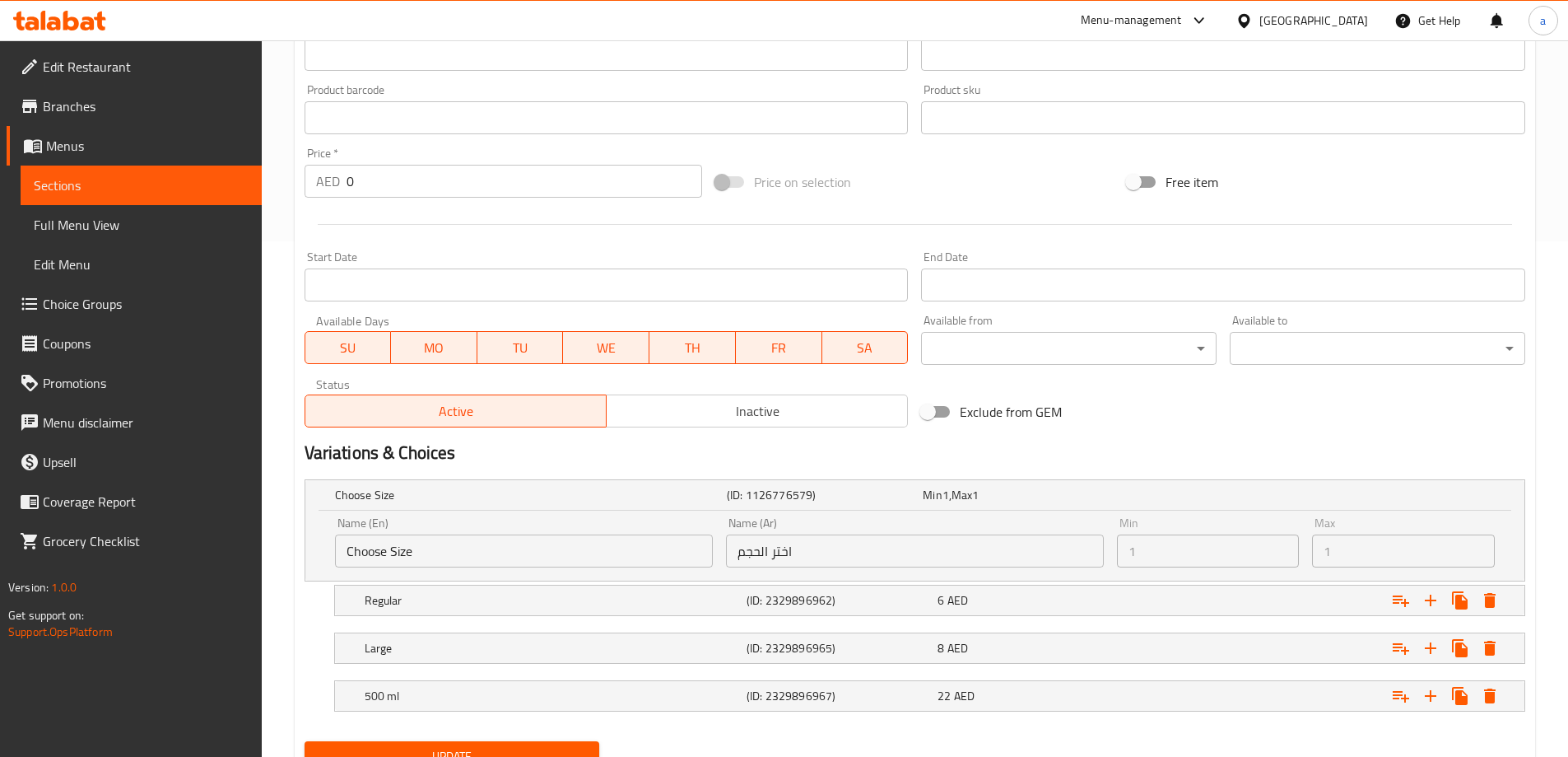
click at [519, 563] on input "Choose Size" at bounding box center [524, 550] width 378 height 33
click at [531, 558] on input "Choose Size" at bounding box center [524, 550] width 378 height 33
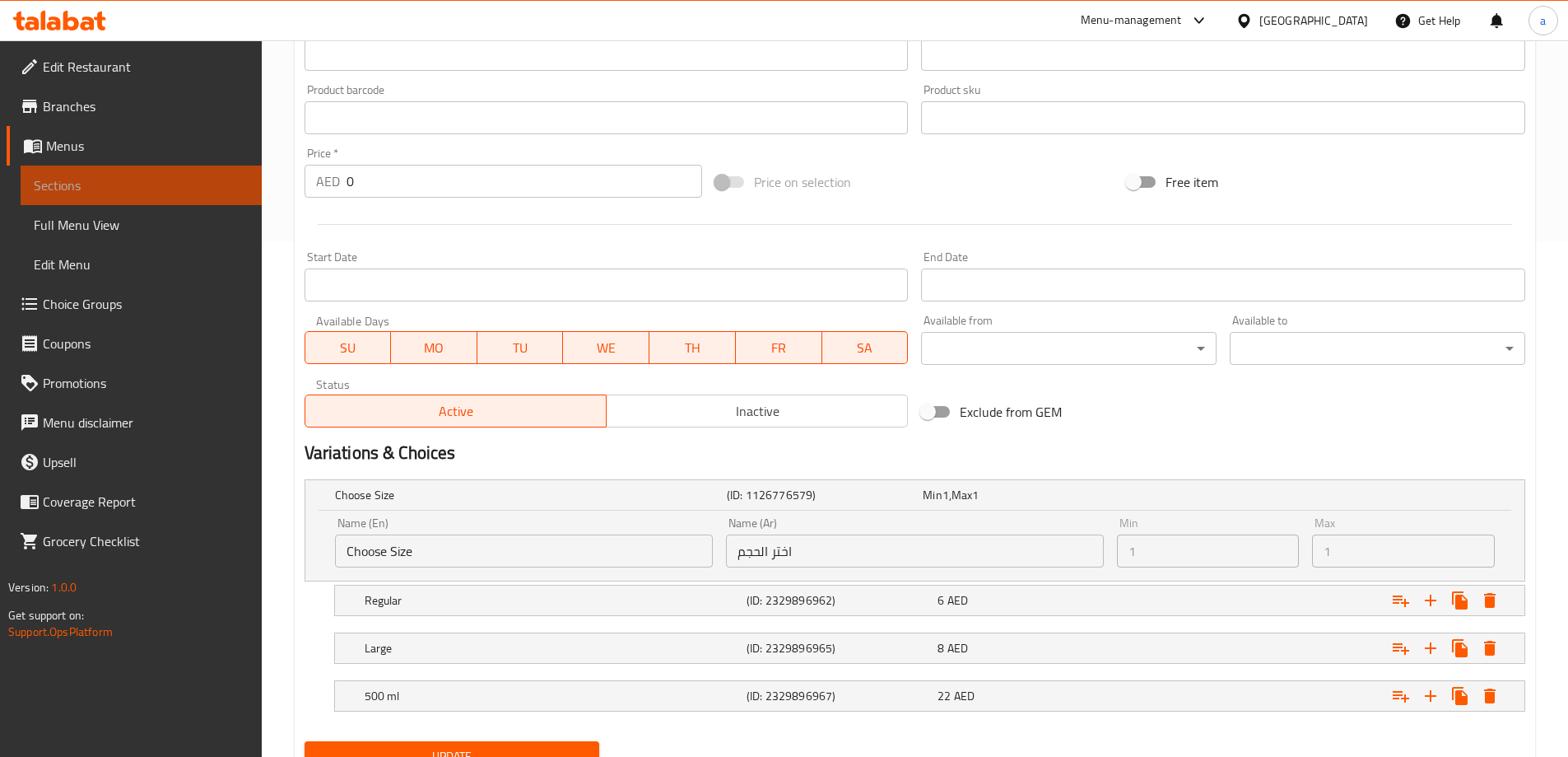
click at [192, 184] on span "Sections" at bounding box center [141, 186] width 215 height 20
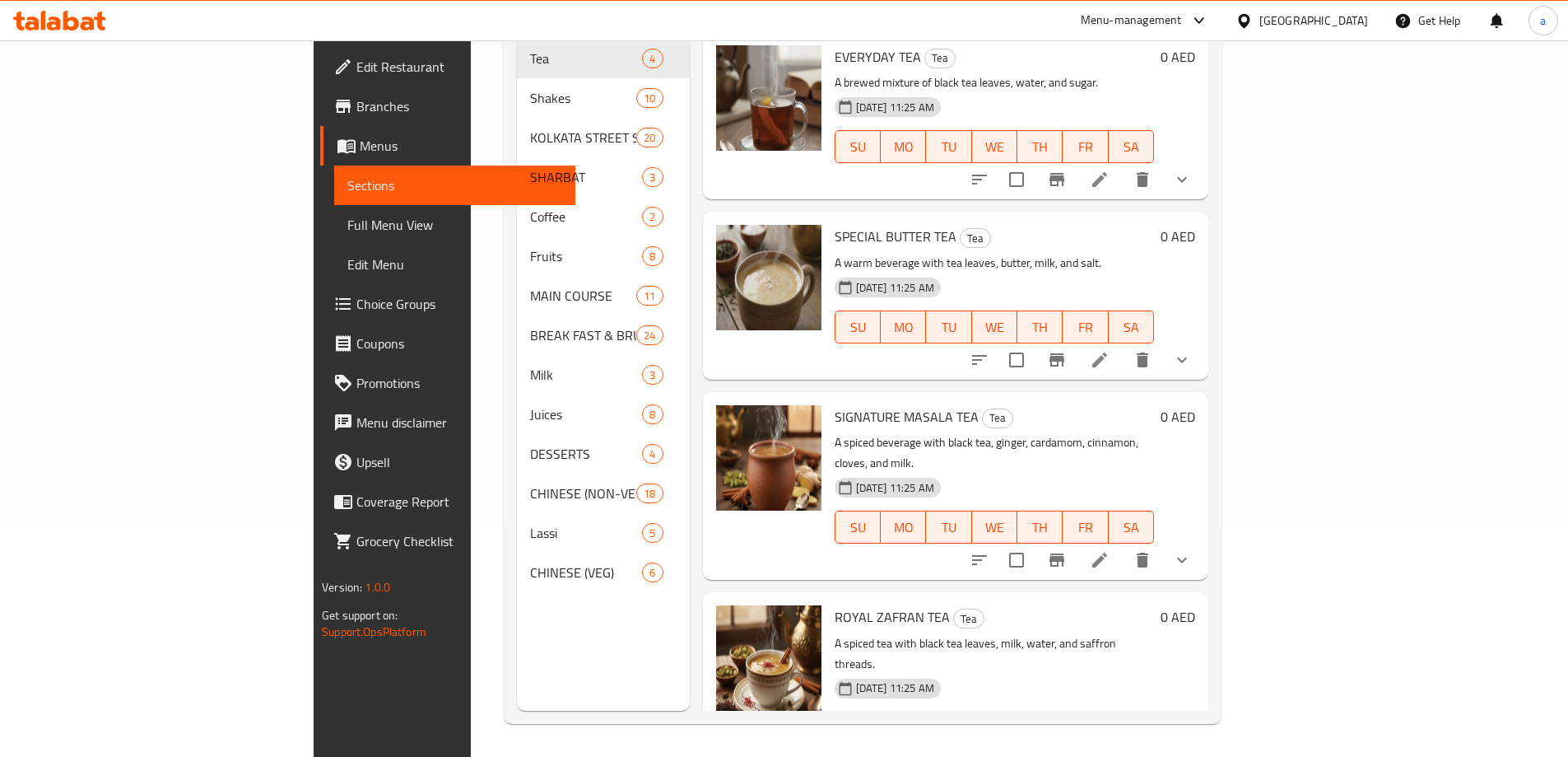
click at [356, 295] on span "Choice Groups" at bounding box center [459, 304] width 206 height 20
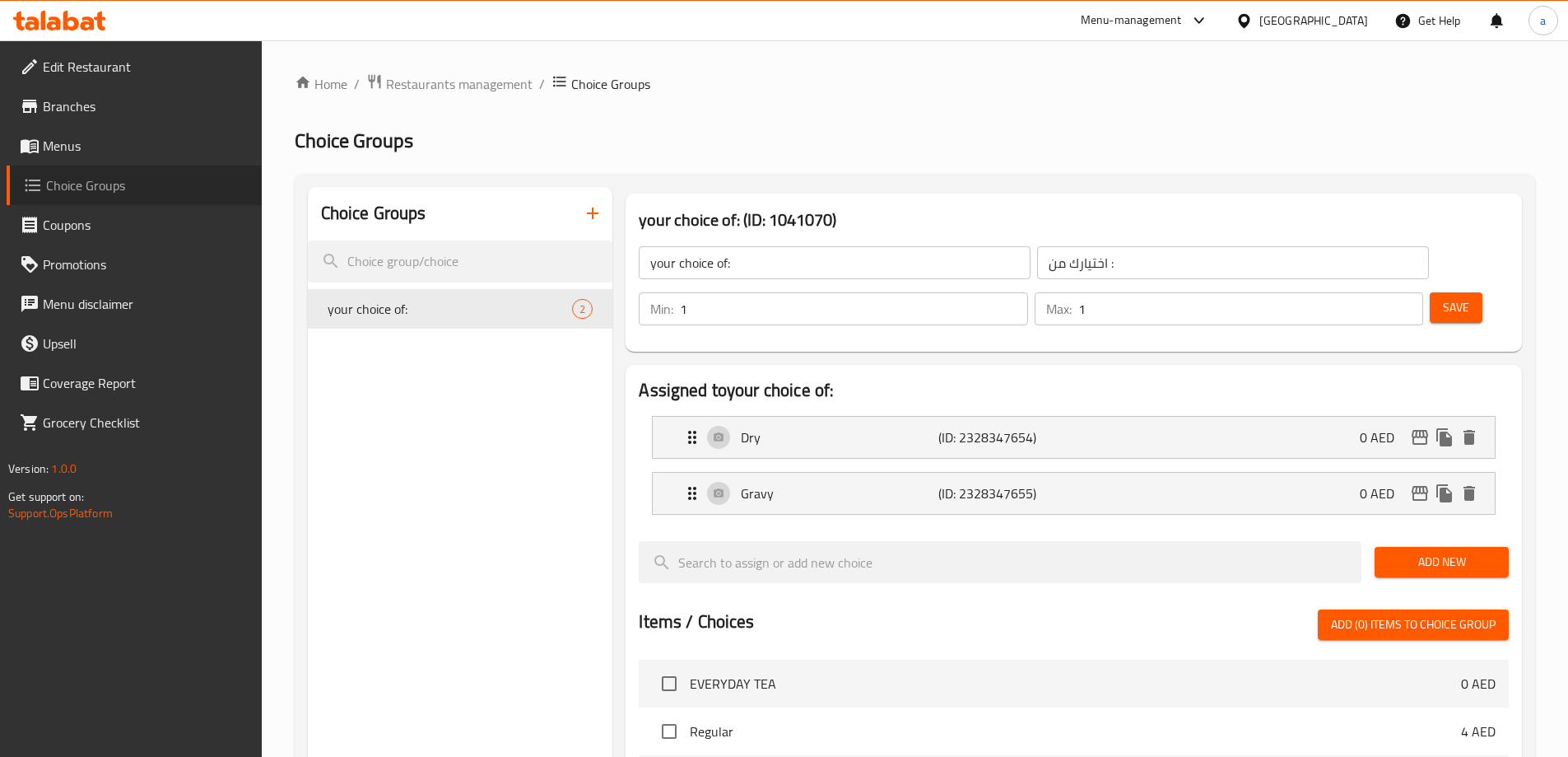
click at [131, 167] on link "Choice Groups" at bounding box center [135, 186] width 256 height 40
click at [97, 116] on link "Branches" at bounding box center [135, 107] width 256 height 40
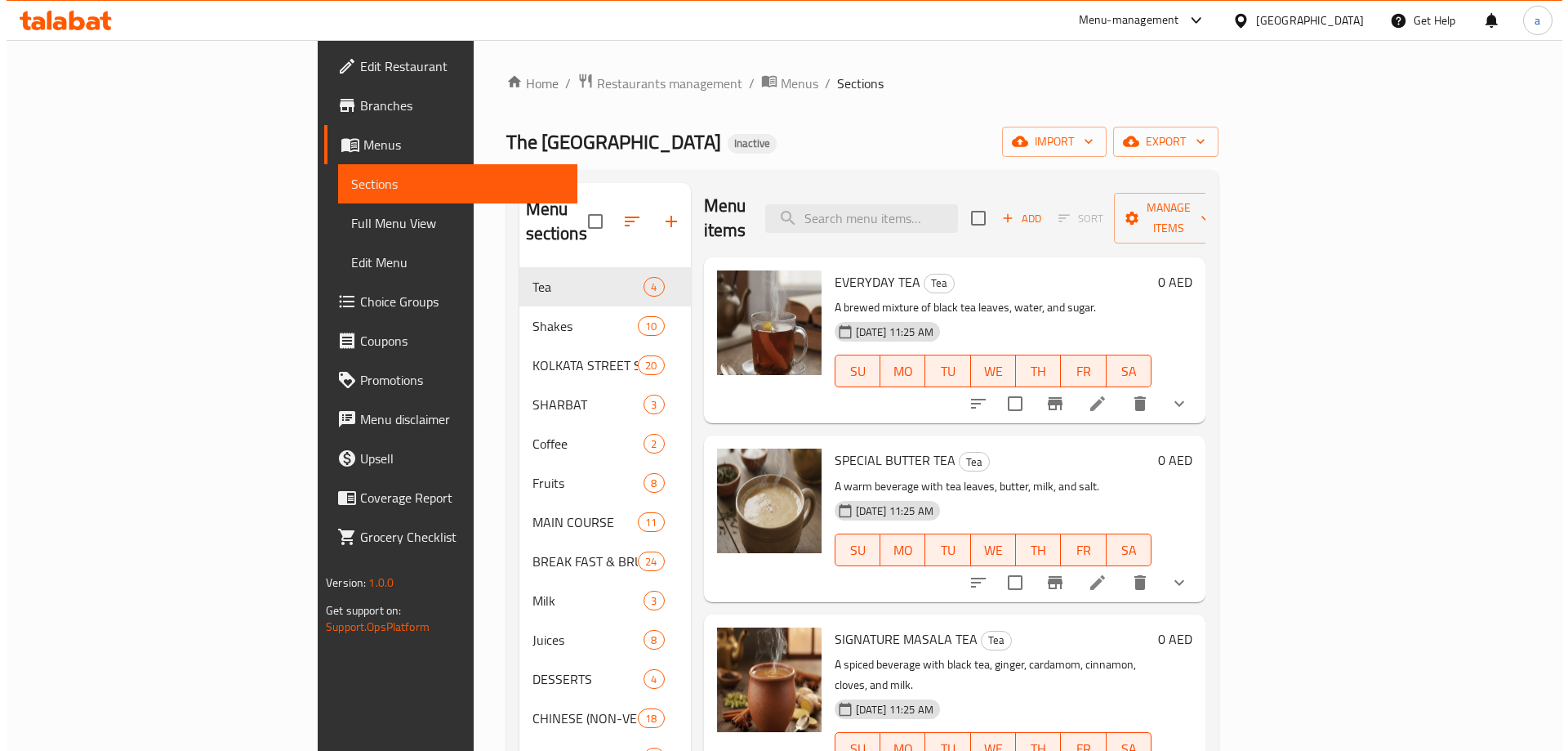
scroll to position [4, 0]
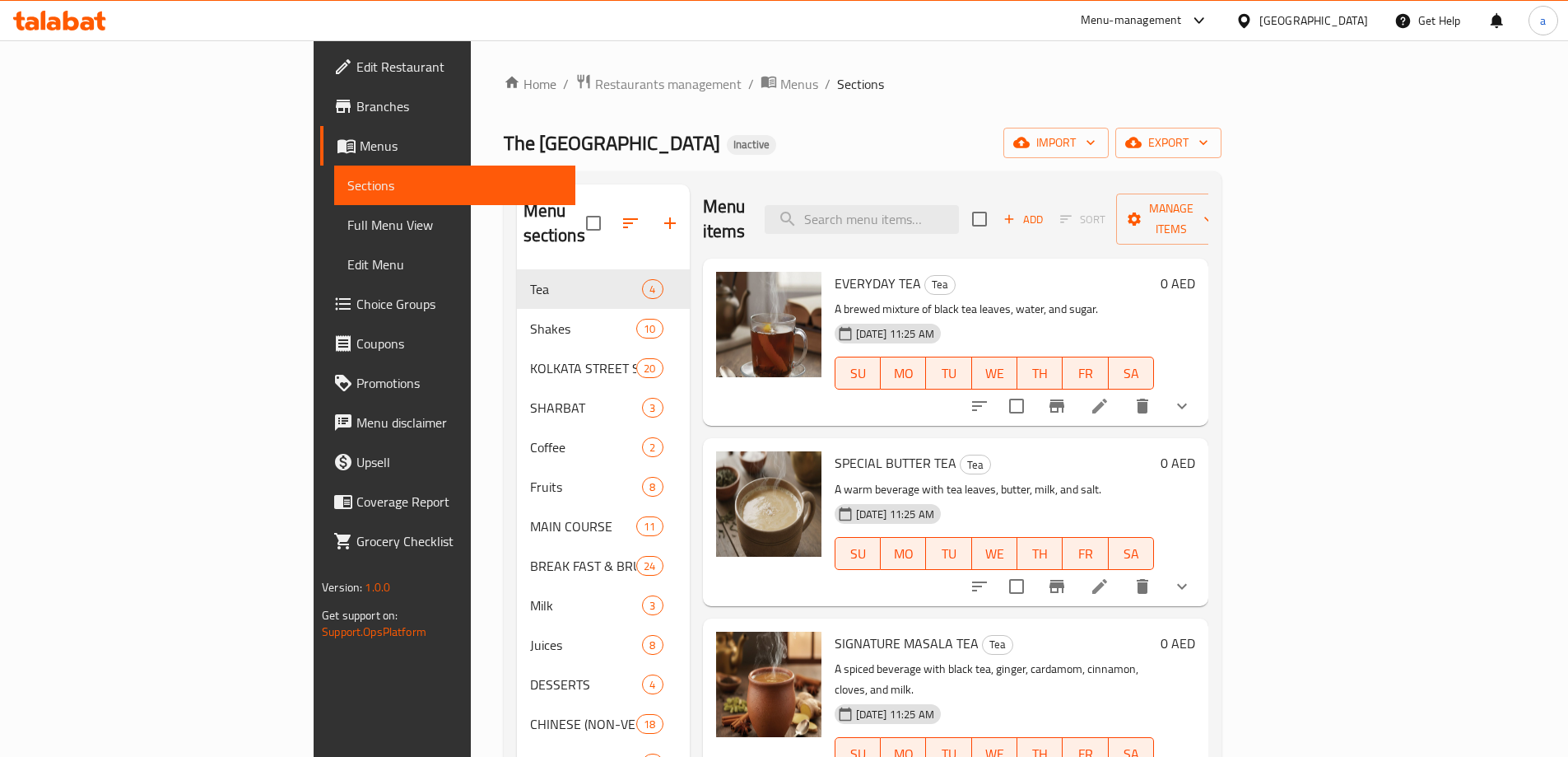
click at [1123, 391] on li at bounding box center [1100, 406] width 46 height 30
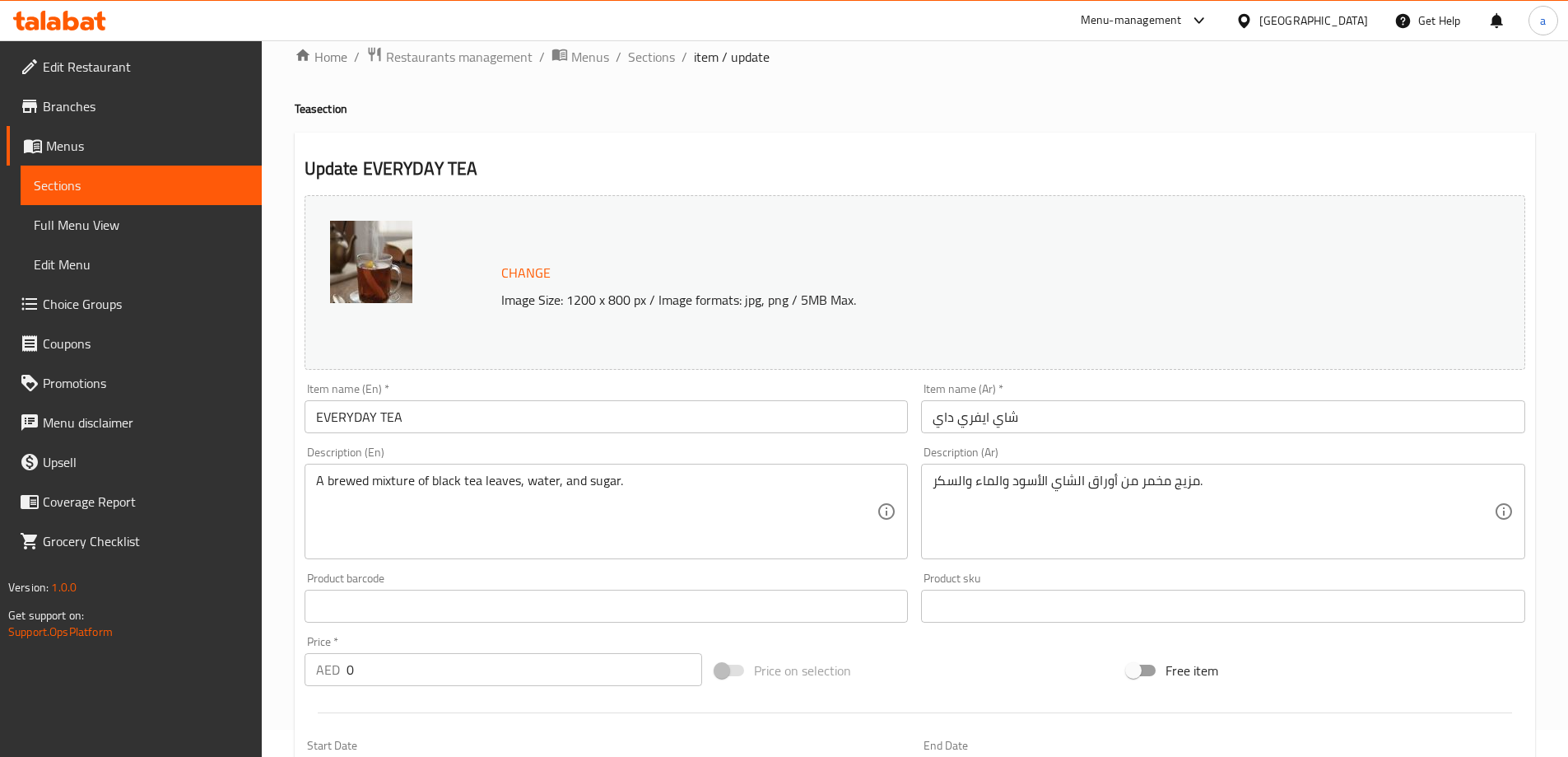
scroll to position [411, 0]
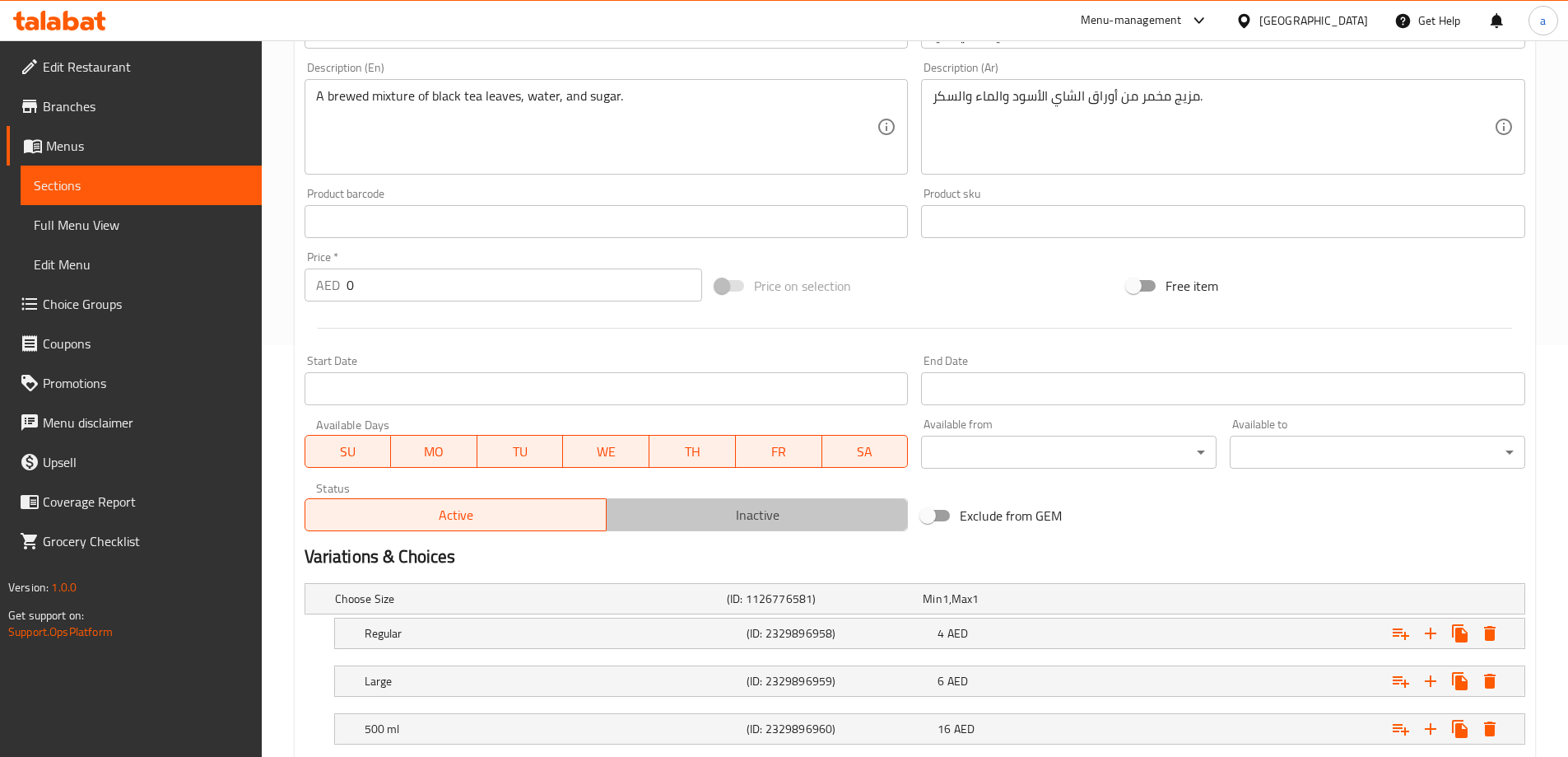
click at [763, 511] on span "Inactive" at bounding box center [757, 515] width 288 height 24
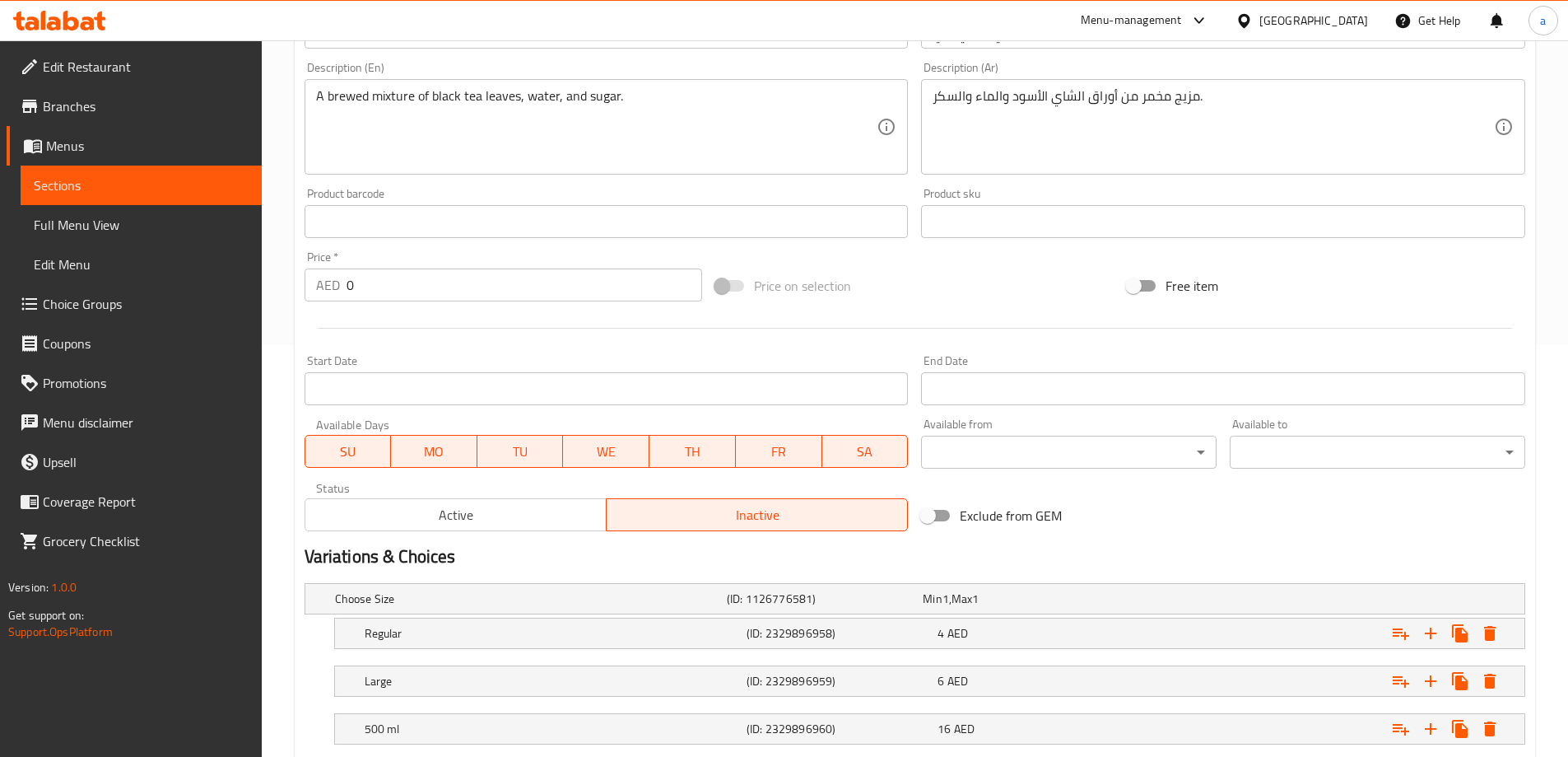
click at [509, 509] on span "Active" at bounding box center [456, 515] width 288 height 24
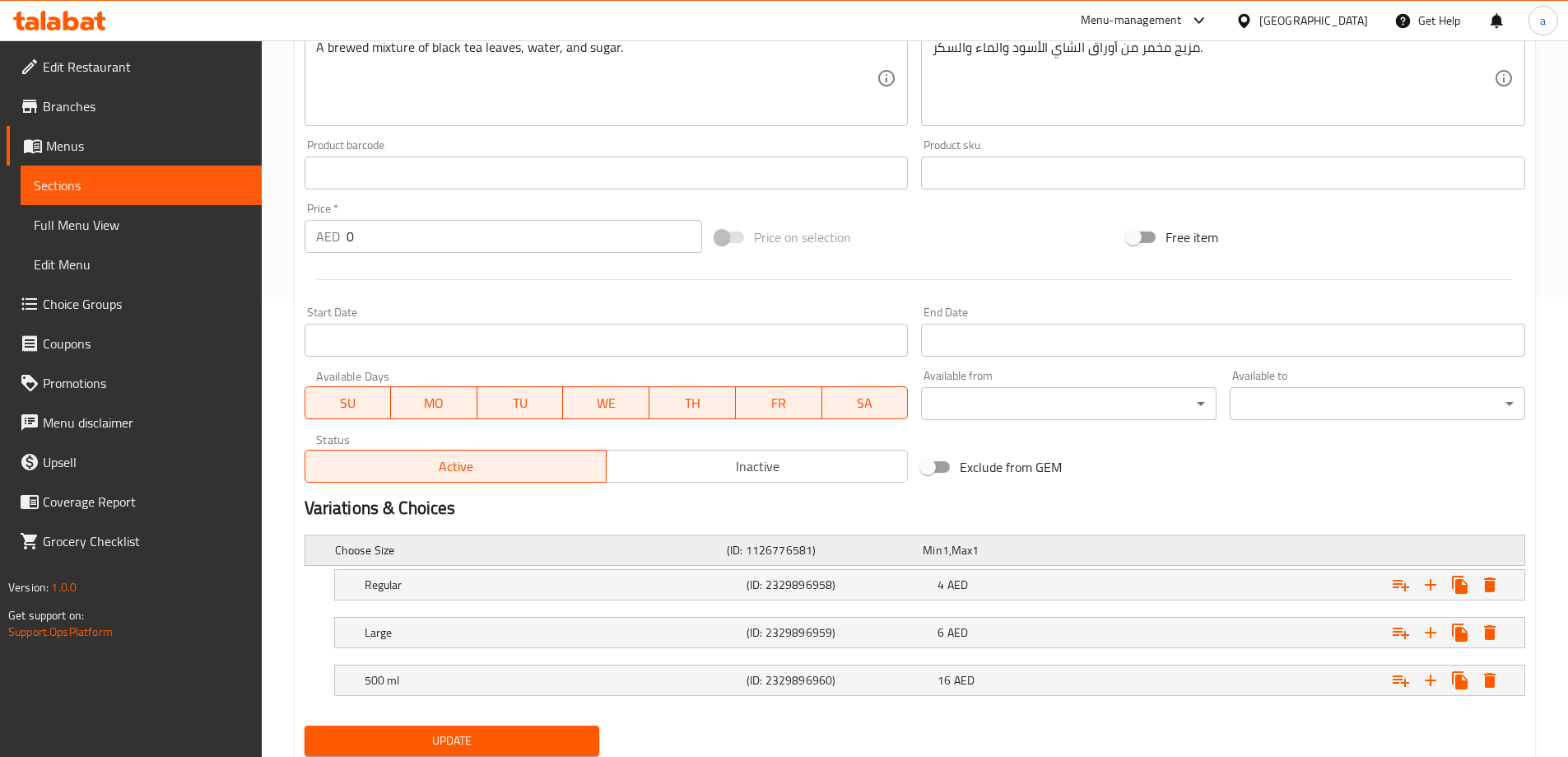
scroll to position [515, 0]
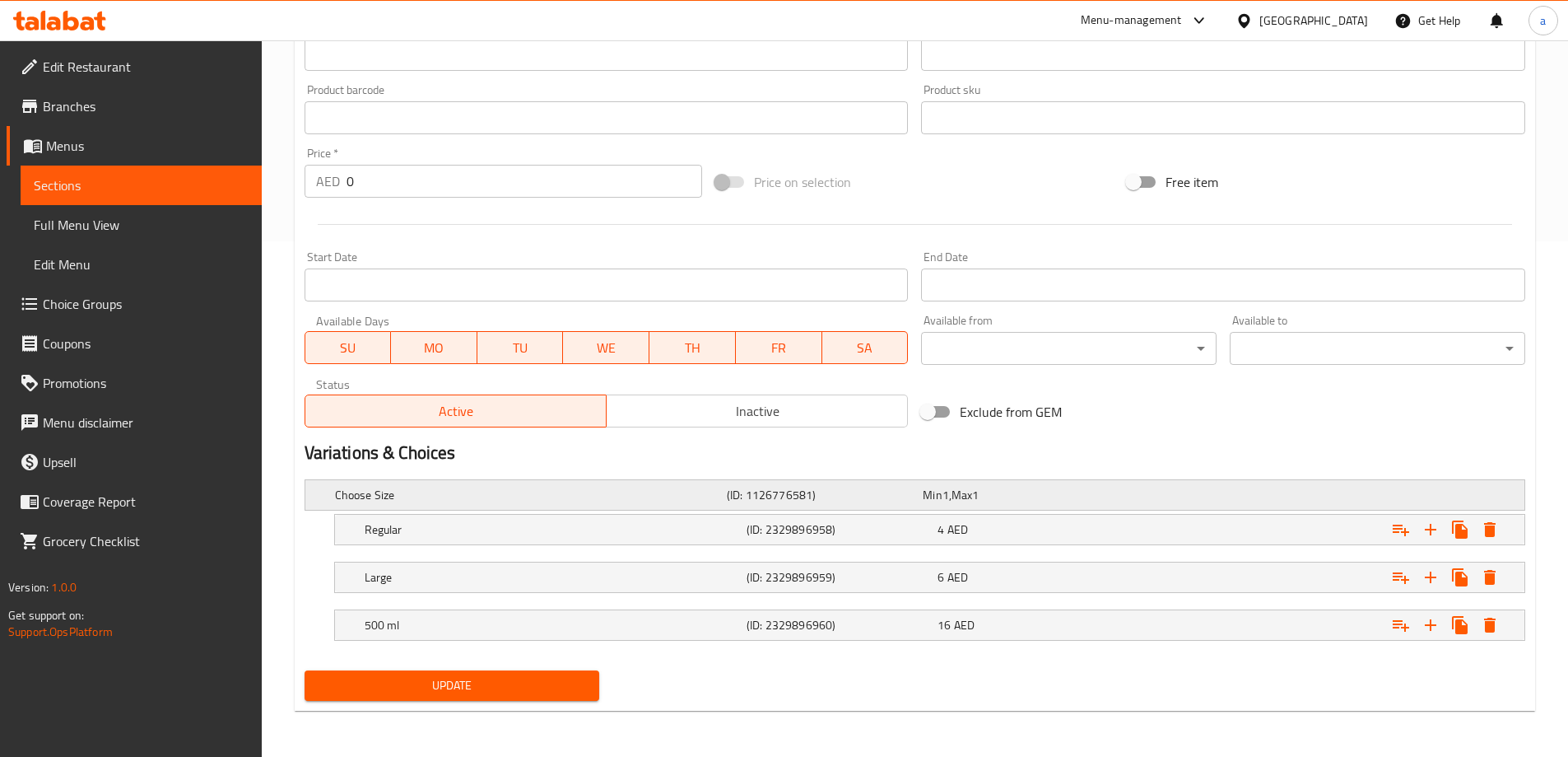
click at [826, 499] on h5 "(ID: 1126776581)" at bounding box center [821, 494] width 190 height 16
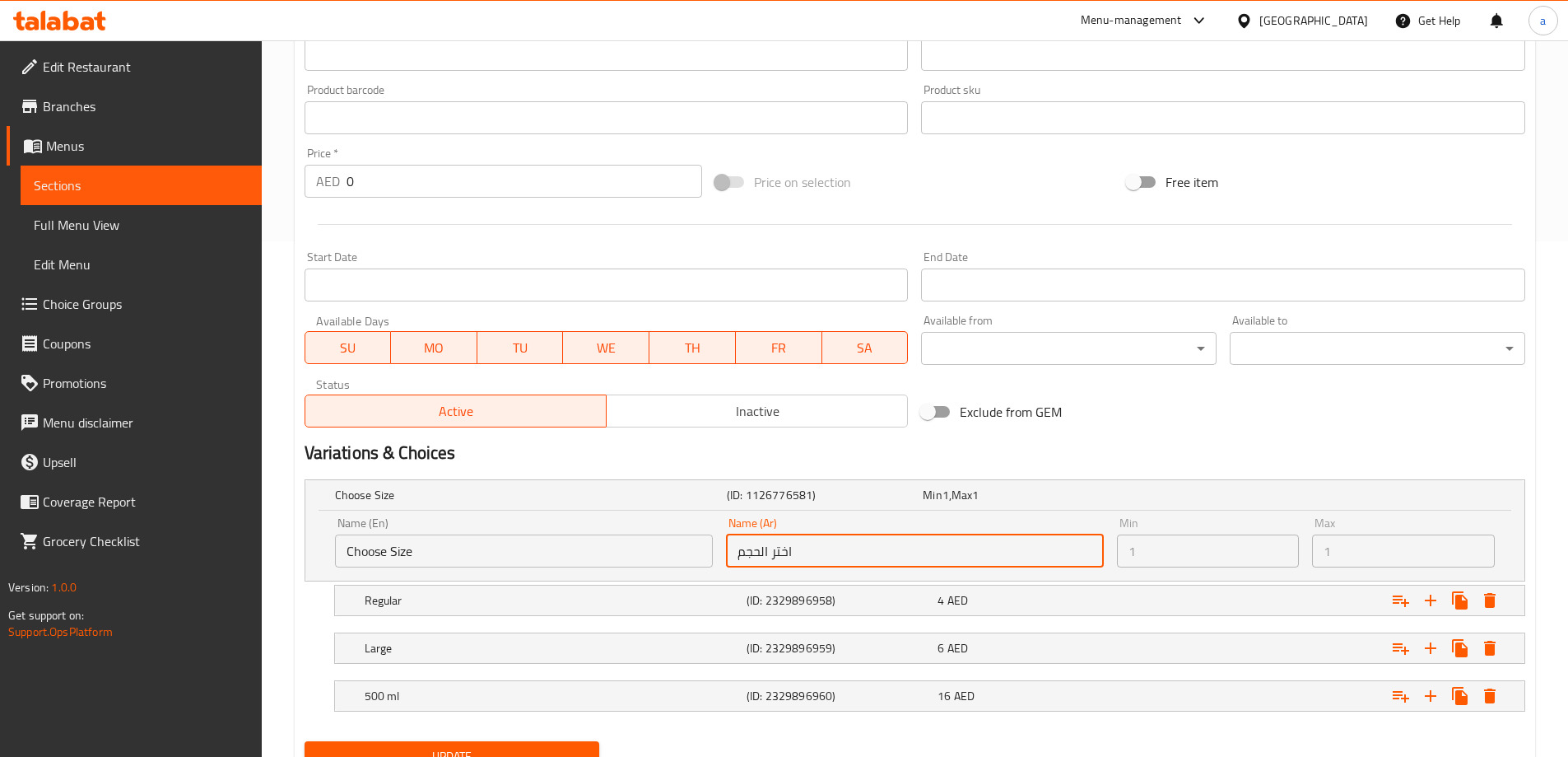
click at [837, 536] on input "اختر الحجم" at bounding box center [914, 550] width 378 height 33
click at [836, 537] on input "اختر الحجم" at bounding box center [914, 550] width 378 height 33
click at [594, 528] on div "Name (En) Choose Size Name (En)" at bounding box center [524, 542] width 378 height 50
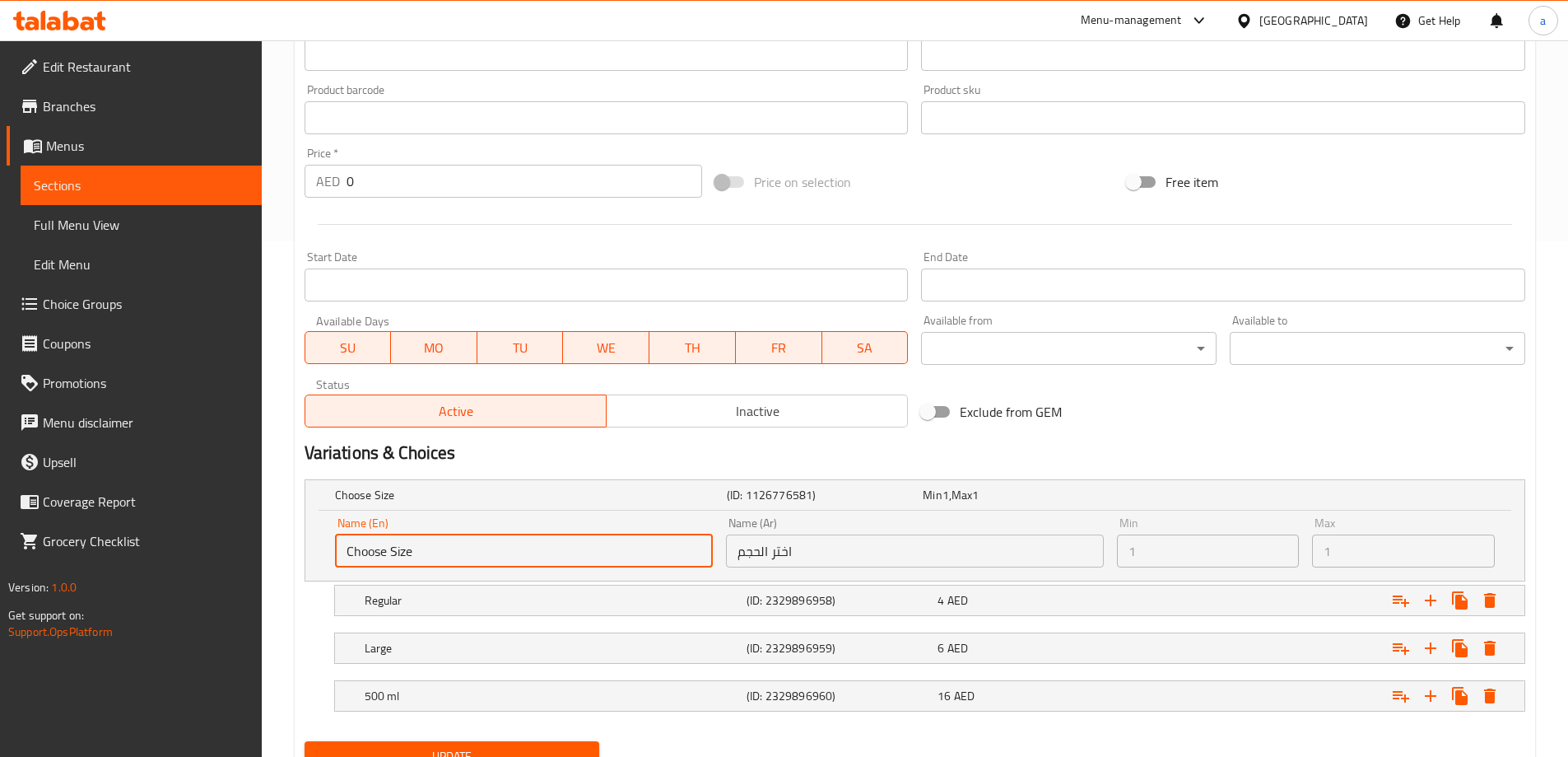
click at [570, 540] on input "Choose Size" at bounding box center [524, 550] width 378 height 33
click at [505, 546] on input "Choose Size" at bounding box center [524, 550] width 378 height 33
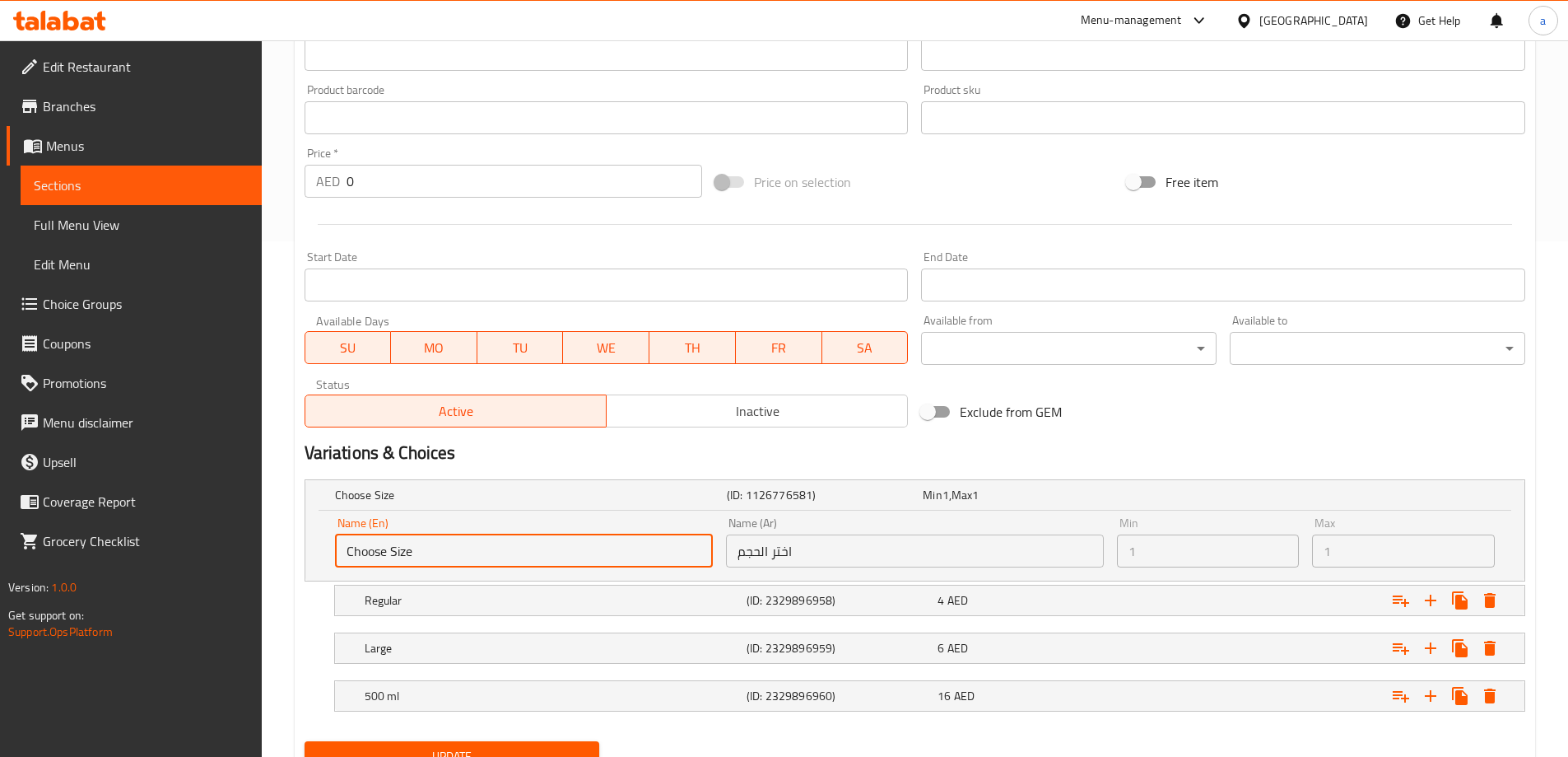
click at [505, 546] on input "Choose Size" at bounding box center [524, 550] width 378 height 33
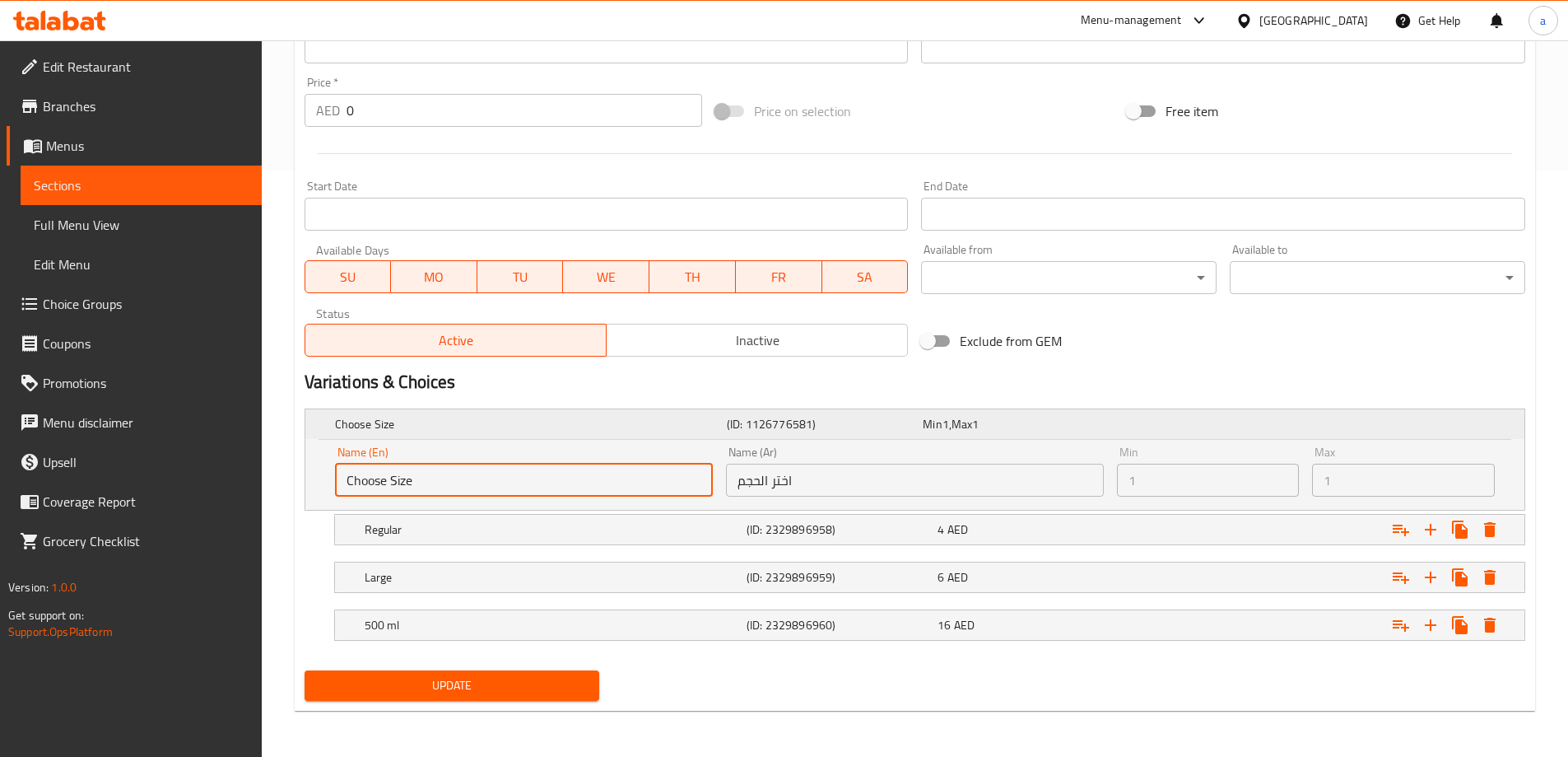
click at [686, 426] on h5 "Choose Size" at bounding box center [528, 423] width 385 height 16
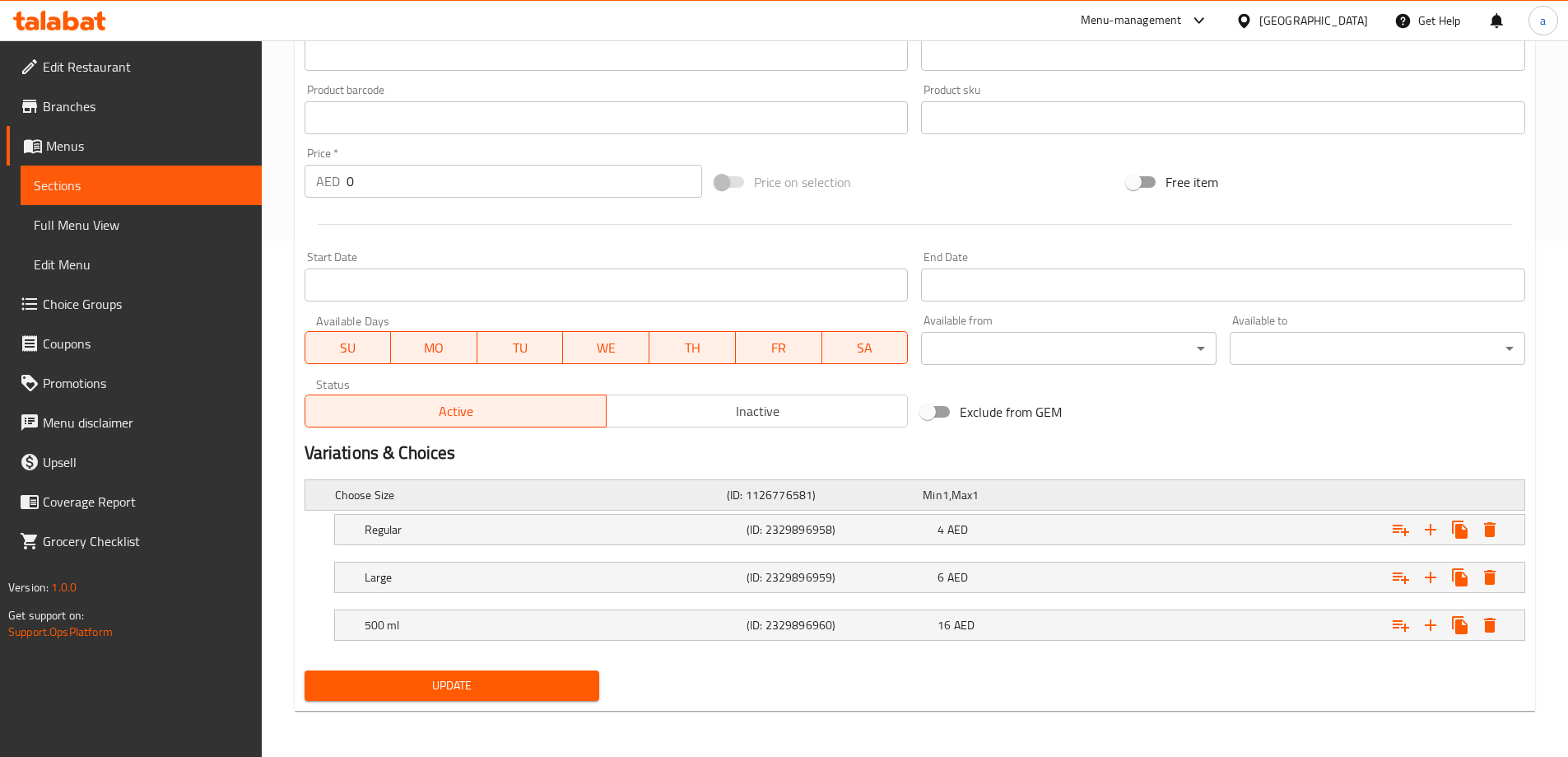
click at [706, 503] on div "Choose Size" at bounding box center [527, 494] width 392 height 23
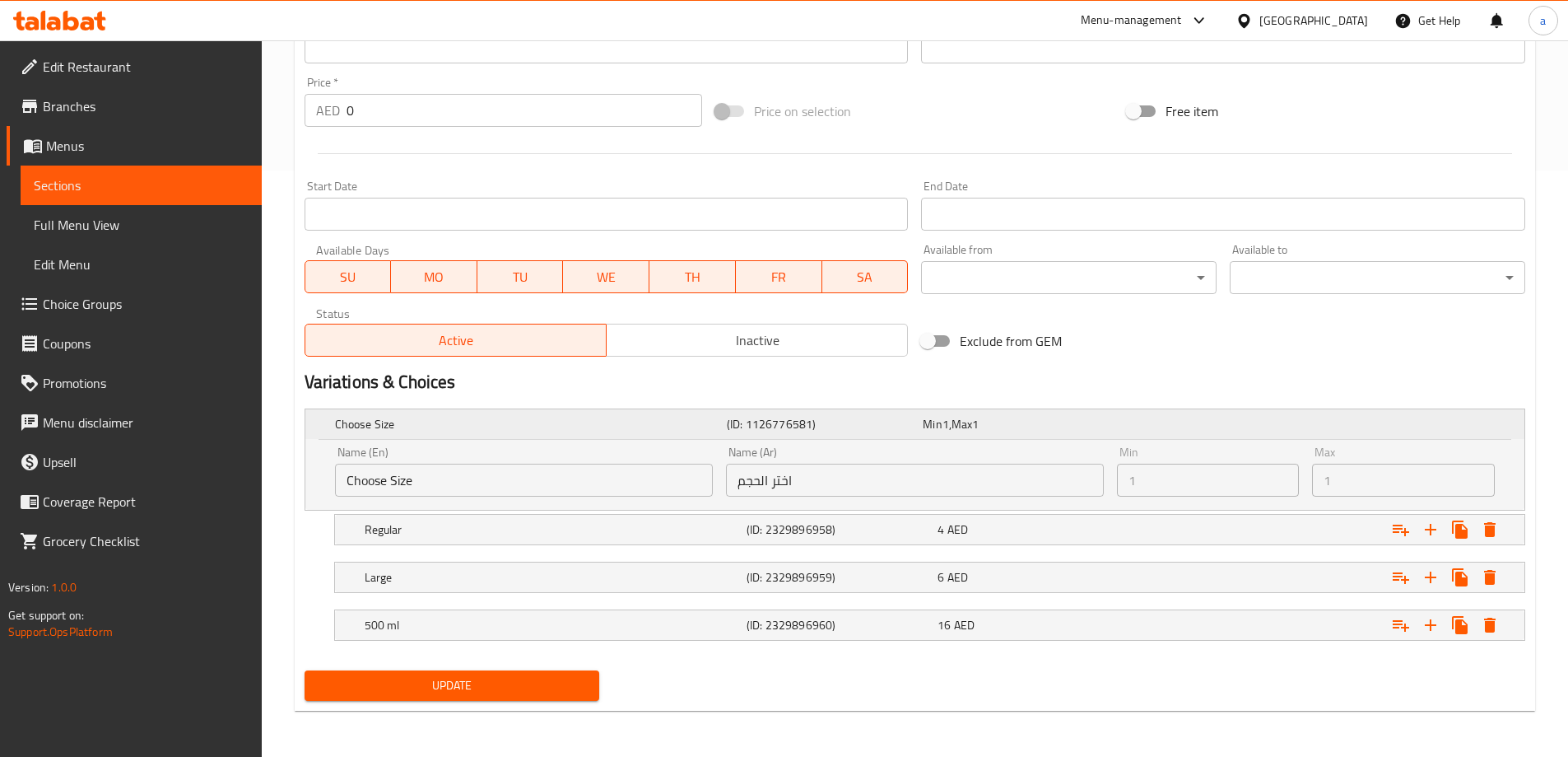
click at [773, 439] on div "Choose Size (ID: 1126776581) Min 1 , Max 1" at bounding box center [919, 424] width 1176 height 36
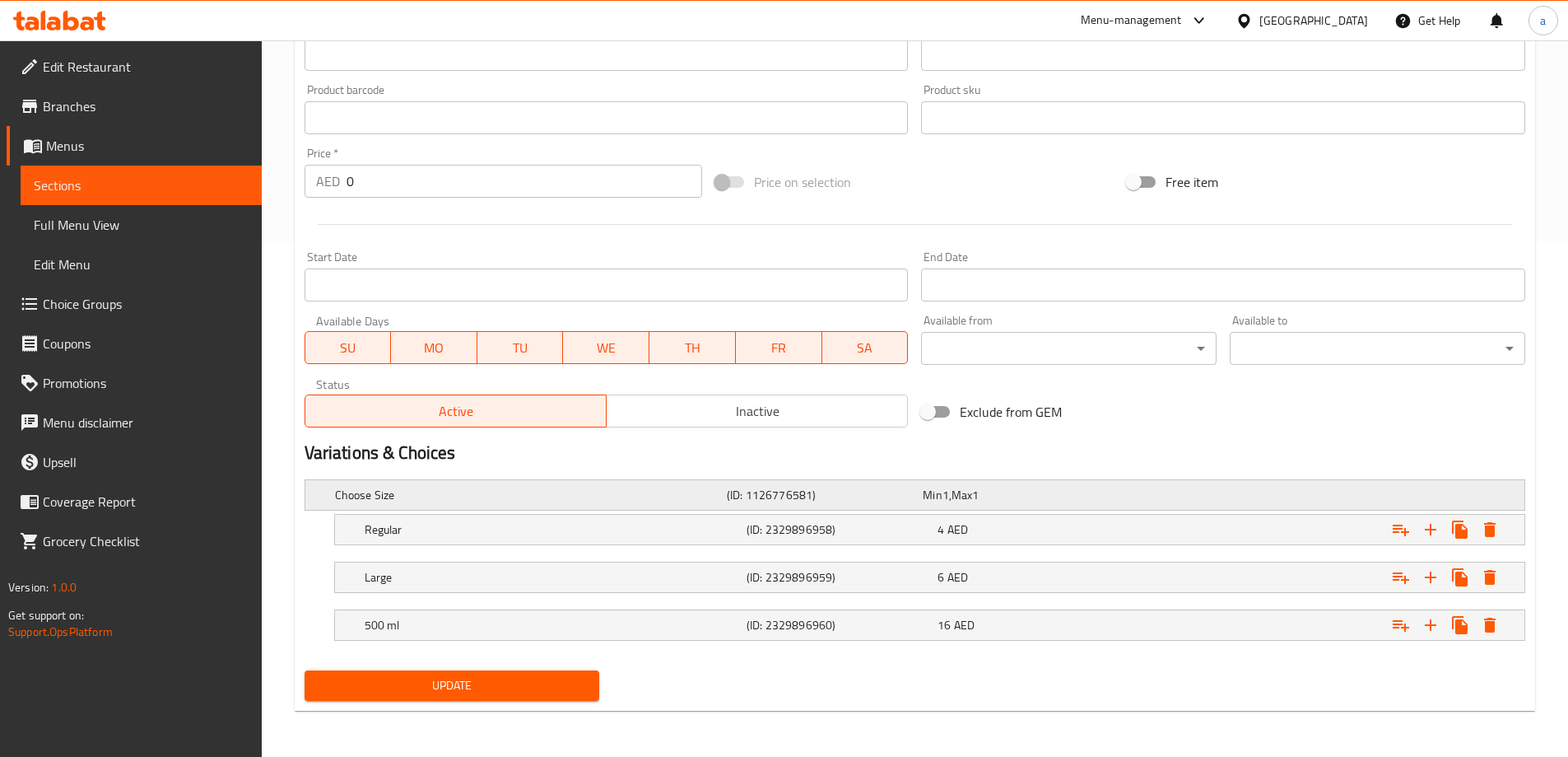
click at [1369, 500] on div "Choose Size (ID: 1126776581) Min 1 , Max 1" at bounding box center [919, 494] width 1176 height 36
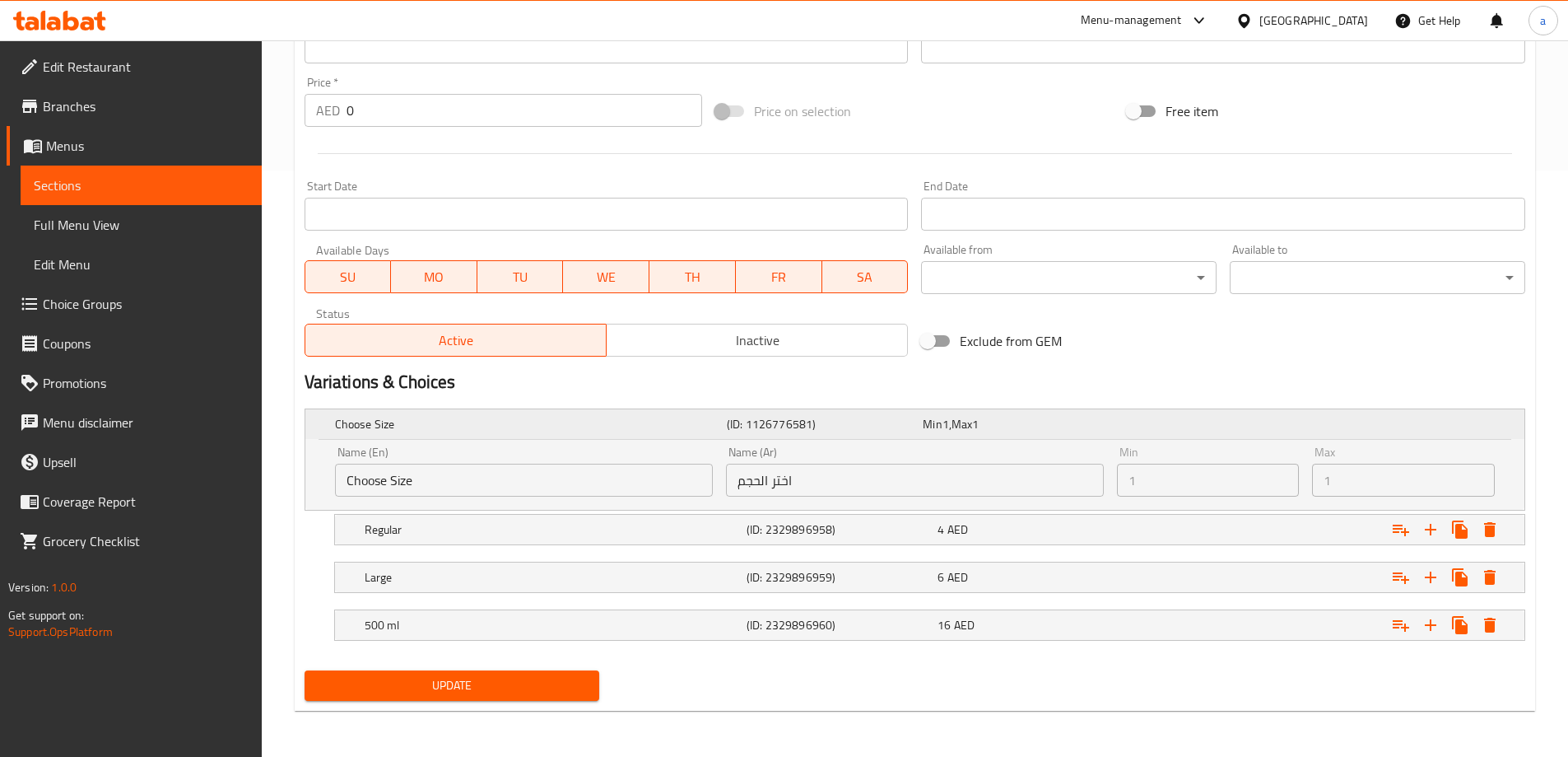
click at [1307, 415] on div "Choose Size (ID: 1126776581) Min 1 , Max 1" at bounding box center [919, 424] width 1176 height 36
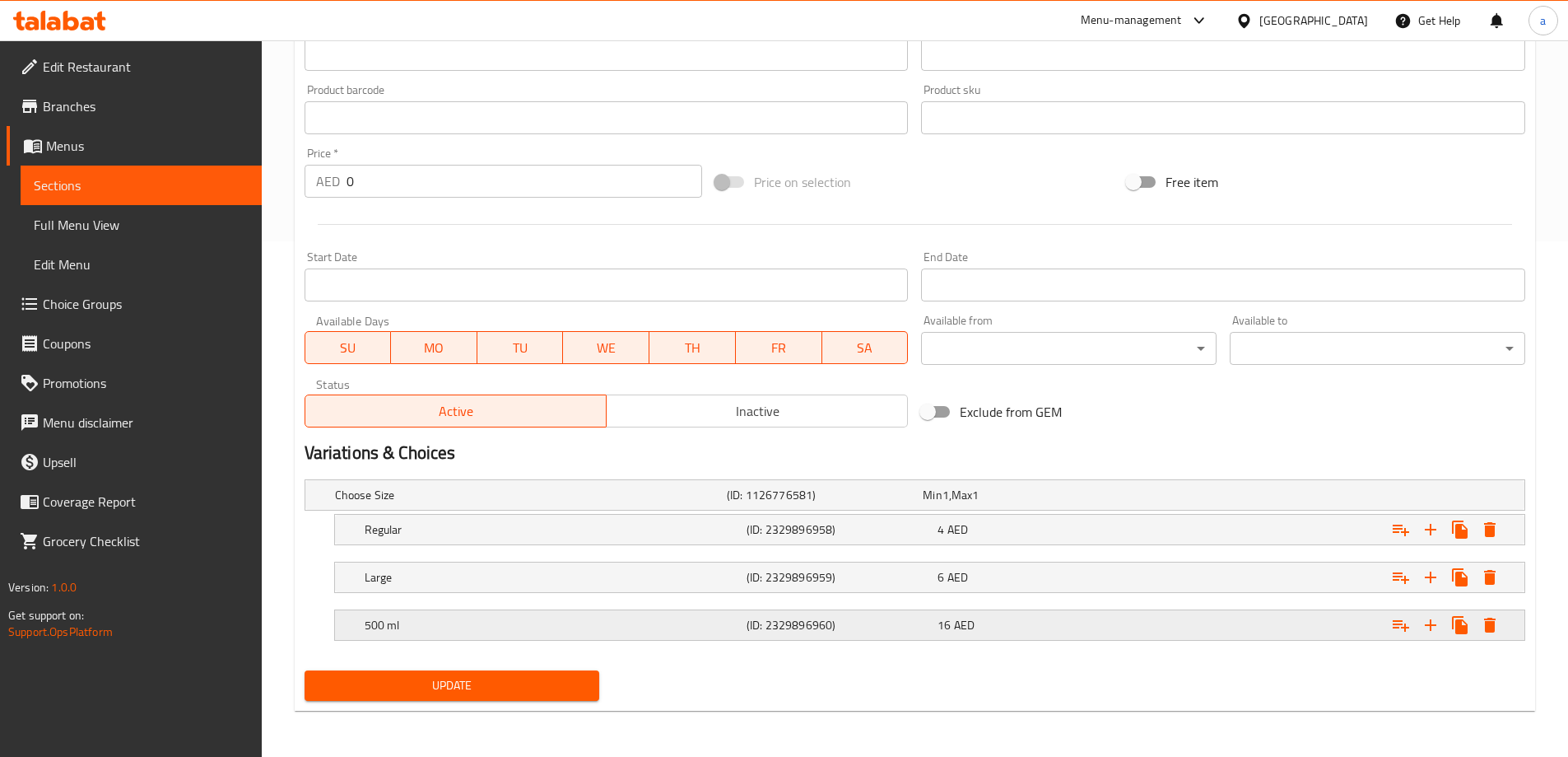
click at [978, 635] on div "16 AED" at bounding box center [1029, 624] width 191 height 23
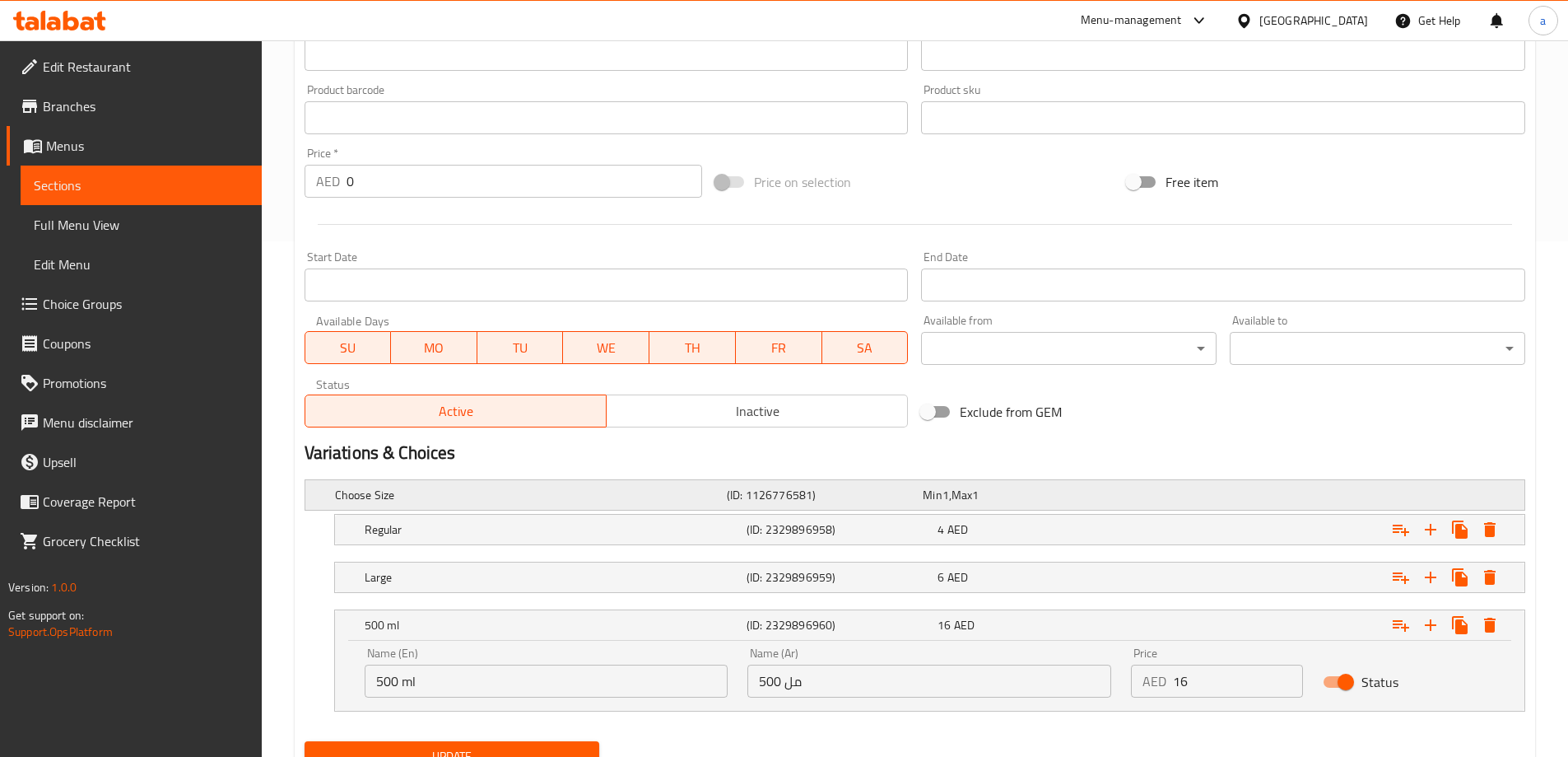
click at [1049, 493] on div "Min 1 , Max 1" at bounding box center [1017, 494] width 190 height 16
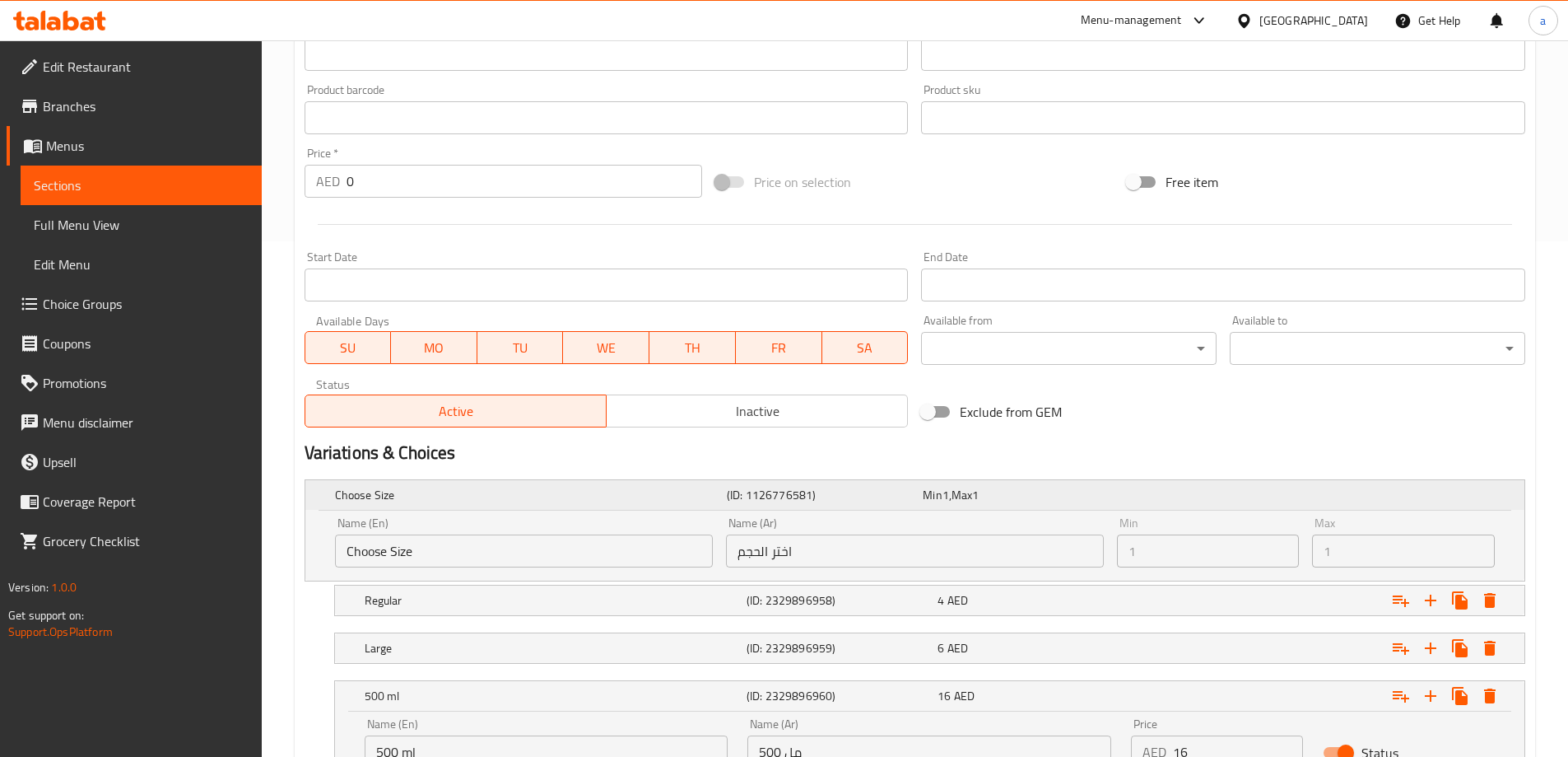
click at [1046, 500] on div "Min 1 , Max 1" at bounding box center [1017, 494] width 190 height 16
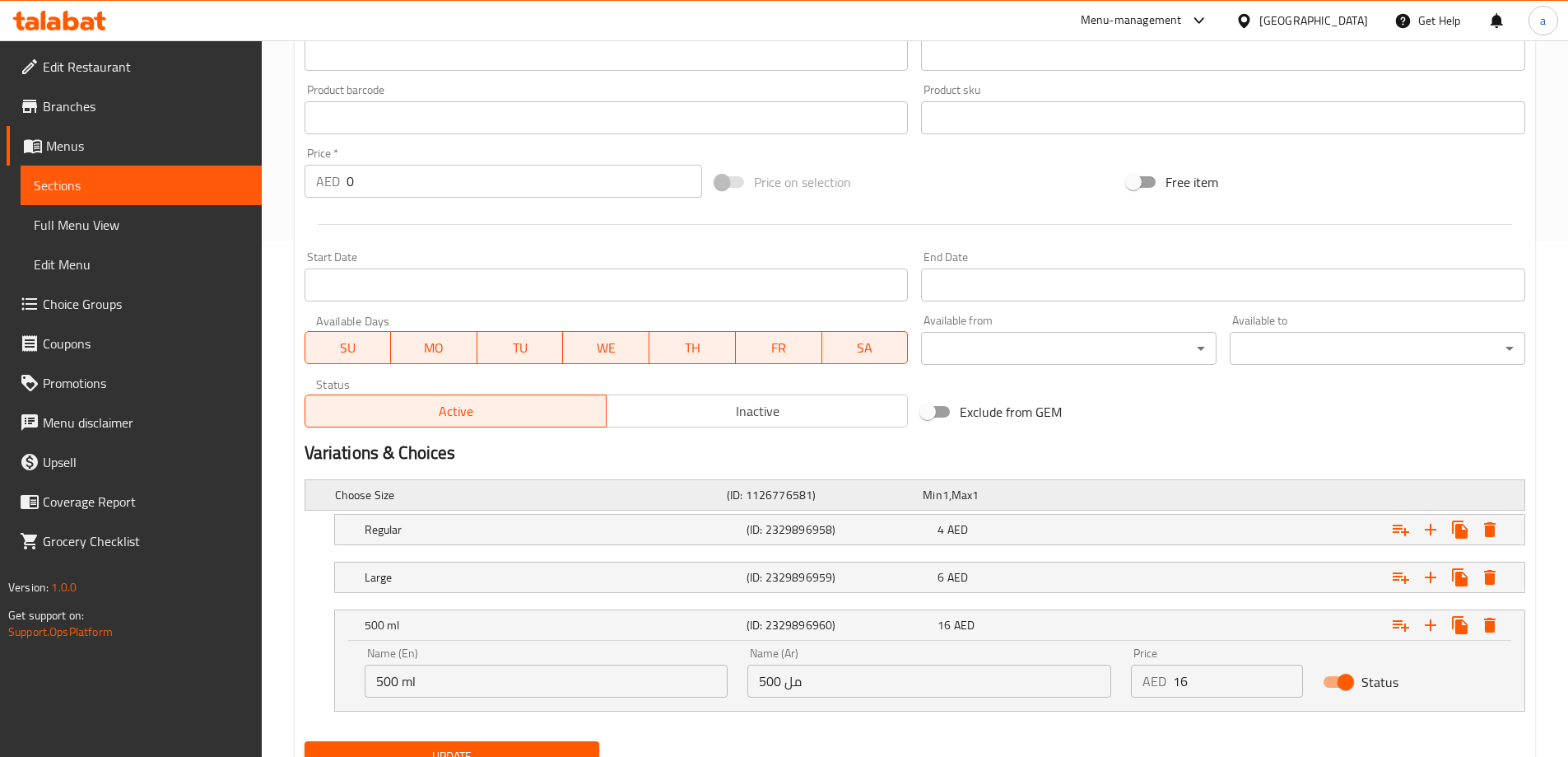
click at [1046, 500] on div "Min 1 , Max 1" at bounding box center [1017, 494] width 190 height 16
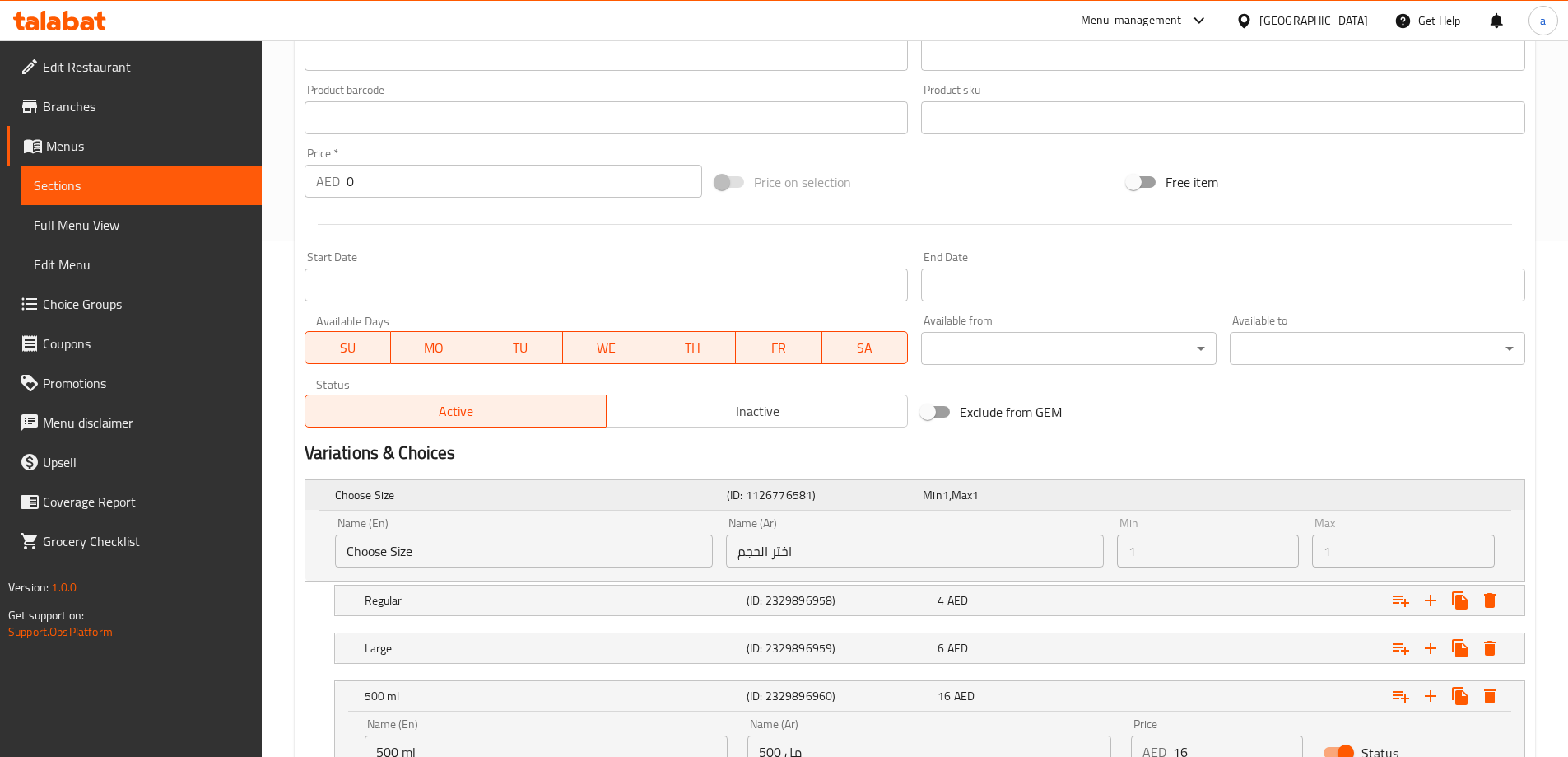
click at [1083, 508] on div "Choose Size (ID: 1126776581) Min 1 , Max 1" at bounding box center [919, 494] width 1176 height 36
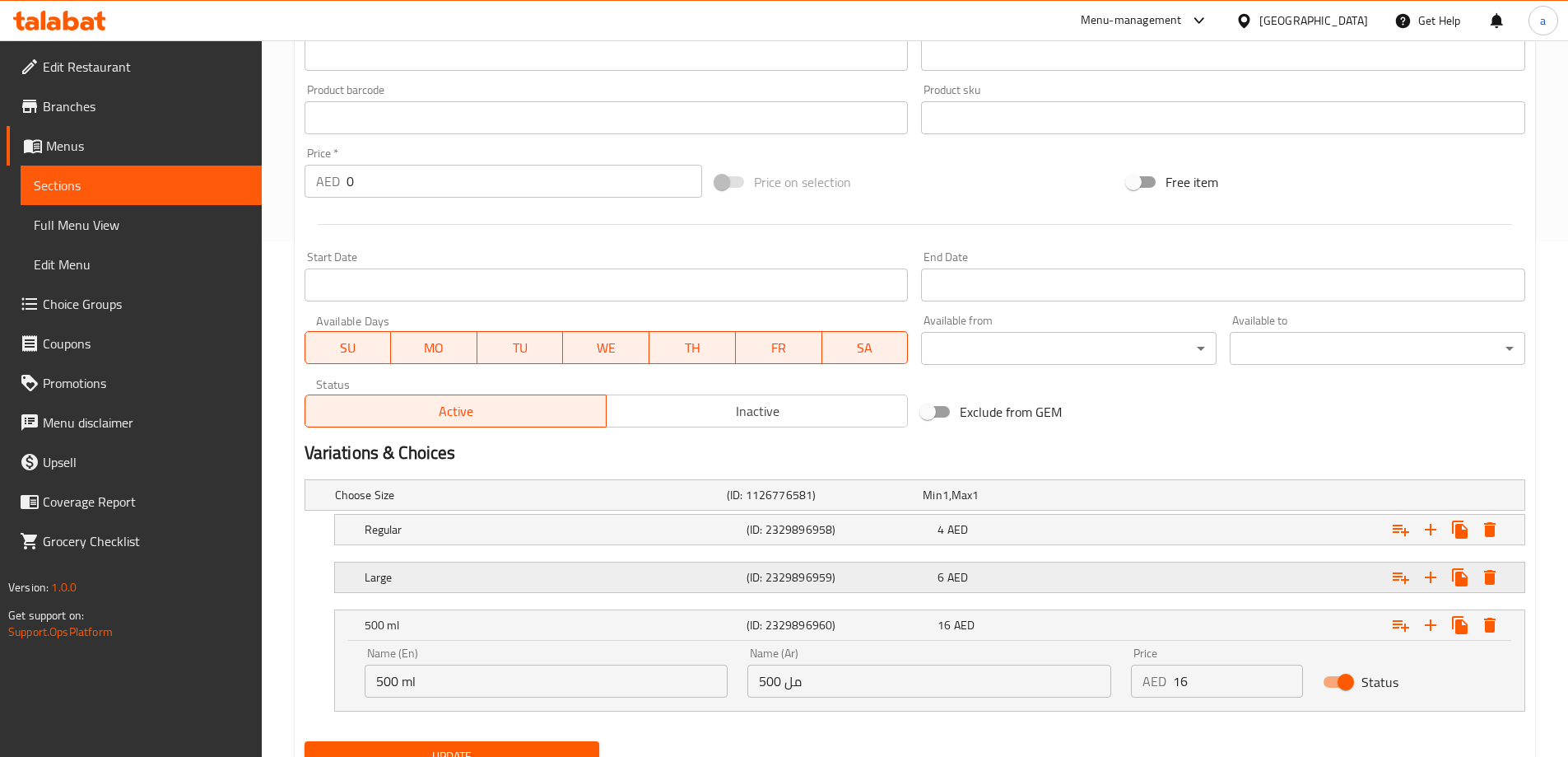
click at [561, 566] on div "Large" at bounding box center [552, 577] width 382 height 23
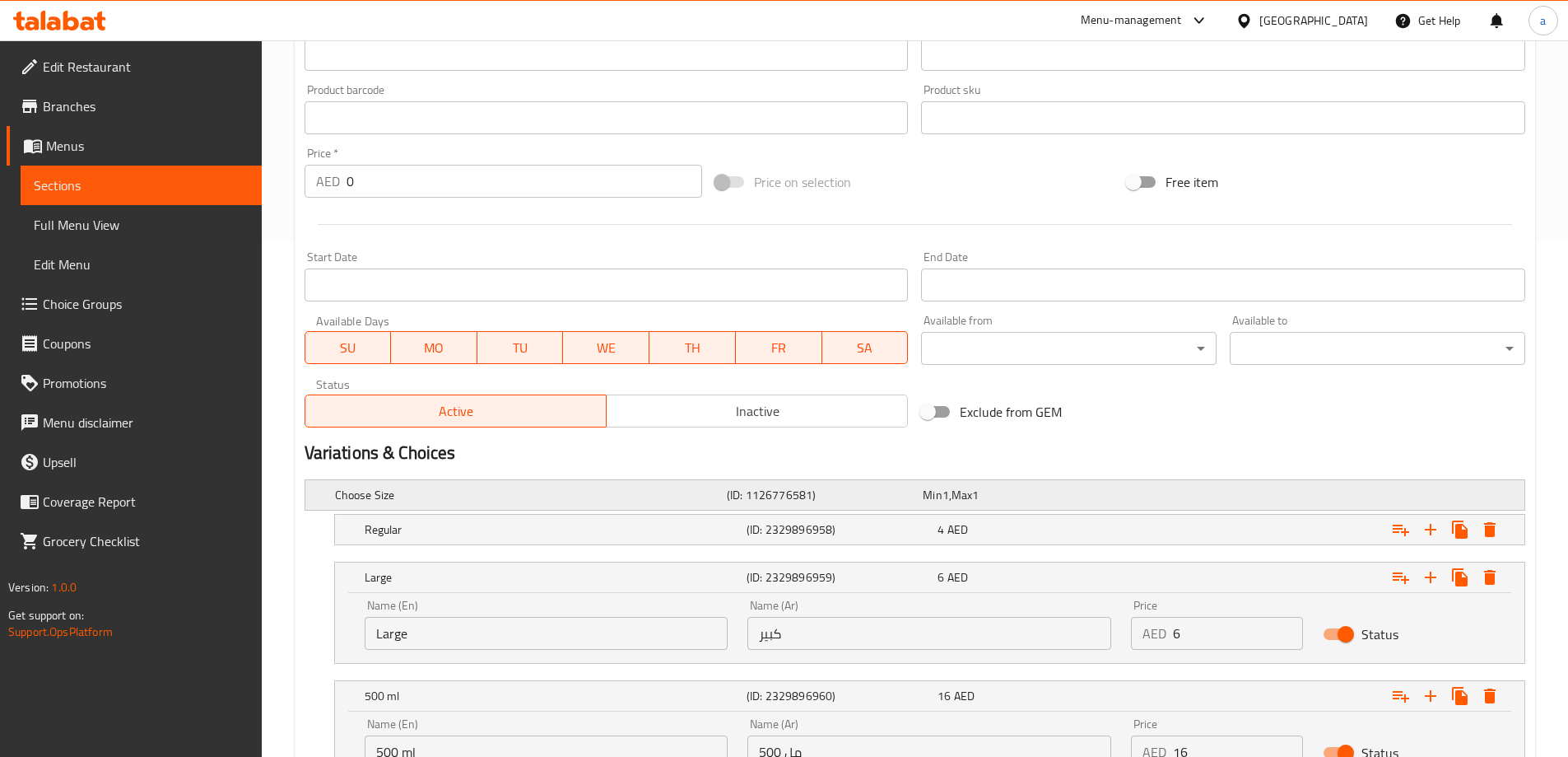
click at [719, 499] on h5 "Choose Size" at bounding box center [528, 494] width 385 height 16
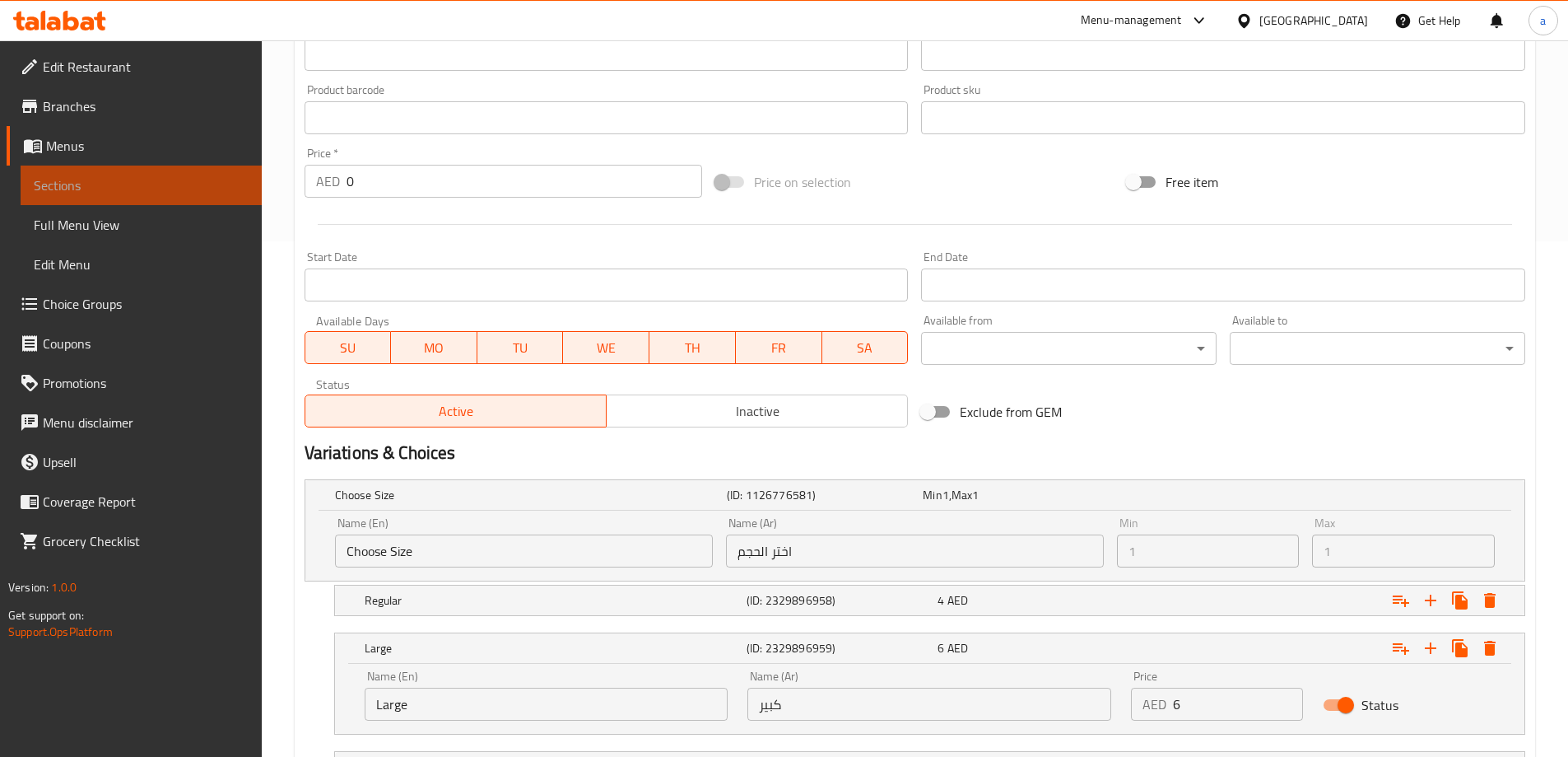
click at [144, 190] on span "Sections" at bounding box center [141, 186] width 215 height 20
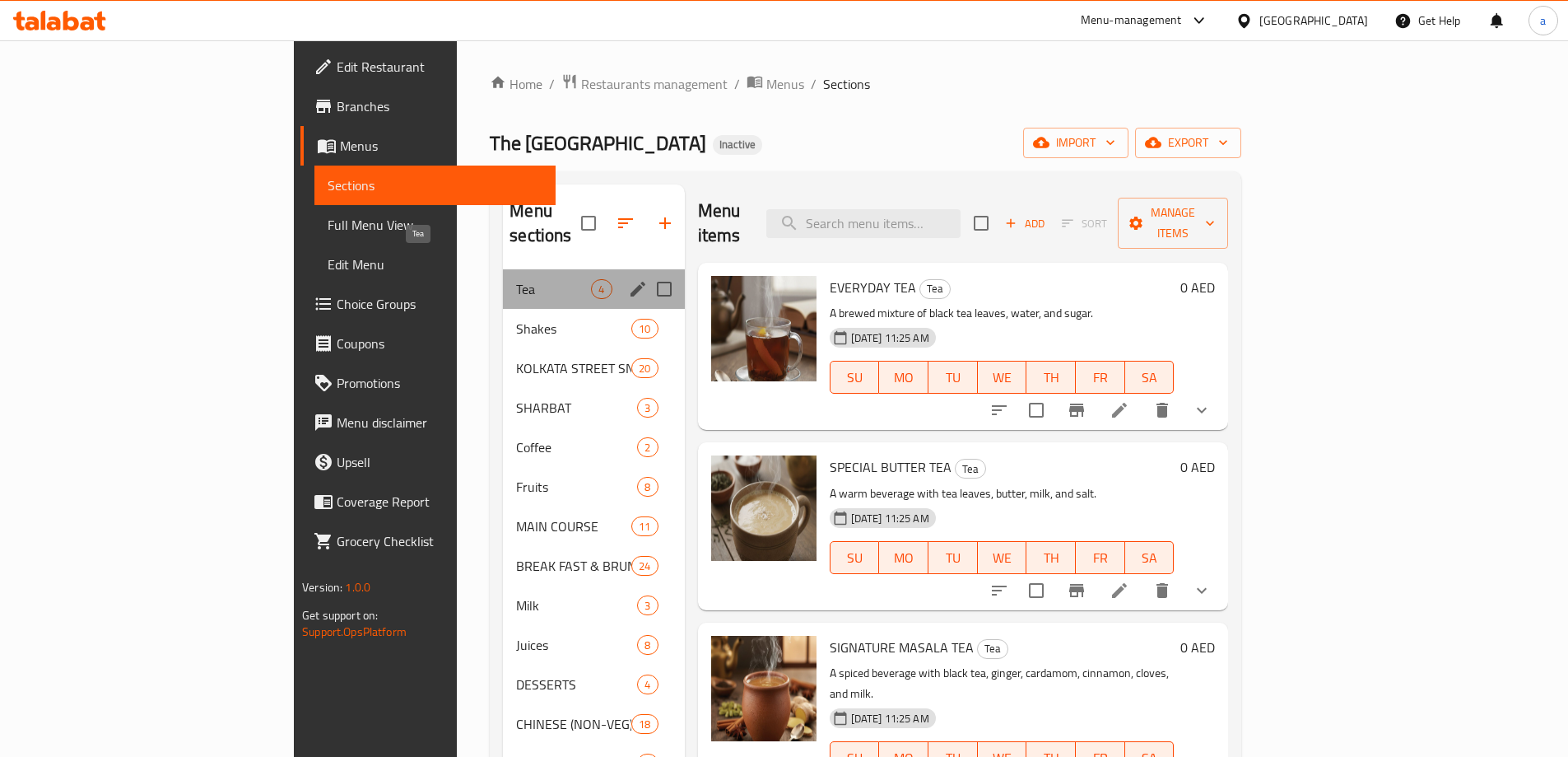
click at [516, 280] on span "Tea" at bounding box center [553, 290] width 75 height 20
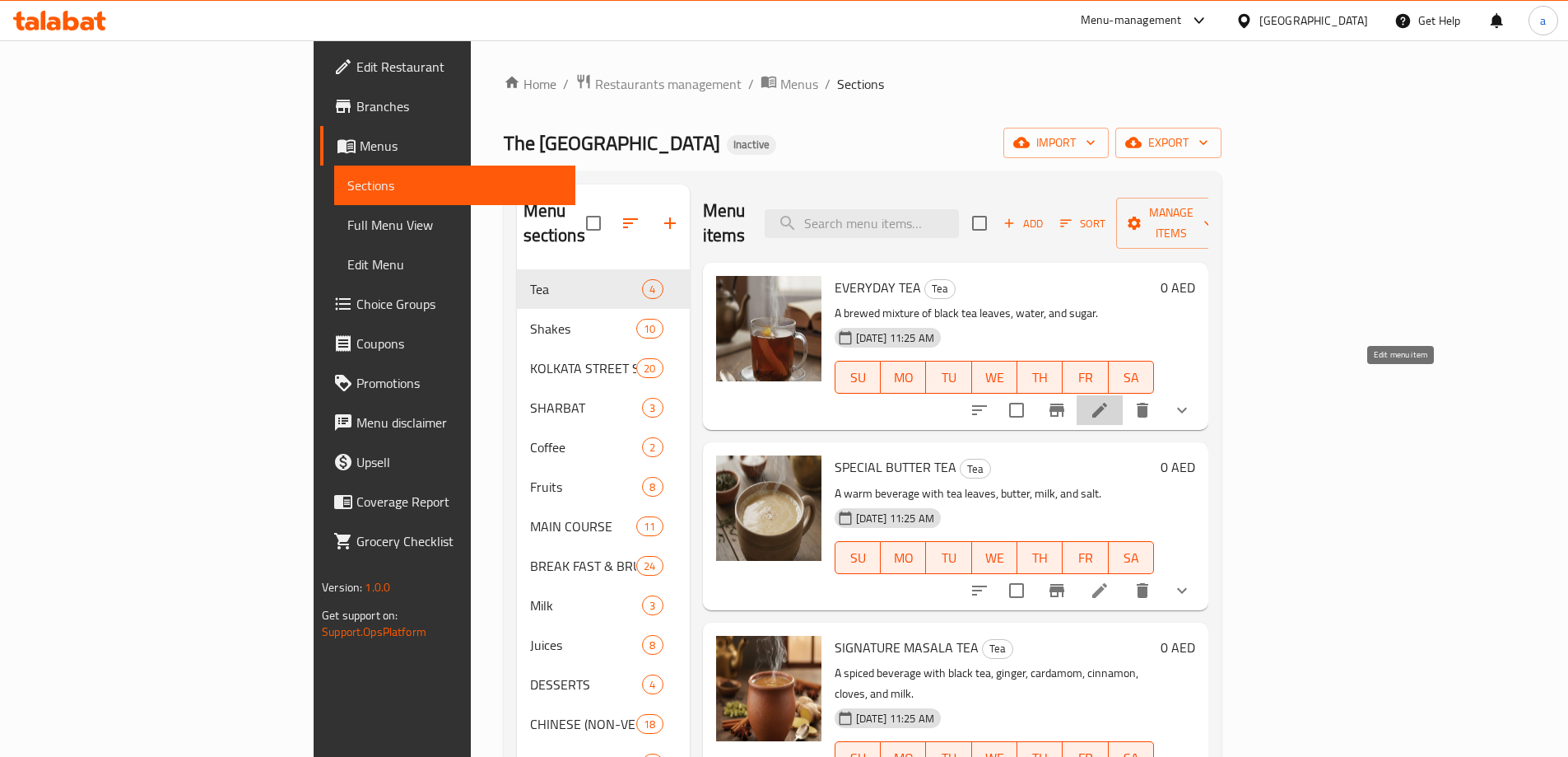
click at [1107, 402] on icon at bounding box center [1099, 409] width 15 height 15
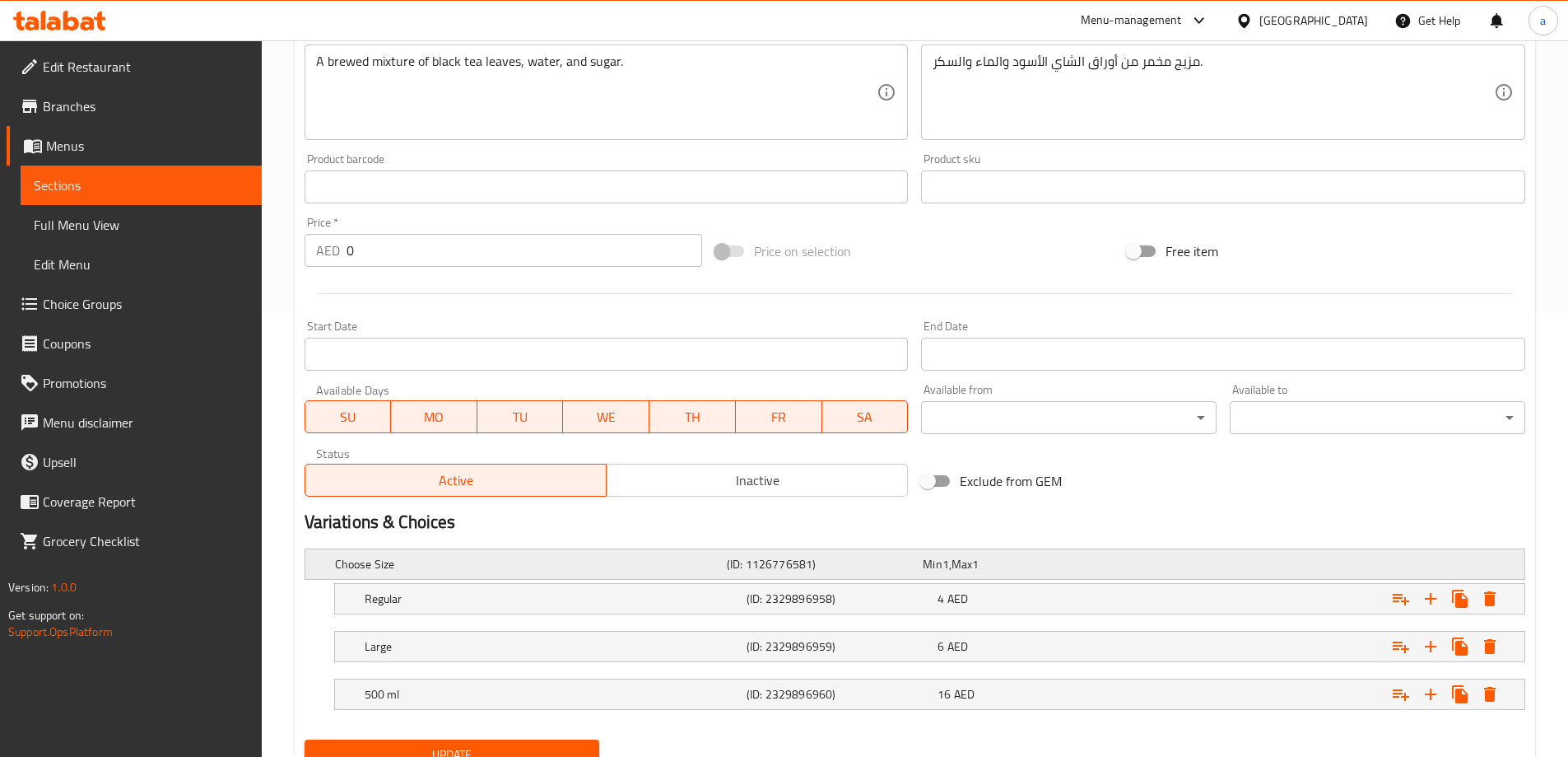
scroll to position [494, 0]
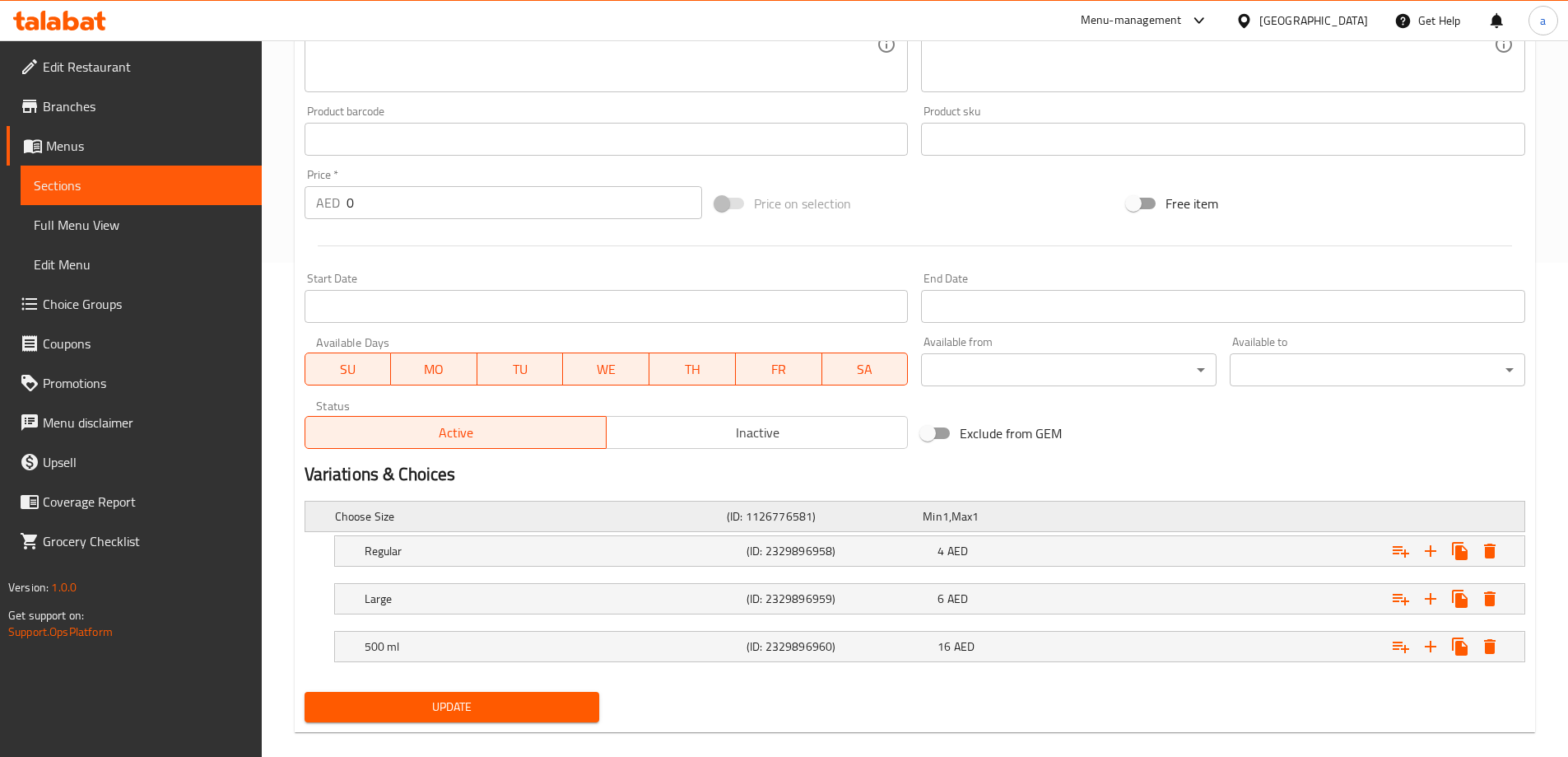
click at [1040, 517] on div "Min 1 , Max 1" at bounding box center [1017, 516] width 190 height 16
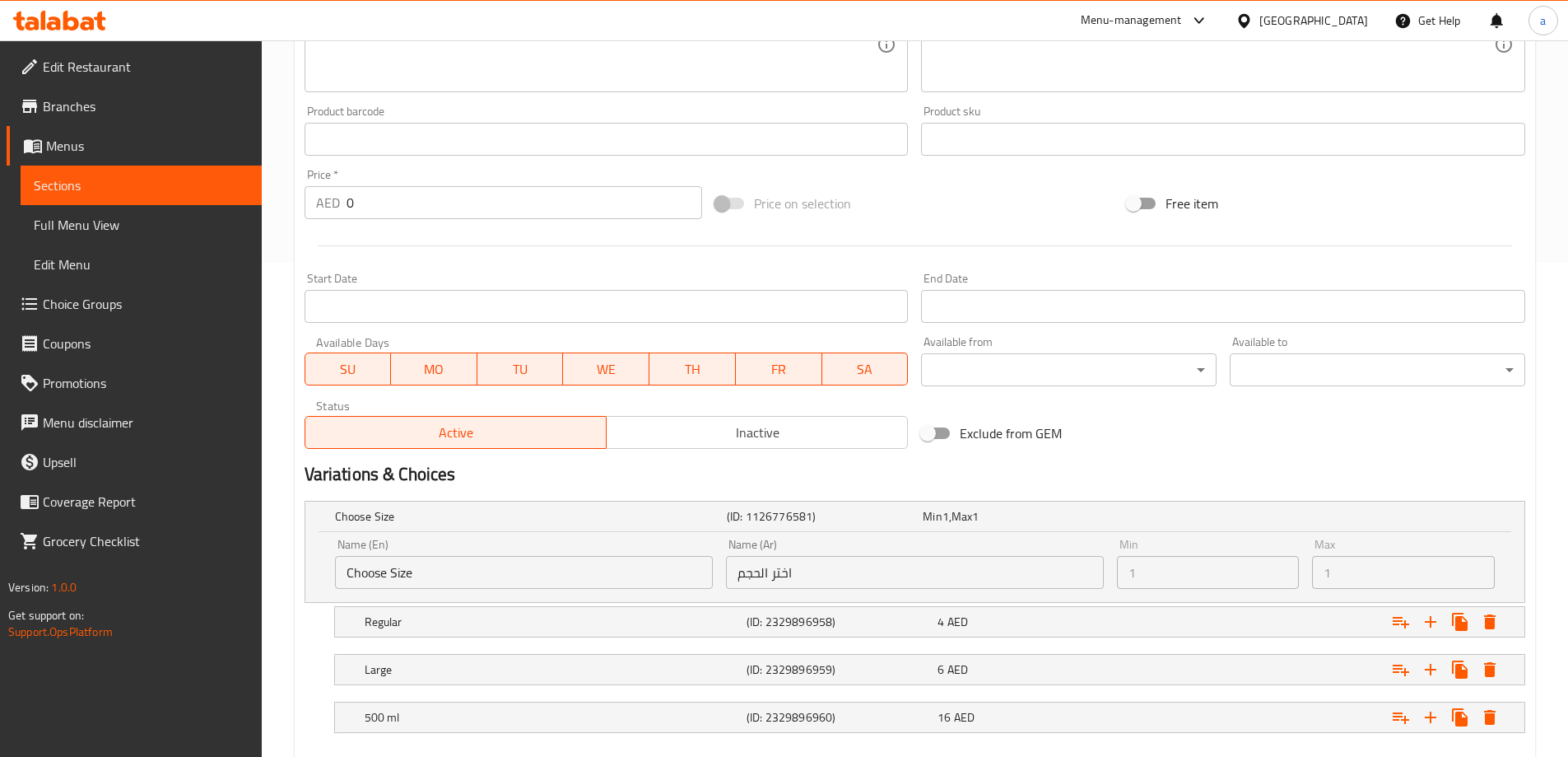
click at [553, 549] on div "Name (En) Choose Size Name (En)" at bounding box center [524, 563] width 378 height 50
click at [547, 561] on input "Choose Size" at bounding box center [524, 572] width 378 height 33
click at [925, 561] on input "اختر الحجم" at bounding box center [914, 572] width 378 height 33
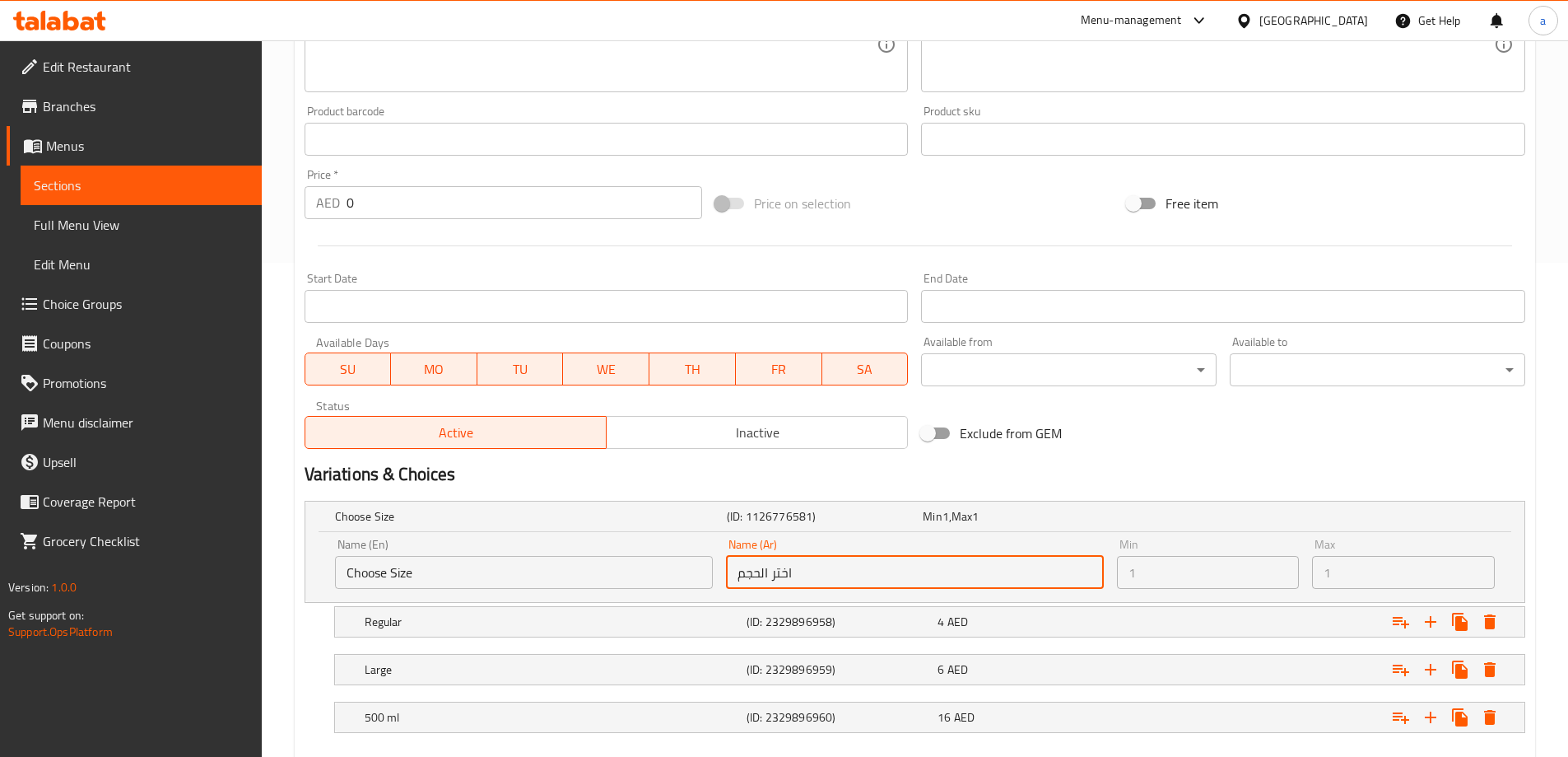
click at [925, 561] on input "اختر الحجم" at bounding box center [914, 572] width 378 height 33
click at [616, 557] on input "Choose Size" at bounding box center [524, 572] width 378 height 33
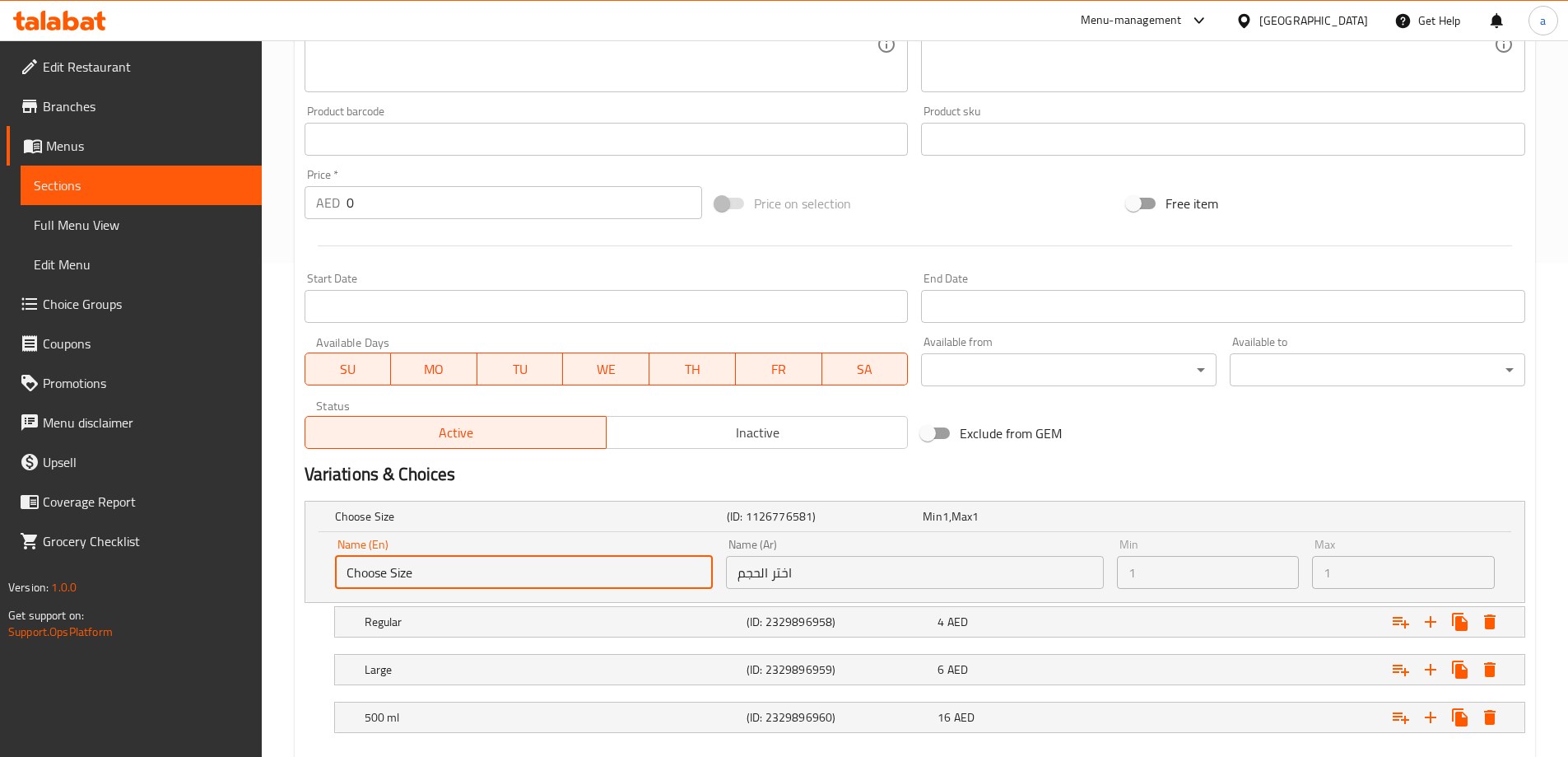
click at [613, 558] on input "Choose Size" at bounding box center [524, 572] width 378 height 33
click at [1093, 519] on div "Min 1 , Max 1" at bounding box center [1017, 516] width 190 height 16
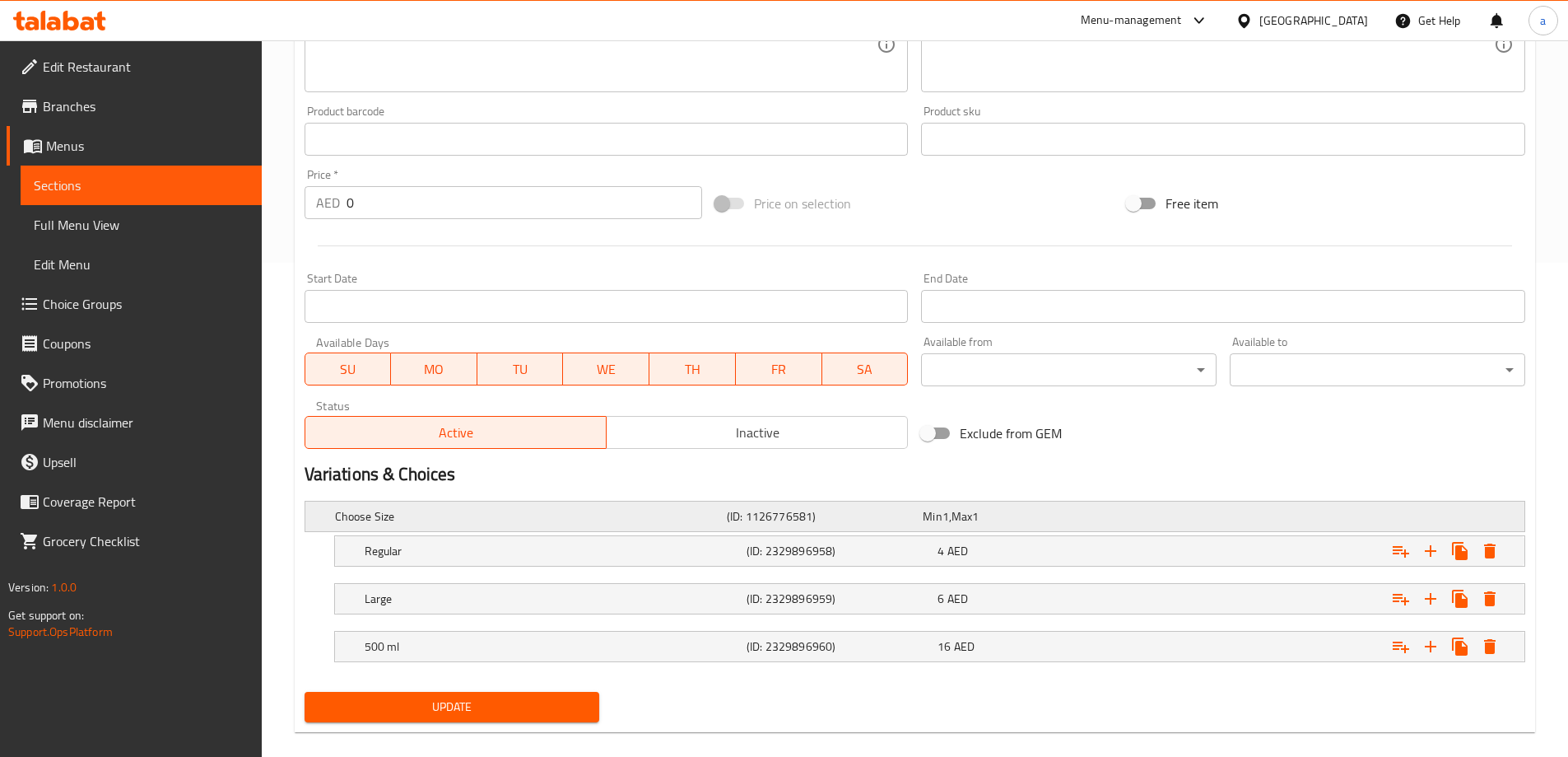
click at [1035, 517] on div "Min 1 , Max 1" at bounding box center [1017, 516] width 190 height 16
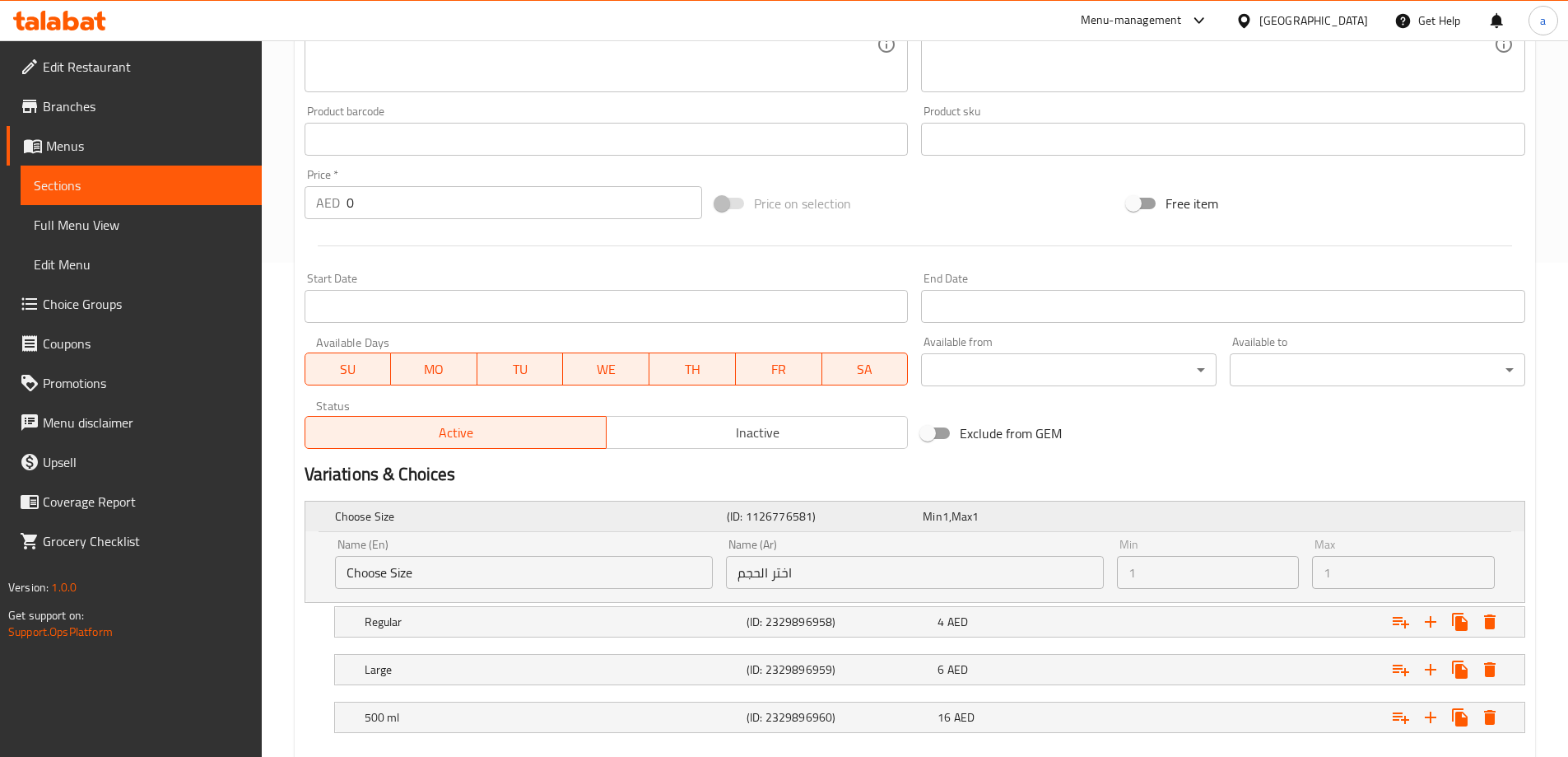
click at [1035, 517] on div "Min 1 , Max 1" at bounding box center [1017, 516] width 190 height 16
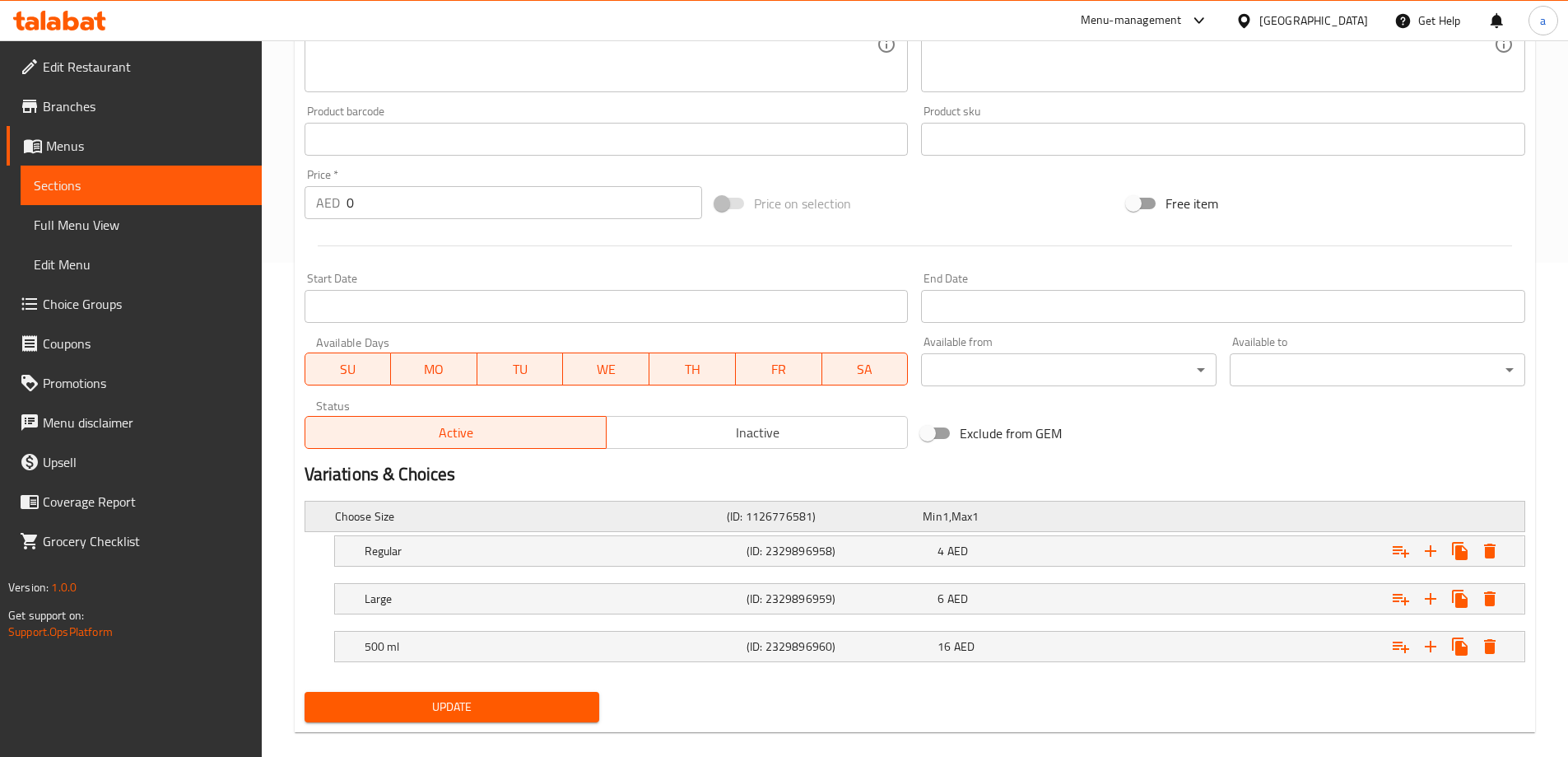
click at [1479, 515] on div "Expand" at bounding box center [1310, 516] width 392 height 7
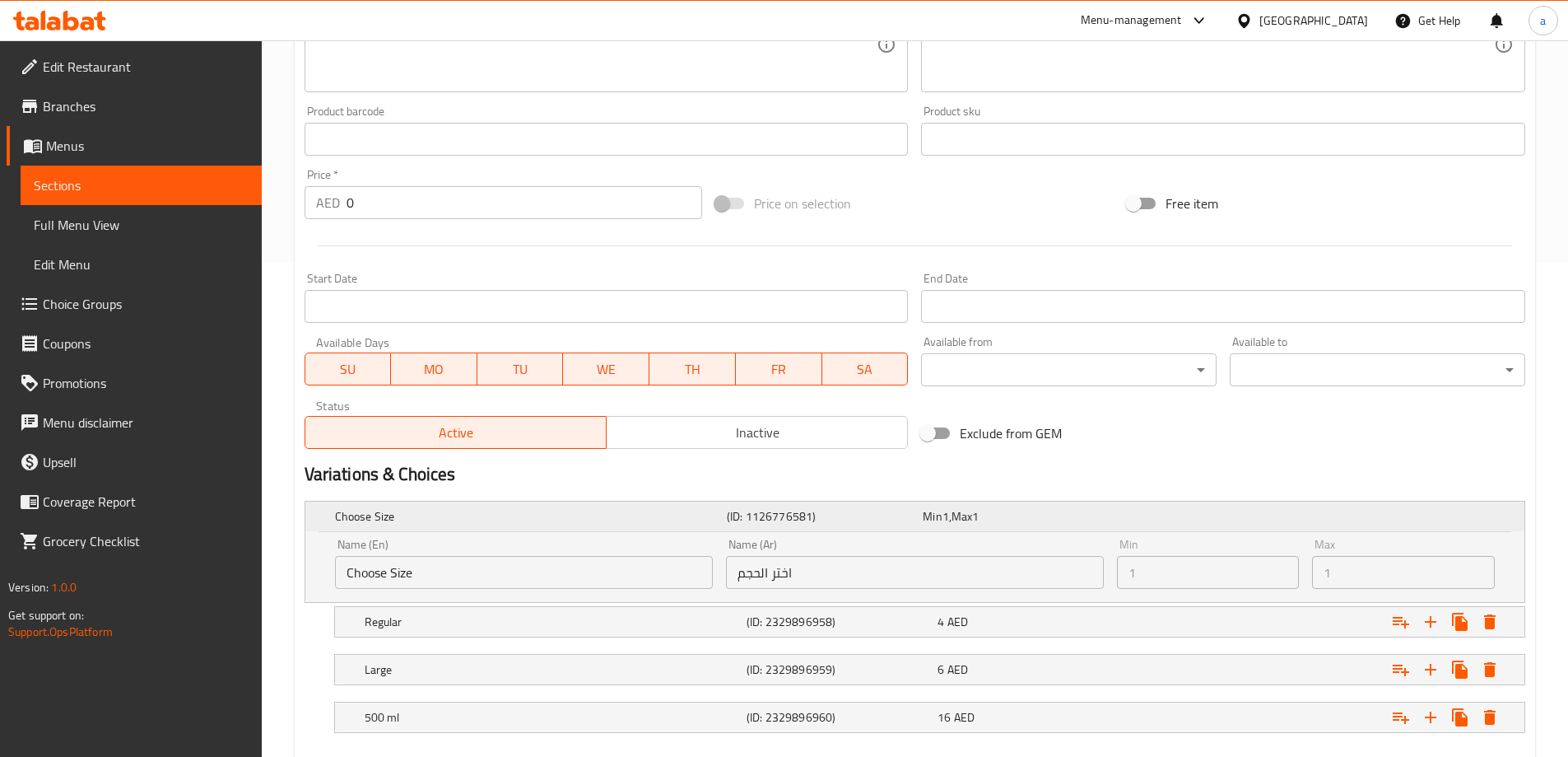
click at [808, 508] on h5 "(ID: 1126776581)" at bounding box center [821, 516] width 190 height 16
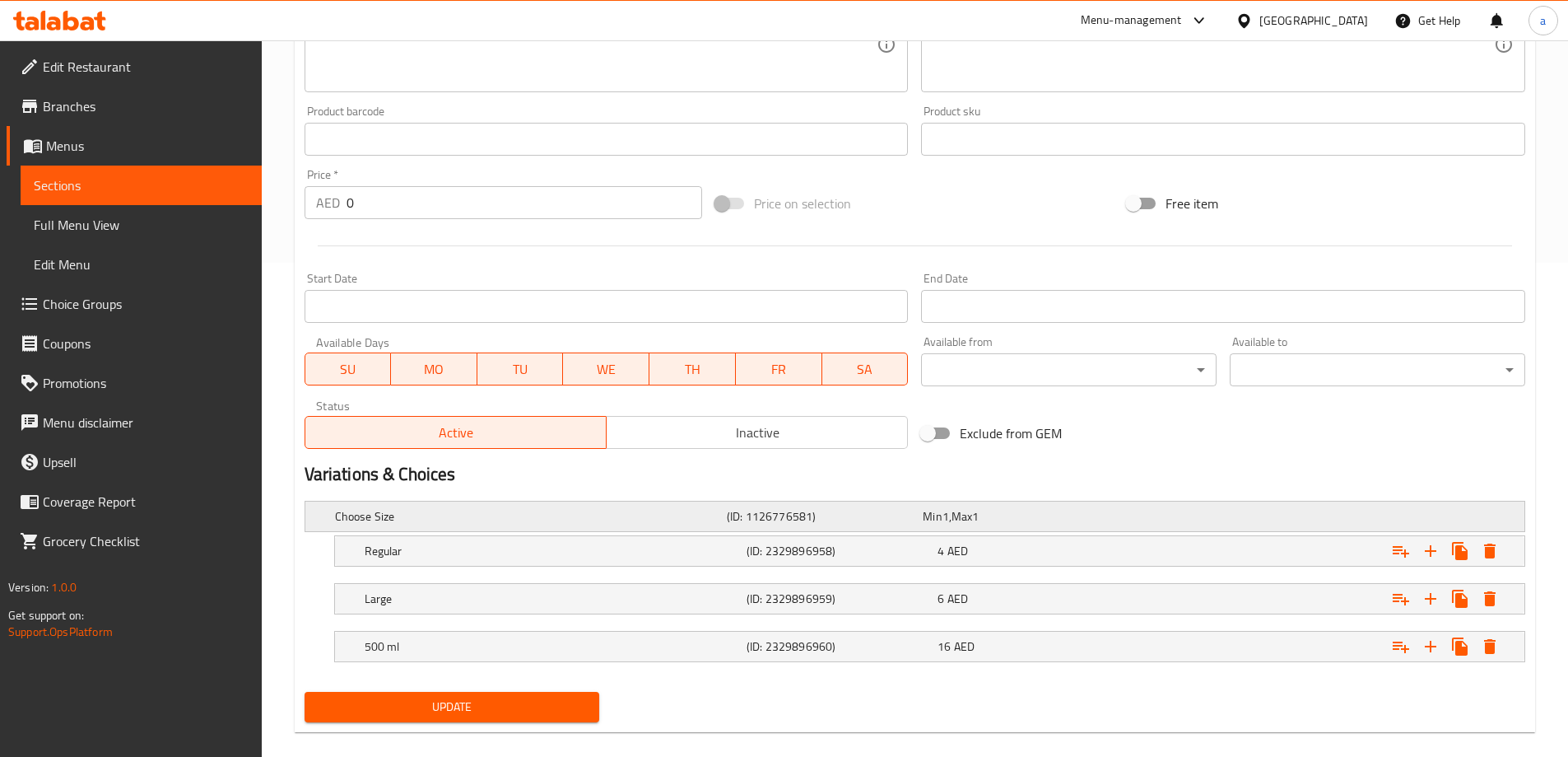
click at [808, 508] on h5 "(ID: 1126776581)" at bounding box center [821, 516] width 190 height 16
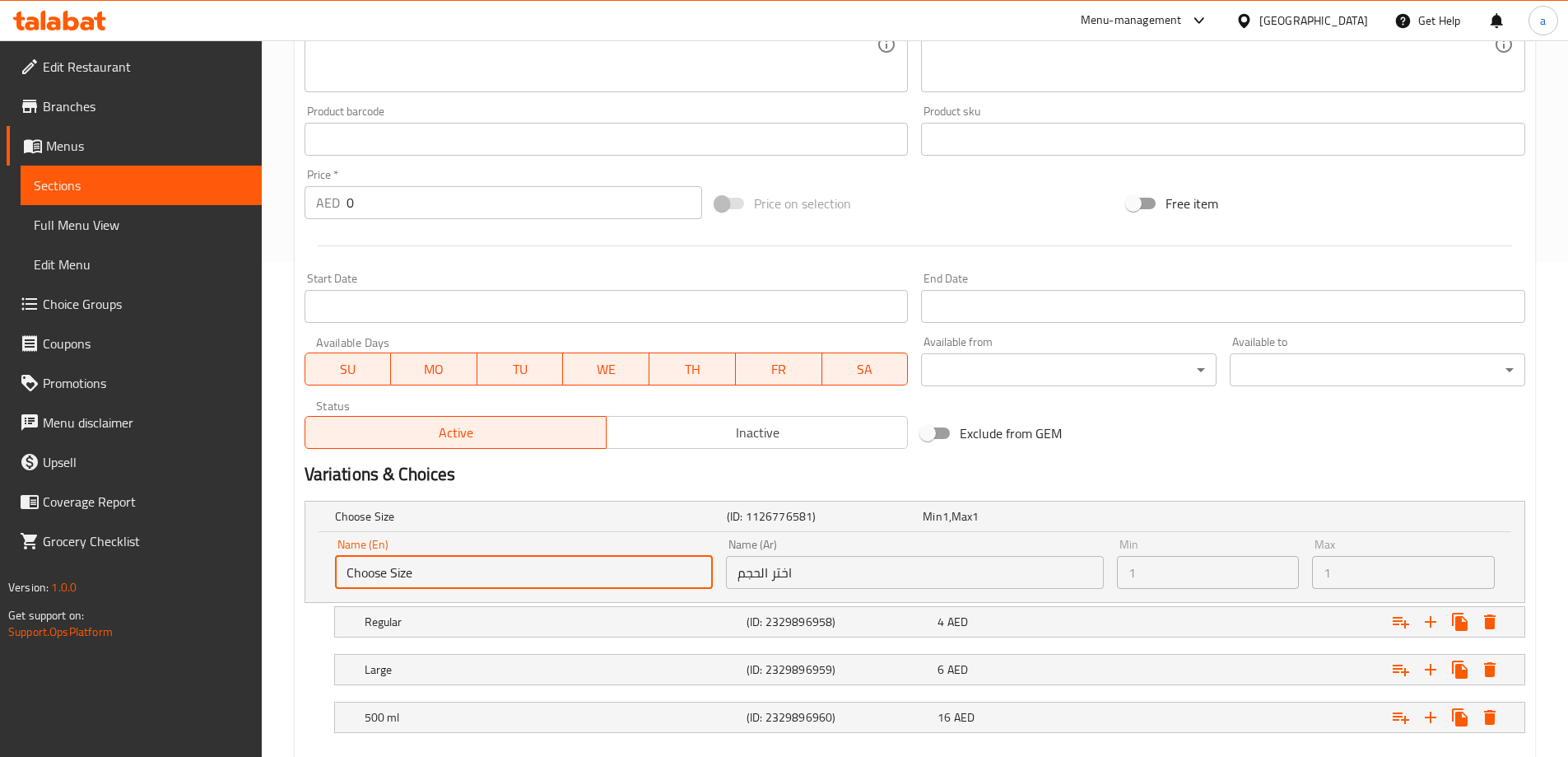
click at [660, 567] on input "Choose Size" at bounding box center [524, 572] width 378 height 33
click at [511, 566] on input "Choose Size" at bounding box center [524, 572] width 378 height 33
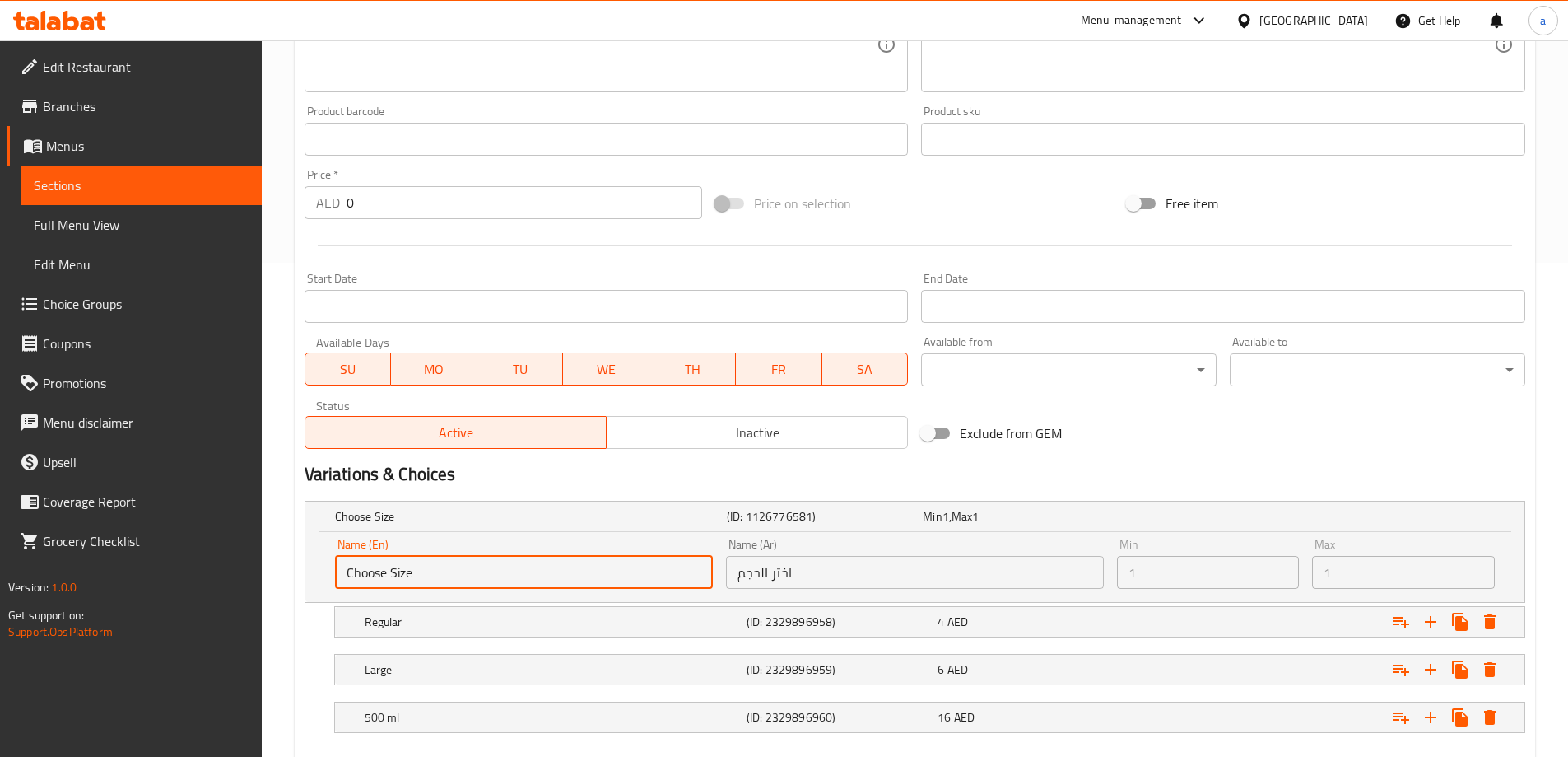
click at [511, 566] on input "Choose Size" at bounding box center [524, 572] width 378 height 33
drag, startPoint x: 511, startPoint y: 566, endPoint x: 578, endPoint y: 658, distance: 113.8
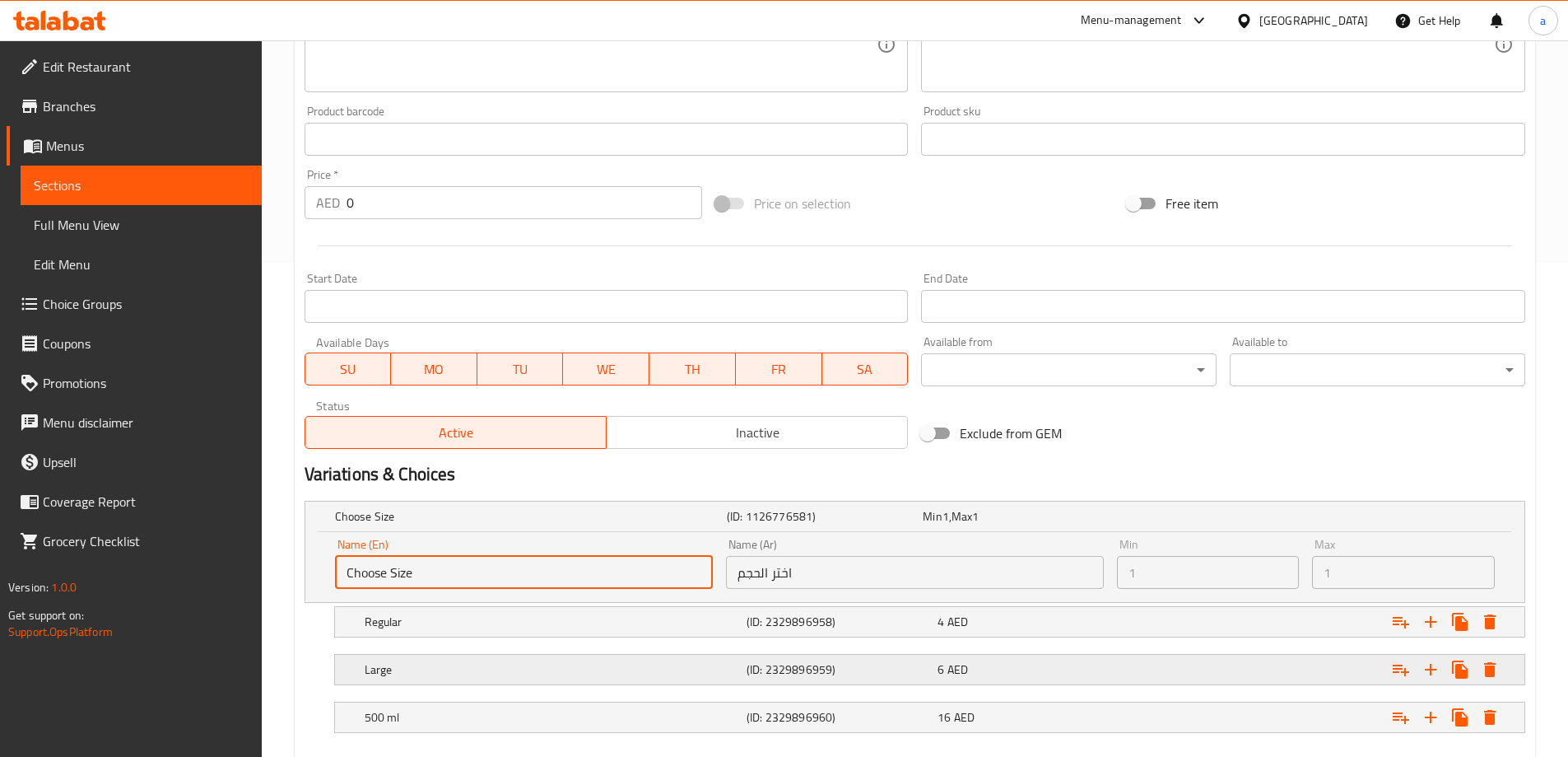
click at [555, 677] on div "Choose Size (ID: 1126776581) Min 1 , Max 1 Name (En) Choose Size Name (En) Name…" at bounding box center [915, 625] width 1234 height 262
click at [394, 439] on span "Active" at bounding box center [456, 432] width 288 height 24
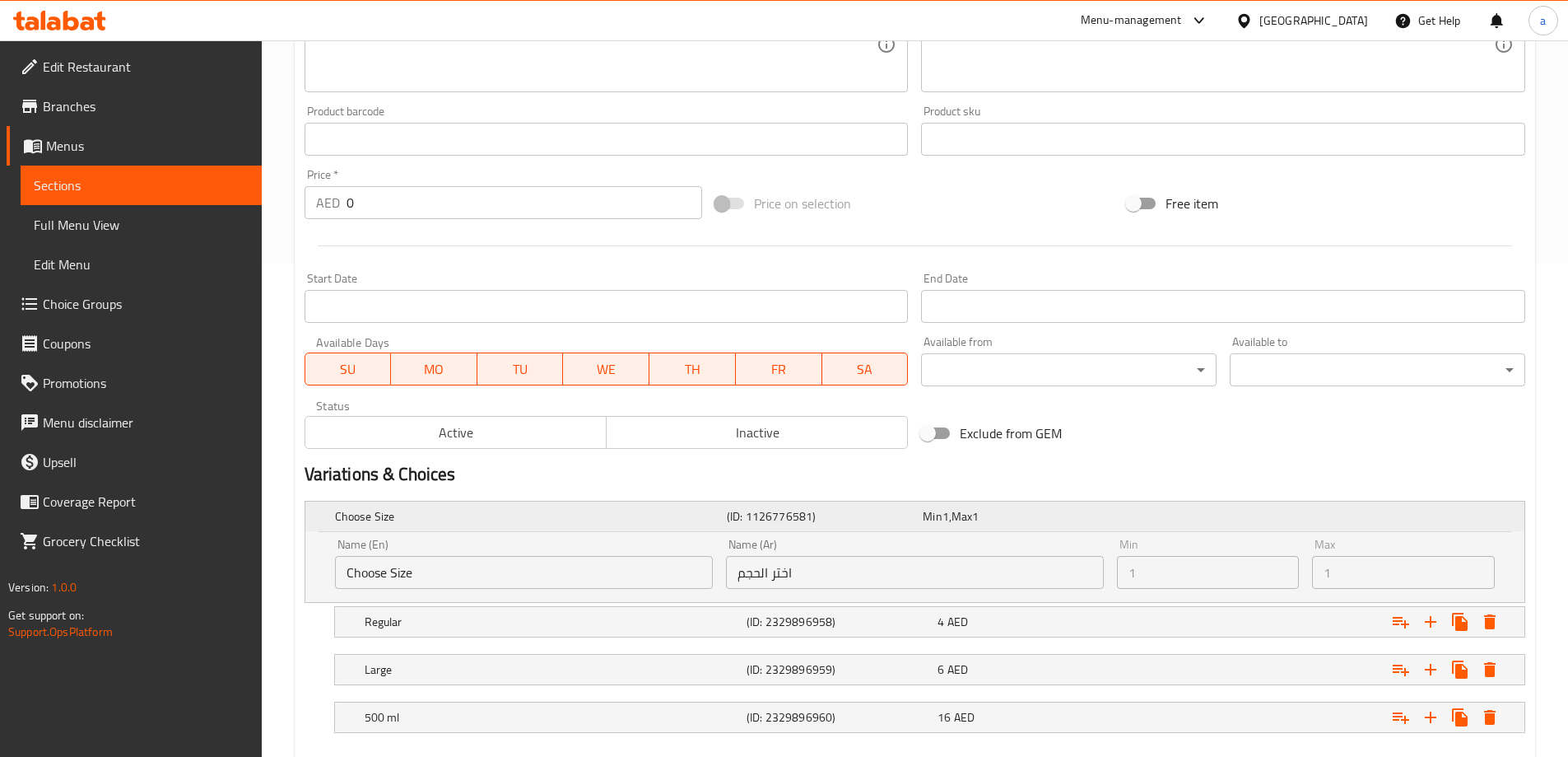
scroll to position [586, 0]
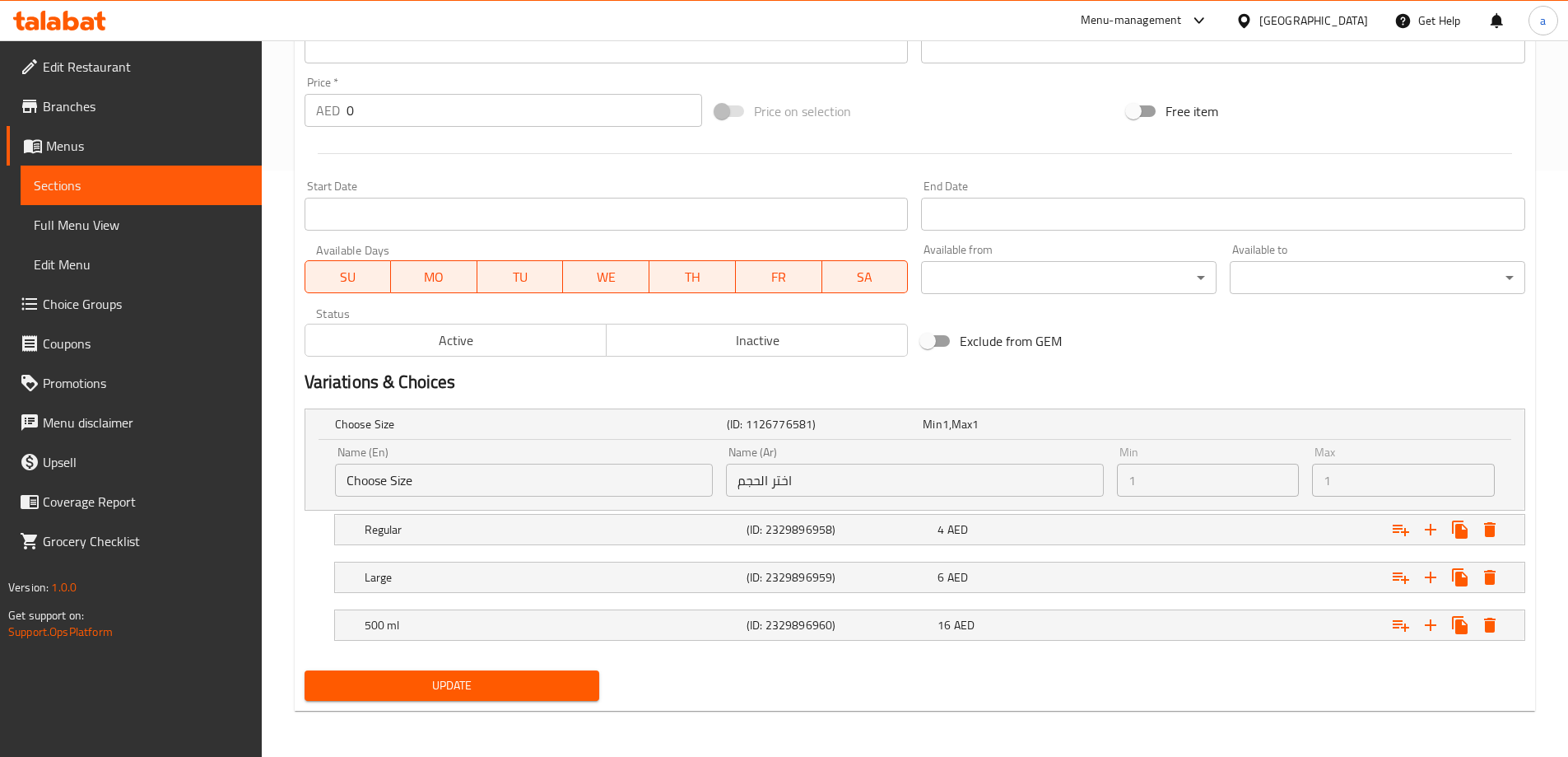
click at [407, 688] on span "Update" at bounding box center [452, 685] width 269 height 21
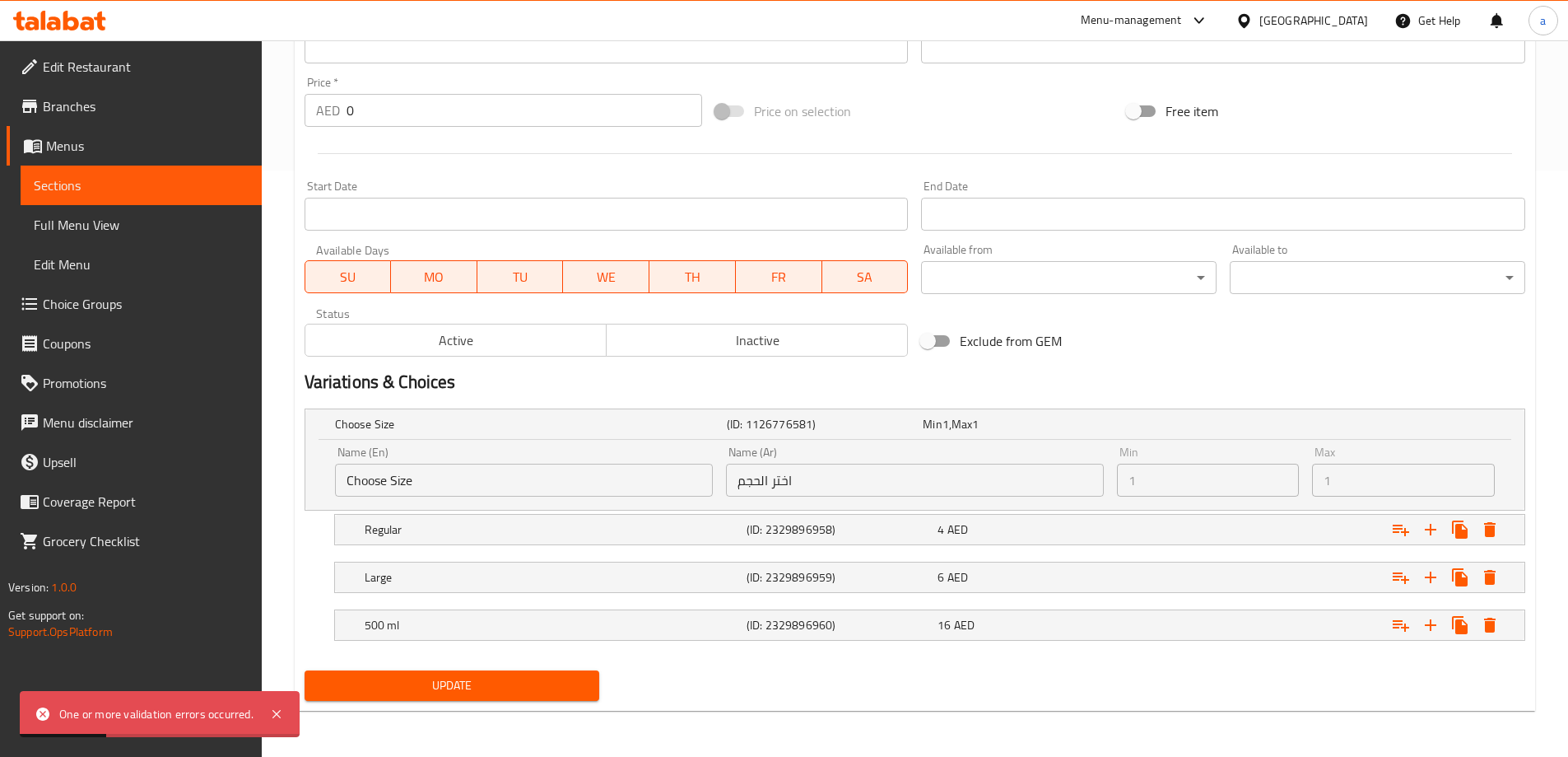
click at [197, 176] on span "Sections" at bounding box center [141, 186] width 215 height 20
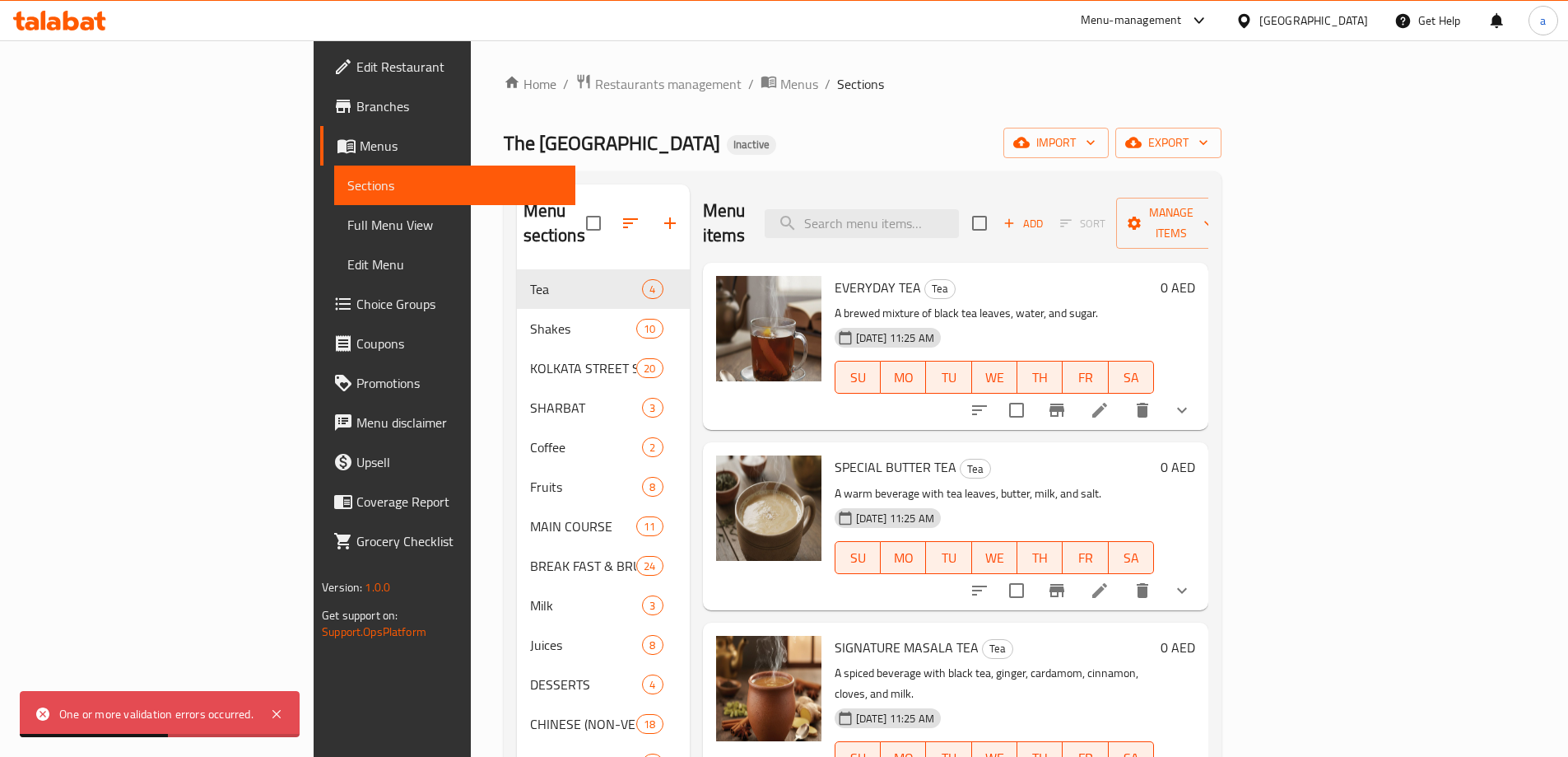
click at [347, 223] on span "Full Menu View" at bounding box center [454, 225] width 215 height 20
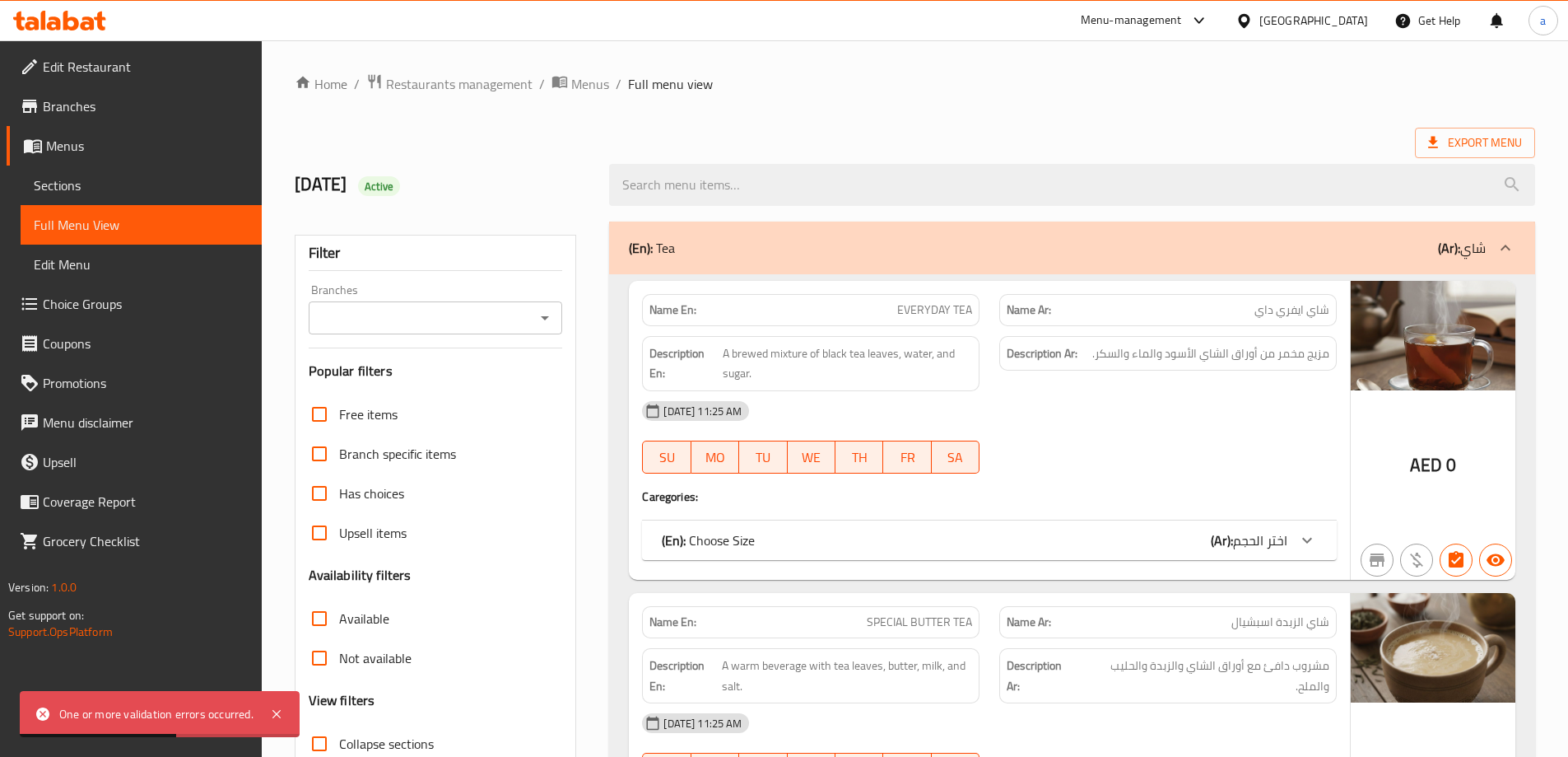
scroll to position [330, 0]
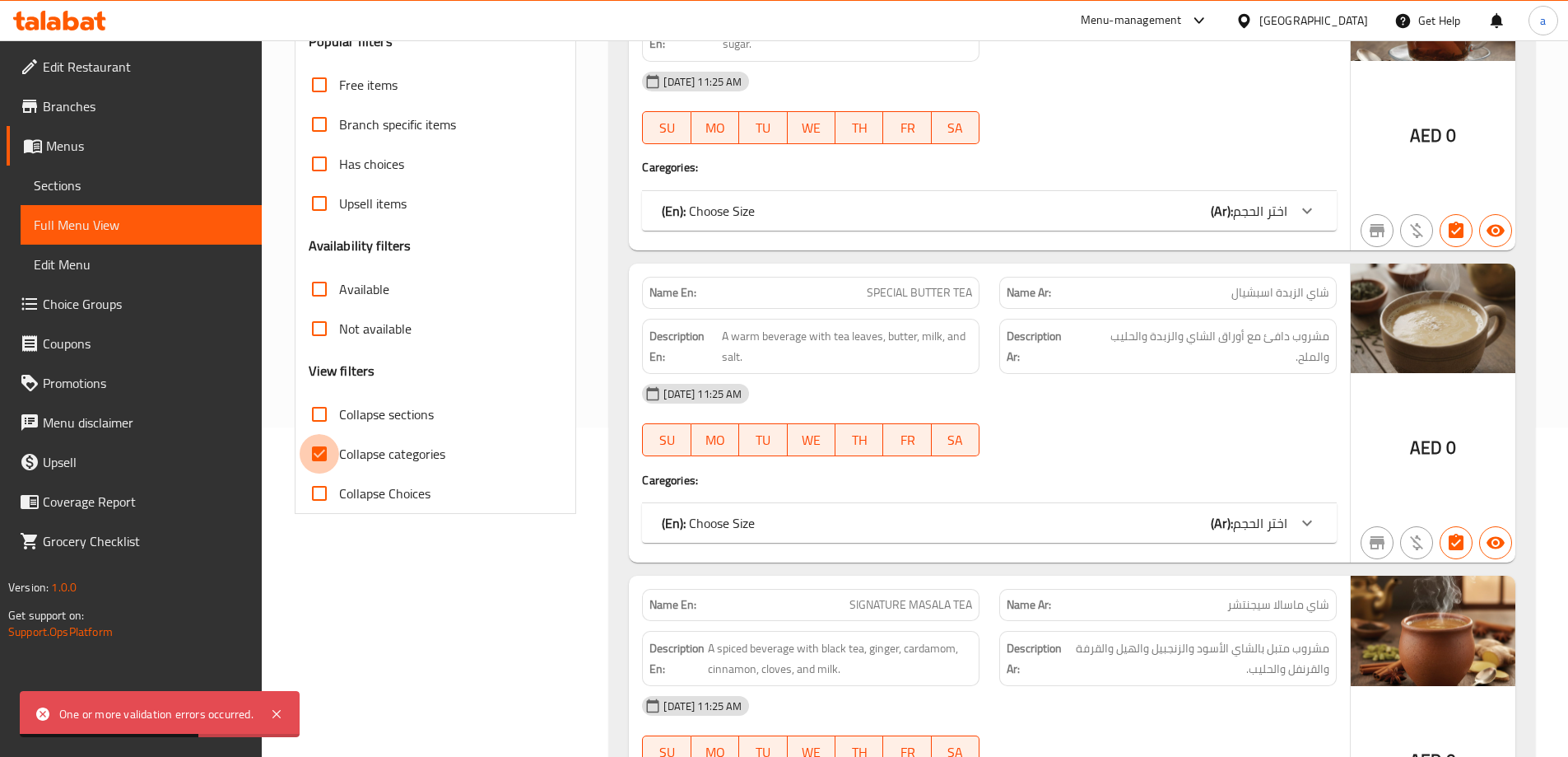
click at [321, 459] on input "Collapse categories" at bounding box center [319, 454] width 40 height 40
checkbox input "false"
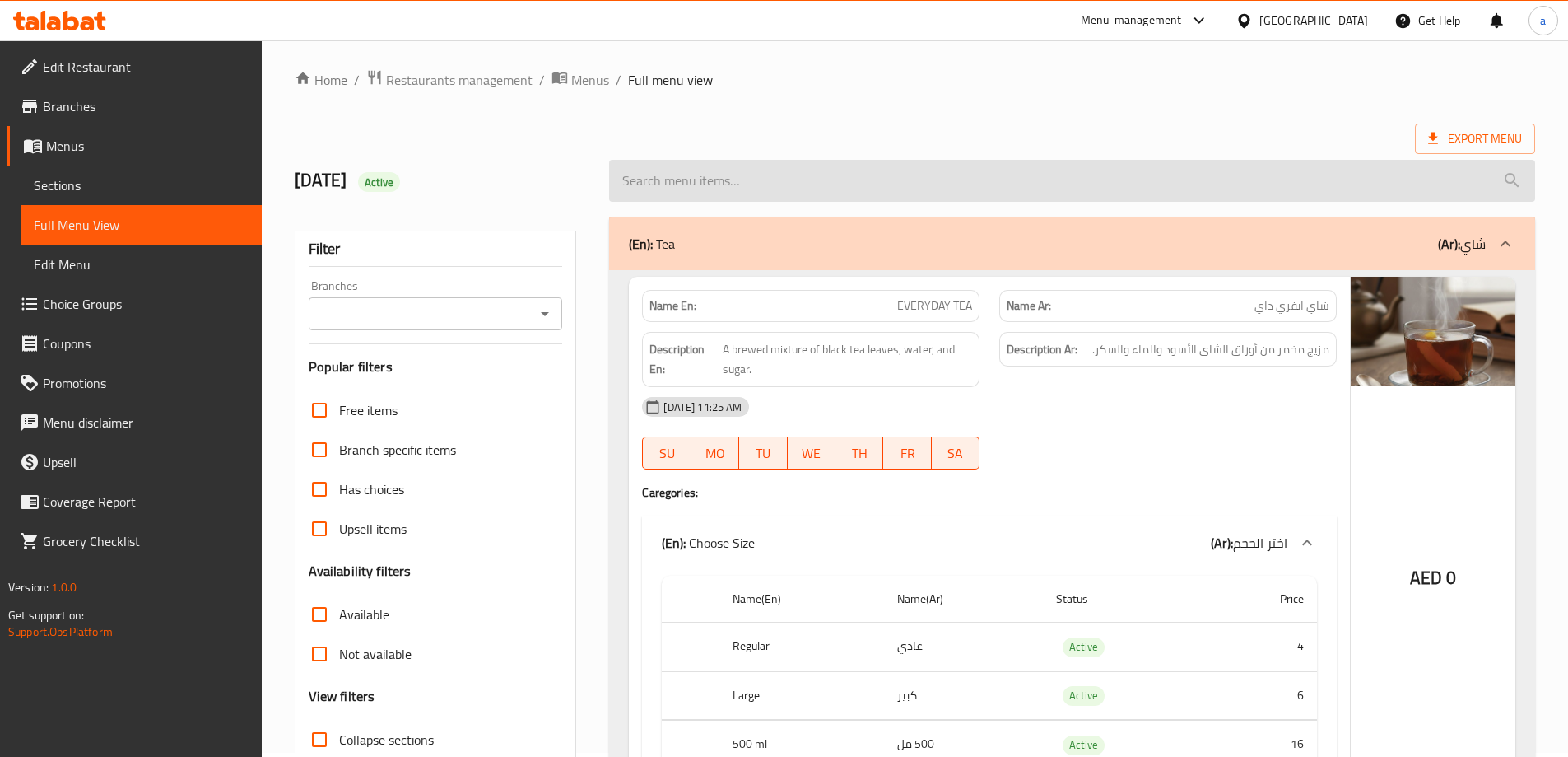
scroll to position [0, 0]
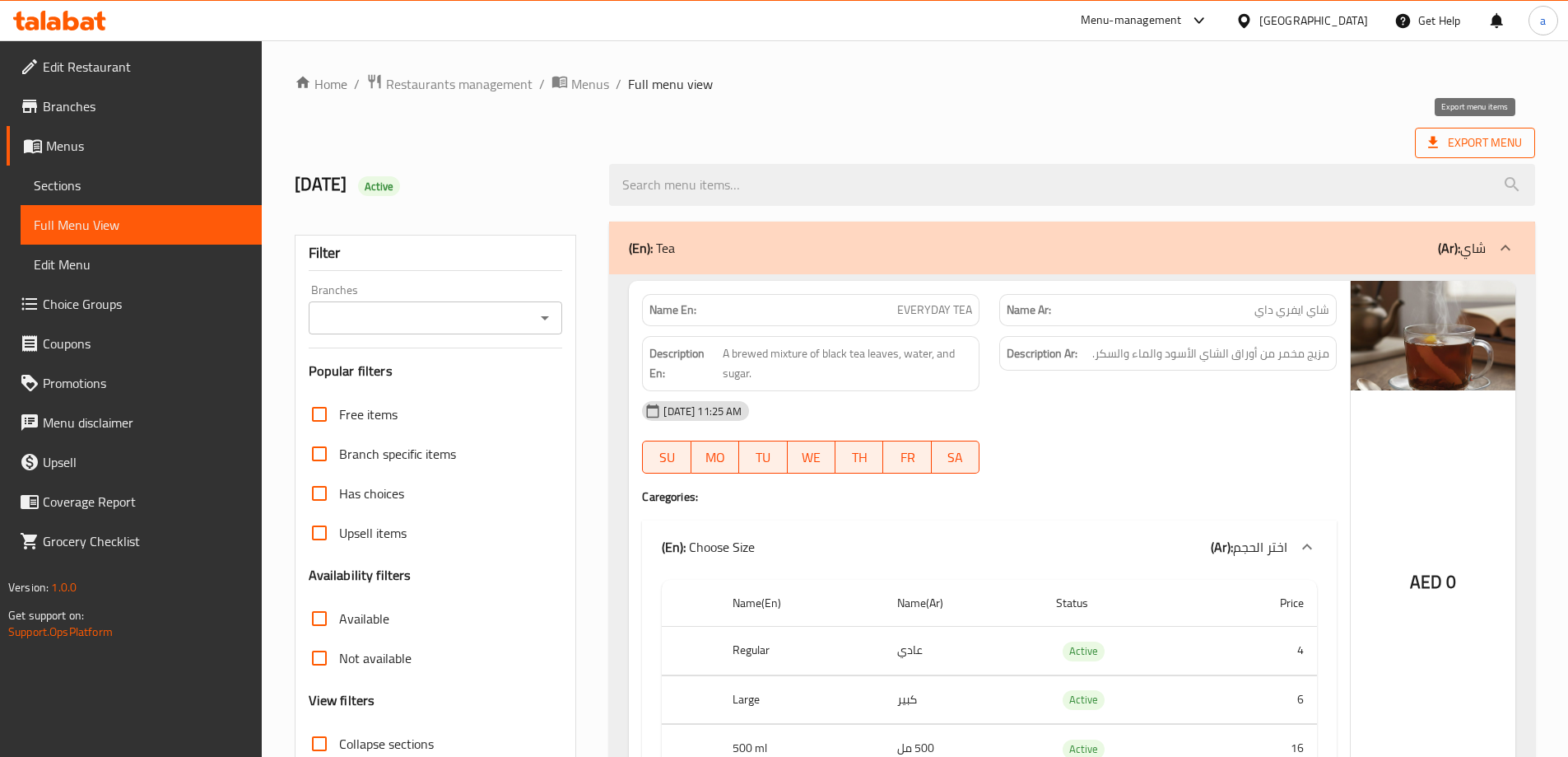
click at [1494, 142] on span "Export Menu" at bounding box center [1475, 143] width 94 height 21
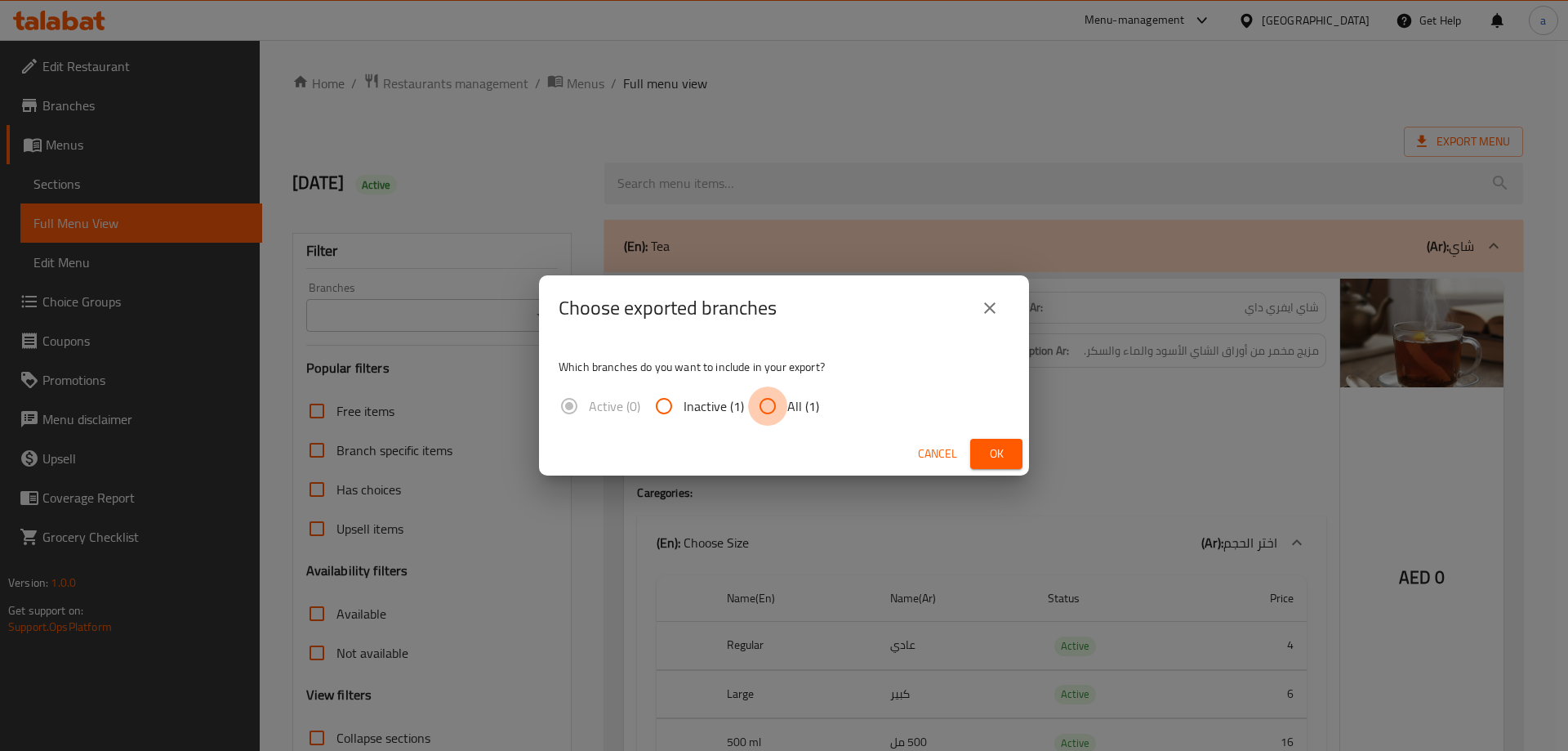
click at [764, 403] on input "All (1)" at bounding box center [768, 406] width 40 height 40
radio input "true"
click at [1017, 458] on button "Ok" at bounding box center [996, 454] width 52 height 31
